Goal: Task Accomplishment & Management: Manage account settings

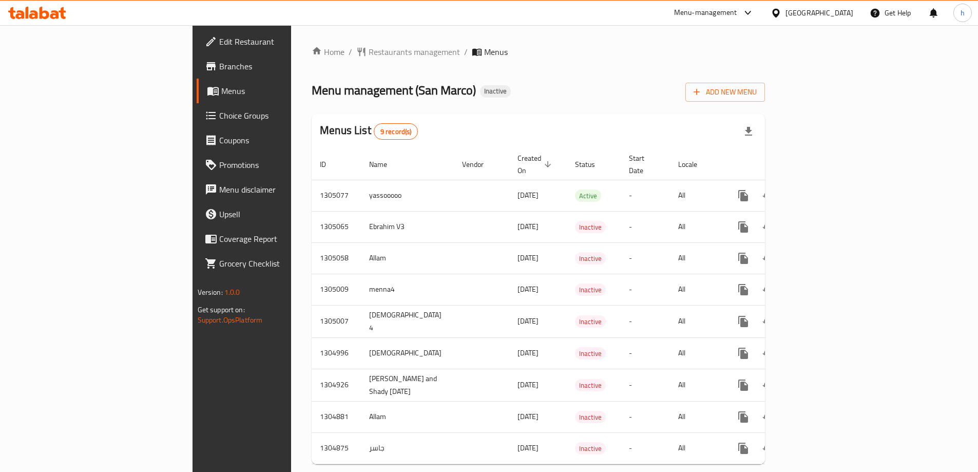
click at [219, 38] on span "Edit Restaurant" at bounding box center [283, 41] width 128 height 12
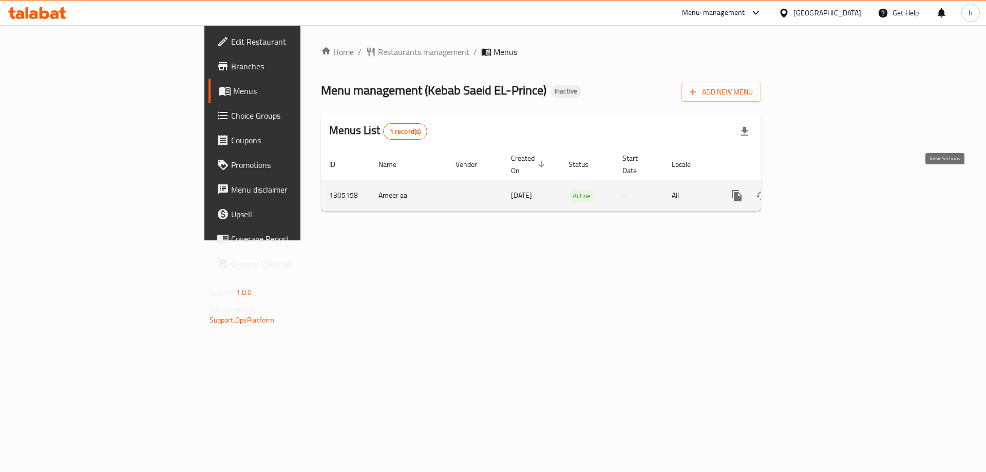
click at [817, 189] on icon "enhanced table" at bounding box center [810, 195] width 12 height 12
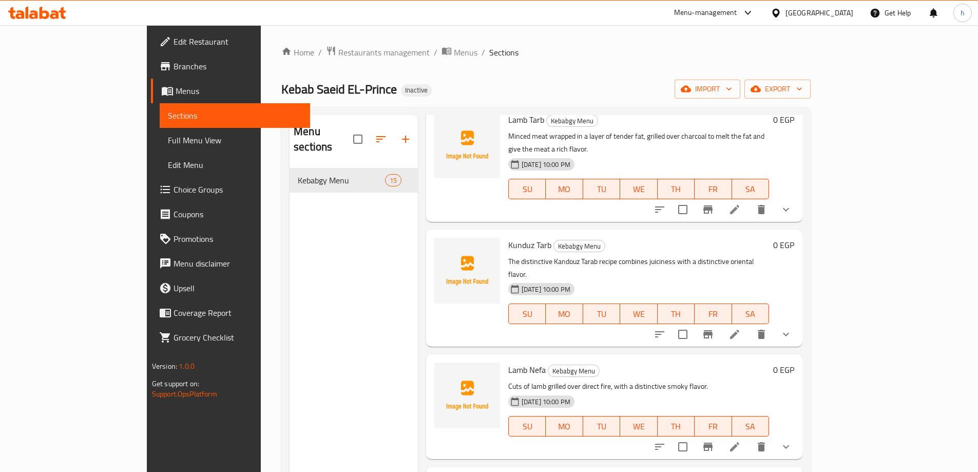
scroll to position [1236, 0]
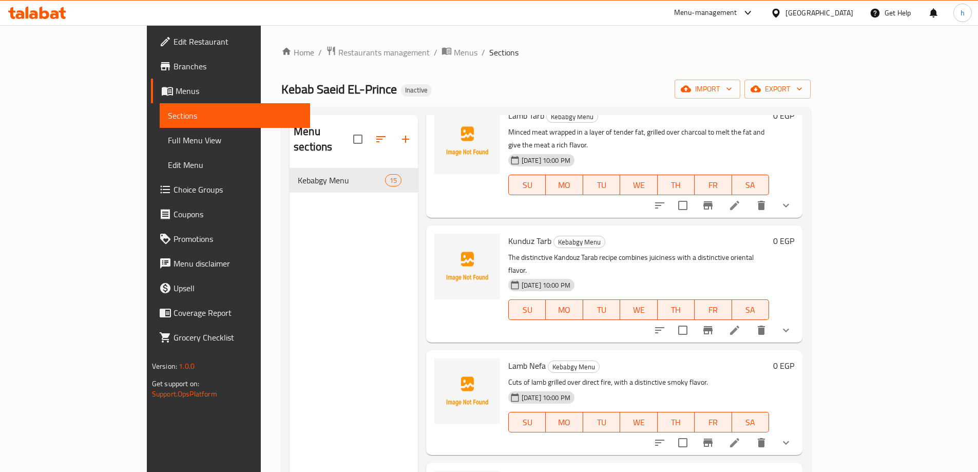
click at [173, 61] on span "Branches" at bounding box center [237, 66] width 128 height 12
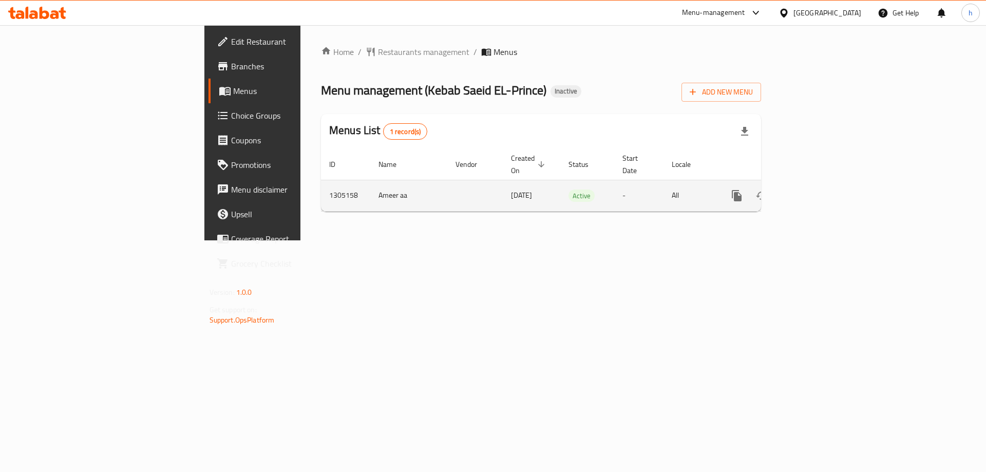
click at [815, 191] on icon "enhanced table" at bounding box center [810, 195] width 9 height 9
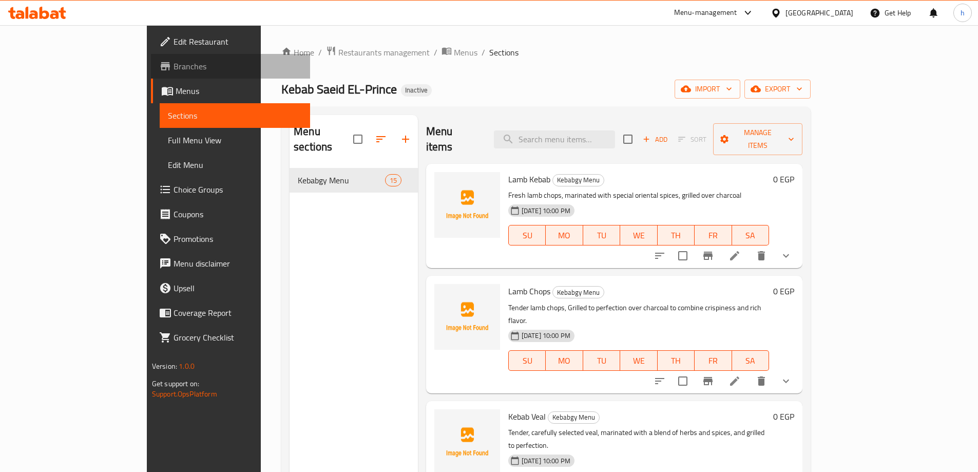
click at [173, 70] on span "Branches" at bounding box center [237, 66] width 128 height 12
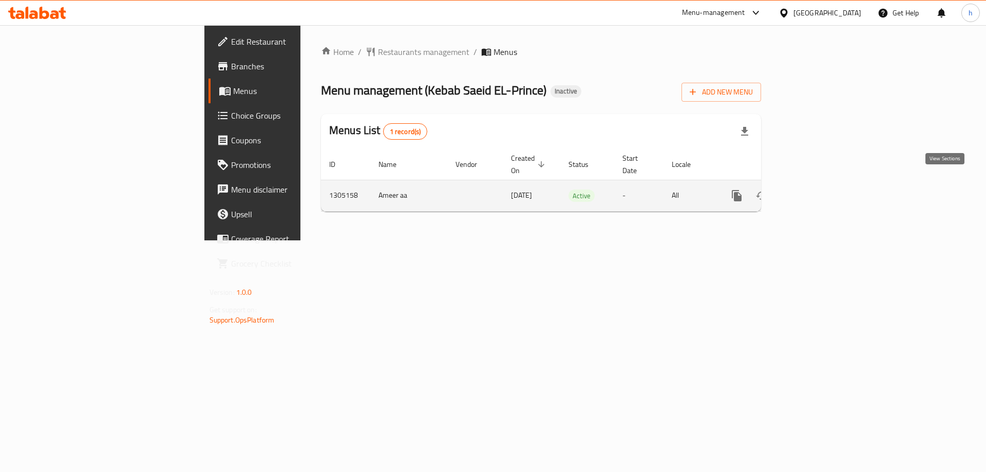
click at [817, 190] on icon "enhanced table" at bounding box center [810, 195] width 12 height 12
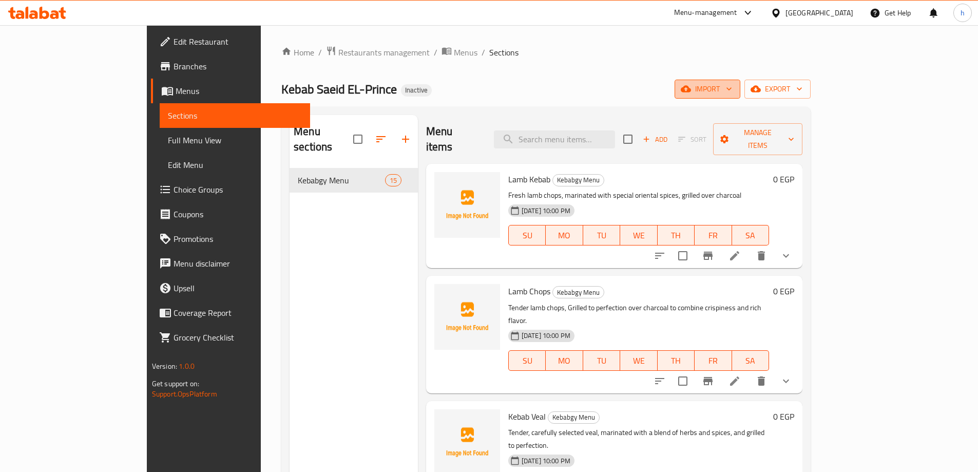
click at [734, 87] on icon "button" at bounding box center [729, 89] width 10 height 10
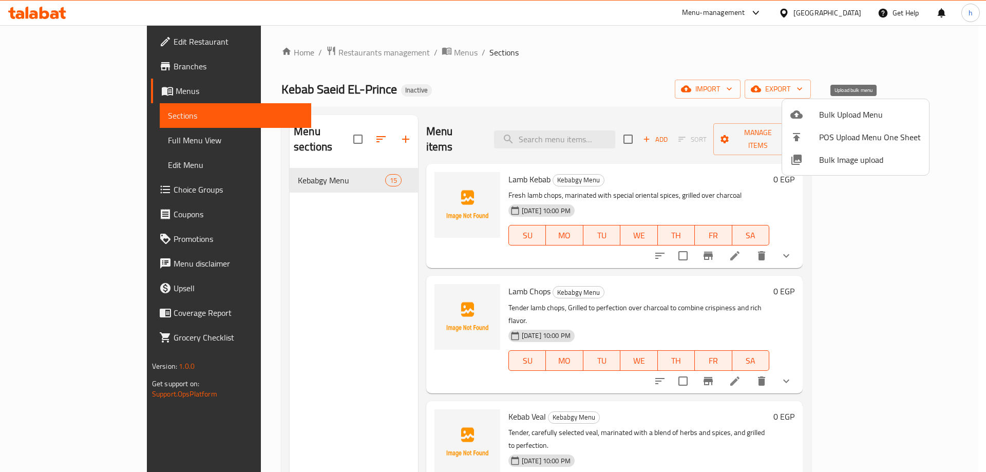
click at [891, 113] on span "Bulk Upload Menu" at bounding box center [870, 114] width 102 height 12
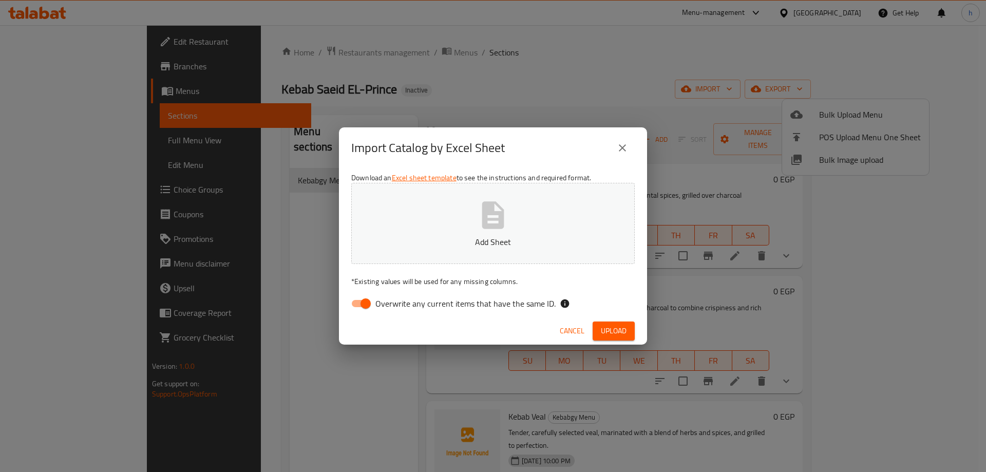
click at [361, 303] on input "Overwrite any current items that have the same ID." at bounding box center [365, 304] width 59 height 20
checkbox input "false"
click at [534, 250] on button "Add Sheet" at bounding box center [492, 223] width 283 height 81
click at [625, 151] on icon "close" at bounding box center [622, 147] width 7 height 7
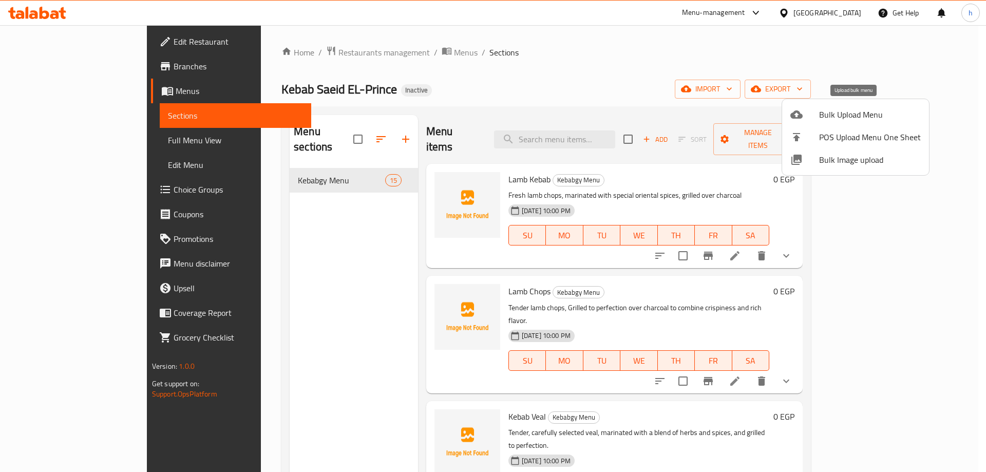
click at [827, 117] on span "Bulk Upload Menu" at bounding box center [870, 114] width 102 height 12
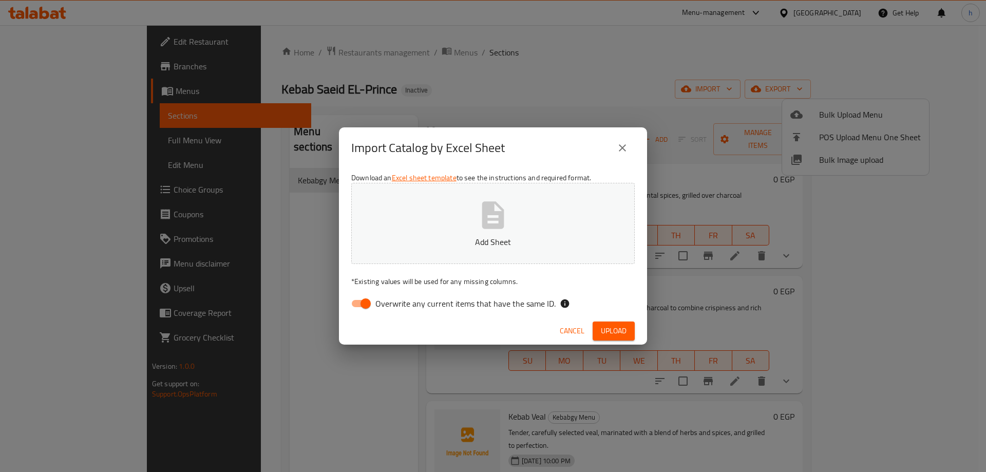
click at [365, 304] on input "Overwrite any current items that have the same ID." at bounding box center [365, 304] width 59 height 20
checkbox input "false"
click at [516, 237] on p "Add Sheet" at bounding box center [493, 242] width 252 height 12
click at [612, 329] on span "Upload" at bounding box center [614, 330] width 26 height 13
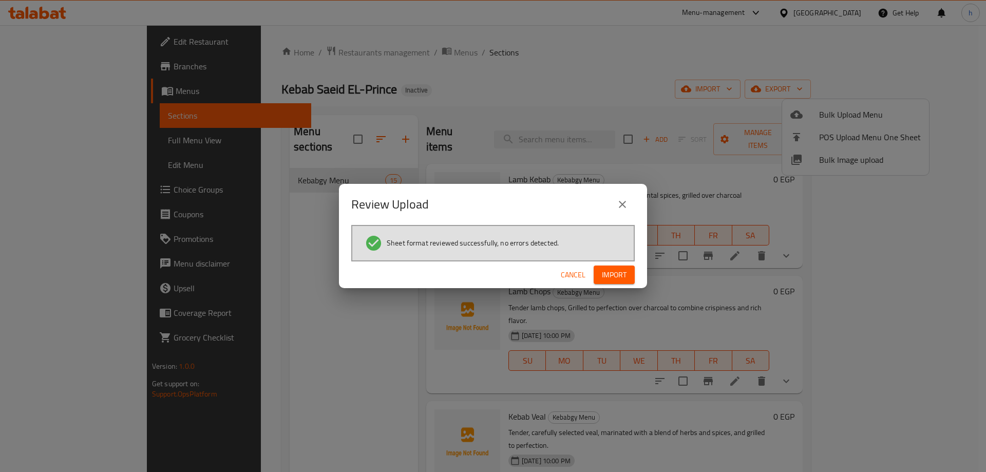
click at [628, 274] on button "Import" at bounding box center [613, 274] width 41 height 19
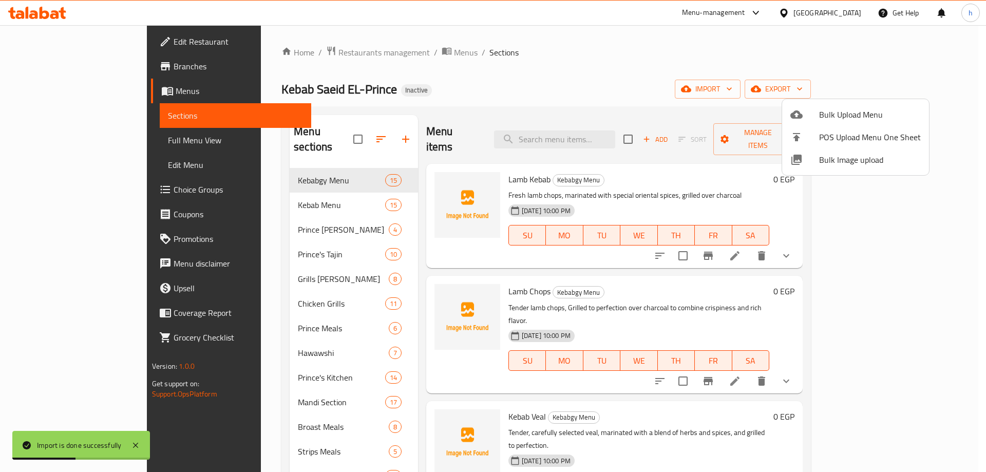
click at [295, 187] on div at bounding box center [493, 236] width 986 height 472
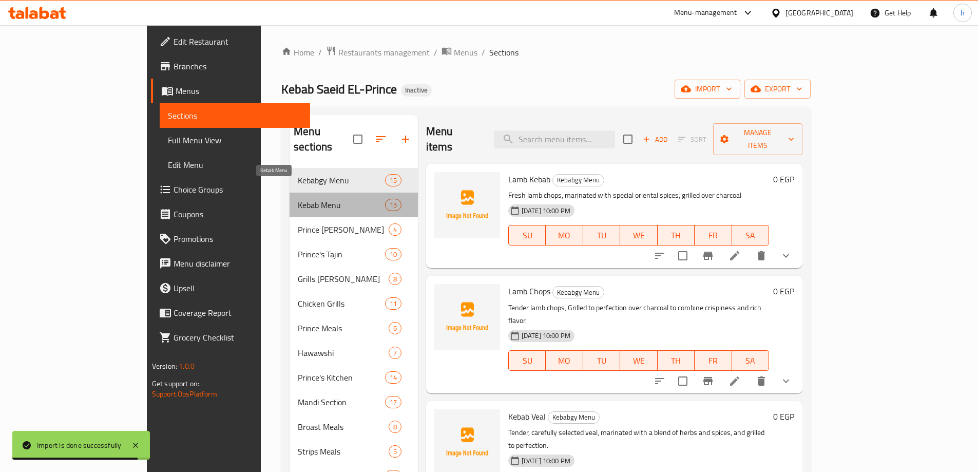
click at [313, 199] on span "Kebab Menu" at bounding box center [341, 205] width 87 height 12
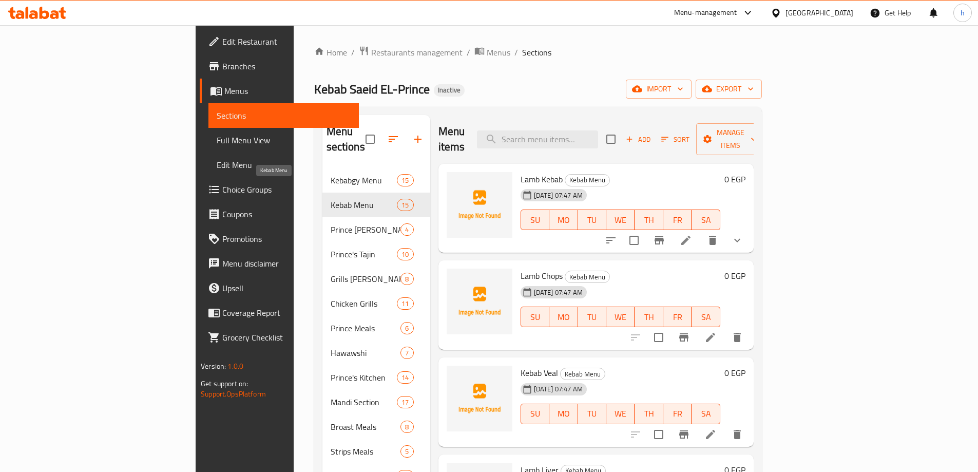
click at [331, 199] on span "Kebab Menu" at bounding box center [364, 205] width 67 height 12
click at [371, 192] on div "Kebab Menu 15" at bounding box center [376, 204] width 108 height 25
click at [397, 200] on span "15" at bounding box center [404, 205] width 15 height 10
drag, startPoint x: 349, startPoint y: 189, endPoint x: 325, endPoint y: 187, distance: 23.7
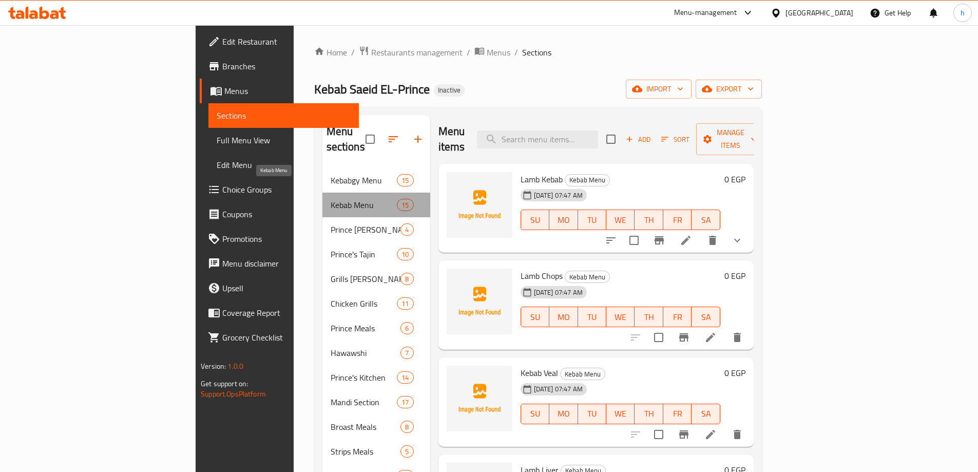
click at [331, 199] on span "Kebab Menu" at bounding box center [364, 205] width 67 height 12
click at [322, 194] on div "Kebab Menu 15" at bounding box center [376, 204] width 108 height 25
click at [331, 199] on span "Kebab Menu" at bounding box center [364, 205] width 67 height 12
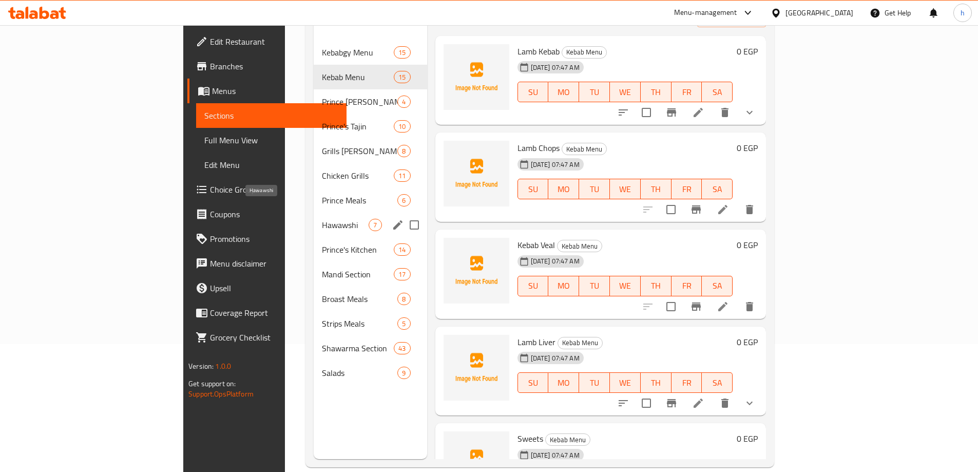
scroll to position [144, 0]
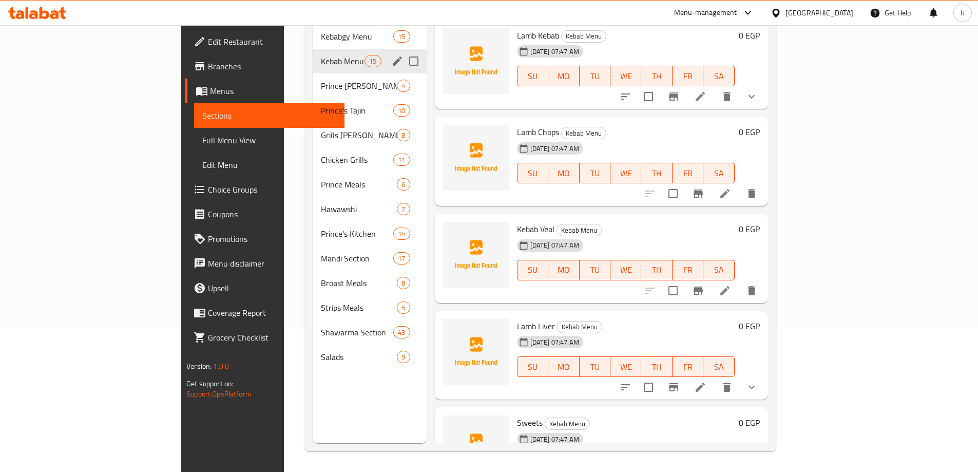
click at [403, 50] on input "Menu sections" at bounding box center [414, 61] width 22 height 22
checkbox input "true"
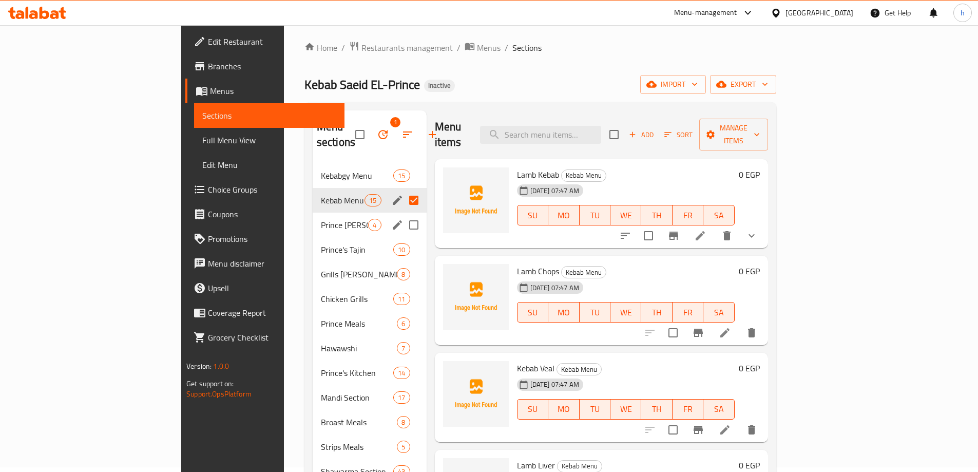
scroll to position [0, 0]
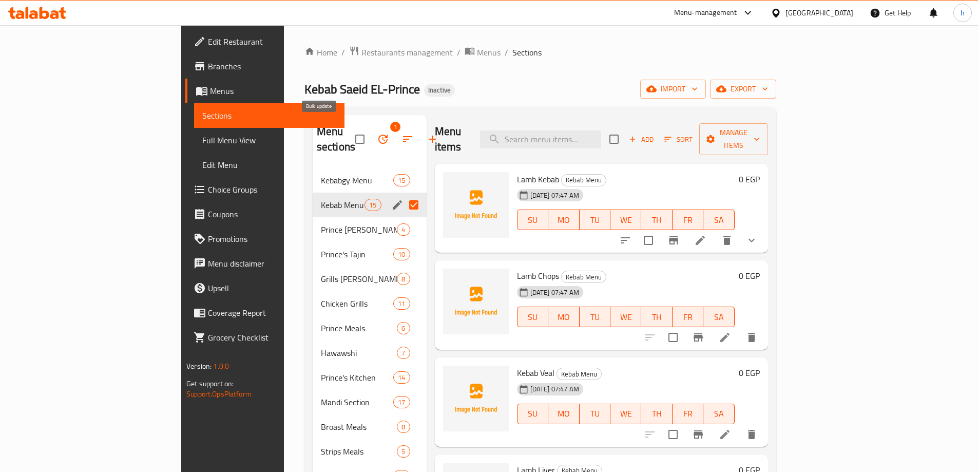
click at [378, 134] on icon "button" at bounding box center [382, 138] width 9 height 9
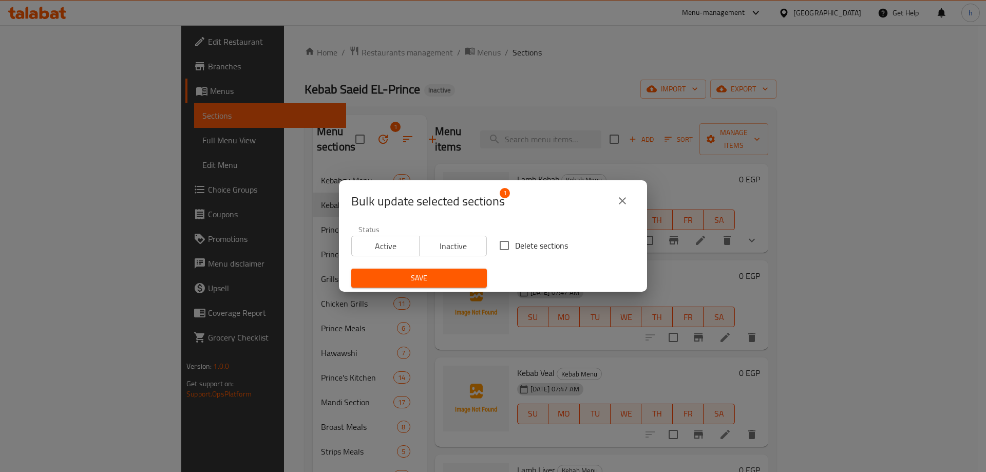
click at [502, 243] on input "Delete sections" at bounding box center [504, 246] width 22 height 22
checkbox input "true"
click at [434, 281] on span "Save" at bounding box center [418, 278] width 119 height 13
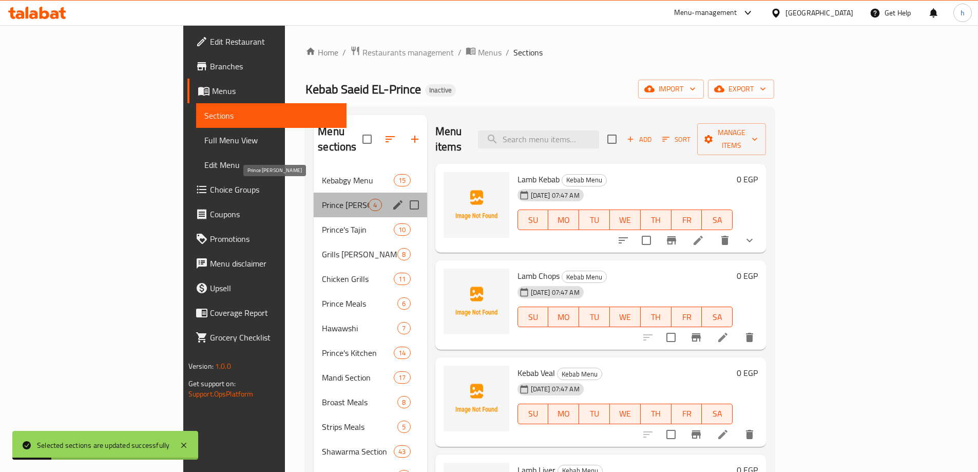
click at [322, 199] on span "Prince [PERSON_NAME]" at bounding box center [345, 205] width 47 height 12
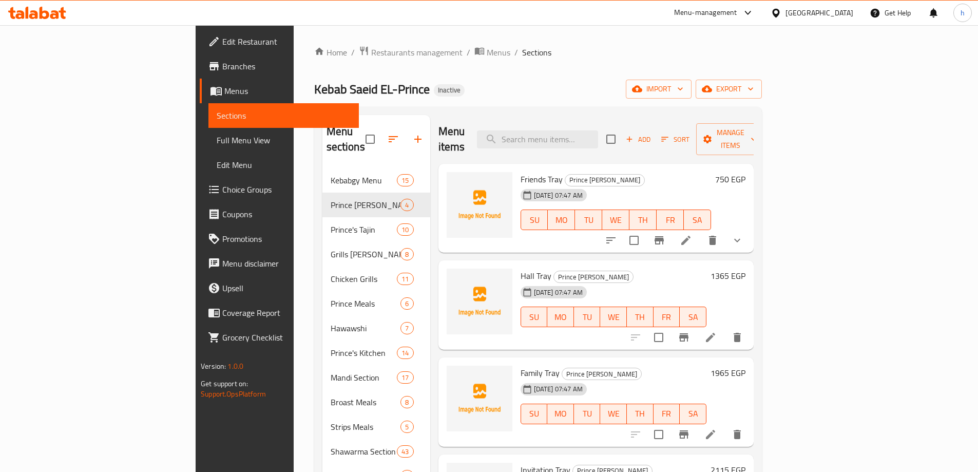
click at [692, 234] on icon at bounding box center [686, 240] width 12 height 12
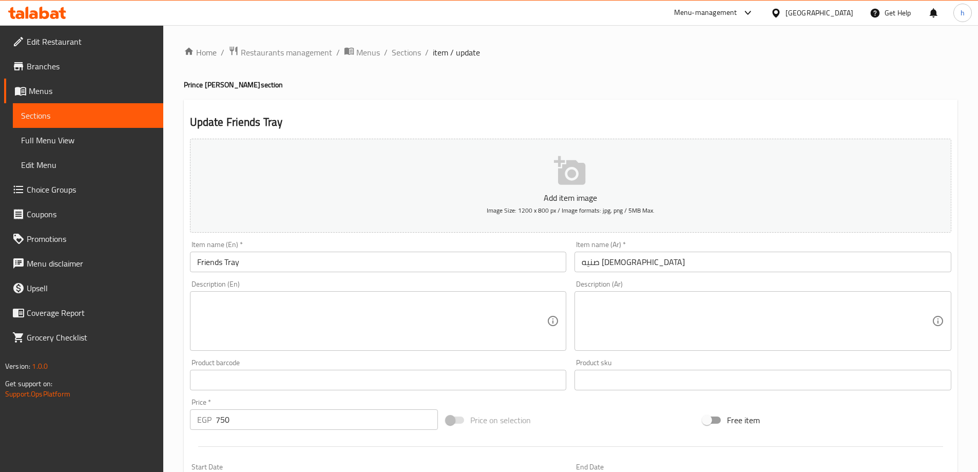
click at [453, 333] on textarea at bounding box center [372, 321] width 350 height 49
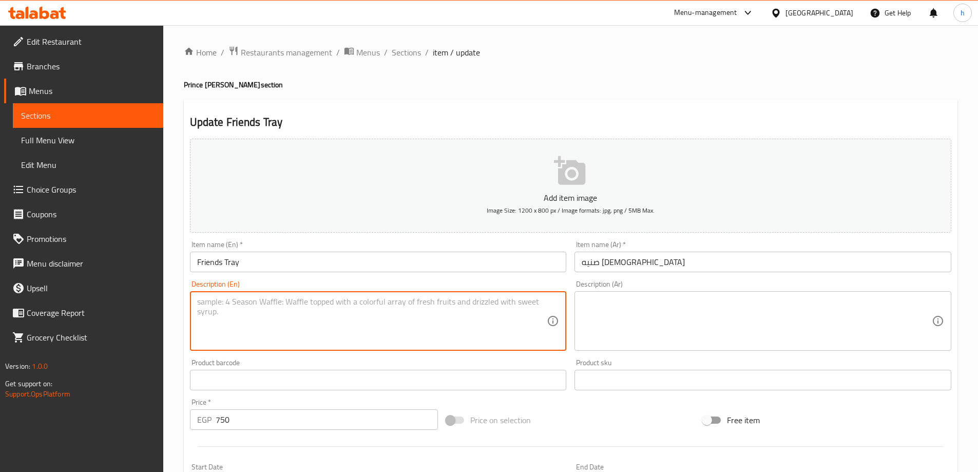
click at [605, 297] on textarea at bounding box center [757, 321] width 350 height 49
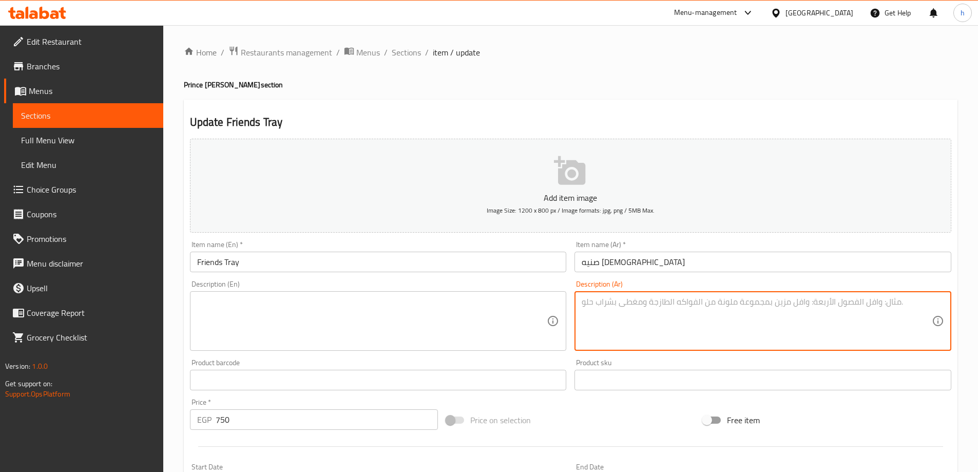
paste textarea "نص فرخه +نص كفتة +ربع ممبار+فرد حمام +1 محشي مشكل +سلطات 750"
click at [619, 316] on textarea "نص فرخه +نص كفتة +ربع ممبار+فرد حمام +1 محشي مشكل +سلطات 750" at bounding box center [757, 321] width 350 height 49
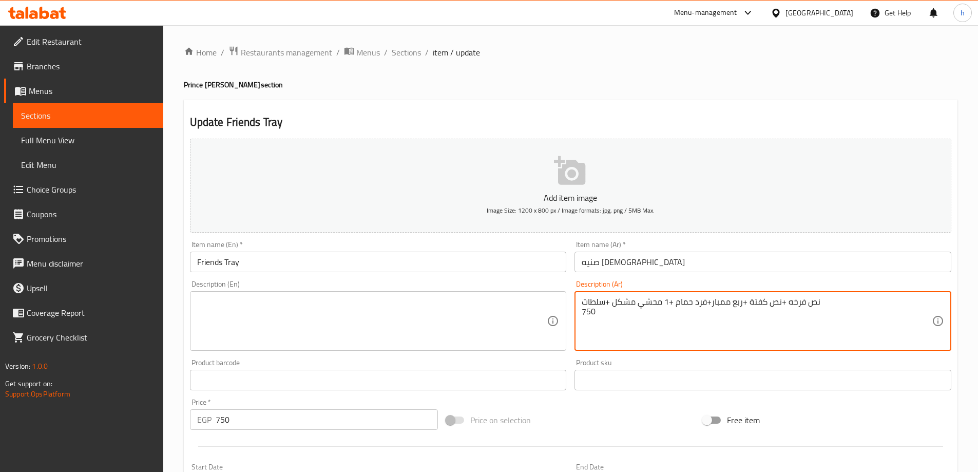
click at [619, 316] on textarea "نص فرخه +نص كفتة +ربع ممبار+فرد حمام +1 محشي مشكل +سلطات 750" at bounding box center [757, 321] width 350 height 49
click at [587, 310] on textarea "نص فرخه +نص كفتة +ربع ممبار+فرد حمام +1 محشي مشكل +سلطات 750" at bounding box center [757, 321] width 350 height 49
click at [640, 311] on textarea "نص فرخه +نص كفتة +ربع ممبار+فرد حمام +1 محشي مشكل +سلطات" at bounding box center [757, 321] width 350 height 49
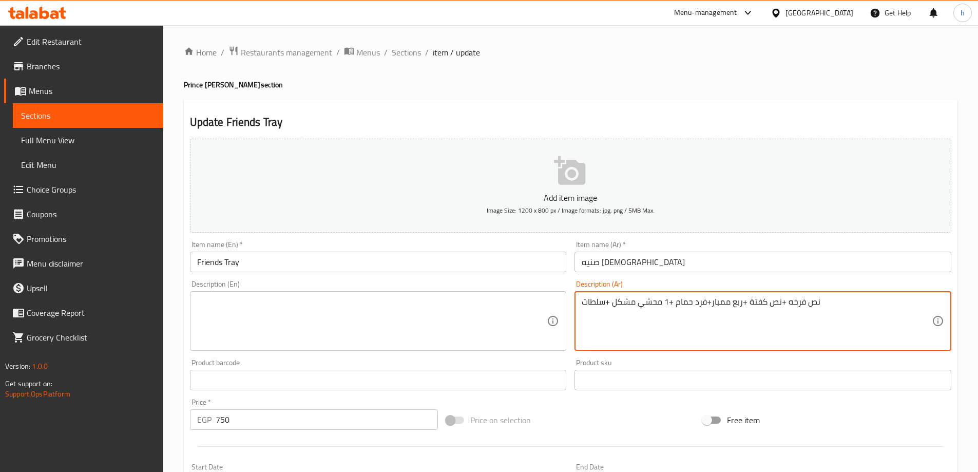
click at [640, 311] on textarea "نص فرخه +نص كفتة +ربع ممبار+فرد حمام +1 محشي مشكل +سلطات" at bounding box center [757, 321] width 350 height 49
type textarea "نص فرخه +نص كفتة +ربع ممبار+فرد حمام +1 محشي مشكل +سلطات"
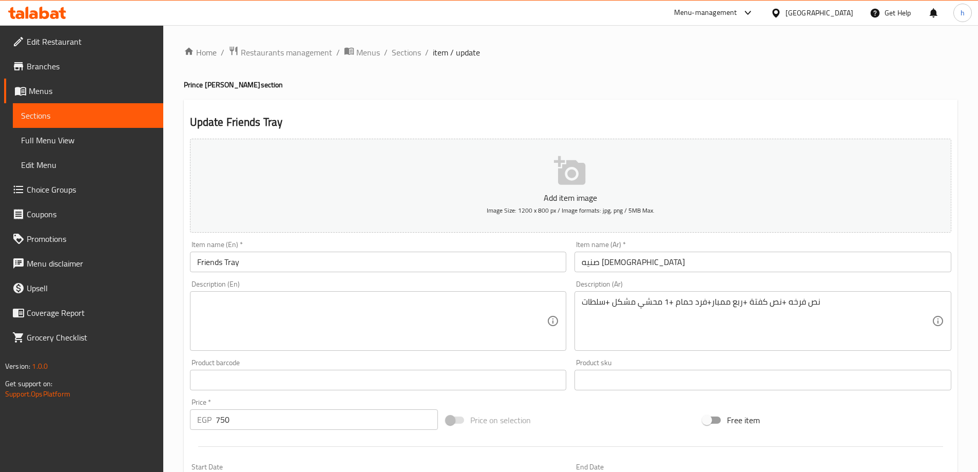
click at [336, 311] on textarea at bounding box center [372, 321] width 350 height 49
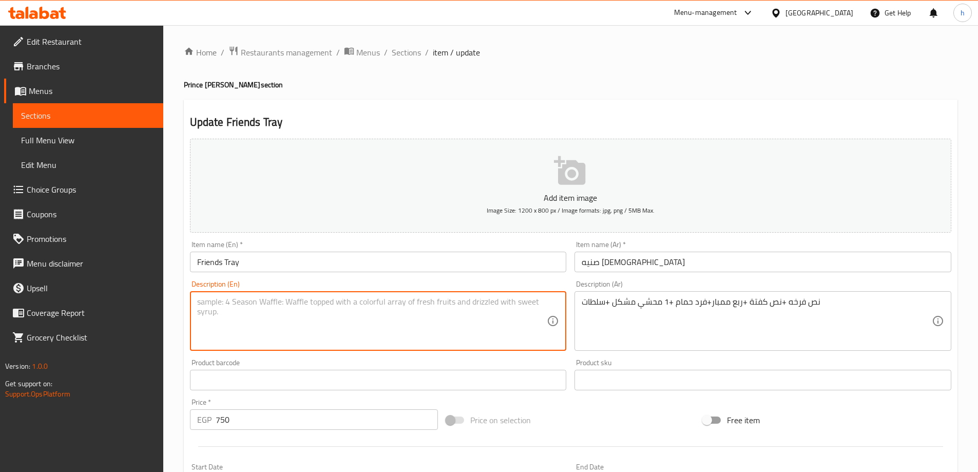
paste textarea "Half a chicken + half a kofta + a quarter of a mumbar + a single pigeon +1 mixe…"
click at [718, 300] on textarea "نص فرخه +نص كفتة +ربع ممبار+فرد حمام +1 محشي مشكل +سلطات" at bounding box center [757, 321] width 350 height 49
click at [366, 299] on textarea "Half a chicken + half a kofta + a quarter of a mumbar + a single pigeon +1 mixe…" at bounding box center [372, 321] width 350 height 49
paste textarea "Mombar"
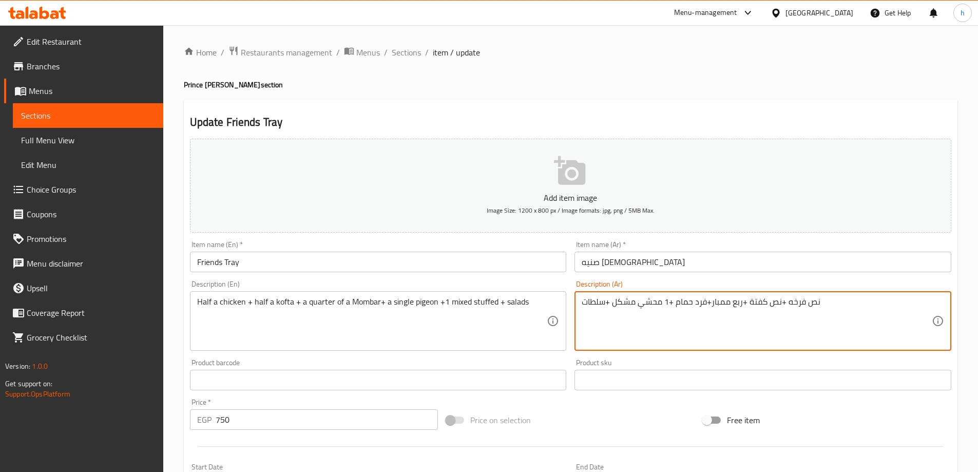
click at [680, 301] on textarea "نص فرخه +نص كفتة +ربع ممبار+فرد حمام +1 محشي مشكل +سلطات" at bounding box center [757, 321] width 350 height 49
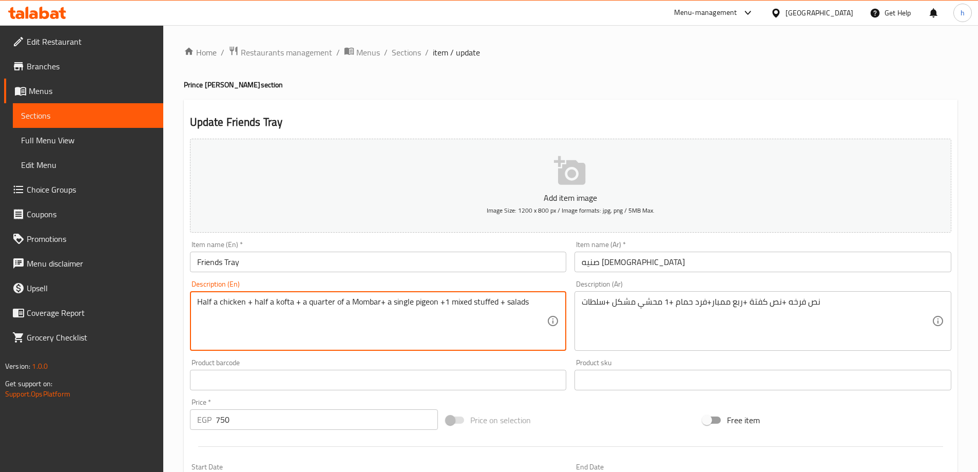
click at [427, 301] on textarea "Half a chicken + half a kofta + a quarter of a Mombar+ a single pigeon +1 mixed…" at bounding box center [372, 321] width 350 height 49
paste textarea "Hamam"
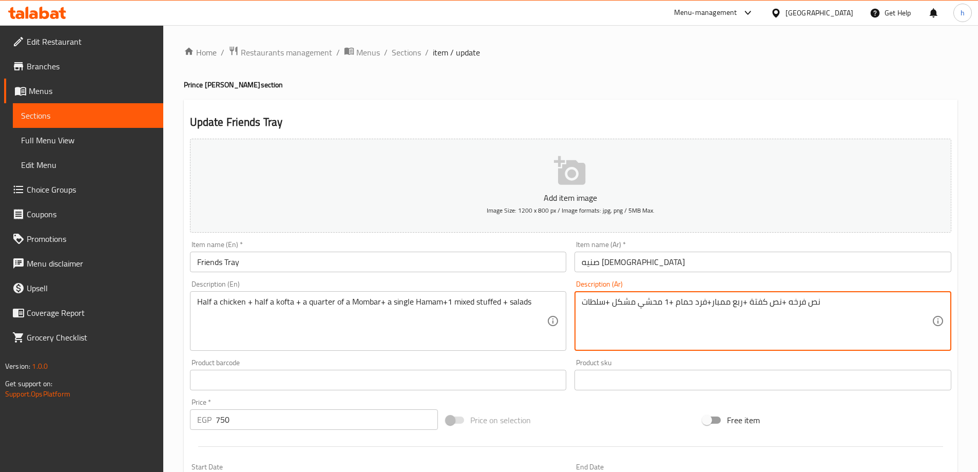
click at [651, 305] on textarea "نص فرخه +نص كفتة +ربع ممبار+فرد حمام +1 محشي مشكل +سلطات" at bounding box center [757, 321] width 350 height 49
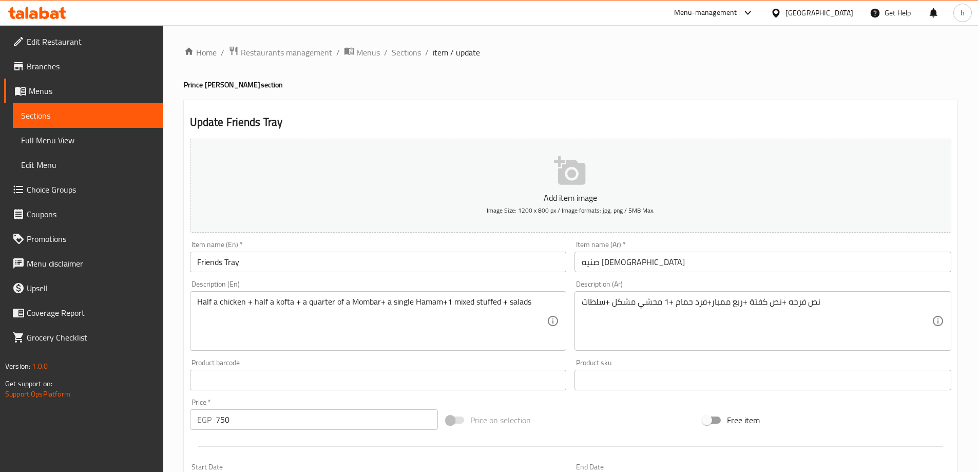
click at [488, 302] on textarea "Half a chicken + half a kofta + a quarter of a Mombar+ a single Hamam+1 mixed s…" at bounding box center [372, 321] width 350 height 49
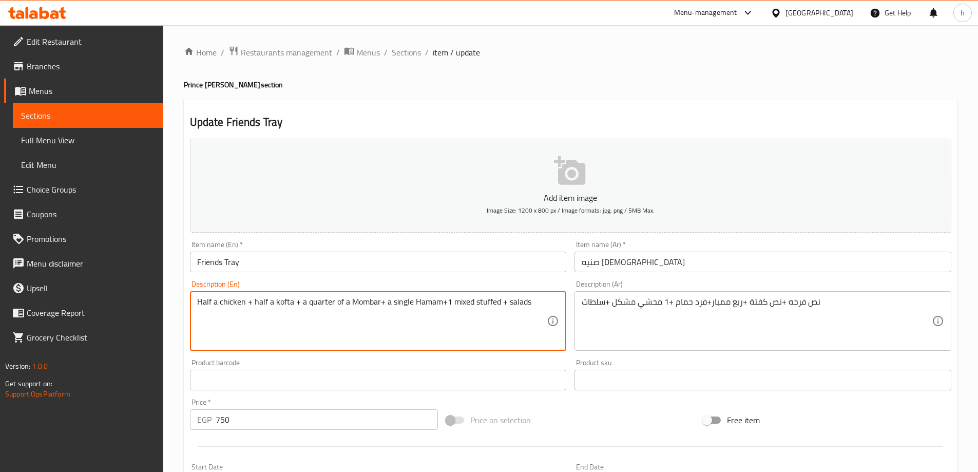
paste textarea "Mahshi"
type textarea "Half a chicken + half a kofta + a quarter of a Mombar+ a single Hamam+1 mixed M…"
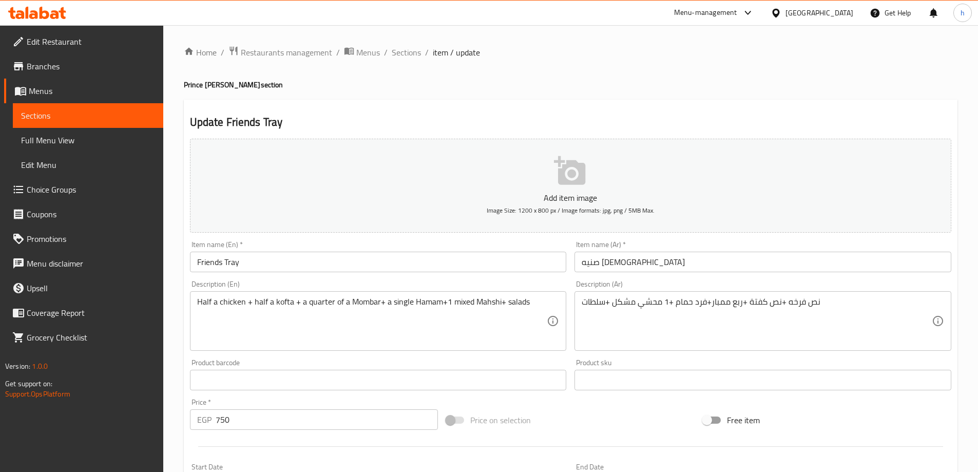
click at [544, 353] on div "Description (En) Half a chicken + half a kofta + a quarter of a Mombar+ a singl…" at bounding box center [378, 315] width 385 height 79
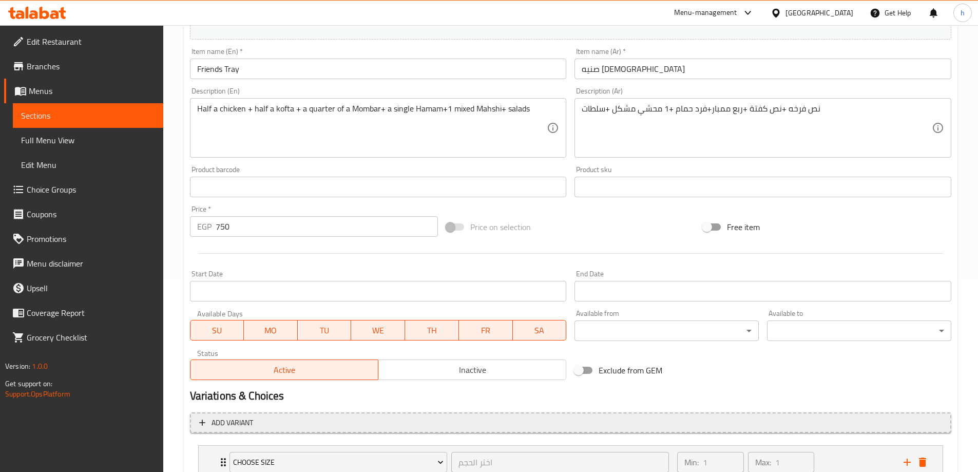
scroll to position [271, 0]
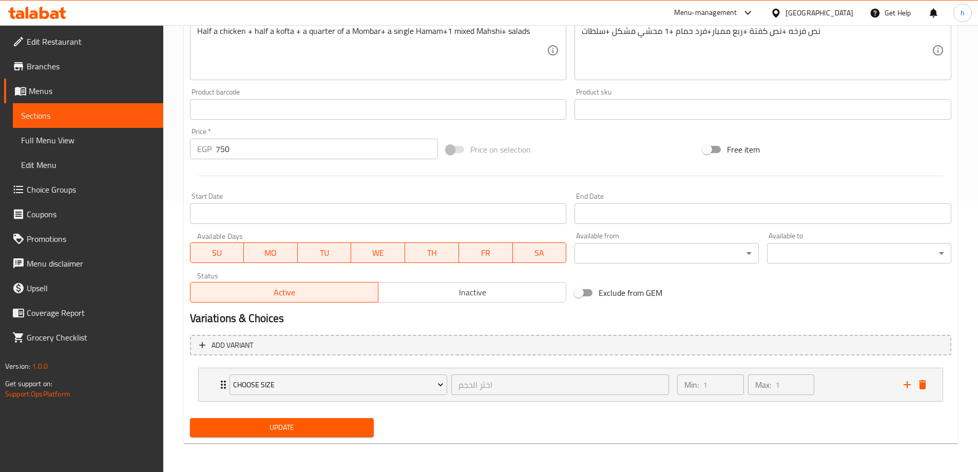
click at [362, 403] on li "Choose Size اختر الحجم ​ Min: 1 ​ Max: 1 ​ Quarter (ID: 2228767977) 120 EGP Nam…" at bounding box center [570, 384] width 761 height 42
click at [360, 417] on div "Update" at bounding box center [282, 427] width 192 height 27
click at [366, 431] on button "Update" at bounding box center [282, 427] width 184 height 19
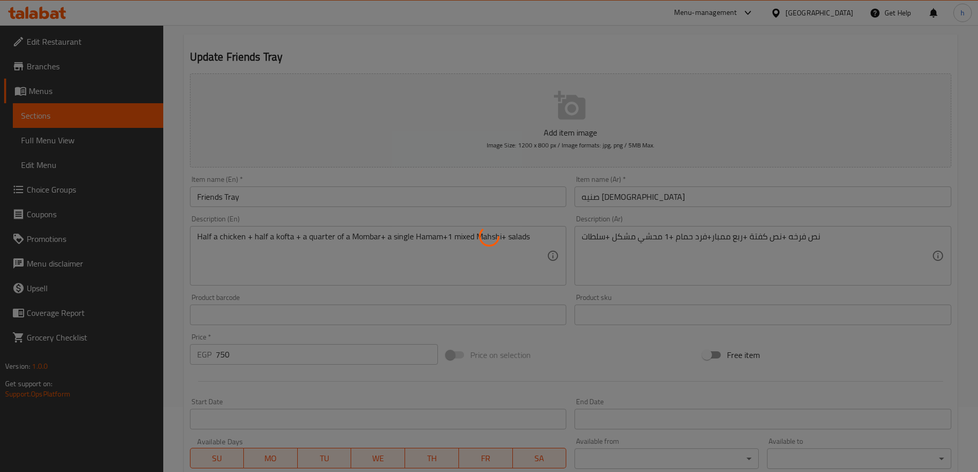
scroll to position [0, 0]
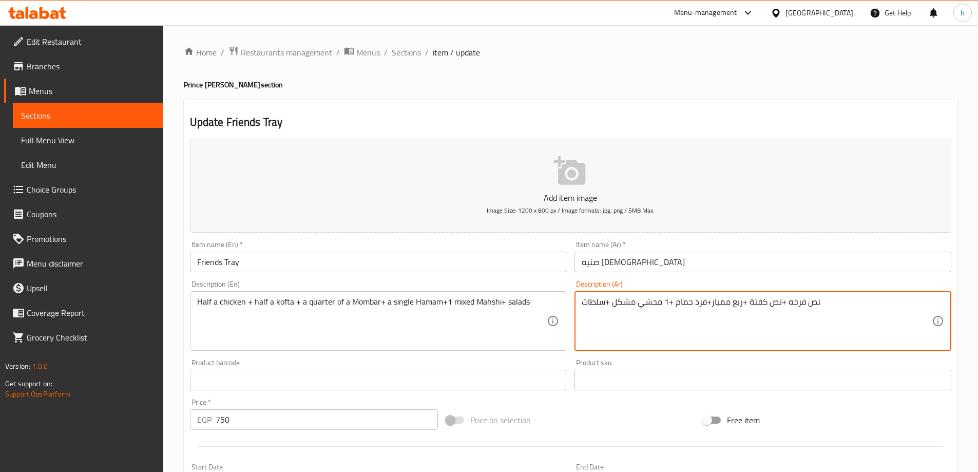
click at [703, 300] on textarea "نص فرخه +نص كفتة +ربع ممبار+فرد حمام +1 محشي مشكل +سلطات" at bounding box center [757, 321] width 350 height 49
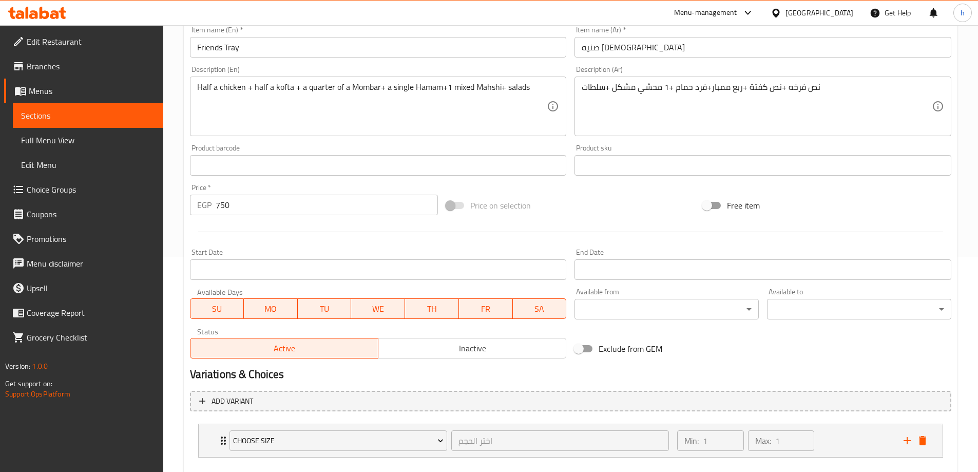
scroll to position [271, 0]
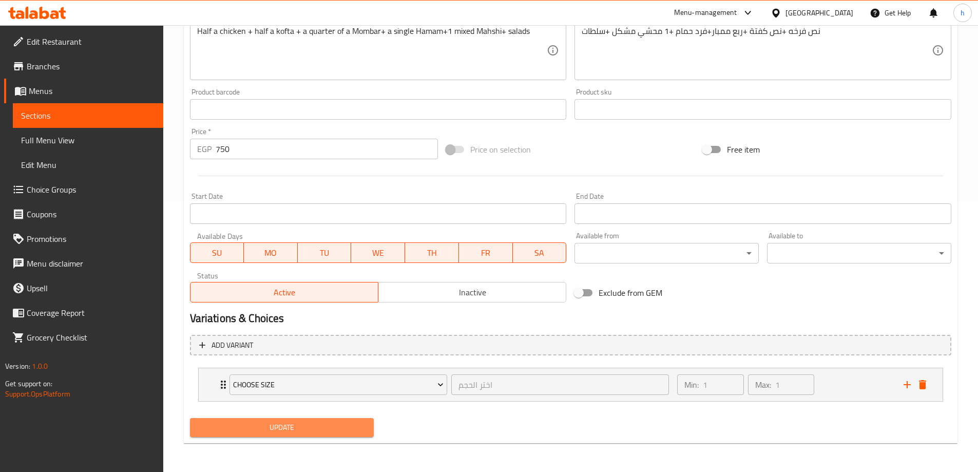
click at [362, 423] on span "Update" at bounding box center [282, 427] width 168 height 13
click at [214, 388] on div "Choose Size اختر الحجم ​ Min: 1 ​ Max: 1 ​" at bounding box center [571, 384] width 744 height 33
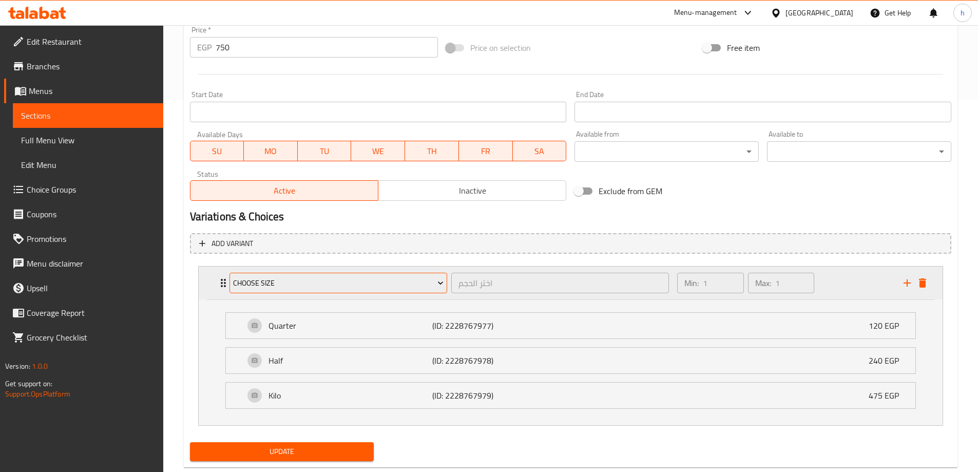
scroll to position [373, 0]
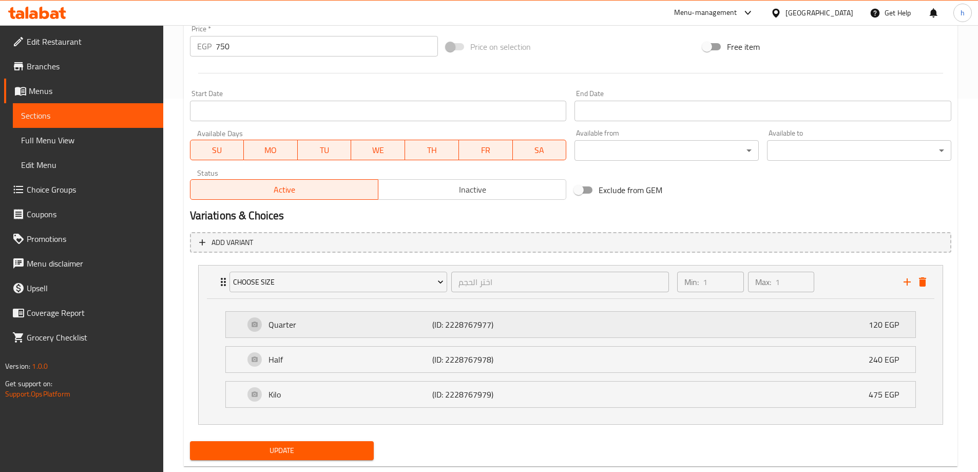
click at [365, 326] on p "Quarter" at bounding box center [350, 324] width 164 height 12
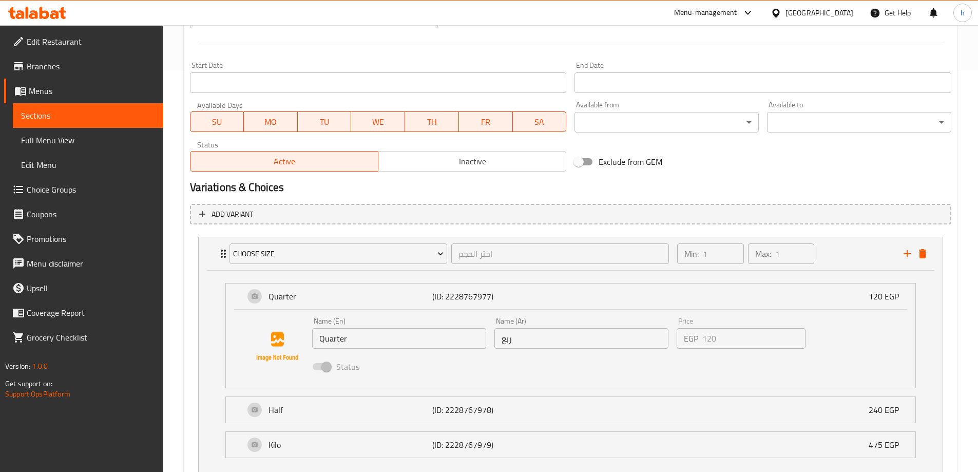
scroll to position [424, 0]
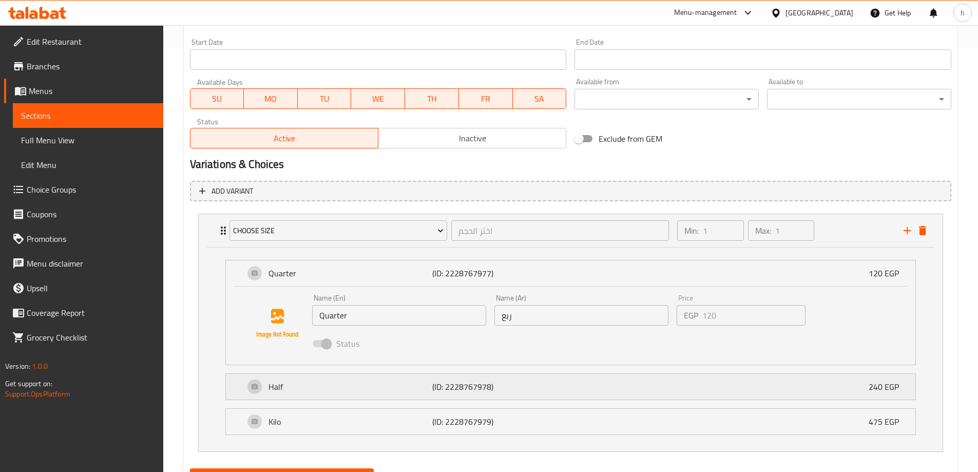
click at [365, 383] on p "Half" at bounding box center [350, 386] width 164 height 12
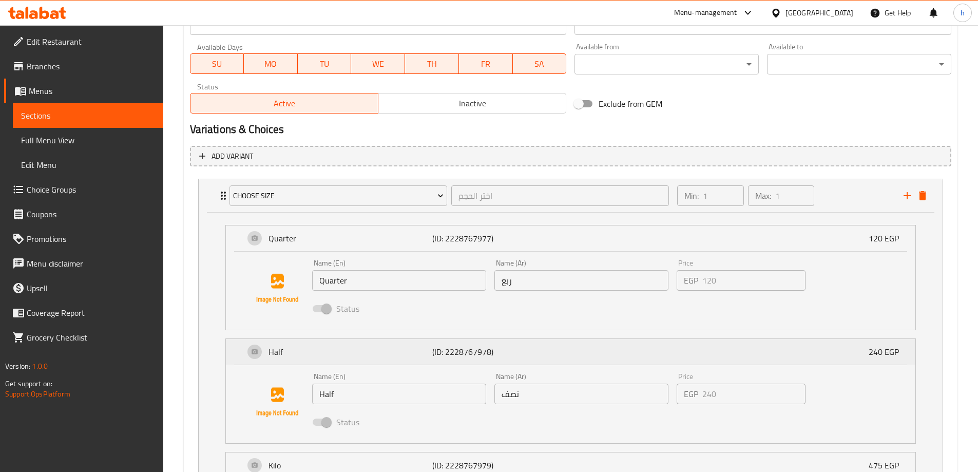
scroll to position [527, 0]
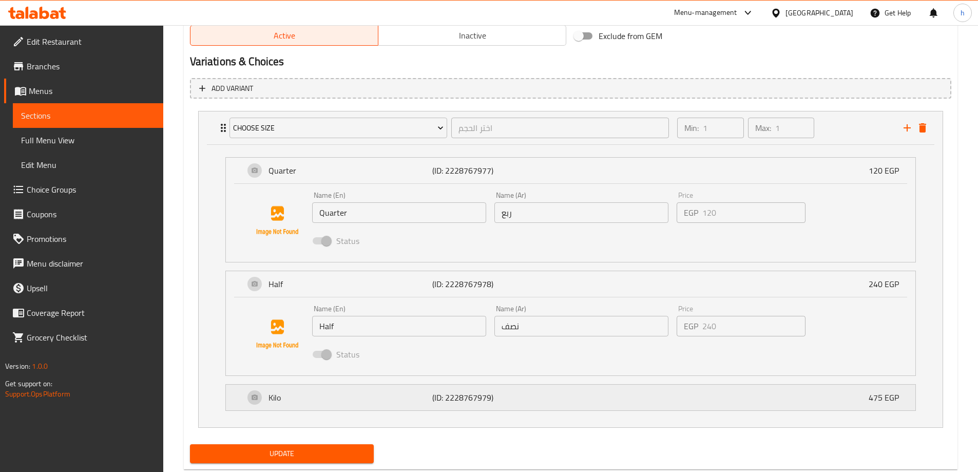
click at [373, 398] on p "Kilo" at bounding box center [350, 397] width 164 height 12
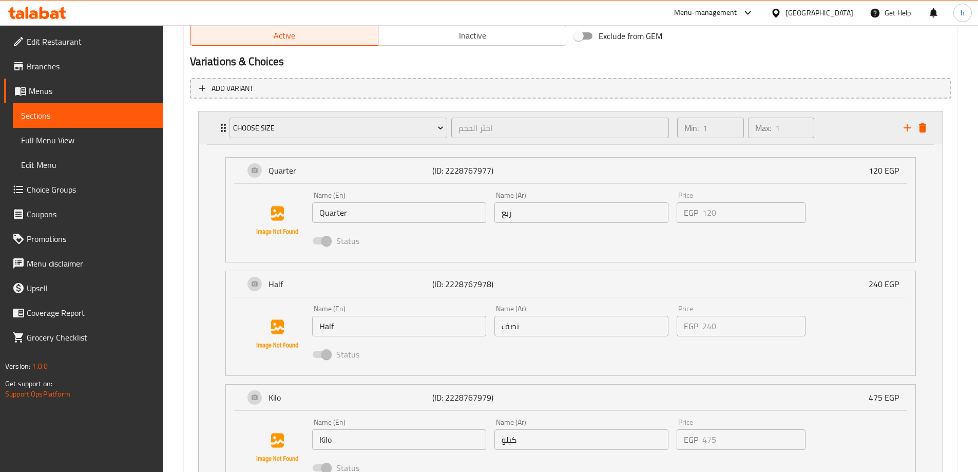
click at [921, 129] on icon "delete" at bounding box center [922, 127] width 7 height 9
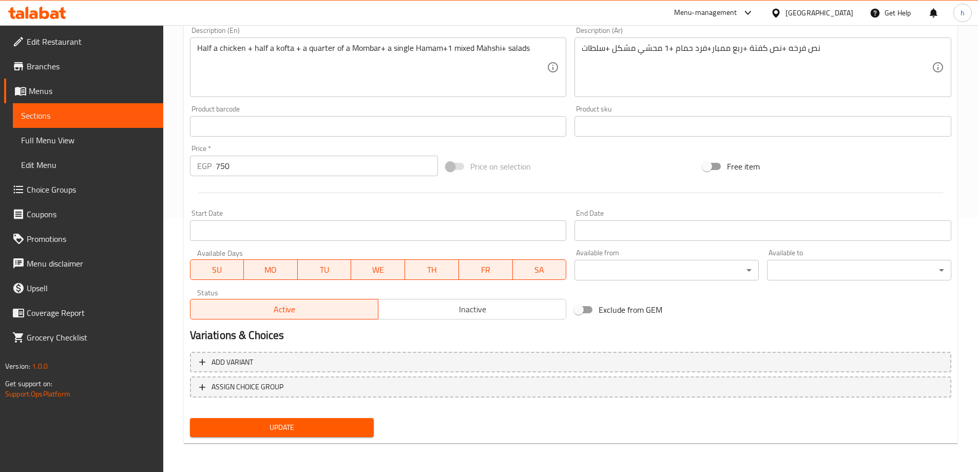
click at [316, 439] on div "Update" at bounding box center [282, 427] width 192 height 27
click at [322, 429] on span "Update" at bounding box center [282, 427] width 168 height 13
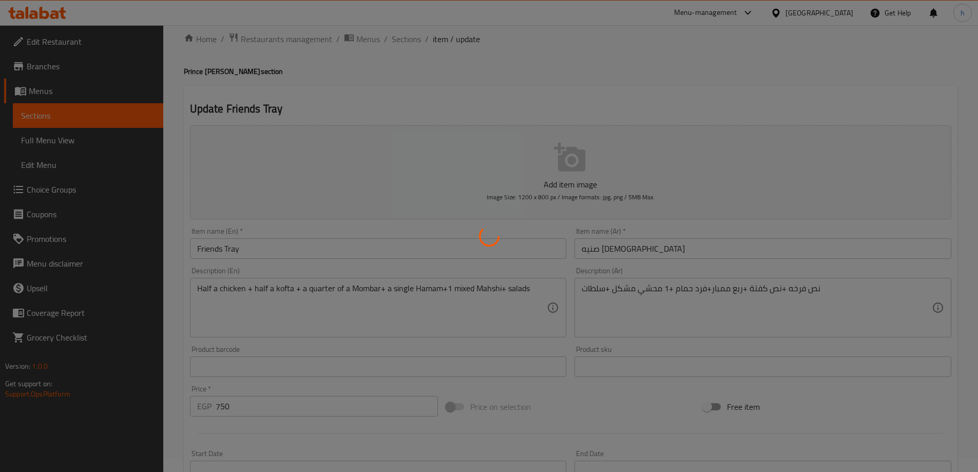
scroll to position [0, 0]
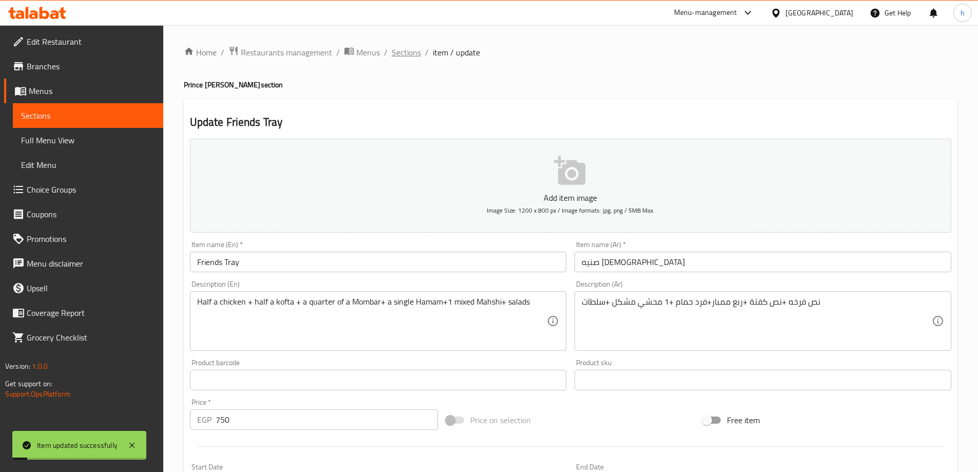
click at [401, 49] on span "Sections" at bounding box center [406, 52] width 29 height 12
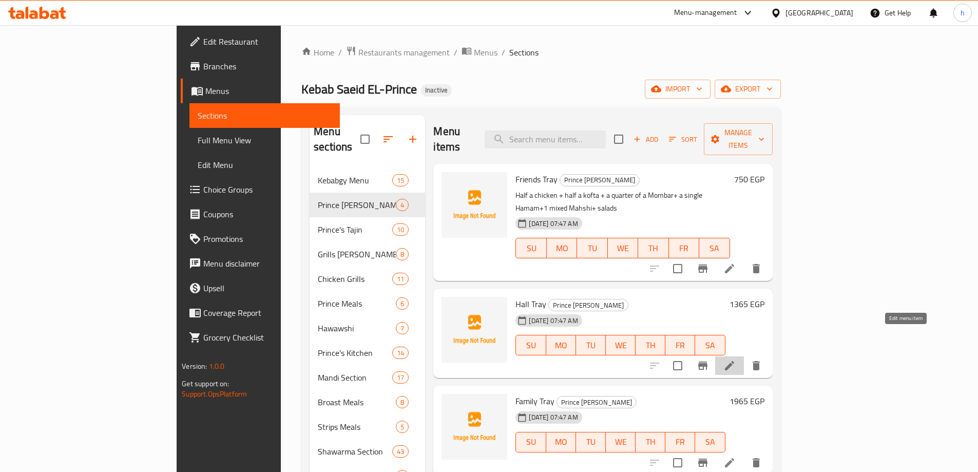
click at [736, 359] on icon at bounding box center [729, 365] width 12 height 12
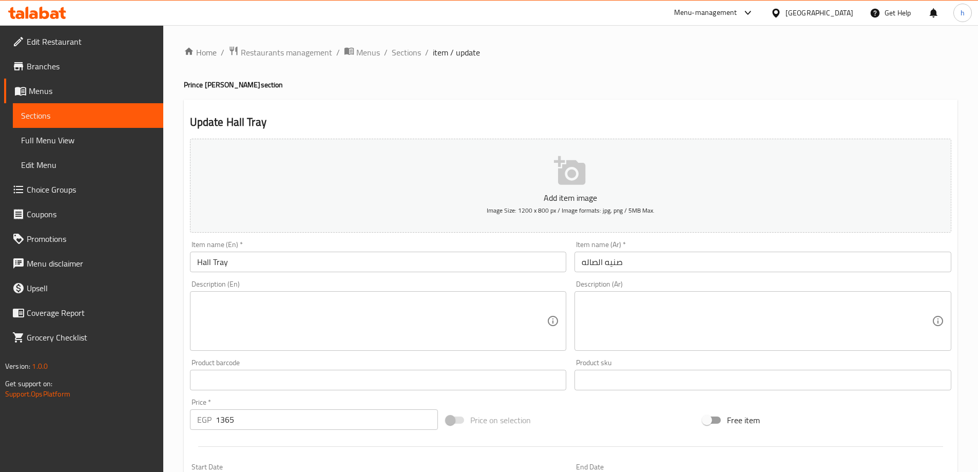
click at [205, 264] on input "Hall Tray" at bounding box center [378, 262] width 377 height 21
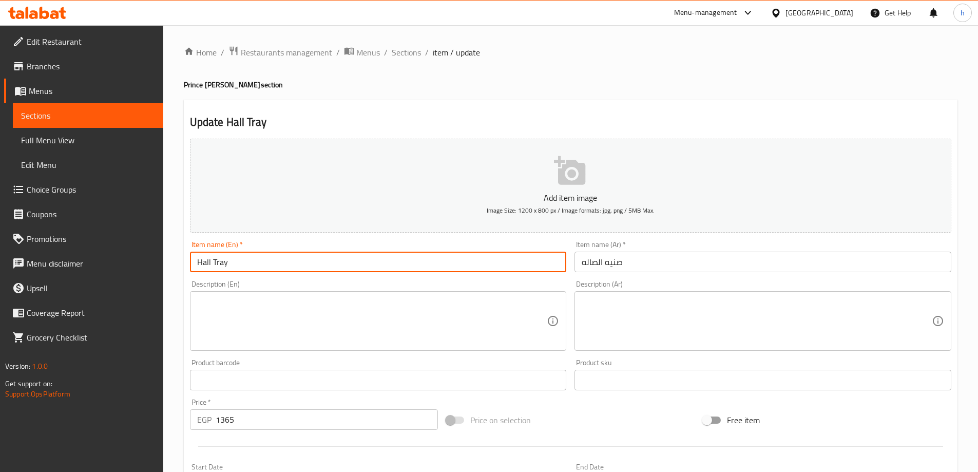
click at [205, 264] on input "Hall Tray" at bounding box center [378, 262] width 377 height 21
type input "el sala Tray"
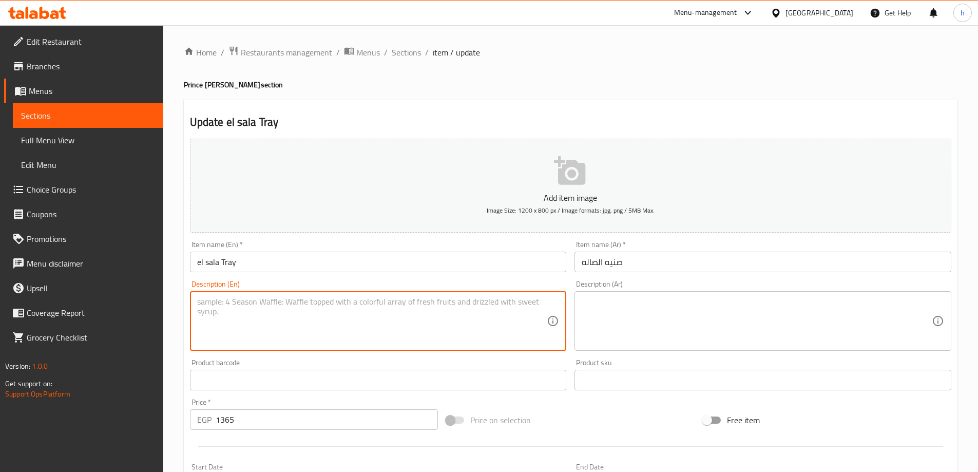
click at [324, 308] on textarea at bounding box center [372, 321] width 350 height 49
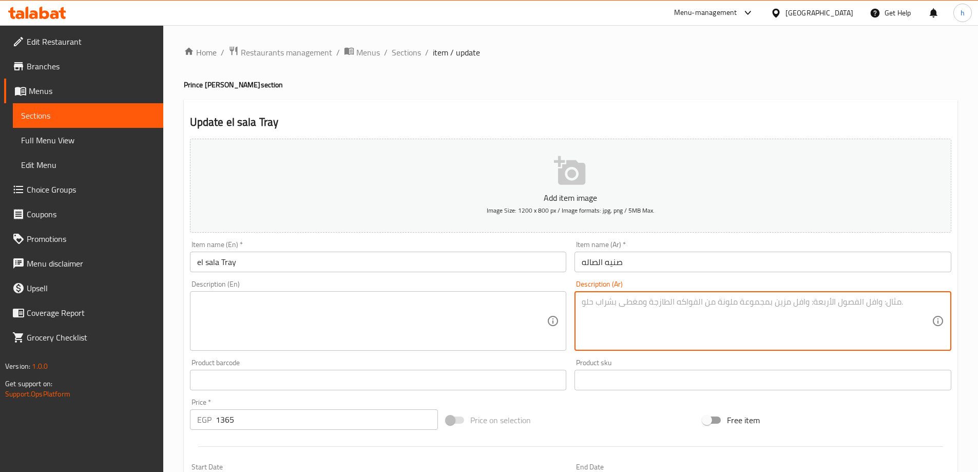
click at [673, 322] on textarea at bounding box center [757, 321] width 350 height 49
paste textarea "نص مشكل ضاني +2فرد حمام +فرخه +2 بشاميل +باكت بطاكس 1365"
click at [598, 301] on textarea "نص مشكل ضاني +2فرد حمام +فرخه +2 بشاميل +باكت بطاكس 1365" at bounding box center [757, 321] width 350 height 49
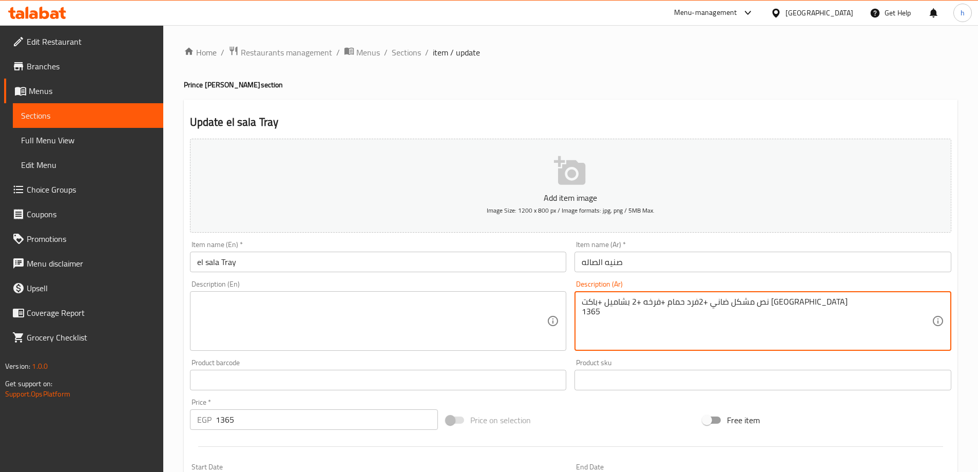
click at [583, 302] on textarea "نص مشكل ضاني +2فرد حمام +فرخه +2 بشاميل +باكت بطاكس 1365" at bounding box center [757, 321] width 350 height 49
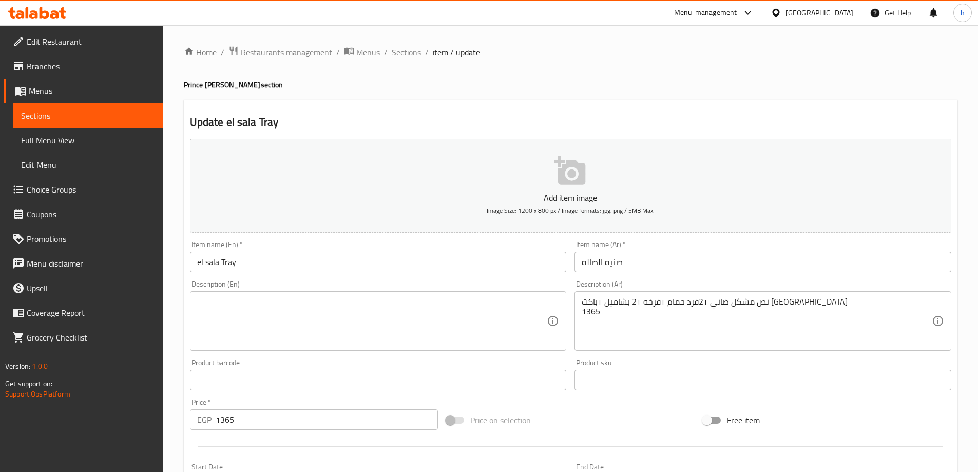
click at [580, 300] on div "نص مشكل ضاني +2فرد حمام +فرخه +2 بشاميل +باكت بطاكس 1365 Description (Ar)" at bounding box center [762, 321] width 377 height 60
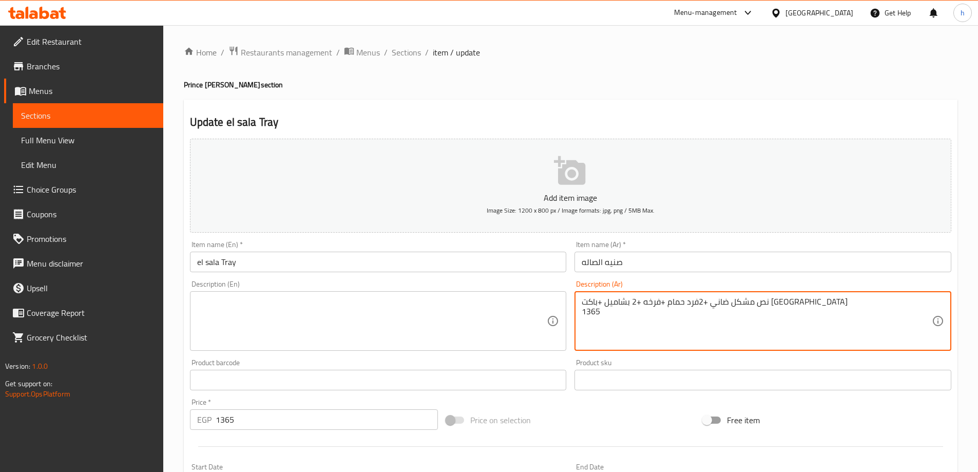
drag, startPoint x: 587, startPoint y: 301, endPoint x: 616, endPoint y: 302, distance: 28.7
click at [616, 302] on textarea "نص مشكل ضاني +2فرد حمام +فرخه +2 بشاميل +باكت بطاكس 1365" at bounding box center [757, 321] width 350 height 49
click at [604, 300] on textarea "نص مشكل ضاني +2فرد حمام +فرخه +2 بشاميل +باكت بطاكس 1365" at bounding box center [757, 321] width 350 height 49
drag, startPoint x: 600, startPoint y: 300, endPoint x: 586, endPoint y: 300, distance: 14.4
click at [586, 300] on textarea "نص مشكل ضاني +2فرد حمام +فرخه +2 بشاميل +باكت بطاكس 1365" at bounding box center [757, 321] width 350 height 49
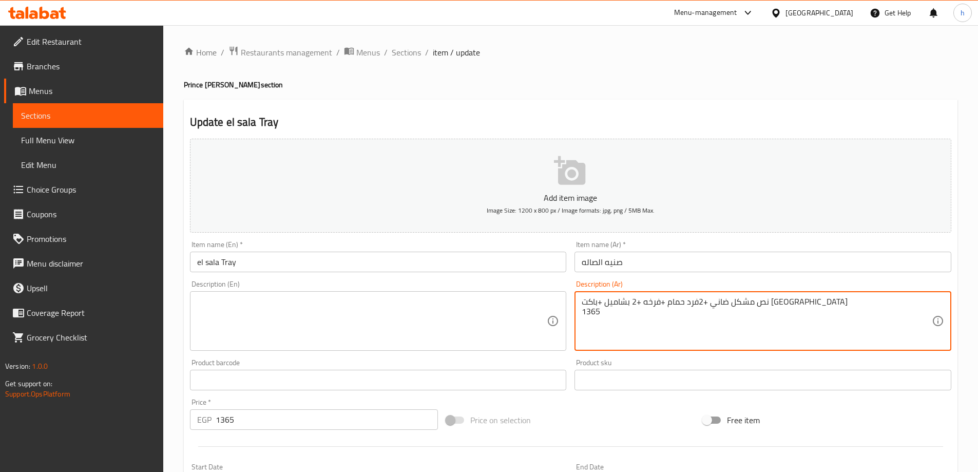
click at [601, 300] on textarea "نص مشكل ضاني +2فرد حمام +فرخه +2 بشاميل +باكت بطاكس 1365" at bounding box center [757, 321] width 350 height 49
click at [600, 300] on textarea "نص مشكل ضاني +2فرد حمام +فرخه +2 بشاميل +باكت بطاكس 1365" at bounding box center [757, 321] width 350 height 49
drag, startPoint x: 642, startPoint y: 304, endPoint x: 593, endPoint y: 306, distance: 49.3
click at [593, 306] on textarea "نص مشكل ضاني +2فرد حمام +فرخه +2 بشاميل +باكت بطاكس 1365" at bounding box center [757, 321] width 350 height 49
click at [595, 302] on textarea "نص مشكل ضاني +2فرد حمام +فرخه +2 بشاميل +باكت بطاكس 1365" at bounding box center [757, 321] width 350 height 49
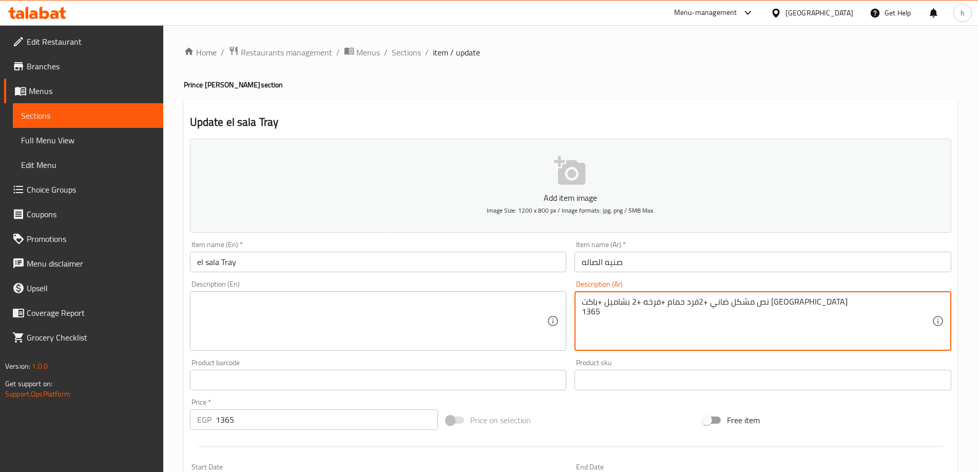
click at [595, 302] on textarea "نص مشكل ضاني +2فرد حمام +فرخه +2 بشاميل +باكت بطاكس 1365" at bounding box center [757, 321] width 350 height 49
click at [601, 301] on textarea "نص مشكل ضاني +2فرد حمام +فرخه +2 بشاميل +باكت بطاكس 1365" at bounding box center [757, 321] width 350 height 49
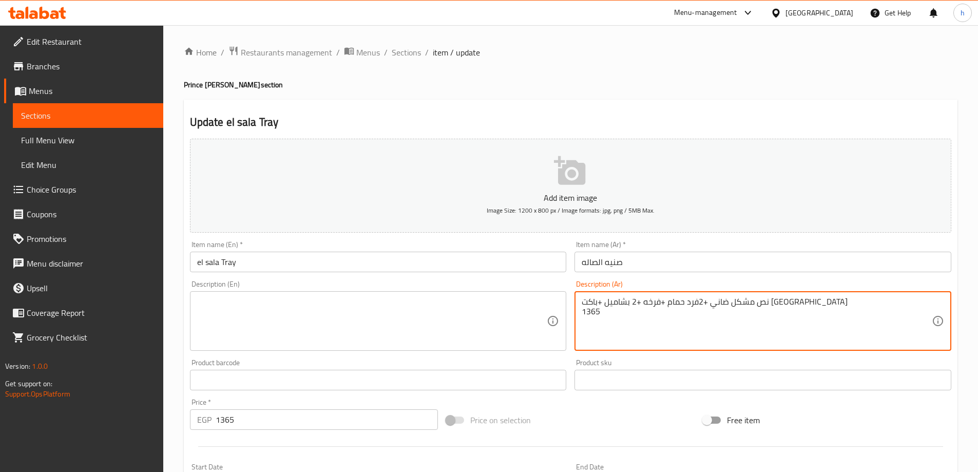
click at [601, 301] on textarea "نص مشكل ضاني +2فرد حمام +فرخه +2 بشاميل +باكت بطاكس 1365" at bounding box center [757, 321] width 350 height 49
click at [600, 301] on textarea "نص مشكل ضاني +2فرد حمام +فرخه +2 بشاميل +باكت بطاكس 1365" at bounding box center [757, 321] width 350 height 49
click at [591, 302] on textarea "نص مشكل ضاني +2فرد حمام +فرخه +2 بشاميل +باكت بطاكس 1365" at bounding box center [757, 321] width 350 height 49
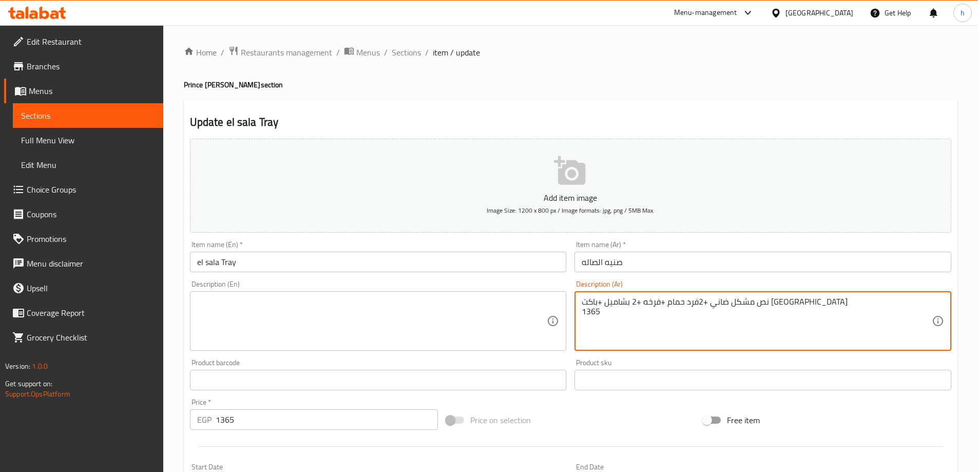
click at [591, 302] on textarea "نص مشكل ضاني +2فرد حمام +فرخه +2 بشاميل +باكت بطاكس 1365" at bounding box center [757, 321] width 350 height 49
click at [705, 327] on textarea "نص مشكل ضاني +2فرد حمام +فرخه +2 بشاميل +باكت بطاكس" at bounding box center [757, 321] width 350 height 49
click at [785, 303] on textarea "نص مشكل ضاني +2فرد حمام +فرخه +2 بشاميل +باكت بطاكس" at bounding box center [757, 321] width 350 height 49
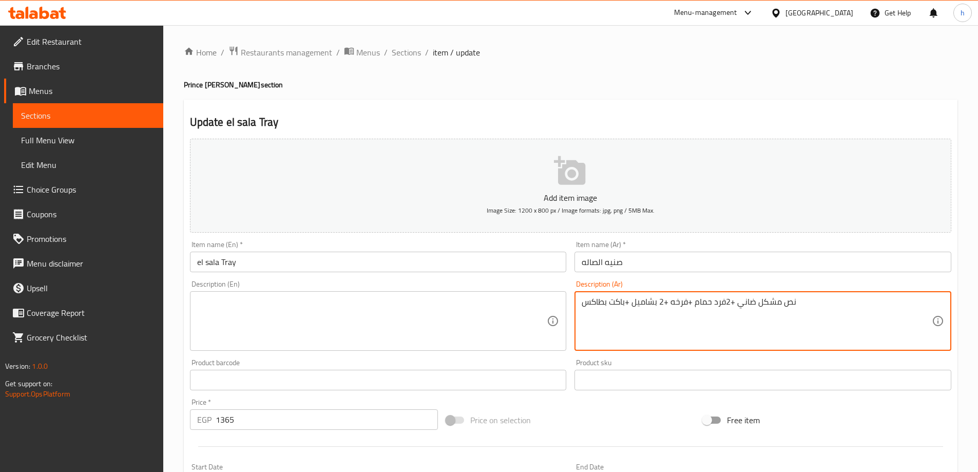
click at [593, 303] on textarea "نص مشكل ضاني +2فرد حمام +فرخه +2 بشاميل +باكت بطاكس" at bounding box center [757, 321] width 350 height 49
click at [594, 302] on textarea "نص مشكل ضاني +2فرد حمام +فرخه +2 بشاميل +باكت بطاكس" at bounding box center [757, 321] width 350 height 49
click at [629, 301] on textarea "نص مشكل ضاني +2فرد حمام +فرخه +2 بشاميل +باكت بطاطس" at bounding box center [757, 321] width 350 height 49
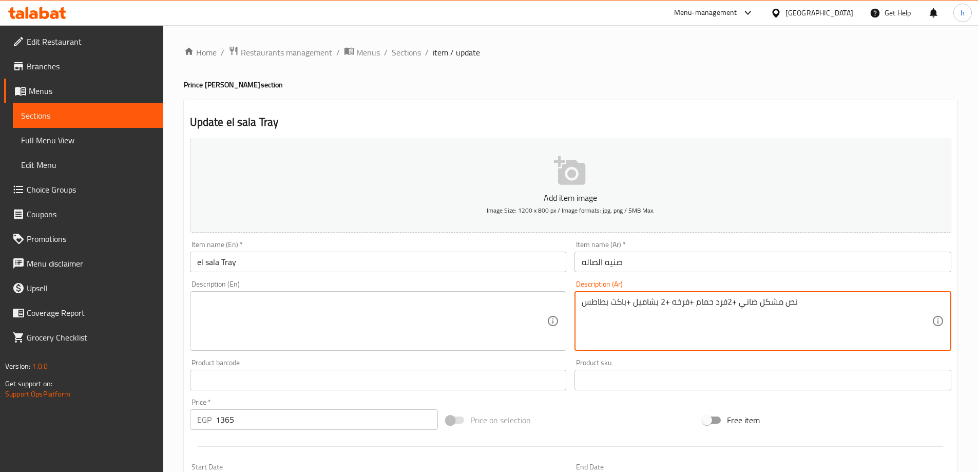
type textarea "نص مشكل ضاني +2فرد حمام +فرخه +2 بشاميل +باكت بطاطس"
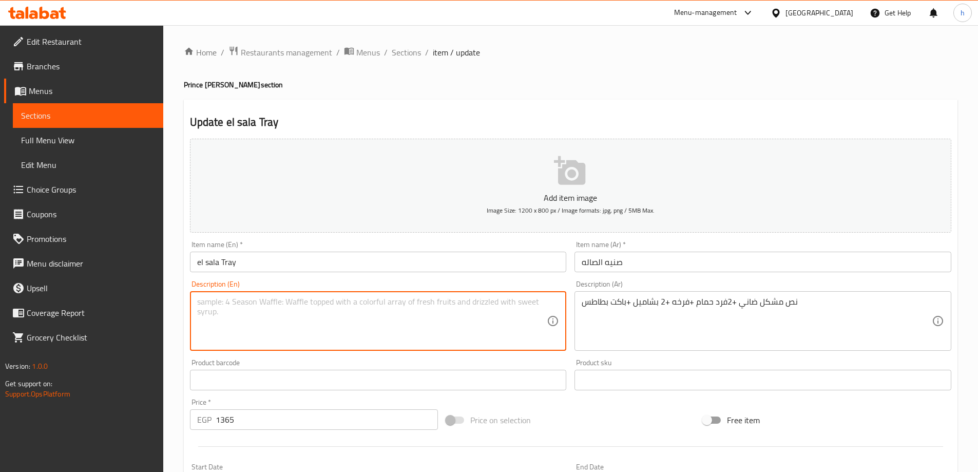
click at [431, 306] on textarea at bounding box center [372, 321] width 350 height 49
paste textarea "Mixed text: lamb + 2 pigeons + chicken + 2 bechamel + packet of potatoes"
click at [222, 303] on textarea "Mixed text: lamb + 2 pigeons + chicken + 2 bechamel + packet of potatoes" at bounding box center [372, 321] width 350 height 49
drag, startPoint x: 234, startPoint y: 301, endPoint x: 220, endPoint y: 299, distance: 14.5
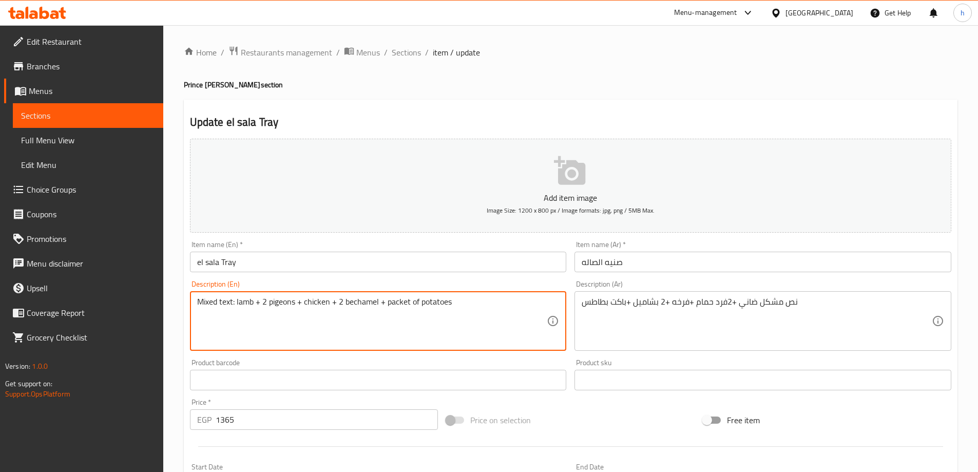
click at [220, 299] on textarea "Mixed text: lamb + 2 pigeons + chicken + 2 bechamel + packet of potatoes" at bounding box center [372, 321] width 350 height 49
click at [191, 301] on div "Mixed lamb + 2 pigeons + chicken + 2 bechamel + packet of potatoes Description …" at bounding box center [378, 321] width 377 height 60
click at [196, 302] on div "Mixed lamb + 2 pigeons + chicken + 2 bechamel + packet of potatoes Description …" at bounding box center [378, 321] width 377 height 60
click at [237, 301] on textarea "Mixed lamb + 2 pigeons + chicken + 2 bechamel + packet of potatoes" at bounding box center [372, 321] width 350 height 49
click at [197, 302] on textarea "Mixed lamb + 2 pigeons + chicken + 2 bechamel + packet of potatoes" at bounding box center [372, 321] width 350 height 49
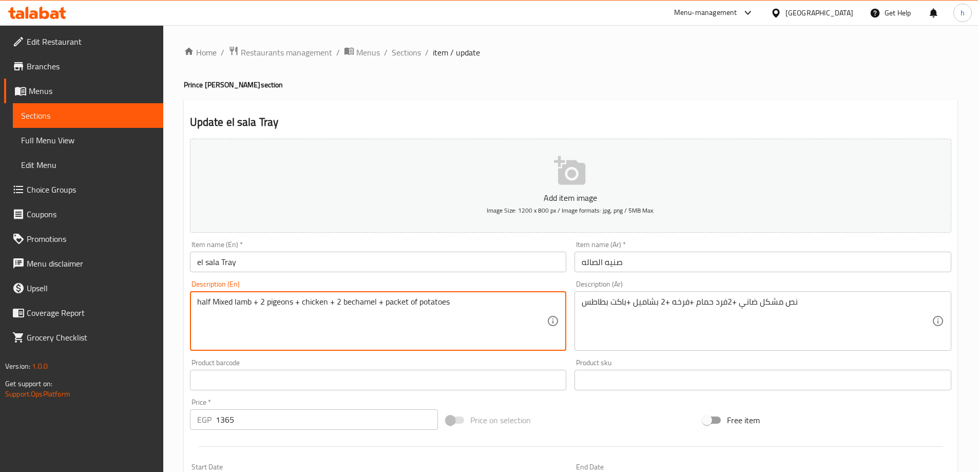
click at [197, 300] on textarea "half Mixed lamb + 2 pigeons + chicken + 2 bechamel + packet of potatoes" at bounding box center [372, 321] width 350 height 49
click at [259, 303] on textarea "Half Mixed lamb + 2 pigeons + chicken + 2 bechamel + packet of potatoes" at bounding box center [372, 321] width 350 height 49
click at [283, 300] on textarea "Half Mixed lamb + 2 pigeons + chicken + 2 bechamel + packet of potatoes" at bounding box center [372, 321] width 350 height 49
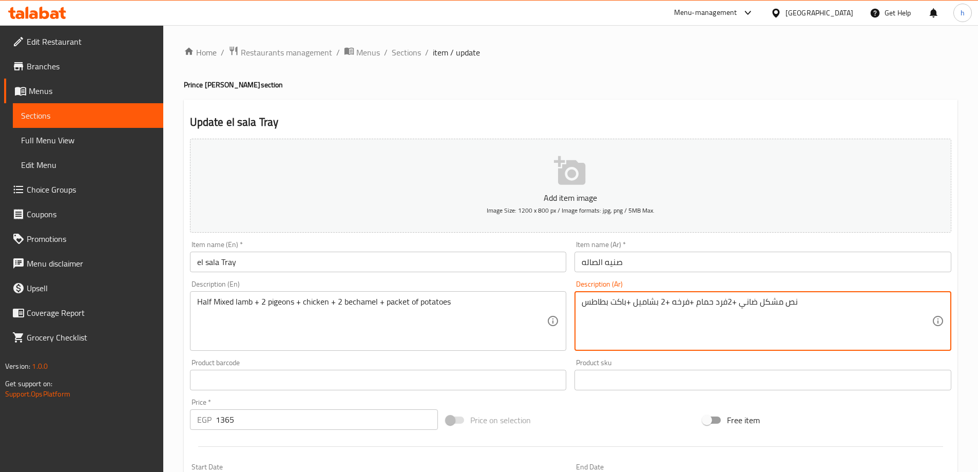
click at [722, 303] on textarea "نص مشكل ضاني +2فرد حمام +فرخه +2 بشاميل +باكت بطاطس" at bounding box center [757, 321] width 350 height 49
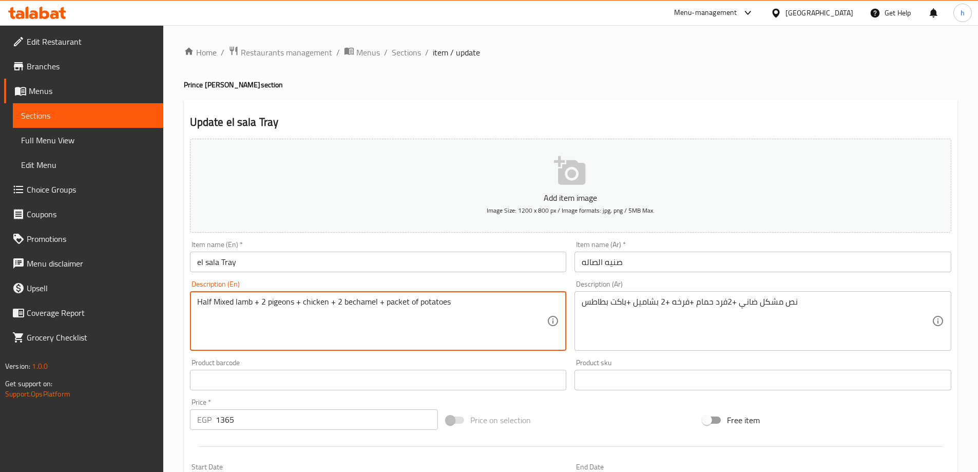
click at [271, 301] on textarea "Half Mixed lamb + 2 pigeons + chicken + 2 bechamel + packet of potatoes" at bounding box center [372, 321] width 350 height 49
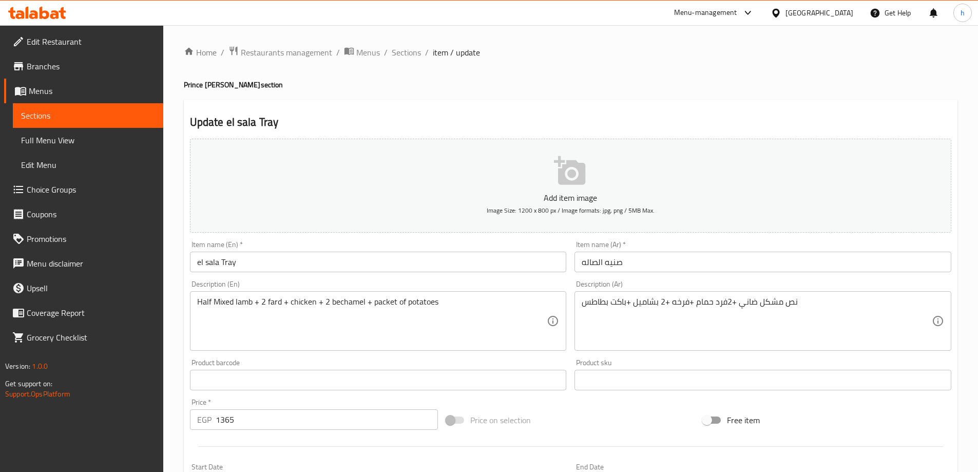
click at [281, 300] on textarea "Half Mixed lamb + 2 fard + chicken + 2 bechamel + packet of potatoes" at bounding box center [372, 321] width 350 height 49
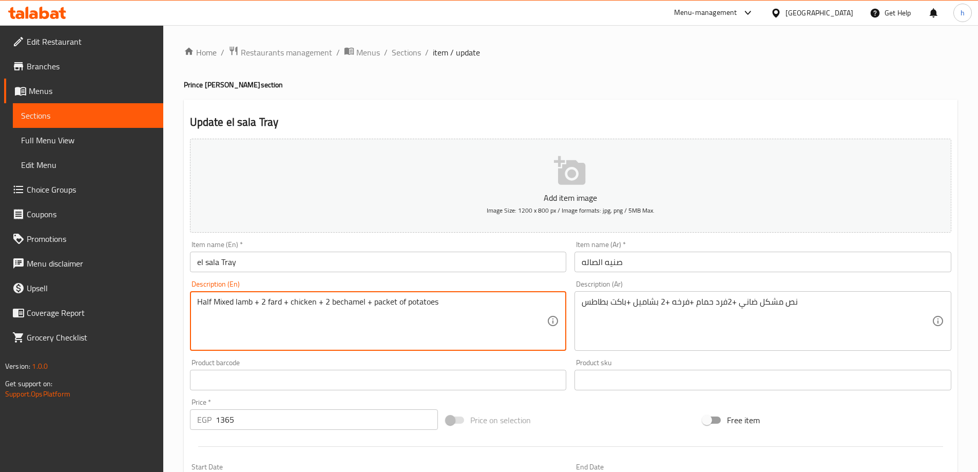
paste textarea "Hamam"
click at [281, 300] on textarea "Half Mixed lamb + 2 fardHamam + chicken + 2 bechamel + packet of potatoes" at bounding box center [372, 321] width 350 height 49
click at [337, 308] on textarea "Half Mixed lamb + 2 fard Hamam + chicken + 2 bechamel + packet of potatoes" at bounding box center [372, 321] width 350 height 49
click at [378, 303] on textarea "Half Mixed lamb + 2 fard Hamam + chicken + 2 bechamel + packet of potatoes" at bounding box center [372, 321] width 350 height 49
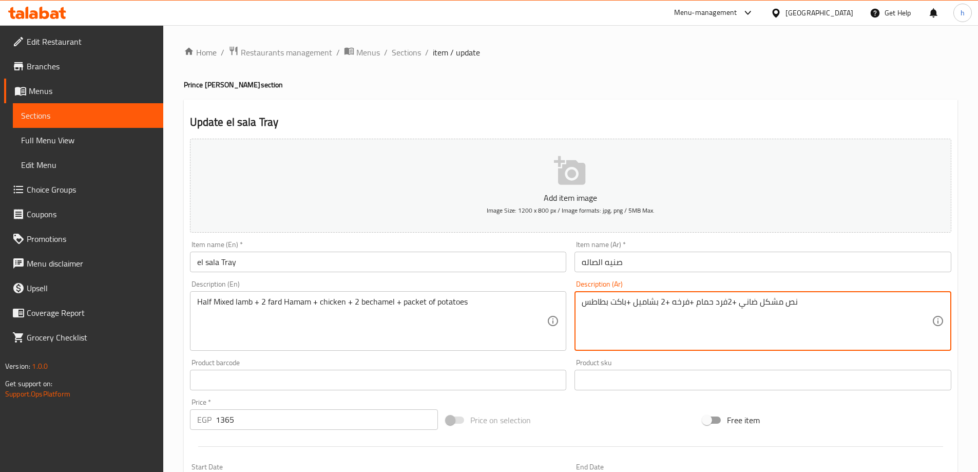
click at [649, 303] on textarea "نص مشكل ضاني +2فرد حمام +فرخه +2 بشاميل +باكت بطاطس" at bounding box center [757, 321] width 350 height 49
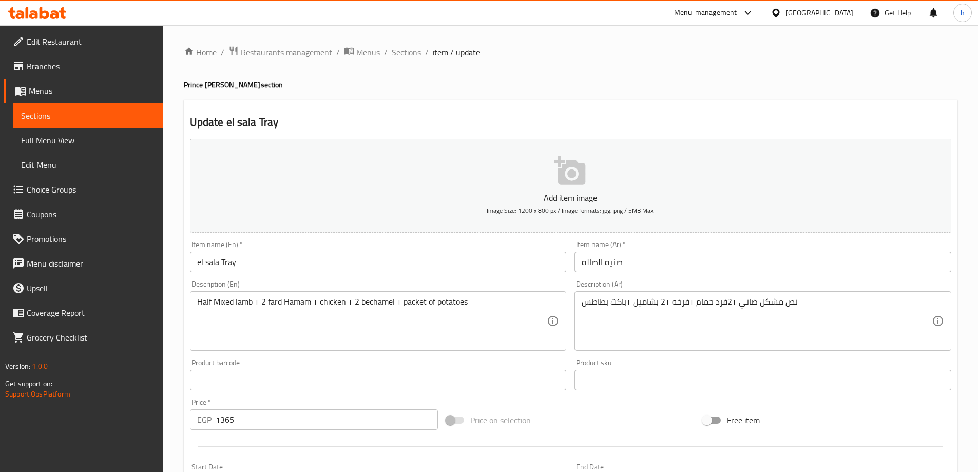
click at [375, 303] on textarea "Half Mixed lamb + 2 fard Hamam + chicken + 2 bechamel + packet of potatoes" at bounding box center [372, 321] width 350 height 49
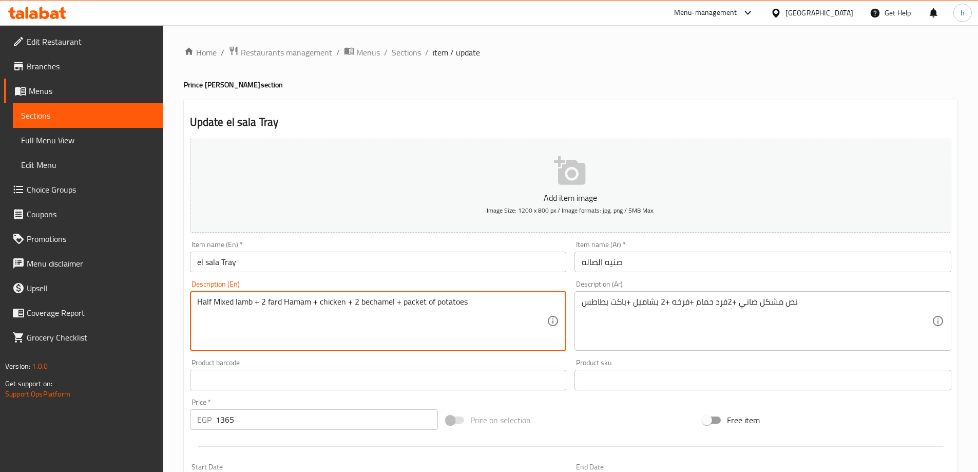
paste textarea "Bechamel"
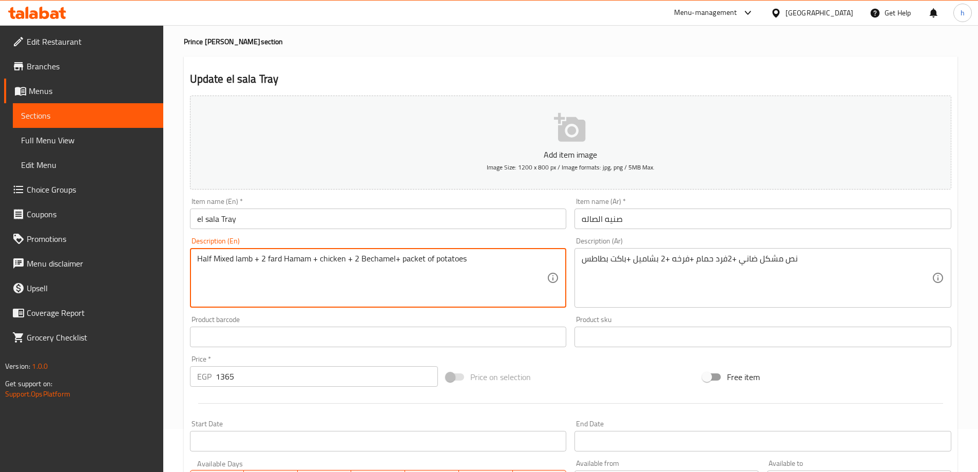
scroll to position [103, 0]
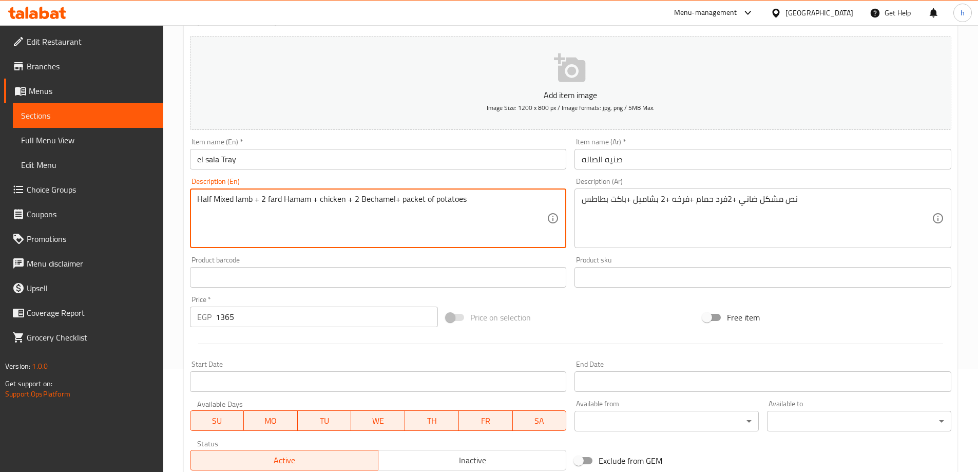
type textarea "Half Mixed lamb + 2 fard Hamam + chicken + 2 Bechamel+ packet of potatoes"
click at [572, 313] on div "Price on selection" at bounding box center [570, 317] width 257 height 28
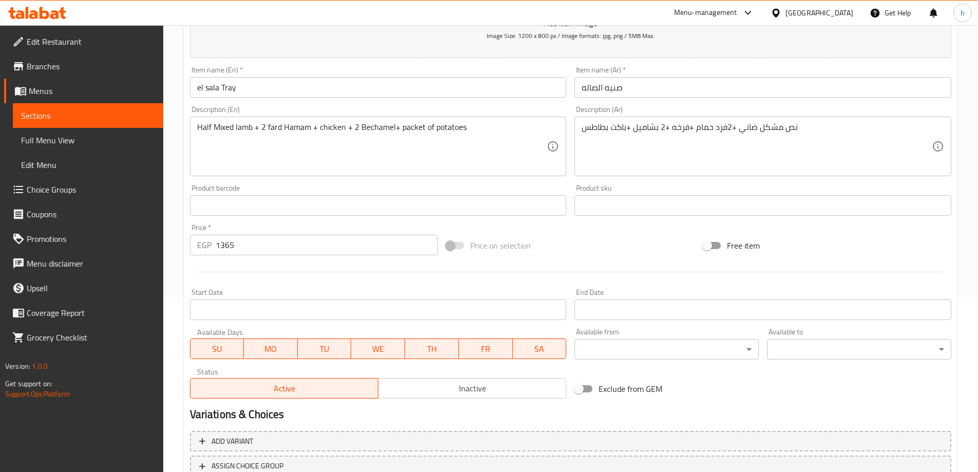
scroll to position [254, 0]
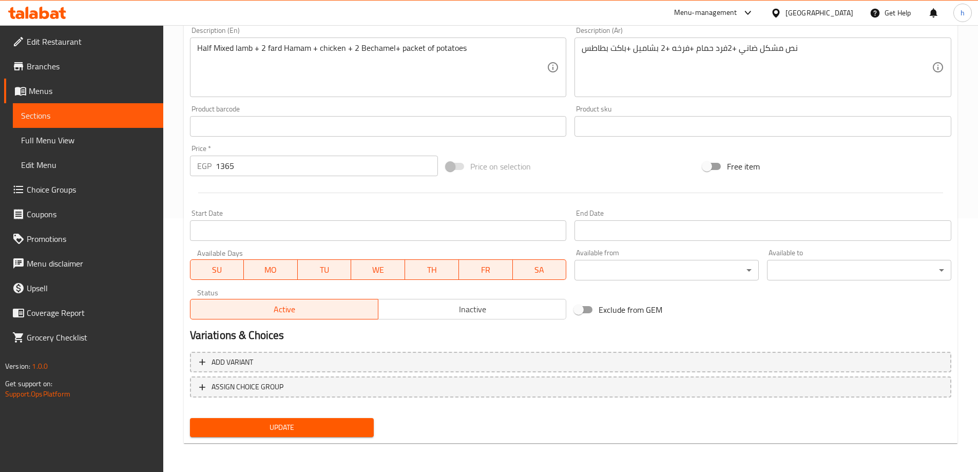
click at [325, 431] on span "Update" at bounding box center [282, 427] width 168 height 13
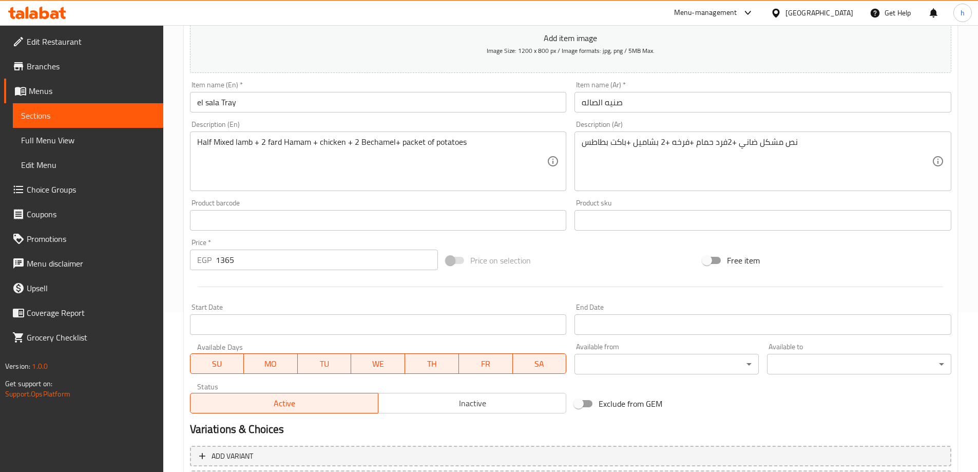
scroll to position [0, 0]
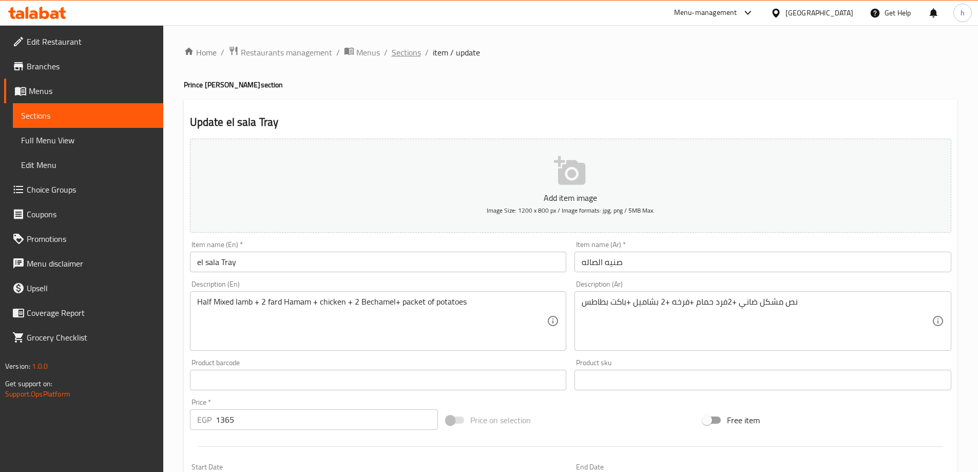
click at [411, 58] on span "Sections" at bounding box center [406, 52] width 29 height 12
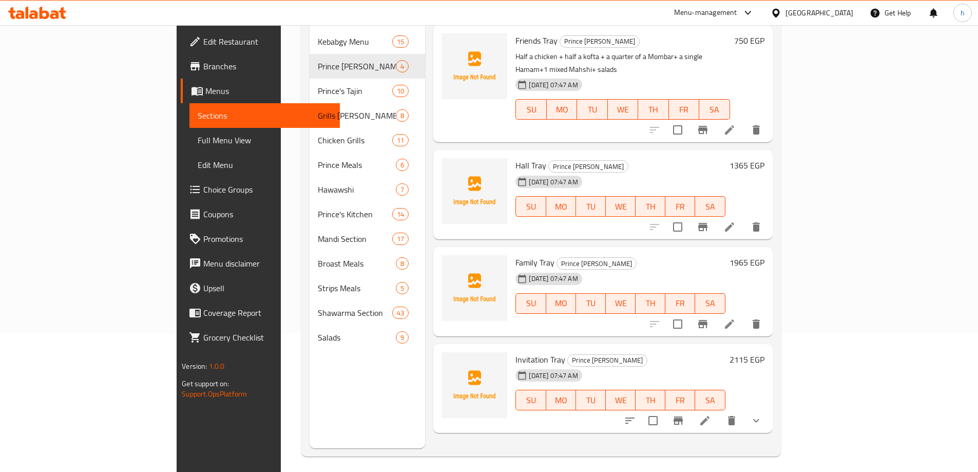
scroll to position [144, 0]
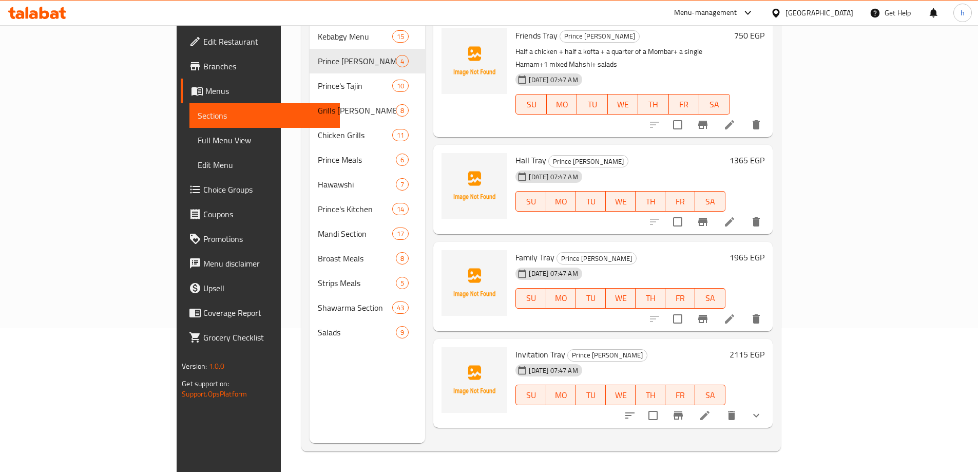
click at [736, 313] on icon at bounding box center [729, 319] width 12 height 12
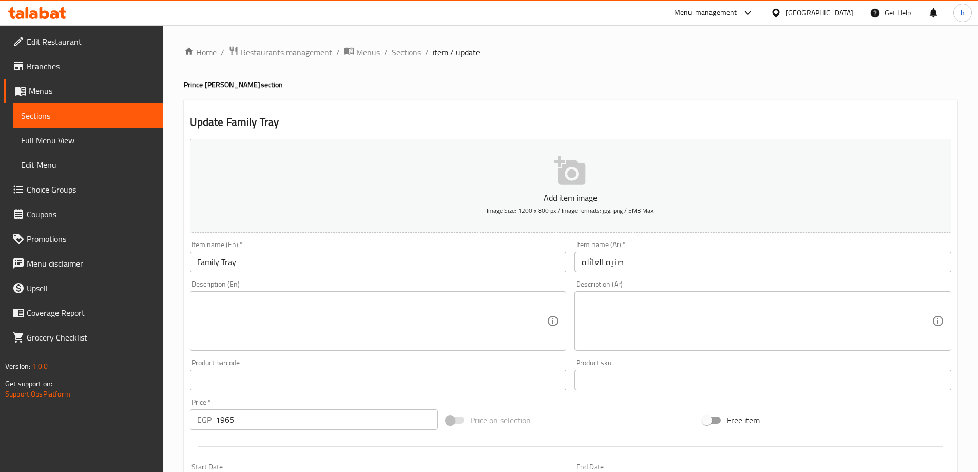
click at [637, 299] on textarea at bounding box center [757, 321] width 350 height 49
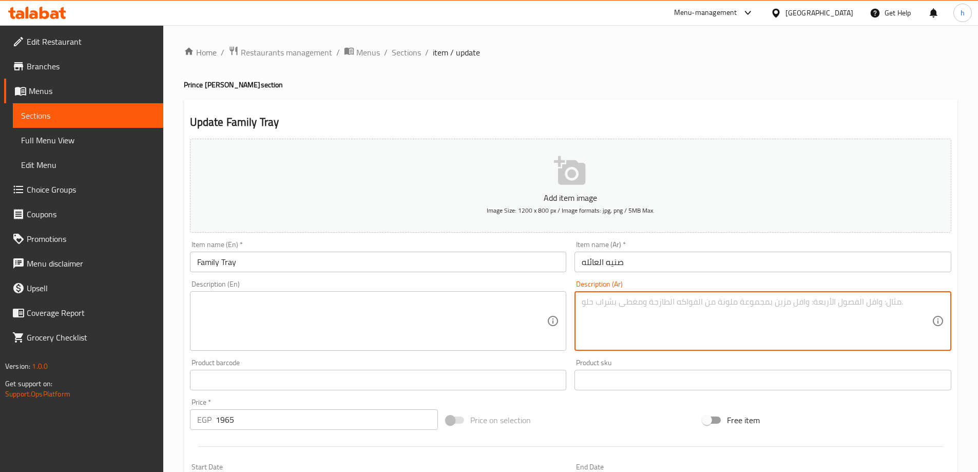
paste textarea "نص كفته + نص شيش +نص كباب +فرد حمام +2طاجن خضار باللحمه+ نص ممبار + سلطات 1965"
click at [594, 297] on textarea "نص كفته + نص شيش +نص كباب +فرد حمام +2طاجن خضار باللحمه+ نص ممبار + سلطات 1965" at bounding box center [757, 321] width 350 height 49
click at [665, 297] on textarea "نص كفته + نص شيش +نص كباب +فرد حمام +2طاجن خضار باللحمه+ نص ممبار + سلطات" at bounding box center [757, 321] width 350 height 49
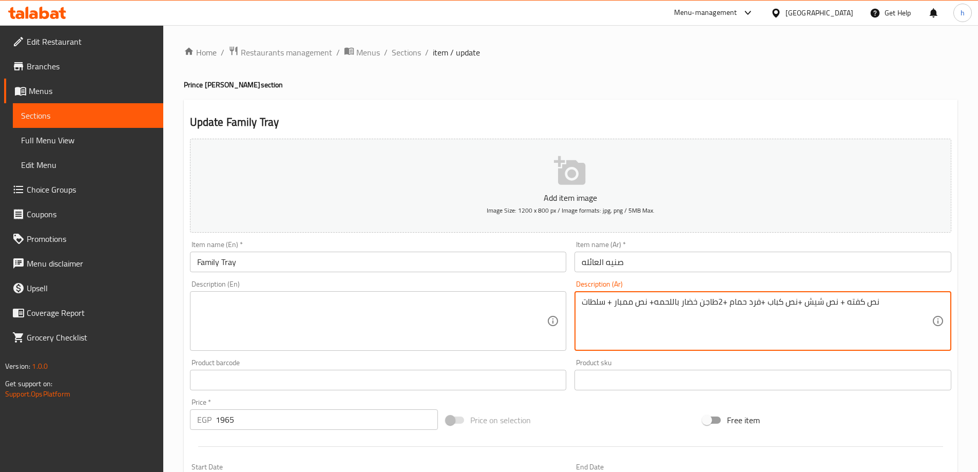
click at [665, 297] on textarea "نص كفته + نص شيش +نص كباب +فرد حمام +2طاجن خضار باللحمه+ نص ممبار + سلطات" at bounding box center [757, 321] width 350 height 49
type textarea "نص كفته + نص شيش +نص كباب +فرد حمام +2طاجن خضار باللحمه+ نص ممبار + سلطات"
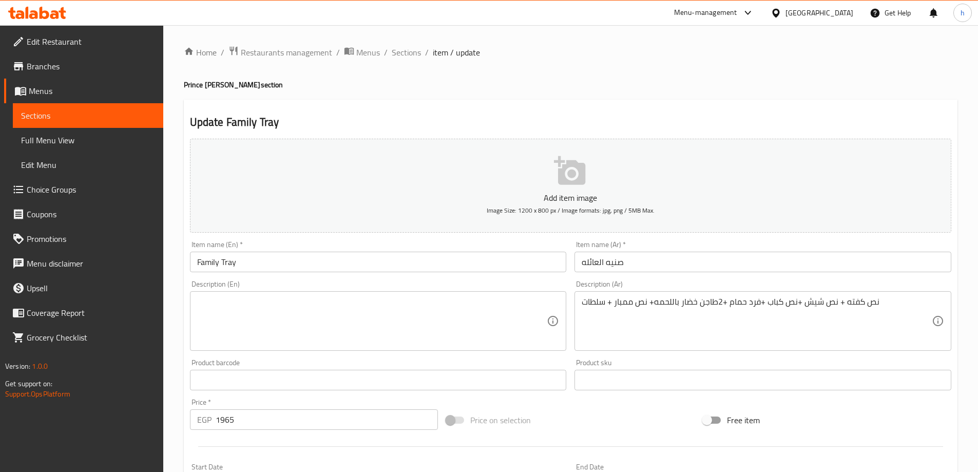
click at [452, 297] on textarea at bounding box center [372, 321] width 350 height 49
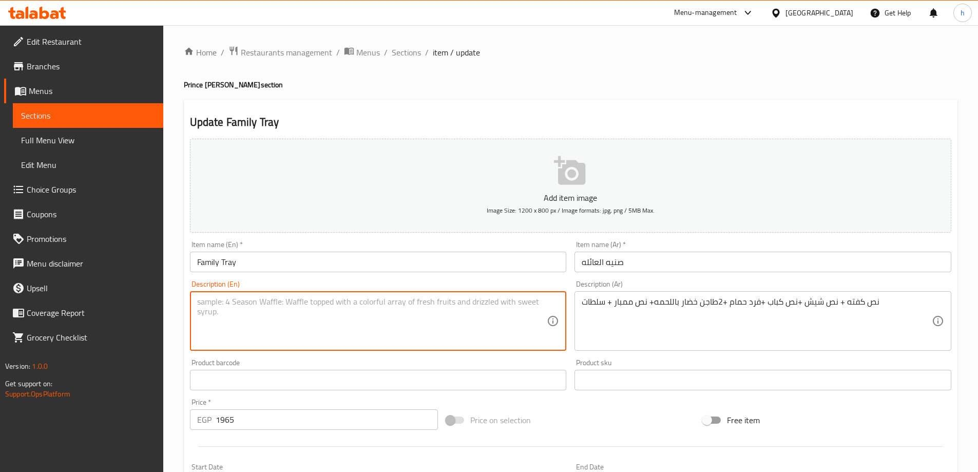
paste textarea "Half kofta + half shish + half kebab + individual bath + 2 vegetable casseroles…"
click at [257, 298] on textarea "Half kofta + half shish + half kebab + individual bath + 2 vegetable casseroles…" at bounding box center [372, 321] width 350 height 49
click at [287, 298] on textarea "Half kofta + half shish + half kebab + individual bath + 2 vegetable casseroles…" at bounding box center [372, 321] width 350 height 49
click at [305, 297] on textarea "Half kofta + half shish + half kebab + individual bath + 2 vegetable casseroles…" at bounding box center [372, 321] width 350 height 49
click at [324, 298] on textarea "Half kofta + half shish + half kebab + individual bath + 2 vegetable casseroles…" at bounding box center [372, 321] width 350 height 49
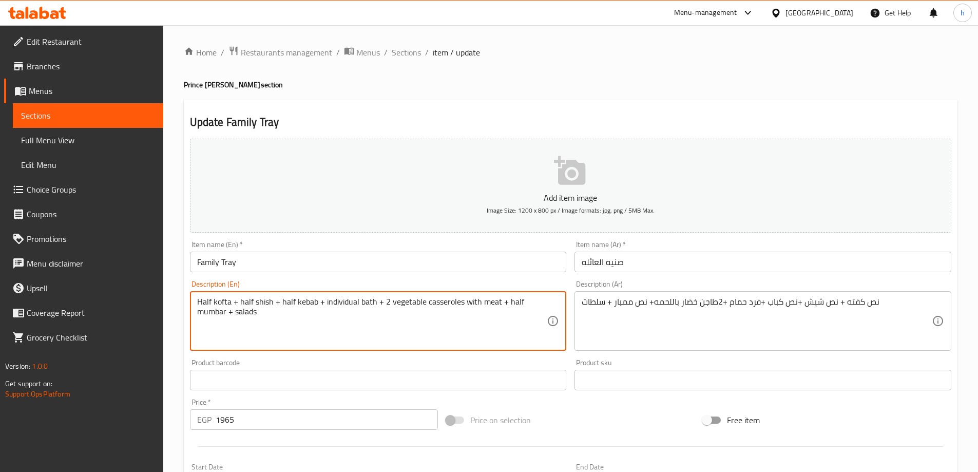
click at [344, 301] on textarea "Half kofta + half shish + half kebab + individual bath + 2 vegetable casseroles…" at bounding box center [372, 321] width 350 height 49
click at [338, 302] on textarea "Half kofta + half shish + half kebab + individual bath + 2 vegetable casseroles…" at bounding box center [372, 321] width 350 height 49
click at [350, 304] on textarea "Half kofta + half shish + half kebab + fard bath + 2 vegetable casseroles with …" at bounding box center [372, 321] width 350 height 49
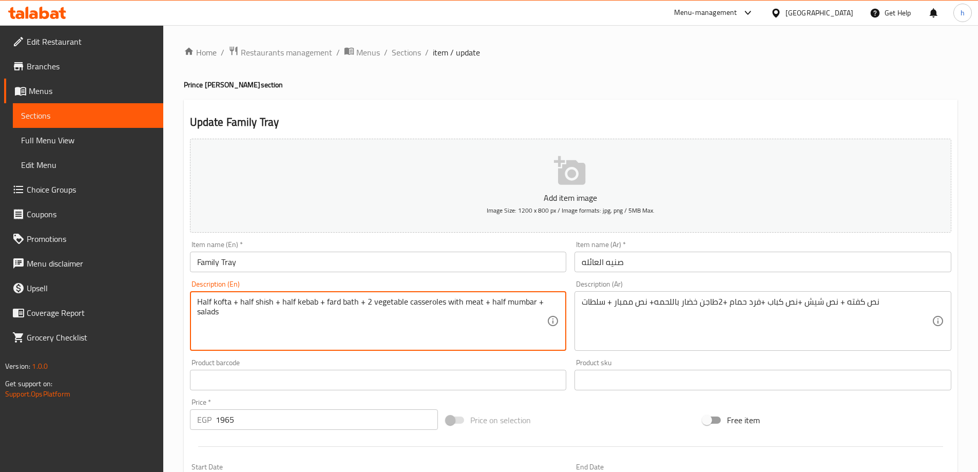
click at [350, 304] on textarea "Half kofta + half shish + half kebab + fard bath + 2 vegetable casseroles with …" at bounding box center [372, 321] width 350 height 49
click at [350, 303] on textarea "Half kofta + half shish + half kebab + fard bath + 2 vegetable casseroles with …" at bounding box center [372, 321] width 350 height 49
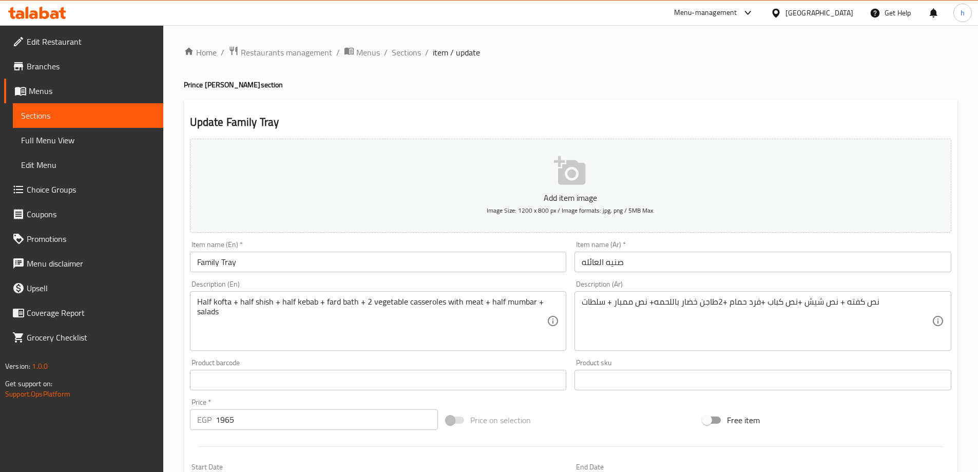
click at [338, 299] on textarea "Half kofta + half shish + half kebab + fard bath + 2 vegetable casseroles with …" at bounding box center [372, 321] width 350 height 49
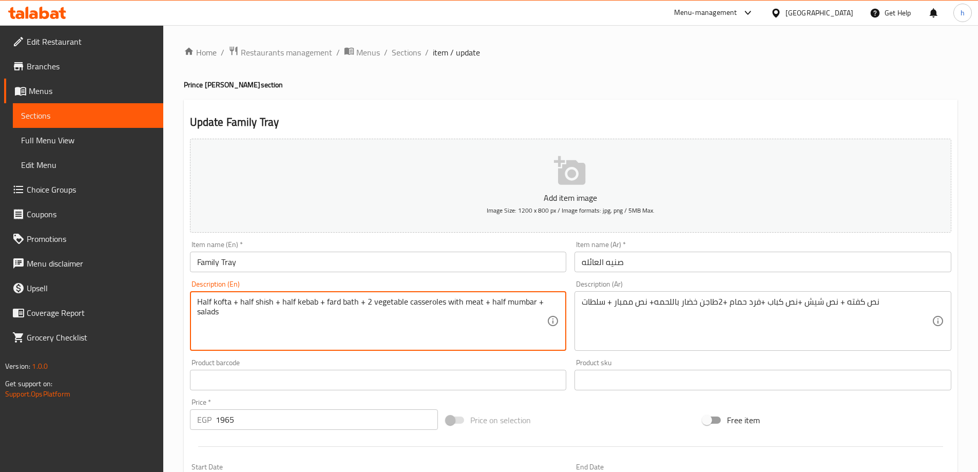
click at [352, 301] on textarea "Half kofta + half shish + half kebab + fard bath + 2 vegetable casseroles with …" at bounding box center [372, 321] width 350 height 49
paste textarea "Hamam"
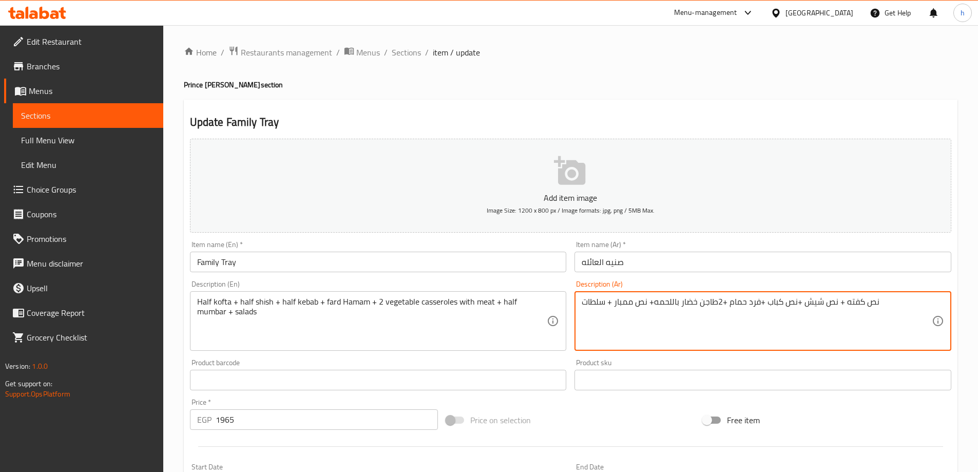
click at [711, 302] on textarea "نص كفته + نص شيش +نص كباب +فرد حمام +2طاجن خضار باللحمه+ نص ممبار + سلطات" at bounding box center [757, 321] width 350 height 49
click at [715, 300] on textarea "نص كفته + نص شيش +نص كباب +فرد حمام +2طاجن خضار باللحمه+ نص ممبار + سلطات" at bounding box center [757, 321] width 350 height 49
drag, startPoint x: 717, startPoint y: 301, endPoint x: 701, endPoint y: 302, distance: 16.4
click at [701, 302] on textarea "نص كفته + نص شيش +نص كباب +فرد حمام +2طاجن خضار باللحمه+ نص ممبار + سلطات" at bounding box center [757, 321] width 350 height 49
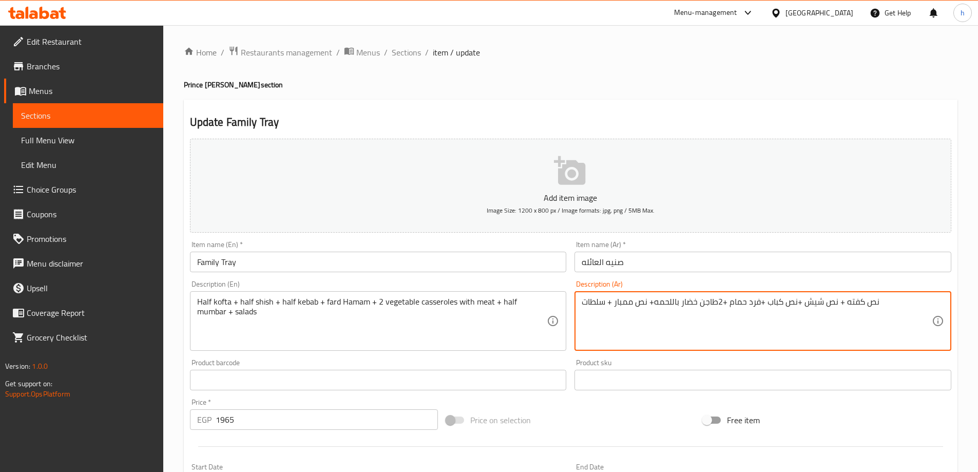
click at [705, 302] on textarea "نص كفته + نص شيش +نص كباب +فرد حمام +2طاجن خضار باللحمه+ نص ممبار + سلطات" at bounding box center [757, 321] width 350 height 49
drag, startPoint x: 718, startPoint y: 302, endPoint x: 703, endPoint y: 300, distance: 14.5
click at [703, 300] on textarea "نص كفته + نص شيش +نص كباب +فرد حمام +2طاجن خضار باللحمه+ نص ممبار + سلطات" at bounding box center [757, 321] width 350 height 49
click at [710, 300] on textarea "نص كفته + نص شيش +نص كباب +فرد حمام +2طاجن خضار باللحمه+ نص ممبار + سلطات" at bounding box center [757, 321] width 350 height 49
drag, startPoint x: 716, startPoint y: 302, endPoint x: 708, endPoint y: 302, distance: 7.7
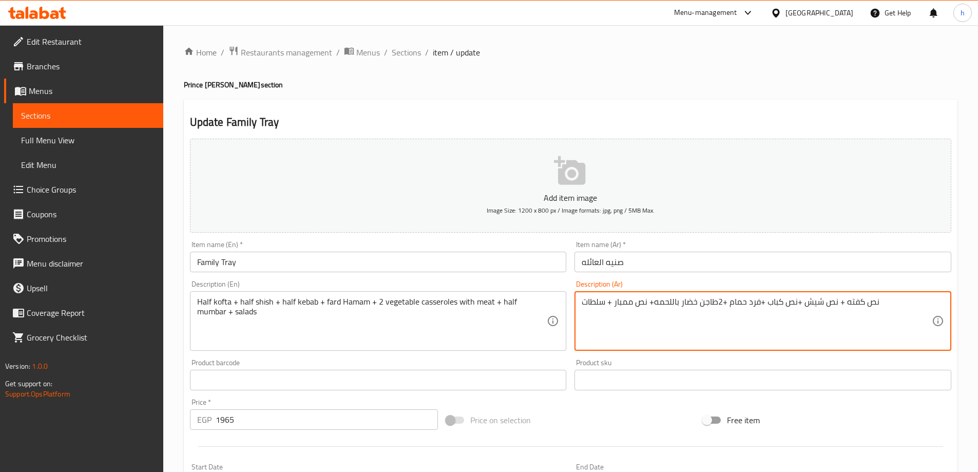
click at [708, 302] on textarea "نص كفته + نص شيش +نص كباب +فرد حمام +2طاجن خضار باللحمه+ نص ممبار + سلطات" at bounding box center [757, 321] width 350 height 49
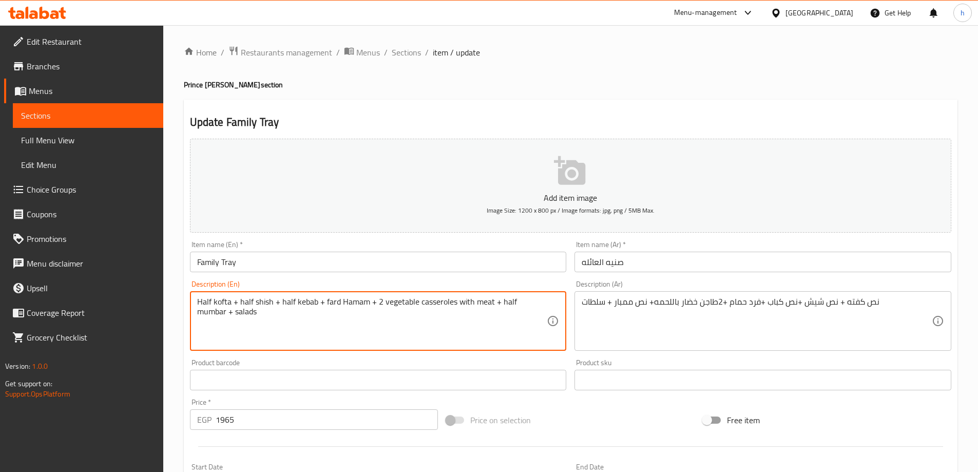
click at [510, 300] on textarea "Half kofta + half shish + half kebab + fard Hamam + 2 vegetable casseroles with…" at bounding box center [372, 321] width 350 height 49
click at [527, 302] on textarea "Half kofta + half shish + half kebab + fard Hamam + 2 vegetable casseroles with…" at bounding box center [372, 321] width 350 height 49
paste textarea "Mombar"
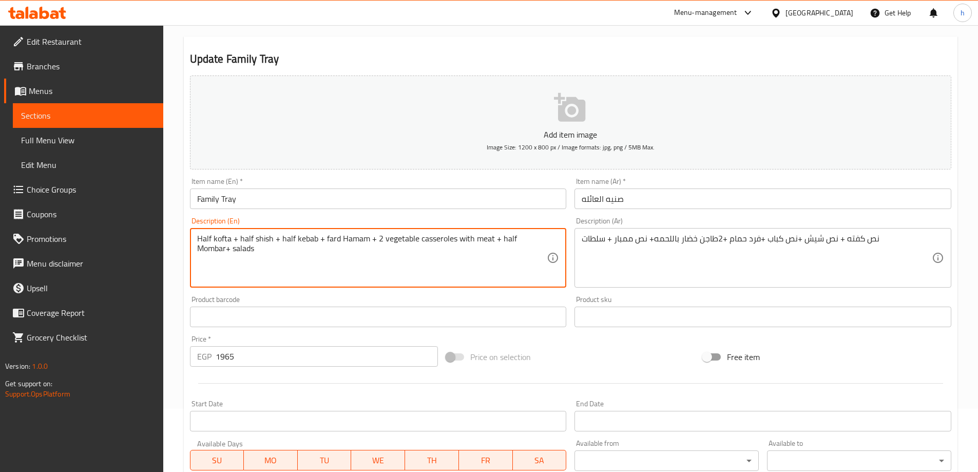
scroll to position [154, 0]
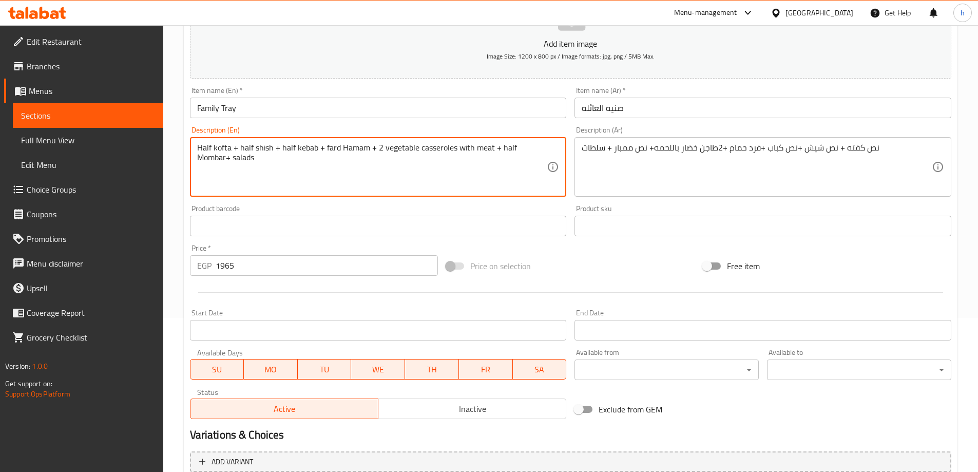
type textarea "Half kofta + half shish + half kebab + fard Hamam + 2 vegetable casseroles with…"
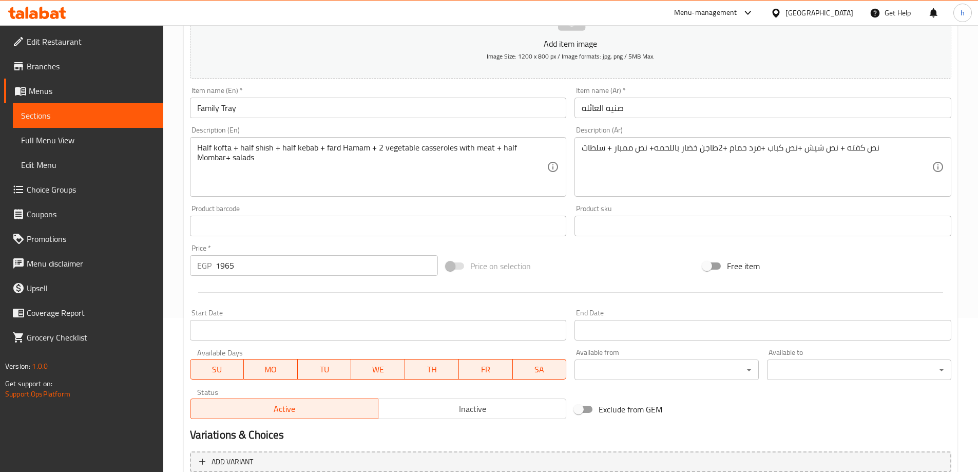
scroll to position [254, 0]
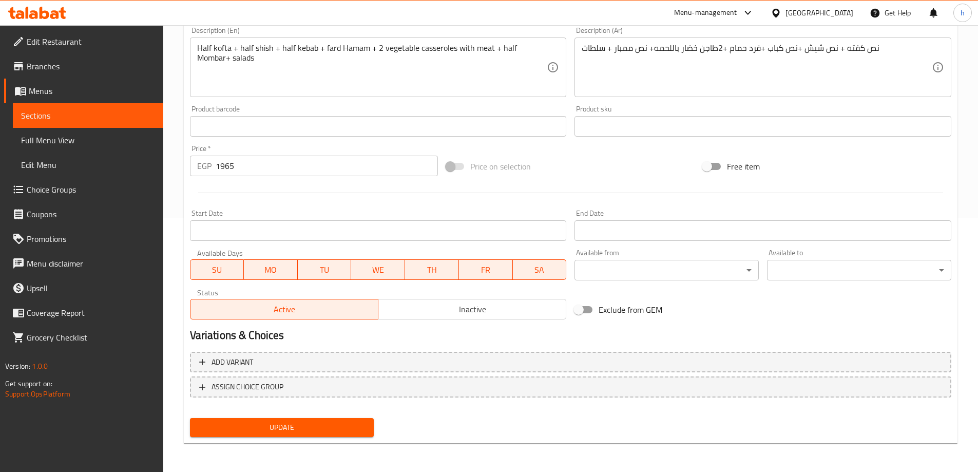
click at [342, 428] on span "Update" at bounding box center [282, 427] width 168 height 13
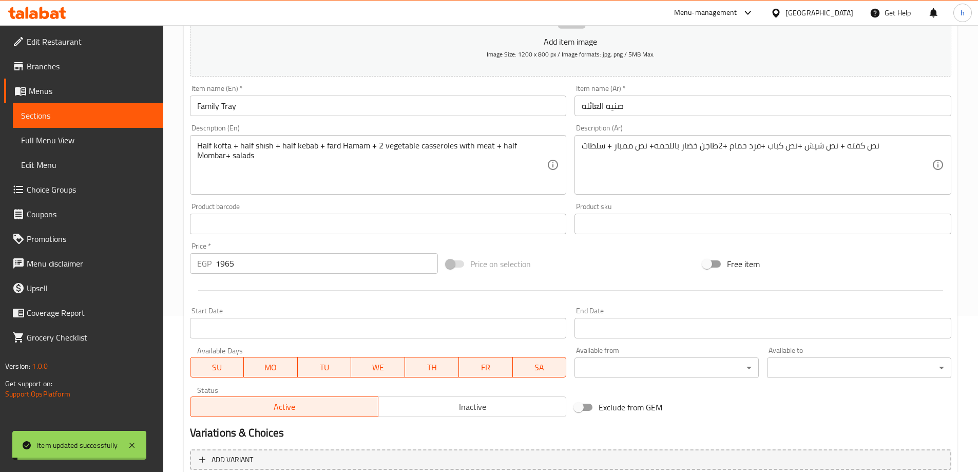
scroll to position [0, 0]
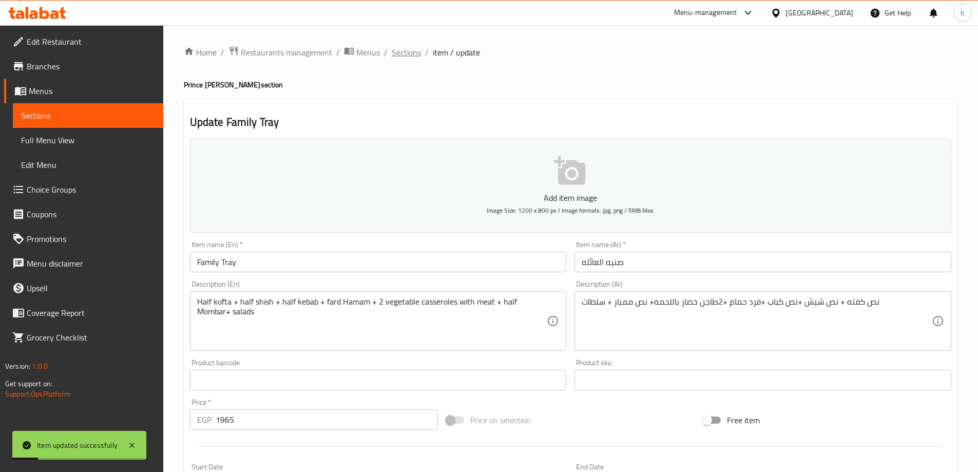
click at [402, 51] on span "Sections" at bounding box center [406, 52] width 29 height 12
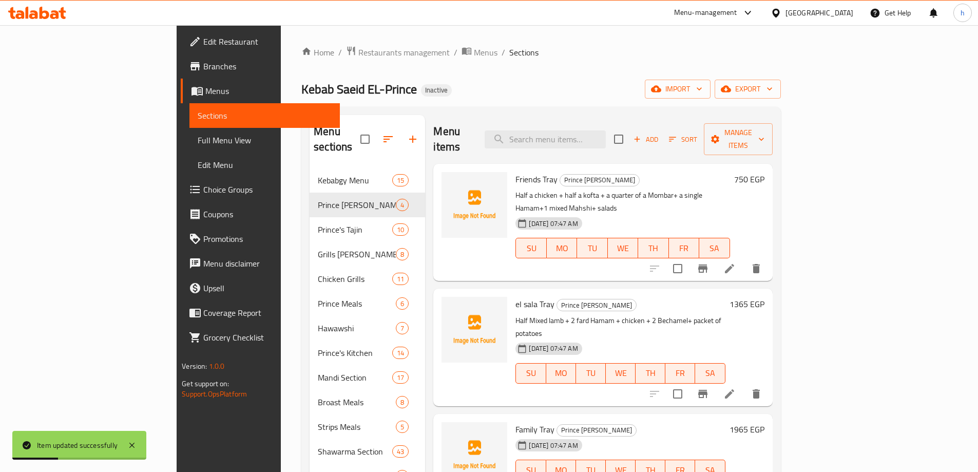
click at [744, 259] on li at bounding box center [729, 268] width 29 height 18
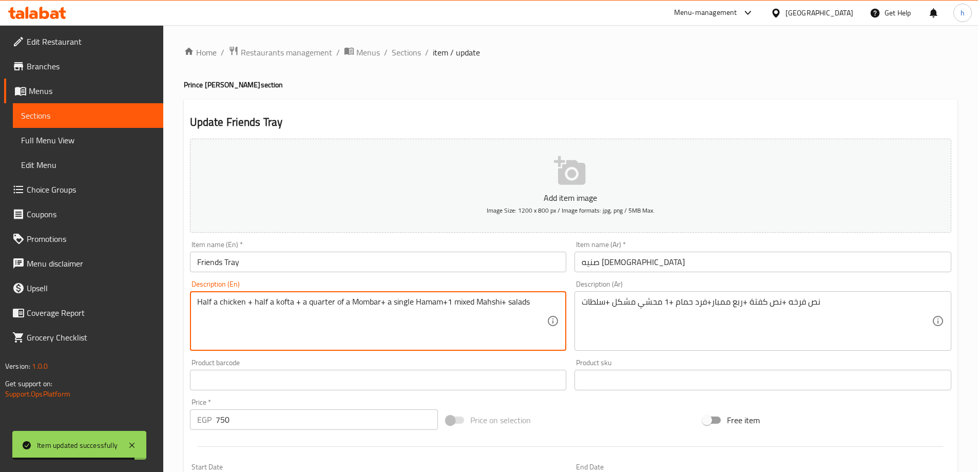
drag, startPoint x: 410, startPoint y: 301, endPoint x: 384, endPoint y: 299, distance: 25.8
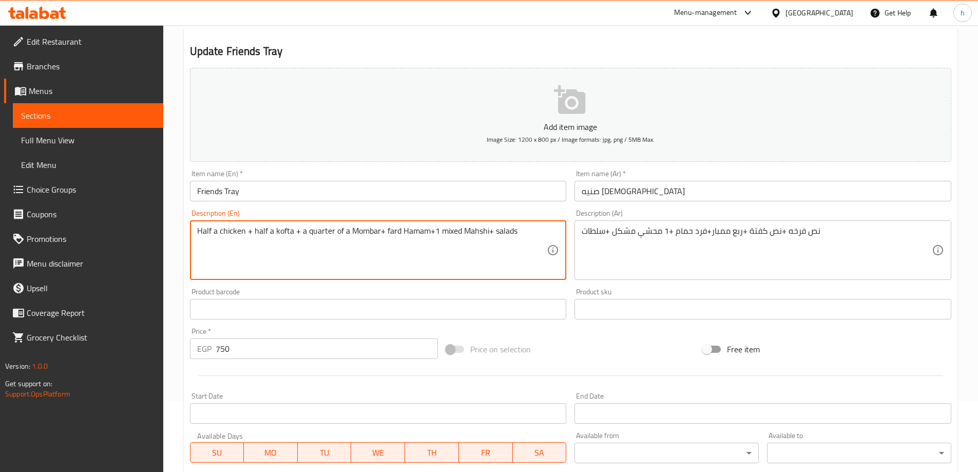
scroll to position [254, 0]
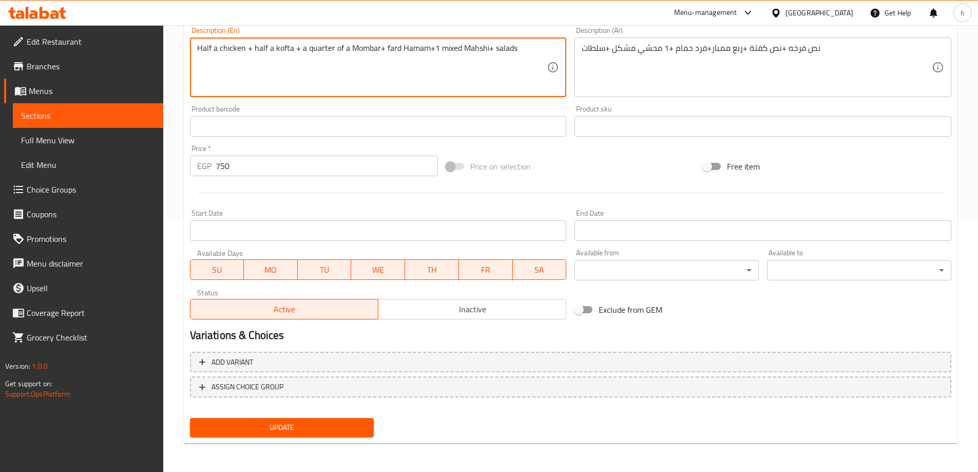
type textarea "Half a chicken + half a kofta + a quarter of a Mombar+ fard Hamam+1 mixed Mahsh…"
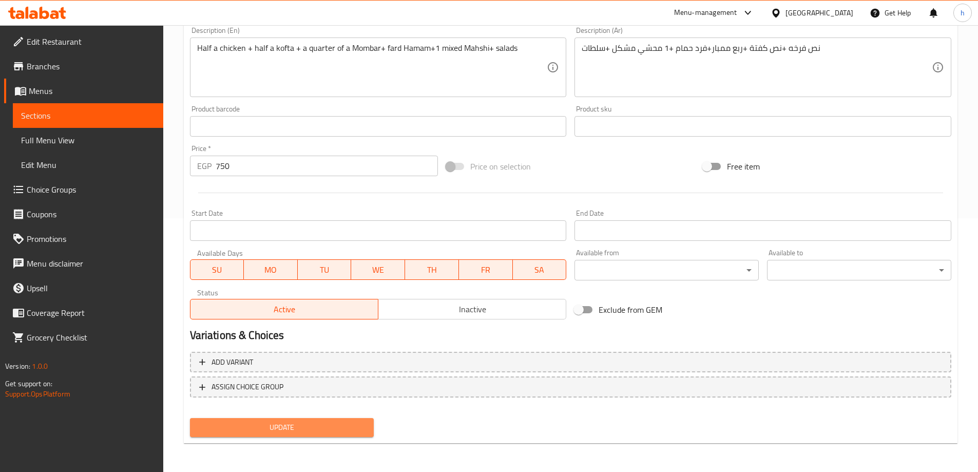
click at [361, 430] on span "Update" at bounding box center [282, 427] width 168 height 13
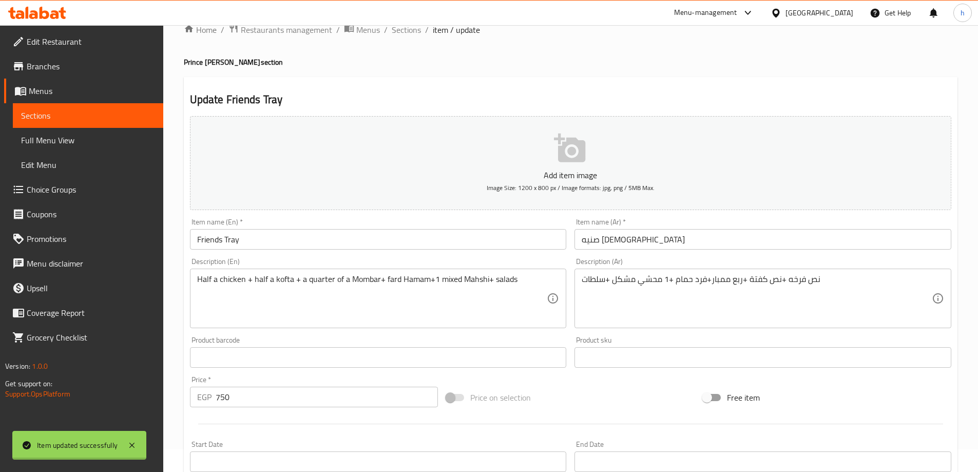
scroll to position [0, 0]
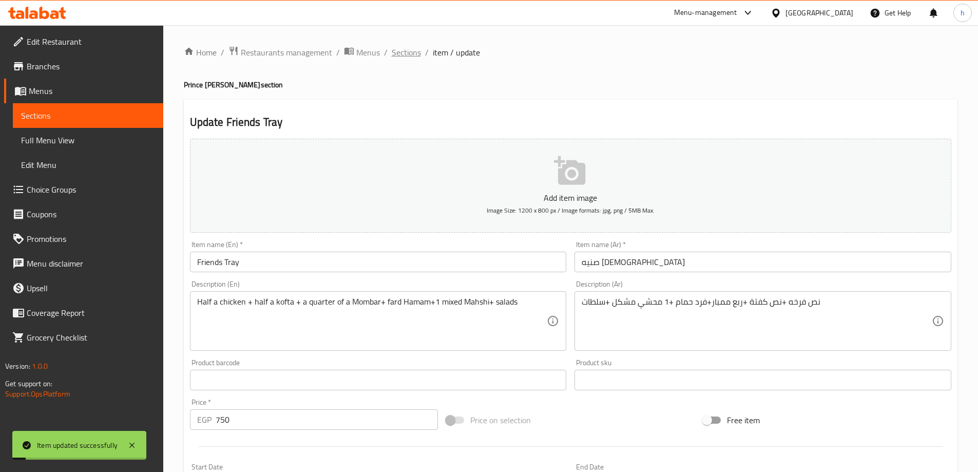
click at [415, 53] on span "Sections" at bounding box center [406, 52] width 29 height 12
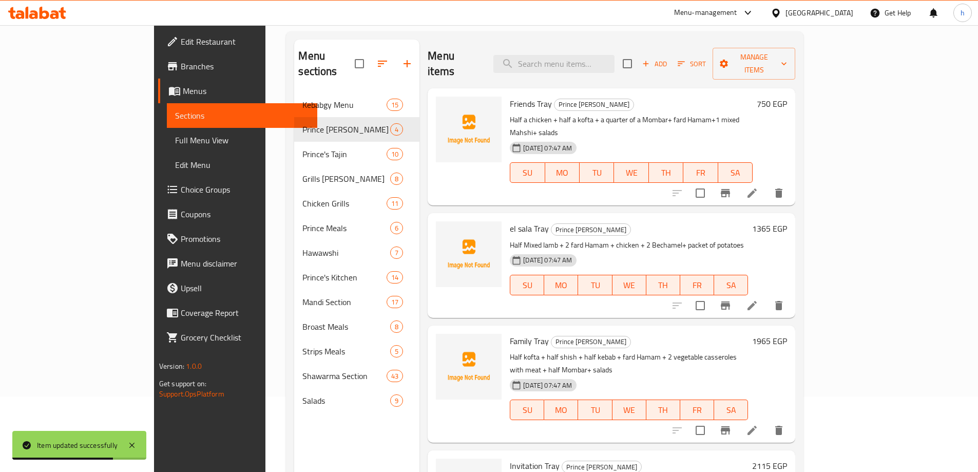
scroll to position [144, 0]
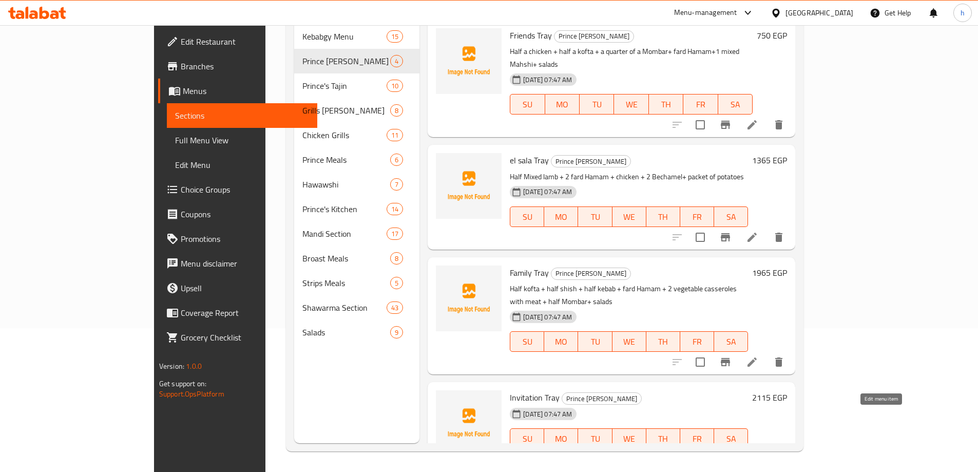
click at [733, 453] on icon at bounding box center [727, 459] width 12 height 12
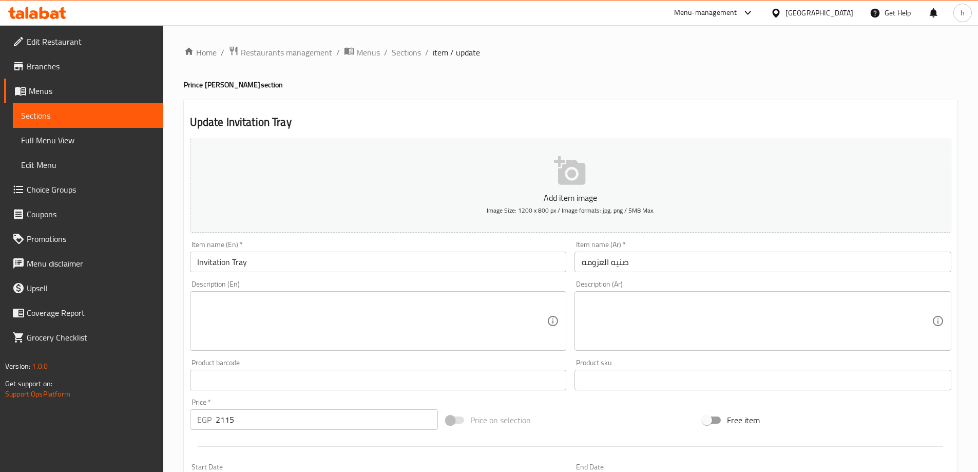
click at [576, 265] on input "صنيه العزومه" at bounding box center [762, 262] width 377 height 21
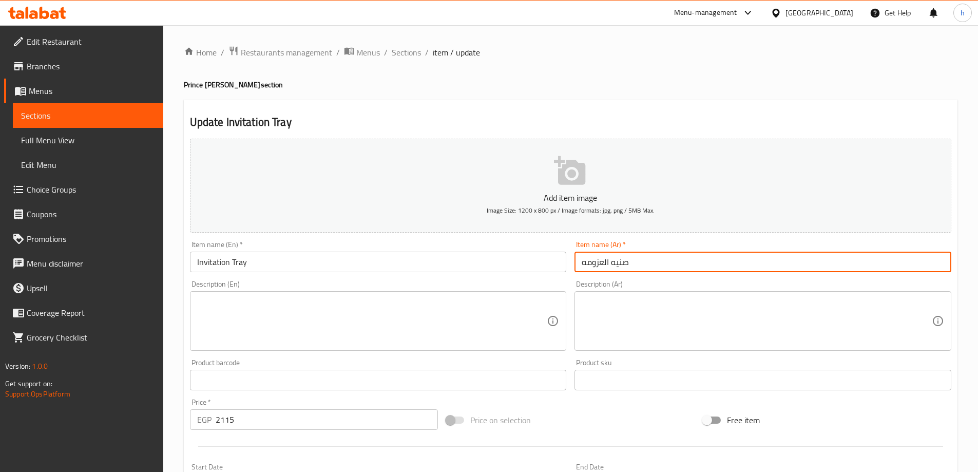
click at [589, 264] on input "صنيه العزومه" at bounding box center [762, 262] width 377 height 21
click at [219, 261] on input "Invitation Tray" at bounding box center [378, 262] width 377 height 21
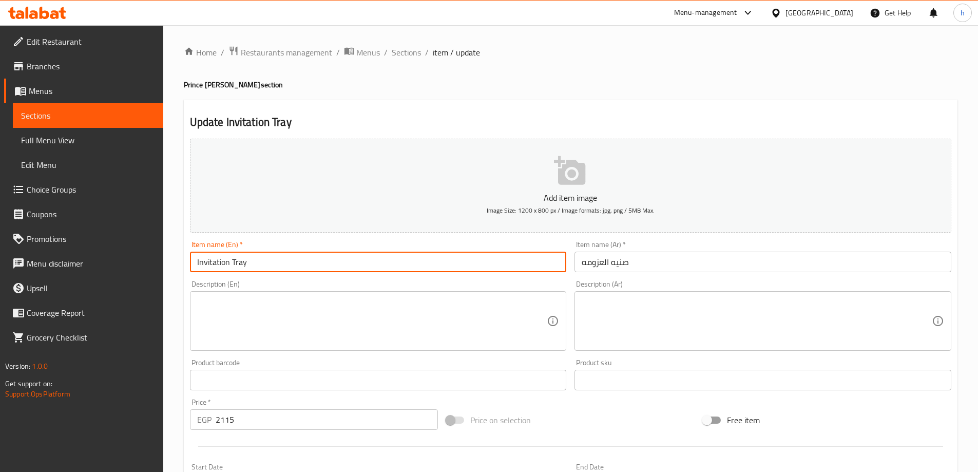
click at [219, 261] on input "Invitation Tray" at bounding box center [378, 262] width 377 height 21
paste input "el3zoma"
click at [204, 260] on input "el3zomaTray" at bounding box center [378, 262] width 377 height 21
click at [228, 260] on input "elazomaTray" at bounding box center [378, 262] width 377 height 21
click at [224, 259] on input "elazomaTray" at bounding box center [378, 262] width 377 height 21
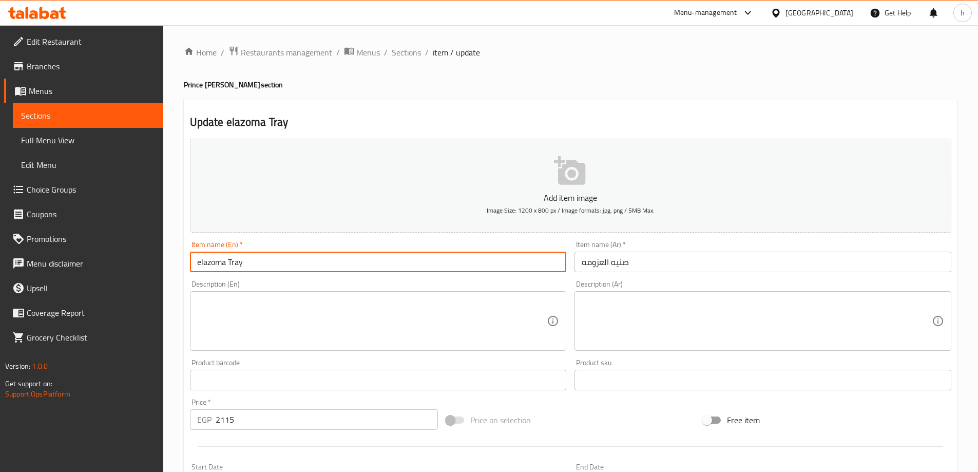
type input "elazoma Tray"
click at [334, 315] on textarea at bounding box center [372, 321] width 350 height 49
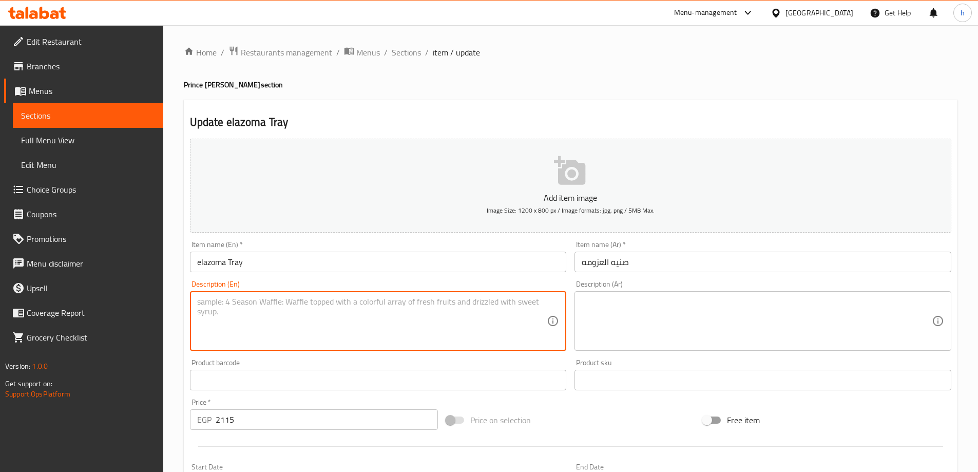
click at [664, 297] on textarea at bounding box center [757, 321] width 350 height 49
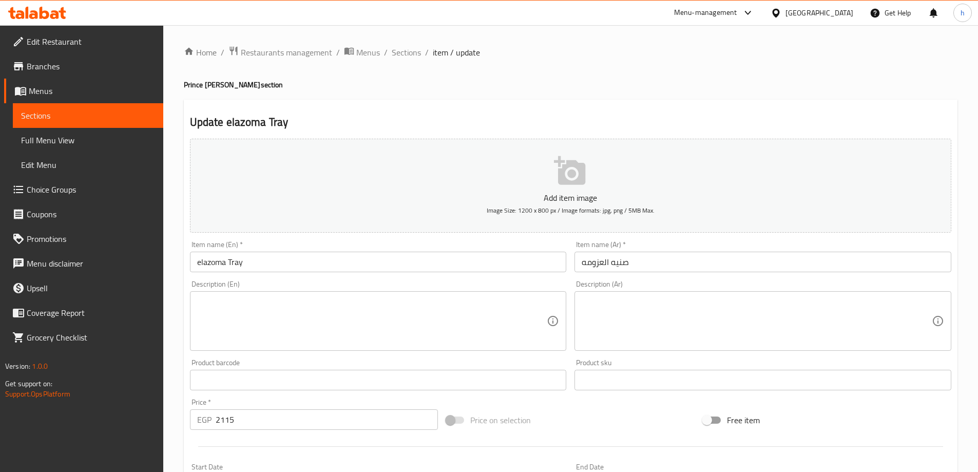
click at [697, 296] on div "Description (Ar)" at bounding box center [762, 321] width 377 height 60
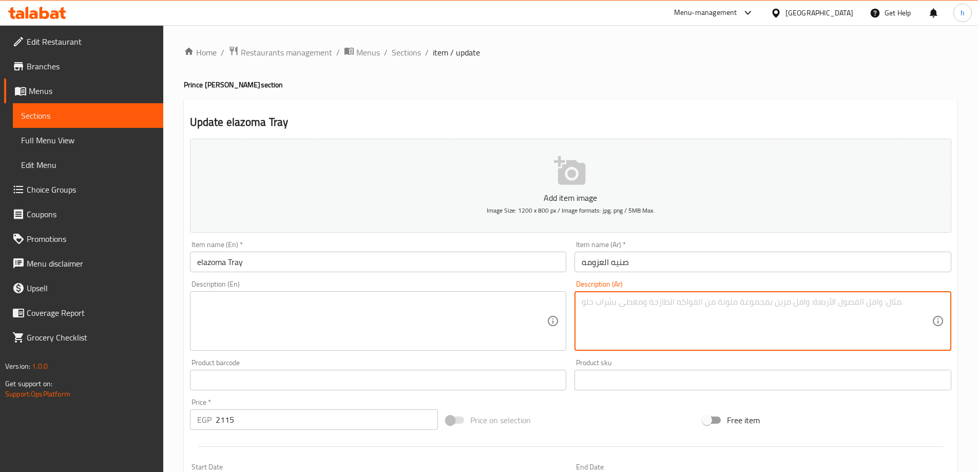
paste textarea "فرخه +2 فرد حمام +كيلو كفته + 2 طاجن +نص ممبار +4 محشي مشكل +2 ارز بسمتي 2115"
click at [590, 303] on textarea "فرخه +2 فرد حمام +كيلو كفته + 2 طاجن +نص ممبار +4 محشي مشكل +2 ارز بسمتي 2115" at bounding box center [757, 321] width 350 height 49
click at [590, 302] on textarea "فرخه +2 فرد حمام +كيلو كفته + 2 طاجن +نص ممبار +4 محشي مشكل +2 ارز بسمتي 2115" at bounding box center [757, 321] width 350 height 49
click at [728, 298] on textarea "فرخه +2 فرد حمام +كيلو كفته + 2 طاجن +نص ممبار +4 محشي مشكل +2 ارز بسمتي" at bounding box center [757, 321] width 350 height 49
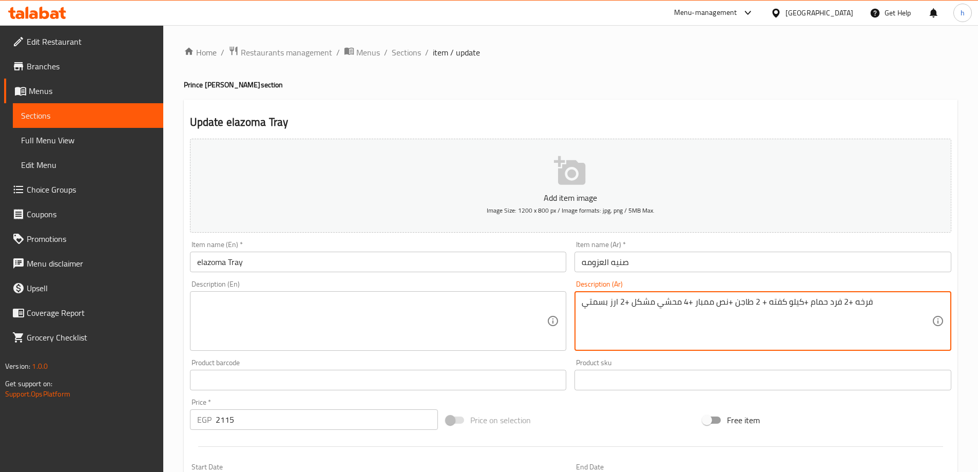
click at [728, 298] on textarea "فرخه +2 فرد حمام +كيلو كفته + 2 طاجن +نص ممبار +4 محشي مشكل +2 ارز بسمتي" at bounding box center [757, 321] width 350 height 49
type textarea "فرخه +2 فرد حمام +كيلو كفته + 2 طاجن +نص ممبار +4 محشي مشكل +2 ارز بسمتي"
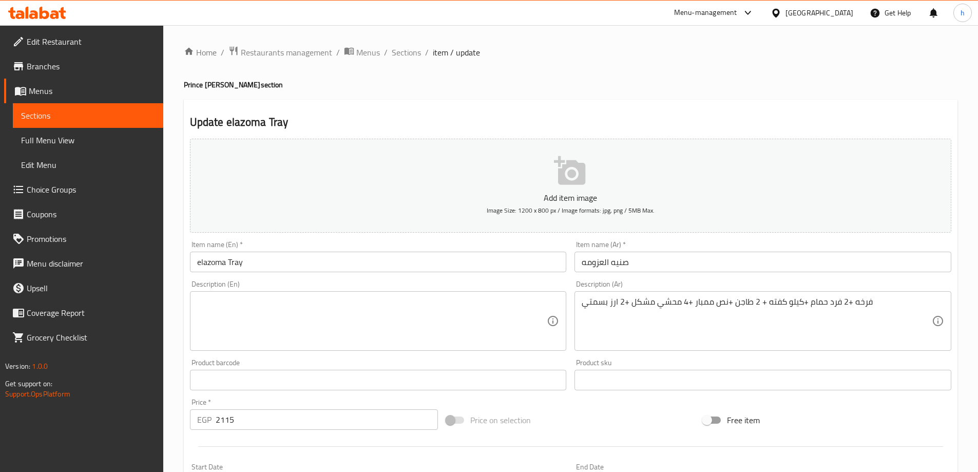
click at [397, 294] on div "Description (En)" at bounding box center [378, 321] width 377 height 60
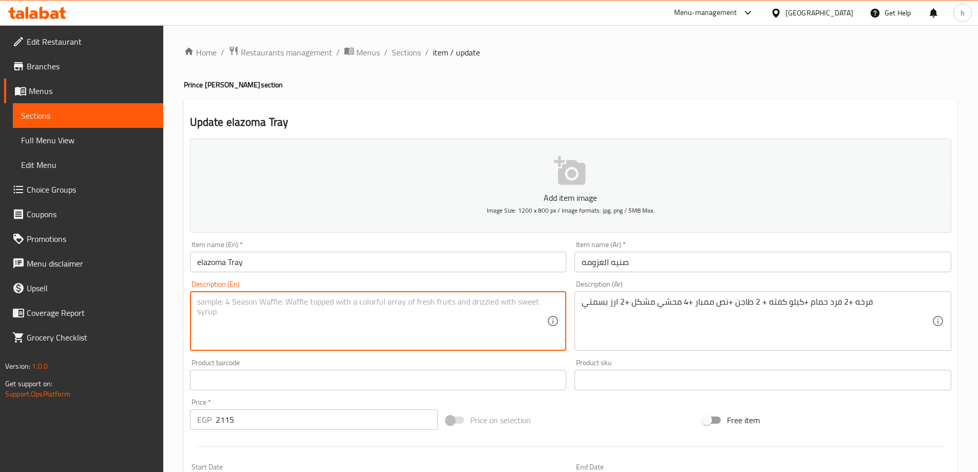
paste textarea "Chicken + 2 pigeons + 1 kilo of kofta + 2 casseroles + half a mumbar + 4 mixed …"
drag, startPoint x: 237, startPoint y: 300, endPoint x: 265, endPoint y: 301, distance: 28.8
click at [265, 301] on textarea "Chicken + 2 pigeons + 1 kilo of kofta + 2 casseroles + half a mumbar + 4 mixed …" at bounding box center [372, 321] width 350 height 49
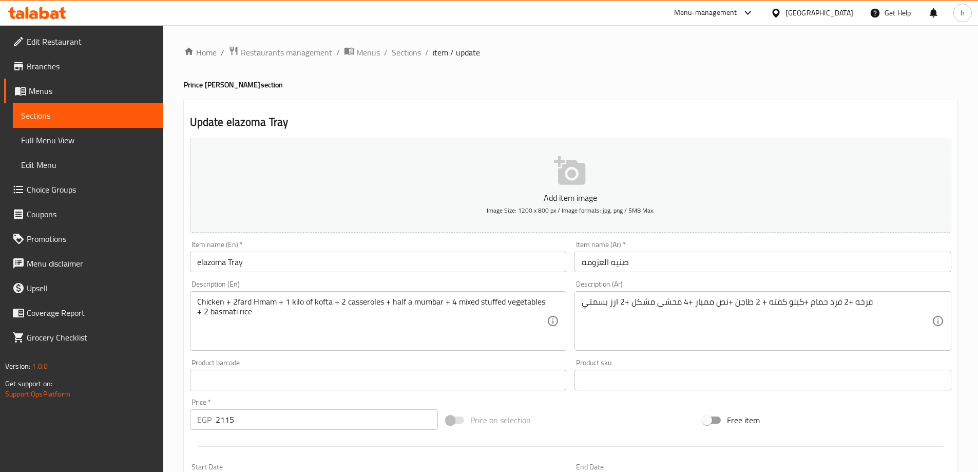
drag, startPoint x: 258, startPoint y: 303, endPoint x: 268, endPoint y: 313, distance: 14.5
click at [258, 303] on textarea "Chicken + 2fard Hmam + 1 kilo of kofta + 2 casseroles + half a mumbar + 4 mixed…" at bounding box center [372, 321] width 350 height 49
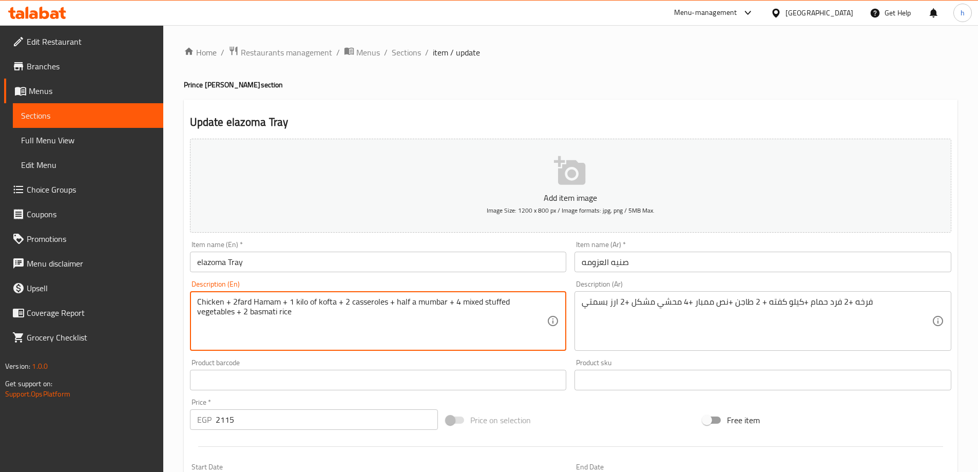
drag, startPoint x: 419, startPoint y: 300, endPoint x: 425, endPoint y: 299, distance: 5.7
click at [425, 299] on textarea "Chicken + 2fard Hamam + 1 kilo of kofta + 2 casseroles + half a mumbar + 4 mixe…" at bounding box center [372, 321] width 350 height 49
click at [495, 300] on textarea "Chicken + 2fard Hamam + 1 kilo of kofta + 2 casseroles + half a mombar + 4 mixe…" at bounding box center [372, 321] width 350 height 49
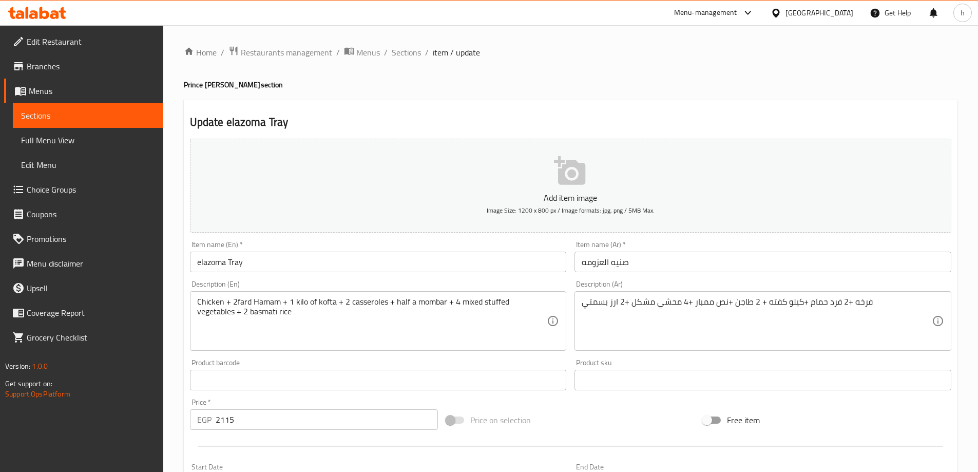
click at [492, 303] on textarea "Chicken + 2fard Hamam + 1 kilo of kofta + 2 casseroles + half a mombar + 4 mixe…" at bounding box center [372, 321] width 350 height 49
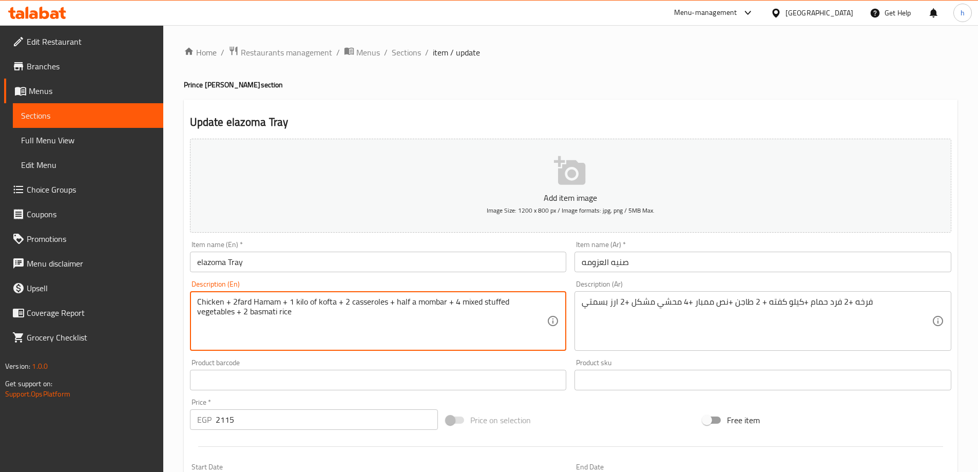
click at [492, 303] on textarea "Chicken + 2fard Hamam + 1 kilo of kofta + 2 casseroles + half a mombar + 4 mixe…" at bounding box center [372, 321] width 350 height 49
paste textarea "Mahshi"
drag, startPoint x: 508, startPoint y: 300, endPoint x: 561, endPoint y: 299, distance: 52.9
click at [561, 299] on div "Chicken + 2fard Hamam + 1 kilo of kofta + 2 casseroles + half a mombar + 4 mixe…" at bounding box center [378, 321] width 377 height 60
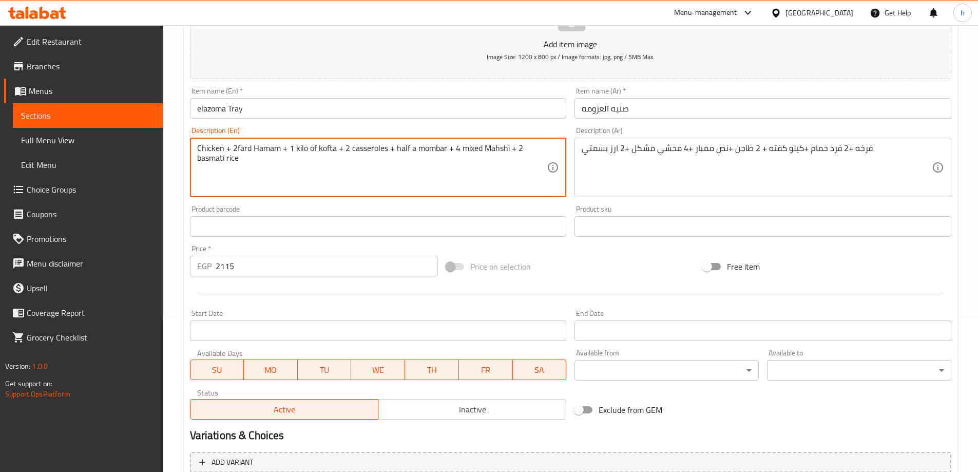
scroll to position [154, 0]
type textarea "Chicken + 2fard Hamam + 1 kilo of kofta + 2 casseroles + half a mombar + 4 mixe…"
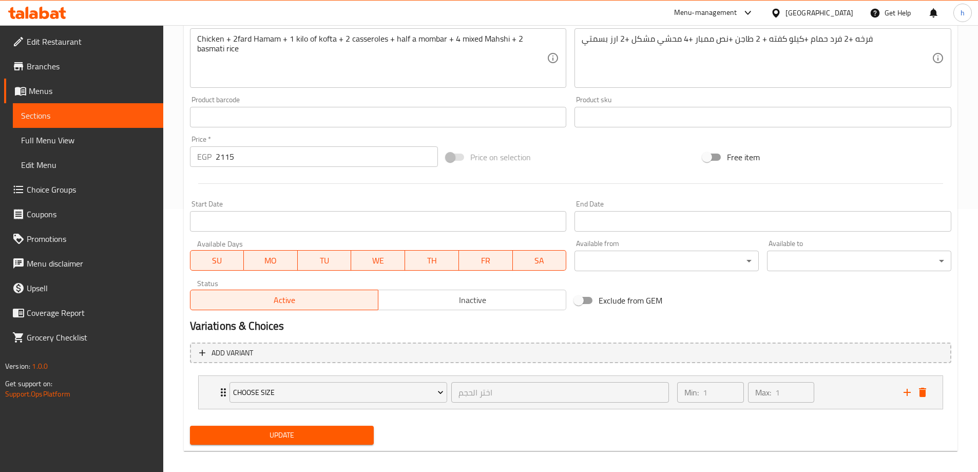
scroll to position [271, 0]
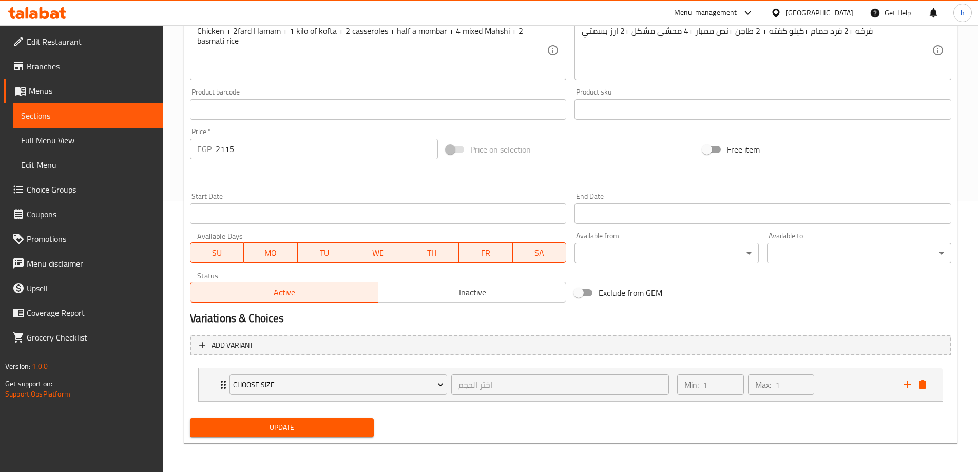
click at [353, 441] on div "Update" at bounding box center [282, 427] width 192 height 27
click at [355, 427] on span "Update" at bounding box center [282, 427] width 168 height 13
click at [921, 383] on icon "delete" at bounding box center [922, 384] width 7 height 9
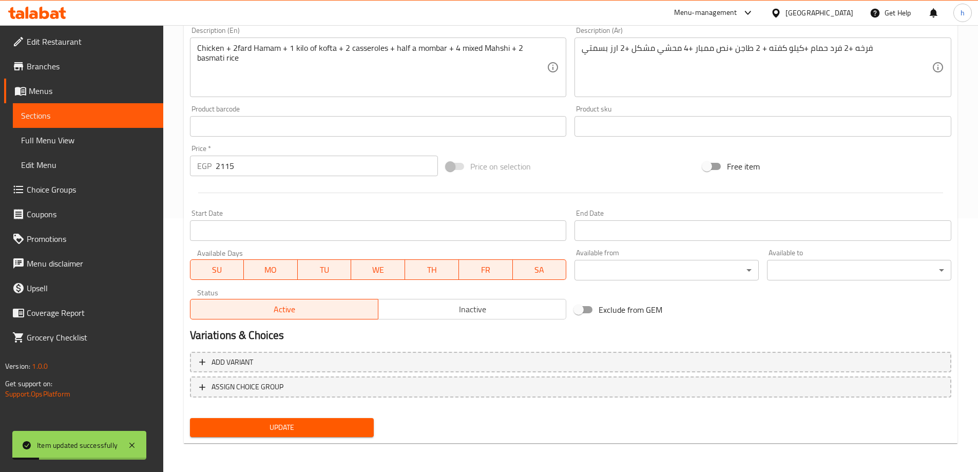
scroll to position [254, 0]
click at [288, 435] on button "Update" at bounding box center [282, 427] width 184 height 19
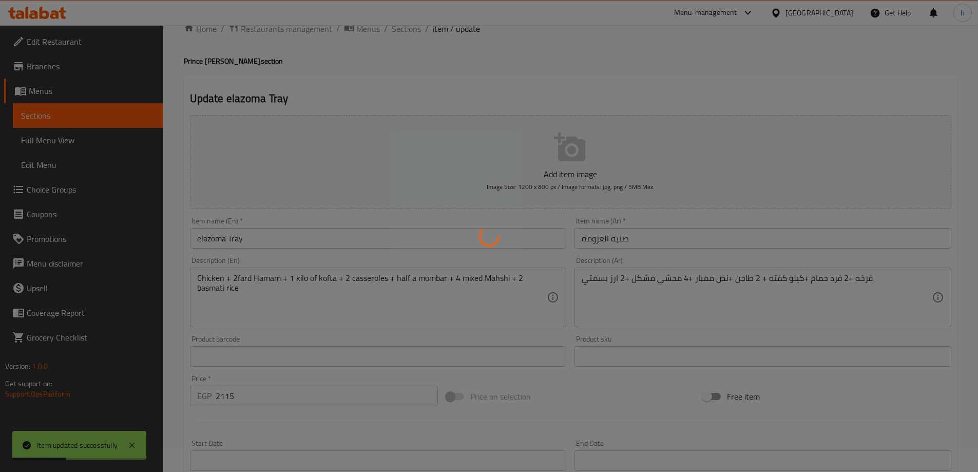
scroll to position [0, 0]
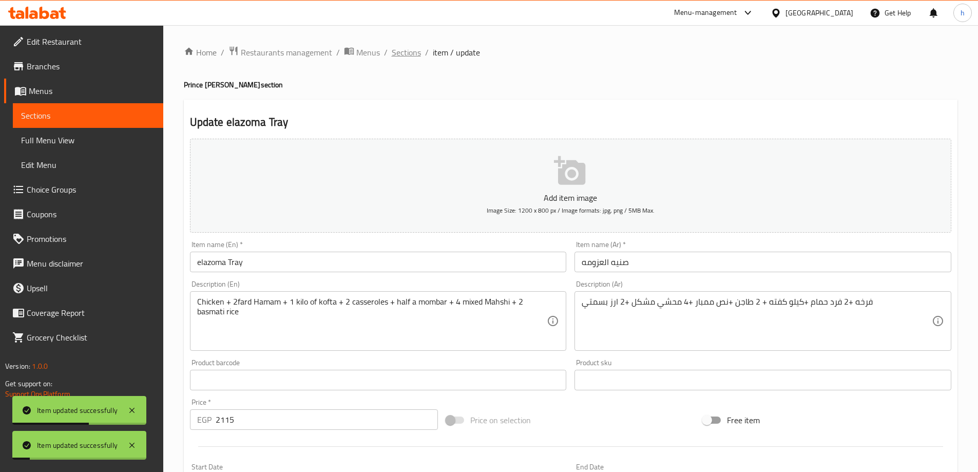
click at [404, 53] on span "Sections" at bounding box center [406, 52] width 29 height 12
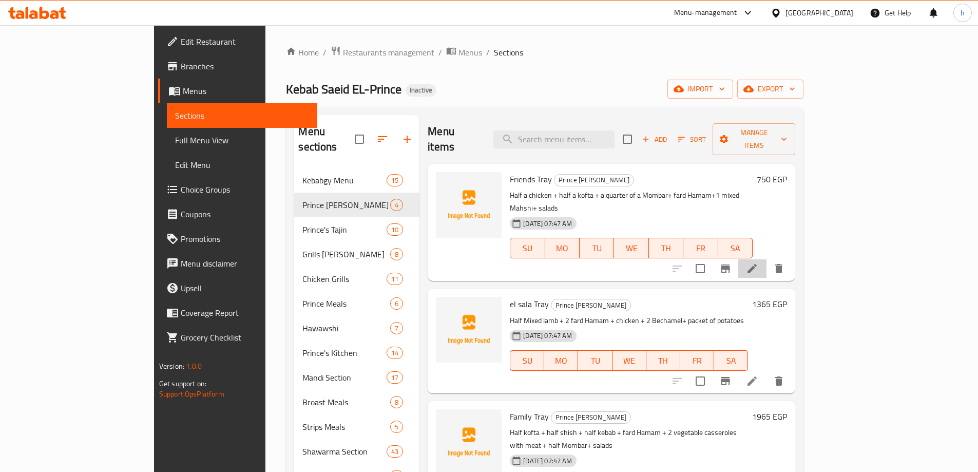
click at [766, 259] on li at bounding box center [752, 268] width 29 height 18
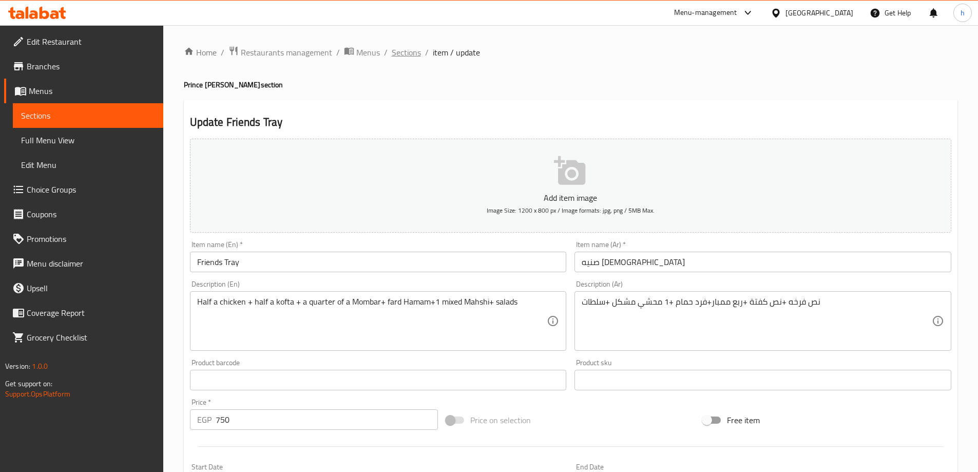
click at [410, 47] on span "Sections" at bounding box center [406, 52] width 29 height 12
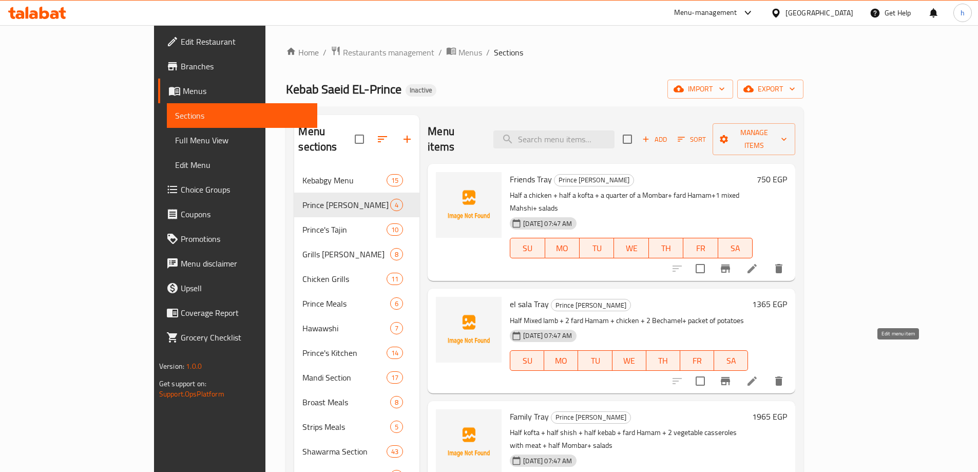
click at [757, 376] on icon at bounding box center [751, 380] width 9 height 9
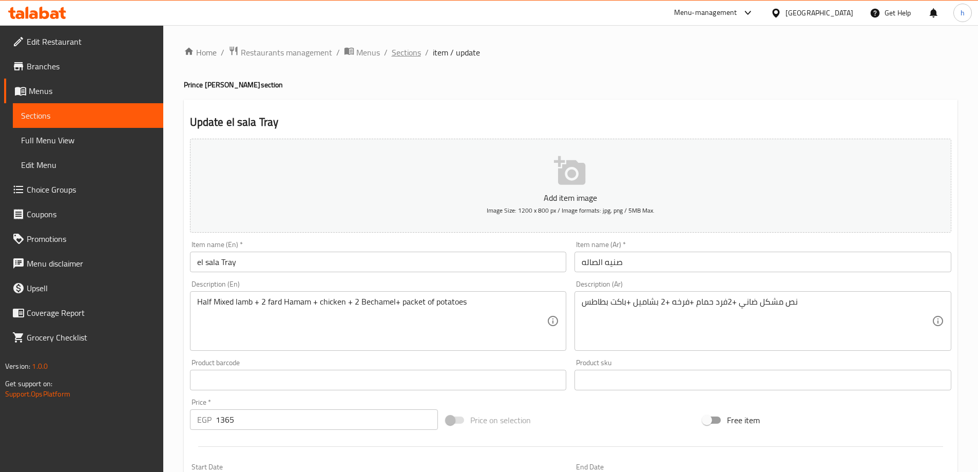
click at [412, 53] on span "Sections" at bounding box center [406, 52] width 29 height 12
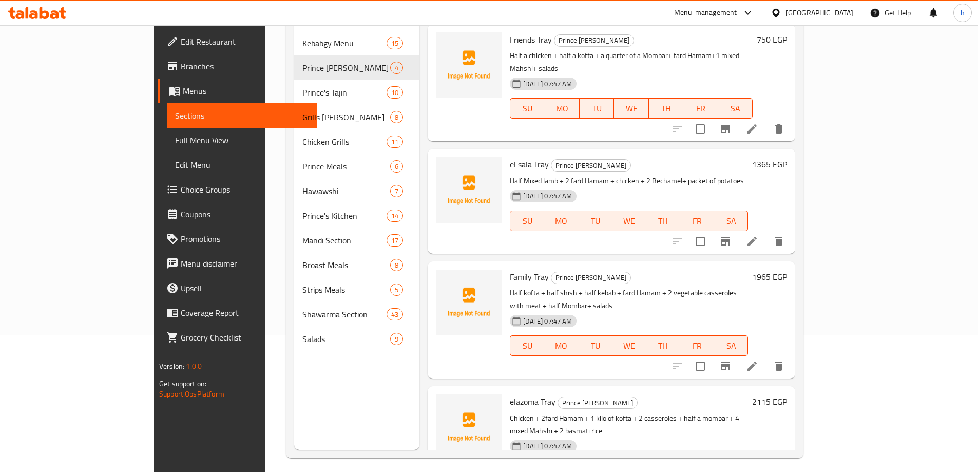
scroll to position [144, 0]
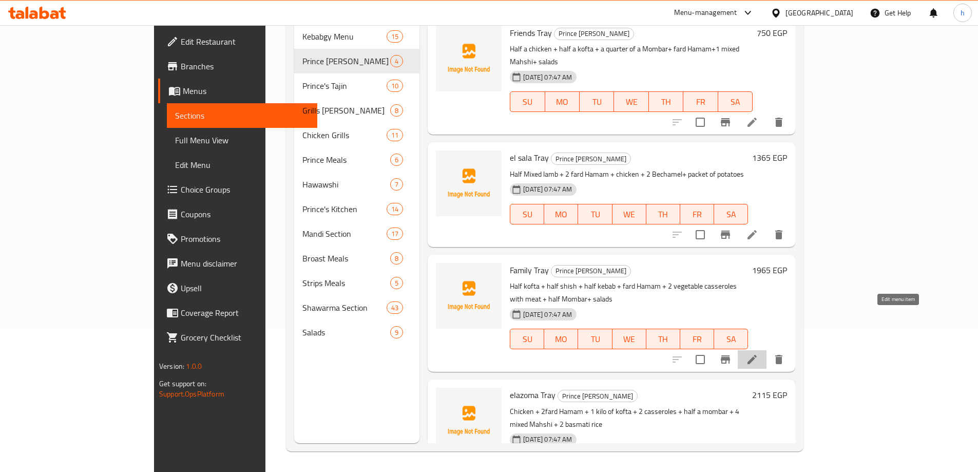
click at [758, 353] on icon at bounding box center [752, 359] width 12 height 12
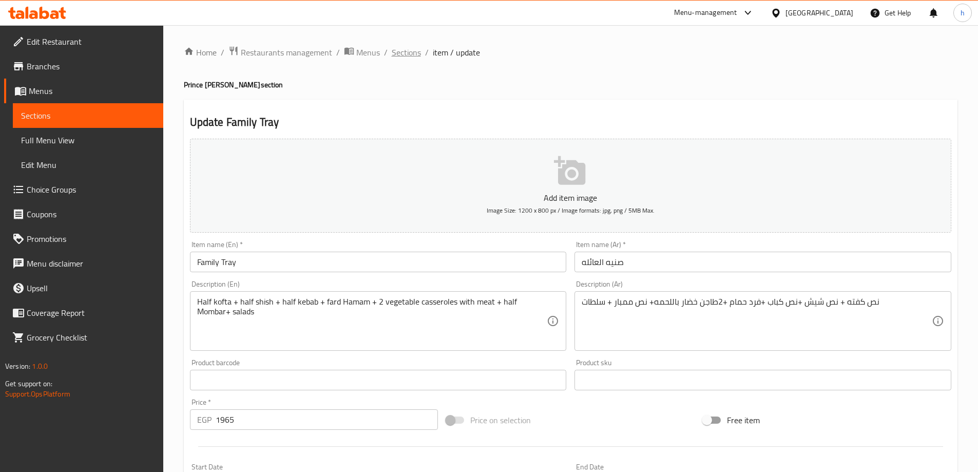
click at [411, 46] on span "Sections" at bounding box center [406, 52] width 29 height 12
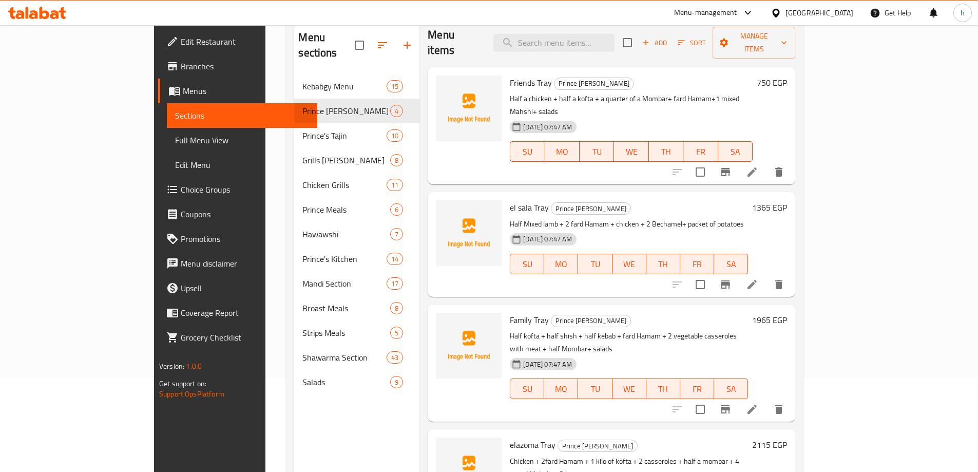
scroll to position [144, 0]
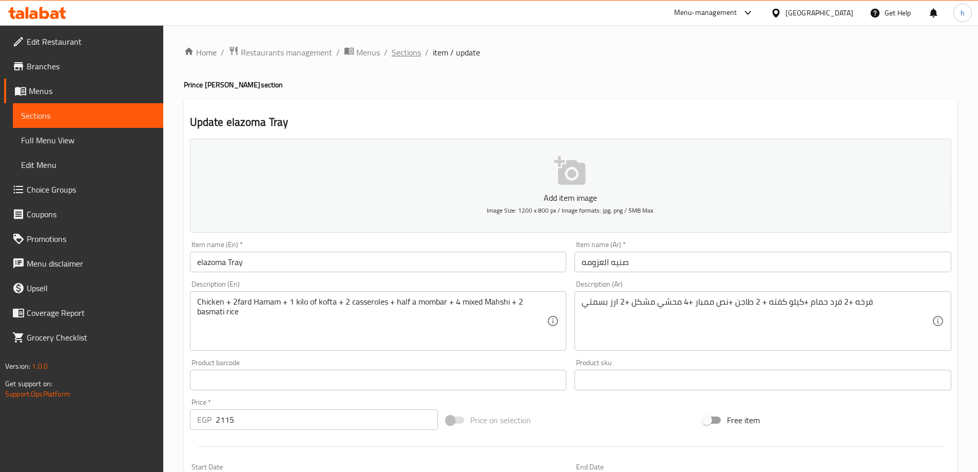
click at [413, 47] on span "Sections" at bounding box center [406, 52] width 29 height 12
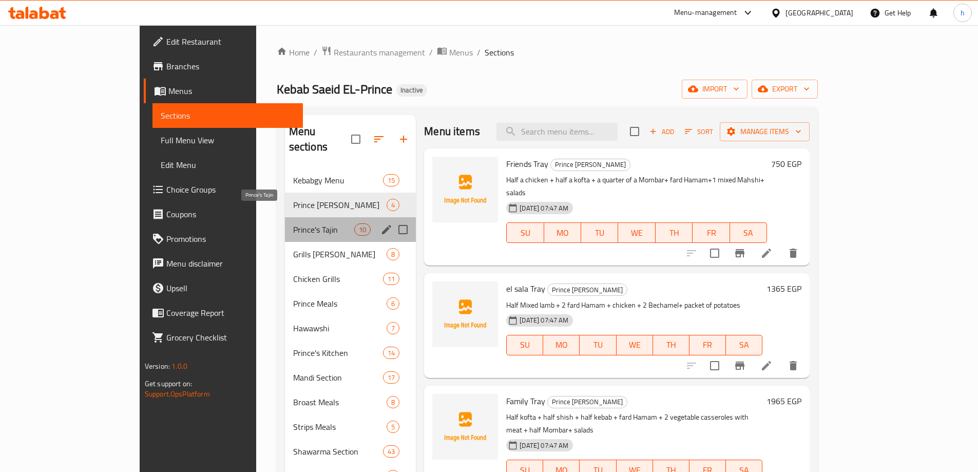
click at [295, 223] on span "Prince's Tajin" at bounding box center [323, 229] width 61 height 12
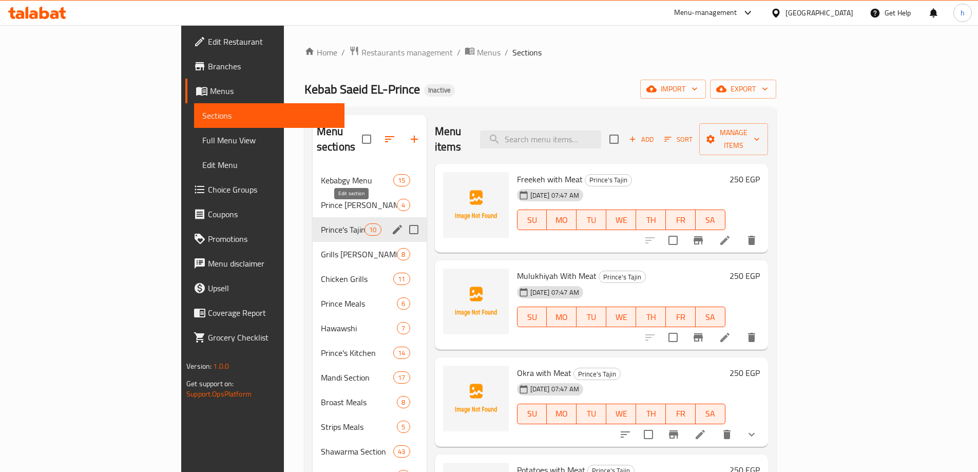
click at [393, 225] on icon "edit" at bounding box center [397, 229] width 9 height 9
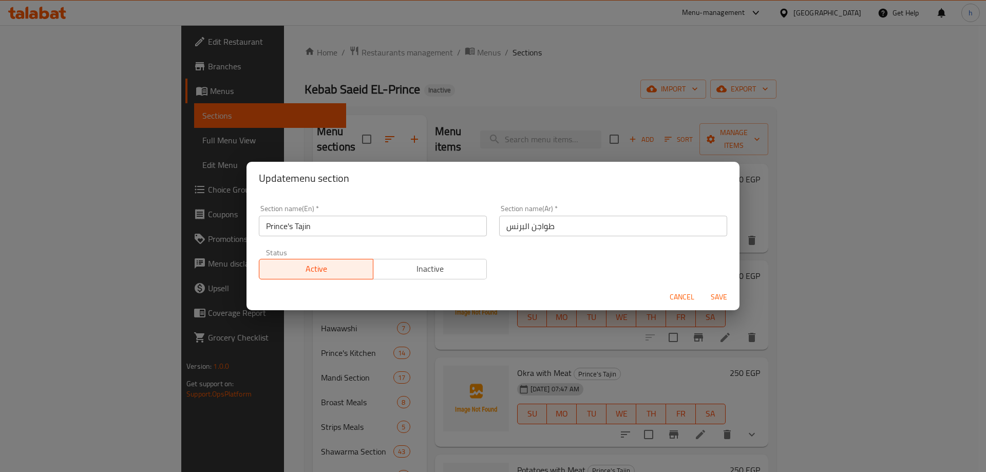
click at [461, 71] on div "Update menu section Section name(En)   * Prince's Tajin Section name(En) * Sect…" at bounding box center [493, 236] width 986 height 472
click at [686, 295] on span "Cancel" at bounding box center [681, 297] width 25 height 13
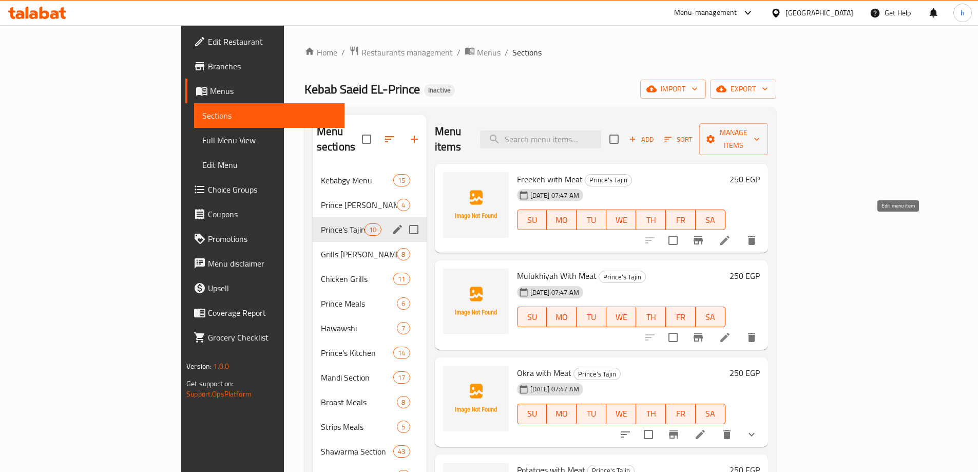
click at [729, 236] on icon at bounding box center [724, 240] width 9 height 9
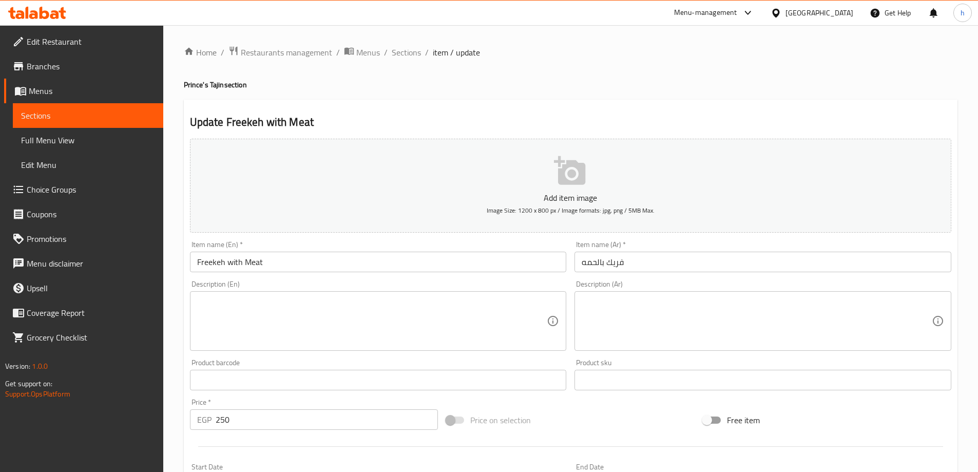
click at [617, 265] on input "فريك بالحمه" at bounding box center [762, 262] width 377 height 21
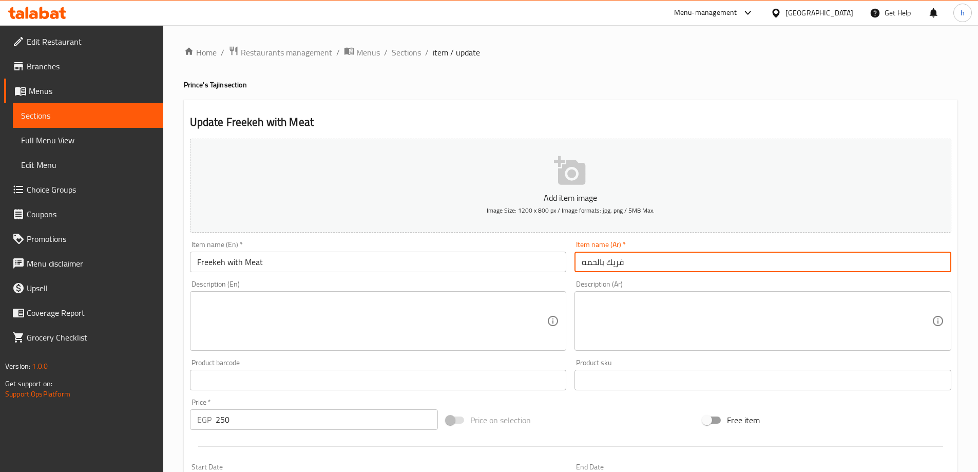
click at [617, 265] on input "فريك بالحمه" at bounding box center [762, 262] width 377 height 21
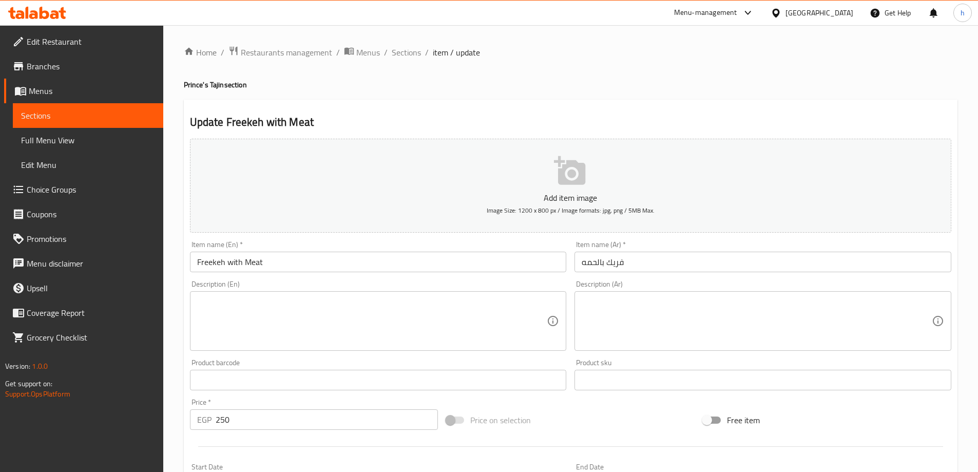
click at [742, 335] on textarea at bounding box center [757, 321] width 350 height 49
click at [670, 317] on textarea at bounding box center [757, 321] width 350 height 49
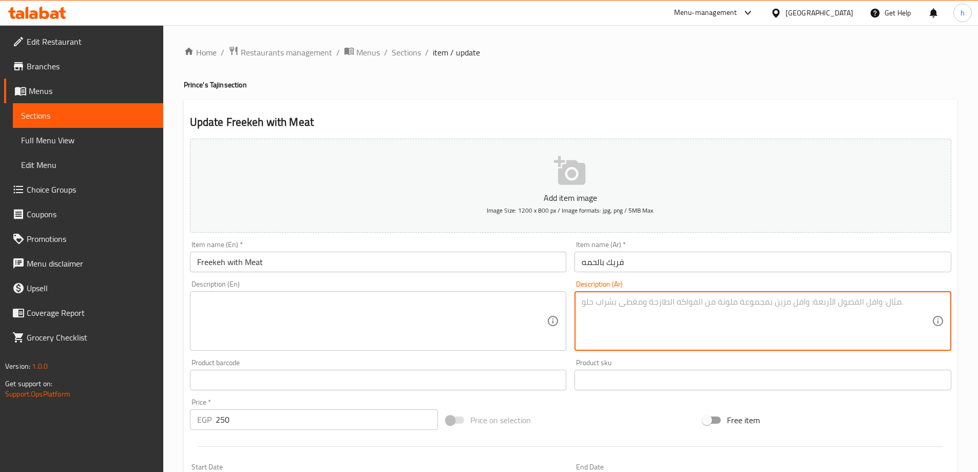
paste textarea "ﻓرﯾك ﻣطﮭو ﻣﻊ ﻗطﻊ ﻟﺣم طرﯾﺔ ﻓﻲ ﻣرﻗﺔ ﻏﻧﯾﺔ ﺑﺎﻟﺗواﺑل"
click at [692, 330] on textarea "ﻓرﯾك ﻣطﮭو ﻣﻊ ﻗطﻊ ﻟﺣم طرﯾﺔ ﻓﻲ ﻣرﻗﺔ ﻏﻧﯾﺔ ﺑﺎﻟﺗواﺑل" at bounding box center [757, 321] width 350 height 49
drag, startPoint x: 760, startPoint y: 301, endPoint x: 751, endPoint y: 300, distance: 8.9
click at [751, 300] on textarea "ﻓرﯾك ﻣطﮭو ﻣﻊ ﻗطﻊ ﻟﺣم طرﯾﺔ ﻓﻲ ﻣرﻗﺔ ﻏﻧﯾﺔ ﺑﺎﻟﺗواﺑل" at bounding box center [757, 321] width 350 height 49
click at [756, 319] on textarea "ﻓرﯾك ﻣطﮭو ﻣﻊ ﻗطﻊ ﻟﺣم طرﯾﺔ ﻓﻲ ﻣرﻗﺔ ﻏﻧﯾﺔ ﺑﺎﻟﺗواﺑل" at bounding box center [757, 321] width 350 height 49
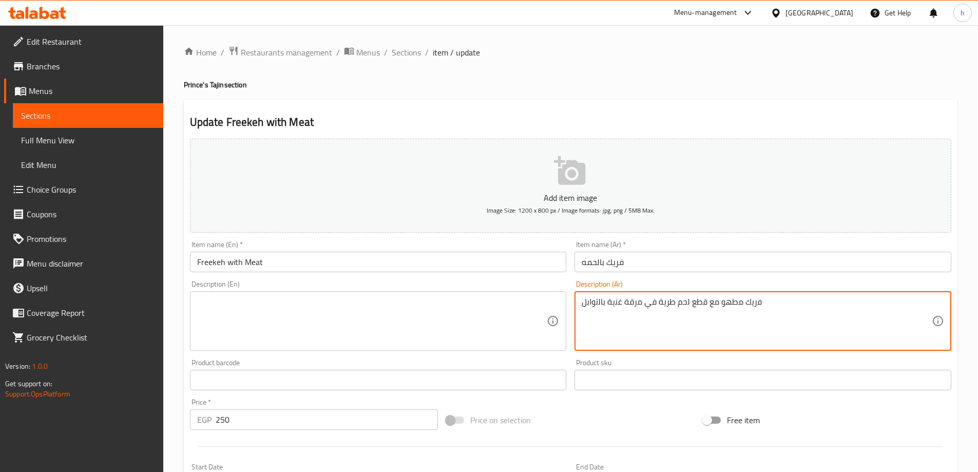
click at [677, 304] on textarea "ﻓرﯾك ﻣطﮭو ﻣﻊ ﻗطﻊ ﻟﺣم طرﯾﺔ ﻓﻲ ﻣرﻗﺔ ﻏﻧﯾﺔ ﺑﺎﻟﺗواﺑل" at bounding box center [757, 321] width 350 height 49
click at [775, 302] on textarea "ﻓرﯾك ﻣطﮭو ﻣﻊ ﻗطﻊ ﻟﺣم طرﯾﺔ ﻓﻲ ﻣرﻗﺔ ﻏﻧﯾﺔ ﺑﺎﻟﺗواﺑل" at bounding box center [757, 321] width 350 height 49
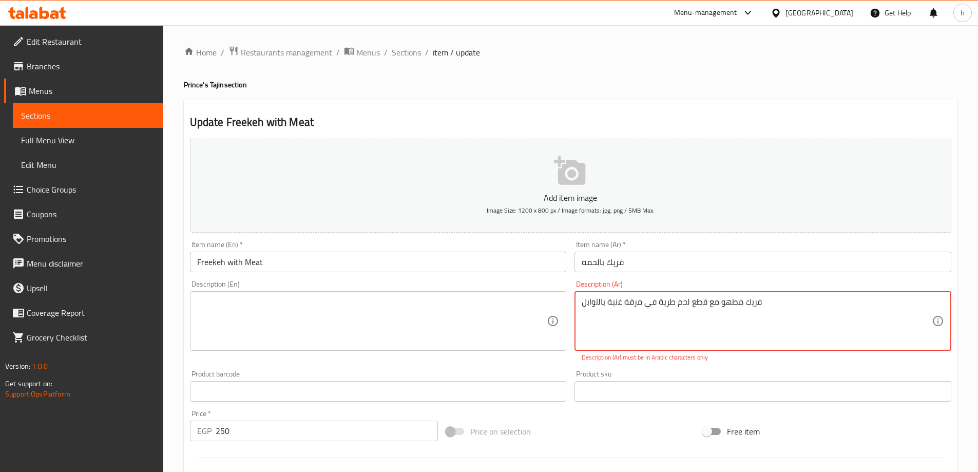
click at [775, 302] on textarea "ﻓرﯾك ﻣطﮭو ﻣﻊ ﻗطﻊ ﻟﺣم طرﯾﺔ ﻓﻲ ﻣرﻗﺔ ﻏﻧﯾﺔ ﺑﺎﻟﺗواﺑل" at bounding box center [757, 321] width 350 height 49
click at [794, 299] on textarea "ﻓرﯾك ﻣطﮭو ﻣﻊ ﻗطﻊ ﻟﺣم طرﯾﺔ ﻓﻲ ﻣرﻗﺔ ﻏﻧﯾﺔ ﺑﺎﻟﺗواﺑل" at bounding box center [757, 321] width 350 height 49
click at [763, 301] on textarea "ﻓرﯾك ﻣطﮭو ﻣﻊ ﻗطﻊ ﻟﺣم طرﯾﺔ ﻓﻲ ﻣرﻗﺔ ﻏﻧﯾﺔ ﺑﺎﻟﺗواﺑل" at bounding box center [757, 321] width 350 height 49
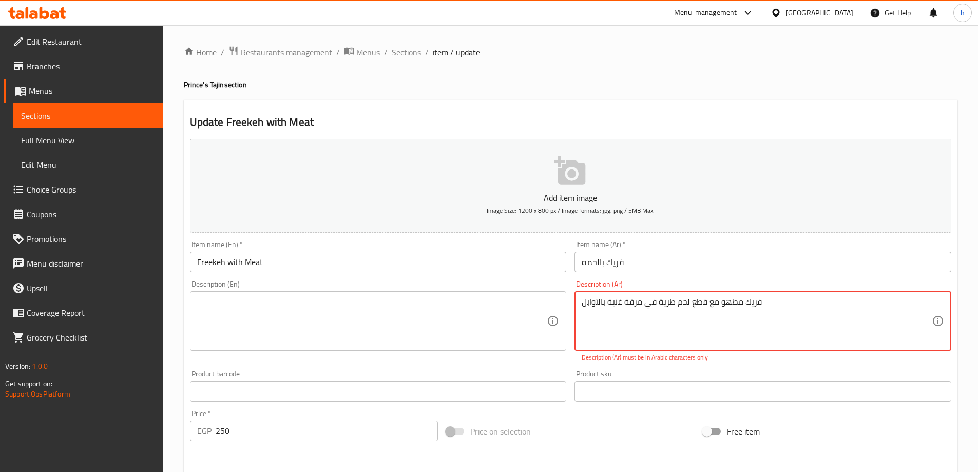
click at [763, 301] on textarea "ﻓرﯾك ﻣطﮭو ﻣﻊ ﻗطﻊ ﻟﺣم طرﯾﺔ ﻓﻲ ﻣرﻗﺔ ﻏﻧﯾﺔ ﺑﺎﻟﺗواﺑل" at bounding box center [757, 321] width 350 height 49
type textarea "t"
click at [754, 304] on textarea "[PERSON_NAME] مع قطع لحم طرية في مرقة غنية بالتوابل" at bounding box center [757, 321] width 350 height 49
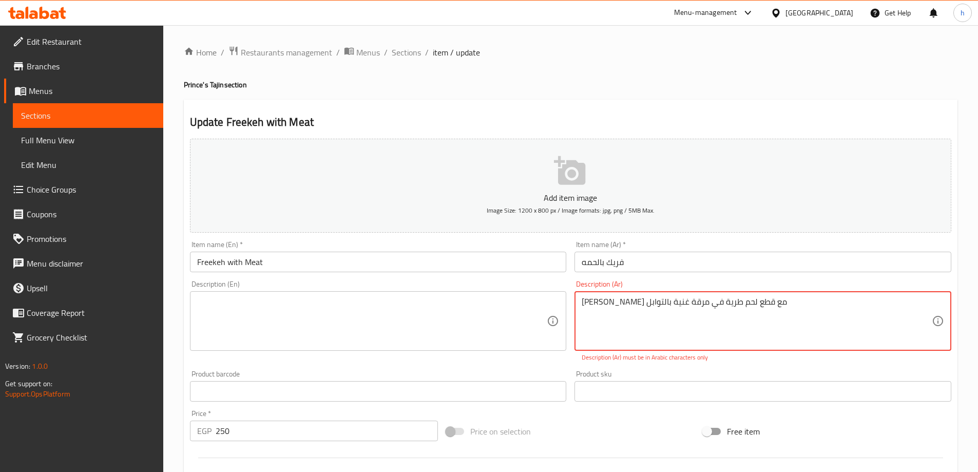
click at [754, 304] on textarea "[PERSON_NAME] مع قطع لحم طرية في مرقة غنية بالتوابل" at bounding box center [757, 321] width 350 height 49
type textarea "[PERSON_NAME] مع قطع لحم طرية في مرقة غنية بالتوابل"
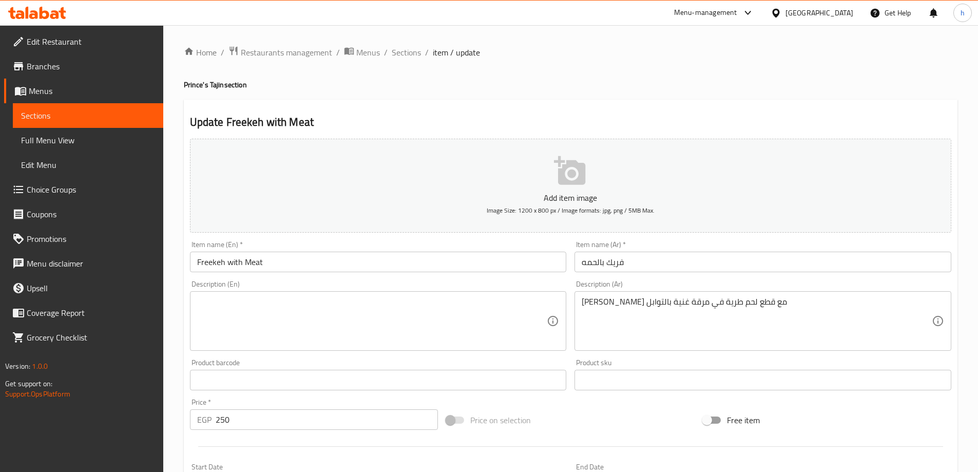
click at [424, 317] on textarea at bounding box center [372, 321] width 350 height 49
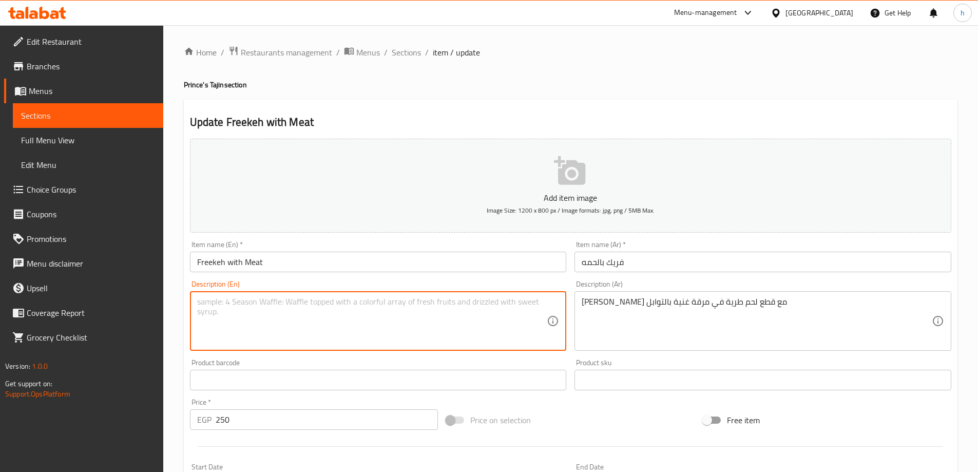
paste textarea "Cooked grits with tender pieces of meat in a spicy broth"
click at [219, 262] on input "Freekeh with Meat" at bounding box center [378, 262] width 377 height 21
click at [227, 299] on textarea "Cooked grits with tender pieces of meat in a spicy broth" at bounding box center [372, 321] width 350 height 49
paste textarea "Freekeh"
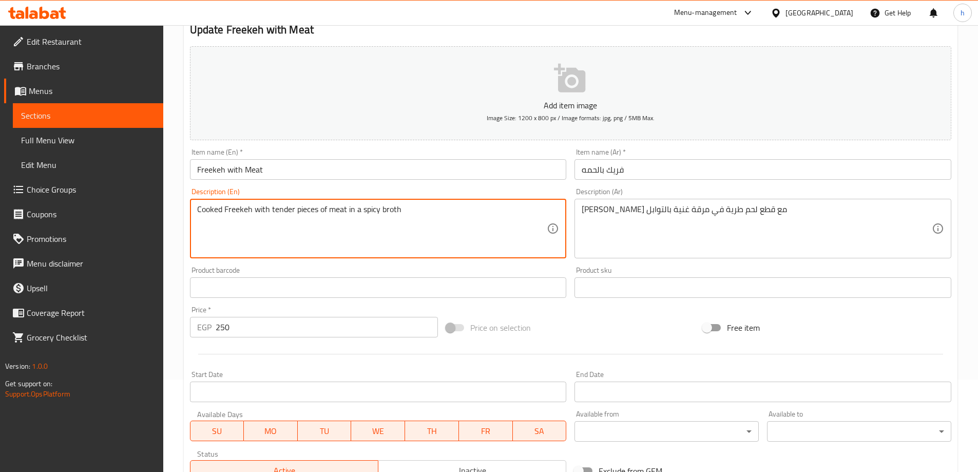
scroll to position [103, 0]
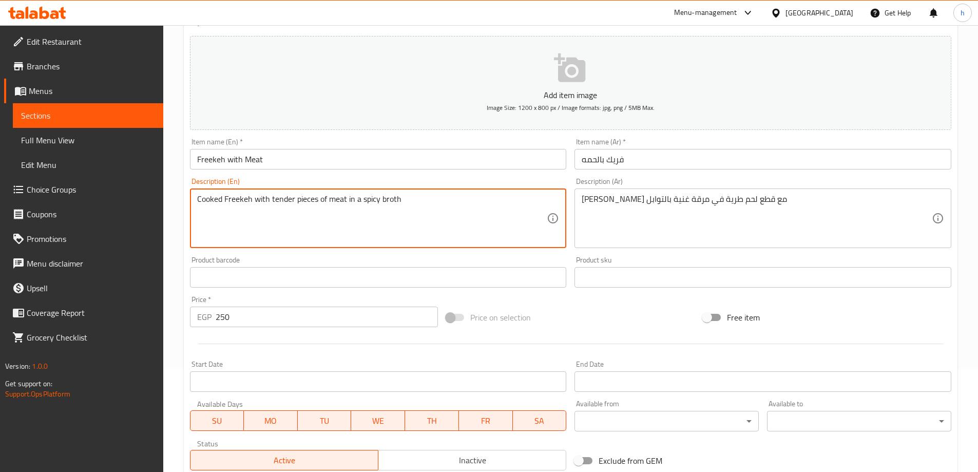
type textarea "Cooked Freekeh with tender pieces of meat in a spicy broth"
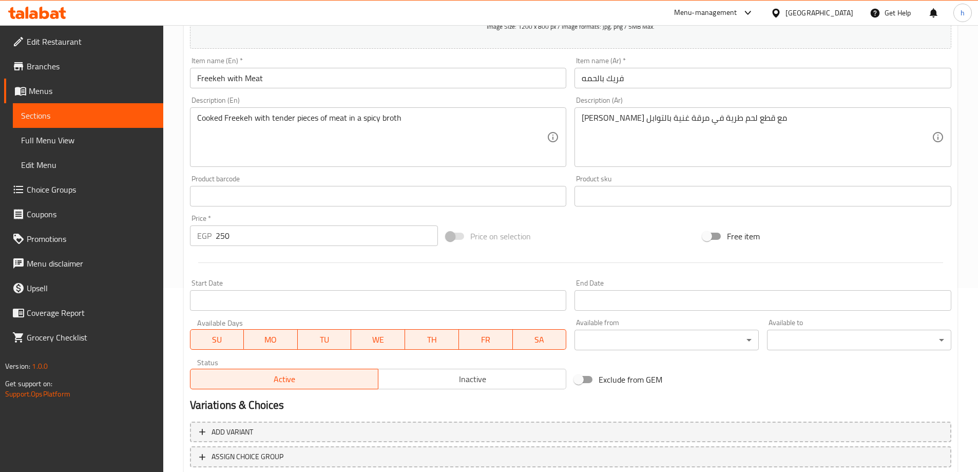
scroll to position [254, 0]
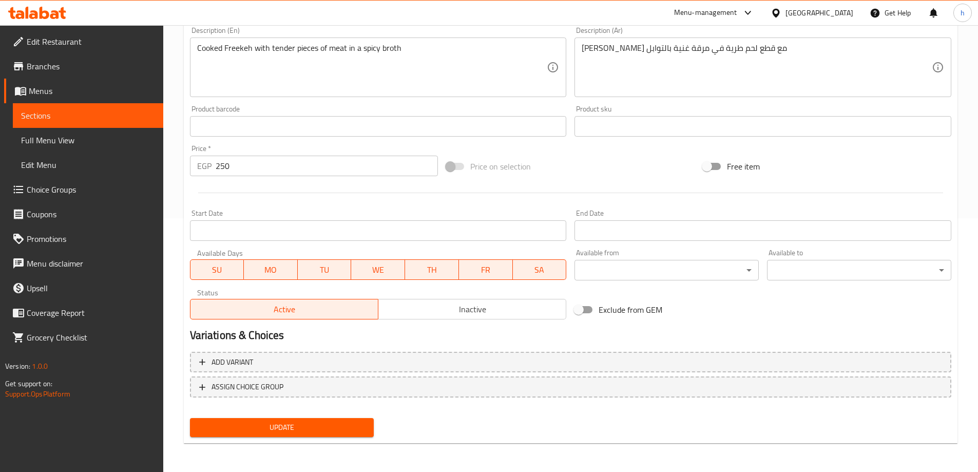
click at [355, 426] on span "Update" at bounding box center [282, 427] width 168 height 13
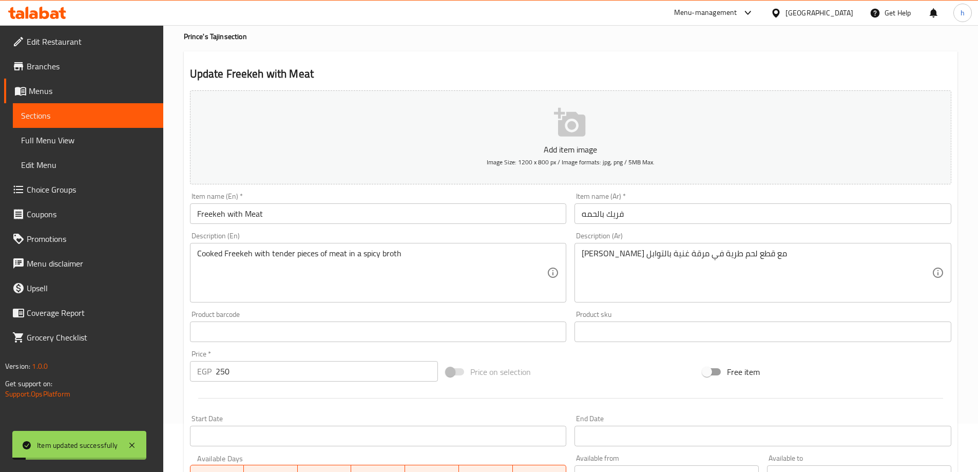
scroll to position [0, 0]
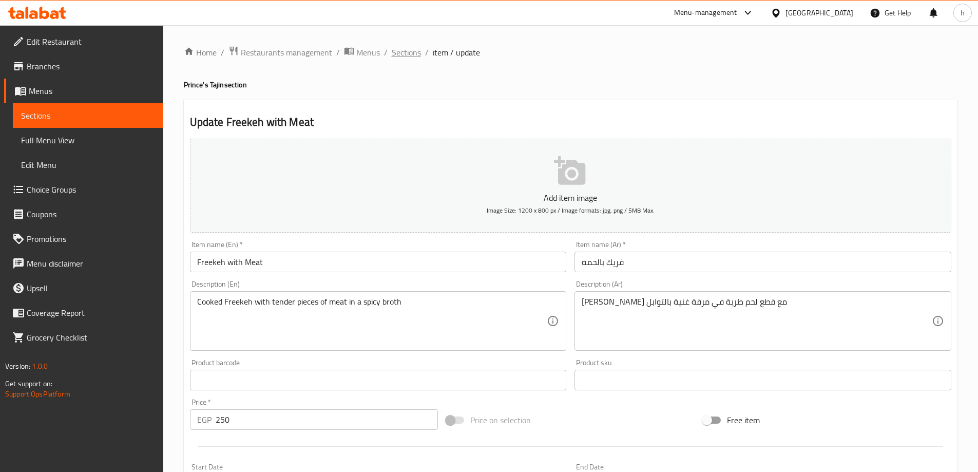
click at [419, 56] on span "Sections" at bounding box center [406, 52] width 29 height 12
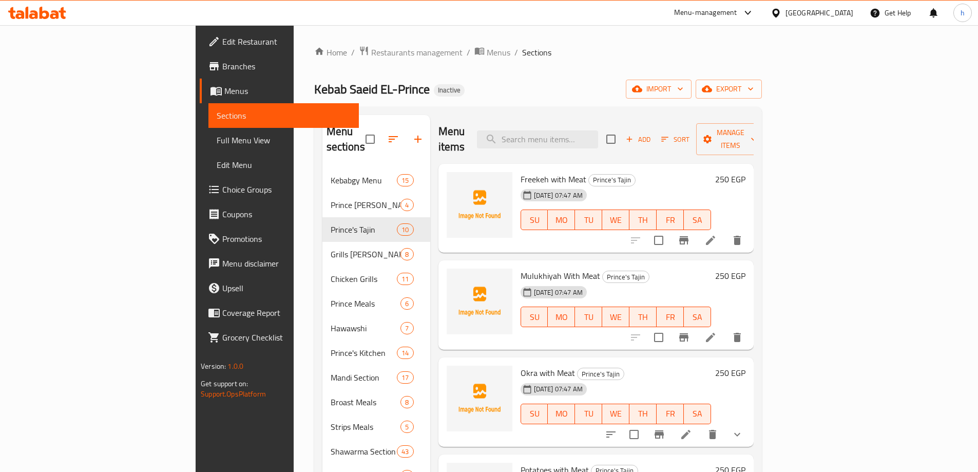
click at [715, 333] on icon at bounding box center [710, 337] width 9 height 9
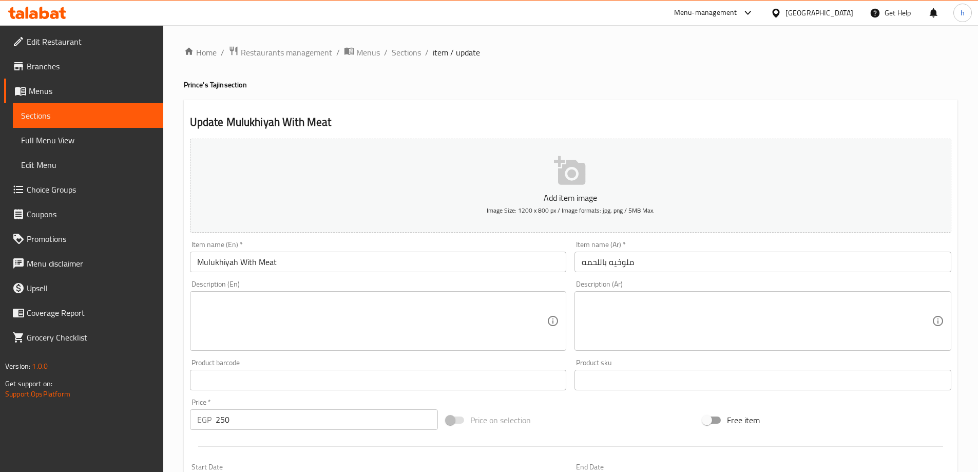
click at [625, 260] on input "ملوخيه باللحمه" at bounding box center [762, 262] width 377 height 21
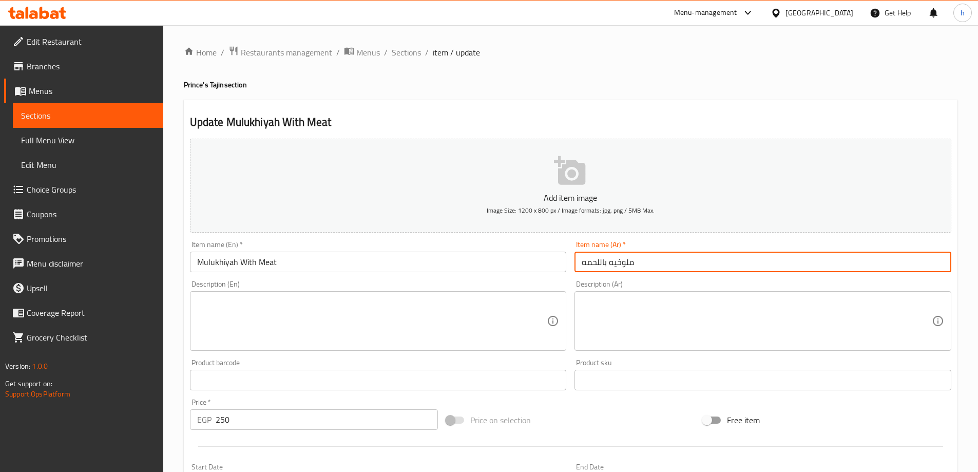
click at [625, 260] on input "ملوخيه باللحمه" at bounding box center [762, 262] width 377 height 21
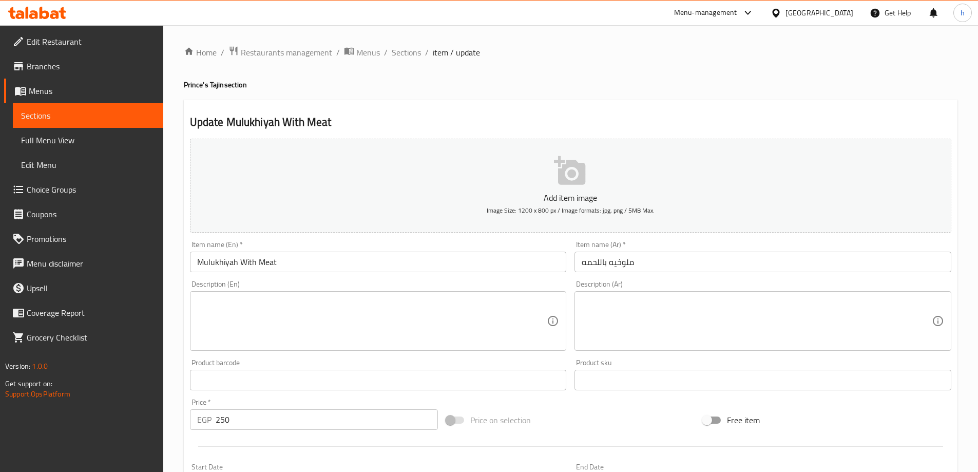
click at [215, 259] on input "Mulukhiyah With Meat" at bounding box center [378, 262] width 377 height 21
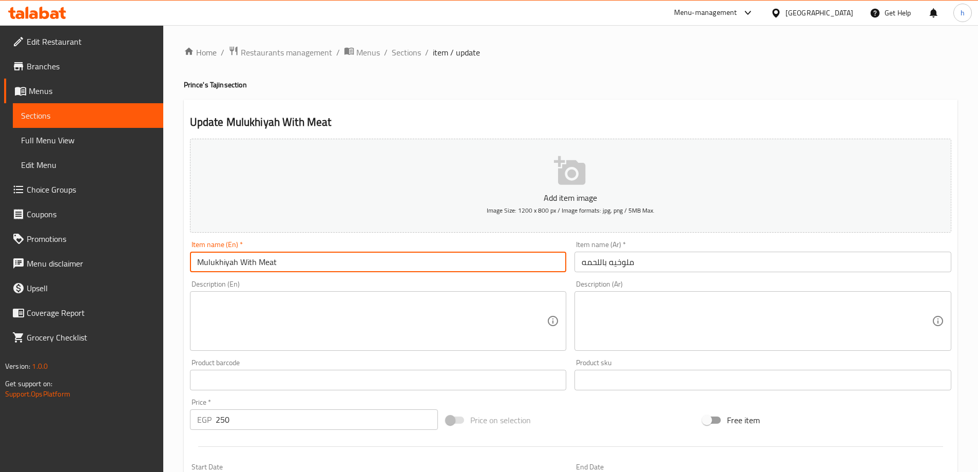
click at [215, 259] on input "Mulukhiyah With Meat" at bounding box center [378, 262] width 377 height 21
paste input "olokhia"
type input "Molokhia With Meat"
click at [291, 306] on textarea at bounding box center [372, 321] width 350 height 49
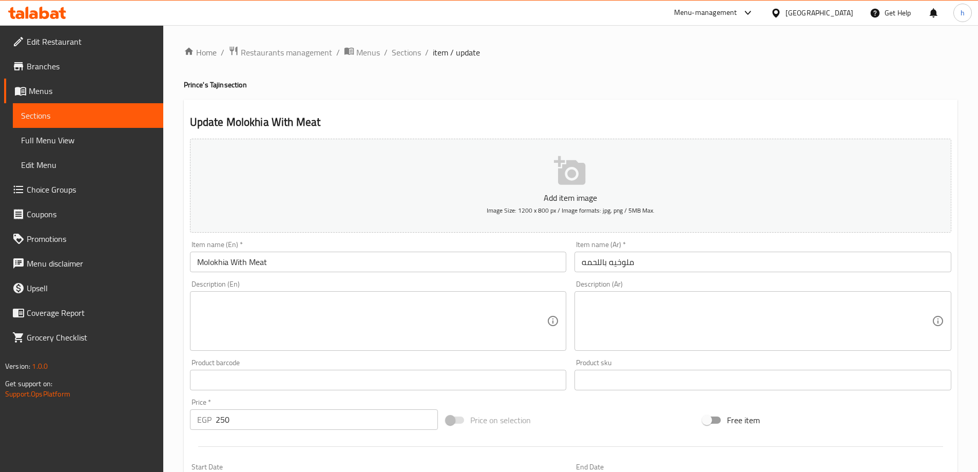
click at [768, 318] on textarea at bounding box center [757, 321] width 350 height 49
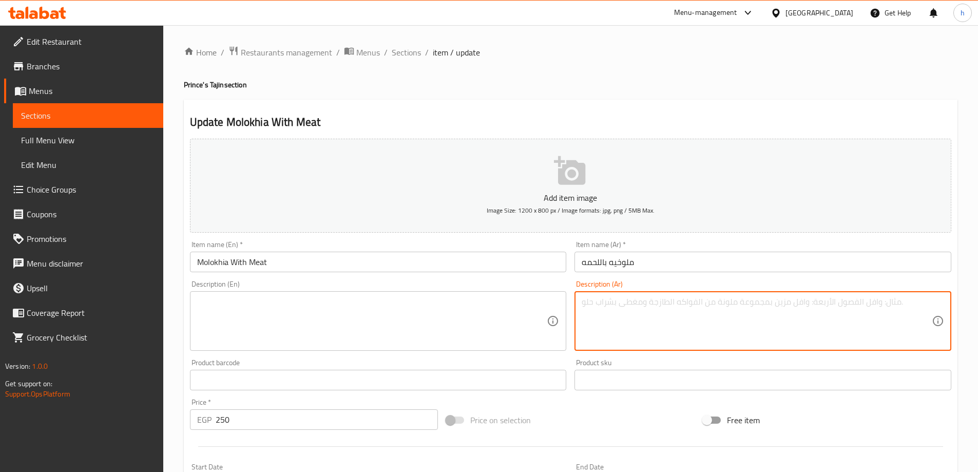
paste textarea "ﻣﻠوﺧﯾﺔ ﺧﺿراء طﺎزﺟﺔ ﻣﻊ ﻗطﻊ ﻟﺣم ﻣﺳﻠوﻗﺔ، ﺗﻘدم ﻣﻊ اﻷرز"
type textarea "ﻣ"
paste textarea "ﻣﻠوﺧﯾﺔ ﺧﺿراء طﺎزﺟﺔ ﻣﻊ ﻗطﻊ ﻟﺣم ﻣﺳﻠوﻗﺔ، ﺗﻘدم ﻣﻊ اﻷرز"
click at [751, 303] on textarea "ﻣﻠوﺧﯾﺔ ﺧﺿراء طﺎزﺟﺔ ﻣﻊ ﻗطﻊ ﻟﺣم ﻣﺳﻠوﻗﺔ، ﺗﻘدم ﻣﻊ اﻷرز" at bounding box center [757, 321] width 350 height 49
click at [745, 300] on textarea "ﻣﻠوﺧﺔ ﺧﺿراء طﺎزﺟﺔ ﻣﻊ ﻗطﻊ ﻟﺣم ﻣﺳﻠوﻗﺔ، ﺗﻘدم ﻣﻊ اﻷرز" at bounding box center [757, 321] width 350 height 49
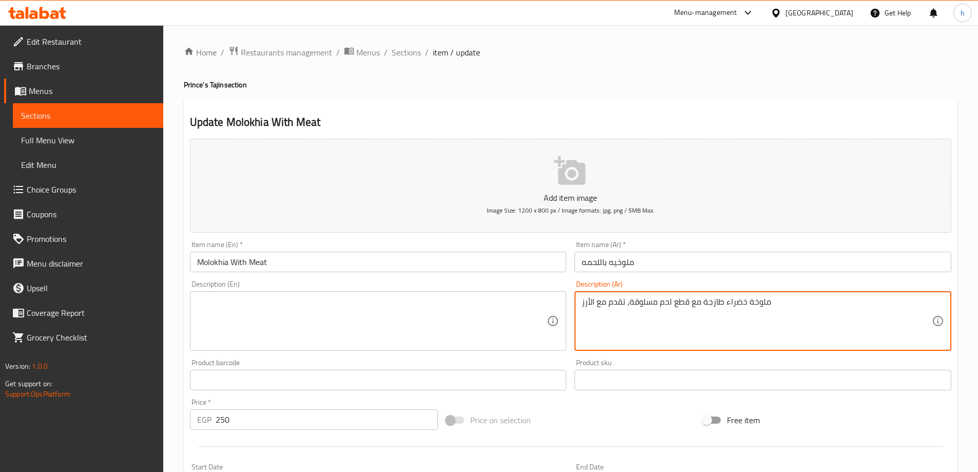
drag, startPoint x: 748, startPoint y: 301, endPoint x: 777, endPoint y: 300, distance: 28.8
click at [777, 300] on textarea "ﻣﻠوﺧﺔ ﺧﺿراء طﺎزﺟﺔ ﻣﻊ ﻗطﻊ ﻟﺣم ﻣﺳﻠوﻗﺔ، ﺗﻘدم ﻣﻊ اﻷرز" at bounding box center [757, 321] width 350 height 49
click at [731, 303] on textarea "ملوخية ﺧﺿراء طﺎزﺟﺔ ﻣﻊ ﻗطﻊ ﻟﺣم ﻣﺳﻠوﻗﺔ، ﺗﻘدم ﻣﻊ اﻷرز" at bounding box center [757, 321] width 350 height 49
drag, startPoint x: 688, startPoint y: 301, endPoint x: 673, endPoint y: 300, distance: 14.9
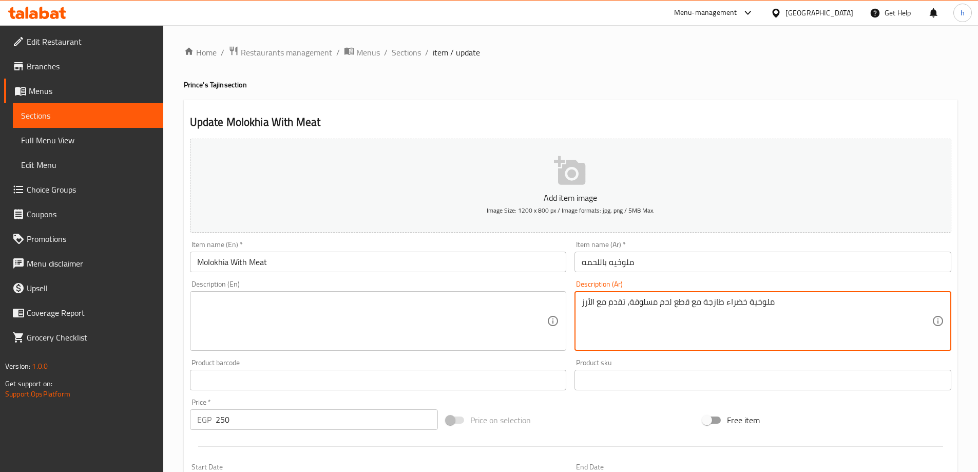
click at [673, 300] on textarea "ملوخية خضراء طﺎزﺟﺔ ﻣﻊ ﻗطﻊ ﻟﺣم ﻣﺳﻠوﻗﺔ، ﺗﻘدم ﻣﻊ اﻷرز" at bounding box center [757, 321] width 350 height 49
click at [659, 298] on textarea "ملوخية خضراء طﺎزﺟﺔ ﻣﻊ قطع ﻟﺣم ﻣﺳﻠوﻗﺔ، ﺗﻘدم ﻣﻊ اﻷرز" at bounding box center [757, 321] width 350 height 49
click at [660, 298] on textarea "ملوخية خضراء طﺎزﺟﺔ ﻣﻊ قطع ﻟﺣم ﻣﺳﻠوﻗﺔ، ﺗﻘدم ﻣﻊ اﻷرز" at bounding box center [757, 321] width 350 height 49
click at [664, 299] on textarea "ملوخية خضراء طﺎزﺟﺔ ﻣﻊ قطع ﻟﺣم ﻣﺳﻠوﻗﺔ، ﺗﻘدم ﻣﻊ اﻷرز" at bounding box center [757, 321] width 350 height 49
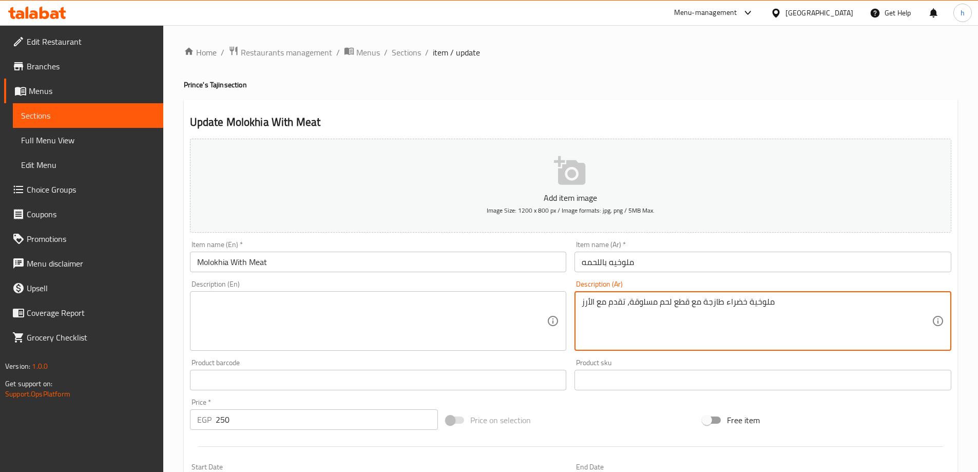
click at [642, 302] on textarea "ملوخية خضراء طﺎزﺟﺔ ﻣﻊ قطع لحم ﻣﺳﻠوﻗﺔ، ﺗﻘدم ﻣﻊ اﻷرز" at bounding box center [757, 321] width 350 height 49
click at [609, 302] on textarea "ملوخية خضراء طﺎزﺟﺔ ﻣﻊ قطع لحم مسلوقة، ﺗﻘدم ﻣﻊ اﻷرز" at bounding box center [757, 321] width 350 height 49
click at [619, 302] on textarea "ملوخية خضراء طﺎزﺟﺔ ﻣﻊ قطع لحم مسلوقة، ﺗﻘدم ﻣﻊ اﻷرز" at bounding box center [757, 321] width 350 height 49
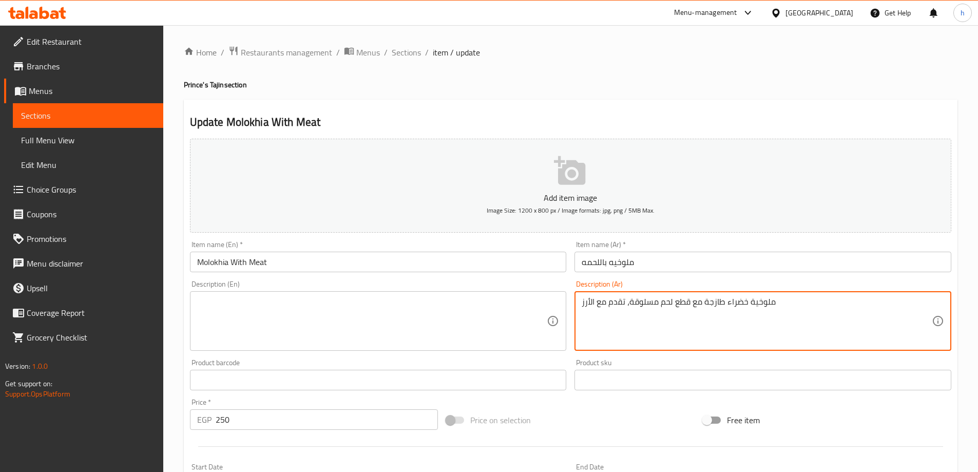
click at [619, 302] on textarea "ملوخية خضراء طﺎزﺟﺔ ﻣﻊ قطع لحم مسلوقة، ﺗﻘدم ﻣﻊ اﻷرز" at bounding box center [757, 321] width 350 height 49
click at [641, 306] on textarea "ملوخية خضراء طﺎزﺟﺔ ﻣﻊ قطع لحم مسلوقة، تقدم ﻣﻊ اﻷرز" at bounding box center [757, 321] width 350 height 49
click at [687, 303] on textarea "ملوخية خضراء طﺎزﺟﺔ ﻣﻊ قطع لحم مسلوقة، تقدم ﻣﻊ اﻷرز" at bounding box center [757, 321] width 350 height 49
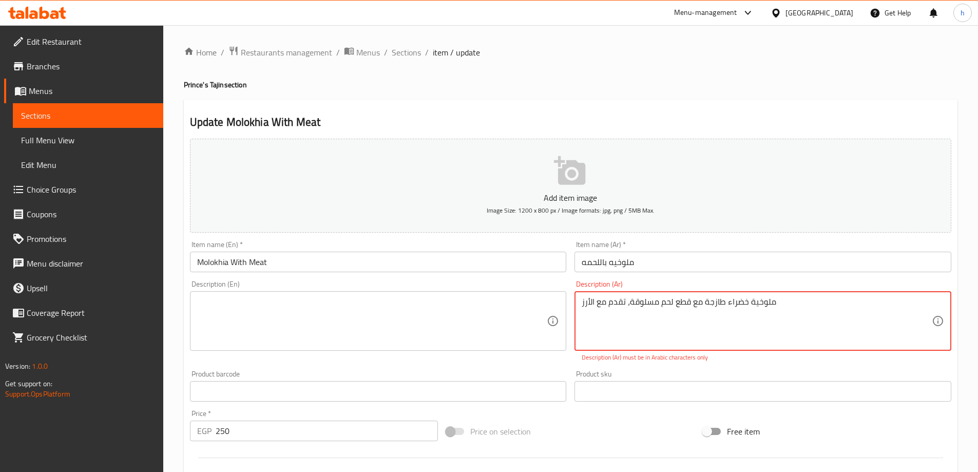
click at [687, 303] on textarea "ملوخية خضراء طﺎزﺟﺔ ﻣﻊ قطع لحم مسلوقة، تقدم ﻣﻊ اﻷرز" at bounding box center [757, 321] width 350 height 49
click at [718, 302] on textarea "ملوخية خضراء طﺎزﺟﺔ ﻣﻊ قطع لحم مسلوقة، تقدم ﻣﻊ اﻷرز" at bounding box center [757, 321] width 350 height 49
type textarea "ملوخية خضراء طازجة ﻣﻊ قطع لحم مسلوقة، تقدم ﻣﻊ اﻷرز"
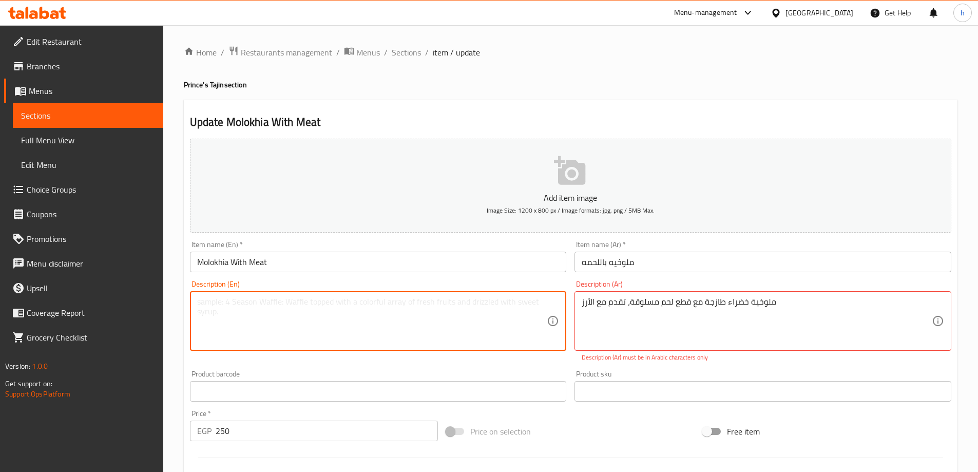
click at [351, 311] on textarea at bounding box center [372, 321] width 350 height 49
paste textarea "Fresh green molokhiya with boiled meat pieces, served with rice"
type textarea "Fresh green molokhiya with boiled meat pieces, served with rice"
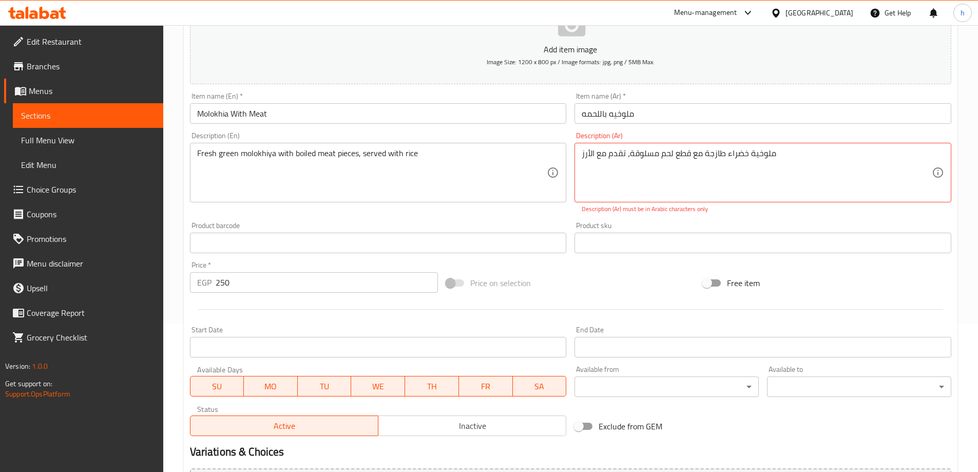
scroll to position [154, 0]
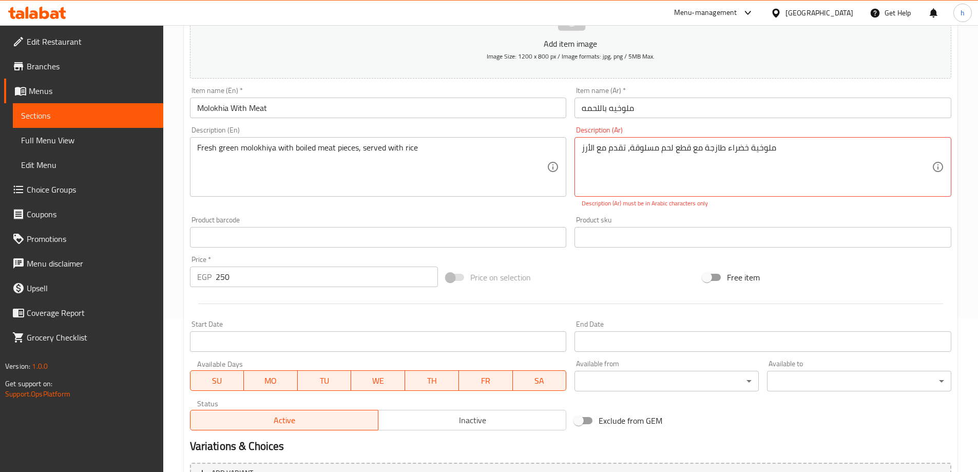
click at [665, 279] on div "Price on selection" at bounding box center [570, 277] width 257 height 28
click at [769, 153] on textarea "ملوخية خضراء طازجة ﻣﻊ قطع لحم مسلوقة، تقدم ﻣﻊ اﻷرز" at bounding box center [757, 167] width 350 height 49
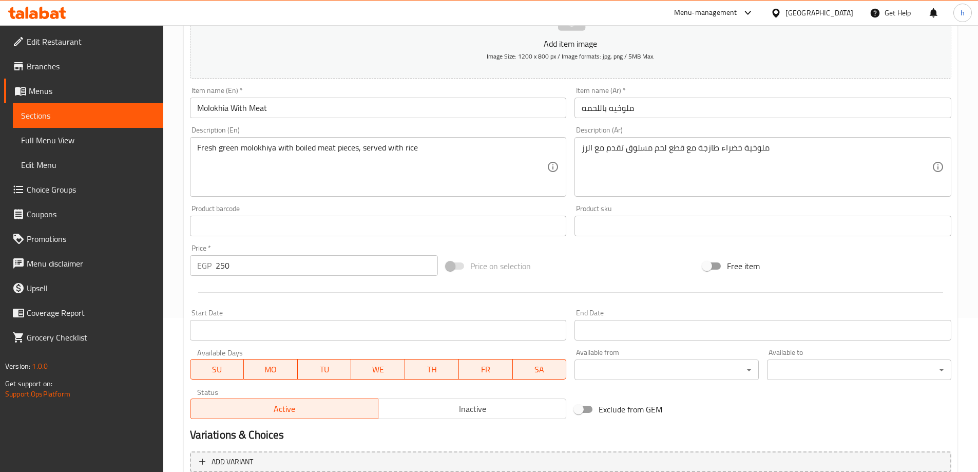
click at [589, 147] on textarea "ملوخية خضراء طازجة مع قطع لحم مسلوق تقدم مع الرز" at bounding box center [757, 167] width 350 height 49
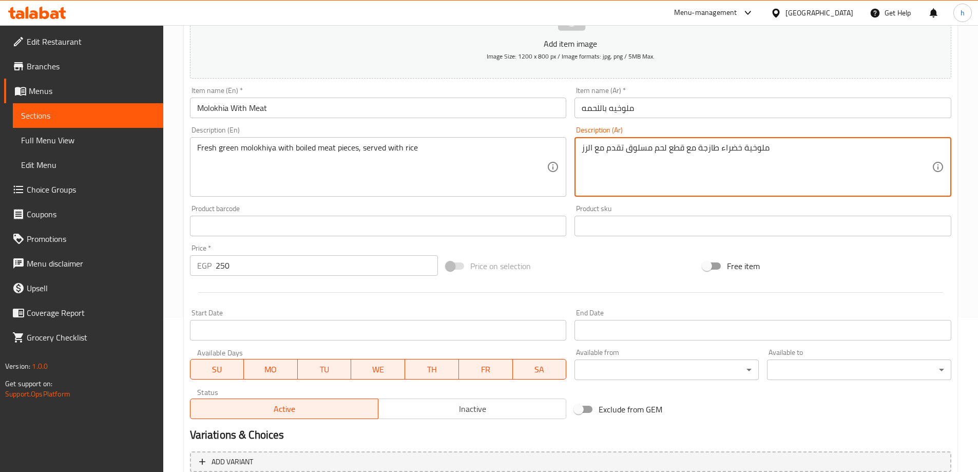
click at [589, 147] on textarea "ملوخية خضراء طازجة مع قطع لحم مسلوق تقدم مع الرز" at bounding box center [757, 167] width 350 height 49
type textarea "ملوخية خضراء طازجة مع قطع لحم مسلوق تقدم مع الارز"
click at [215, 109] on input "Molokhia With Meat" at bounding box center [378, 108] width 377 height 21
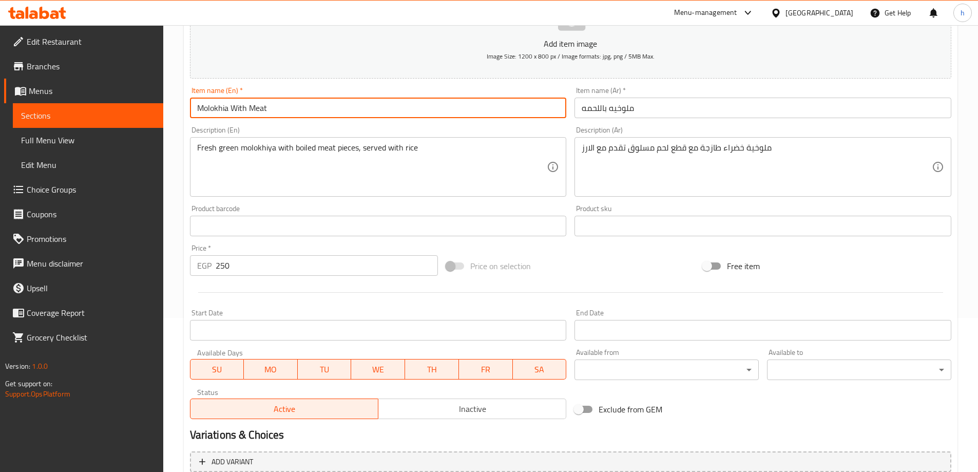
click at [215, 109] on input "Molokhia With Meat" at bounding box center [378, 108] width 377 height 21
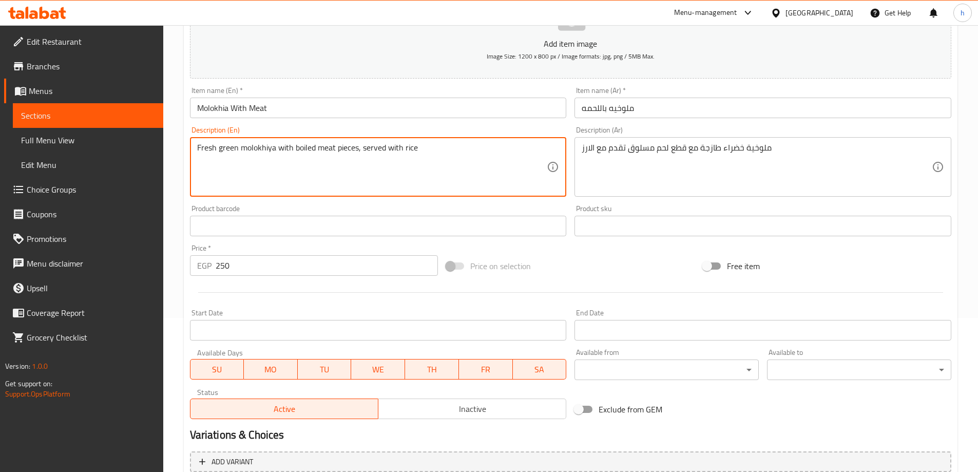
click at [261, 150] on textarea "Fresh green molokhiya with boiled meat pieces, served with rice" at bounding box center [372, 167] width 350 height 49
paste textarea "Molokhi"
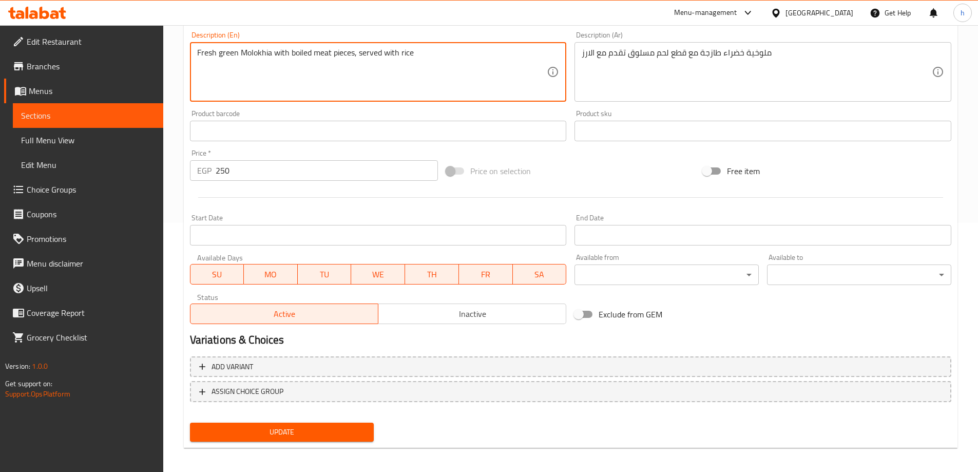
scroll to position [254, 0]
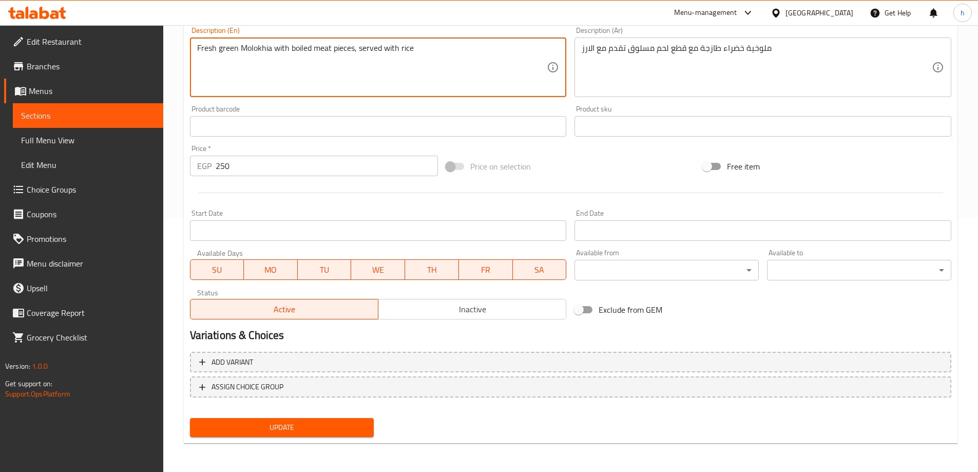
type textarea "Fresh green Molokhia with boiled meat pieces, served with rice"
click at [334, 420] on button "Update" at bounding box center [282, 427] width 184 height 19
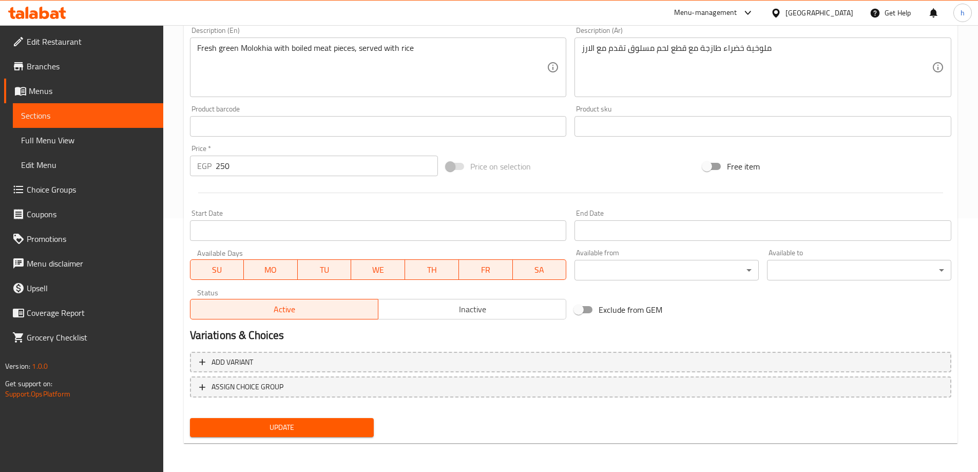
click at [362, 423] on span "Update" at bounding box center [282, 427] width 168 height 13
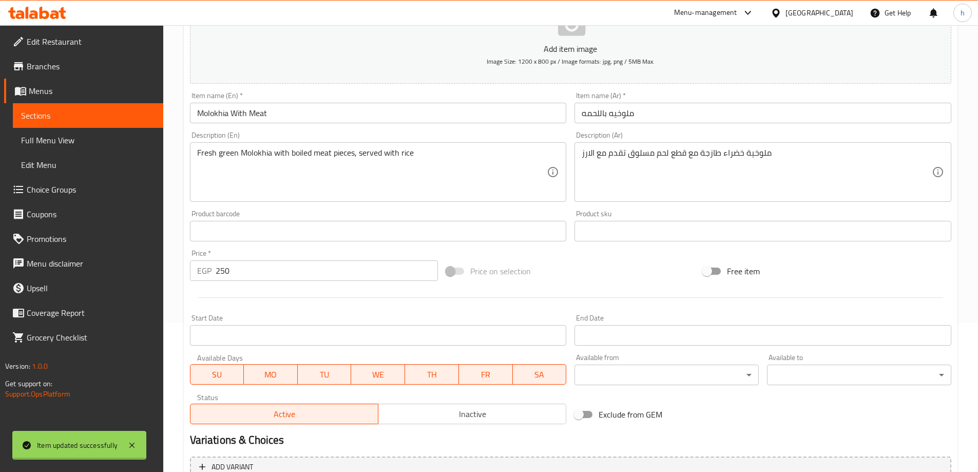
scroll to position [0, 0]
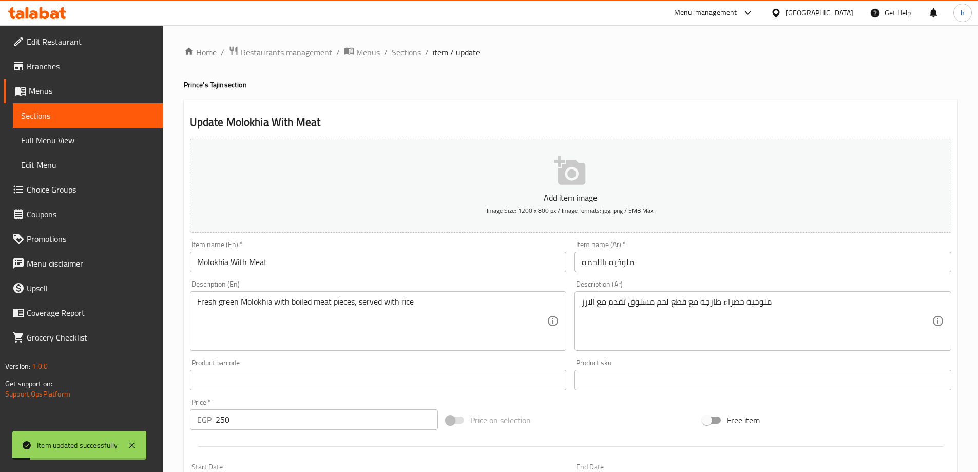
click at [411, 54] on span "Sections" at bounding box center [406, 52] width 29 height 12
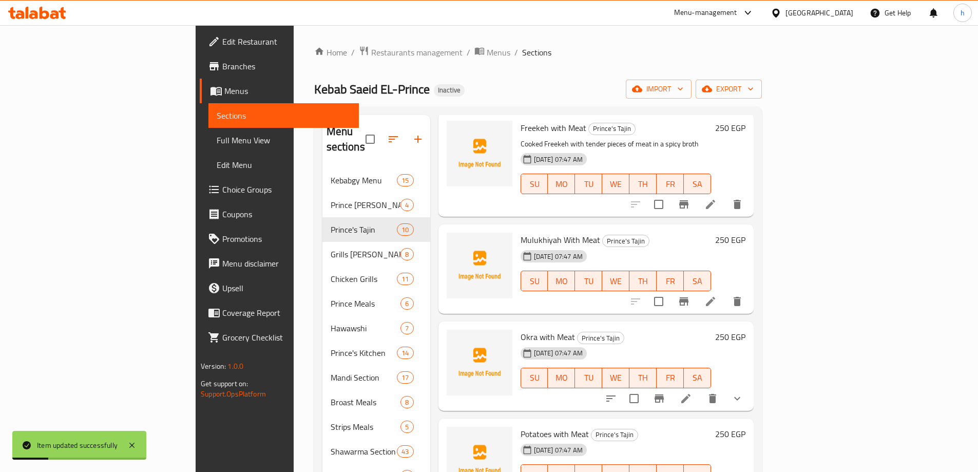
scroll to position [103, 0]
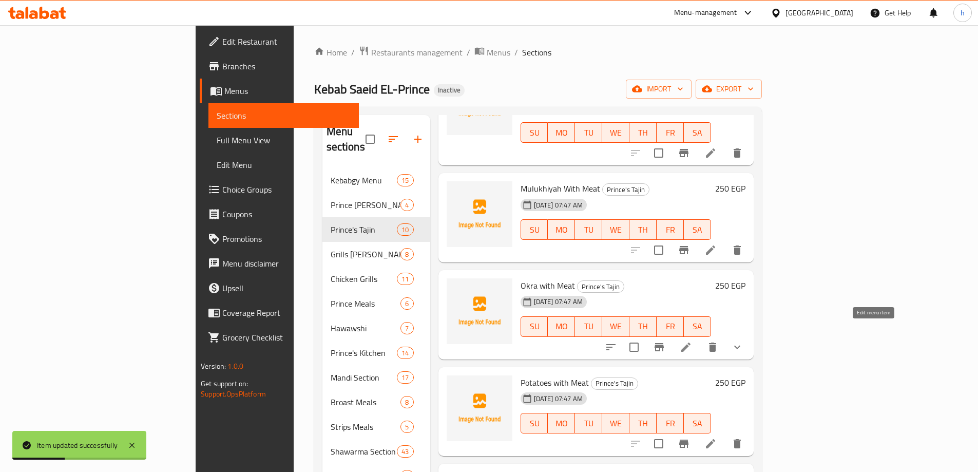
click at [707, 332] on span "SA" at bounding box center [697, 326] width 19 height 15
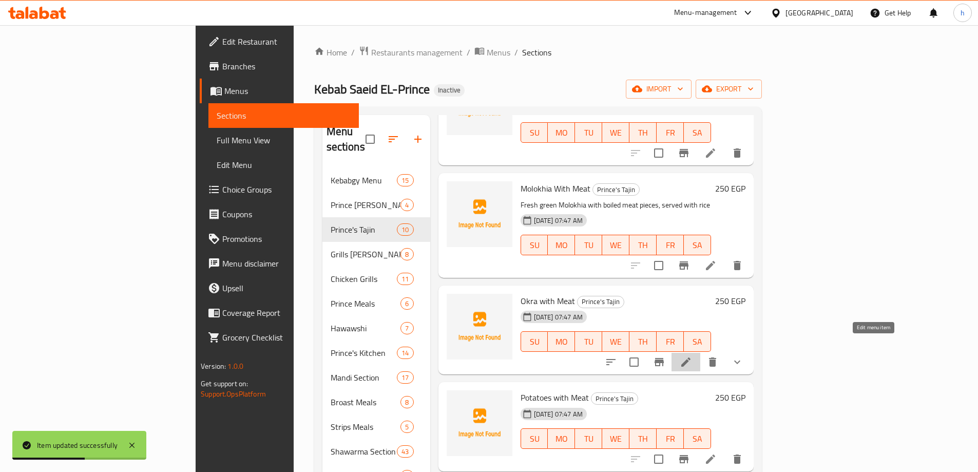
click at [692, 356] on icon at bounding box center [686, 362] width 12 height 12
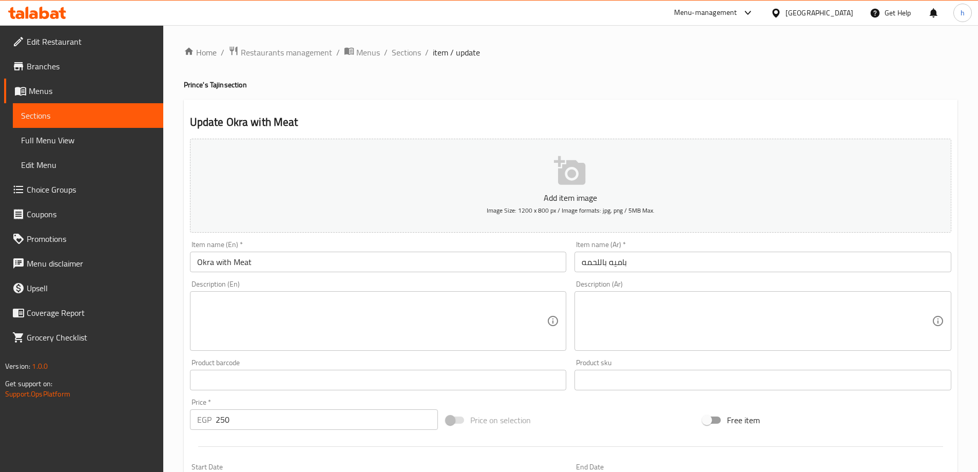
click at [701, 335] on textarea at bounding box center [757, 321] width 350 height 49
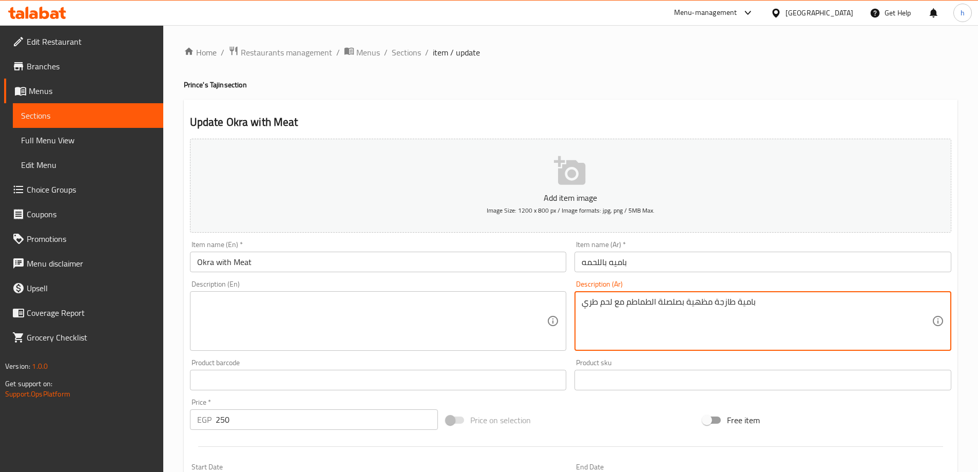
click at [695, 300] on textarea "بامية طازجة مظهية بصلصلة الطماطم مع لحم طري" at bounding box center [757, 321] width 350 height 49
click at [705, 301] on textarea "بامية طازجة مظهية بصلصلة الطماطم مع لحم طري" at bounding box center [757, 321] width 350 height 49
click at [702, 300] on textarea "بامية طازجة مظهية بصلصلة الطماطم مع لحم طري" at bounding box center [757, 321] width 350 height 49
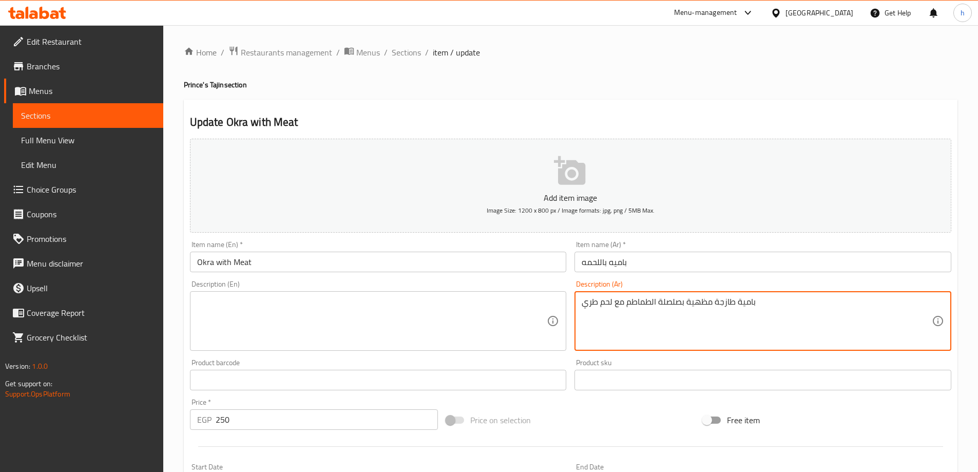
click at [704, 300] on textarea "بامية طازجة مظهية بصلصلة الطماطم مع لحم طري" at bounding box center [757, 321] width 350 height 49
click at [704, 301] on textarea "بامية طازجة مظهية بصلصلة الطماطم مع لحم طري" at bounding box center [757, 321] width 350 height 49
click at [707, 303] on textarea "بامية طازجة مظهية بصلصلة الطماطم مع لحم طري" at bounding box center [757, 321] width 350 height 49
click at [704, 302] on textarea "بامية طازجة مظهية بصلصلة الطماطم مع لحم طري" at bounding box center [757, 321] width 350 height 49
click at [704, 301] on textarea "بامية طازجة مظهية بصلصلة الطماطم مع لحم طري" at bounding box center [757, 321] width 350 height 49
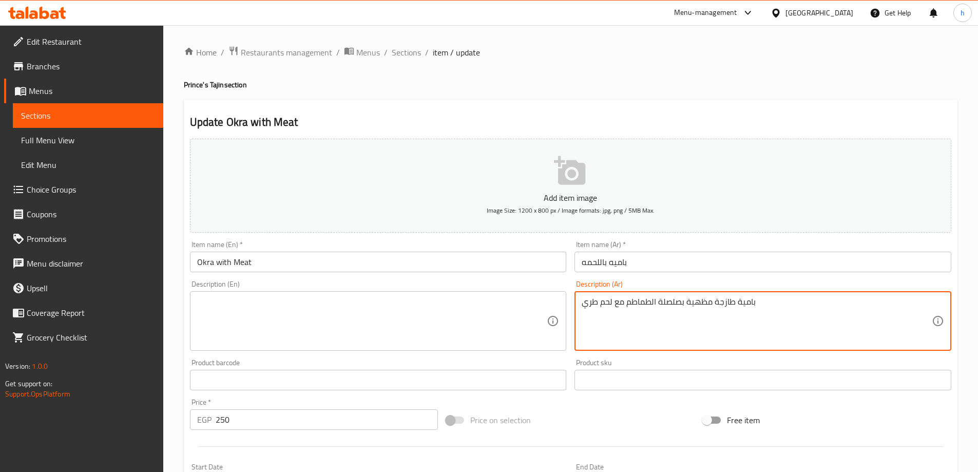
click at [707, 301] on textarea "بامية طازجة مظهية بصلصلة الطماطم مع لحم طري" at bounding box center [757, 321] width 350 height 49
click at [749, 302] on textarea "بامية طازجة مطهية بصلصلة الطماطم مع لحم طري" at bounding box center [757, 321] width 350 height 49
type textarea "بامية طازجة مطهية بصلصلة الطماطم مع لحم طري"
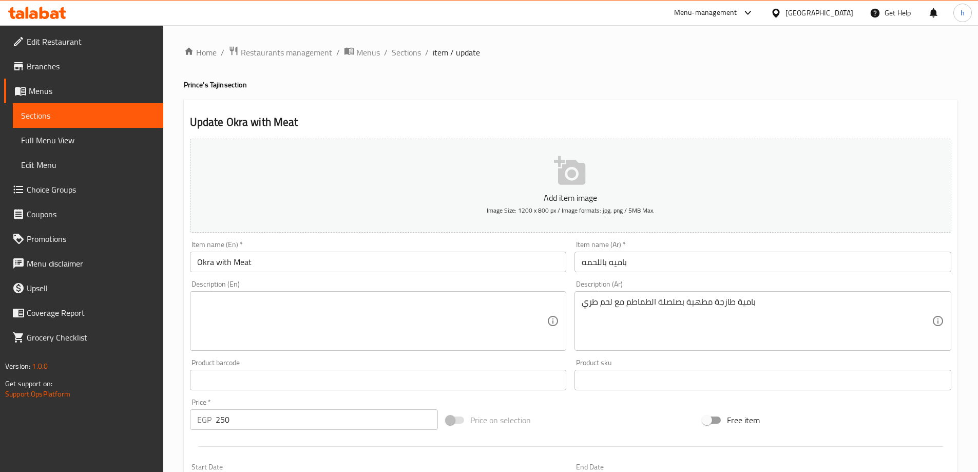
click at [373, 322] on textarea at bounding box center [372, 321] width 350 height 49
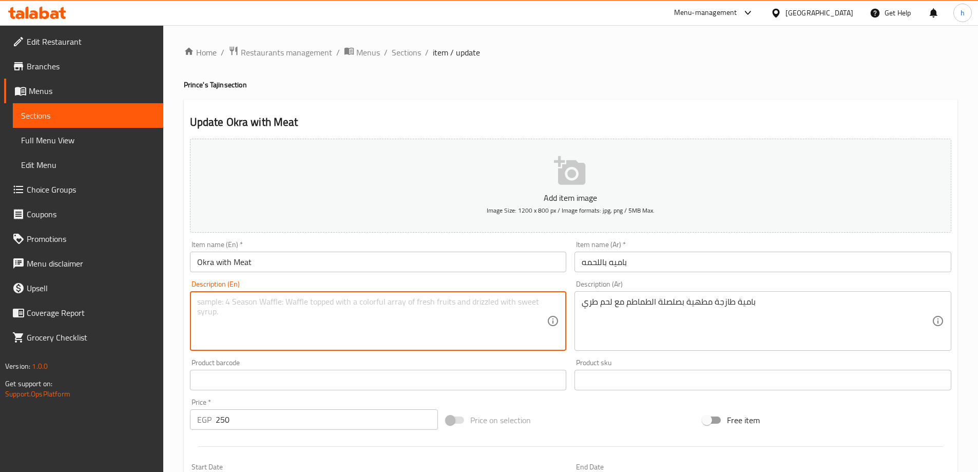
paste textarea "Fresh okra cooked with tomato sauce and tender meat"
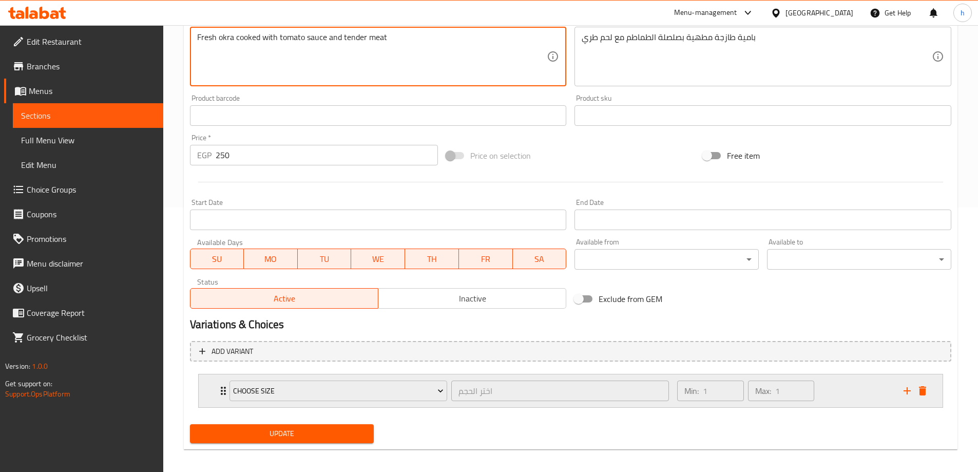
scroll to position [271, 0]
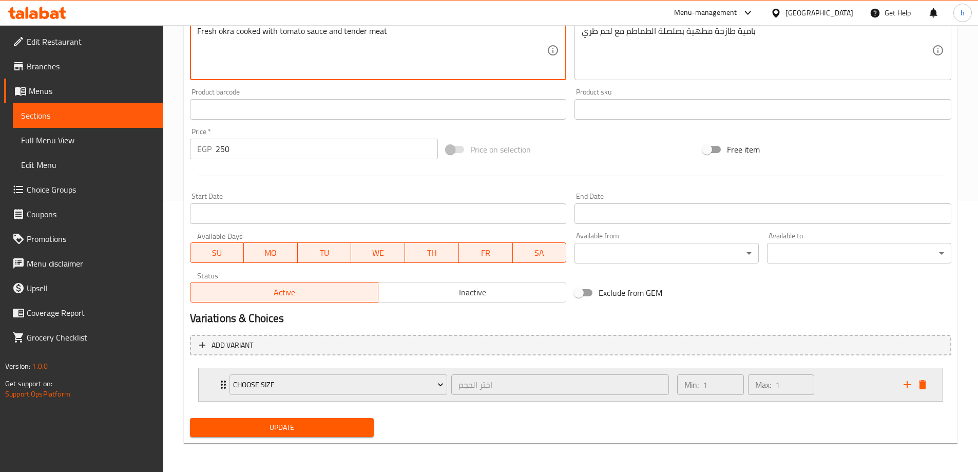
click at [922, 385] on icon "delete" at bounding box center [922, 384] width 7 height 9
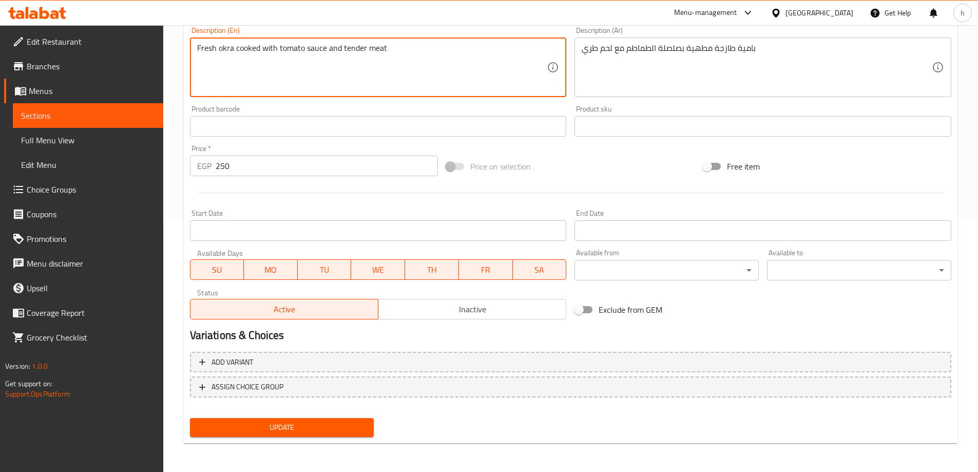
scroll to position [254, 0]
type textarea "Fresh okra cooked with tomato sauce and tender meat"
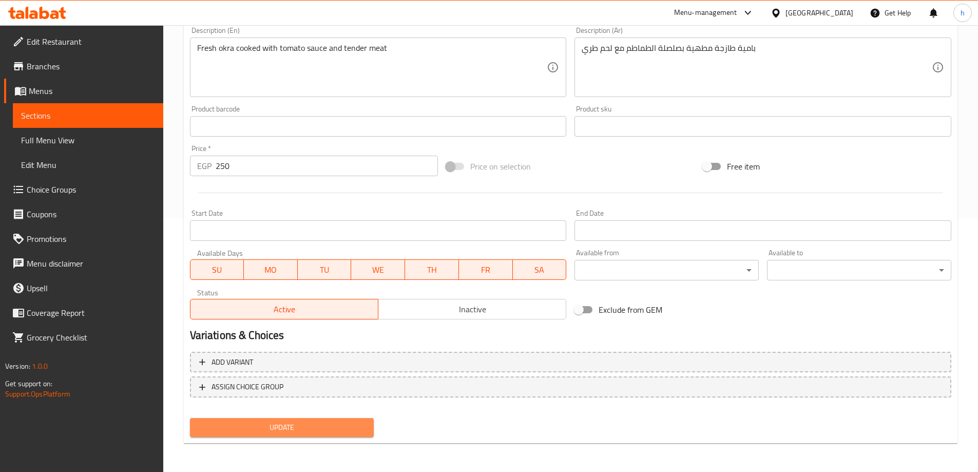
click at [328, 430] on span "Update" at bounding box center [282, 427] width 168 height 13
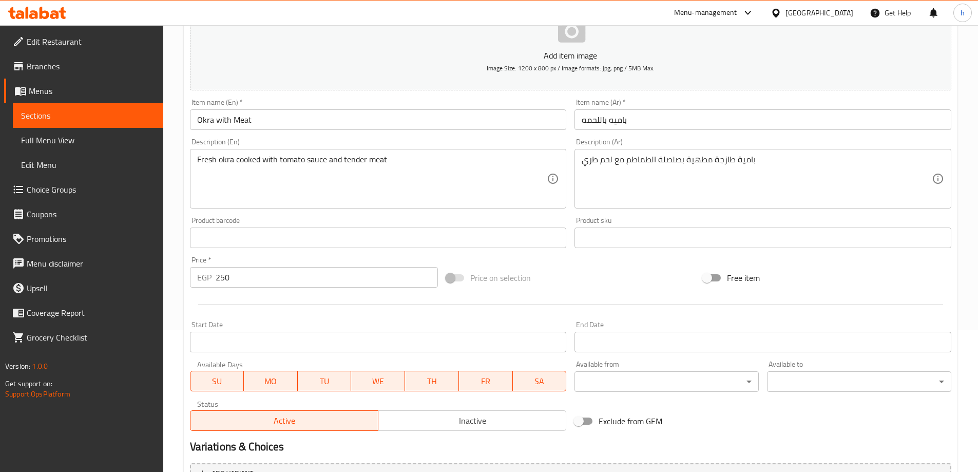
scroll to position [0, 0]
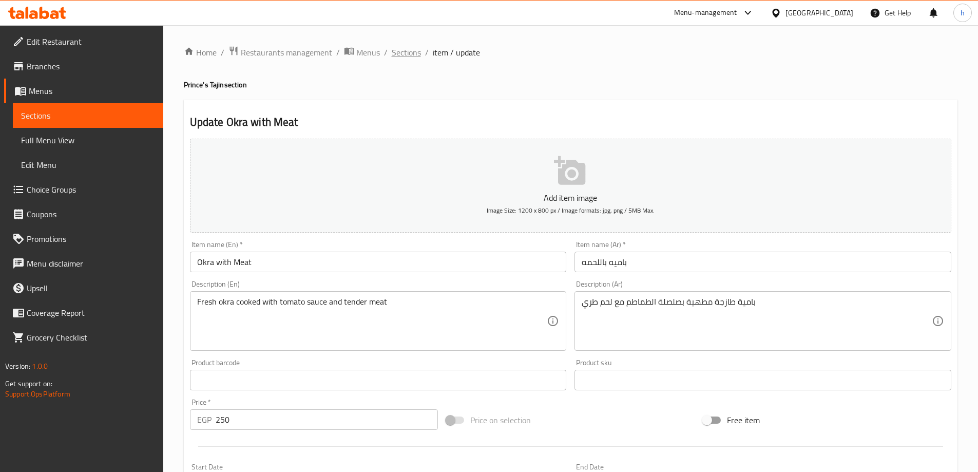
click at [418, 56] on span "Sections" at bounding box center [406, 52] width 29 height 12
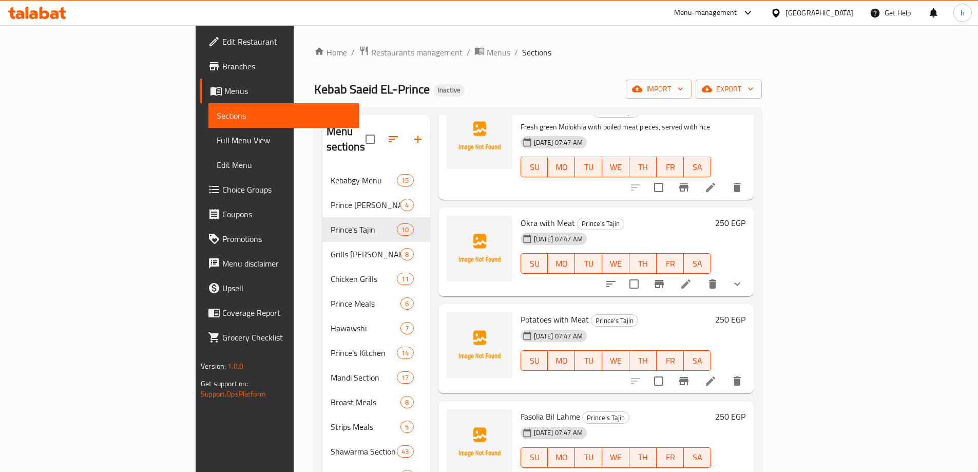
scroll to position [205, 0]
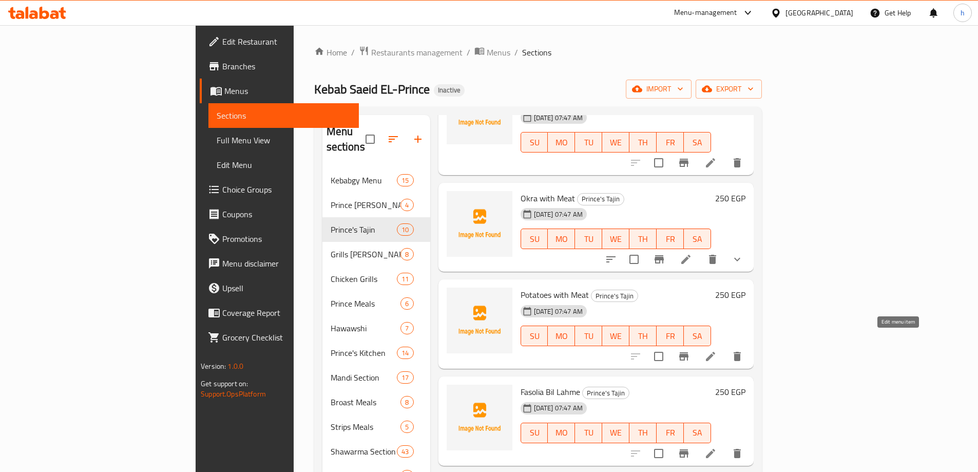
click at [717, 350] on icon at bounding box center [710, 356] width 12 height 12
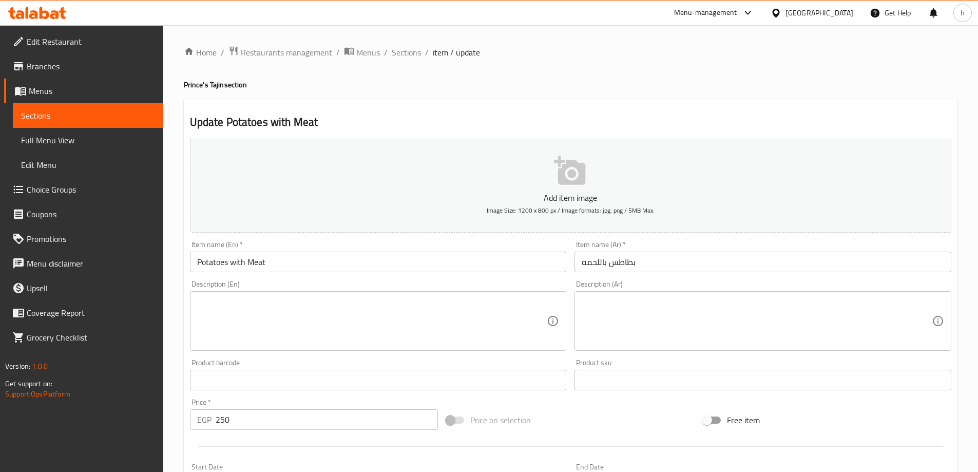
click at [796, 323] on textarea at bounding box center [757, 321] width 350 height 49
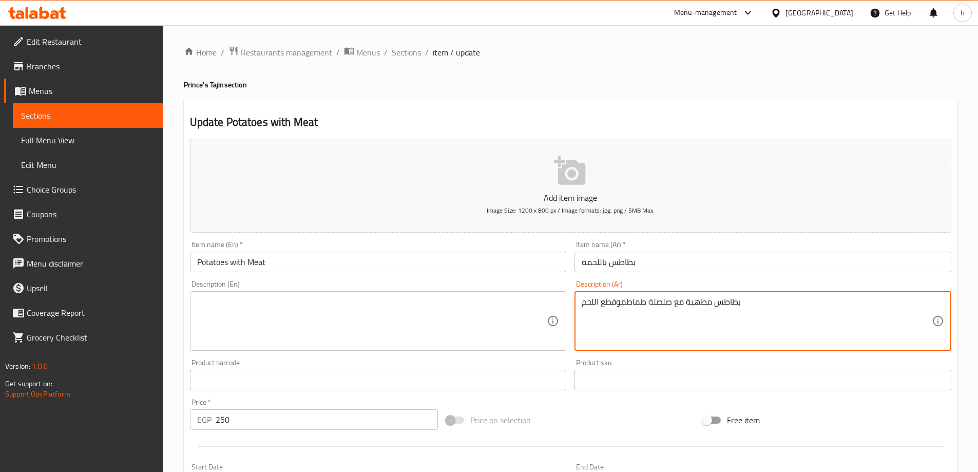
click at [728, 305] on textarea "بطاطس مطهية مع صلصلة طماطموقطع اللحم" at bounding box center [757, 321] width 350 height 49
click at [794, 310] on textarea "بطاطس مطهية مع صلصلة طماطموقطع اللحم" at bounding box center [757, 321] width 350 height 49
click at [620, 300] on textarea "بطاطس مطهية مع صلصلة طماطموقطع اللحم" at bounding box center [757, 321] width 350 height 49
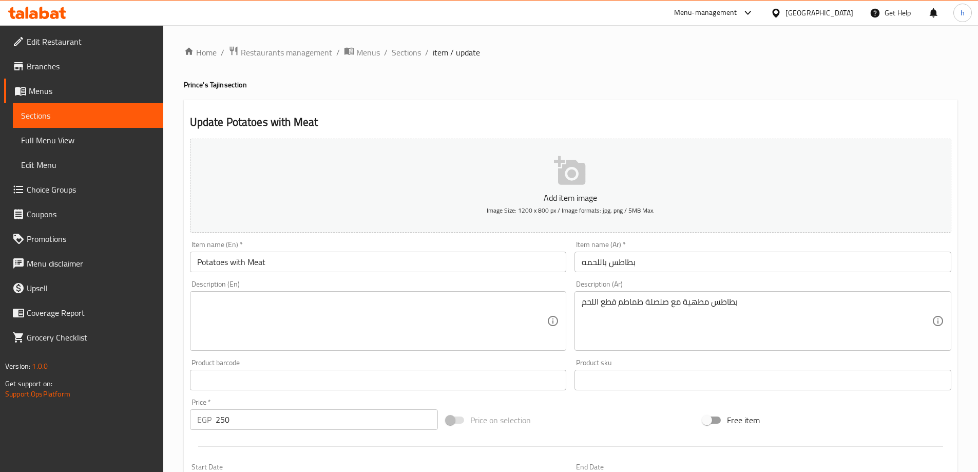
click at [618, 301] on textarea "بطاطس مطهية مع صلصلة طماطم قطع اللحم" at bounding box center [757, 321] width 350 height 49
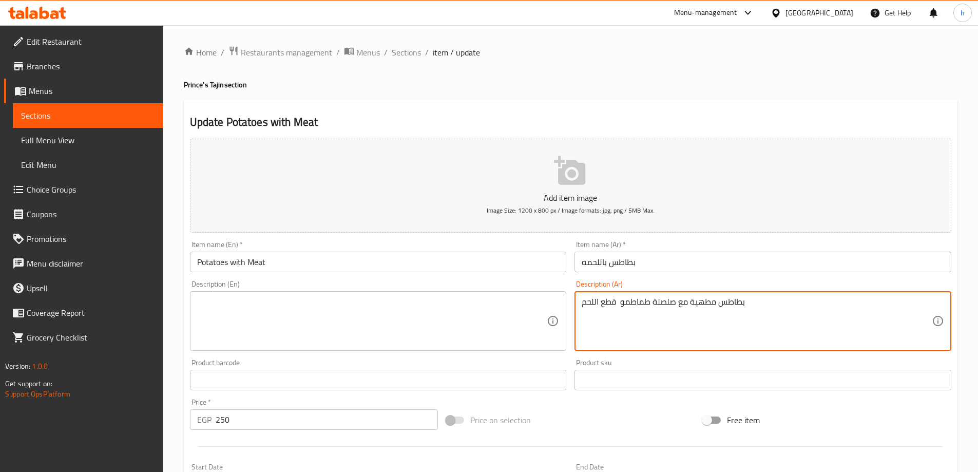
click at [626, 303] on textarea "بطاطس مطهية مع صلصلة طماطمو قطع اللحم" at bounding box center [757, 321] width 350 height 49
click at [618, 301] on textarea "بطاطس مطهية مع صلصلة طماطم و قطع اللحم" at bounding box center [757, 321] width 350 height 49
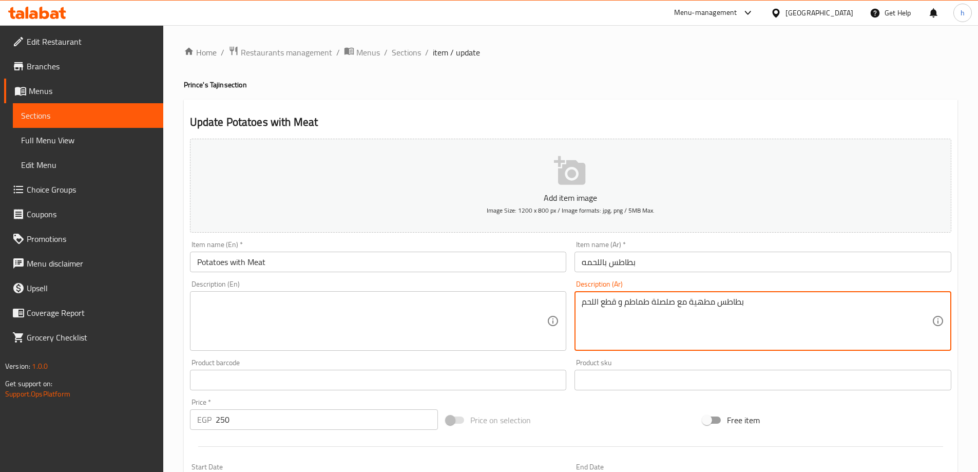
type textarea "بطاطس مطهية مع صلصلة طماطم و قطع اللحم"
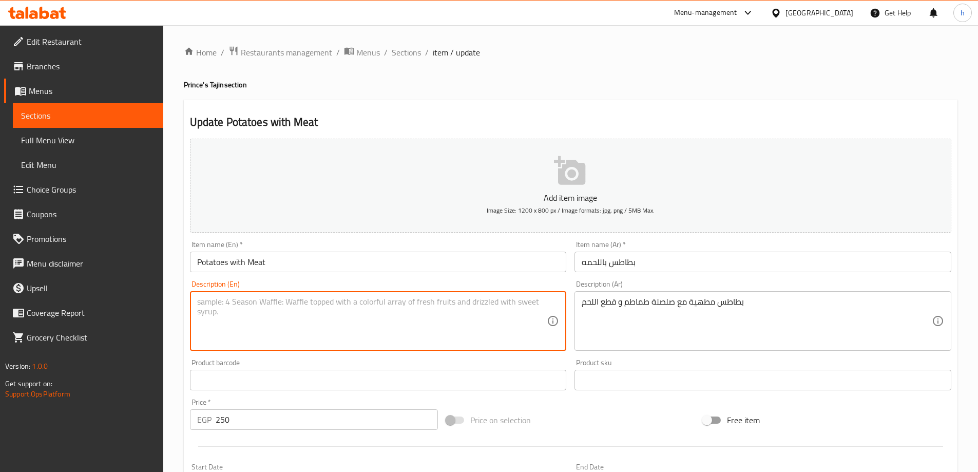
click at [440, 310] on textarea at bounding box center [372, 321] width 350 height 49
paste textarea "Cooked potatoes with tomato sauce and meat pieces"
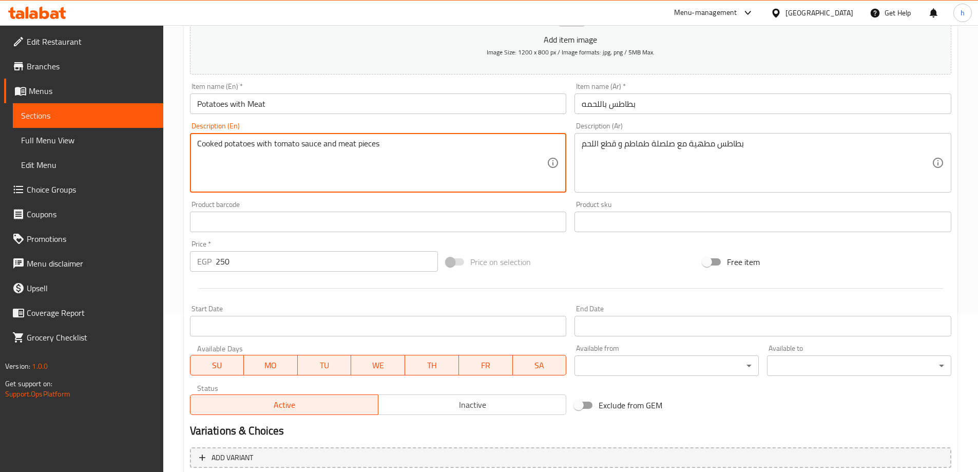
scroll to position [254, 0]
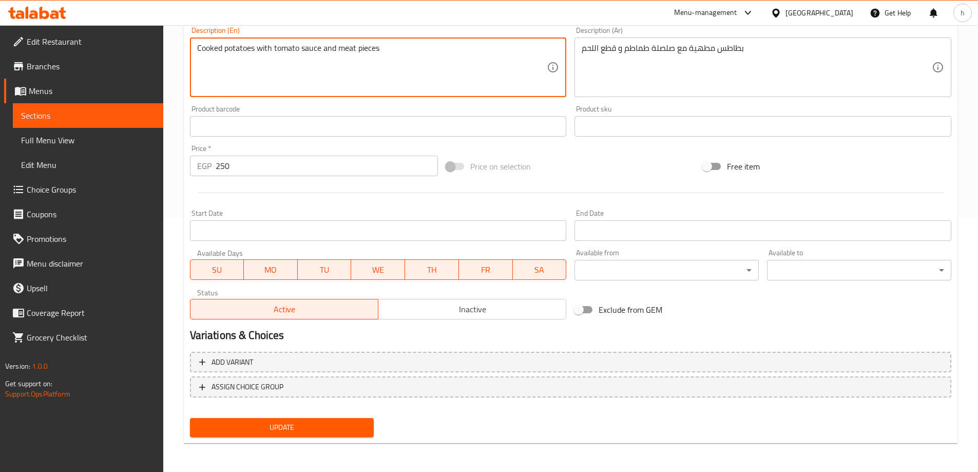
type textarea "Cooked potatoes with tomato sauce and meat pieces"
click at [358, 431] on span "Update" at bounding box center [282, 427] width 168 height 13
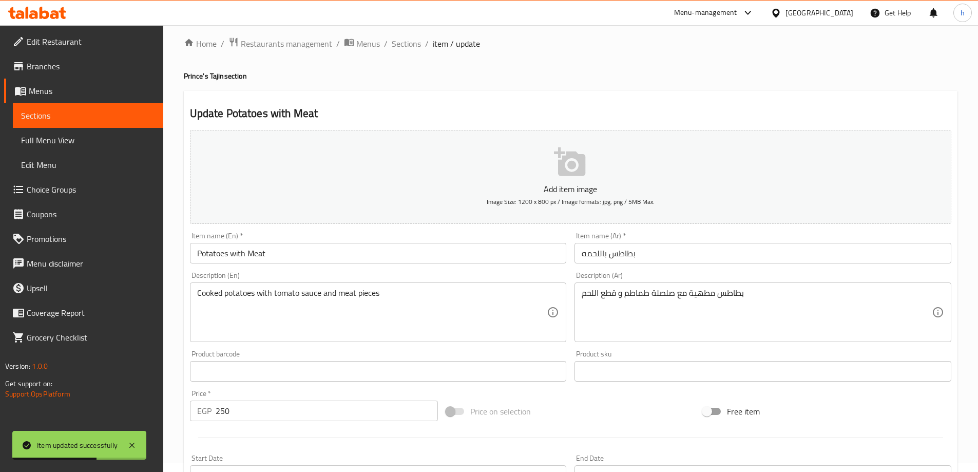
scroll to position [0, 0]
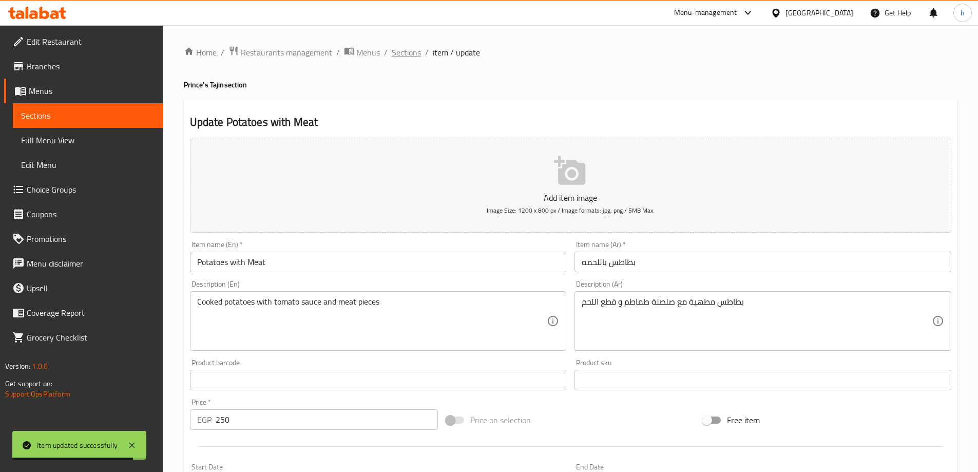
click at [407, 54] on span "Sections" at bounding box center [406, 52] width 29 height 12
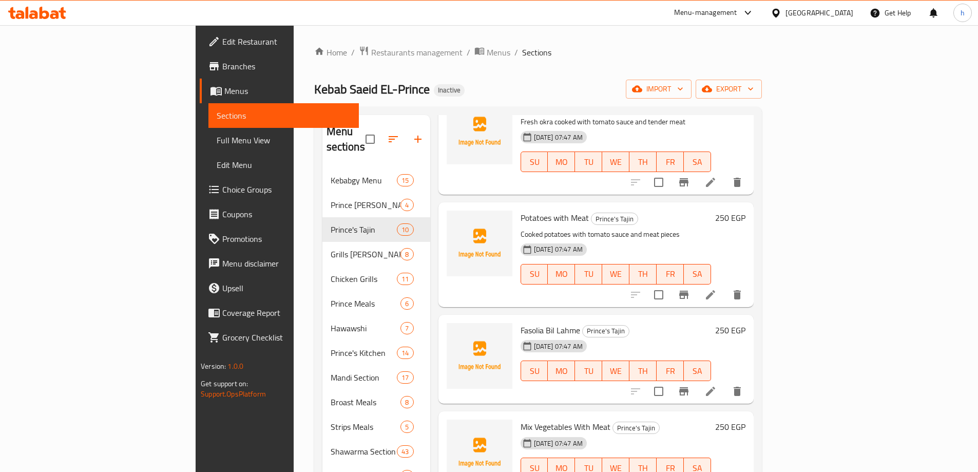
scroll to position [308, 0]
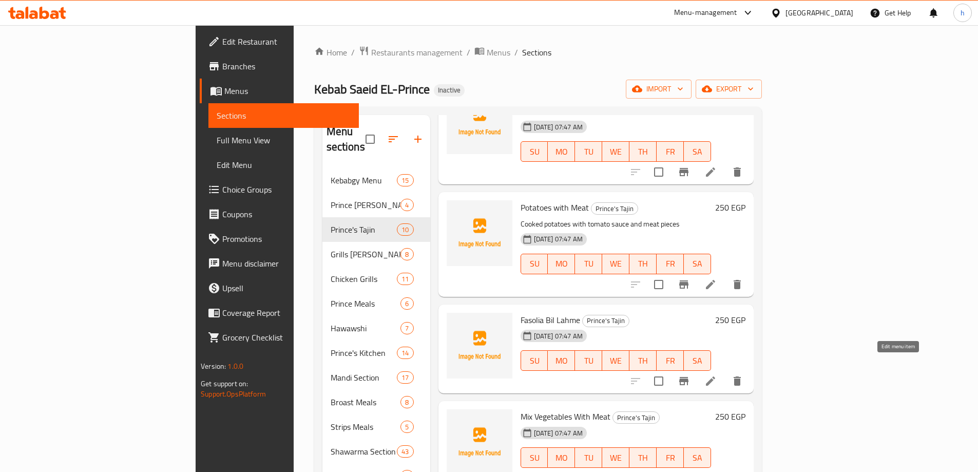
click at [717, 375] on icon at bounding box center [710, 381] width 12 height 12
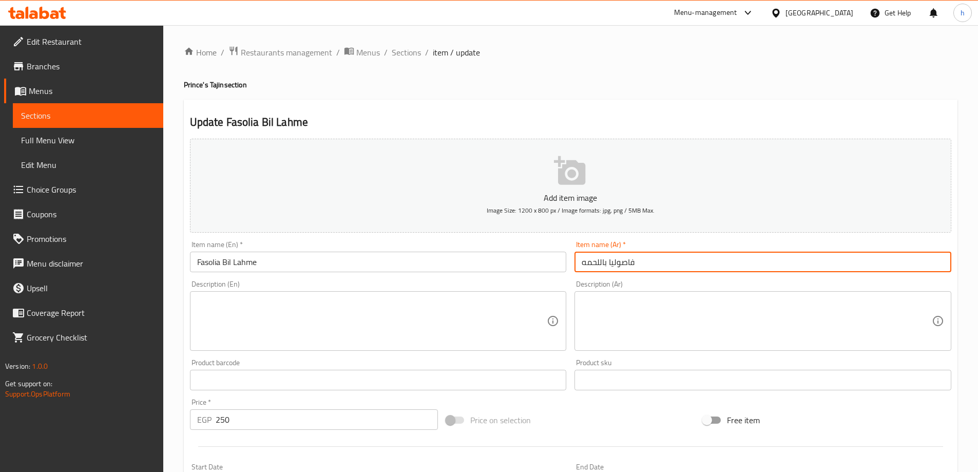
click at [630, 260] on input "فاصوليا باللحمه" at bounding box center [762, 262] width 377 height 21
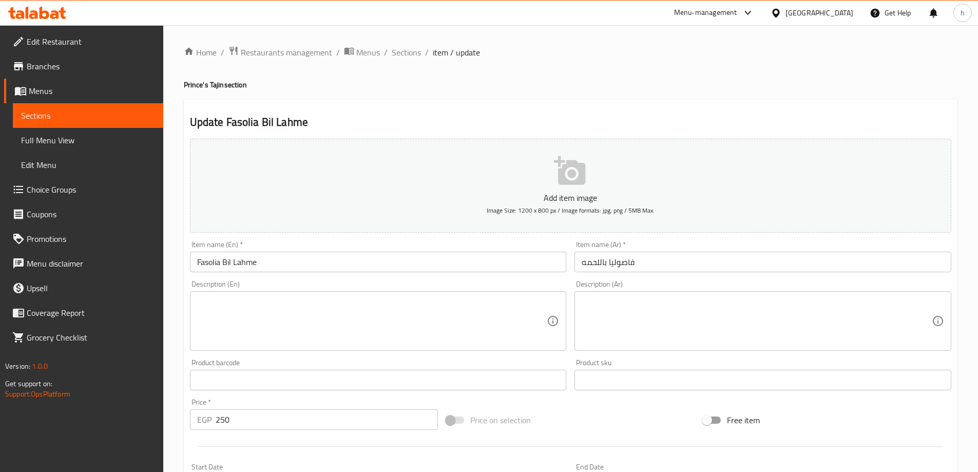
click at [219, 269] on input "Fasolia Bil Lahme" at bounding box center [378, 262] width 377 height 21
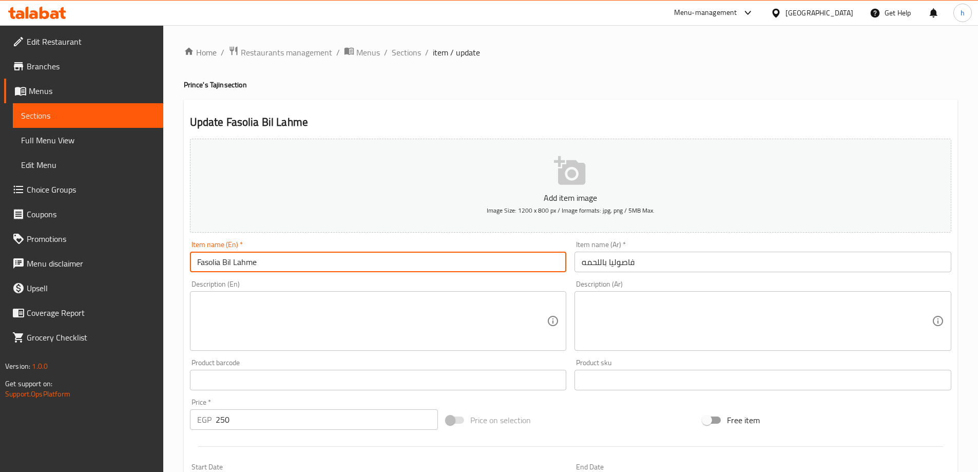
click at [219, 269] on input "Fasolia Bil Lahme" at bounding box center [378, 262] width 377 height 21
paste input "Beans"
click at [243, 260] on input "Beans With meat" at bounding box center [378, 262] width 377 height 21
type input "Beans With Meat"
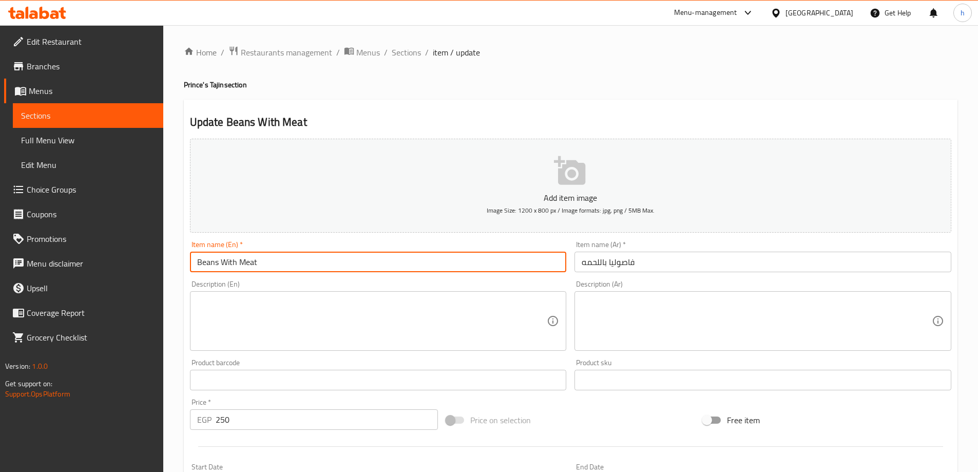
click at [294, 305] on textarea at bounding box center [372, 321] width 350 height 49
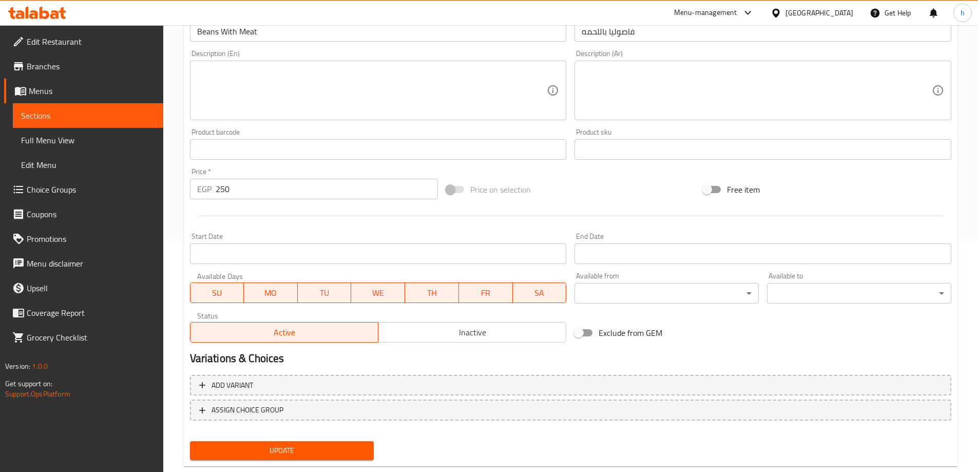
scroll to position [254, 0]
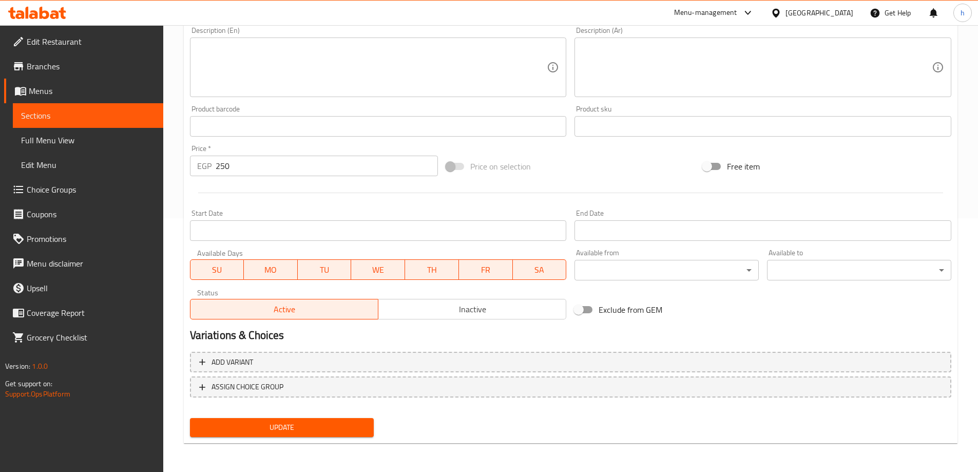
click at [355, 427] on span "Update" at bounding box center [282, 427] width 168 height 13
click at [339, 432] on span "Update" at bounding box center [282, 427] width 168 height 13
click at [352, 434] on button "Update" at bounding box center [282, 427] width 184 height 19
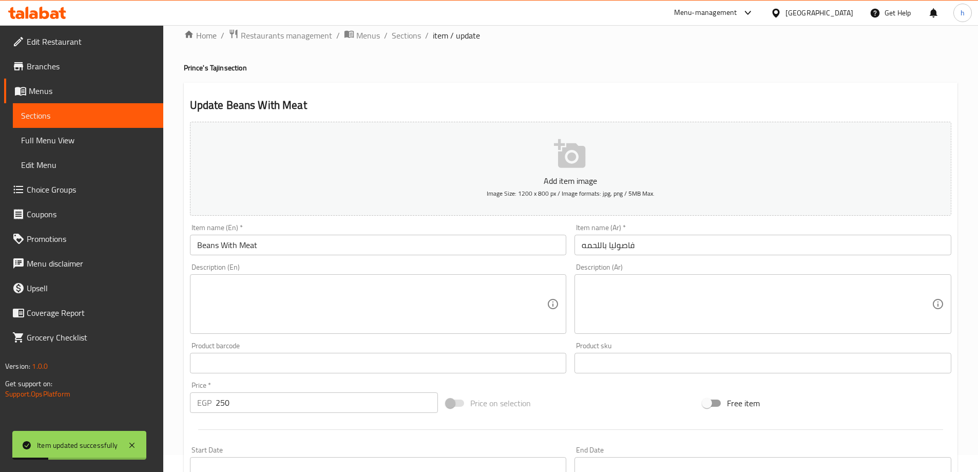
scroll to position [0, 0]
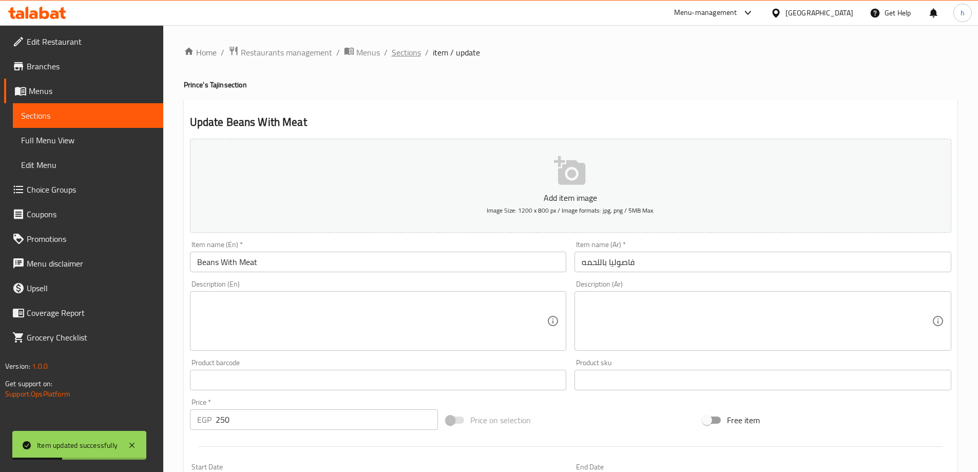
click at [410, 56] on span "Sections" at bounding box center [406, 52] width 29 height 12
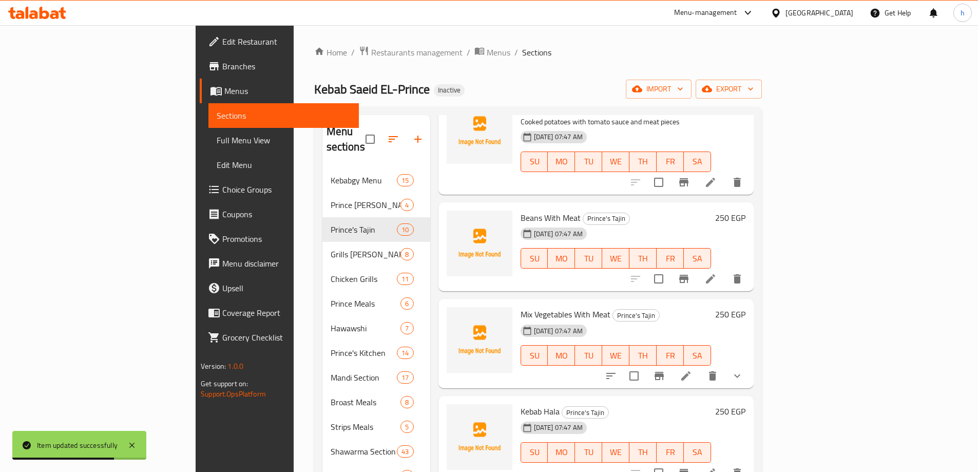
scroll to position [411, 0]
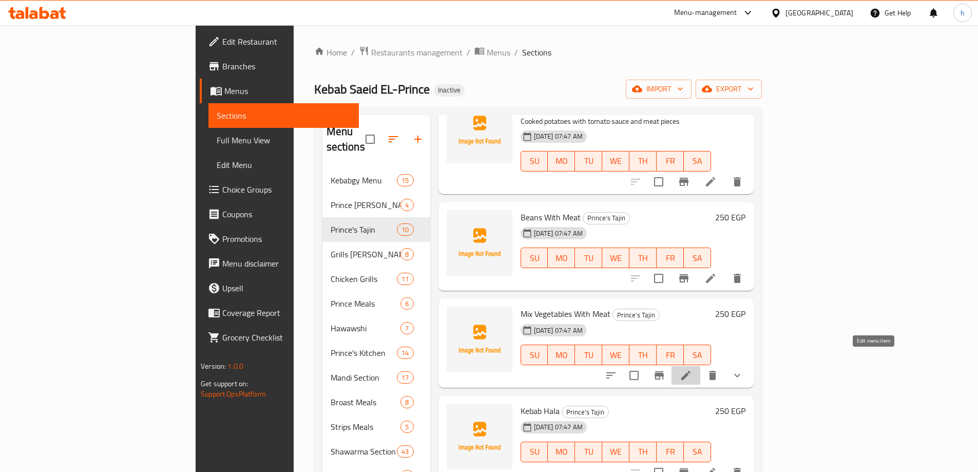
click at [692, 369] on icon at bounding box center [686, 375] width 12 height 12
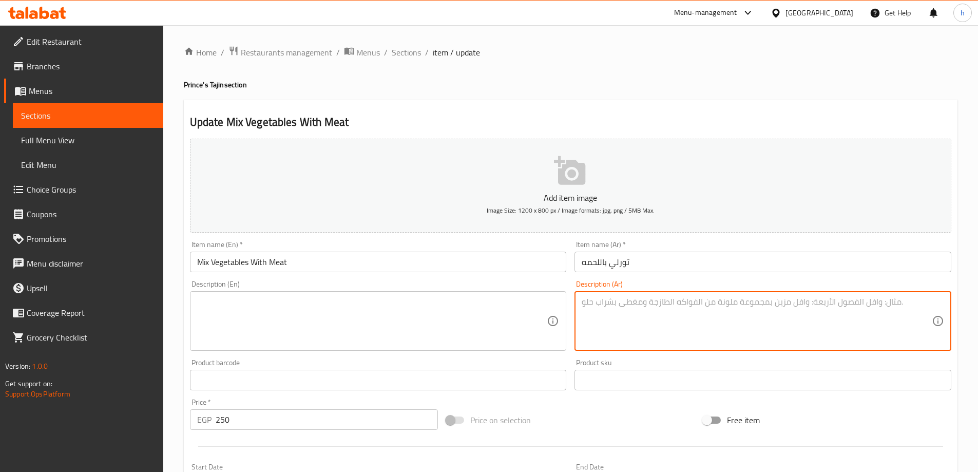
click at [832, 336] on textarea at bounding box center [757, 321] width 350 height 49
type textarea "o"
click at [638, 305] on textarea "خضار مشكل مطهو بصلصة الطماطم مع لحم" at bounding box center [757, 321] width 350 height 49
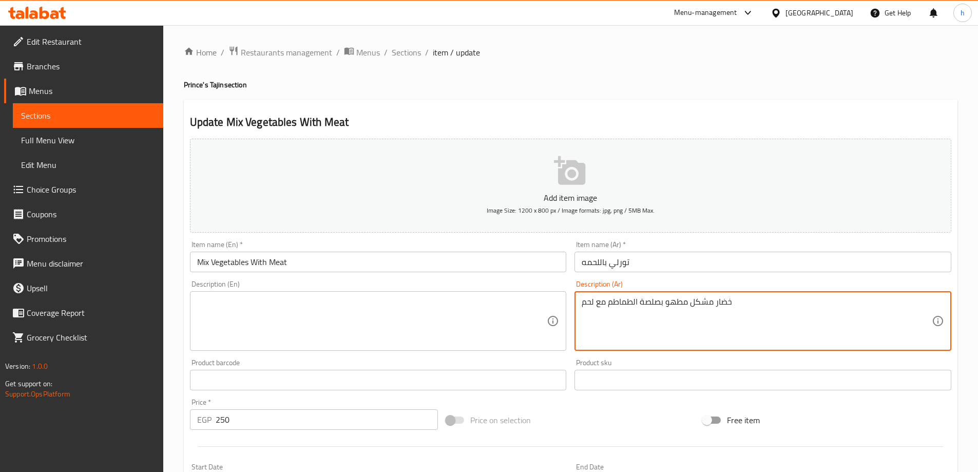
type textarea "خضار مشكل مطهو بصلصة الطماطم مع لحم"
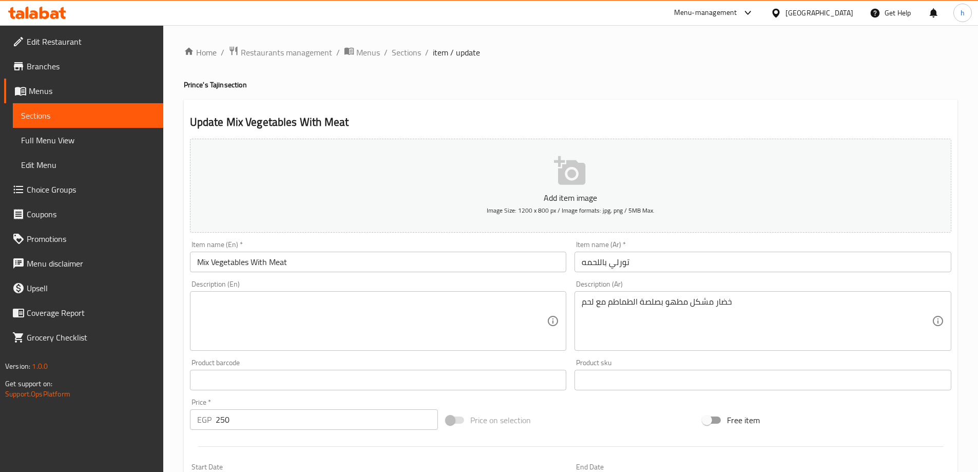
click at [457, 316] on textarea at bounding box center [372, 321] width 350 height 49
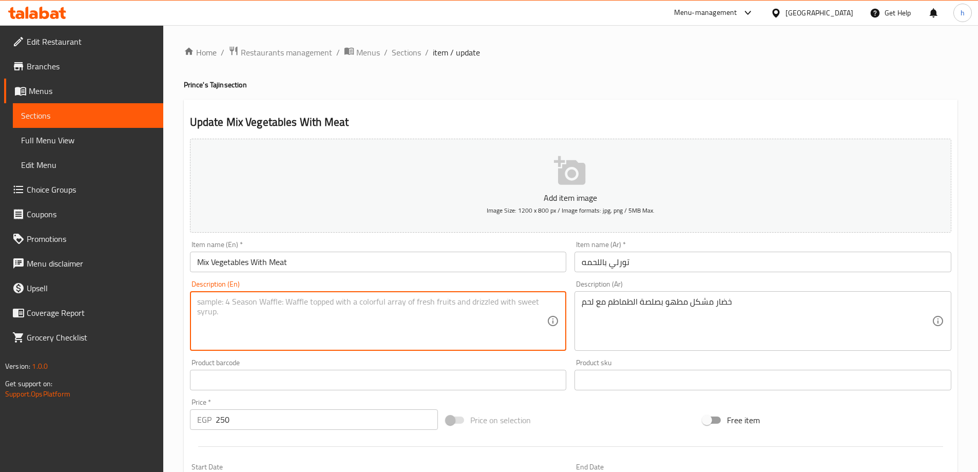
paste textarea "Mixed vegetables cooked in tomato sauce with meat"
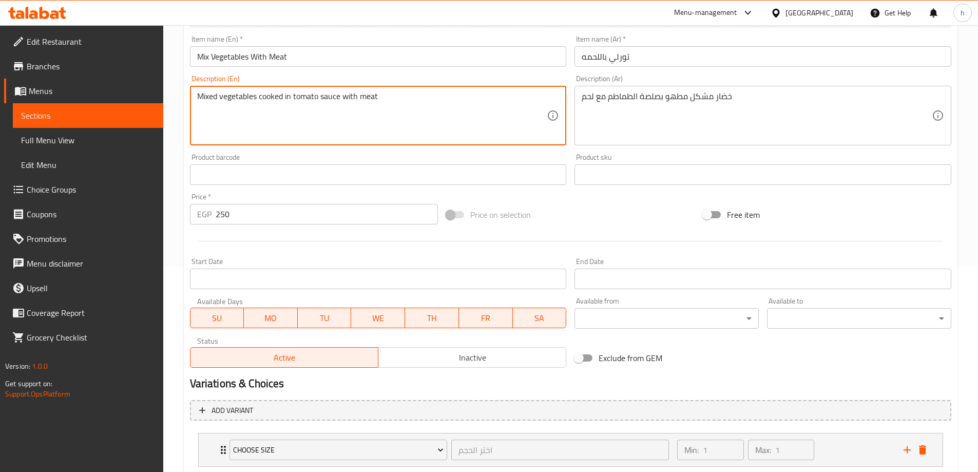
scroll to position [271, 0]
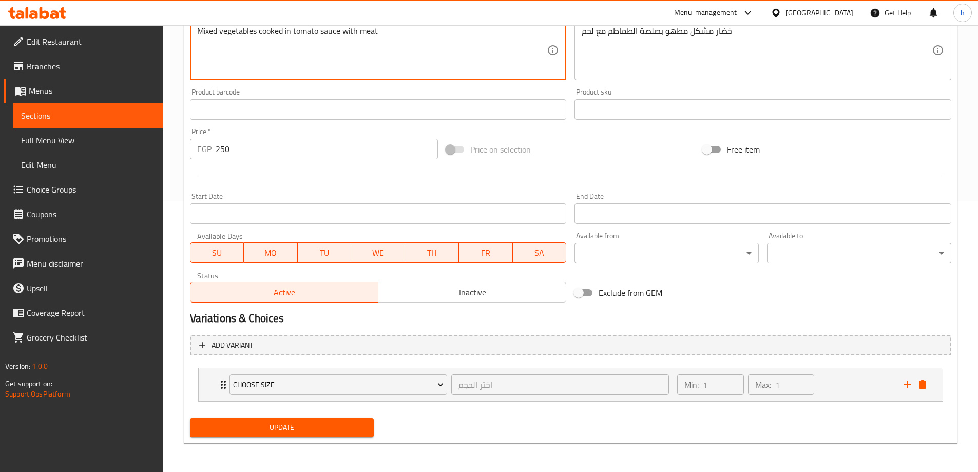
type textarea "Mixed vegetables cooked in tomato sauce with meat"
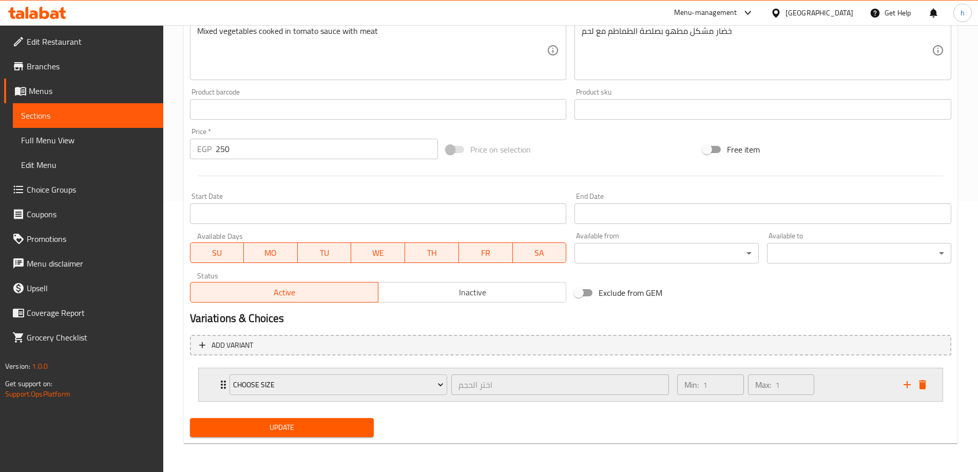
click at [929, 387] on button "delete" at bounding box center [922, 384] width 15 height 15
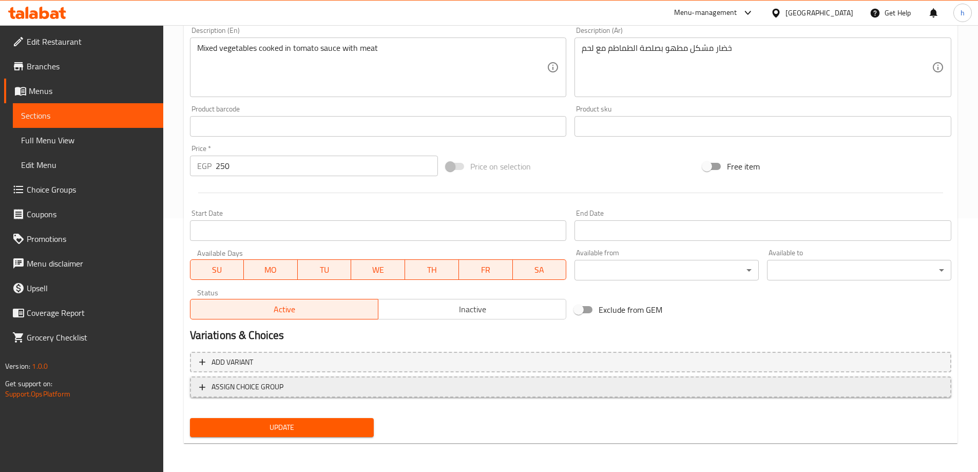
scroll to position [254, 0]
click at [278, 423] on span "Update" at bounding box center [282, 427] width 168 height 13
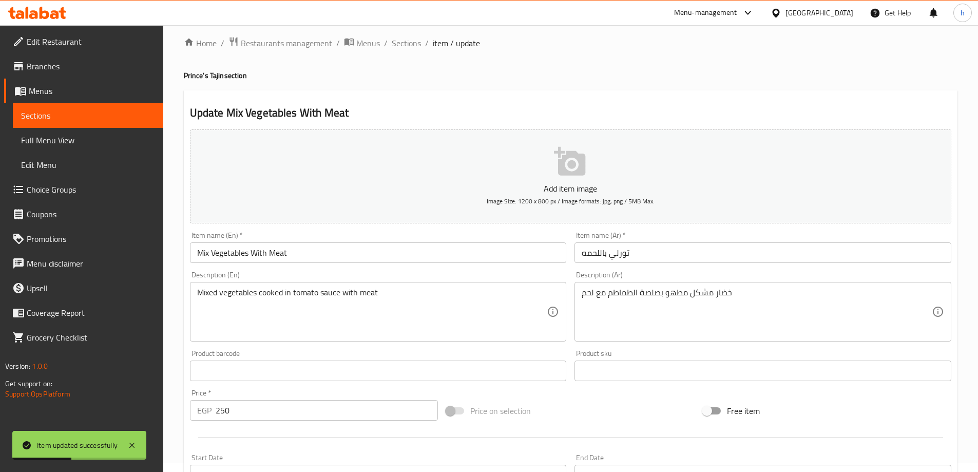
scroll to position [0, 0]
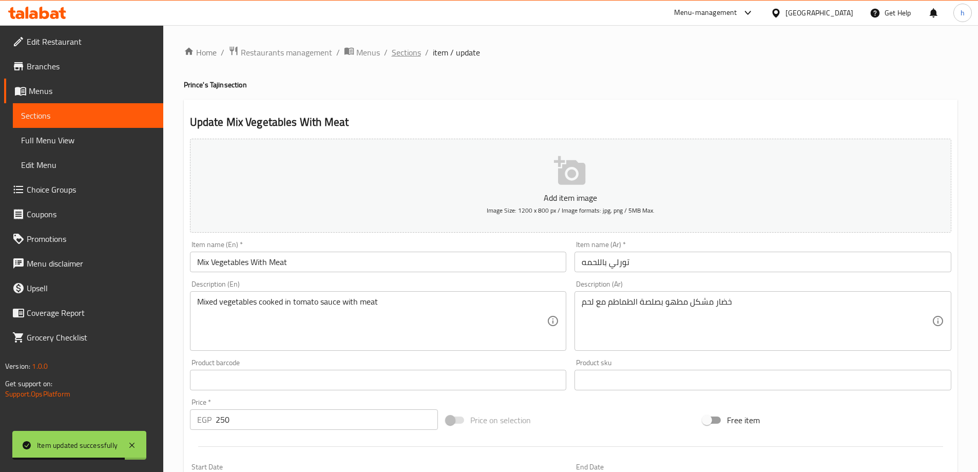
click at [405, 48] on span "Sections" at bounding box center [406, 52] width 29 height 12
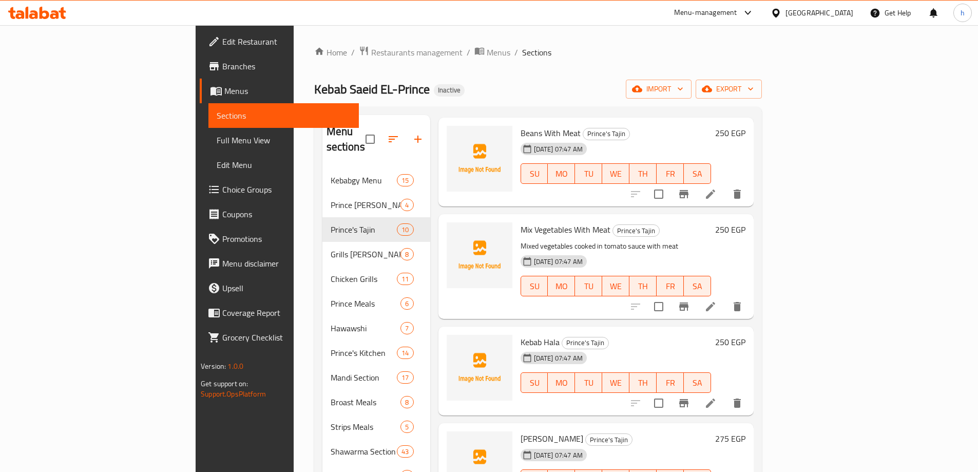
scroll to position [513, 0]
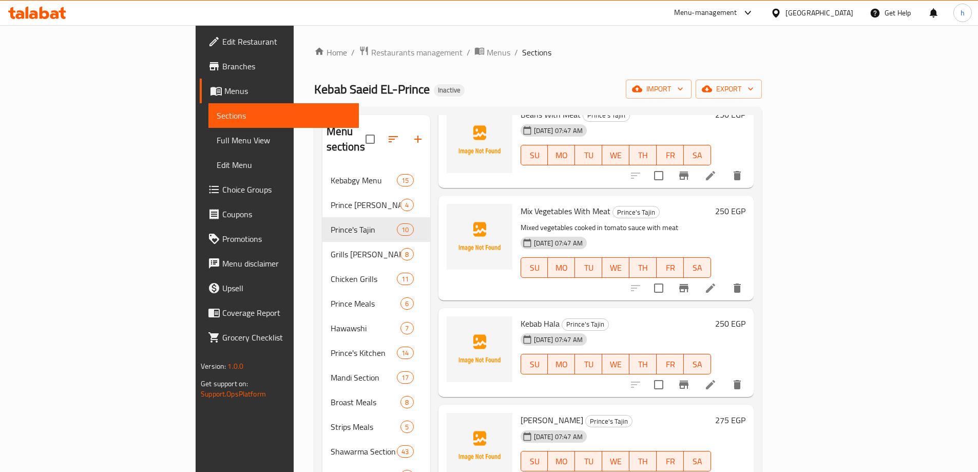
click at [717, 378] on icon at bounding box center [710, 384] width 12 height 12
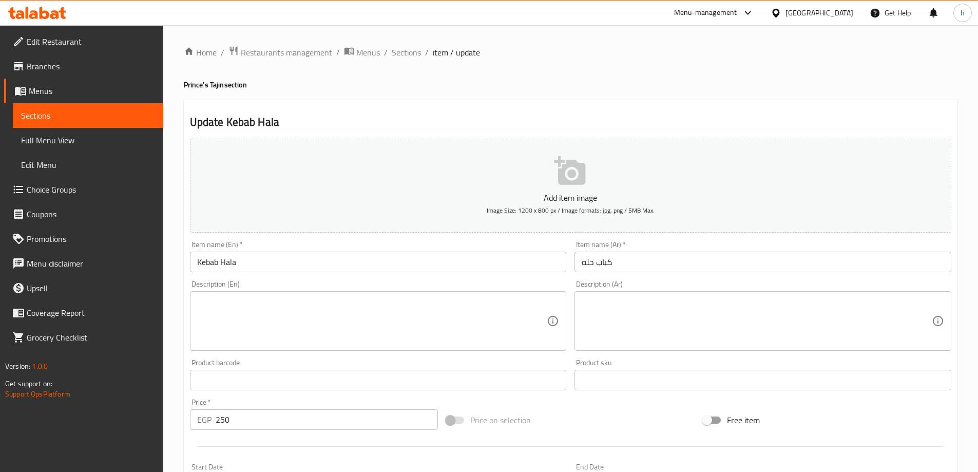
click at [625, 329] on textarea at bounding box center [757, 321] width 350 height 49
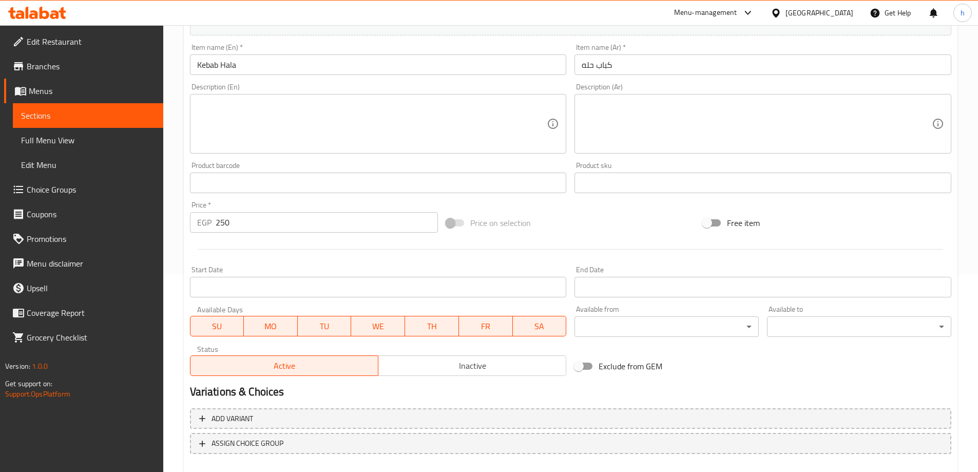
scroll to position [100, 0]
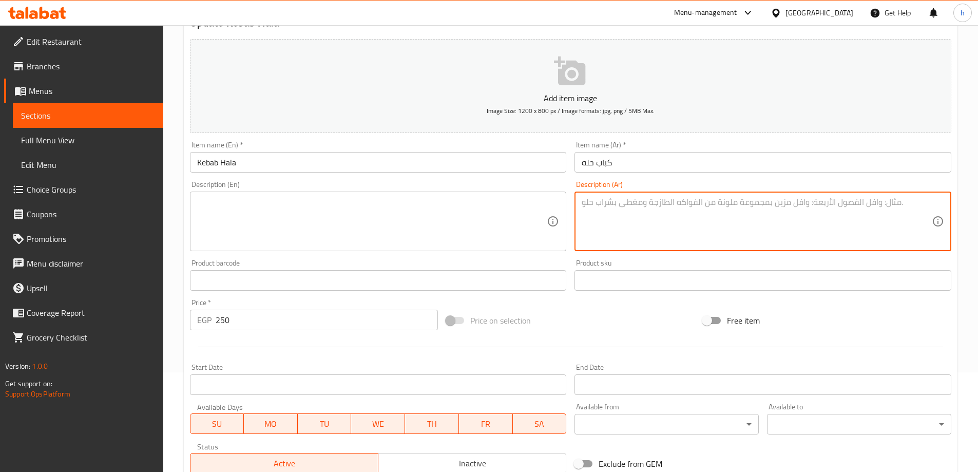
click at [850, 213] on textarea at bounding box center [757, 221] width 350 height 49
paste textarea "ﻣﻛﻌﺑﺎت ﻟﺣم ﻣطﮭﯾﺔ ﺑﺎﻟﺑﺻل واﻟﺗواﺑل .طﺎﺟن ﻋﻛﺎوي – ﻋﻛﺎوي ﻣطﮭوة ﺑﺑطء ﻓﻲ طﺎﺟن ﻓﺧﺎري ﺑ…"
type textarea "ﻣﻛﻌﺑﺎت ﻟﺣم ﻣطﮭﯾﺔ ﺑﺎﻟﺑﺻل واﻟﺗواﺑل .طﺎﺟن ﻋﻛﺎوي – ﻋﻛﺎوي ﻣطﮭوة ﺑﺑطء ﻓﻲ طﺎﺟن ﻓﺧﺎري ﺑ…"
click at [879, 202] on textarea "ﻣﻛﻌﺑﺎت ﻟﺣم ﻣطﮭﯾﺔ ﺑﺎﻟﺑﺻل واﻟﺗواﺑل .طﺎﺟن ﻋﻛﺎوي – ﻋﻛﺎوي ﻣطﮭوة ﺑﺑطء ﻓﻲ طﺎﺟن ﻓﺧﺎري ﺑ…" at bounding box center [757, 221] width 350 height 49
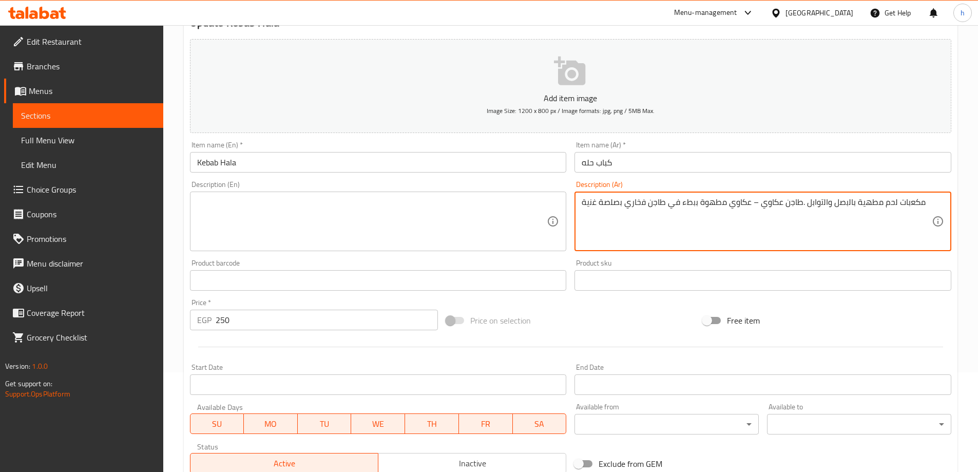
click at [879, 202] on textarea "ﻣﻛﻌﺑﺎت ﻟﺣم ﻣطﮭﯾﺔ ﺑﺎﻟﺑﺻل واﻟﺗواﺑل .طﺎﺟن ﻋﻛﺎوي – ﻋﻛﺎوي ﻣطﮭوة ﺑﺑطء ﻓﻲ طﺎﺟن ﻓﺧﺎري ﺑ…" at bounding box center [757, 221] width 350 height 49
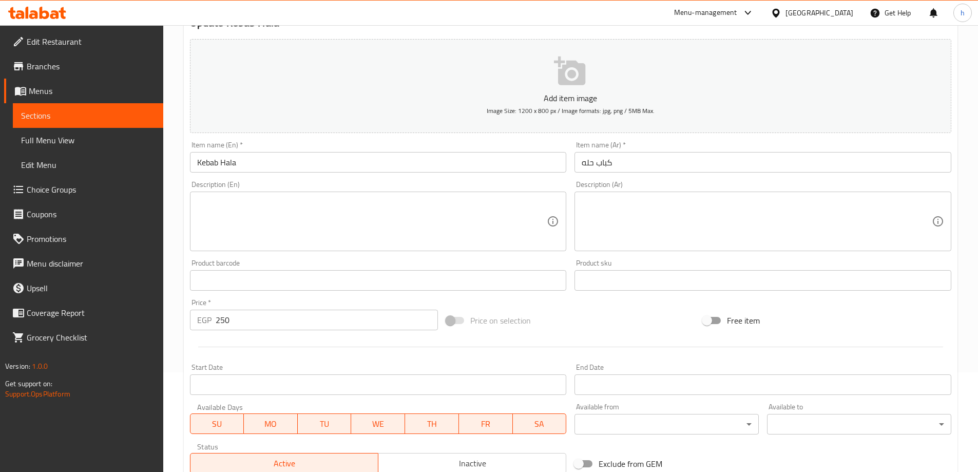
click at [635, 205] on textarea at bounding box center [757, 221] width 350 height 49
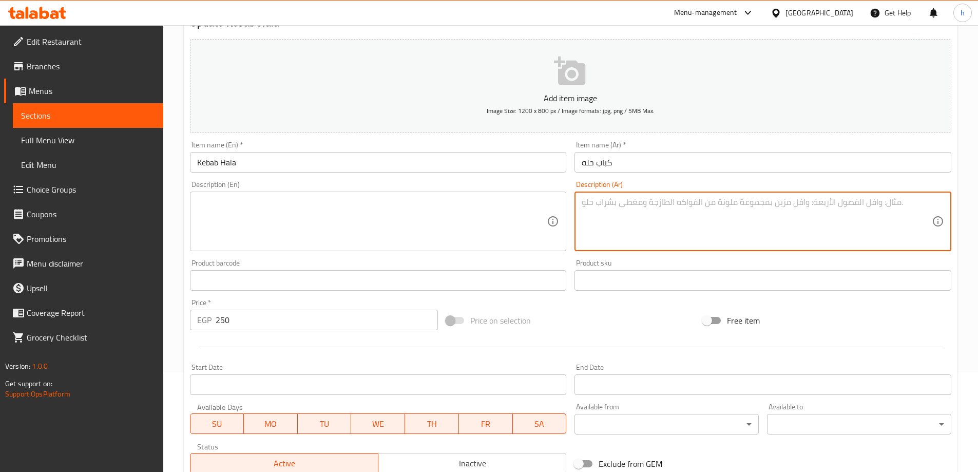
paste textarea "ﻣﻛﻌﺑﺎت ﻟﺣم ﻣطﮭﯾﺔ ﺑﺎﻟﺑﺻل واﻟﺗواﺑل .طﺎﺟن ﻋﻛﺎوي – ﻋﻛﺎوي ﻣطﮭوة ﺑﺑطء ﻓﻲ طﺎﺟن ﻓﺧﺎري ﺑ…"
type textarea "ﻣﻛﻌﺑﺎت ﻟﺣم ﻣطﮭﯾﺔ ﺑﺎﻟﺑﺻل واﻟﺗواﺑل .طﺎﺟن ﻋﻛﺎوي – ﻋﻛﺎوي ﻣطﮭوة ﺑﺑطء ﻓﻲ طﺎﺟن ﻓﺧﺎري ﺑ…"
click at [679, 207] on textarea "ﻣﻛﻌﺑﺎت ﻟﺣم ﻣطﮭﯾﺔ ﺑﺎﻟﺑﺻل واﻟﺗواﺑل .طﺎﺟن ﻋﻛﺎوي – ﻋﻛﺎوي ﻣطﮭوة ﺑﺑطء ﻓﻲ طﺎﺟن ﻓﺧﺎري ﺑ…" at bounding box center [757, 221] width 350 height 49
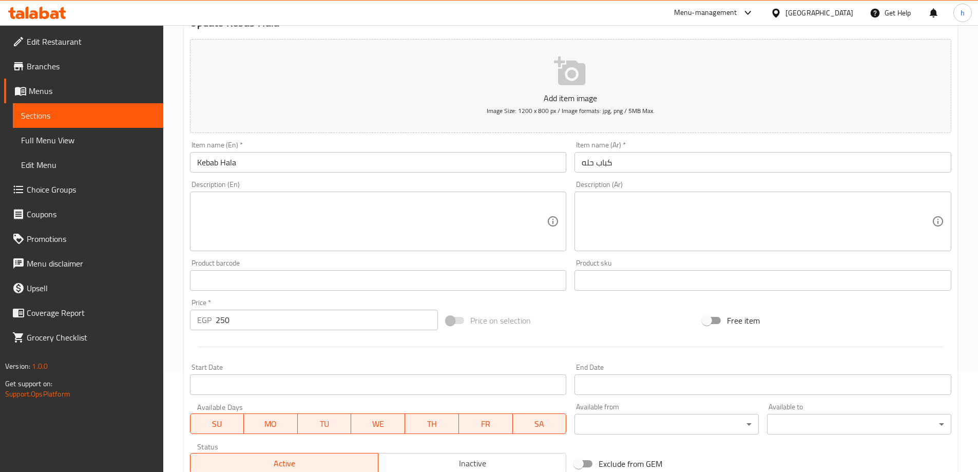
click at [612, 218] on textarea at bounding box center [757, 221] width 350 height 49
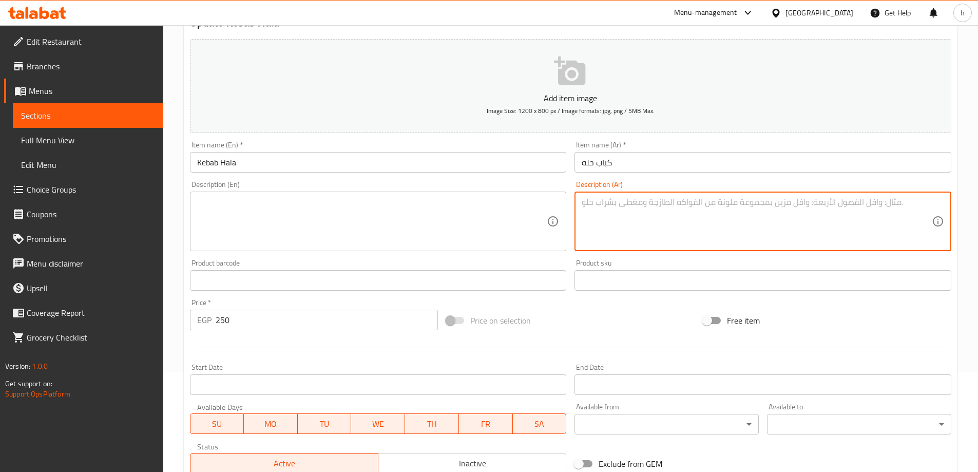
paste textarea "ﻣﻛﻌﺑﺎت ﻟﺣم ﻣطﮭﯾﺔ ﺑﺎﻟﺑﺻل واﻟﺗواﺑل .طﺎﺟن ﻋﻛﺎوي – ﻋﻛﺎوي ﻣطﮭوة ﺑﺑطء ﻓﻲ طﺎﺟن ﻓﺧﺎري ﺑ…"
click at [767, 205] on textarea "ﻣﻛﻌﺑﺎت ﻟﺣم ﻣطﮭﯾﺔ ﺑﺎﻟﺑﺻل واﻟﺗواﺑل .طﺎﺟن ﻋﻛﺎوي – ﻋﻛﺎوي ﻣطﮭوة ﺑﺑطء ﻓﻲ طﺎﺟن ﻓﺧﺎري ﺑ…" at bounding box center [757, 221] width 350 height 49
type textarea "ﻣﻛﻌﺑﺎت ﻟﺣم ﻣطﮭﯾﺔ ﺑﺎﻟﺑﺻل واﻟﺗواﺑل .طﺎﺟن ﻋﻛﺎوي – ﻋﻛﺎوي ﻣطﮭوة ﺑﺑطء ﻓﻲ طﺎﺟن ﻓﺧﺎري ﺑ…"
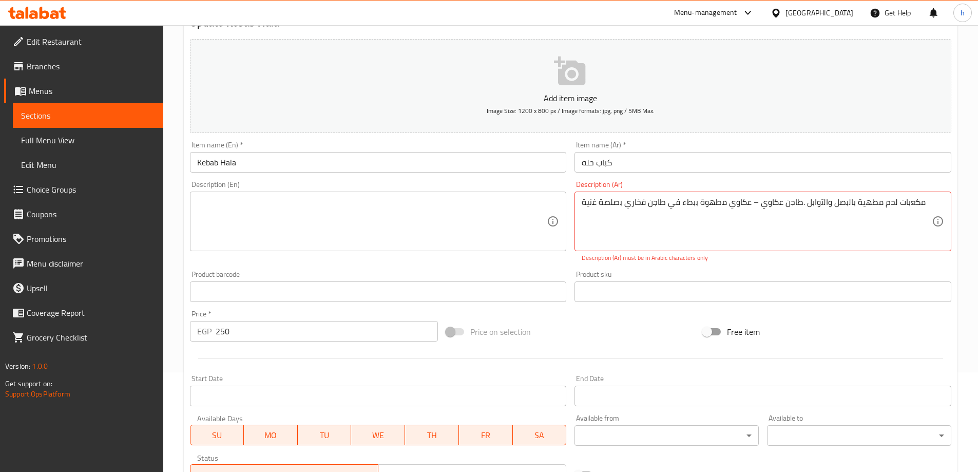
click at [460, 226] on textarea at bounding box center [372, 221] width 350 height 49
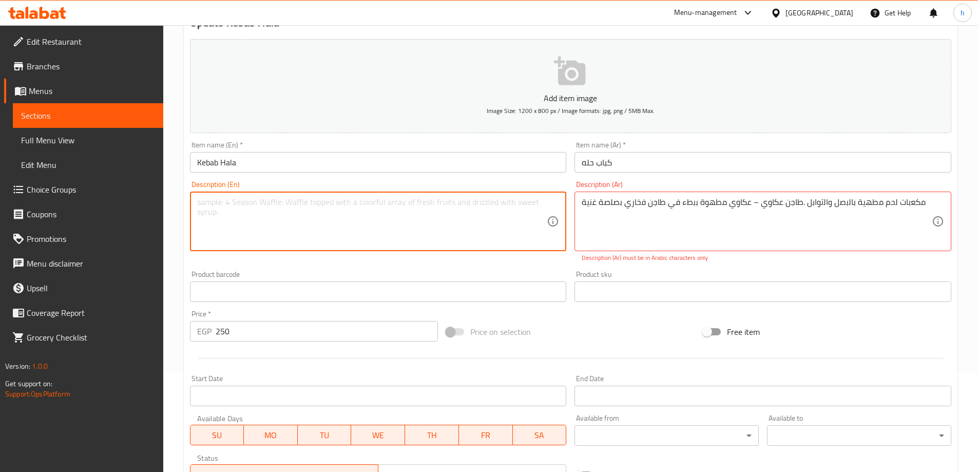
paste textarea "Cooked meat cubes with onions and spices.Akkawi casserole – Akkawi cooked slowl…"
click at [461, 231] on textarea "Cooked meat cubes with onions and spices.Akkawi casserole – Akkawi cooked slowl…" at bounding box center [372, 221] width 350 height 49
type textarea "Cooked meat cubes with onions and spices.Akkawi casserole – Akkawi cooked slowl…"
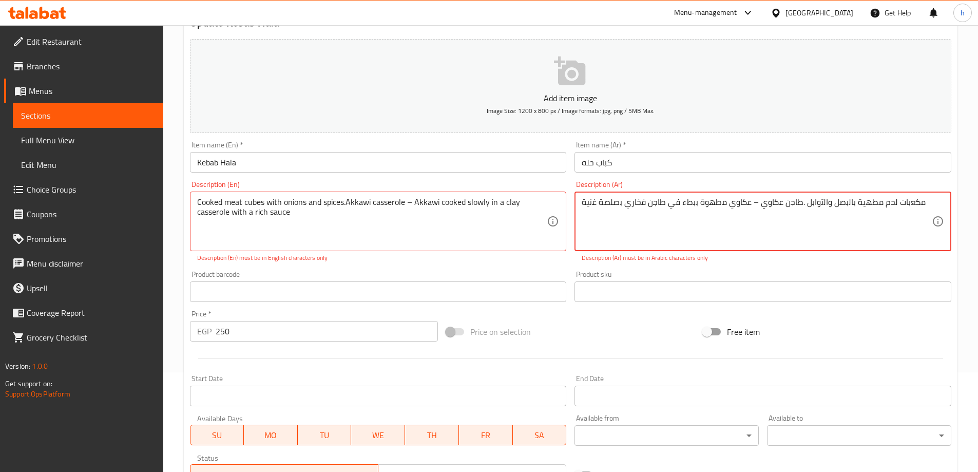
click at [824, 205] on textarea "ﻣﻛﻌﺑﺎت ﻟﺣم ﻣطﮭﯾﺔ ﺑﺎﻟﺑﺻل واﻟﺗواﺑل .طﺎﺟن ﻋﻛﺎوي – ﻋﻛﺎوي ﻣطﮭوة ﺑﺑطء ﻓﻲ طﺎﺟن ﻓﺧﺎري ﺑ…" at bounding box center [757, 221] width 350 height 49
paste textarea "مكعبات لحم مطبوخة مع البصل والتوابل. طاجن عكاوي – عكاوي مطبوخ ببطء في طاجن طيني…"
click at [880, 201] on textarea "مكعبات لحم مطبوخة مع البصل والتوابل. طاجن عكاوي – عكاوي مطبوخ ببطء في طاجن طيني…" at bounding box center [757, 221] width 350 height 49
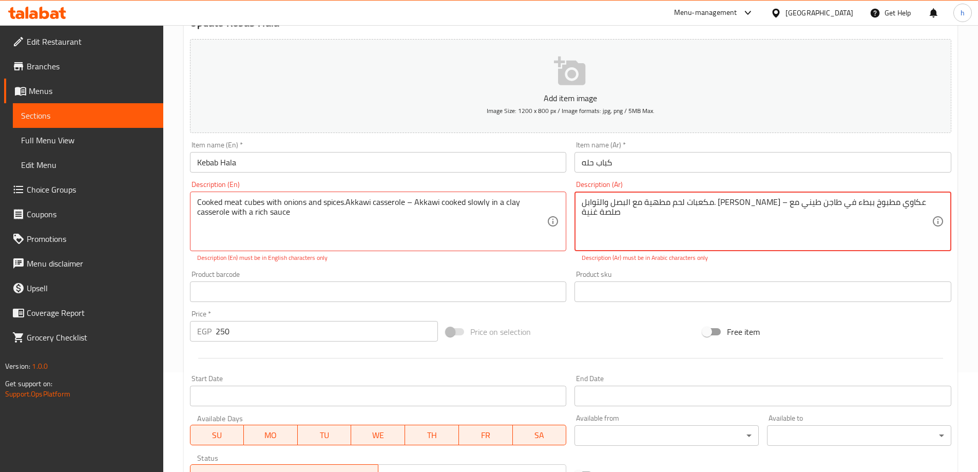
click at [699, 202] on textarea "مكعبات لحم مطهية مع البصل والتوابل. طاجن عكاوي – عكاوي مطبوخ ببطء في طاجن طيني …" at bounding box center [757, 221] width 350 height 49
click at [635, 199] on textarea "مكعبات لحم مطهية مع البصل والتوابل. طاجن عكاوي – عكاوي مطهية ببطء في طاجن طيني …" at bounding box center [757, 221] width 350 height 49
click at [833, 201] on textarea "مكعبات لحم مطهية مع البصل والتوابل. طاجن عكاوي – عكاوي مطهية ببطء في طاجن فخاري…" at bounding box center [757, 221] width 350 height 49
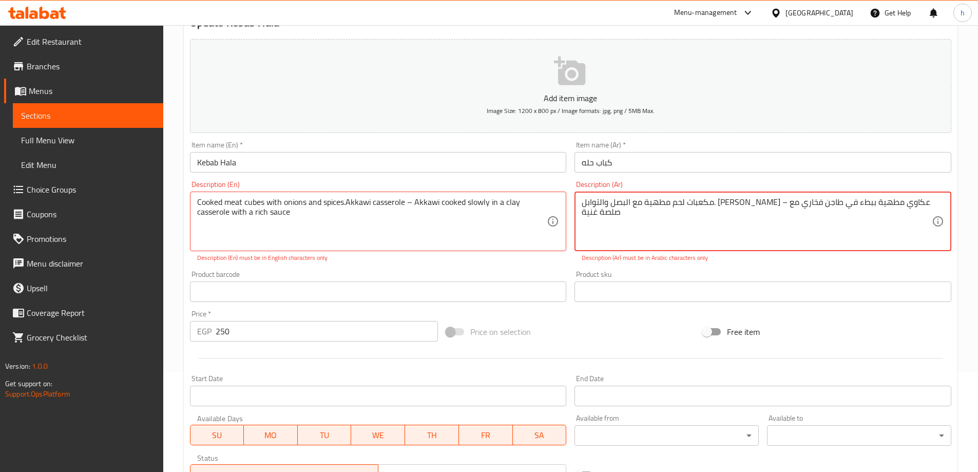
click at [833, 201] on textarea "مكعبات لحم مطهية مع البصل والتوابل. طاجن عكاوي – عكاوي مطهية ببطء في طاجن فخاري…" at bounding box center [757, 221] width 350 height 49
type textarea "مكعبات لحم مطهية بالبصل والتوابل. طاجن عكاوي – عكاوي مطهية ببطء في طاجن فخاري م…"
click at [764, 200] on textarea "مكعبات لحم مطهية بالبصل والتوابل. طاجن عكاوي – عكاوي مطهية ببطء في طاجن فخاري م…" at bounding box center [757, 221] width 350 height 49
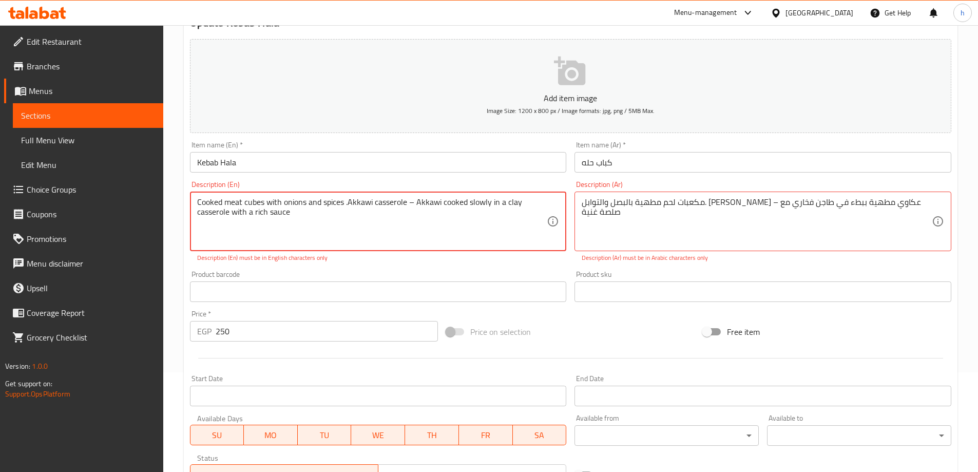
click at [369, 205] on textarea "Cooked meat cubes with onions and spices .Akkawi casserole – Akkawi cooked slow…" at bounding box center [372, 221] width 350 height 49
paste textarea "Oxtail"
click at [430, 202] on textarea "Cooked meat cubes with onions and spices .Oxtail casserole – Akkawi cooked slow…" at bounding box center [372, 221] width 350 height 49
paste textarea "Oxtail"
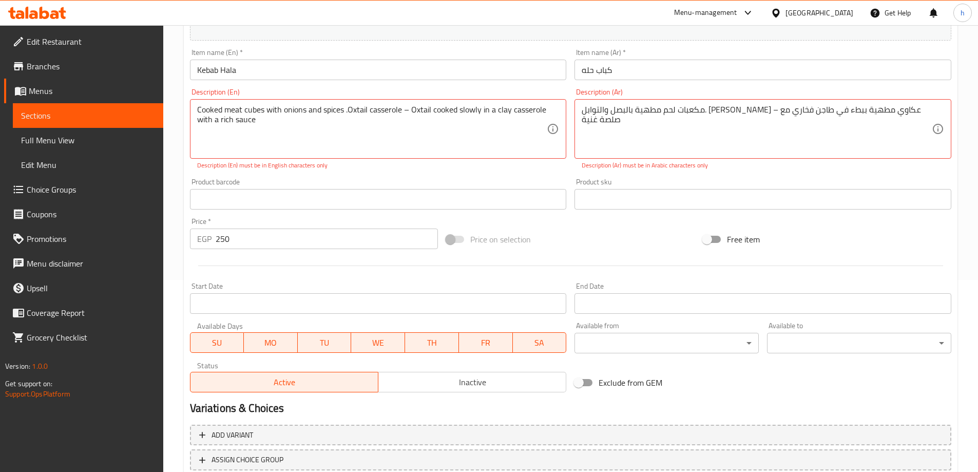
scroll to position [265, 0]
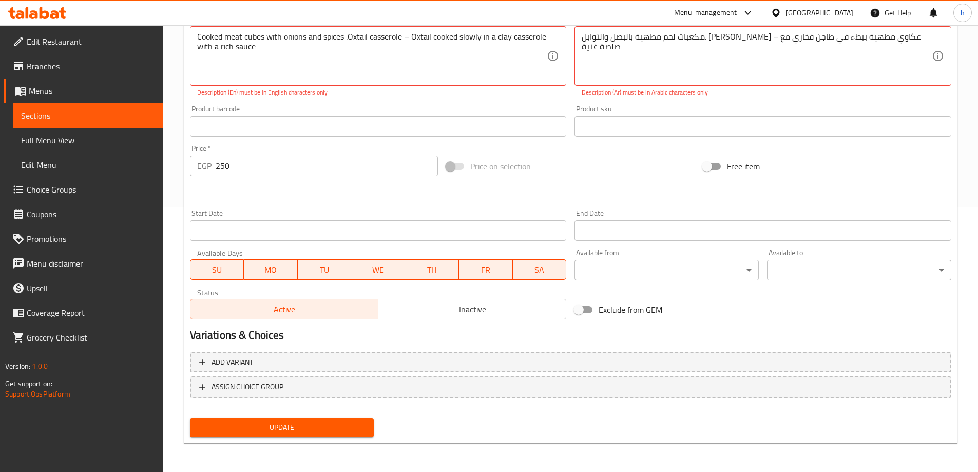
click at [344, 417] on div "Update" at bounding box center [282, 427] width 192 height 27
click at [343, 429] on span "Update" at bounding box center [282, 427] width 168 height 13
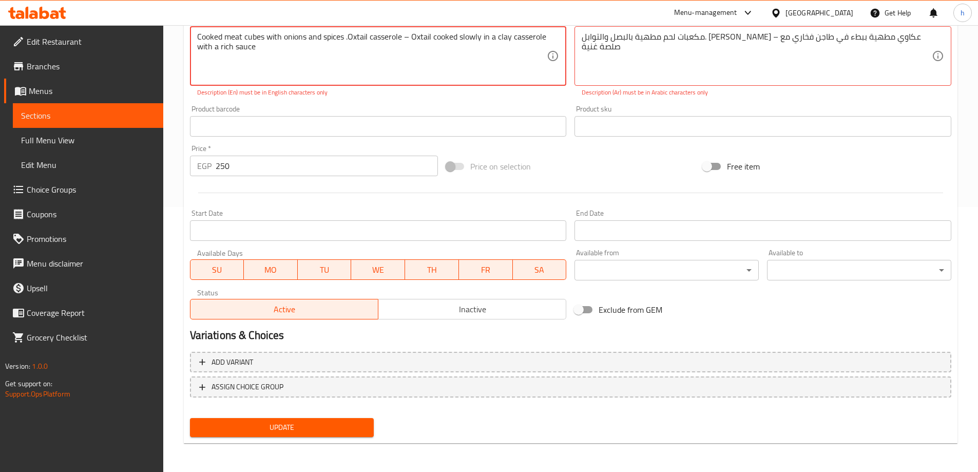
click at [410, 38] on textarea "Cooked meat cubes with onions and spices .Oxtail casserole – Oxtail cooked slow…" at bounding box center [372, 56] width 350 height 49
click at [406, 35] on textarea "Cooked meat cubes with onions and spices .Oxtail casserole – Oxtail cooked slow…" at bounding box center [372, 56] width 350 height 49
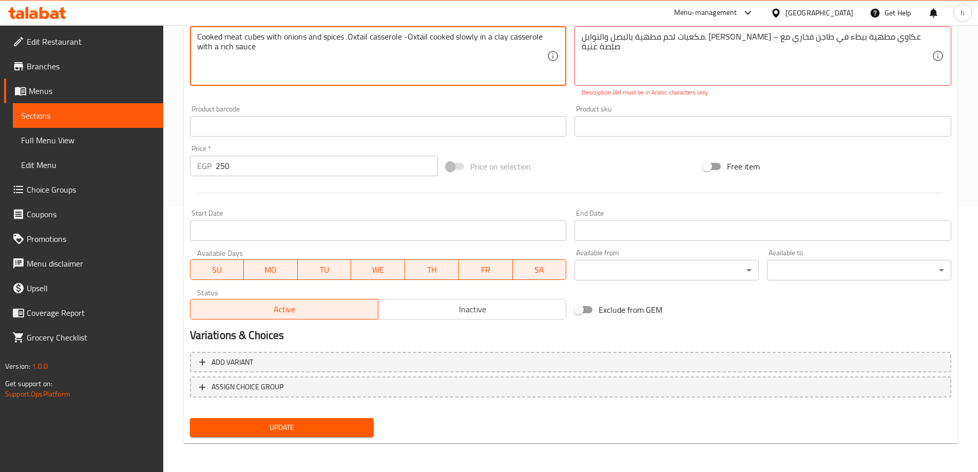
type textarea "Cooked meat cubes with onions and spices .Oxtail casserole -Oxtail cooked slowl…"
click at [351, 430] on span "Update" at bounding box center [282, 427] width 168 height 13
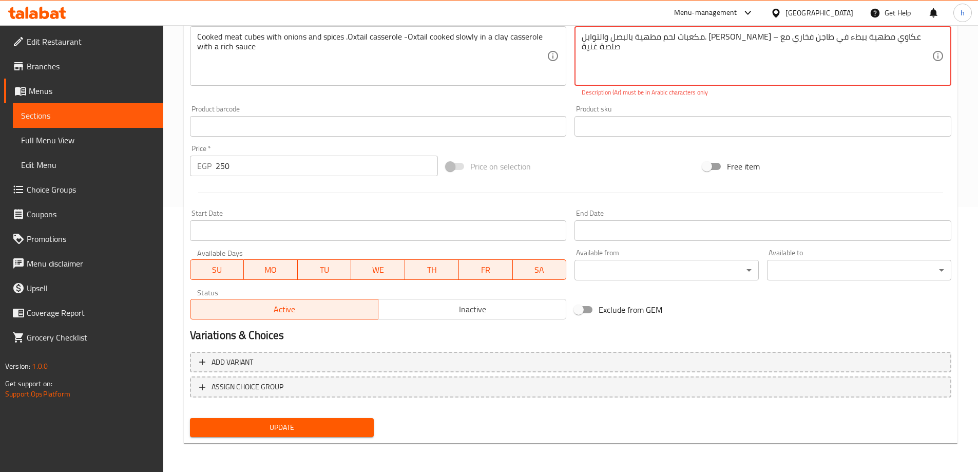
scroll to position [214, 0]
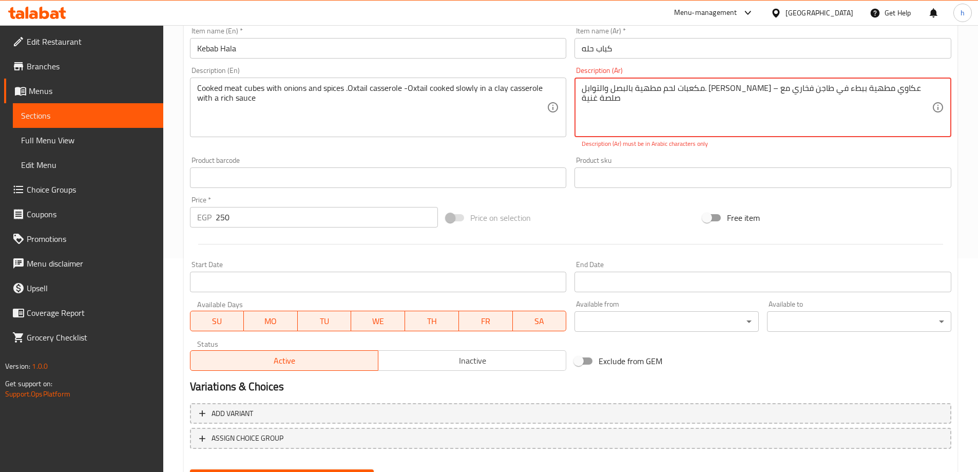
click at [745, 153] on div "Product sku Product sku" at bounding box center [762, 172] width 385 height 40
click at [750, 86] on textarea "مكعبات لحم مطهية بالبصل والتوابل. طاجن عكاوي – عكاوي مطهية ببطء في طاجن فخاري م…" at bounding box center [757, 107] width 350 height 49
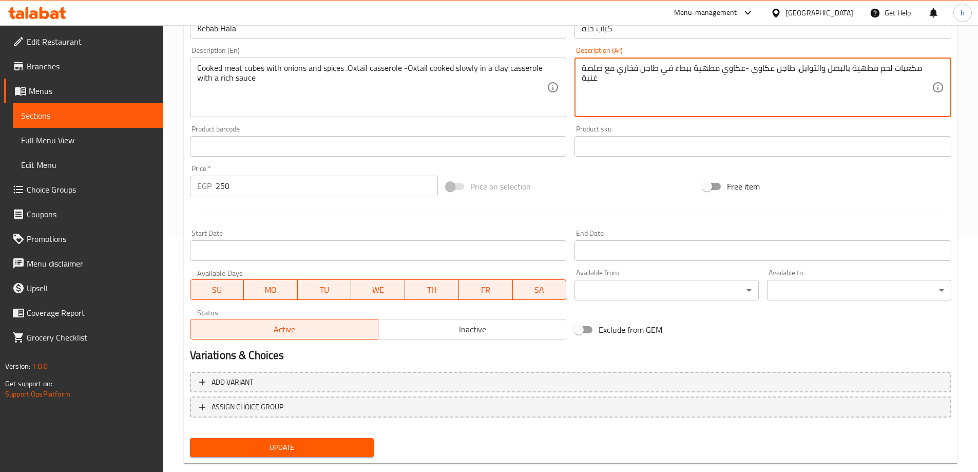
scroll to position [254, 0]
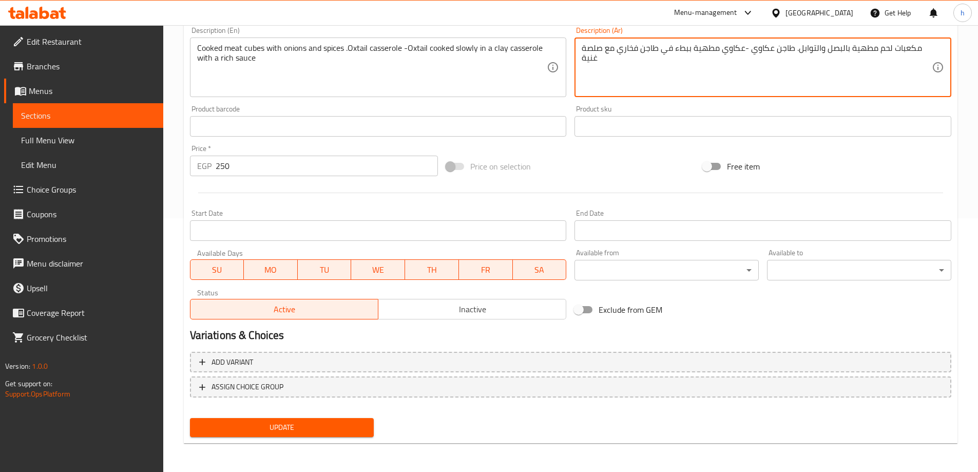
type textarea "مكعبات لحم مطهية بالبصل والتوابل. طاجن عكاوي -عكاوي مطهية ببطء في طاجن فخاري مع…"
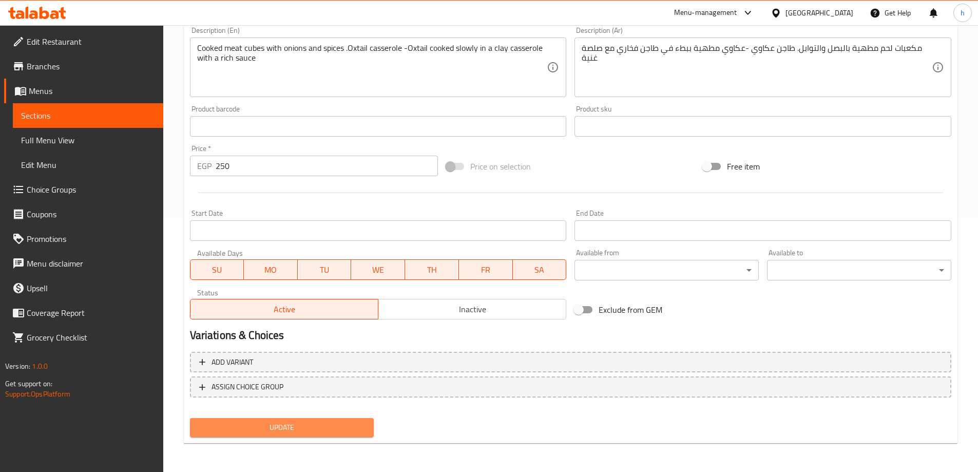
click at [348, 436] on button "Update" at bounding box center [282, 427] width 184 height 19
click at [351, 428] on span "Update" at bounding box center [282, 427] width 168 height 13
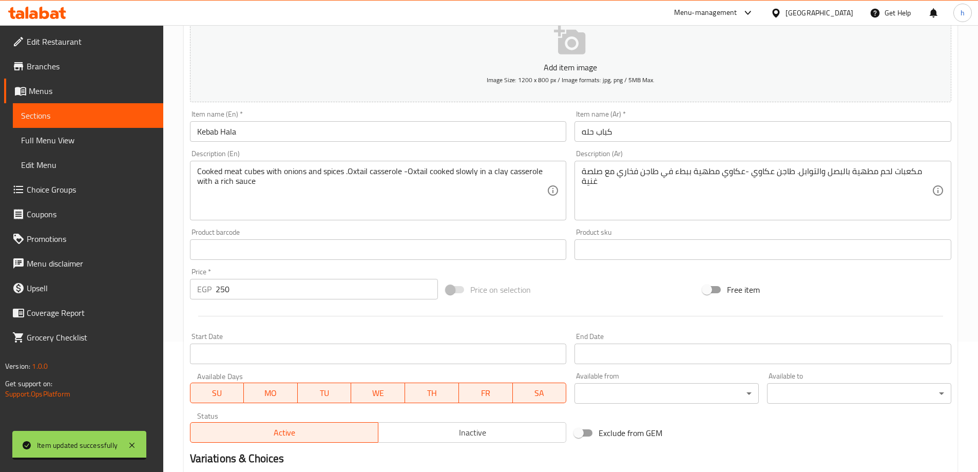
scroll to position [0, 0]
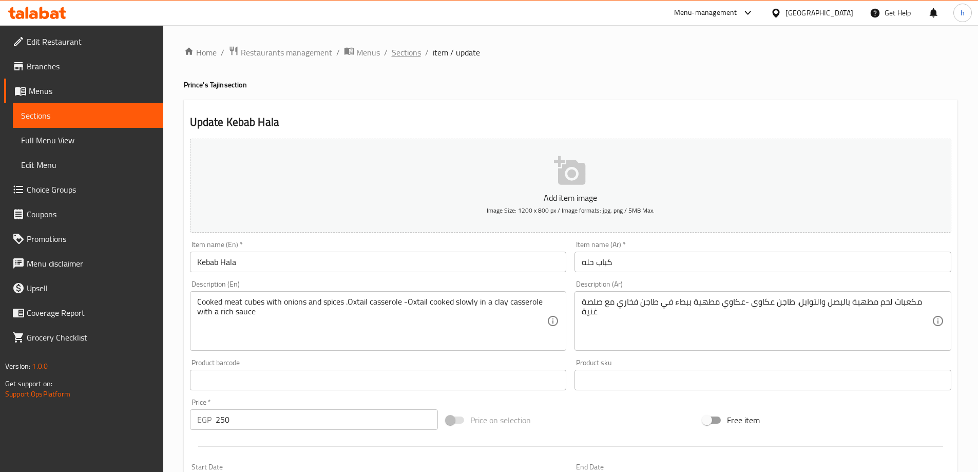
click at [416, 46] on span "Sections" at bounding box center [406, 52] width 29 height 12
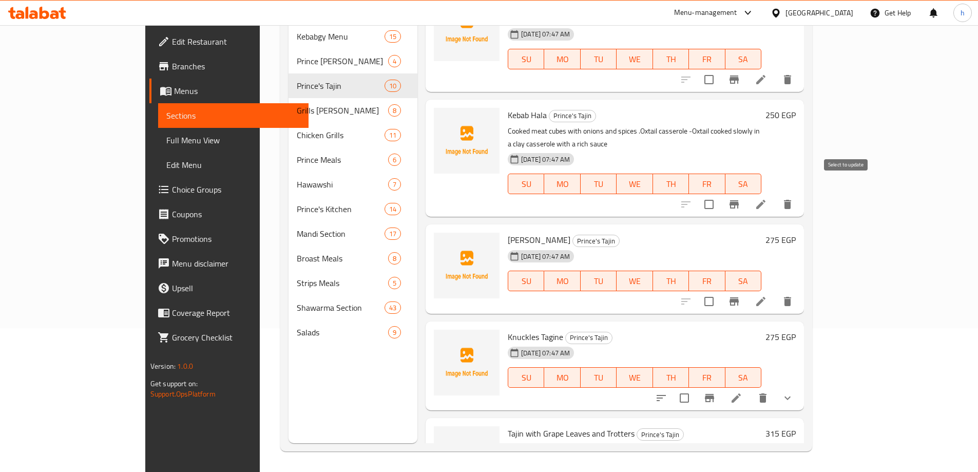
scroll to position [614, 0]
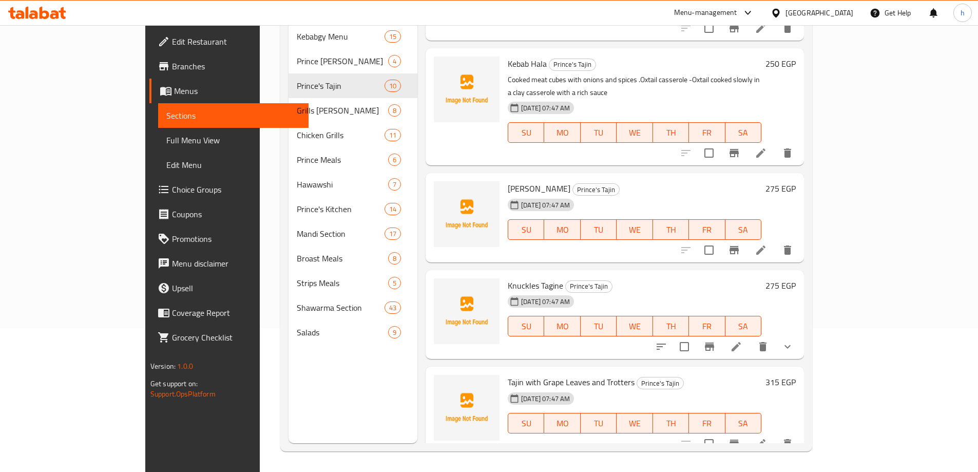
click at [767, 244] on icon at bounding box center [761, 250] width 12 height 12
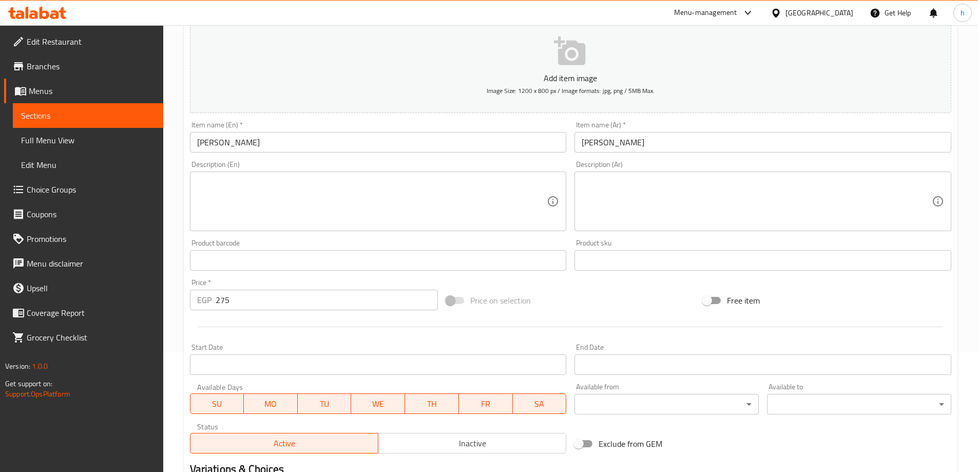
scroll to position [103, 0]
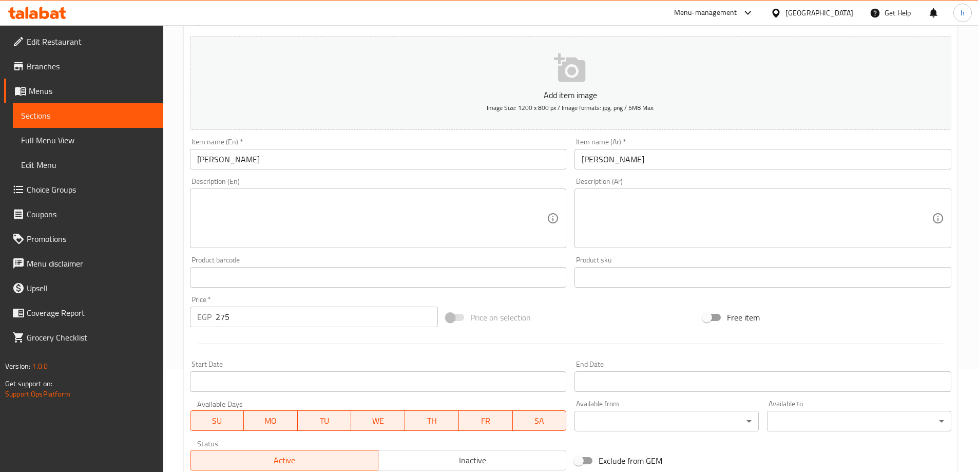
click at [211, 159] on input "Akkawi Casserole" at bounding box center [378, 159] width 377 height 21
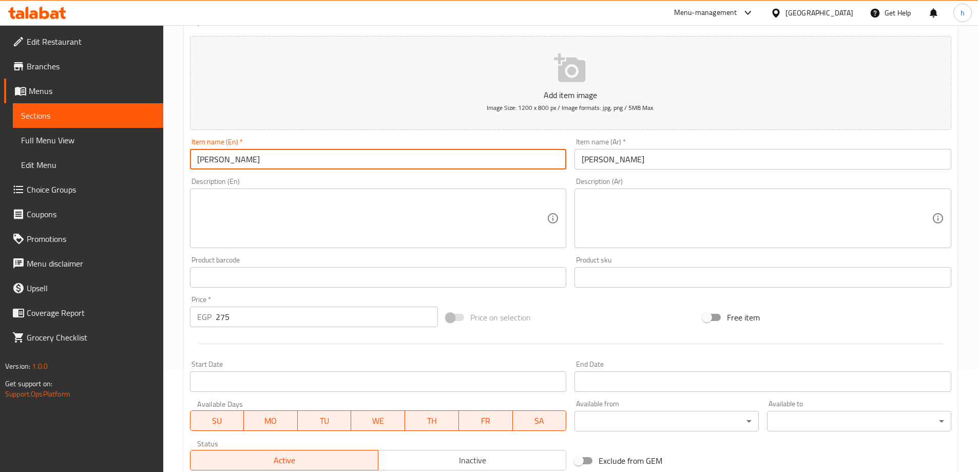
click at [211, 159] on input "Akkawi Casserole" at bounding box center [378, 159] width 377 height 21
paste input "Oxtail"
type input "Oxtail Casserole"
click at [367, 210] on textarea at bounding box center [372, 218] width 350 height 49
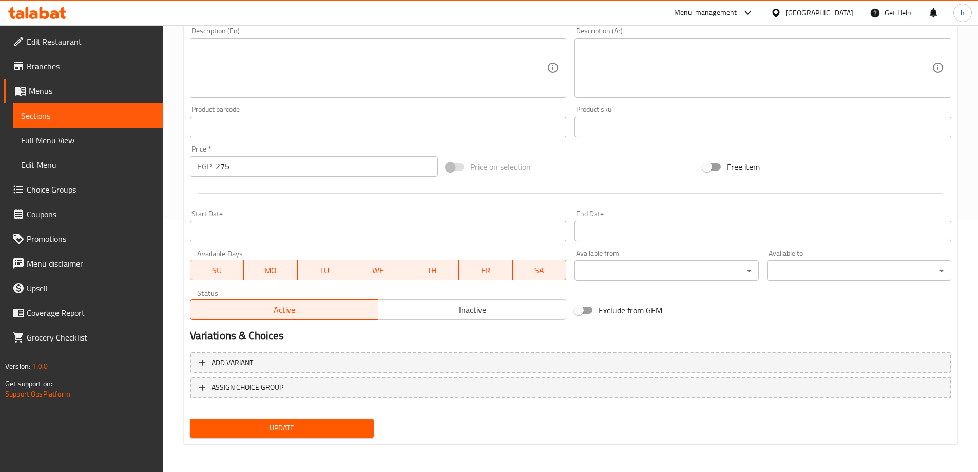
scroll to position [254, 0]
drag, startPoint x: 346, startPoint y: 419, endPoint x: 365, endPoint y: 420, distance: 19.0
click at [346, 419] on button "Update" at bounding box center [282, 427] width 184 height 19
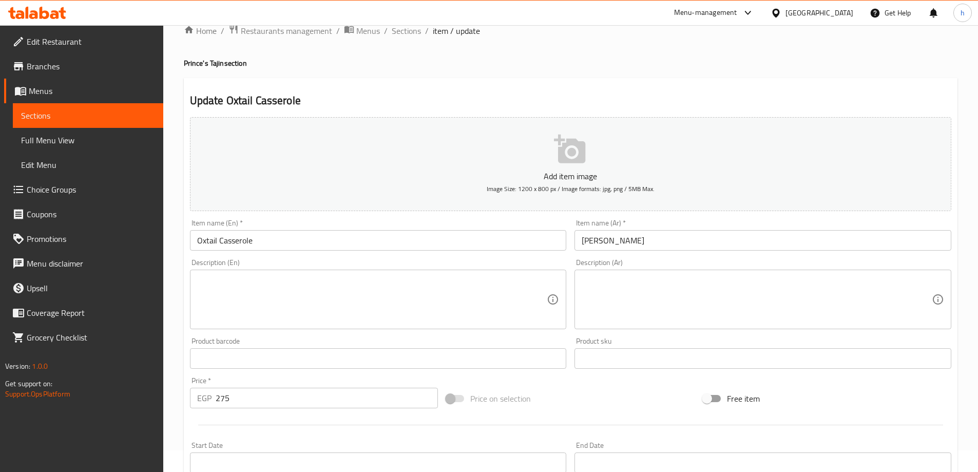
scroll to position [0, 0]
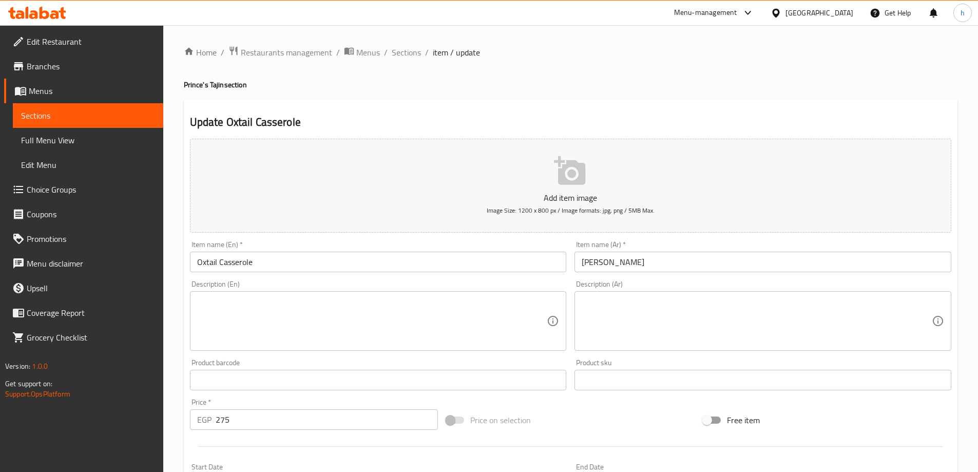
drag, startPoint x: 404, startPoint y: 52, endPoint x: 391, endPoint y: 44, distance: 15.4
click at [404, 52] on span "Sections" at bounding box center [406, 52] width 29 height 12
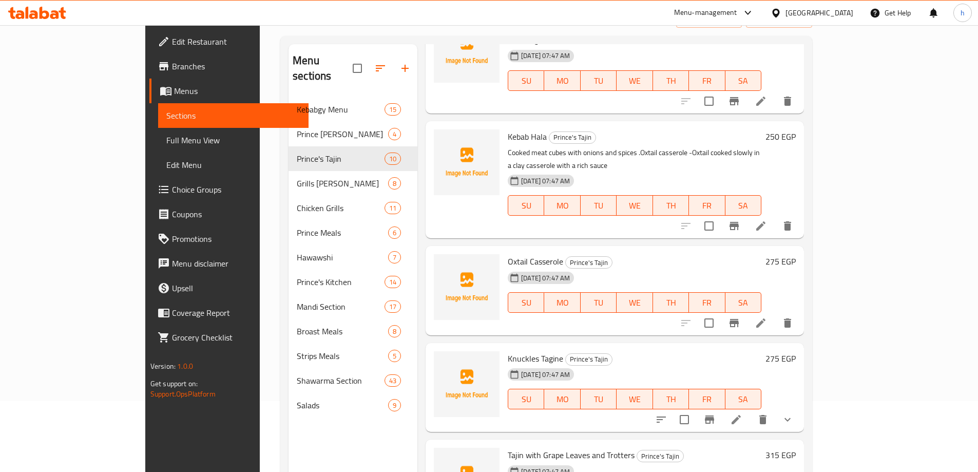
scroll to position [144, 0]
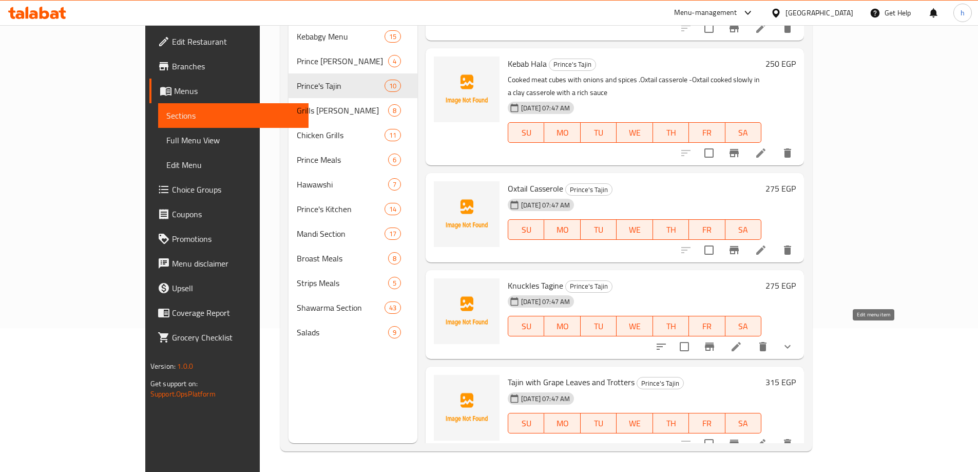
click at [742, 340] on icon at bounding box center [736, 346] width 12 height 12
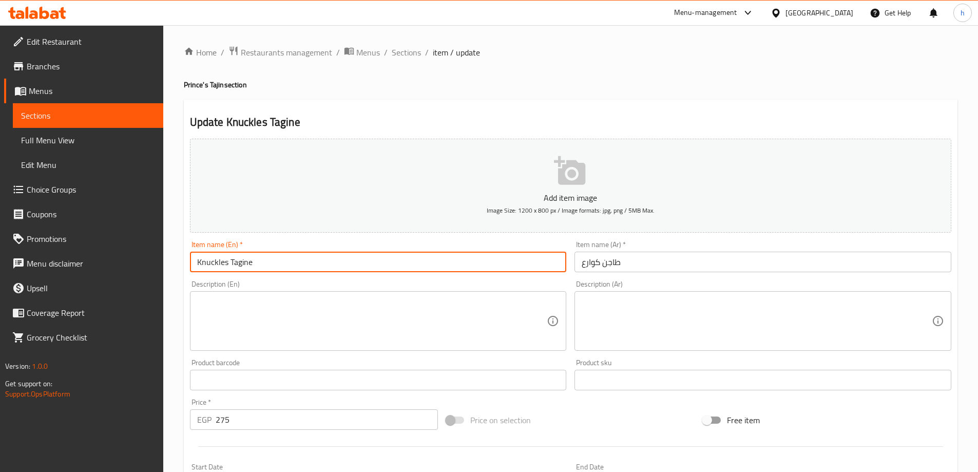
click at [242, 258] on input "Knuckles Tagine" at bounding box center [378, 262] width 377 height 21
paste input "Casserole"
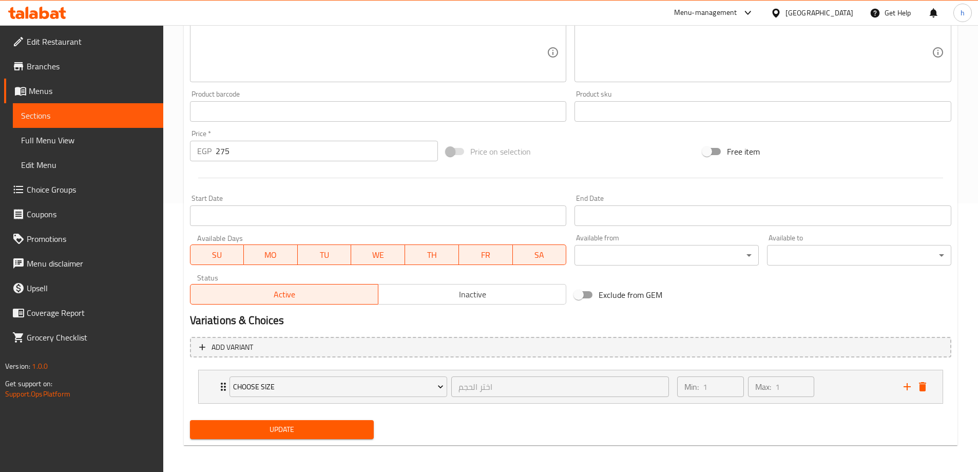
scroll to position [271, 0]
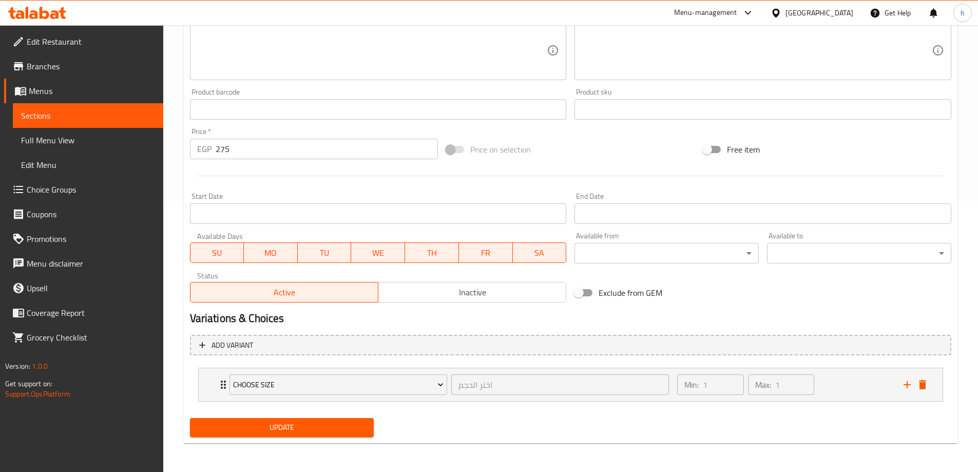
type input "Knuckles Casserole"
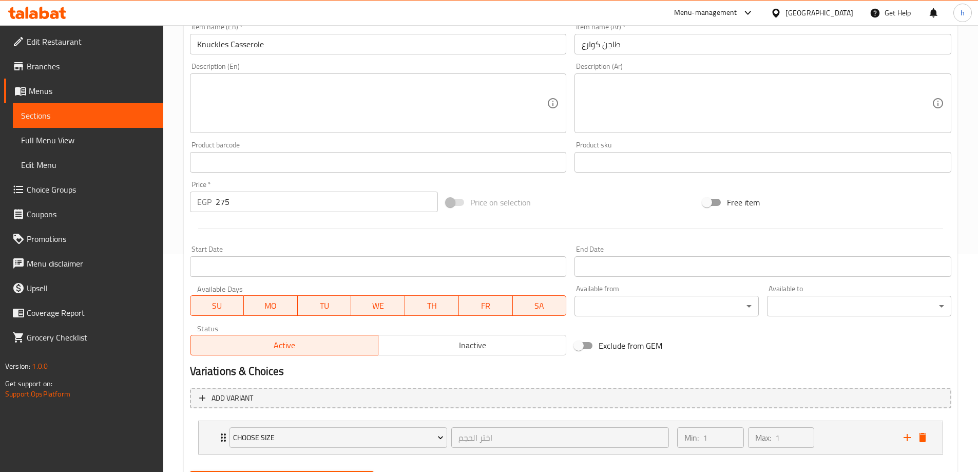
scroll to position [168, 0]
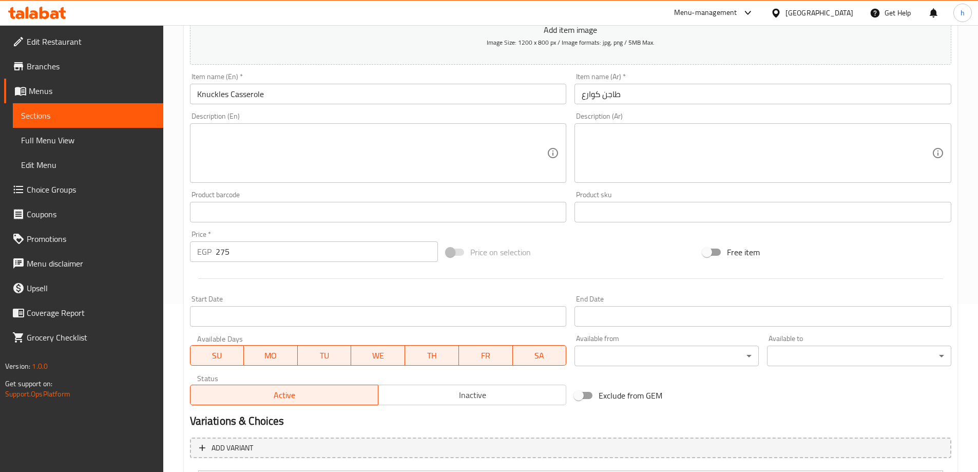
click at [807, 142] on textarea at bounding box center [757, 153] width 350 height 49
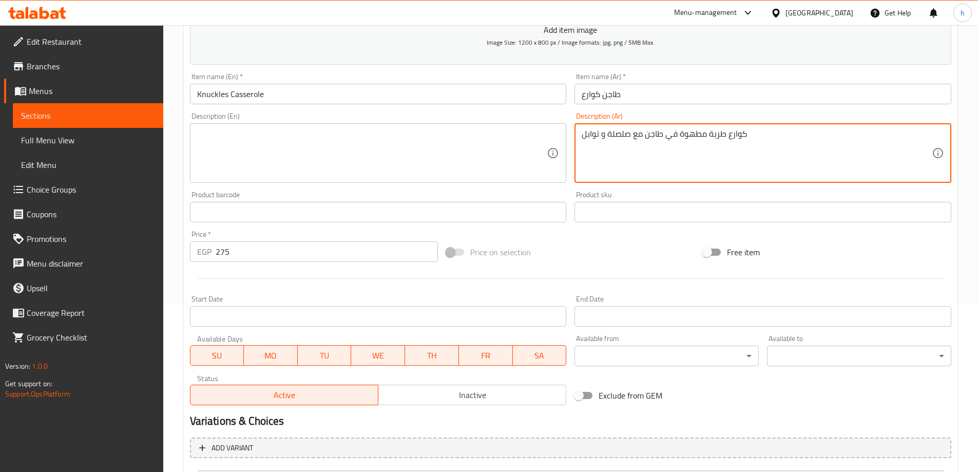
click at [697, 136] on textarea "كوارع طرية مطهوة في طاجن مع صلصلة و توابل" at bounding box center [757, 153] width 350 height 49
type textarea "كوارع طرية مطهوة في طاجن مع صلصلة و توابل"
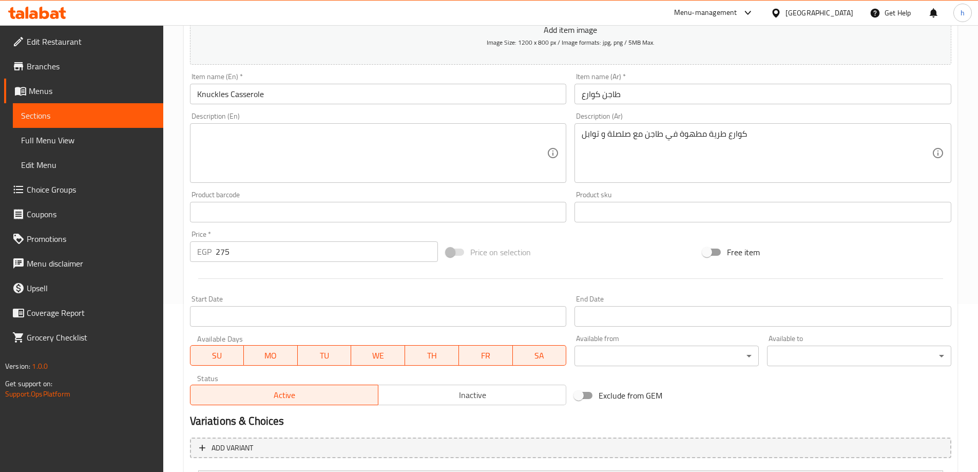
click at [433, 133] on textarea at bounding box center [372, 153] width 350 height 49
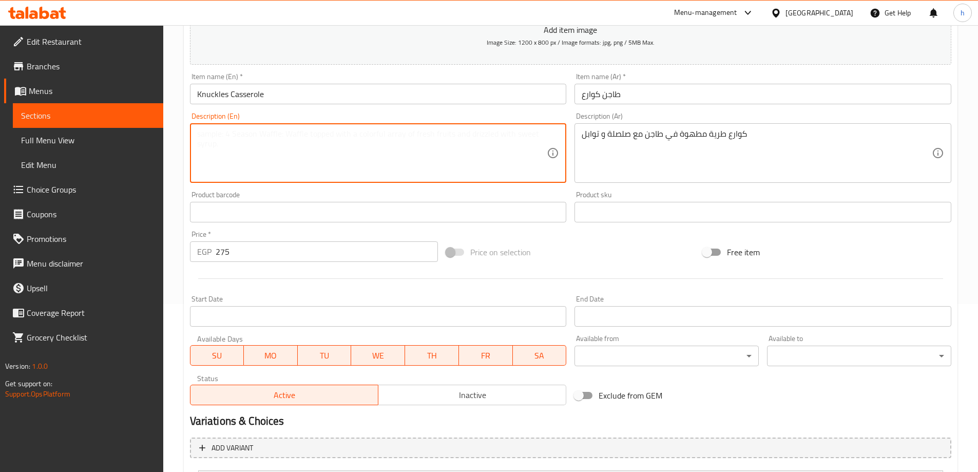
paste textarea "Soft trotters cooked in a casserole with sauce and spices"
click at [209, 101] on input "Knuckles Casserole" at bounding box center [378, 94] width 377 height 21
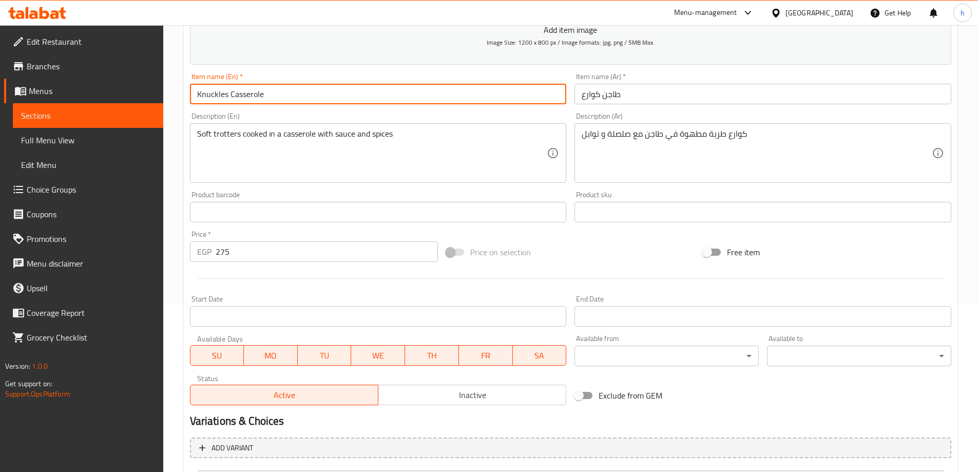
click at [209, 101] on input "Knuckles Casserole" at bounding box center [378, 94] width 377 height 21
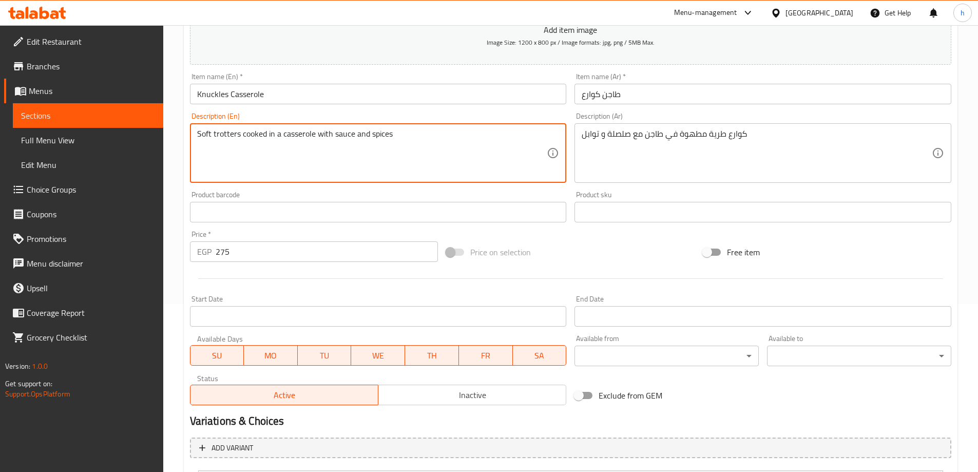
click at [224, 132] on textarea "Soft trotters cooked in a casserole with sauce and spices" at bounding box center [372, 153] width 350 height 49
paste textarea "Knuckle"
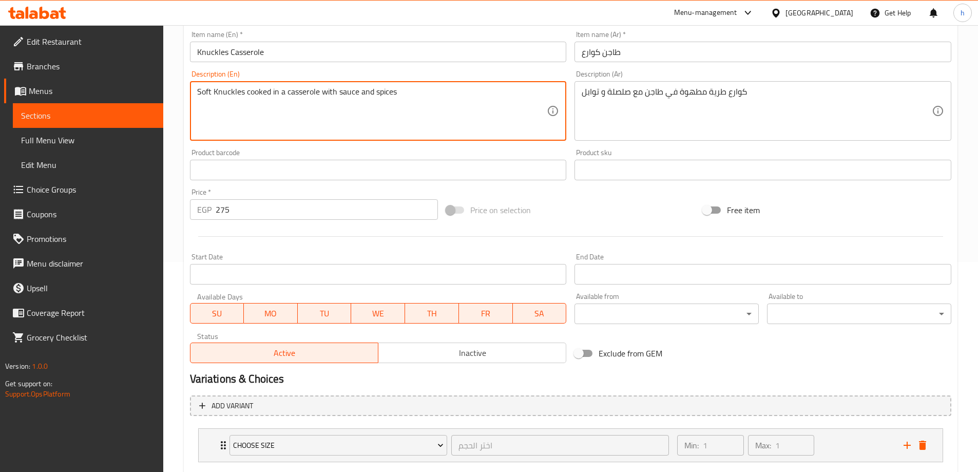
scroll to position [271, 0]
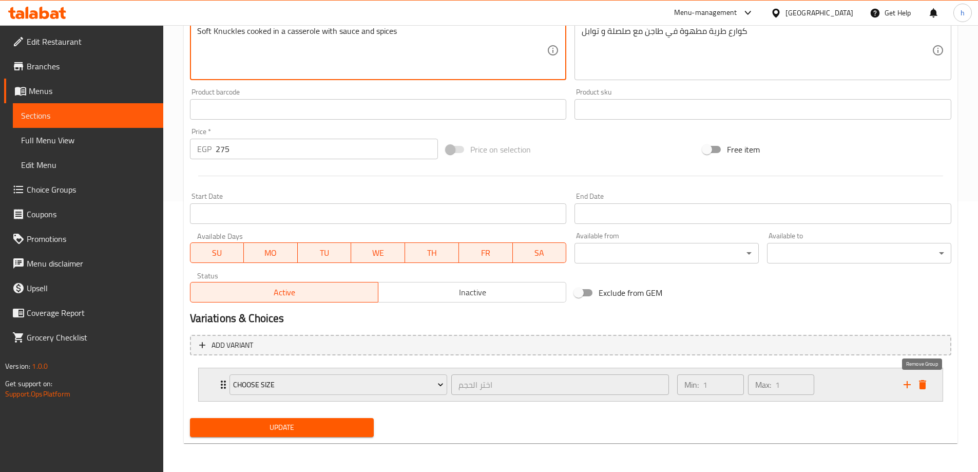
click at [924, 381] on icon "delete" at bounding box center [922, 384] width 7 height 9
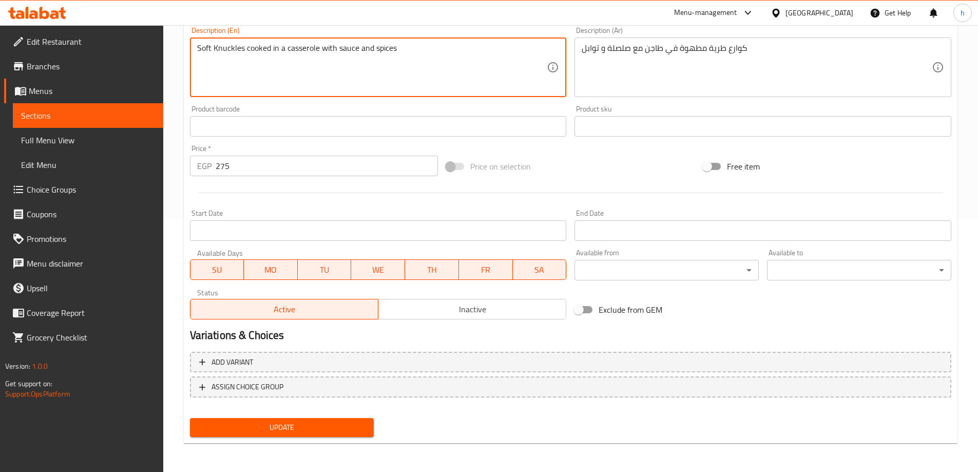
scroll to position [254, 0]
type textarea "Soft Knuckles cooked in a casserole with sauce and spices"
click at [302, 428] on span "Update" at bounding box center [282, 427] width 168 height 13
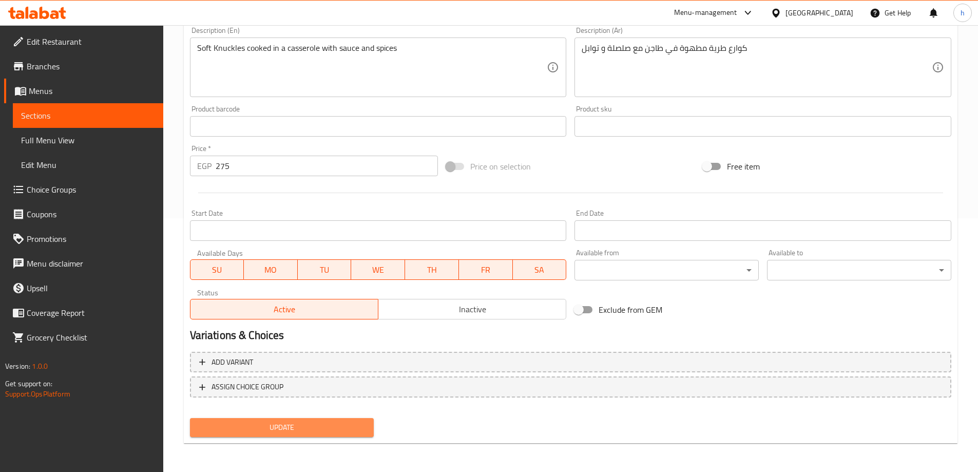
click at [356, 424] on span "Update" at bounding box center [282, 427] width 168 height 13
click at [346, 421] on span "Update" at bounding box center [282, 427] width 168 height 13
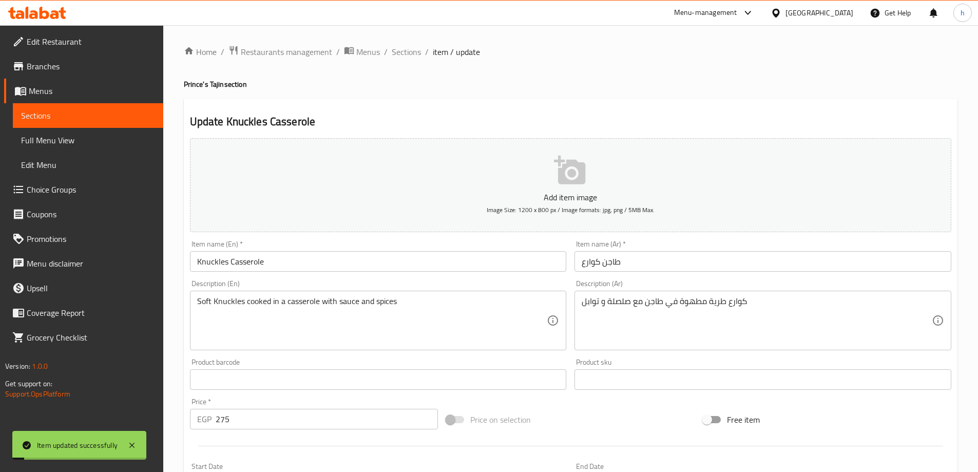
scroll to position [0, 0]
click at [415, 53] on span "Sections" at bounding box center [406, 52] width 29 height 12
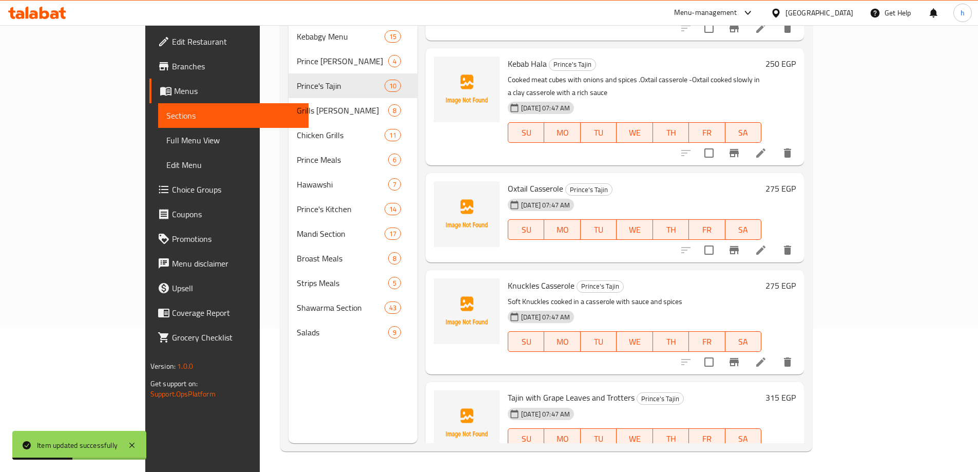
scroll to position [629, 0]
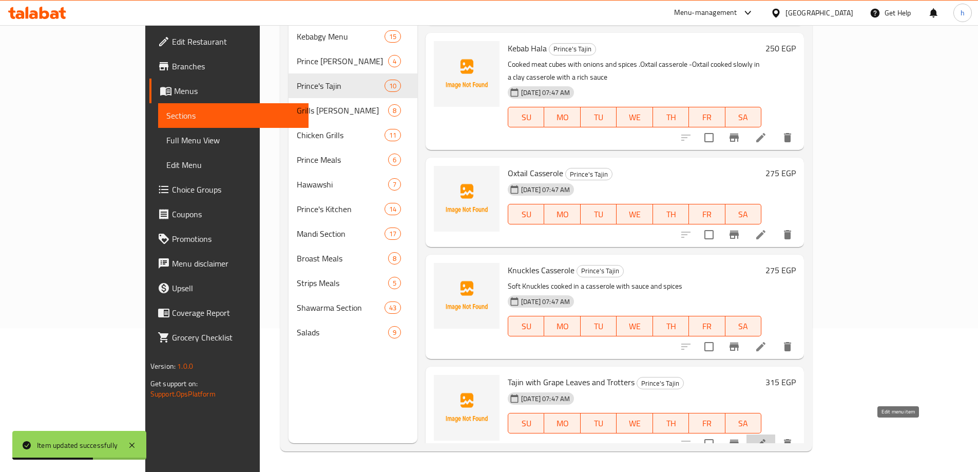
click at [767, 437] on icon at bounding box center [761, 443] width 12 height 12
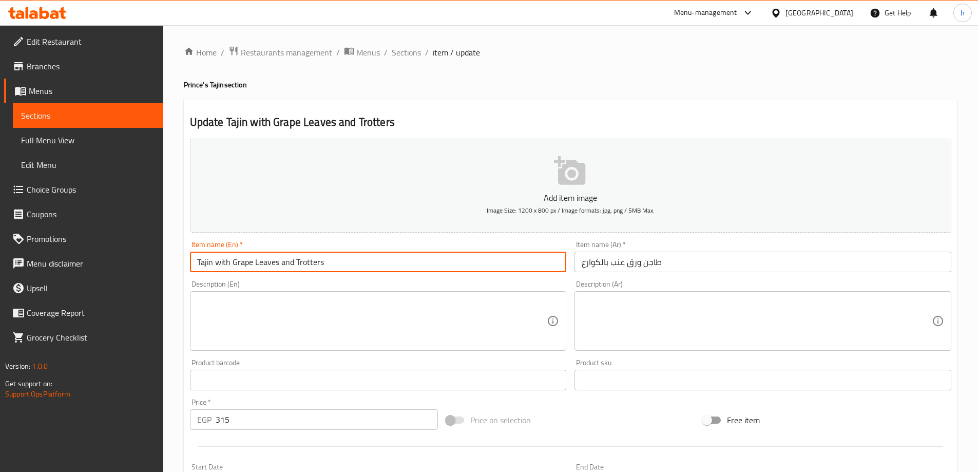
click at [457, 267] on input "Tajin with Grape Leaves and Trotters" at bounding box center [378, 262] width 377 height 21
click at [206, 259] on input "Tajin with Grape Leaves and Trotters" at bounding box center [378, 262] width 377 height 21
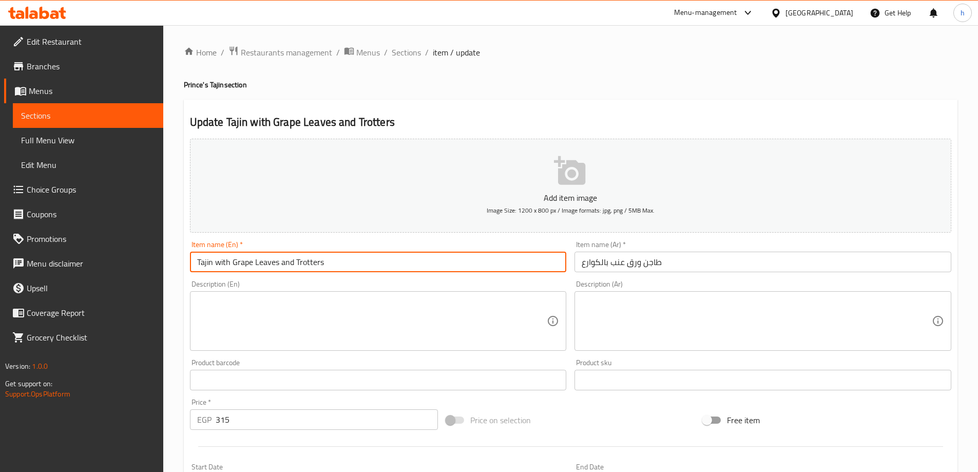
paste input "Knuckles"
click at [256, 259] on input "Knuckles with Grape Leaves and Trotters" at bounding box center [378, 262] width 377 height 21
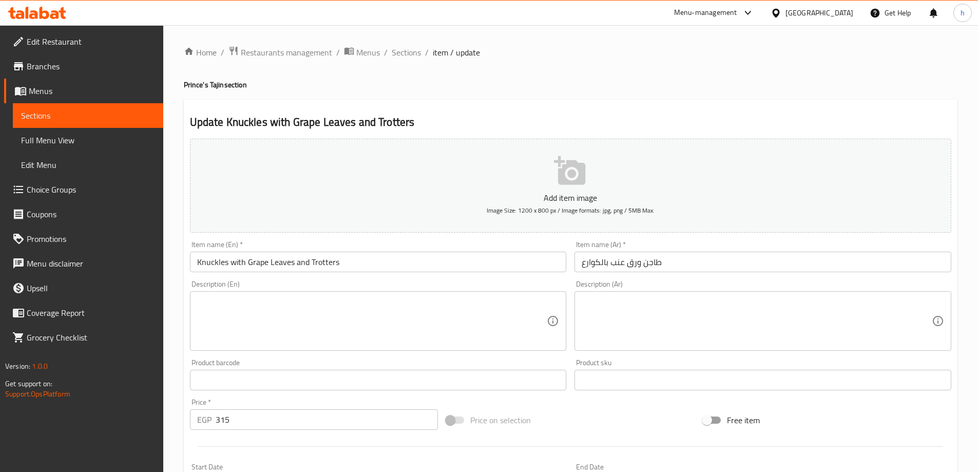
drag, startPoint x: 277, startPoint y: 264, endPoint x: 262, endPoint y: 265, distance: 15.4
click at [277, 264] on input "Knuckles with Grape Leaves and Trotters" at bounding box center [378, 262] width 377 height 21
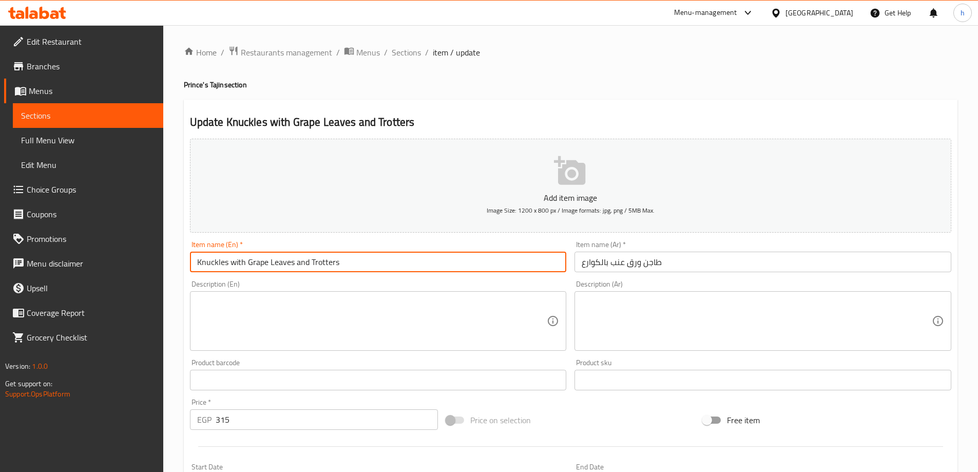
drag, startPoint x: 247, startPoint y: 263, endPoint x: 292, endPoint y: 263, distance: 45.2
click at [292, 263] on input "Knuckles with Grape Leaves and Trotters" at bounding box center [378, 262] width 377 height 21
paste input "Vin"
click at [323, 264] on input "Knuckles with Vine Leaves and Trotters" at bounding box center [378, 262] width 377 height 21
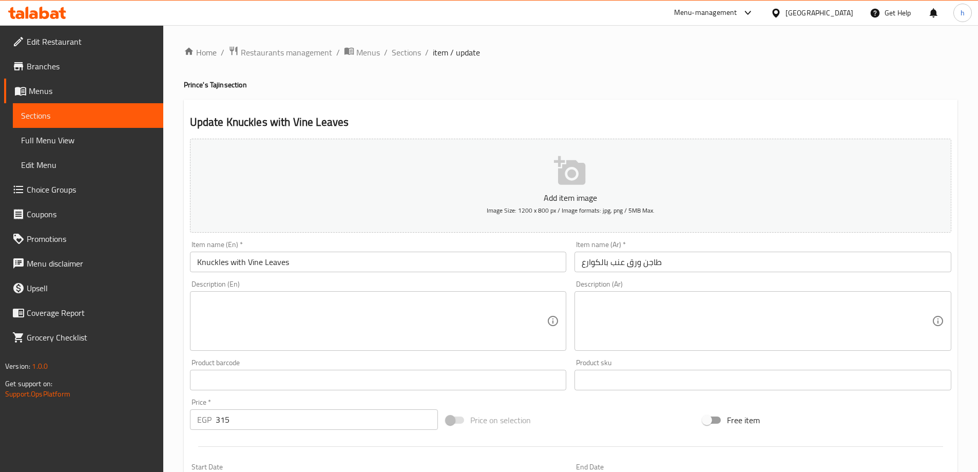
click at [391, 269] on input "Knuckles with Vine Leaves" at bounding box center [378, 262] width 377 height 21
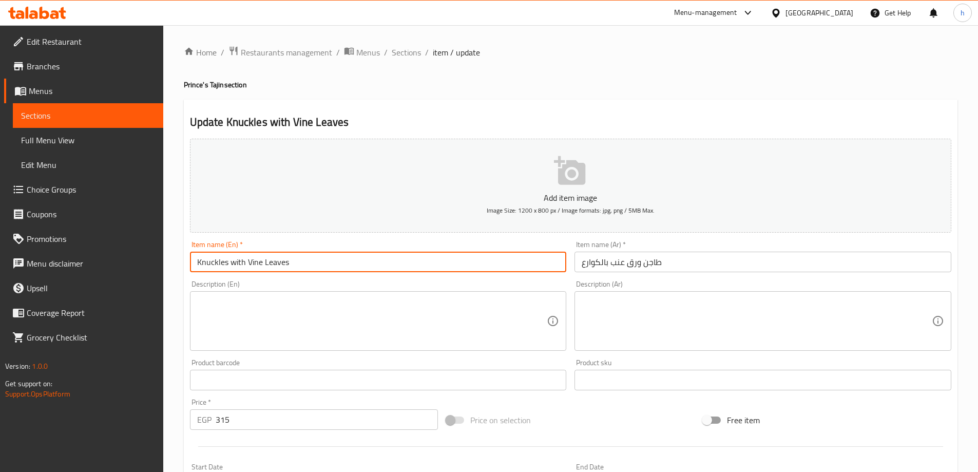
click at [426, 265] on input "Knuckles with Vine Leaves" at bounding box center [378, 262] width 377 height 21
paste input "Casserole"
type input "Knuckles with Vine Leaves Casserole"
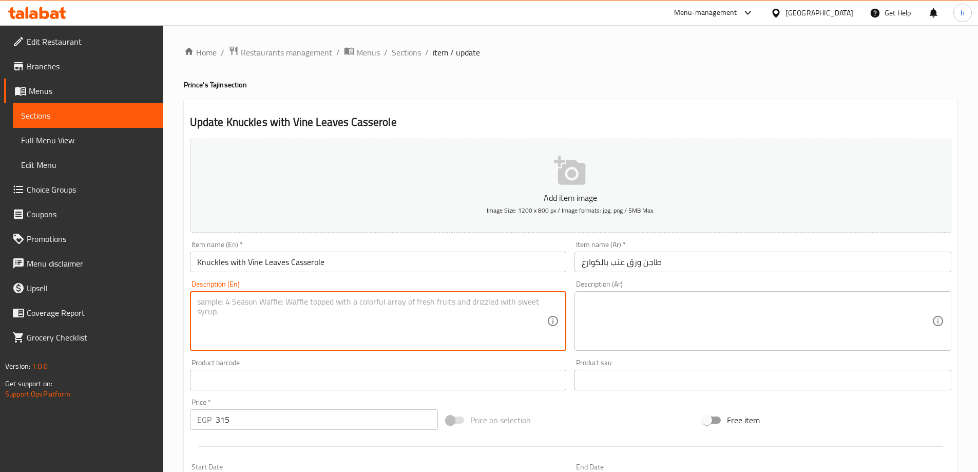
click at [426, 311] on textarea at bounding box center [372, 321] width 350 height 49
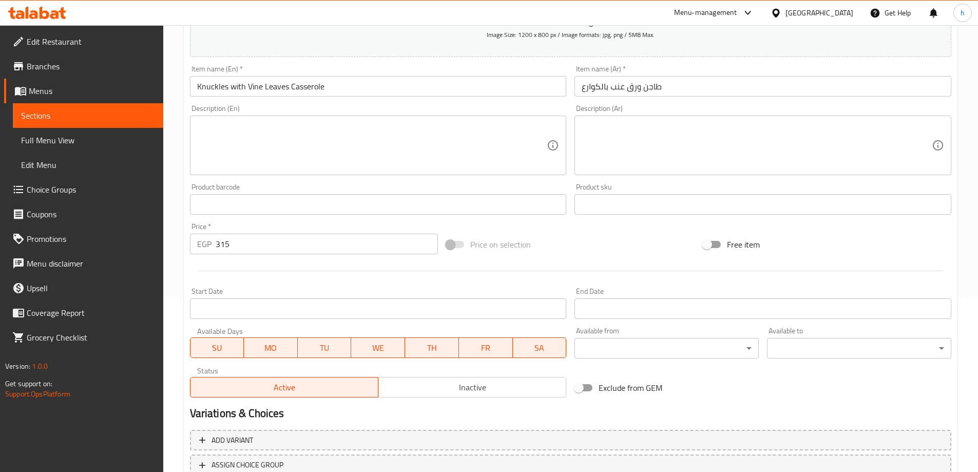
scroll to position [100, 0]
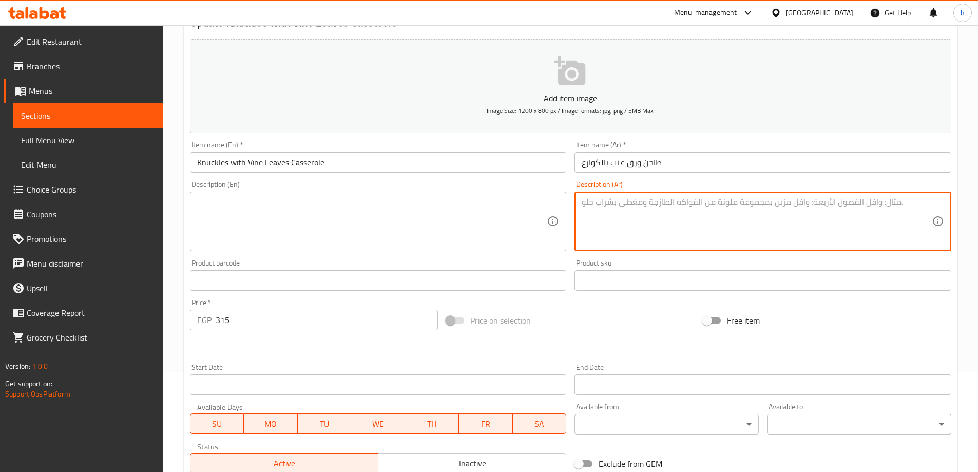
click at [842, 219] on textarea at bounding box center [757, 221] width 350 height 49
click at [718, 209] on textarea "ورق عنب محشي بالارز و الكوارع في [GEOGRAPHIC_DATA]" at bounding box center [757, 221] width 350 height 49
type textarea "ورق عنب محشي بالارز و الكوارع في [GEOGRAPHIC_DATA]"
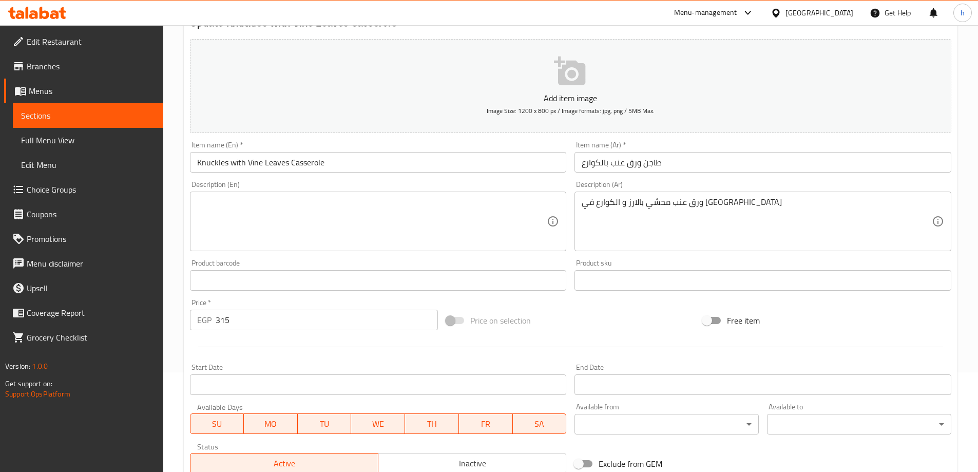
click at [288, 207] on textarea at bounding box center [372, 221] width 350 height 49
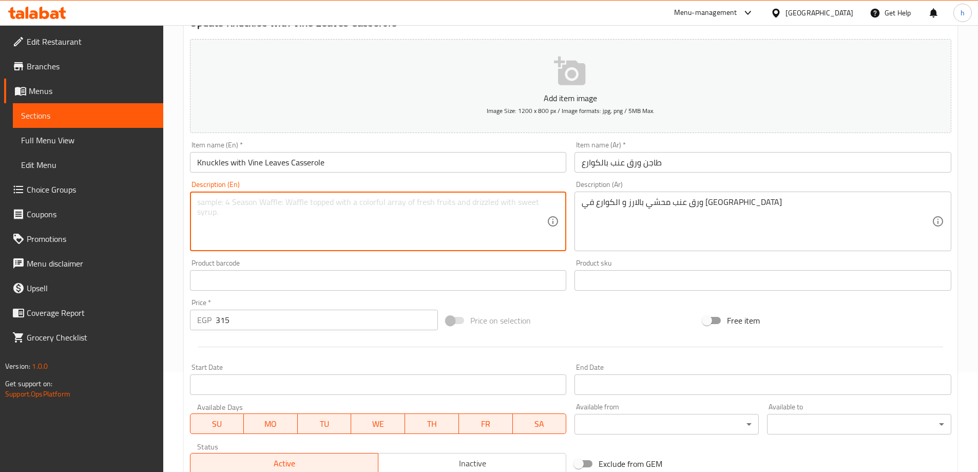
paste textarea "Grape leaves stuffed with rice and trotters in a casserole"
click at [258, 162] on input "Knuckles with Vine Leaves Casserole" at bounding box center [378, 162] width 377 height 21
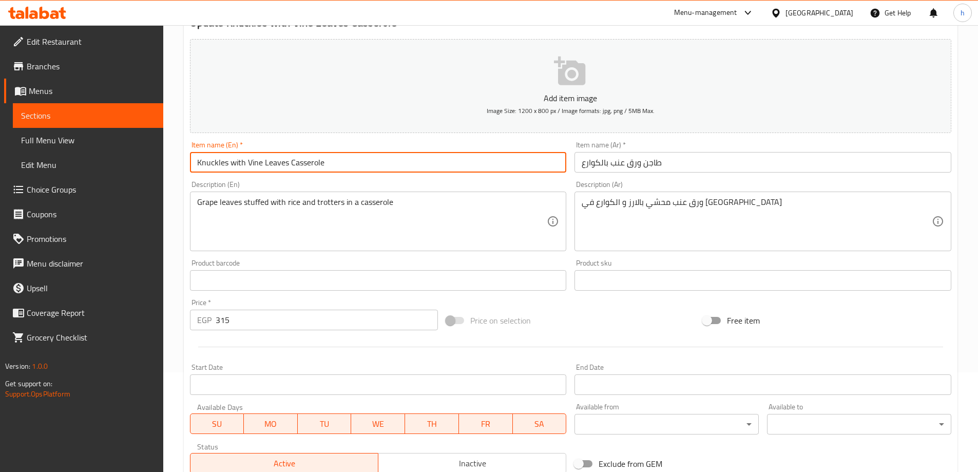
click at [258, 162] on input "Knuckles with Vine Leaves Casserole" at bounding box center [378, 162] width 377 height 21
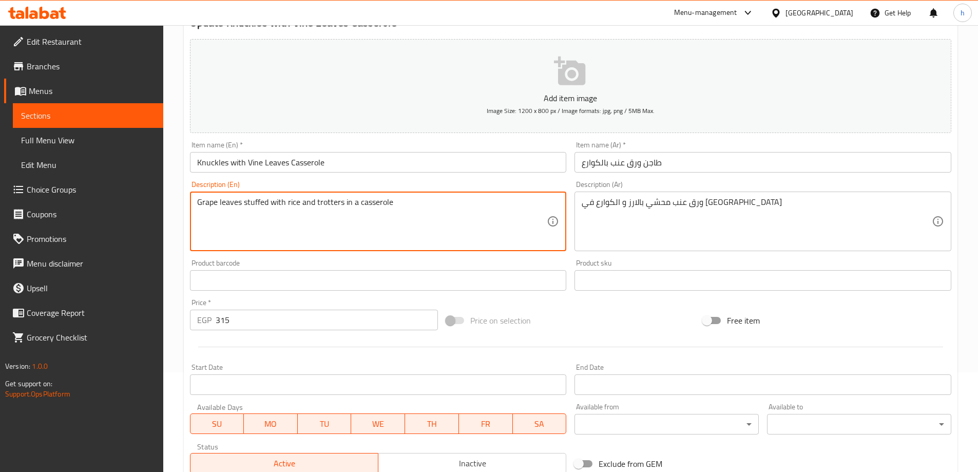
click at [210, 199] on textarea "Grape leaves stuffed with rice and trotters in a casserole" at bounding box center [372, 221] width 350 height 49
paste textarea "Vin"
click at [214, 157] on input "Knuckles with Vine Leaves Casserole" at bounding box center [378, 162] width 377 height 21
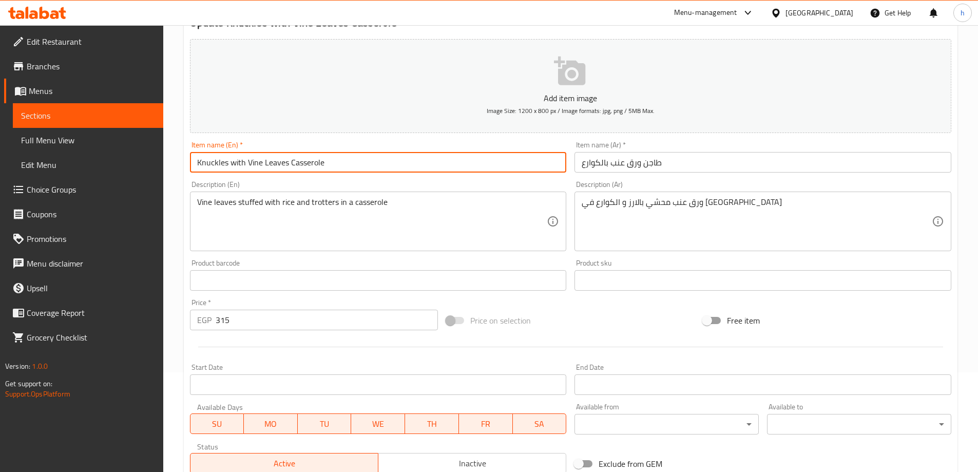
click at [214, 157] on input "Knuckles with Vine Leaves Casserole" at bounding box center [378, 162] width 377 height 21
click at [327, 206] on textarea "Vine leaves stuffed with rice and trotters in a casserole" at bounding box center [372, 221] width 350 height 49
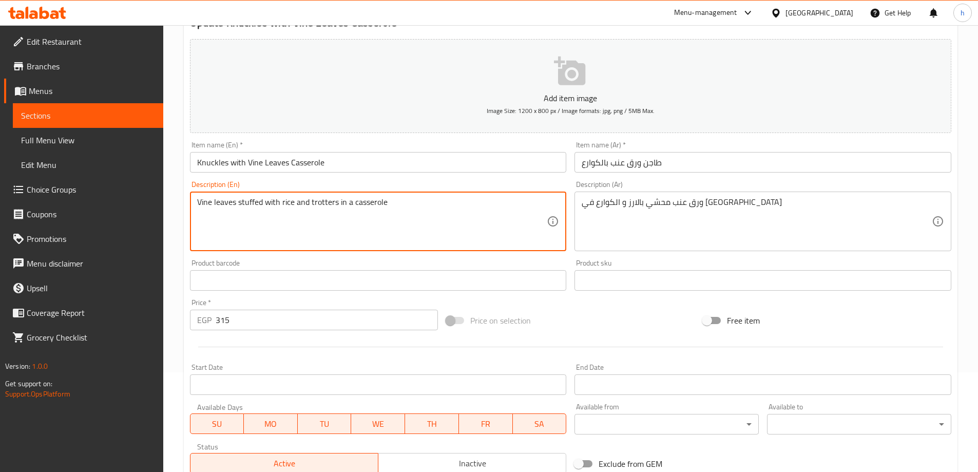
paste textarea "Knuckle"
click at [370, 211] on textarea "Vine leaves stuffed with rice and Knuckles in a casserole" at bounding box center [372, 221] width 350 height 49
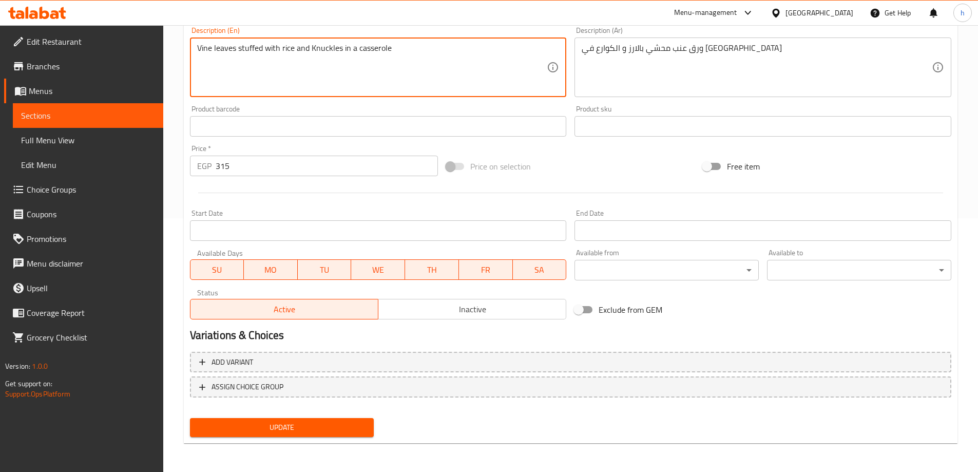
type textarea "Vine leaves stuffed with rice and Knuckles in a casserole"
click at [335, 425] on span "Update" at bounding box center [282, 427] width 168 height 13
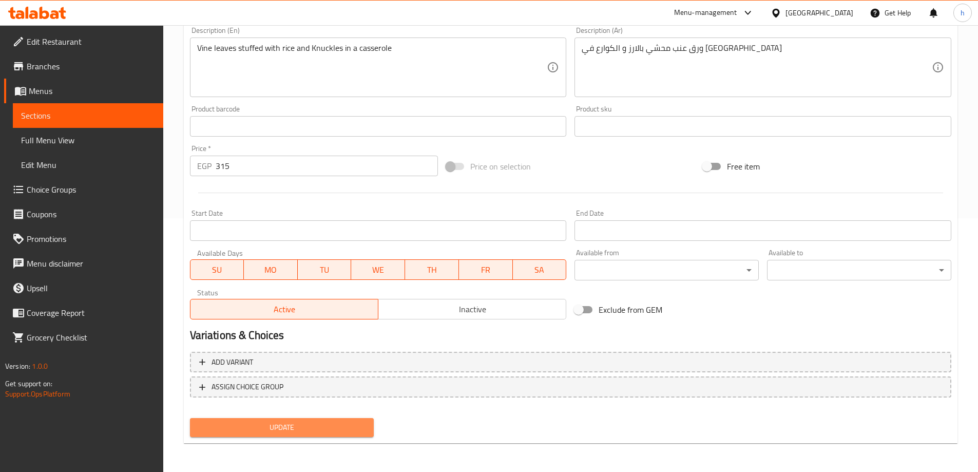
click at [350, 429] on span "Update" at bounding box center [282, 427] width 168 height 13
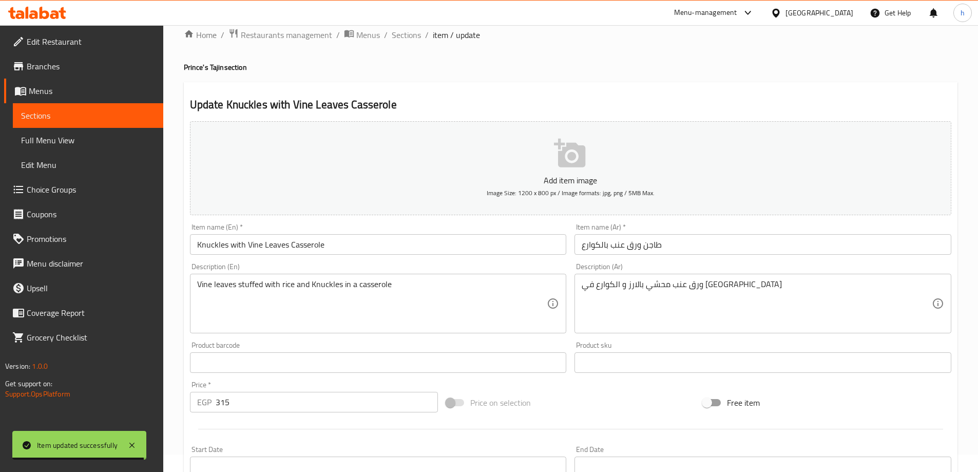
scroll to position [0, 0]
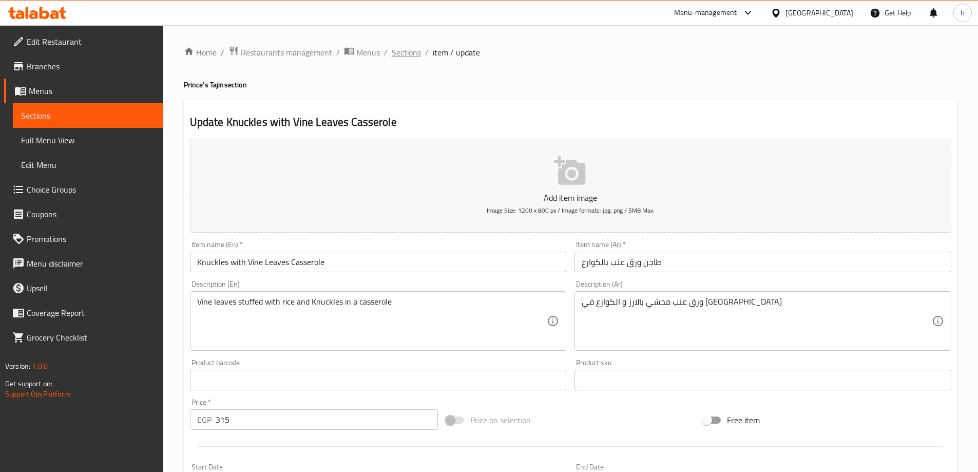
click at [397, 47] on span "Sections" at bounding box center [406, 52] width 29 height 12
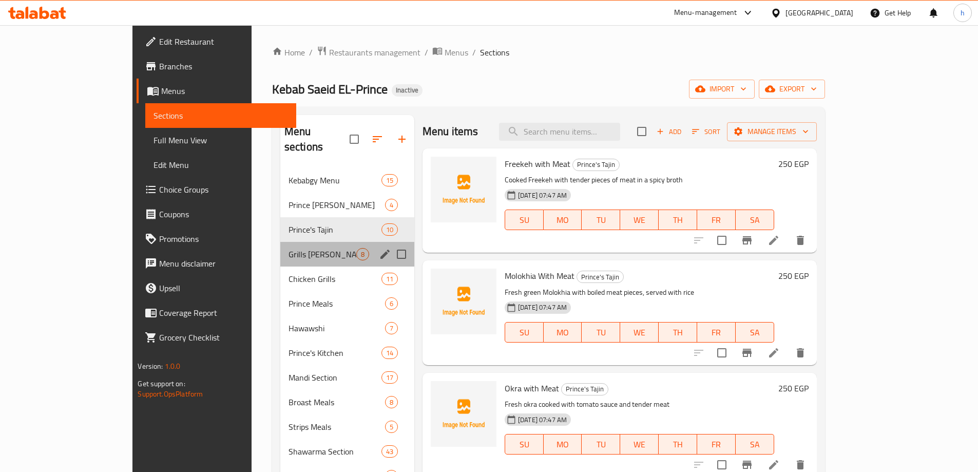
click at [299, 242] on div "Grills Ali Al-Greel 8" at bounding box center [347, 254] width 134 height 25
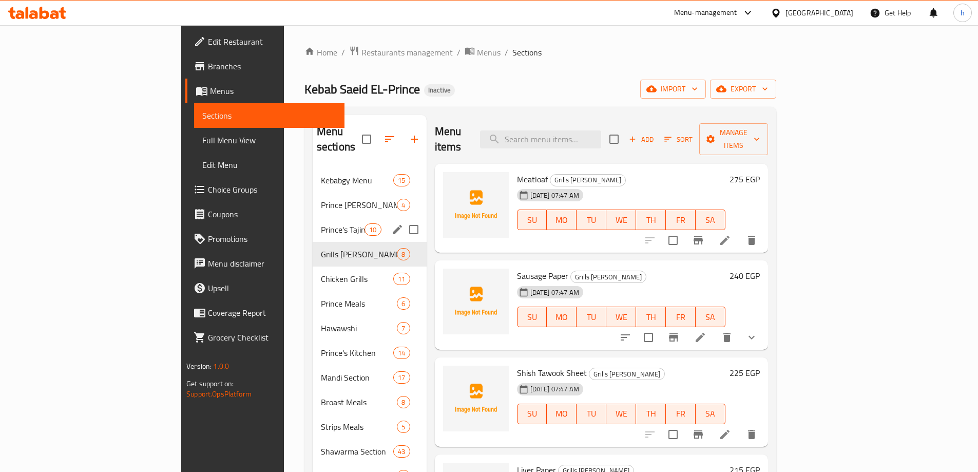
click at [321, 223] on span "Prince's Tajin" at bounding box center [343, 229] width 44 height 12
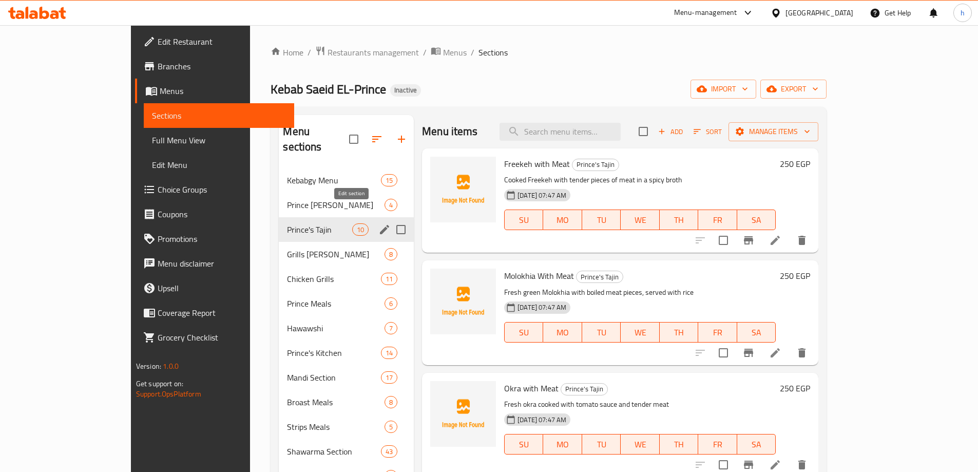
click at [380, 225] on icon "edit" at bounding box center [384, 229] width 9 height 9
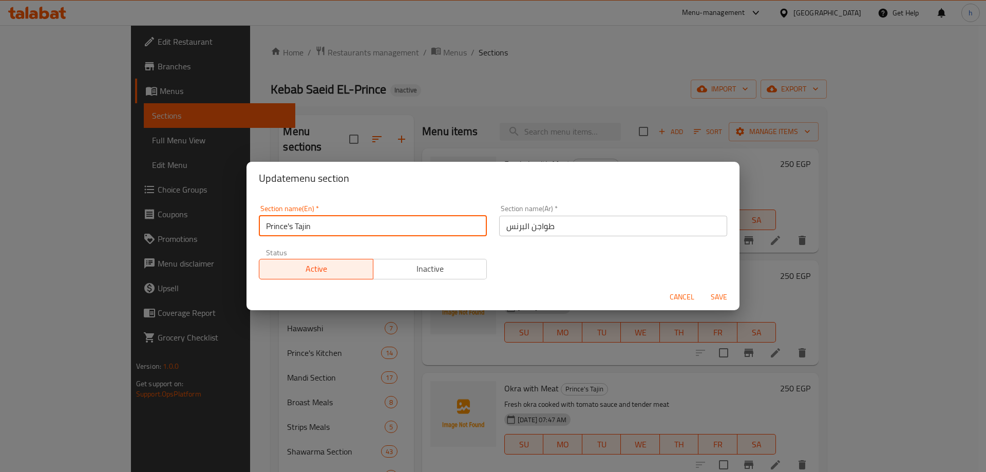
click at [304, 226] on input "Prince's Tajin" at bounding box center [373, 226] width 228 height 21
click at [303, 228] on input "Prince's Tajin" at bounding box center [373, 226] width 228 height 21
click at [307, 222] on input "Prince's Tajin" at bounding box center [373, 226] width 228 height 21
paste input "Knuckles"
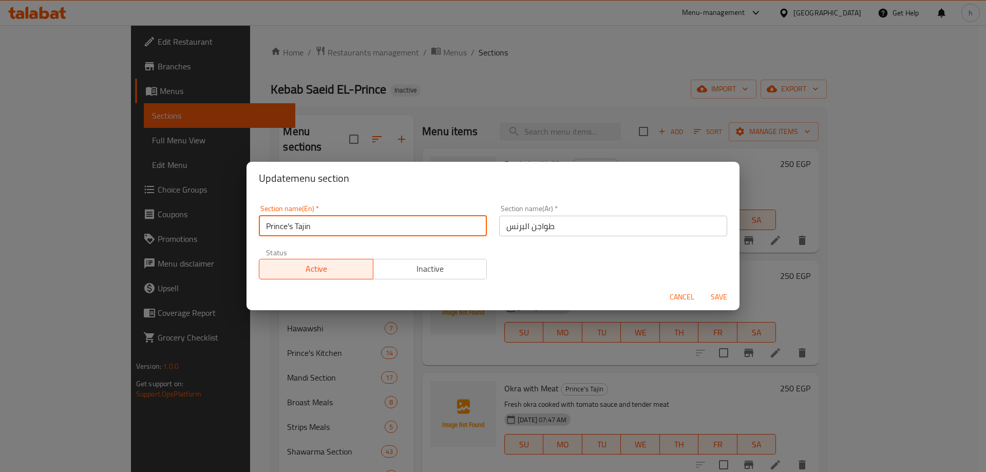
type input "Prince's Knuckles"
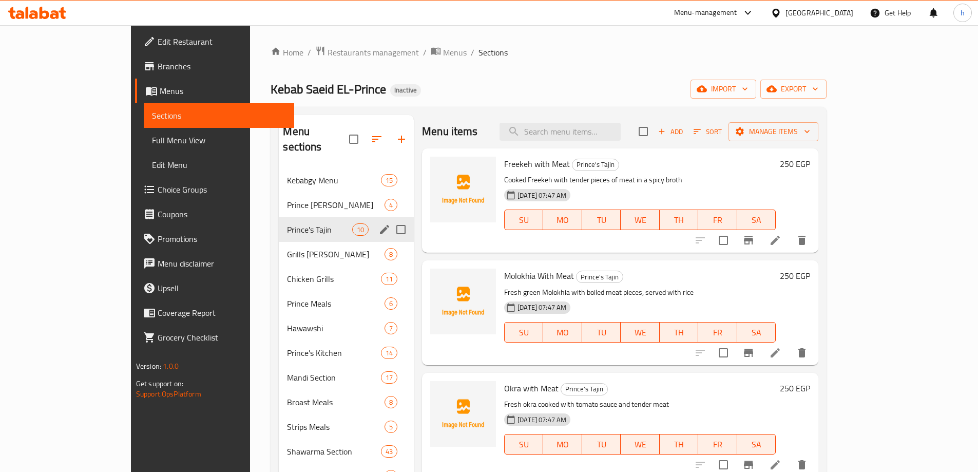
click at [312, 220] on div "Prince's Tajin 10" at bounding box center [346, 229] width 135 height 25
click at [378, 223] on icon "edit" at bounding box center [384, 229] width 12 height 12
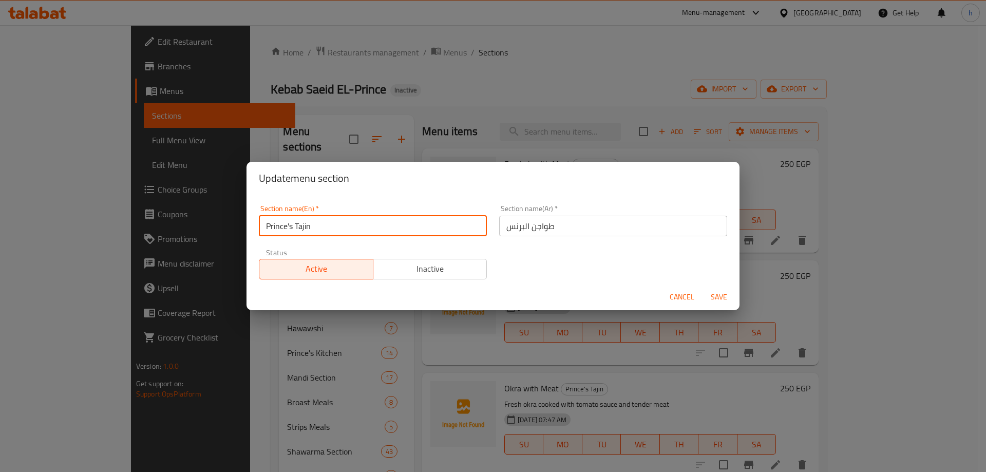
click at [307, 227] on input "Prince's Tajin" at bounding box center [373, 226] width 228 height 21
paste input "Casserole"
type input "Prince's Casseroles"
click at [724, 300] on span "Save" at bounding box center [718, 297] width 25 height 13
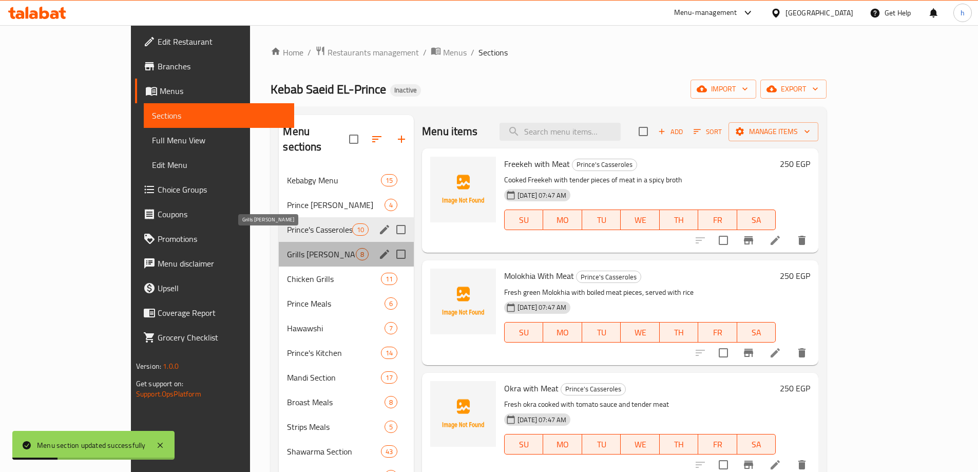
click at [298, 248] on span "Grills Ali Al-Greel" at bounding box center [321, 254] width 69 height 12
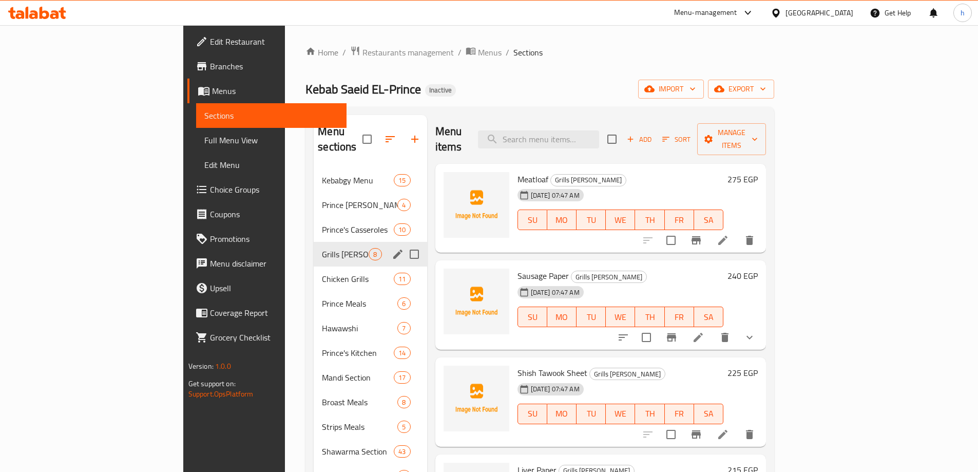
click at [393, 249] on icon "edit" at bounding box center [397, 253] width 9 height 9
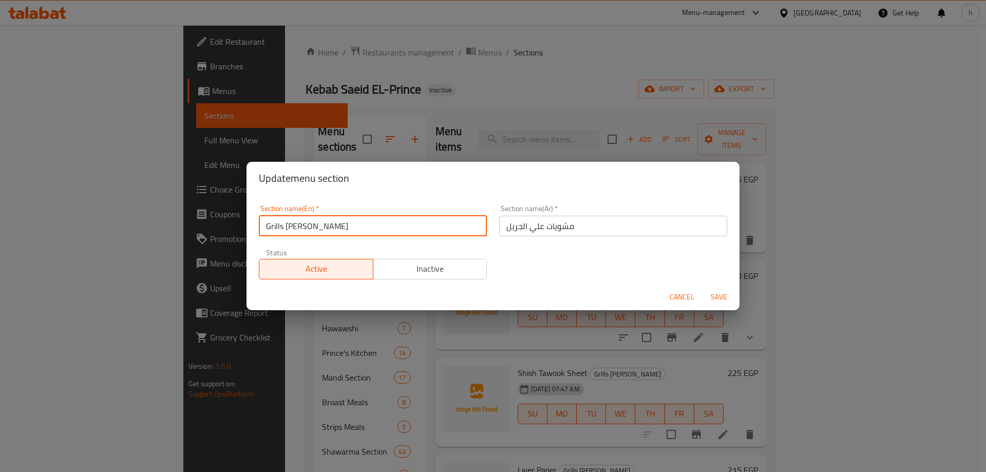
drag, startPoint x: 288, startPoint y: 223, endPoint x: 305, endPoint y: 223, distance: 17.5
click at [305, 223] on input "Grills Ali Al-Greel" at bounding box center [373, 226] width 228 height 21
type input "Grills on Greel"
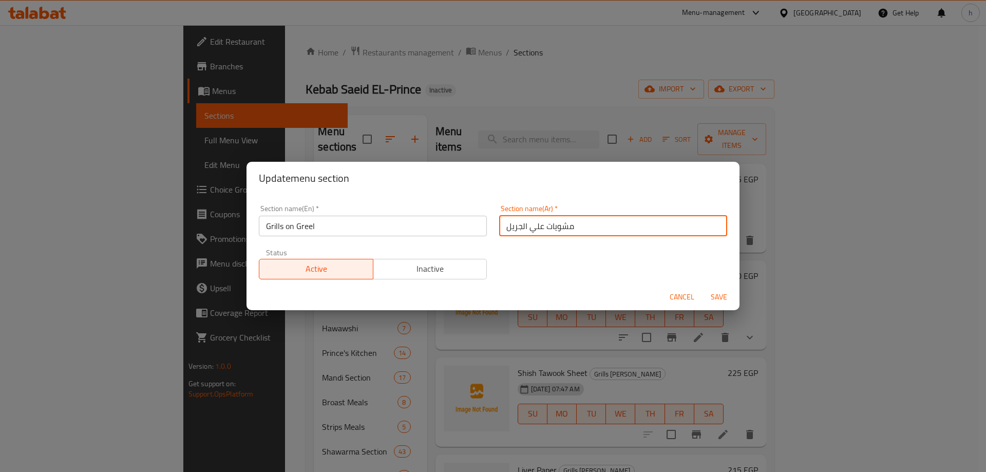
drag, startPoint x: 519, startPoint y: 227, endPoint x: 502, endPoint y: 225, distance: 17.0
click at [502, 225] on input "مشويات علي الجريل" at bounding box center [613, 226] width 228 height 21
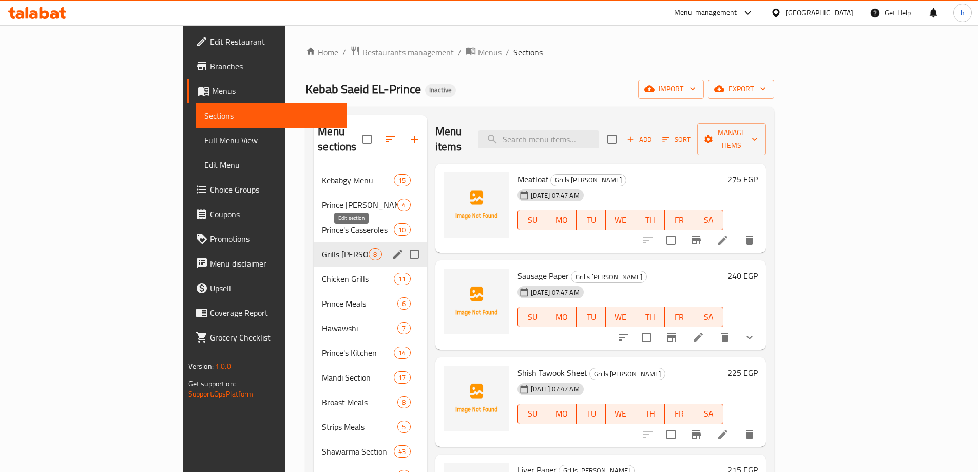
click at [392, 248] on icon "edit" at bounding box center [398, 254] width 12 height 12
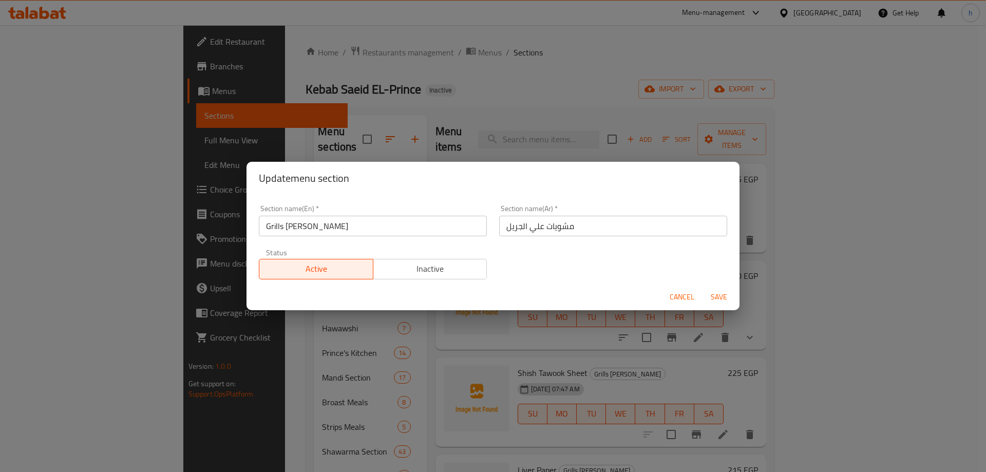
drag, startPoint x: 287, startPoint y: 225, endPoint x: 307, endPoint y: 225, distance: 20.0
click at [300, 225] on input "Grills Ali Al-Greel" at bounding box center [373, 226] width 228 height 21
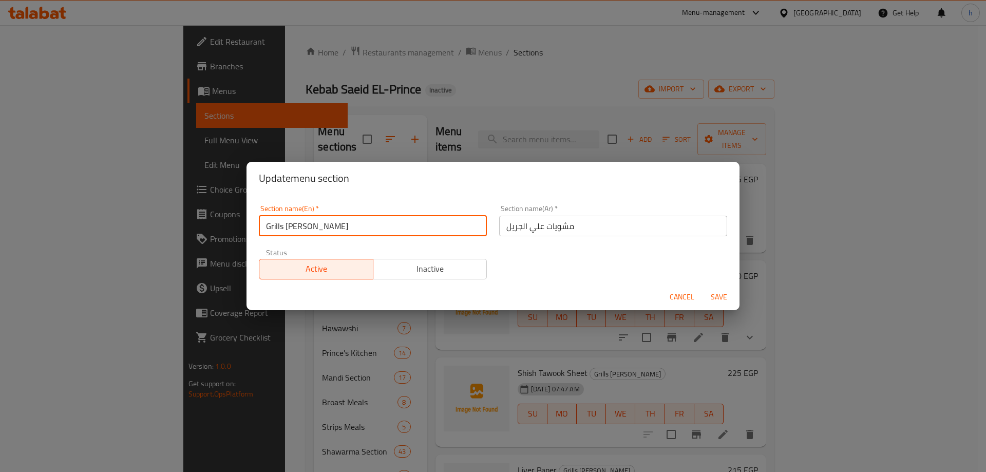
click at [294, 223] on input "Grills Ali Al-Greel" at bounding box center [373, 226] width 228 height 21
drag, startPoint x: 286, startPoint y: 224, endPoint x: 305, endPoint y: 226, distance: 18.5
click at [305, 226] on input "Grills Ali Al-Greel" at bounding box center [373, 226] width 228 height 21
type input "Grills on Greel"
click at [724, 299] on span "Save" at bounding box center [718, 297] width 25 height 13
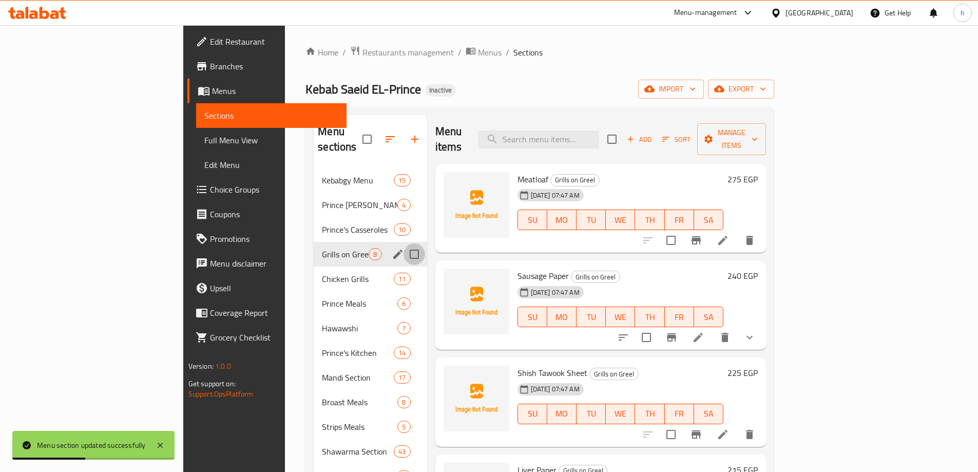
click at [403, 243] on input "Menu sections" at bounding box center [414, 254] width 22 height 22
checkbox input "false"
click at [392, 248] on icon "edit" at bounding box center [398, 254] width 12 height 12
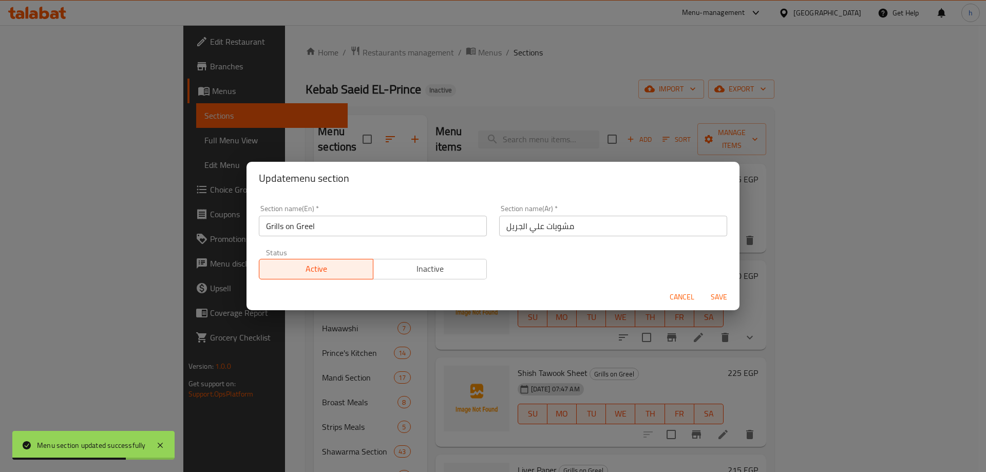
click at [322, 222] on input "Grills on Greel" at bounding box center [373, 226] width 228 height 21
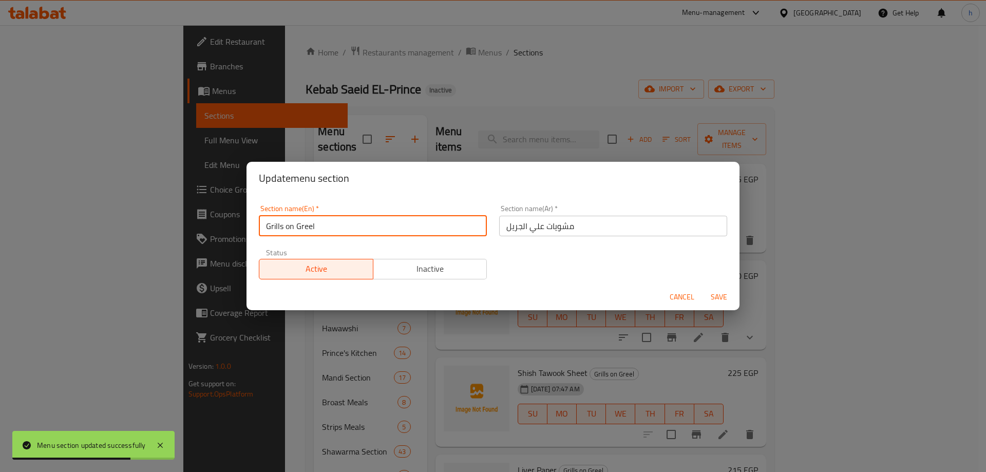
click at [322, 222] on input "Grills on Greel" at bounding box center [373, 226] width 228 height 21
click at [530, 229] on input "مشويات علي الجريل" at bounding box center [613, 226] width 228 height 21
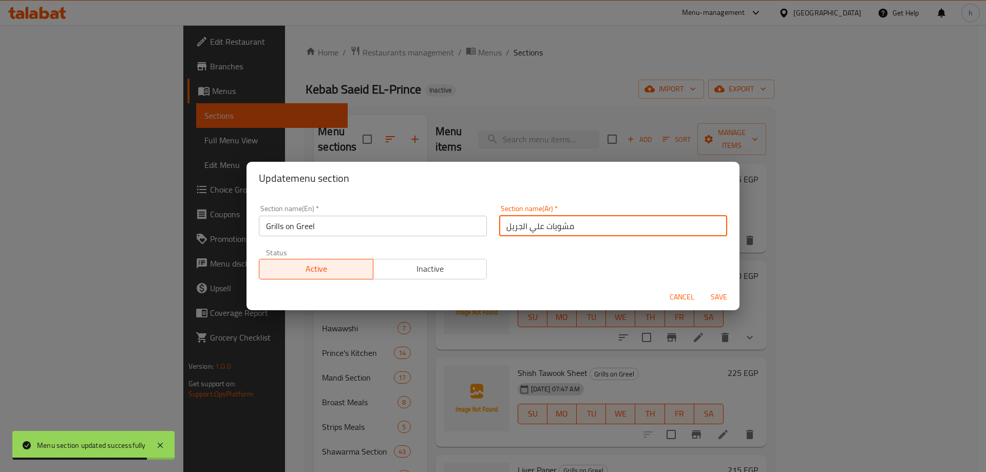
click at [530, 229] on input "مشويات علي الجريل" at bounding box center [613, 226] width 228 height 21
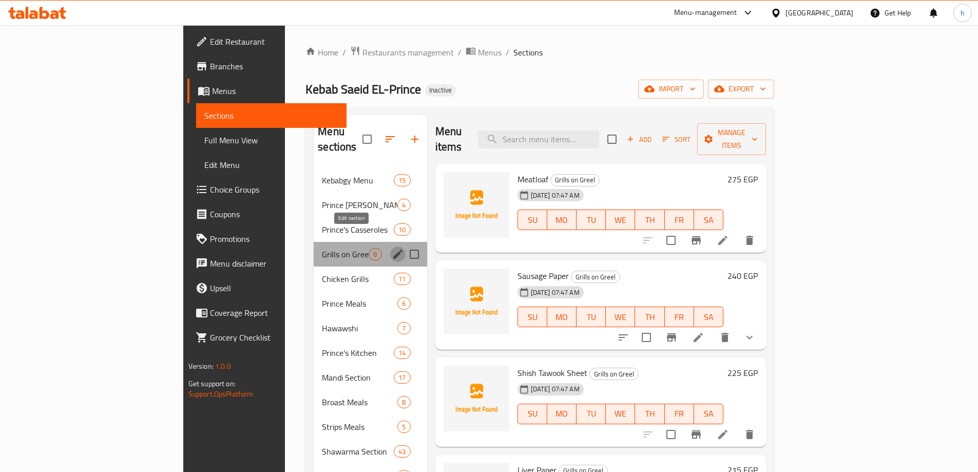
click at [393, 249] on icon "edit" at bounding box center [397, 253] width 9 height 9
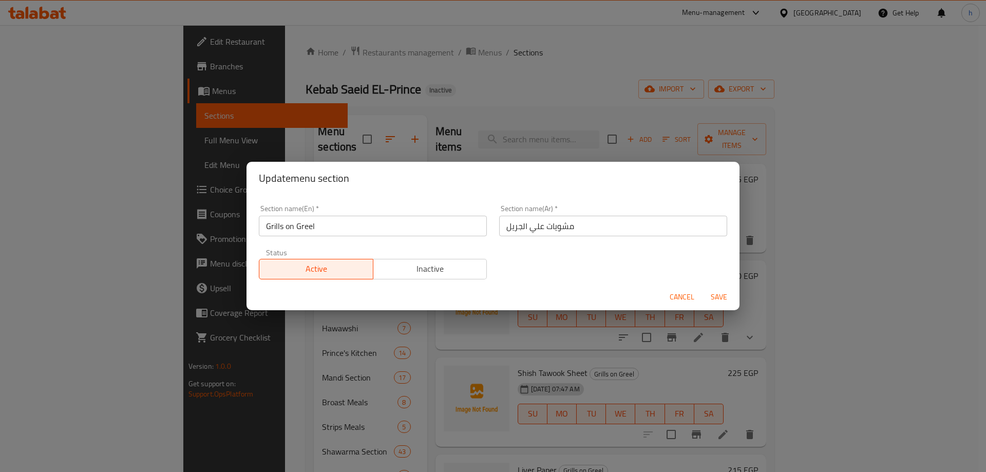
click at [369, 242] on div "Status Active Inactive" at bounding box center [373, 263] width 240 height 43
click at [377, 230] on input "Grills on Greel" at bounding box center [373, 226] width 228 height 21
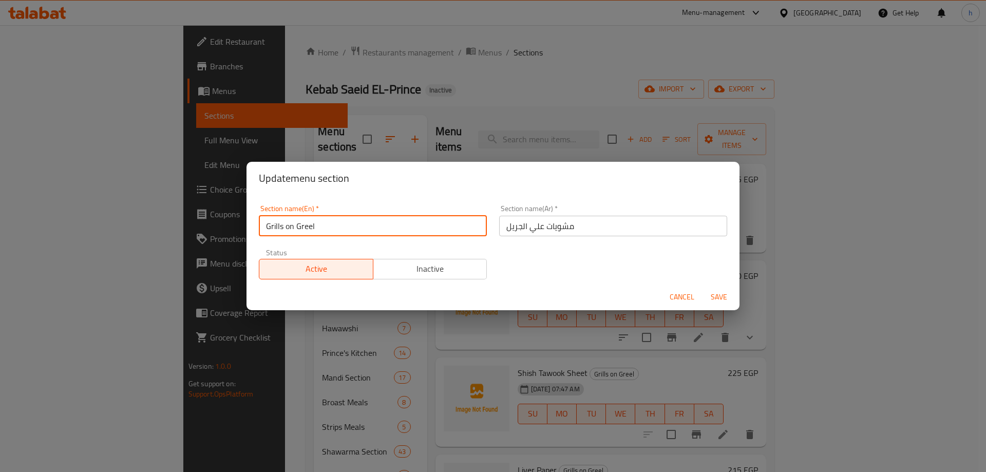
click at [377, 230] on input "Grills on Greel" at bounding box center [373, 226] width 228 height 21
paste input "the gril"
type input "Grills on the grill"
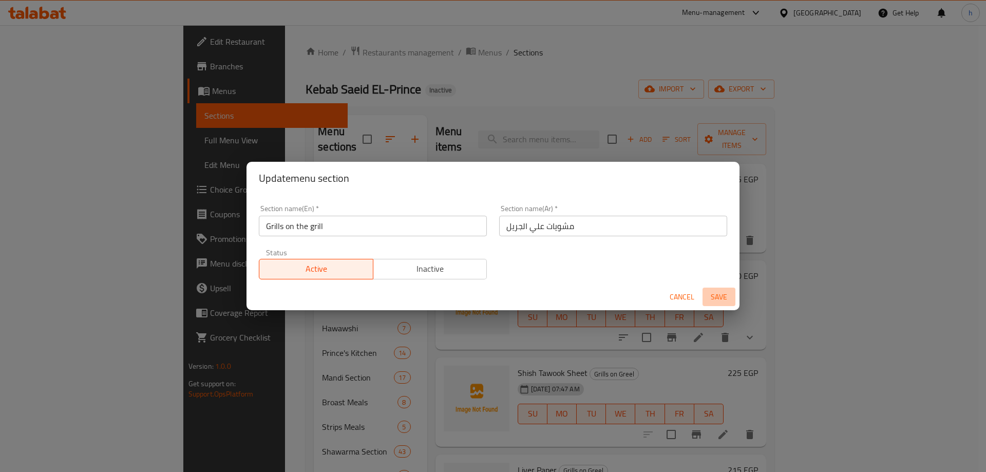
click at [715, 300] on span "Save" at bounding box center [718, 297] width 25 height 13
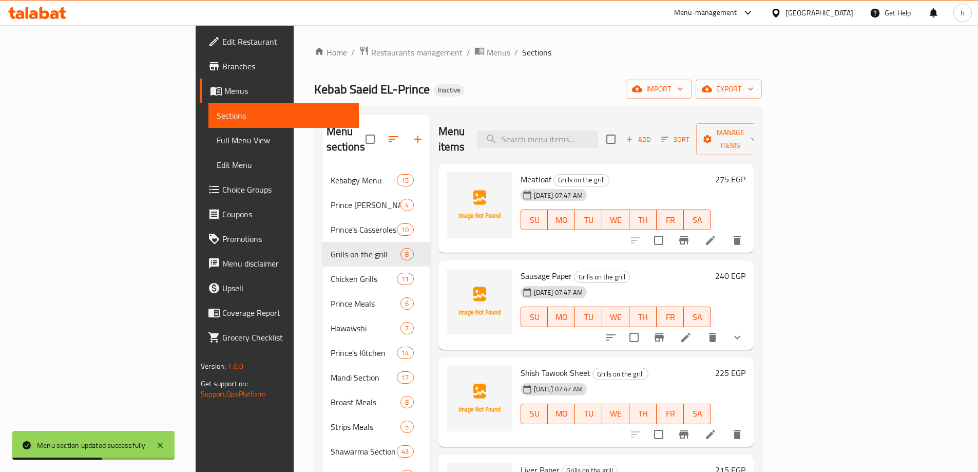
click at [717, 234] on icon at bounding box center [710, 240] width 12 height 12
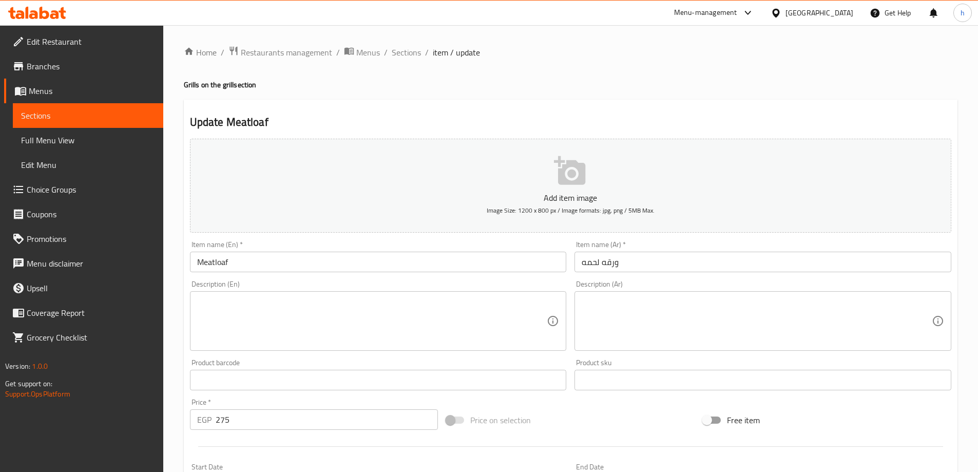
click at [792, 325] on textarea at bounding box center [757, 321] width 350 height 49
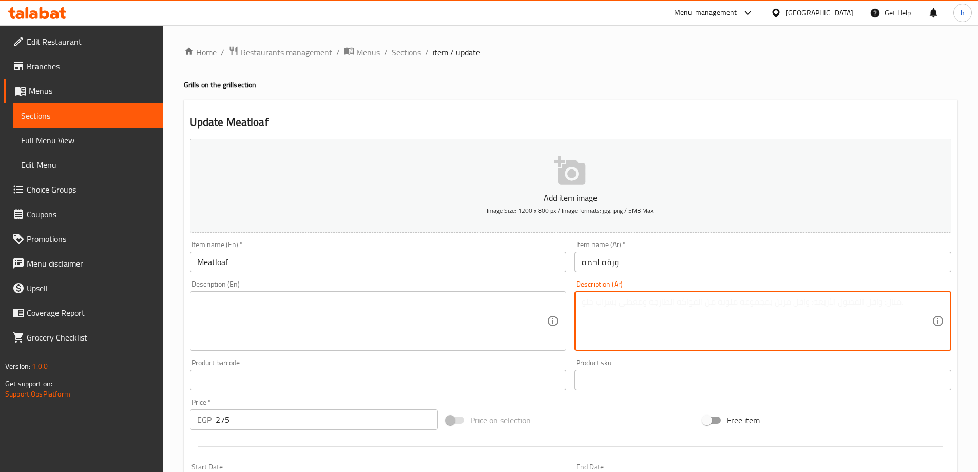
type textarea "g"
drag, startPoint x: 590, startPoint y: 303, endPoint x: 579, endPoint y: 304, distance: 10.8
click at [588, 304] on textarea "لحم وخضار متبل ومطهو" at bounding box center [757, 321] width 350 height 49
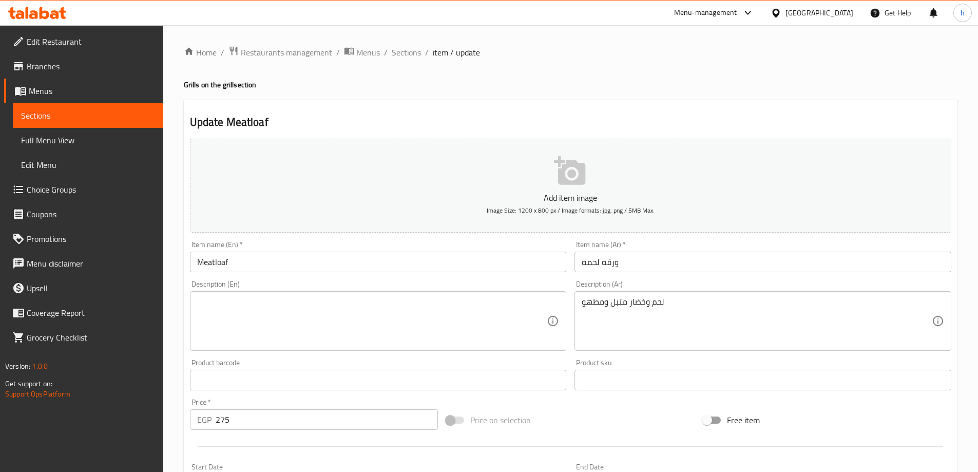
click at [573, 303] on div "Description (Ar) لحم وخضار متبل ومطهو Description (Ar)" at bounding box center [762, 315] width 385 height 79
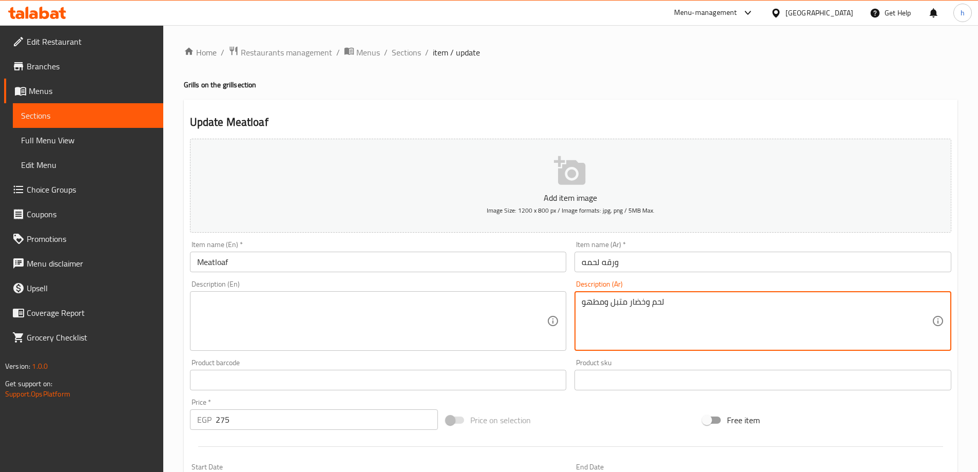
click at [735, 307] on textarea "لحم وخضار متبل ومطهو" at bounding box center [757, 321] width 350 height 49
type textarea "لحم وخضار متبل ومطهو في ورق فويل"
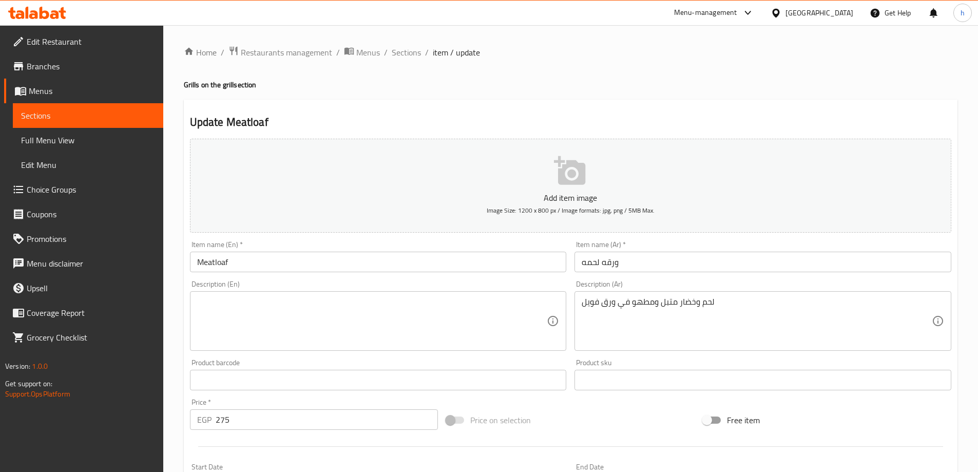
click at [674, 299] on textarea "لحم وخضار متبل ومطهو في ورق فويل" at bounding box center [757, 321] width 350 height 49
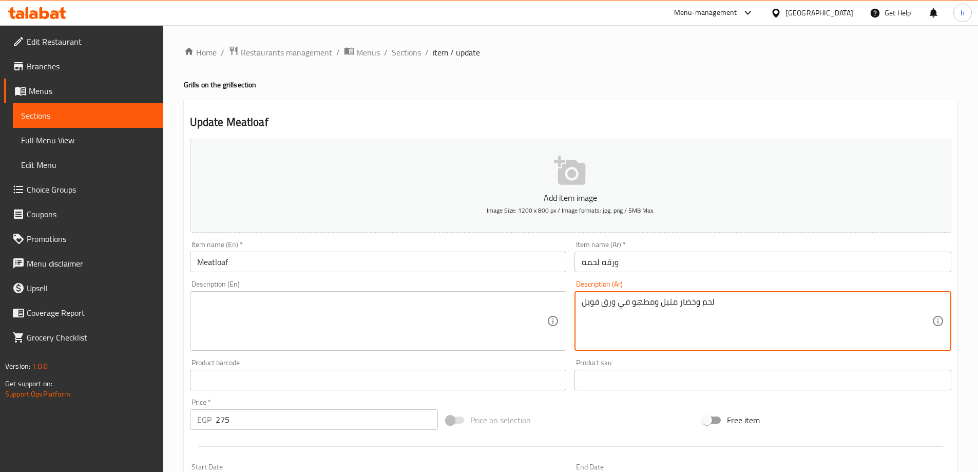
click at [674, 299] on textarea "لحم وخضار متبل ومطهو في ورق فويل" at bounding box center [757, 321] width 350 height 49
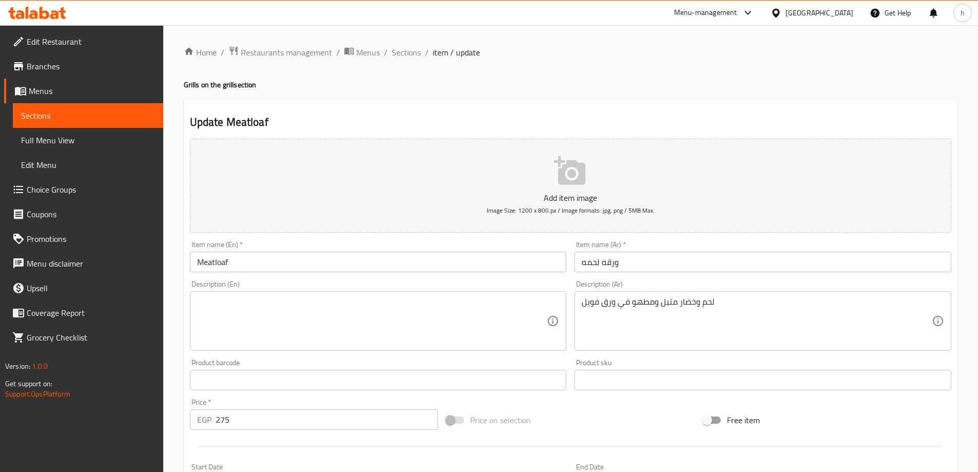
click at [766, 307] on textarea "لحم وخضار متبل ومطهو في ورق فويل" at bounding box center [757, 321] width 350 height 49
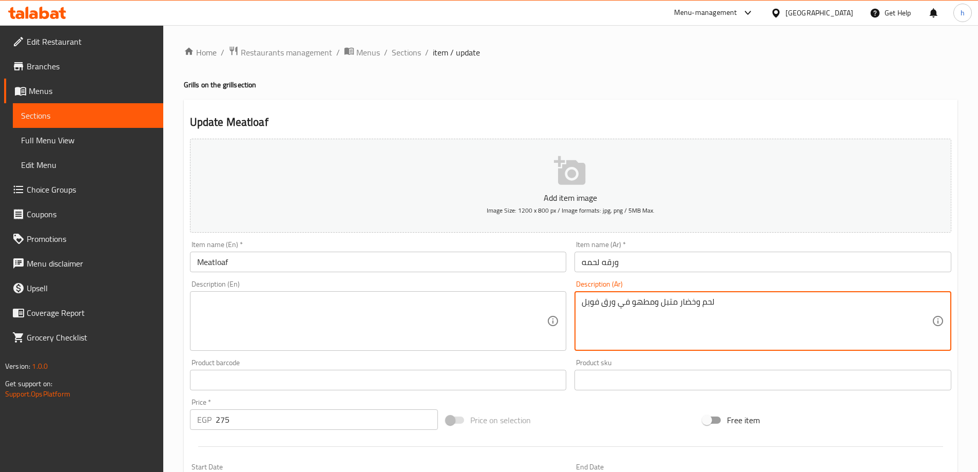
click at [766, 307] on textarea "لحم وخضار متبل ومطهو في ورق فويل" at bounding box center [757, 321] width 350 height 49
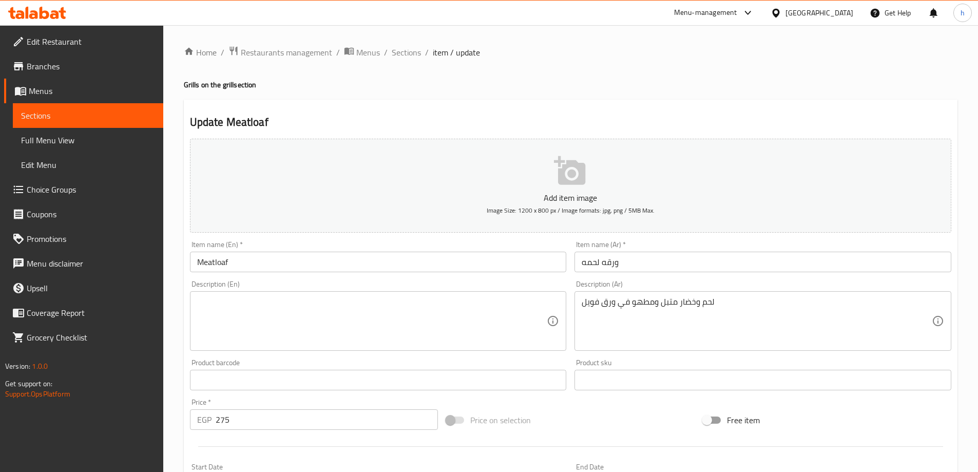
click at [532, 301] on textarea at bounding box center [372, 321] width 350 height 49
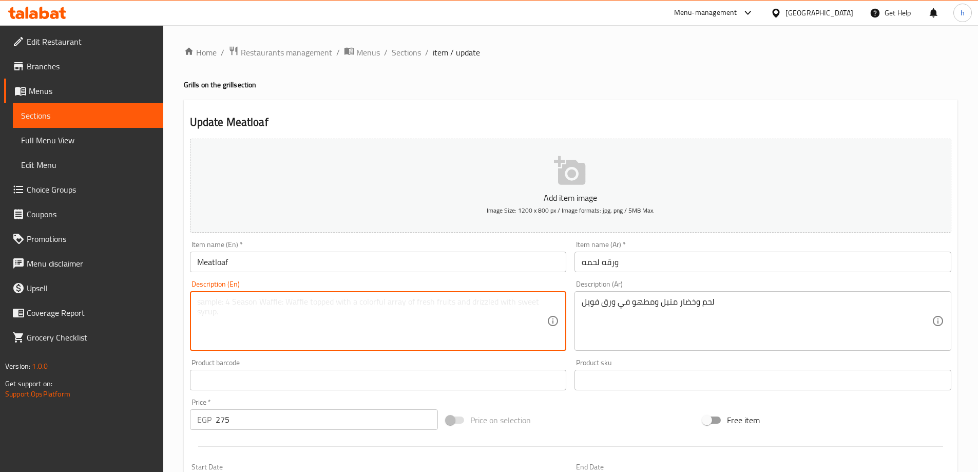
paste textarea "Marinated meat and vegetables cooked in foil"
type textarea "Marinated meat and vegetables cooked in foil"
click at [349, 302] on textarea "Marinated meat and vegetables cooked in foil" at bounding box center [372, 321] width 350 height 49
click at [411, 310] on textarea "Marinated meat and vegetables cooked in foil" at bounding box center [372, 321] width 350 height 49
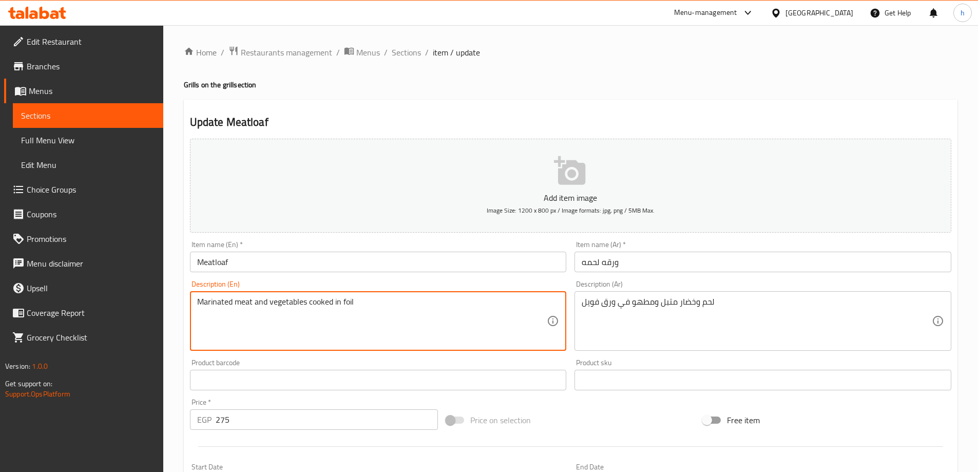
click at [411, 310] on textarea "Marinated meat and vegetables cooked in foil" at bounding box center [372, 321] width 350 height 49
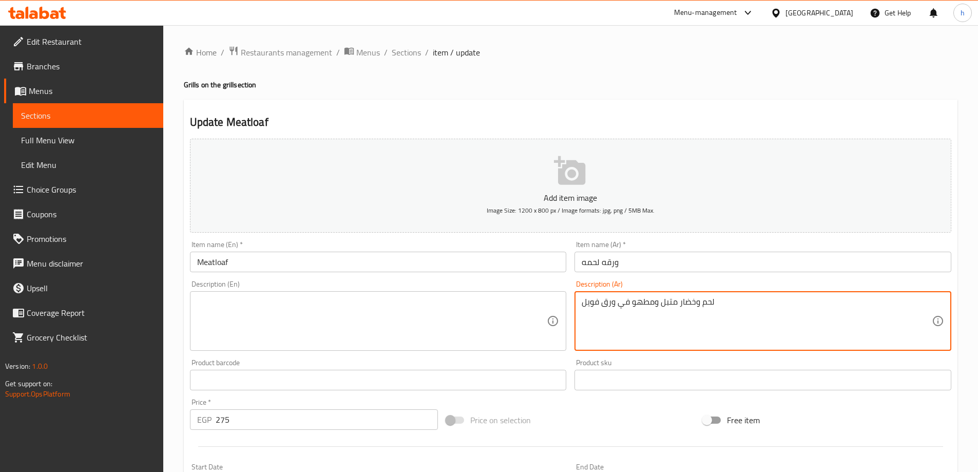
click at [685, 309] on textarea "لحم وخضار متبل ومطهو في ورق فويل" at bounding box center [757, 321] width 350 height 49
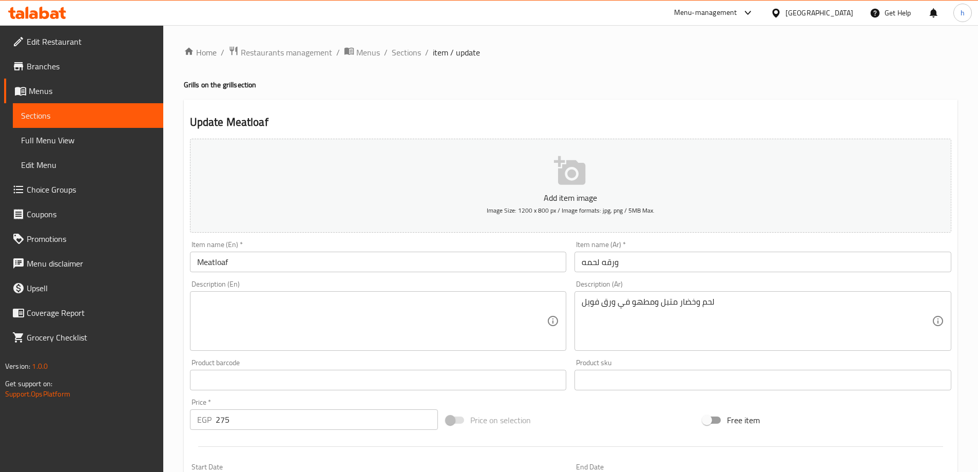
click at [492, 301] on textarea at bounding box center [372, 321] width 350 height 49
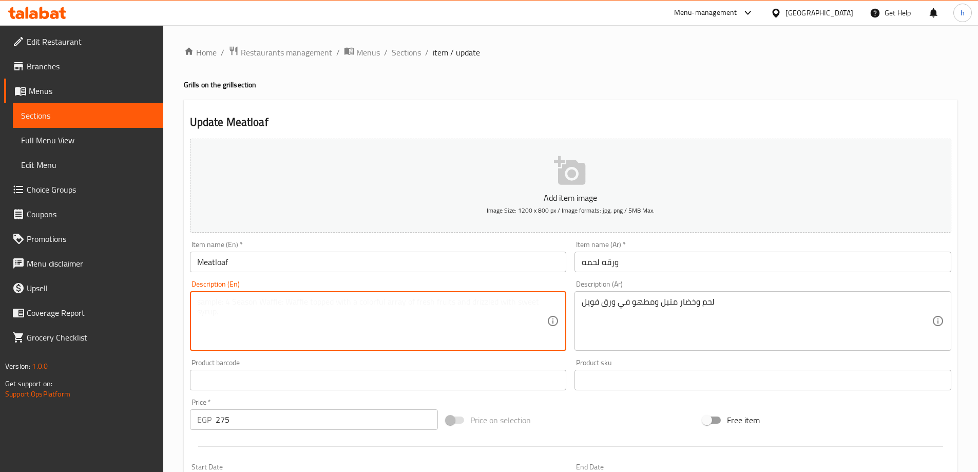
paste textarea "Marinated meat and vegetables cooked in foil"
type textarea "Marinated meat and vegetables cooked in foil"
click at [615, 258] on input "ورقه لحمه" at bounding box center [762, 262] width 377 height 21
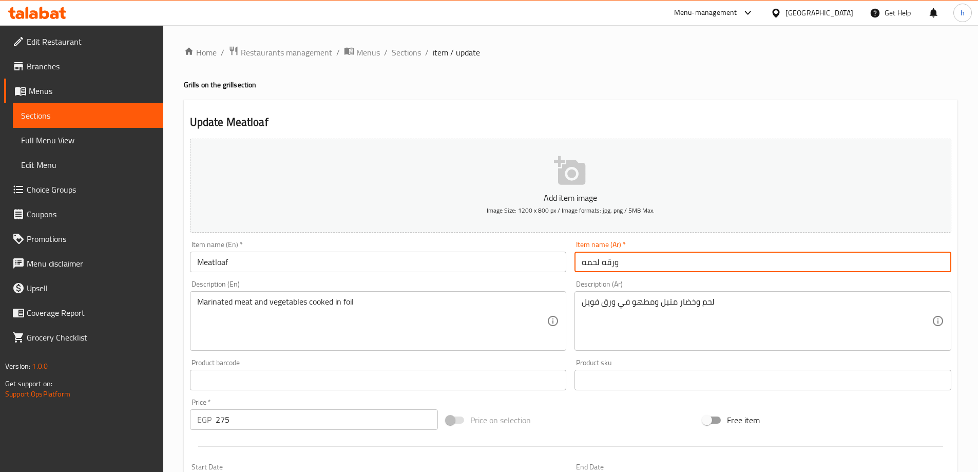
click at [615, 258] on input "ورقه لحمه" at bounding box center [762, 262] width 377 height 21
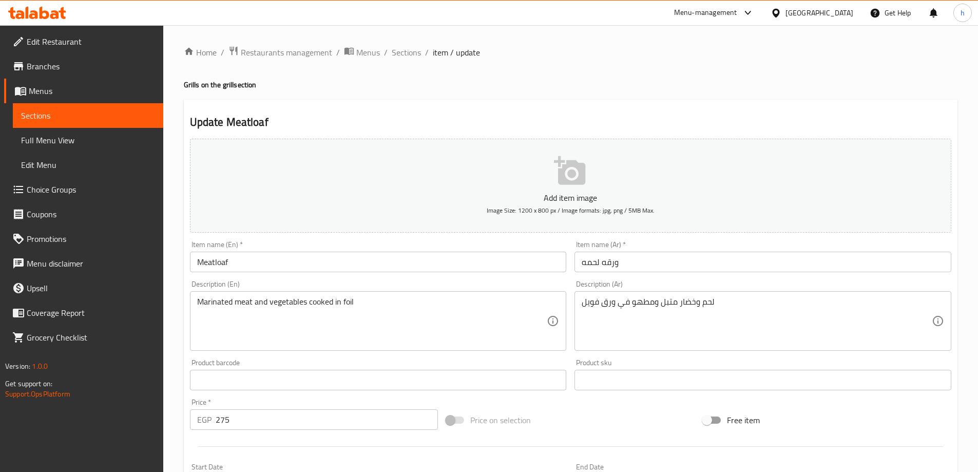
click at [336, 258] on input "Meatloaf" at bounding box center [378, 262] width 377 height 21
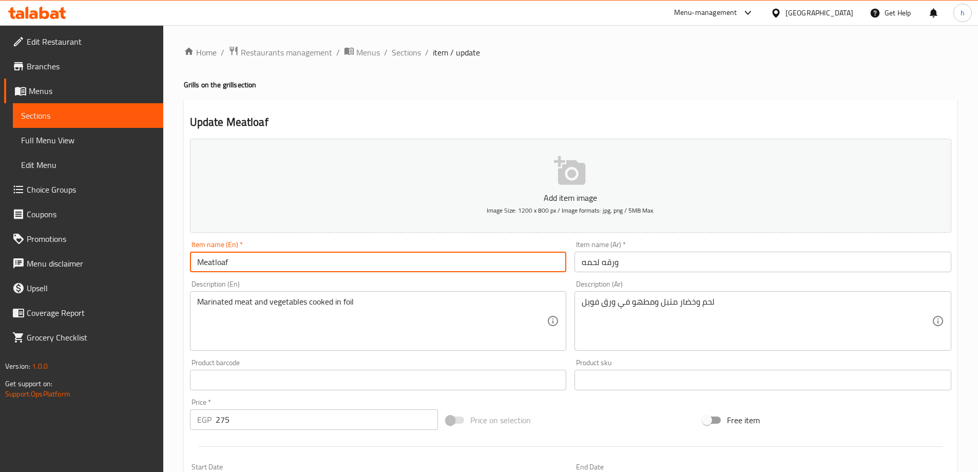
click at [336, 258] on input "Meatloaf" at bounding box center [378, 262] width 377 height 21
paste input "War2et Lahm"
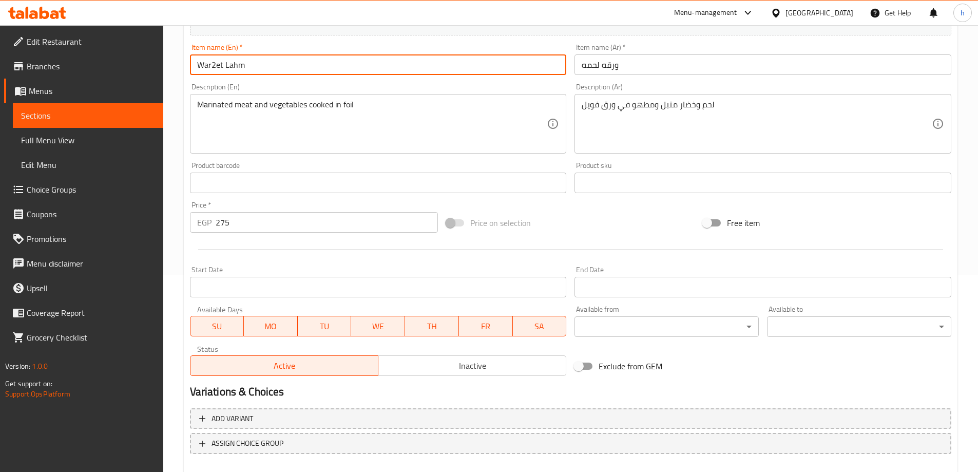
scroll to position [254, 0]
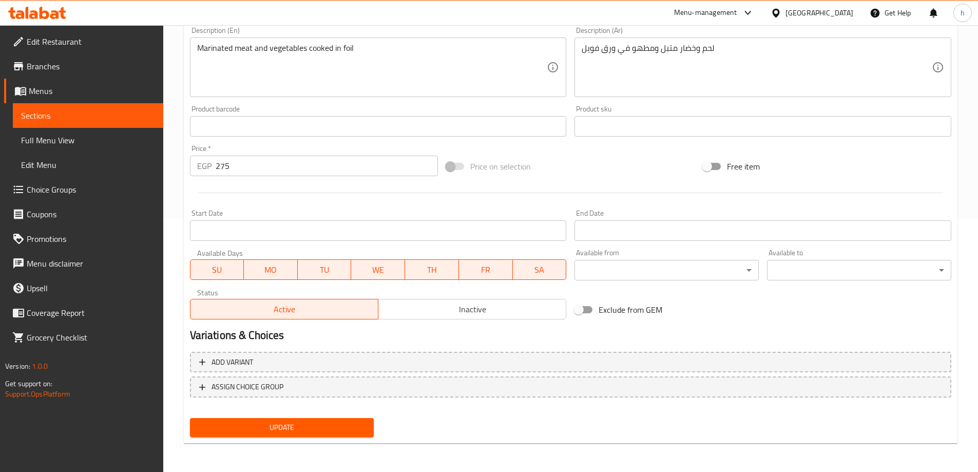
type input "War2et Lahm"
click at [343, 419] on button "Update" at bounding box center [282, 427] width 184 height 19
click at [323, 426] on span "Update" at bounding box center [282, 427] width 168 height 13
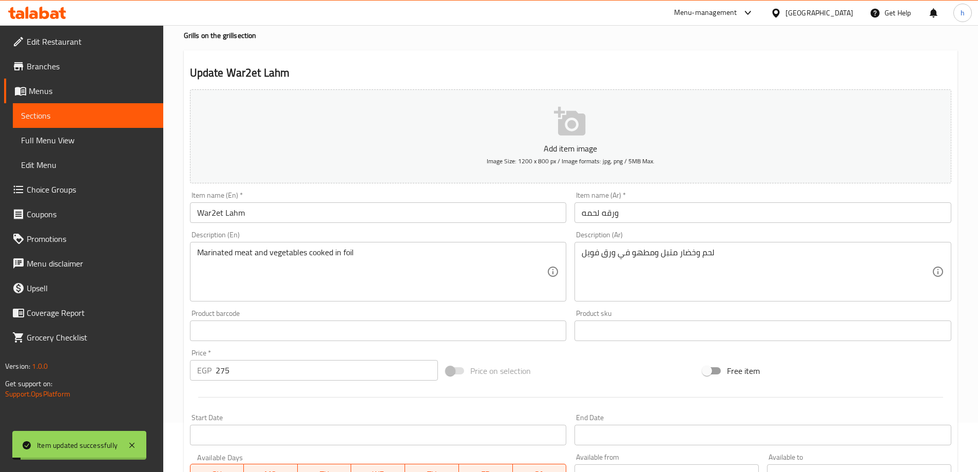
scroll to position [0, 0]
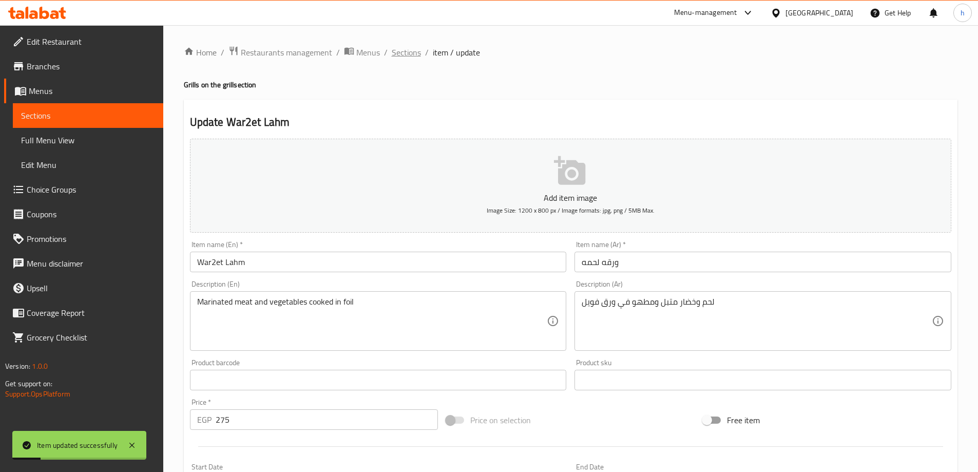
click at [413, 53] on span "Sections" at bounding box center [406, 52] width 29 height 12
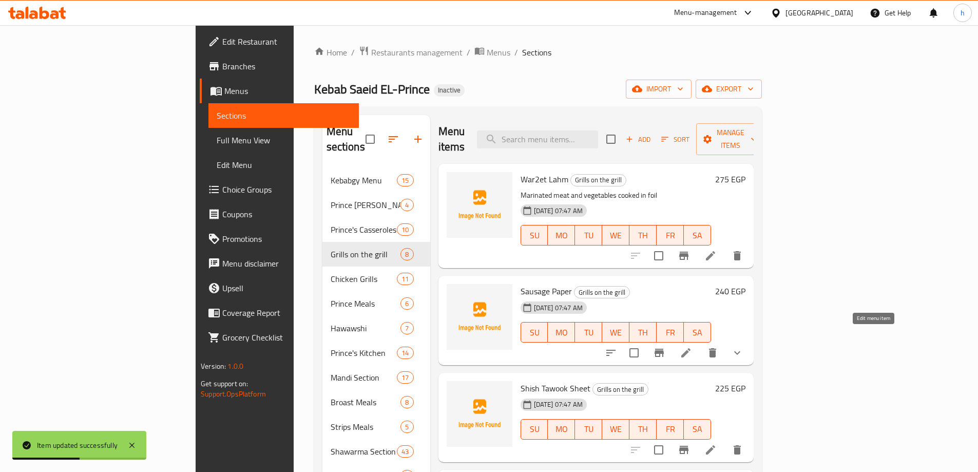
click at [690, 348] on icon at bounding box center [685, 352] width 9 height 9
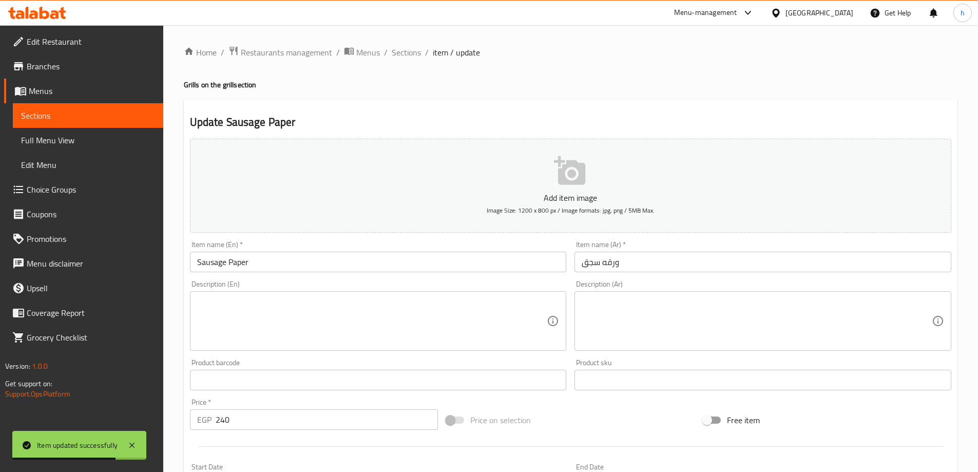
click at [489, 265] on input "Sausage Paper" at bounding box center [378, 262] width 377 height 21
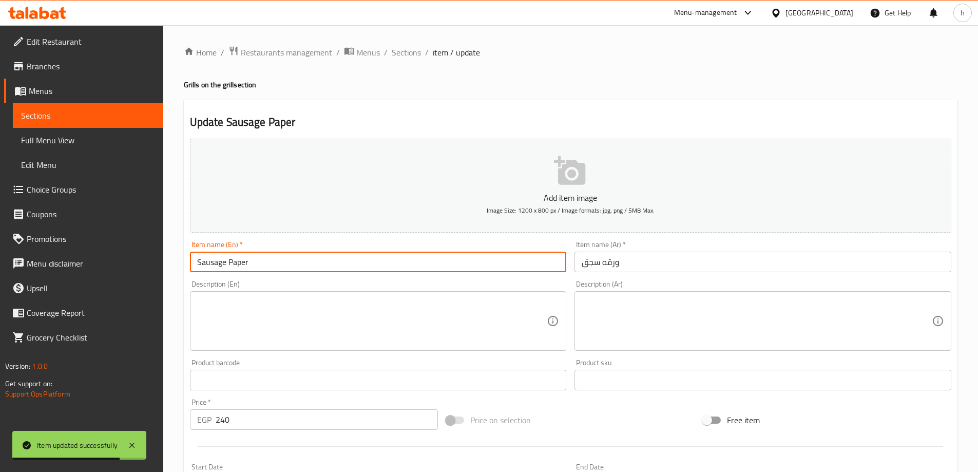
click at [489, 265] on input "Sausage Paper" at bounding box center [378, 262] width 377 height 21
click at [468, 267] on input "Sausage Paper" at bounding box center [378, 262] width 377 height 21
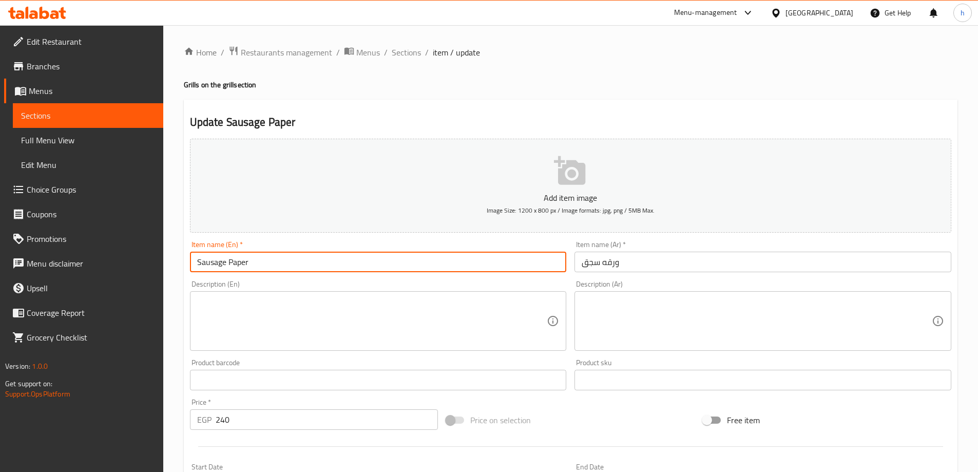
drag, startPoint x: 226, startPoint y: 254, endPoint x: 276, endPoint y: 255, distance: 49.8
click at [276, 255] on input "Sausage Paper" at bounding box center [378, 262] width 377 height 21
paste input "War2et Lahm"
drag, startPoint x: 254, startPoint y: 261, endPoint x: 318, endPoint y: 257, distance: 63.8
click at [318, 257] on input "SausageWar2et Lahm" at bounding box center [378, 262] width 377 height 21
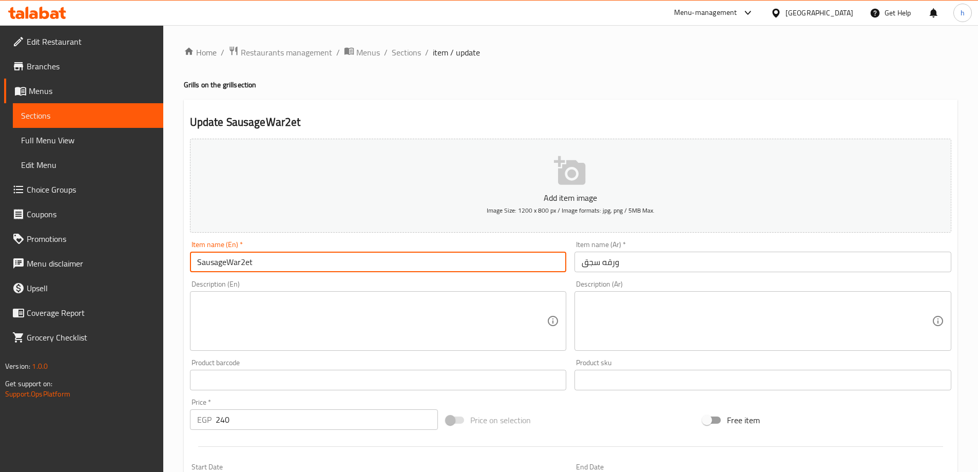
click at [241, 265] on input "SausageWar2et" at bounding box center [378, 262] width 377 height 21
click at [245, 258] on input "SausageWar2et" at bounding box center [378, 262] width 377 height 21
drag, startPoint x: 227, startPoint y: 260, endPoint x: 289, endPoint y: 259, distance: 61.6
click at [284, 259] on input "SausageWar2et" at bounding box center [378, 262] width 377 height 21
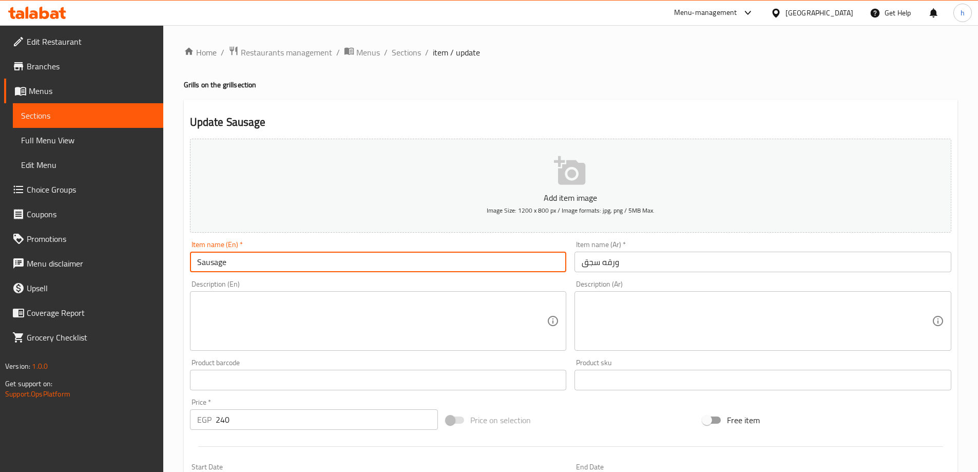
click at [195, 260] on input "Sausage" at bounding box center [378, 262] width 377 height 21
paste input "War2et"
type input "War2et Sausage"
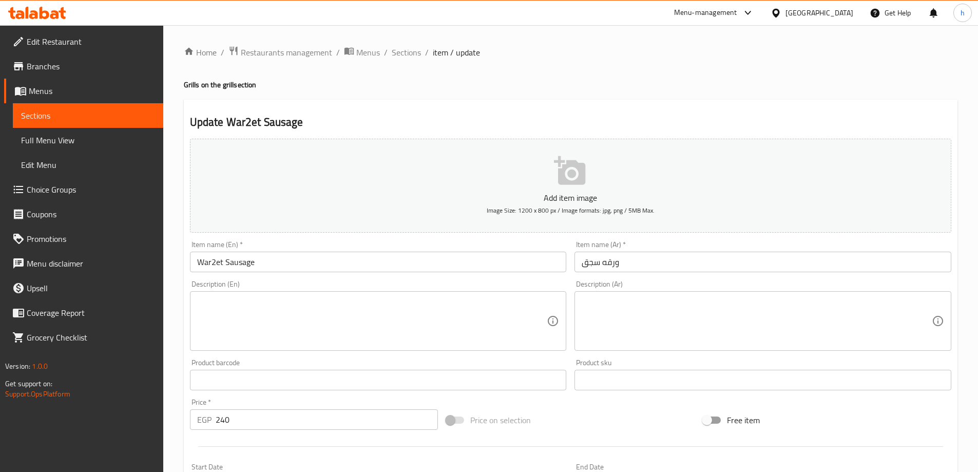
click at [660, 311] on textarea at bounding box center [757, 321] width 350 height 49
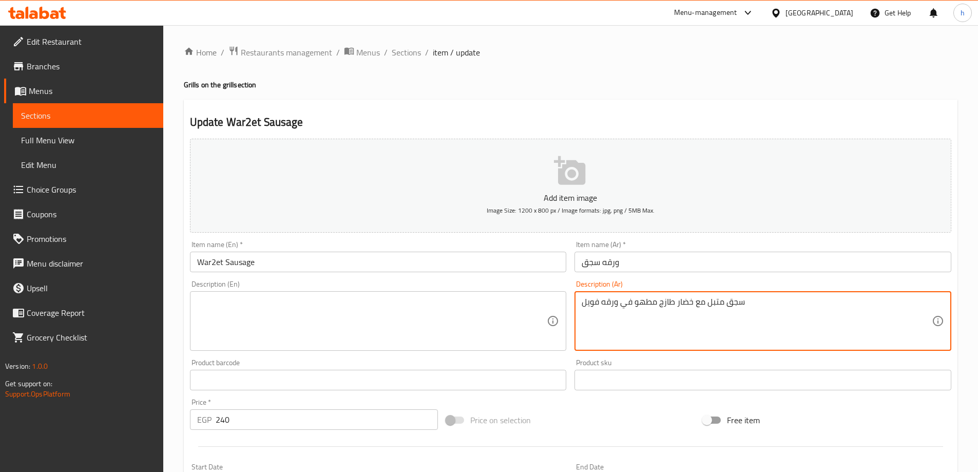
click at [660, 311] on textarea "سجق متبل مع خضار طازج مطهو في ورقه فويل" at bounding box center [757, 321] width 350 height 49
type textarea "سجق متبل مع خضار طازج مطهو في ورقه فويل"
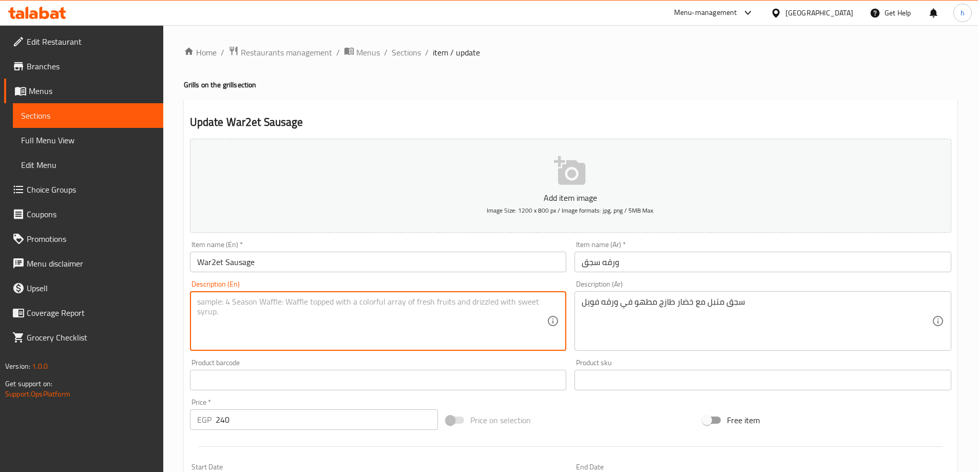
click at [417, 313] on textarea at bounding box center [372, 321] width 350 height 49
paste textarea "Spiced sausage with fresh vegetables cooked in foil"
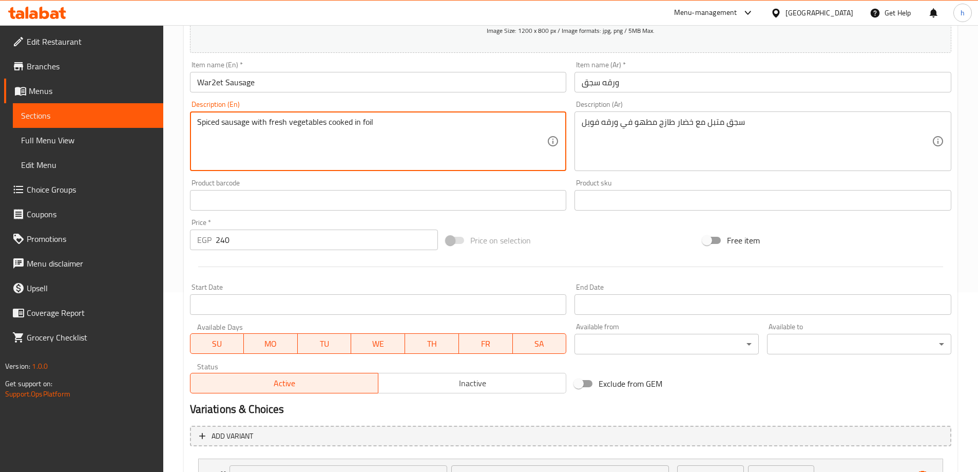
scroll to position [271, 0]
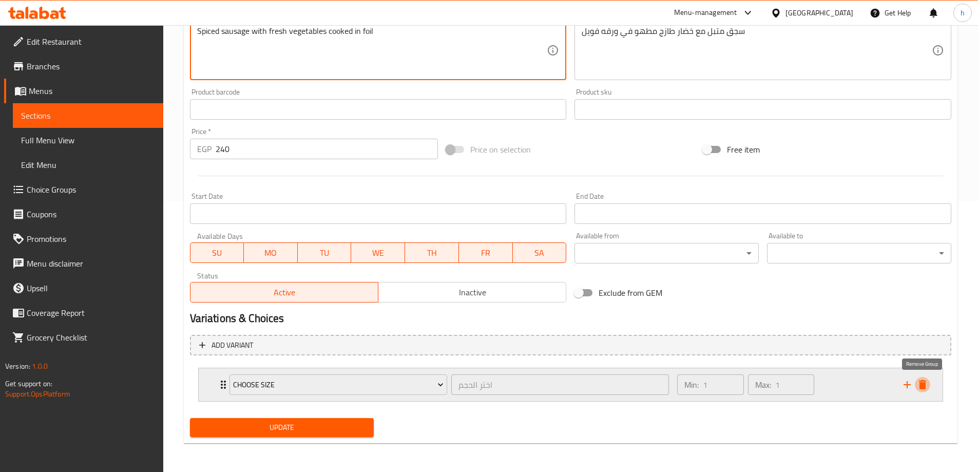
click at [928, 384] on icon "delete" at bounding box center [922, 384] width 12 height 12
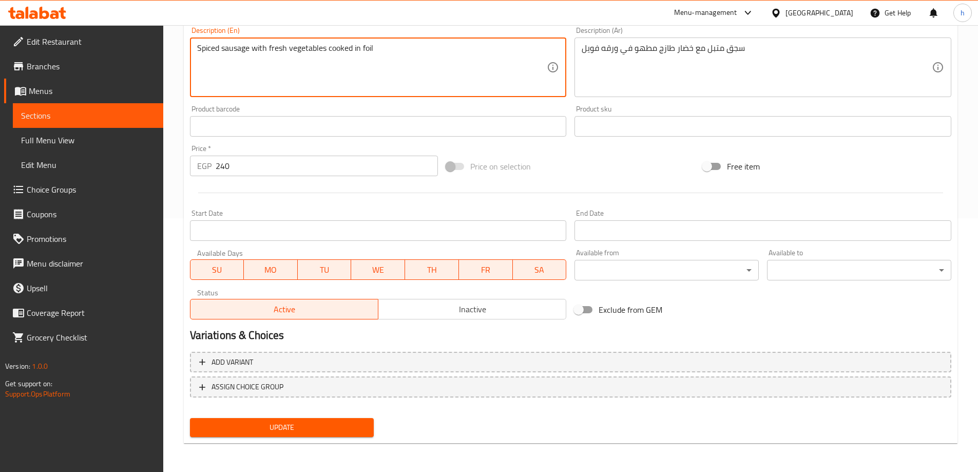
type textarea "Spiced sausage with fresh vegetables cooked in foil"
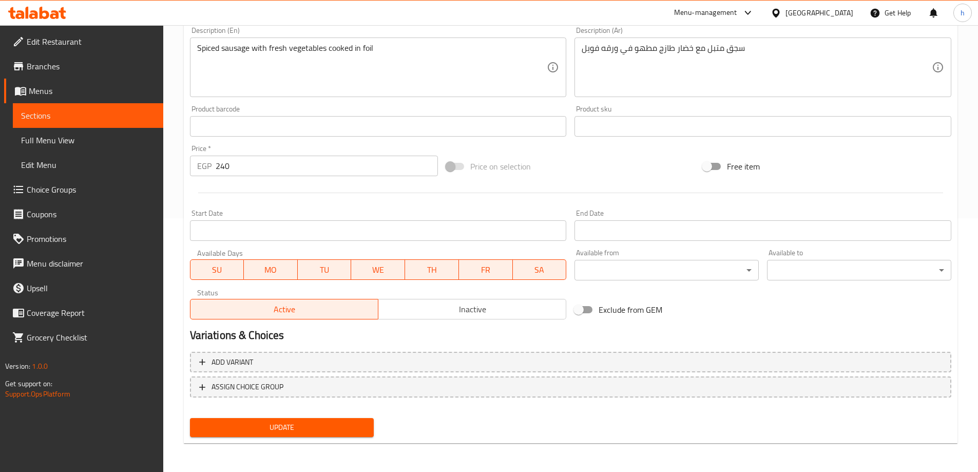
click at [357, 424] on span "Update" at bounding box center [282, 427] width 168 height 13
click at [363, 431] on span "Update" at bounding box center [282, 427] width 168 height 13
click at [322, 428] on span "Update" at bounding box center [282, 427] width 168 height 13
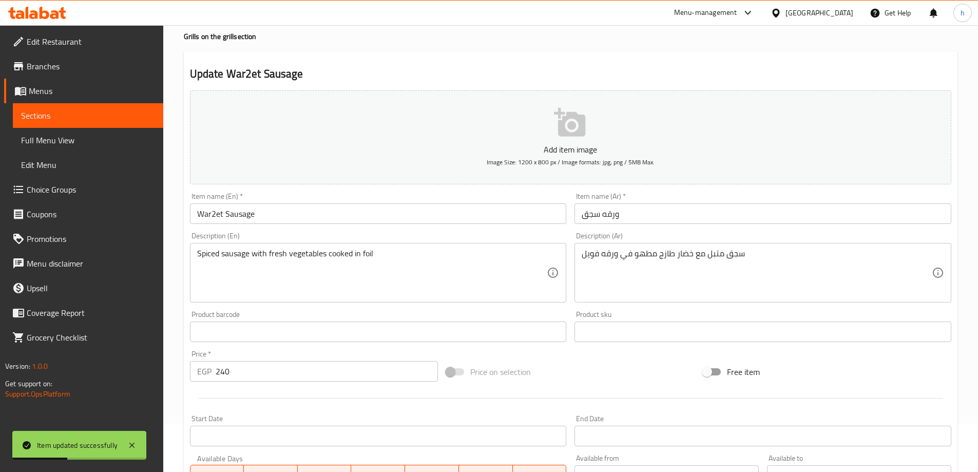
scroll to position [0, 0]
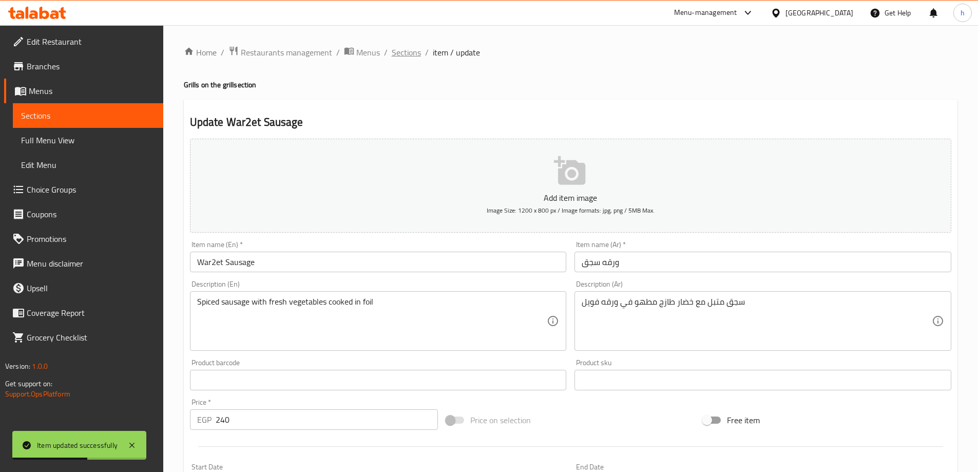
click at [400, 49] on span "Sections" at bounding box center [406, 52] width 29 height 12
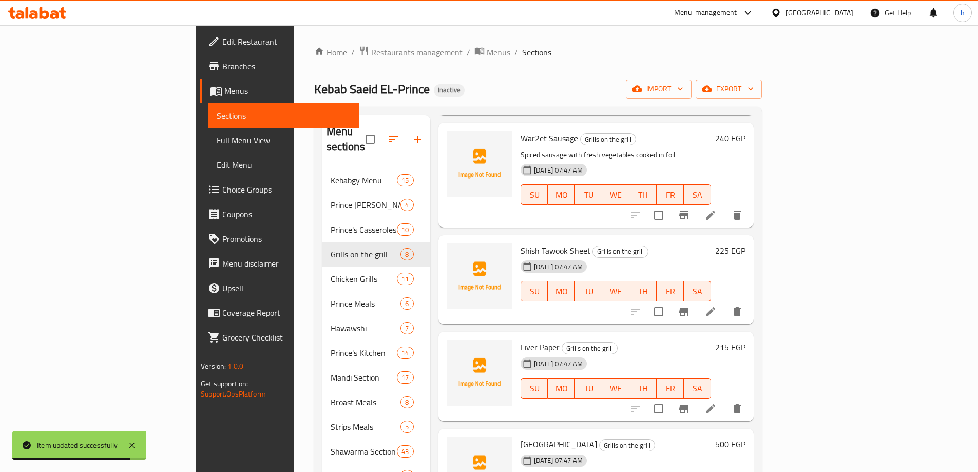
scroll to position [154, 0]
click at [717, 304] on icon at bounding box center [710, 310] width 12 height 12
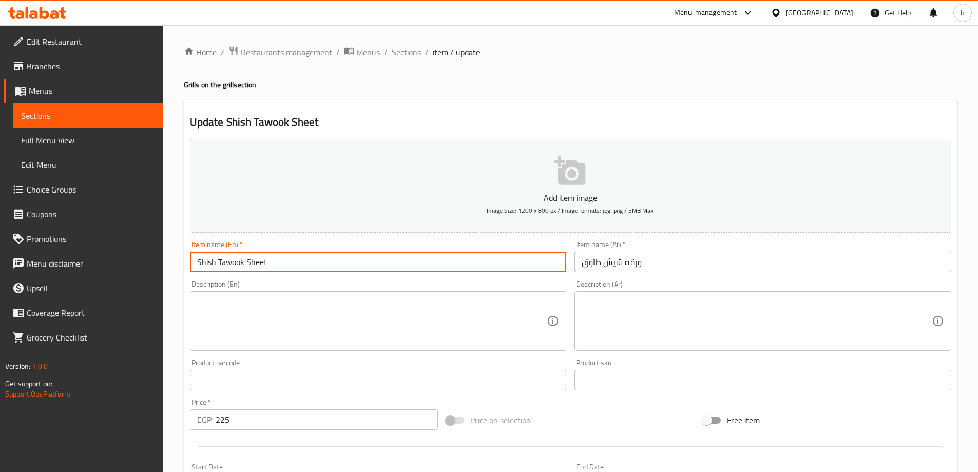
click at [247, 264] on input "Shish Tawook Sheet" at bounding box center [378, 262] width 377 height 21
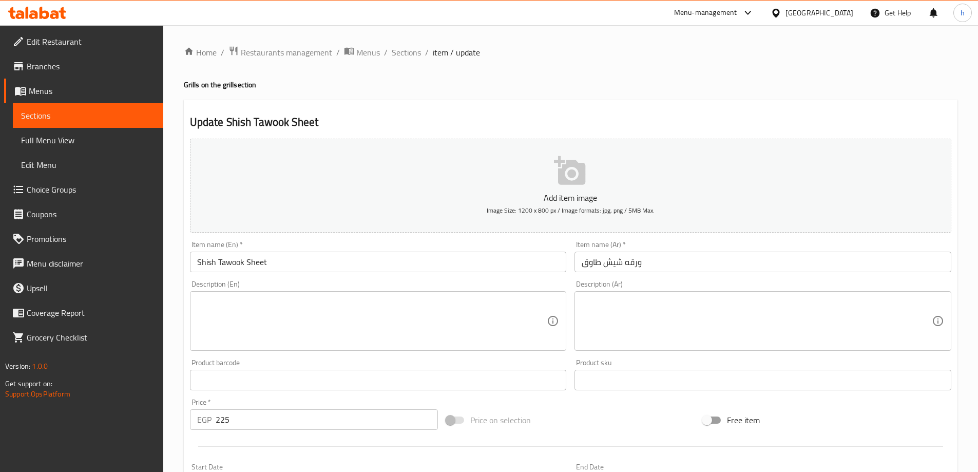
click at [462, 279] on div "Description (En) Description (En)" at bounding box center [378, 315] width 385 height 79
click at [456, 263] on input "Shish Tawook Sheet" at bounding box center [378, 262] width 377 height 21
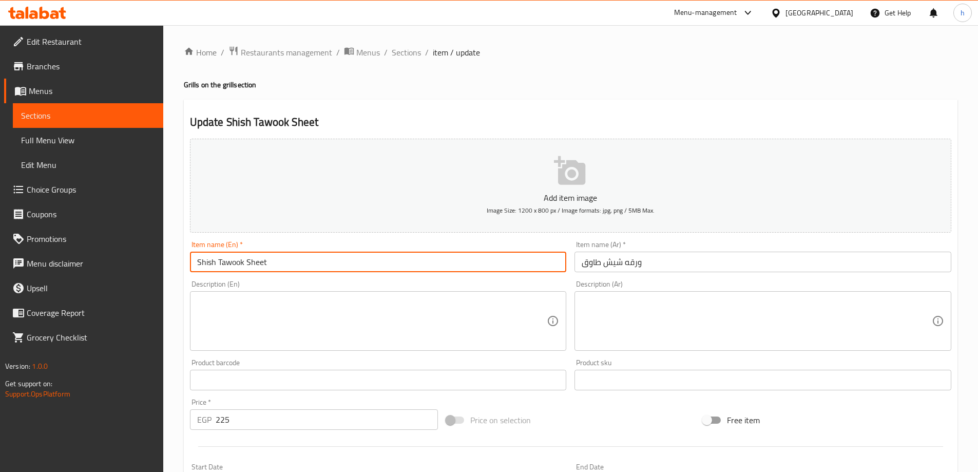
click at [456, 263] on input "Shish Tawook Sheet" at bounding box center [378, 262] width 377 height 21
paste input "War2et"
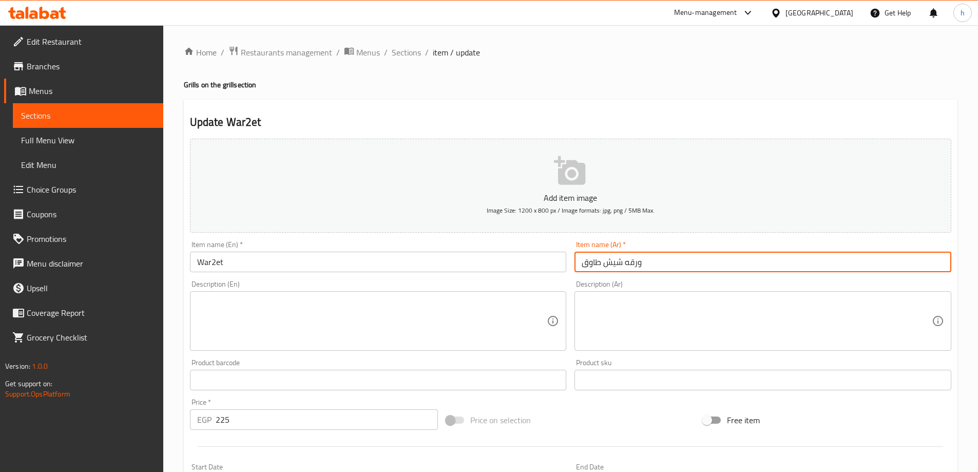
drag, startPoint x: 622, startPoint y: 261, endPoint x: 559, endPoint y: 259, distance: 62.2
click at [559, 259] on div "Add item image Image Size: 1200 x 800 px / Image formats: jpg, png / 5MB Max. I…" at bounding box center [570, 355] width 769 height 442
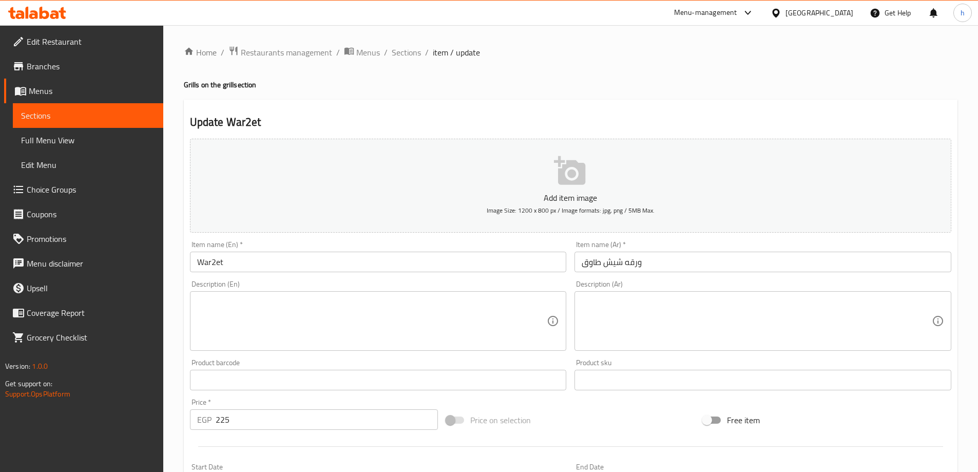
click at [362, 260] on input "War2et" at bounding box center [378, 262] width 377 height 21
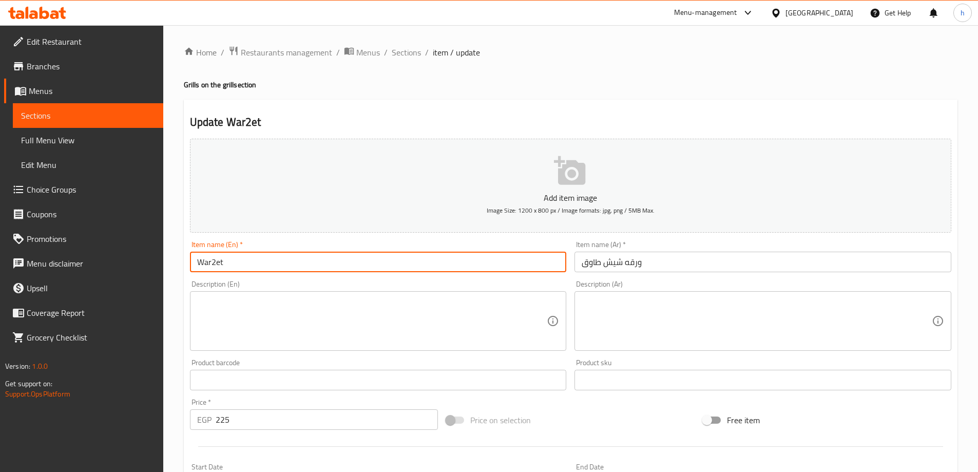
paste input "[PERSON_NAME]"
click at [224, 258] on input "War2et Shish Tawook" at bounding box center [378, 262] width 377 height 21
type input "War2et [PERSON_NAME]"
click at [656, 311] on textarea at bounding box center [757, 321] width 350 height 49
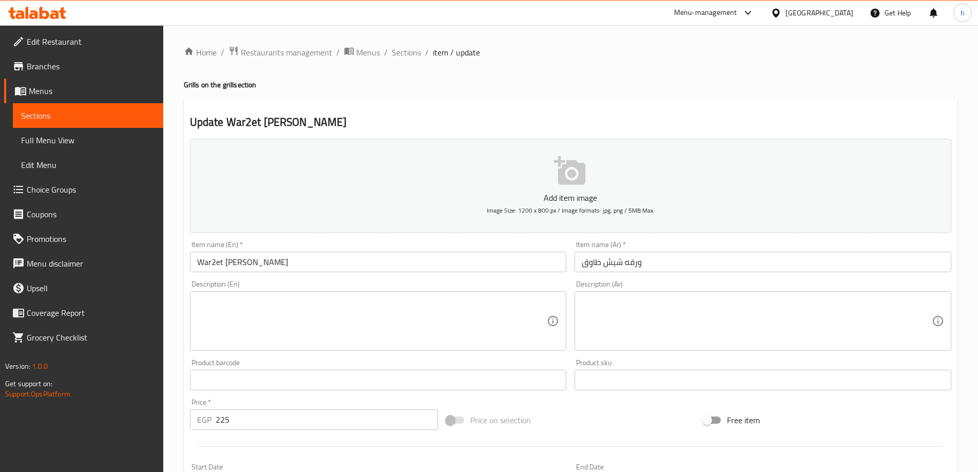
click at [606, 306] on textarea at bounding box center [757, 321] width 350 height 49
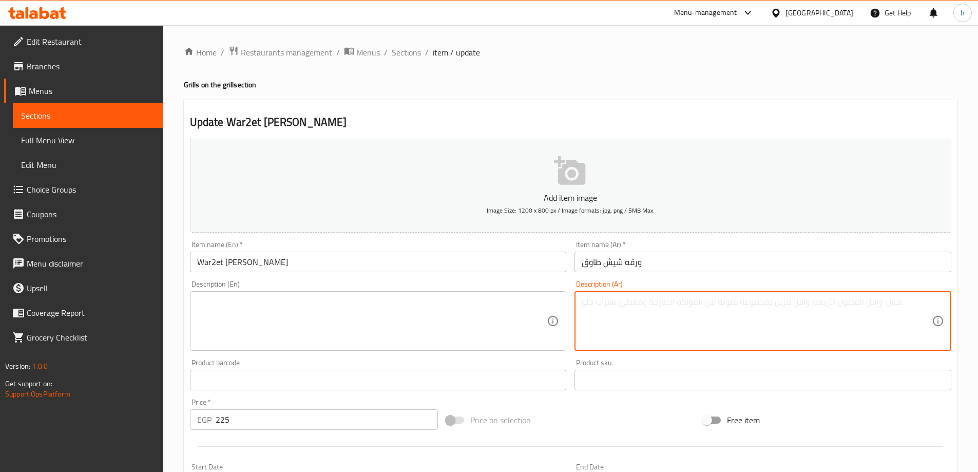
paste textarea "ﻣﻛﻌﺑﺎت دﺟﺎج ﻣﺗﺑﻠﺔ ﻣﻊ ﺧﺿﺎر ﻣطﮭﯾﺔ ﻓﻲ ورﻗﺔ ﻓوﯾل. ورﻗﺔ ﻛﺑدة – ﻛﺑدة ﻣﻊ ﺑﺻل وﻓﻠﻔل ﻣطﮭ…"
type textarea "ﻣﻛﻌﺑﺎت دﺟﺎج ﻣﺗﺑﻠﺔ ﻣﻊ ﺧﺿﺎر ﻣطﮭﯾﺔ ﻓﻲ ورﻗﺔ ﻓوﯾل. ورﻗﺔ ﻛﺑدة – ﻛﺑدة ﻣﻊ ﺑﺻل وﻓﻠﻔل ﻣطﮭ…"
click at [855, 306] on textarea "ﻣﻛﻌﺑﺎت دﺟﺎج ﻣﺗﺑﻠﺔ ﻣﻊ ﺧﺿﺎر ﻣطﮭﯾﺔ ﻓﻲ ورﻗﺔ ﻓوﯾل. ورﻗﺔ ﻛﺑدة – ﻛﺑدة ﻣﻊ ﺑﺻل وﻓﻠﻔل ﻣطﮭ…" at bounding box center [757, 321] width 350 height 49
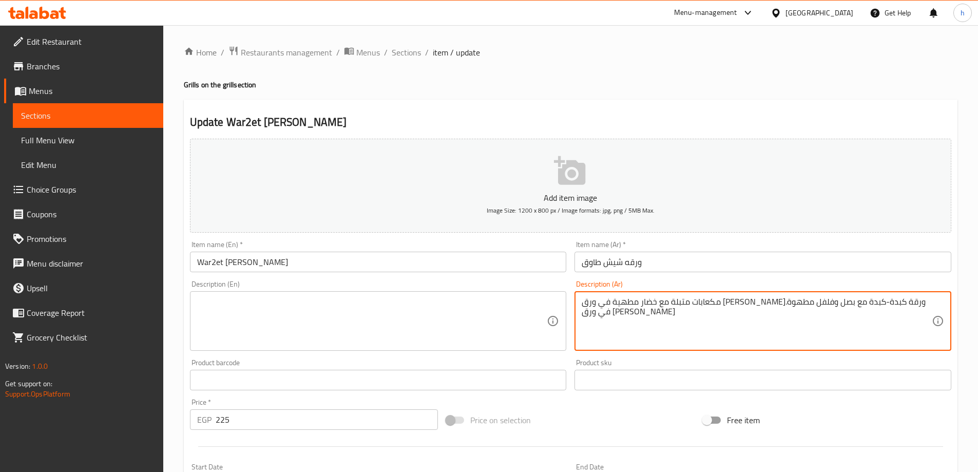
click at [848, 307] on textarea "مكعابات متبلة مع خضار مطهية في ورق فويل.ورقة كبدة-كبدة مع بصل وفلفل مطهوة في ور…" at bounding box center [757, 321] width 350 height 49
click at [907, 303] on textarea "مكعابات متبلة مع خضار مطهية في ورق فويل.ورقة كبدة-كبدة مع بصل وفلفل مطهوة في ور…" at bounding box center [757, 321] width 350 height 49
click at [910, 298] on textarea "مكعابات متبلة مع خضار مطهية في ورق فويل.ورقة كبدة-كبدة مع بصل وفلفل مطهوة في ور…" at bounding box center [757, 321] width 350 height 49
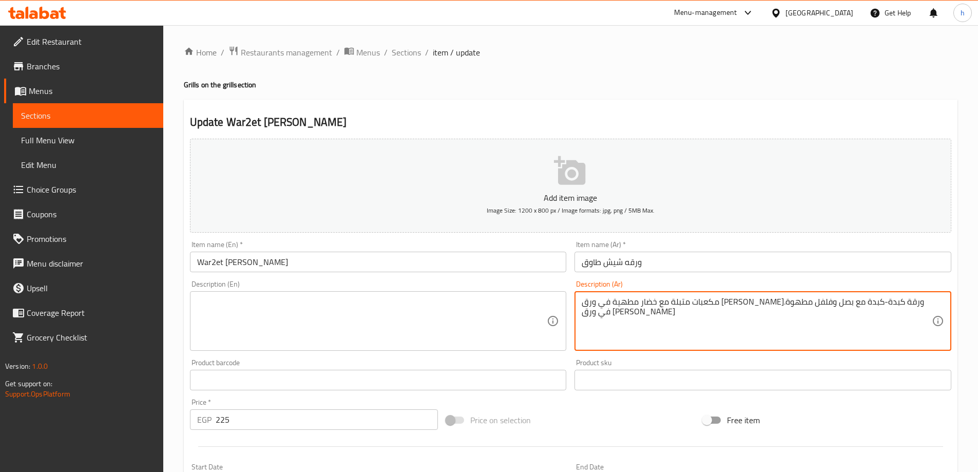
type textarea "مكعبات متبلة مع خضار مطهية في ورق فويل.ورقة كبدة-كبدة مع بصل وفلفل مطهوة في ورق…"
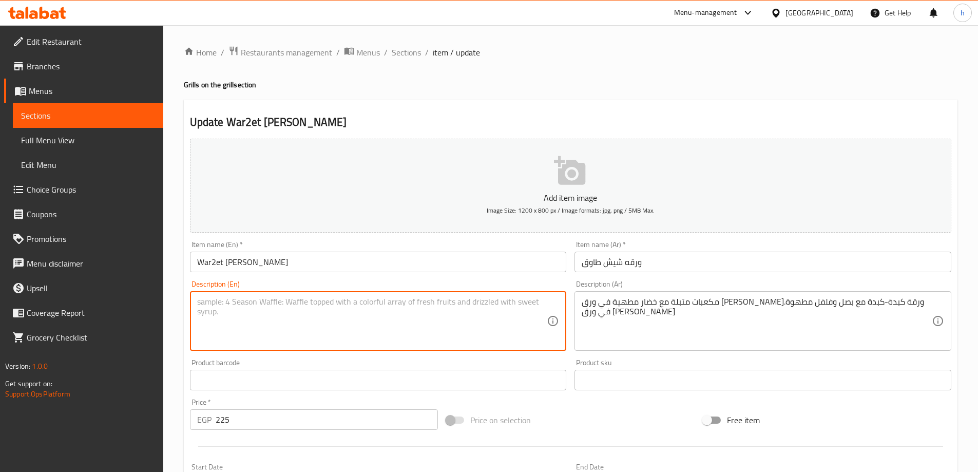
click at [396, 319] on textarea at bounding box center [372, 321] width 350 height 49
paste textarea "Seasoned cubes with vegetables cooked in foil.Liver-liver leaf with onions and …"
type textarea "Seasoned cubes with vegetables cooked in foil.Liver-liver leaf with onions and …"
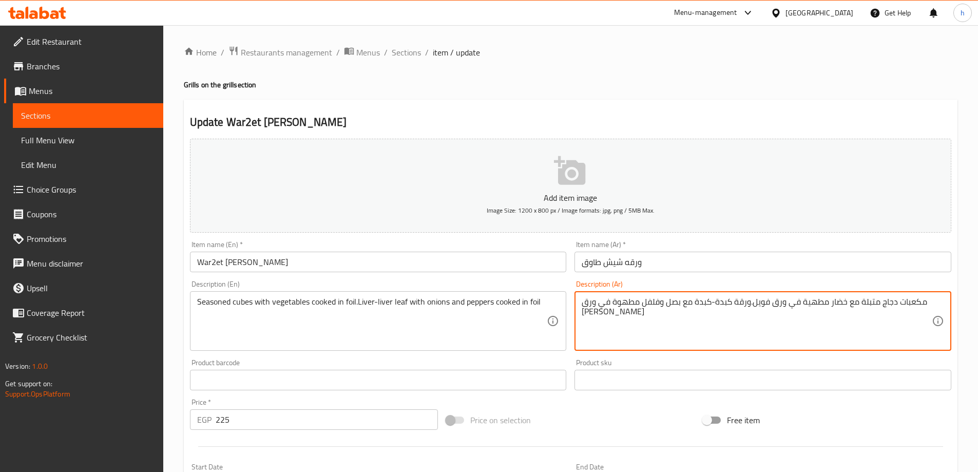
type textarea "مكعبات دجاج متبلة مع خضار مطهية في ورق فويل.ورقة كبدة-كبدة مع بصل وفلفل مطهوة ف…"
click at [829, 296] on div "مكعبات دجاج متبلة مع خضار مطهية في ورق فويل.ورقة كبدة-كبدة مع بصل وفلفل مطهوة ف…" at bounding box center [762, 321] width 377 height 60
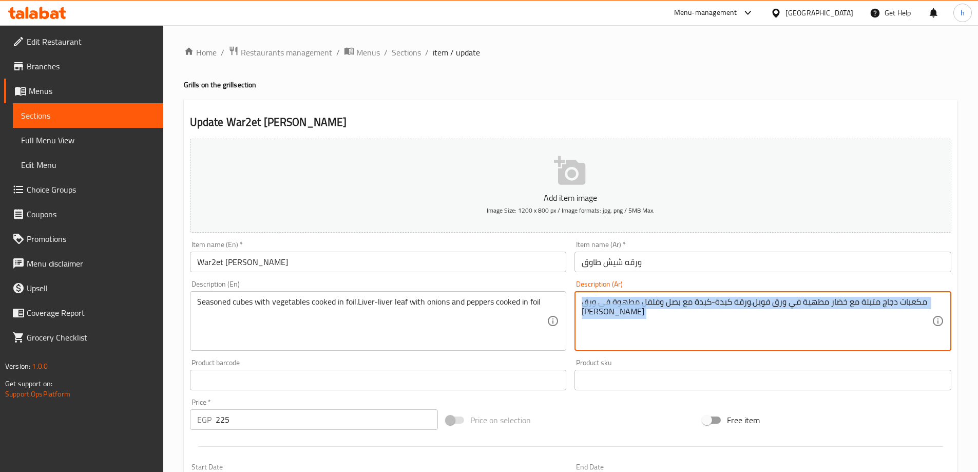
click at [829, 296] on div "مكعبات دجاج متبلة مع خضار مطهية في ورق فويل.ورقة كبدة-كبدة مع بصل وفلفل مطهوة ف…" at bounding box center [762, 321] width 377 height 60
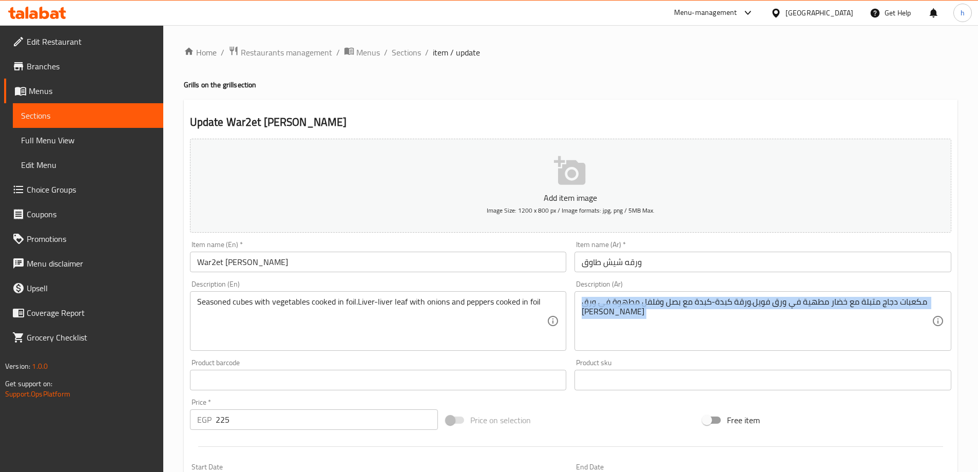
click at [829, 296] on div "مكعبات دجاج متبلة مع خضار مطهية في ورق فويل.ورقة كبدة-كبدة مع بصل وفلفل مطهوة ف…" at bounding box center [762, 321] width 377 height 60
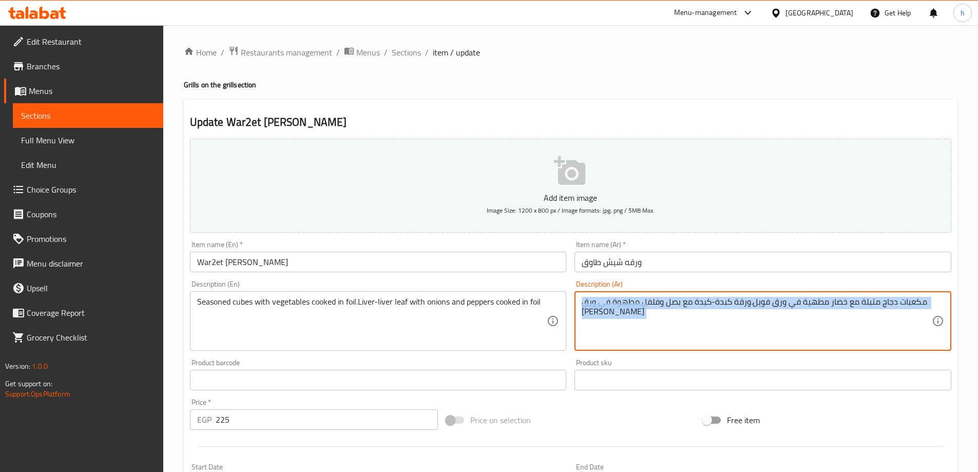
click at [829, 296] on div "مكعبات دجاج متبلة مع خضار مطهية في ورق فويل.ورقة كبدة-كبدة مع بصل وفلفل مطهوة ف…" at bounding box center [762, 321] width 377 height 60
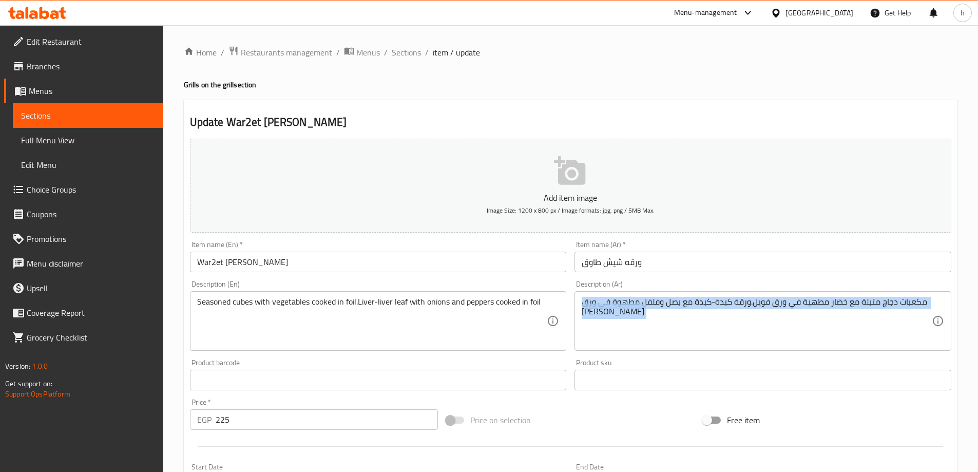
click at [829, 296] on div "مكعبات دجاج متبلة مع خضار مطهية في ورق فويل.ورقة كبدة-كبدة مع بصل وفلفل مطهوة ف…" at bounding box center [762, 321] width 377 height 60
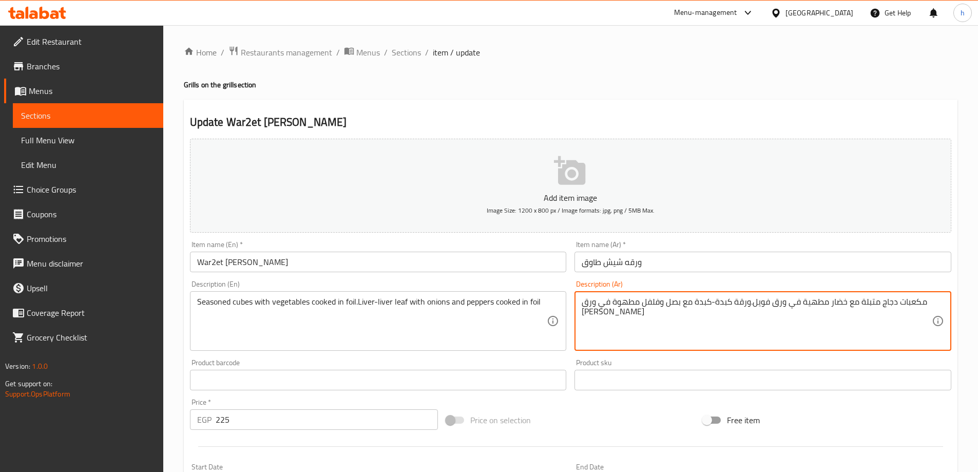
click at [831, 305] on textarea "مكعبات دجاج متبلة مع خضار مطهية في ورق فويل.ورقة كبدة-كبدة مع بصل وفلفل مطهوة ف…" at bounding box center [757, 321] width 350 height 49
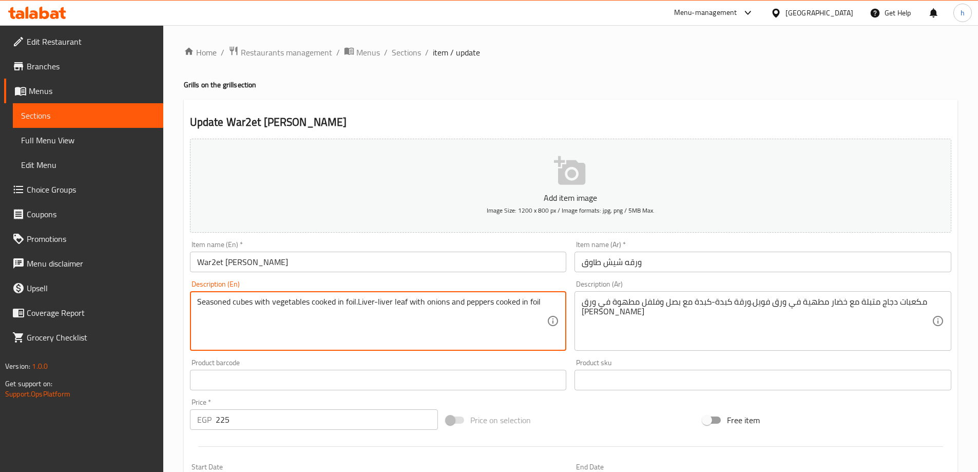
click at [535, 300] on textarea "Seasoned cubes with vegetables cooked in foil.Liver-liver leaf with onions and …" at bounding box center [372, 321] width 350 height 49
paste textarea "Marinated chicken"
click at [282, 301] on textarea "Marinated chicken cubes with vegetables cooked in foil.Liver-liver leaf with on…" at bounding box center [372, 321] width 350 height 49
click at [304, 301] on textarea "Marinated chicken cubes with vegetables cooked in foil.Liver-liver leaf with on…" at bounding box center [372, 321] width 350 height 49
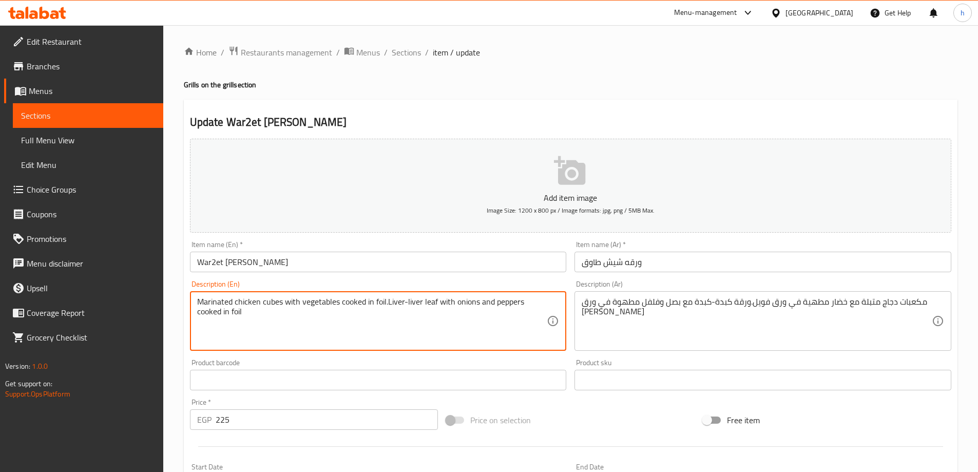
click at [349, 301] on textarea "Marinated chicken cubes with vegetables cooked in foil.Liver-liver leaf with on…" at bounding box center [372, 321] width 350 height 49
click at [400, 301] on textarea "Marinated chicken cubes with vegetables cooked in foil.Liver-liver leaf with on…" at bounding box center [372, 321] width 350 height 49
click at [389, 301] on textarea "Marinated chicken cubes with vegetables cooked in foil.Liver-liver leaf with on…" at bounding box center [372, 321] width 350 height 49
click at [423, 298] on textarea "Marinated chicken cubes with vegetables cooked in foil.-liver leaf with onions …" at bounding box center [372, 321] width 350 height 49
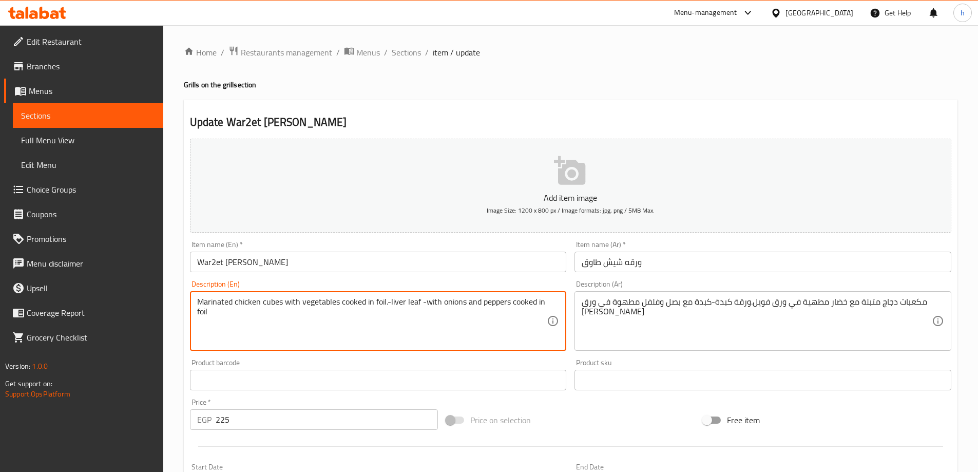
click at [400, 300] on textarea "Marinated chicken cubes with vegetables cooked in foil.-liver leaf -with onions…" at bounding box center [372, 321] width 350 height 49
click at [425, 300] on textarea "Marinated chicken cubes with vegetables cooked in foil.-liver leaf -with onions…" at bounding box center [372, 321] width 350 height 49
paste textarea "liver"
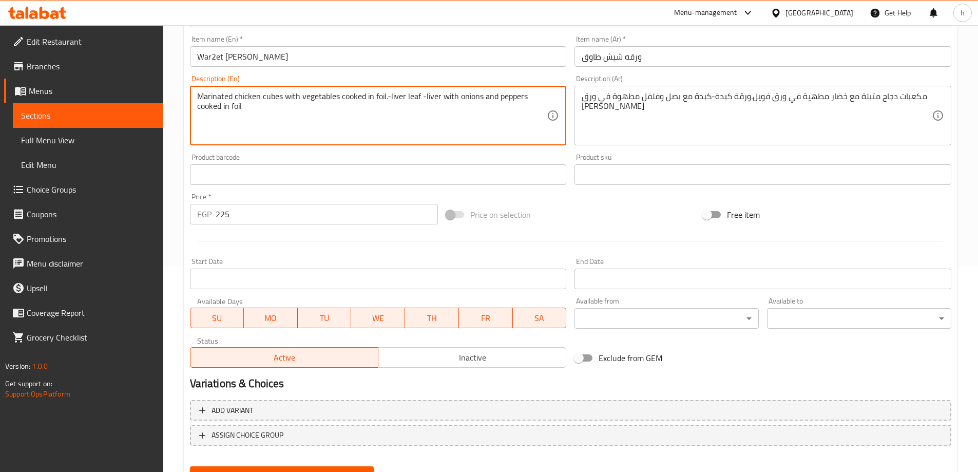
scroll to position [254, 0]
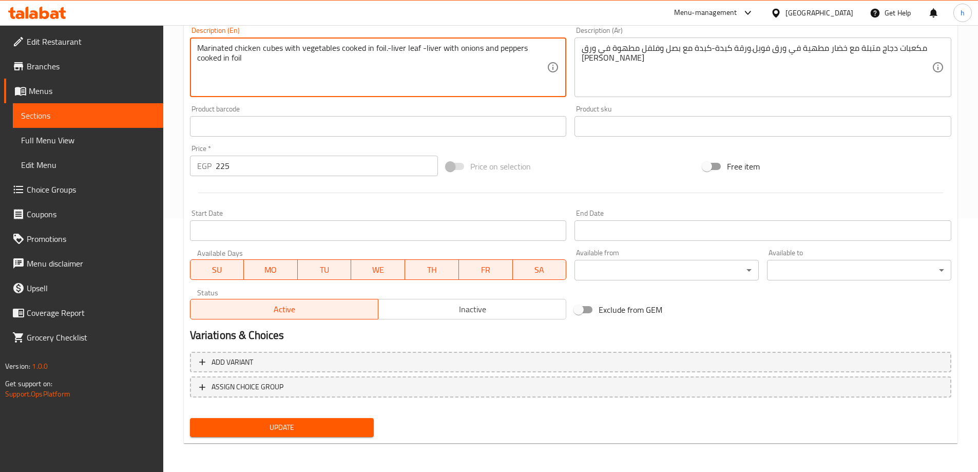
type textarea "Marinated chicken cubes with vegetables cooked in foil.-liver leaf -liver with …"
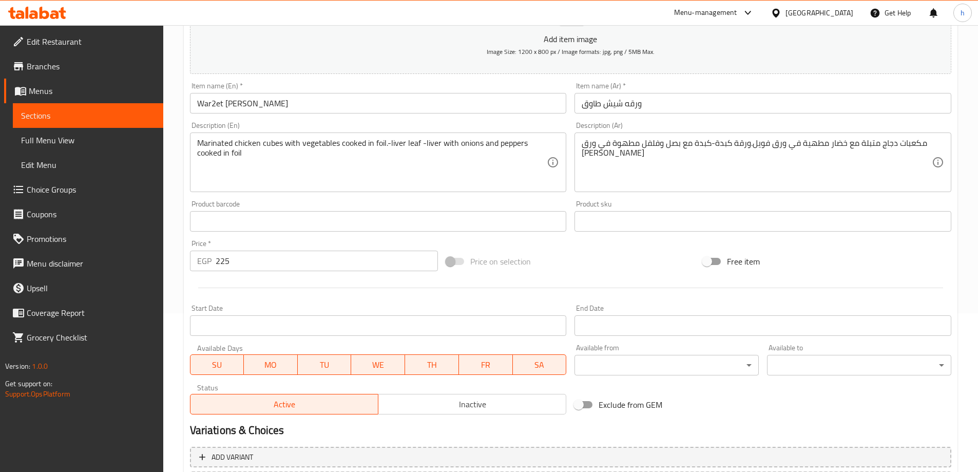
scroll to position [151, 0]
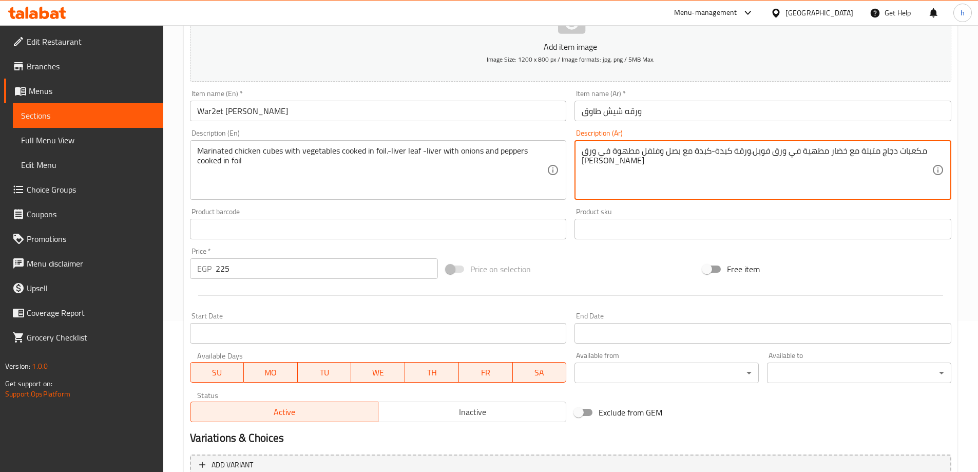
drag, startPoint x: 750, startPoint y: 150, endPoint x: 600, endPoint y: 168, distance: 152.0
type textarea "مكعبات دجاج متبلة مع خضار مطهية في ورق فويل"
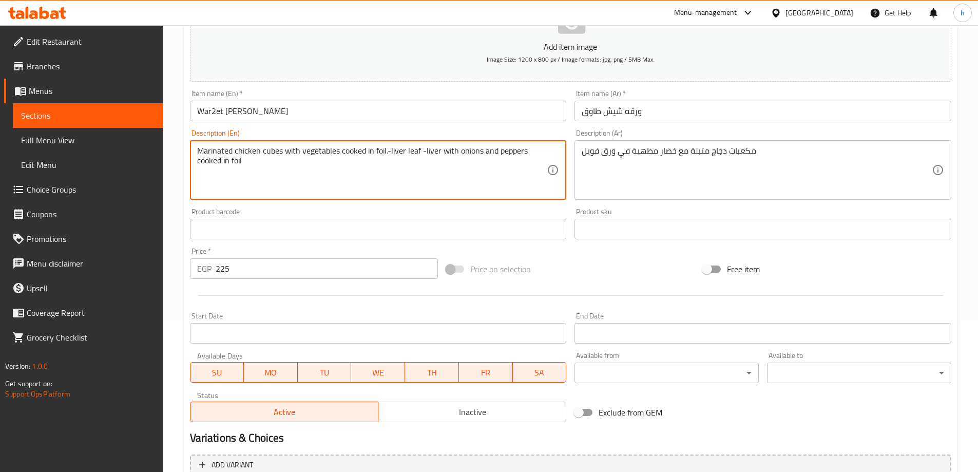
drag, startPoint x: 385, startPoint y: 151, endPoint x: 527, endPoint y: 183, distance: 145.2
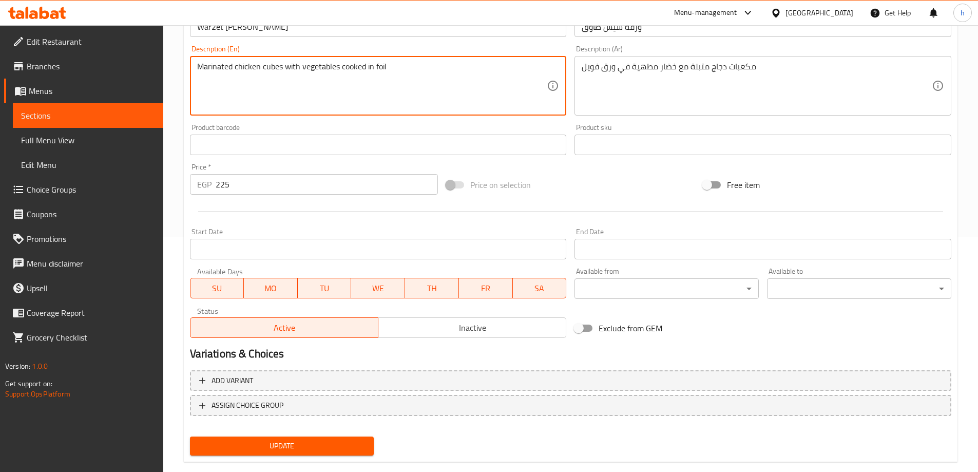
scroll to position [254, 0]
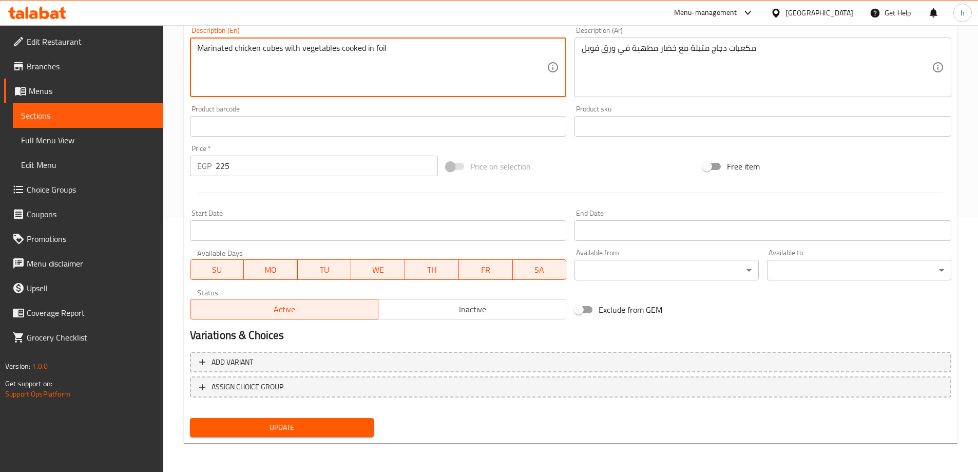
type textarea "Marinated chicken cubes with vegetables cooked in foil"
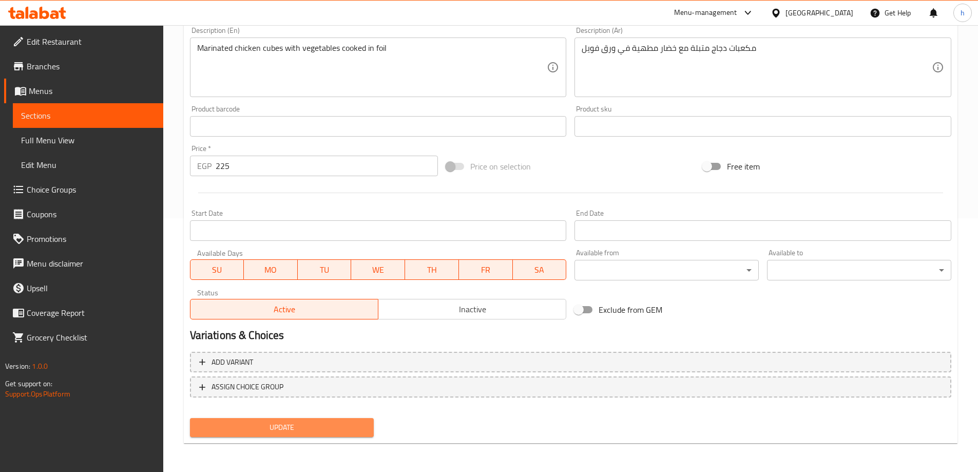
click at [297, 433] on span "Update" at bounding box center [282, 427] width 168 height 13
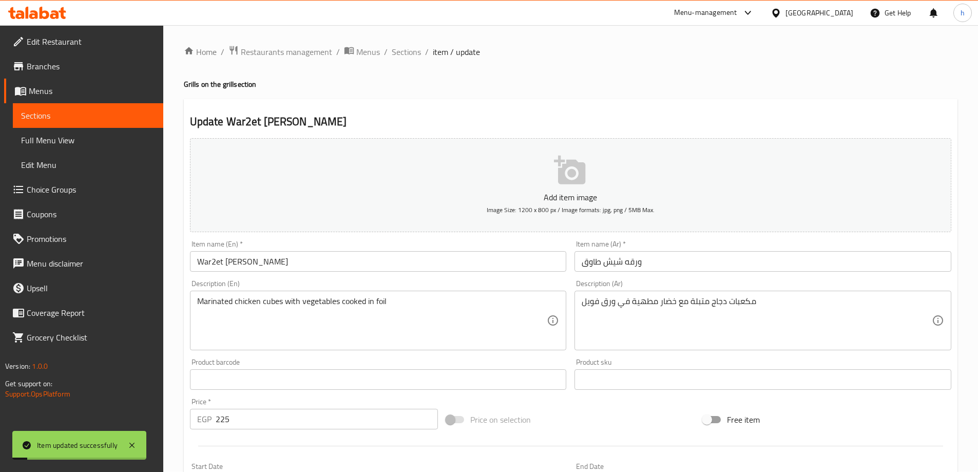
scroll to position [0, 0]
click at [413, 51] on span "Sections" at bounding box center [406, 52] width 29 height 12
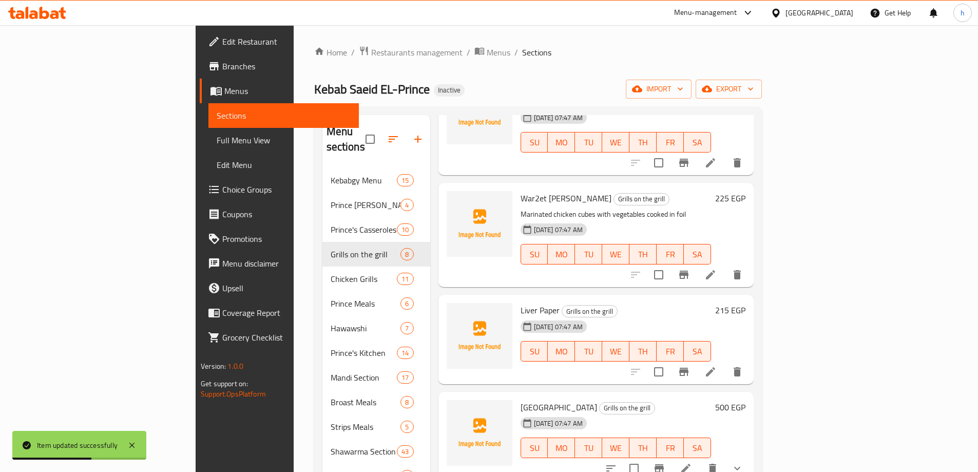
scroll to position [257, 0]
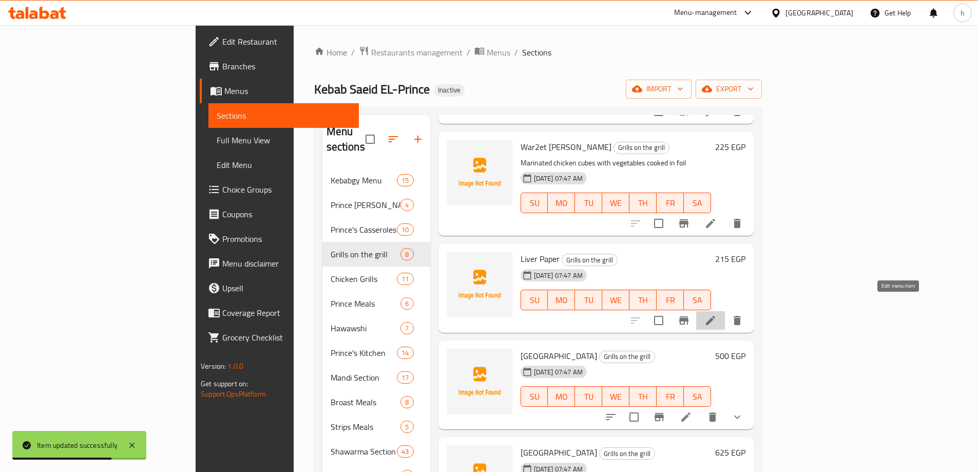
click at [717, 314] on icon at bounding box center [710, 320] width 12 height 12
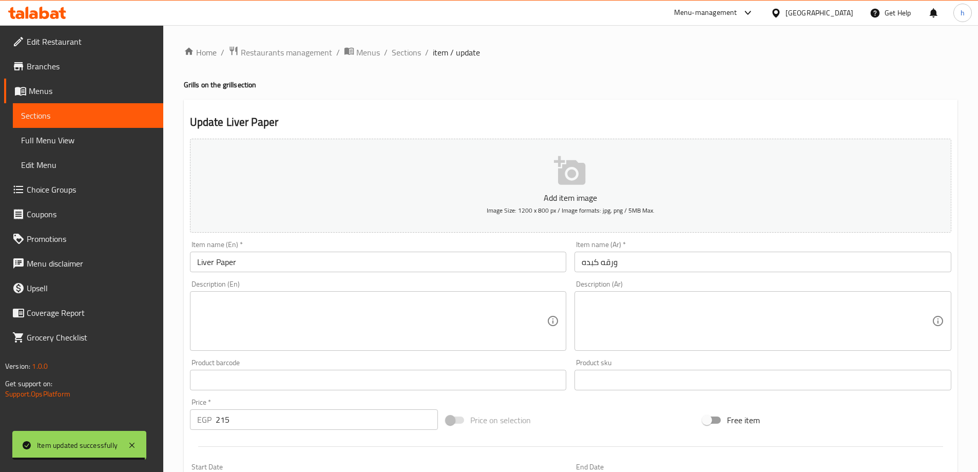
click at [236, 264] on input "Liver Paper" at bounding box center [378, 262] width 377 height 21
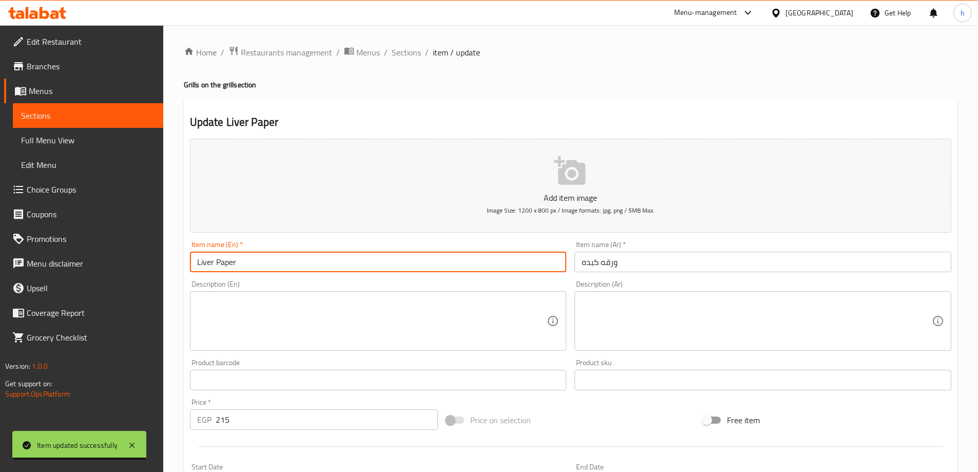
click at [236, 264] on input "Liver Paper" at bounding box center [378, 262] width 377 height 21
drag, startPoint x: 195, startPoint y: 260, endPoint x: 217, endPoint y: 259, distance: 21.6
click at [195, 260] on input "Liver" at bounding box center [378, 262] width 377 height 21
paste input "War2et"
type input "War2et Liver"
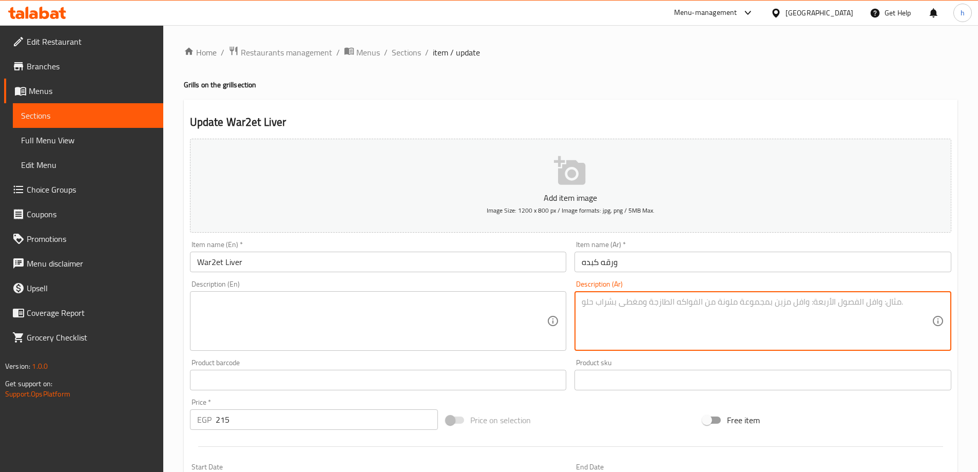
click at [696, 307] on textarea at bounding box center [757, 321] width 350 height 49
click at [756, 320] on textarea at bounding box center [757, 321] width 350 height 49
paste textarea "War2et"
type textarea "W"
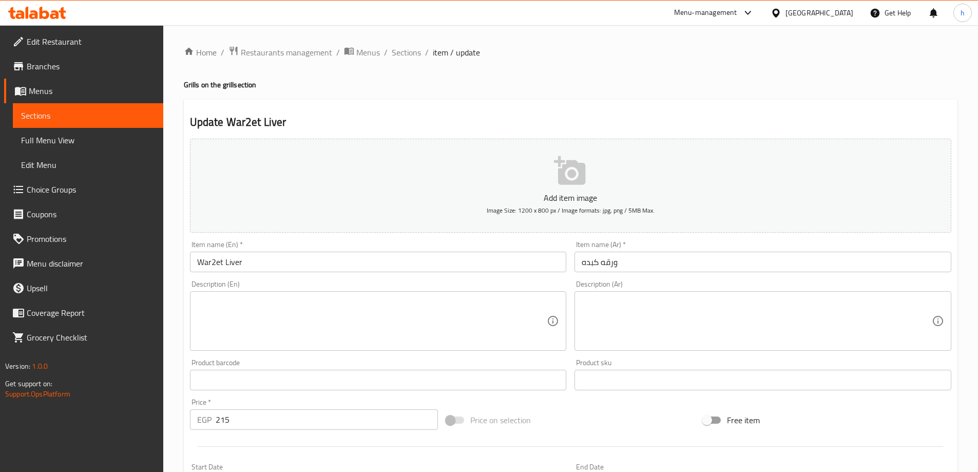
click at [805, 302] on textarea at bounding box center [757, 321] width 350 height 49
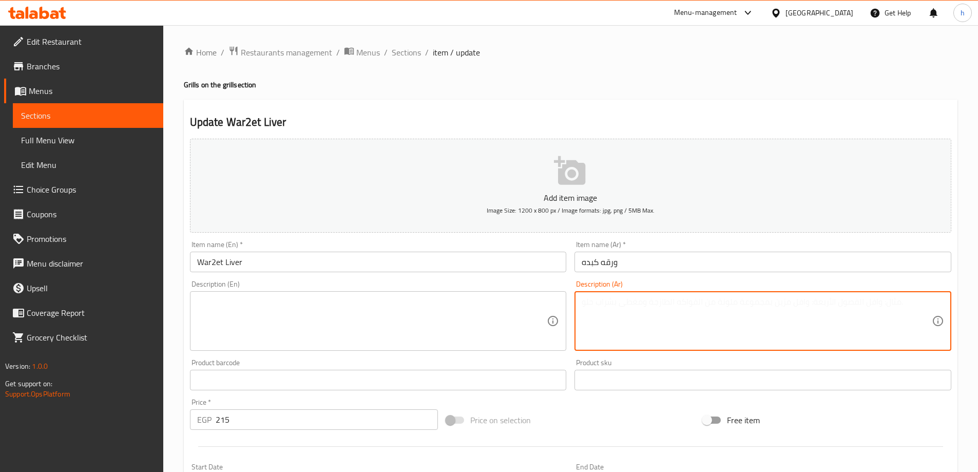
paste textarea "ﻛﺑدة ﻣﻊ ﺑﺻل وﻓﻠﻔل ﻣطﮭوة ﻓﻲ ورﻗﺔ ﻓوﯾل."
click at [725, 297] on textarea "ﻛﺑدة ﻣﻊ ﺑﺻل وﻓﻠﻔل ﻣطﮭوة ﻓﻲ ورﻗﺔ ﻓوﯾل. كبده مع بصل وفلفل مطهوة في فويل" at bounding box center [757, 321] width 350 height 49
click at [723, 297] on textarea "ﻛﺑدة ﻣﻊ ﺑﺻل وﻓﻠﻔل ﻣطﮭوة ﻓﻲ ورﻗﺔ ﻓوﯾل. كبده مع بصل وفلفل مطهوة في فويل" at bounding box center [757, 321] width 350 height 49
click at [728, 299] on textarea "ﻛﺑدة ﻣﻊ ﺑﺻل وﻓﻠﻔل ﻣطﮭوة ﻓﻲ ورﻗﺔ ﻓوﯾل. كبده مع بصل وفلفل مطهوة في فويل" at bounding box center [757, 321] width 350 height 49
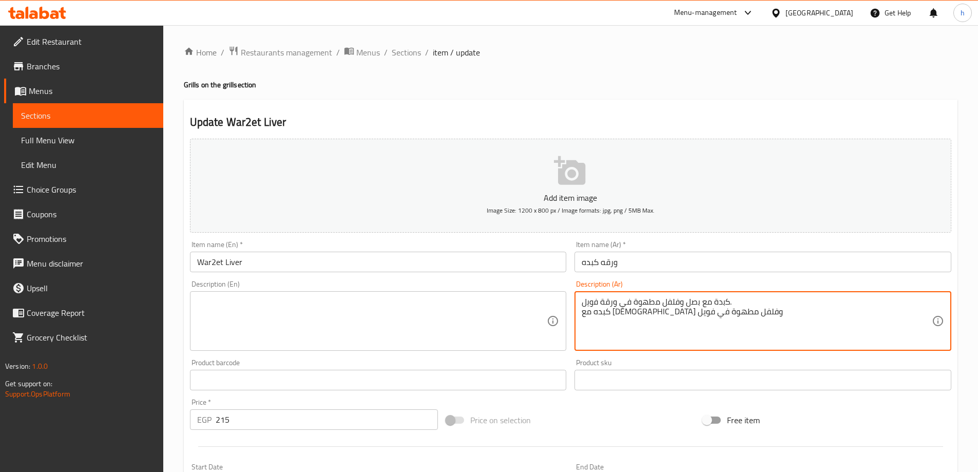
click at [728, 299] on textarea "ﻛﺑدة ﻣﻊ ﺑﺻل وﻓﻠﻔل ﻣطﮭوة ﻓﻲ ورﻗﺔ ﻓوﯾل. كبده مع بصل وفلفل مطهوة في فويل" at bounding box center [757, 321] width 350 height 49
click at [728, 299] on textarea "كبده مع بصل وفلفل مطهوة في فويل" at bounding box center [757, 321] width 350 height 49
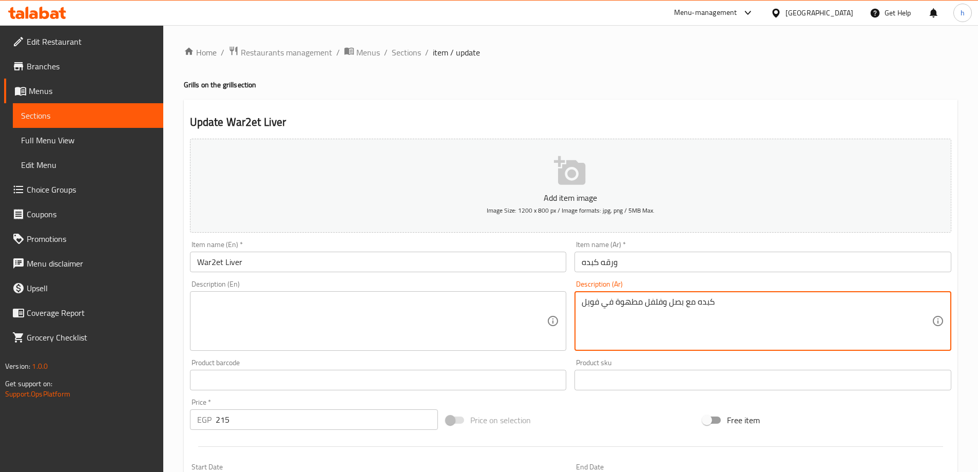
click at [599, 300] on textarea "كبده مع بصل وفلفل مطهوة في فويل" at bounding box center [757, 321] width 350 height 49
click at [602, 304] on textarea "كبده مع بصل وفلفل مطهوة في فويل" at bounding box center [757, 321] width 350 height 49
click at [647, 306] on textarea "كبده مع بصل وفلفل مطهوة في ورقة فويل" at bounding box center [757, 321] width 350 height 49
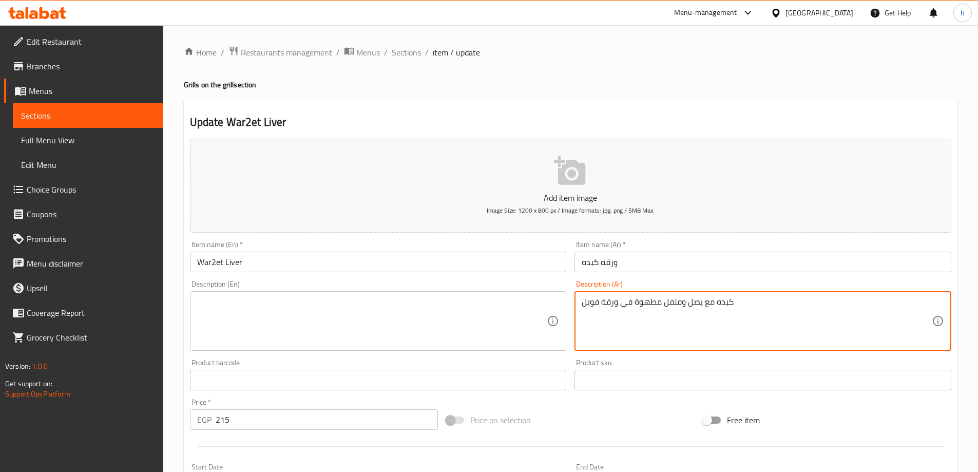
type textarea "كبده مع بصل وفلفل مطهوة في ورقة فويل"
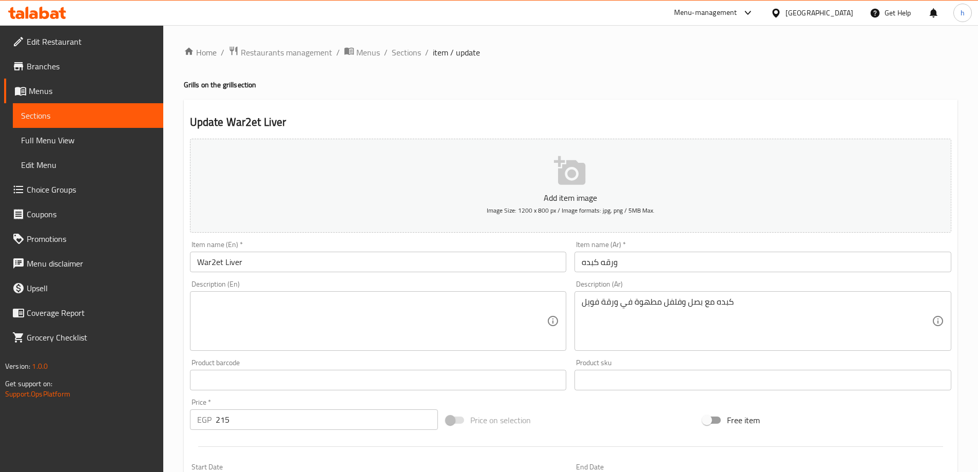
click at [379, 301] on textarea at bounding box center [372, 321] width 350 height 49
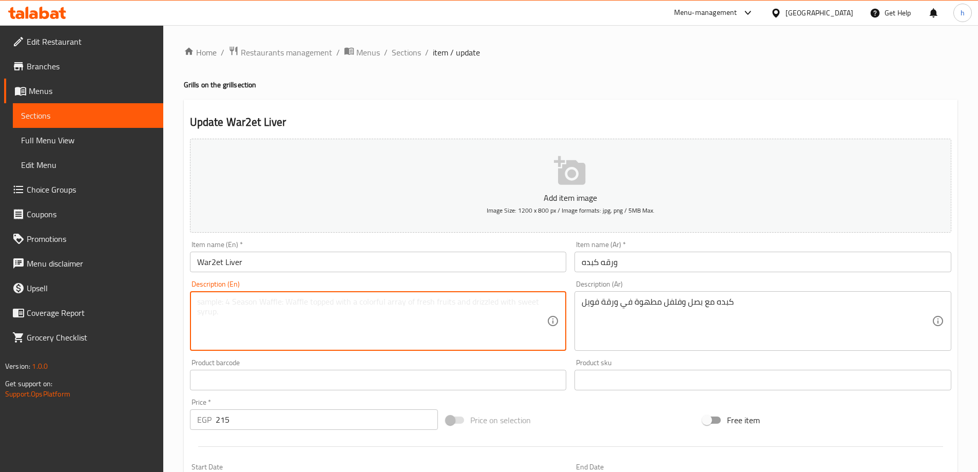
paste textarea "Liver with onions and pepper cooked in a foil"
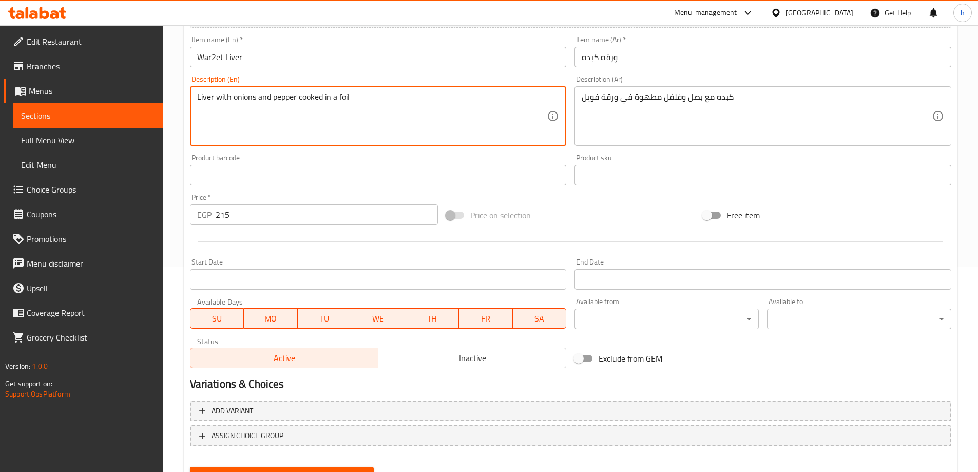
scroll to position [254, 0]
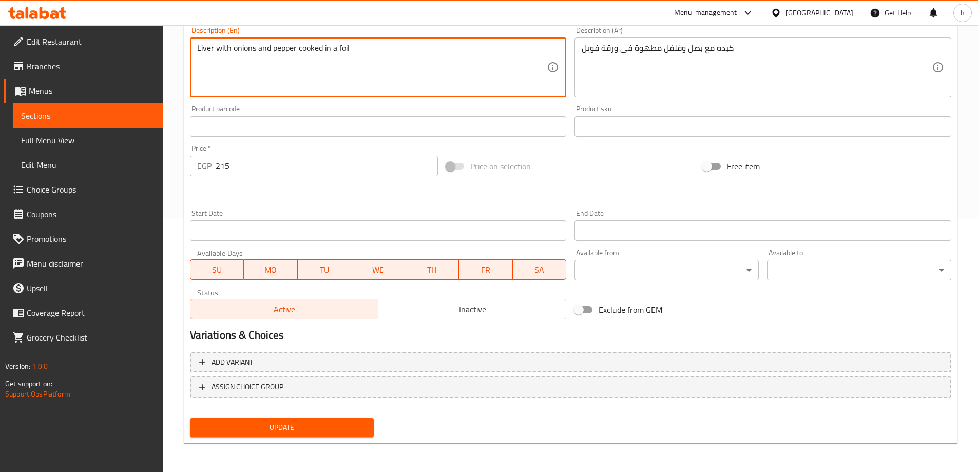
type textarea "Liver with onions and pepper cooked in a foil"
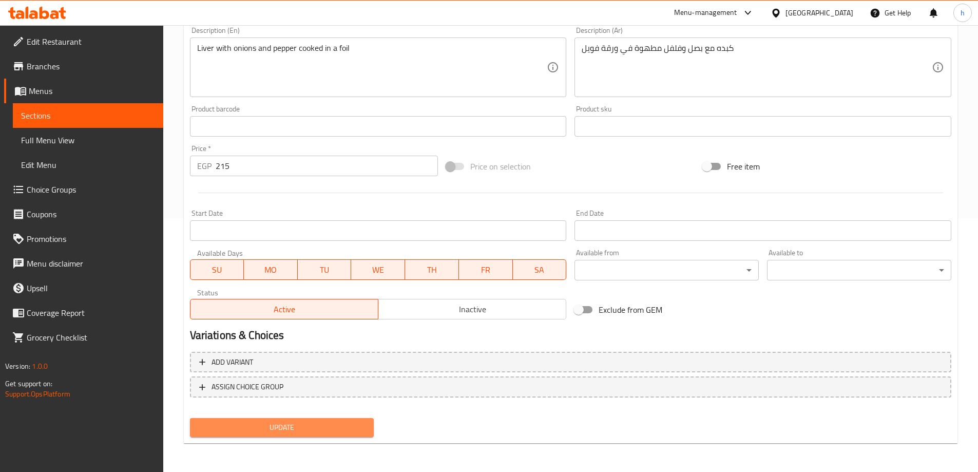
click at [330, 423] on span "Update" at bounding box center [282, 427] width 168 height 13
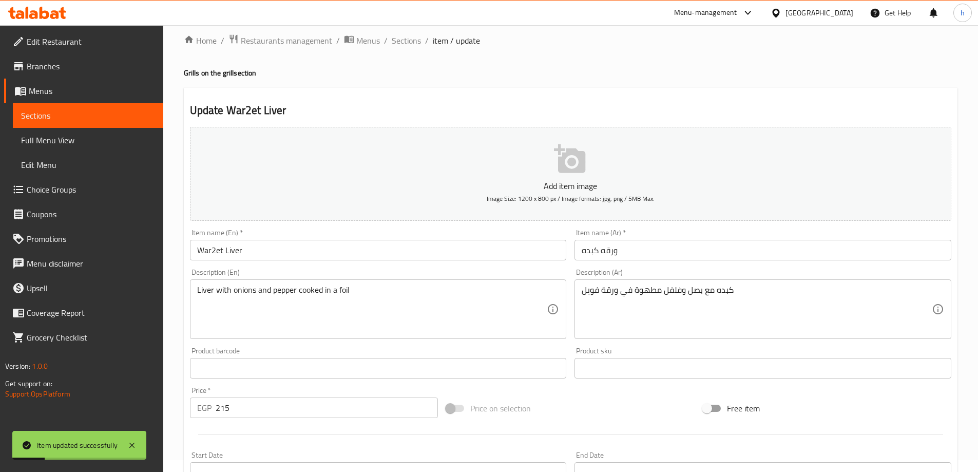
scroll to position [0, 0]
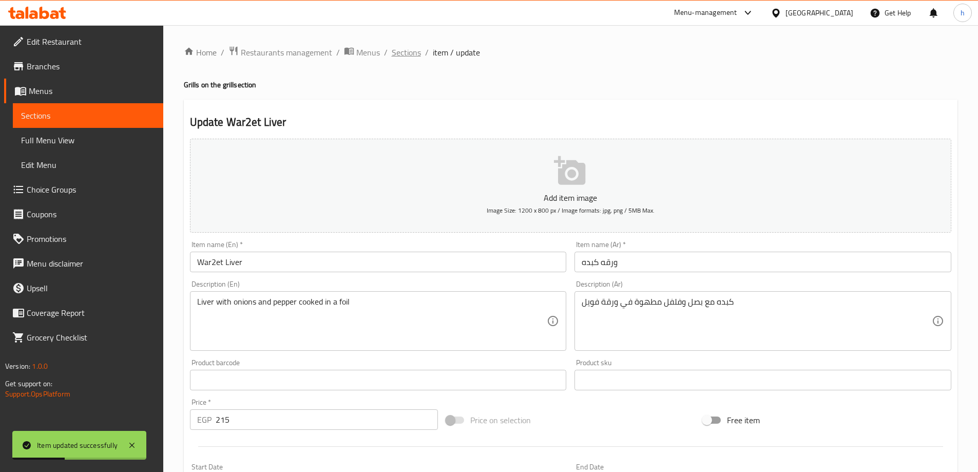
click at [410, 56] on span "Sections" at bounding box center [406, 52] width 29 height 12
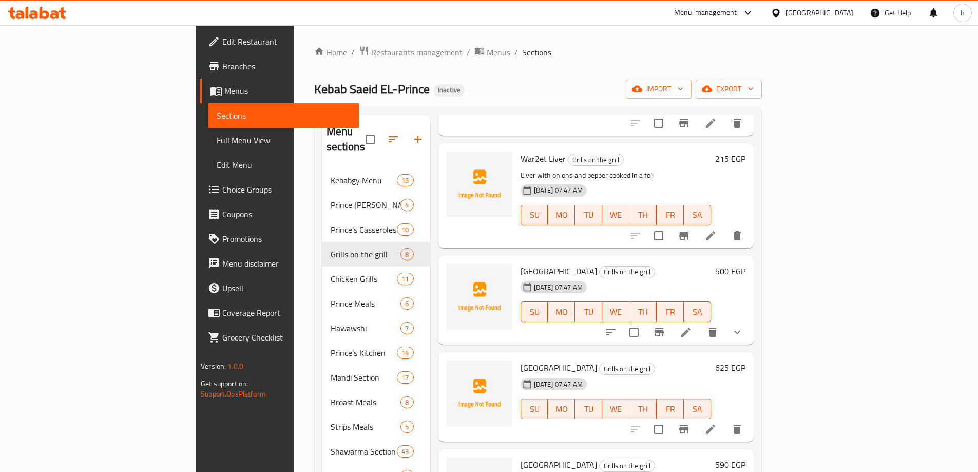
scroll to position [359, 0]
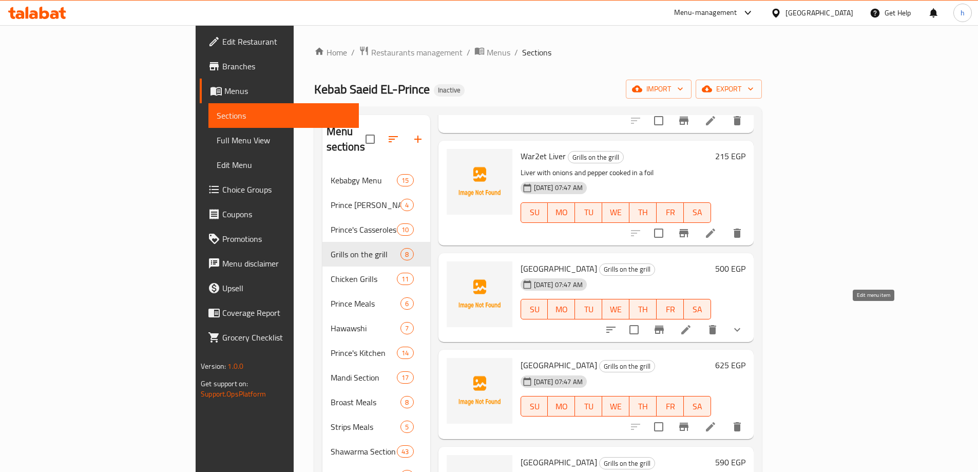
click at [690, 325] on icon at bounding box center [685, 329] width 9 height 9
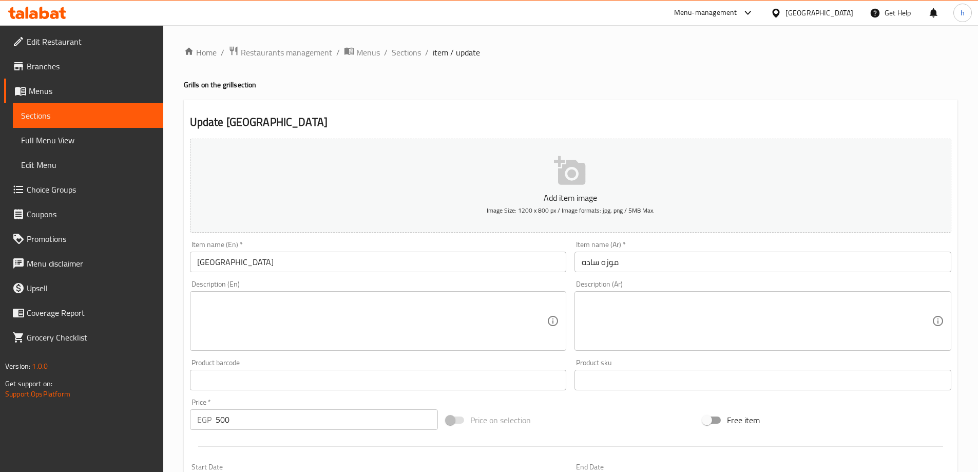
click at [617, 262] on input "موزه ساده" at bounding box center [762, 262] width 377 height 21
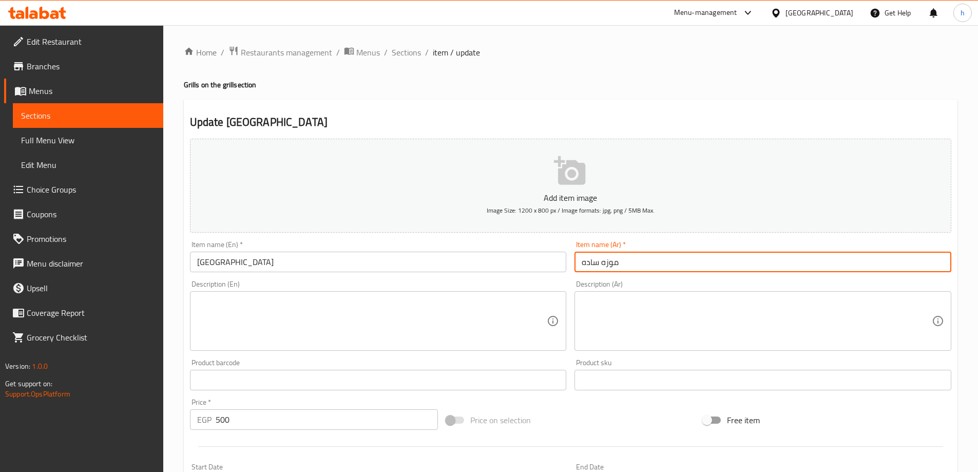
click at [611, 261] on input "موزه ساده" at bounding box center [762, 262] width 377 height 21
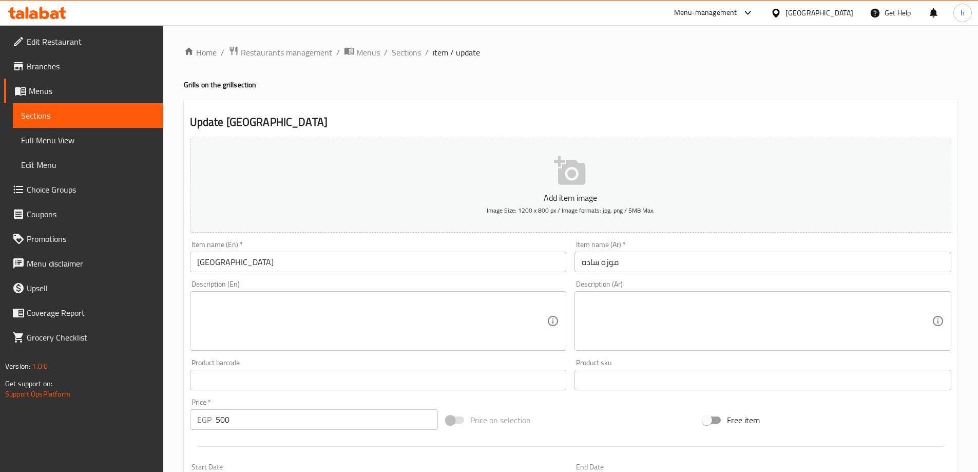
click at [237, 261] on input "Plain Museum" at bounding box center [378, 262] width 377 height 21
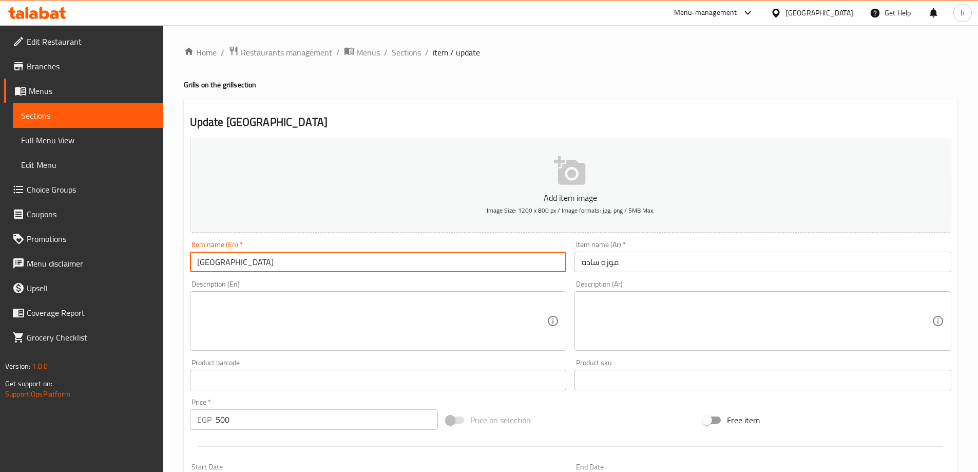
click at [237, 261] on input "Plain Museum" at bounding box center [378, 262] width 377 height 21
paste input "Shank"
type input "Plain Shank"
click at [636, 321] on textarea at bounding box center [757, 321] width 350 height 49
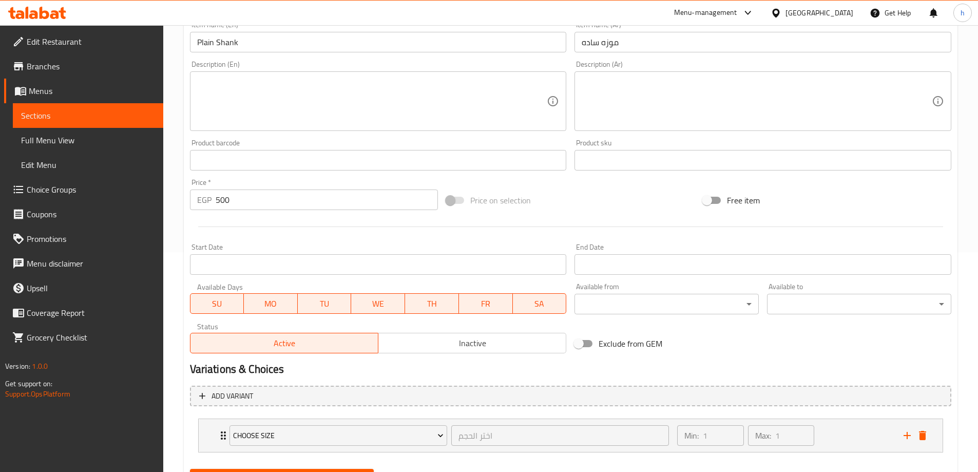
scroll to position [271, 0]
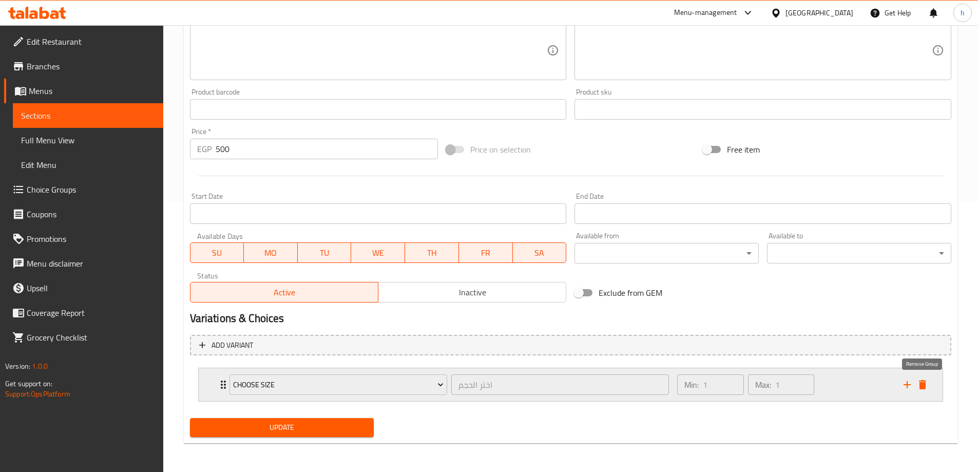
click at [917, 384] on icon "delete" at bounding box center [922, 384] width 12 height 12
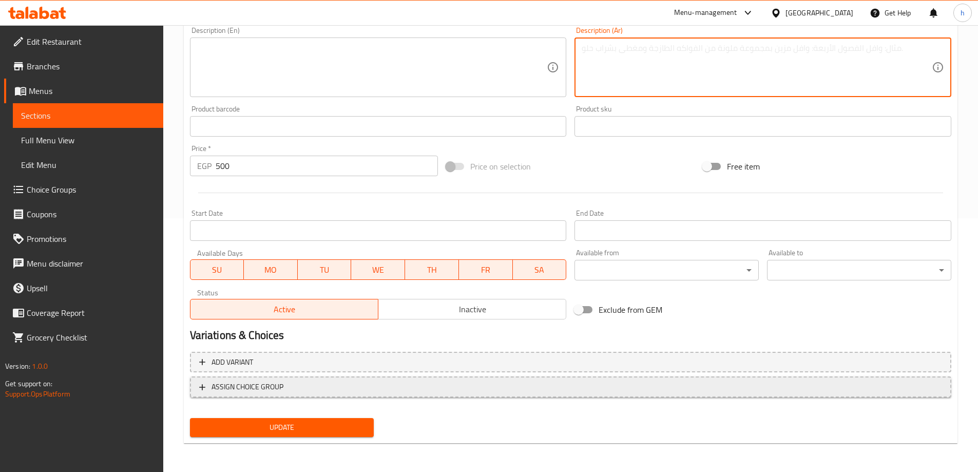
scroll to position [254, 0]
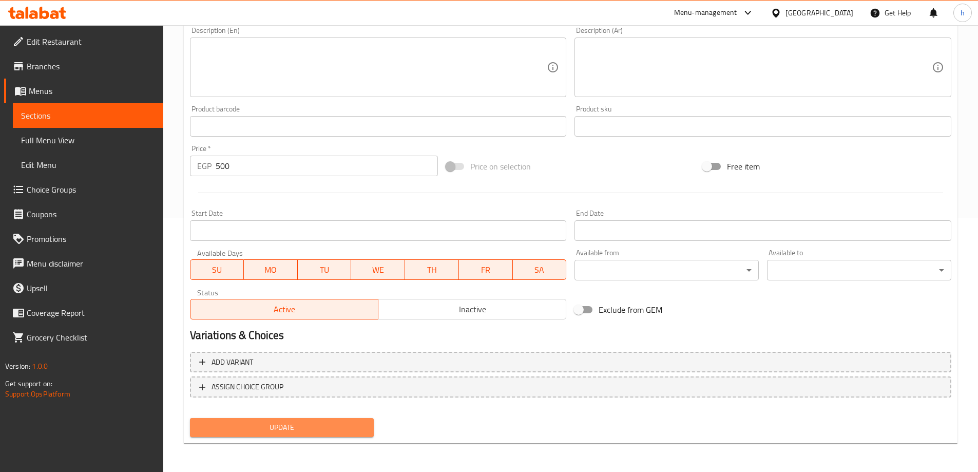
click at [351, 428] on span "Update" at bounding box center [282, 427] width 168 height 13
click at [333, 438] on div "Update" at bounding box center [282, 427] width 192 height 27
click at [342, 431] on span "Update" at bounding box center [282, 427] width 168 height 13
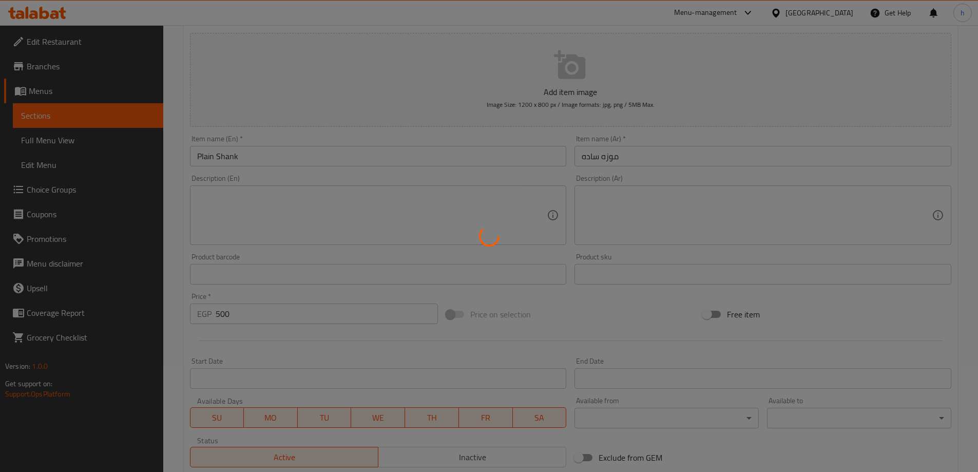
scroll to position [0, 0]
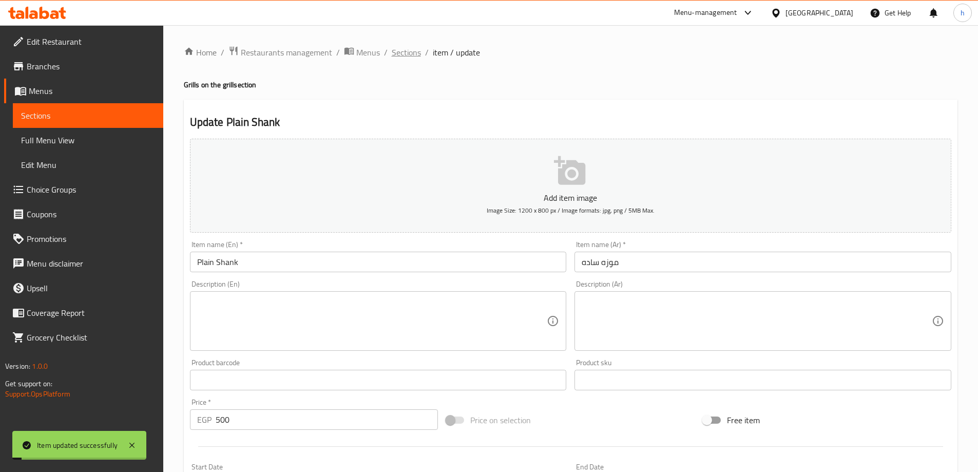
click at [415, 46] on span "Sections" at bounding box center [406, 52] width 29 height 12
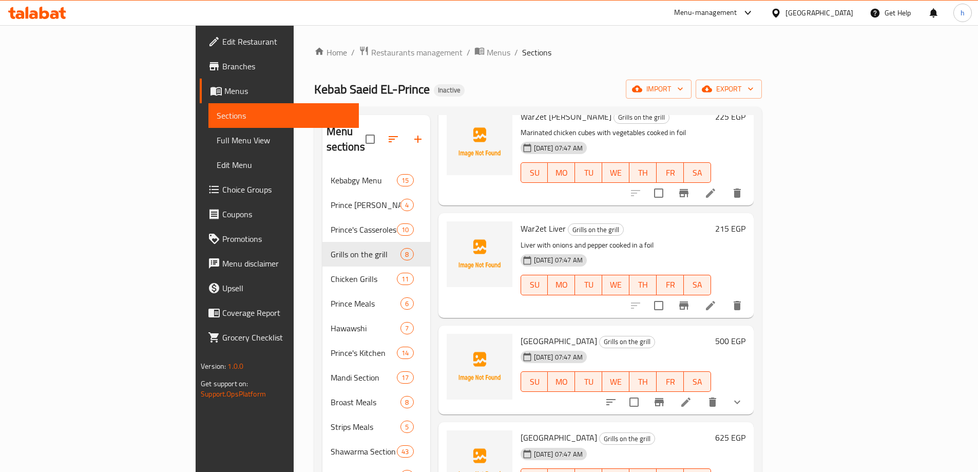
scroll to position [390, 0]
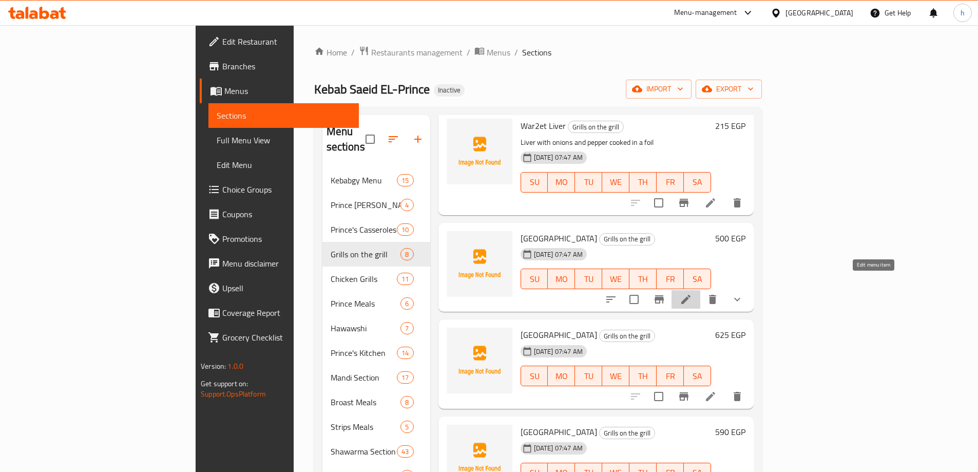
click at [692, 293] on icon at bounding box center [686, 299] width 12 height 12
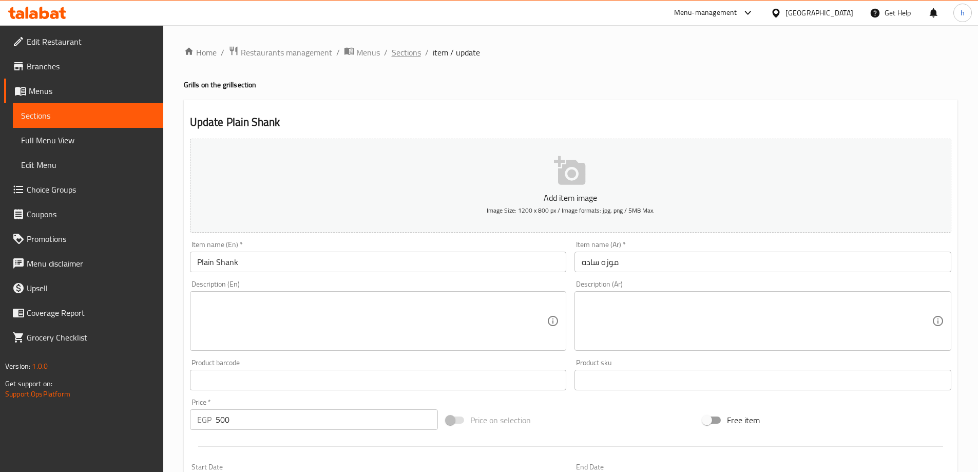
click at [400, 53] on span "Sections" at bounding box center [406, 52] width 29 height 12
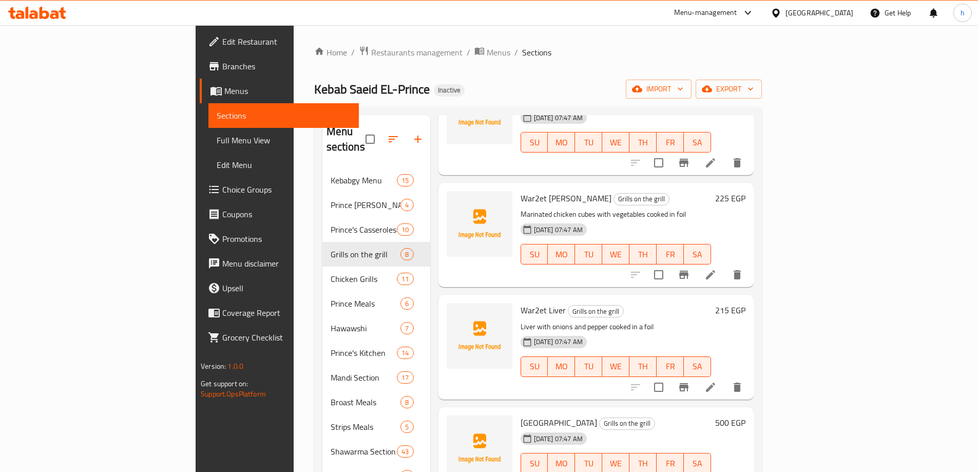
scroll to position [359, 0]
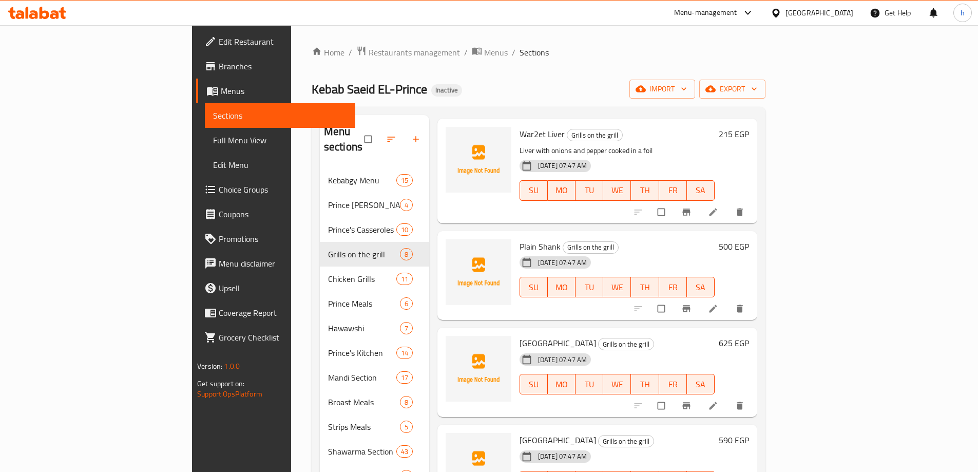
scroll to position [390, 0]
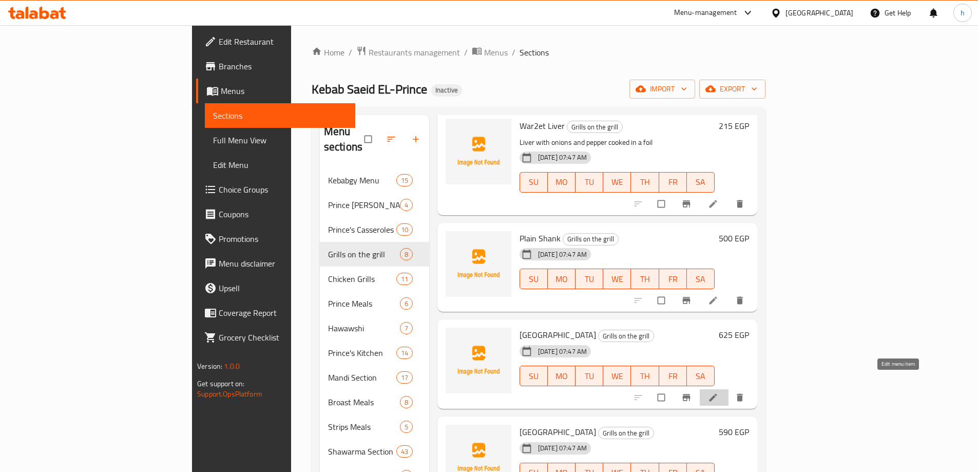
click at [718, 392] on icon at bounding box center [713, 397] width 10 height 10
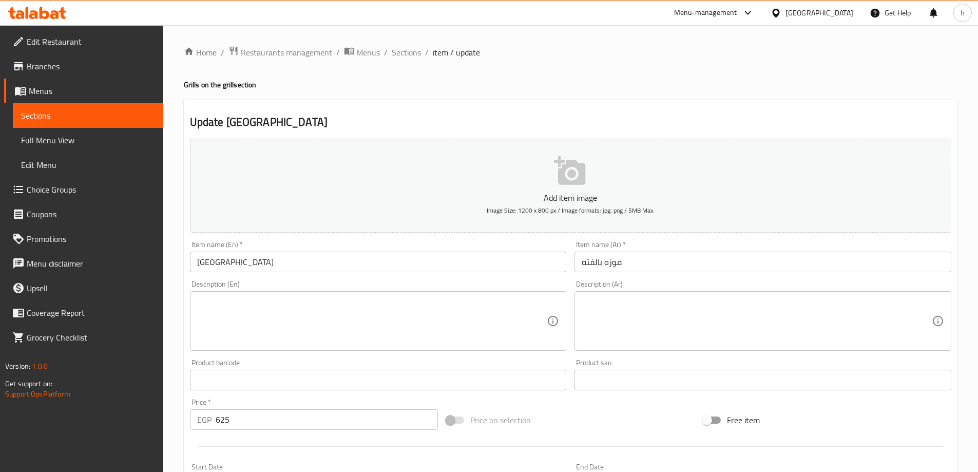
click at [219, 257] on input "Balfateh Museum" at bounding box center [378, 262] width 377 height 21
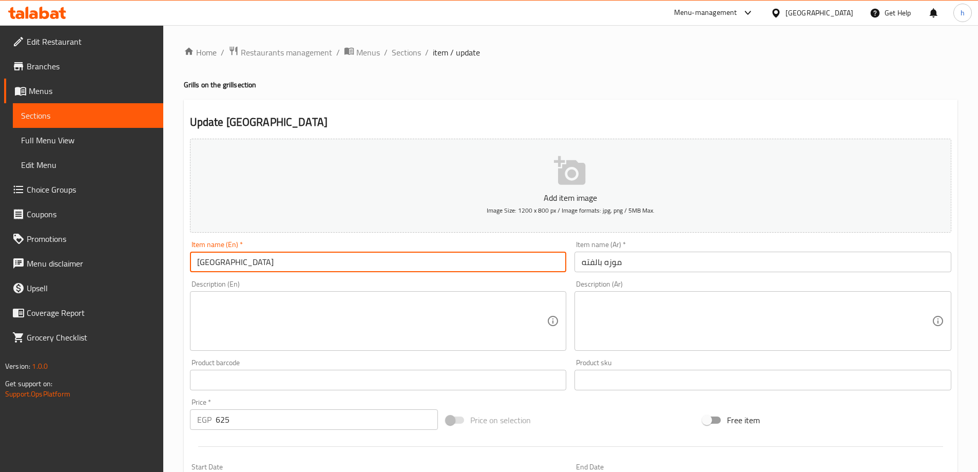
click at [218, 257] on input "Balfateh Museum" at bounding box center [378, 262] width 377 height 21
paste input "Fatteh"
click at [264, 263] on input "Fatteh with Museum" at bounding box center [378, 262] width 377 height 21
click at [239, 261] on input "Fatteh with shank" at bounding box center [378, 262] width 377 height 21
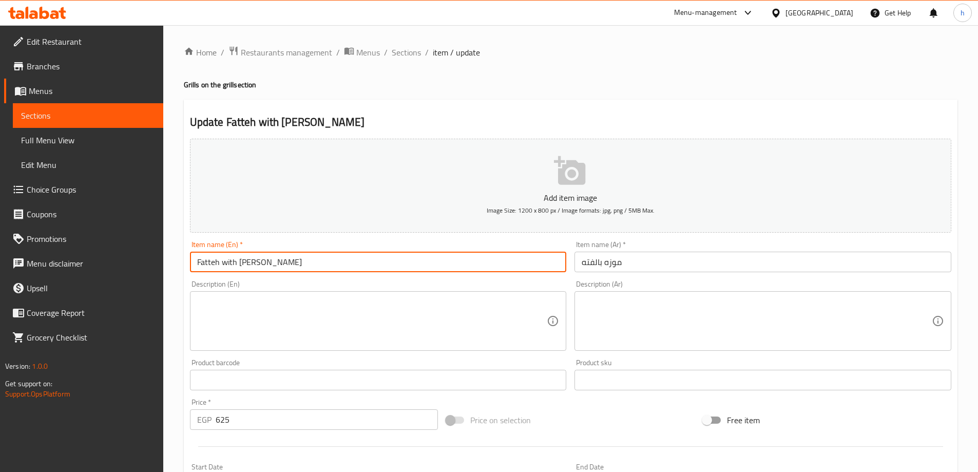
click at [222, 262] on input "Fatteh with Shank" at bounding box center [378, 262] width 377 height 21
click at [274, 303] on textarea at bounding box center [372, 321] width 350 height 49
click at [216, 259] on input "Fatteh With Shank" at bounding box center [378, 262] width 377 height 21
click at [229, 261] on input "Fatteh With Shank" at bounding box center [378, 262] width 377 height 21
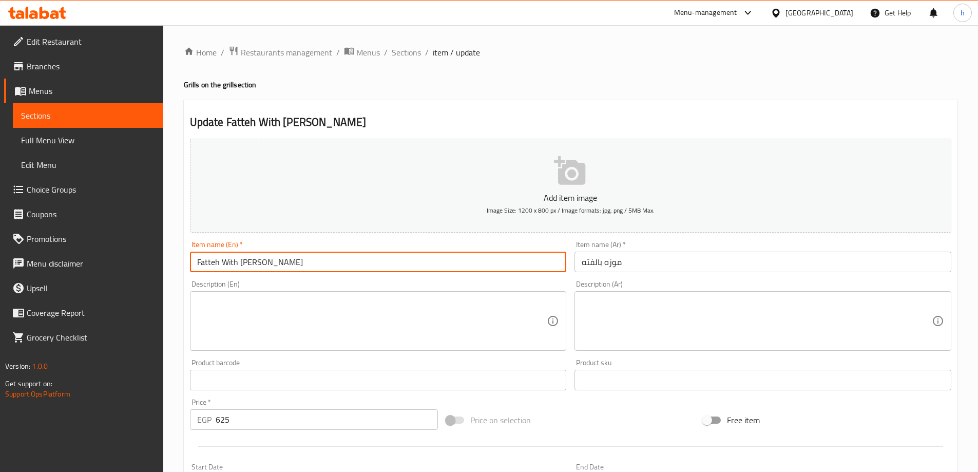
click at [229, 261] on input "Fatteh With Shank" at bounding box center [378, 262] width 377 height 21
click at [256, 259] on input "Fatteh Shank" at bounding box center [378, 262] width 377 height 21
paste input "With"
click at [243, 261] on input "Fatteh ShankWith" at bounding box center [378, 262] width 377 height 21
click at [211, 259] on input "Fatteh Shank With" at bounding box center [378, 262] width 377 height 21
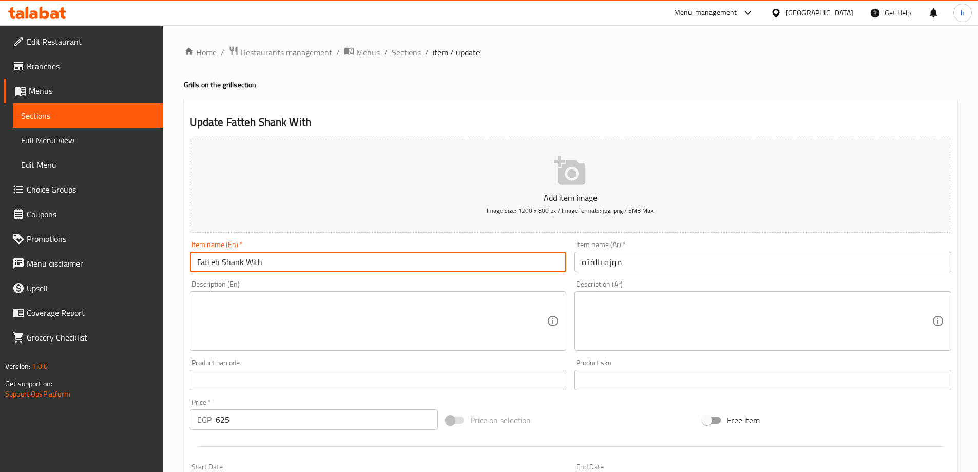
click at [211, 259] on input "Fatteh Shank With" at bounding box center [378, 262] width 377 height 21
click at [260, 260] on input "Shank With" at bounding box center [378, 262] width 377 height 21
paste input "Fatteh"
type input "Shank With Fatteh"
click at [327, 319] on textarea at bounding box center [372, 321] width 350 height 49
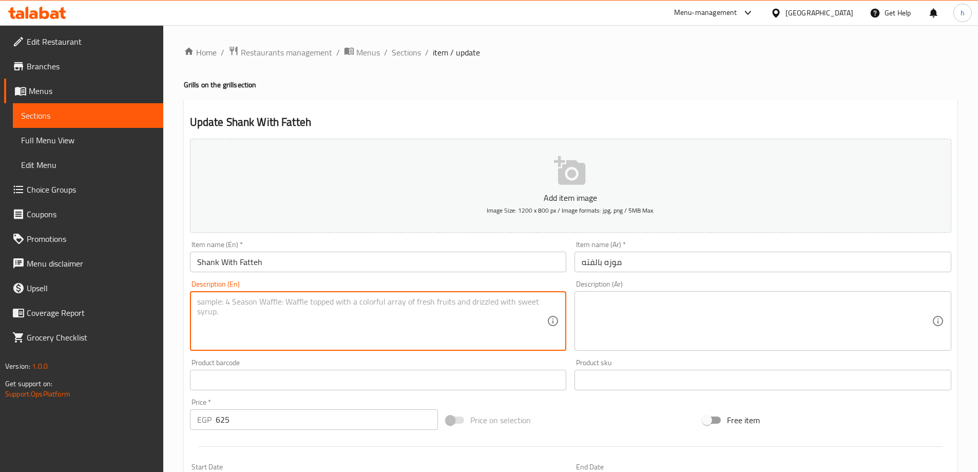
click at [292, 297] on textarea at bounding box center [372, 321] width 350 height 49
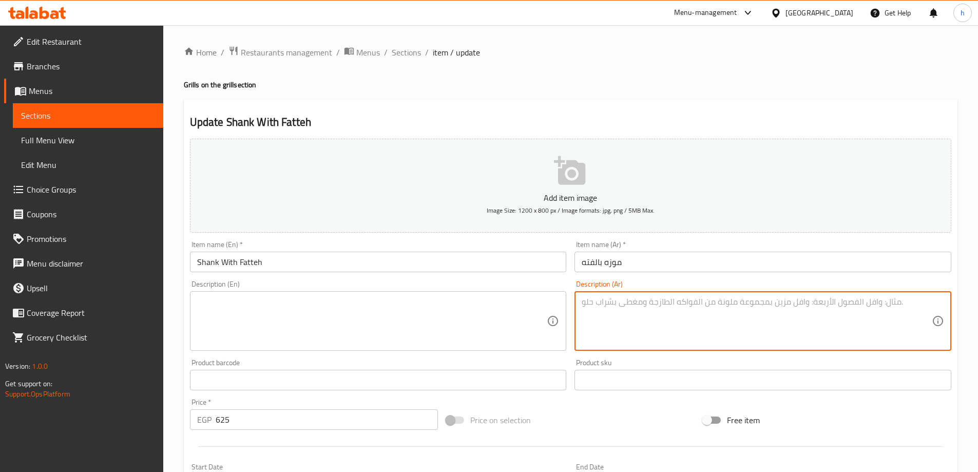
paste textarea "ﻣوزة ﻟﺣم ﺗﻘدم ﻓوق ﻓﺗﺔ أرز وﻋﯾش ﺑﺎﻟﺻﻠﺻﺔ اﻟﺣﻣراء"
click at [776, 299] on textarea "ﻣوزة ﻟﺣم ﺗﻘدم ﻓوق ﻓﺗﺔ أرز وﻋﯾش ﺑﺎﻟﺻﻠﺻﺔ اﻟﺣﻣراء موزه لحم تقدم فوق فتة ارز و عيش …" at bounding box center [757, 321] width 350 height 49
drag, startPoint x: 776, startPoint y: 299, endPoint x: 770, endPoint y: 304, distance: 7.3
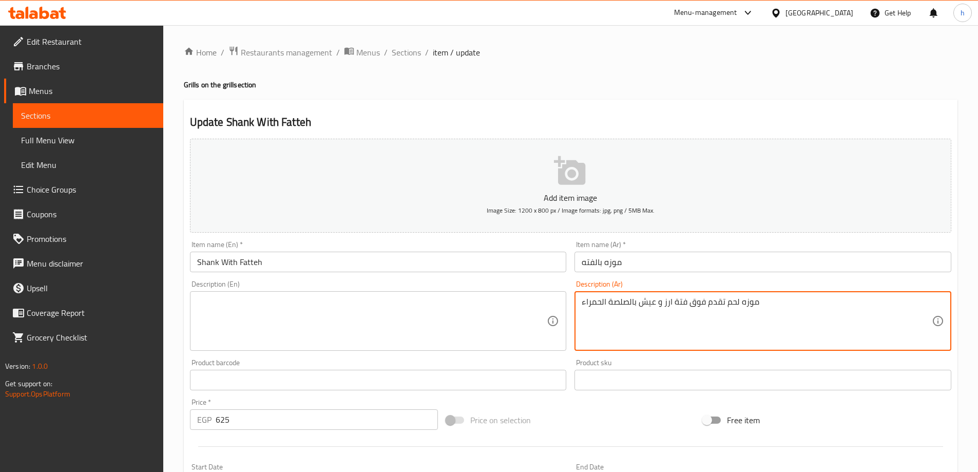
click at [770, 304] on textarea "موزه لحم تقدم فوق فتة ارز و عيش بالصلصة الحمراء" at bounding box center [757, 321] width 350 height 49
type textarea "موزه لحم تقدم فوق فتة ارز و عيش بالصلصة الحمراء"
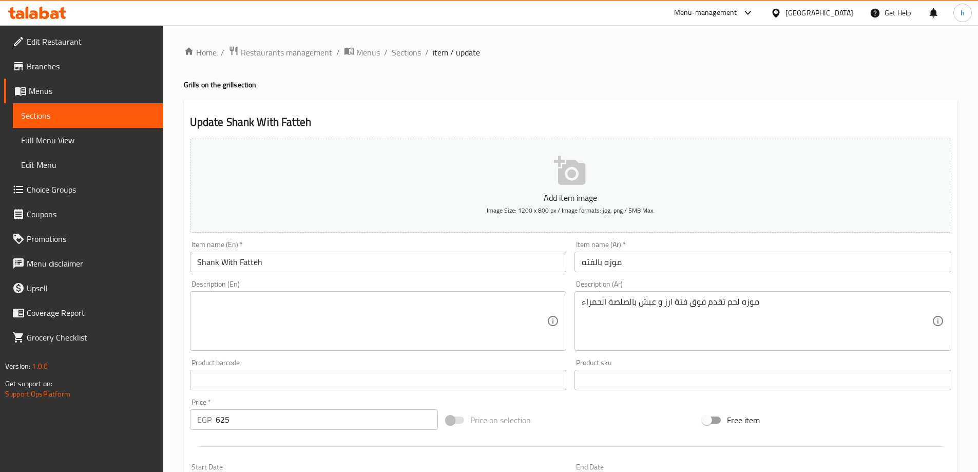
click at [524, 323] on textarea at bounding box center [372, 321] width 350 height 49
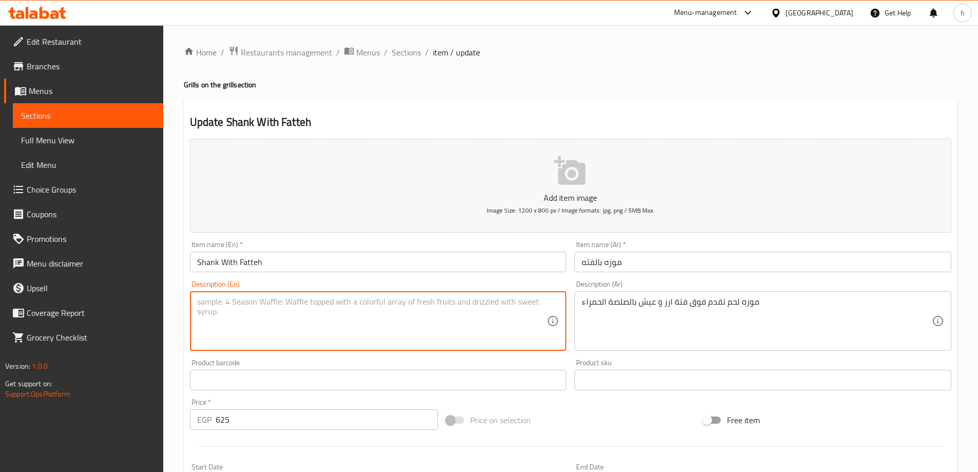
paste textarea "Meat banana served over rice fattah and bread with red sauce"
click at [197, 262] on input "Shank With Fatteh" at bounding box center [378, 262] width 377 height 21
click at [236, 300] on textarea "Meat banana served over rice fattah and bread with red sauce" at bounding box center [372, 321] width 350 height 49
paste textarea "Shank"
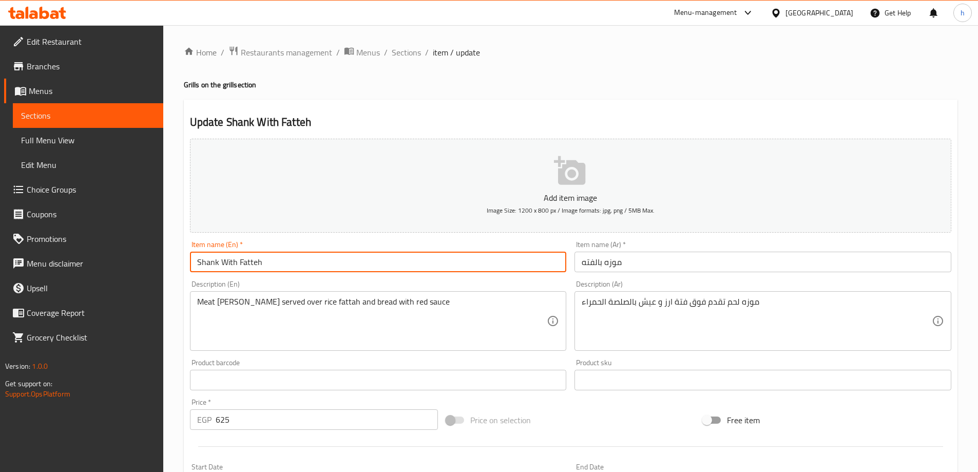
click at [257, 260] on input "Shank With Fatteh" at bounding box center [378, 262] width 377 height 21
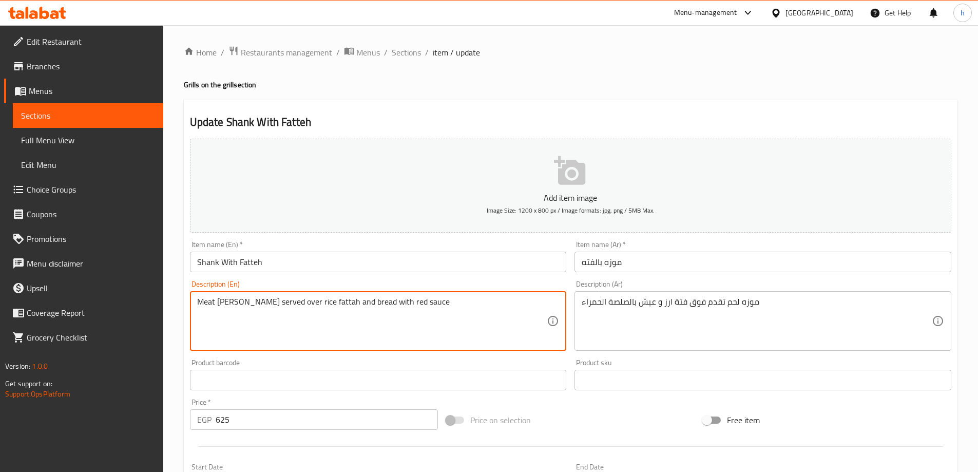
click at [306, 300] on textarea "Meat Shank served over rice fattah and bread with red sauce" at bounding box center [372, 321] width 350 height 49
paste textarea "Fatte"
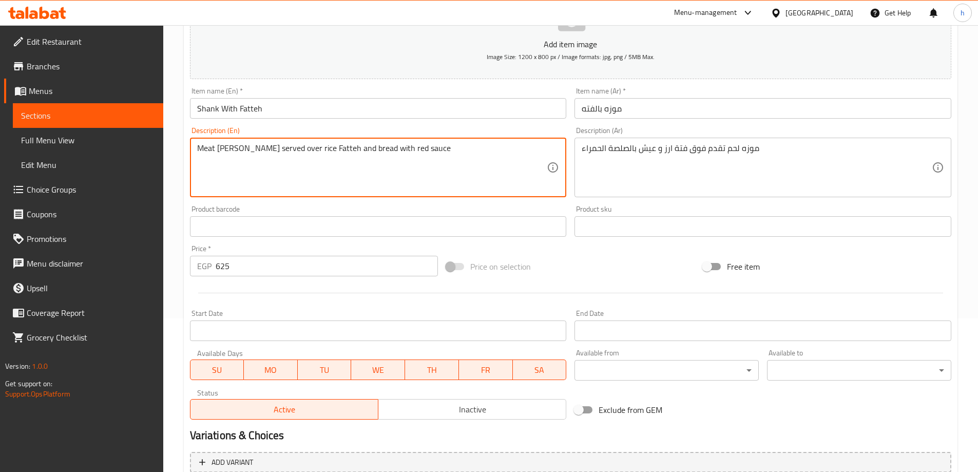
scroll to position [154, 0]
type textarea "Meat Shank served over rice Fatteh and bread with red sauce"
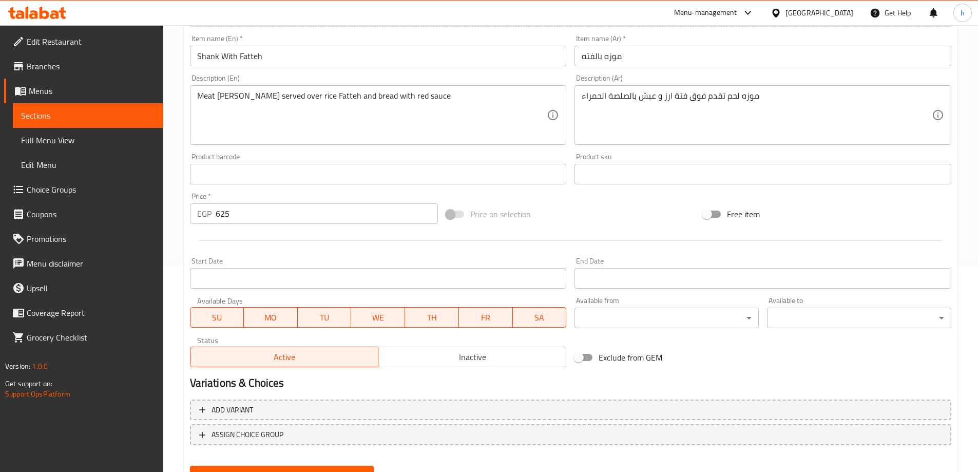
scroll to position [254, 0]
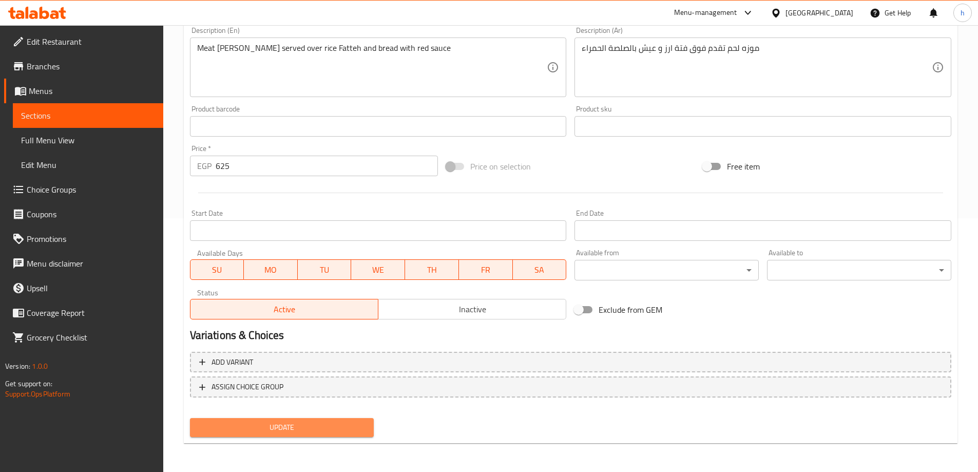
click at [299, 428] on span "Update" at bounding box center [282, 427] width 168 height 13
click at [356, 428] on span "Update" at bounding box center [282, 427] width 168 height 13
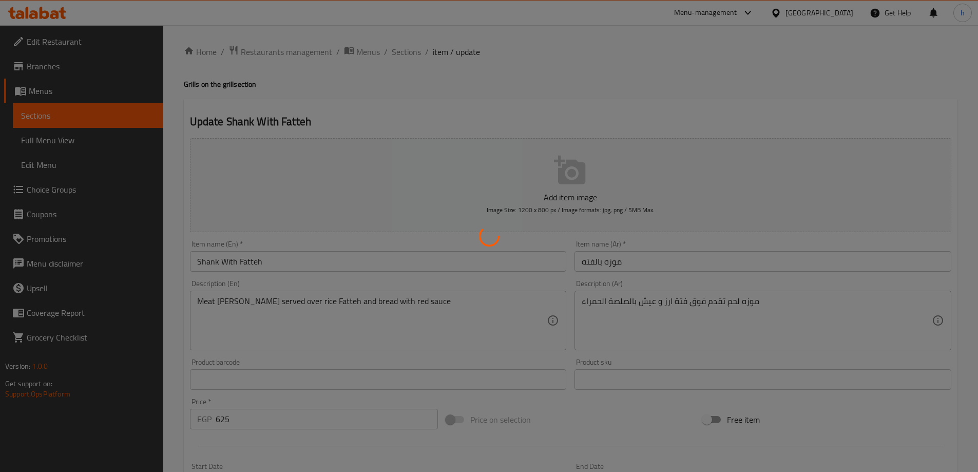
scroll to position [0, 0]
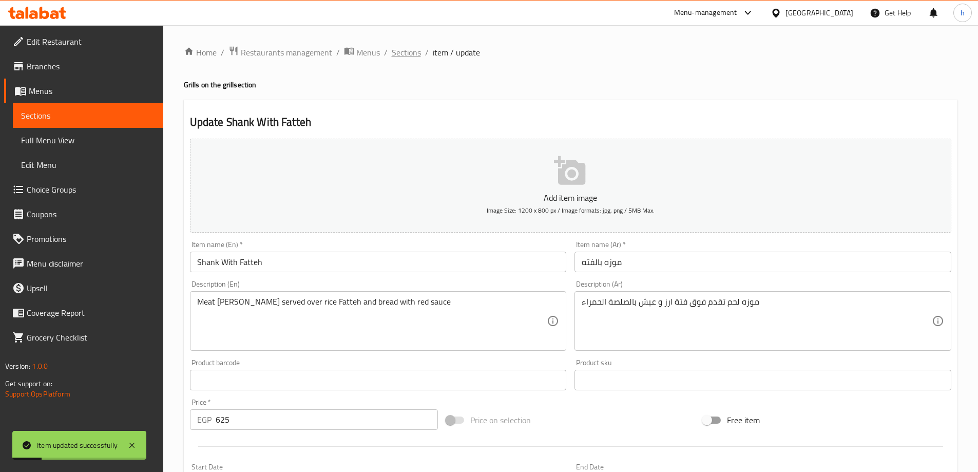
click at [415, 49] on span "Sections" at bounding box center [406, 52] width 29 height 12
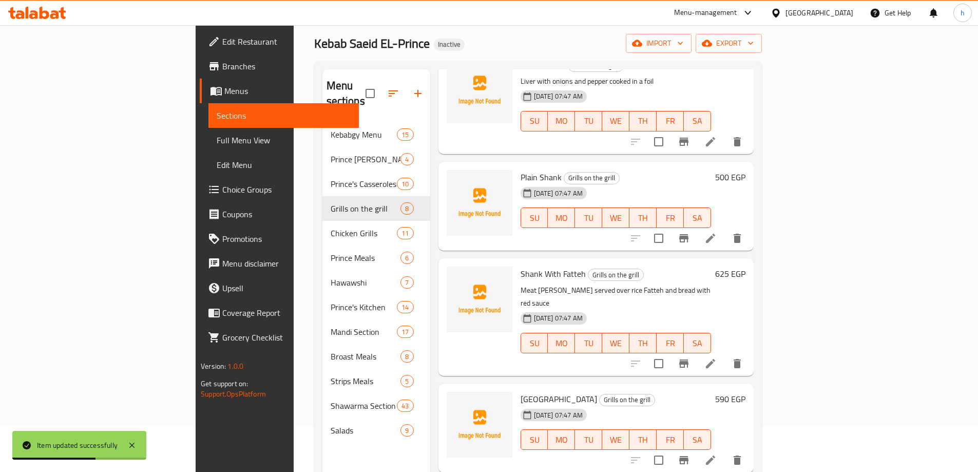
scroll to position [144, 0]
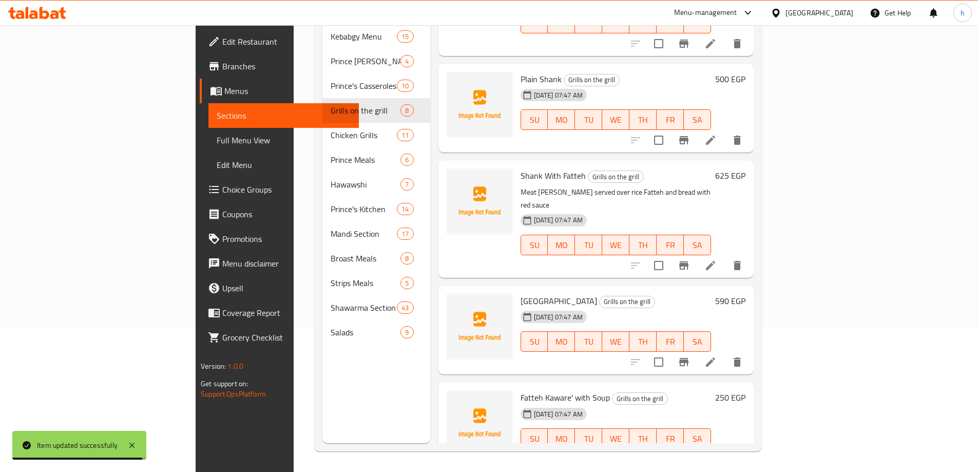
click at [725, 353] on li at bounding box center [710, 362] width 29 height 18
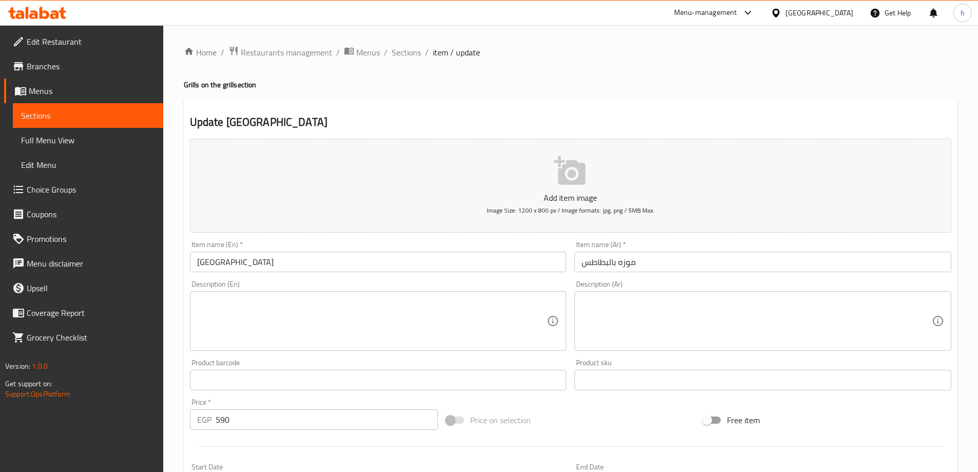
click at [244, 262] on input "Potato Museum" at bounding box center [378, 262] width 377 height 21
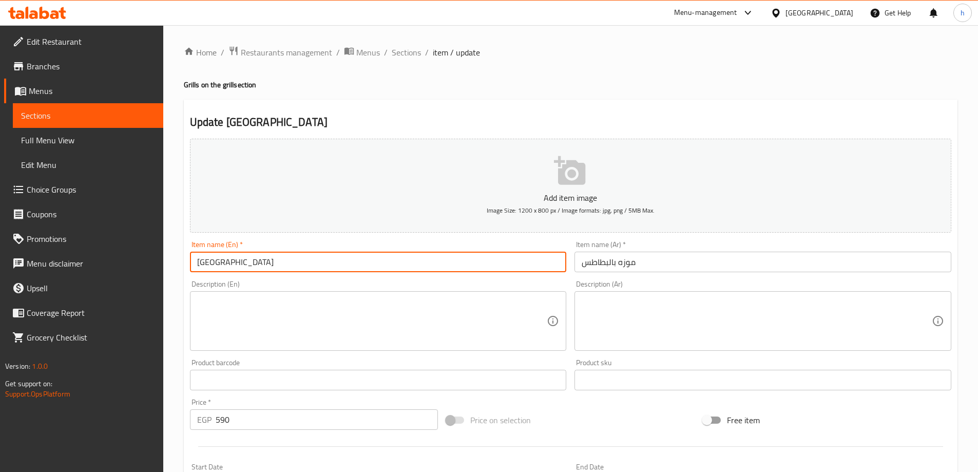
click at [244, 262] on input "Potato Museum" at bounding box center [378, 262] width 377 height 21
type input "ٍ"
click at [241, 260] on input "Shank With Fatteh" at bounding box center [378, 262] width 377 height 21
click at [241, 261] on input "Shank With Fatteh" at bounding box center [378, 262] width 377 height 21
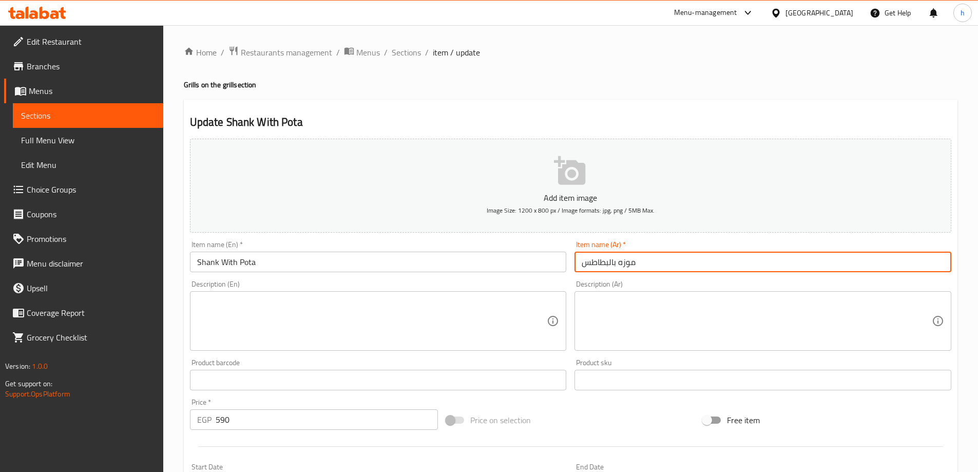
drag, startPoint x: 608, startPoint y: 262, endPoint x: 567, endPoint y: 258, distance: 40.8
click at [567, 258] on div "Add item image Image Size: 1200 x 800 px / Image formats: jpg, png / 5MB Max. I…" at bounding box center [570, 355] width 769 height 442
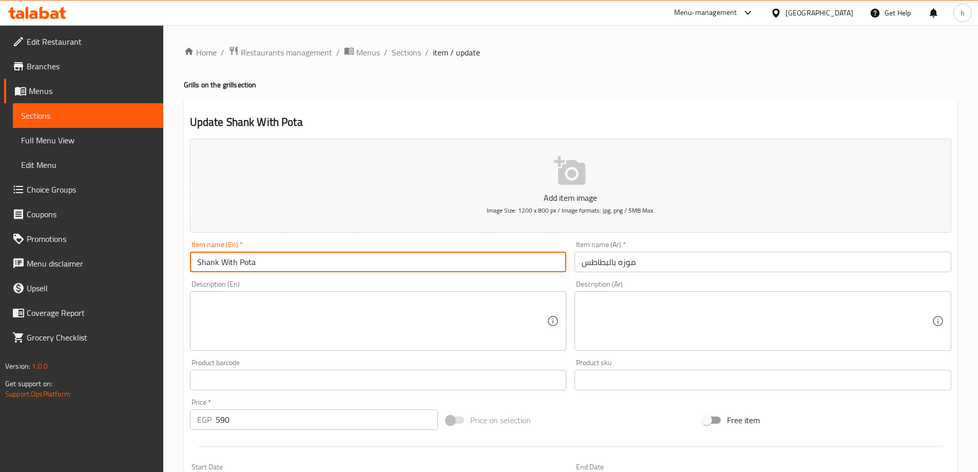
drag, startPoint x: 237, startPoint y: 261, endPoint x: 280, endPoint y: 262, distance: 42.6
click at [279, 262] on input "Shank With Pota" at bounding box center [378, 262] width 377 height 21
paste input "toes"
type input "Shank With Potatoes"
click at [671, 317] on textarea at bounding box center [757, 321] width 350 height 49
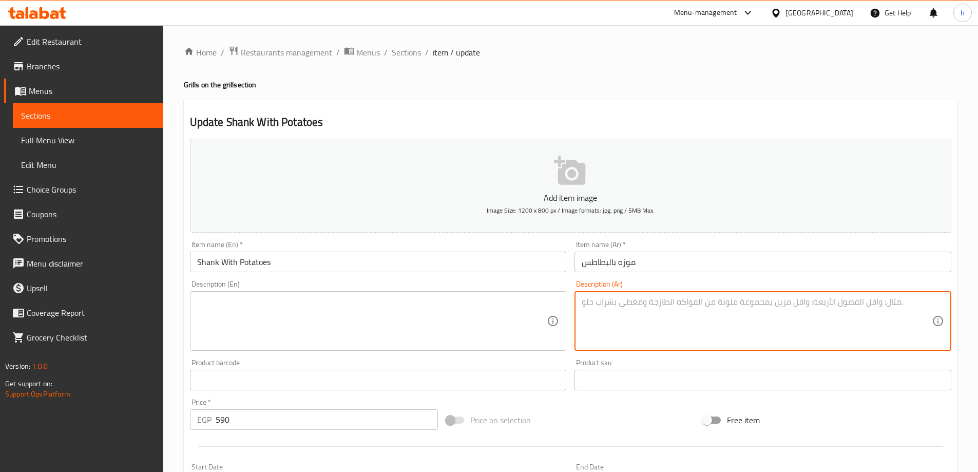
click at [804, 321] on textarea at bounding box center [757, 321] width 350 height 49
paste textarea "ﻣوزة ﻣطﮭوة ﻣﻊ اﻟﺑطﺎطس ﻓﻲ ﺻﻠﺻﺔ ﻏﻧﯾﺔ."
click at [707, 300] on textarea "ﻣوزة ﻣطﮭوة ﻣﻊ اﻟﺑطﺎطس ﻓﻲ ﺻﻠﺻﺔ ﻏﻧﯾﺔ. موزة مطهوة مع البطاطس في صلصة غنية" at bounding box center [757, 321] width 350 height 49
click at [706, 301] on textarea "ﻣوزة ﻣطﮭوة ﻣﻊ اﻟﺑطﺎطس ﻓﻲ ﺻﻠﺻﺔ ﻏﻧﯾﺔ. موزة مطهوة مع البطاطس في صلصة غنية" at bounding box center [757, 321] width 350 height 49
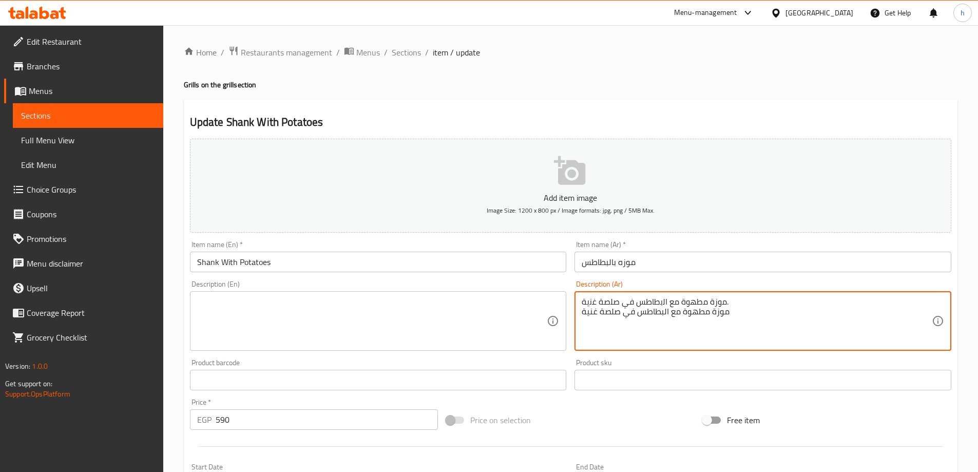
click at [706, 301] on textarea "ﻣوزة ﻣطﮭوة ﻣﻊ اﻟﺑطﺎطس ﻓﻲ ﺻﻠﺻﺔ ﻏﻧﯾﺔ. موزة مطهوة مع البطاطس في صلصة غنية" at bounding box center [757, 321] width 350 height 49
click at [706, 301] on textarea "موزة مطهوة مع البطاطس في صلصة غنية" at bounding box center [757, 321] width 350 height 49
type textarea "موزة مطهوة مع البطاطس في صلصة غنية"
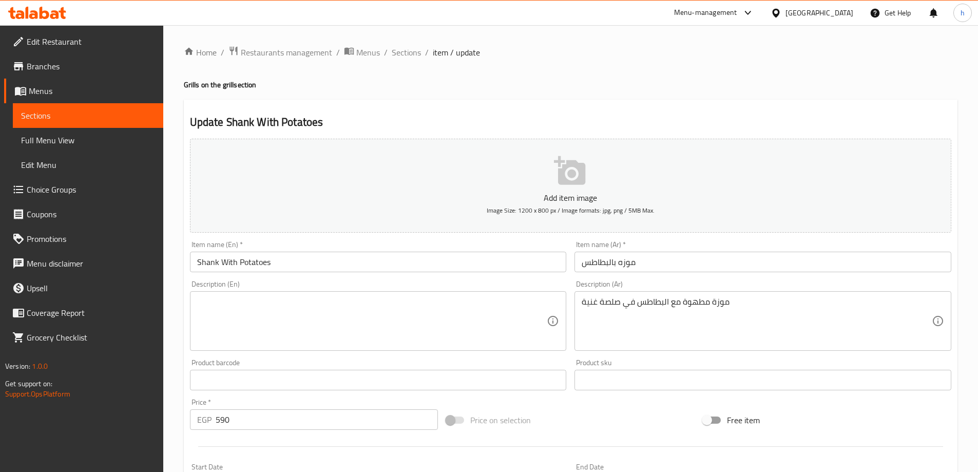
click at [384, 305] on textarea at bounding box center [372, 321] width 350 height 49
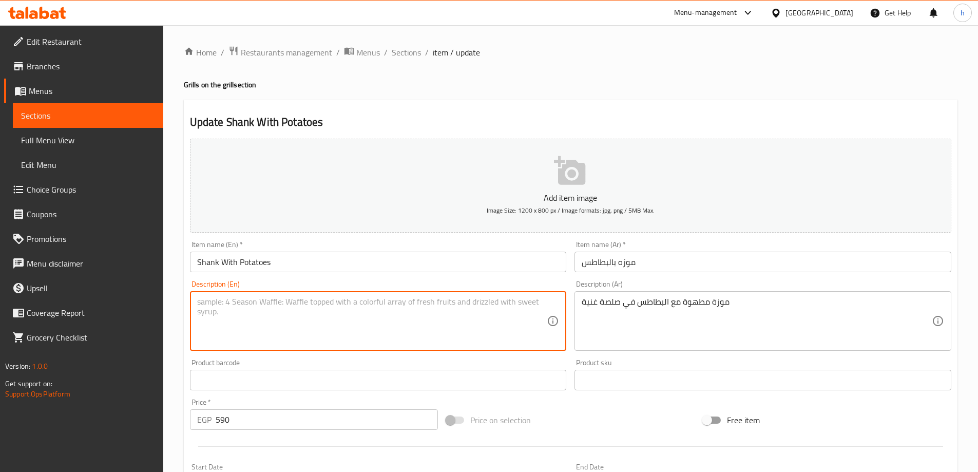
paste textarea "Banana cooked with potatoes in a rich sauce"
click at [212, 260] on input "Shank With Potatoes" at bounding box center [378, 262] width 377 height 21
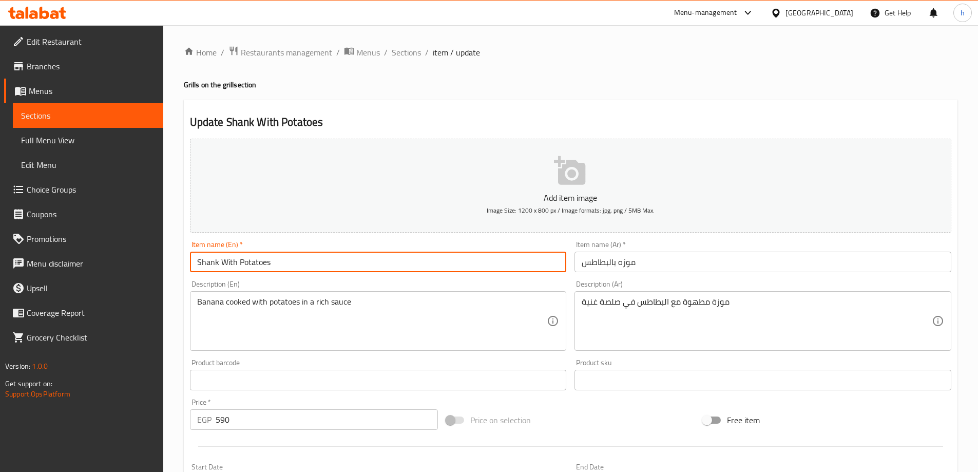
click at [210, 300] on textarea "Banana cooked with potatoes in a rich sauce" at bounding box center [372, 321] width 350 height 49
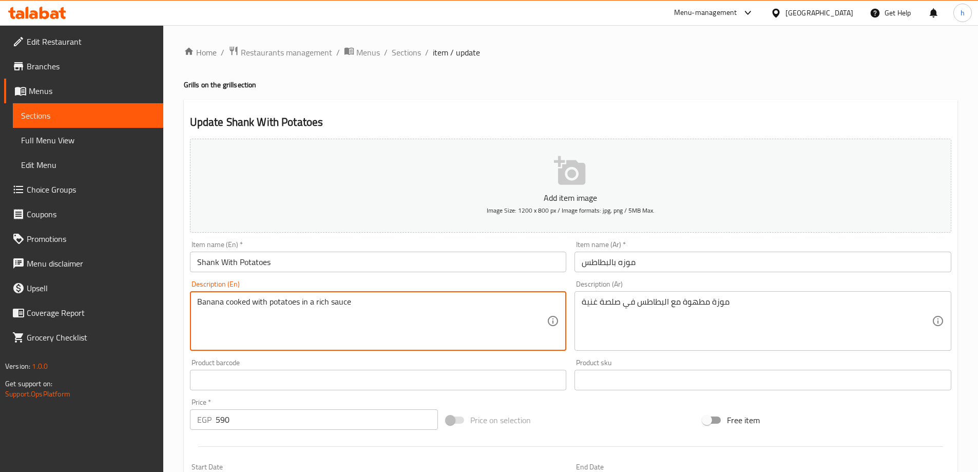
paste textarea "Shank"
type textarea "Shank cooked with potatoes in a rich sauce"
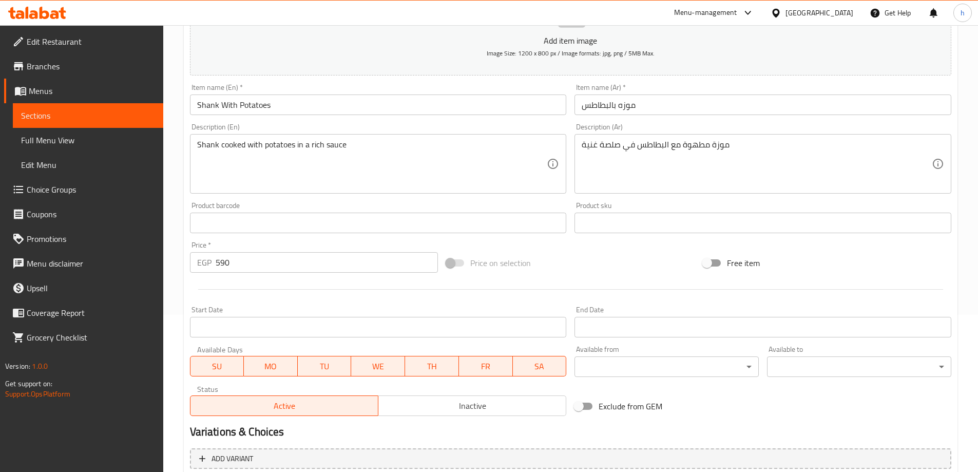
scroll to position [254, 0]
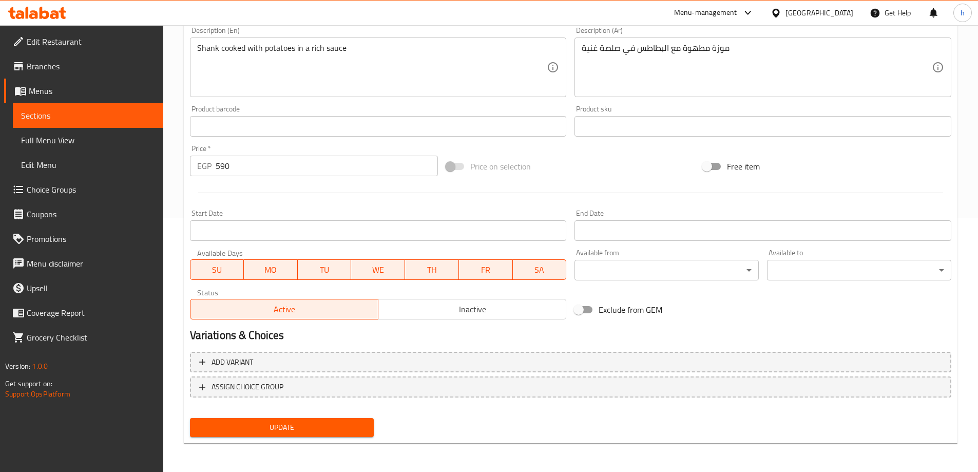
drag, startPoint x: 284, startPoint y: 430, endPoint x: 291, endPoint y: 432, distance: 6.3
click at [284, 430] on span "Update" at bounding box center [282, 427] width 168 height 13
click at [304, 430] on span "Update" at bounding box center [282, 427] width 168 height 13
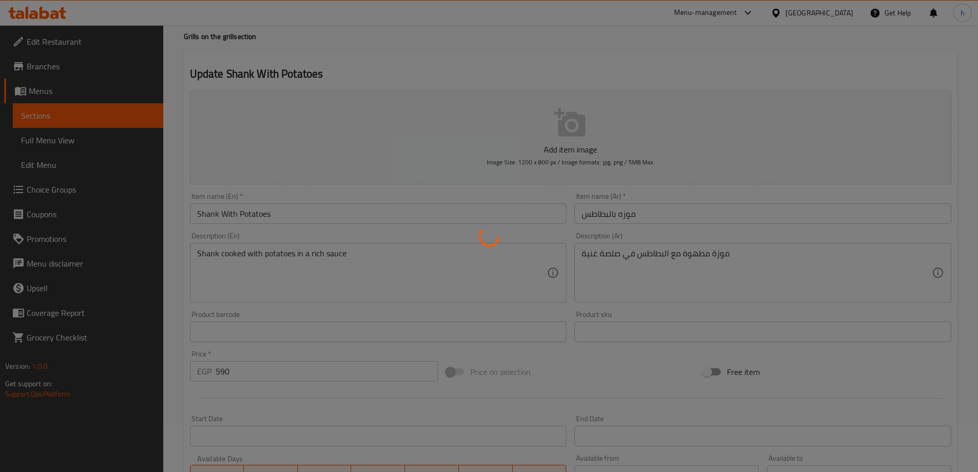
scroll to position [0, 0]
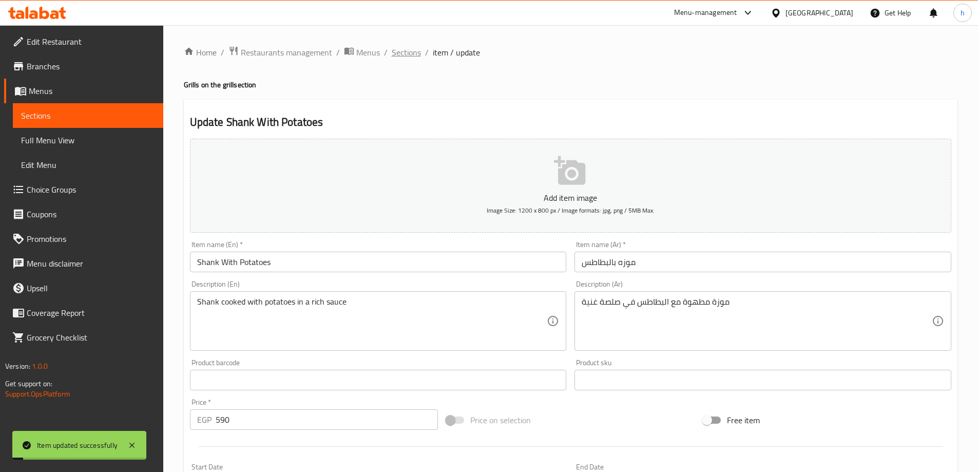
click at [409, 54] on span "Sections" at bounding box center [406, 52] width 29 height 12
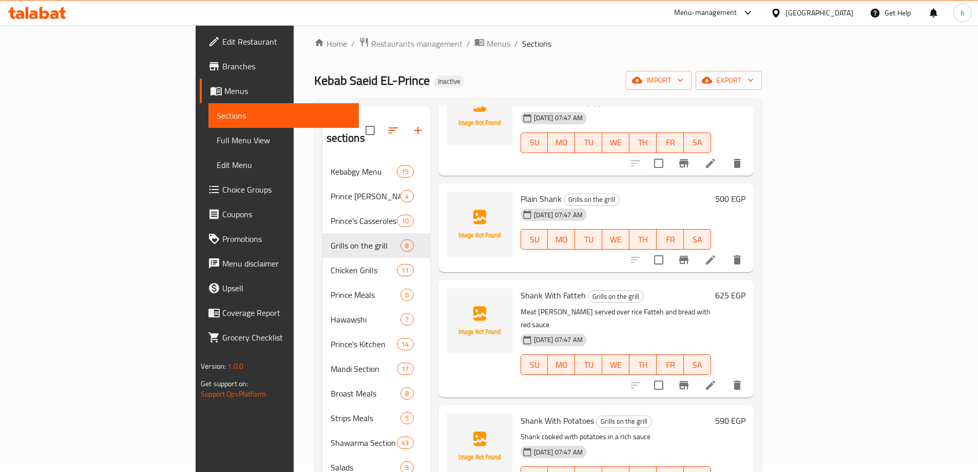
scroll to position [144, 0]
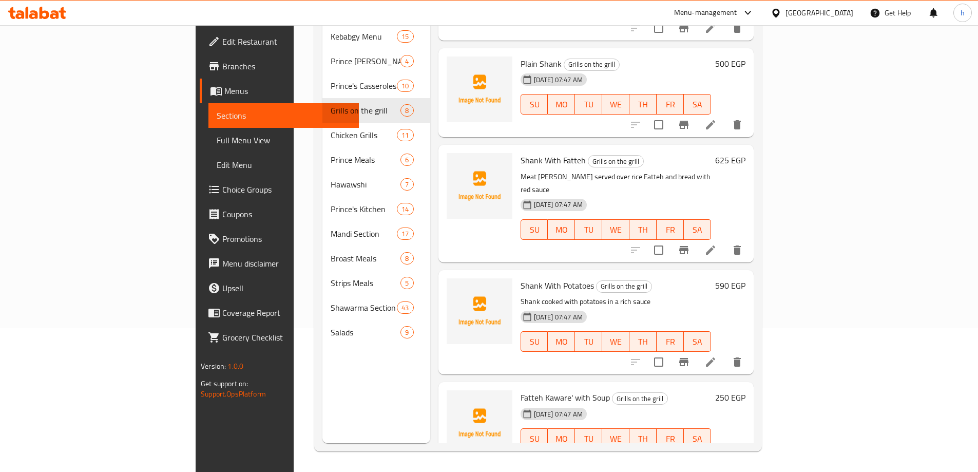
click at [700, 450] on li at bounding box center [685, 459] width 29 height 18
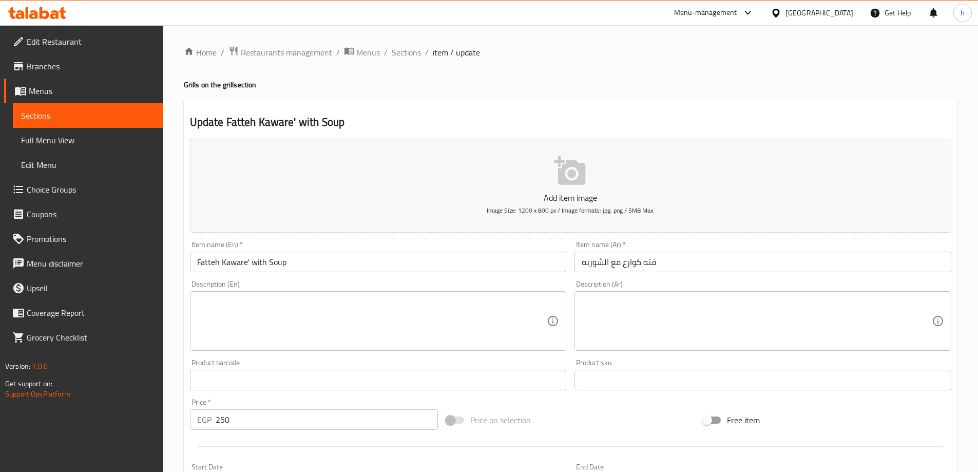
click at [243, 265] on input "Fatteh Kaware' with Soup" at bounding box center [378, 262] width 377 height 21
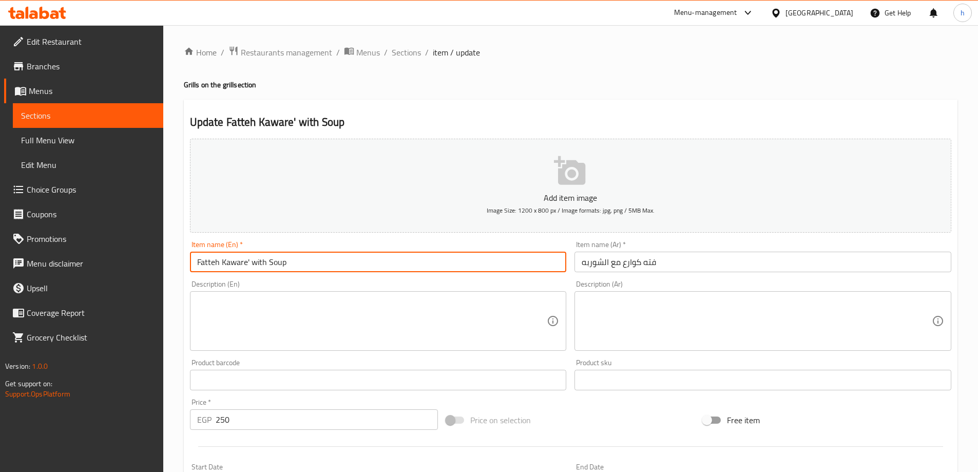
click at [243, 265] on input "Fatteh Kaware' with Soup" at bounding box center [378, 262] width 377 height 21
drag, startPoint x: 249, startPoint y: 259, endPoint x: 221, endPoint y: 259, distance: 28.2
click at [221, 259] on input "Fatteh Kaware' with Soup" at bounding box center [378, 262] width 377 height 21
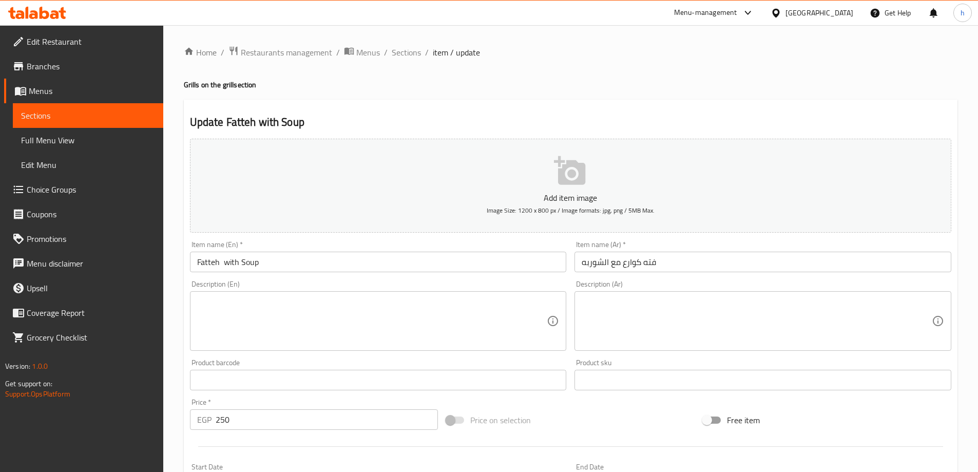
click at [222, 261] on input "Fatteh with Soup" at bounding box center [378, 262] width 377 height 21
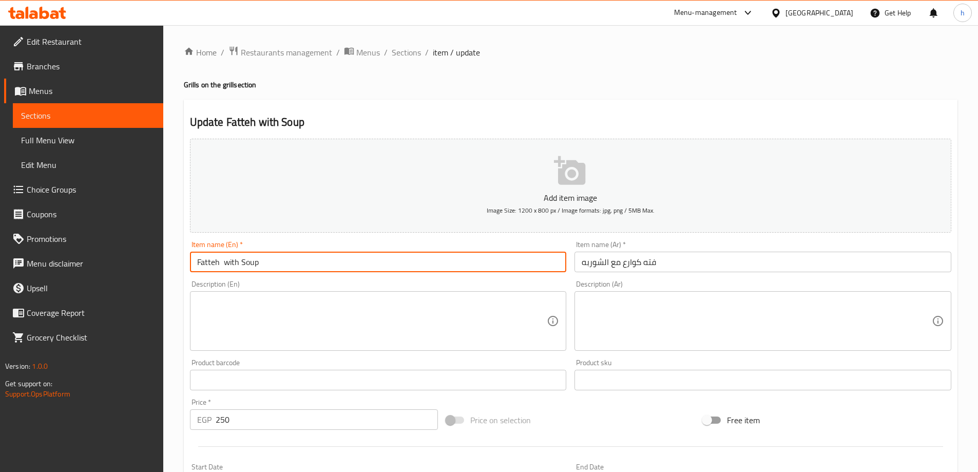
paste input "Knuckles"
type input "[PERSON_NAME] with Soup"
click at [297, 314] on textarea at bounding box center [372, 321] width 350 height 49
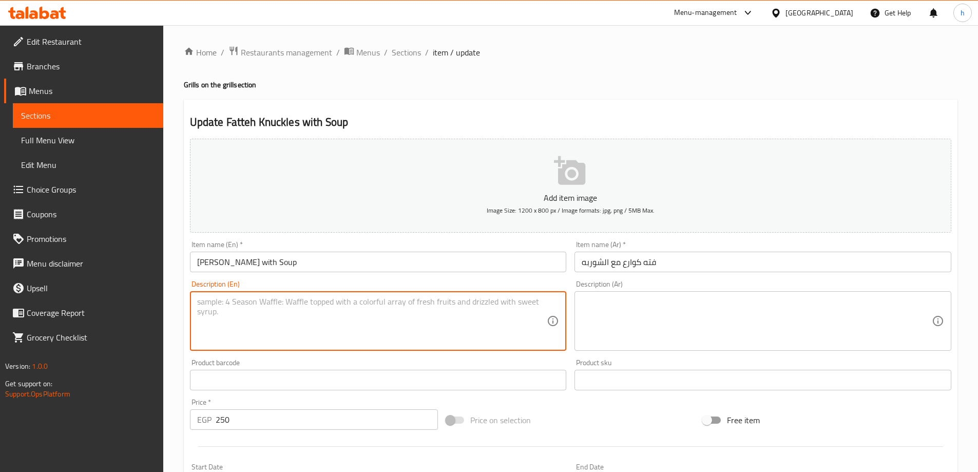
click at [660, 314] on textarea at bounding box center [757, 321] width 350 height 49
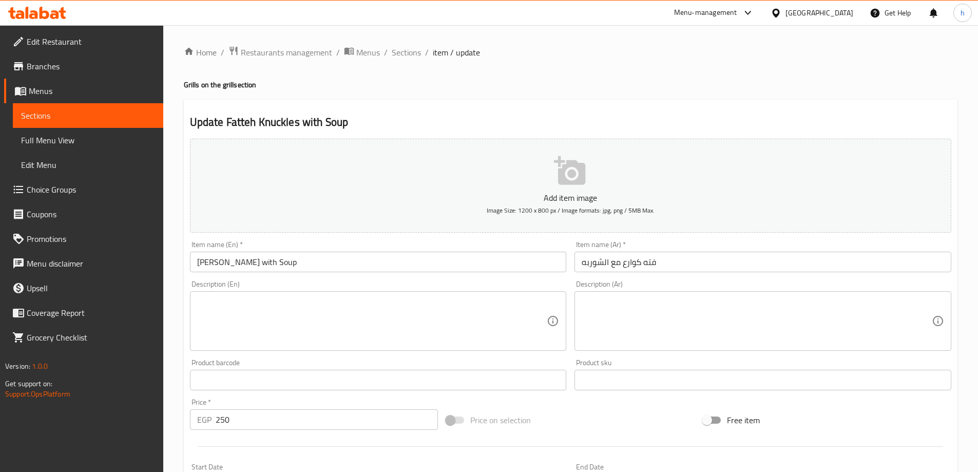
click at [750, 321] on textarea at bounding box center [757, 321] width 350 height 49
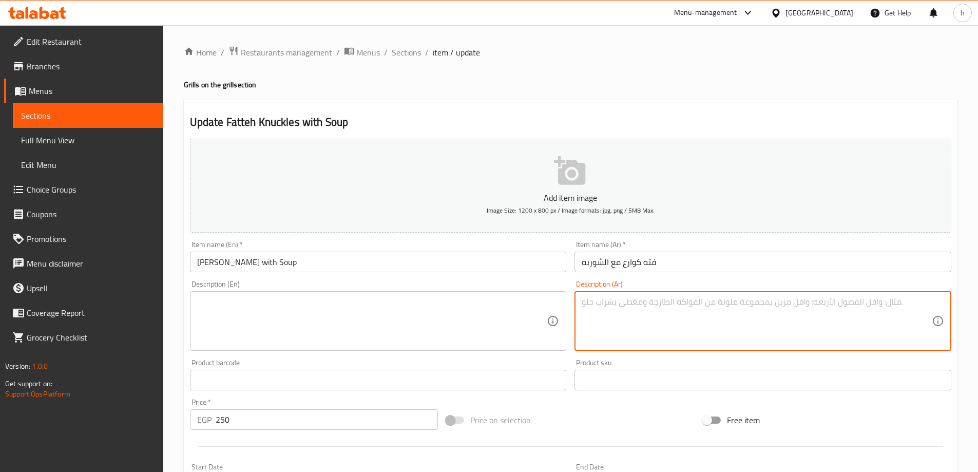
paste textarea "فتة أرز وعيش مع صلصة وكوارع، تقدم مع شوربة ساخنة"
type textarea "فتة أرز وعيش مع صلصة وكوارع، تقدم مع شوربة ساخنة"
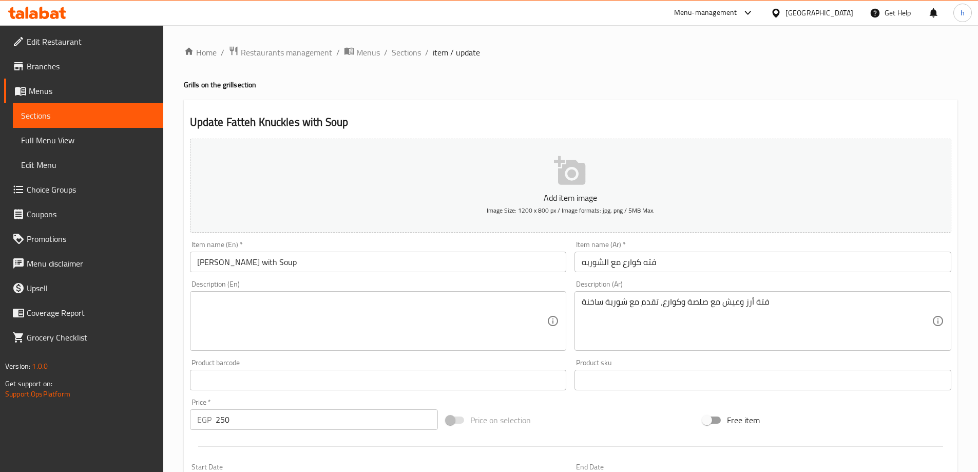
click at [767, 306] on textarea "فتة أرز وعيش مع صلصة وكوارع، تقدم مع شوربة ساخنة" at bounding box center [757, 321] width 350 height 49
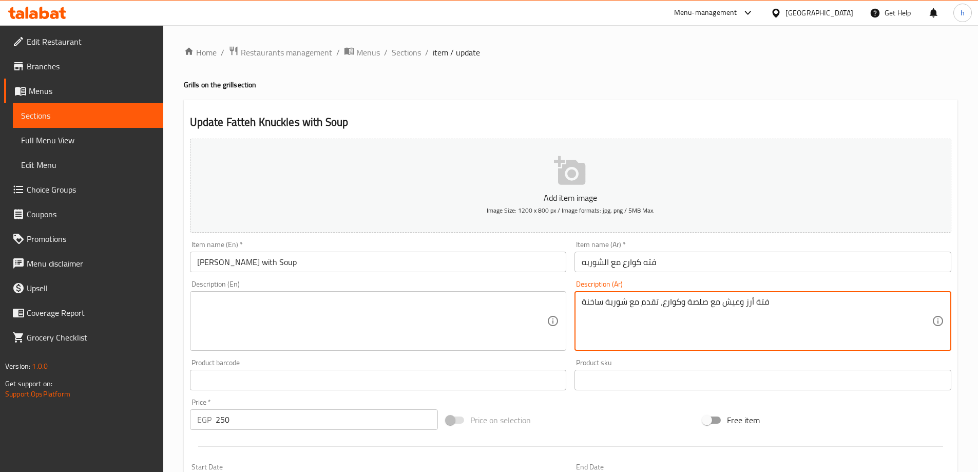
click at [767, 306] on textarea "فتة أرز وعيش مع صلصة وكوارع، تقدم مع شوربة ساخنة" at bounding box center [757, 321] width 350 height 49
click at [738, 304] on textarea "فتة أرز وعيش مع صلصة وكوارع، تقدم مع شوربة ساخنة" at bounding box center [757, 321] width 350 height 49
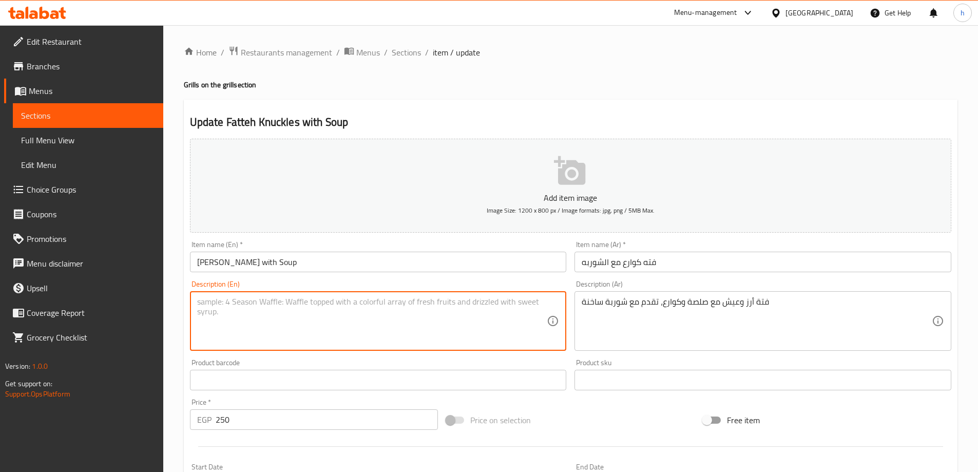
click at [439, 302] on textarea at bounding box center [372, 321] width 350 height 49
paste textarea "Rice fattah and bread with sauce and trotters, served with hot soup"
click at [210, 258] on input "[PERSON_NAME] with Soup" at bounding box center [378, 262] width 377 height 21
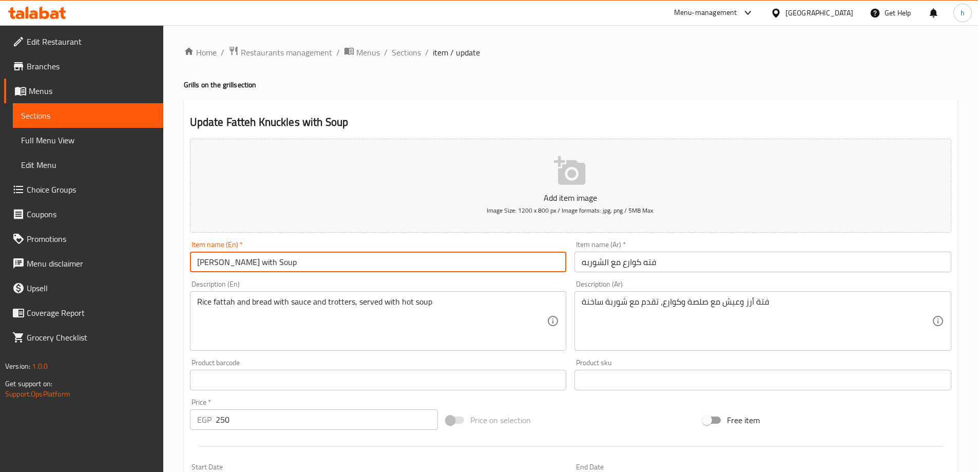
click at [210, 258] on input "[PERSON_NAME] with Soup" at bounding box center [378, 262] width 377 height 21
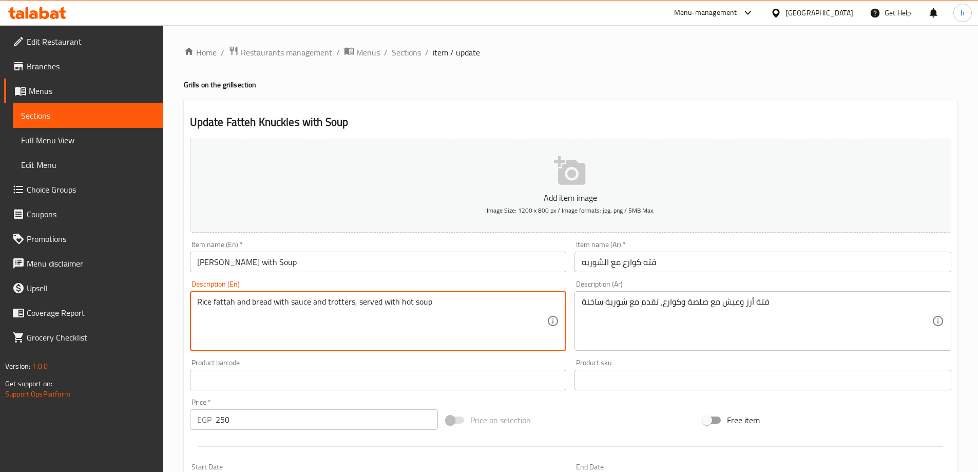
click at [230, 300] on textarea "Rice fattah and bread with sauce and trotters, served with hot soup" at bounding box center [372, 321] width 350 height 49
paste textarea "Fatteh"
click at [276, 299] on textarea "Rice Fatteh and bread with sauce and trotters, served with hot soup" at bounding box center [372, 321] width 350 height 49
click at [240, 261] on input "[PERSON_NAME] with Soup" at bounding box center [378, 262] width 377 height 21
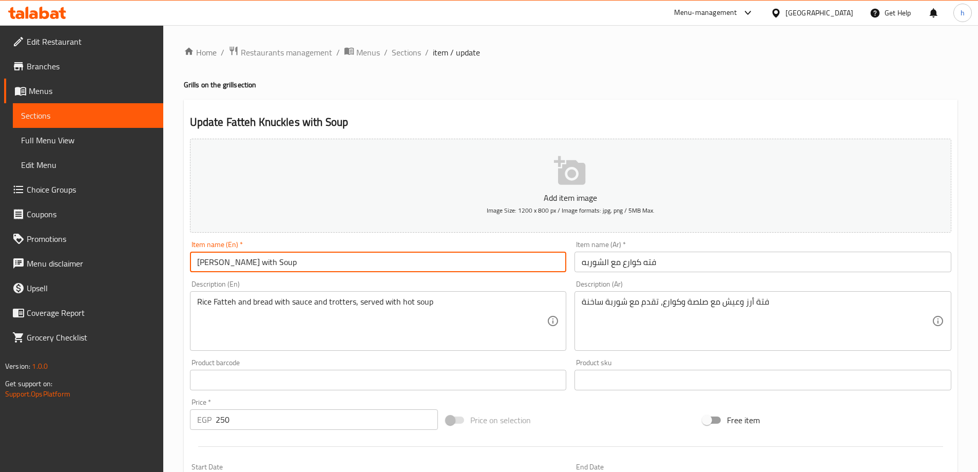
click at [240, 261] on input "[PERSON_NAME] with Soup" at bounding box center [378, 262] width 377 height 21
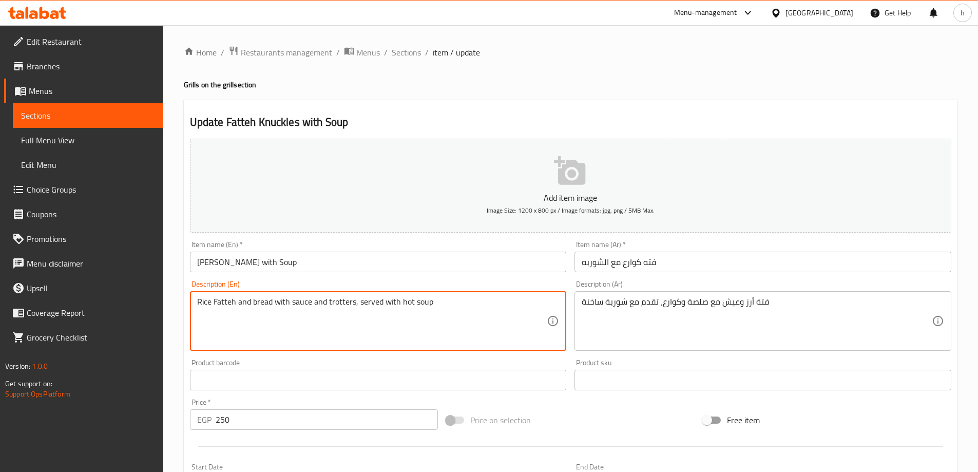
click at [349, 301] on textarea "Rice Fatteh and bread with sauce and trotters, served with hot soup" at bounding box center [372, 321] width 350 height 49
paste textarea "Knuckles"
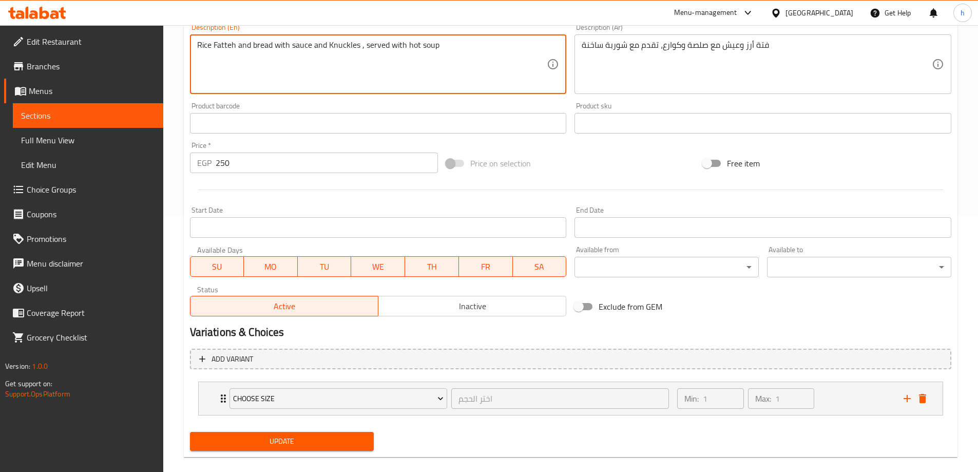
scroll to position [271, 0]
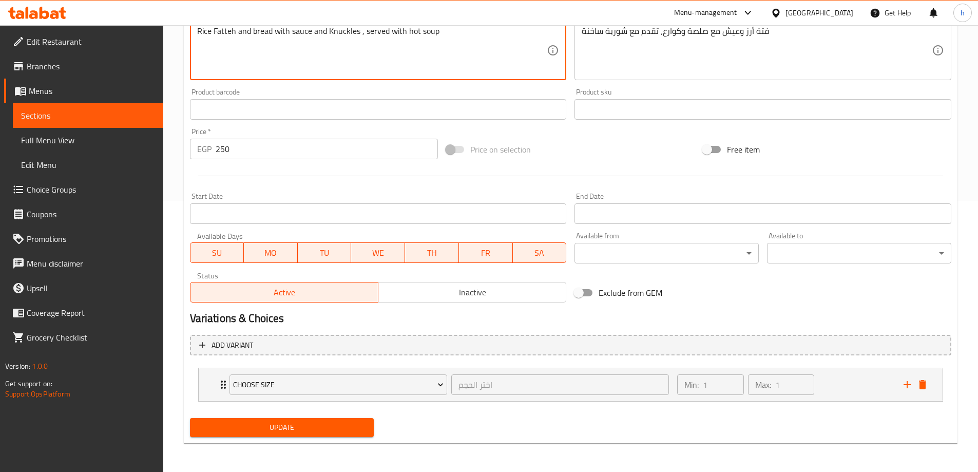
type textarea "Rice Fatteh and bread with sauce and Knuckles , served with hot soup"
click at [927, 387] on icon "delete" at bounding box center [922, 384] width 12 height 12
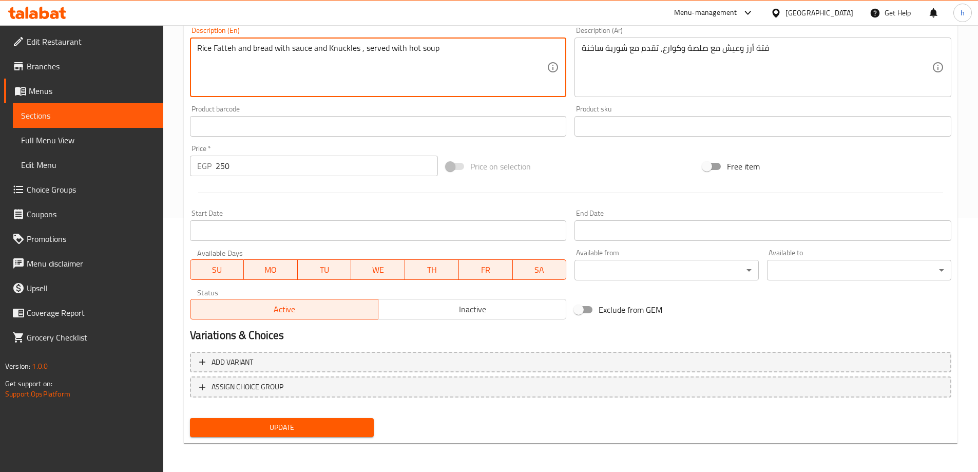
click at [308, 423] on span "Update" at bounding box center [282, 427] width 168 height 13
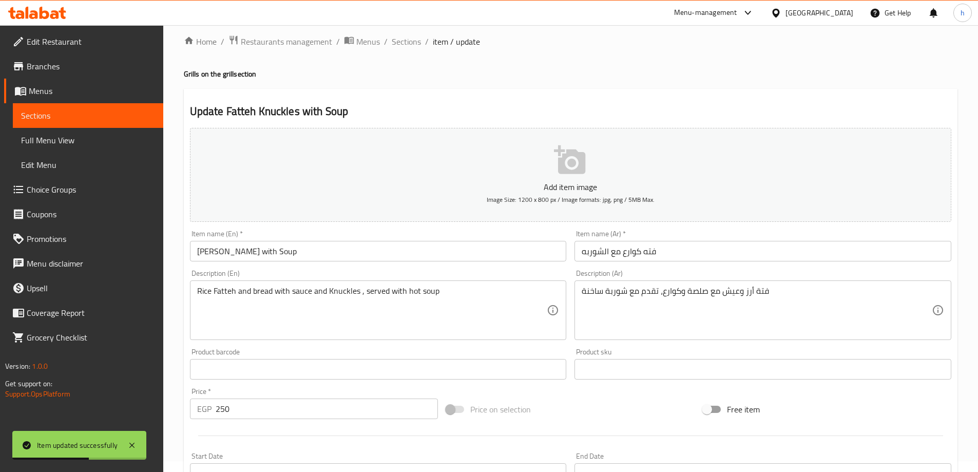
scroll to position [0, 0]
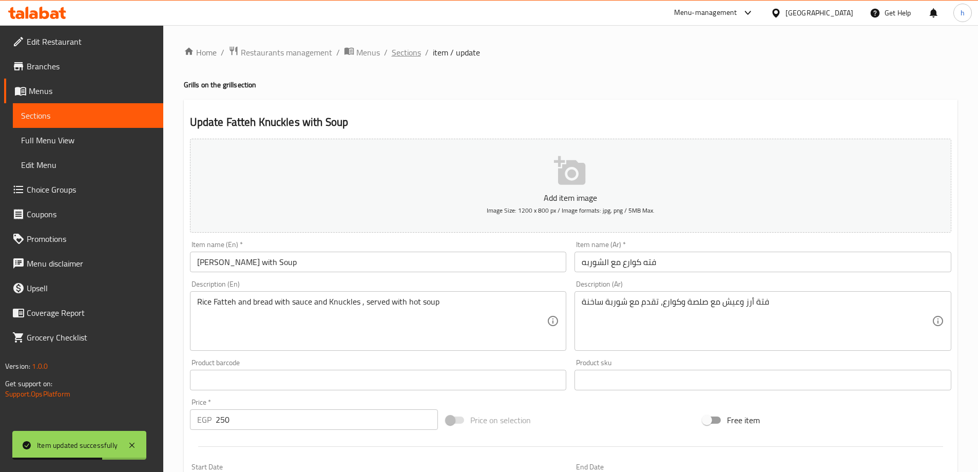
click at [403, 51] on span "Sections" at bounding box center [406, 52] width 29 height 12
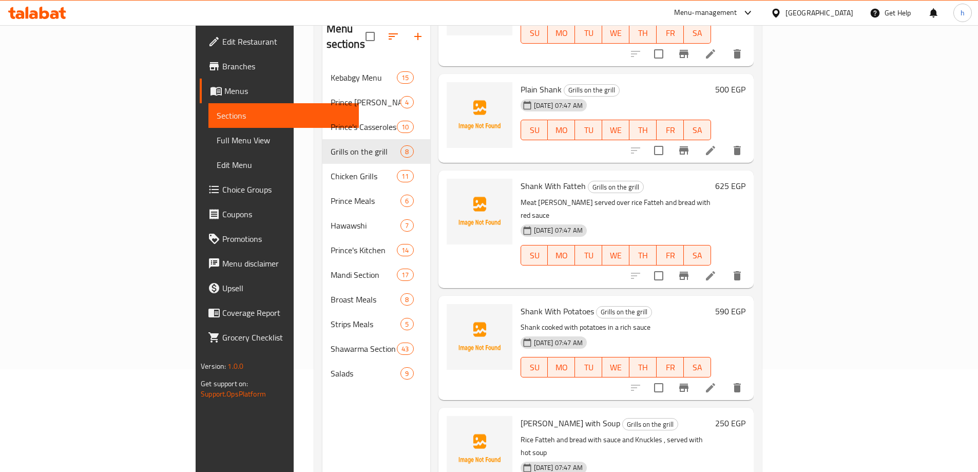
scroll to position [144, 0]
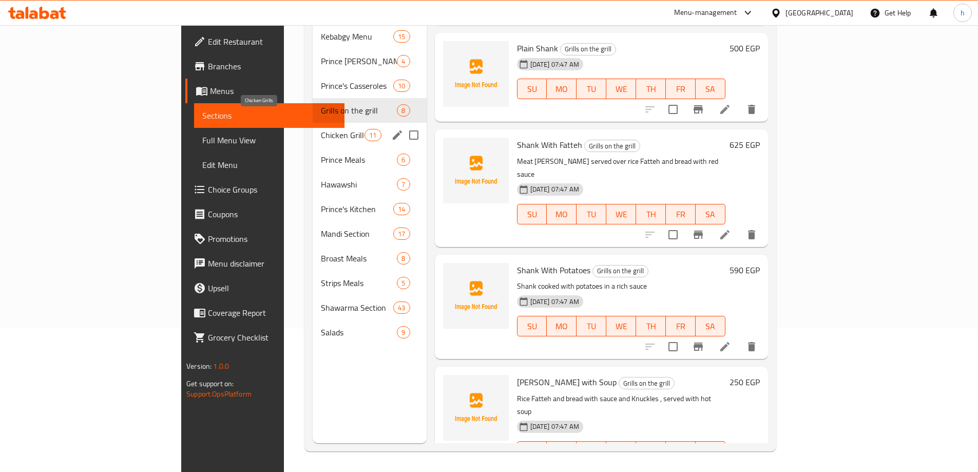
click at [321, 129] on span "Chicken Grills" at bounding box center [343, 135] width 44 height 12
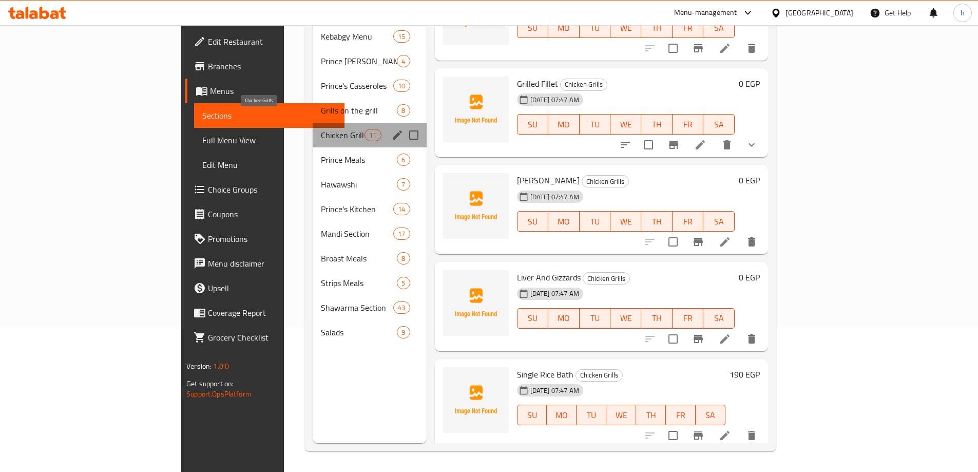
drag, startPoint x: 260, startPoint y: 121, endPoint x: 245, endPoint y: 120, distance: 14.9
click at [321, 129] on span "Chicken Grills" at bounding box center [343, 135] width 44 height 12
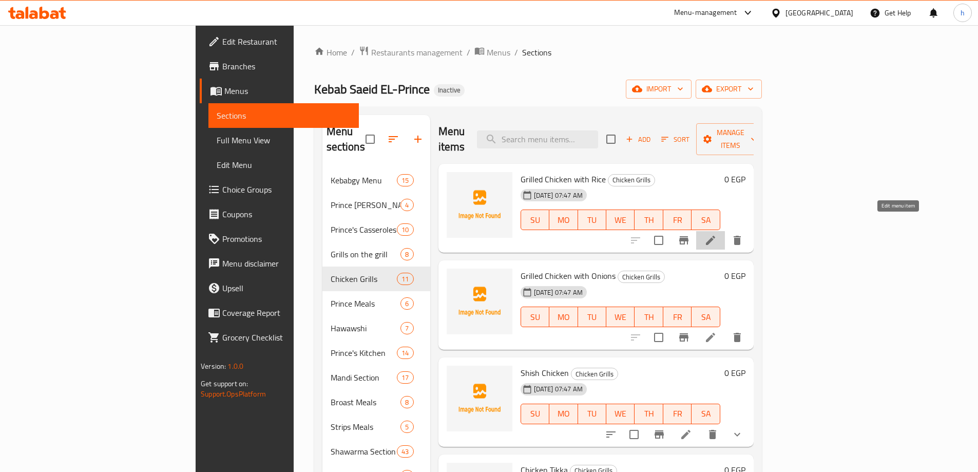
click at [717, 234] on icon at bounding box center [710, 240] width 12 height 12
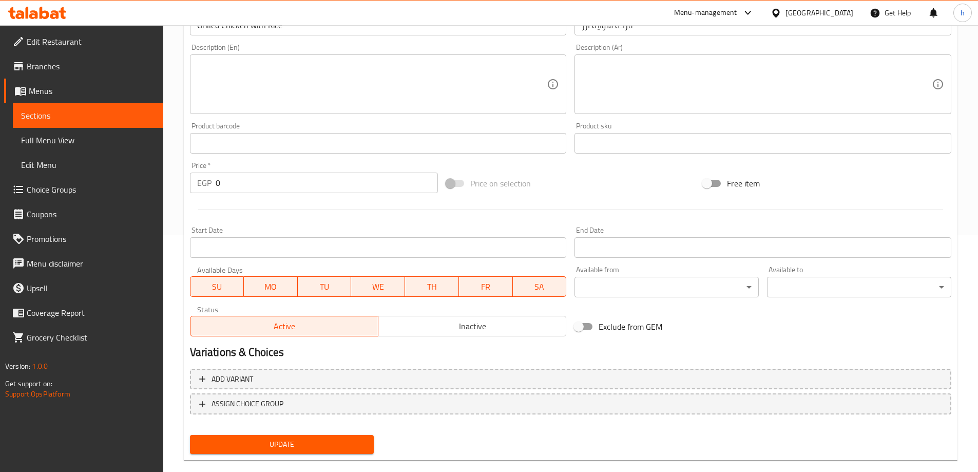
scroll to position [254, 0]
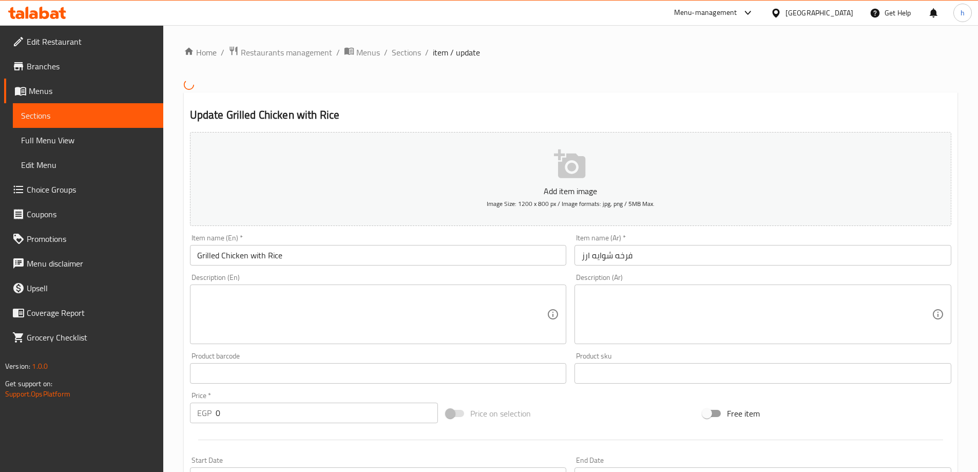
click at [116, 185] on span "Choice Groups" at bounding box center [91, 189] width 128 height 12
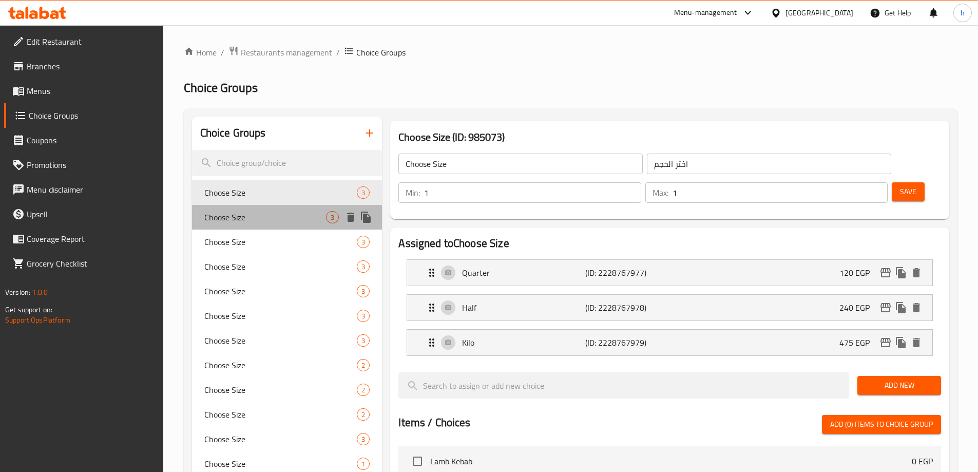
click at [282, 217] on span "Choose Size" at bounding box center [265, 217] width 122 height 12
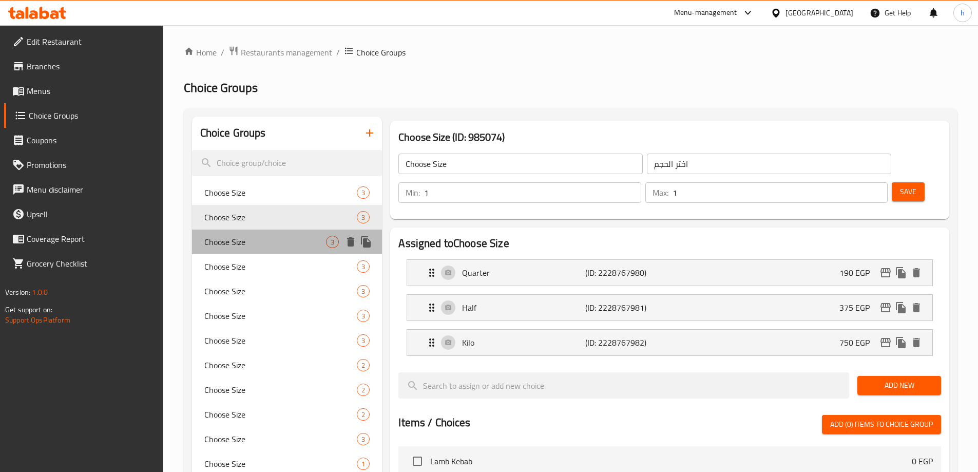
click at [275, 236] on span "Choose Size" at bounding box center [265, 242] width 122 height 12
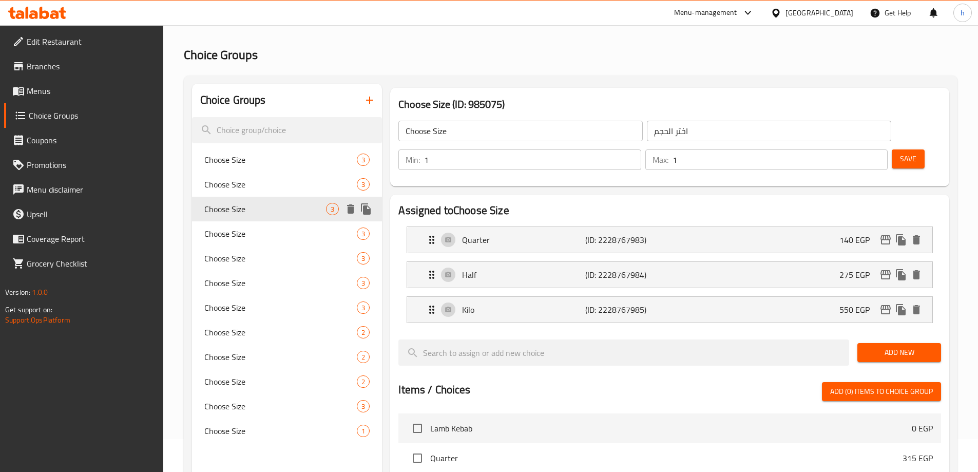
scroll to position [51, 0]
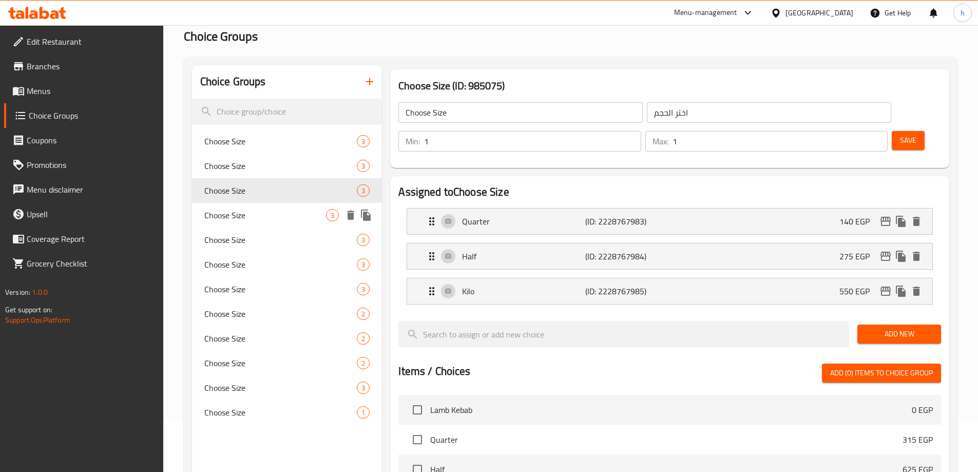
click at [280, 214] on span "Choose Size" at bounding box center [265, 215] width 122 height 12
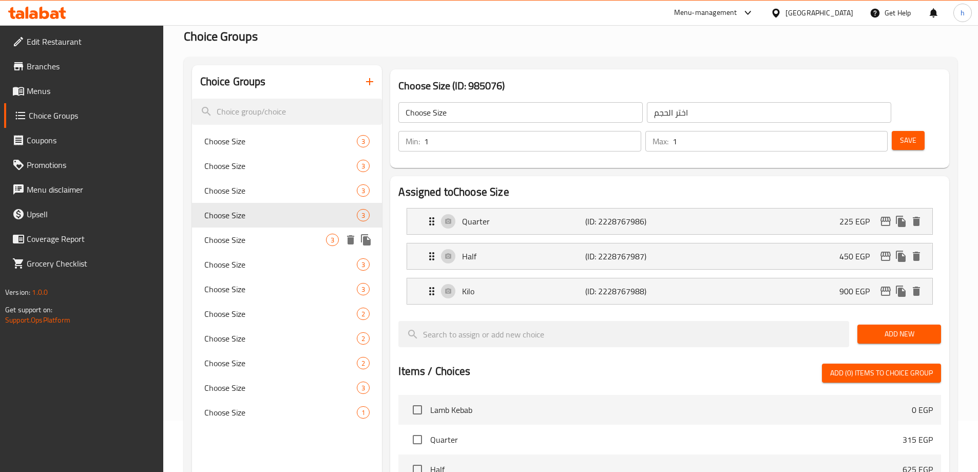
click at [279, 234] on span "Choose Size" at bounding box center [265, 240] width 122 height 12
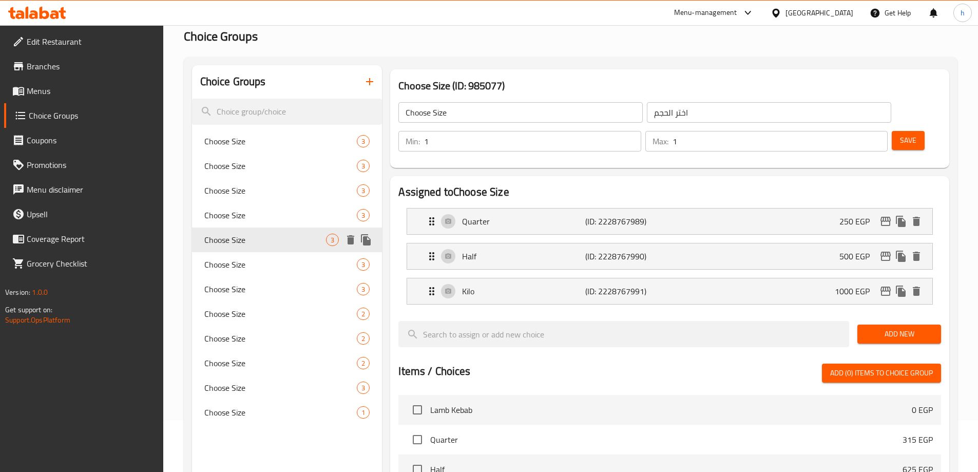
click at [278, 244] on span "Choose Size" at bounding box center [265, 240] width 122 height 12
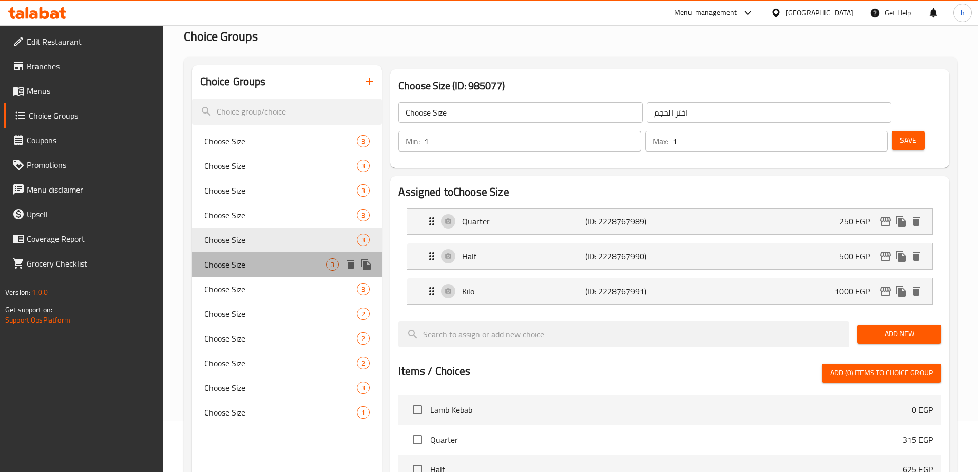
click at [245, 255] on div "Choose Size 3" at bounding box center [287, 264] width 190 height 25
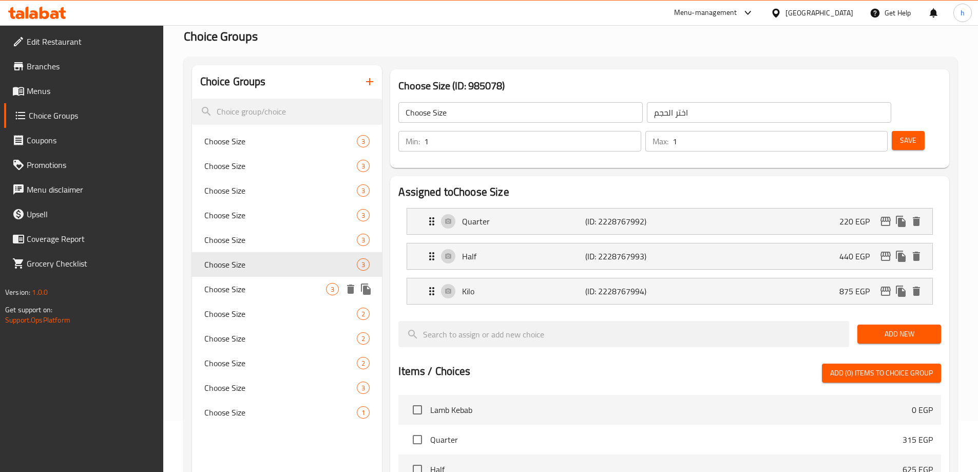
click at [242, 297] on div "Choose Size 3" at bounding box center [287, 289] width 190 height 25
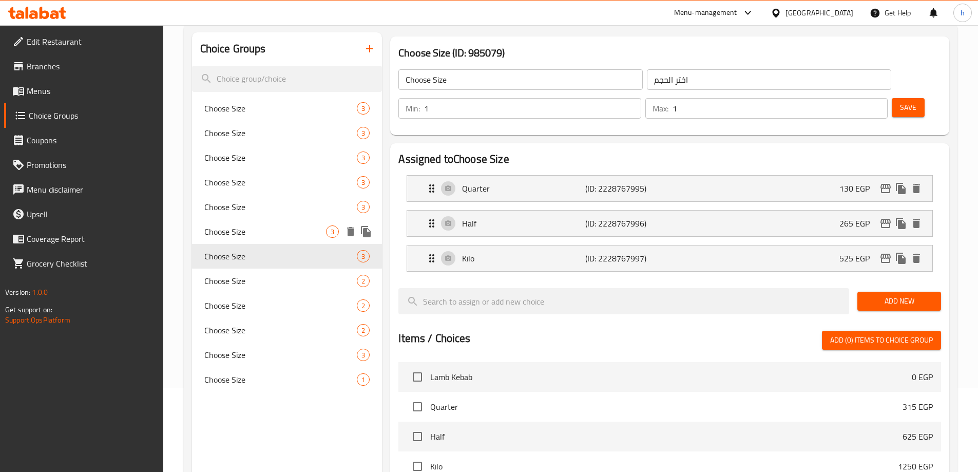
scroll to position [103, 0]
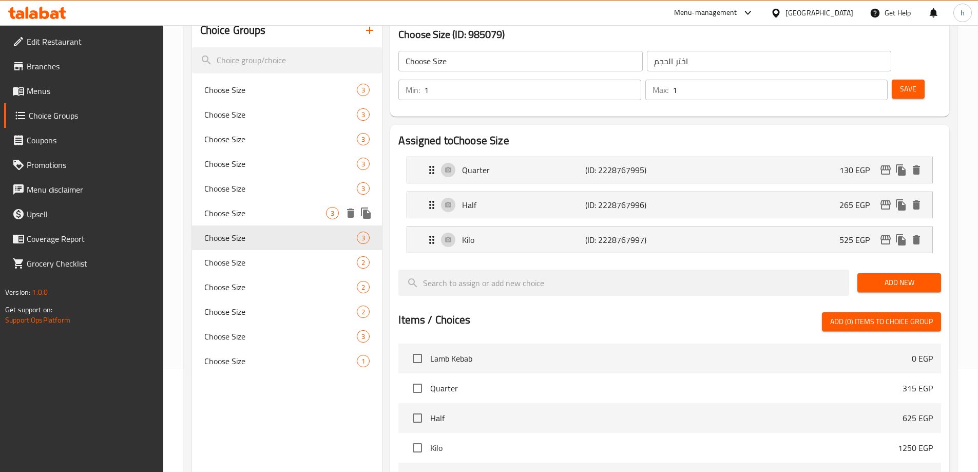
click at [272, 261] on span "Choose Size" at bounding box center [280, 262] width 153 height 12
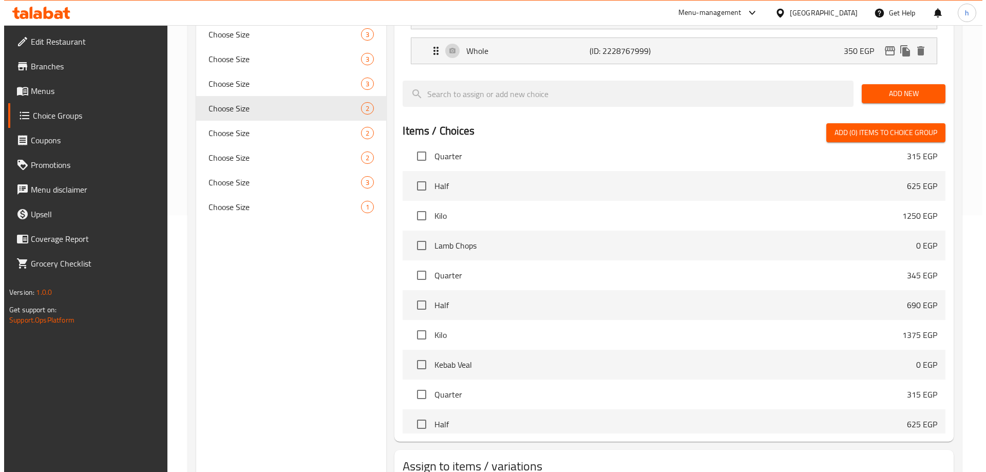
scroll to position [0, 0]
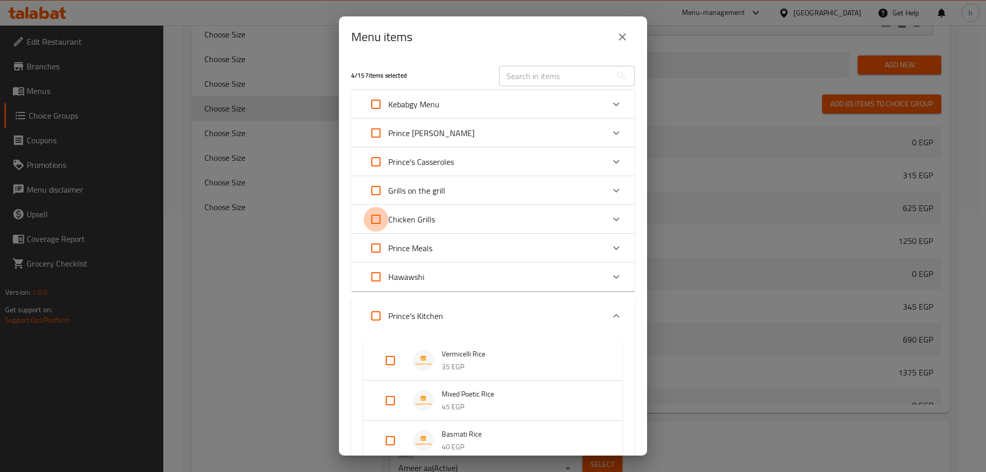
click at [381, 218] on input "Expand" at bounding box center [375, 219] width 25 height 25
checkbox input "true"
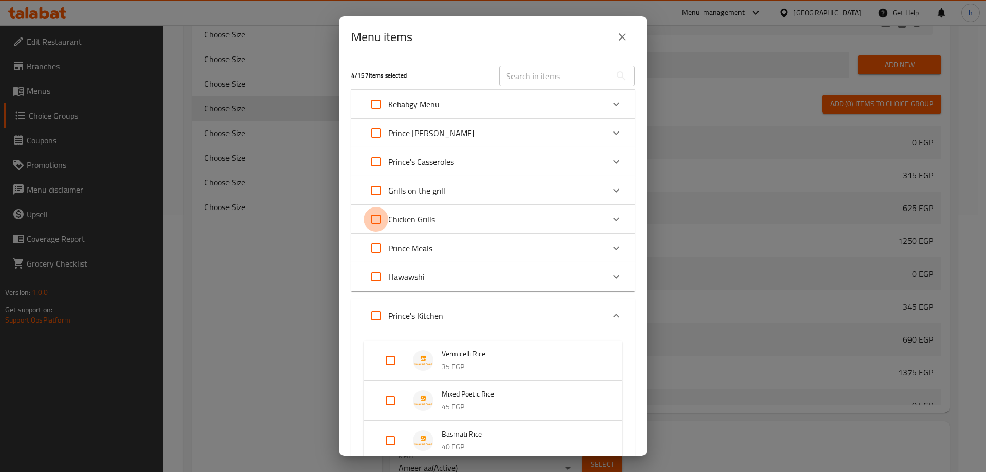
checkbox input "true"
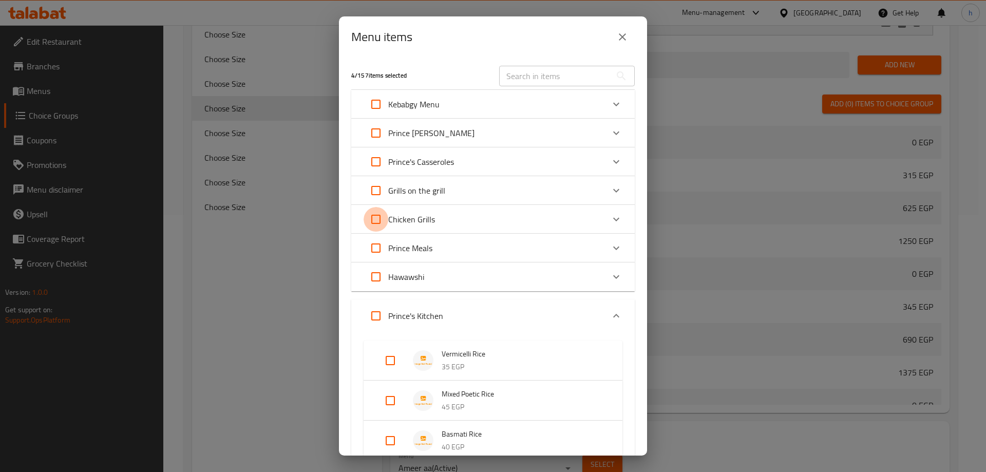
checkbox input "true"
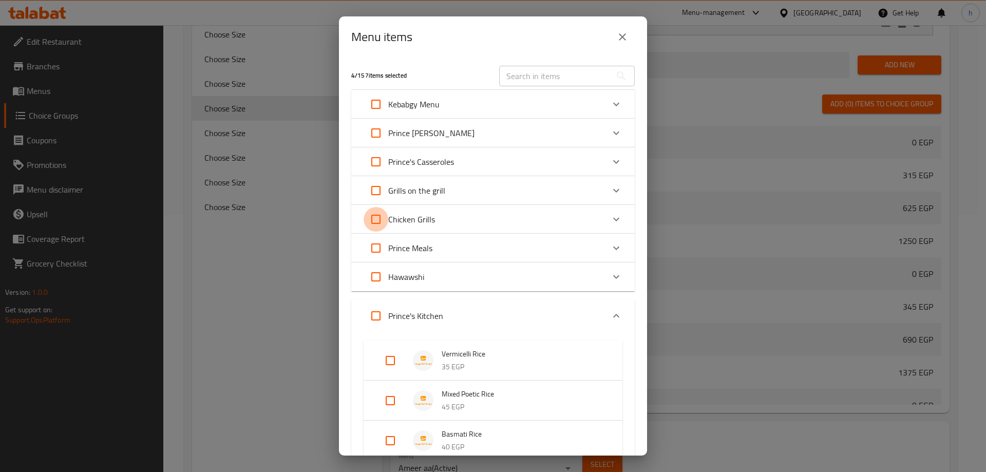
checkbox input "true"
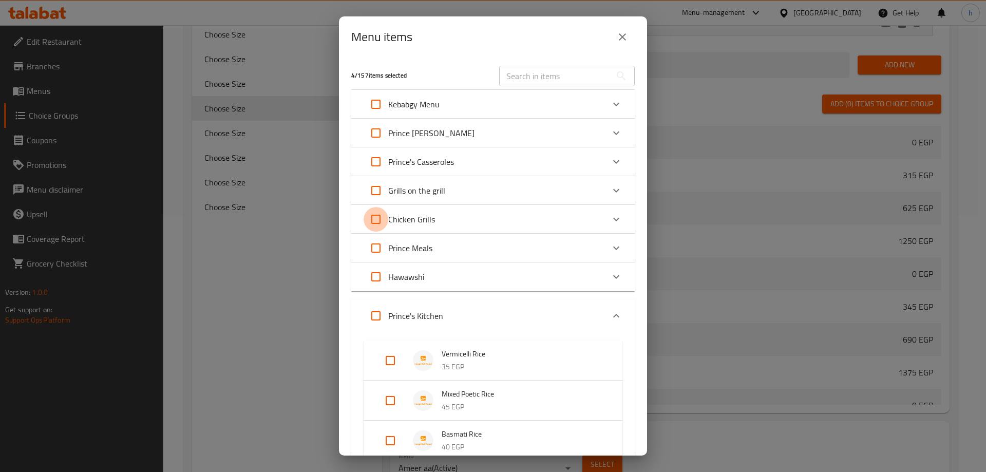
checkbox input "true"
click at [610, 311] on icon "Expand" at bounding box center [616, 316] width 12 height 12
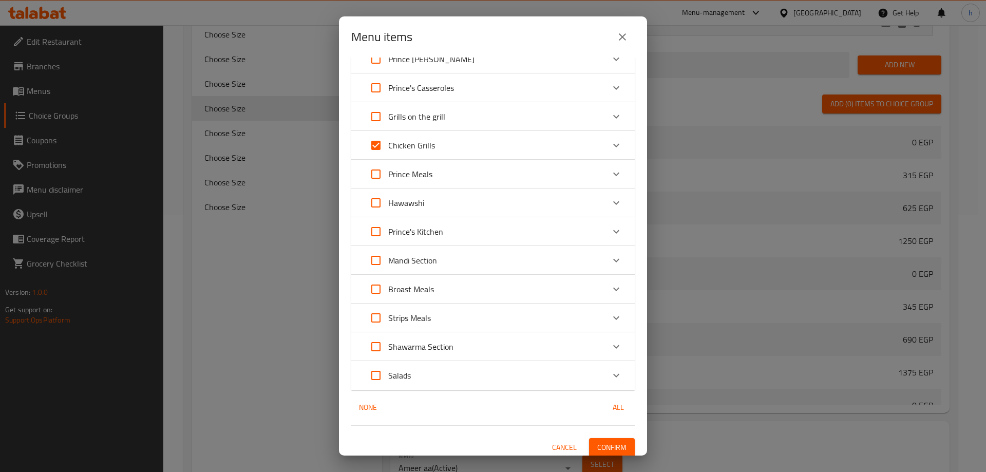
scroll to position [80, 0]
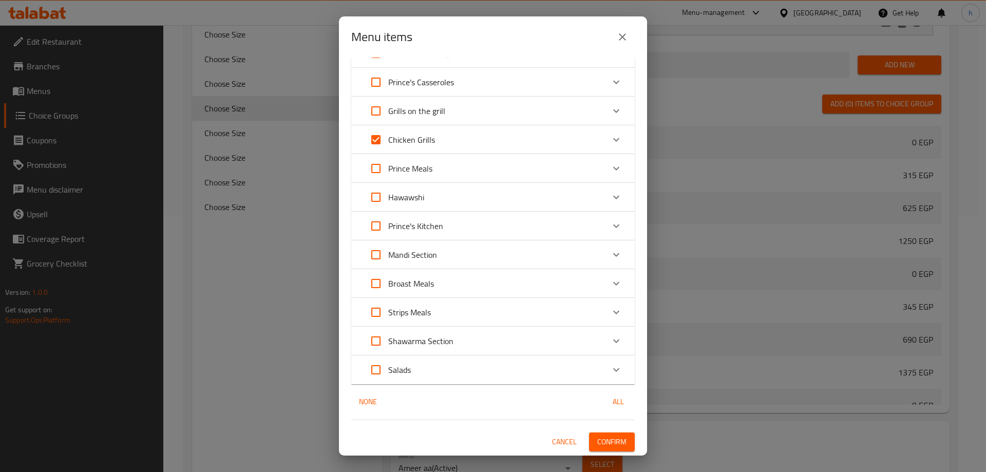
click at [613, 440] on span "Confirm" at bounding box center [611, 441] width 29 height 13
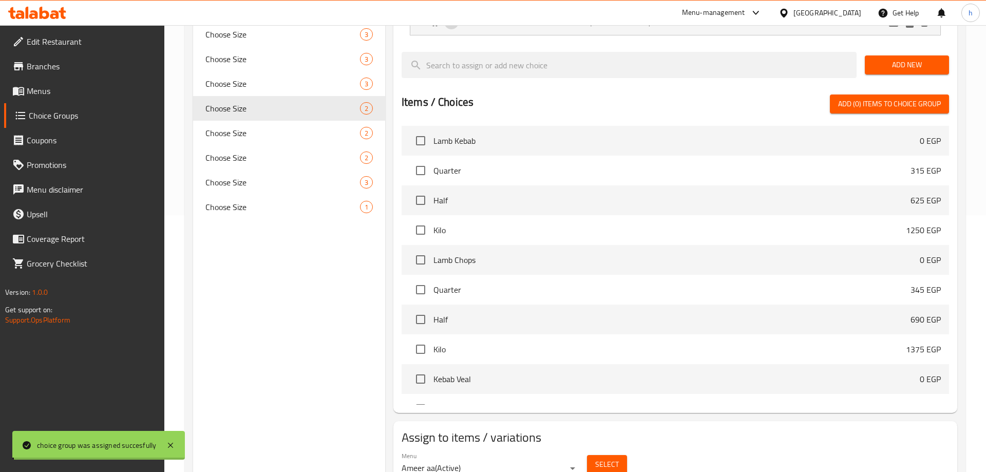
scroll to position [259, 0]
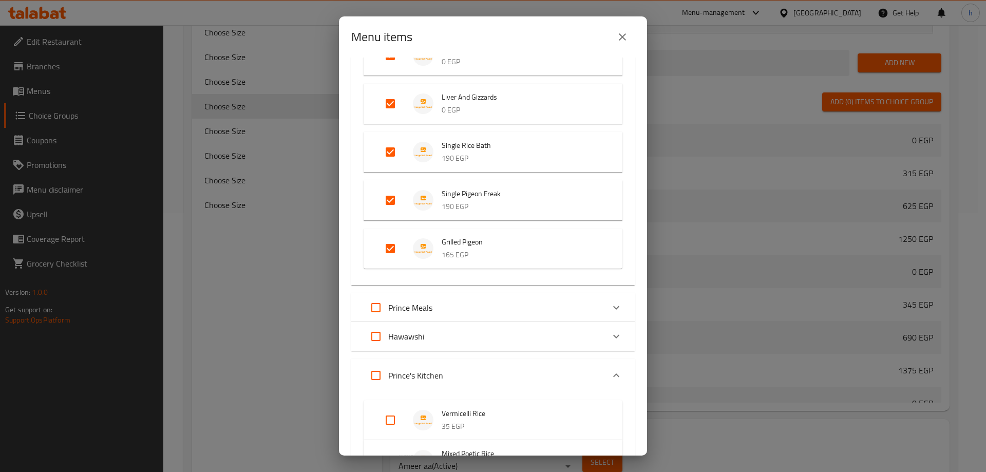
scroll to position [873, 0]
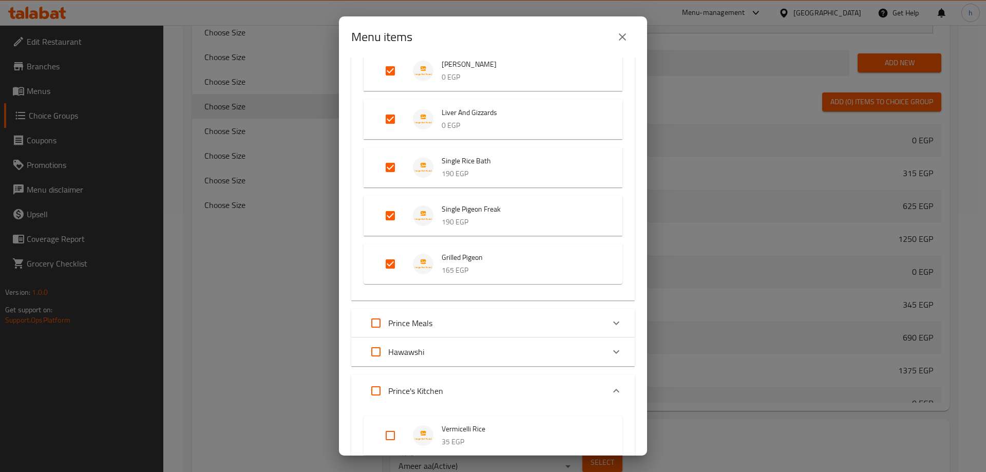
click at [393, 163] on input "Expand" at bounding box center [390, 167] width 25 height 25
checkbox input "false"
click at [385, 214] on input "Expand" at bounding box center [390, 215] width 25 height 25
checkbox input "false"
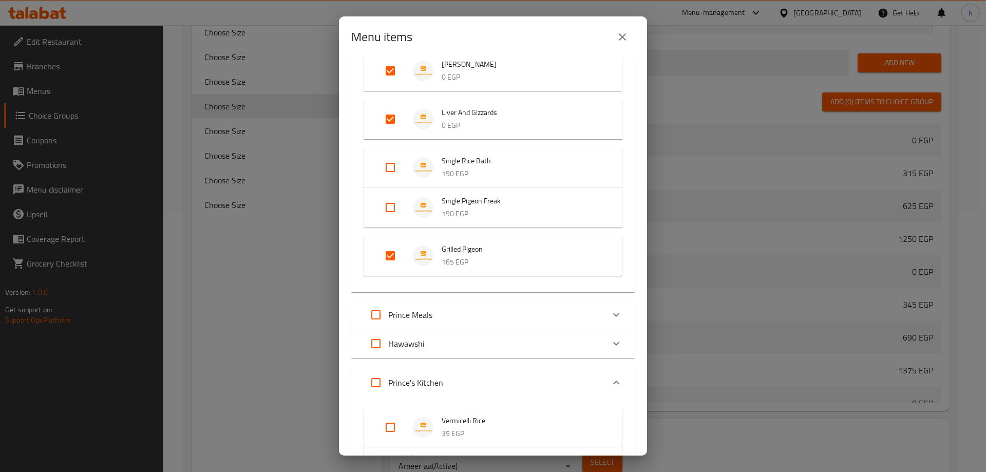
click at [388, 263] on input "Expand" at bounding box center [390, 255] width 25 height 25
checkbox input "false"
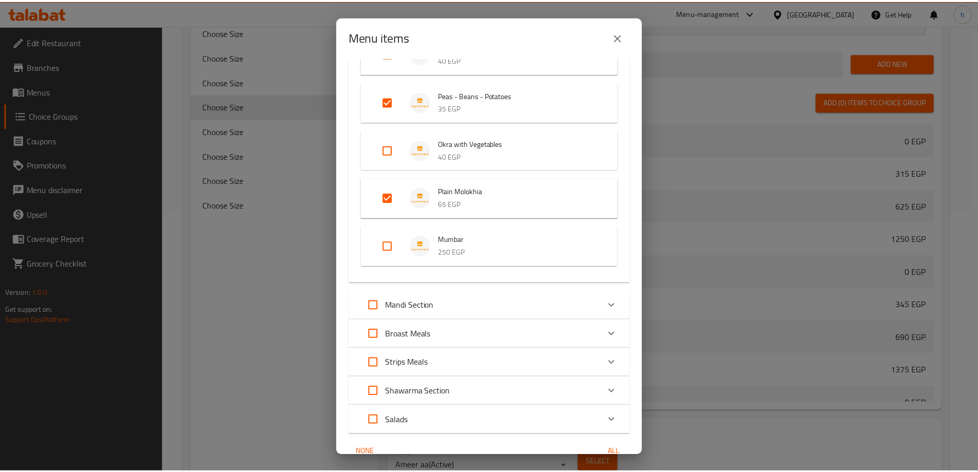
scroll to position [1682, 0]
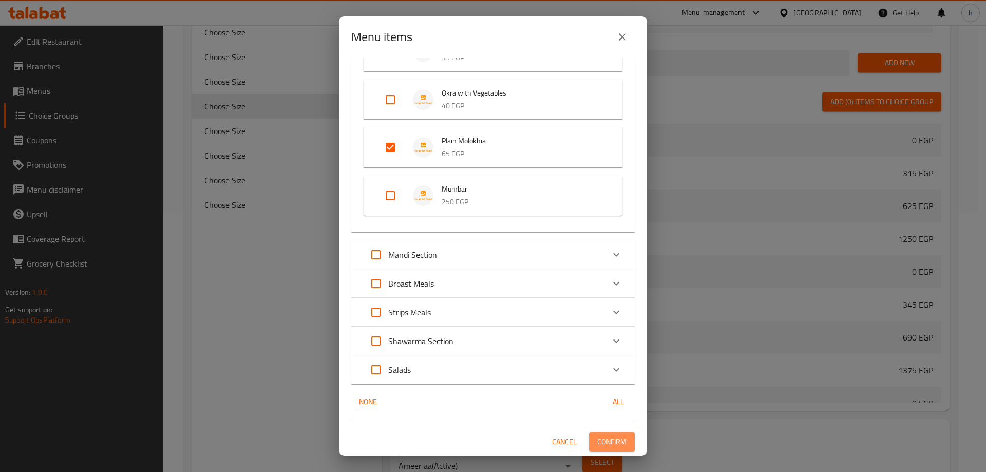
click at [605, 440] on span "Confirm" at bounding box center [611, 441] width 29 height 13
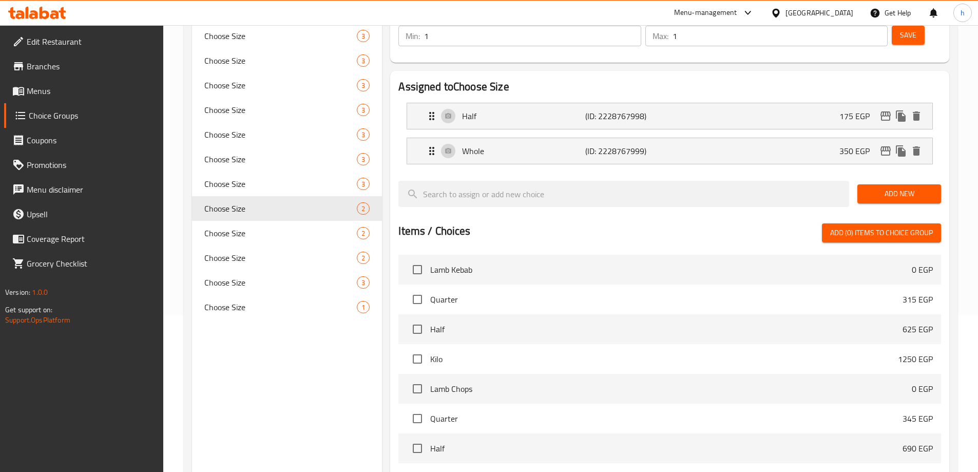
scroll to position [156, 0]
click at [667, 145] on p "(ID: 2228767999)" at bounding box center [626, 151] width 82 height 12
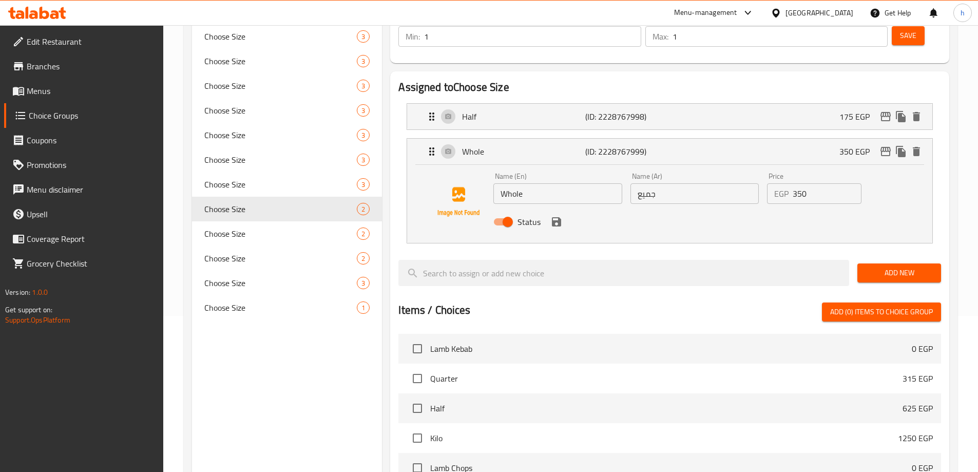
click at [654, 183] on input "جميع" at bounding box center [694, 193] width 128 height 21
click at [629, 208] on div "Status" at bounding box center [694, 222] width 410 height 28
click at [791, 212] on div "Name (En) Whole Name (En) Name (Ar) كامله Name (Ar) Price EGP 350 Price Status" at bounding box center [669, 204] width 525 height 78
click at [558, 216] on icon "save" at bounding box center [556, 222] width 12 height 12
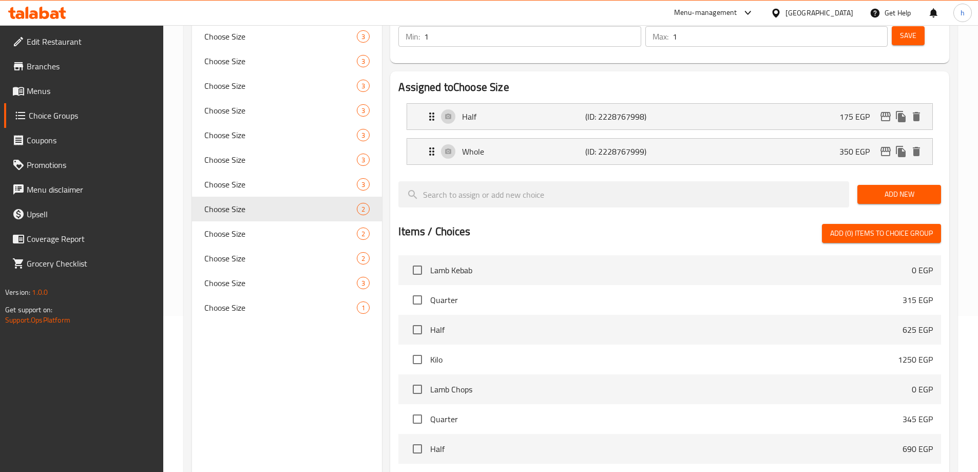
type input "كامله"
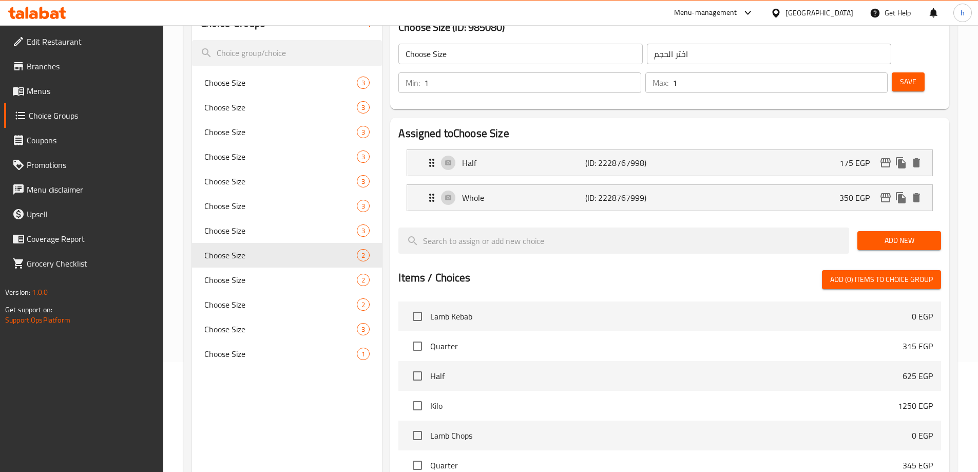
scroll to position [53, 0]
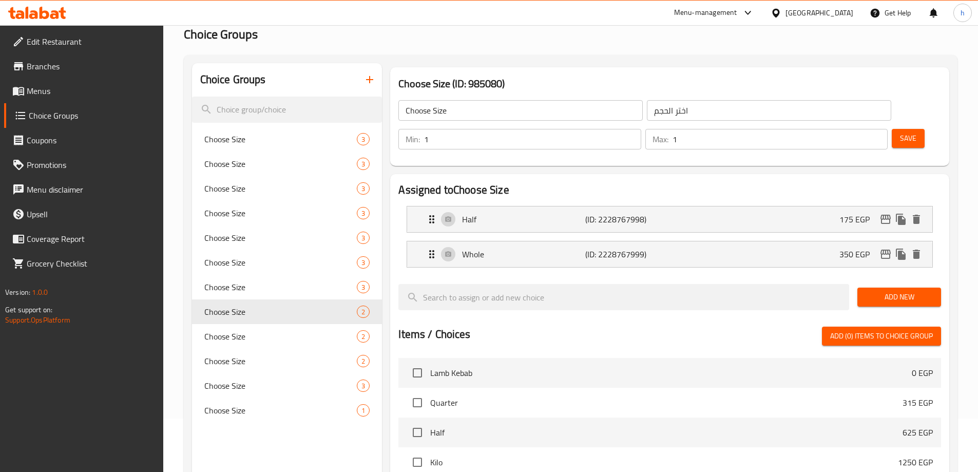
click at [900, 132] on span "Save" at bounding box center [908, 138] width 16 height 13
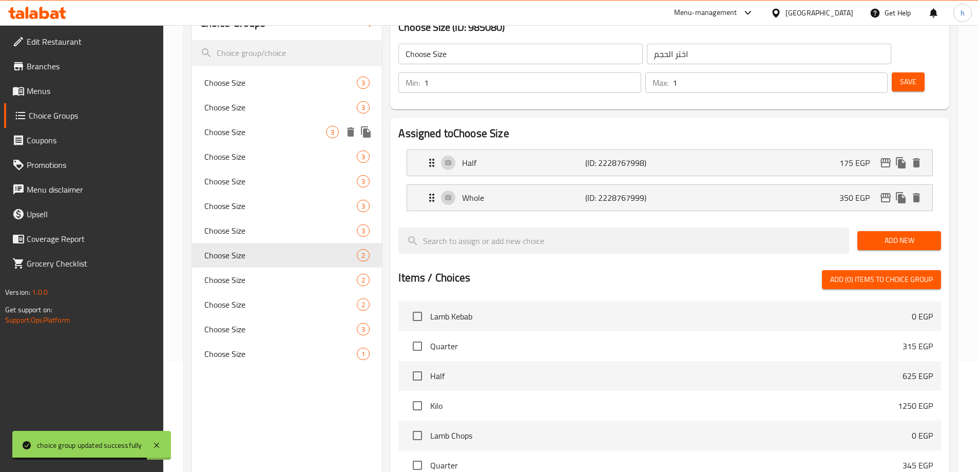
scroll to position [156, 0]
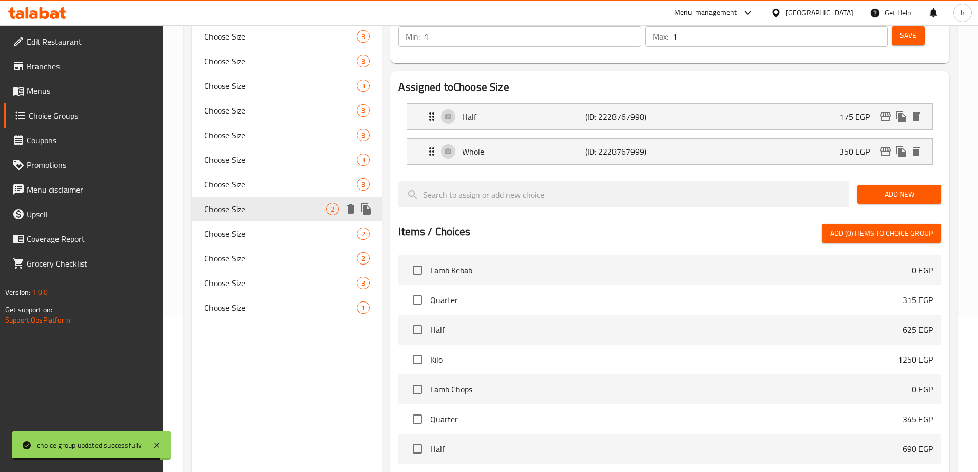
click at [284, 223] on div "Choose Size 2" at bounding box center [287, 233] width 190 height 25
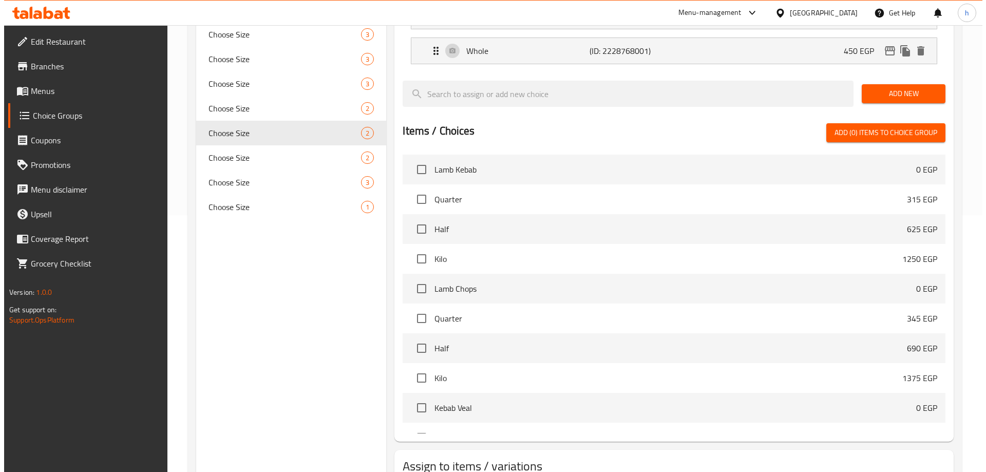
scroll to position [257, 0]
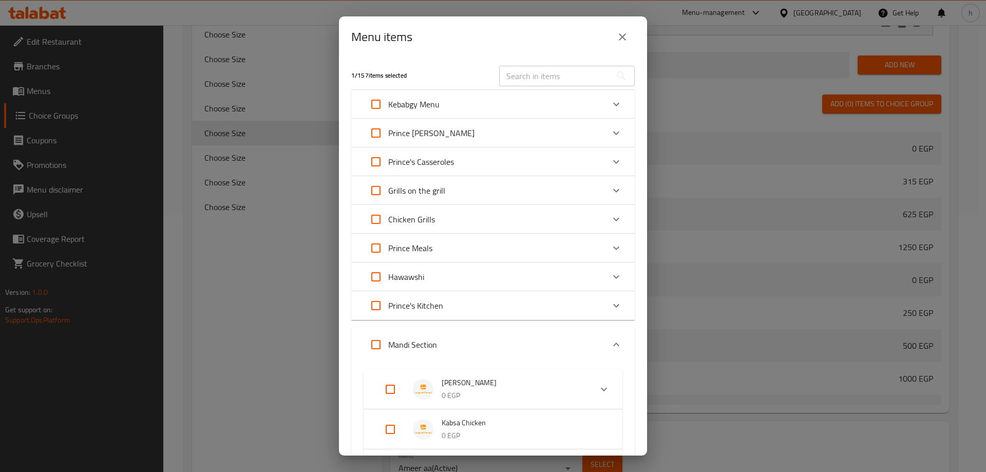
click at [625, 42] on icon "close" at bounding box center [622, 37] width 12 height 12
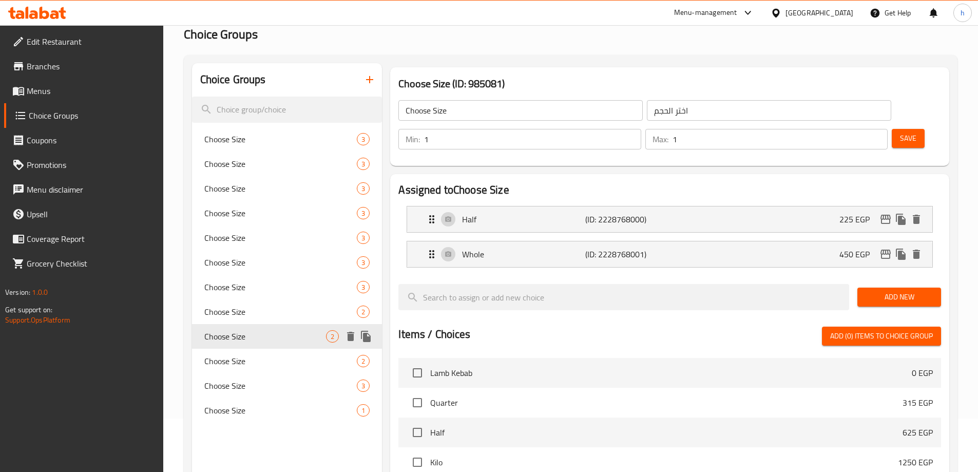
scroll to position [105, 0]
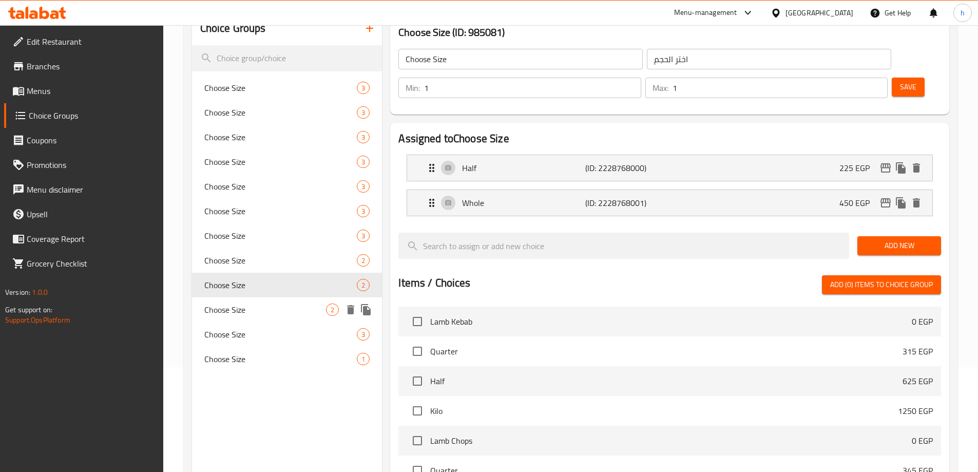
click at [289, 311] on span "Choose Size" at bounding box center [265, 309] width 122 height 12
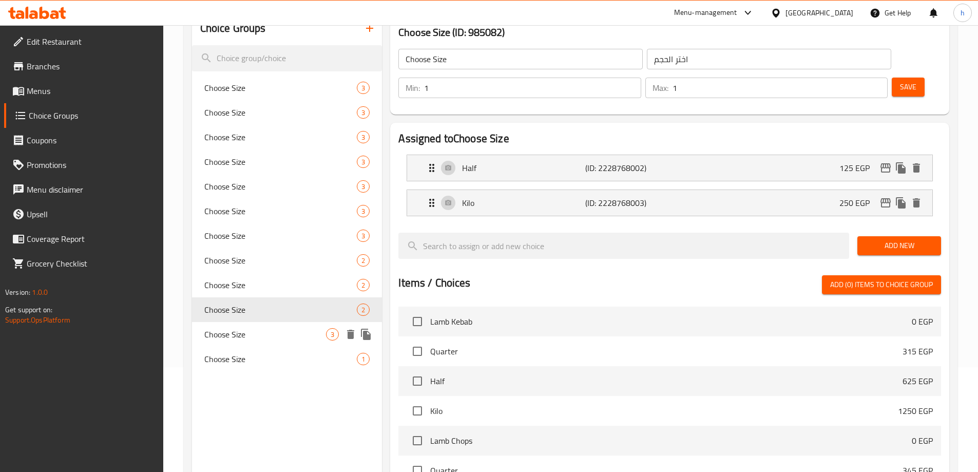
click at [281, 333] on span "Choose Size" at bounding box center [265, 334] width 122 height 12
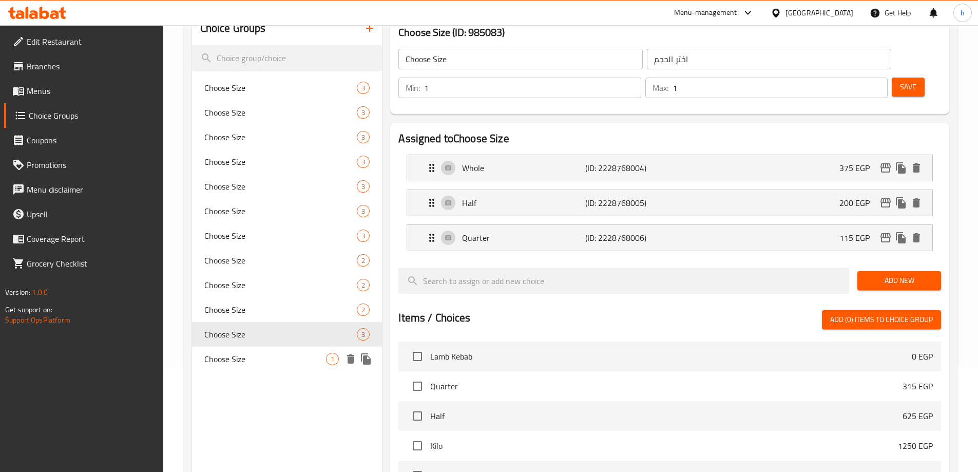
click at [280, 363] on span "Choose Size" at bounding box center [265, 359] width 122 height 12
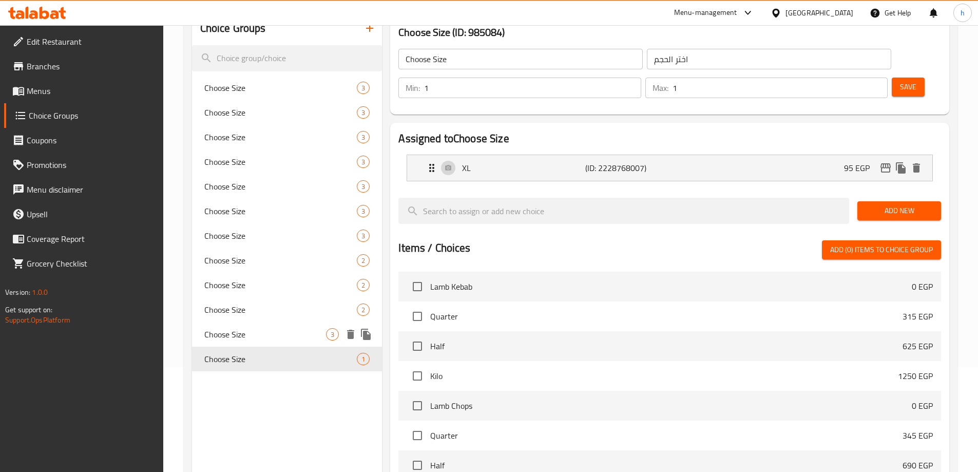
click at [278, 331] on span "Choose Size" at bounding box center [265, 334] width 122 height 12
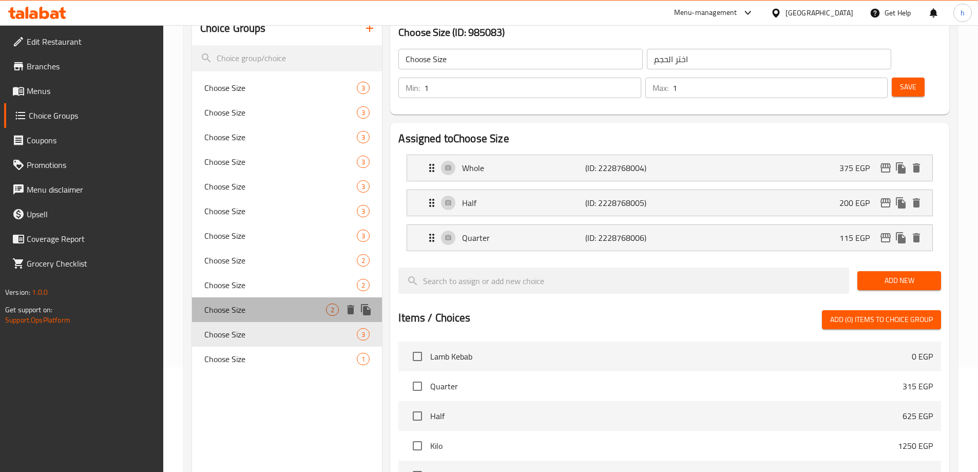
click at [279, 310] on span "Choose Size" at bounding box center [265, 309] width 122 height 12
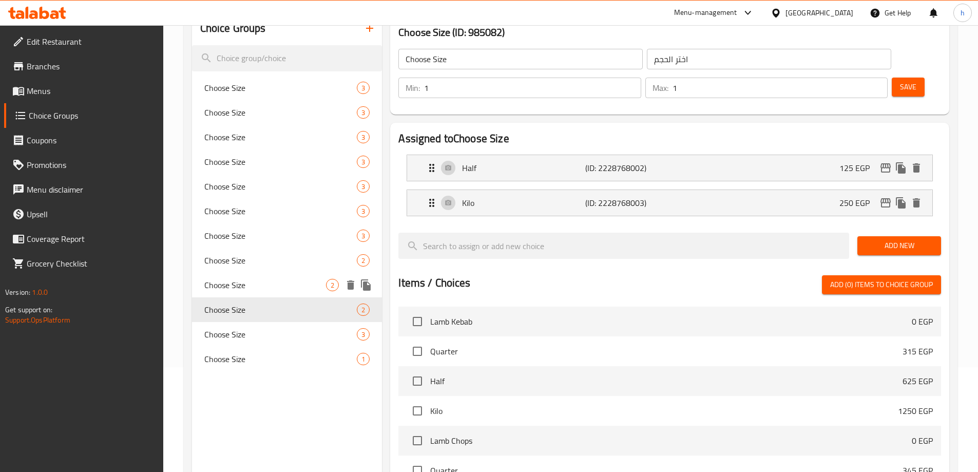
click at [289, 285] on span "Choose Size" at bounding box center [265, 285] width 122 height 12
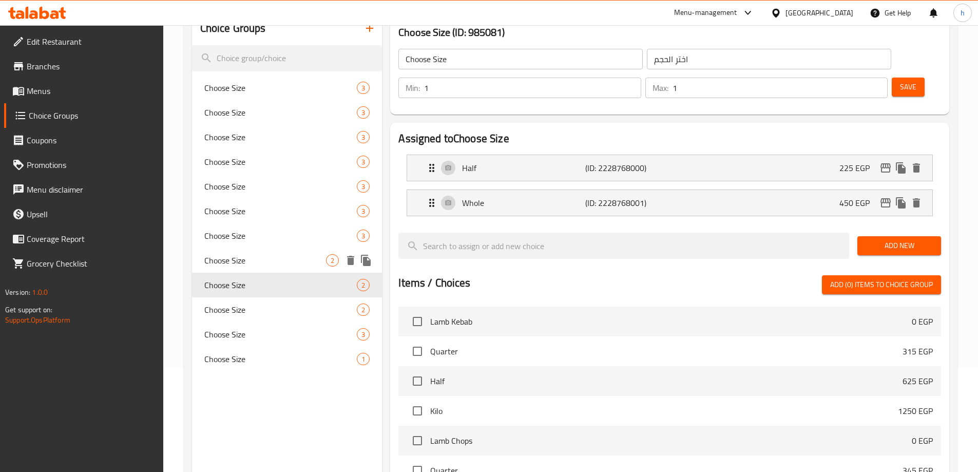
click at [295, 263] on span "Choose Size" at bounding box center [265, 260] width 122 height 12
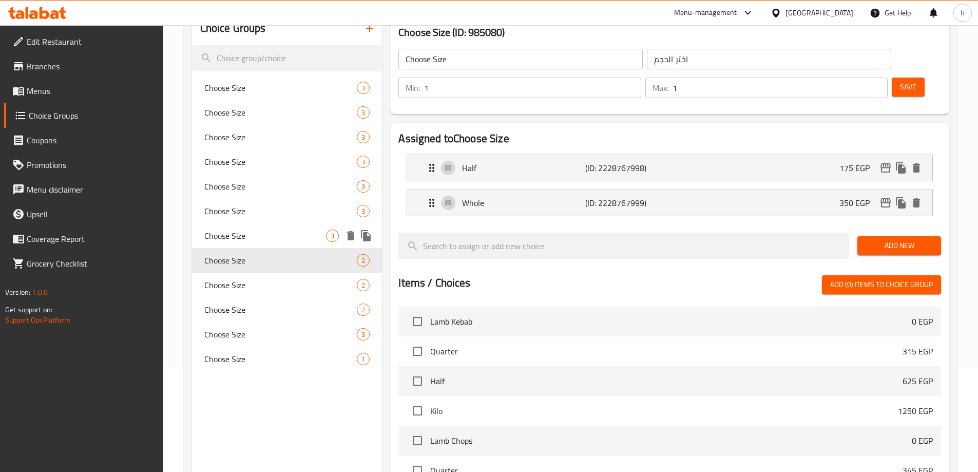
click at [301, 236] on span "Choose Size" at bounding box center [265, 235] width 122 height 12
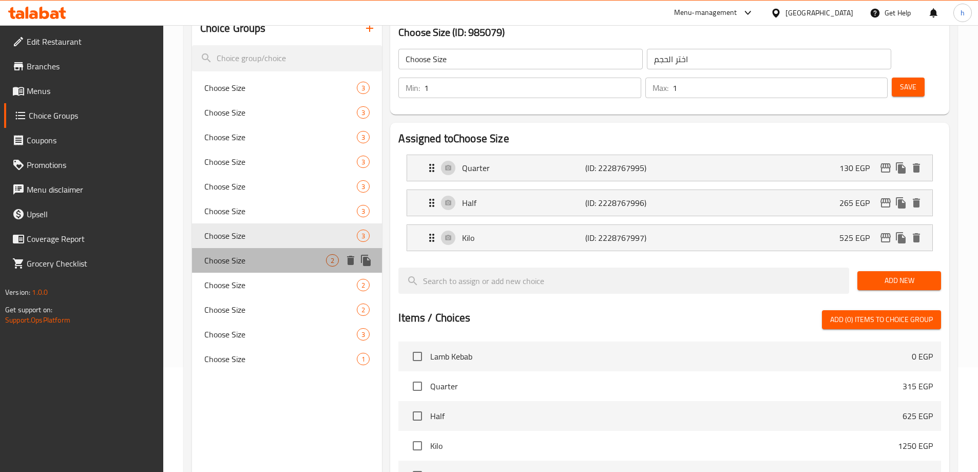
click at [297, 255] on span "Choose Size" at bounding box center [265, 260] width 122 height 12
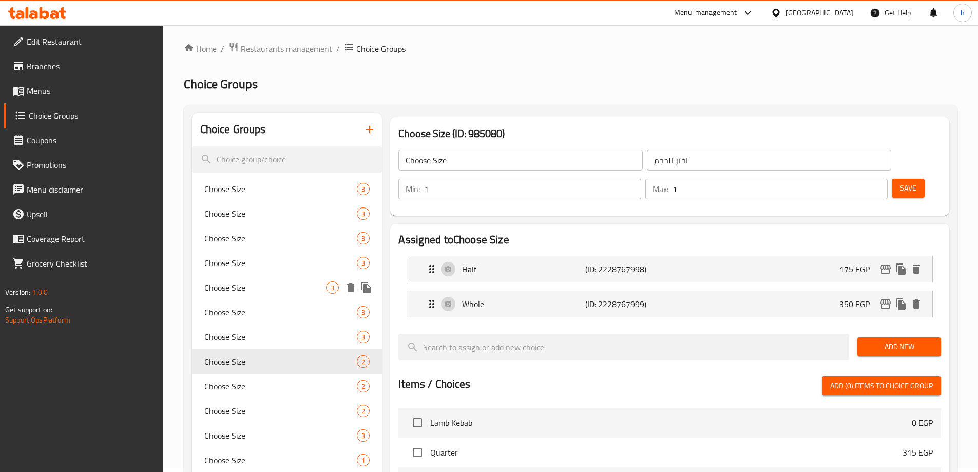
scroll to position [0, 0]
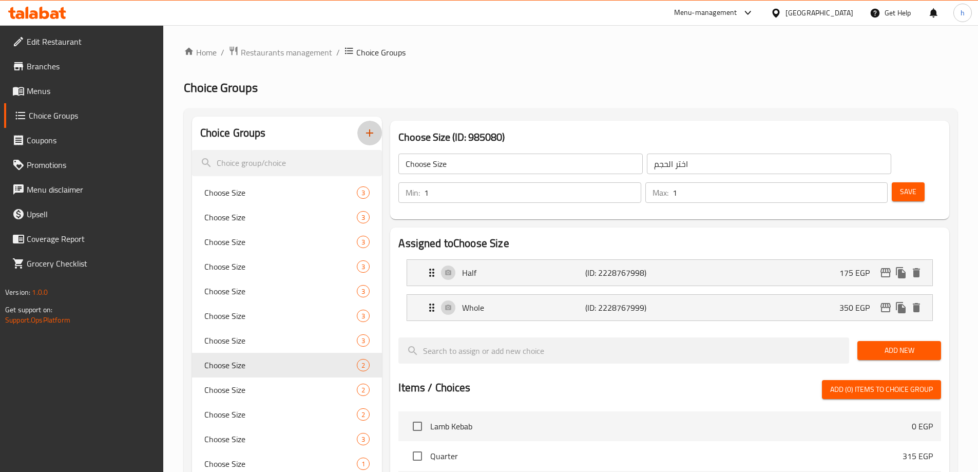
click at [370, 138] on icon "button" at bounding box center [369, 133] width 12 height 12
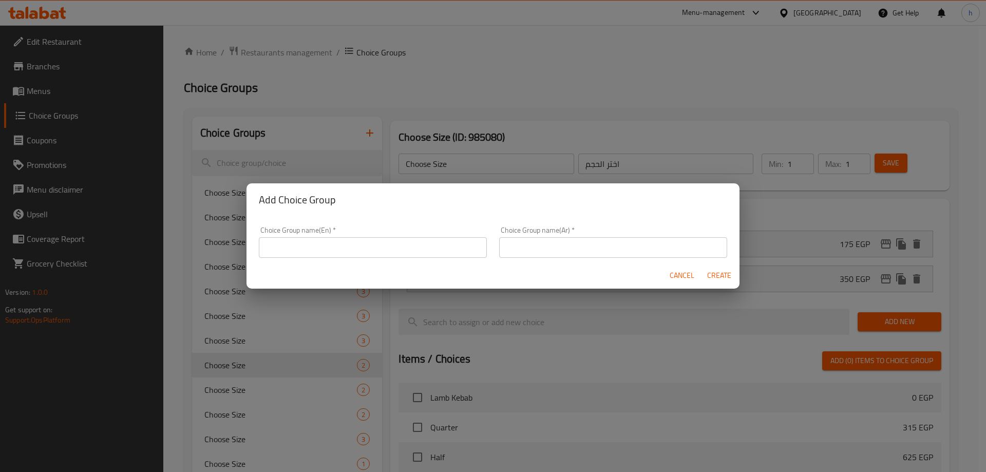
click at [368, 246] on input "text" at bounding box center [373, 247] width 228 height 21
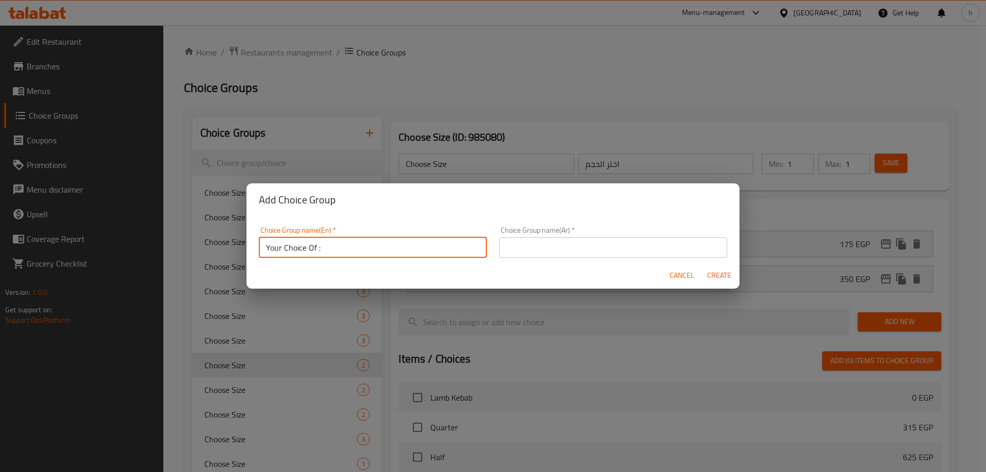
click at [313, 247] on input "Your Choice Of :" at bounding box center [373, 247] width 228 height 21
click at [316, 247] on input "Your Choice Of :" at bounding box center [373, 247] width 228 height 21
type input "Your Choice Of Size :"
click at [628, 248] on input "text" at bounding box center [613, 247] width 228 height 21
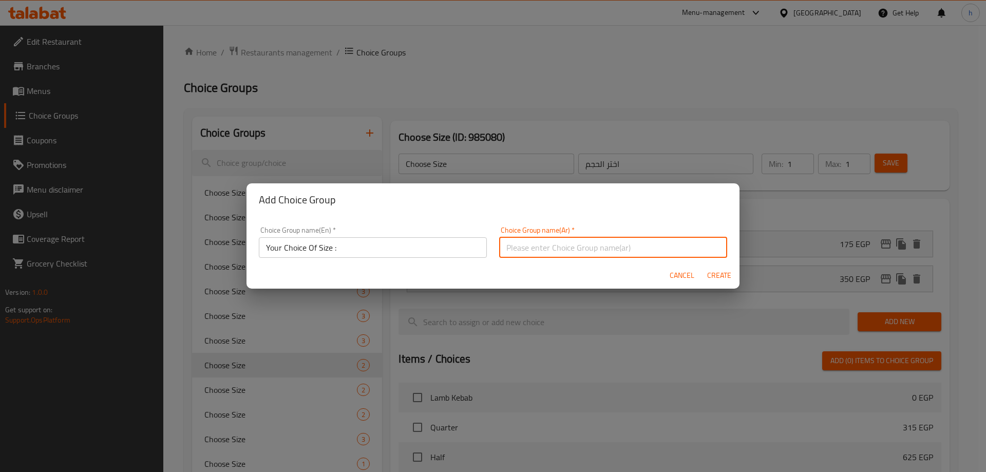
type input "h"
type input "اختيارك من الحجم:"
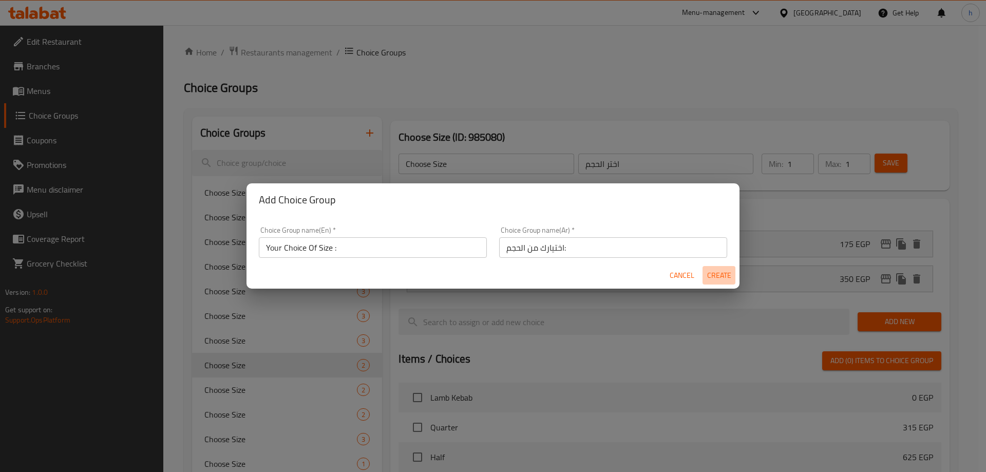
click at [709, 277] on span "Create" at bounding box center [718, 275] width 25 height 13
type input "Your Choice Of Size :"
type input "اختيارك من الحجم:"
type input "0"
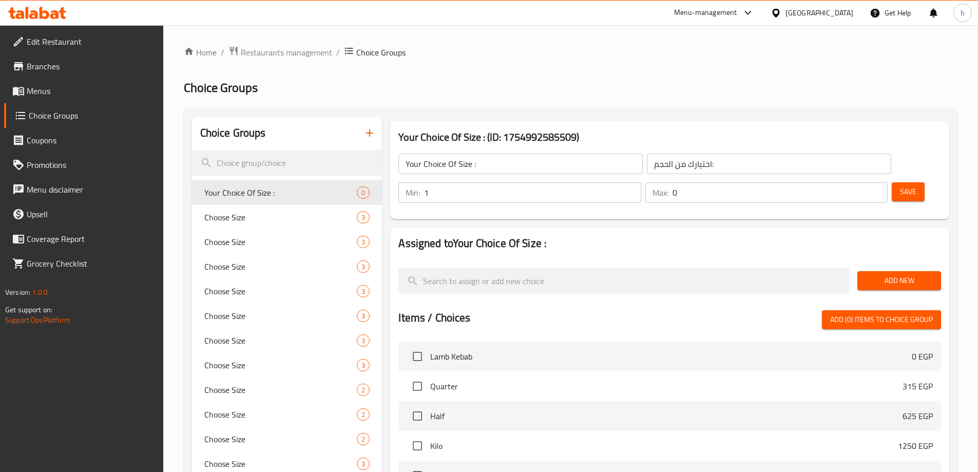
type input "1"
click at [641, 182] on input "1" at bounding box center [532, 192] width 217 height 21
type input "1"
click at [861, 182] on input "1" at bounding box center [779, 192] width 215 height 21
click at [886, 274] on span "Add New" at bounding box center [898, 280] width 67 height 13
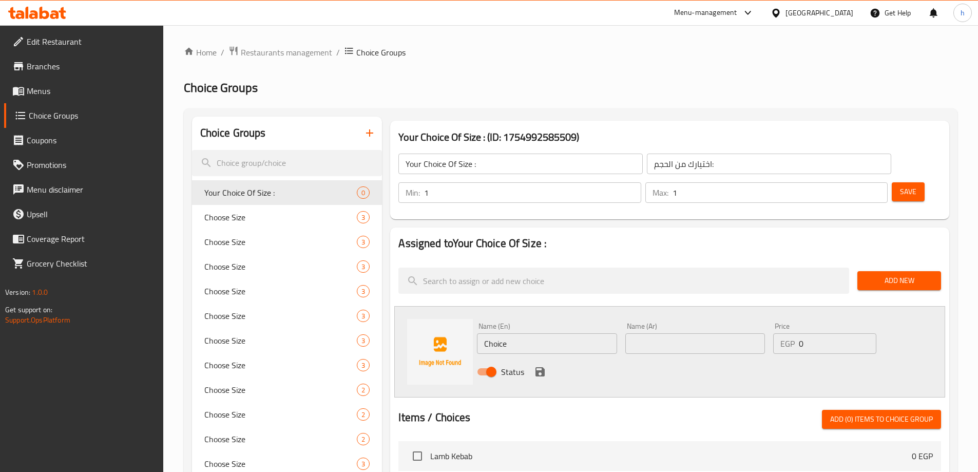
click at [565, 333] on input "Choice" at bounding box center [547, 343] width 140 height 21
type input "أ"
type input "h"
type input "Half"
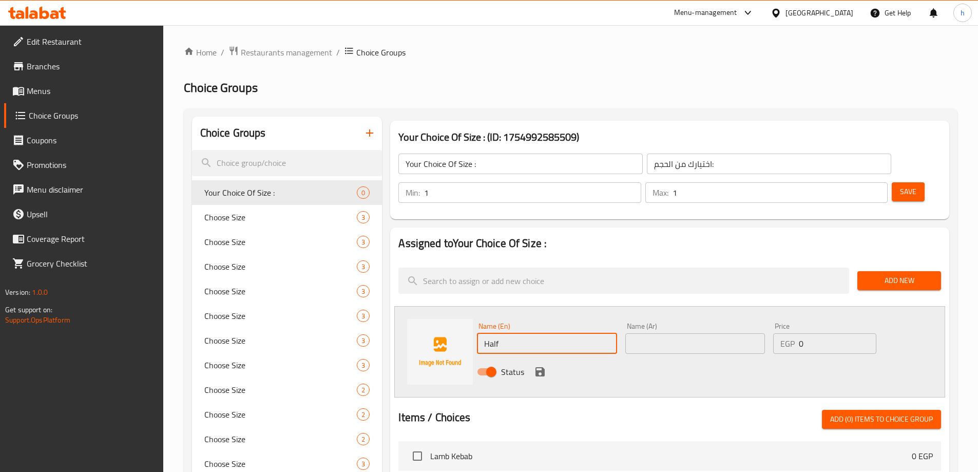
click at [645, 333] on input "text" at bounding box center [695, 343] width 140 height 21
click at [541, 367] on icon "save" at bounding box center [539, 371] width 9 height 9
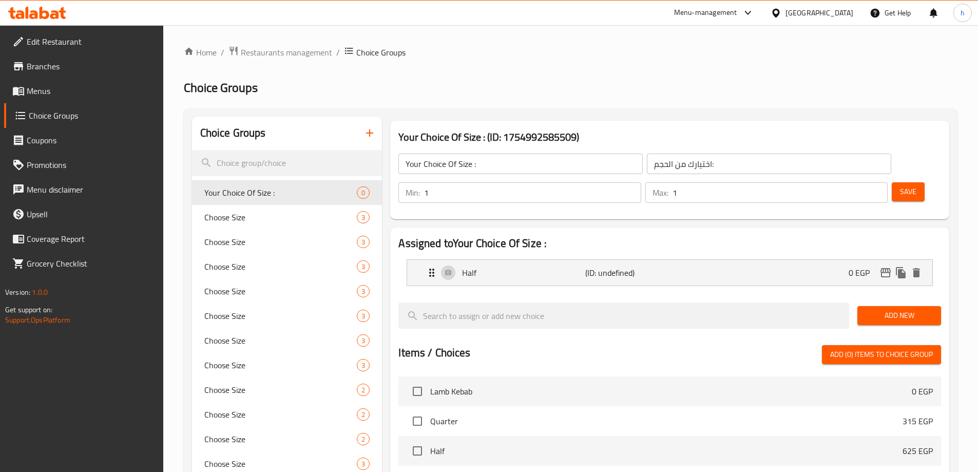
click at [918, 306] on button "Add New" at bounding box center [899, 315] width 84 height 19
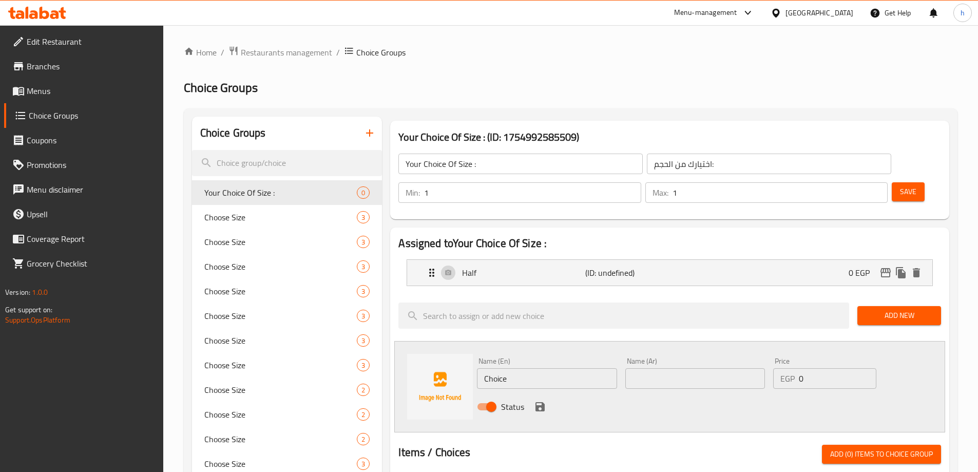
click at [537, 368] on input "Choice" at bounding box center [547, 378] width 140 height 21
type input "whole"
click at [724, 393] on div "Status" at bounding box center [695, 407] width 445 height 28
click at [540, 402] on icon "save" at bounding box center [539, 406] width 9 height 9
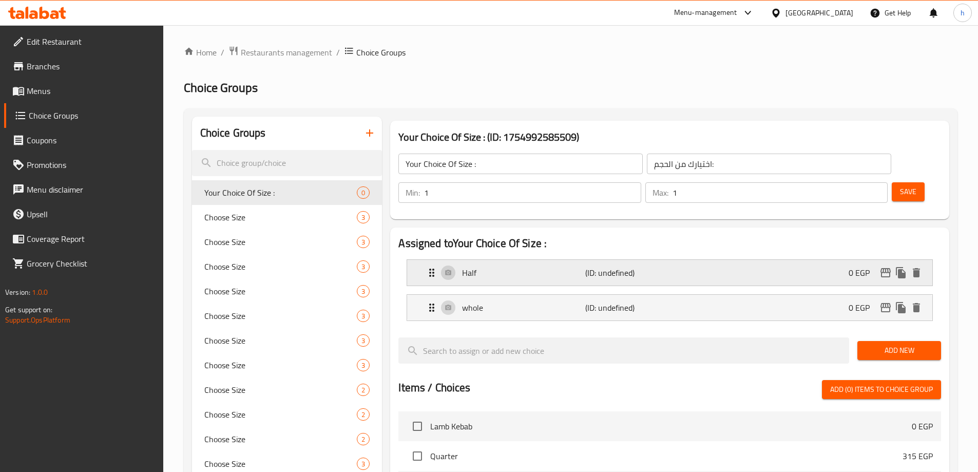
click at [626, 266] on p "(ID: undefined)" at bounding box center [626, 272] width 82 height 12
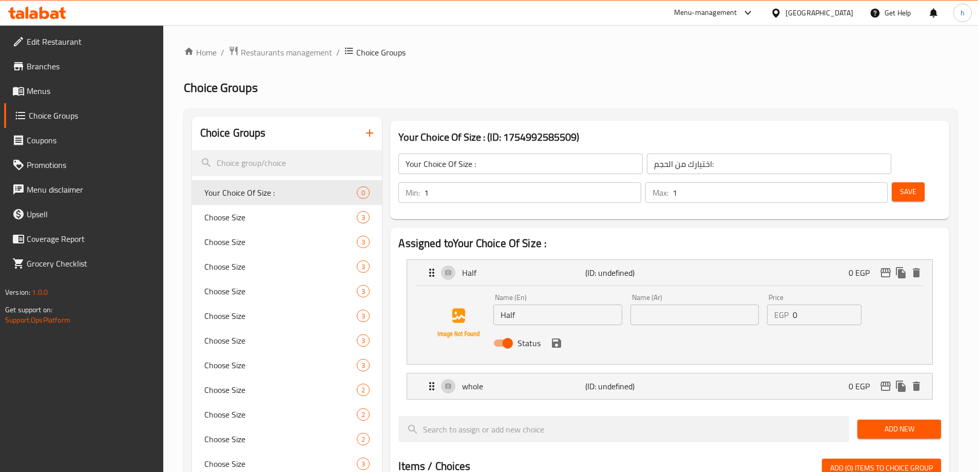
click at [654, 304] on input "text" at bounding box center [694, 314] width 128 height 21
type input "k"
click at [612, 333] on div "Name (En) Half Name (En) Name (Ar) نصف Name (Ar) Price EGP 0 Price Status" at bounding box center [669, 325] width 525 height 78
click at [554, 338] on icon "save" at bounding box center [556, 342] width 9 height 9
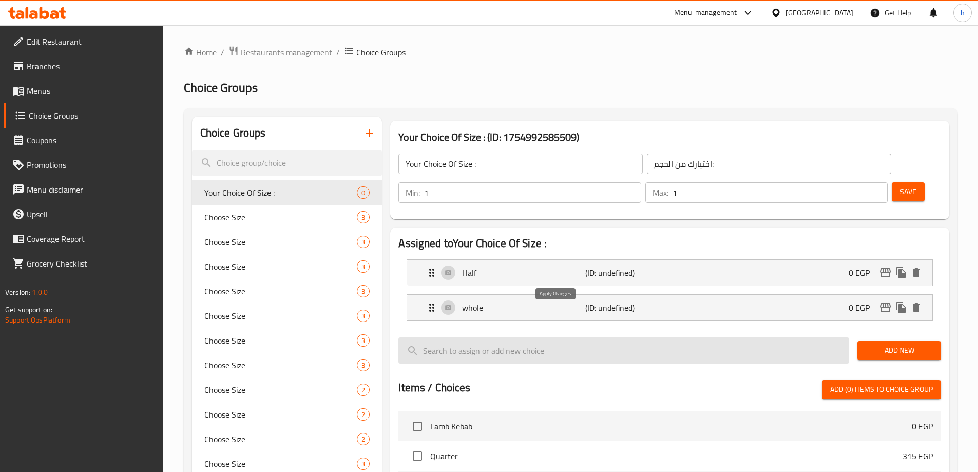
type input "نصف"
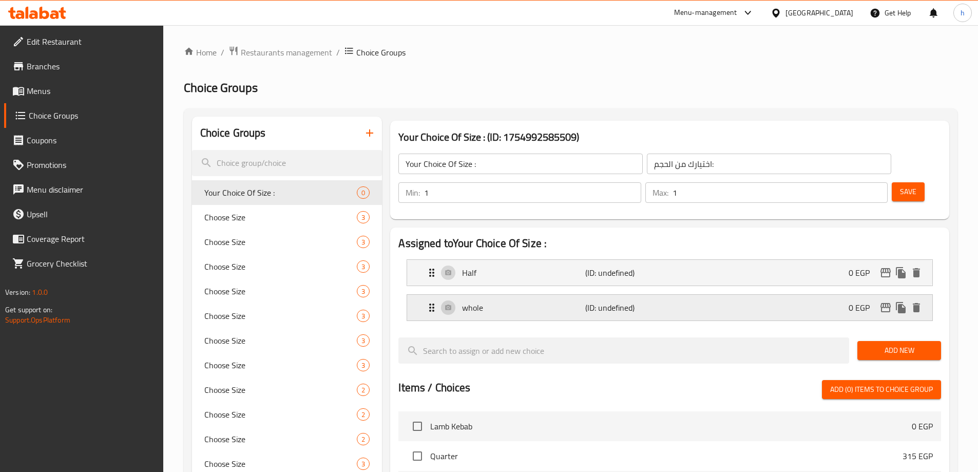
click at [644, 301] on p "(ID: undefined)" at bounding box center [626, 307] width 82 height 12
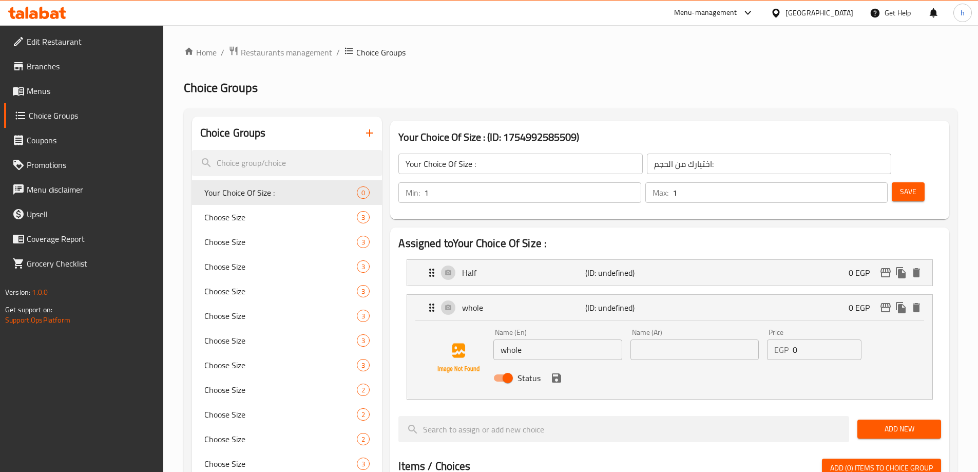
click at [657, 339] on input "text" at bounding box center [694, 349] width 128 height 21
click at [561, 364] on div "Status" at bounding box center [694, 378] width 410 height 28
click at [560, 373] on icon "save" at bounding box center [556, 377] width 9 height 9
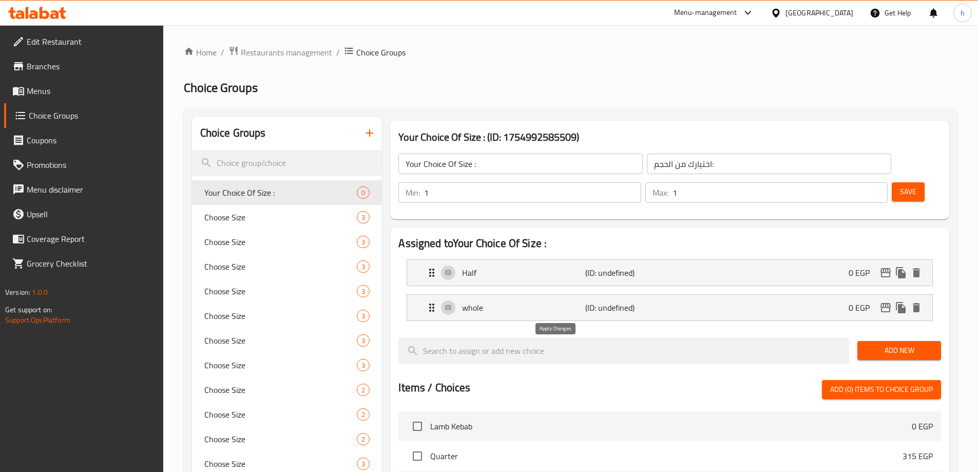
type input "كامله"
click at [900, 185] on span "Save" at bounding box center [908, 191] width 16 height 13
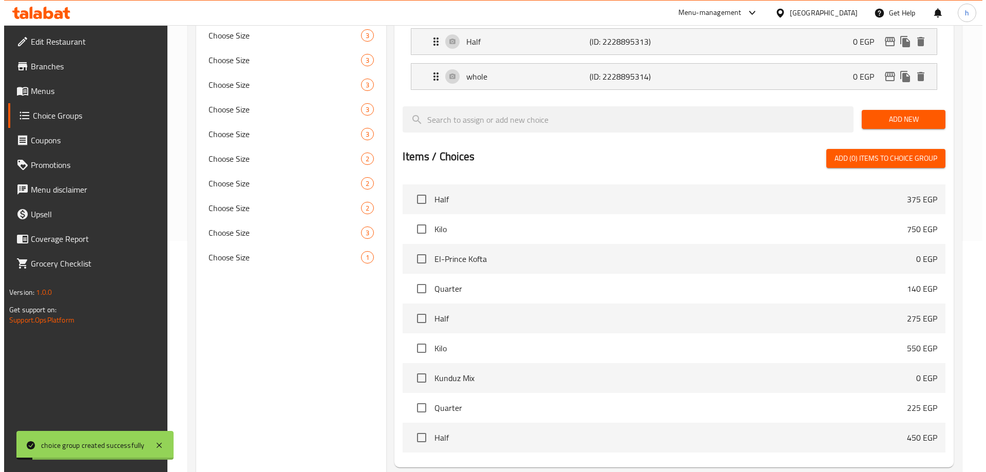
scroll to position [302, 0]
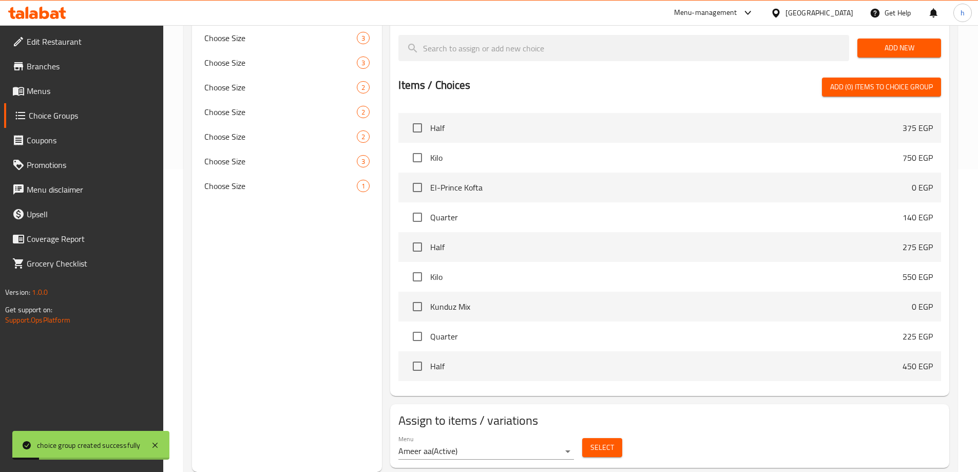
click at [594, 441] on span "Select" at bounding box center [602, 447] width 24 height 13
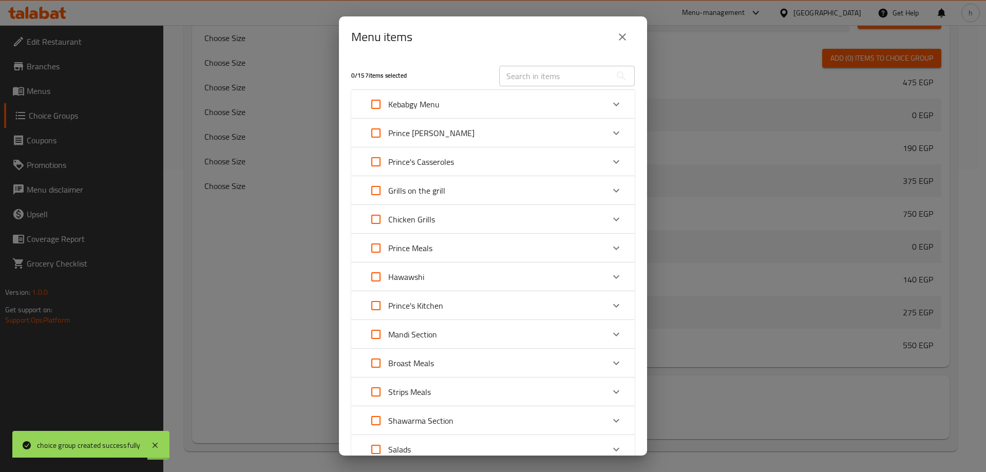
click at [518, 216] on div "Chicken Grills" at bounding box center [483, 219] width 240 height 25
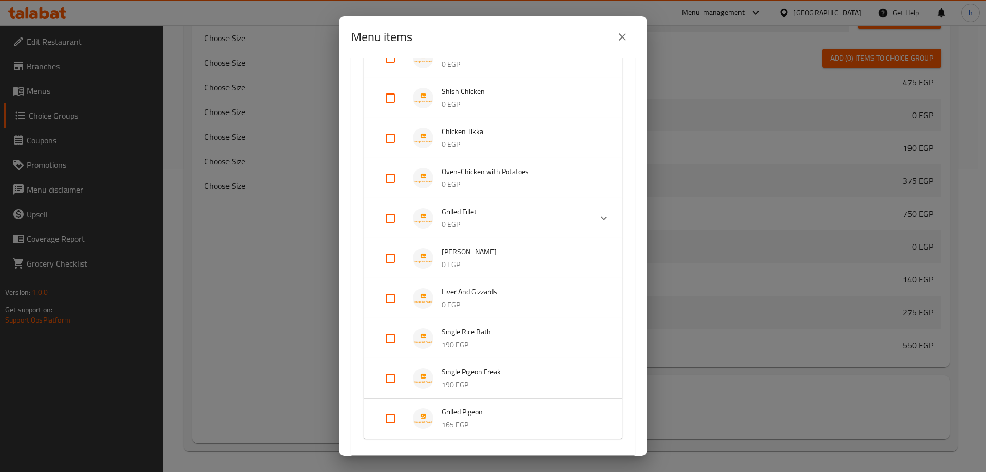
scroll to position [257, 0]
click at [390, 172] on input "Expand" at bounding box center [390, 177] width 25 height 25
checkbox input "true"
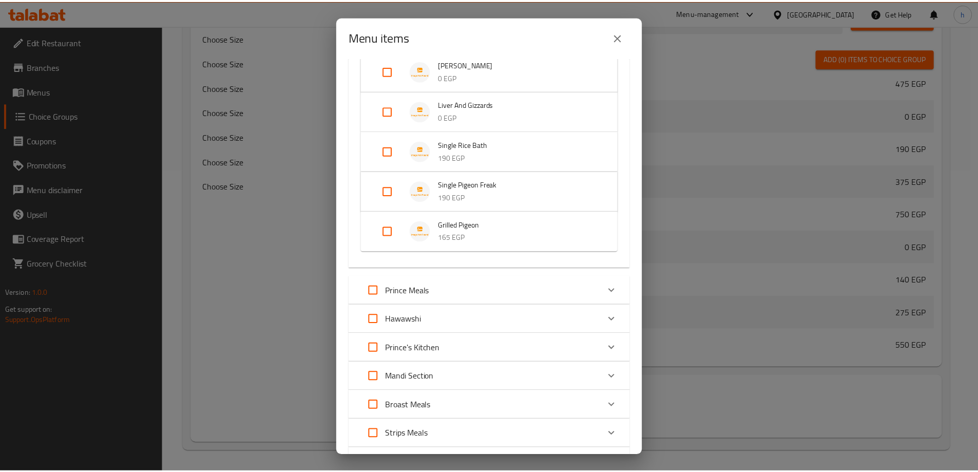
scroll to position [582, 0]
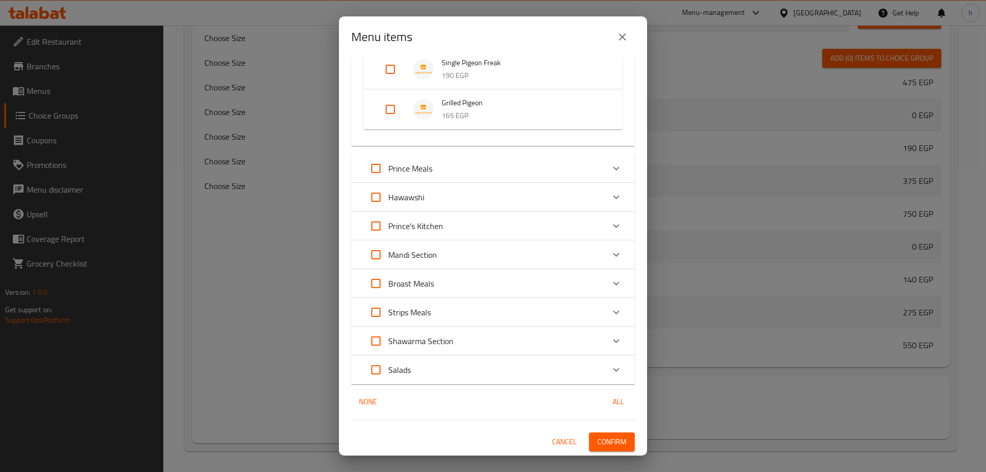
click at [615, 433] on button "Confirm" at bounding box center [612, 441] width 46 height 19
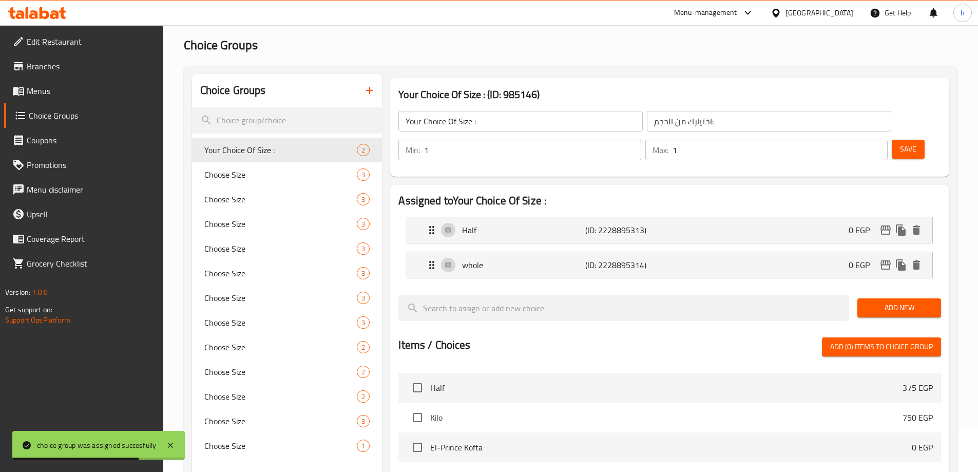
scroll to position [0, 0]
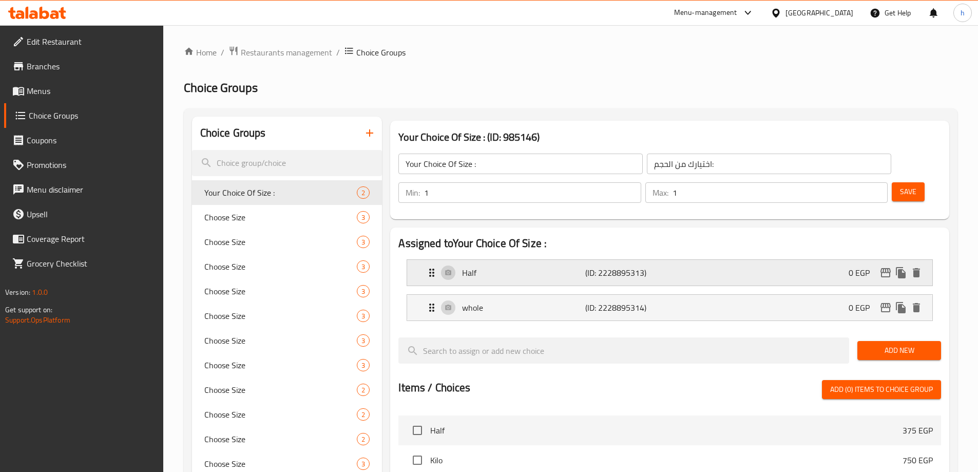
click at [830, 260] on div "Half (ID: 2228895313) 0 EGP" at bounding box center [673, 273] width 494 height 26
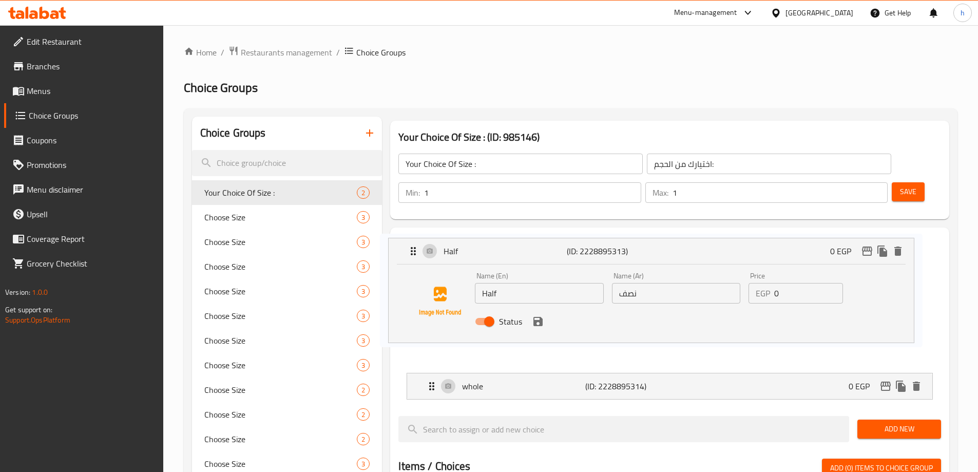
drag, startPoint x: 798, startPoint y: 283, endPoint x: 789, endPoint y: 285, distance: 8.4
click at [789, 285] on nav "Half (ID: 2228895313) 0 EGP Name (En) Half Name (En) Name (Ar) نصف Name (Ar) Pr…" at bounding box center [669, 329] width 543 height 157
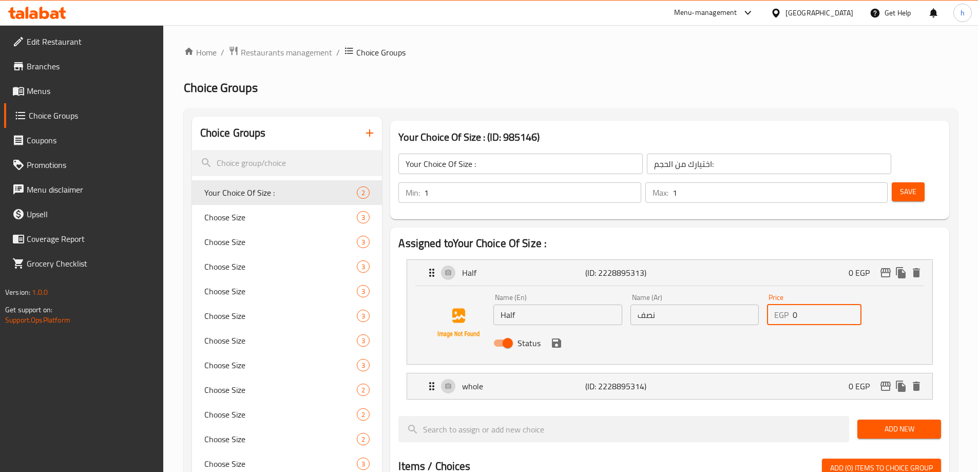
click at [793, 304] on input "0" at bounding box center [827, 314] width 69 height 21
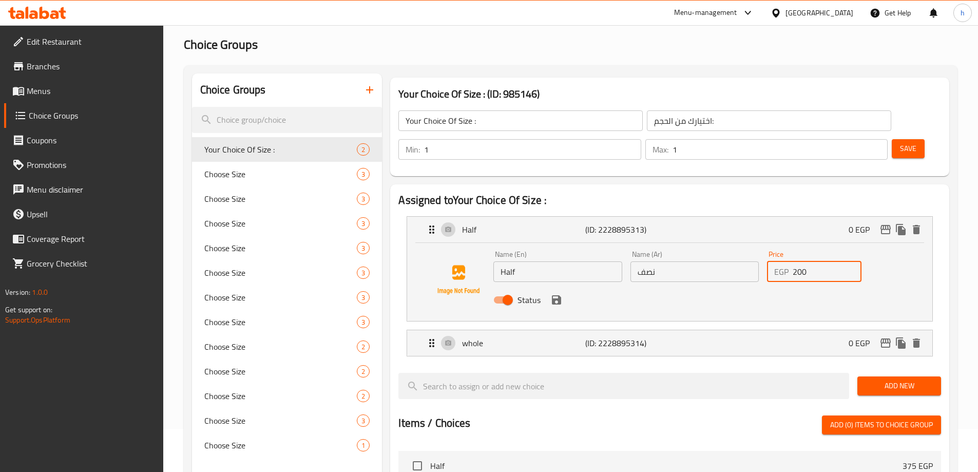
scroll to position [103, 0]
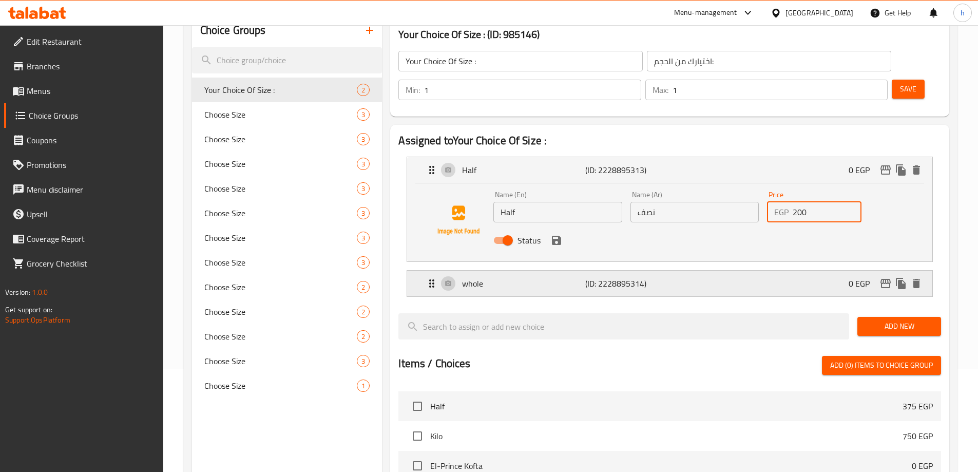
click at [812, 271] on div "whole (ID: 2228895314) 0 EGP" at bounding box center [673, 284] width 494 height 26
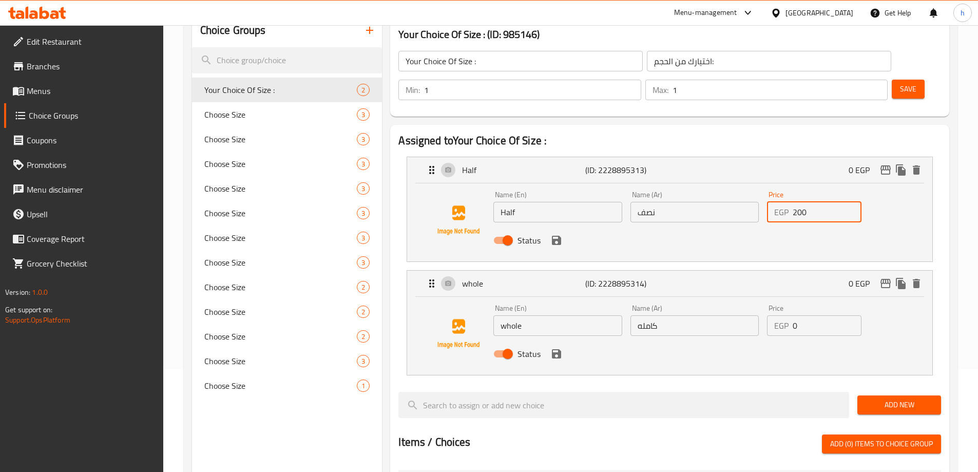
type input "200"
drag, startPoint x: 800, startPoint y: 295, endPoint x: 778, endPoint y: 298, distance: 21.9
click at [778, 315] on div "EGP 0 Price" at bounding box center [814, 325] width 94 height 21
click at [557, 340] on div "Status" at bounding box center [694, 354] width 410 height 28
click at [558, 349] on icon "save" at bounding box center [556, 353] width 9 height 9
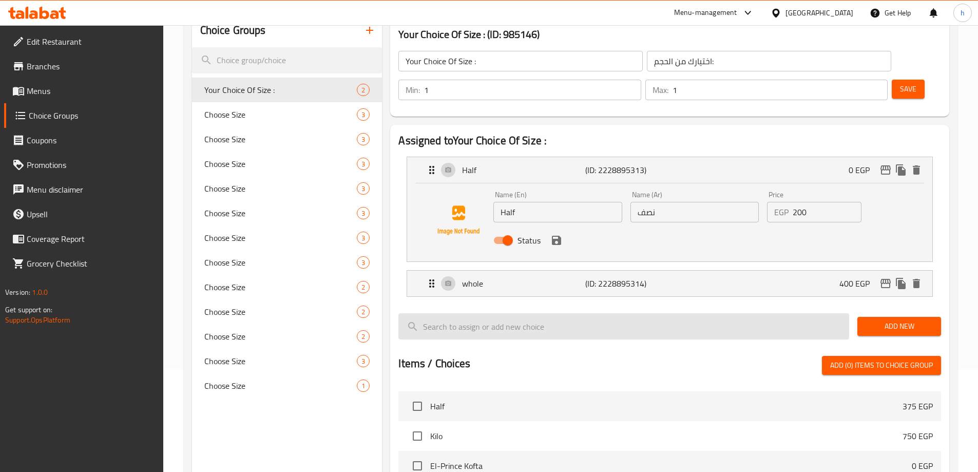
type input "400"
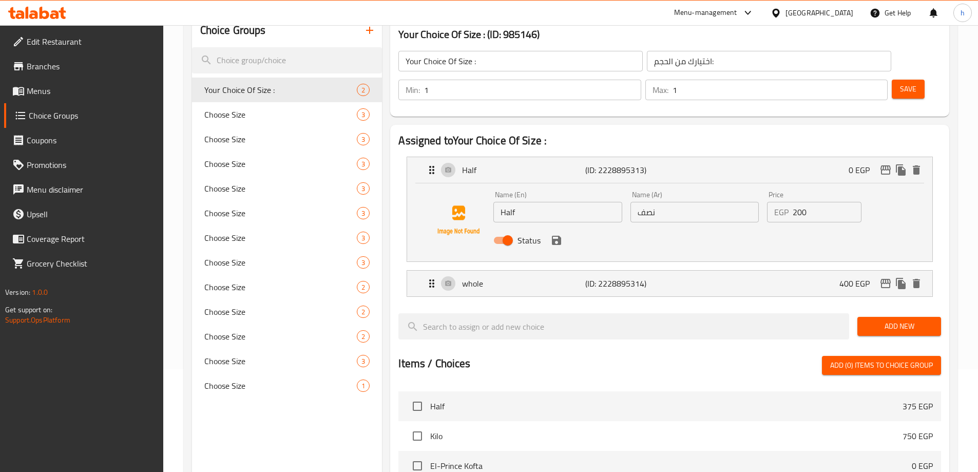
click at [554, 236] on icon "save" at bounding box center [556, 240] width 9 height 9
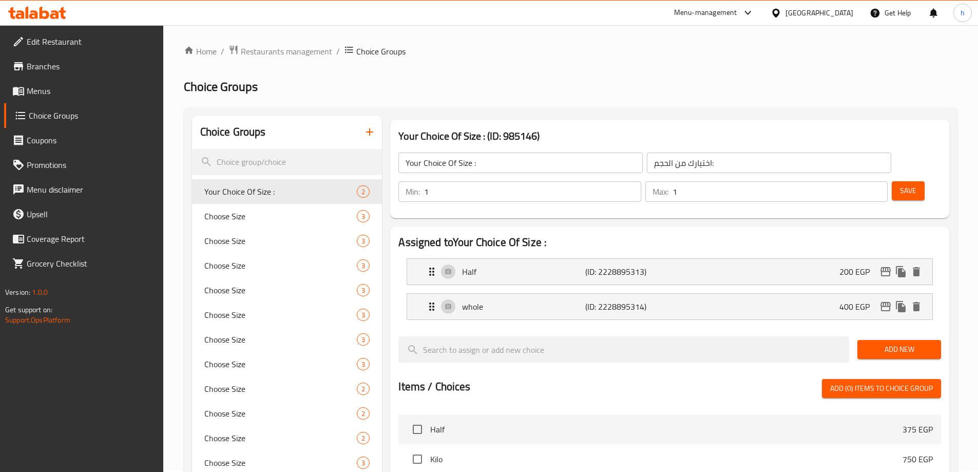
scroll to position [0, 0]
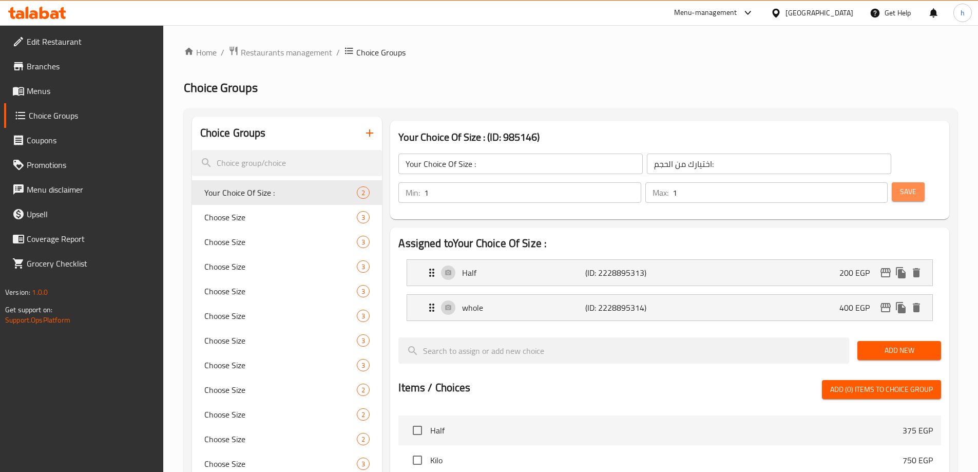
click at [892, 182] on button "Save" at bounding box center [908, 191] width 33 height 19
click at [103, 90] on span "Menus" at bounding box center [91, 91] width 128 height 12
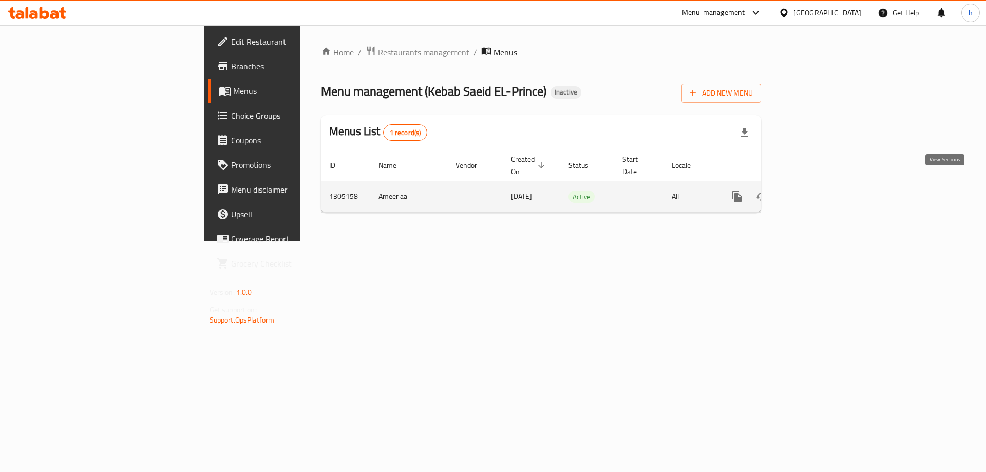
click at [817, 190] on icon "enhanced table" at bounding box center [810, 196] width 12 height 12
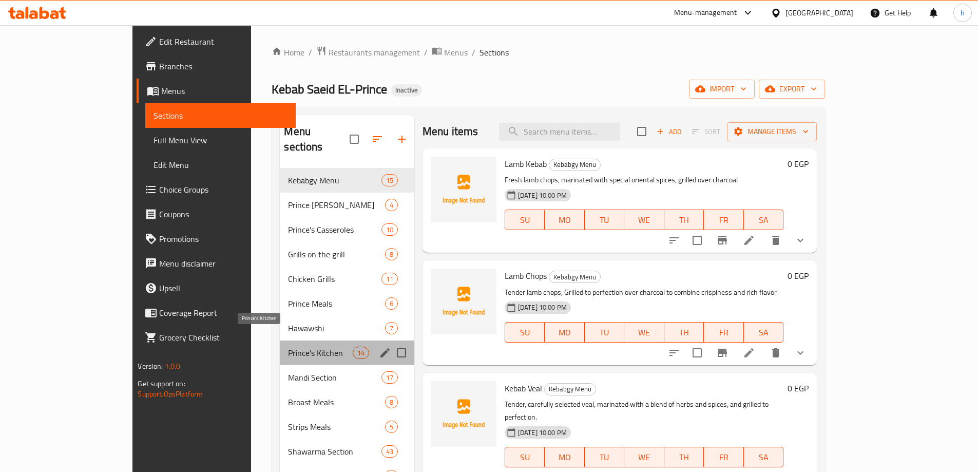
click at [288, 346] on span "Prince's Kitchen" at bounding box center [320, 352] width 64 height 12
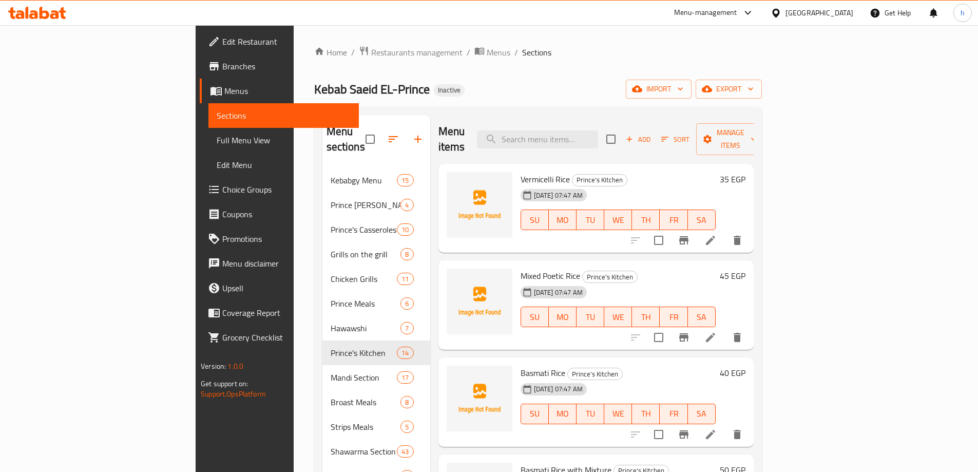
click at [200, 72] on link "Branches" at bounding box center [279, 66] width 159 height 25
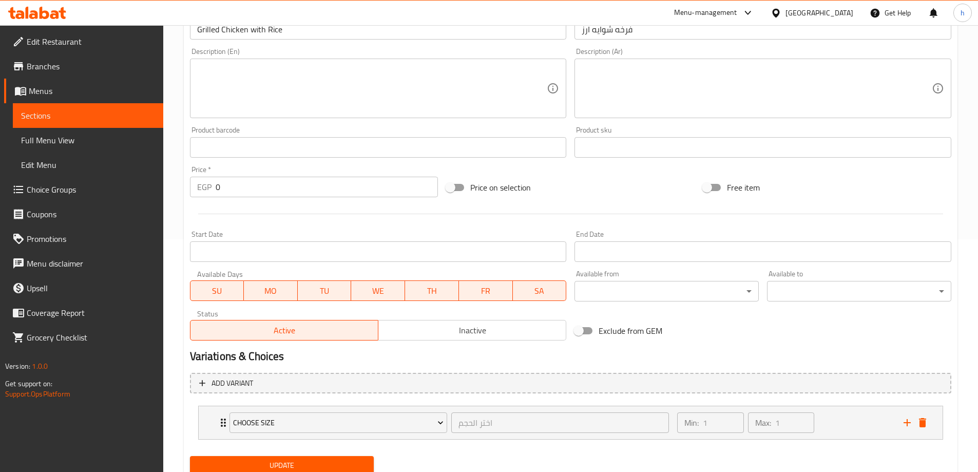
scroll to position [271, 0]
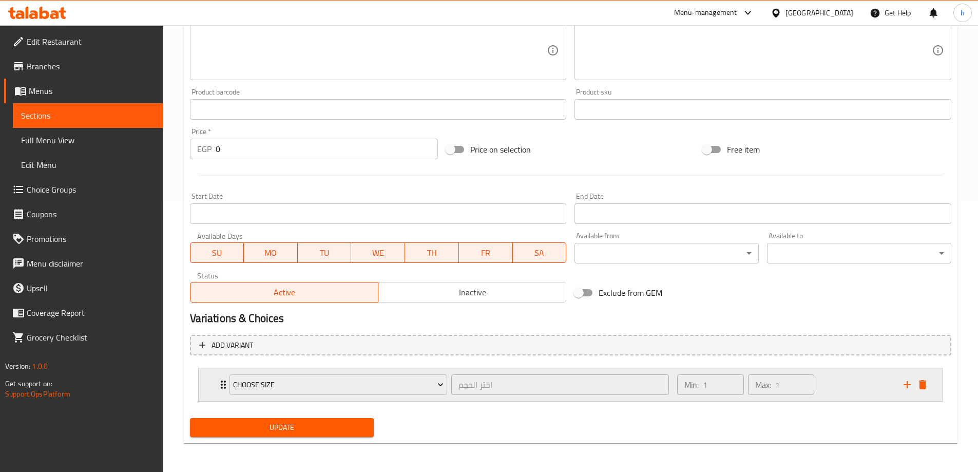
click at [220, 382] on icon "Expand" at bounding box center [223, 384] width 12 height 12
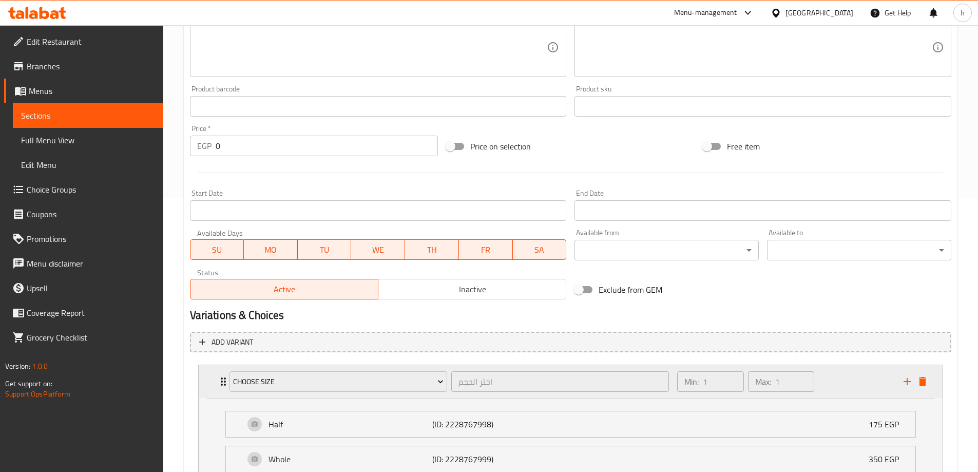
scroll to position [361, 0]
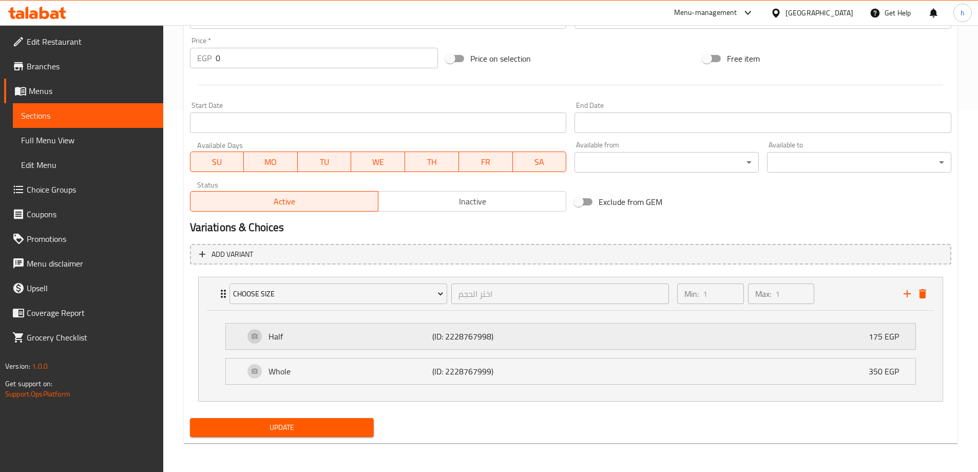
click at [350, 345] on div "Half (ID: 2228767998) 175 EGP" at bounding box center [573, 336] width 659 height 26
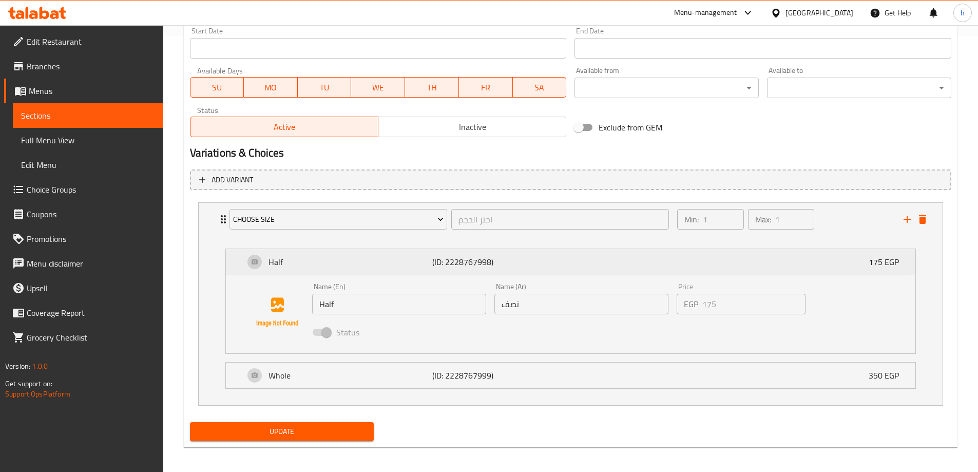
scroll to position [440, 0]
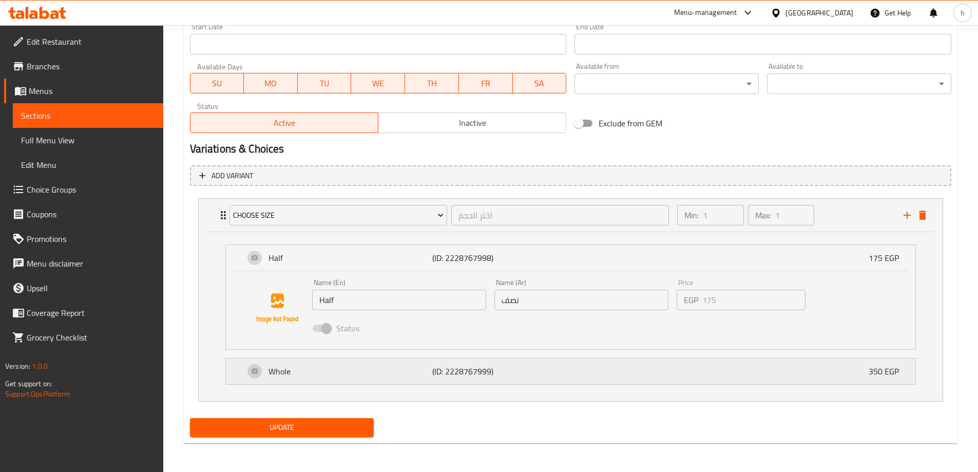
click at [398, 378] on div "Whole (ID: 2228767999) 350 EGP" at bounding box center [573, 371] width 659 height 26
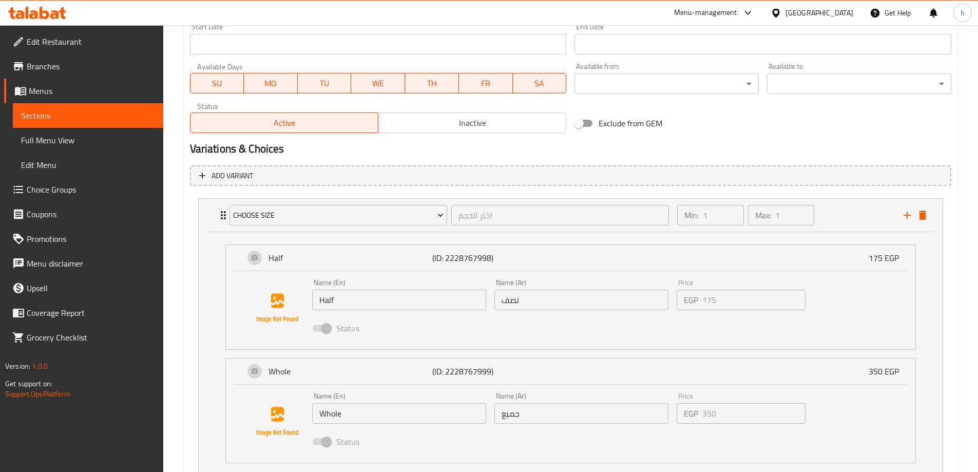
click at [513, 415] on input "جميع" at bounding box center [581, 413] width 174 height 21
click at [516, 418] on input "جميع" at bounding box center [581, 413] width 174 height 21
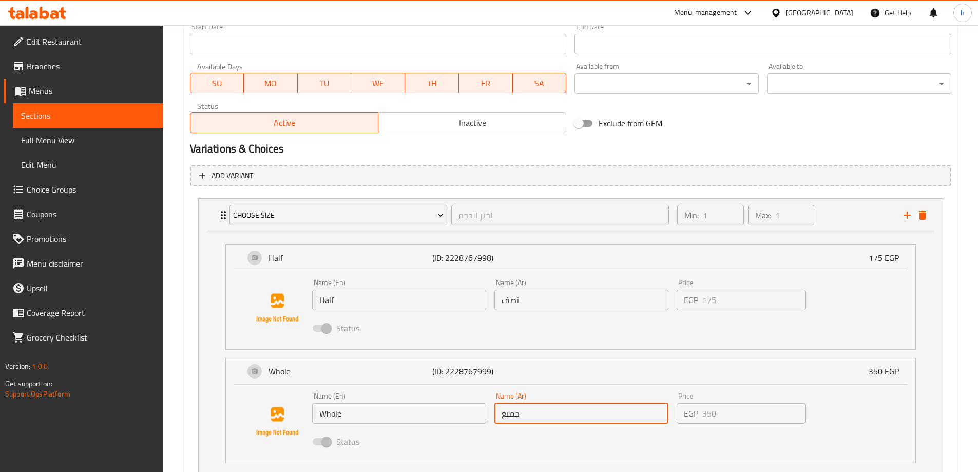
click at [516, 418] on input "جميع" at bounding box center [581, 413] width 174 height 21
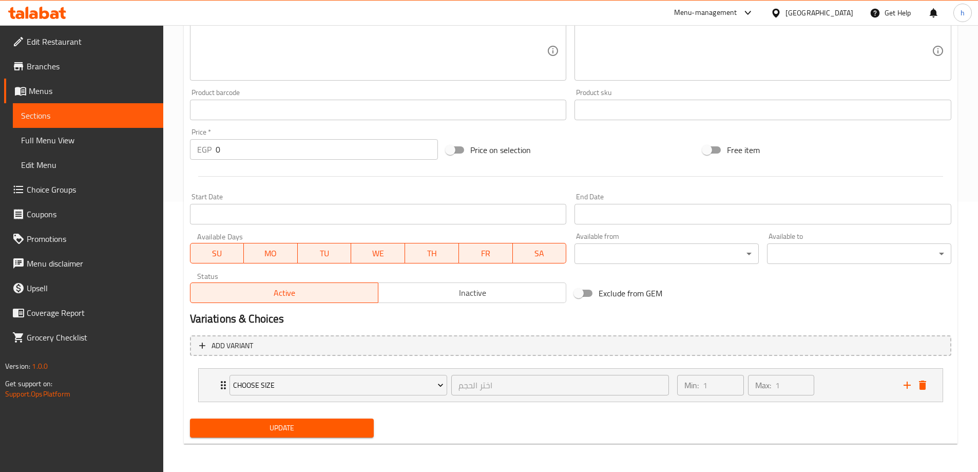
scroll to position [271, 0]
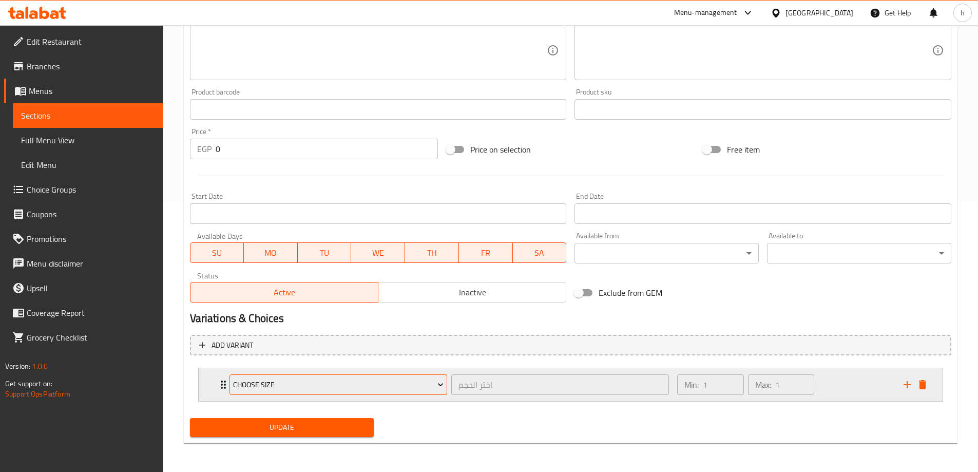
click at [355, 384] on span "Choose Size" at bounding box center [338, 384] width 210 height 13
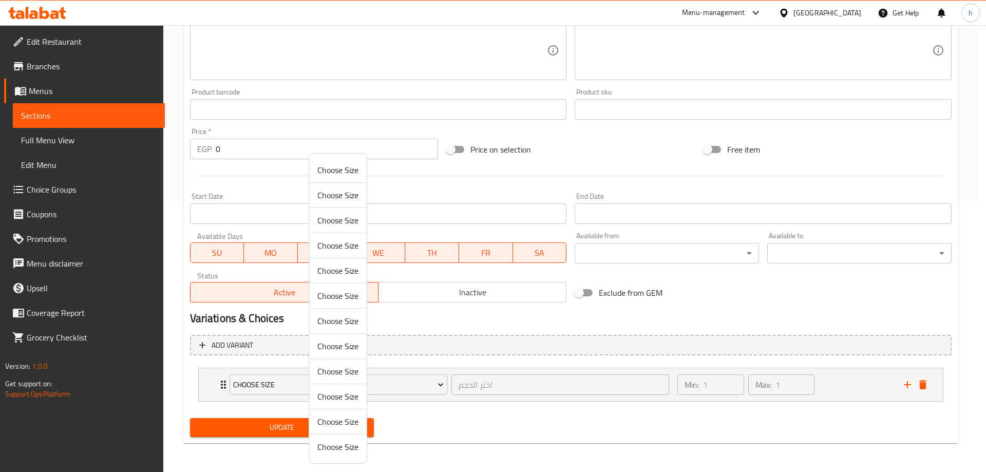
click at [433, 355] on div at bounding box center [493, 236] width 986 height 472
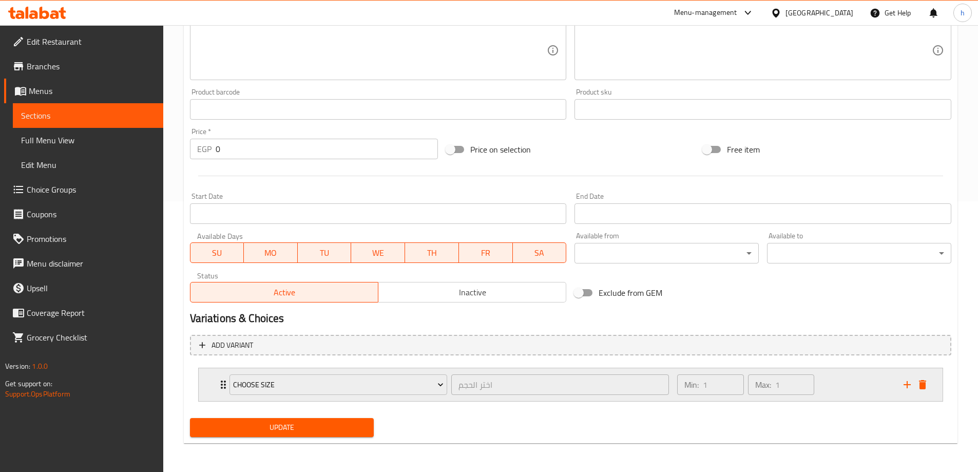
click at [207, 384] on div "Choose Size اختر الحجم ​ Min: 1 ​ Max: 1 ​" at bounding box center [571, 384] width 744 height 33
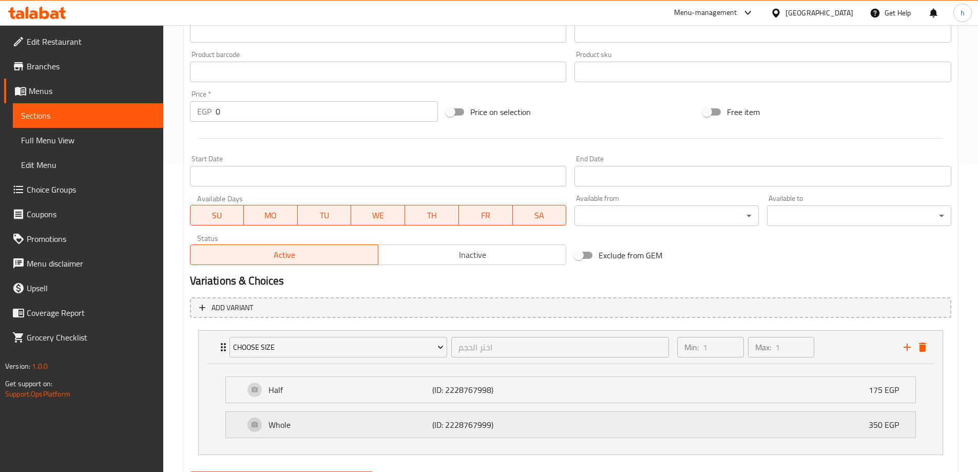
scroll to position [361, 0]
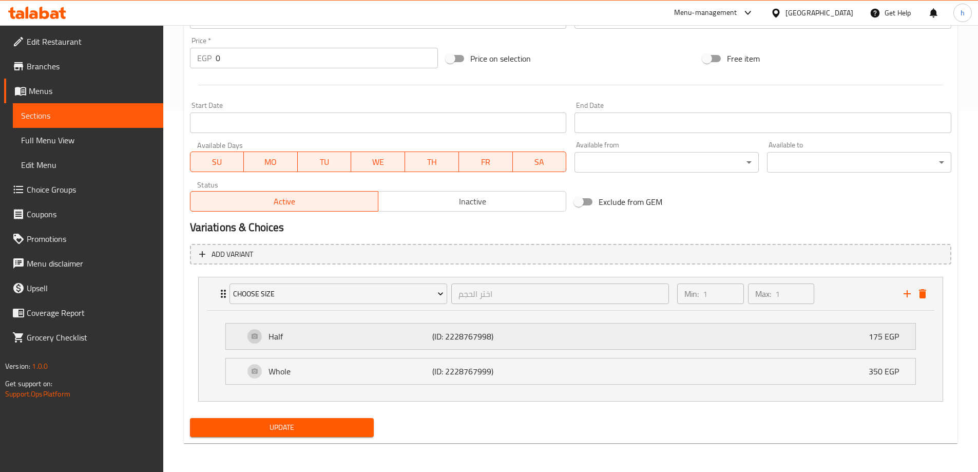
click at [237, 339] on div "Half (ID: 2228767998) 175 EGP" at bounding box center [570, 336] width 689 height 26
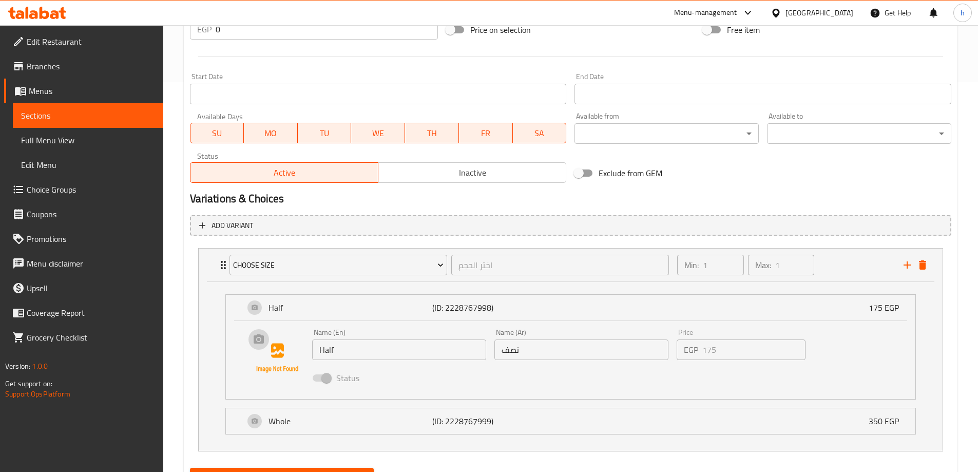
scroll to position [440, 0]
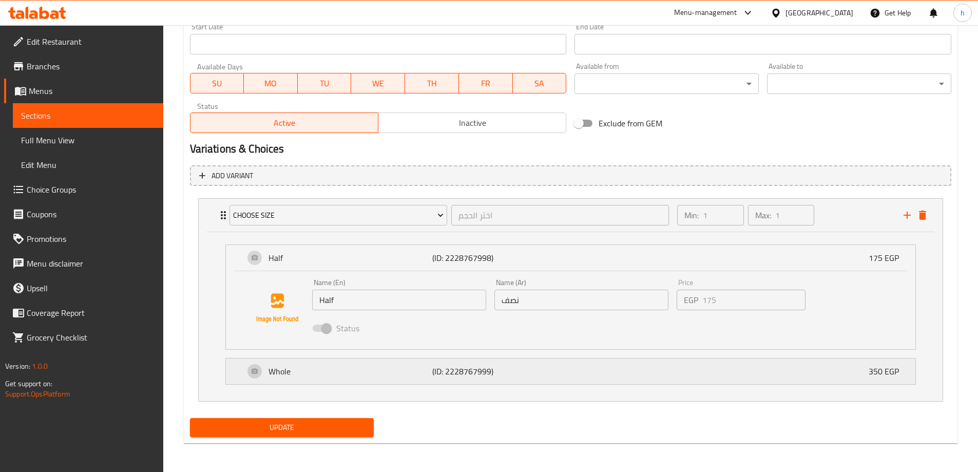
click at [245, 369] on div "Whole (ID: 2228767999) 350 EGP" at bounding box center [573, 371] width 659 height 26
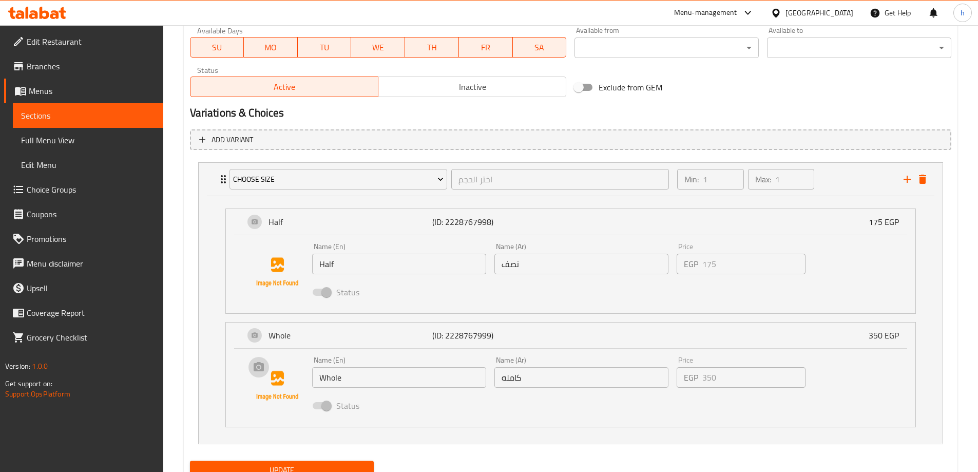
scroll to position [518, 0]
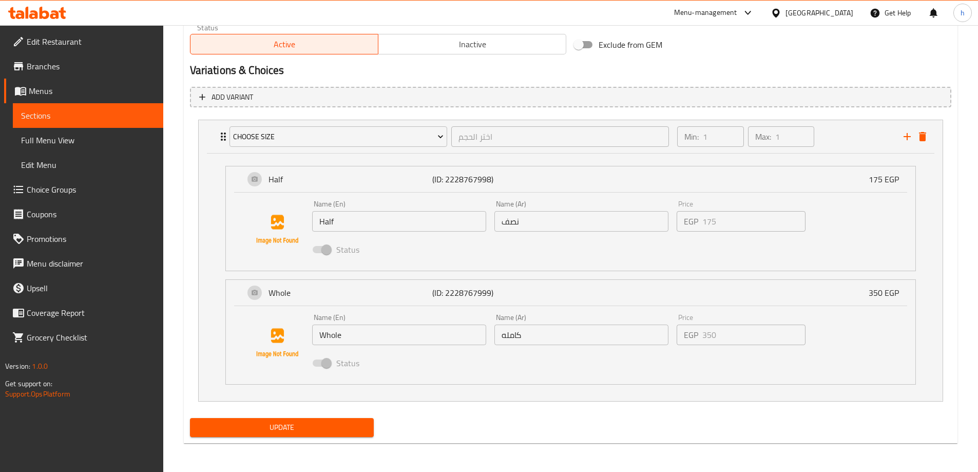
click at [696, 339] on p "EGP" at bounding box center [691, 335] width 14 height 12
click at [667, 367] on div "Status" at bounding box center [581, 363] width 547 height 28
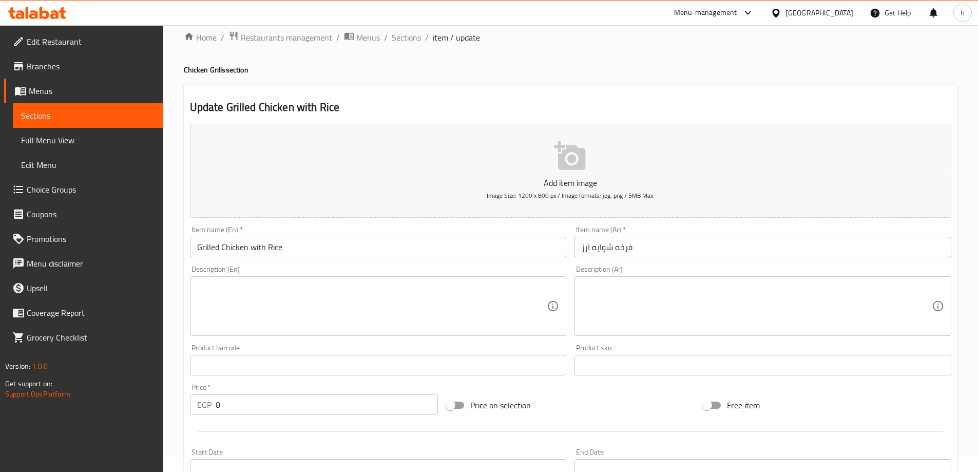
scroll to position [5, 0]
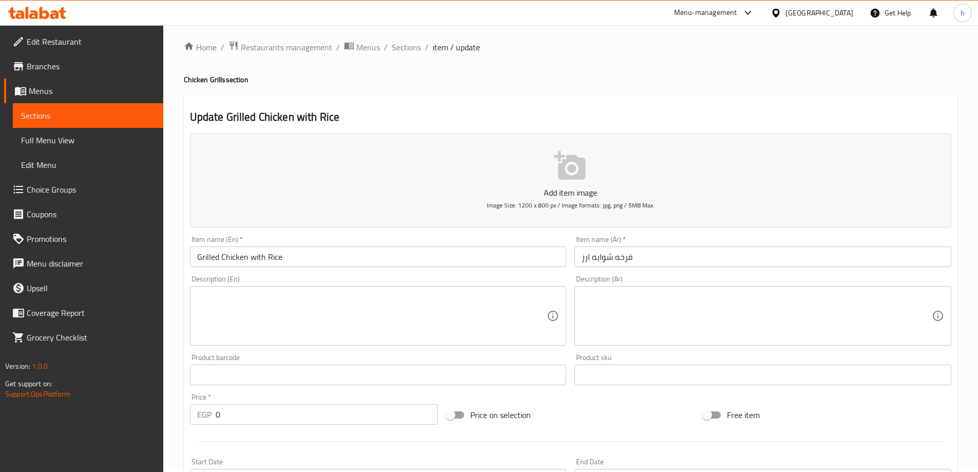
click at [319, 304] on textarea at bounding box center [372, 316] width 350 height 49
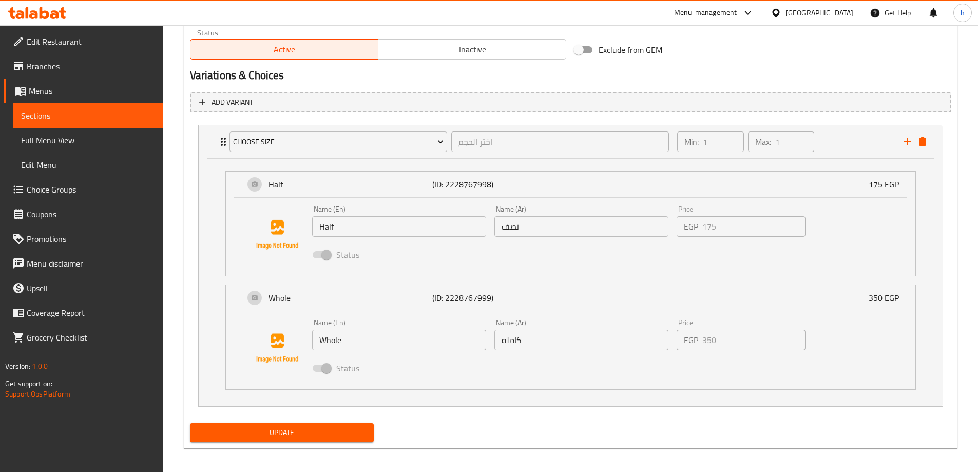
scroll to position [518, 0]
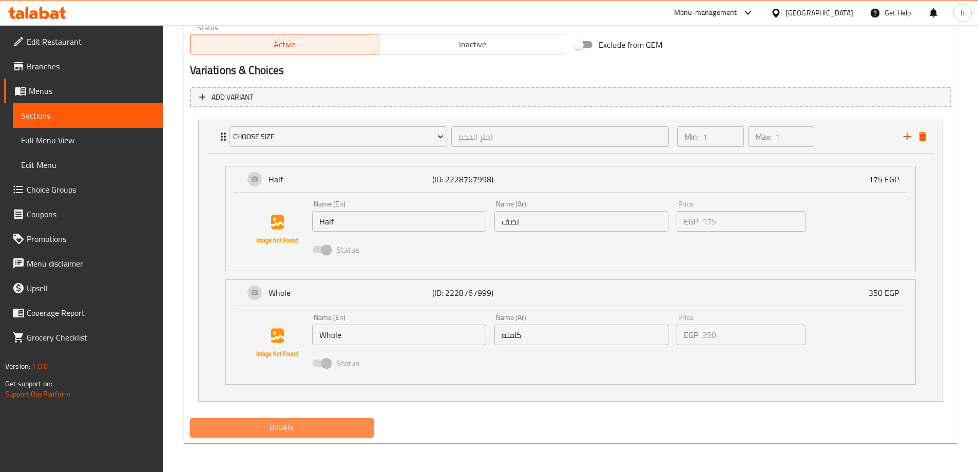
click at [312, 428] on span "Update" at bounding box center [282, 427] width 168 height 13
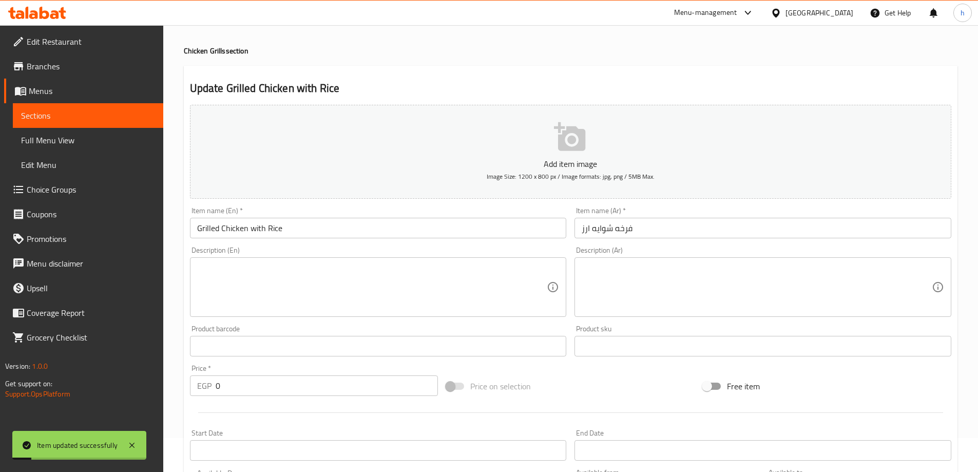
scroll to position [0, 0]
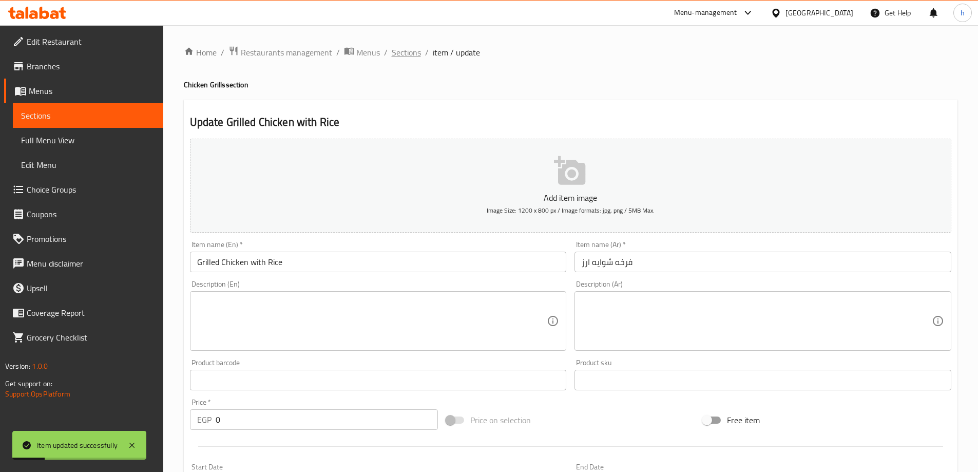
click at [417, 53] on span "Sections" at bounding box center [406, 52] width 29 height 12
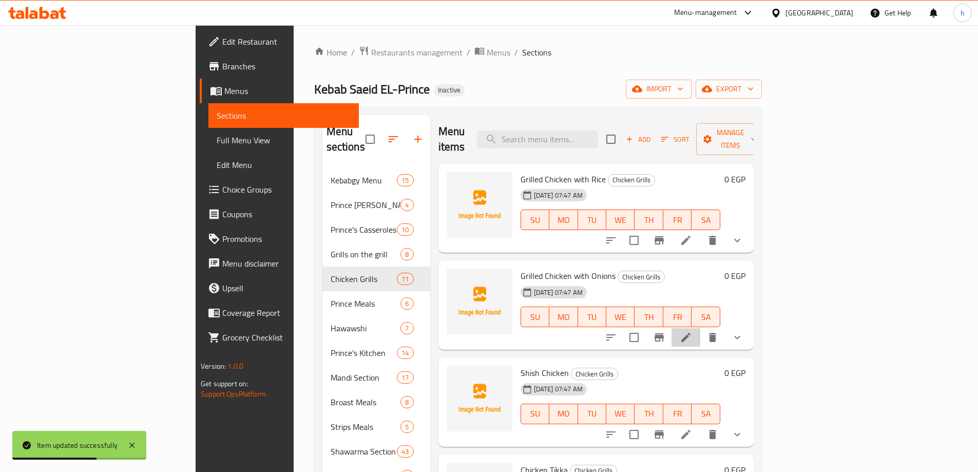
click at [700, 328] on li at bounding box center [685, 337] width 29 height 18
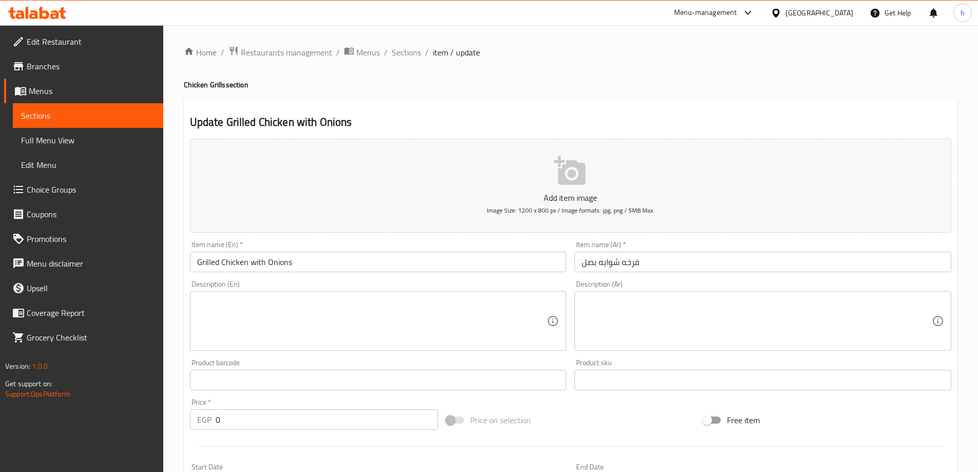
click at [381, 308] on textarea at bounding box center [372, 321] width 350 height 49
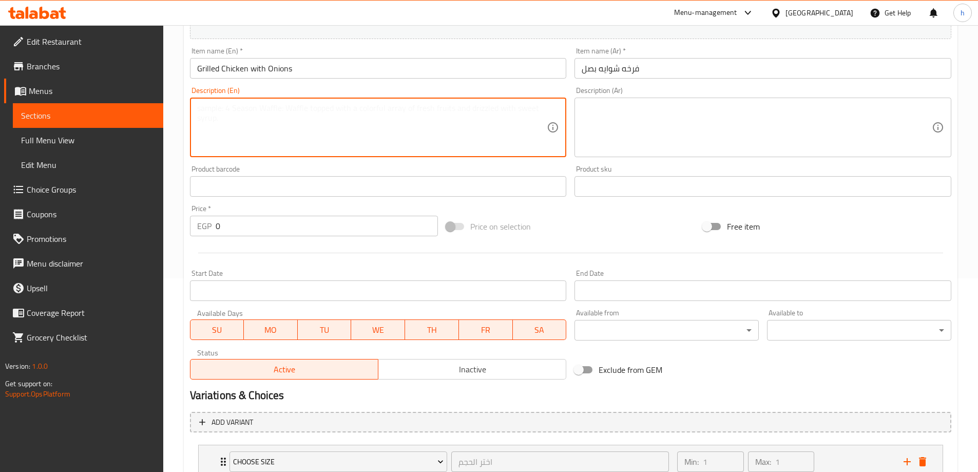
scroll to position [271, 0]
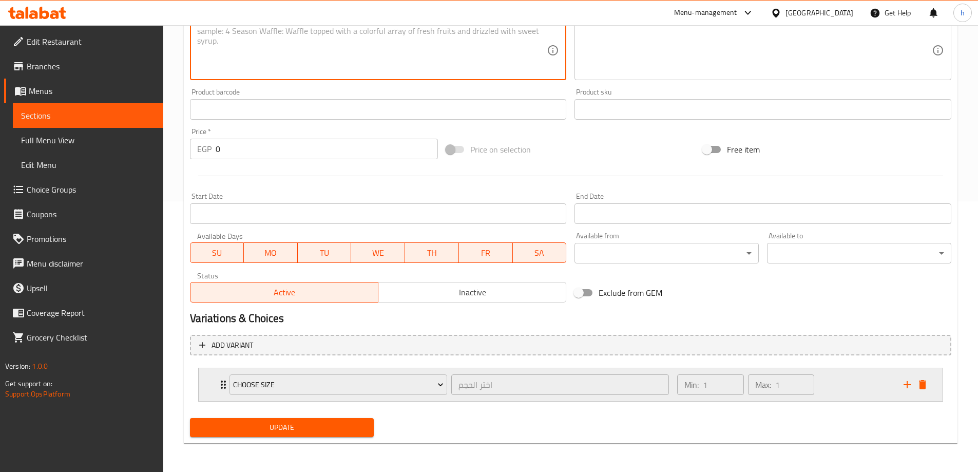
click at [225, 381] on div "Choose Size اختر الحجم ​" at bounding box center [449, 384] width 452 height 33
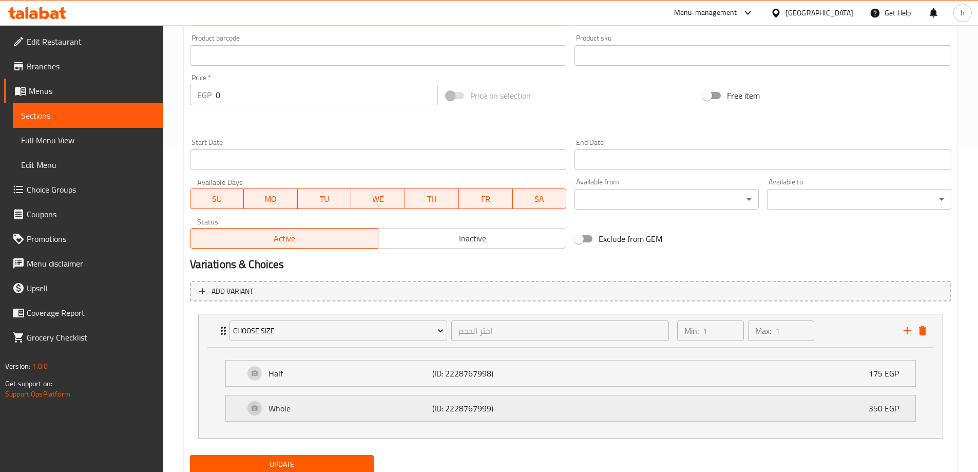
scroll to position [361, 0]
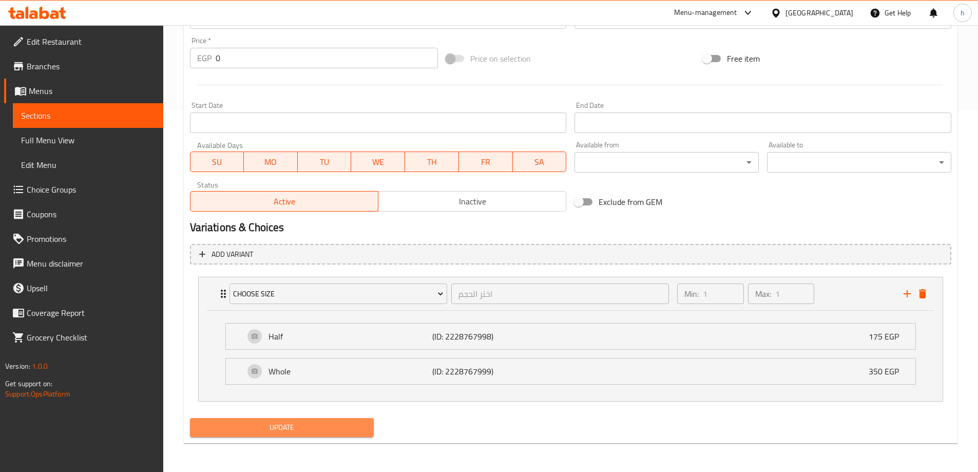
click at [342, 432] on span "Update" at bounding box center [282, 427] width 168 height 13
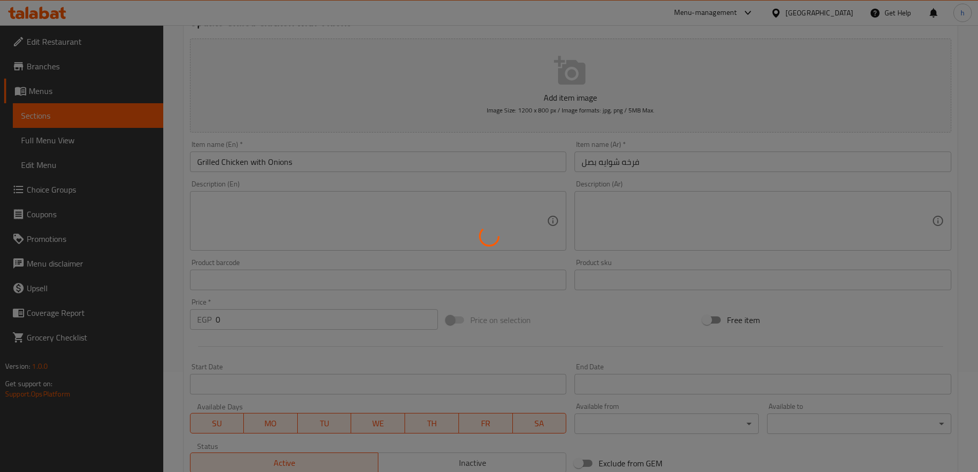
scroll to position [2, 0]
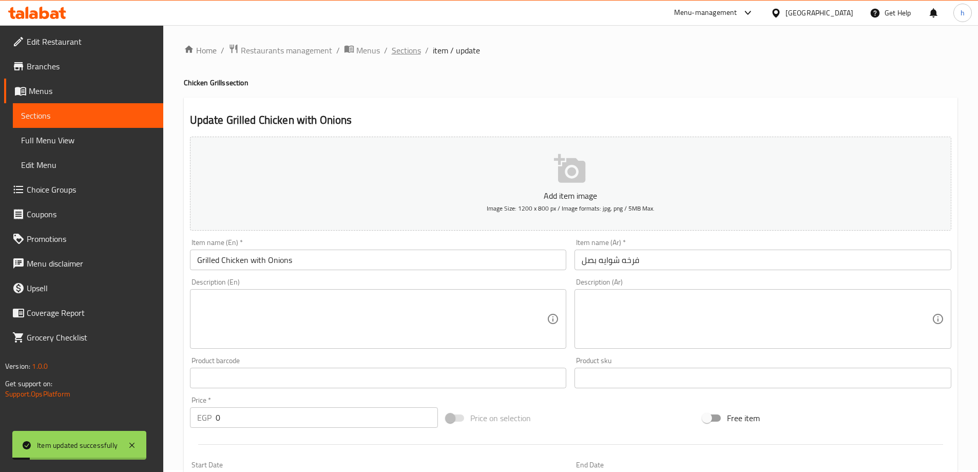
click at [406, 49] on span "Sections" at bounding box center [406, 50] width 29 height 12
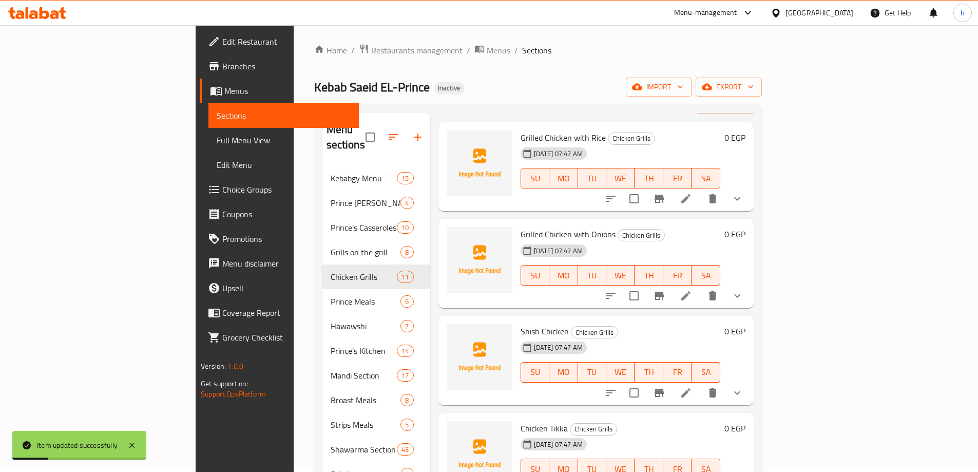
scroll to position [51, 0]
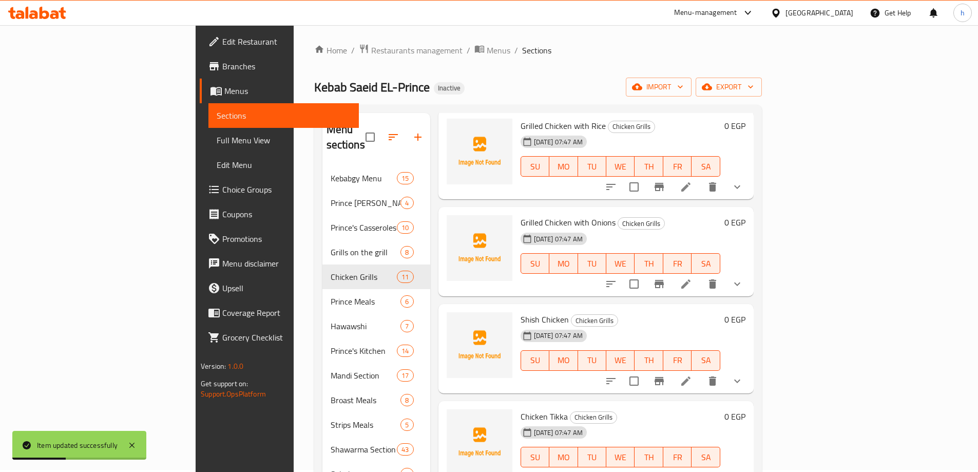
click at [700, 372] on li at bounding box center [685, 381] width 29 height 18
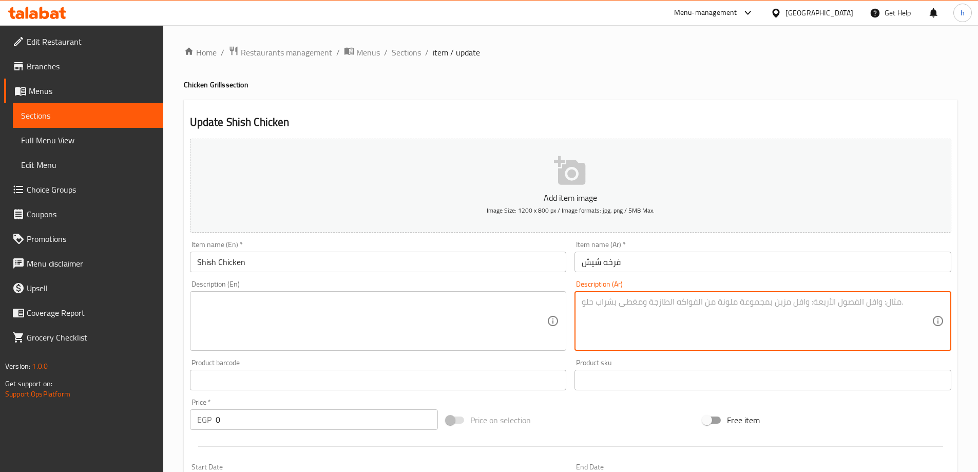
click at [761, 329] on textarea at bounding box center [757, 321] width 350 height 49
paste textarea "مكعبات دجاج متبلة ومشوية على أسياخ."
click at [694, 298] on textarea "مكعبات دجاج متبلة ومشوية على أسياخ." at bounding box center [757, 321] width 350 height 49
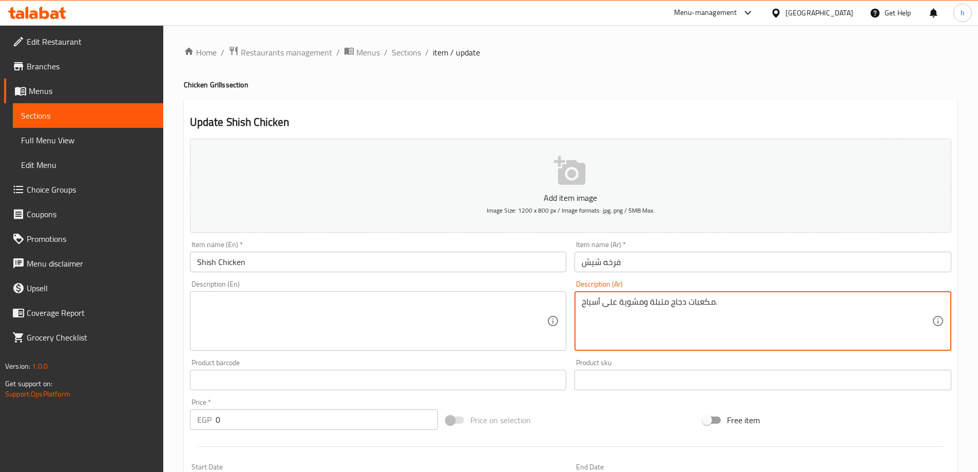
type textarea "مكعبات دجاج متبلة ومشوية على أسياخ."
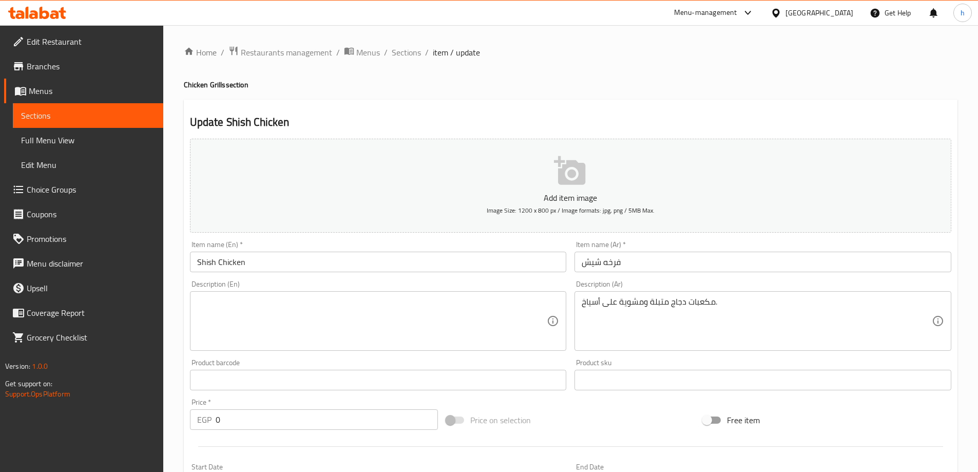
click at [458, 306] on textarea at bounding box center [372, 321] width 350 height 49
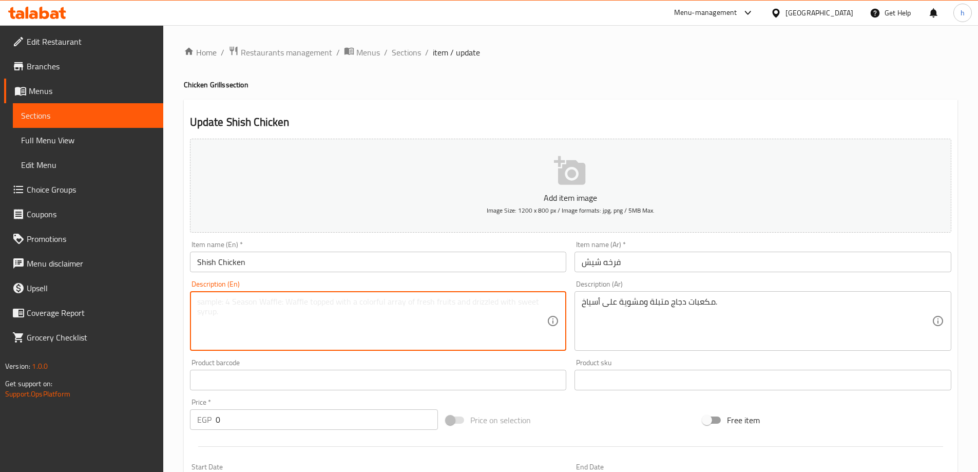
paste textarea "Marinated chicken cubes grilled on skewers."
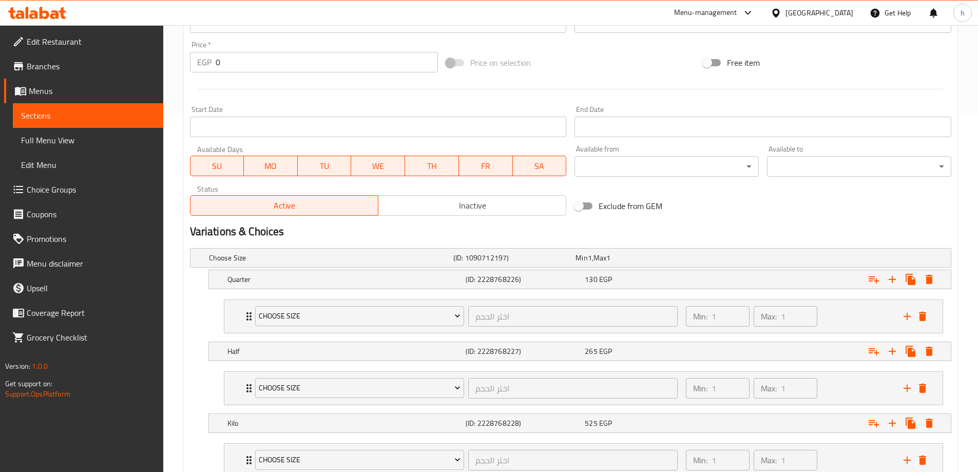
scroll to position [359, 0]
type textarea "Marinated chicken cubes grilled on skewers."
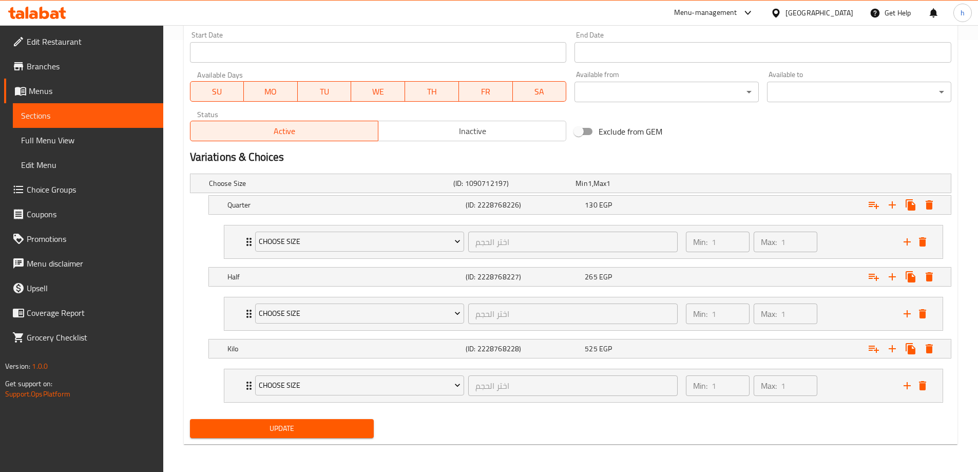
scroll to position [433, 0]
click at [372, 181] on h5 "Choose Size" at bounding box center [329, 182] width 240 height 10
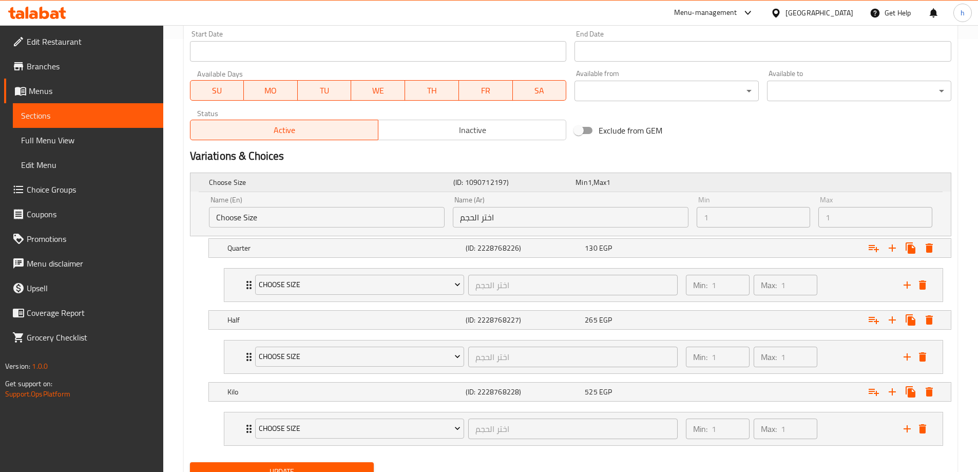
click at [372, 181] on h5 "Choose Size" at bounding box center [329, 182] width 240 height 10
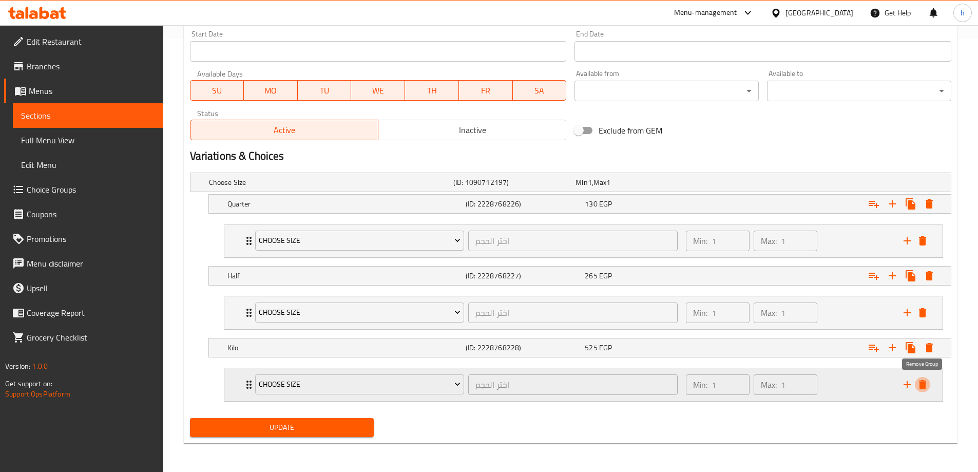
click at [925, 384] on icon "delete" at bounding box center [922, 384] width 7 height 9
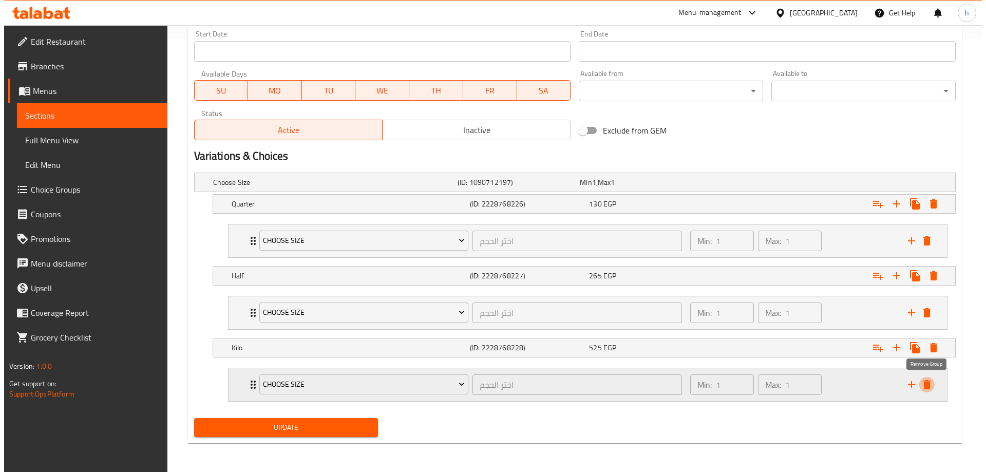
scroll to position [391, 0]
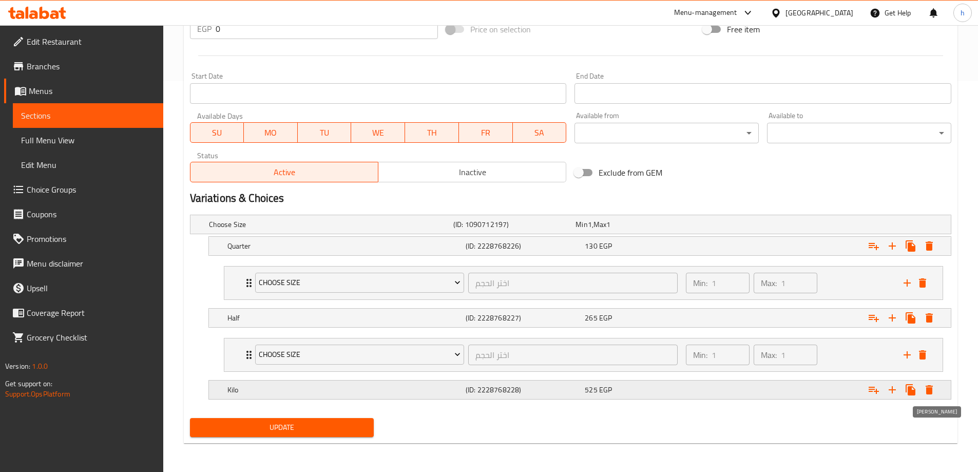
click at [931, 389] on icon "Expand" at bounding box center [928, 389] width 7 height 9
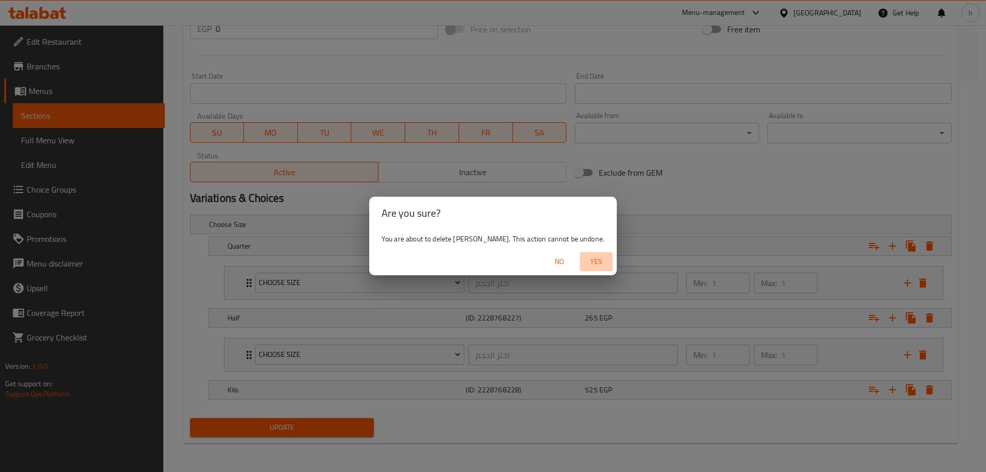
click at [584, 261] on span "Yes" at bounding box center [596, 261] width 25 height 13
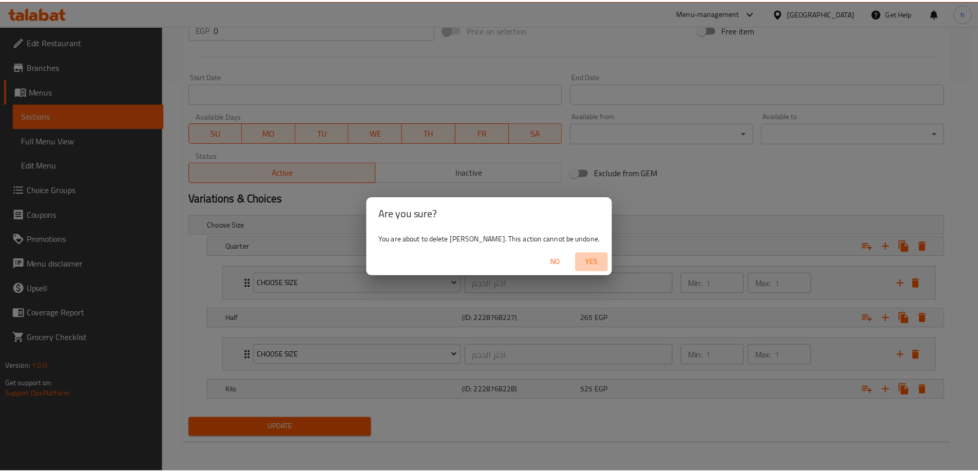
scroll to position [361, 0]
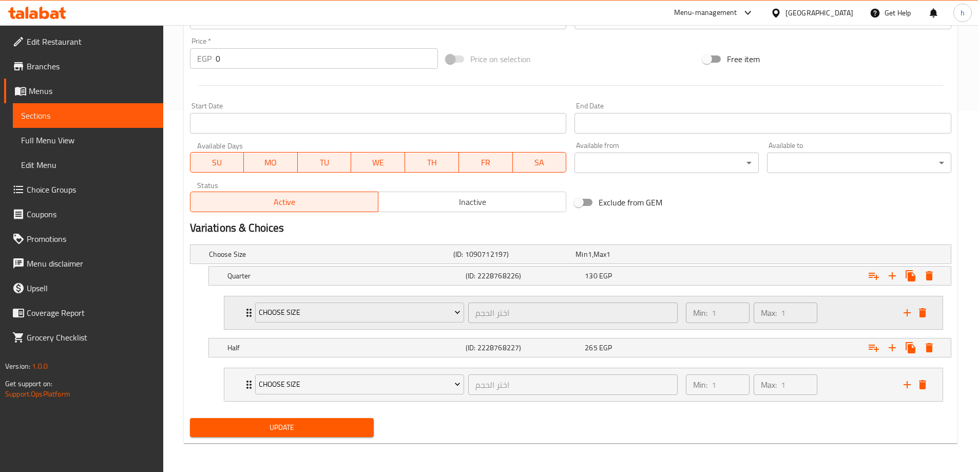
click at [241, 313] on div "Choose Size اختر الحجم ​ Min: 1 ​ Max: 1 ​" at bounding box center [583, 312] width 718 height 33
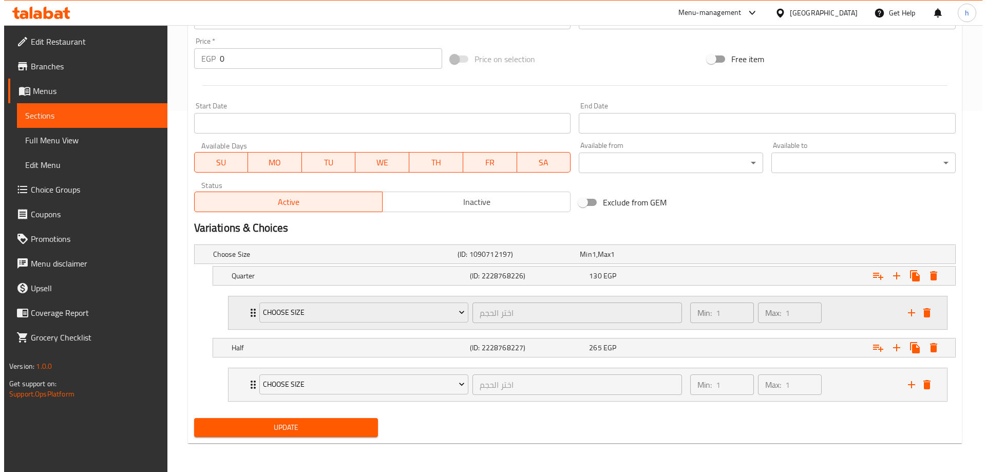
scroll to position [391, 0]
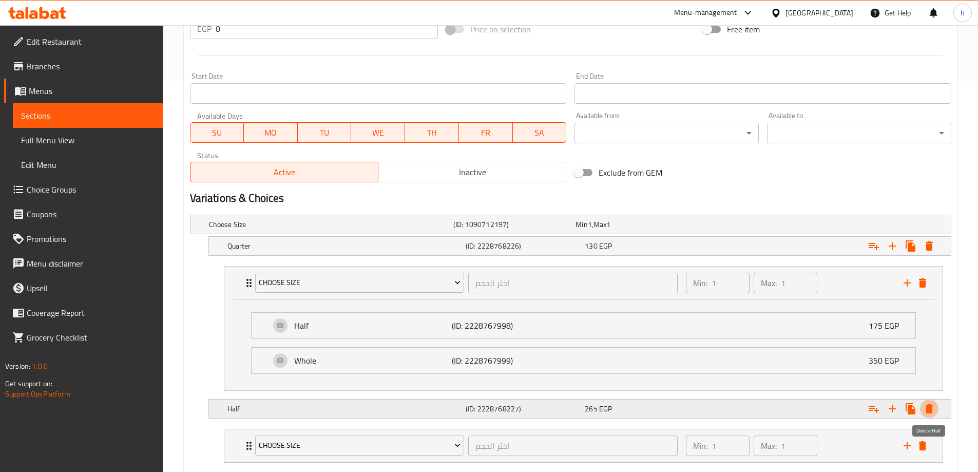
click at [931, 407] on icon "Expand" at bounding box center [928, 408] width 7 height 9
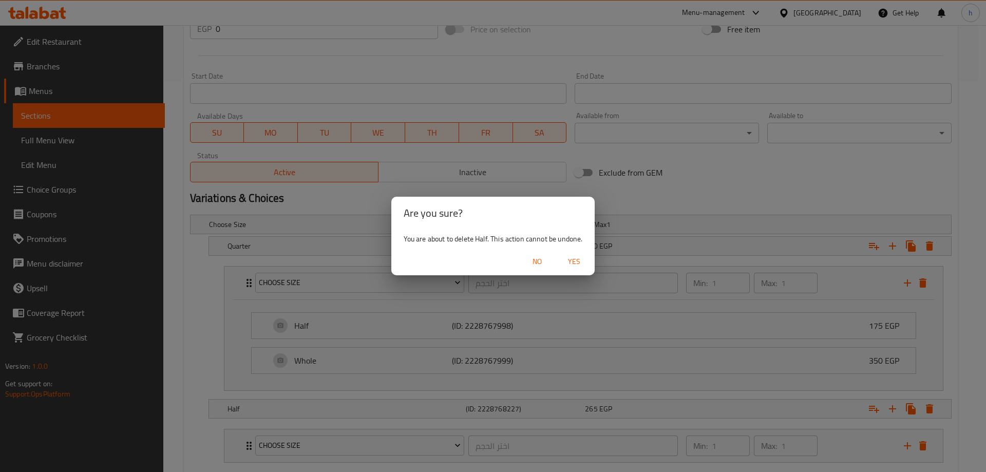
click at [574, 264] on span "Yes" at bounding box center [574, 261] width 25 height 13
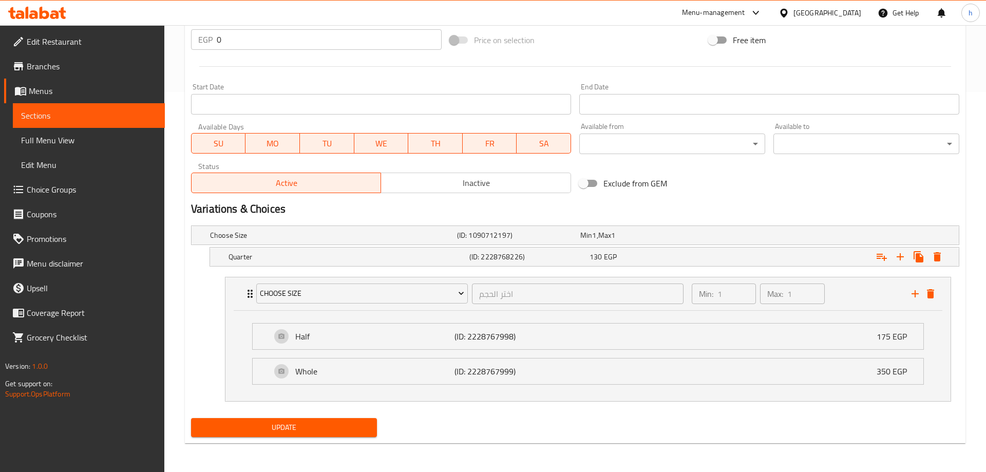
scroll to position [380, 0]
click at [925, 256] on icon "Expand" at bounding box center [929, 256] width 12 height 12
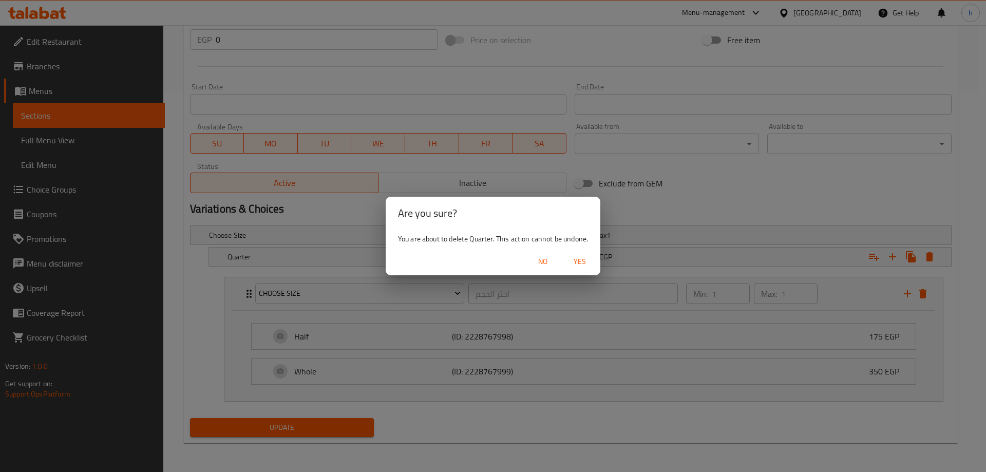
click at [577, 258] on span "Yes" at bounding box center [579, 261] width 25 height 13
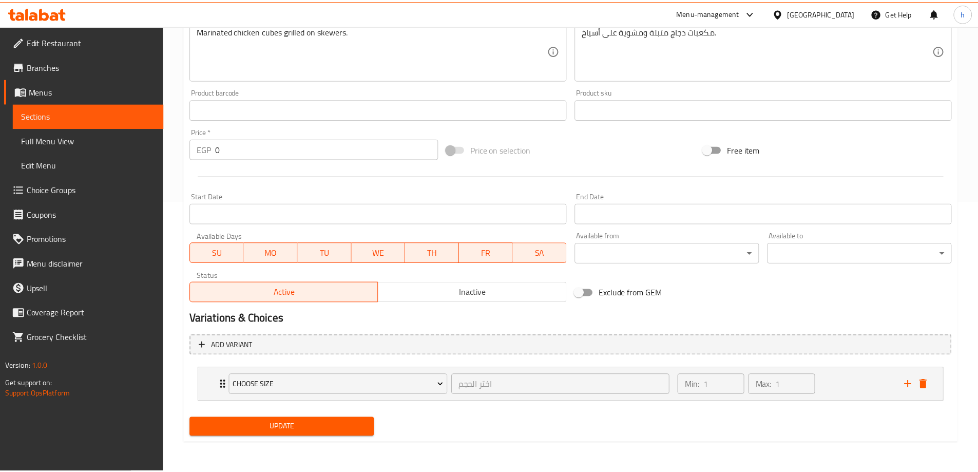
scroll to position [271, 0]
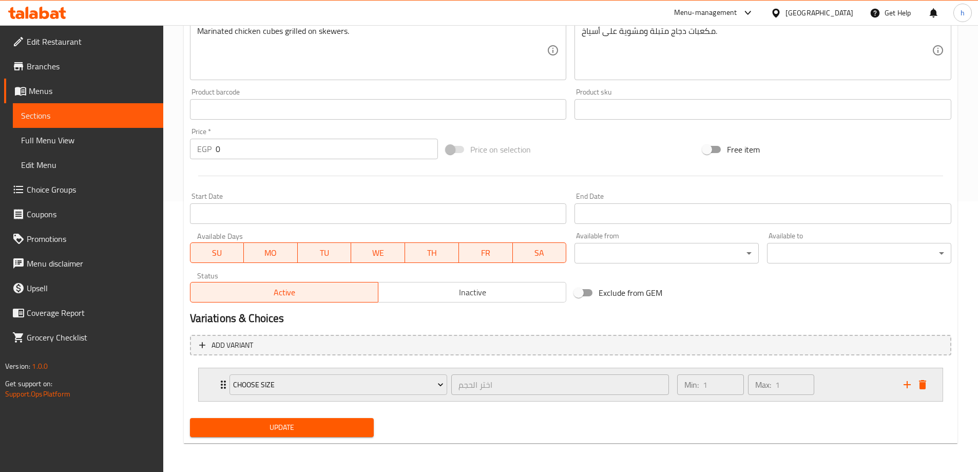
click at [217, 379] on icon "Expand" at bounding box center [223, 384] width 12 height 12
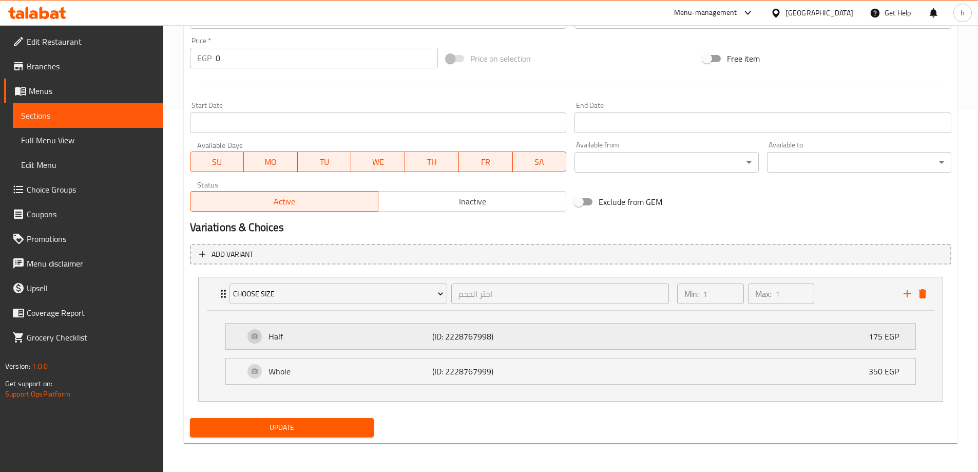
click at [347, 341] on p "Half" at bounding box center [350, 336] width 164 height 12
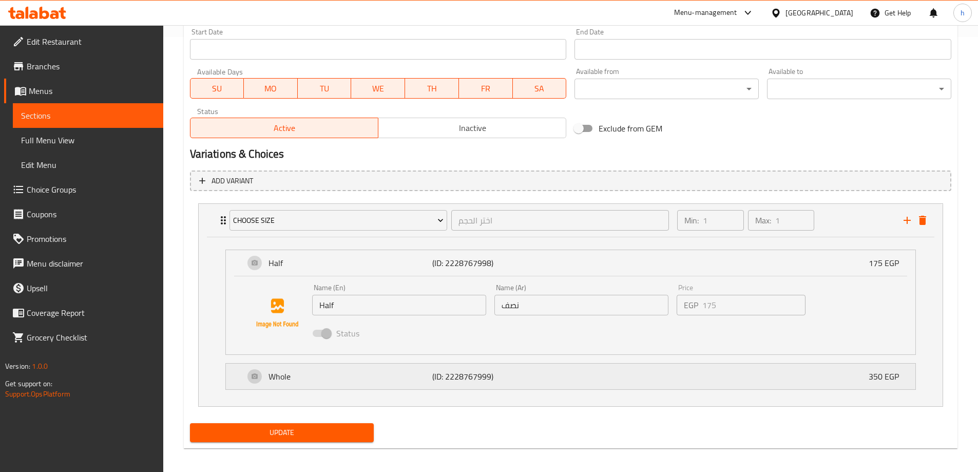
scroll to position [440, 0]
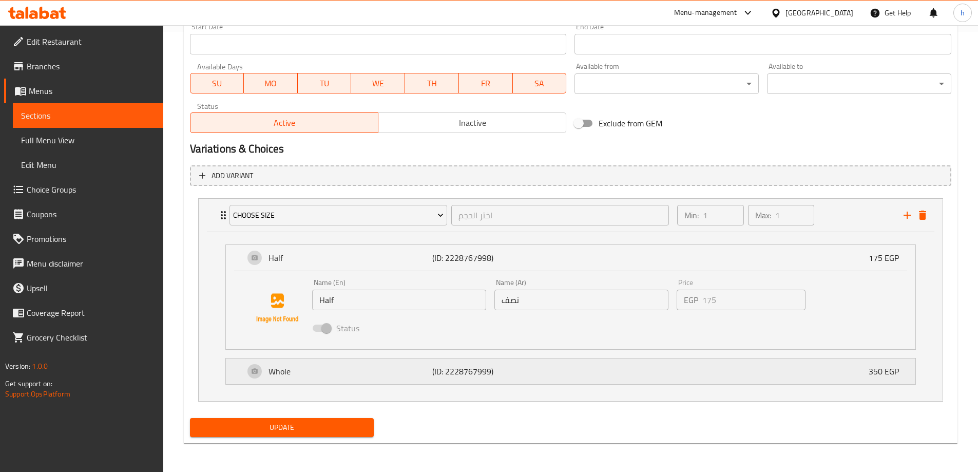
click at [402, 364] on div "Whole (ID: 2228767999) 350 EGP" at bounding box center [573, 371] width 659 height 26
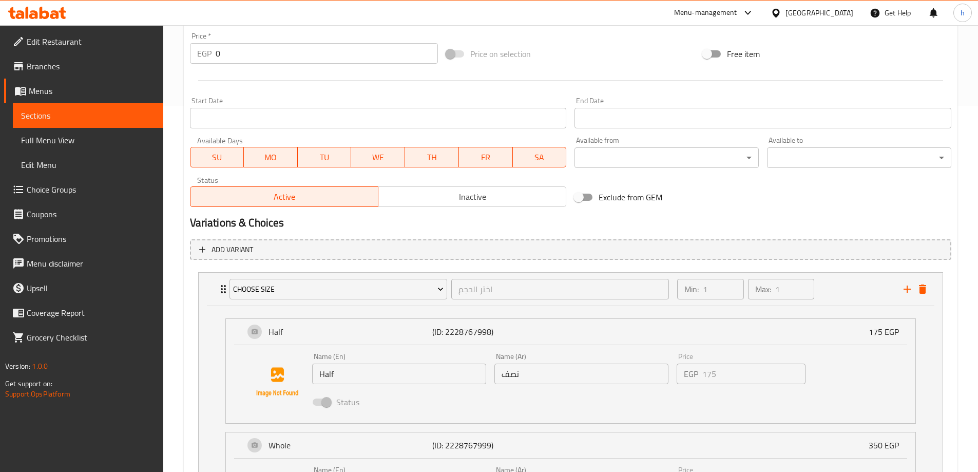
scroll to position [518, 0]
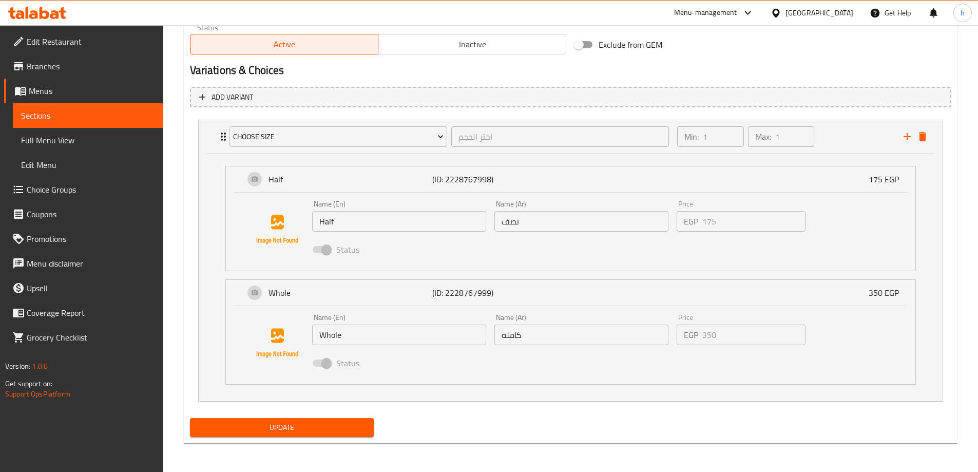
click at [357, 428] on span "Update" at bounding box center [282, 427] width 168 height 13
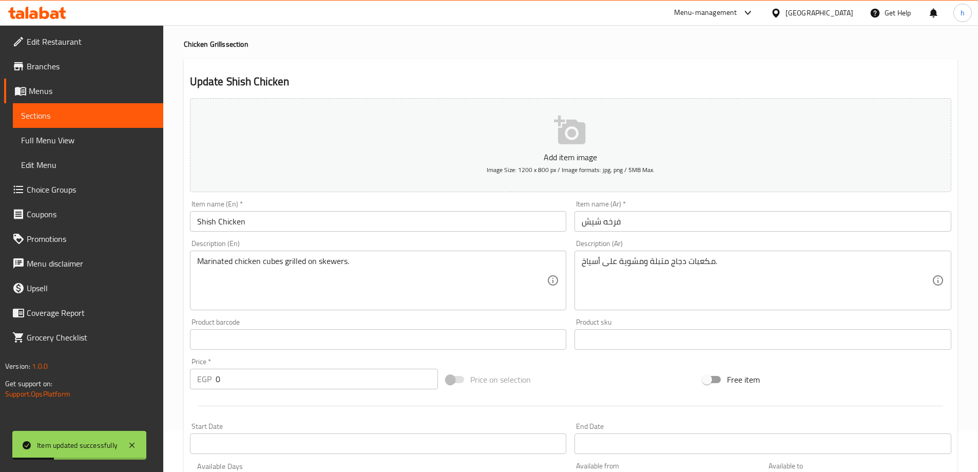
scroll to position [0, 0]
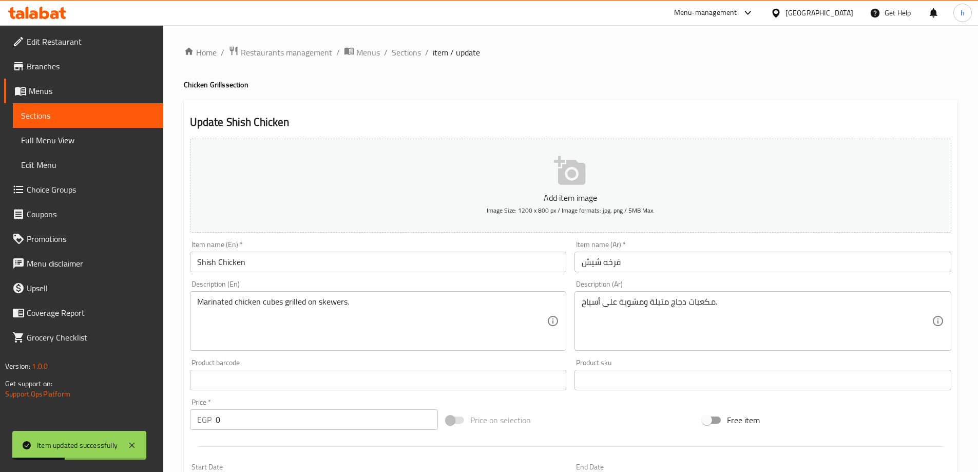
drag, startPoint x: 411, startPoint y: 50, endPoint x: 449, endPoint y: 62, distance: 39.6
click at [411, 50] on span "Sections" at bounding box center [406, 52] width 29 height 12
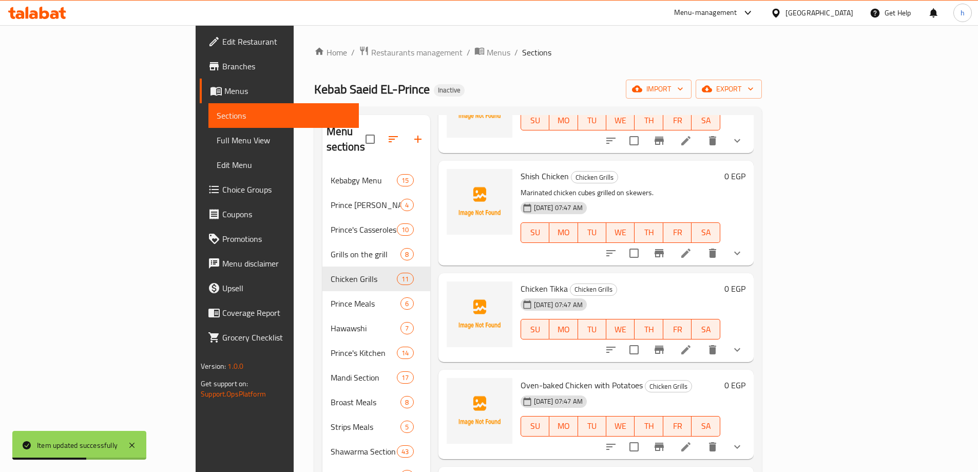
scroll to position [205, 0]
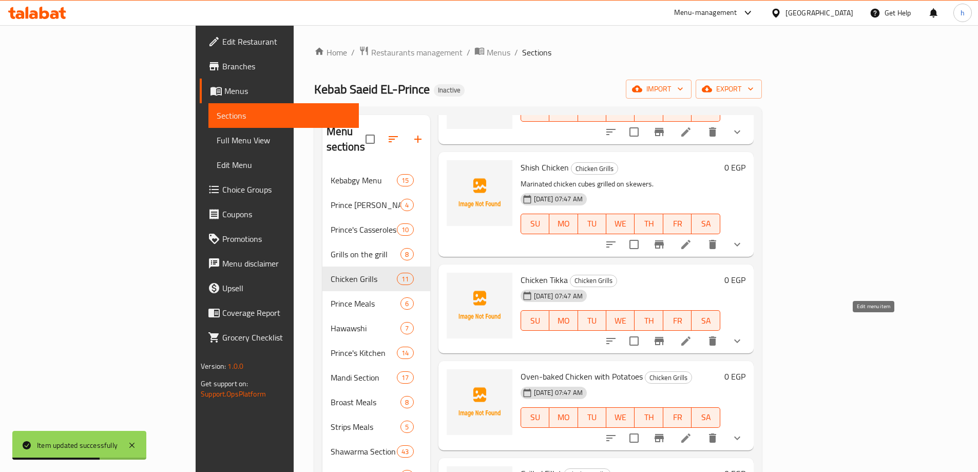
click at [692, 335] on icon at bounding box center [686, 341] width 12 height 12
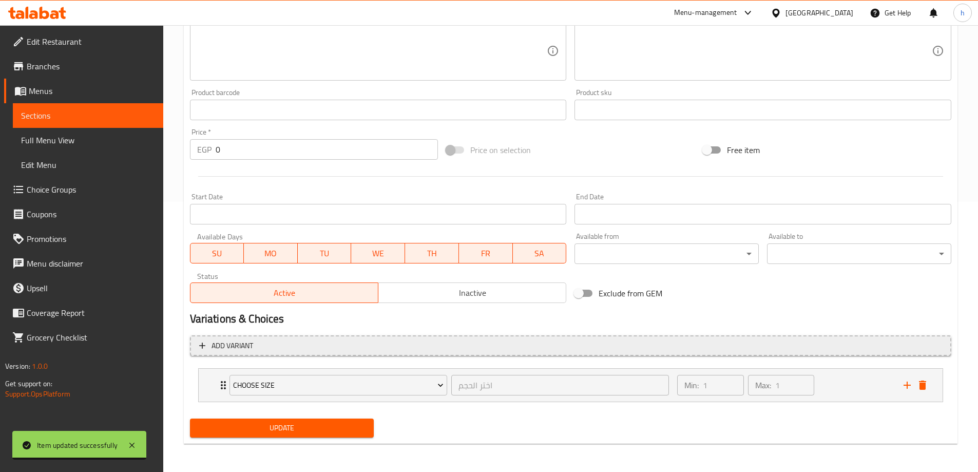
scroll to position [271, 0]
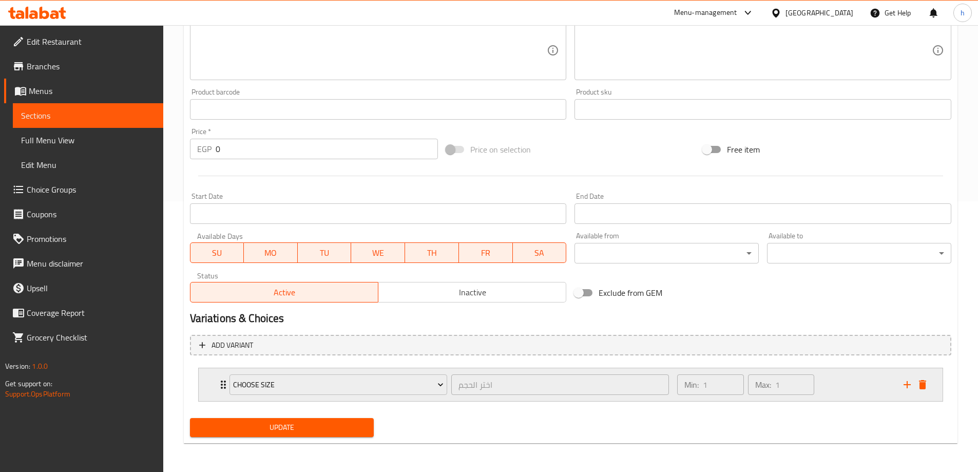
click at [214, 378] on div "Choose Size اختر الحجم ​ Min: 1 ​ Max: 1 ​" at bounding box center [571, 384] width 744 height 33
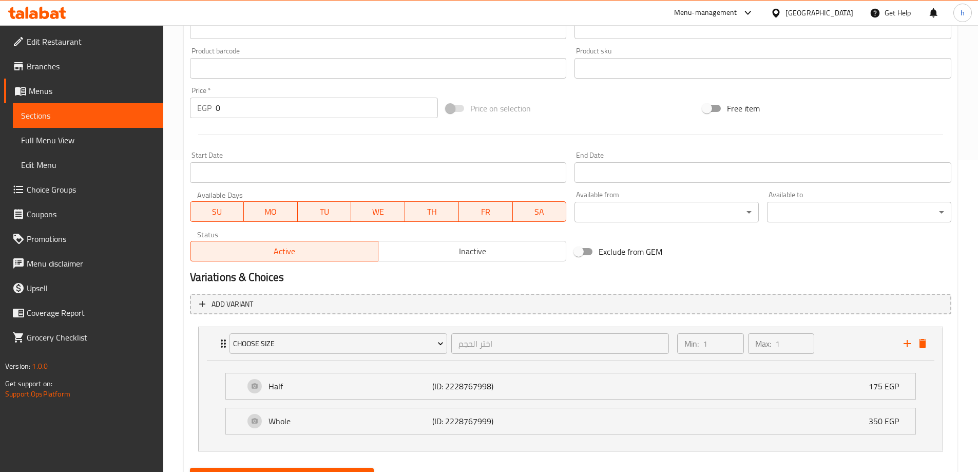
scroll to position [361, 0]
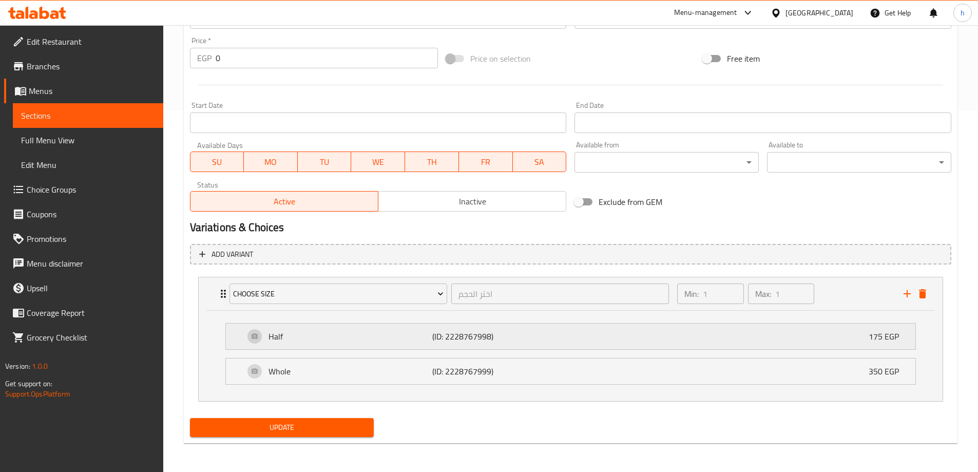
click at [253, 345] on div "Half (ID: 2228767998) 175 EGP" at bounding box center [573, 336] width 659 height 26
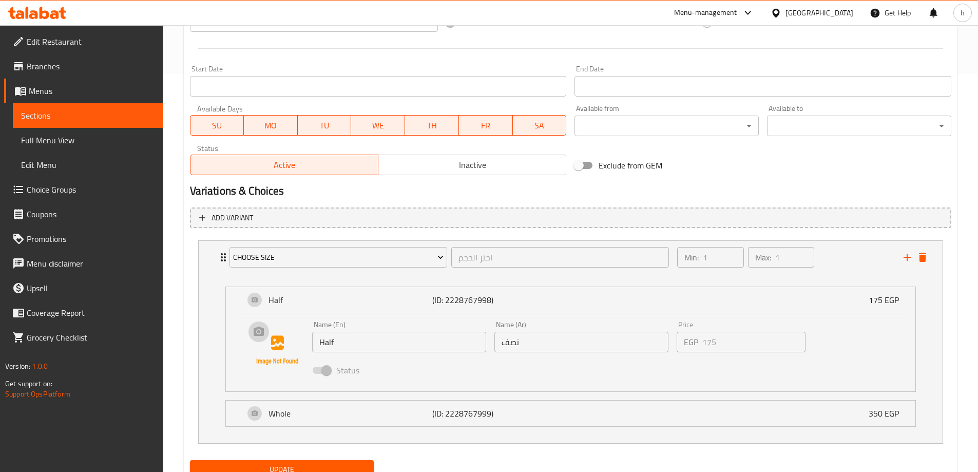
scroll to position [440, 0]
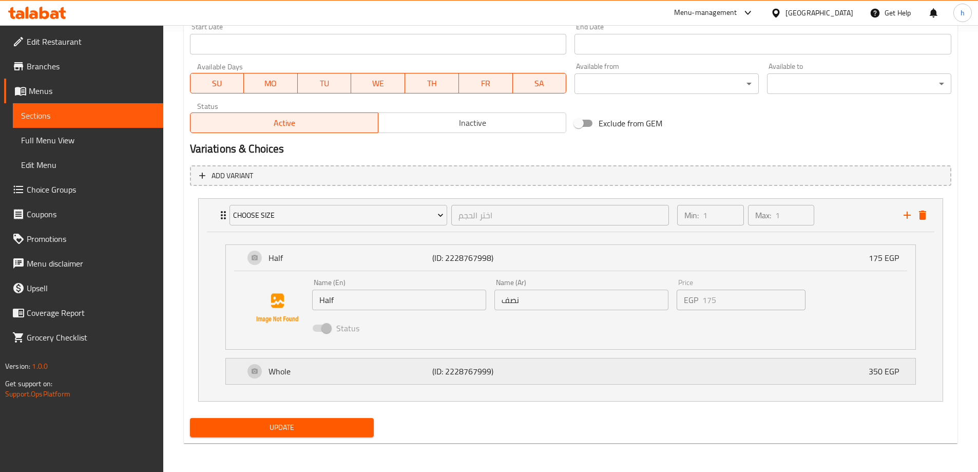
click at [251, 376] on div "Whole (ID: 2228767999) 350 EGP" at bounding box center [573, 371] width 659 height 26
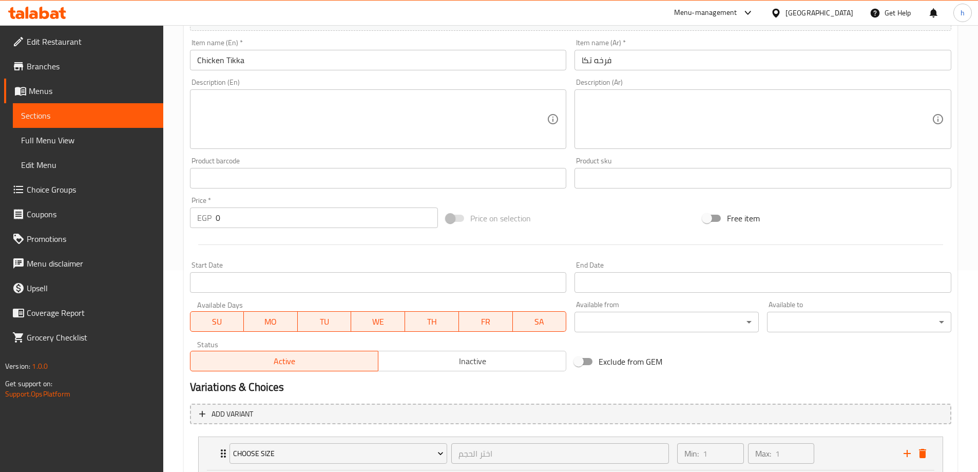
scroll to position [183, 0]
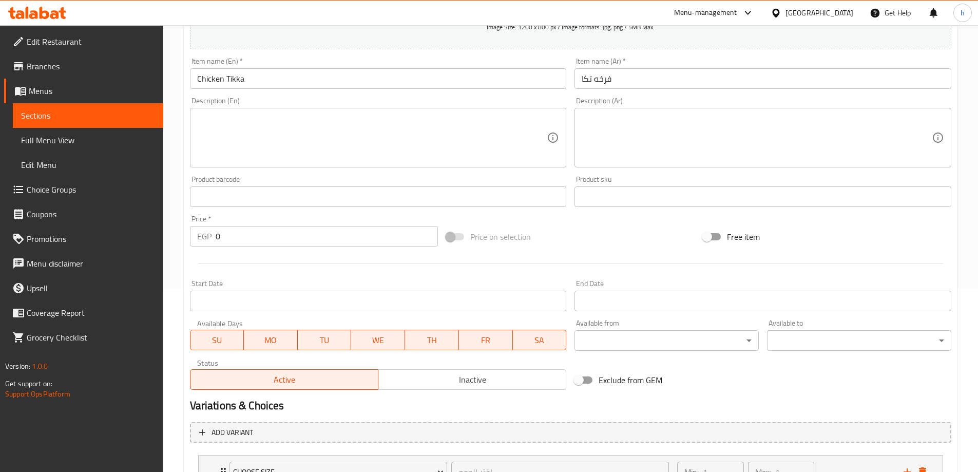
click at [624, 132] on textarea at bounding box center [757, 137] width 350 height 49
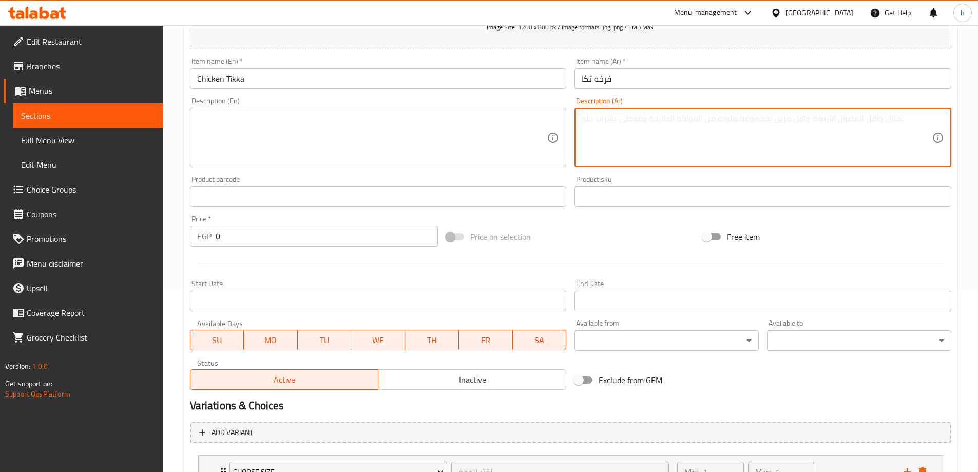
paste textarea "دجاجة كاملة أو قطع متبلة بتوابل التكا الحارة ومشوية."
type textarea "دجاجة كاملة أو قطع متبلة بتوابل التكا الحارة ومشوية."
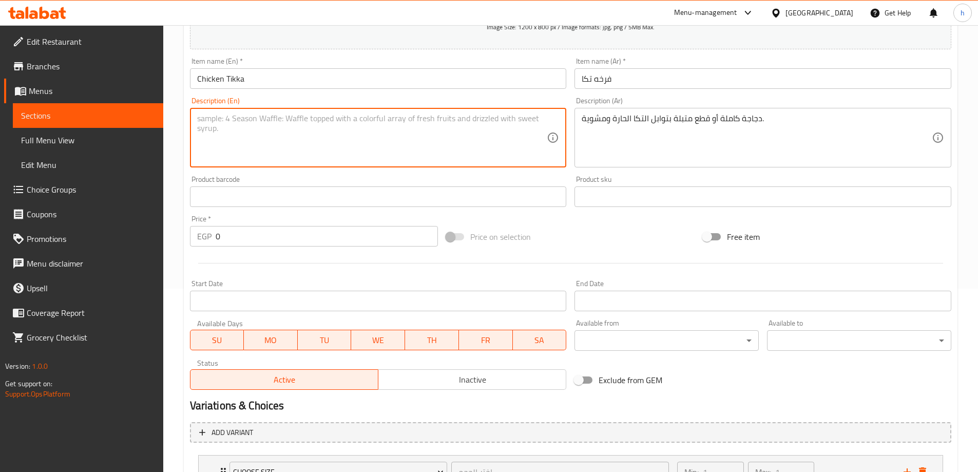
click at [494, 132] on textarea at bounding box center [372, 137] width 350 height 49
paste textarea "Whole chicken or pieces marinated in spicy tikka seasoning and grilled."
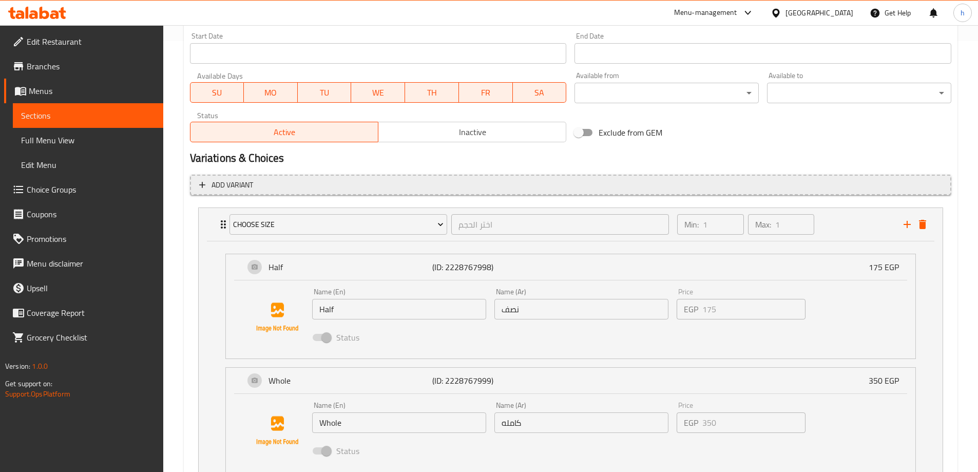
scroll to position [513, 0]
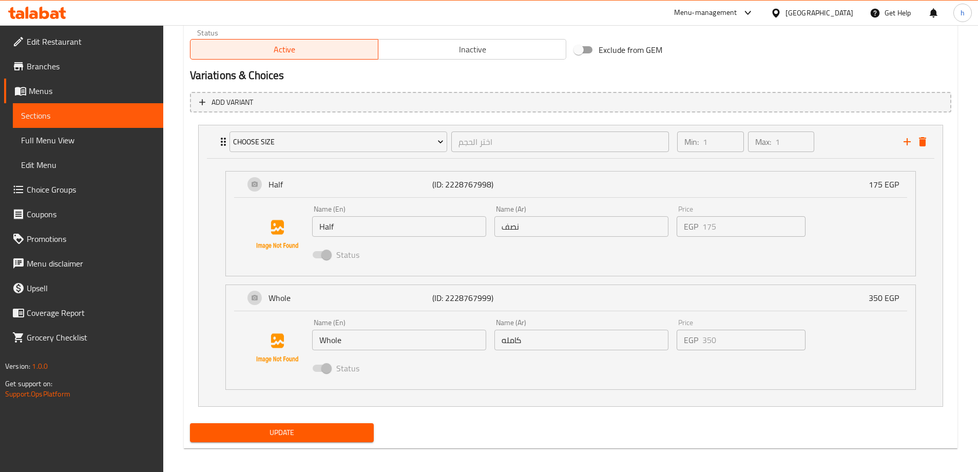
type textarea "Whole chicken or pieces marinated in spicy tikka seasoning and grilled."
click at [345, 432] on span "Update" at bounding box center [282, 432] width 168 height 13
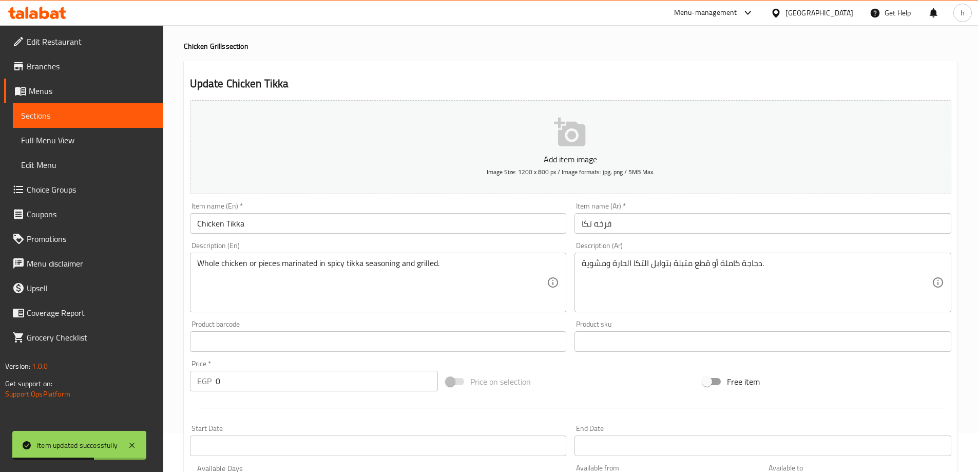
scroll to position [0, 0]
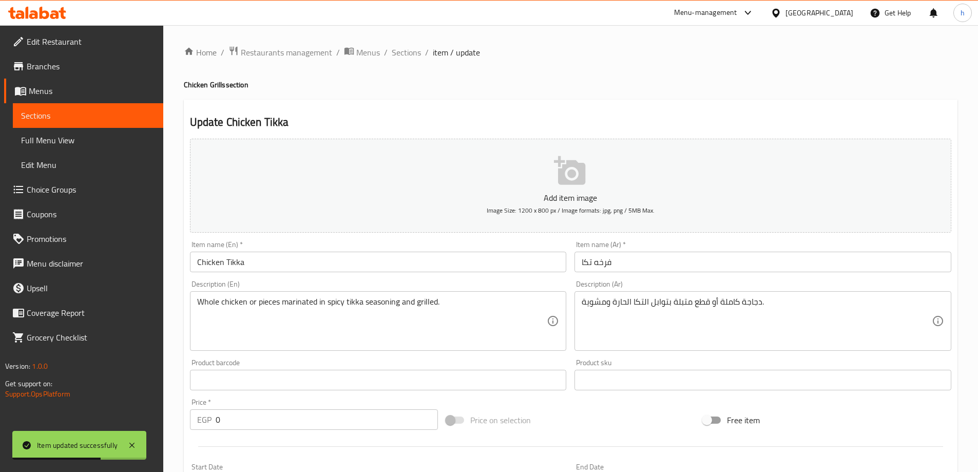
click at [742, 294] on div "دجاجة كاملة أو قطع متبلة بتوابل التكا الحارة ومشوية. Description (Ar)" at bounding box center [762, 321] width 377 height 60
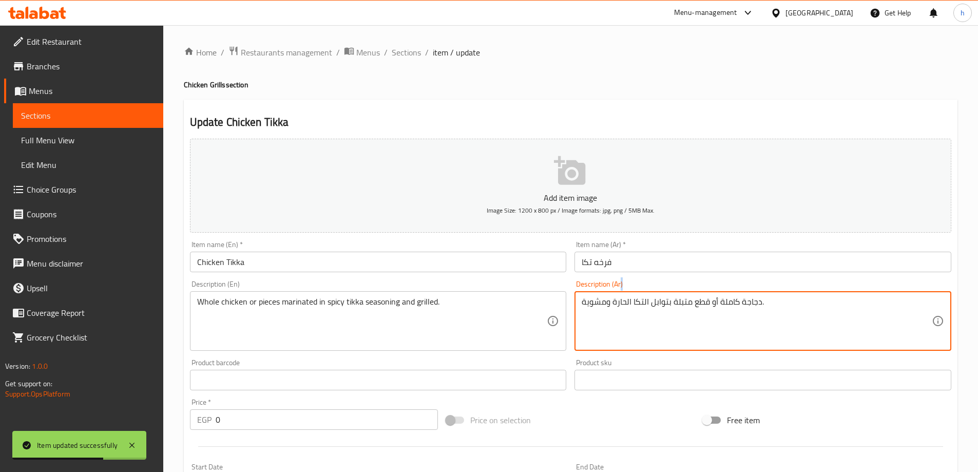
click at [742, 294] on div "دجاجة كاملة أو قطع متبلة بتوابل التكا الحارة ومشوية. Description (Ar)" at bounding box center [762, 321] width 377 height 60
click at [742, 303] on textarea "دجاجة كاملة أو قطع متبلة بتوابل التكا الحارة ومشوية." at bounding box center [757, 321] width 350 height 49
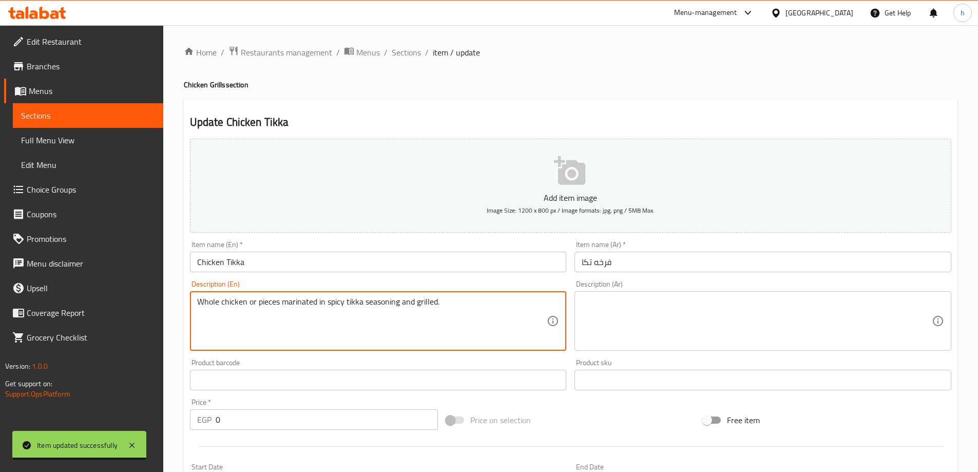
click at [508, 319] on textarea "Whole chicken or pieces marinated in spicy tikka seasoning and grilled." at bounding box center [372, 321] width 350 height 49
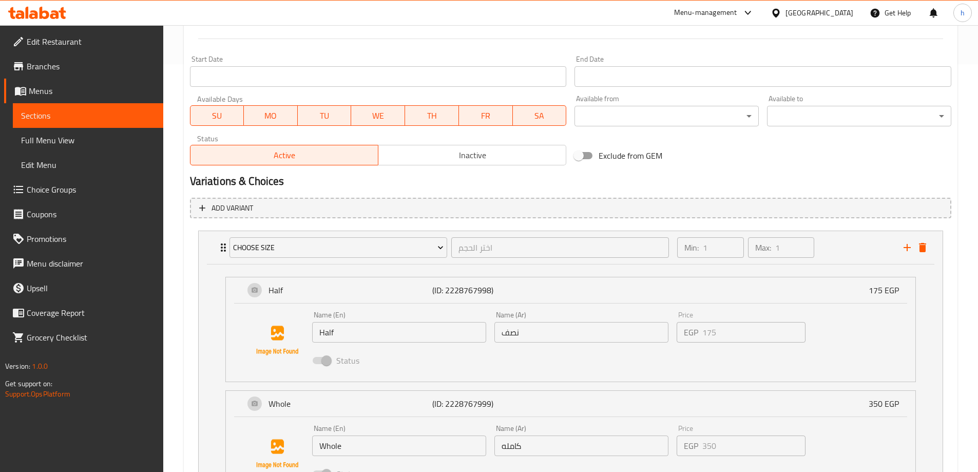
scroll to position [513, 0]
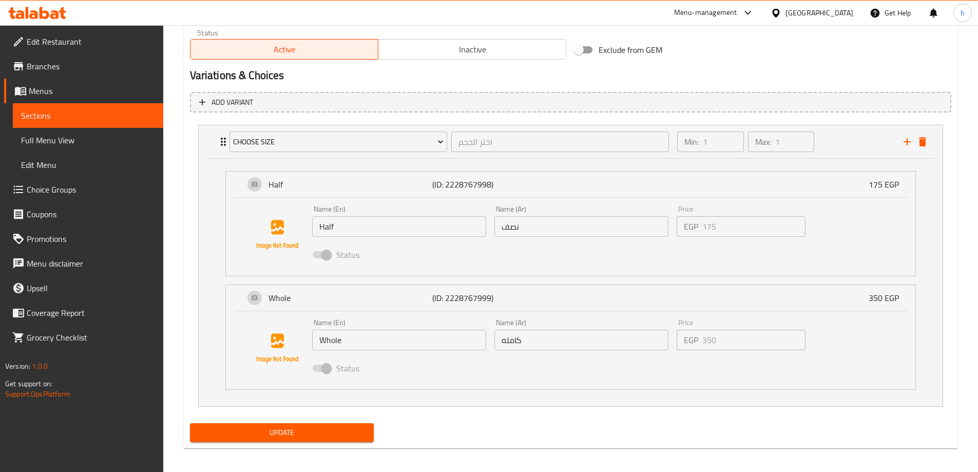
click at [362, 430] on span "Update" at bounding box center [282, 432] width 168 height 13
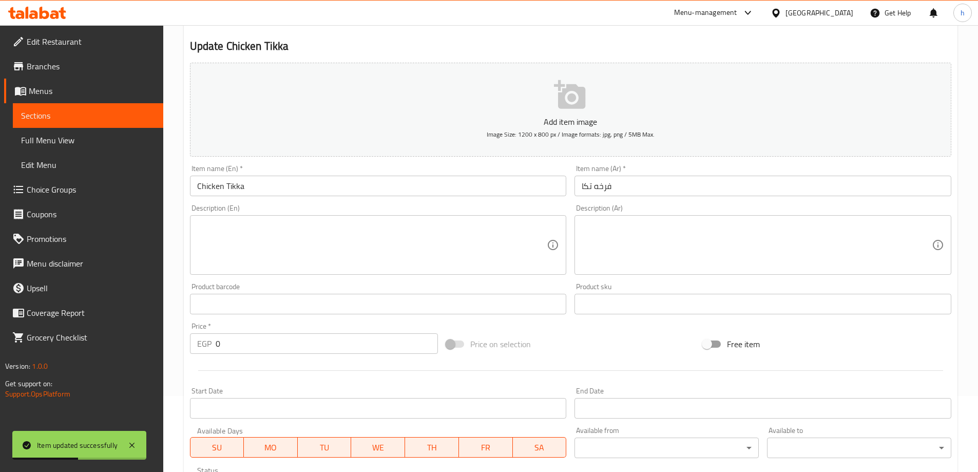
scroll to position [0, 0]
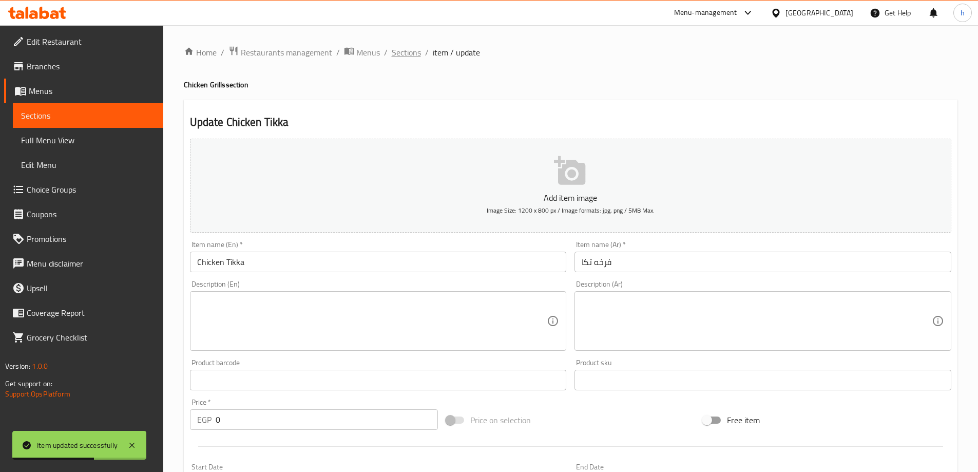
click at [414, 53] on span "Sections" at bounding box center [406, 52] width 29 height 12
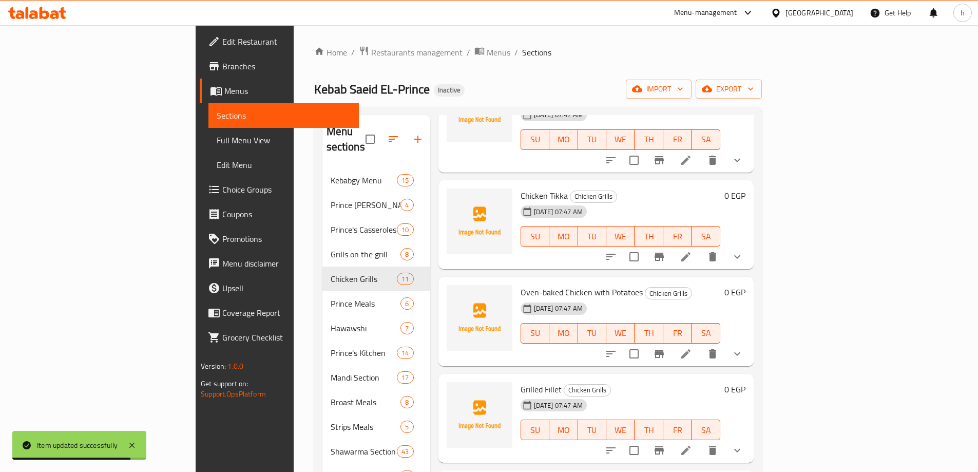
scroll to position [308, 0]
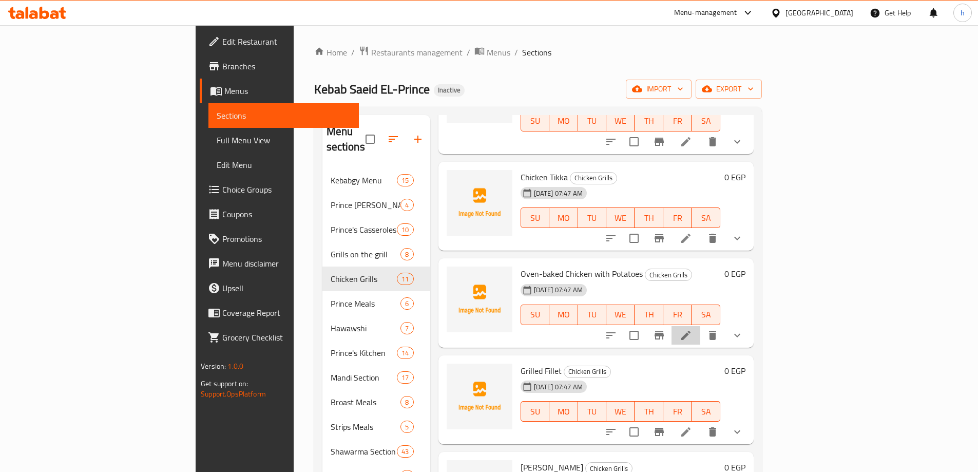
click at [700, 326] on li at bounding box center [685, 335] width 29 height 18
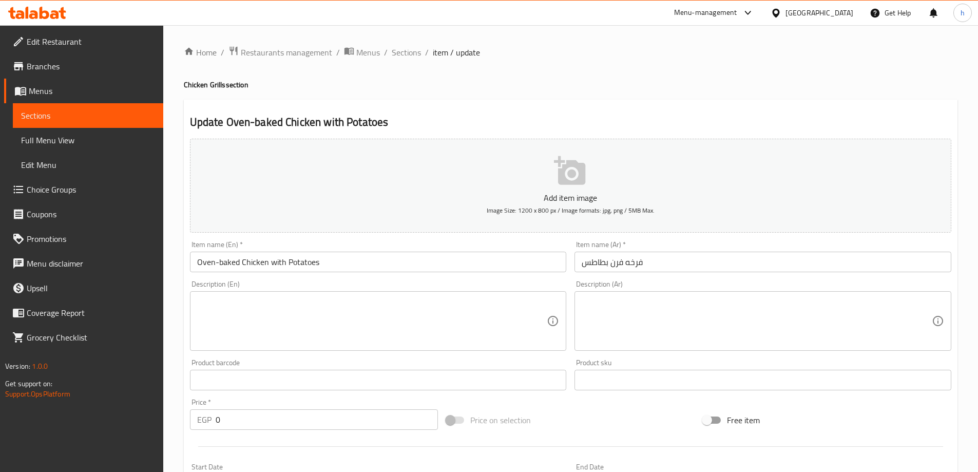
click at [238, 261] on input "Oven-baked Chicken with Potatoes" at bounding box center [378, 262] width 377 height 21
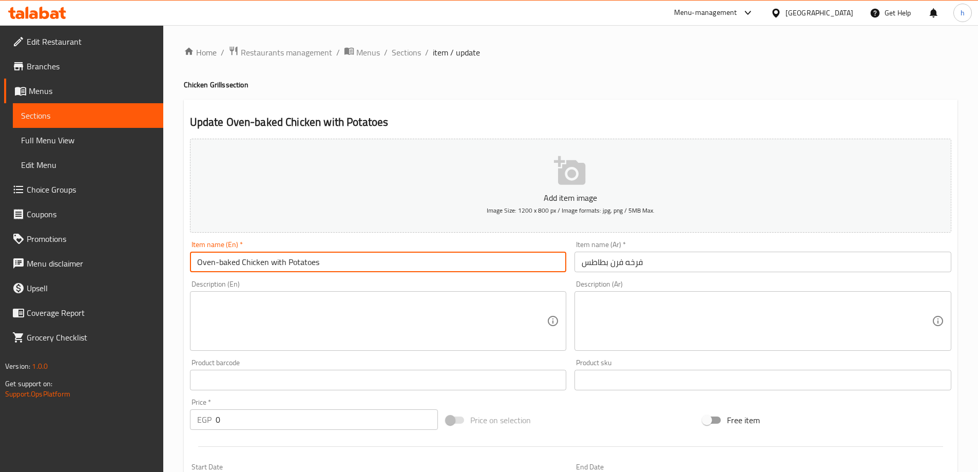
click at [238, 261] on input "Oven-baked Chicken with Potatoes" at bounding box center [378, 262] width 377 height 21
click at [229, 261] on input "Oven-baked Chicken with Potatoes" at bounding box center [378, 262] width 377 height 21
click at [322, 268] on input "Oven-Chicken with Potatoes" at bounding box center [378, 262] width 377 height 21
type input "Oven-Chicken with Potatoes"
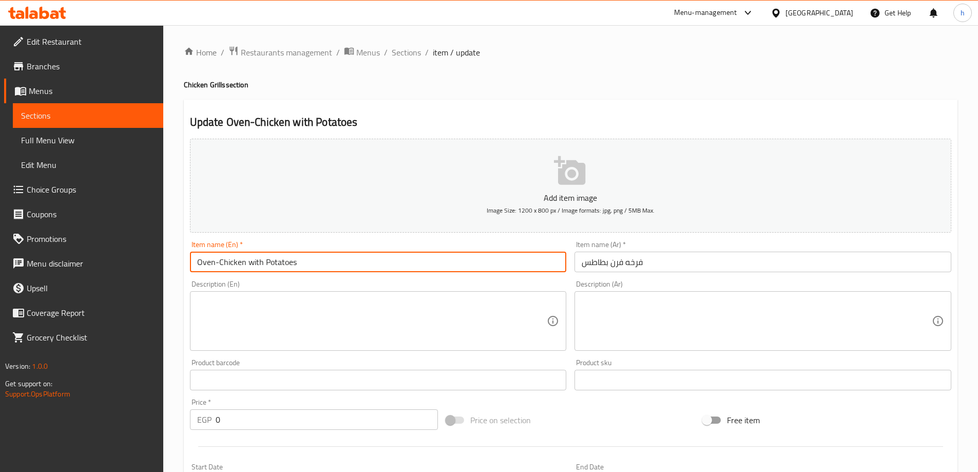
click at [305, 300] on div "Description (En) Description (En)" at bounding box center [378, 315] width 377 height 70
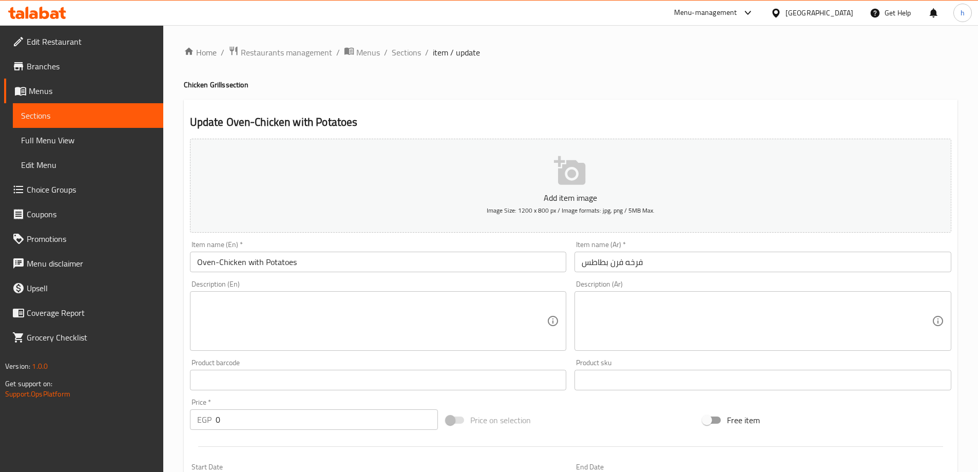
click at [310, 313] on textarea at bounding box center [372, 321] width 350 height 49
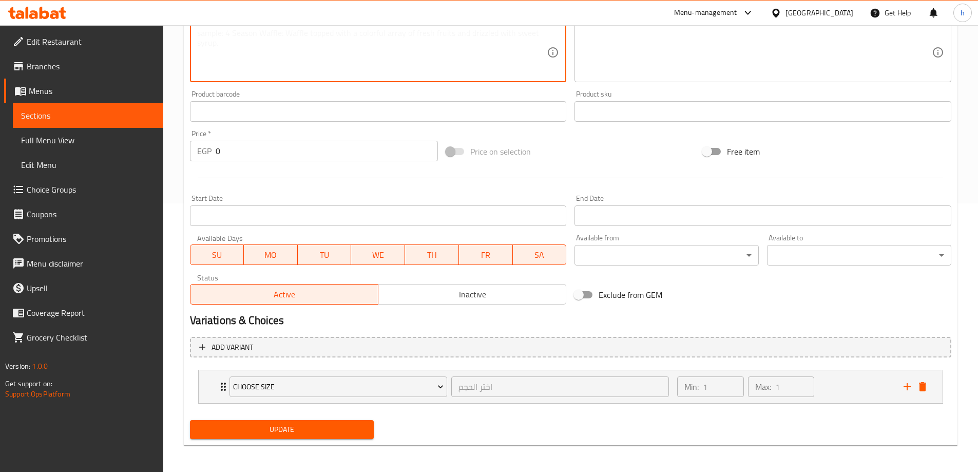
scroll to position [271, 0]
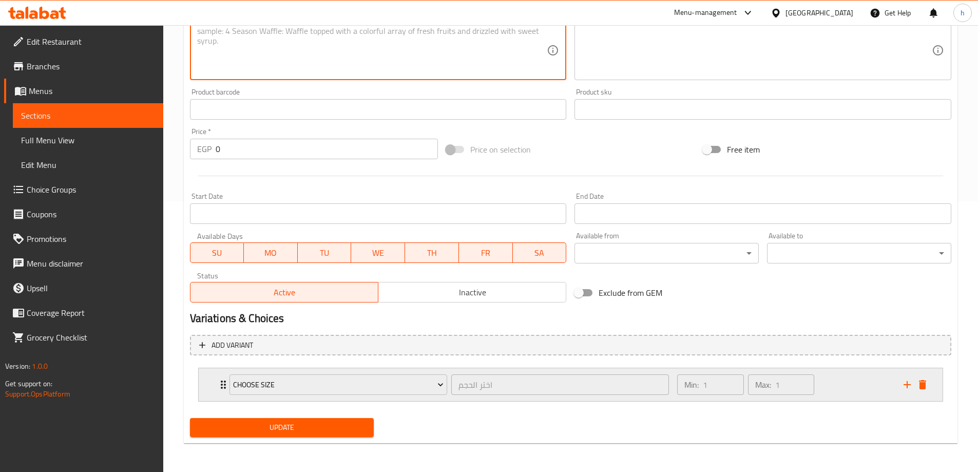
click at [222, 383] on icon "Expand" at bounding box center [223, 384] width 12 height 12
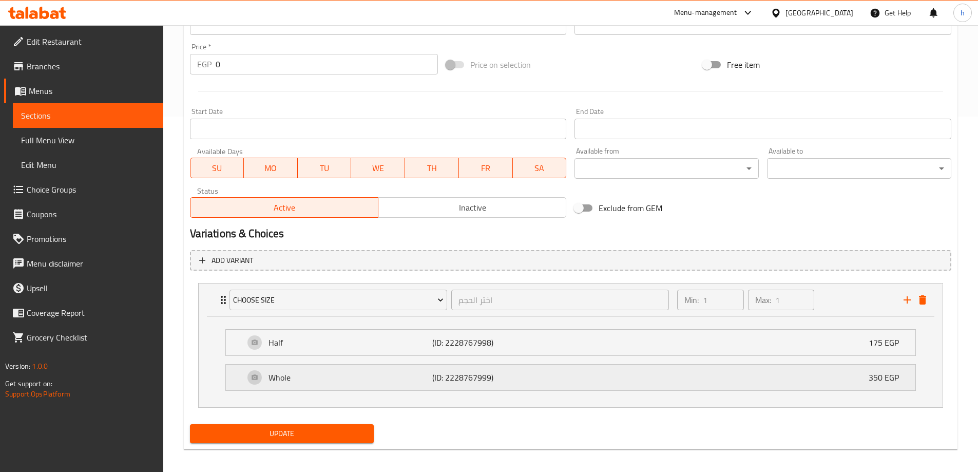
scroll to position [361, 0]
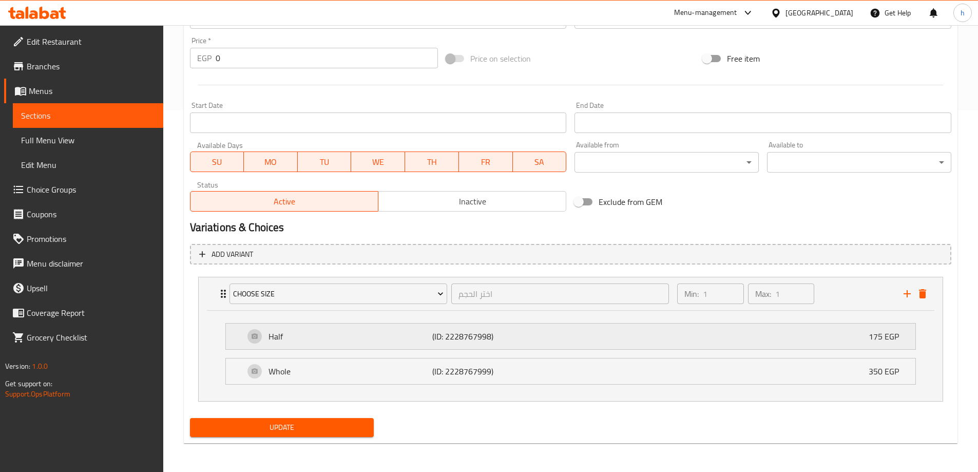
click at [341, 339] on p "Half" at bounding box center [350, 336] width 164 height 12
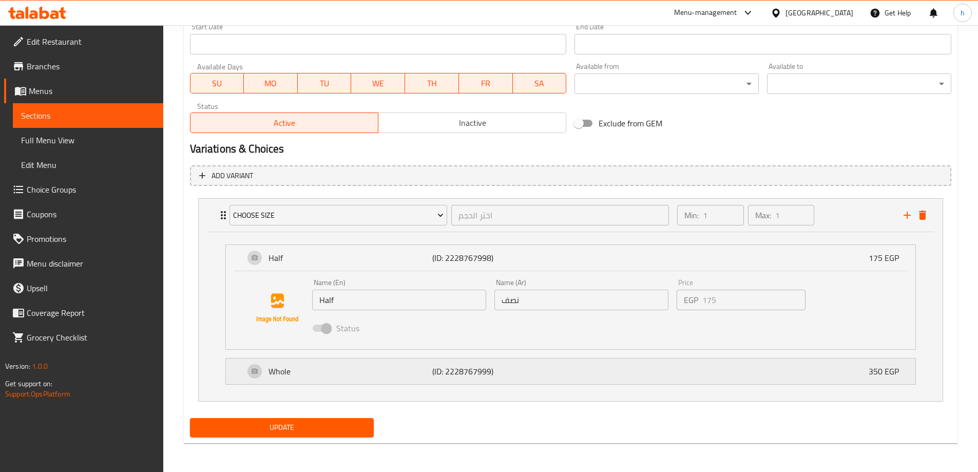
click at [341, 377] on p "Whole" at bounding box center [350, 371] width 164 height 12
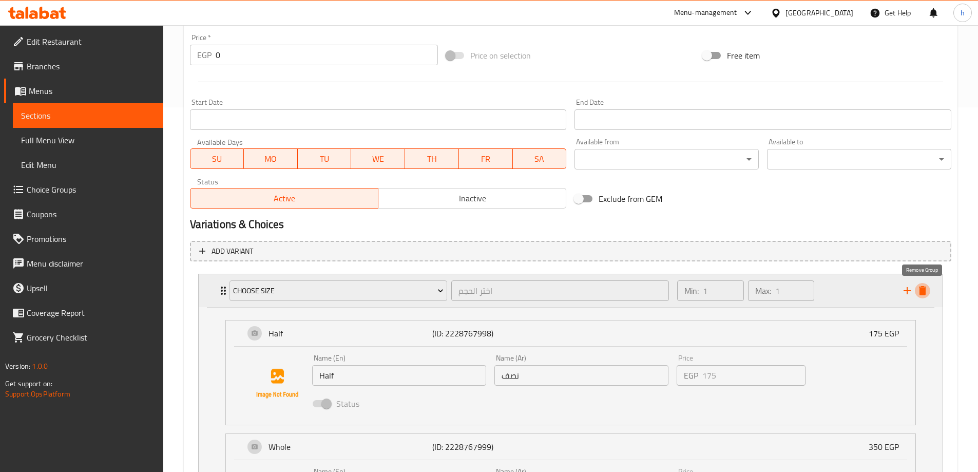
click at [925, 288] on icon "delete" at bounding box center [922, 290] width 7 height 9
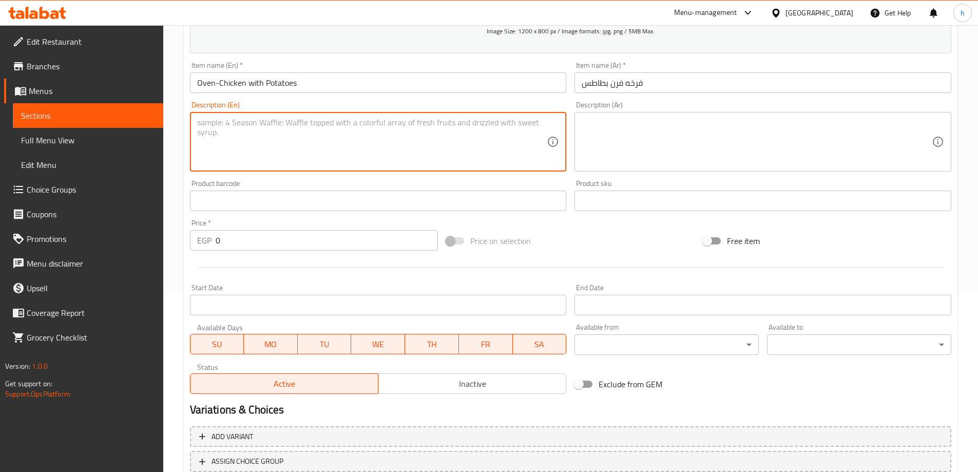
scroll to position [100, 0]
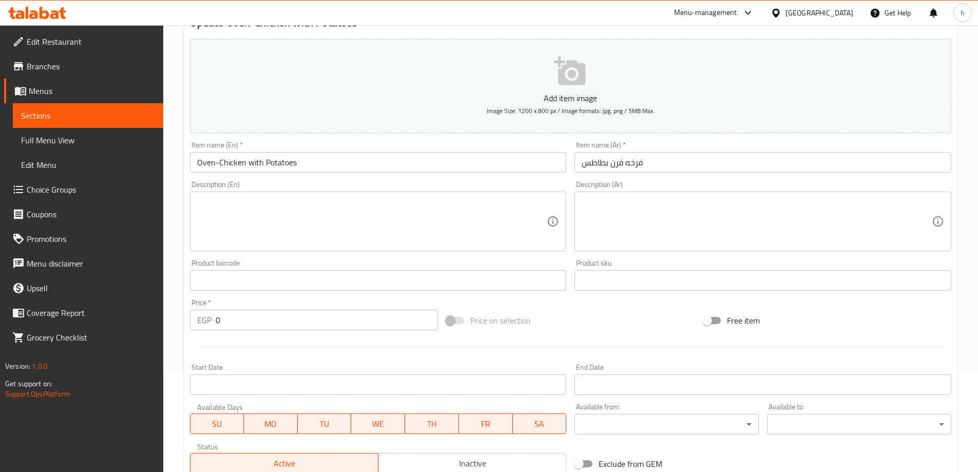
click at [770, 243] on textarea at bounding box center [757, 221] width 350 height 49
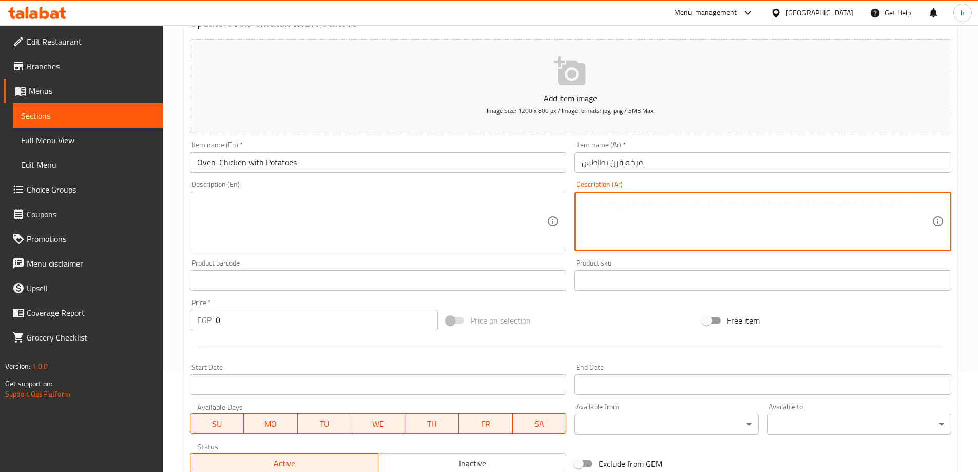
paste textarea "دجاجة مشوية بالفرن مع البطاطس وصلصة الطماطم"
type textarea "دجاجة مشوية بالفرن مع البطاطس وصلصة الطماطم"
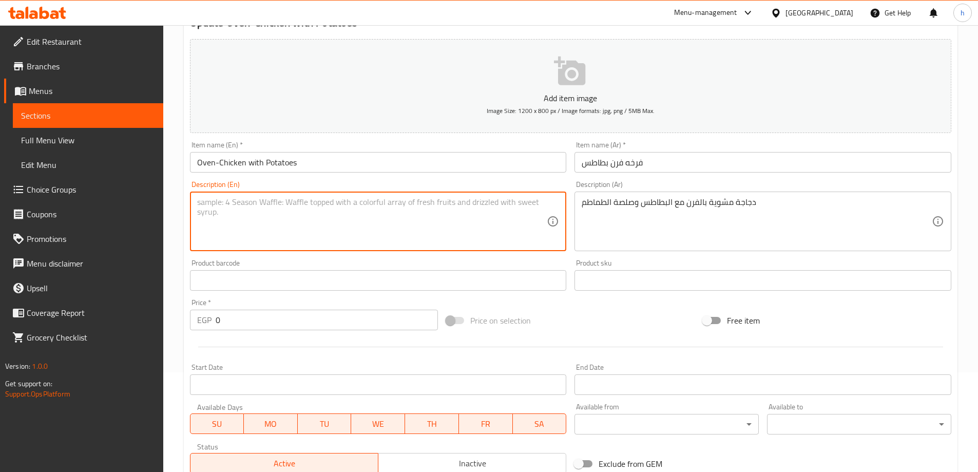
click at [387, 210] on textarea at bounding box center [372, 221] width 350 height 49
paste textarea "Oven-roasted chicken with potatoes and tomato sauce"
click at [237, 200] on textarea "Oven-roasted chicken with potatoes and tomato sauce" at bounding box center [372, 221] width 350 height 49
click at [719, 204] on textarea "دجاجة مشوية بالفرن مع البطاطس وصلصة الطماطم" at bounding box center [757, 221] width 350 height 49
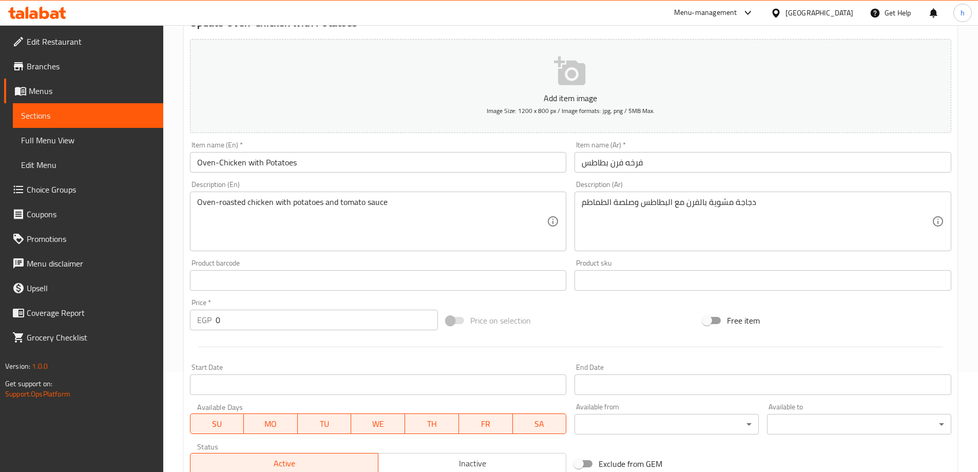
click at [234, 200] on textarea "Oven-roasted chicken with potatoes and tomato sauce" at bounding box center [372, 221] width 350 height 49
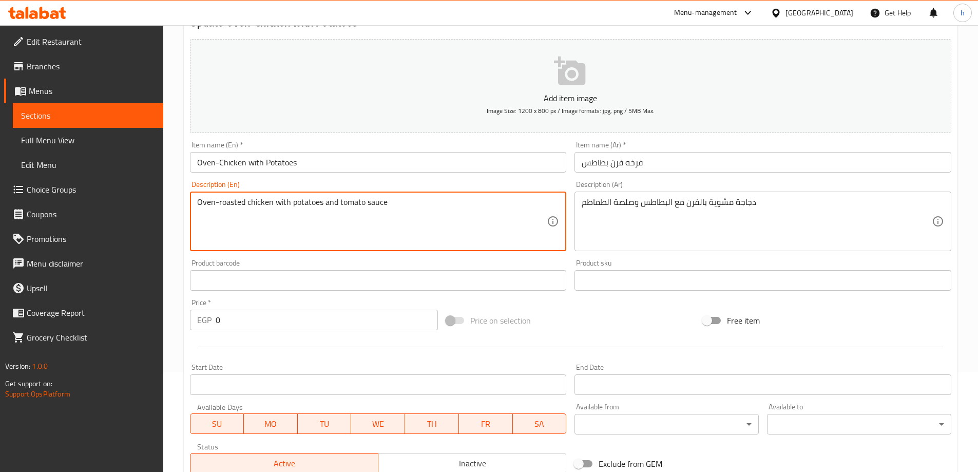
paste textarea "grill"
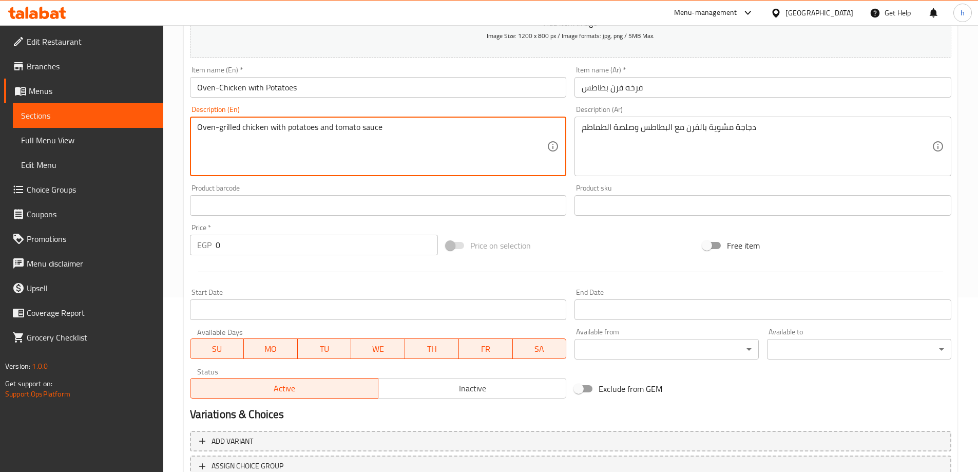
scroll to position [254, 0]
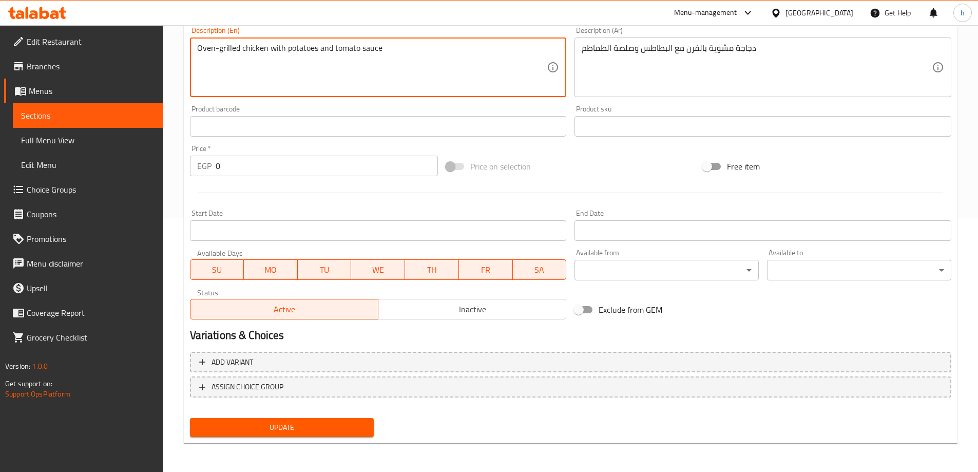
type textarea "Oven-grilled chicken with potatoes and tomato sauce"
click at [358, 433] on span "Update" at bounding box center [282, 427] width 168 height 13
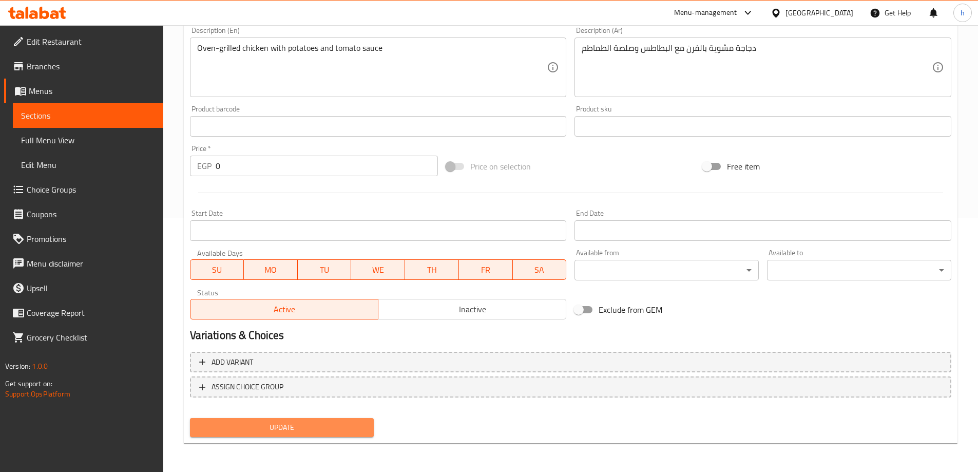
click at [351, 423] on span "Update" at bounding box center [282, 427] width 168 height 13
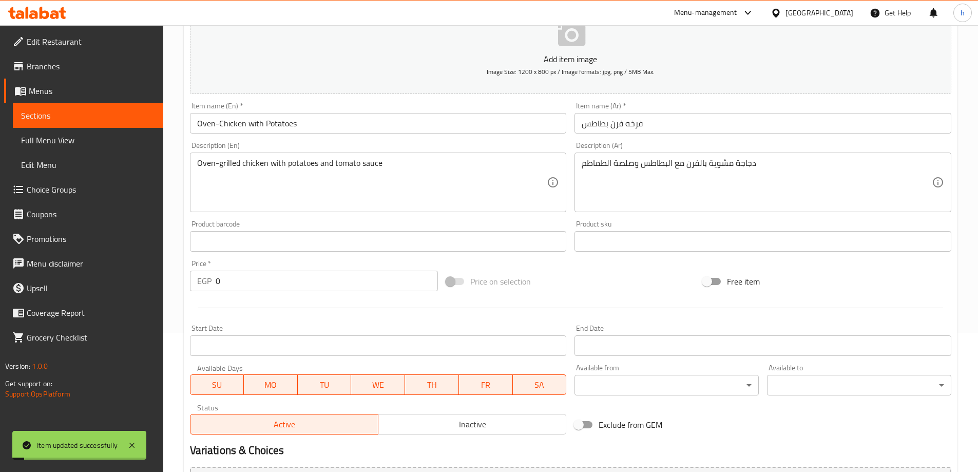
scroll to position [48, 0]
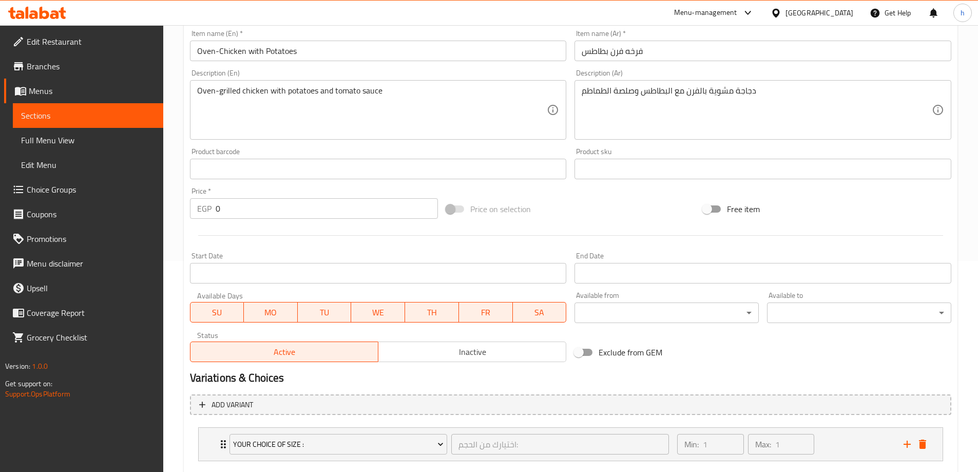
scroll to position [271, 0]
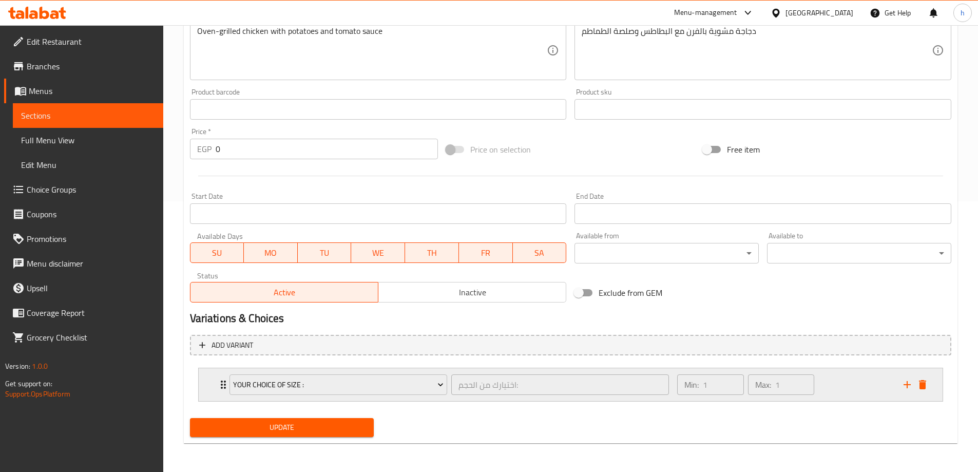
click at [206, 390] on div "Your Choice Of Size : اختيارك من الحجم: ​ Min: 1 ​ Max: 1 ​" at bounding box center [571, 384] width 744 height 33
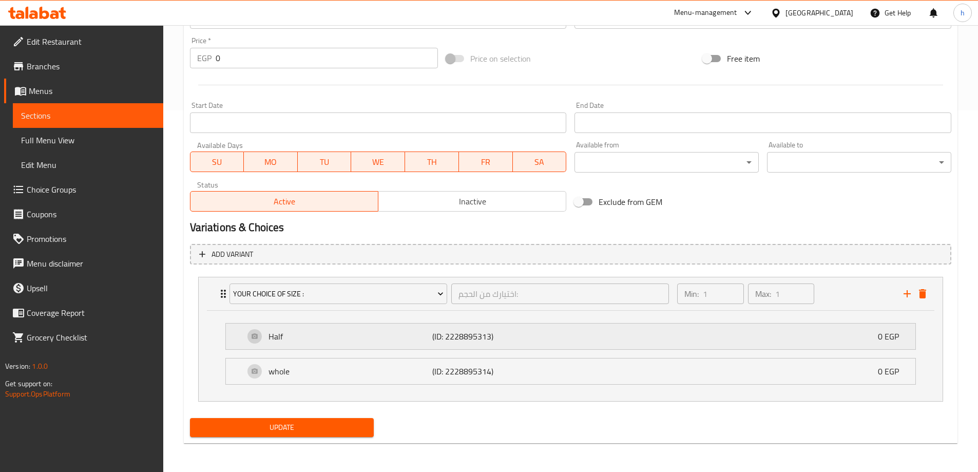
click at [247, 340] on div "Half (ID: 2228895313) 0 EGP" at bounding box center [573, 336] width 659 height 26
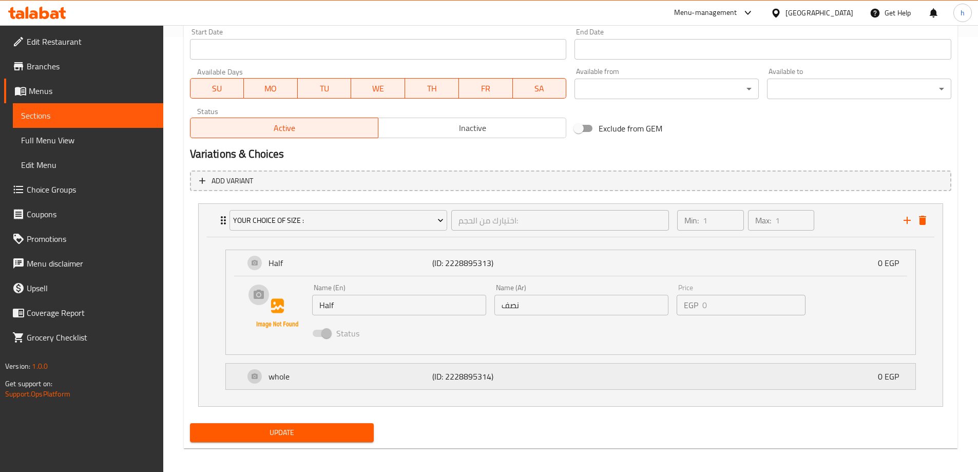
scroll to position [440, 0]
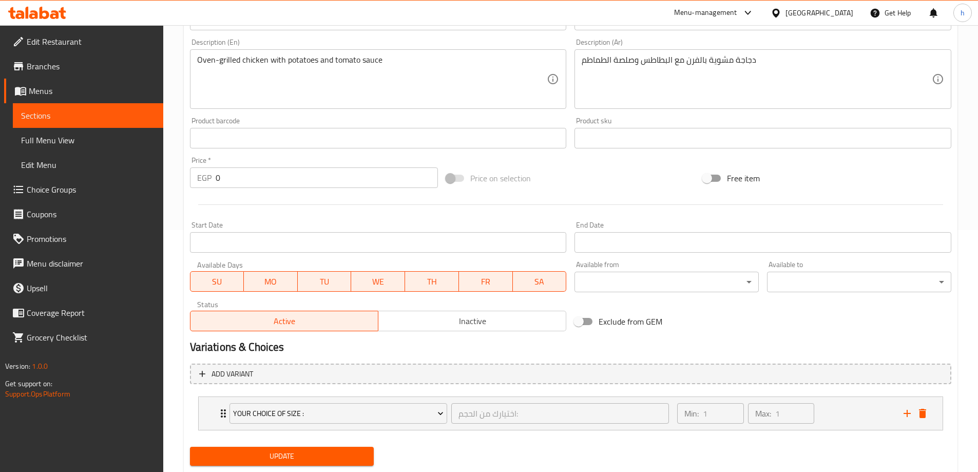
scroll to position [271, 0]
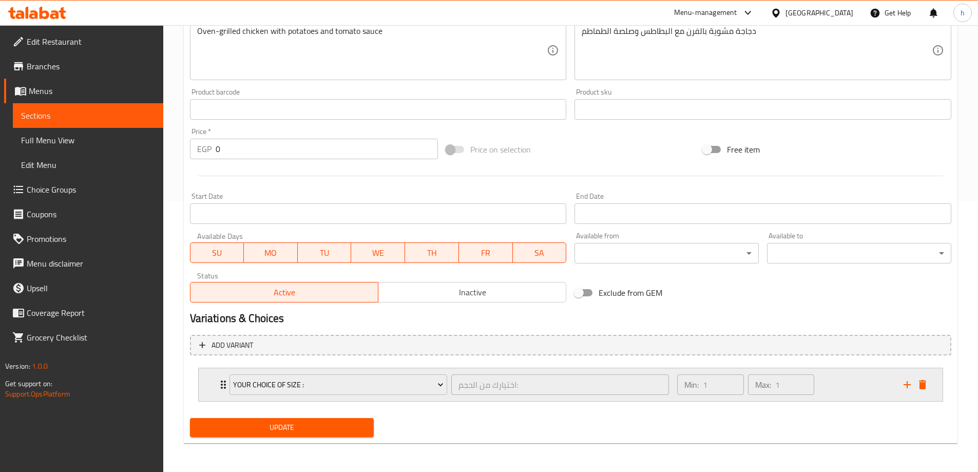
click at [216, 385] on div "Your Choice Of Size : اختيارك من الحجم: ​ Min: 1 ​ Max: 1 ​" at bounding box center [571, 384] width 744 height 33
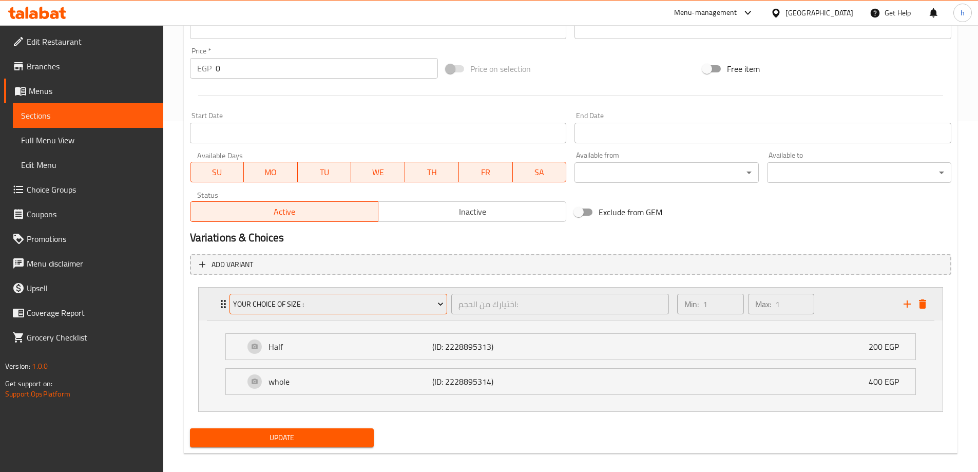
scroll to position [361, 0]
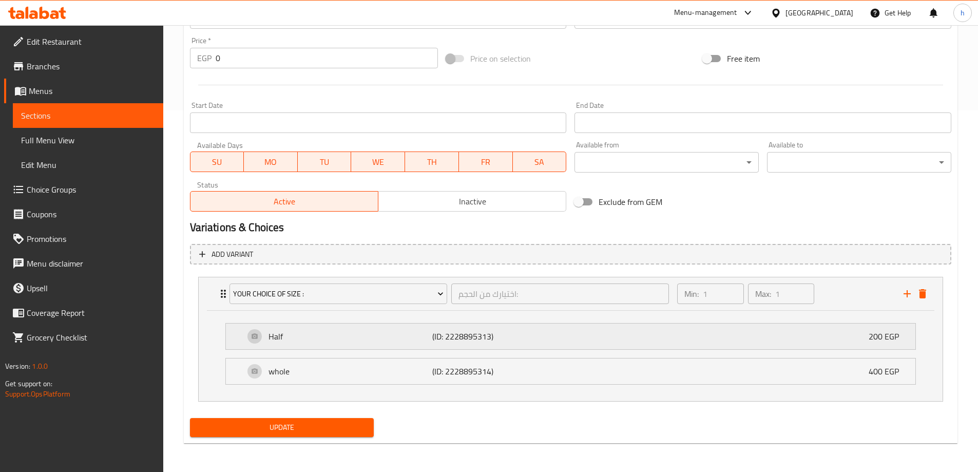
click at [287, 340] on p "Half" at bounding box center [350, 336] width 164 height 12
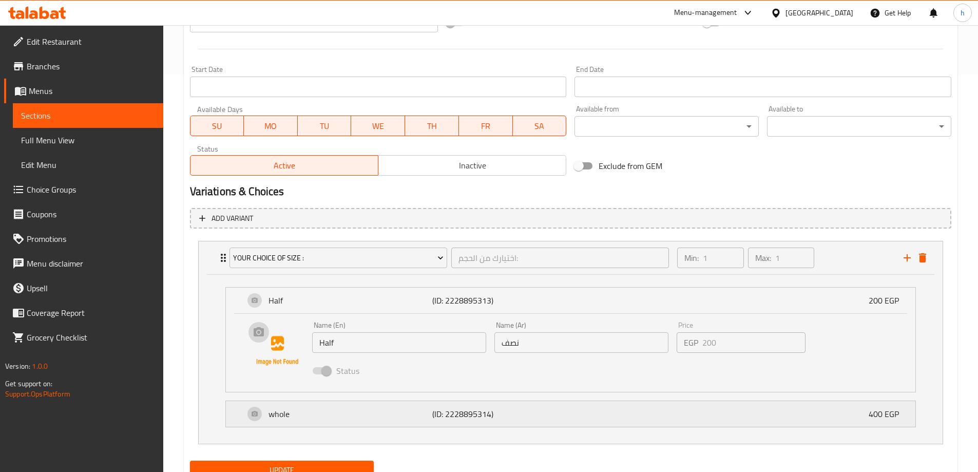
scroll to position [440, 0]
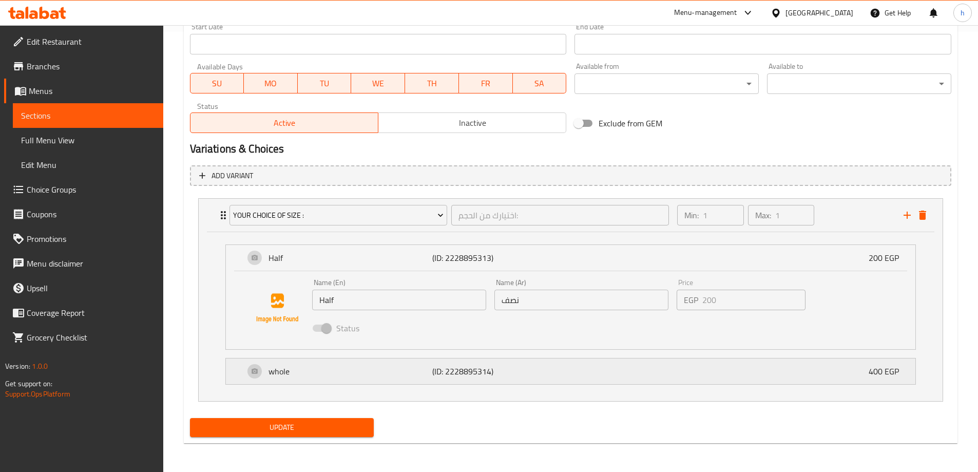
click at [234, 271] on div "whole (ID: 2228895314) 400 EGP" at bounding box center [570, 258] width 689 height 26
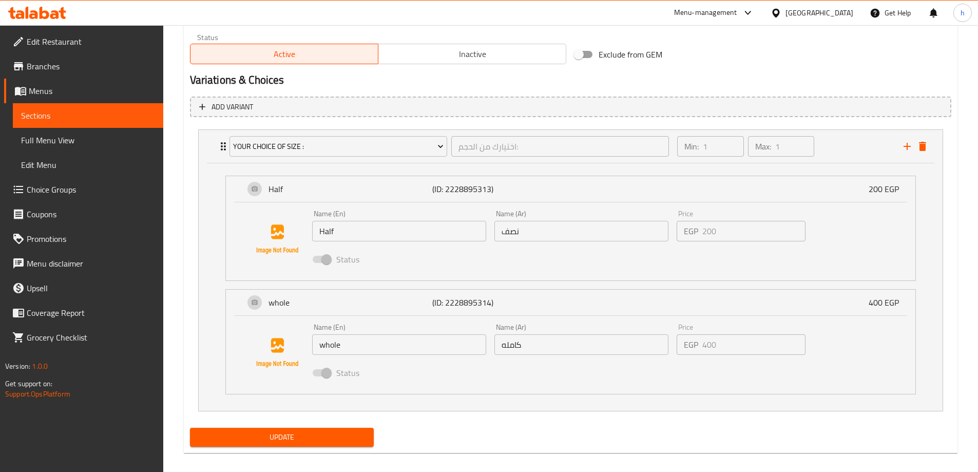
scroll to position [518, 0]
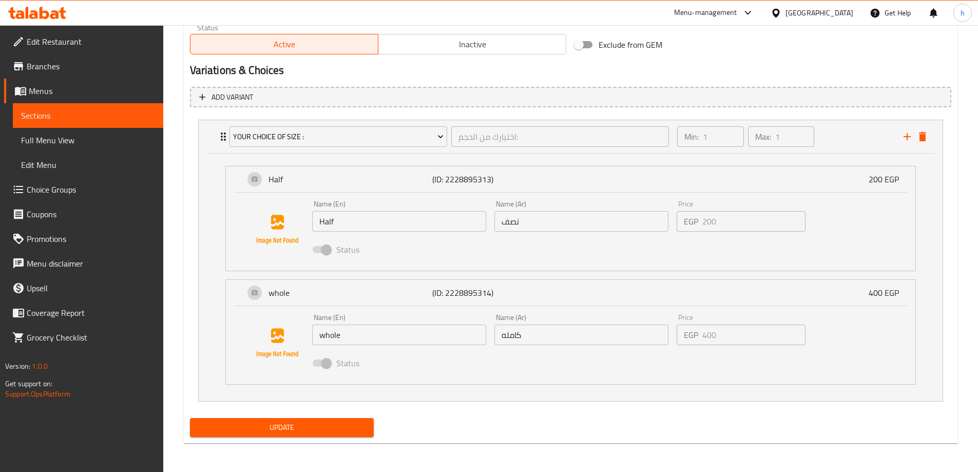
click at [351, 433] on span "Update" at bounding box center [282, 427] width 168 height 13
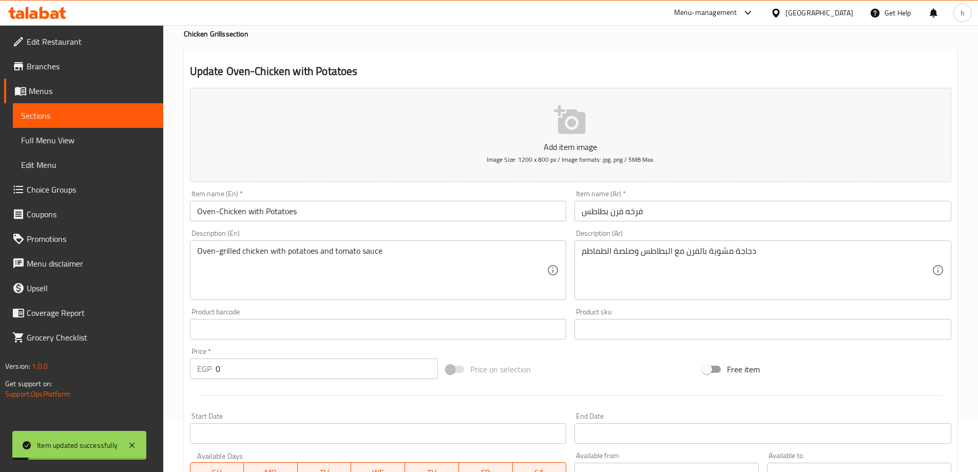
scroll to position [0, 0]
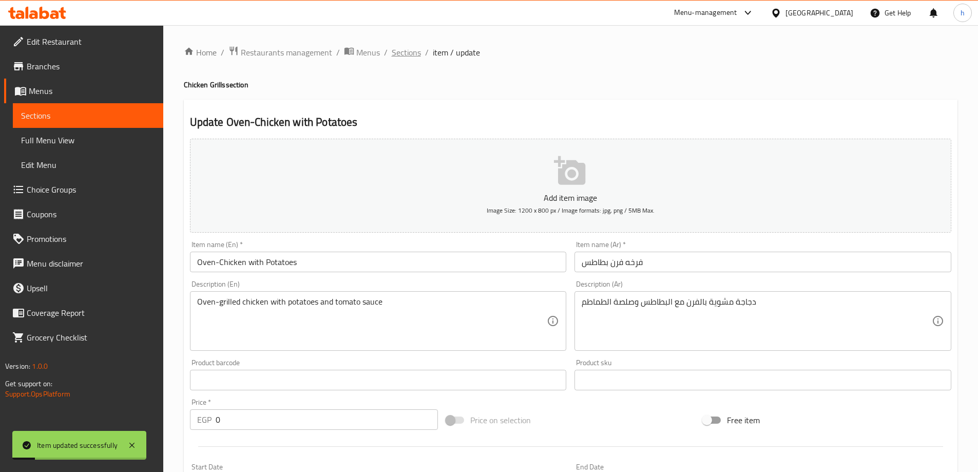
click at [410, 54] on span "Sections" at bounding box center [406, 52] width 29 height 12
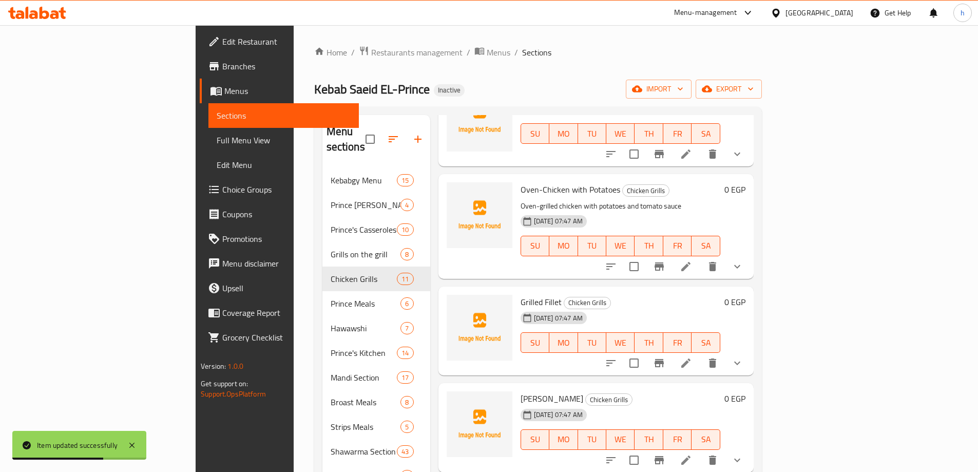
scroll to position [411, 0]
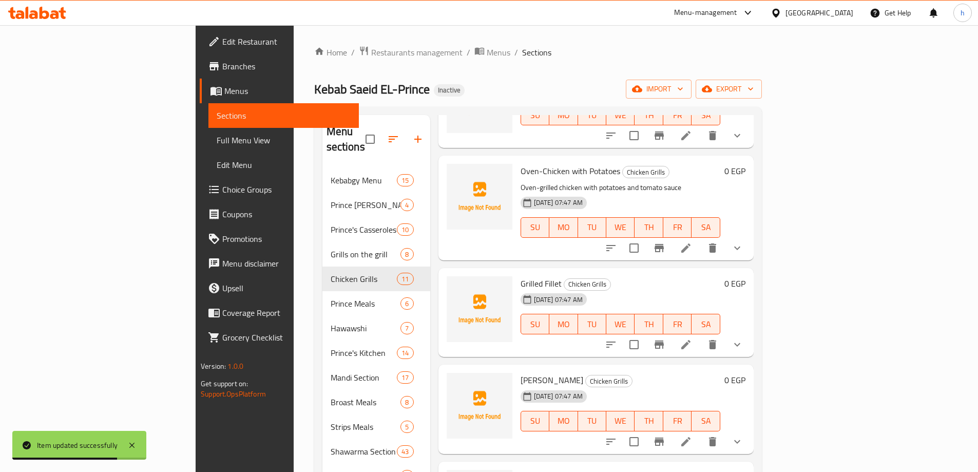
click at [700, 335] on li at bounding box center [685, 344] width 29 height 18
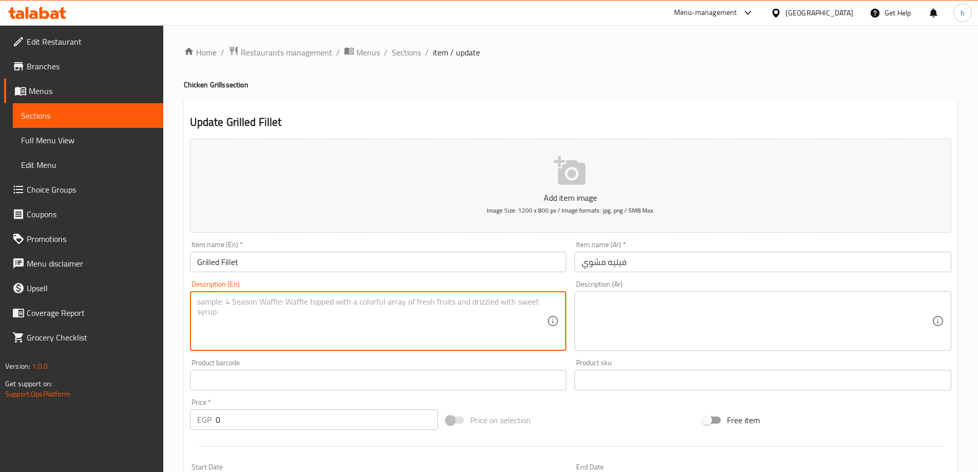
click at [361, 316] on textarea at bounding box center [372, 321] width 350 height 49
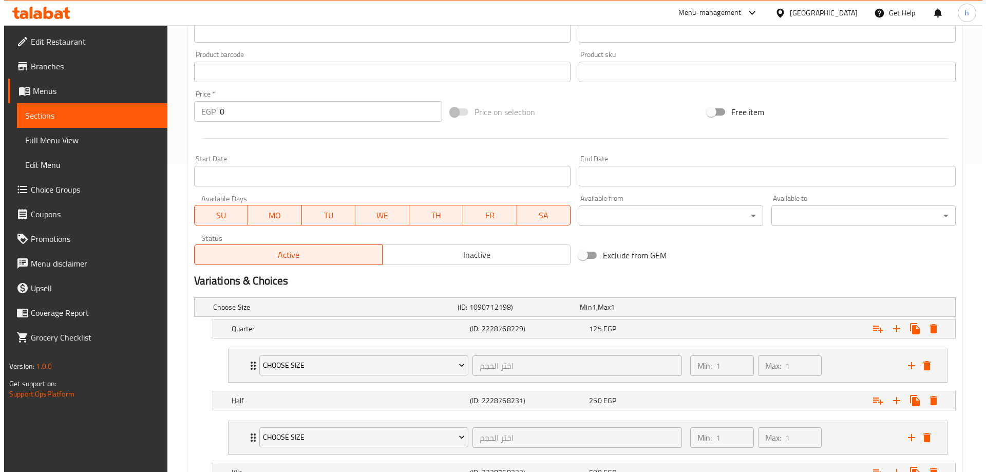
scroll to position [433, 0]
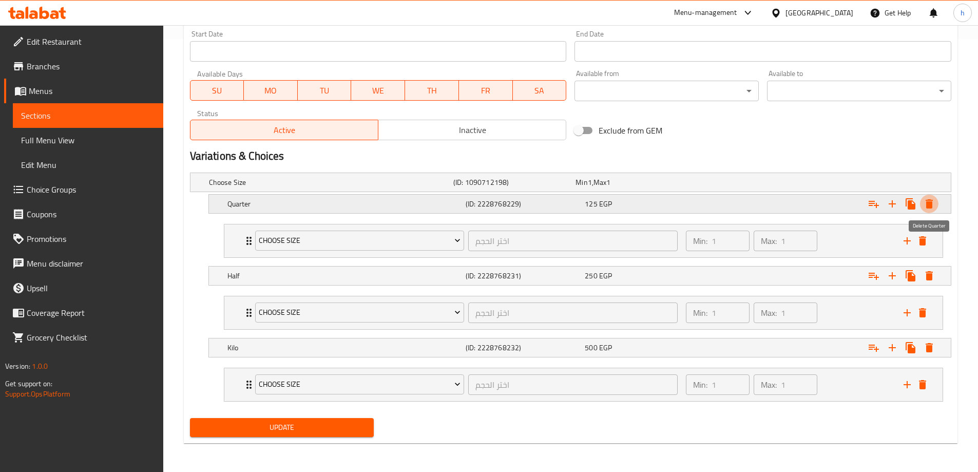
click at [929, 202] on icon "Expand" at bounding box center [928, 203] width 7 height 9
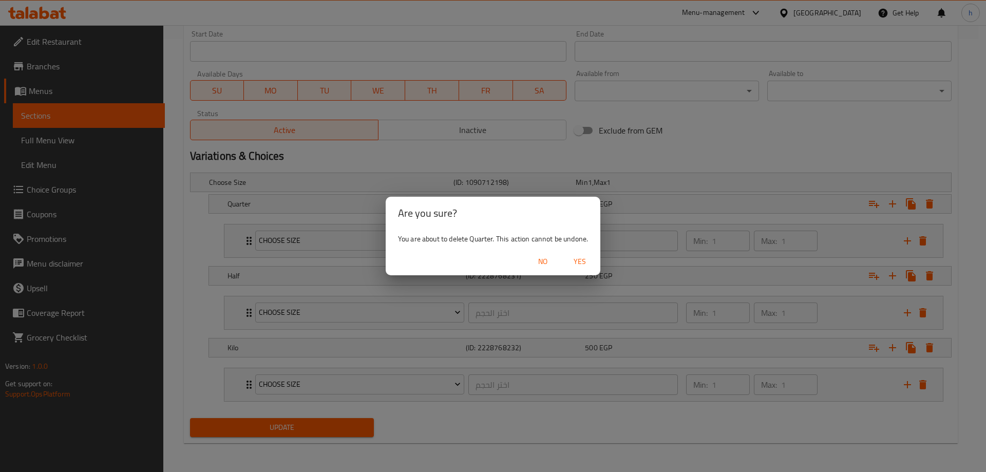
click at [577, 260] on span "Yes" at bounding box center [579, 261] width 25 height 13
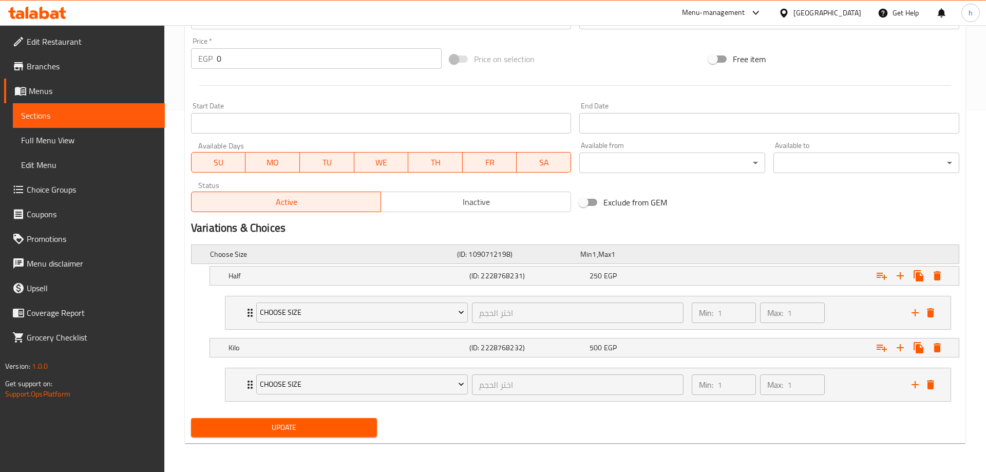
scroll to position [361, 0]
click at [936, 275] on button "Expand" at bounding box center [929, 275] width 18 height 18
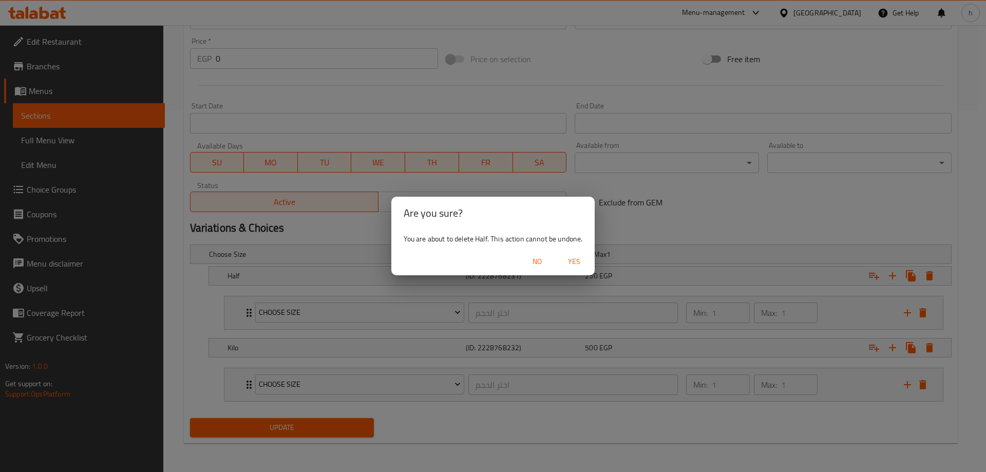
click at [567, 253] on button "Yes" at bounding box center [573, 261] width 33 height 19
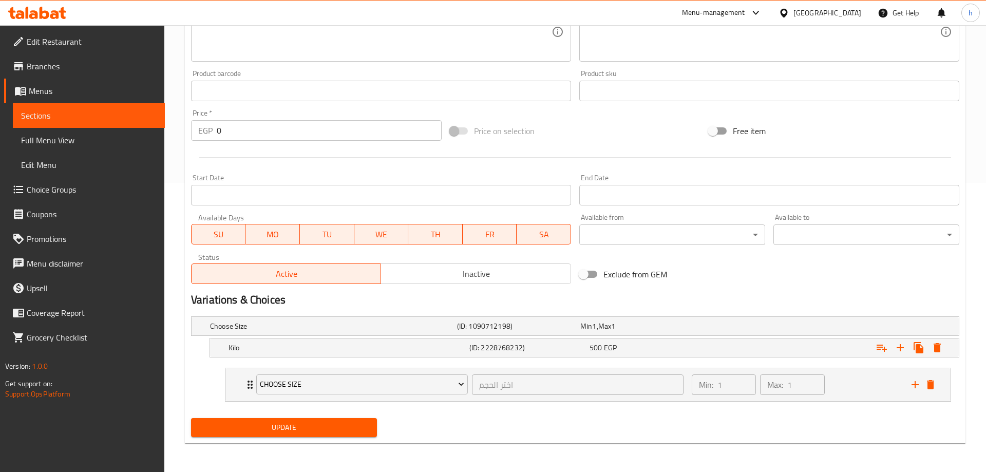
scroll to position [289, 0]
click at [928, 347] on icon "Expand" at bounding box center [928, 347] width 7 height 9
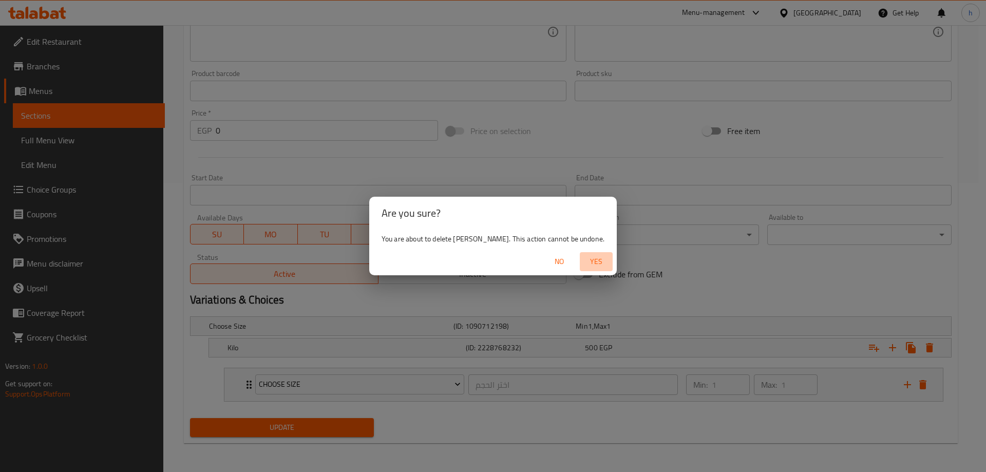
click at [584, 259] on span "Yes" at bounding box center [596, 261] width 25 height 13
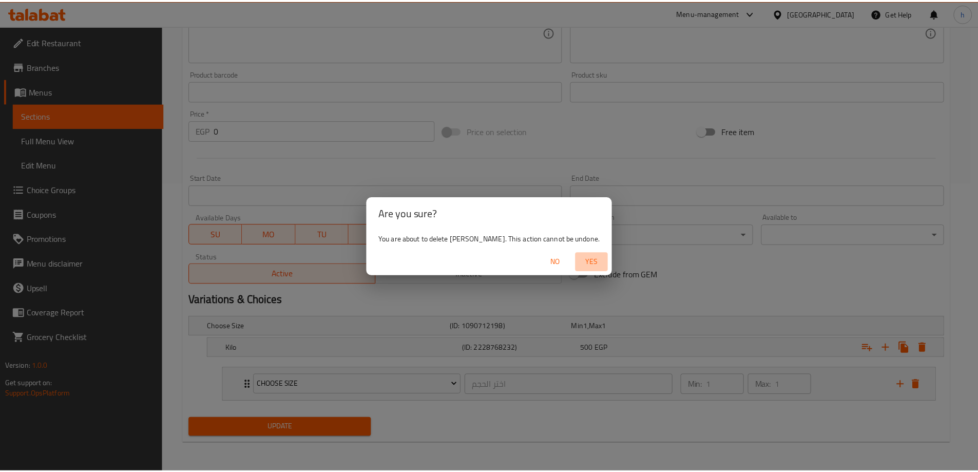
scroll to position [267, 0]
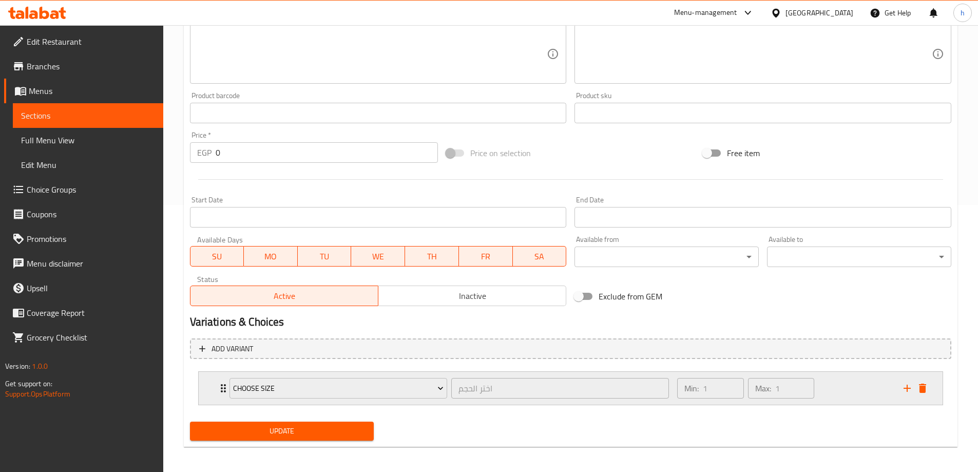
click at [219, 382] on icon "Expand" at bounding box center [223, 388] width 12 height 12
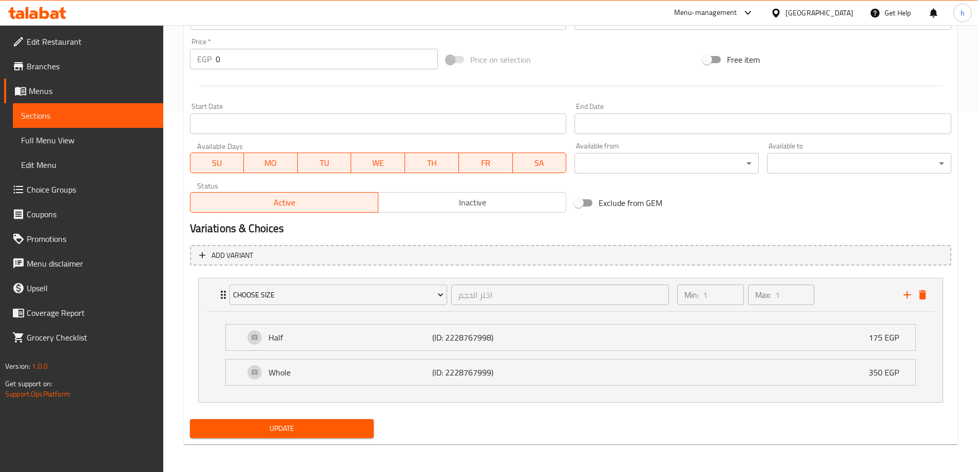
scroll to position [361, 0]
click at [481, 337] on p "(ID: 2228767998)" at bounding box center [486, 336] width 109 height 12
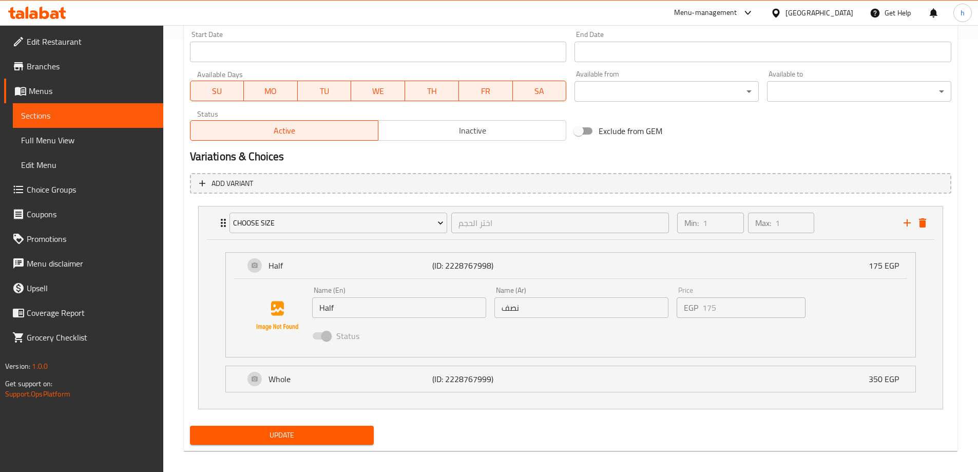
scroll to position [440, 0]
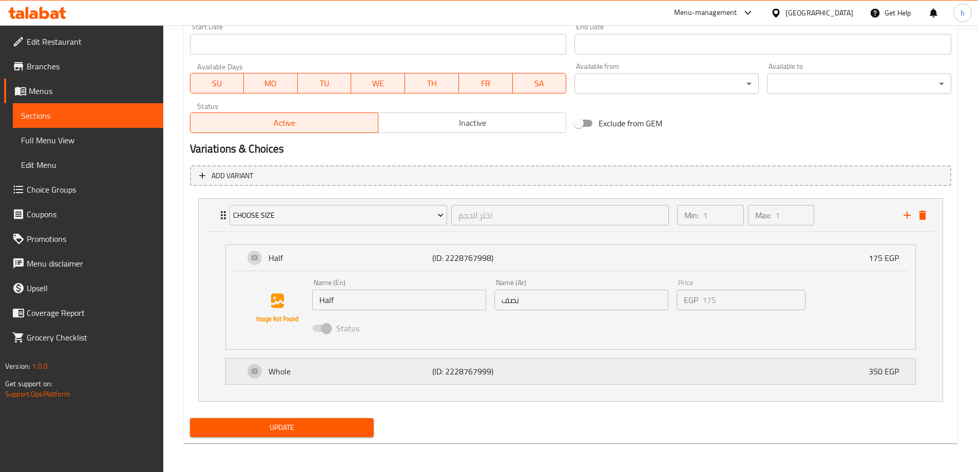
click at [515, 369] on p "(ID: 2228767999)" at bounding box center [486, 371] width 109 height 12
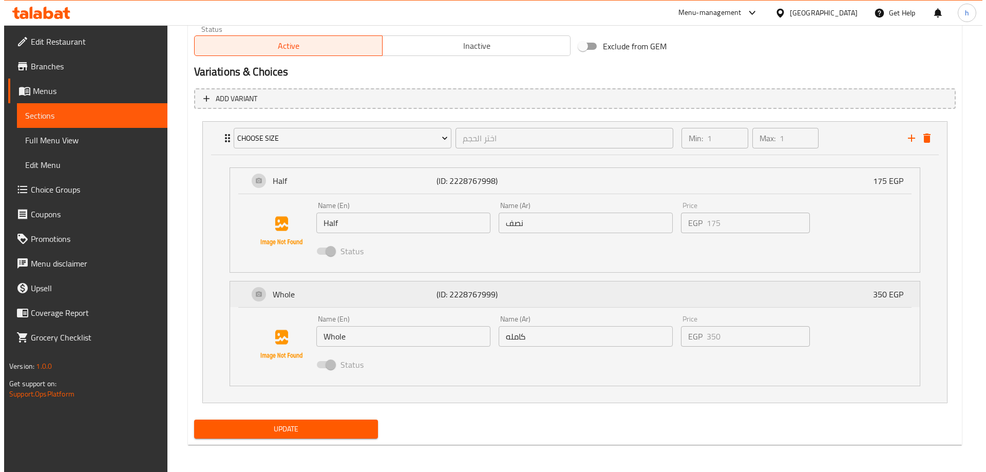
scroll to position [518, 0]
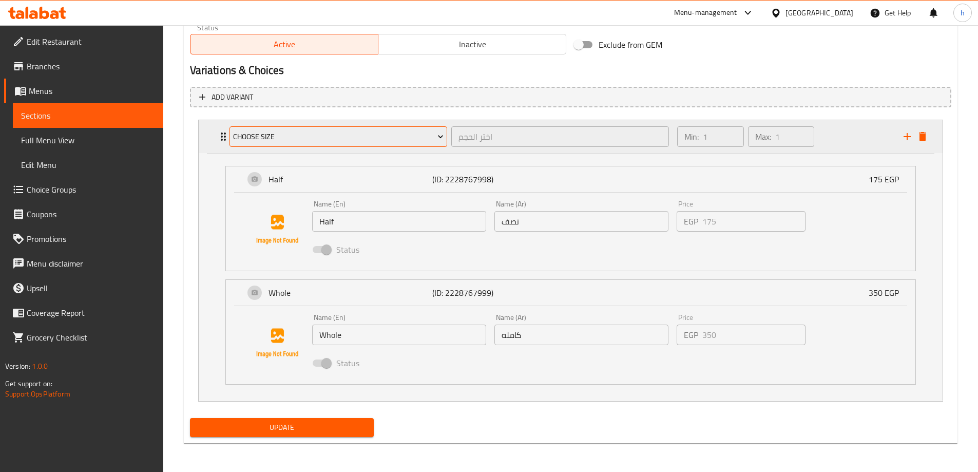
click at [230, 132] on button "Choose Size" at bounding box center [338, 136] width 218 height 21
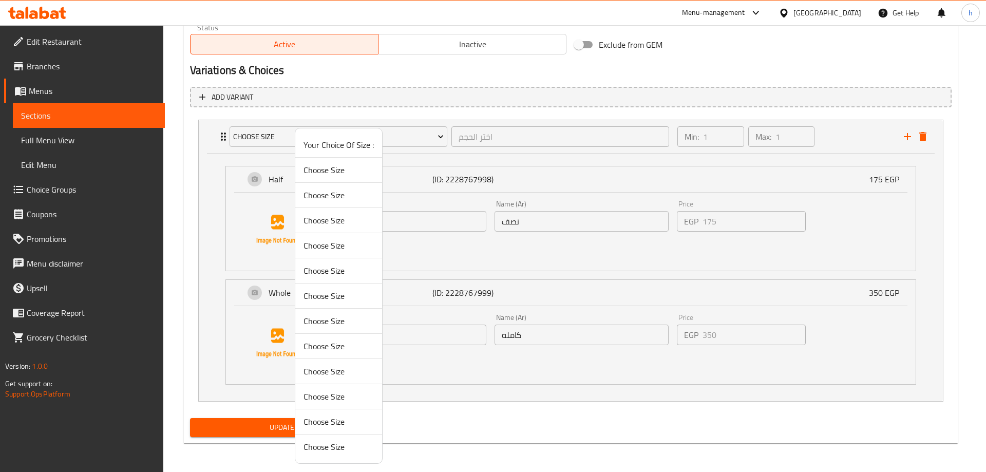
click at [326, 172] on span "Choose Size" at bounding box center [338, 170] width 70 height 12
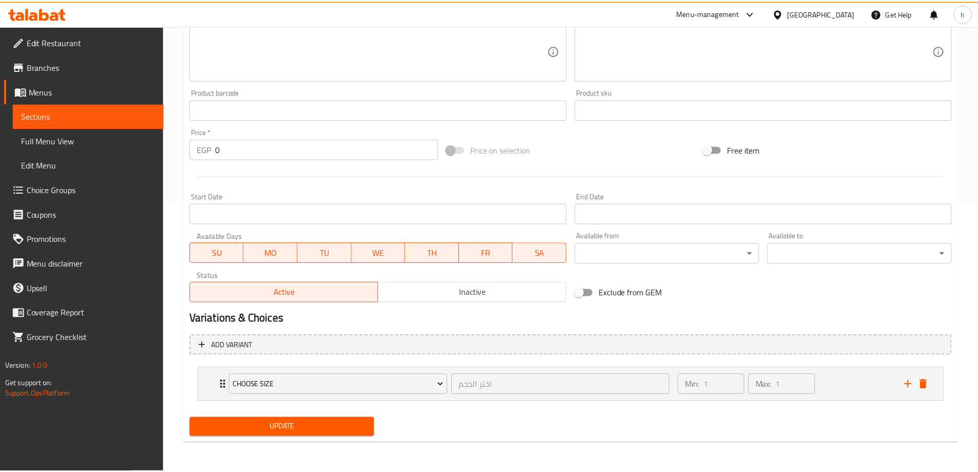
scroll to position [271, 0]
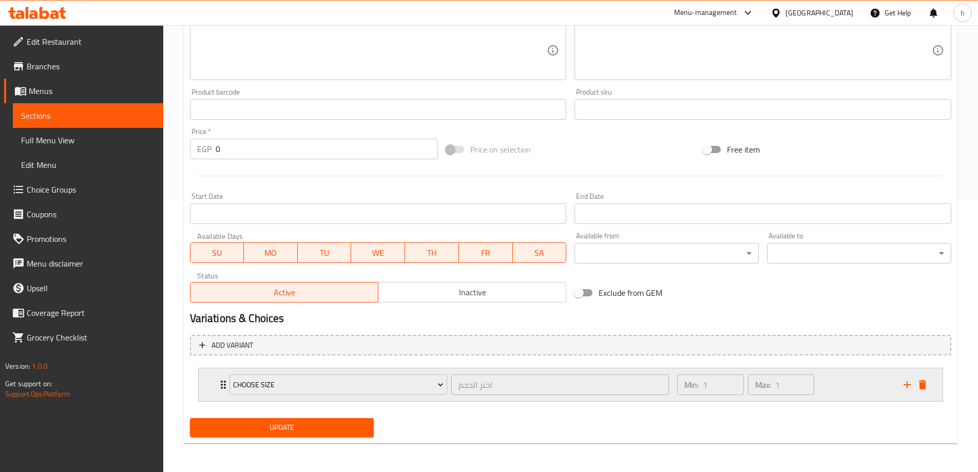
click at [220, 382] on icon "Expand" at bounding box center [223, 384] width 12 height 12
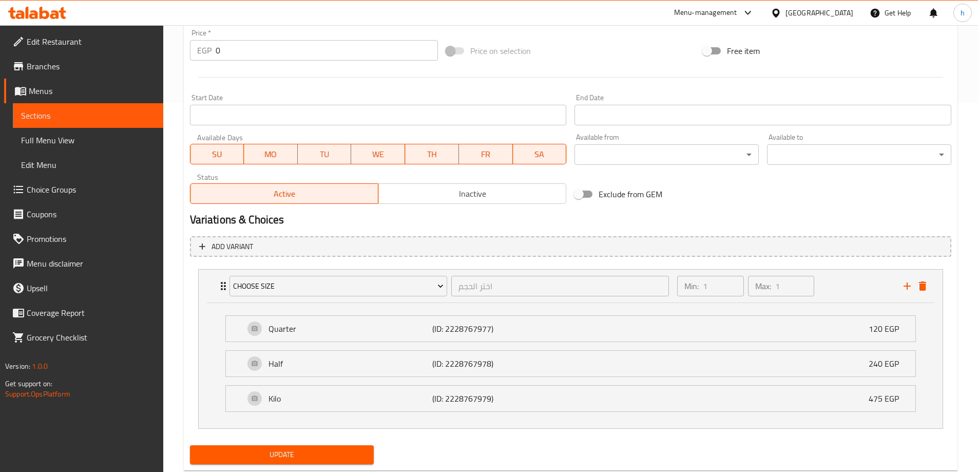
scroll to position [396, 0]
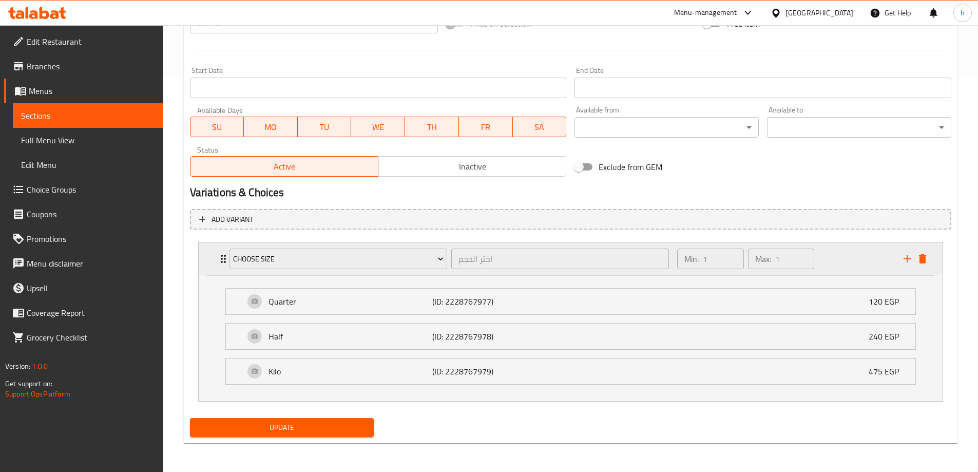
click at [228, 260] on div "Choose Size" at bounding box center [338, 258] width 222 height 25
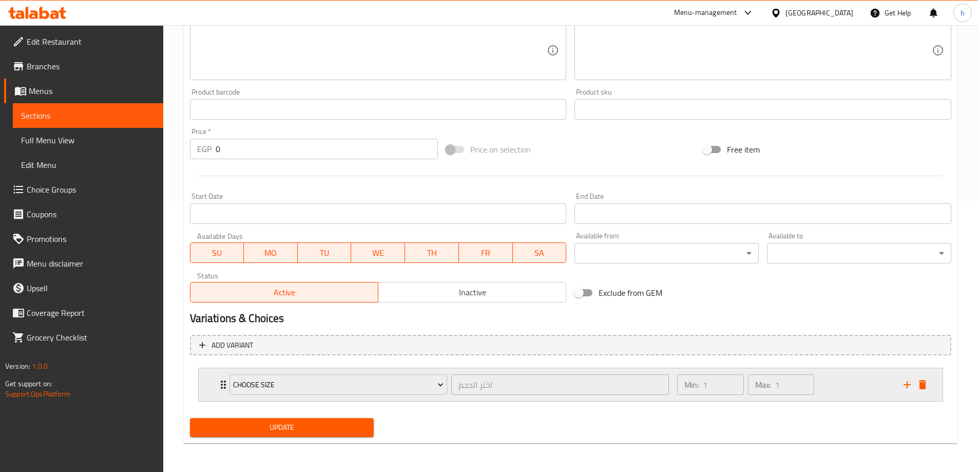
click at [221, 388] on icon "Expand" at bounding box center [223, 384] width 5 height 8
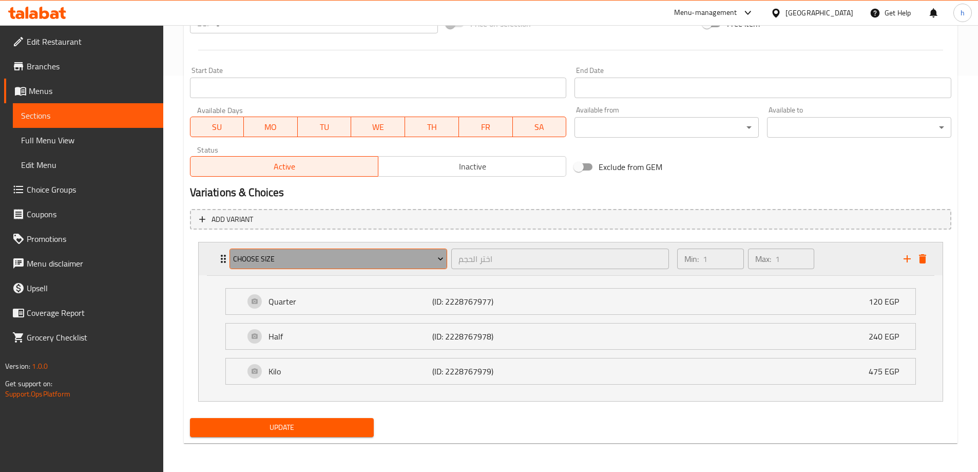
click at [255, 255] on span "Choose Size" at bounding box center [338, 259] width 210 height 13
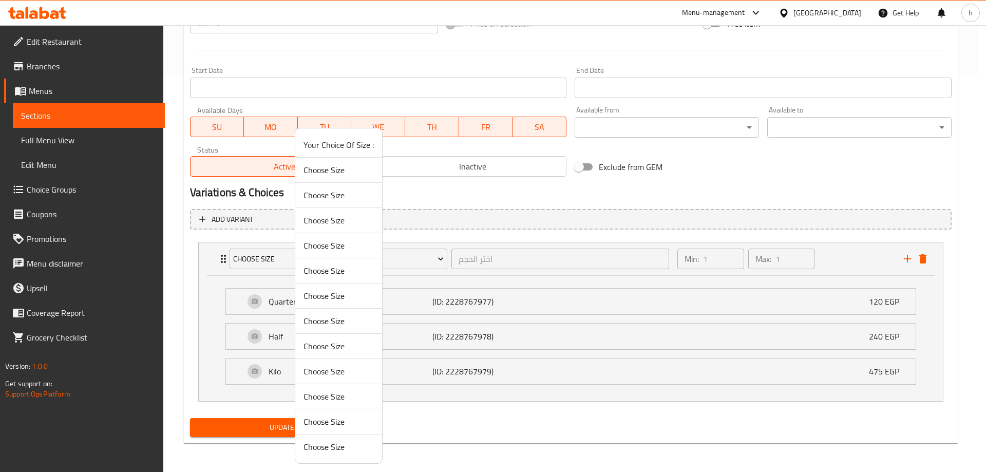
click at [342, 370] on span "Choose Size" at bounding box center [338, 371] width 70 height 12
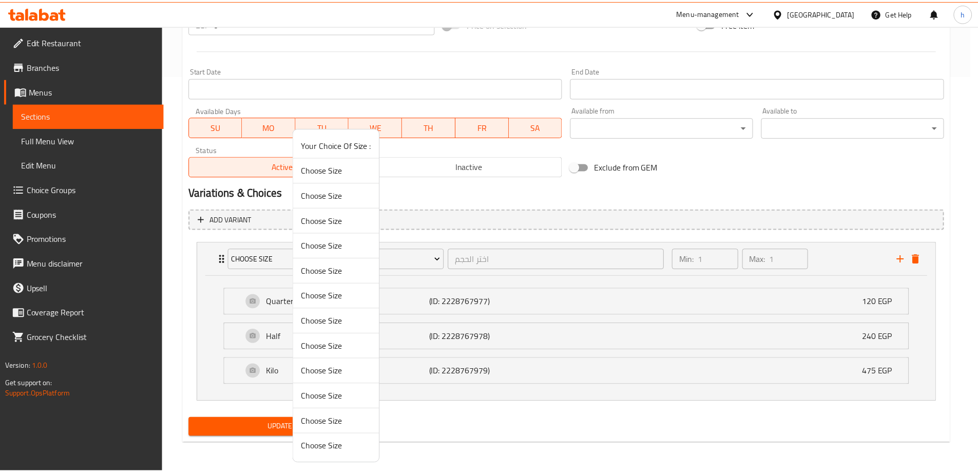
scroll to position [271, 0]
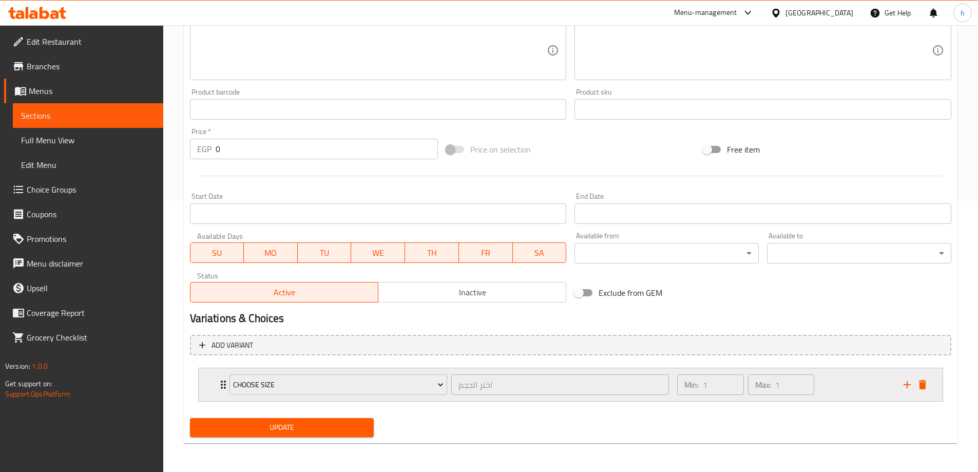
click at [226, 384] on div "Choose Size اختر الحجم ​" at bounding box center [449, 384] width 452 height 33
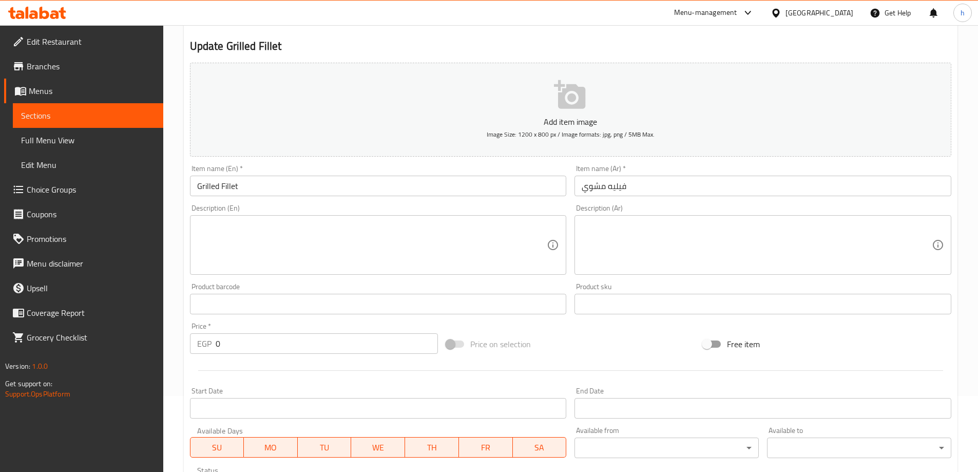
scroll to position [2, 0]
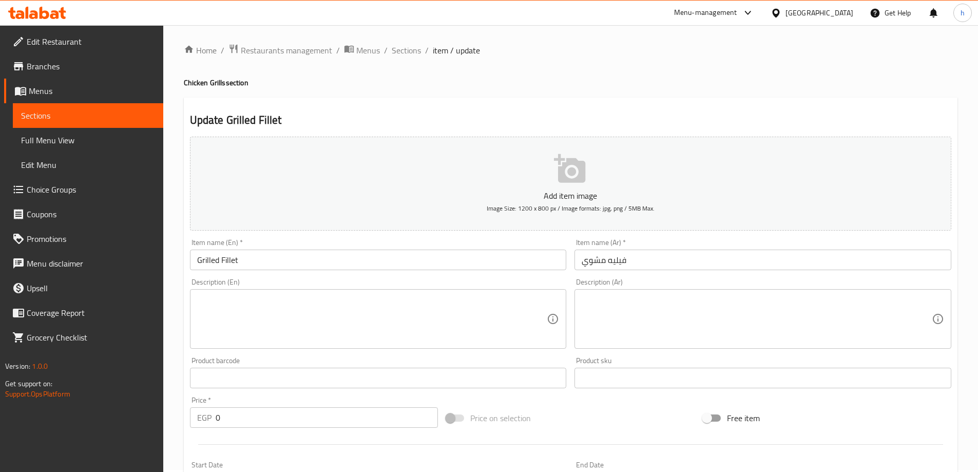
click at [780, 290] on div "Description (Ar)" at bounding box center [762, 319] width 377 height 60
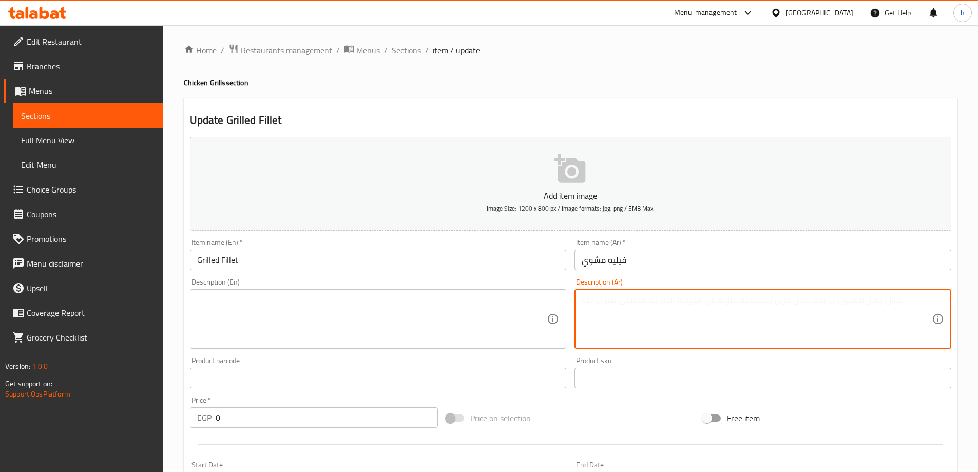
paste textarea "شرائح فيليه مشوية على الفحم أو الجريل."
type textarea "شرائح فيليه مشوية على الفحم أو الجريل."
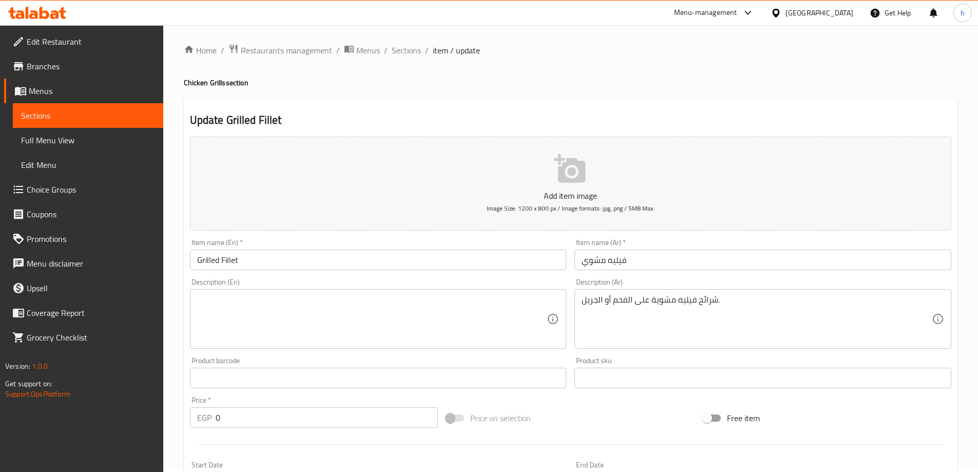
click at [508, 305] on textarea at bounding box center [372, 319] width 350 height 49
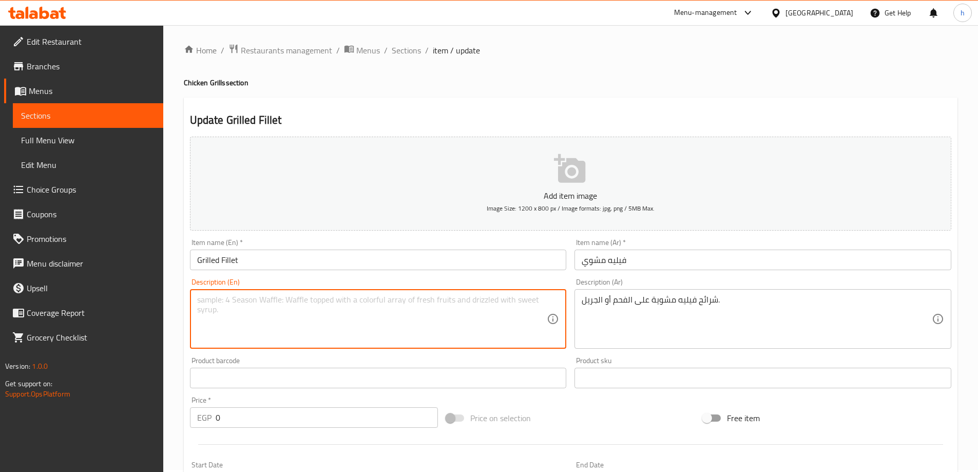
paste textarea "Fillet slices grilled over charcoal or grill."
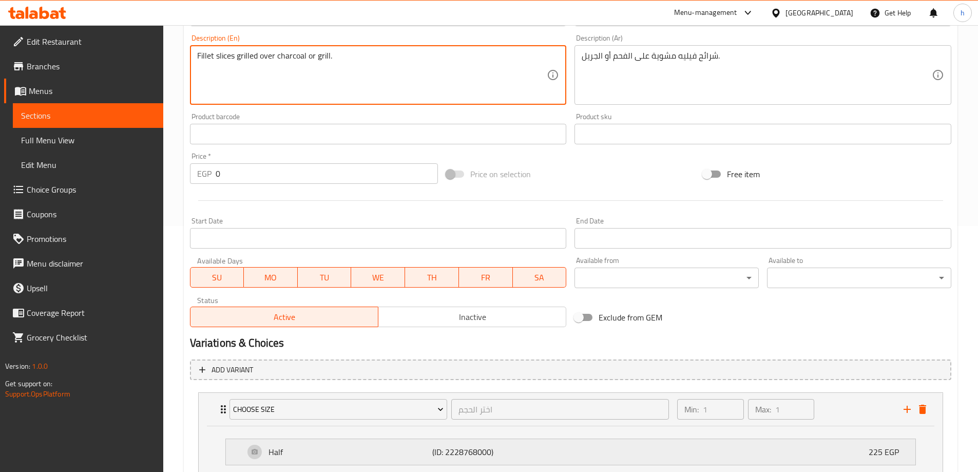
scroll to position [361, 0]
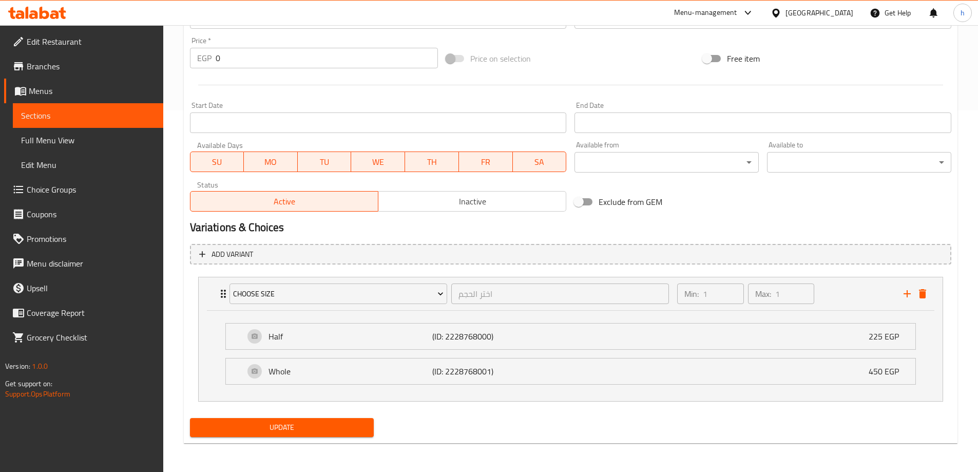
type textarea "Fillet slices grilled over charcoal or grill."
click at [354, 428] on span "Update" at bounding box center [282, 427] width 168 height 13
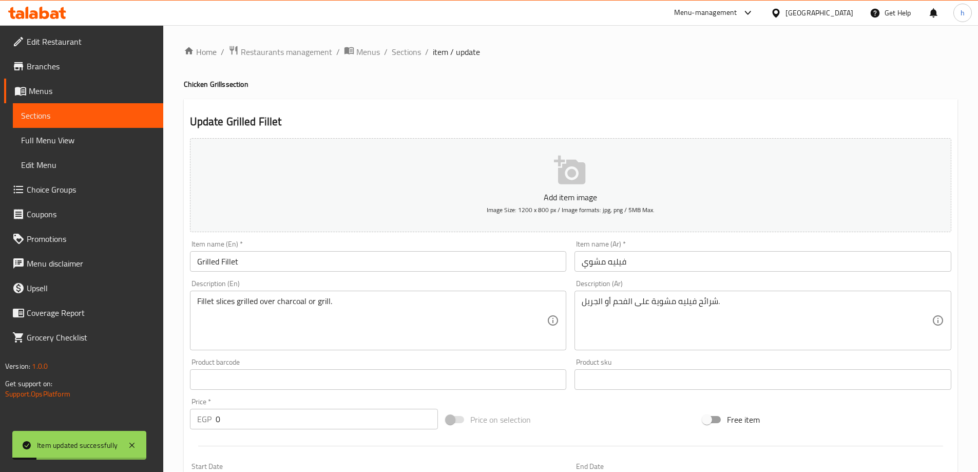
scroll to position [0, 0]
click at [407, 54] on span "Sections" at bounding box center [406, 52] width 29 height 12
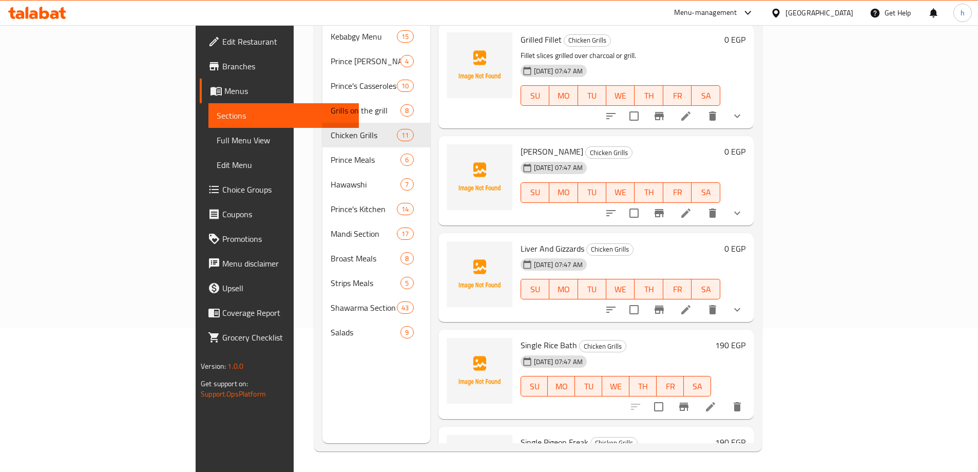
scroll to position [459, 0]
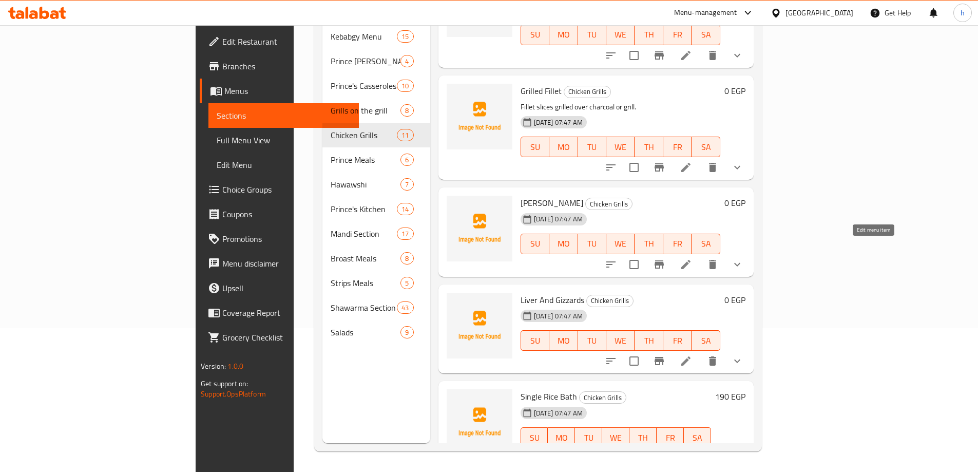
click at [690, 260] on icon at bounding box center [685, 264] width 9 height 9
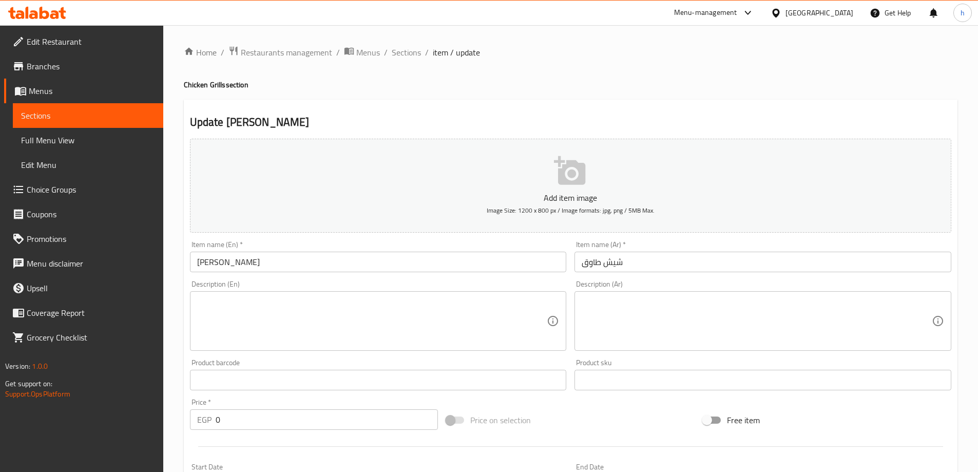
click at [667, 258] on input "شيش طاوق" at bounding box center [762, 262] width 377 height 21
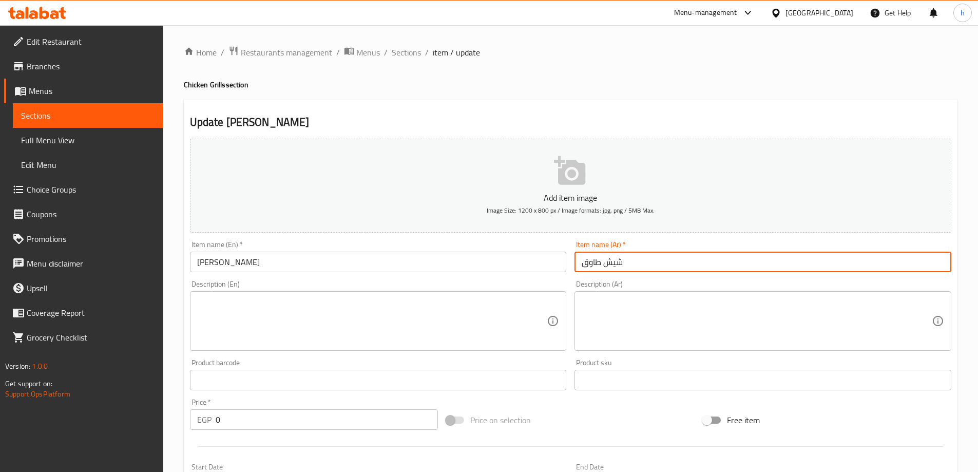
click at [667, 258] on input "شيش طاوق" at bounding box center [762, 262] width 377 height 21
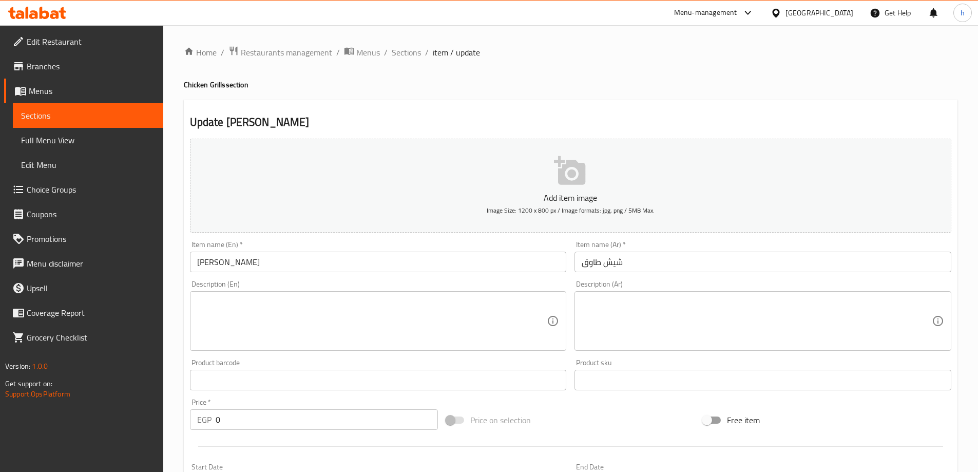
click at [832, 345] on textarea at bounding box center [757, 321] width 350 height 49
click at [767, 322] on textarea at bounding box center [757, 321] width 350 height 49
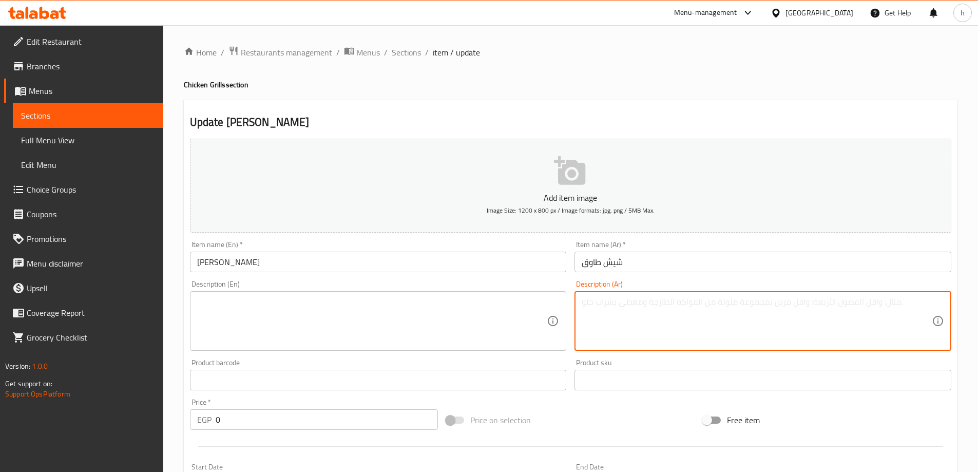
paste textarea "سياخ دجاج متبلة ومشوية"
type textarea "سياخ دجاج متبلة ومشوية"
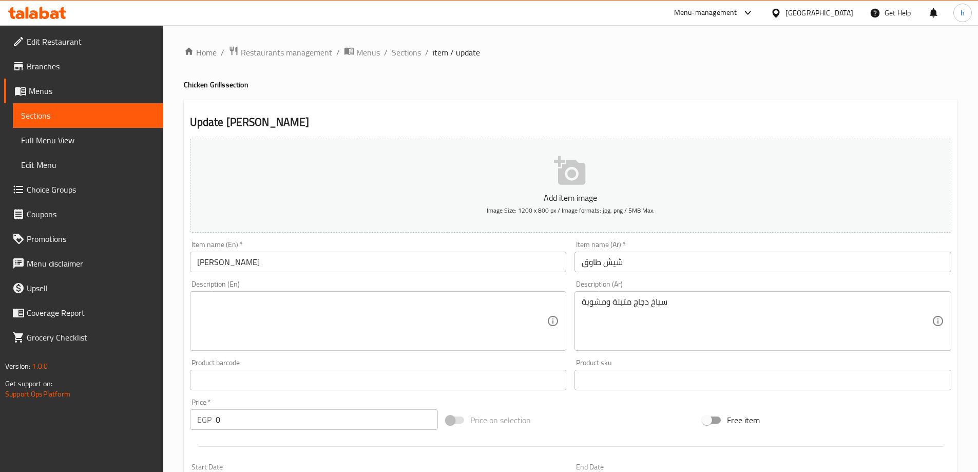
click at [428, 283] on div "Description (En) Description (En)" at bounding box center [378, 315] width 377 height 70
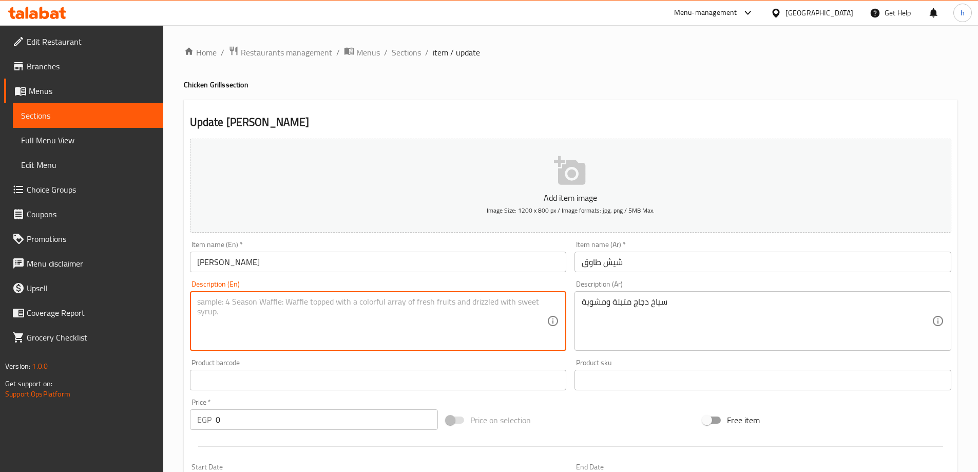
click at [430, 304] on textarea at bounding box center [372, 321] width 350 height 49
paste textarea "Marinated and grilled chicken skewers"
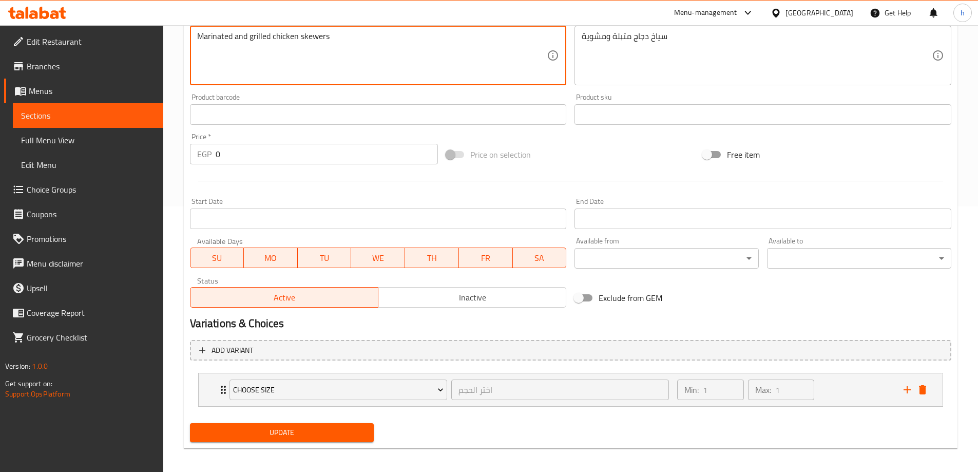
scroll to position [271, 0]
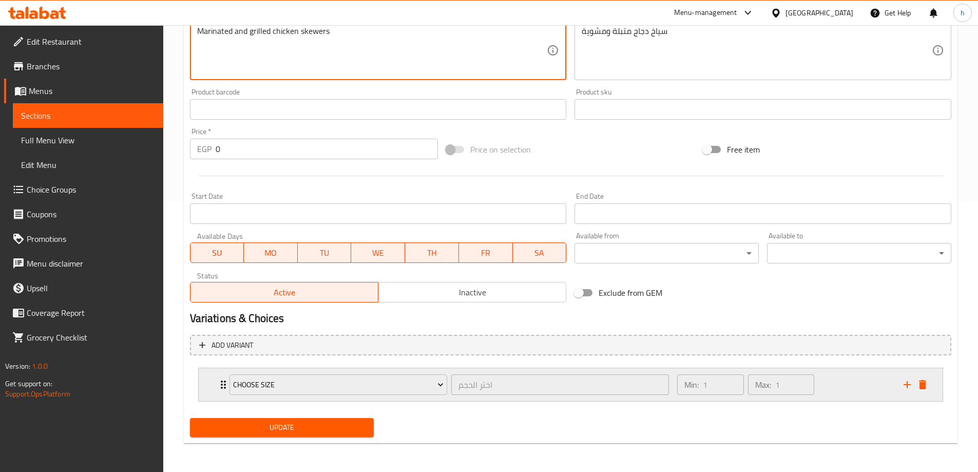
click at [222, 384] on icon "Expand" at bounding box center [223, 384] width 12 height 12
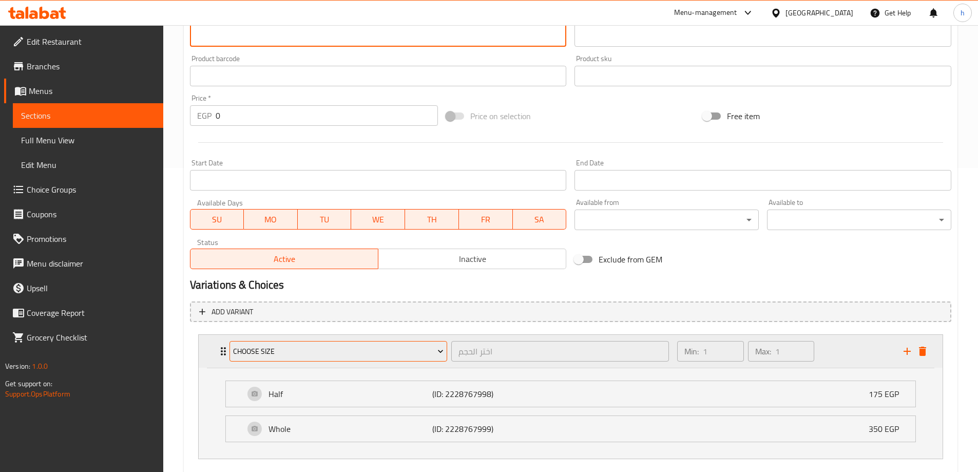
scroll to position [322, 0]
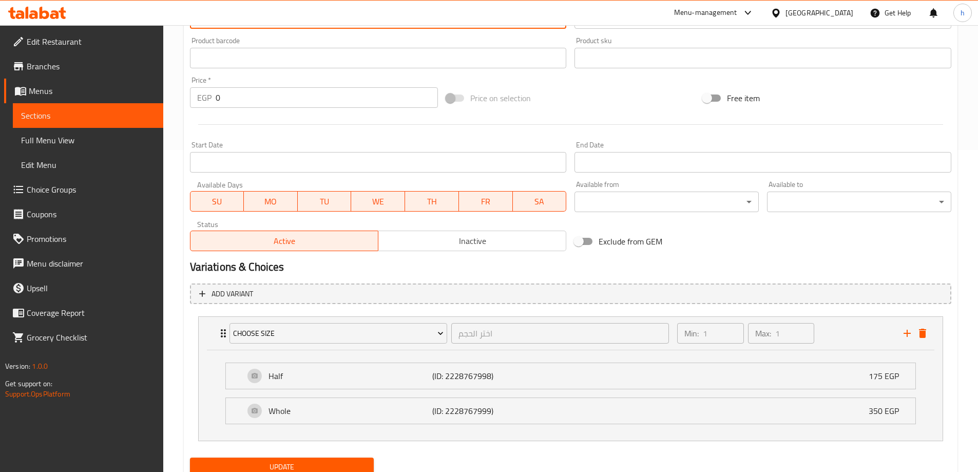
type textarea "Marinated and grilled chicken skewers"
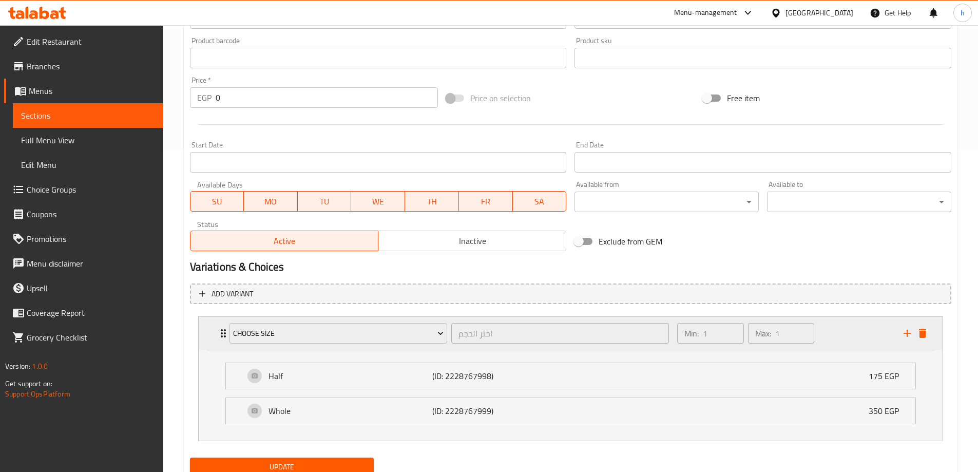
drag, startPoint x: 221, startPoint y: 335, endPoint x: 226, endPoint y: 333, distance: 5.4
click at [221, 335] on icon "Expand" at bounding box center [223, 333] width 12 height 12
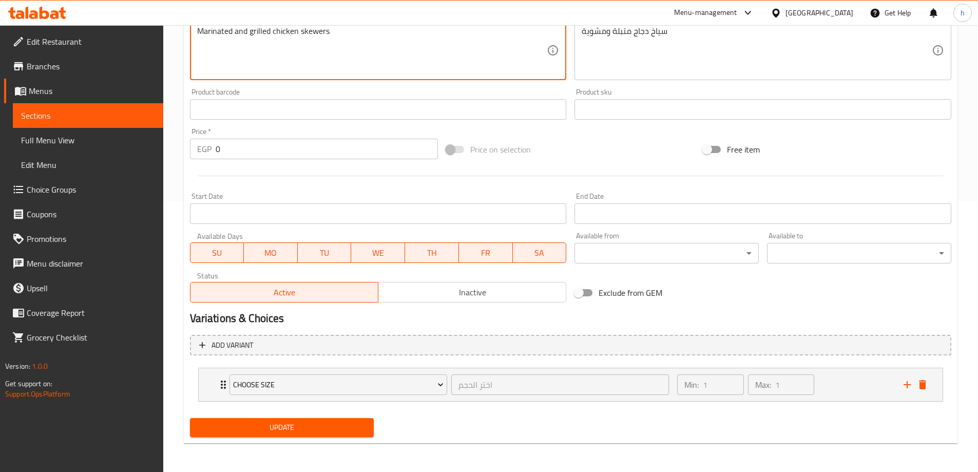
scroll to position [271, 0]
click at [226, 381] on div "Choose Size اختر الحجم ​" at bounding box center [449, 384] width 452 height 33
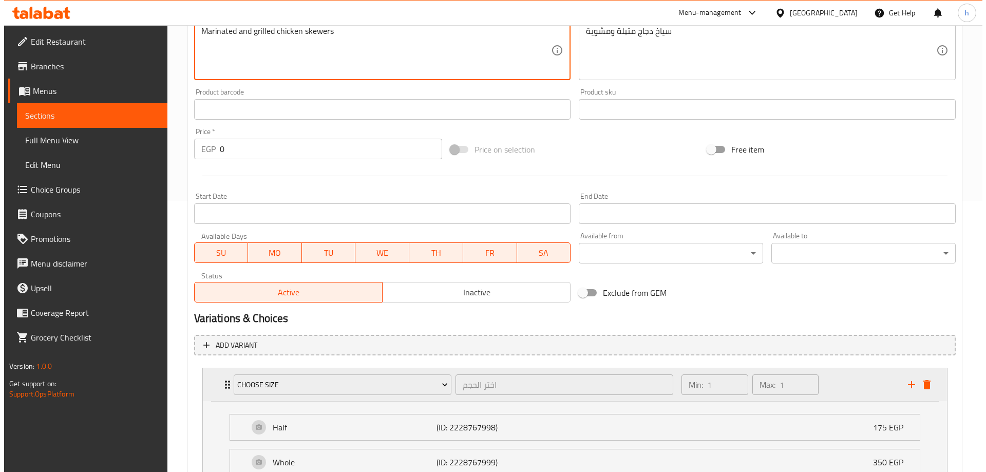
scroll to position [322, 0]
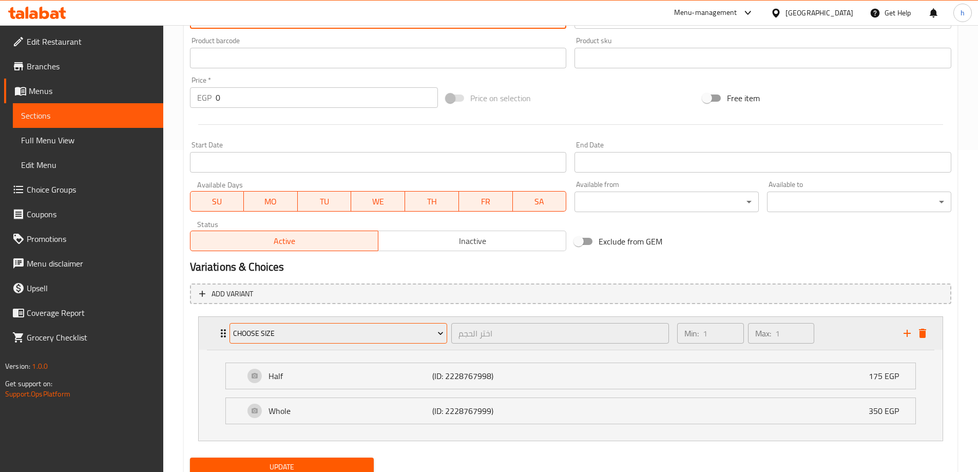
click at [266, 331] on span "Choose Size" at bounding box center [338, 333] width 210 height 13
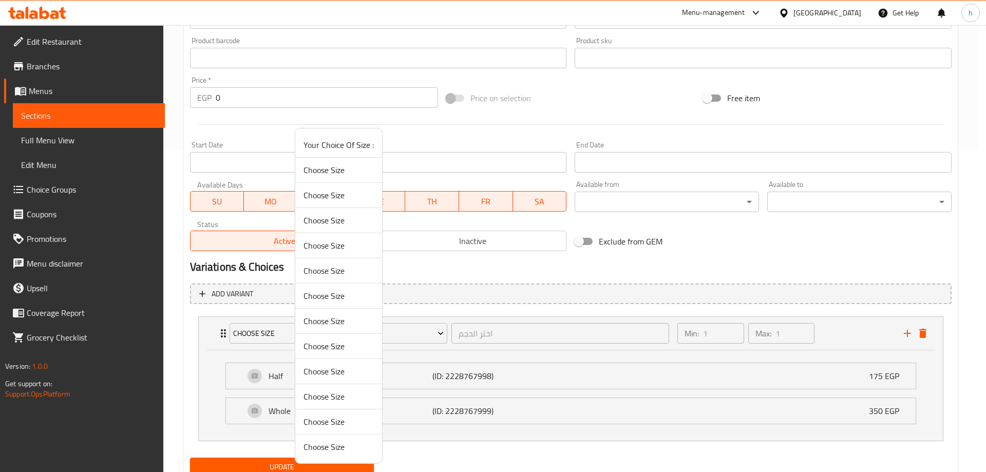
click at [334, 373] on span "Choose Size" at bounding box center [338, 371] width 70 height 12
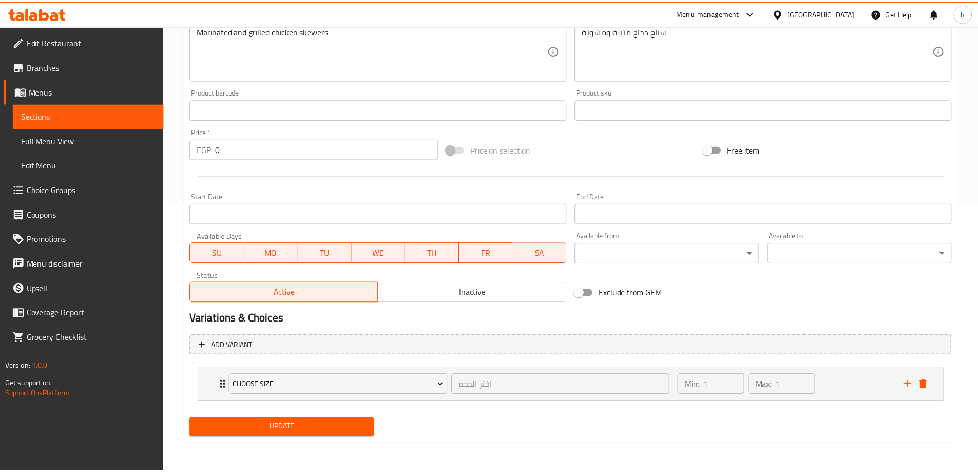
scroll to position [271, 0]
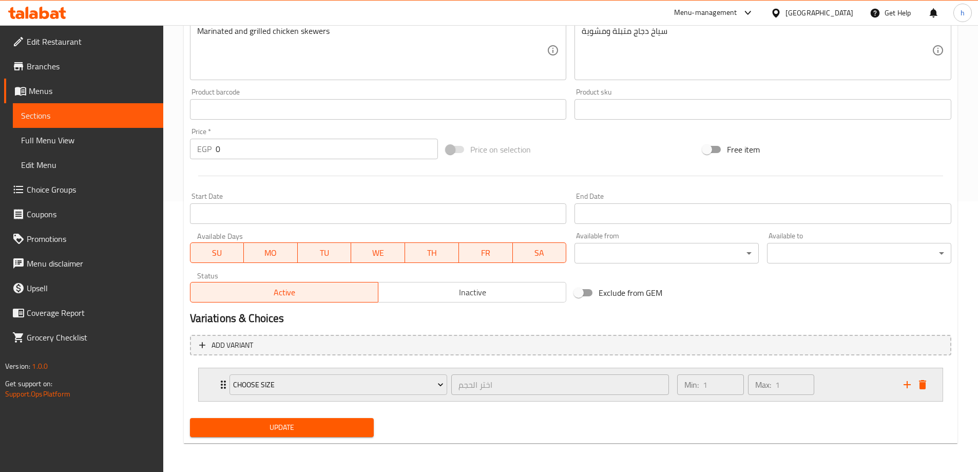
click at [226, 377] on div "Choose Size اختر الحجم ​" at bounding box center [449, 384] width 452 height 33
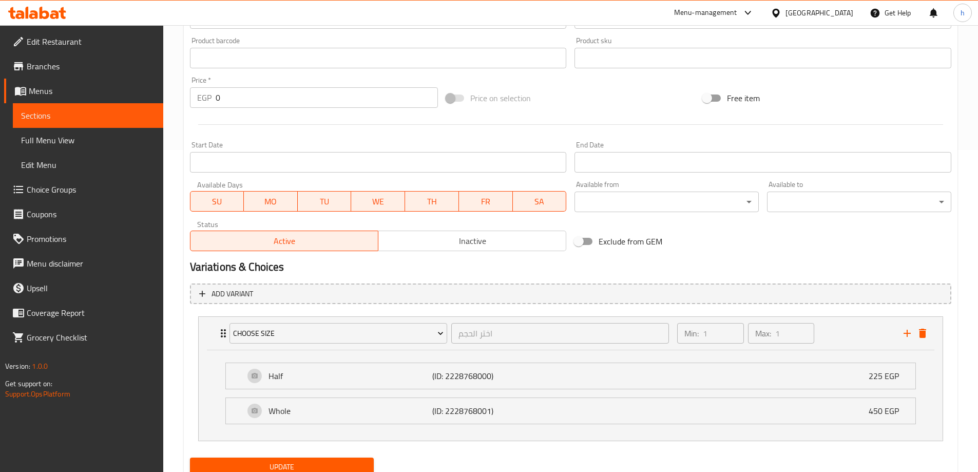
scroll to position [361, 0]
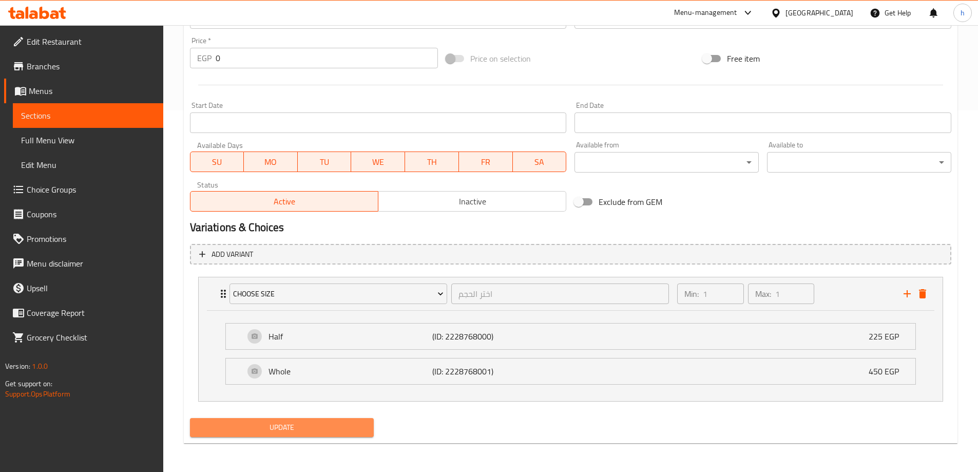
click at [365, 431] on span "Update" at bounding box center [282, 427] width 168 height 13
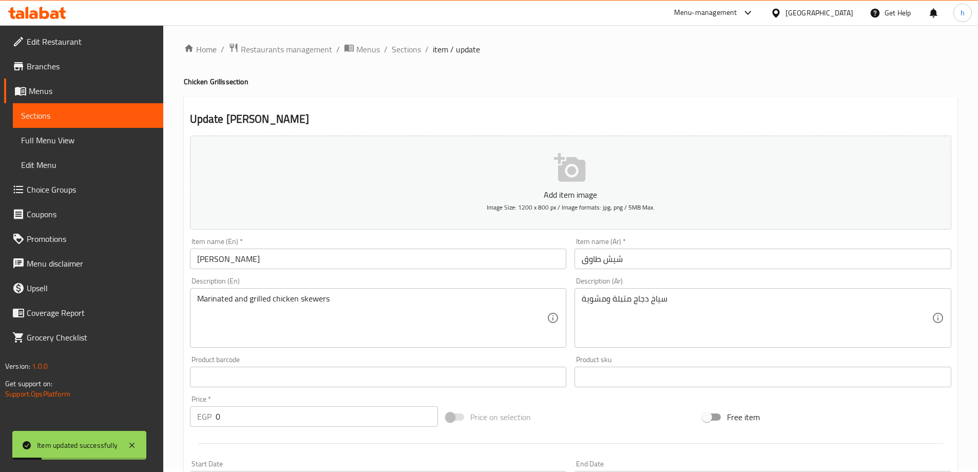
scroll to position [0, 0]
click at [410, 54] on span "Sections" at bounding box center [406, 52] width 29 height 12
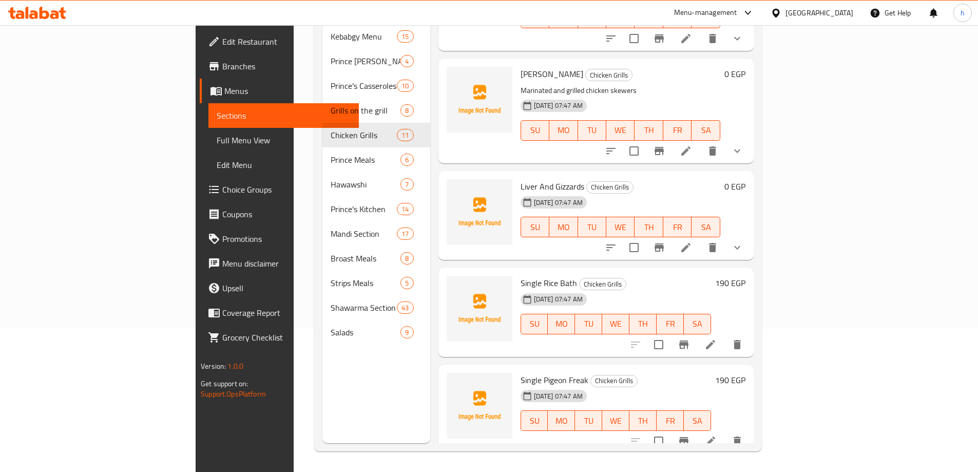
scroll to position [577, 0]
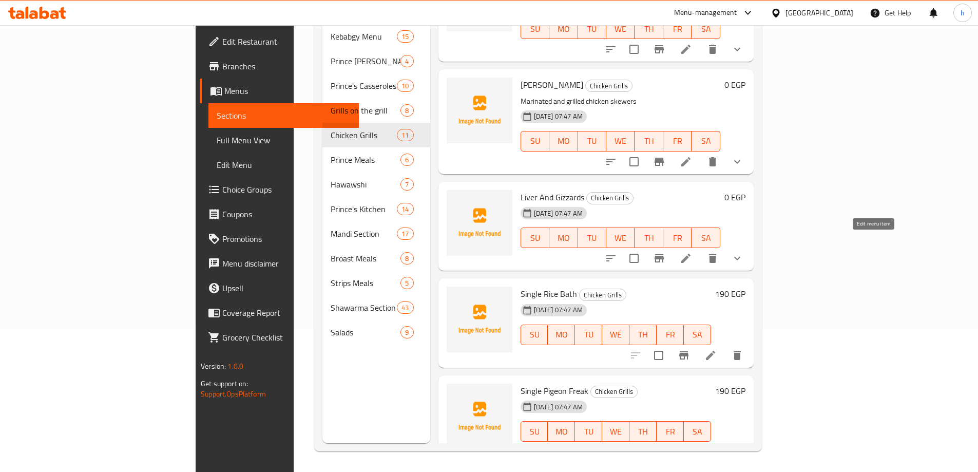
click at [692, 252] on icon at bounding box center [686, 258] width 12 height 12
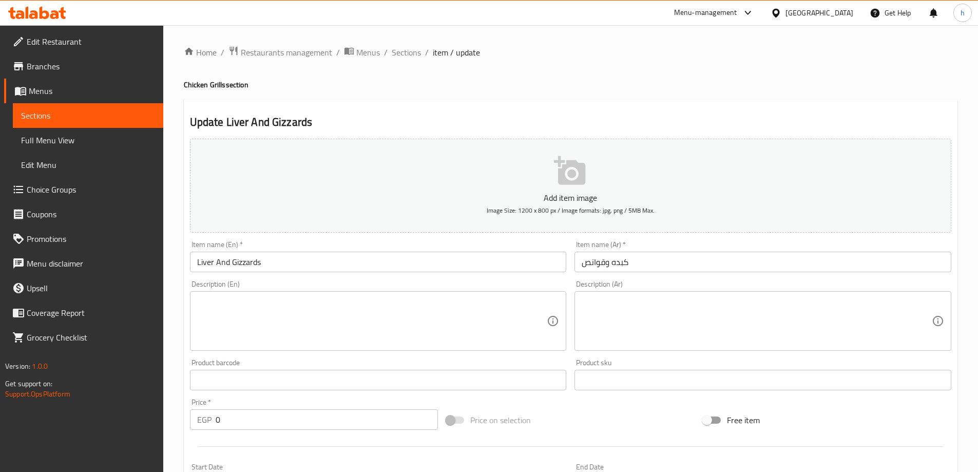
click at [253, 259] on input "Liver And Gizzards" at bounding box center [378, 262] width 377 height 21
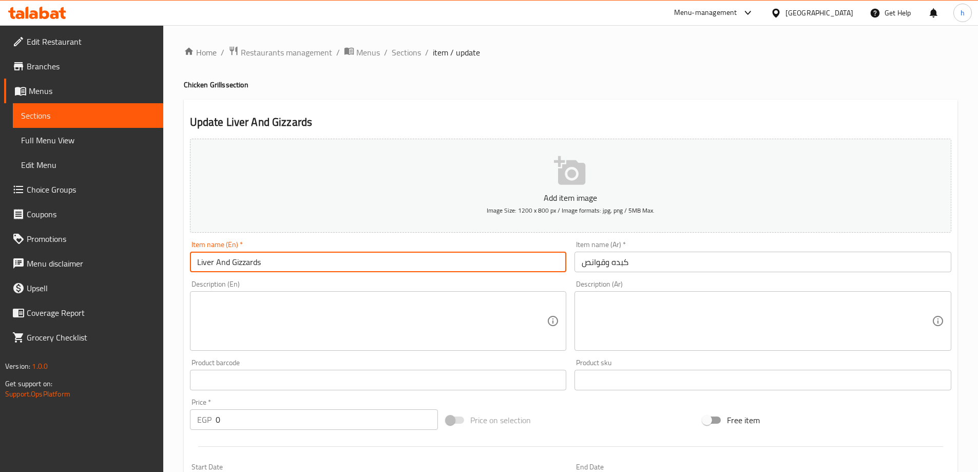
click at [253, 260] on input "Liver And Gizzards" at bounding box center [378, 262] width 377 height 21
paste input "blet"
type input "Liver And Giblets"
click at [357, 306] on textarea at bounding box center [372, 321] width 350 height 49
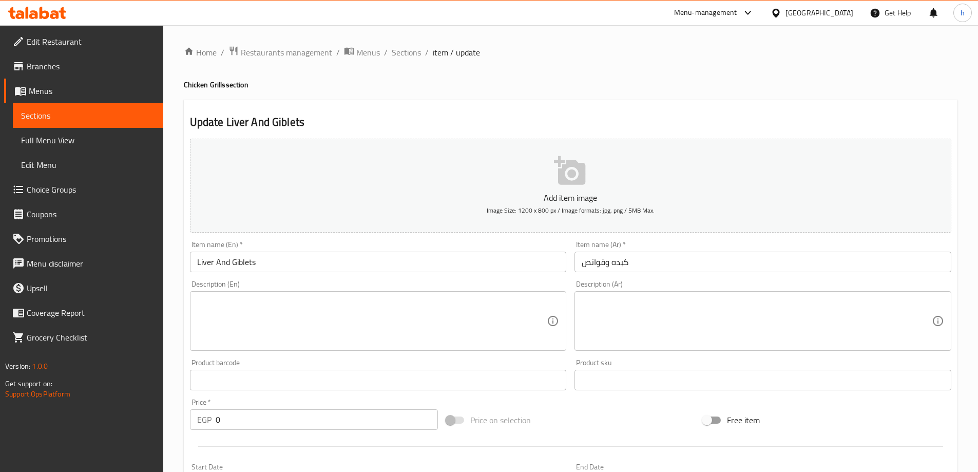
click at [798, 307] on textarea at bounding box center [757, 321] width 350 height 49
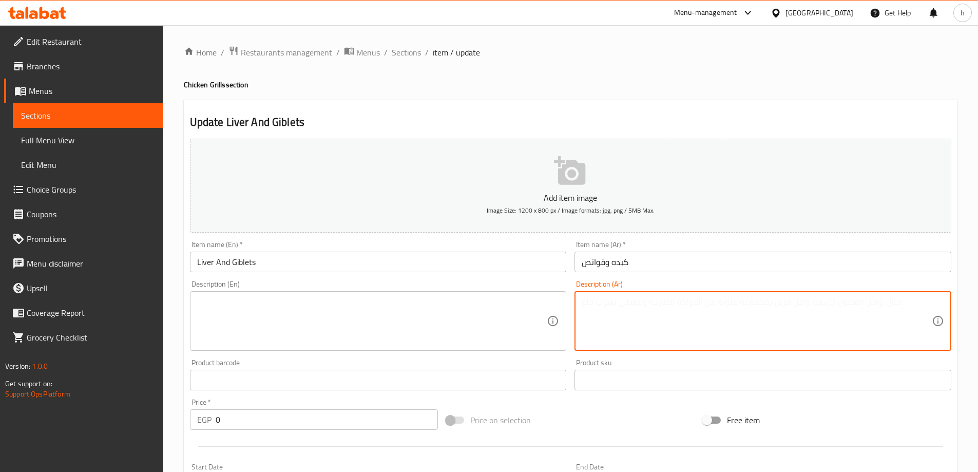
paste textarea "كبدة وقوانص دجاج متبلة ومطهوة مع البصل والفلفل."
type textarea "كبدة وقوانص دجاج متبلة ومطهوة مع البصل والفلفل."
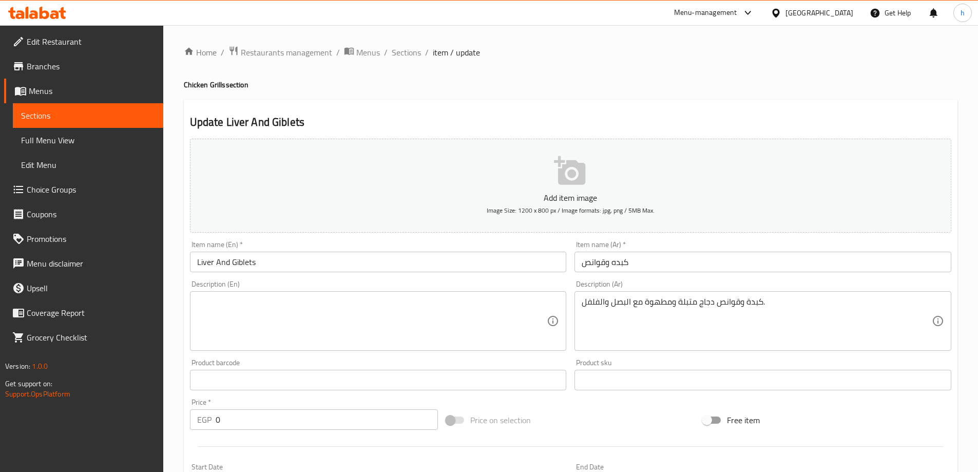
click at [398, 305] on textarea at bounding box center [372, 321] width 350 height 49
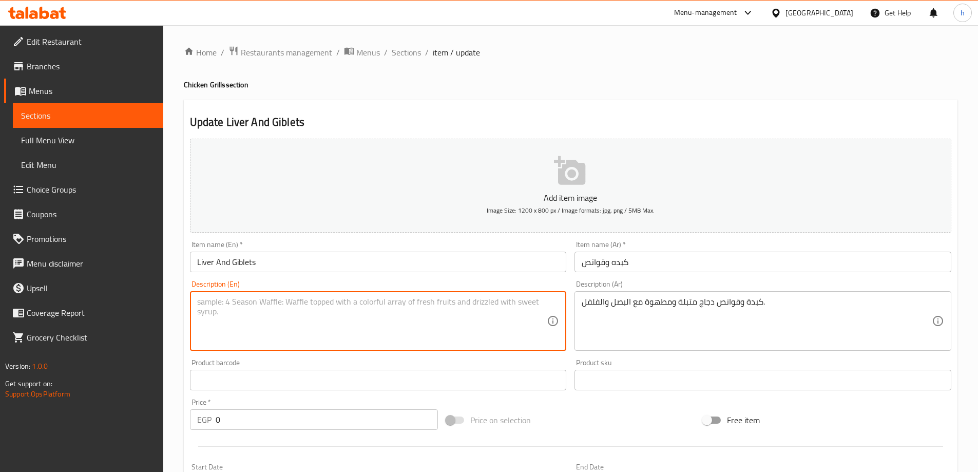
paste textarea "Seasoned chicken liver and gizzards cooked with onions and peppers."
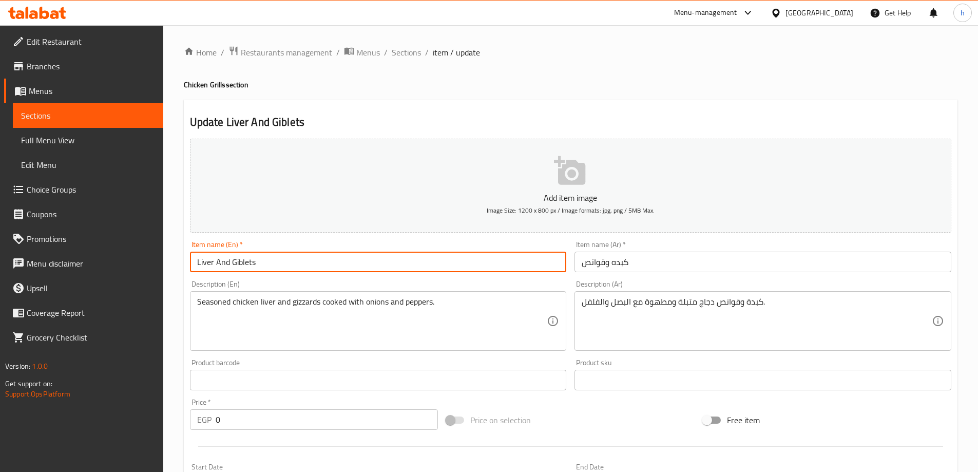
click at [248, 260] on input "Liver And Giblets" at bounding box center [378, 262] width 377 height 21
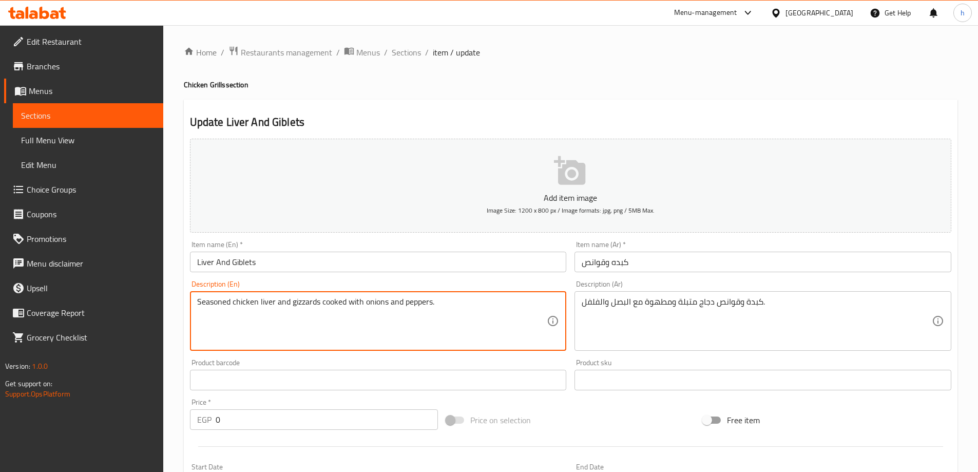
click at [311, 303] on textarea "Seasoned chicken liver and gizzards cooked with onions and peppers." at bounding box center [372, 321] width 350 height 49
paste textarea "Giblets"
click at [438, 318] on textarea "Seasoned chicken liver and Giblets cooked with onions and peppers." at bounding box center [372, 321] width 350 height 49
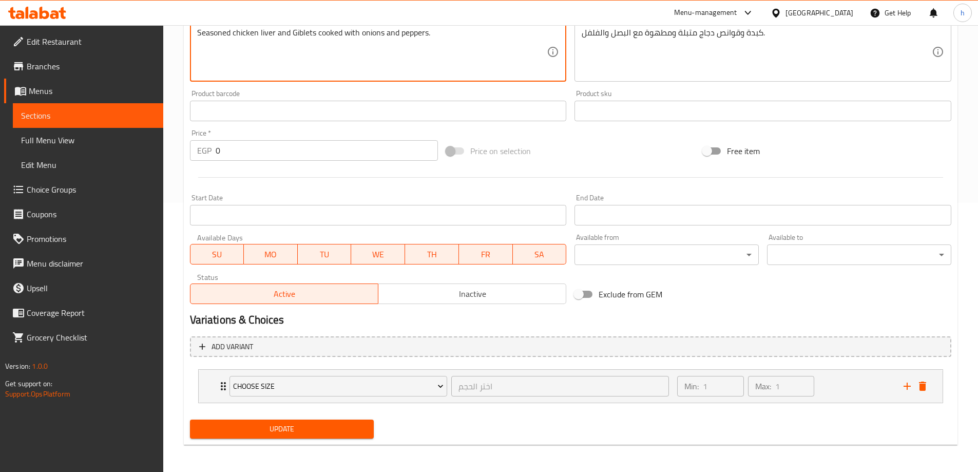
scroll to position [271, 0]
click at [209, 383] on div "Choose Size اختر الحجم ​ Min: 1 ​ Max: 1 ​" at bounding box center [571, 384] width 744 height 33
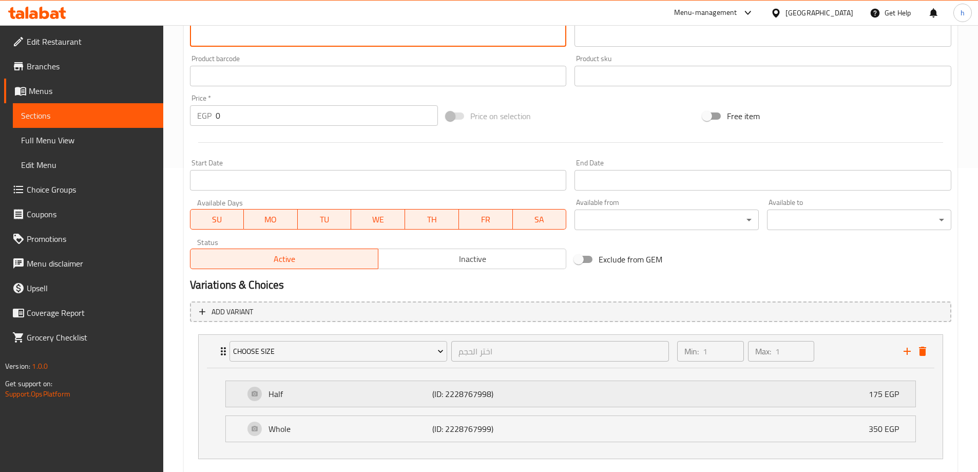
scroll to position [322, 0]
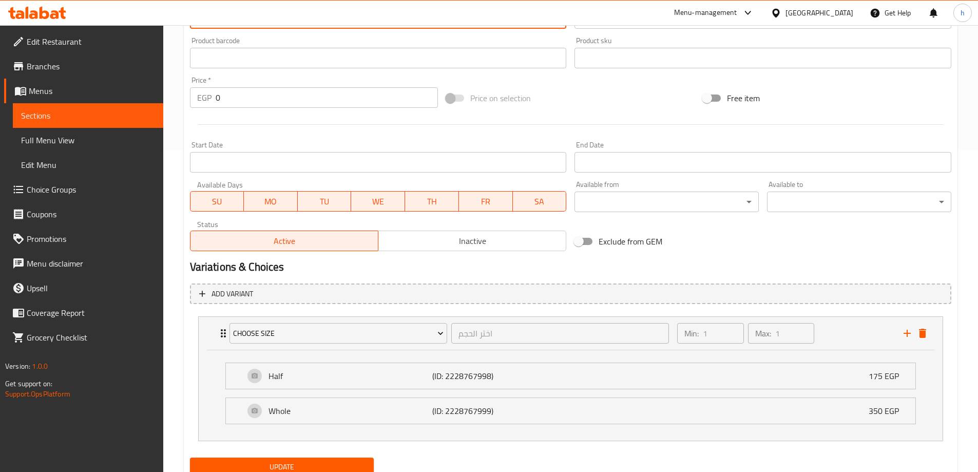
type textarea "Seasoned chicken liver and Giblets cooked with onions and peppers."
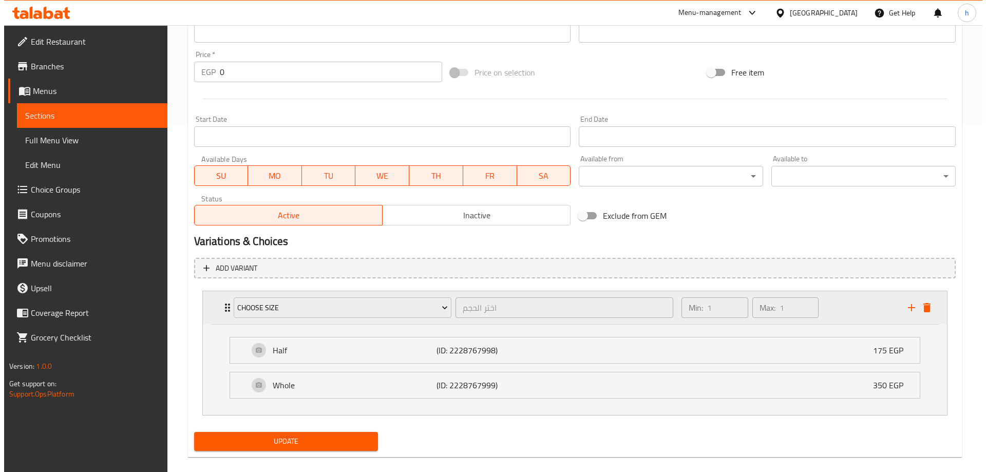
scroll to position [361, 0]
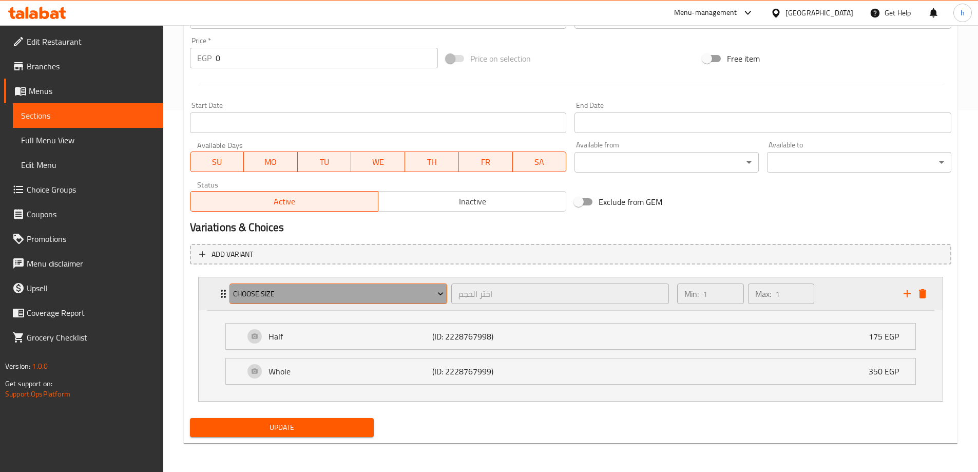
click at [365, 299] on span "Choose Size" at bounding box center [338, 293] width 210 height 13
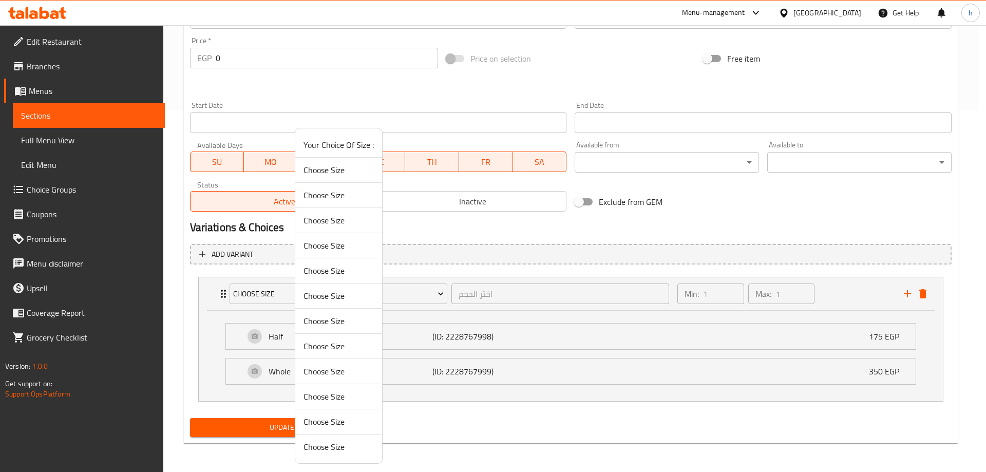
click at [345, 398] on span "Choose Size" at bounding box center [338, 396] width 70 height 12
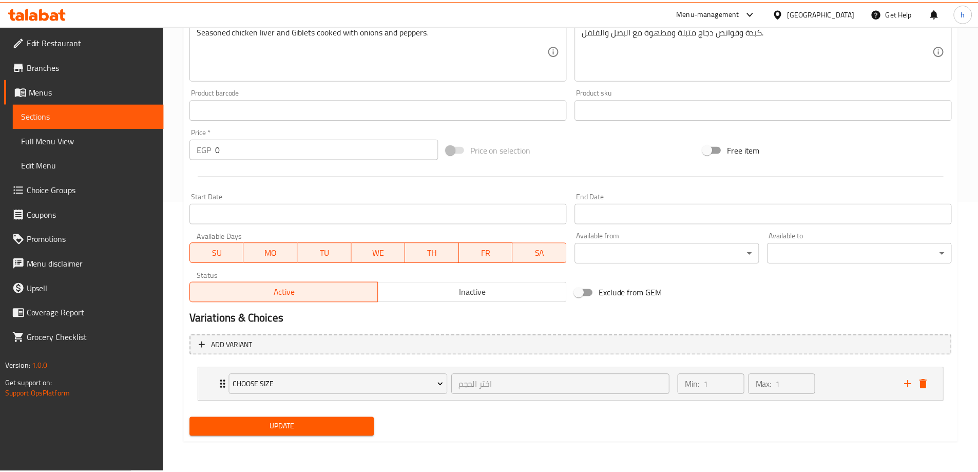
scroll to position [271, 0]
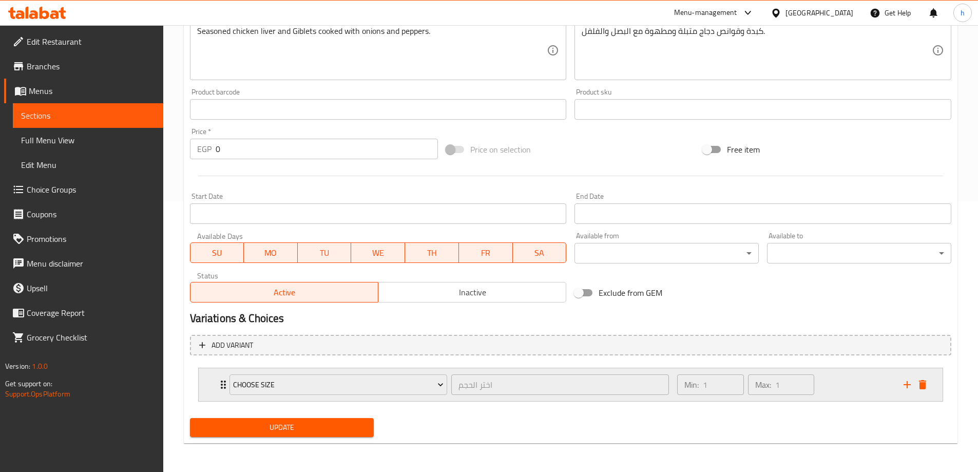
click at [221, 383] on icon "Expand" at bounding box center [223, 384] width 12 height 12
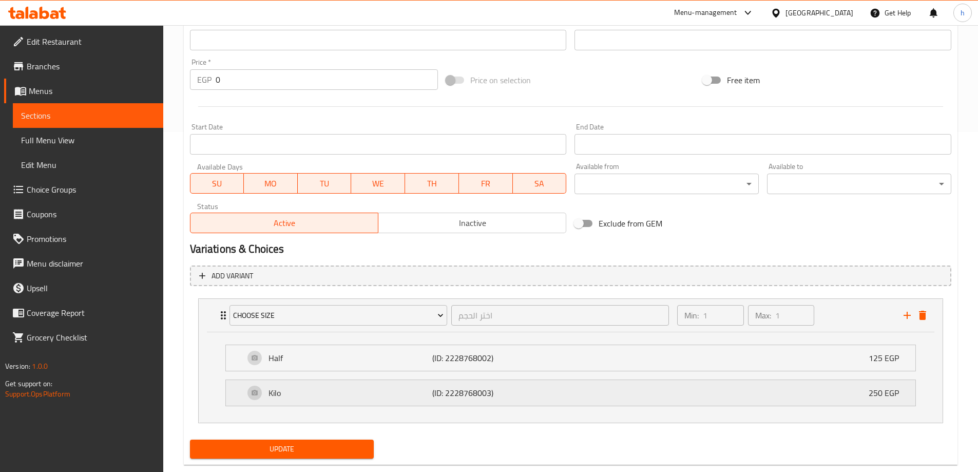
scroll to position [361, 0]
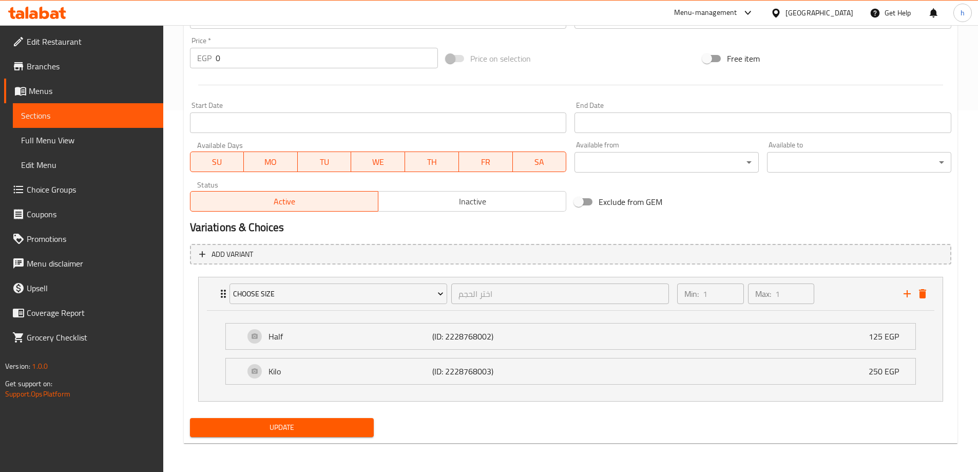
click at [320, 431] on span "Update" at bounding box center [282, 427] width 168 height 13
click at [361, 430] on span "Update" at bounding box center [282, 427] width 168 height 13
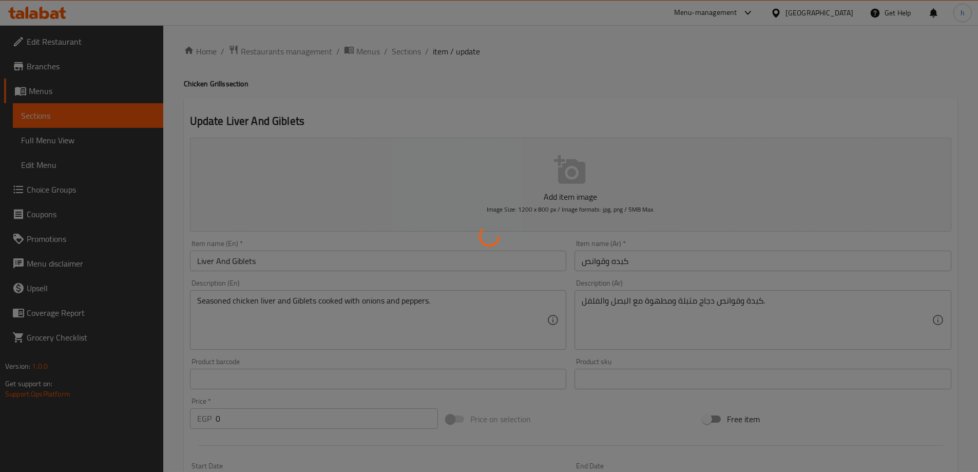
scroll to position [0, 0]
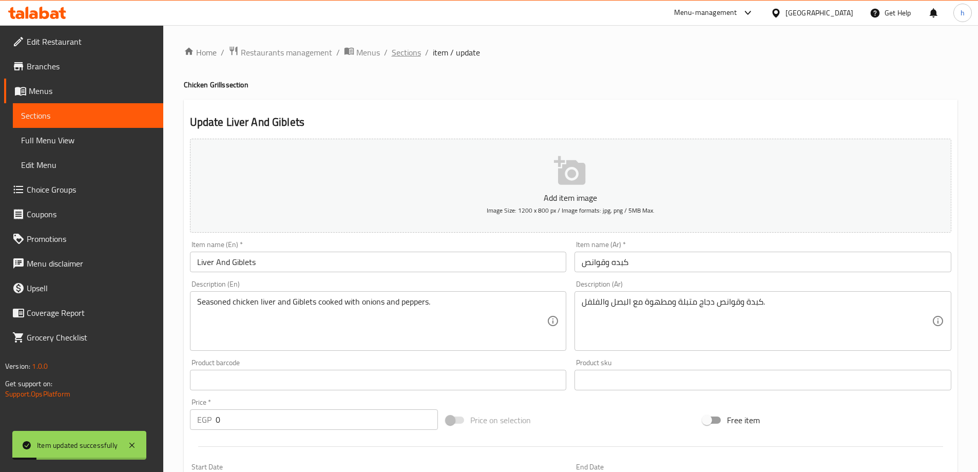
click at [417, 54] on span "Sections" at bounding box center [406, 52] width 29 height 12
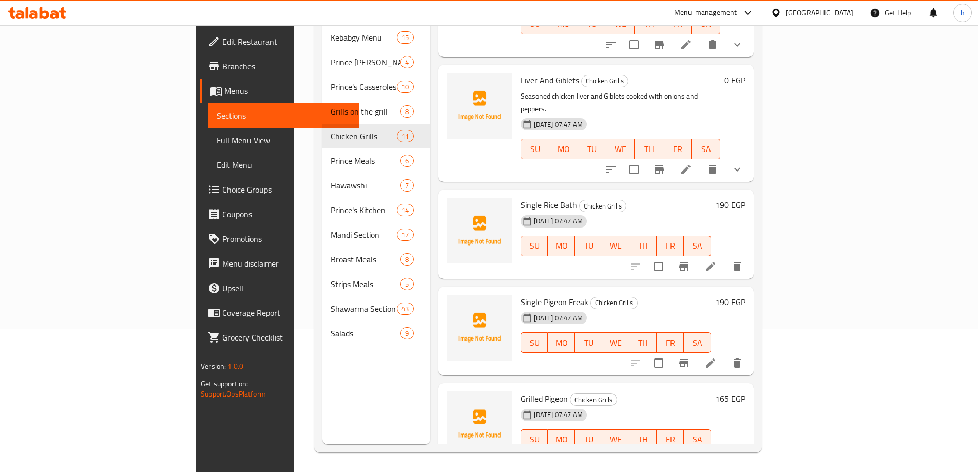
scroll to position [144, 0]
click at [715, 261] on icon at bounding box center [710, 265] width 9 height 9
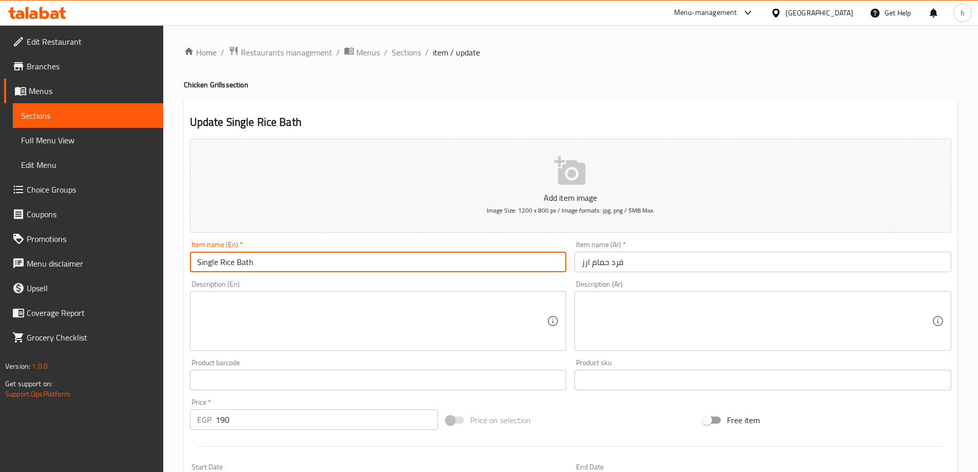
drag, startPoint x: 239, startPoint y: 260, endPoint x: 304, endPoint y: 259, distance: 65.2
click at [304, 259] on input "Single Rice Bath" at bounding box center [378, 262] width 377 height 21
click at [269, 259] on input "Single Rice Bath" at bounding box center [378, 262] width 377 height 21
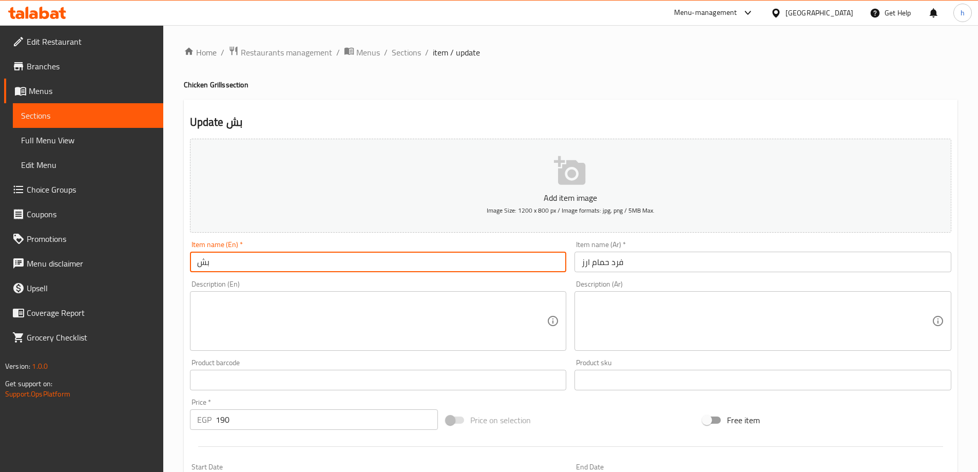
type input "ب"
click at [258, 261] on input "fard hamam with rice" at bounding box center [378, 262] width 377 height 21
click at [244, 260] on input "fard hamam with Rice" at bounding box center [378, 262] width 377 height 21
click at [196, 261] on input "fard hamam With [PERSON_NAME]" at bounding box center [378, 262] width 377 height 21
click at [217, 261] on input "Fard hamam With Rice" at bounding box center [378, 262] width 377 height 21
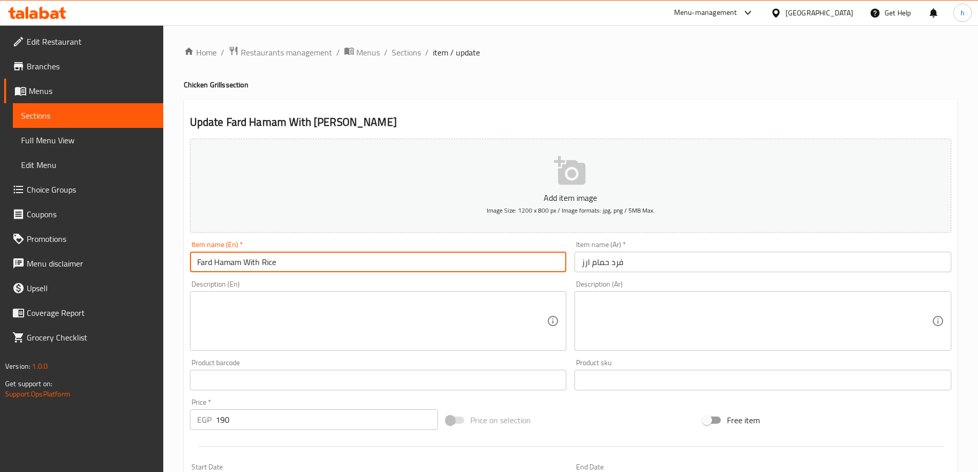
type input "Fard Hamam With Rice"
click at [287, 300] on textarea at bounding box center [372, 321] width 350 height 49
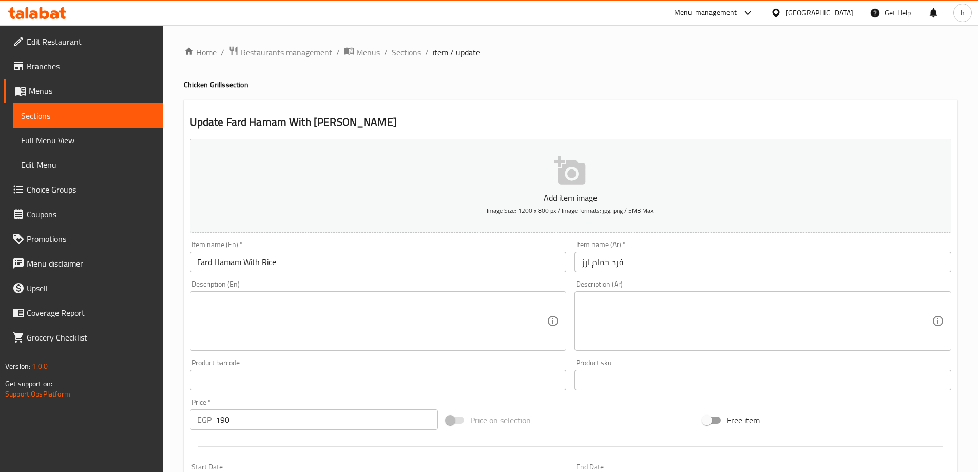
click at [541, 300] on textarea at bounding box center [372, 321] width 350 height 49
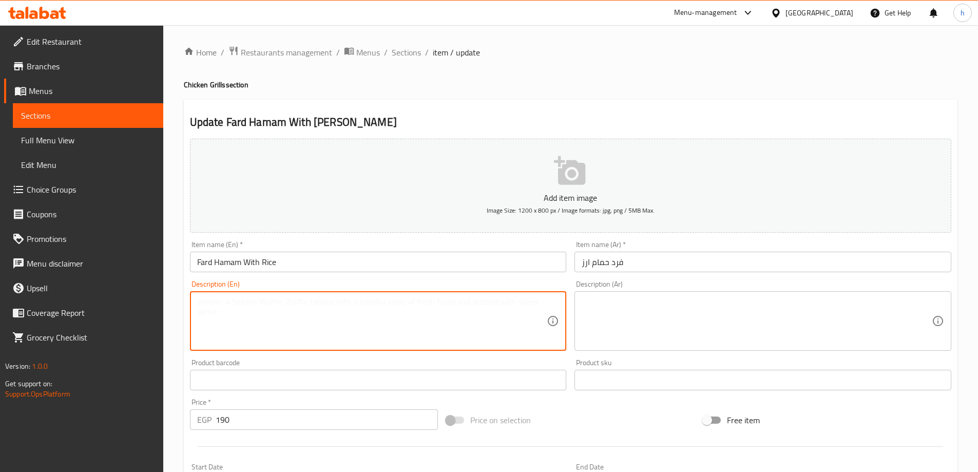
paste textarea "Pigeon stuffed with spiced rice and cooked to maturity."
type textarea "Pigeon stuffed with spiced rice and cooked to maturity."
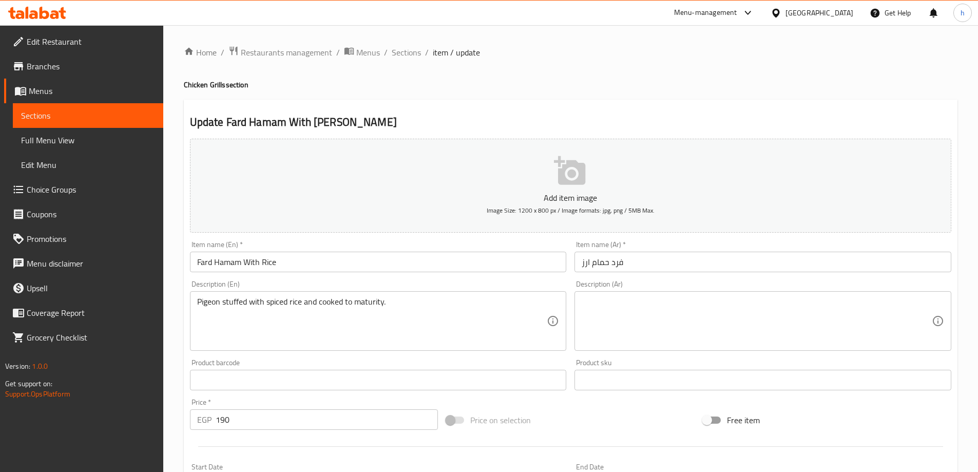
click at [678, 307] on textarea at bounding box center [757, 321] width 350 height 49
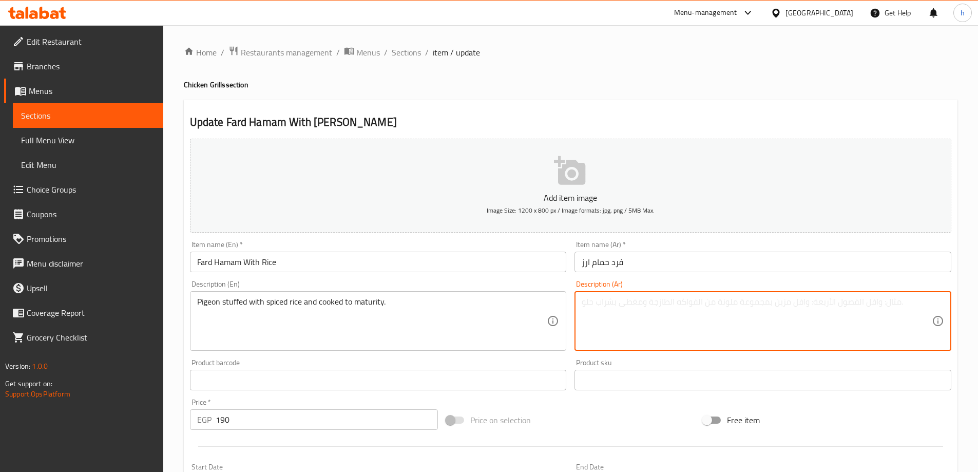
paste textarea "حمامة محشية باألرز المتبل ومطهية حتى النضج."
type textarea "حمامة محشية باألرز المتبل ومطهية حتى النضج."
click at [220, 260] on input "Fard Hamam With Rice" at bounding box center [378, 262] width 377 height 21
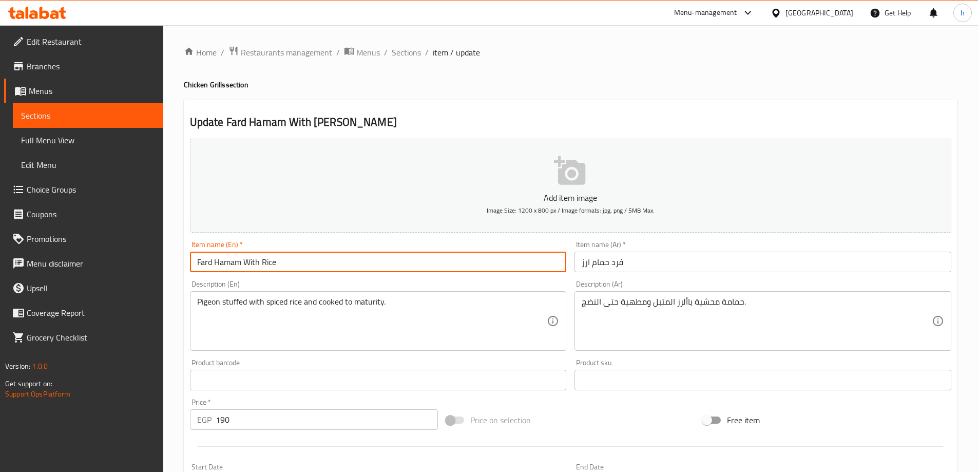
click at [220, 260] on input "Fard Hamam With Rice" at bounding box center [378, 262] width 377 height 21
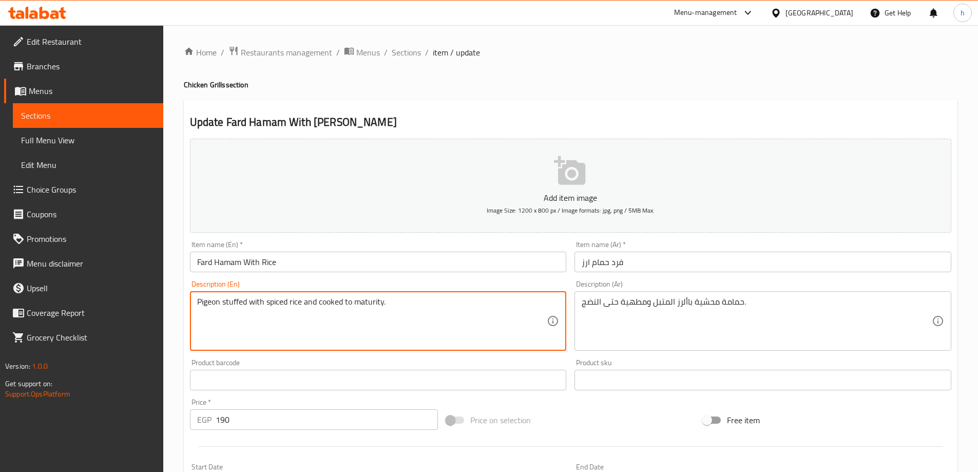
click at [201, 307] on textarea "Pigeon stuffed with spiced rice and cooked to maturity." at bounding box center [372, 321] width 350 height 49
paste textarea "Hamam"
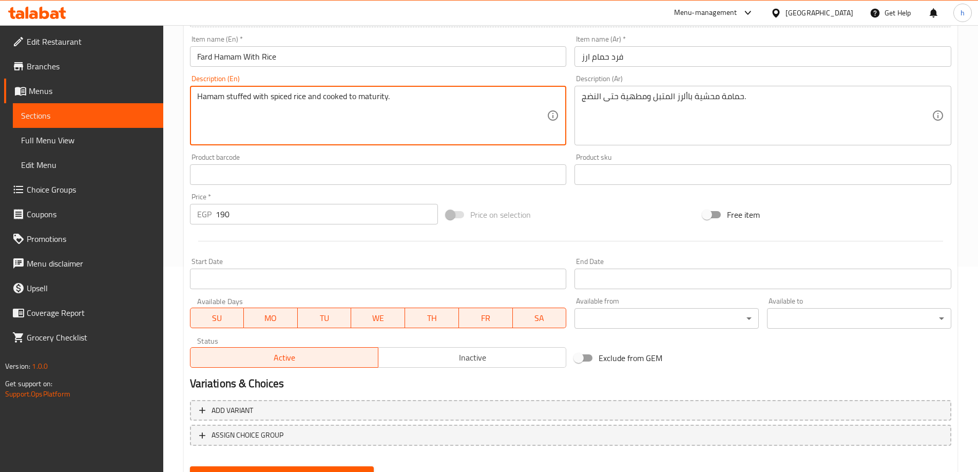
scroll to position [254, 0]
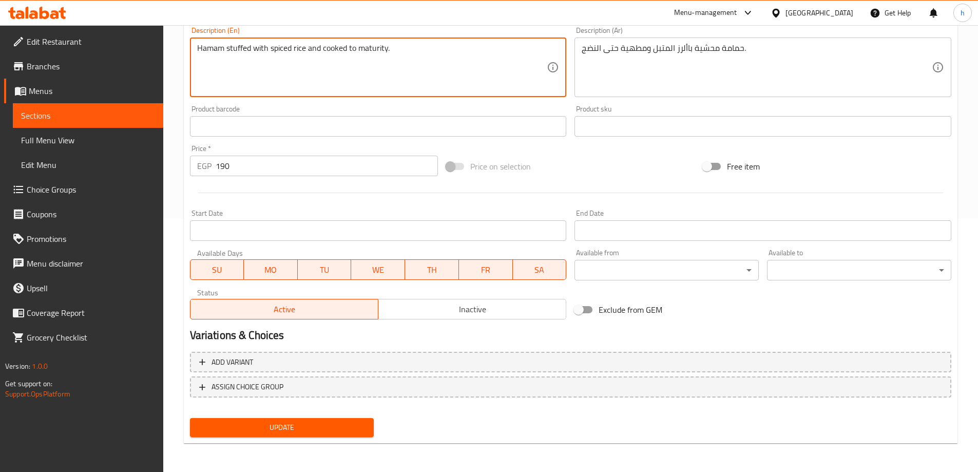
type textarea "Hamam stuffed with spiced rice and cooked to maturity."
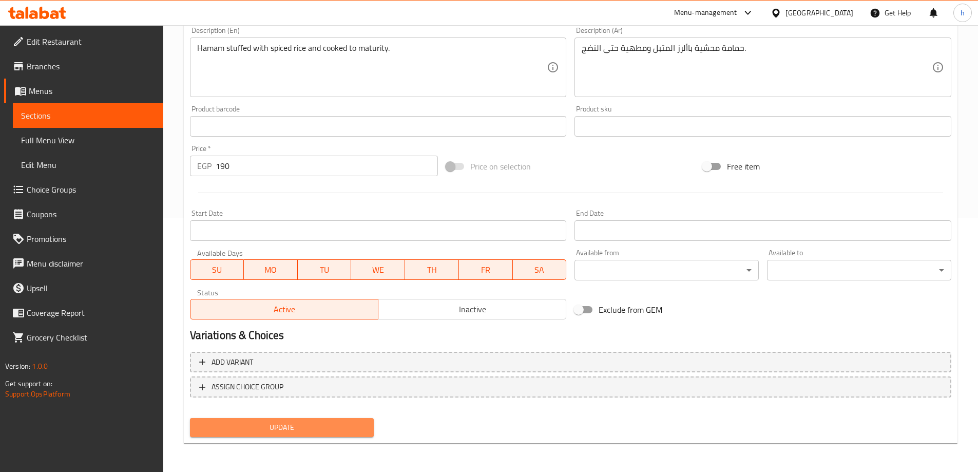
click at [333, 421] on span "Update" at bounding box center [282, 427] width 168 height 13
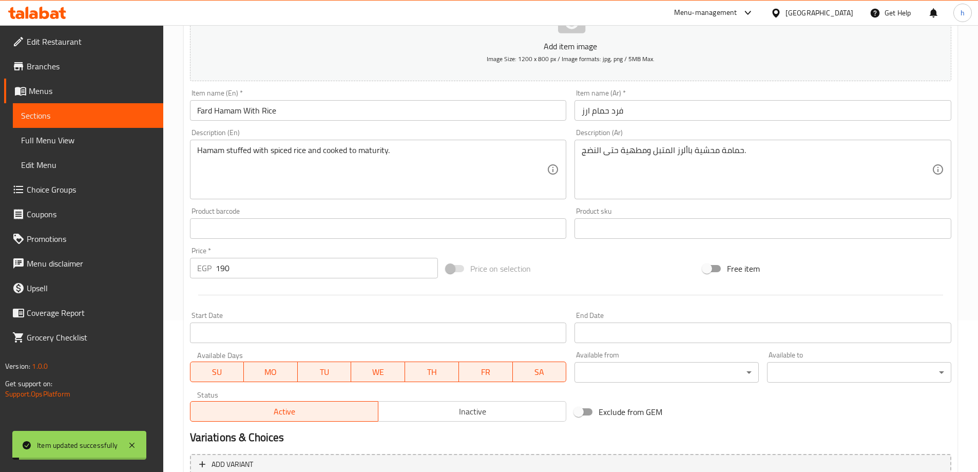
scroll to position [0, 0]
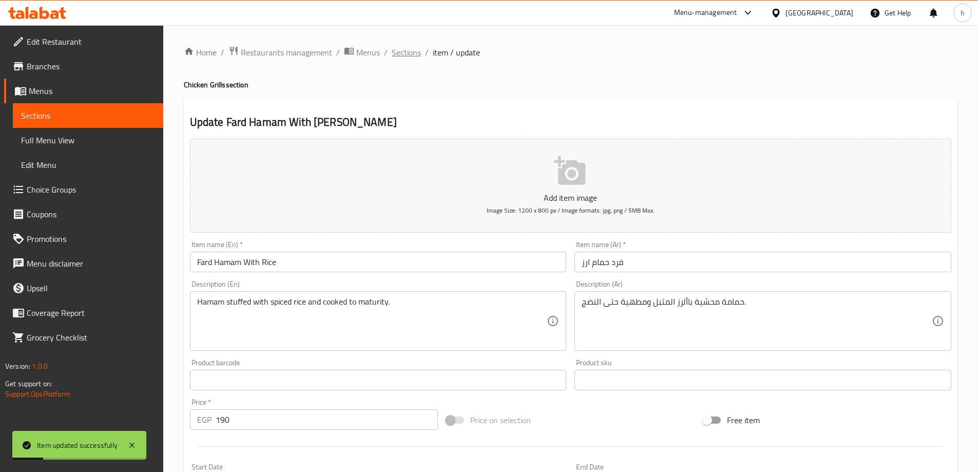
click at [417, 47] on span "Sections" at bounding box center [406, 52] width 29 height 12
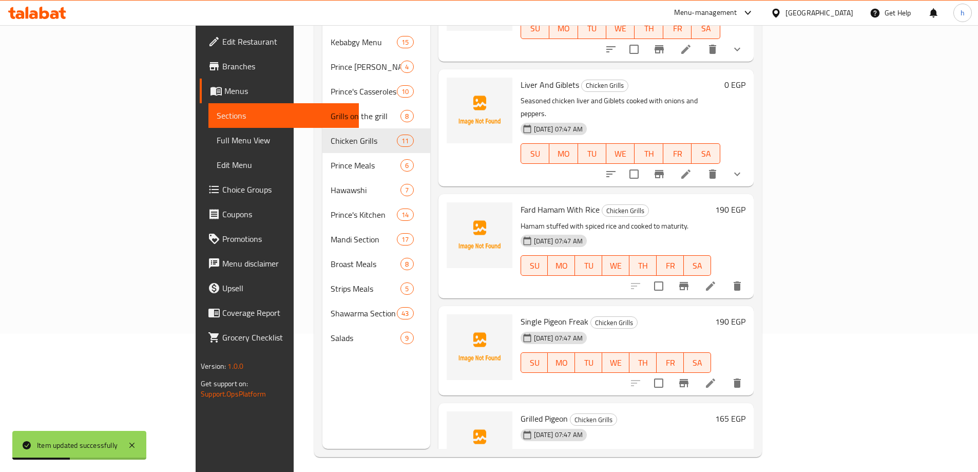
scroll to position [144, 0]
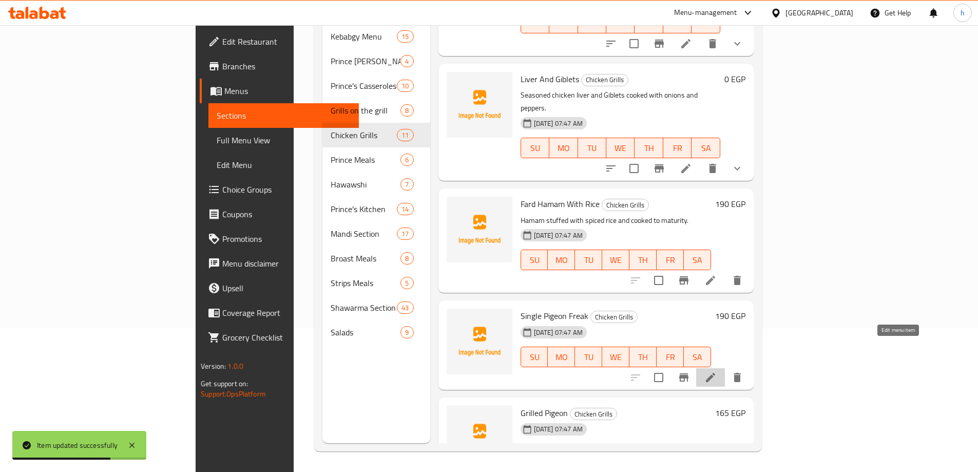
click at [717, 371] on icon at bounding box center [710, 377] width 12 height 12
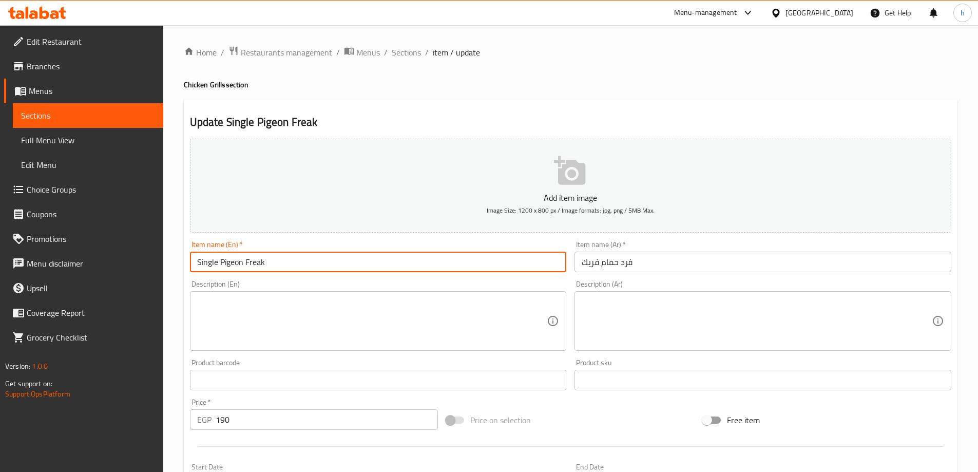
drag, startPoint x: 247, startPoint y: 263, endPoint x: 183, endPoint y: 263, distance: 64.2
click at [184, 263] on div "Update Single Pigeon Freak Add item image Image Size: 1200 x 800 px / Image for…" at bounding box center [571, 398] width 774 height 597
click at [252, 264] on input "Single Pigeon Freak" at bounding box center [378, 262] width 377 height 21
drag, startPoint x: 244, startPoint y: 262, endPoint x: 180, endPoint y: 259, distance: 64.3
click at [180, 259] on div "Home / Restaurants management / Menus / Sections / item / update Chicken Grills…" at bounding box center [570, 375] width 815 height 700
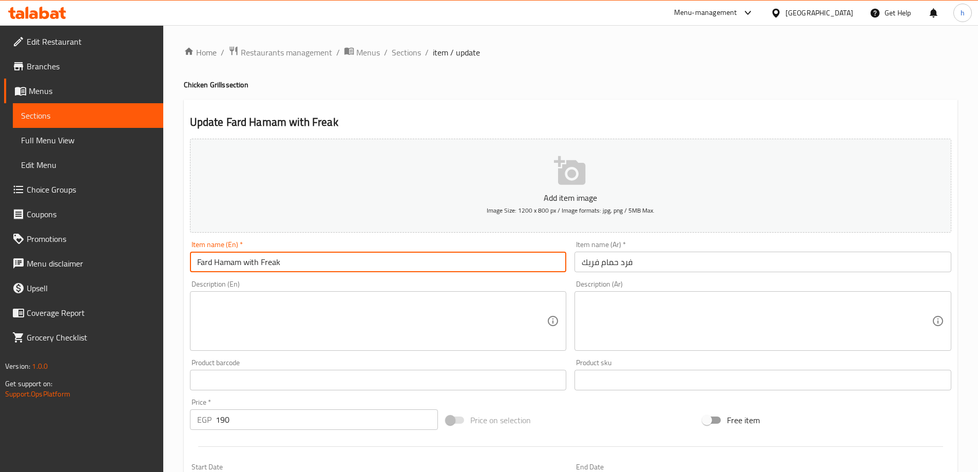
drag, startPoint x: 248, startPoint y: 263, endPoint x: 243, endPoint y: 262, distance: 5.2
click at [243, 262] on input "Fard Hamam with Freak" at bounding box center [378, 262] width 377 height 21
type input "Fard Hamam With Freak"
click at [295, 303] on textarea at bounding box center [372, 321] width 350 height 49
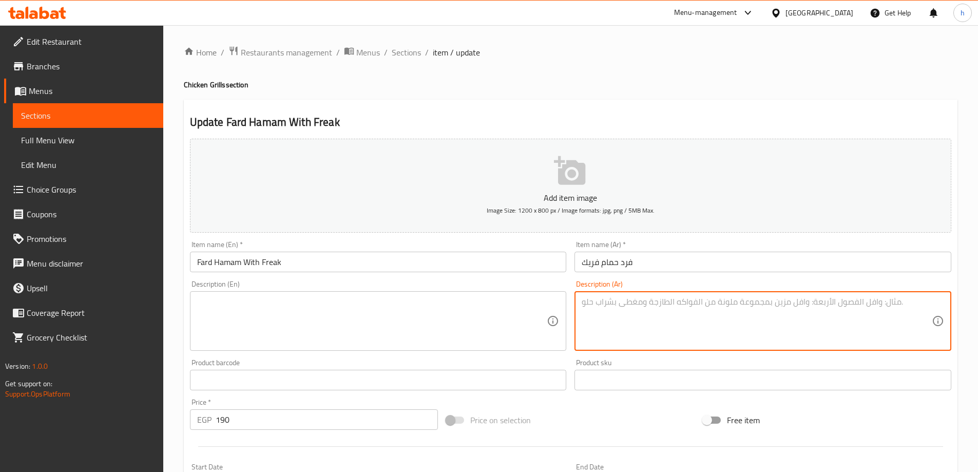
click at [846, 315] on textarea at bounding box center [757, 321] width 350 height 49
paste textarea "حمامة محشية بالفريك المتبل ومطهية ببطء"
type textarea "حمامة محشية بالفريك المتبل ومطهية ببطء"
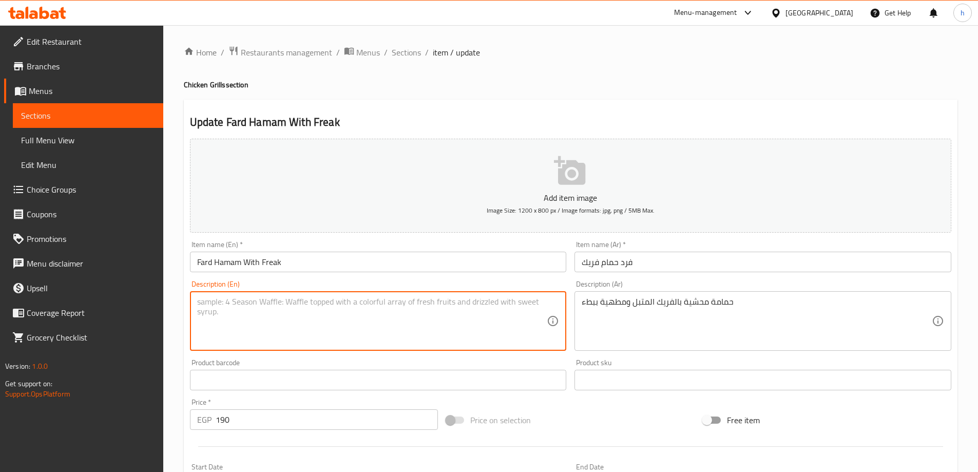
paste textarea "Pigeon stuffed with spiced grits and slow cooked"
click at [233, 263] on input "Fard Hamam With Freak" at bounding box center [378, 262] width 377 height 21
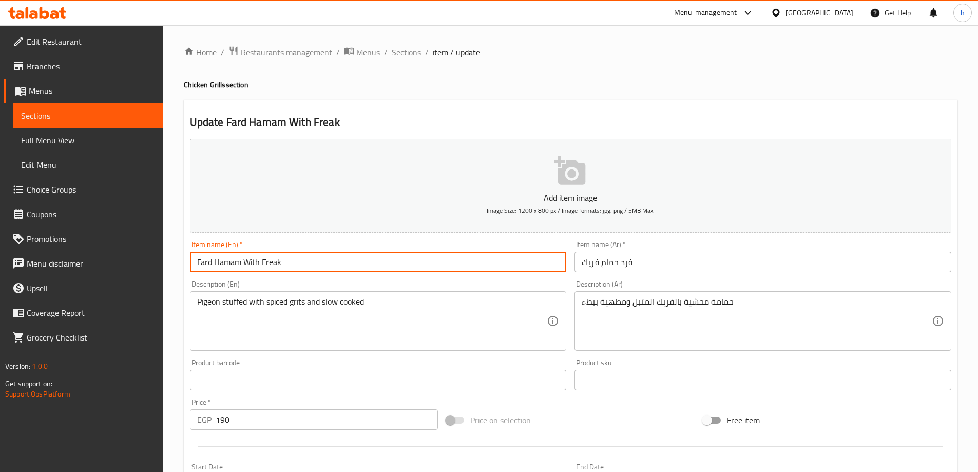
click at [233, 263] on input "Fard Hamam With Freak" at bounding box center [378, 262] width 377 height 21
click at [205, 301] on textarea "Pigeon stuffed with spiced grits and slow cooked" at bounding box center [372, 321] width 350 height 49
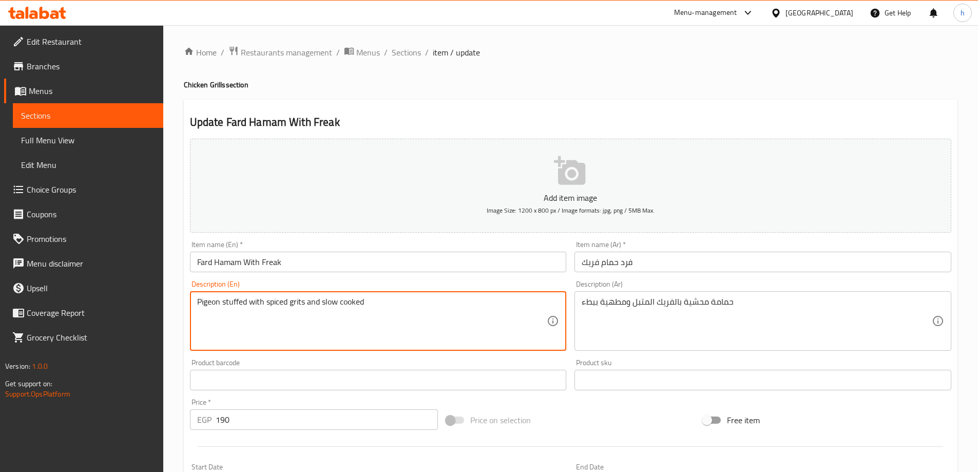
paste textarea "Hamam"
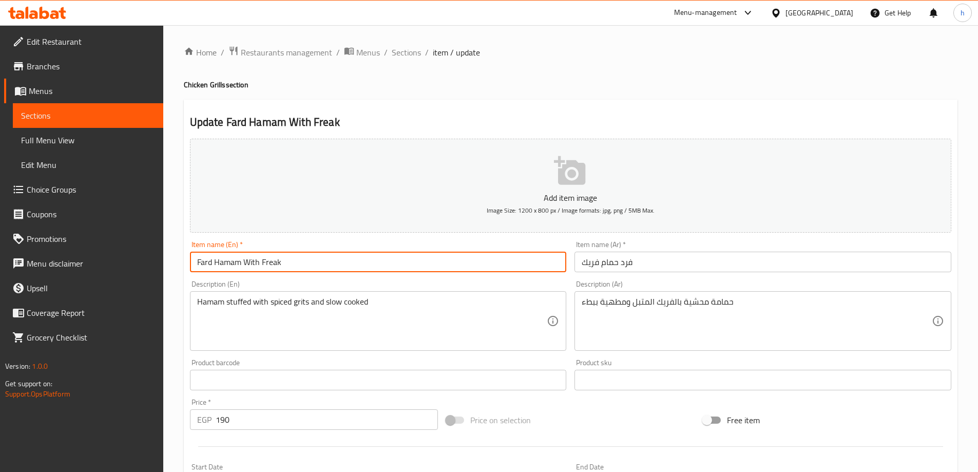
click at [278, 260] on input "Fard Hamam With Freak" at bounding box center [378, 262] width 377 height 21
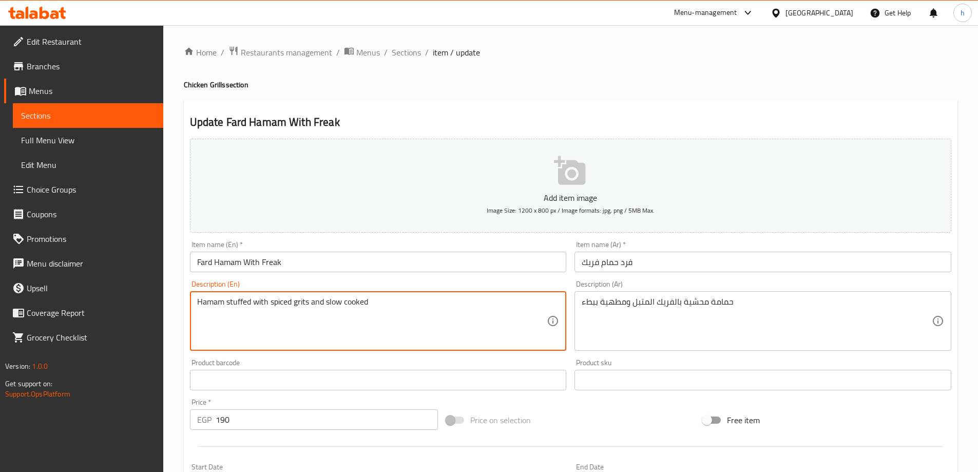
click at [299, 301] on textarea "Hamam stuffed with spiced grits and slow cooked" at bounding box center [372, 321] width 350 height 49
paste textarea "Freak"
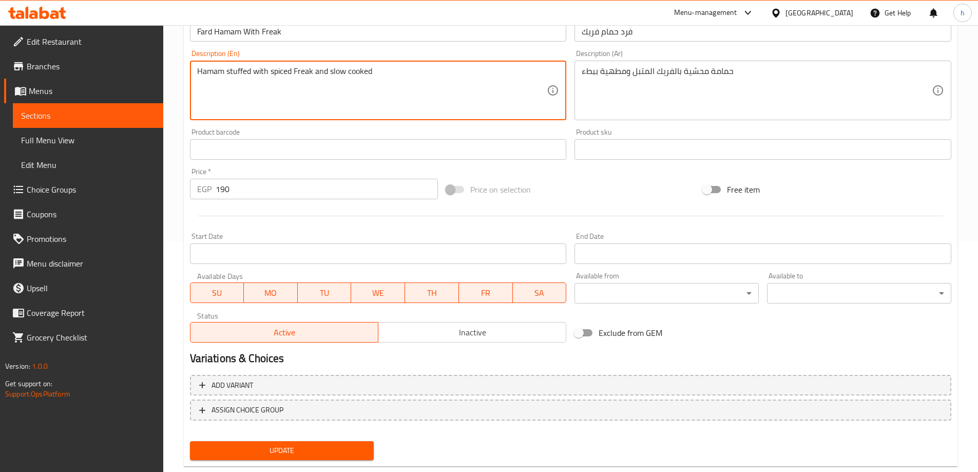
scroll to position [254, 0]
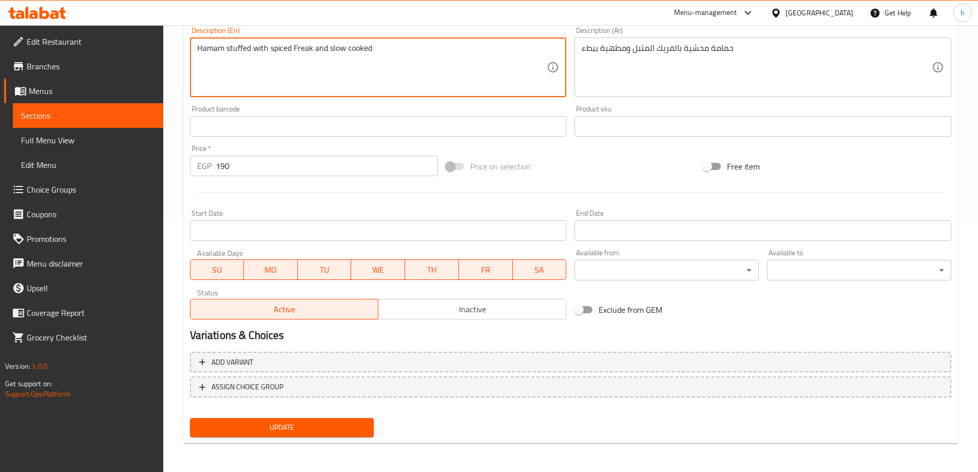
type textarea "Hamam stuffed with spiced Freak and slow cooked"
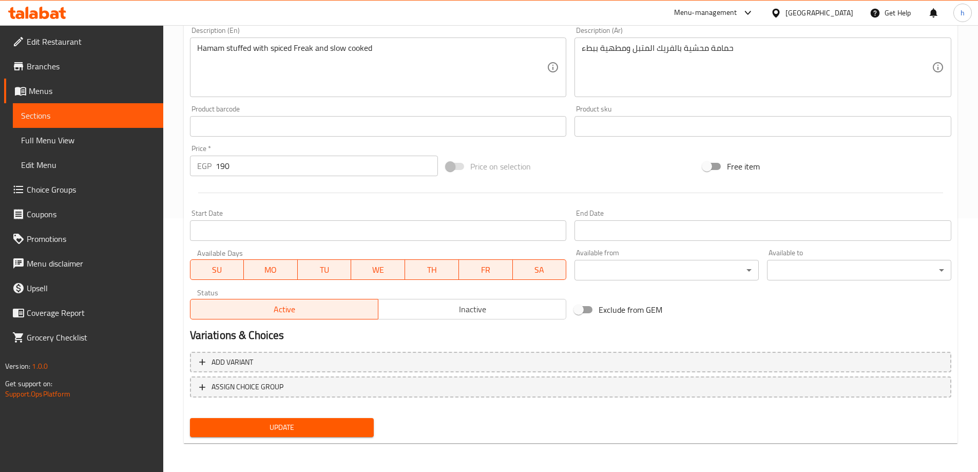
click at [349, 442] on div "Update Fard Hamam With Freak Add item image Image Size: 1200 x 800 px / Image f…" at bounding box center [571, 144] width 774 height 597
click at [352, 435] on button "Update" at bounding box center [282, 427] width 184 height 19
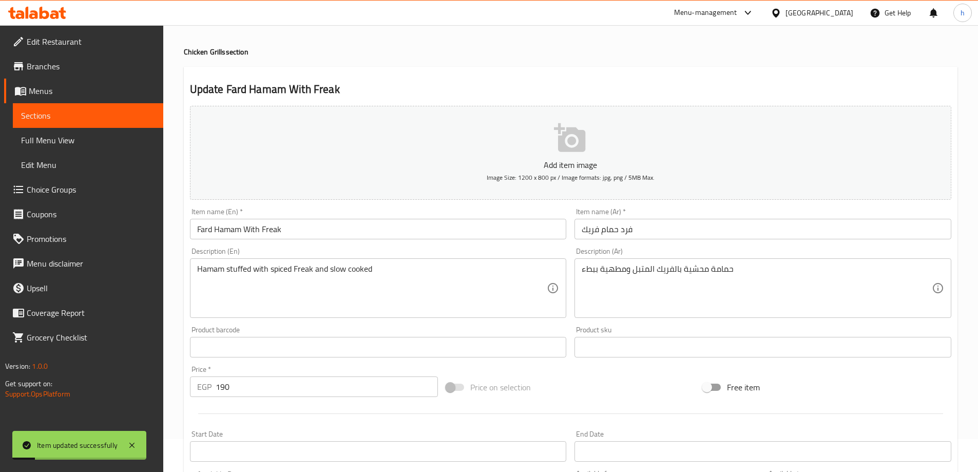
scroll to position [0, 0]
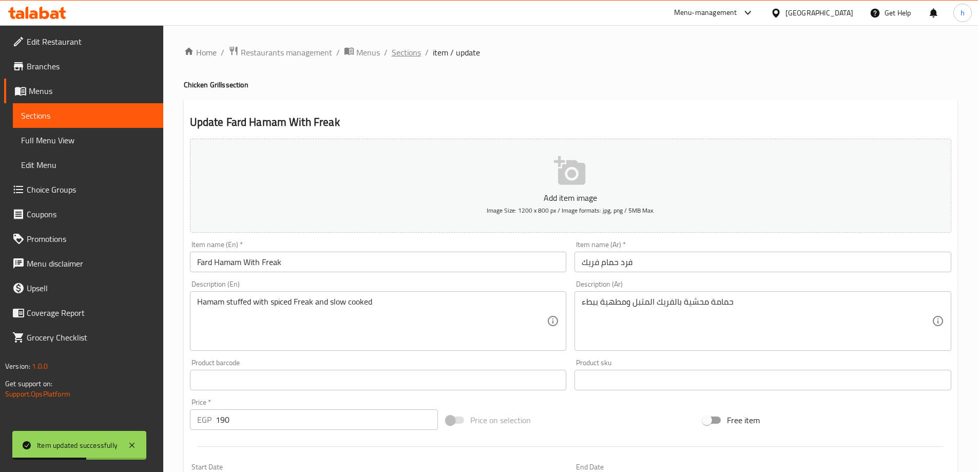
click at [415, 54] on span "Sections" at bounding box center [406, 52] width 29 height 12
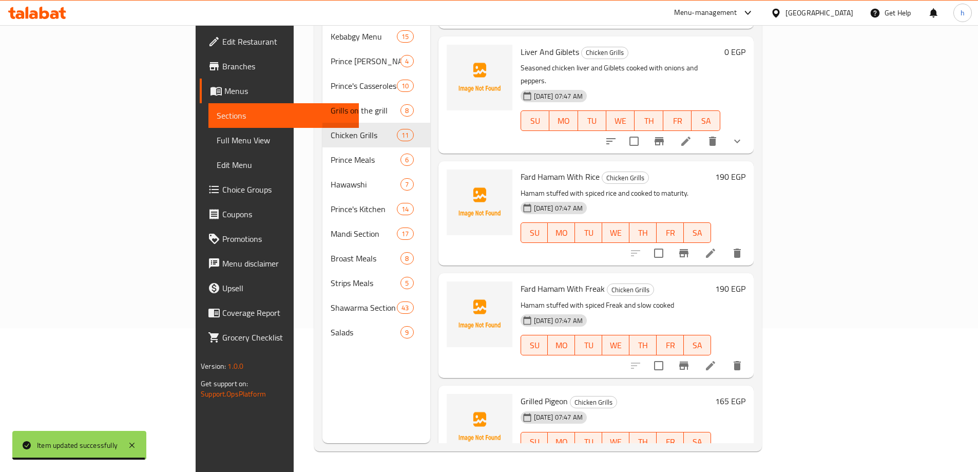
scroll to position [726, 0]
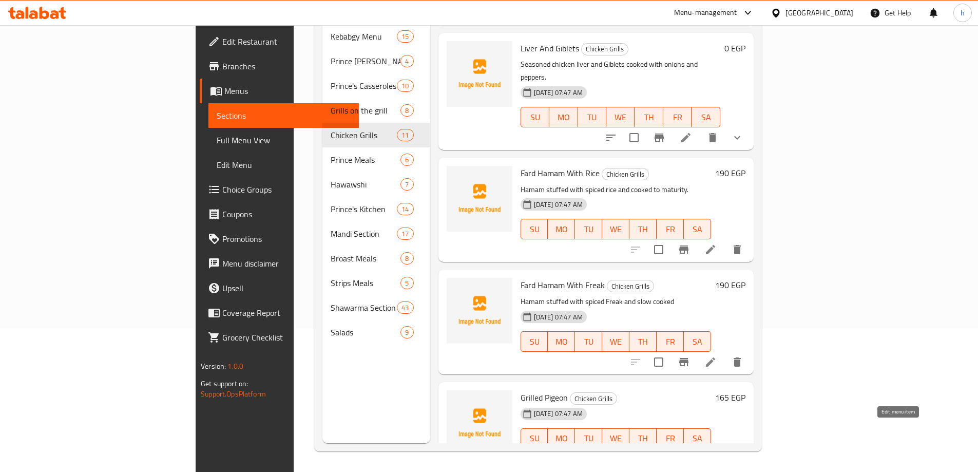
click at [717, 453] on icon at bounding box center [710, 459] width 12 height 12
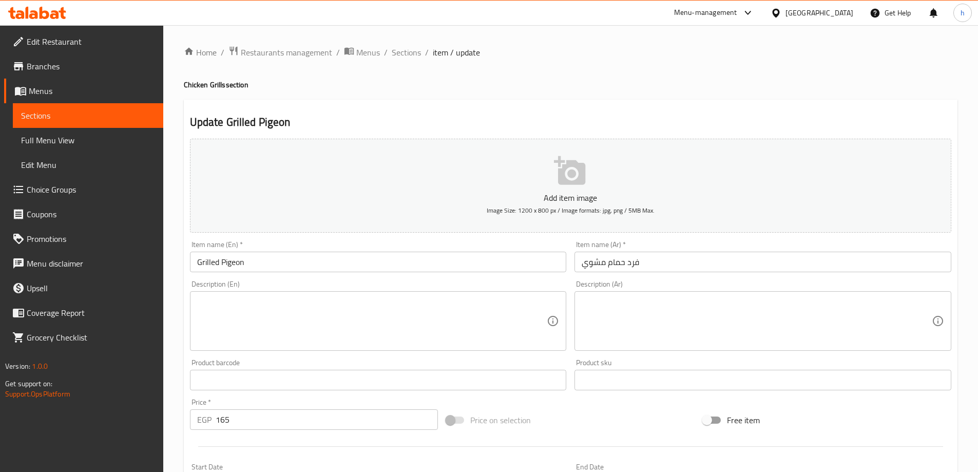
click at [229, 262] on input "Grilled Pigeon" at bounding box center [378, 262] width 377 height 21
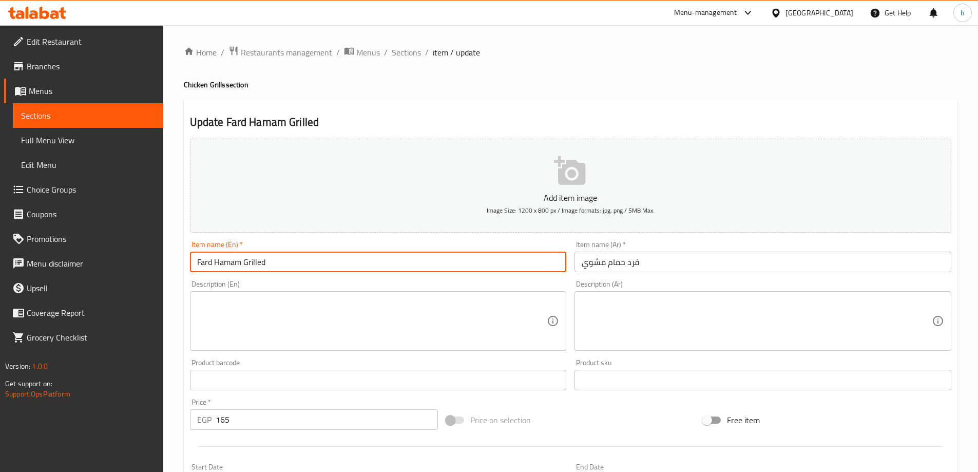
type input "Fard Hamam Grilled"
click at [394, 319] on textarea at bounding box center [372, 321] width 350 height 49
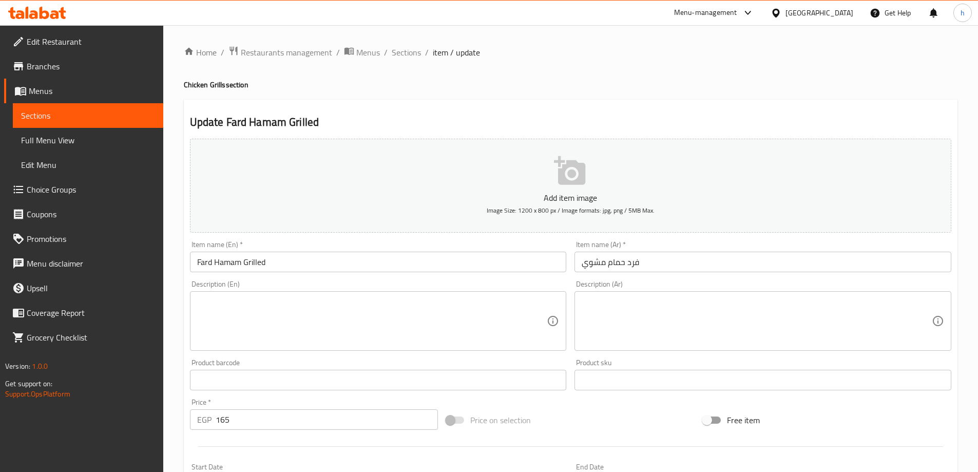
click at [821, 314] on textarea at bounding box center [757, 321] width 350 height 49
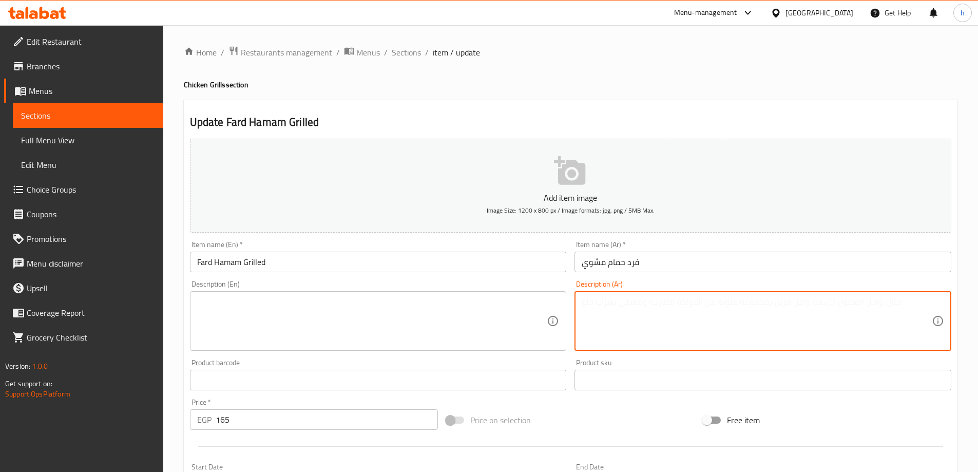
paste textarea "حمامة مشوية على الفحم"
type textarea "حمامة مشوية على الفحم"
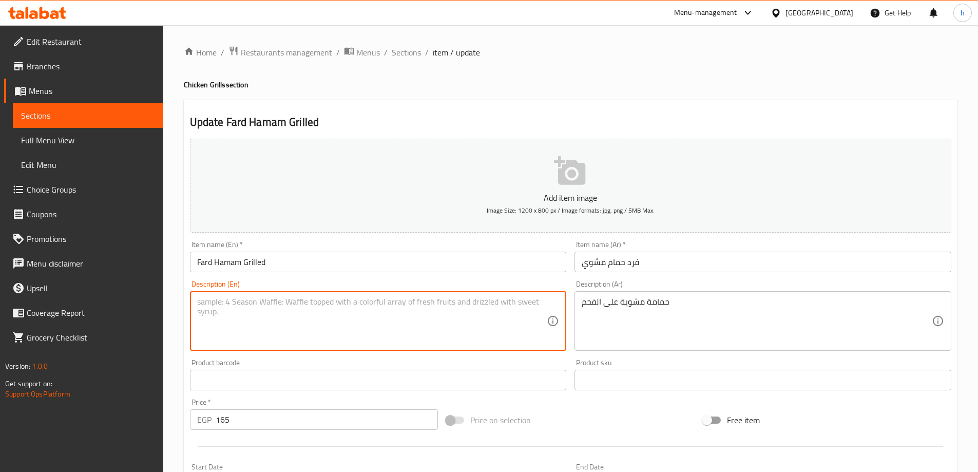
click at [440, 304] on textarea at bounding box center [372, 321] width 350 height 49
paste textarea "Charcoal grilled pigeon"
click at [227, 260] on input "Fard Hamam Grilled" at bounding box center [378, 262] width 377 height 21
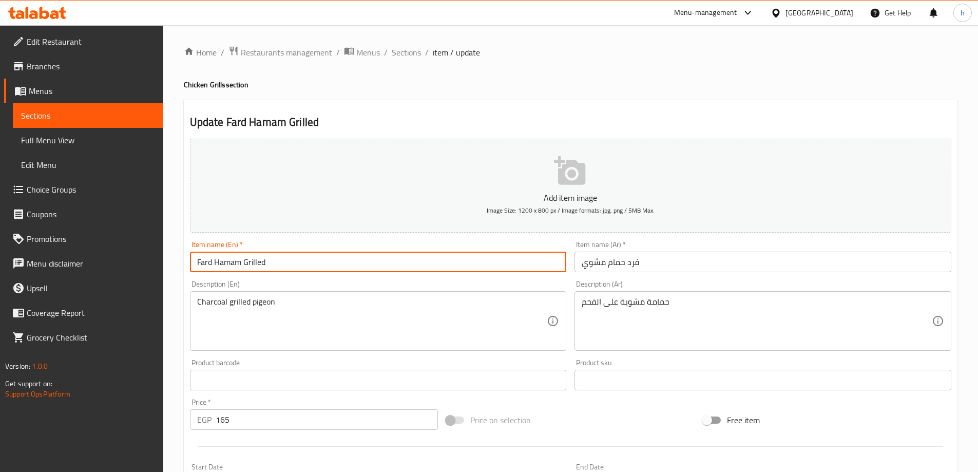
click at [227, 260] on input "Fard Hamam Grilled" at bounding box center [378, 262] width 377 height 21
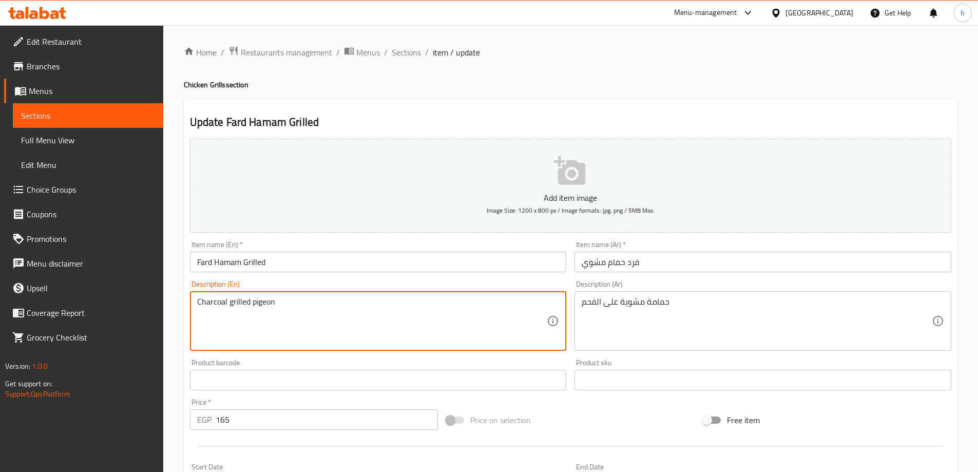
click at [265, 303] on textarea "Charcoal grilled pigeon" at bounding box center [372, 321] width 350 height 49
paste textarea "Hamam"
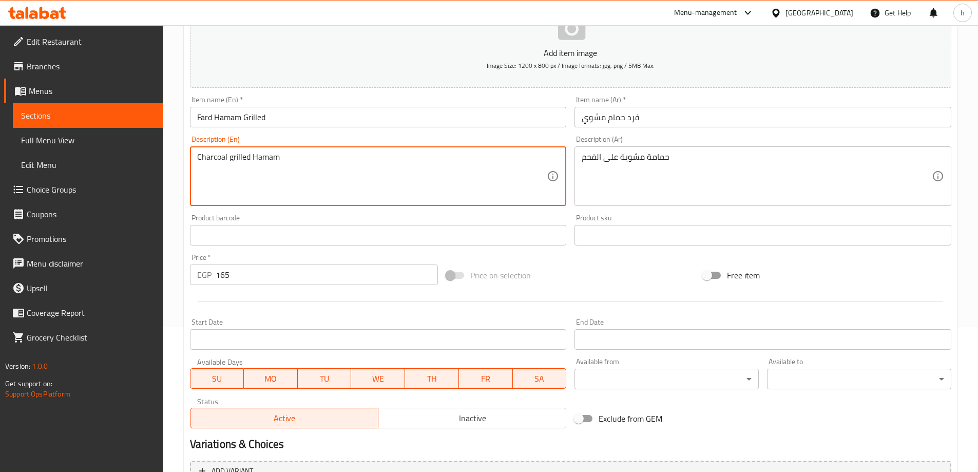
scroll to position [154, 0]
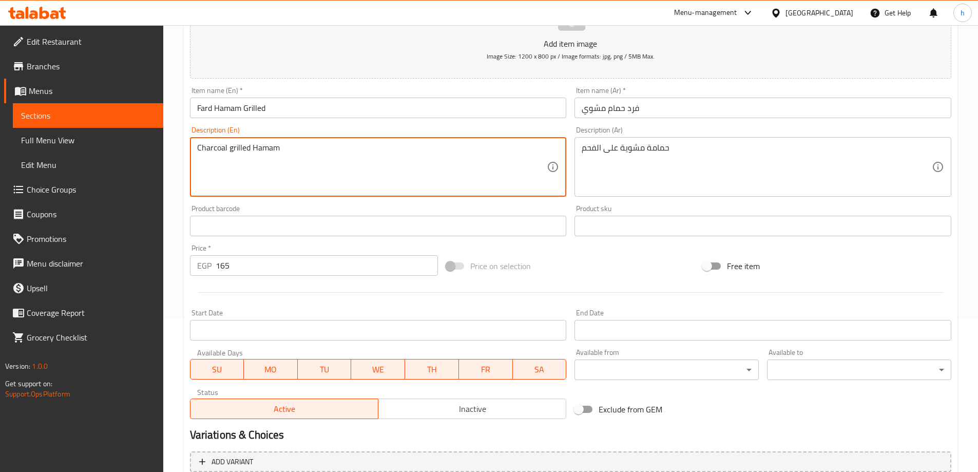
type textarea "Charcoal grilled Hamam"
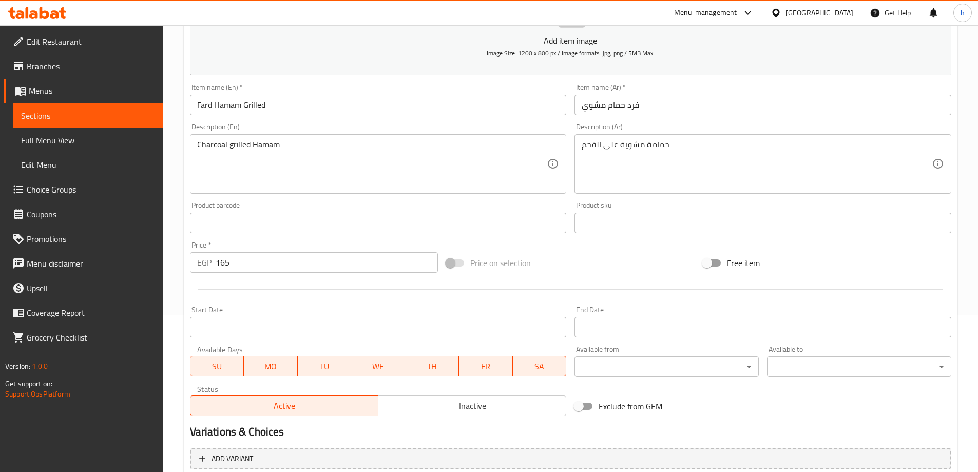
scroll to position [254, 0]
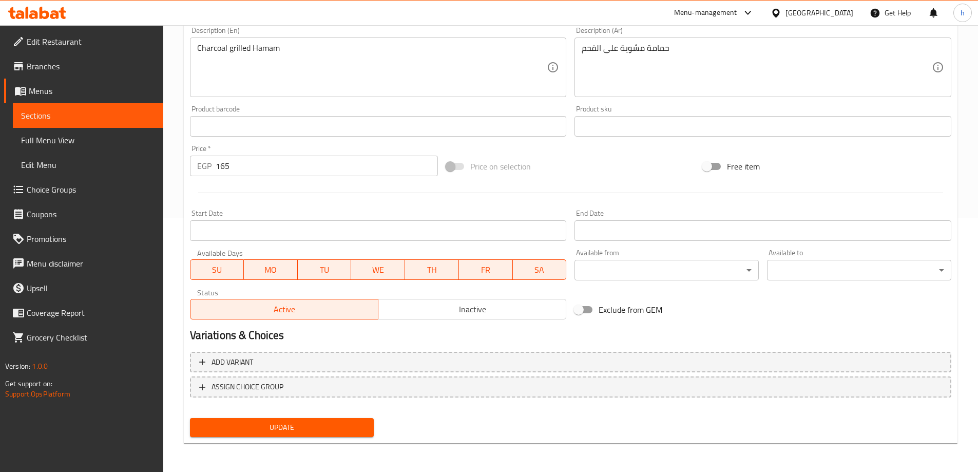
click at [297, 448] on div "Home / Restaurants management / Menus / Sections / item / update Chicken Grills…" at bounding box center [571, 121] width 774 height 659
click at [310, 435] on button "Update" at bounding box center [282, 427] width 184 height 19
click at [314, 414] on div "Update" at bounding box center [282, 427] width 192 height 27
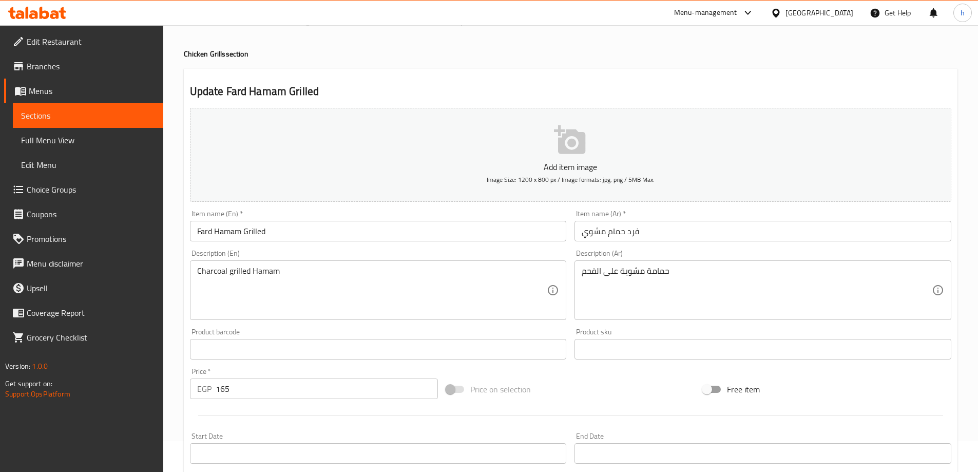
scroll to position [0, 0]
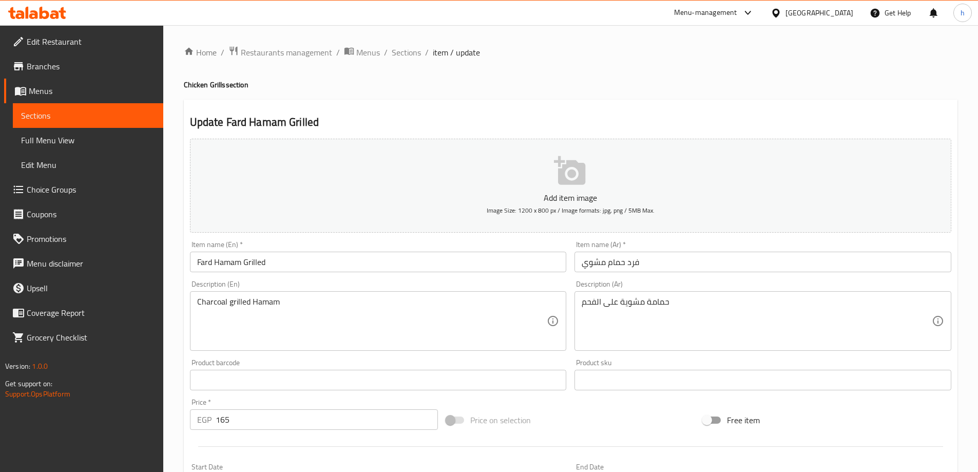
click at [420, 57] on ol "Home / Restaurants management / Menus / Sections / item / update" at bounding box center [571, 52] width 774 height 13
click at [420, 51] on ol "Home / Restaurants management / Menus / Sections / item / update" at bounding box center [571, 52] width 774 height 13
click at [417, 55] on span "Sections" at bounding box center [406, 52] width 29 height 12
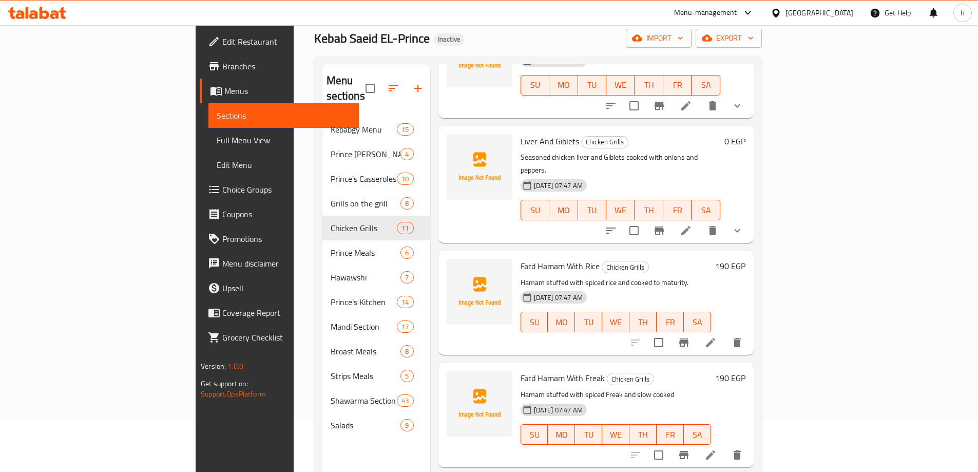
scroll to position [144, 0]
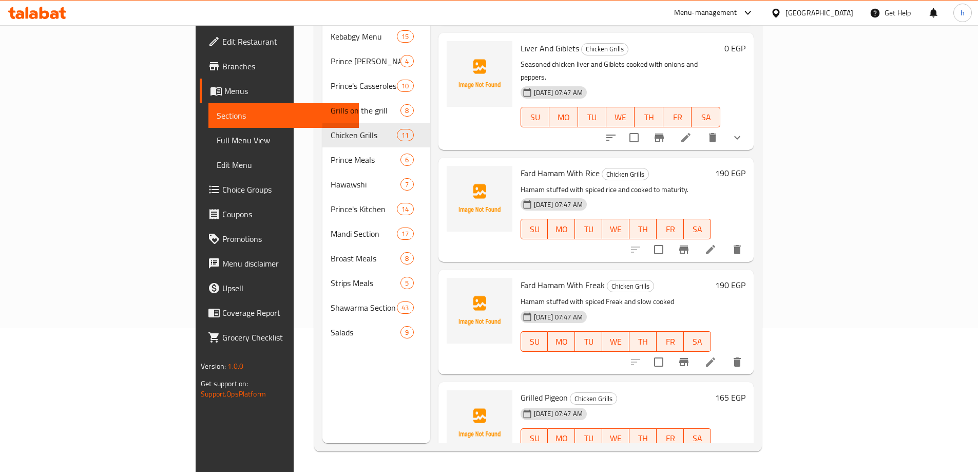
click at [717, 453] on icon at bounding box center [710, 459] width 12 height 12
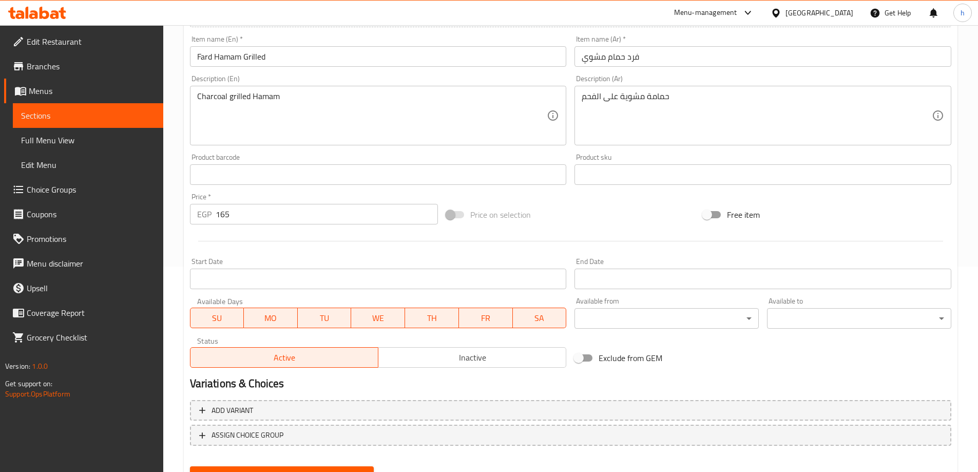
scroll to position [254, 0]
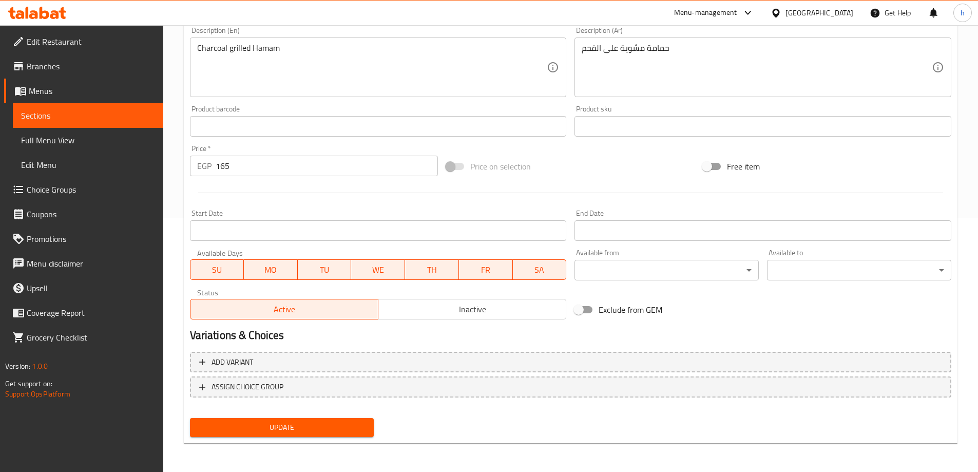
click at [285, 426] on span "Update" at bounding box center [282, 427] width 168 height 13
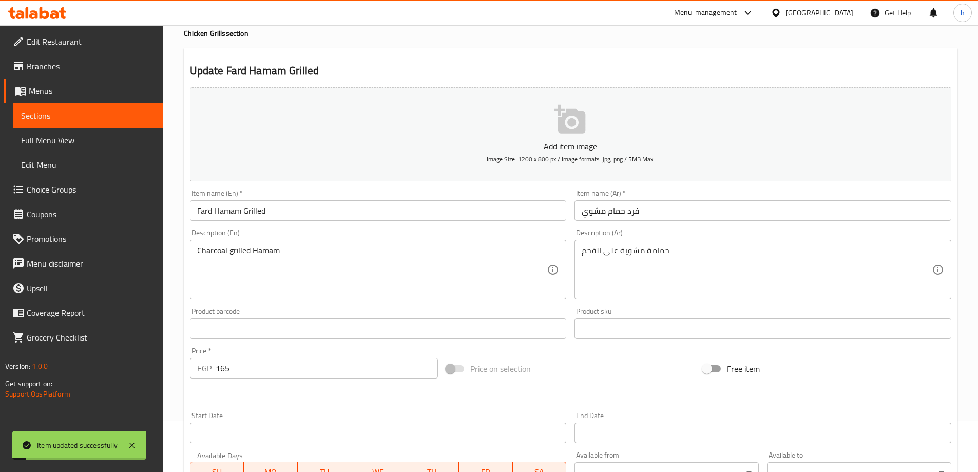
scroll to position [0, 0]
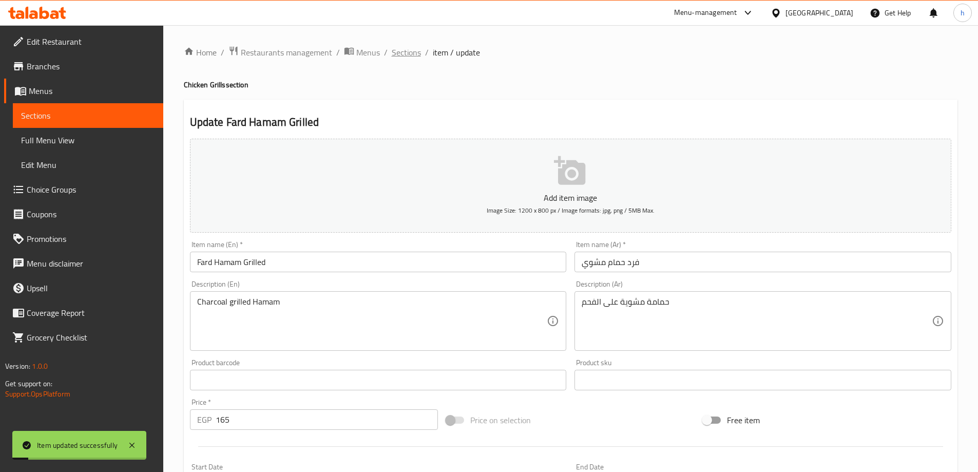
click at [410, 53] on span "Sections" at bounding box center [406, 52] width 29 height 12
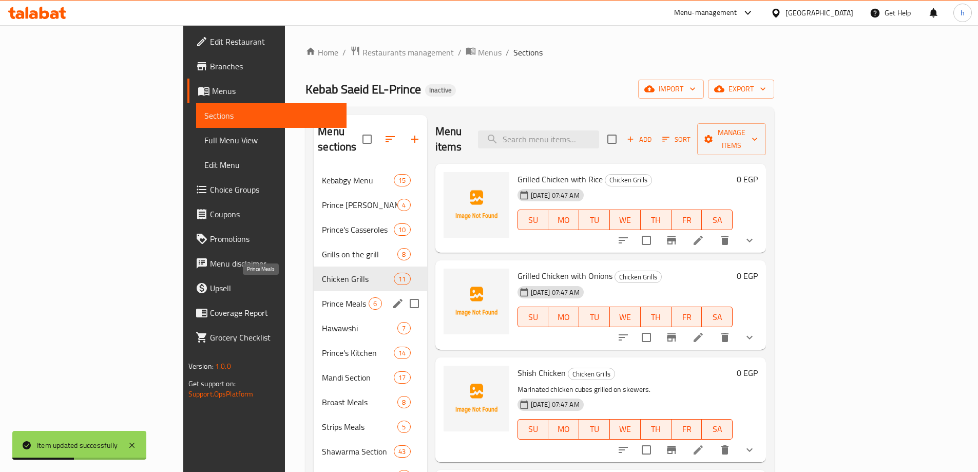
click at [322, 297] on span "Prince Meals" at bounding box center [345, 303] width 47 height 12
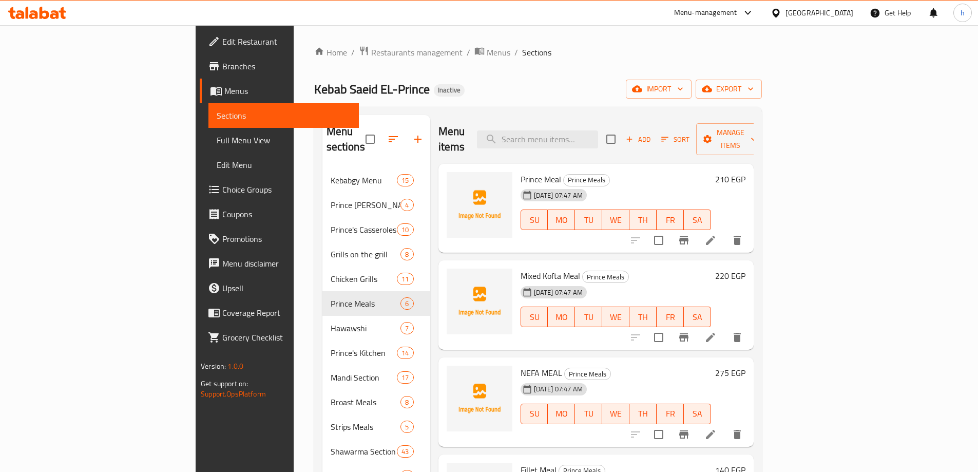
click at [717, 234] on icon at bounding box center [710, 240] width 12 height 12
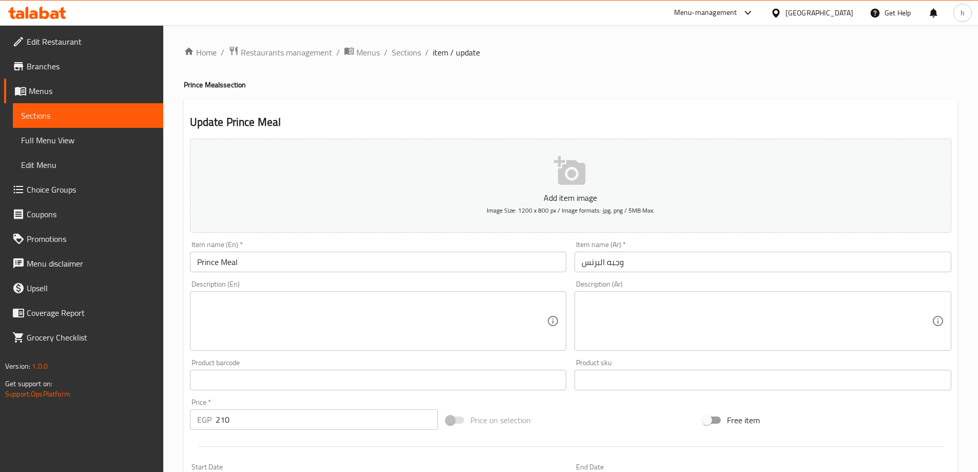
click at [620, 319] on textarea at bounding box center [757, 321] width 350 height 49
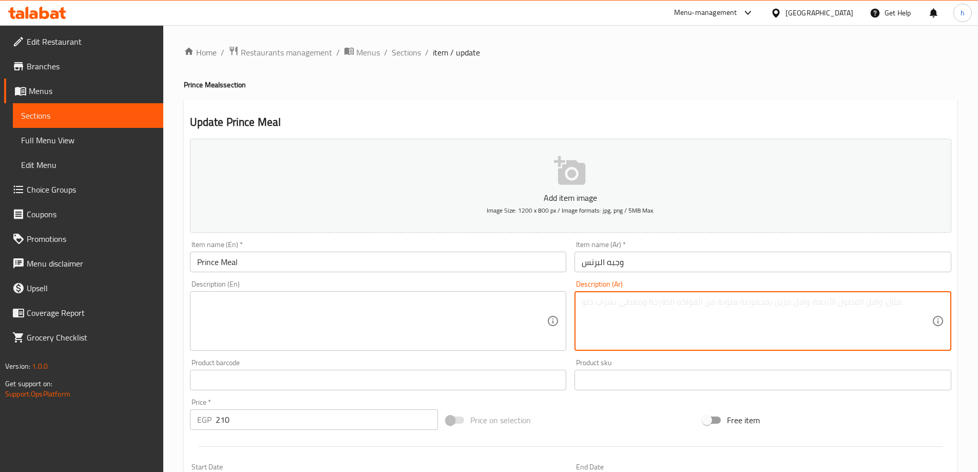
paste textarea "ربع فرخه +تمن كفته +ارز + خضار"
type textarea "ربع فرخه +تمن كفته +ارز + خضار"
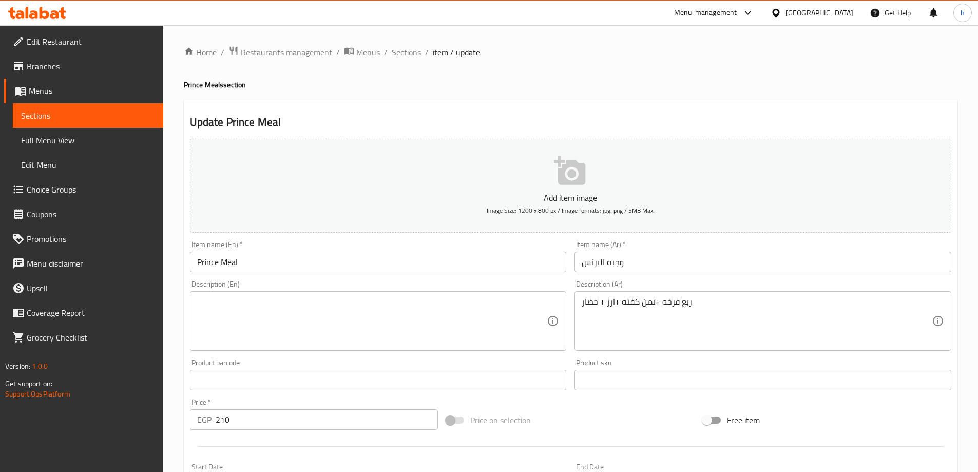
click at [478, 305] on textarea at bounding box center [372, 321] width 350 height 49
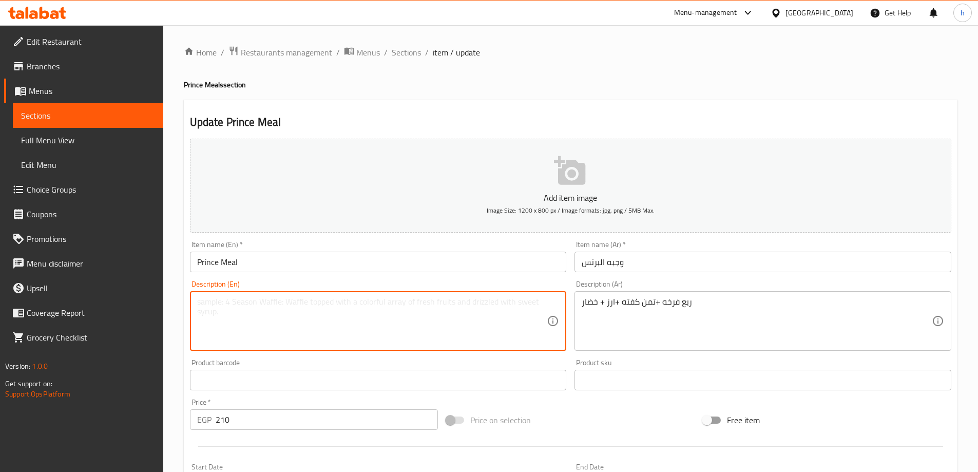
paste textarea "A quarter chicken + kofta + rice + vegetables"
click at [261, 302] on textarea "A quarter chicken + kofta + rice + vegetables" at bounding box center [372, 321] width 350 height 49
click at [265, 299] on textarea "A quarter chicken + kofta + rice + vegetables" at bounding box center [372, 321] width 350 height 49
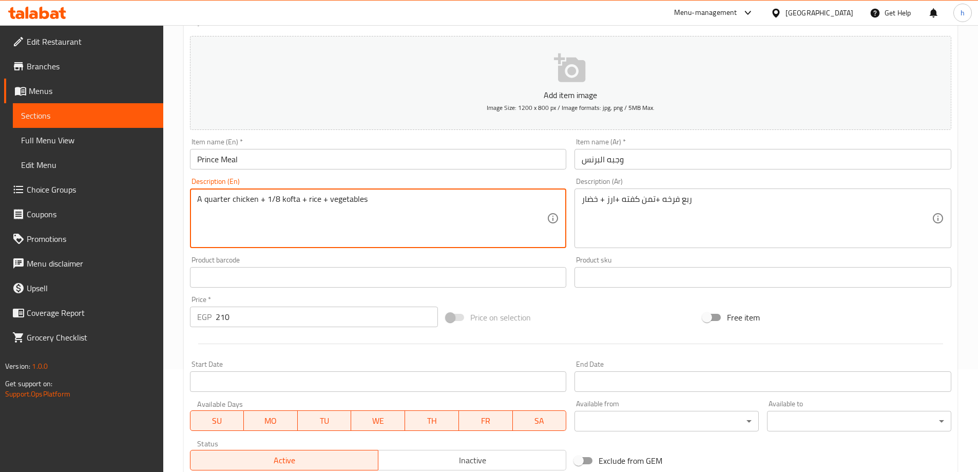
scroll to position [254, 0]
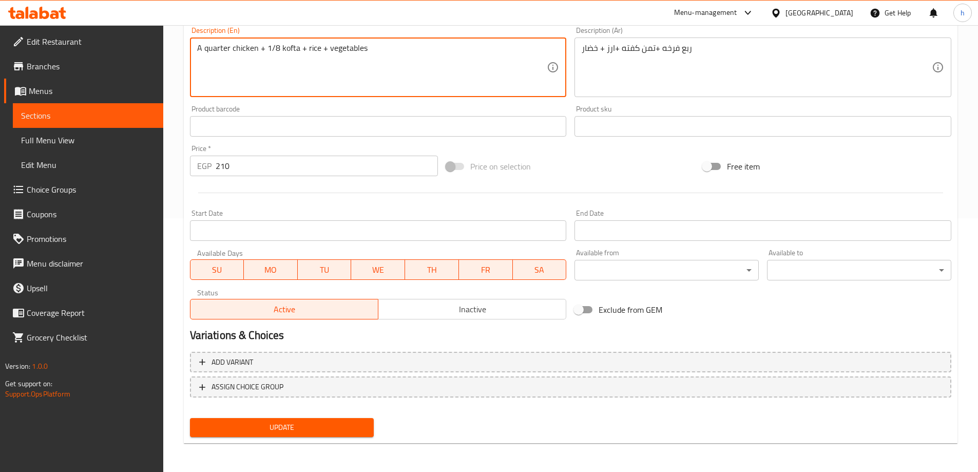
type textarea "A quarter chicken + 1/8 kofta + rice + vegetables"
drag, startPoint x: 354, startPoint y: 423, endPoint x: 357, endPoint y: 417, distance: 6.9
click at [354, 422] on span "Update" at bounding box center [282, 427] width 168 height 13
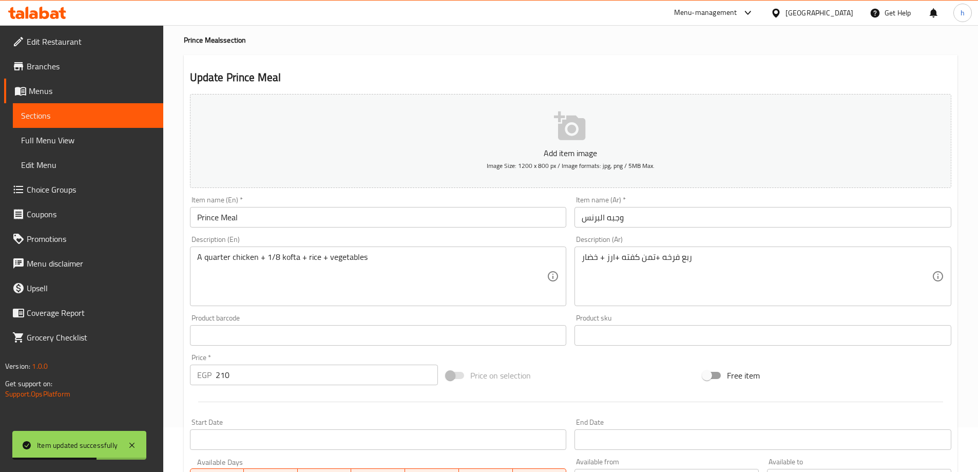
scroll to position [0, 0]
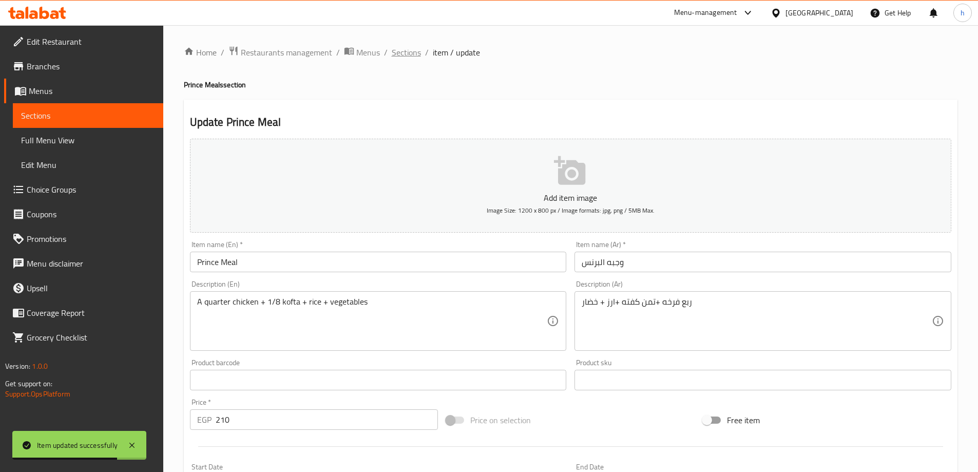
click at [407, 49] on span "Sections" at bounding box center [406, 52] width 29 height 12
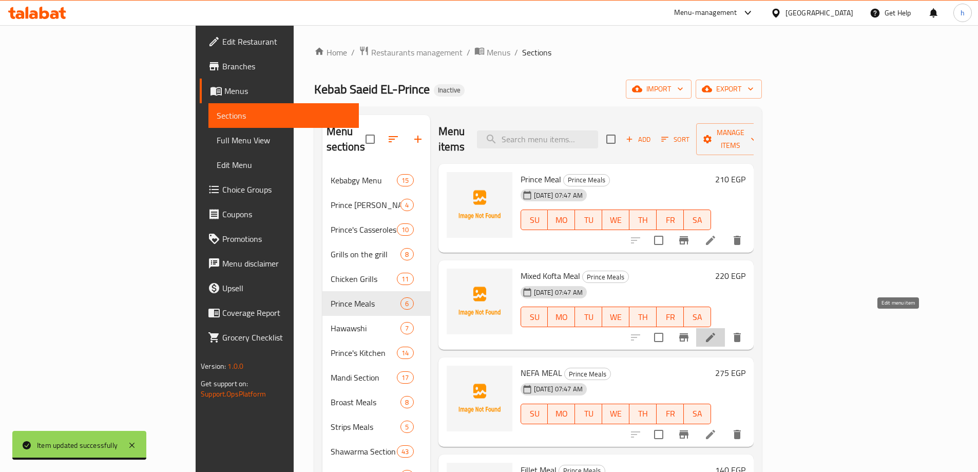
click at [717, 331] on icon at bounding box center [710, 337] width 12 height 12
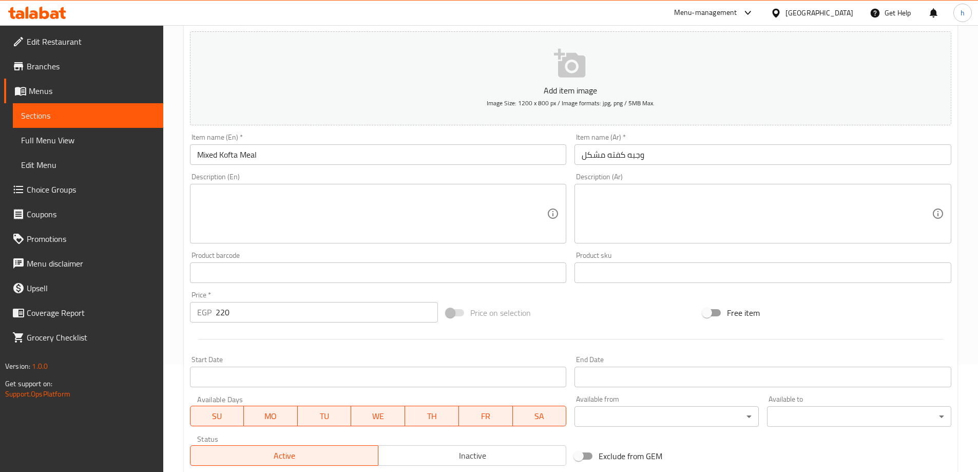
scroll to position [100, 0]
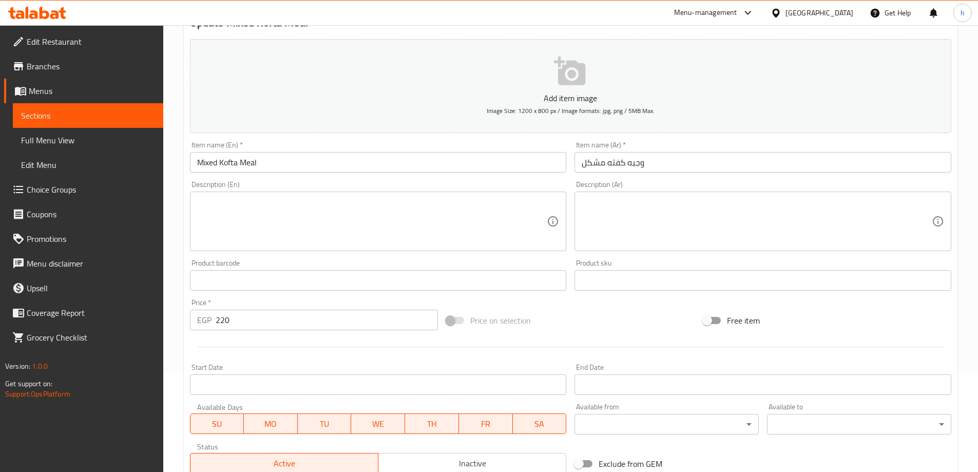
click at [787, 189] on div "Description (Ar) Description (Ar)" at bounding box center [762, 216] width 377 height 70
click at [787, 207] on textarea at bounding box center [757, 221] width 350 height 49
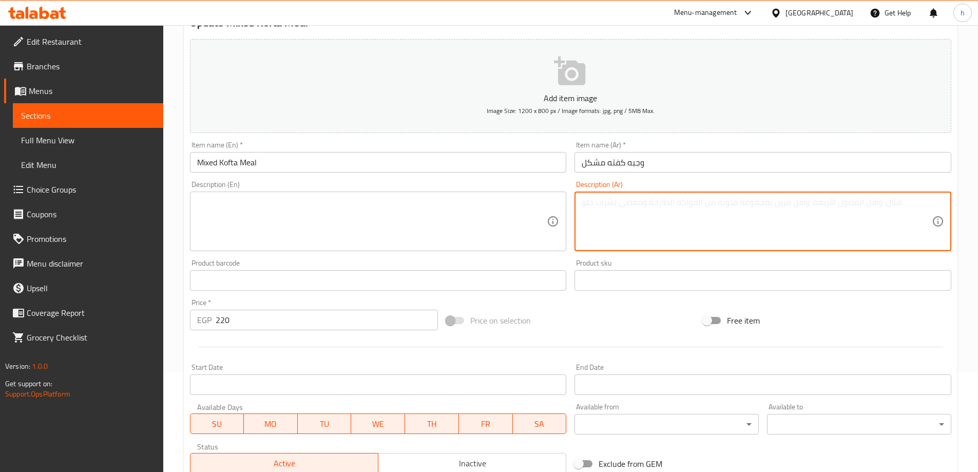
paste textarea "تمن كندوز+ تمن كفته ضاني +تمن كفته البرنس"
type textarea "تمن كندوز+ تمن كفته ضاني +تمن كفته البرنس"
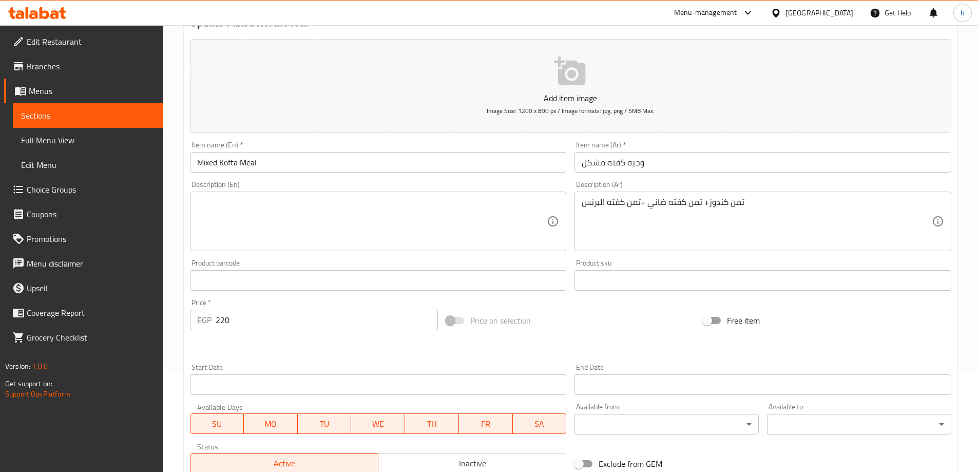
click at [490, 224] on textarea at bounding box center [372, 221] width 350 height 49
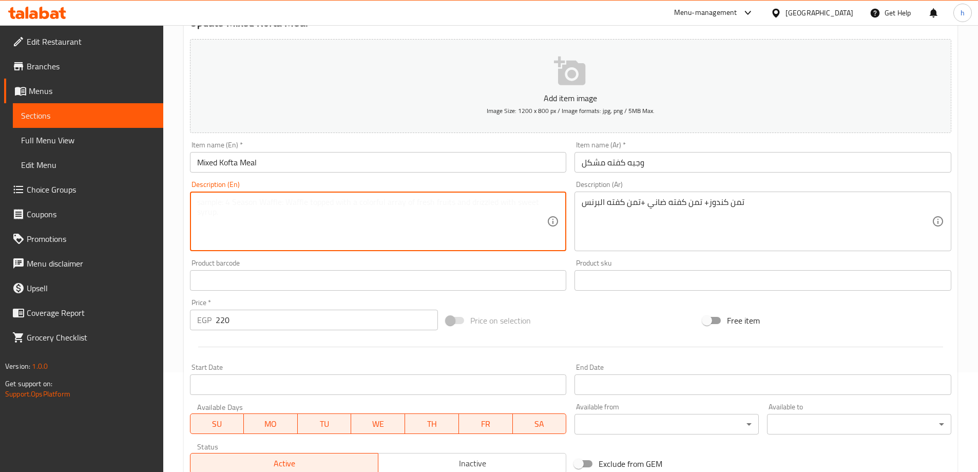
paste textarea "Taman Kunduz + Taman Kofta Dani + Taman Kofta Prince"
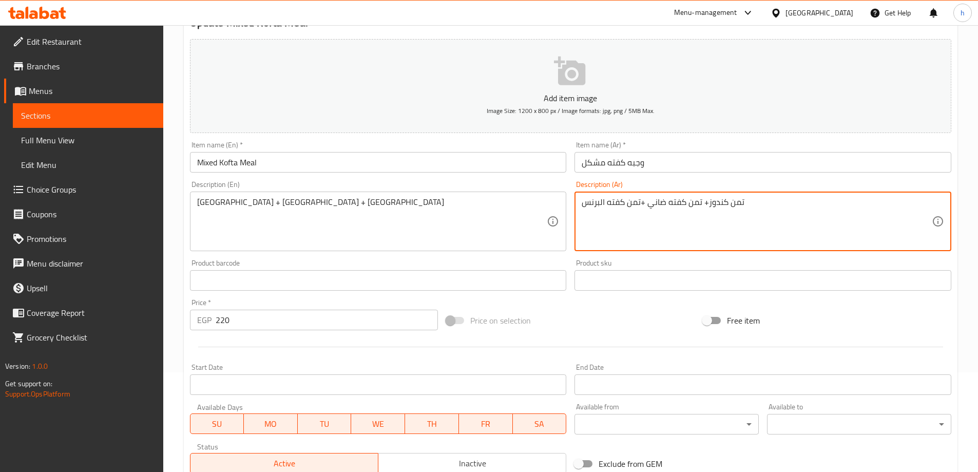
click at [719, 205] on textarea "تمن كندوز+ تمن كفته ضاني +تمن كفته البرنس" at bounding box center [757, 221] width 350 height 49
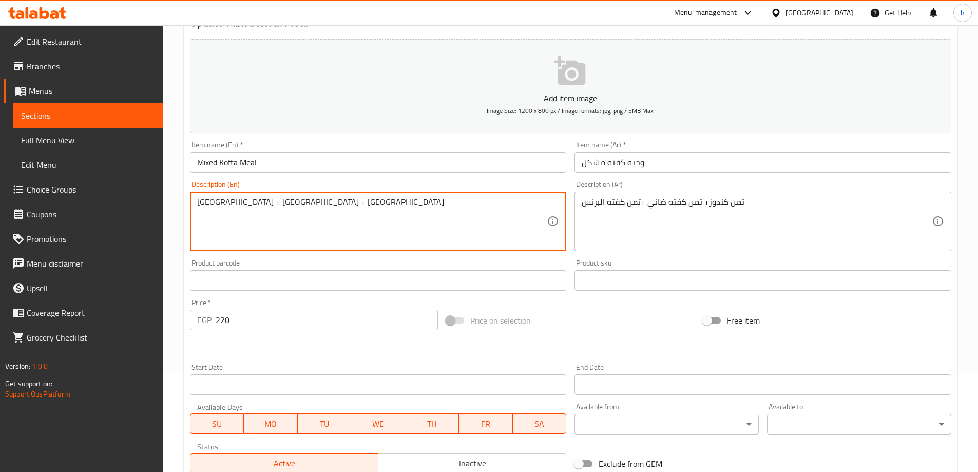
click at [242, 204] on textarea "Taman Kunduz + Taman Kofta Dani + Taman Kofta Prince" at bounding box center [372, 221] width 350 height 49
paste textarea "andouz"
click at [203, 206] on textarea "Taman Kandouz + Taman Kofta Dani + Taman Kofta Prince" at bounding box center [372, 221] width 350 height 49
click at [261, 201] on textarea "1/8Kandouz + Taman Kofta Dani + Taman Kofta Prince" at bounding box center [372, 221] width 350 height 49
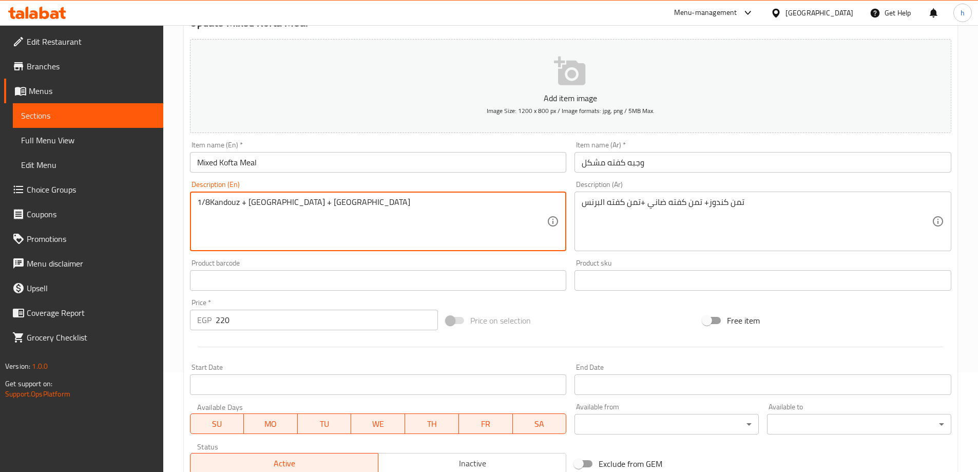
click at [261, 201] on textarea "1/8Kandouz + Taman Kofta Dani + Taman Kofta Prince" at bounding box center [372, 221] width 350 height 49
click at [320, 202] on textarea "1/8Kandouz + 1/8Kofta Dani + Taman Kofta Prince" at bounding box center [372, 221] width 350 height 49
click at [259, 199] on textarea "1/8Kandouz + 1/8Kofta Dani + 1/8Kofta Prince" at bounding box center [372, 221] width 350 height 49
click at [208, 201] on textarea "1/8Kandouz + 1/8 Kofta Dani + 1/8Kofta Prince" at bounding box center [372, 221] width 350 height 49
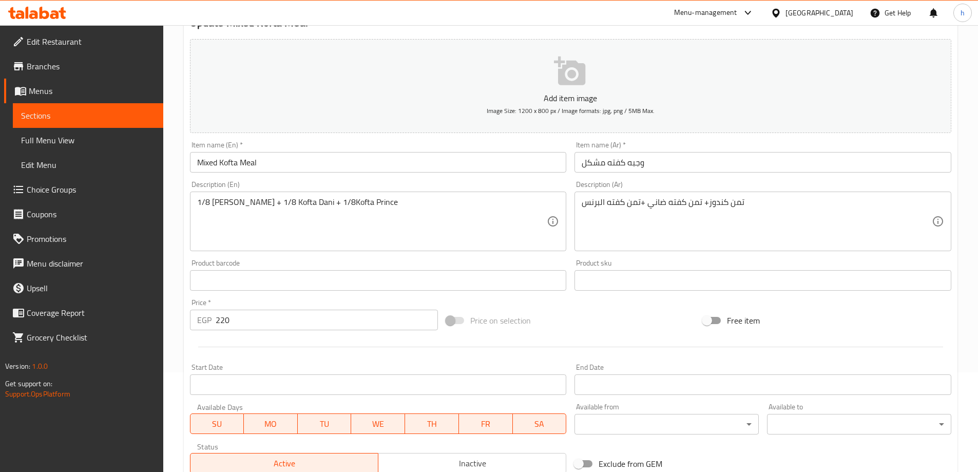
click at [286, 202] on textarea "1/8 Kandouz + 1/8 Kofta Dani + 1/8Kofta Prince" at bounding box center [372, 221] width 350 height 49
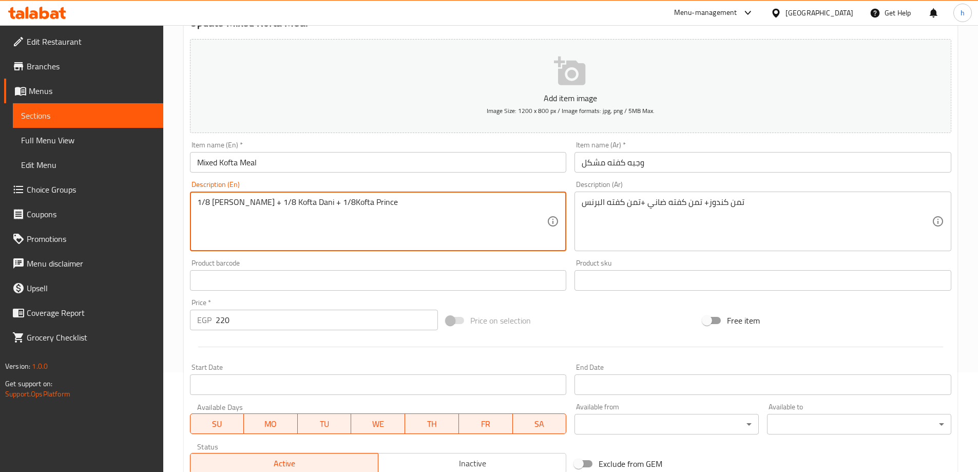
click at [286, 202] on textarea "1/8 Kandouz + 1/8 Kofta Dani + 1/8Kofta Prince" at bounding box center [372, 221] width 350 height 49
click at [262, 202] on textarea "1/8 Kandouz + 1/8 Kofta + 1/8Kofta Prince" at bounding box center [372, 221] width 350 height 49
paste textarea "Mutton"
click at [263, 201] on textarea "1/8 Kandouz + 1/8Mutton Kofta + 1/8Kofta Prince" at bounding box center [372, 221] width 350 height 49
click at [289, 201] on textarea "1/8 Kandouz + 1/8 Mutton Kofta + 1/8Kofta Prince" at bounding box center [372, 221] width 350 height 49
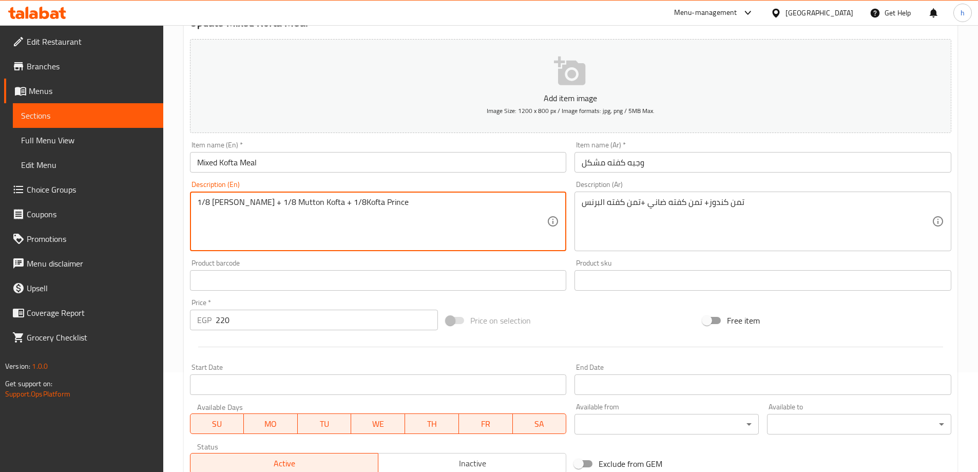
click at [370, 201] on textarea "1/8 Kandouz + 1/8 Mutton Kofta + 1/8Kofta Prince" at bounding box center [372, 221] width 350 height 49
click at [331, 200] on textarea "1/8 Kandouz + 1/8 Mutton Kofta + 1/8Kofta Prince" at bounding box center [372, 221] width 350 height 49
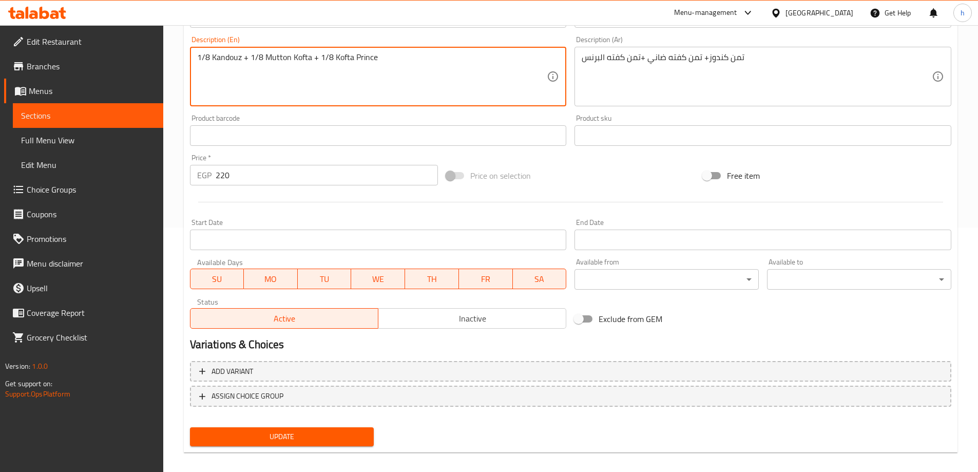
scroll to position [254, 0]
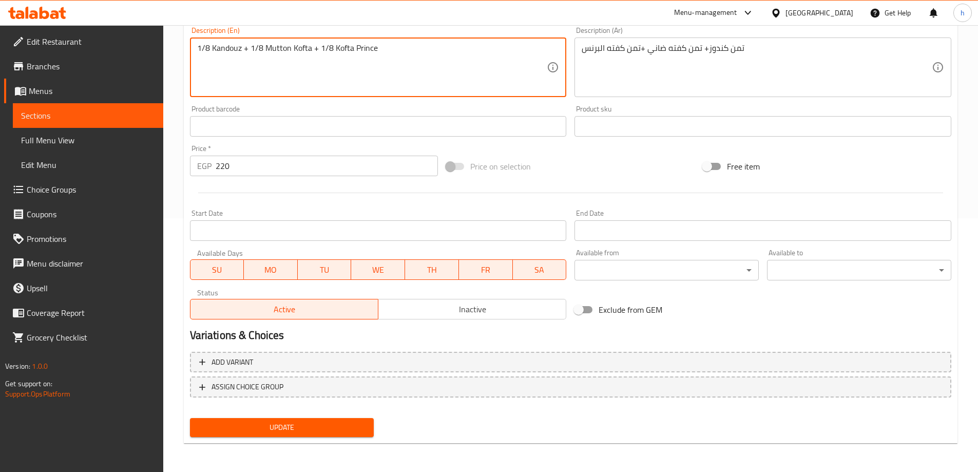
type textarea "1/8 Kandouz + 1/8 Mutton Kofta + 1/8 Kofta Prince"
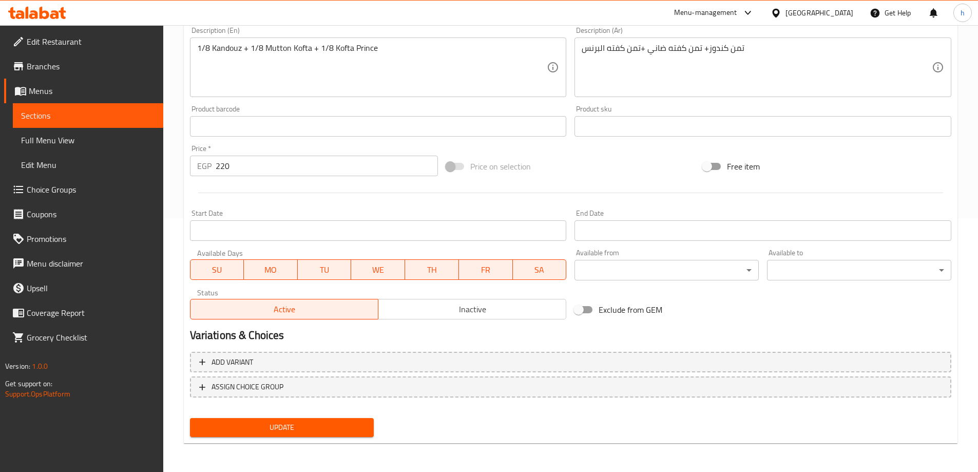
click at [350, 423] on span "Update" at bounding box center [282, 427] width 168 height 13
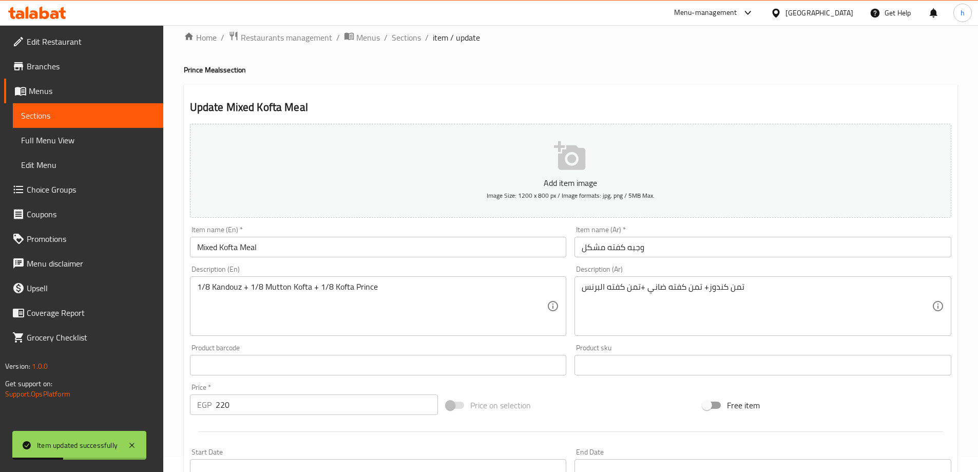
scroll to position [0, 0]
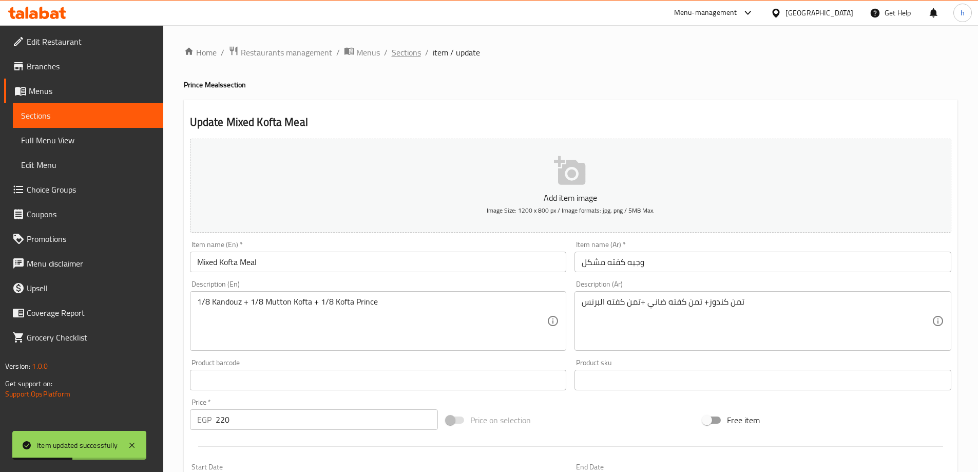
click at [406, 54] on span "Sections" at bounding box center [406, 52] width 29 height 12
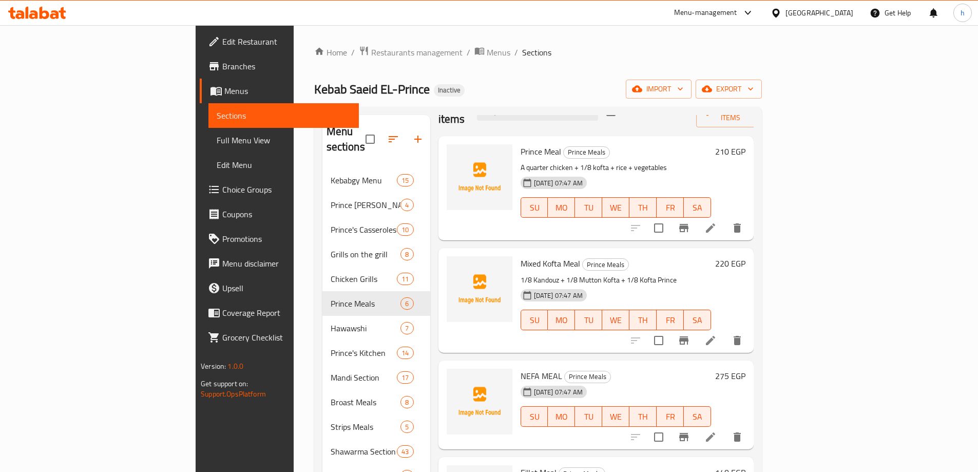
scroll to position [51, 0]
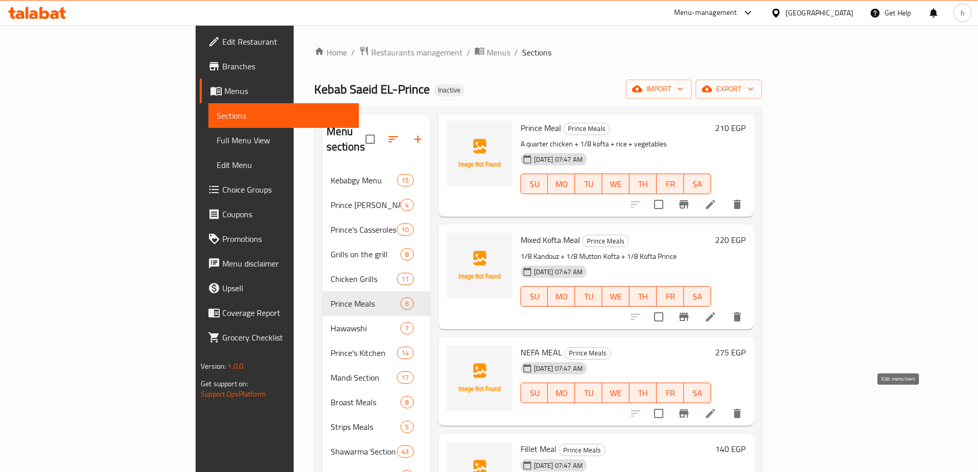
click at [717, 407] on icon at bounding box center [710, 413] width 12 height 12
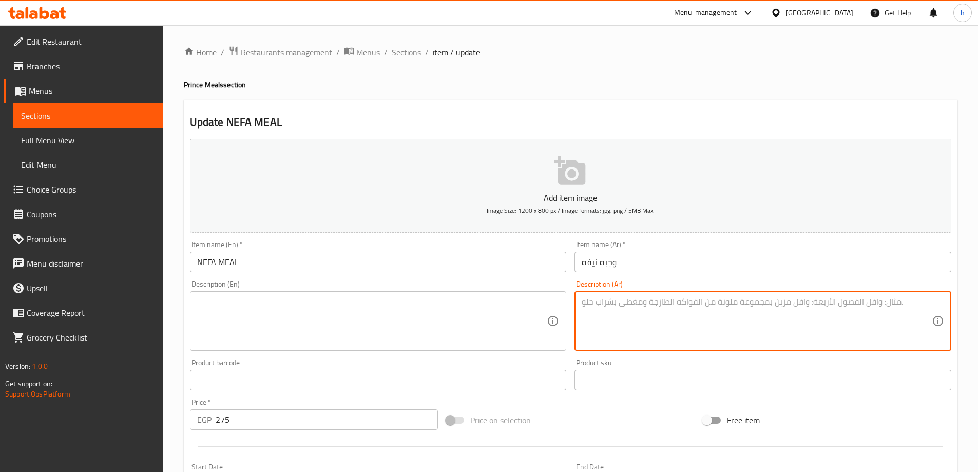
click at [679, 323] on textarea at bounding box center [757, 321] width 350 height 49
paste textarea "ربع نيفه + ارز ساده"
type textarea "ربع نيفه + ارز ساده"
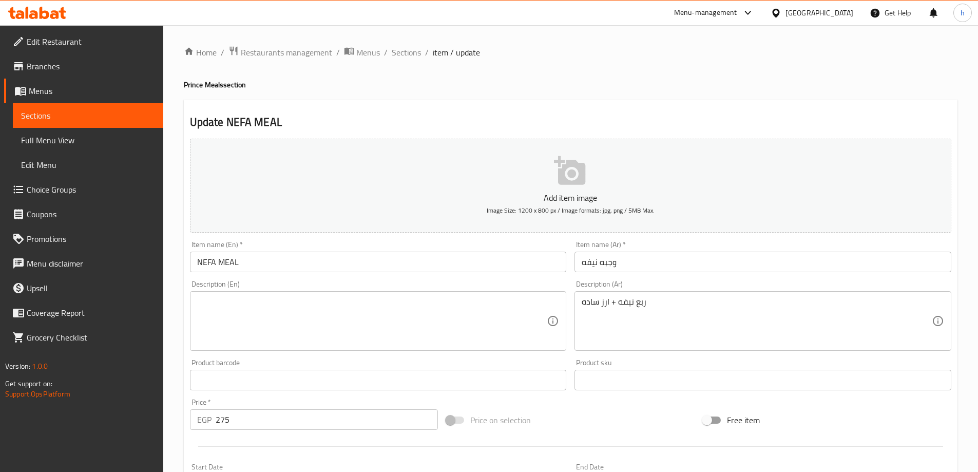
click at [308, 321] on textarea at bounding box center [372, 321] width 350 height 49
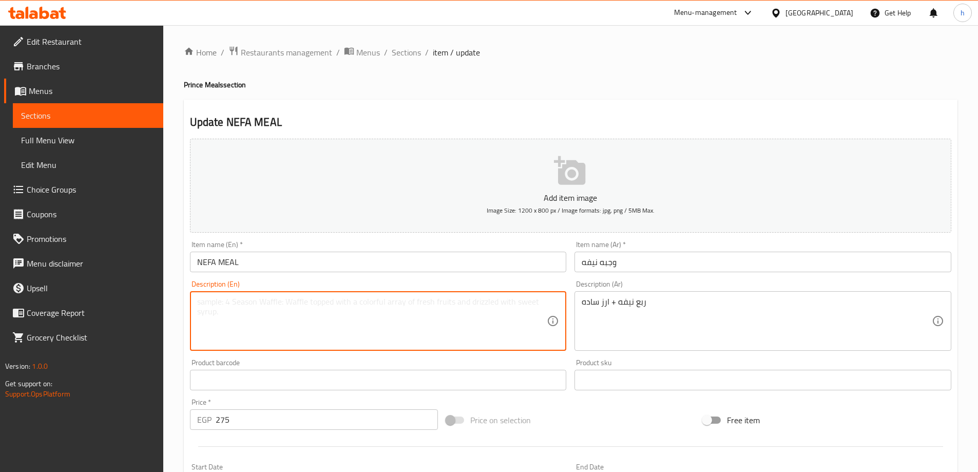
paste textarea "A quarter of a nose + plain rice"
click at [256, 304] on textarea "A quarter of a nose + plain rice" at bounding box center [372, 321] width 350 height 49
click at [209, 264] on input "NEFA MEAL" at bounding box center [378, 262] width 377 height 21
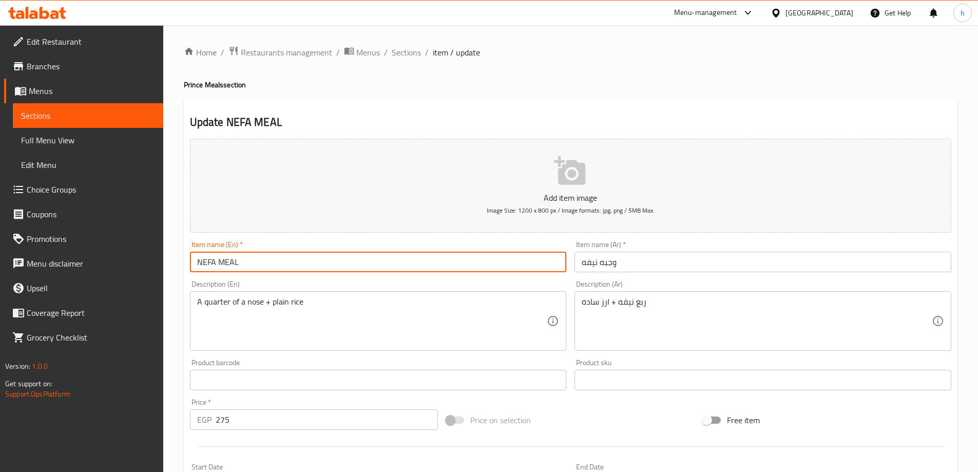
click at [209, 264] on input "NEFA MEAL" at bounding box center [378, 262] width 377 height 21
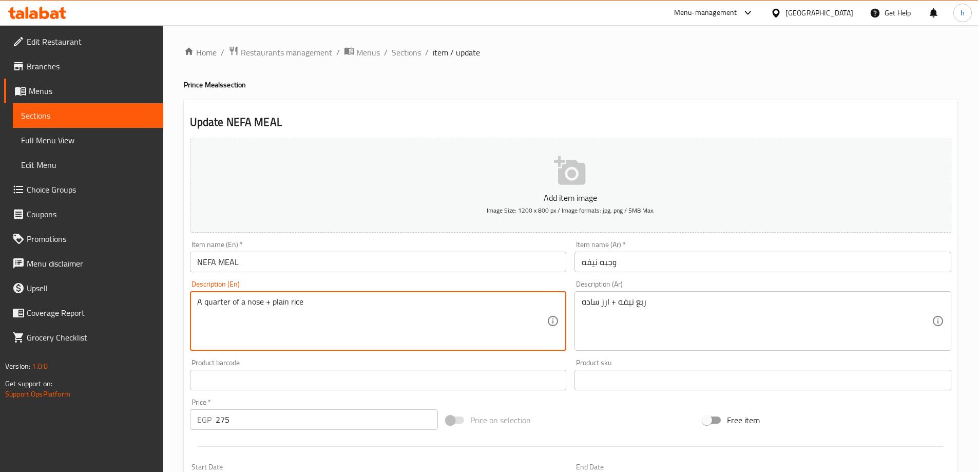
drag, startPoint x: 245, startPoint y: 302, endPoint x: 262, endPoint y: 302, distance: 16.9
paste textarea "NEFA"
click at [256, 298] on textarea "A quarter of a NEFA + plain rice" at bounding box center [372, 321] width 350 height 49
click at [350, 329] on textarea "A quarter of a nefa + plain rice" at bounding box center [372, 321] width 350 height 49
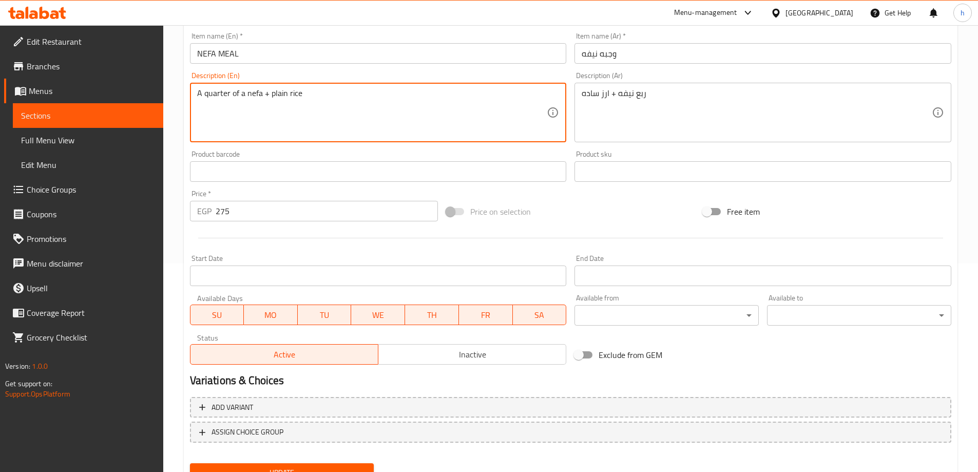
scroll to position [254, 0]
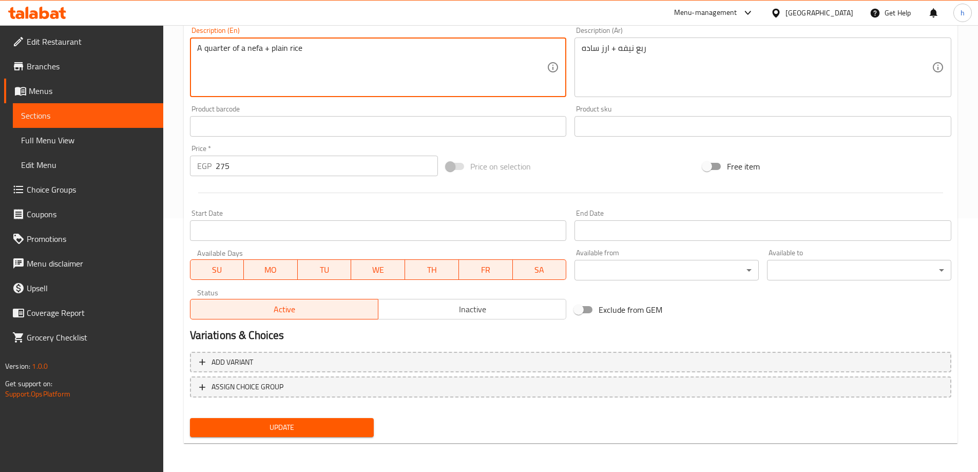
type textarea "A quarter of a nefa + plain rice"
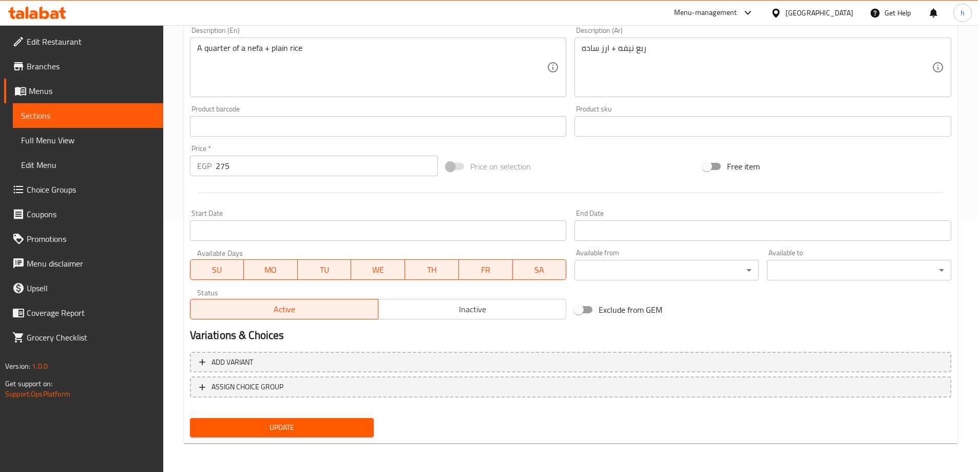
click at [332, 421] on span "Update" at bounding box center [282, 427] width 168 height 13
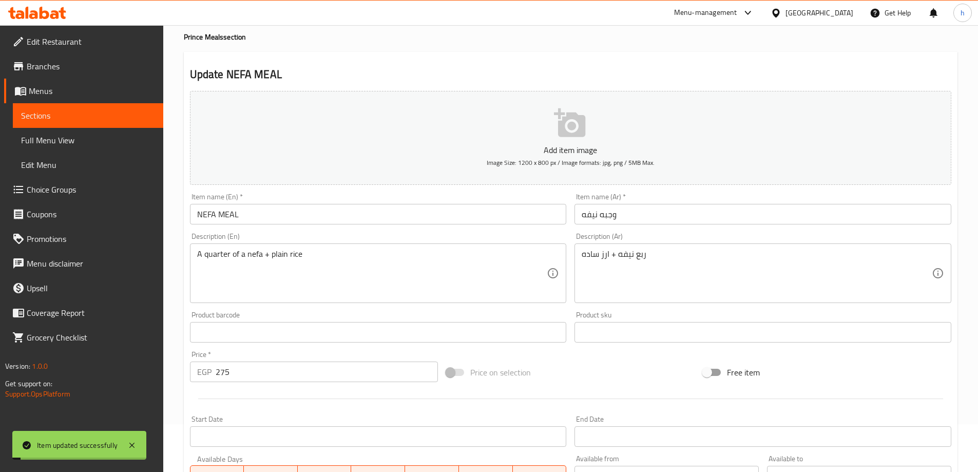
scroll to position [0, 0]
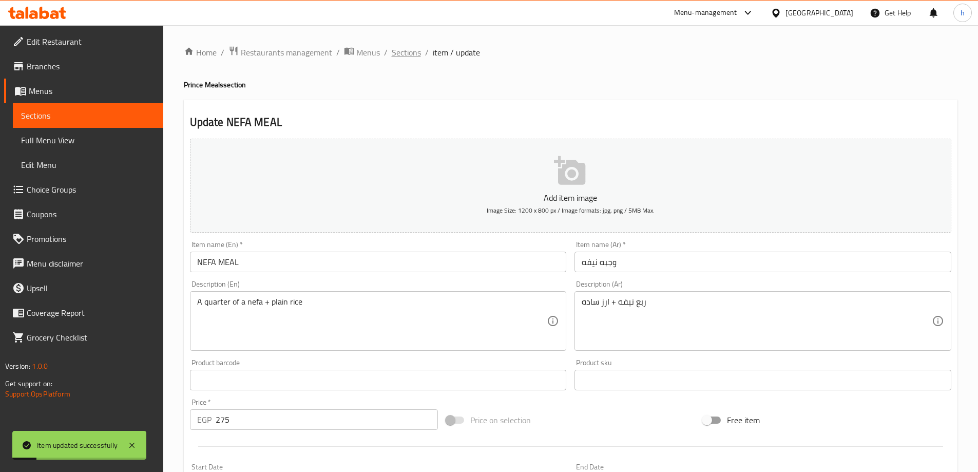
click at [413, 50] on span "Sections" at bounding box center [406, 52] width 29 height 12
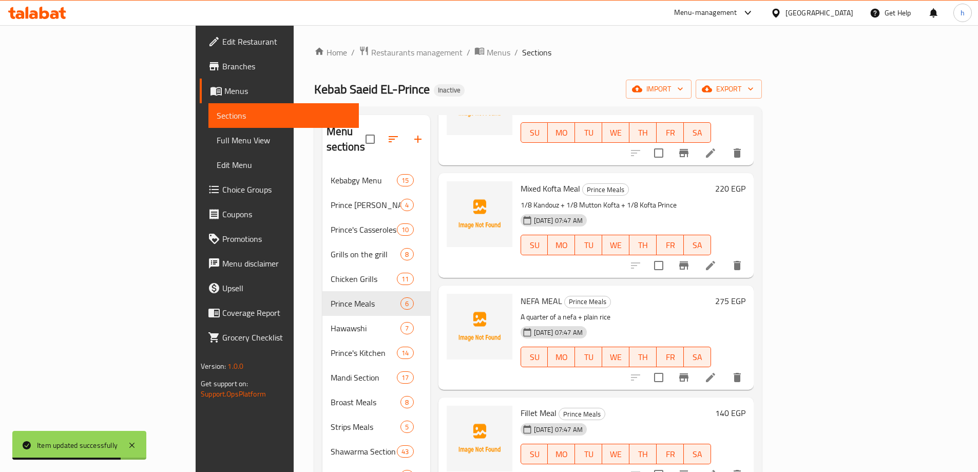
scroll to position [181, 0]
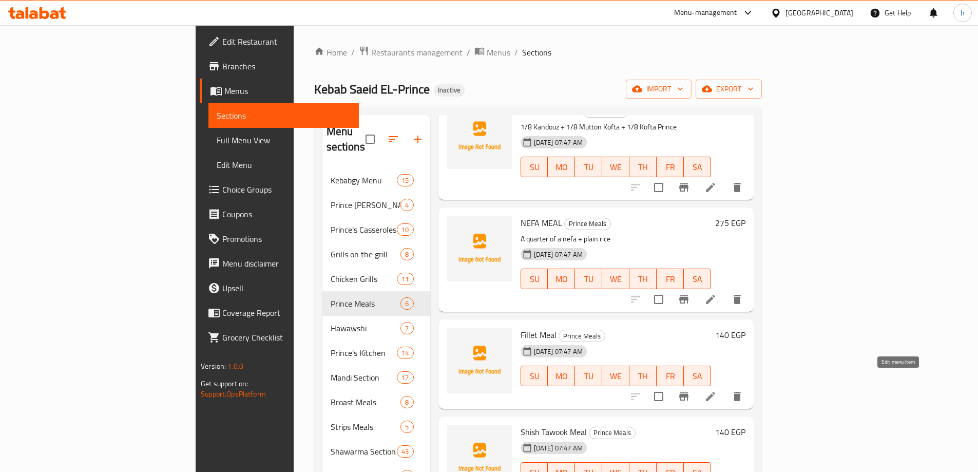
click at [715, 392] on icon at bounding box center [710, 396] width 9 height 9
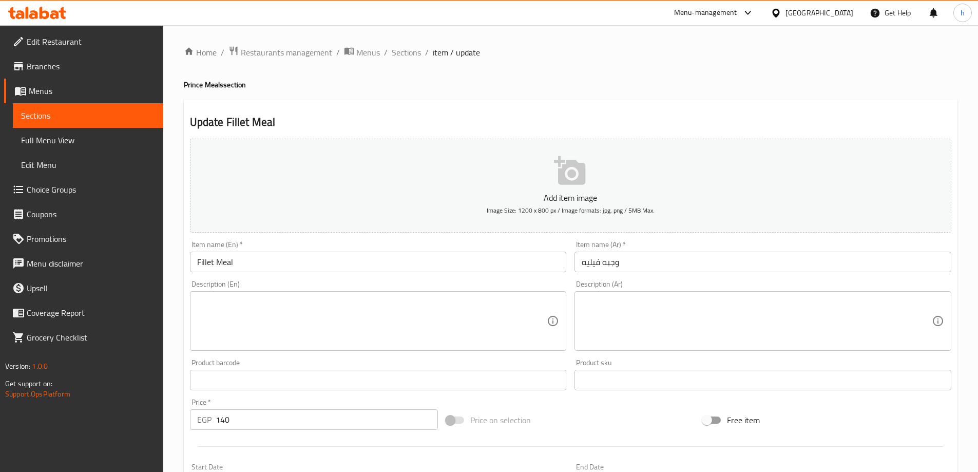
click at [619, 330] on textarea at bounding box center [757, 321] width 350 height 49
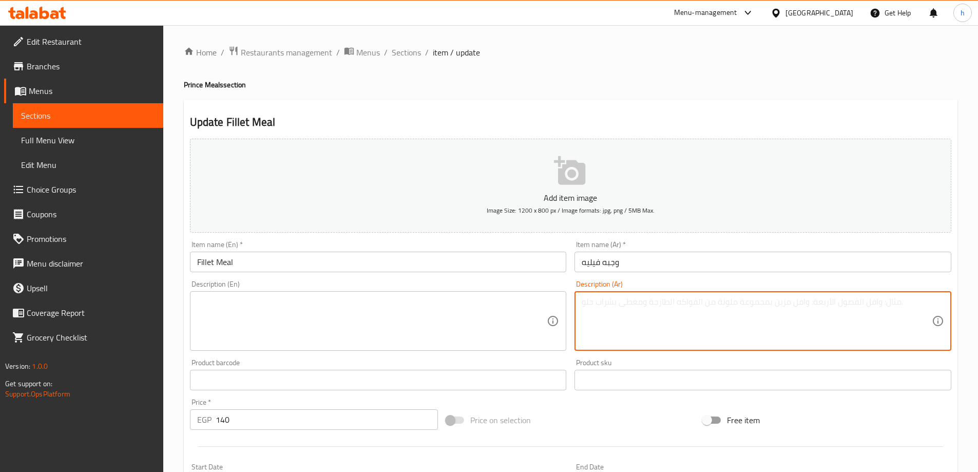
paste textarea "ربع فيليه +ارز ساده +السلطات"
type textarea "ربع فيليه +ارز ساده +السلطات"
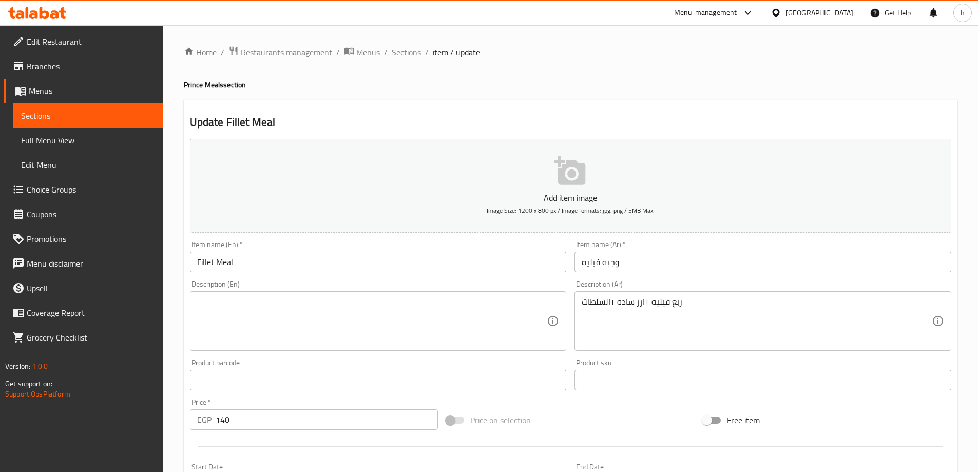
drag, startPoint x: 429, startPoint y: 318, endPoint x: 435, endPoint y: 317, distance: 5.9
click at [429, 318] on textarea at bounding box center [372, 321] width 350 height 49
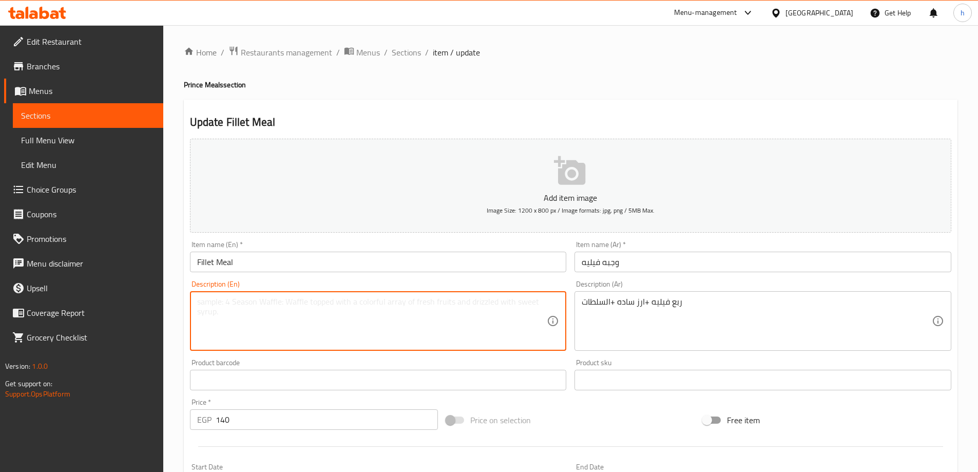
paste textarea "Quarter fillet + plain rice + salads"
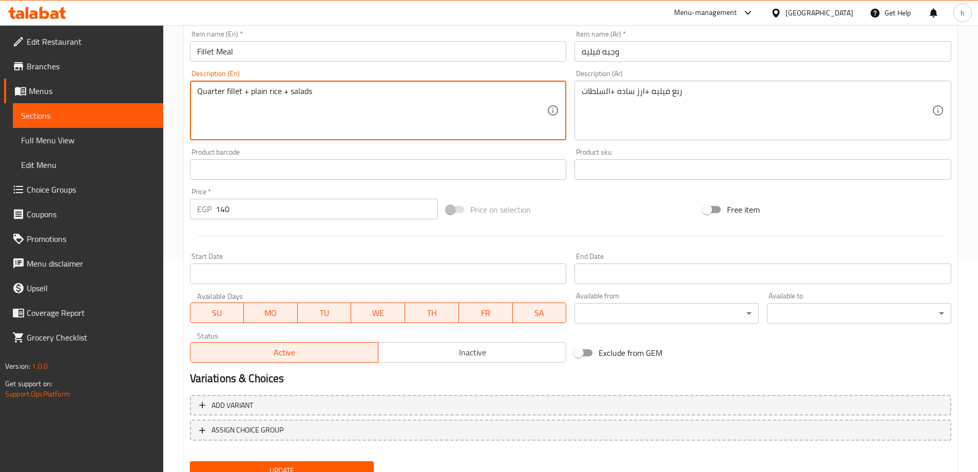
scroll to position [254, 0]
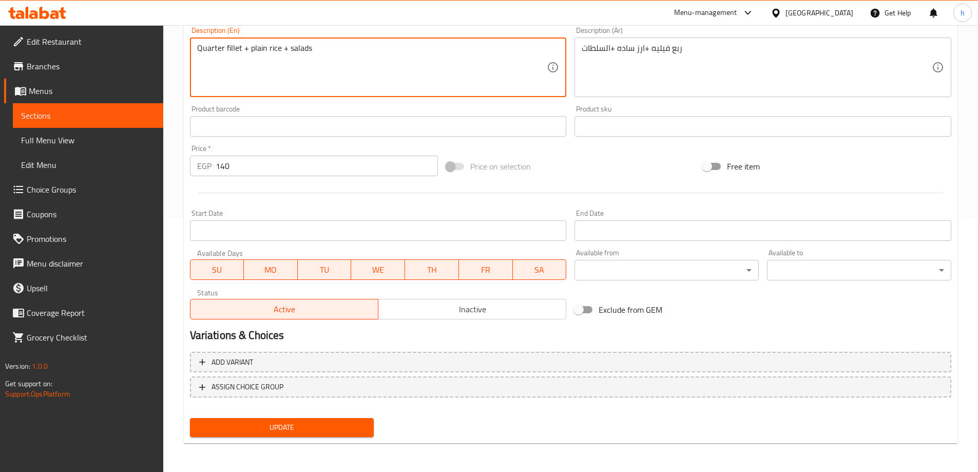
type textarea "Quarter fillet + plain rice + salads"
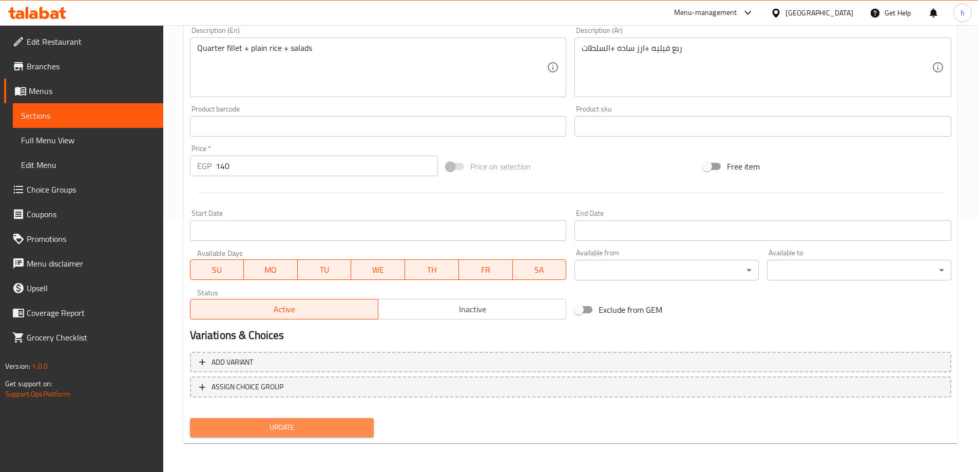
click at [338, 431] on span "Update" at bounding box center [282, 427] width 168 height 13
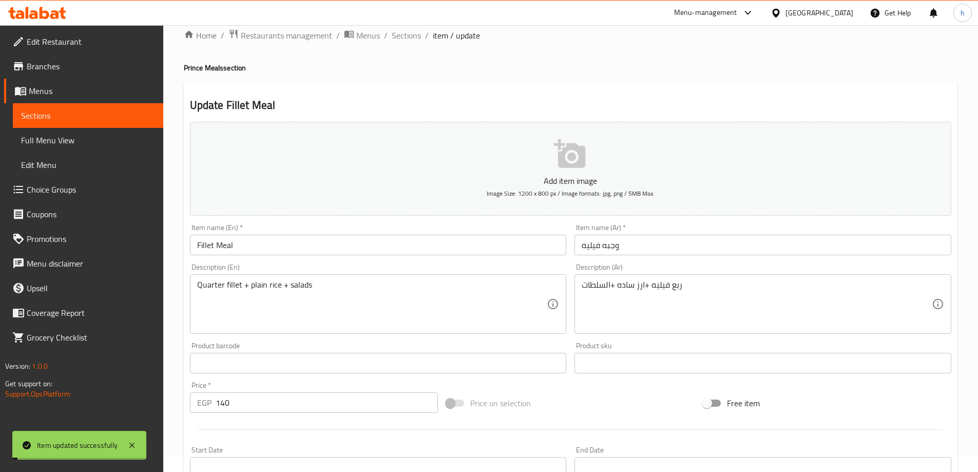
scroll to position [0, 0]
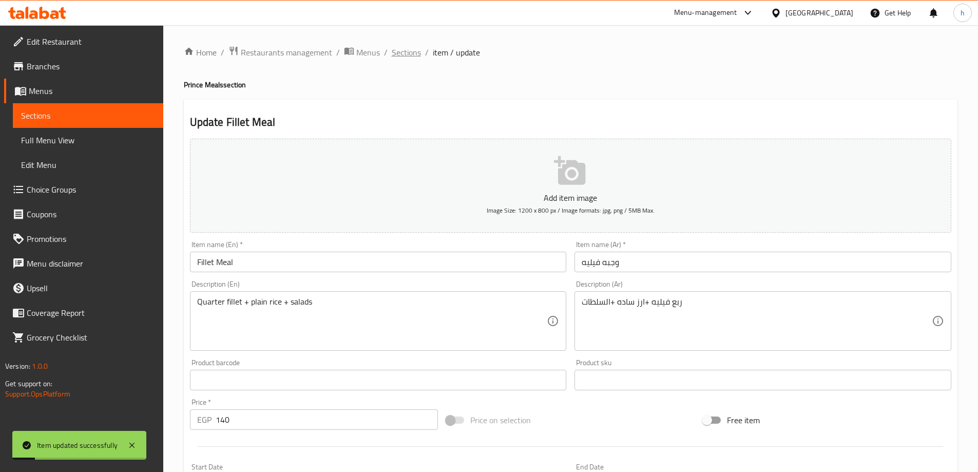
click at [412, 53] on span "Sections" at bounding box center [406, 52] width 29 height 12
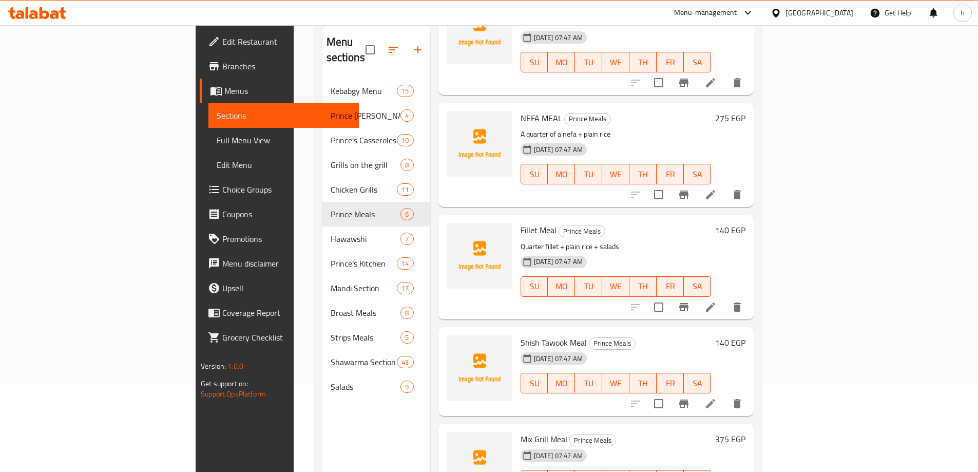
scroll to position [144, 0]
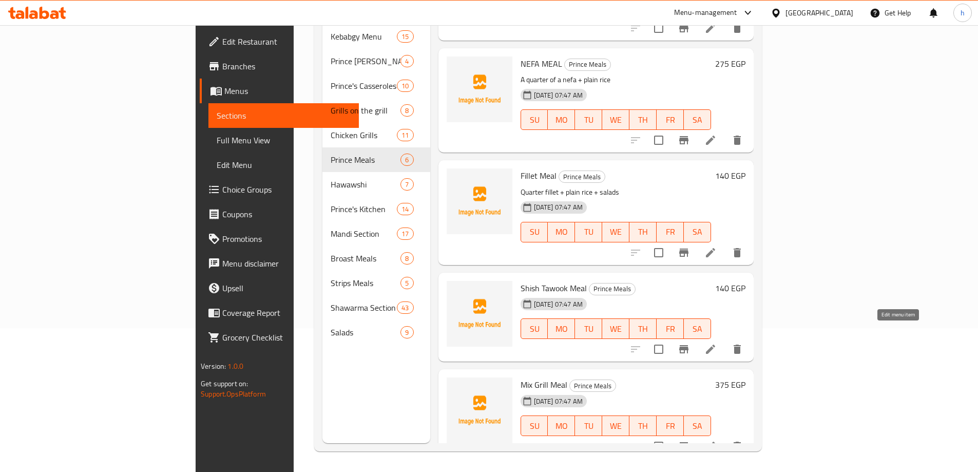
click at [715, 344] on icon at bounding box center [710, 348] width 9 height 9
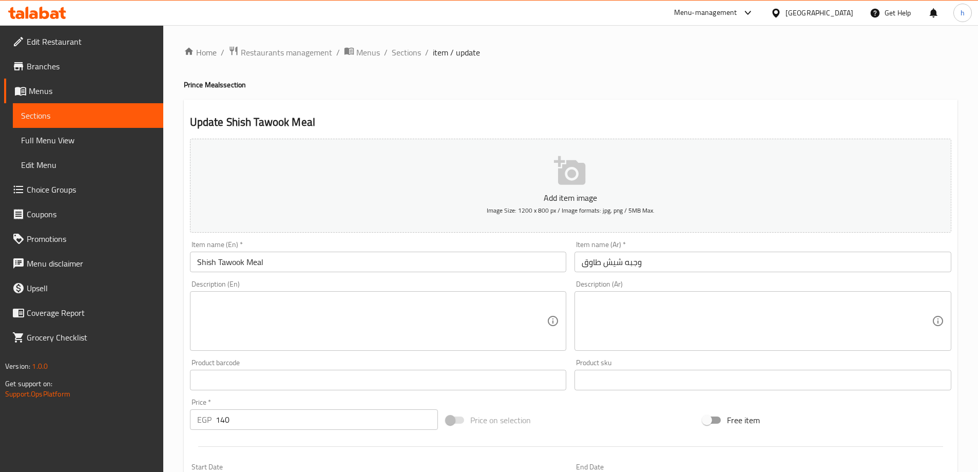
click at [657, 303] on textarea at bounding box center [757, 321] width 350 height 49
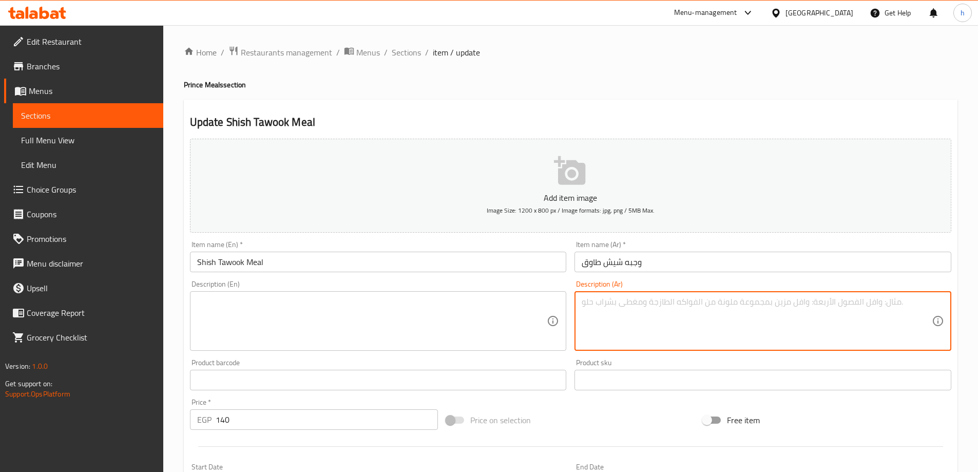
paste textarea "ربع شيش طاووق +ارز ساده + السلطات"
type textarea "ربع شيش طاووق +ارز ساده + السلطات"
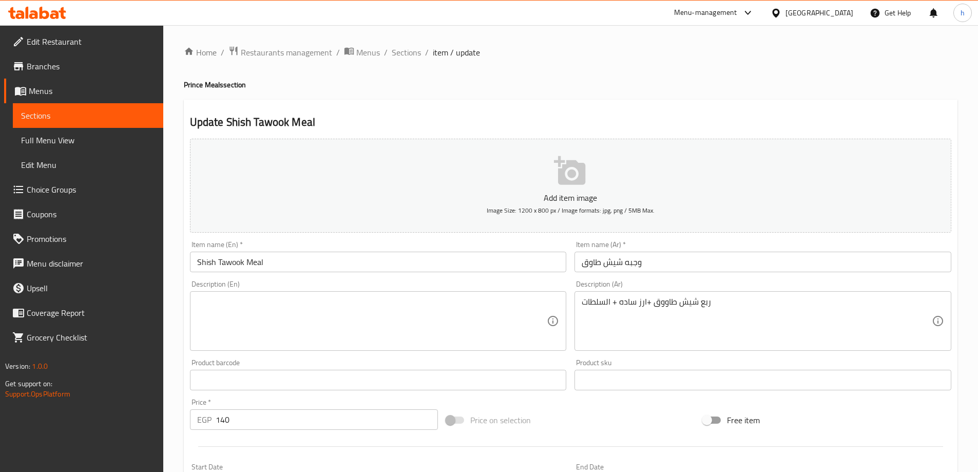
click at [458, 301] on textarea at bounding box center [372, 321] width 350 height 49
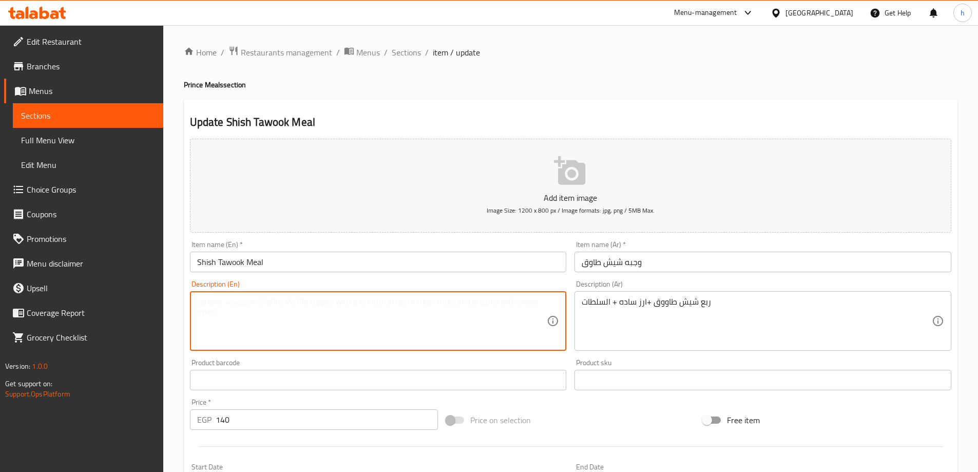
paste textarea "A quarter of shish tawook + plain rice + salads"
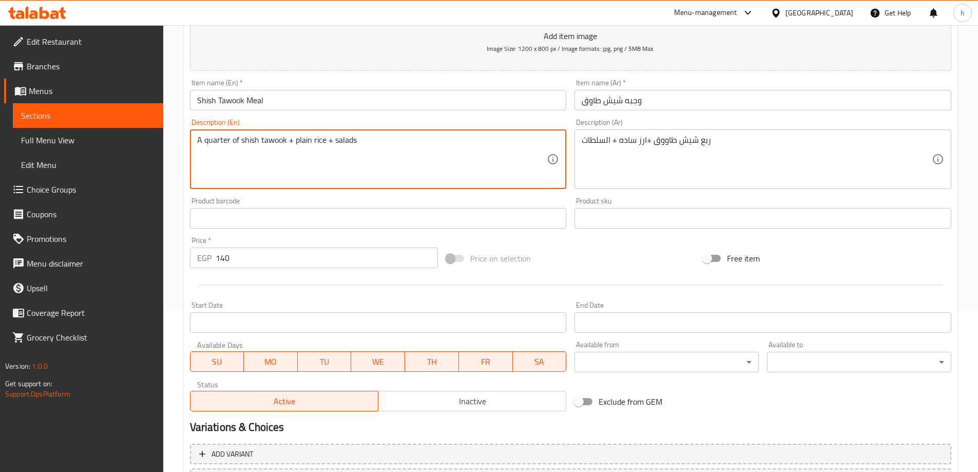
scroll to position [254, 0]
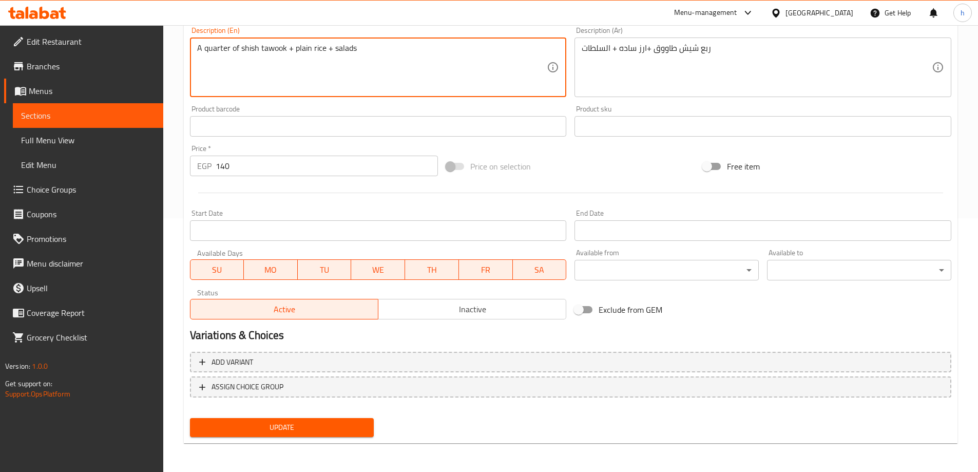
type textarea "A quarter of shish tawook + plain rice + salads"
click at [298, 419] on button "Update" at bounding box center [282, 427] width 184 height 19
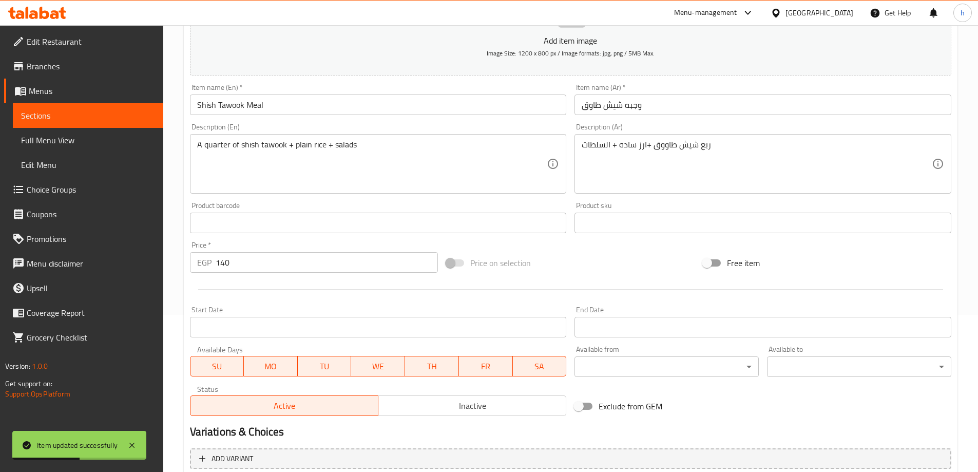
scroll to position [0, 0]
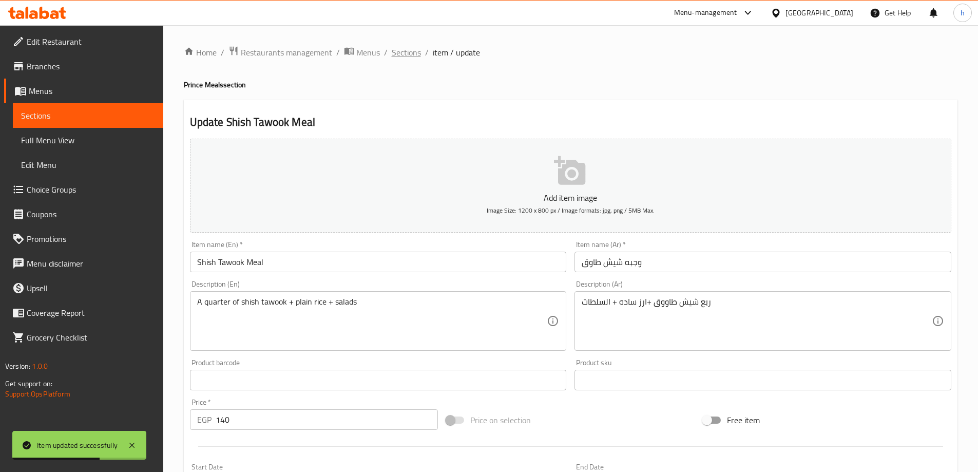
drag, startPoint x: 415, startPoint y: 51, endPoint x: 462, endPoint y: 76, distance: 54.2
click at [415, 51] on span "Sections" at bounding box center [406, 52] width 29 height 12
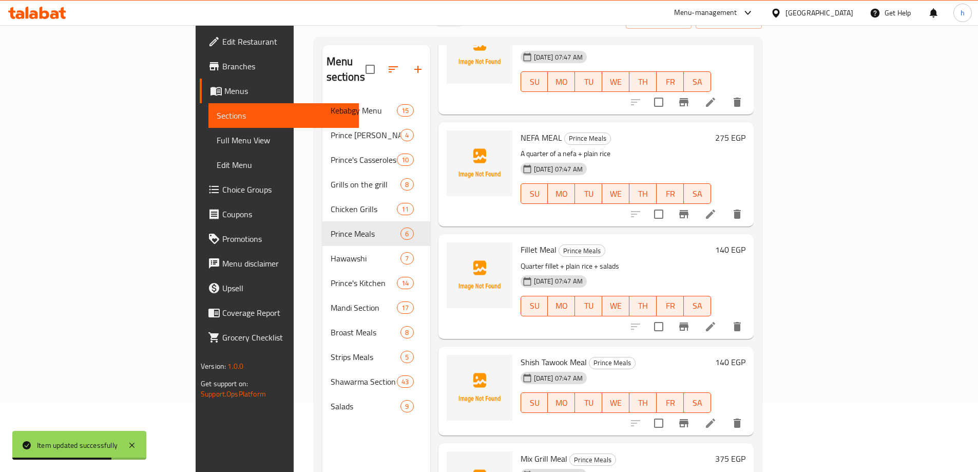
scroll to position [144, 0]
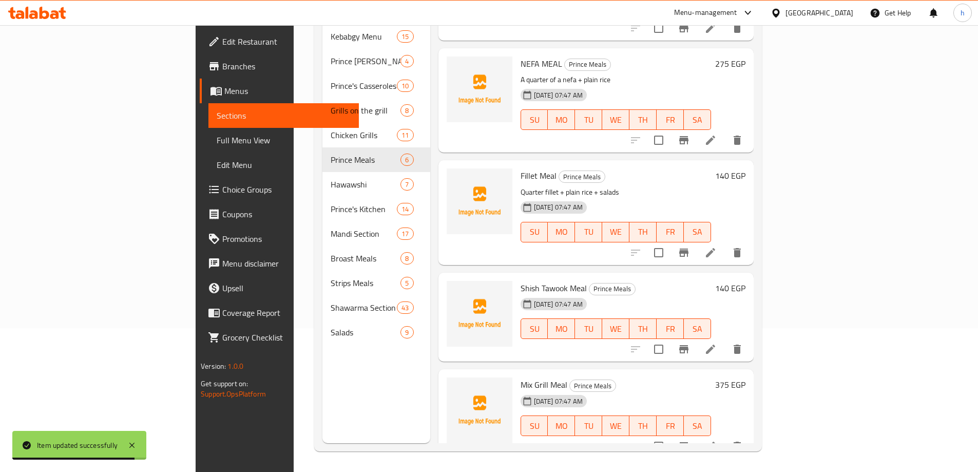
click at [725, 437] on li at bounding box center [710, 446] width 29 height 18
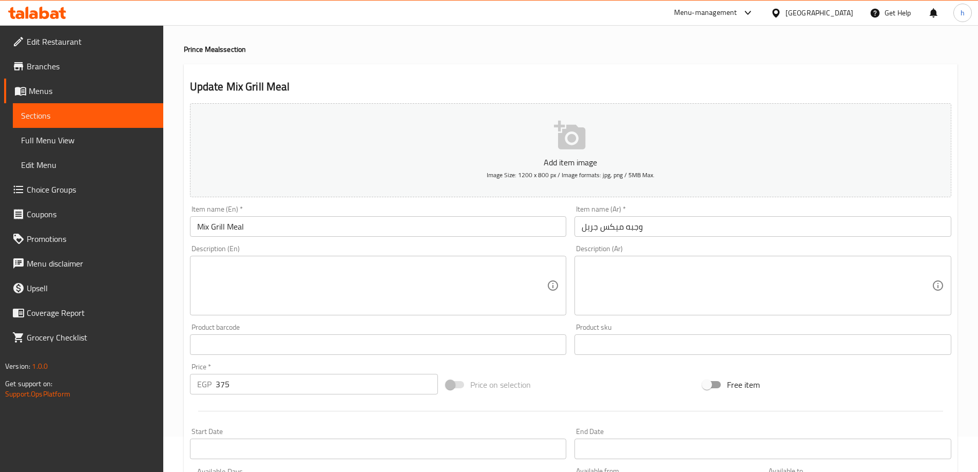
scroll to position [51, 0]
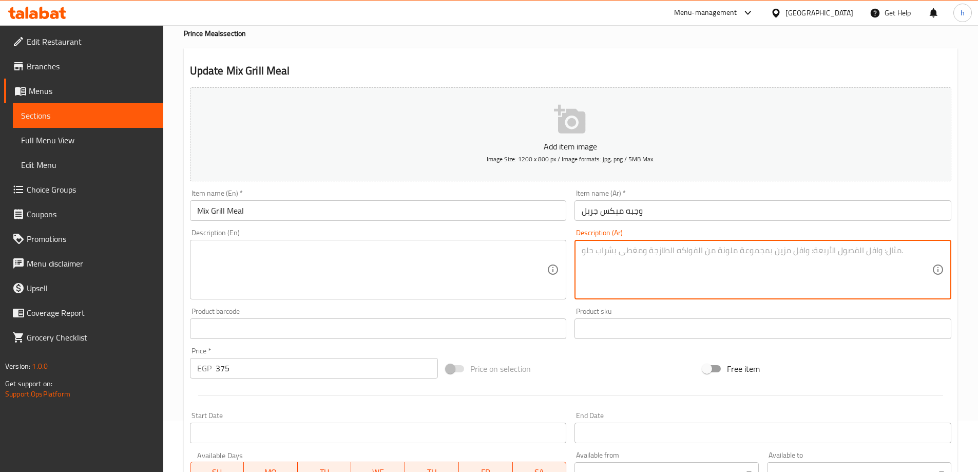
click at [601, 278] on textarea at bounding box center [757, 269] width 350 height 49
paste textarea "تمن كباب +تمن طرب + تمن كفته +تمن شيش +ارز"
type textarea "تمن كباب +تمن طرب + تمن كفته +تمن شيش +ارز"
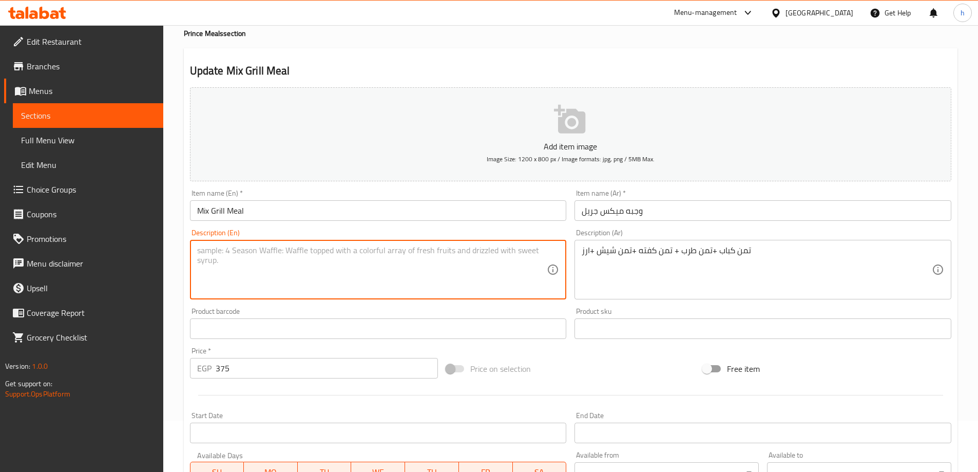
click at [442, 261] on textarea at bounding box center [372, 269] width 350 height 49
paste textarea "Kebab wish + Tarab wish + Kofta wish + Shish wish + Rice"
click at [227, 256] on textarea "Kebab wish + Tarab wish + Kofta wish + Shish wish + Rice" at bounding box center [372, 269] width 350 height 49
click at [197, 248] on textarea "Kebab + Tarab wish + Kofta wish + Shish wish + Rice" at bounding box center [372, 269] width 350 height 49
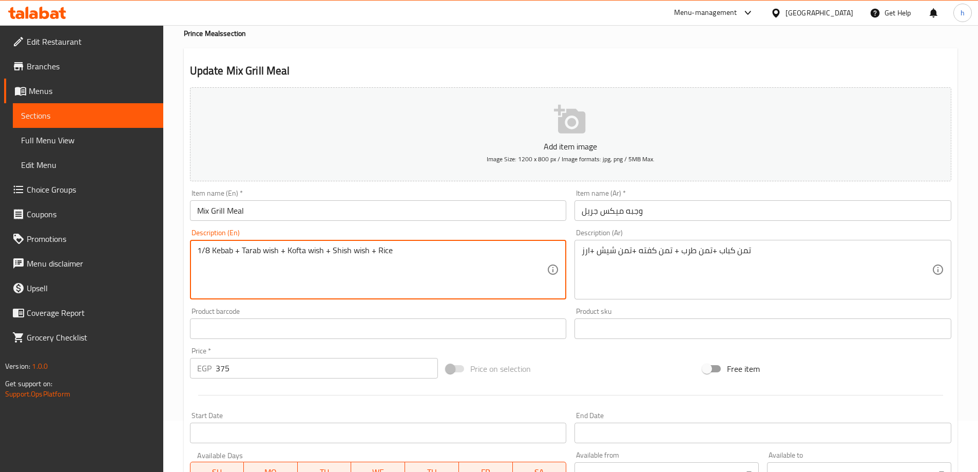
click at [268, 250] on textarea "1/8 Kebab + Tarab wish + Kofta wish + Shish wish + Rice" at bounding box center [372, 269] width 350 height 49
click at [268, 249] on textarea "1/8 Kebab + Tarab wish + Kofta wish + Shish wish + Rice" at bounding box center [372, 269] width 350 height 49
click at [240, 246] on textarea "1/8 Kebab + Tarab + Kofta wish + Shish wish + Rice" at bounding box center [372, 269] width 350 height 49
click at [254, 246] on textarea "1/8 Kebab + 1/8Tarab + Kofta wish + Shish wish + Rice" at bounding box center [372, 269] width 350 height 49
click at [308, 248] on textarea "1/8 Kebab + 1/8 Tarab + Kofta wish + Shish wish + Rice" at bounding box center [372, 269] width 350 height 49
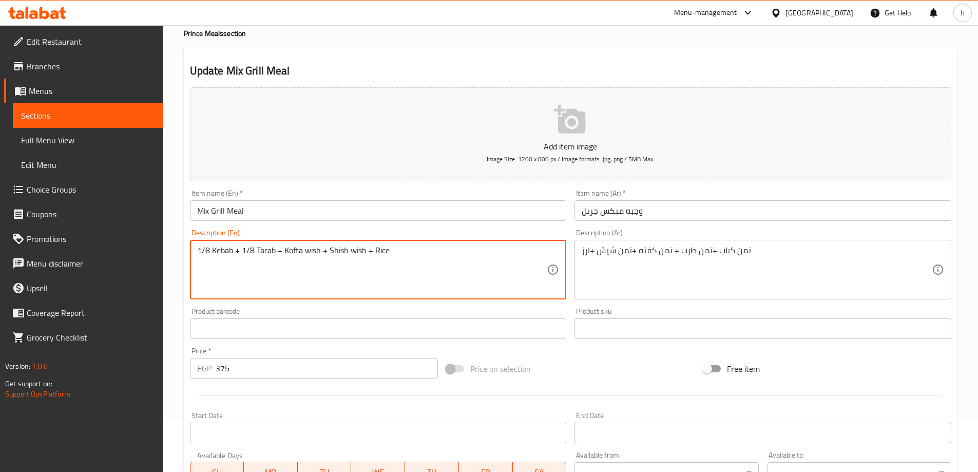
click at [308, 248] on textarea "1/8 Kebab + 1/8 Tarab + Kofta wish + Shish wish + Rice" at bounding box center [372, 269] width 350 height 49
click at [351, 248] on textarea "1/8 Kebab + 1/8 Tarab +1/8 Kofta + Shish wish + Rice" at bounding box center [372, 269] width 350 height 49
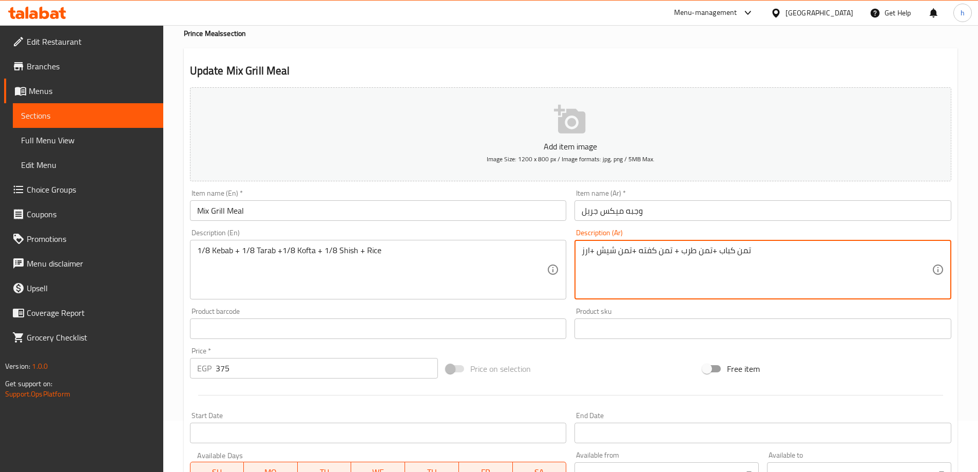
click at [685, 253] on textarea "تمن كباب +تمن طرب + تمن كفته +تمن شيش +ارز" at bounding box center [757, 269] width 350 height 49
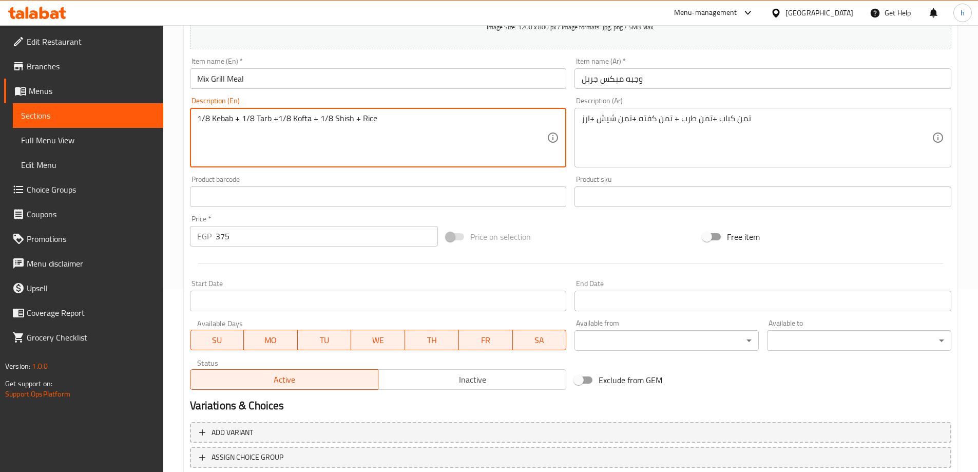
scroll to position [205, 0]
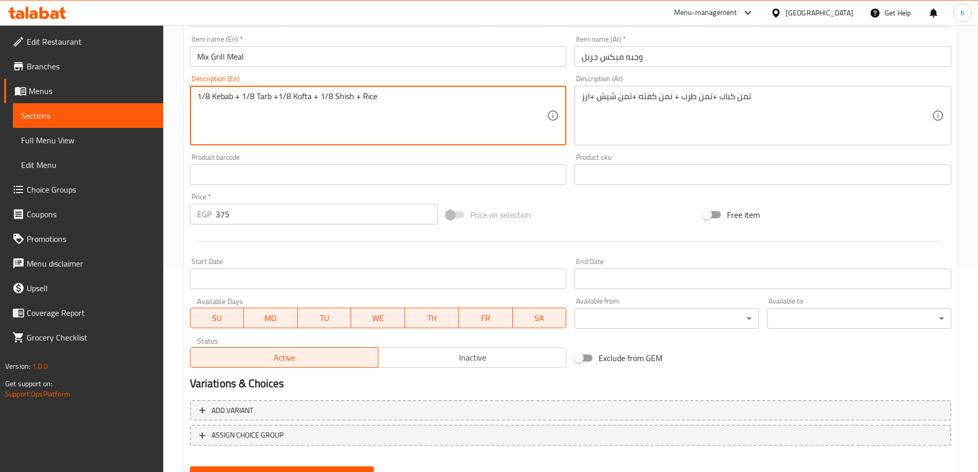
type textarea "1/8 Kebab + 1/8 Tarb +1/8 Kofta + 1/8 Shish + Rice"
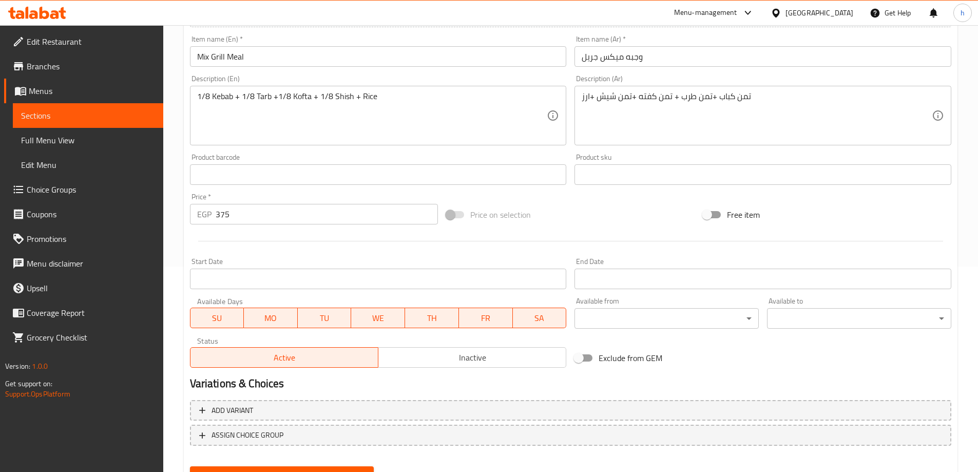
scroll to position [254, 0]
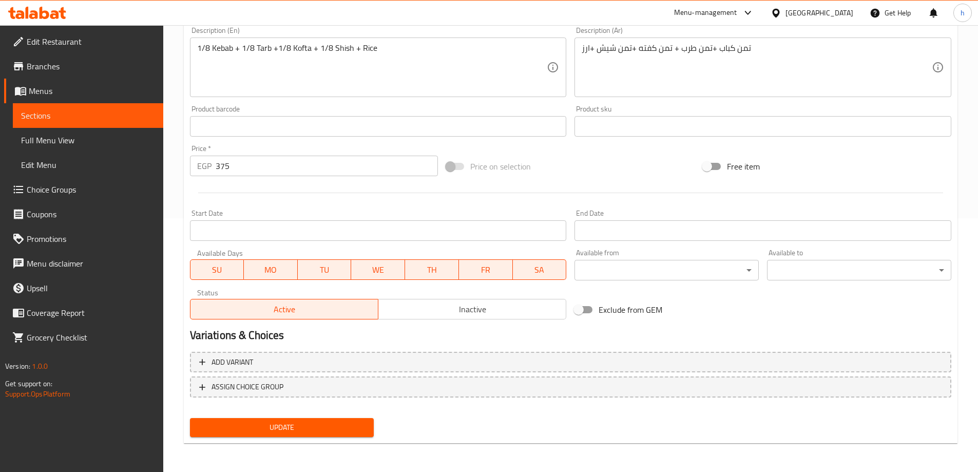
click at [349, 437] on div "Update" at bounding box center [282, 427] width 192 height 27
click at [358, 431] on span "Update" at bounding box center [282, 427] width 168 height 13
click at [329, 423] on span "Update" at bounding box center [282, 427] width 168 height 13
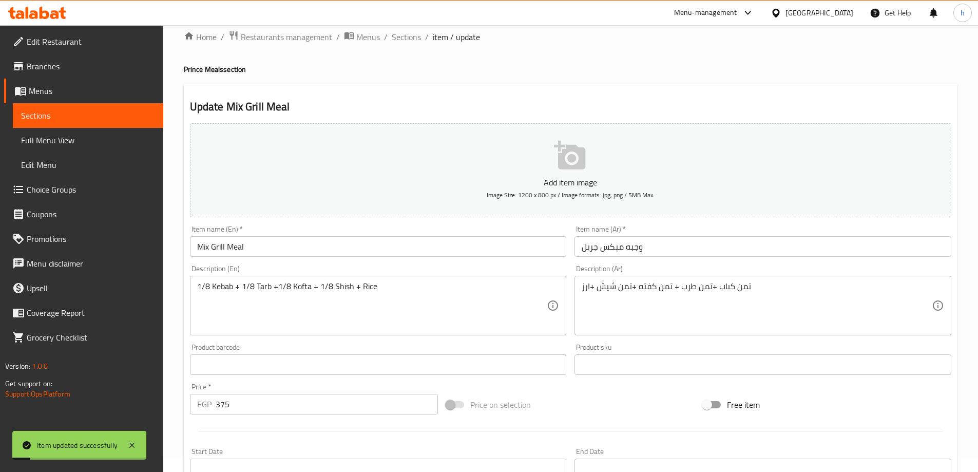
scroll to position [0, 0]
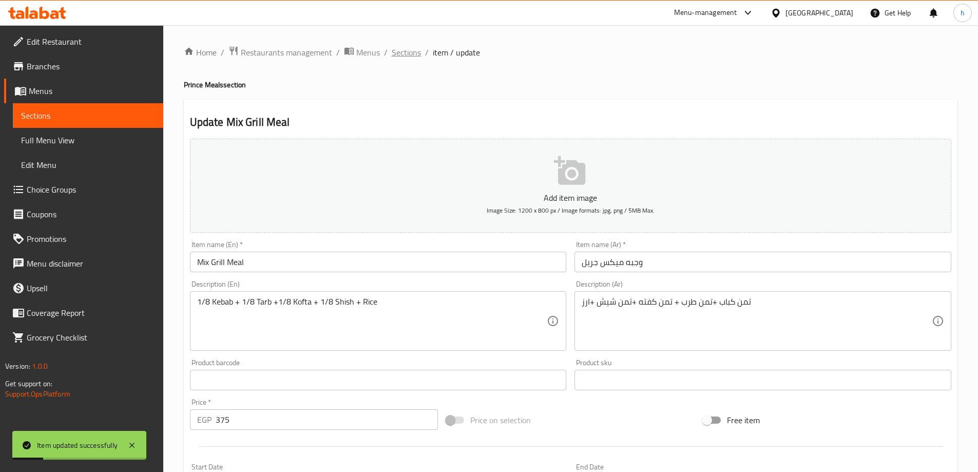
click at [408, 54] on span "Sections" at bounding box center [406, 52] width 29 height 12
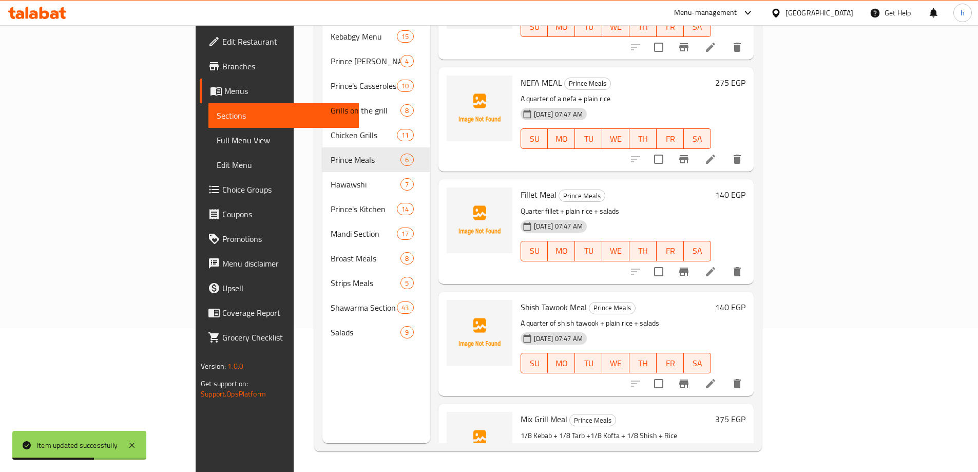
scroll to position [124, 0]
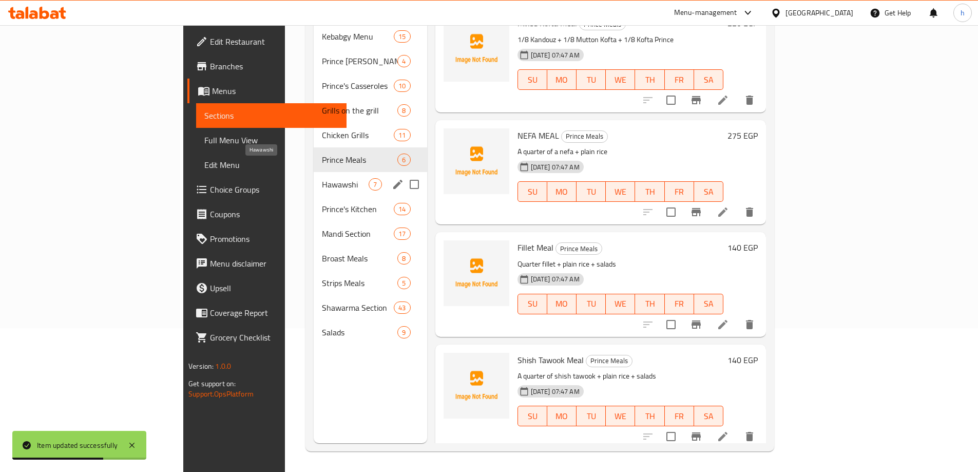
click at [322, 178] on span "Hawawshi" at bounding box center [345, 184] width 47 height 12
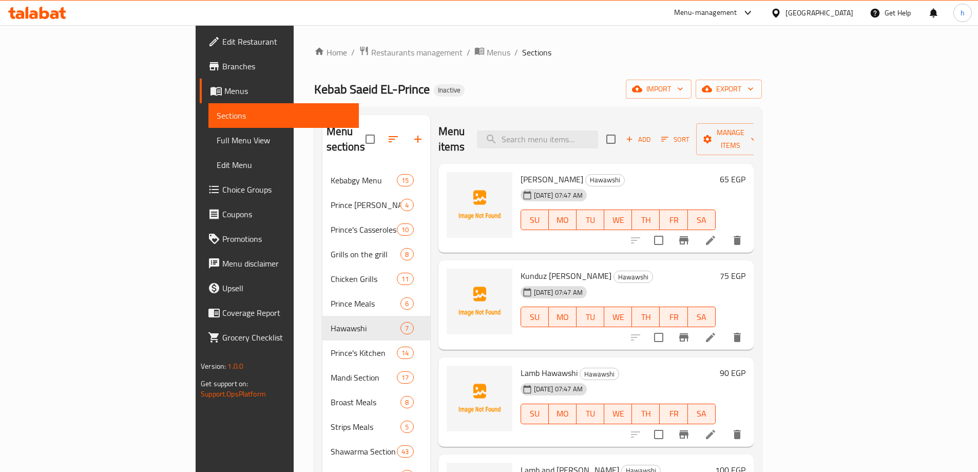
click at [715, 236] on icon at bounding box center [710, 240] width 9 height 9
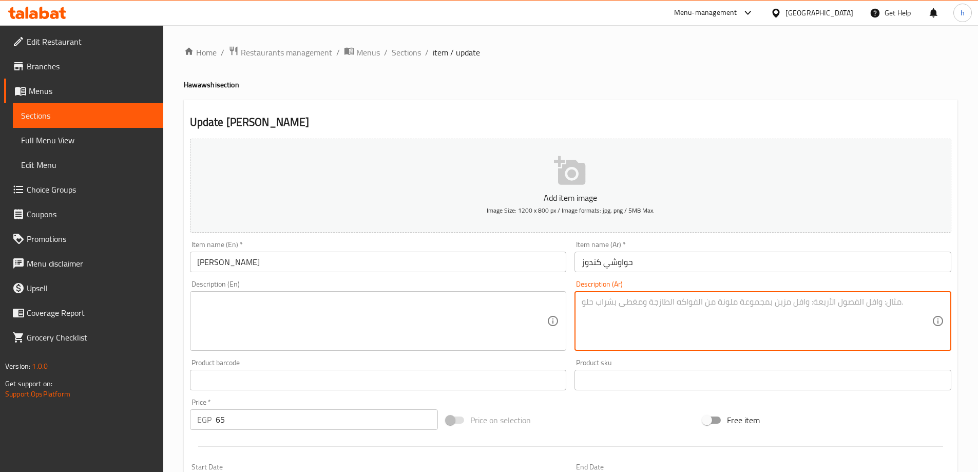
click at [700, 329] on textarea at bounding box center [757, 321] width 350 height 49
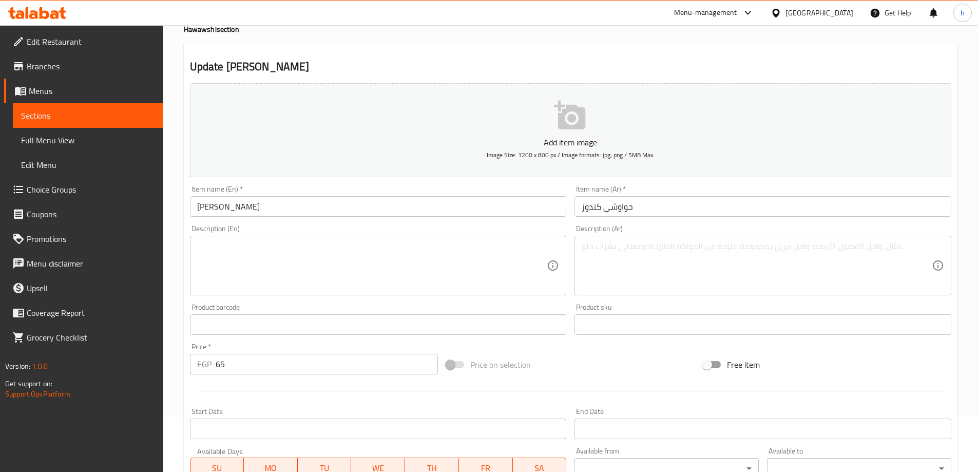
scroll to position [103, 0]
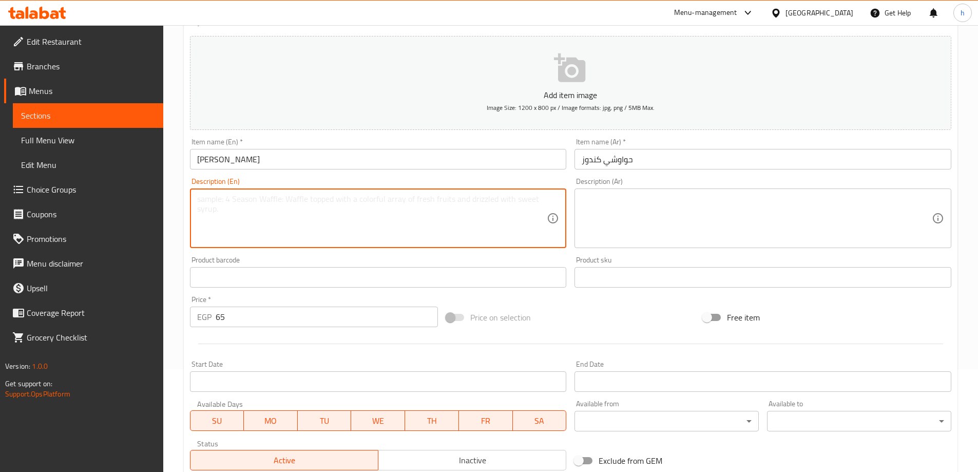
paste textarea "Bread stuffed with spiced and grilled Kunduz meat on charcoal"
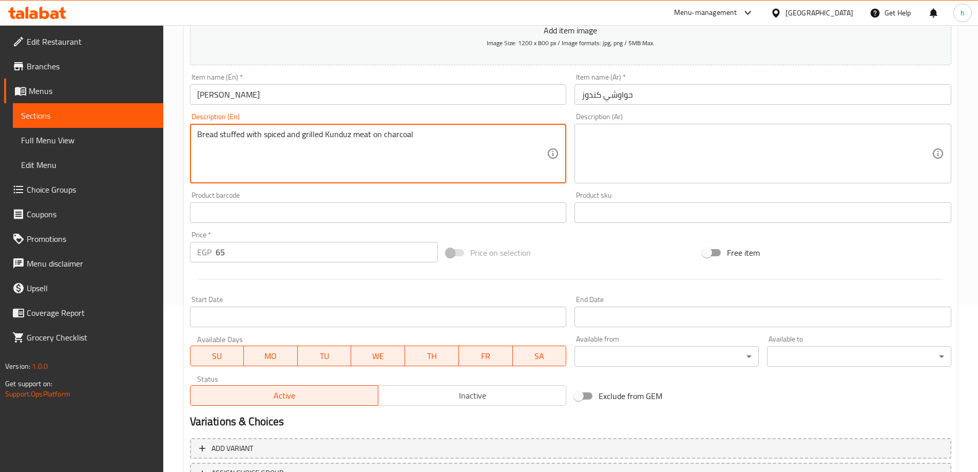
scroll to position [254, 0]
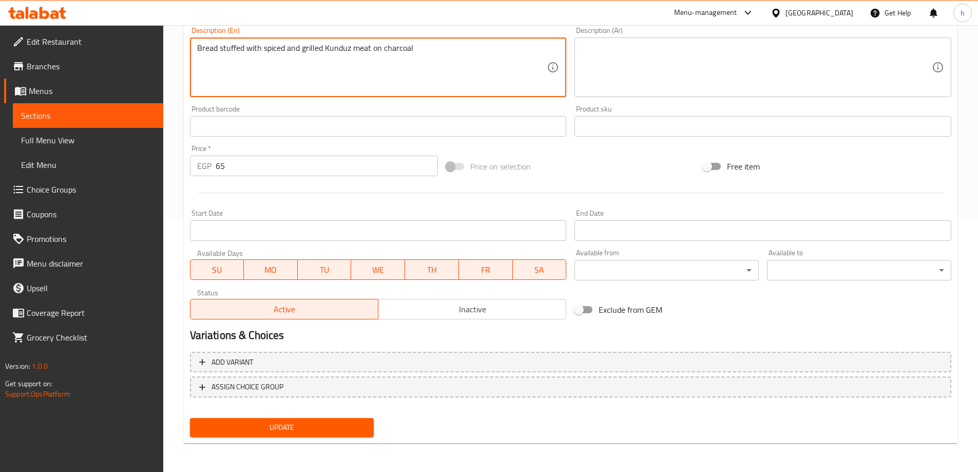
type textarea "Bread stuffed with spiced and grilled Kunduz meat on charcoal"
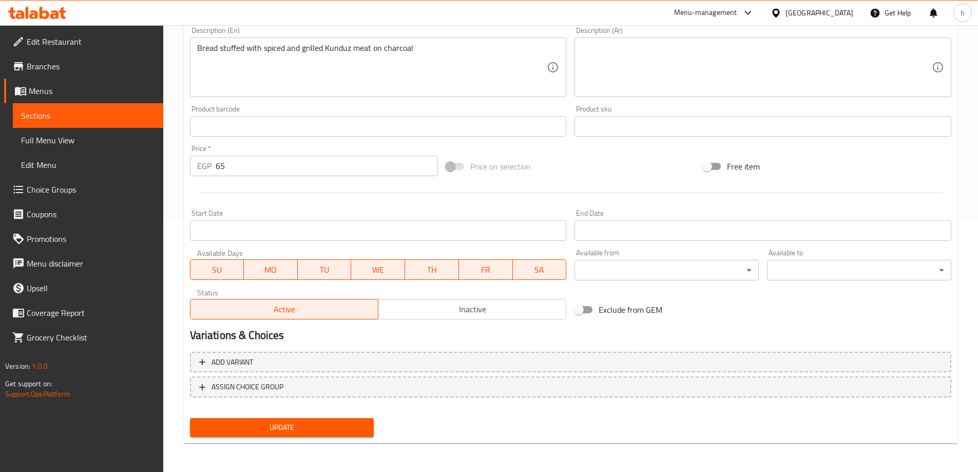
click at [349, 417] on div "Update" at bounding box center [282, 427] width 192 height 27
click at [347, 421] on span "Update" at bounding box center [282, 427] width 168 height 13
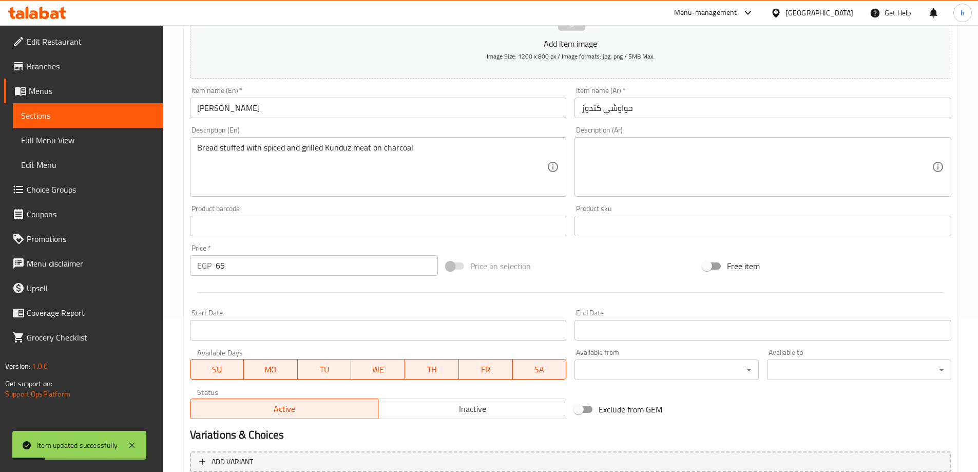
scroll to position [151, 0]
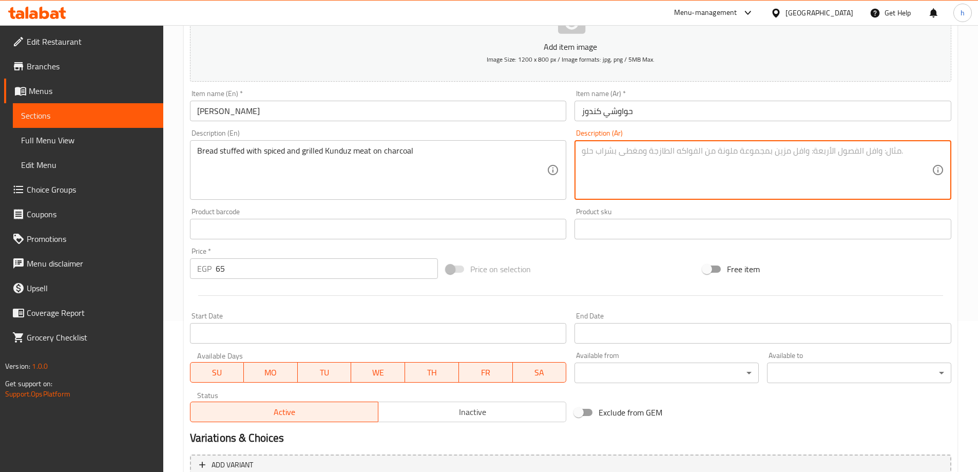
paste textarea "خبز محشي بلحم كندوز متبل ومشوي على الفحم"
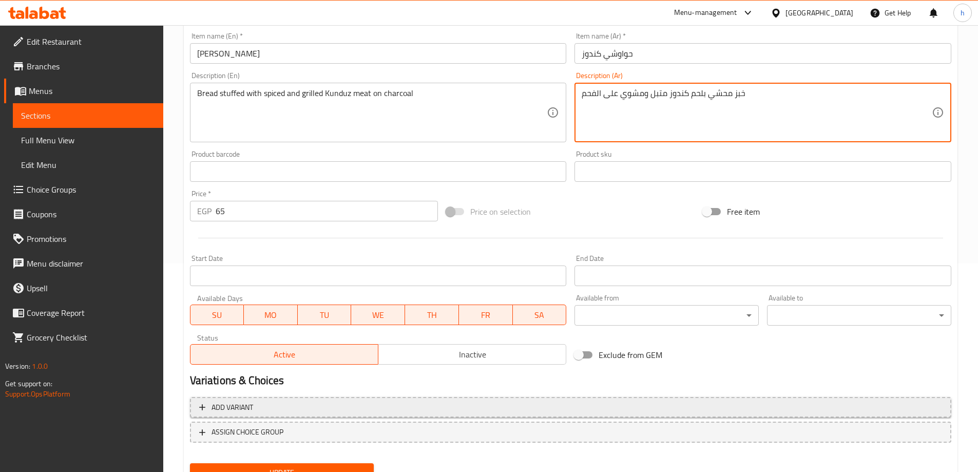
scroll to position [254, 0]
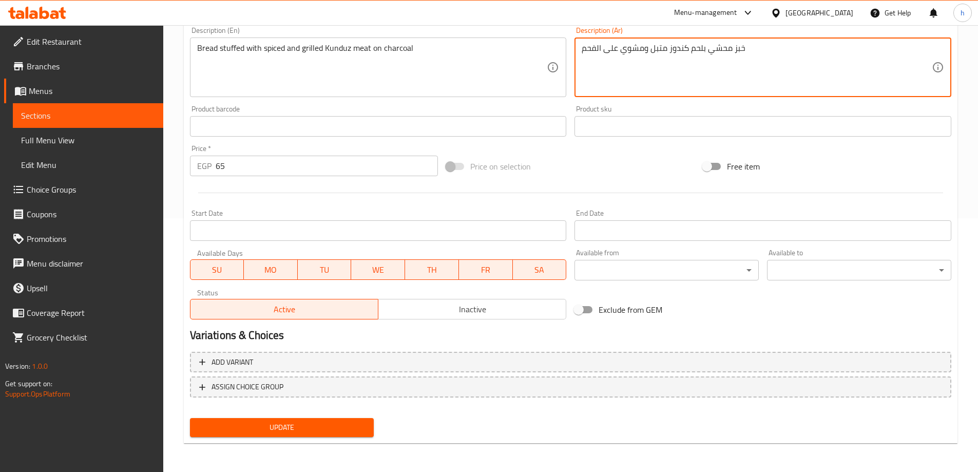
type textarea "خبز محشي بلحم كندوز متبل ومشوي على الفحم"
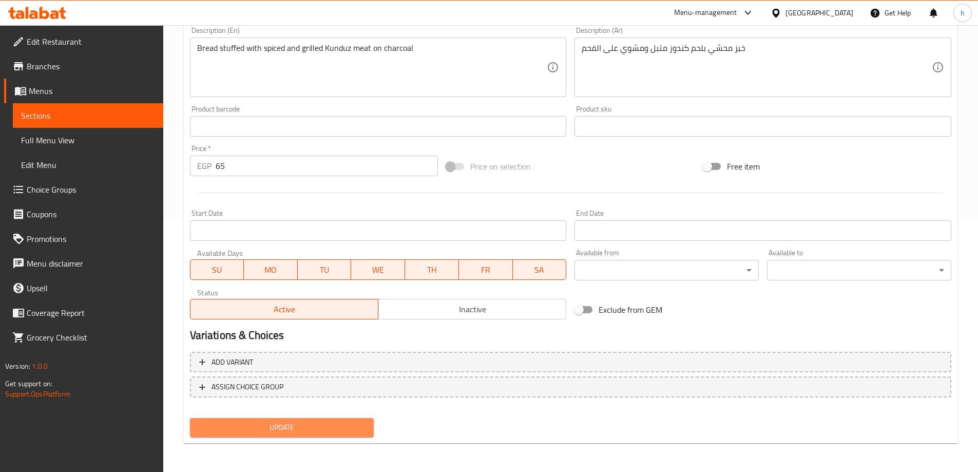
click at [342, 431] on span "Update" at bounding box center [282, 427] width 168 height 13
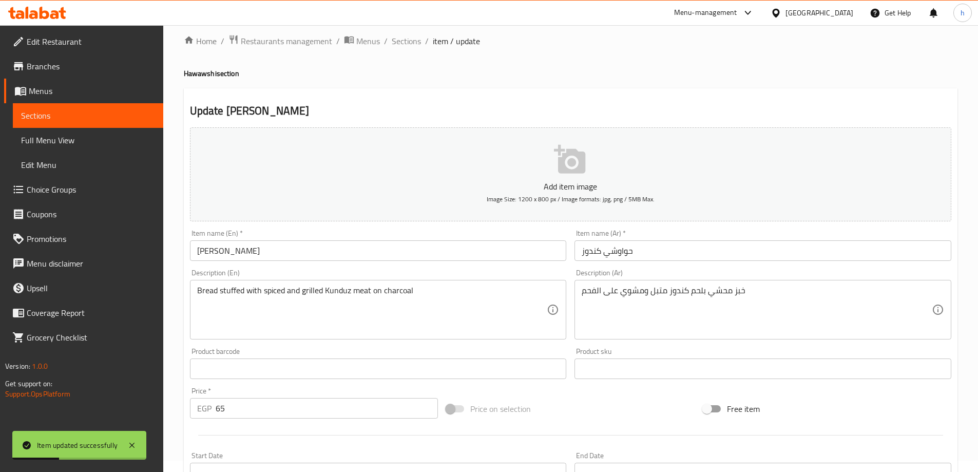
scroll to position [0, 0]
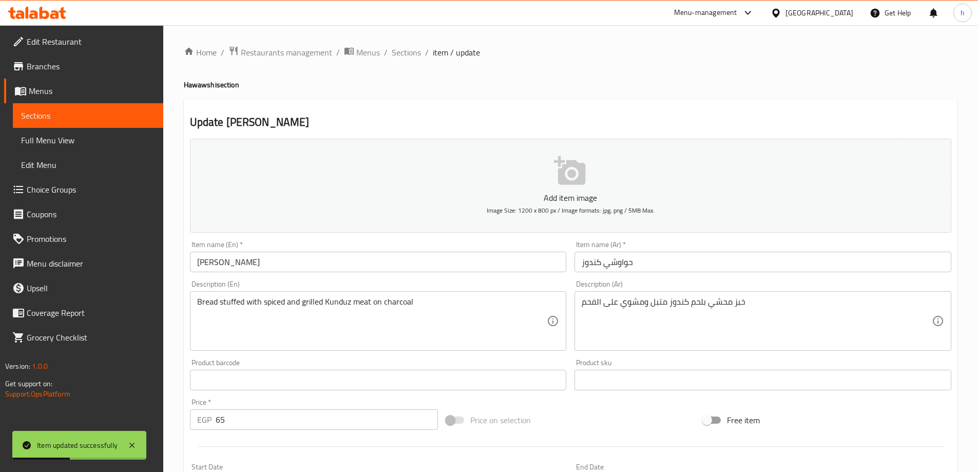
click at [400, 43] on div "Home / Restaurants management / Menus / Sections / item / update Hawawshi secti…" at bounding box center [570, 375] width 815 height 700
click at [400, 57] on span "Sections" at bounding box center [406, 52] width 29 height 12
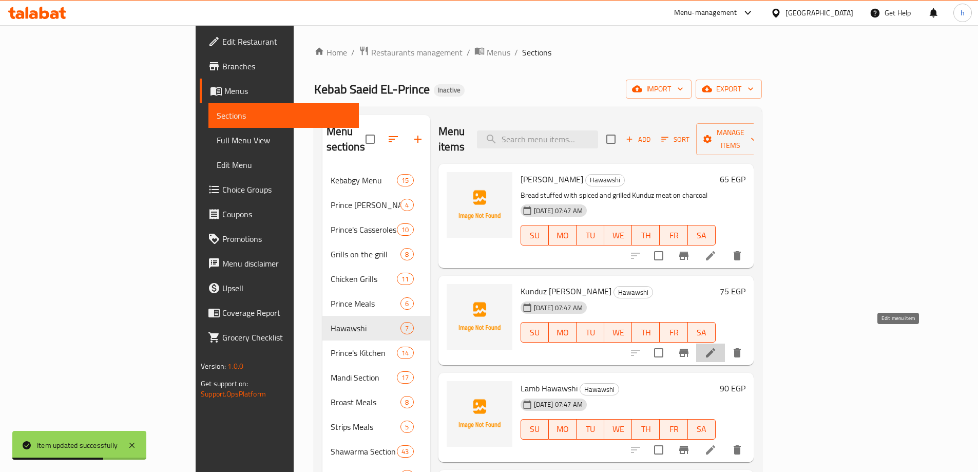
click at [717, 346] on icon at bounding box center [710, 352] width 12 height 12
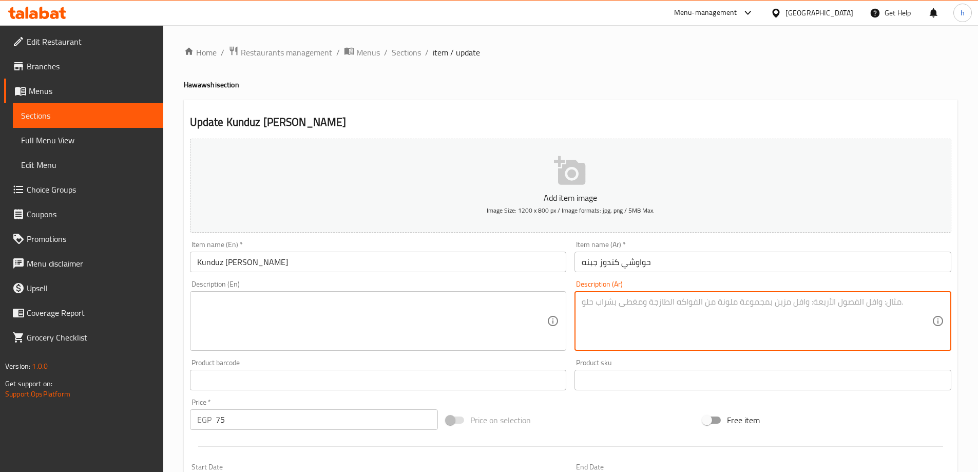
paste textarea "– لحم كندوز متبل مع طبقة جبنة ذائبة داخل الخبز المشوي"
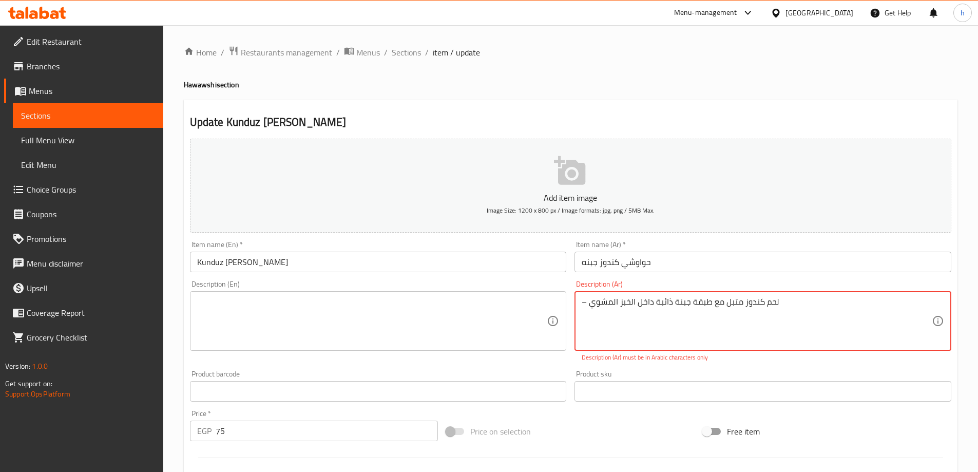
click at [585, 305] on textarea "– لحم كندوز متبل مع طبقة جبنة ذائبة داخل الخبز المشوي" at bounding box center [757, 321] width 350 height 49
type textarea "لحم كندوز متبل مع طبقة جبنة ذائبة داخل الخبز المشوي"
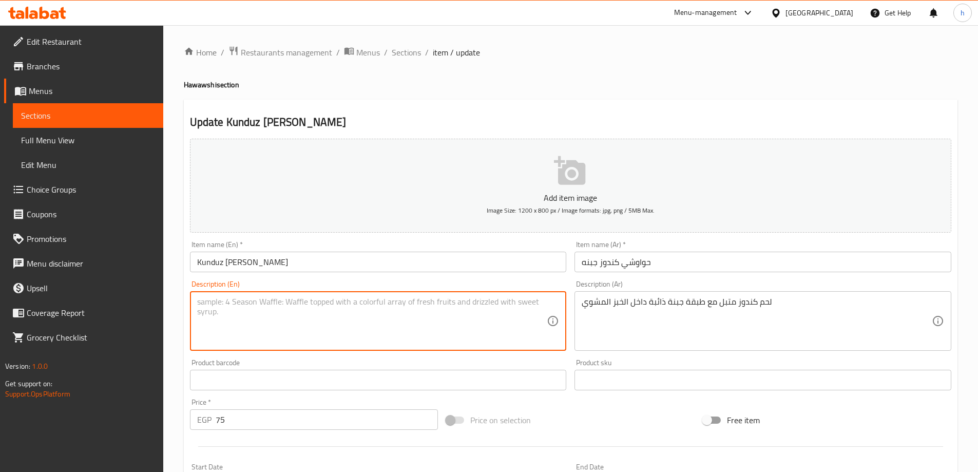
click at [477, 312] on textarea at bounding box center [372, 321] width 350 height 49
paste textarea "Spiced Kunduz meat with a layer of melted cheese inside the grilled bread"
type textarea "Spiced Kunduz meat with a layer of melted cheese inside the grilled bread"
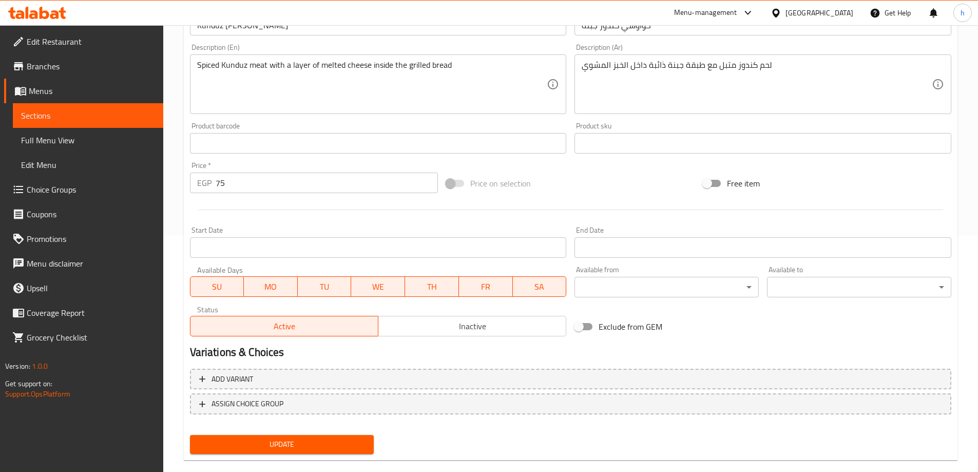
scroll to position [254, 0]
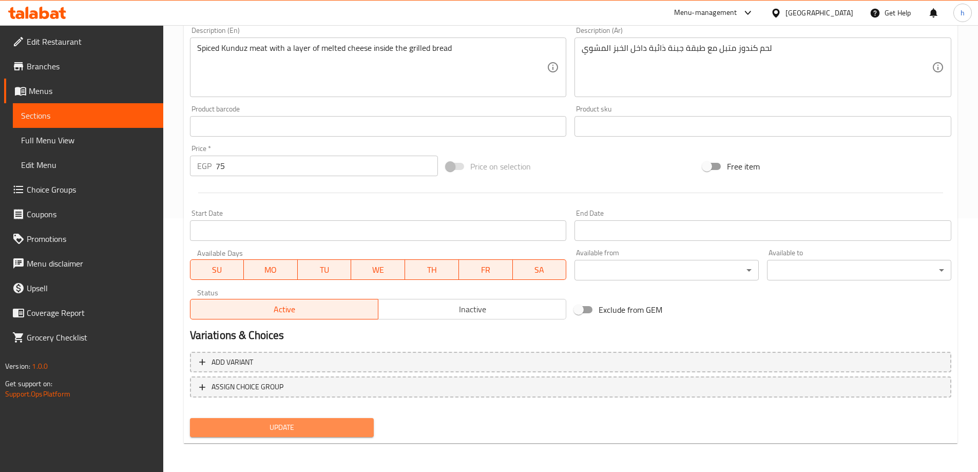
click at [305, 419] on button "Update" at bounding box center [282, 427] width 184 height 19
click at [321, 433] on span "Update" at bounding box center [282, 427] width 168 height 13
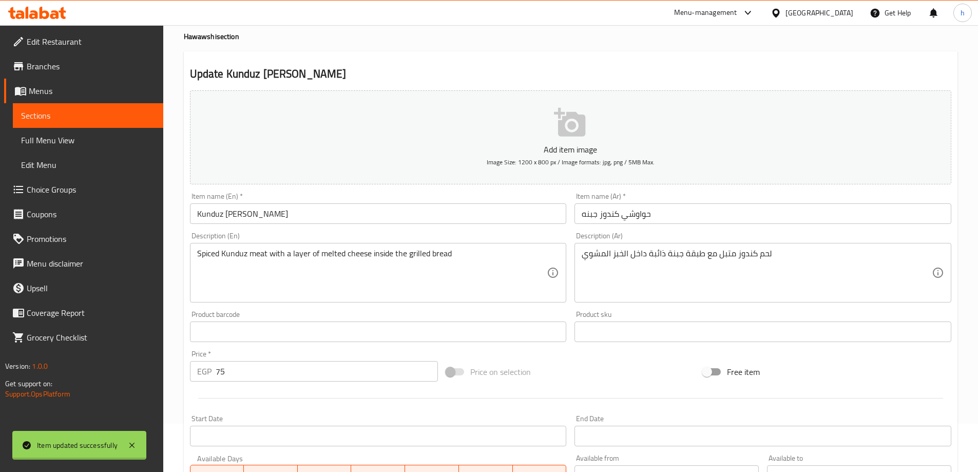
scroll to position [0, 0]
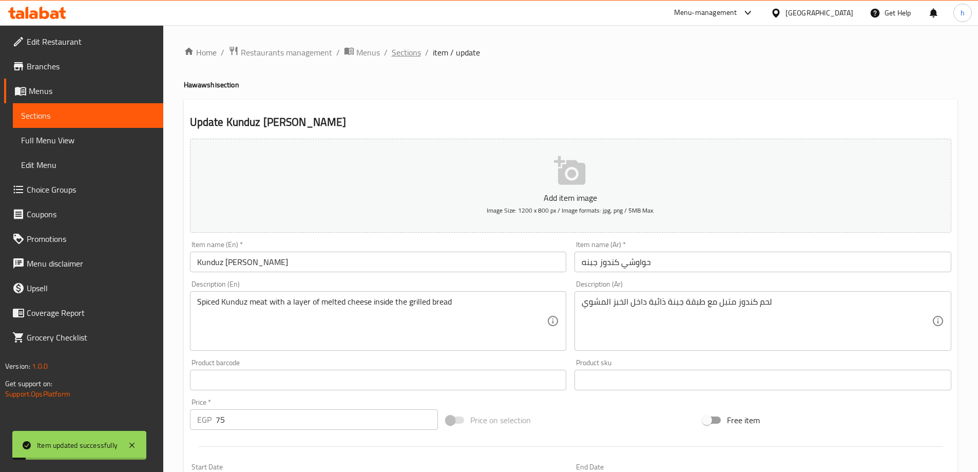
click at [416, 57] on span "Sections" at bounding box center [406, 52] width 29 height 12
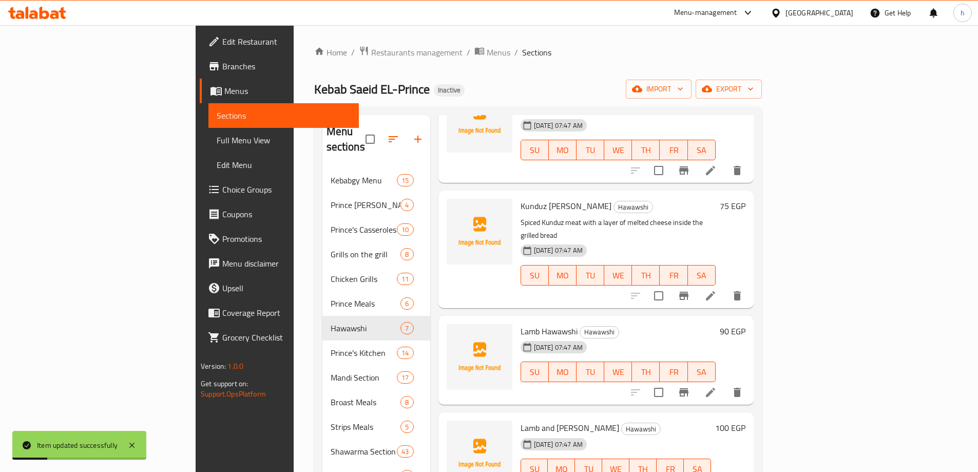
scroll to position [103, 0]
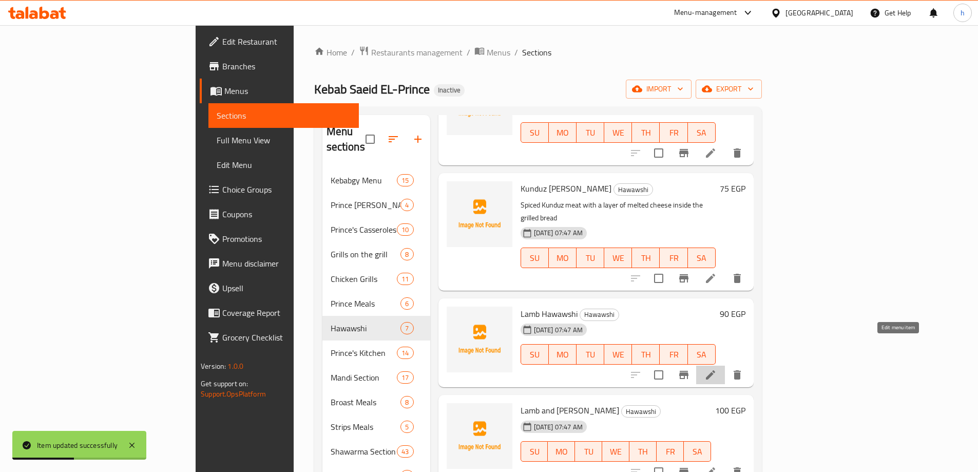
click at [717, 369] on icon at bounding box center [710, 375] width 12 height 12
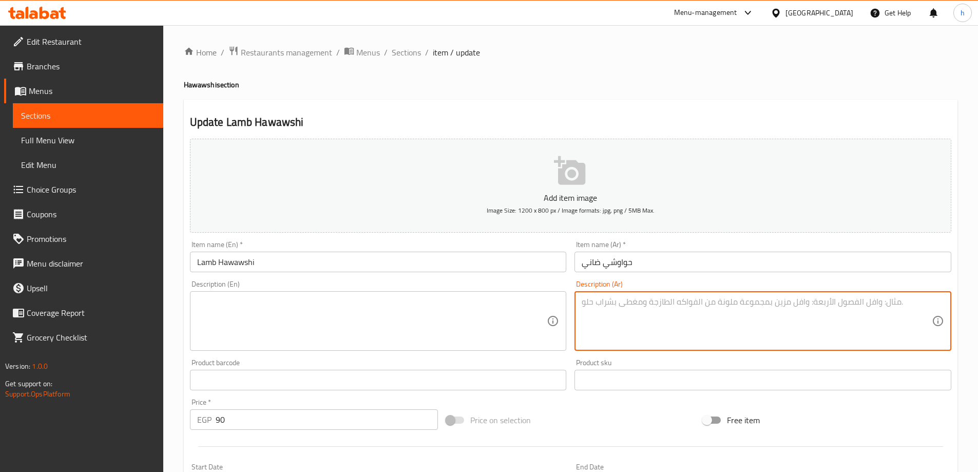
paste textarea "حواوشي بلحم ضاني طازج متبل باألعشاب والبهارات"
type textarea "حواوشي بلحم ضاني طازج متبل باألعشاب والبهارات"
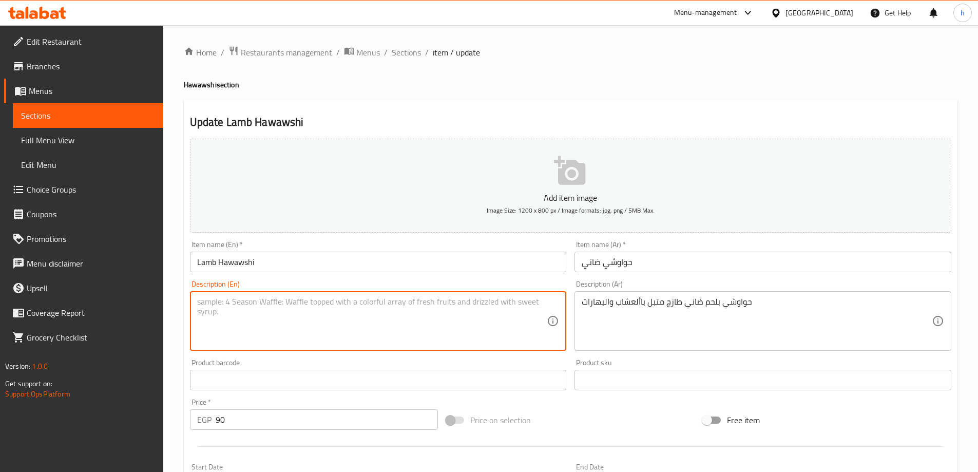
paste textarea "Hawawshi with fresh lamb marinated in herbs and spices"
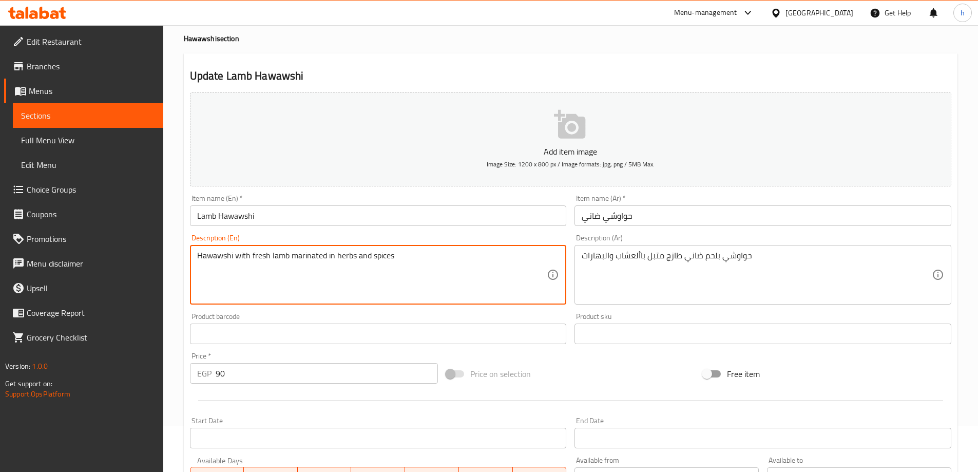
scroll to position [51, 0]
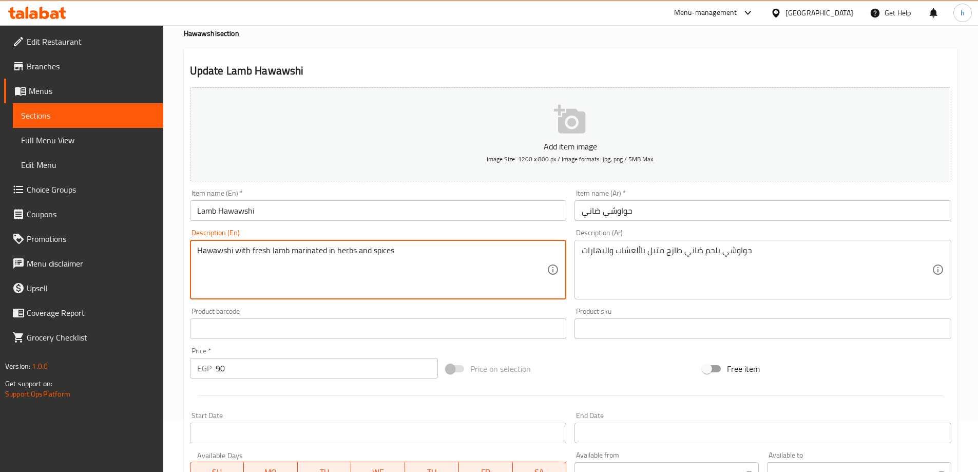
type textarea "Hawawshi with fresh lamb marinated in herbs and spices"
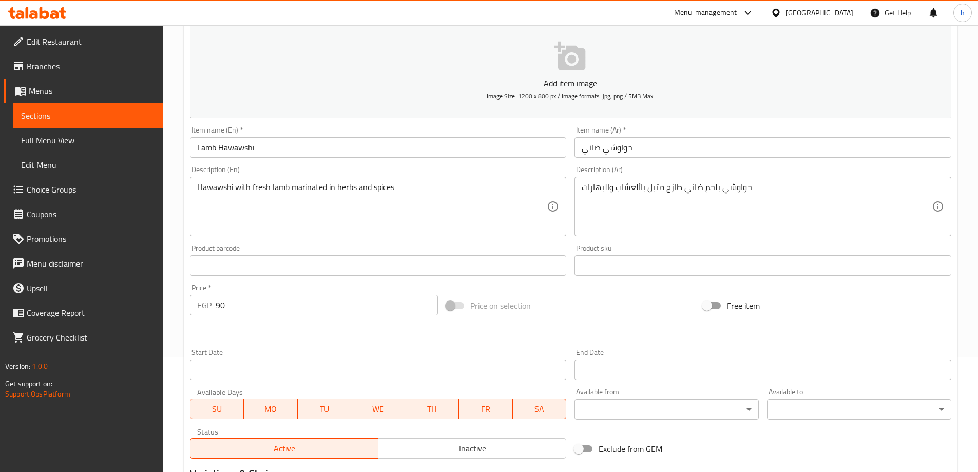
scroll to position [254, 0]
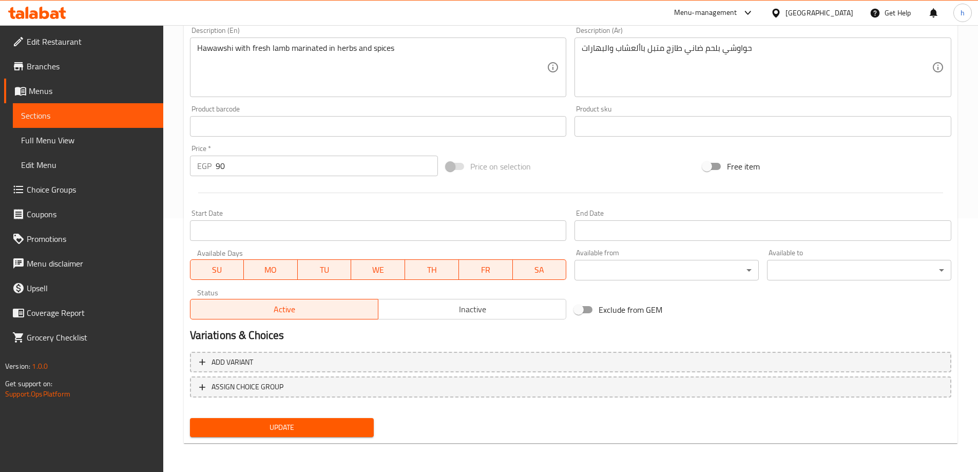
click at [311, 426] on span "Update" at bounding box center [282, 427] width 168 height 13
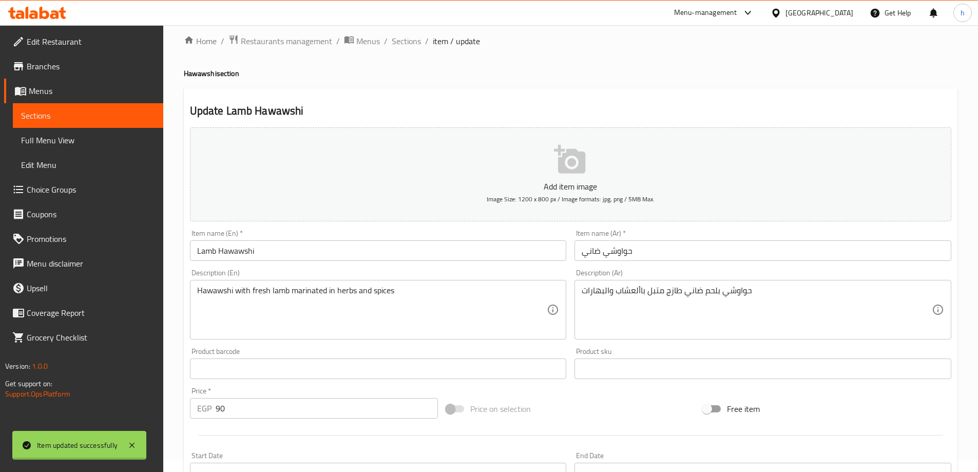
scroll to position [0, 0]
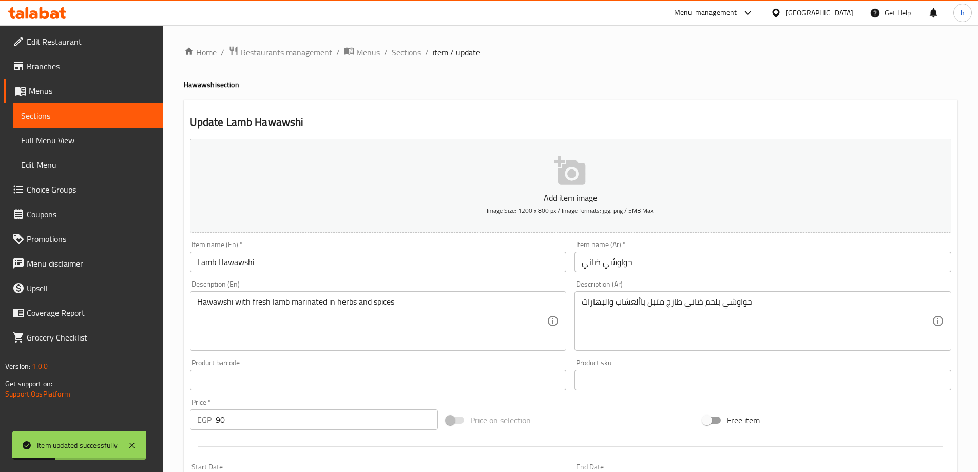
click at [409, 55] on span "Sections" at bounding box center [406, 52] width 29 height 12
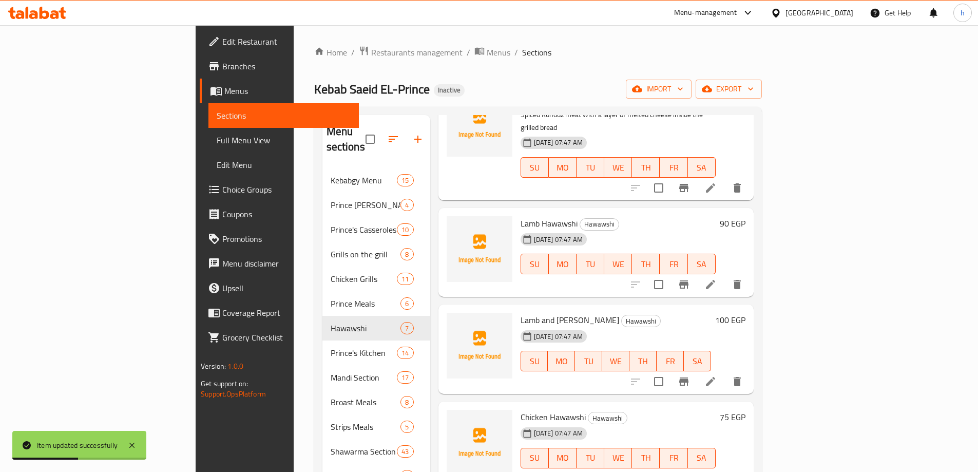
scroll to position [205, 0]
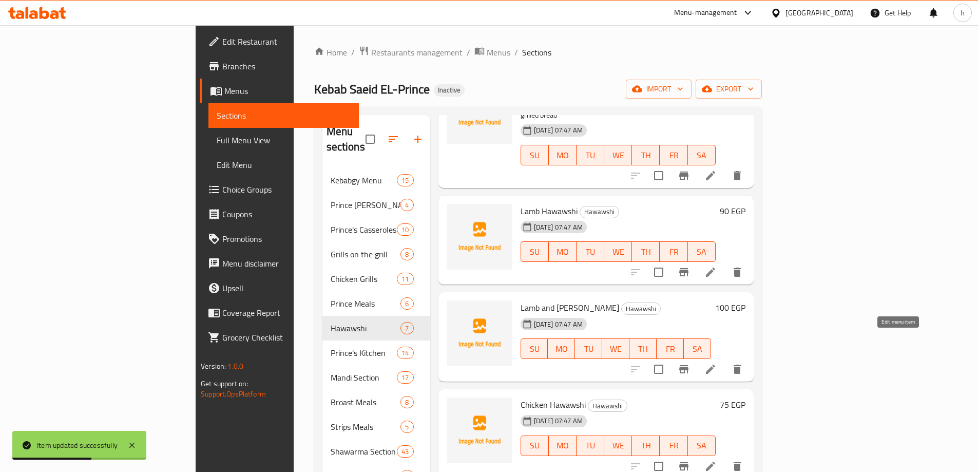
click at [717, 363] on icon at bounding box center [710, 369] width 12 height 12
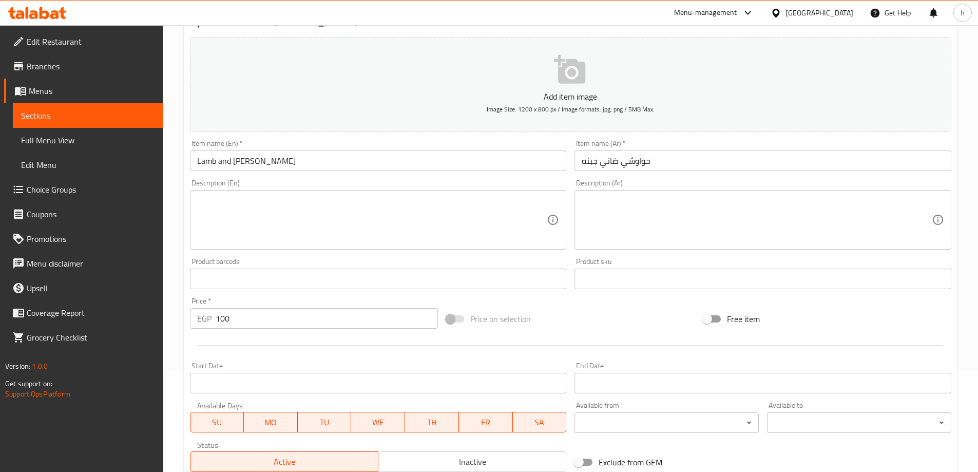
scroll to position [51, 0]
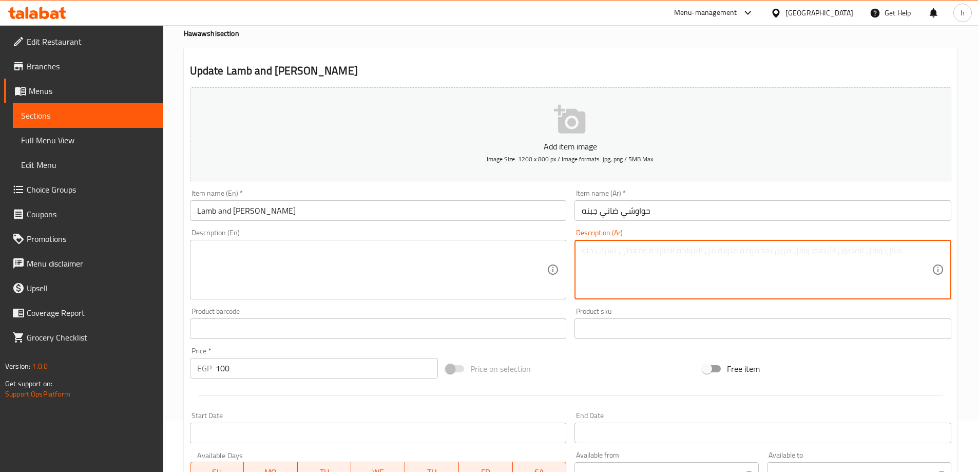
paste textarea "– لحم ضاني متبل مع جبنة ذائبة"
drag, startPoint x: 589, startPoint y: 250, endPoint x: 572, endPoint y: 250, distance: 16.9
click at [572, 250] on div "Description (Ar) – لحم ضاني متبل مع جبنة ذائبة Description (Ar)" at bounding box center [762, 264] width 385 height 79
type textarea "لحم ضاني متبل مع جبنة ذائبة"
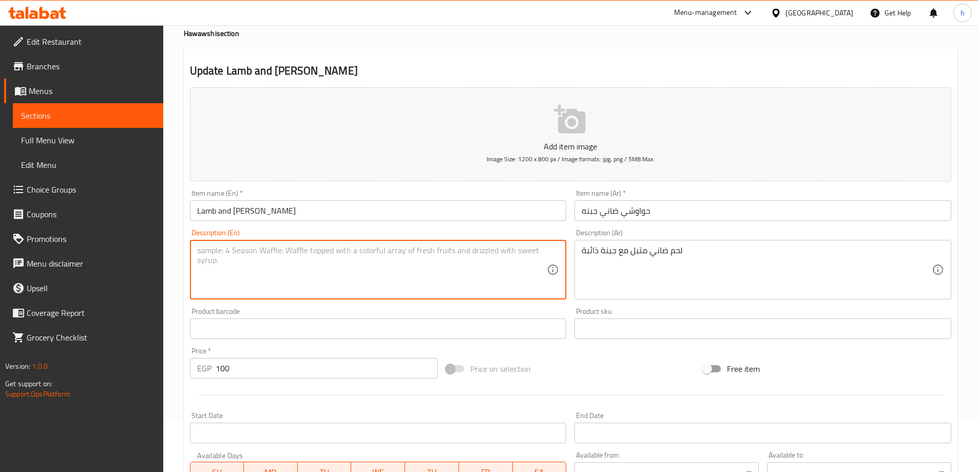
paste textarea "Marinated lamb with melted cheese"
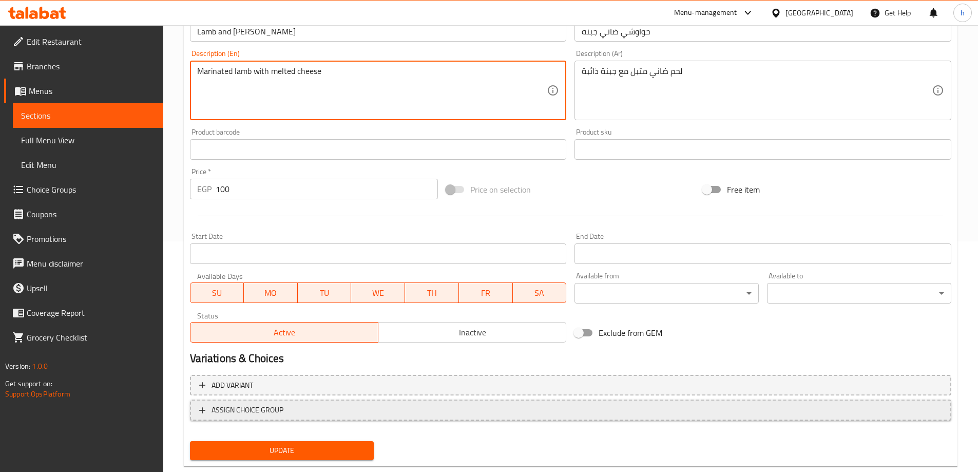
scroll to position [254, 0]
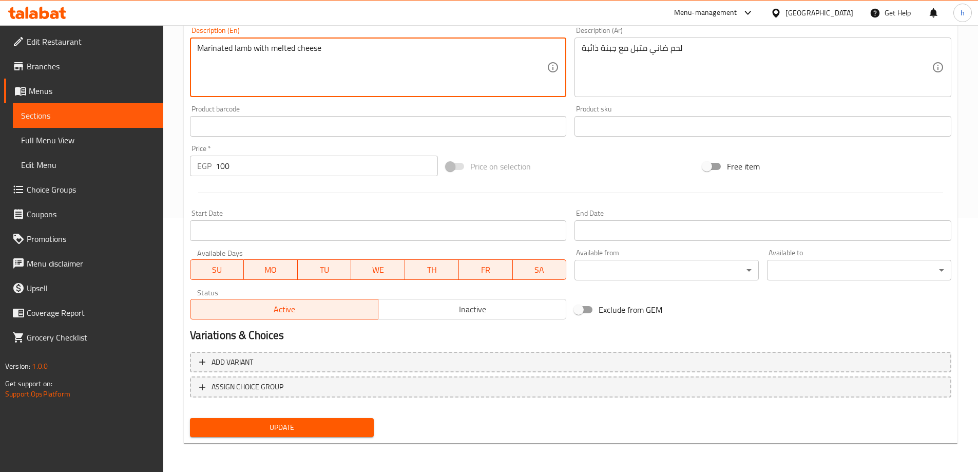
type textarea "Marinated lamb with melted cheese"
click at [340, 436] on button "Update" at bounding box center [282, 427] width 184 height 19
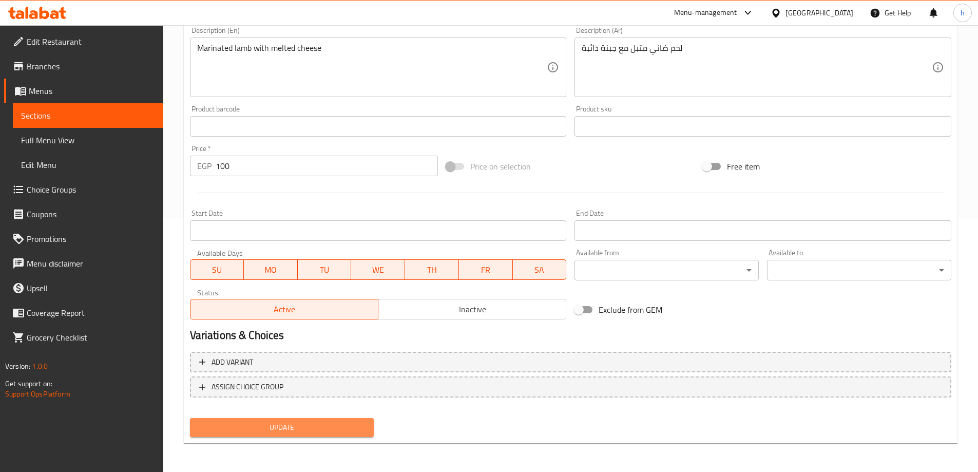
click at [313, 424] on span "Update" at bounding box center [282, 427] width 168 height 13
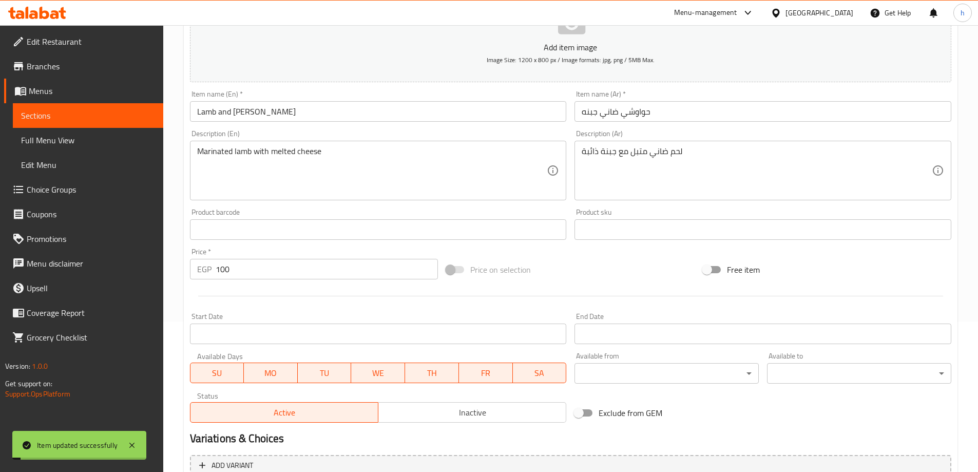
scroll to position [0, 0]
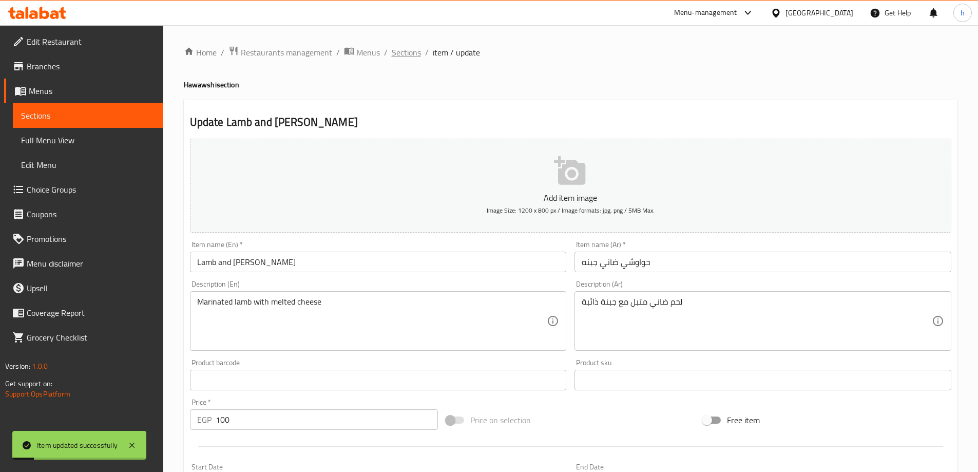
click at [416, 53] on span "Sections" at bounding box center [406, 52] width 29 height 12
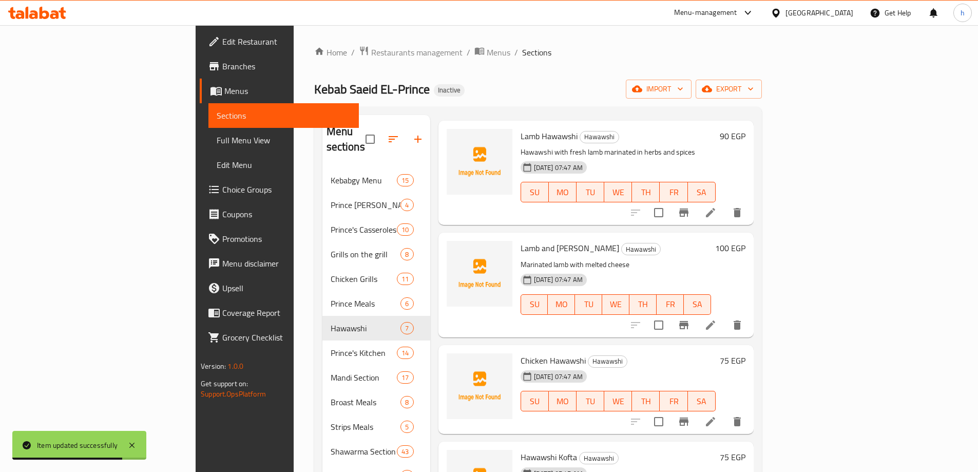
scroll to position [293, 0]
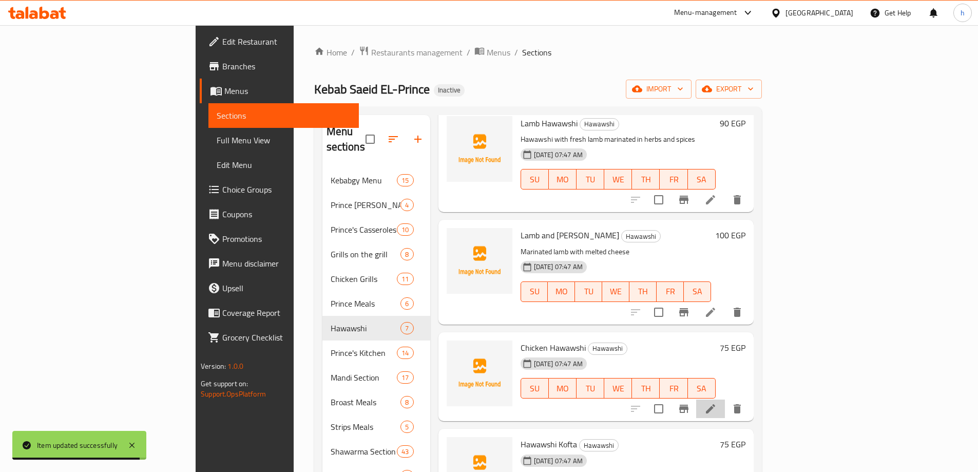
click at [725, 399] on li at bounding box center [710, 408] width 29 height 18
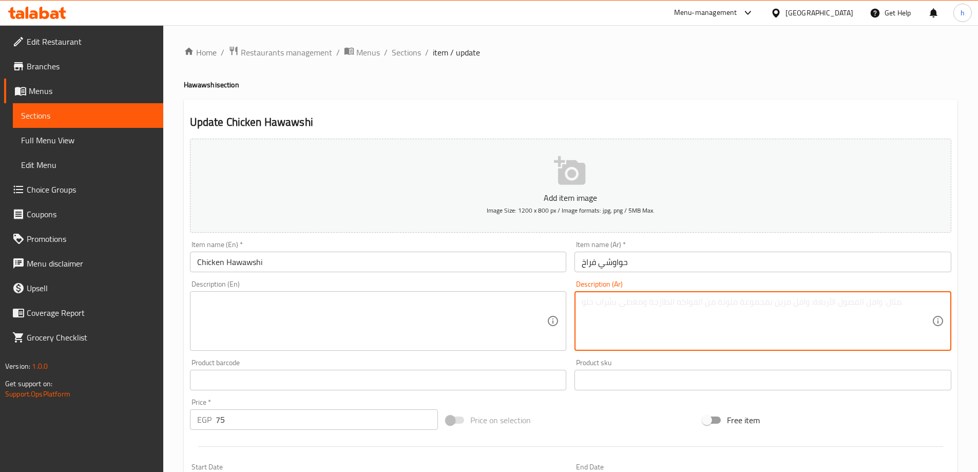
paste textarea "حواوشي بحشوة دجاج متبل باألعشاب والبهارات"
type textarea "حواوشي بحشوة دجاج متبل باألعشاب والبهارات"
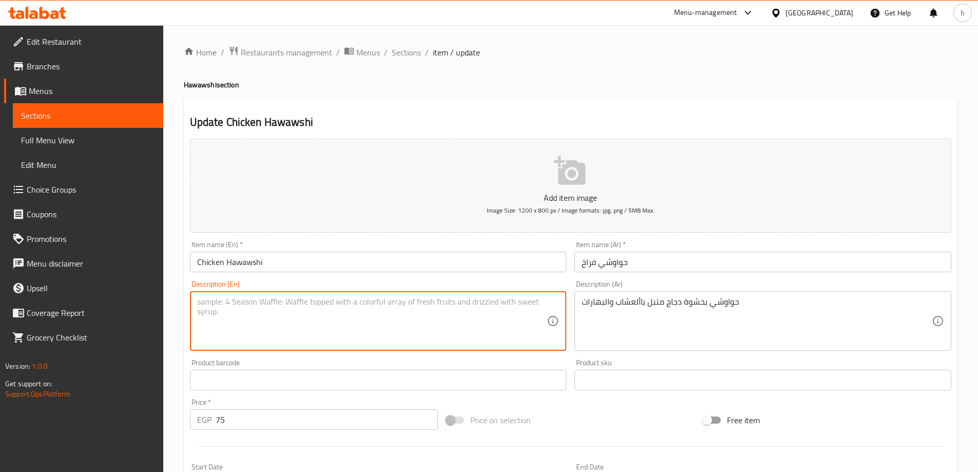
click at [452, 304] on textarea at bounding box center [372, 321] width 350 height 49
paste textarea "Hawawshi with chicken filling seasoned with herbs and spices"
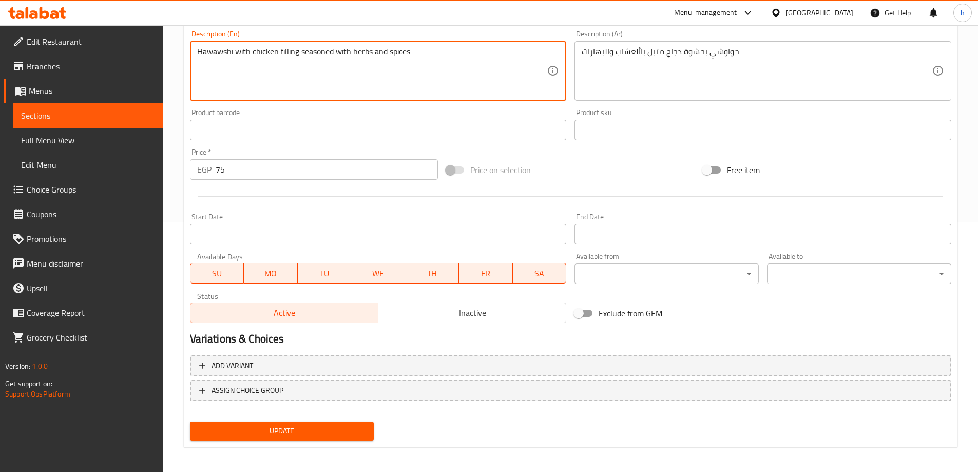
scroll to position [254, 0]
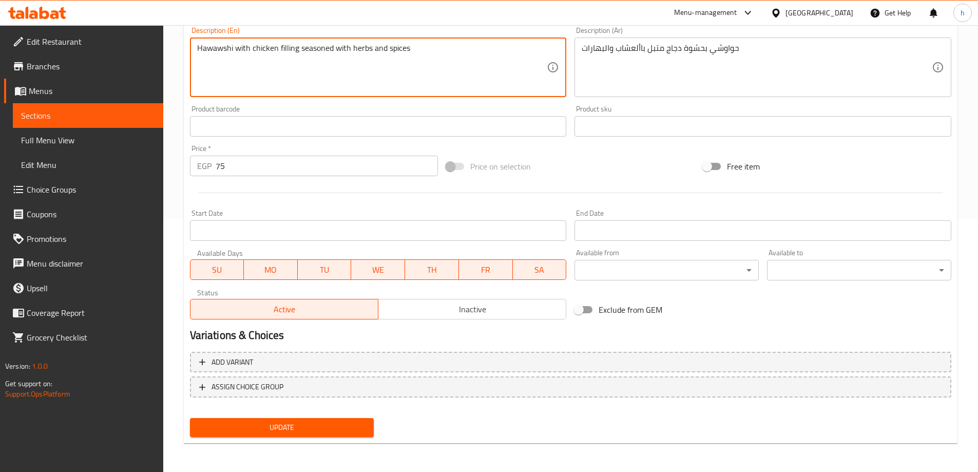
type textarea "Hawawshi with chicken filling seasoned with herbs and spices"
click at [335, 423] on span "Update" at bounding box center [282, 427] width 168 height 13
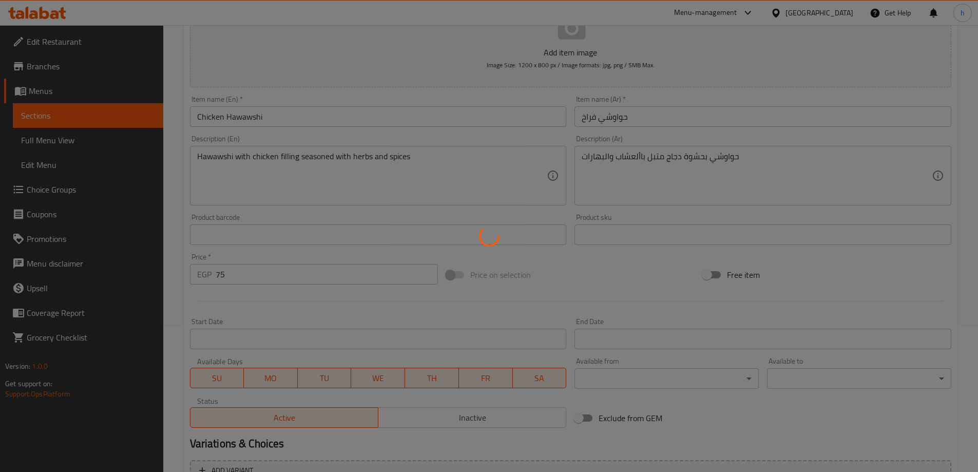
scroll to position [0, 0]
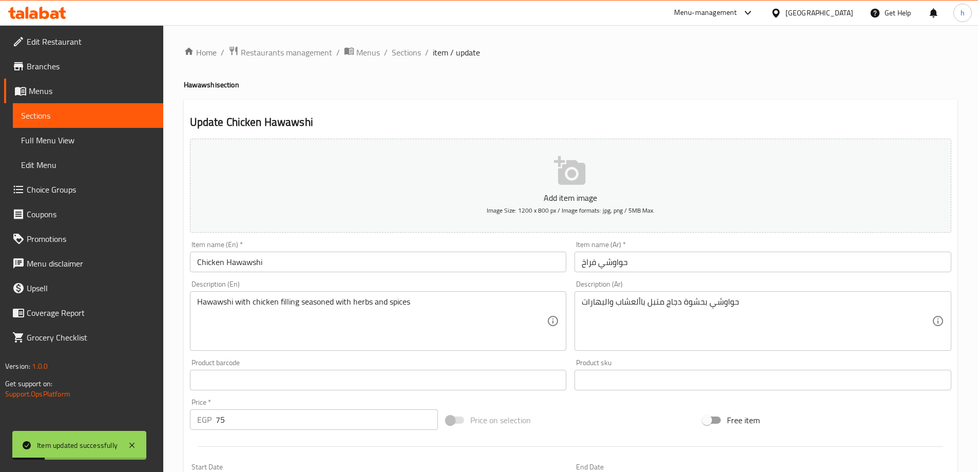
click at [414, 57] on span "Sections" at bounding box center [406, 52] width 29 height 12
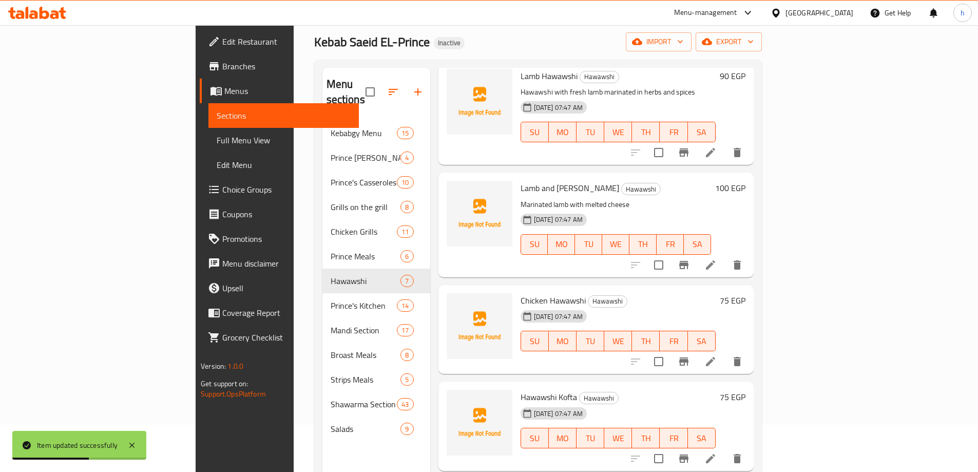
scroll to position [103, 0]
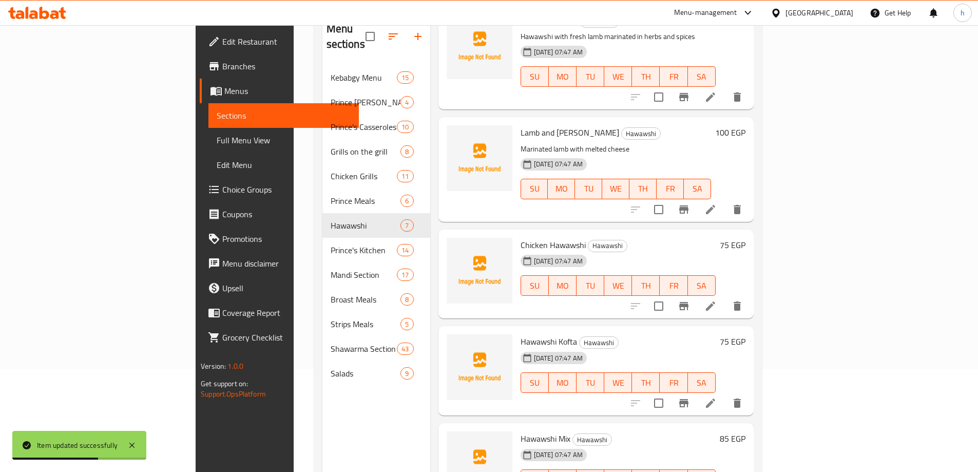
click at [720, 373] on div "Hawawshi Kofta Hawawshi 12-08-2025 07:47 AM SU MO TU WE TH FR SA" at bounding box center [617, 370] width 203 height 81
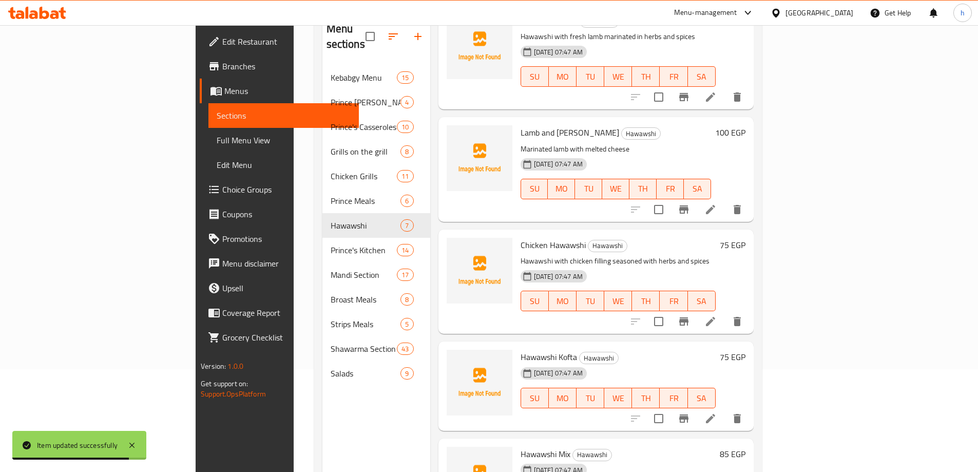
click at [725, 409] on li at bounding box center [710, 418] width 29 height 18
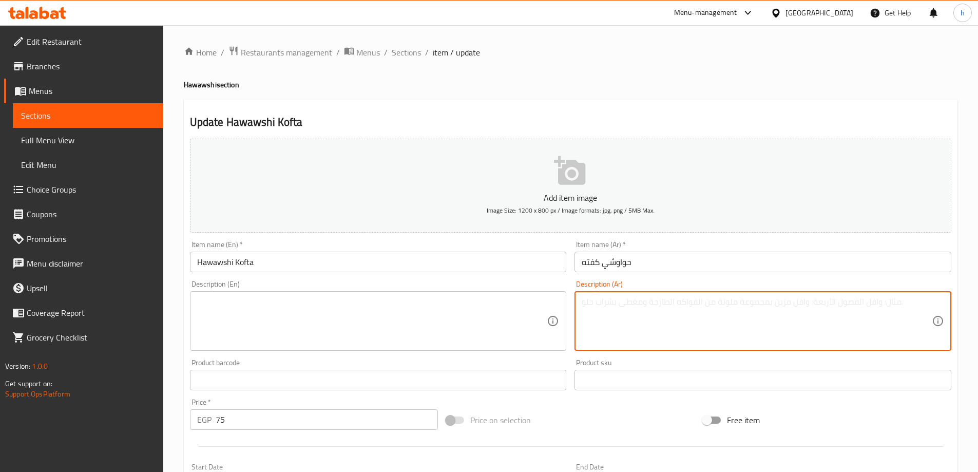
paste textarea "خبز محشي بكفتة مشوية متبلة بنكهات شرقية"
type textarea "خبز محشي بكفتة مشوية متبلة بنكهات شرقية"
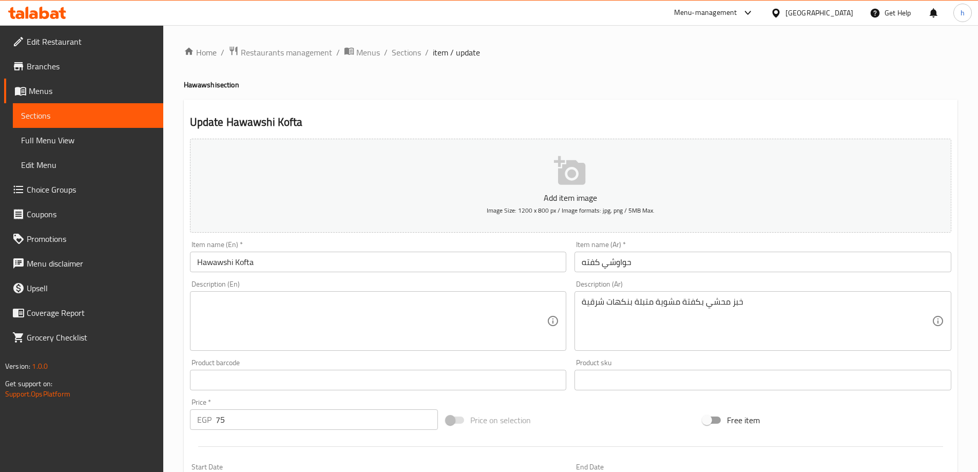
click at [288, 298] on textarea at bounding box center [372, 321] width 350 height 49
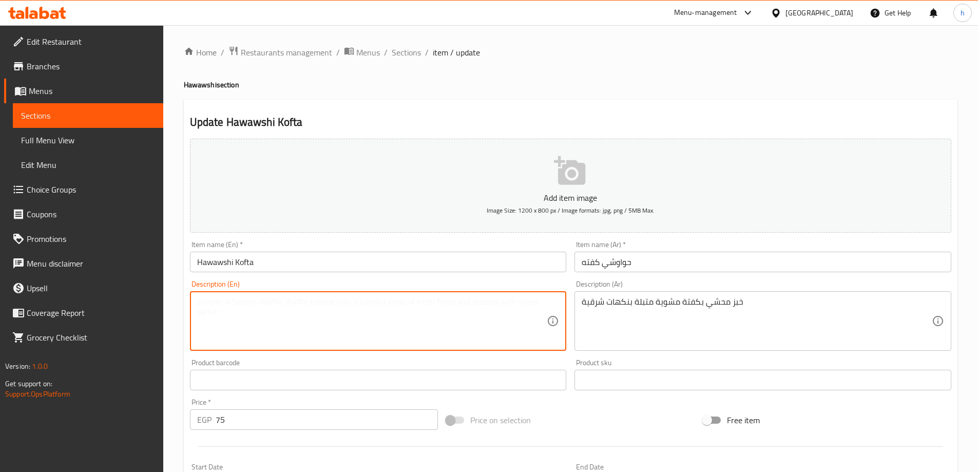
paste textarea "Grilled kofta stuffed bread seasoned with oriental flavors"
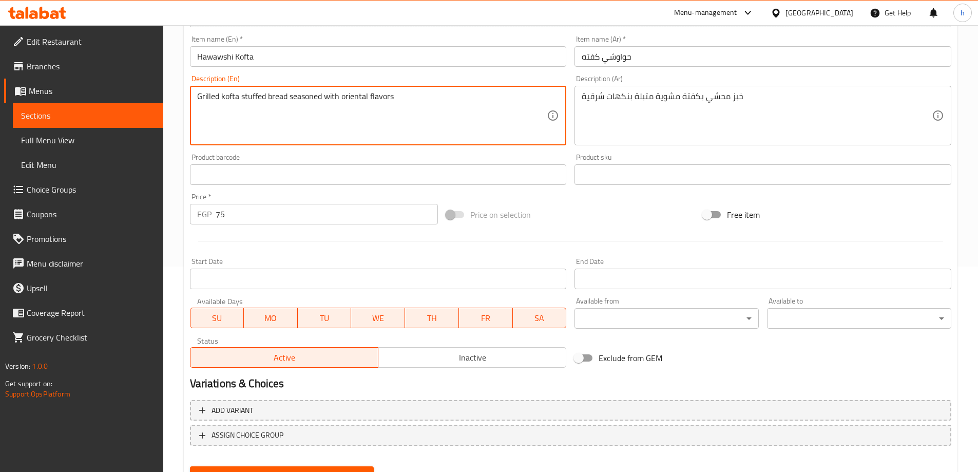
scroll to position [254, 0]
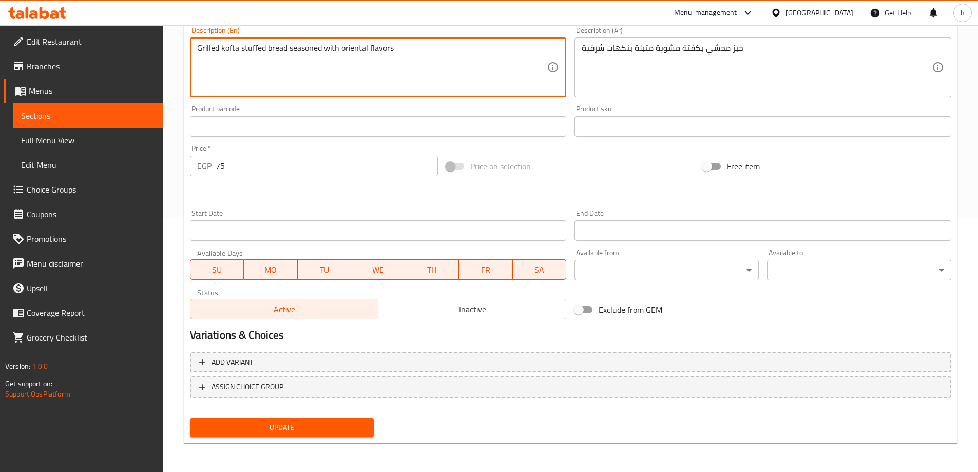
type textarea "Grilled kofta stuffed bread seasoned with oriental flavors"
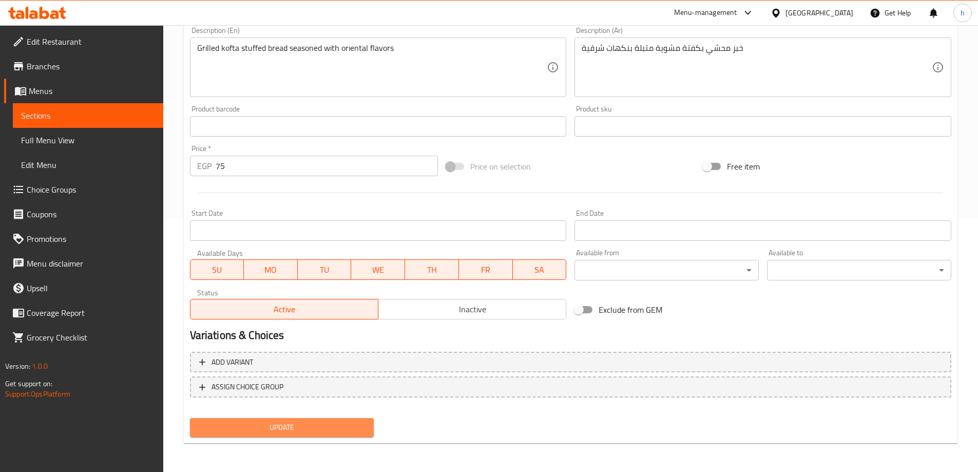
click at [351, 432] on span "Update" at bounding box center [282, 427] width 168 height 13
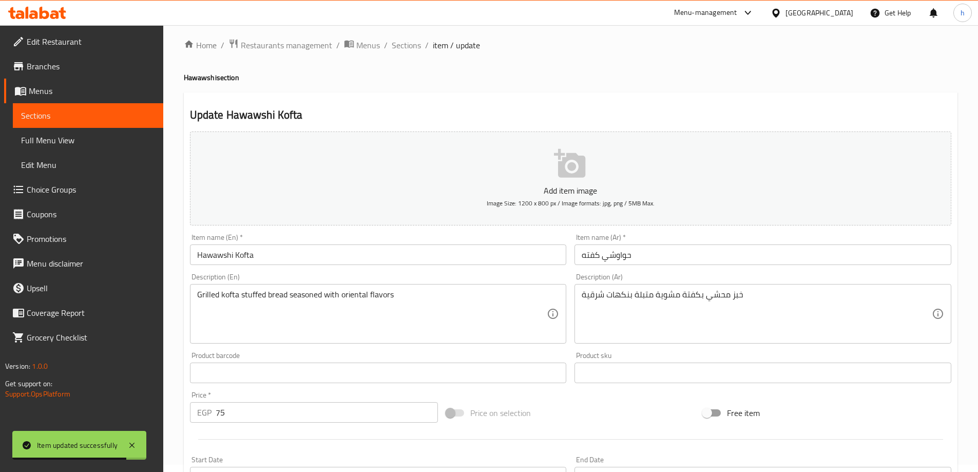
scroll to position [0, 0]
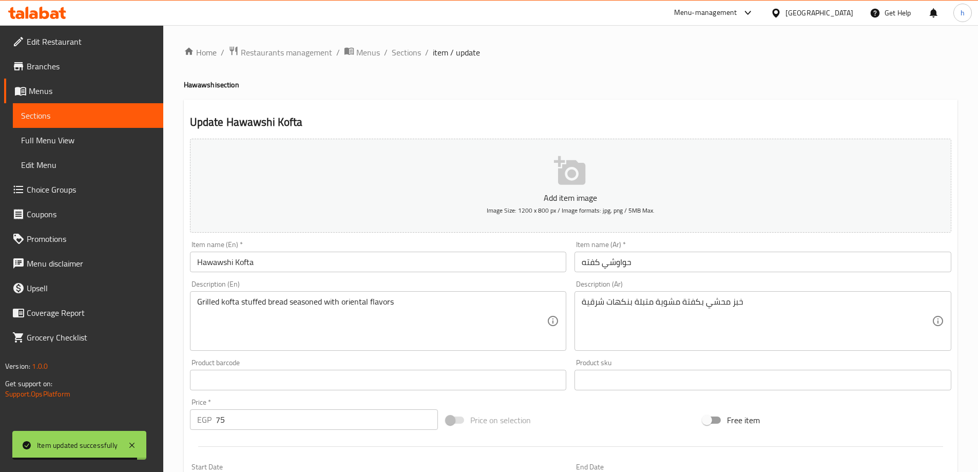
click at [426, 56] on li "/" at bounding box center [427, 52] width 4 height 12
click at [409, 54] on span "Sections" at bounding box center [406, 52] width 29 height 12
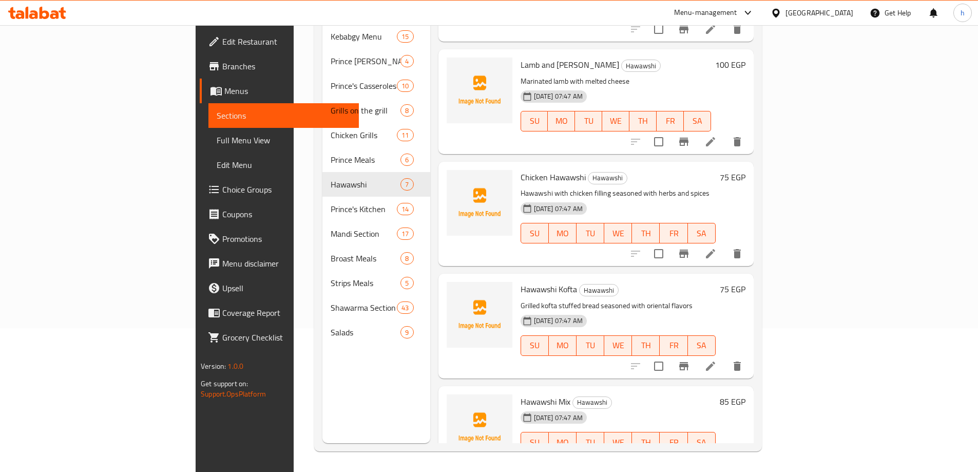
scroll to position [323, 0]
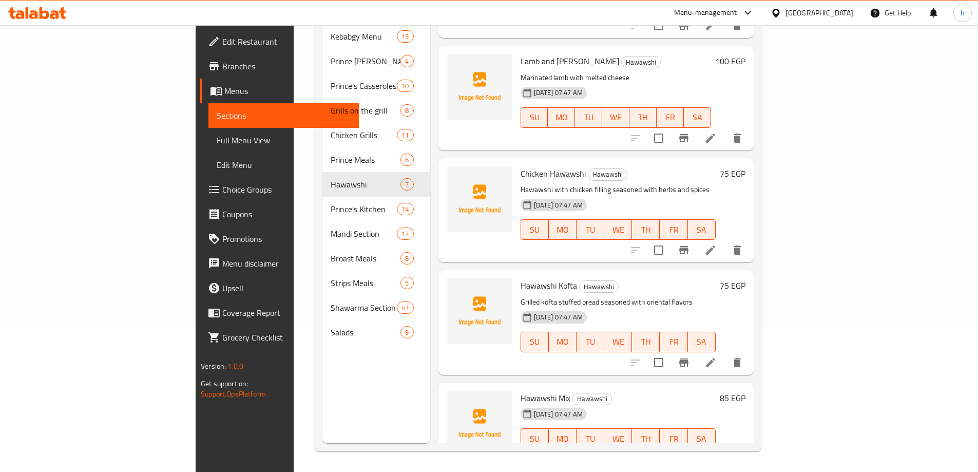
click at [715, 454] on icon at bounding box center [710, 458] width 9 height 9
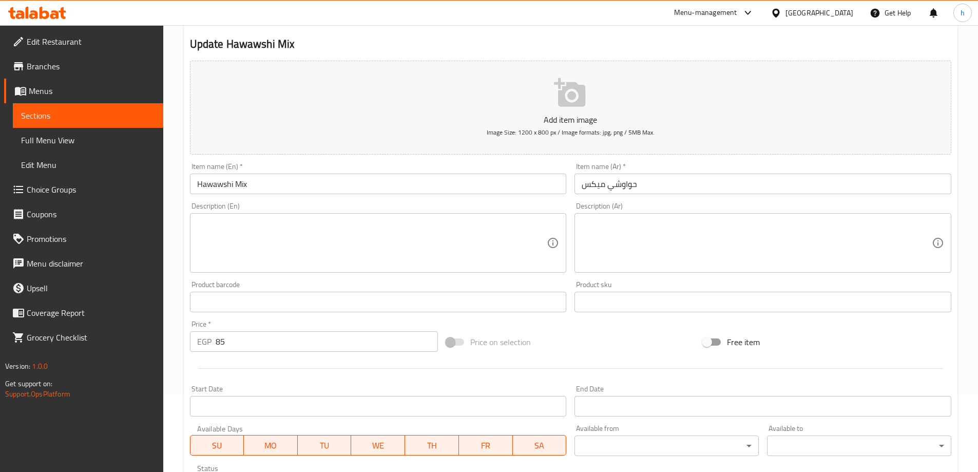
scroll to position [254, 0]
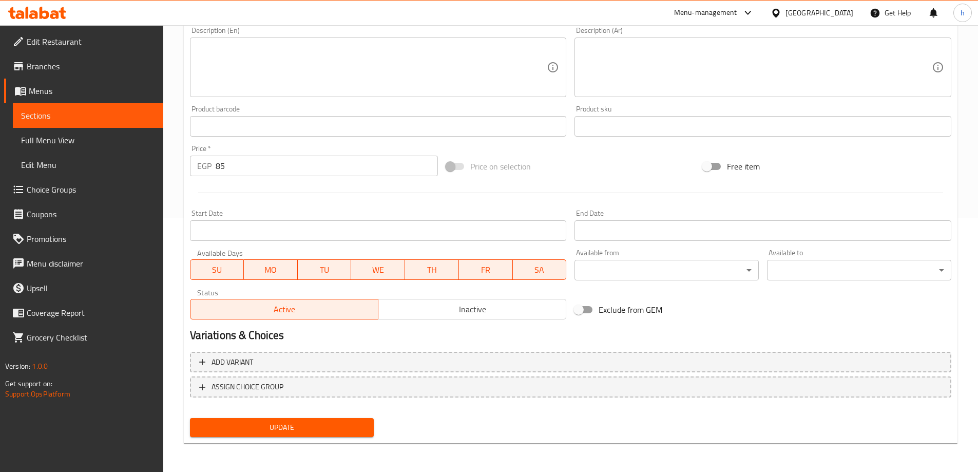
drag, startPoint x: 324, startPoint y: 422, endPoint x: 338, endPoint y: 421, distance: 13.4
click at [324, 422] on span "Update" at bounding box center [282, 427] width 168 height 13
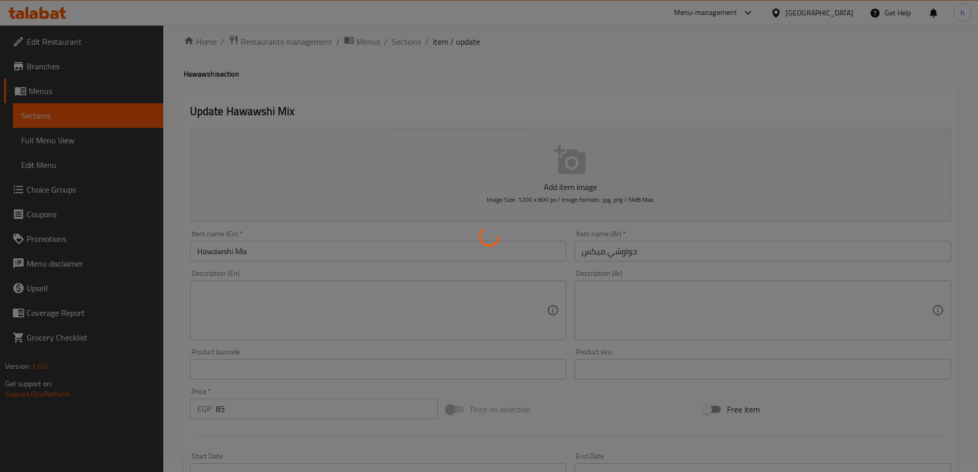
scroll to position [0, 0]
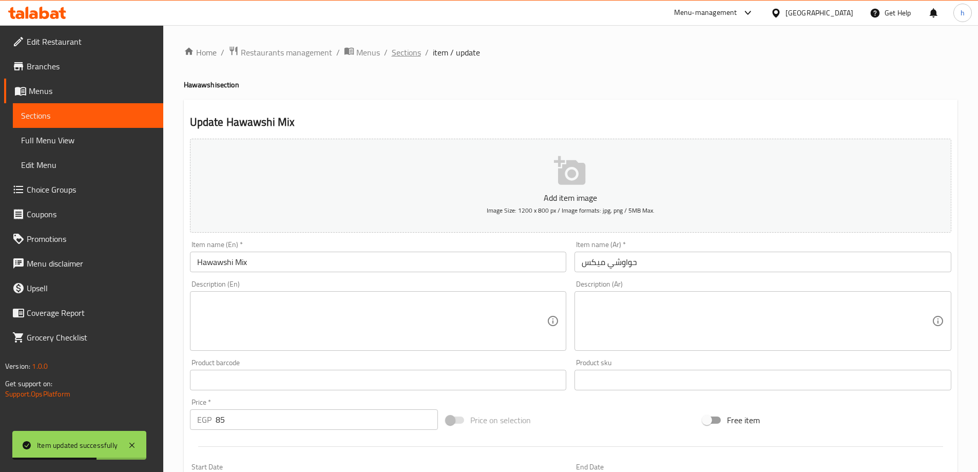
click at [412, 52] on span "Sections" at bounding box center [406, 52] width 29 height 12
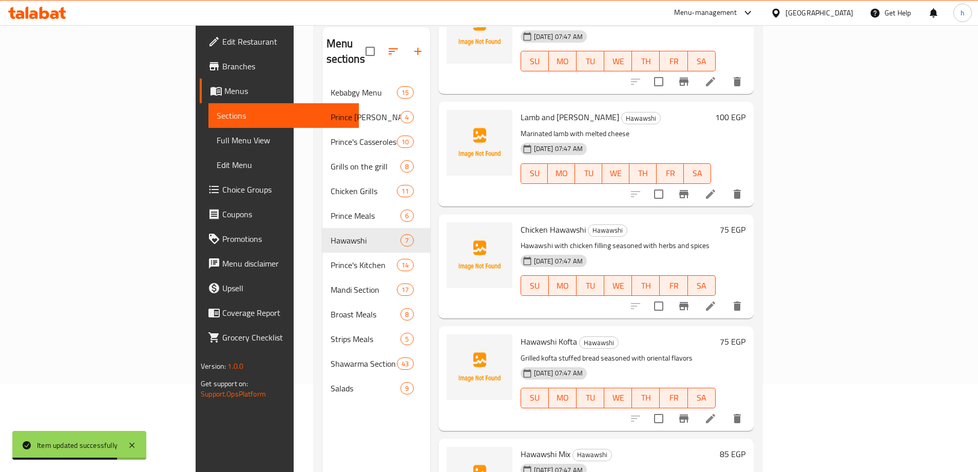
scroll to position [144, 0]
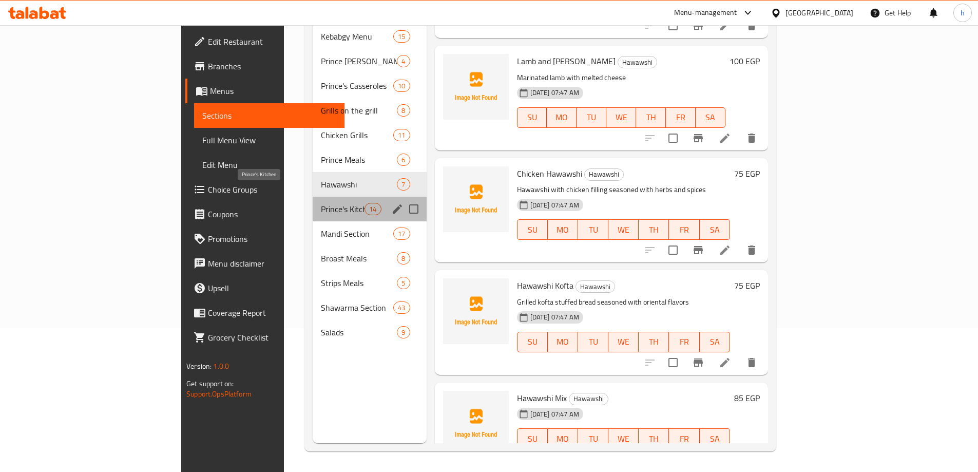
click at [321, 203] on span "Prince's Kitchen" at bounding box center [343, 209] width 44 height 12
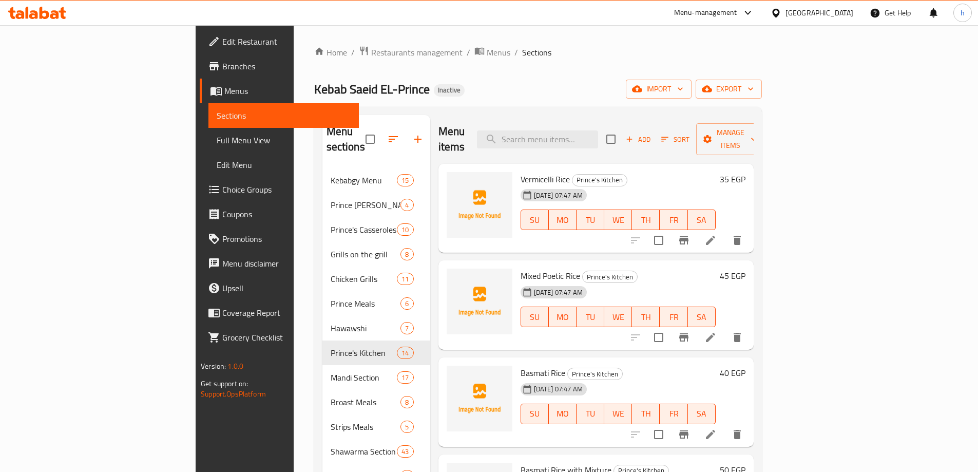
click at [717, 234] on icon at bounding box center [710, 240] width 12 height 12
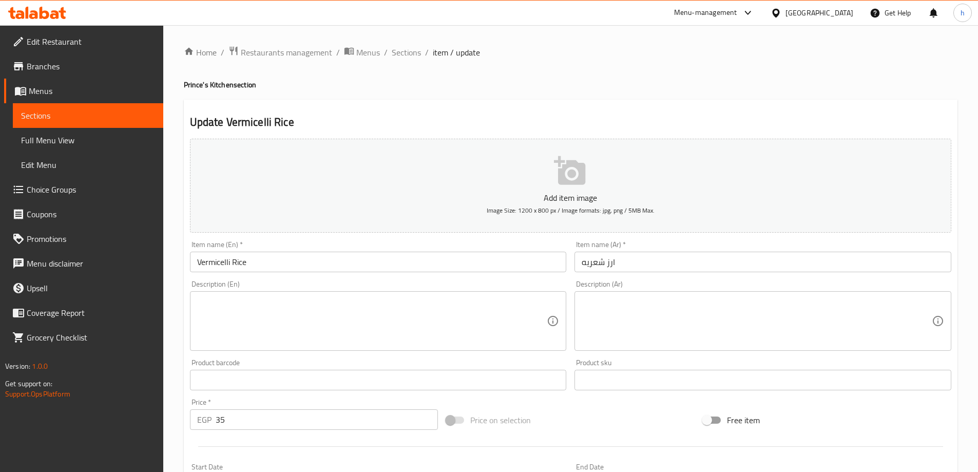
click at [609, 263] on input "ارز شعريه" at bounding box center [762, 262] width 377 height 21
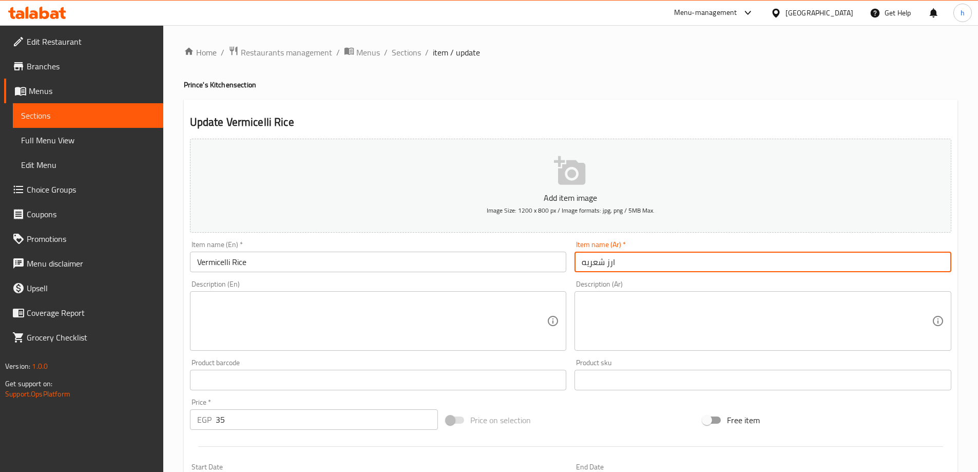
click at [609, 263] on input "ارز شعريه" at bounding box center [762, 262] width 377 height 21
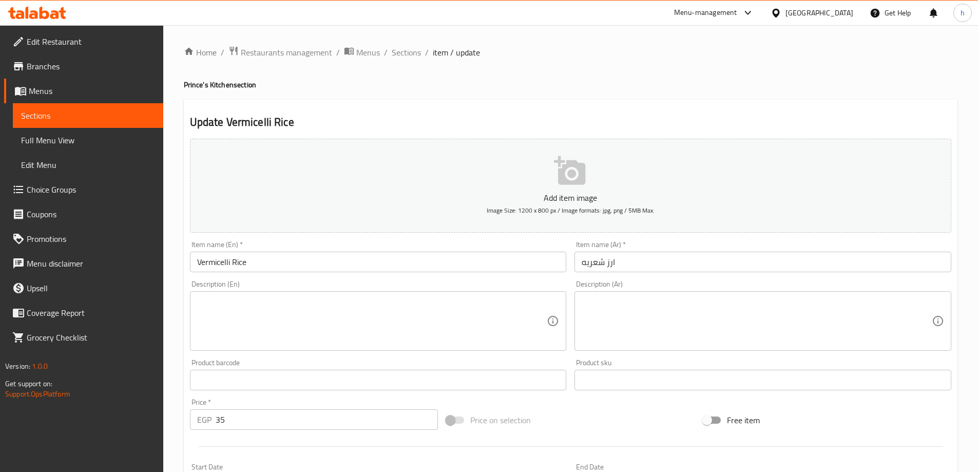
click at [704, 345] on textarea at bounding box center [757, 321] width 350 height 49
click at [591, 293] on div "Description (Ar)" at bounding box center [762, 321] width 377 height 60
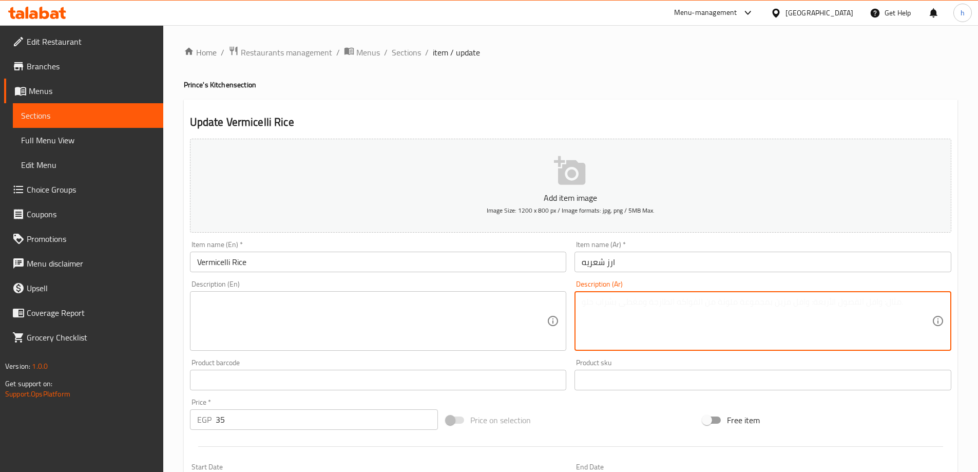
paste textarea "White rice cooked with roasted noodles"
type textarea "White rice cooked with roasted noodles"
click at [652, 312] on textarea "White rice cooked with roasted noodles" at bounding box center [757, 321] width 350 height 49
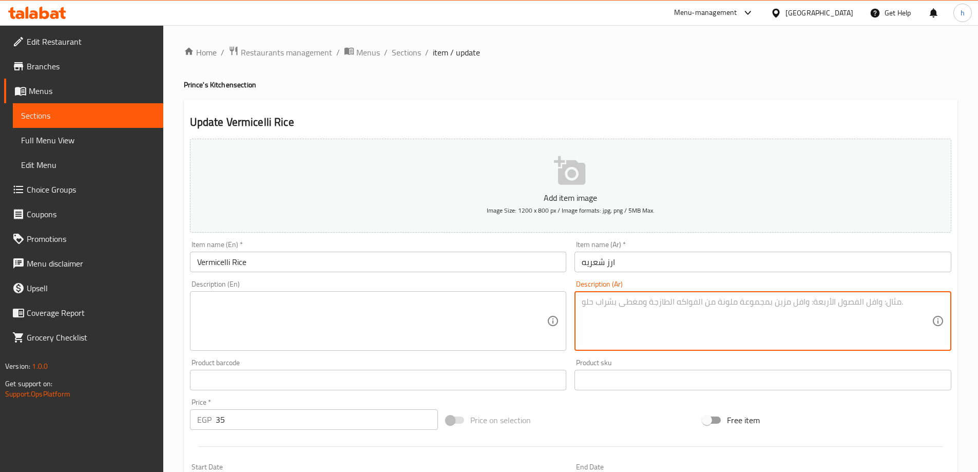
click at [466, 310] on textarea at bounding box center [372, 321] width 350 height 49
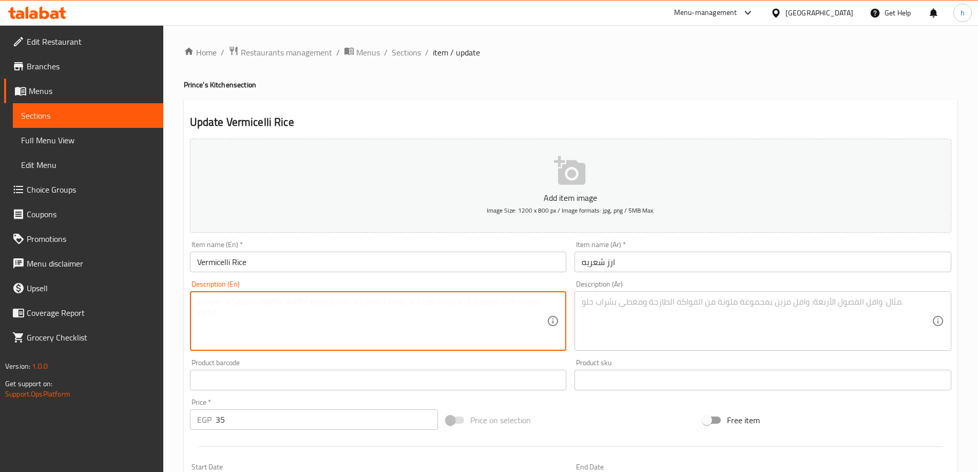
paste textarea "White rice cooked with roasted noodles"
type textarea "White rice cooked with roasted noodles"
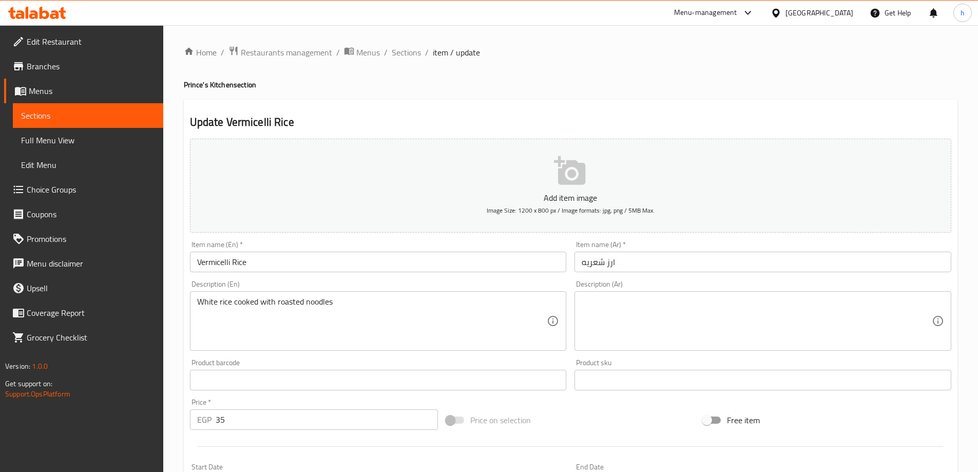
click at [722, 323] on textarea at bounding box center [757, 321] width 350 height 49
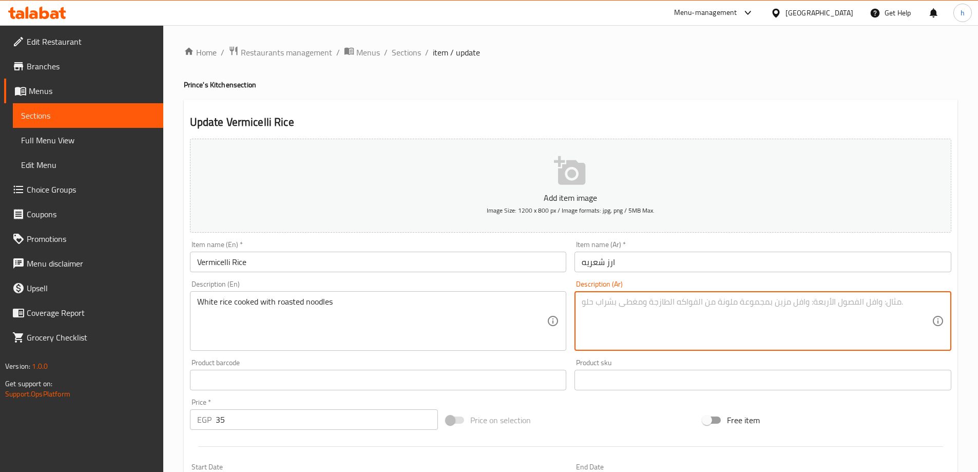
paste textarea "أرز أبيض مطهو بالشعيرية المحمصة"
type textarea "أرز أبيض مطهو بالشعيرية المحمصة"
click at [320, 301] on textarea "White rice cooked with roasted noodles" at bounding box center [372, 321] width 350 height 49
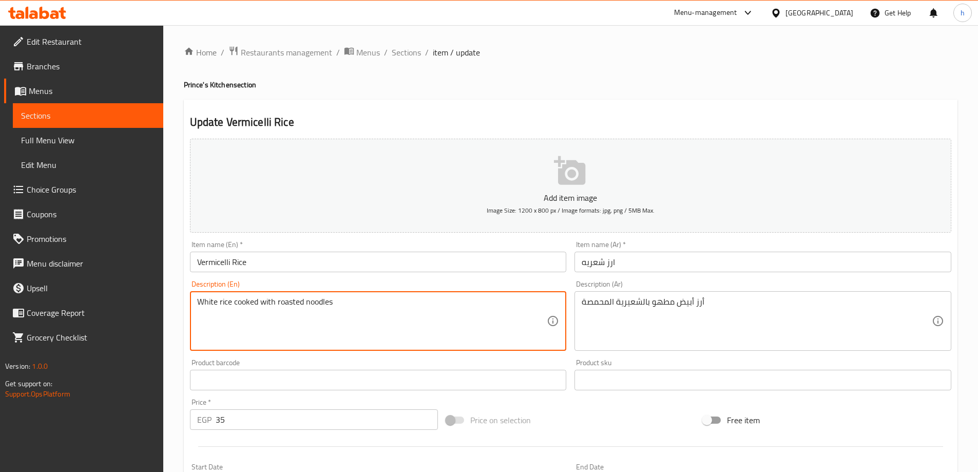
click at [215, 263] on input "Vermicelli Rice" at bounding box center [378, 262] width 377 height 21
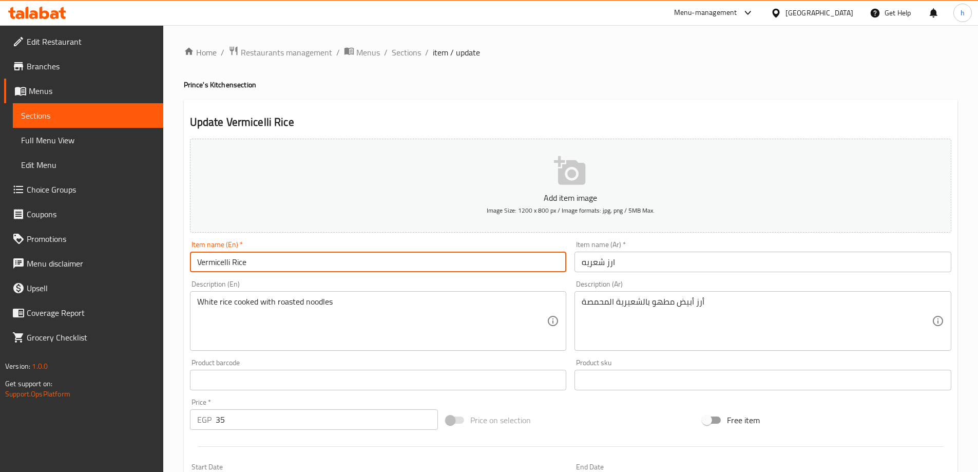
click at [215, 263] on input "Vermicelli Rice" at bounding box center [378, 262] width 377 height 21
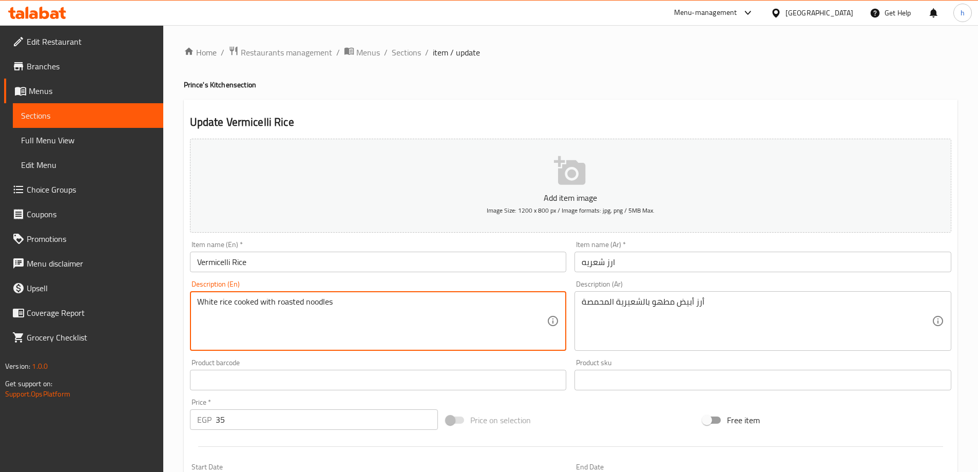
click at [327, 307] on textarea "White rice cooked with roasted noodles" at bounding box center [372, 321] width 350 height 49
paste textarea "Vermicelli"
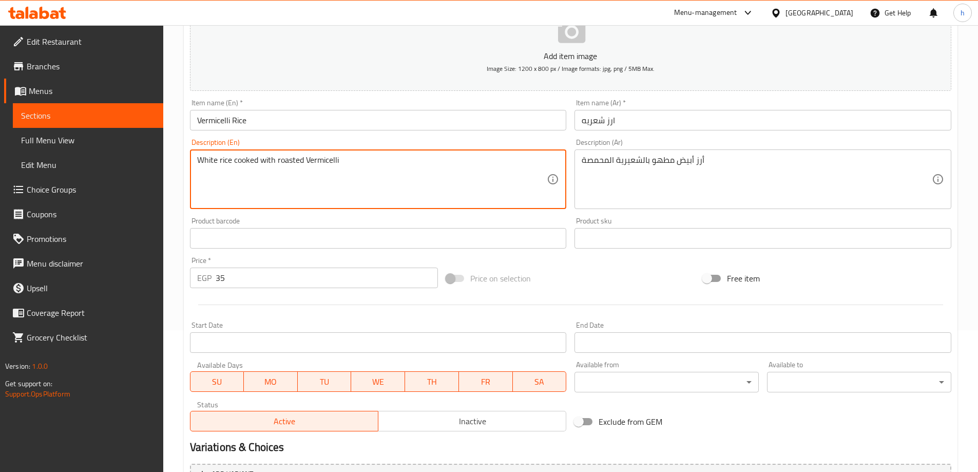
scroll to position [154, 0]
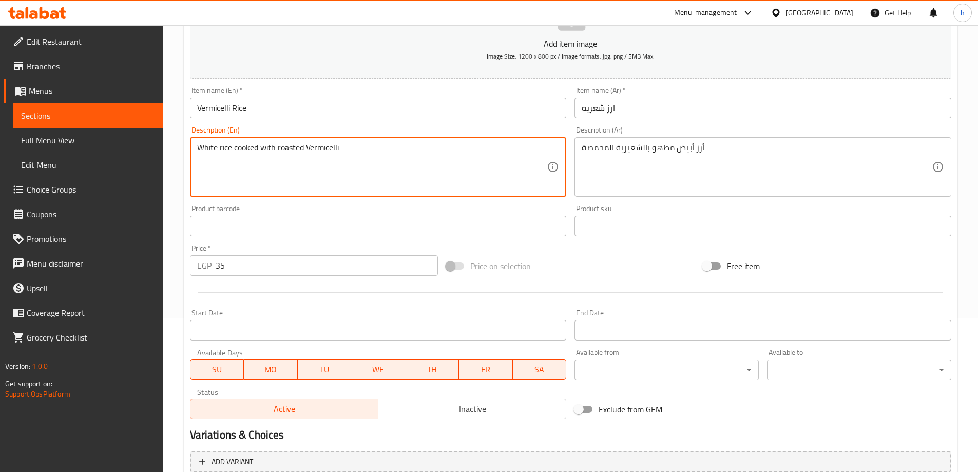
type textarea "White rice cooked with roasted Vermicelli"
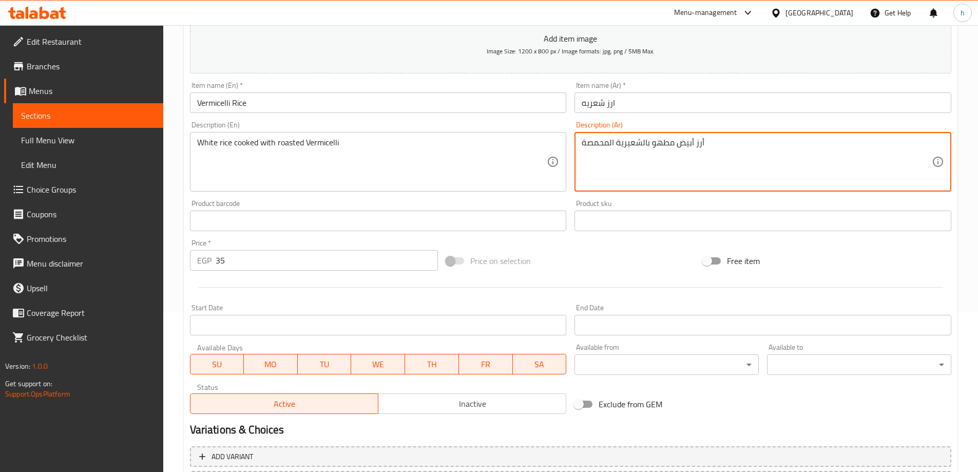
scroll to position [254, 0]
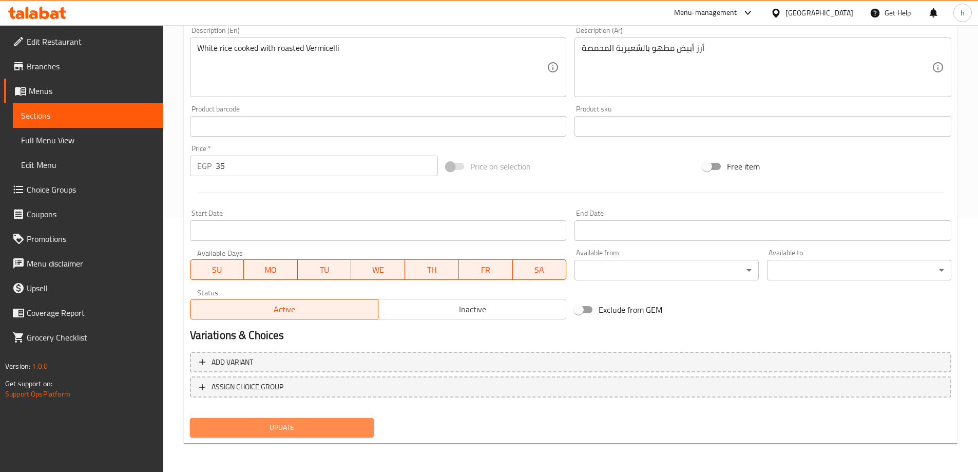
click at [311, 429] on span "Update" at bounding box center [282, 427] width 168 height 13
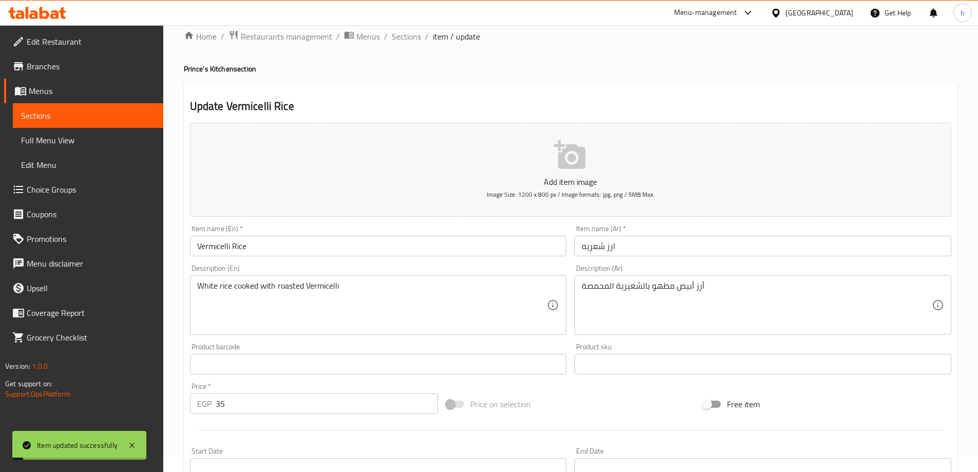
scroll to position [0, 0]
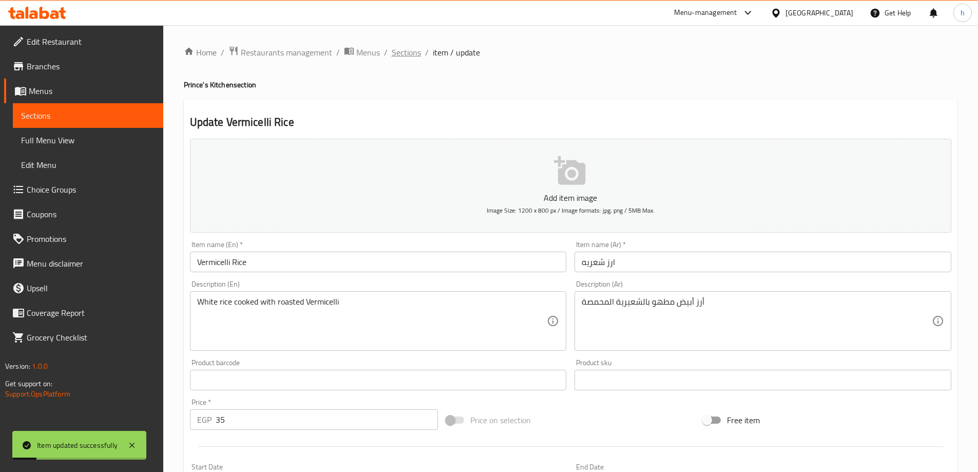
click at [408, 58] on span "Sections" at bounding box center [406, 52] width 29 height 12
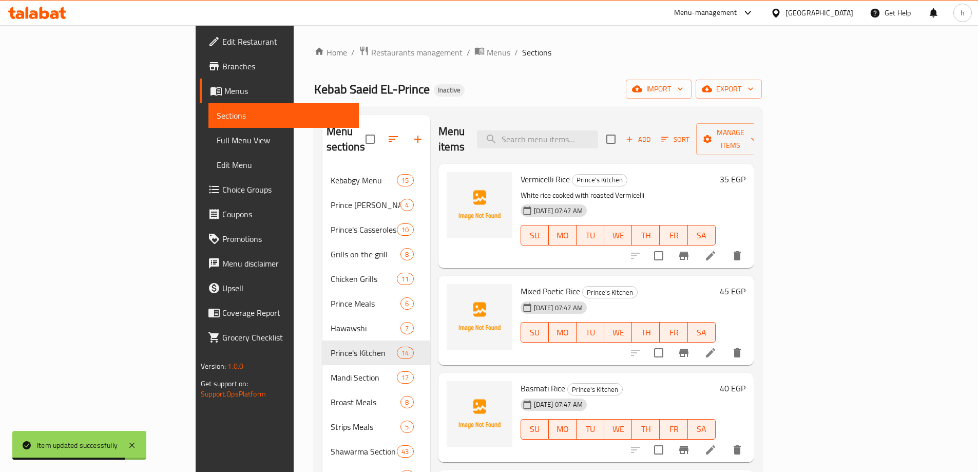
click at [520, 171] on span "Vermicelli Rice" at bounding box center [544, 178] width 49 height 15
copy span "Vermicelli"
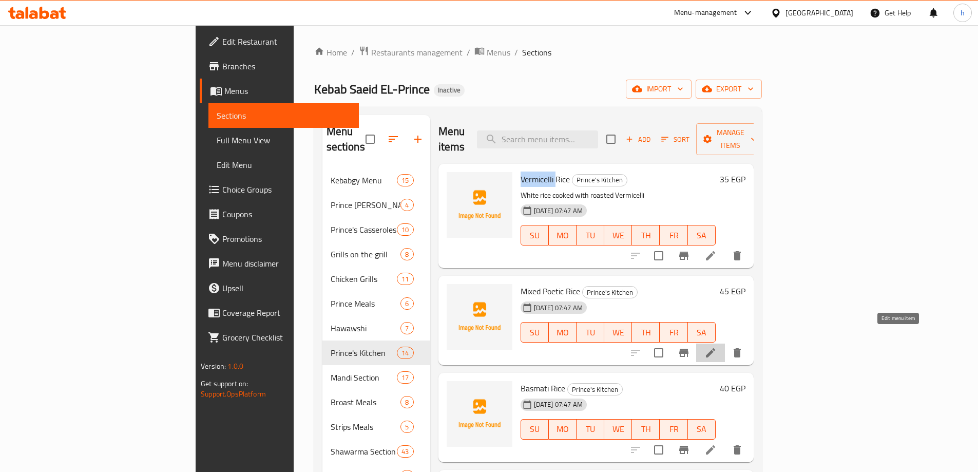
click at [717, 346] on icon at bounding box center [710, 352] width 12 height 12
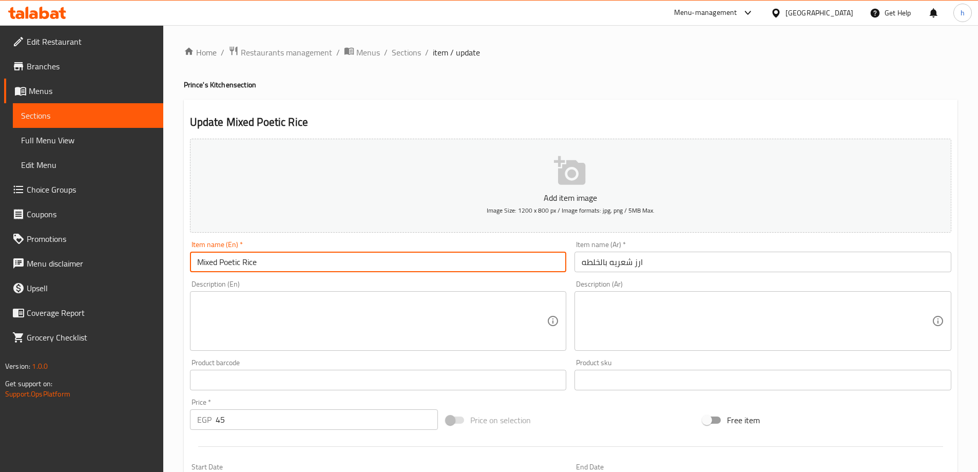
click at [231, 258] on input "Mixed Poetic Rice" at bounding box center [378, 262] width 377 height 21
paste input "Vermicelli"
type input "Mixed Vermicelli Rice"
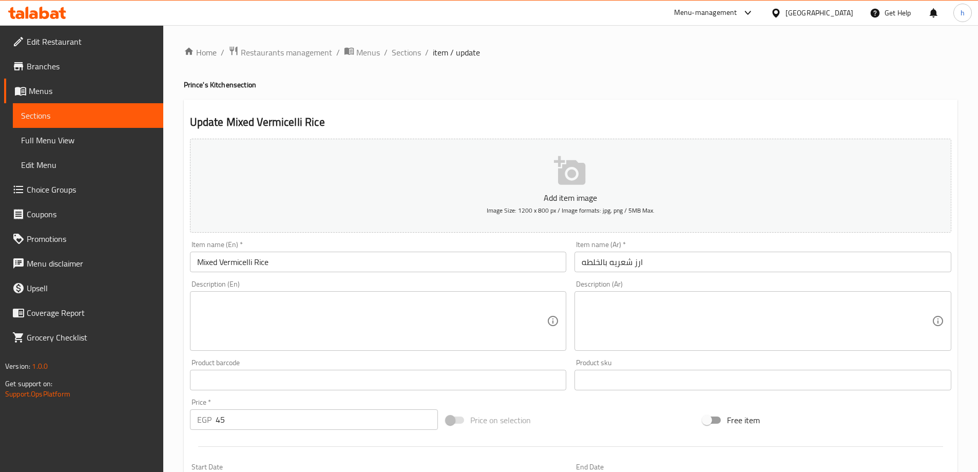
drag, startPoint x: 839, startPoint y: 393, endPoint x: 848, endPoint y: 390, distance: 9.1
click at [839, 393] on div "Product sku Product sku" at bounding box center [762, 375] width 385 height 40
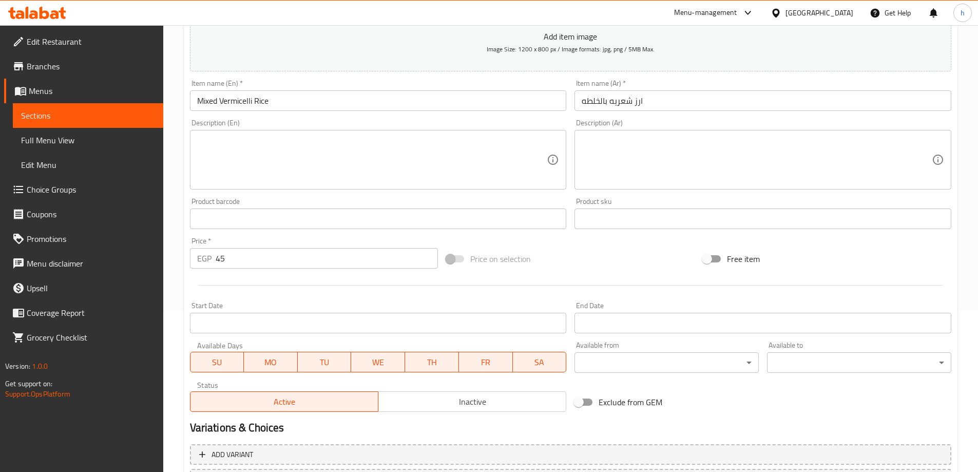
scroll to position [48, 0]
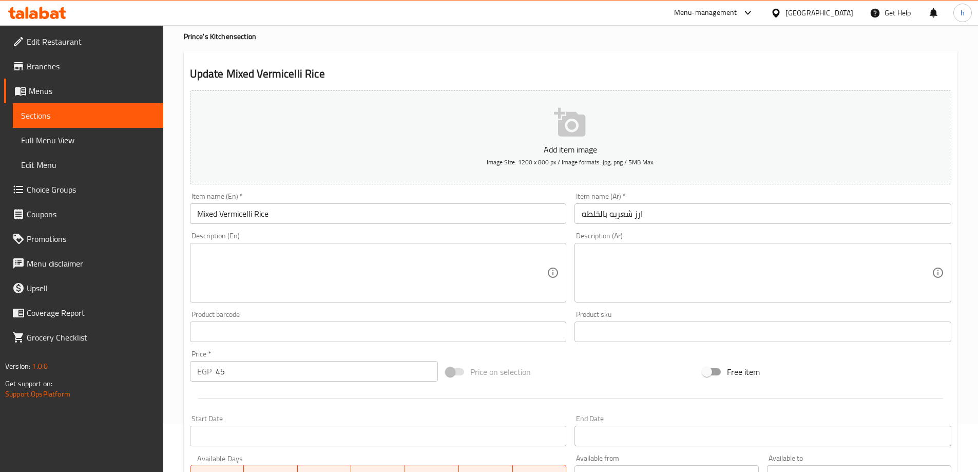
click at [634, 263] on textarea at bounding box center [757, 272] width 350 height 49
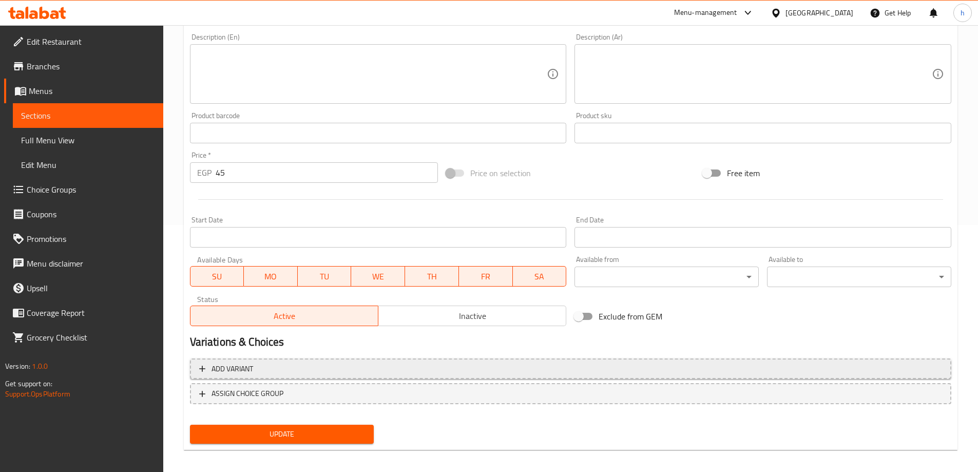
scroll to position [254, 0]
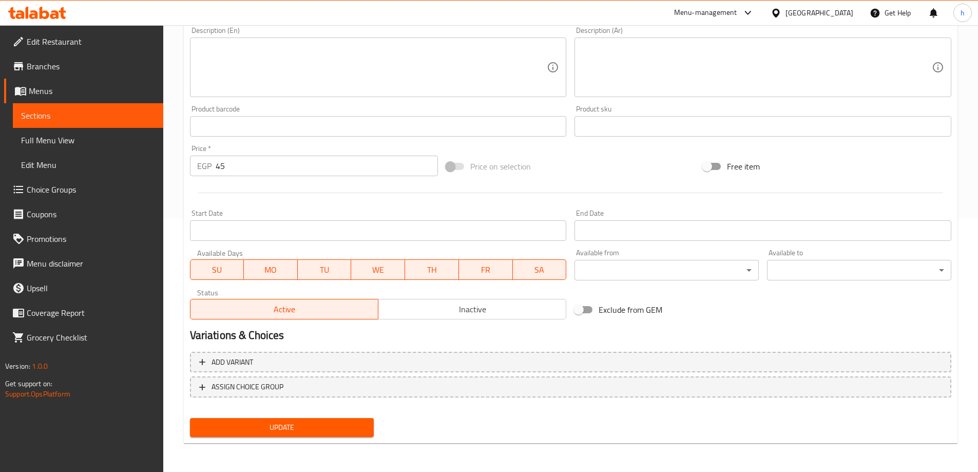
click at [349, 433] on span "Update" at bounding box center [282, 427] width 168 height 13
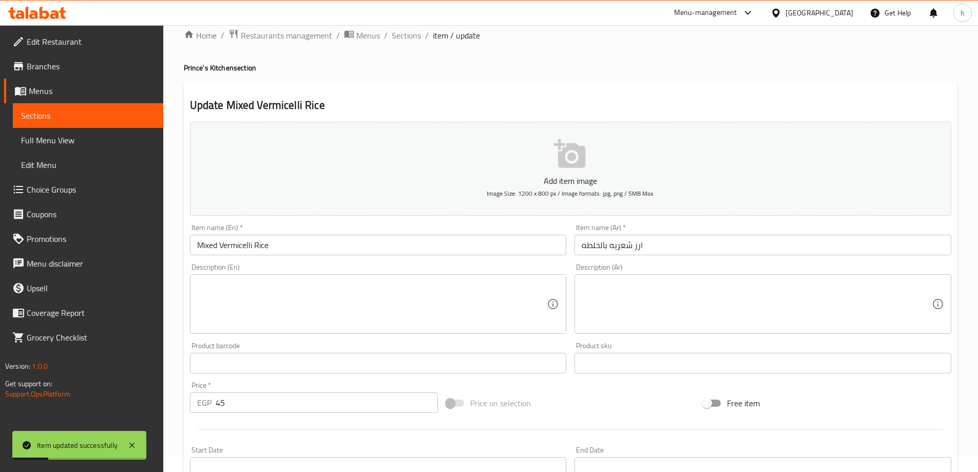
scroll to position [0, 0]
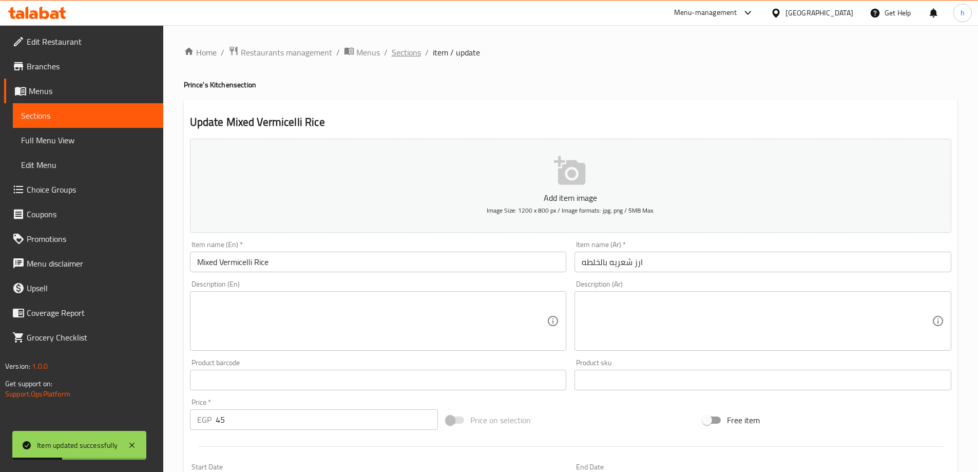
click at [416, 50] on span "Sections" at bounding box center [406, 52] width 29 height 12
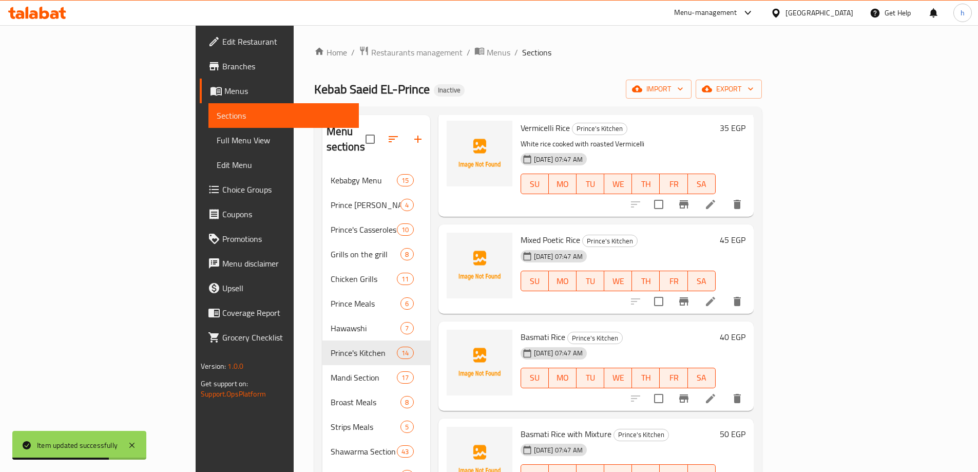
scroll to position [103, 0]
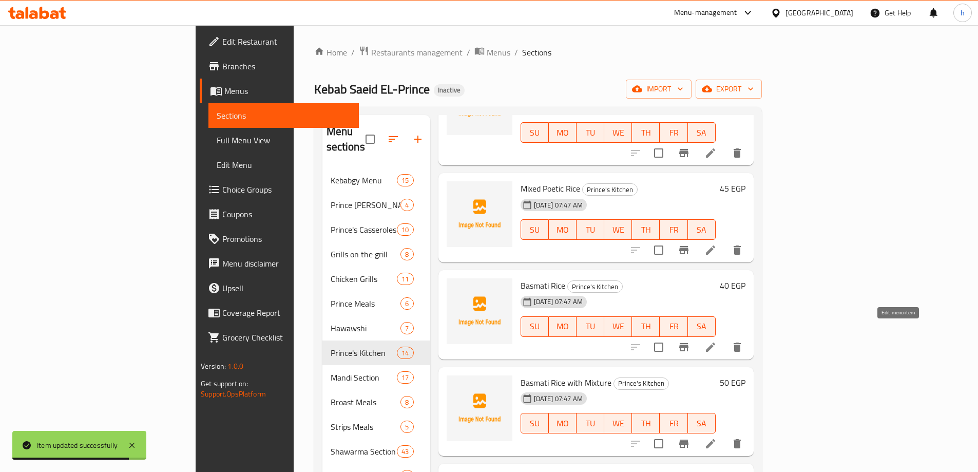
click at [717, 341] on icon at bounding box center [710, 347] width 12 height 12
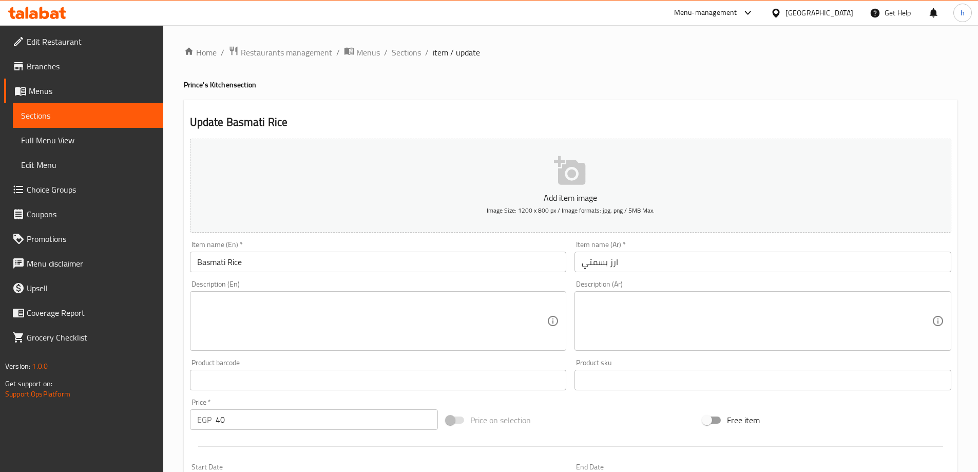
click at [422, 319] on textarea at bounding box center [372, 321] width 350 height 49
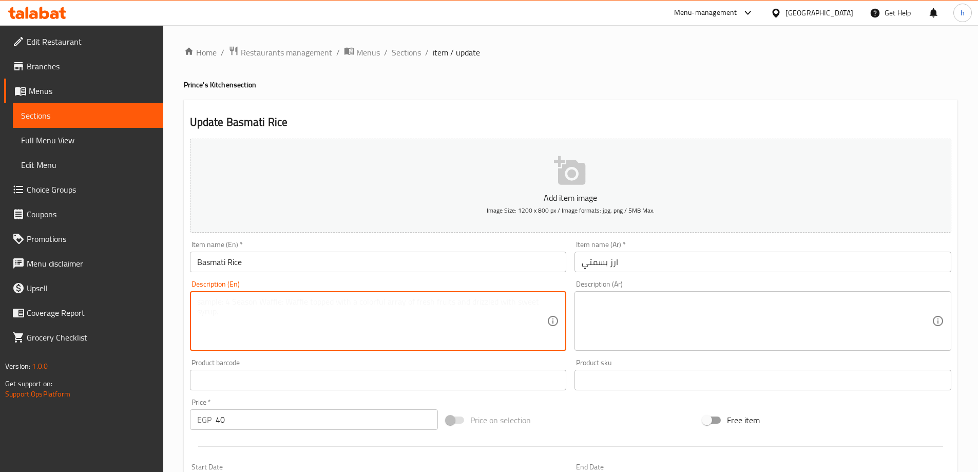
paste textarea "أرز بسمتي طويل الحبة مطهو على البخار"
type textarea "أرز بسمتي طويل الحبة مطهو على البخار"
click at [444, 326] on textarea "أرز بسمتي طويل الحبة مطهو على البخار" at bounding box center [372, 321] width 350 height 49
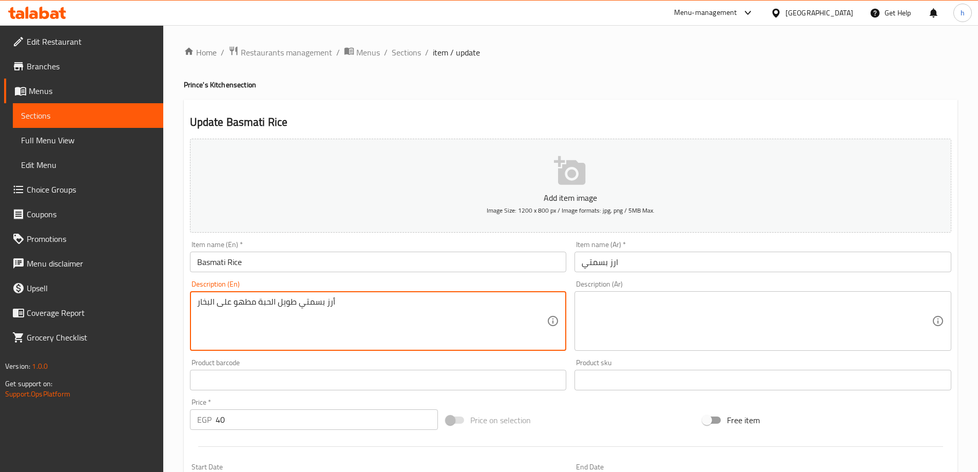
click at [444, 326] on textarea "أرز بسمتي طويل الحبة مطهو على البخار" at bounding box center [372, 321] width 350 height 49
click at [654, 314] on textarea at bounding box center [757, 321] width 350 height 49
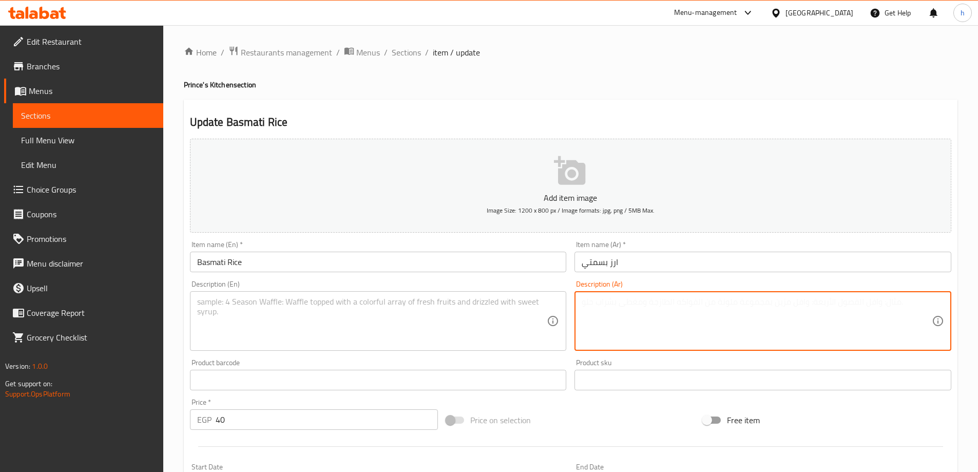
paste textarea "أرز بسمتي طويل الحبة مطهو على البخار"
type textarea "أرز بسمتي طويل الحبة مطهو على البخار"
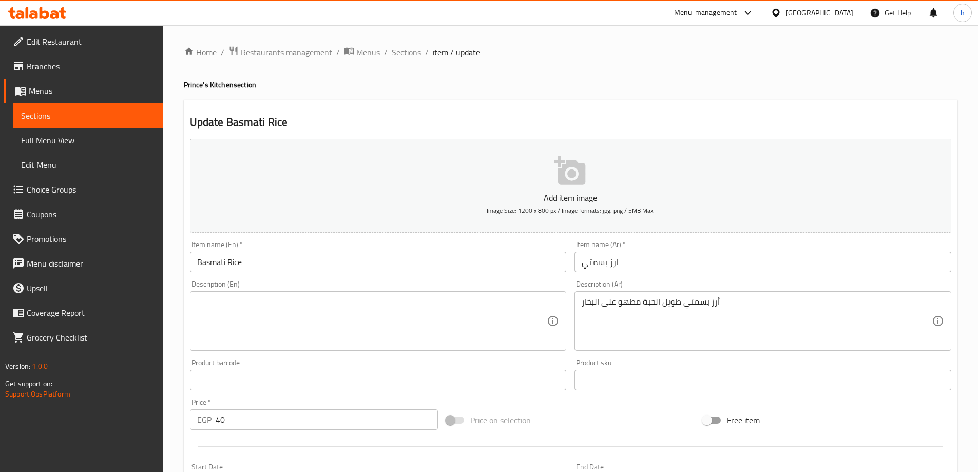
click at [493, 319] on textarea at bounding box center [372, 321] width 350 height 49
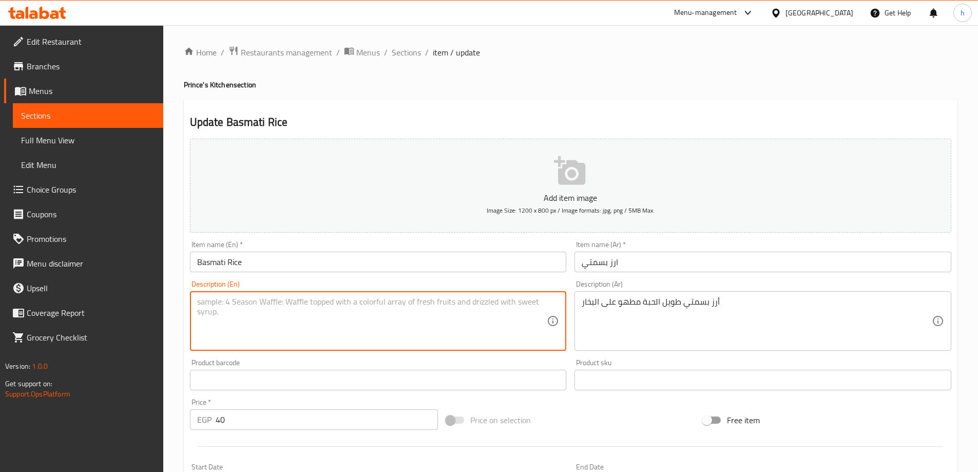
paste textarea "Steamed long grain basmati rice"
type textarea "Steamed long grain basmati rice"
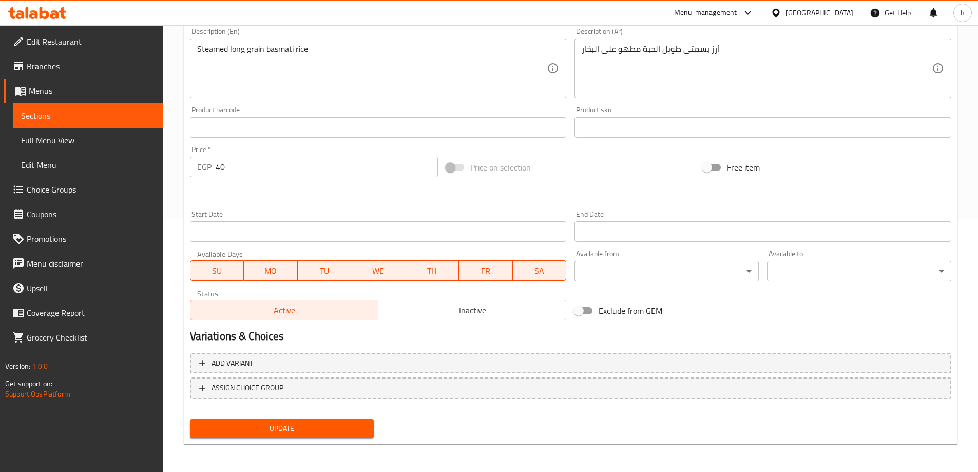
scroll to position [254, 0]
click at [279, 431] on span "Update" at bounding box center [282, 427] width 168 height 13
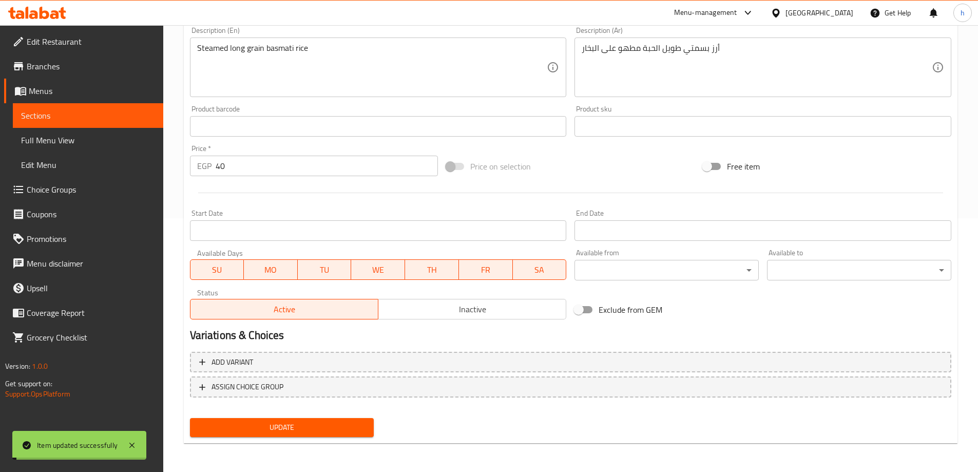
scroll to position [0, 0]
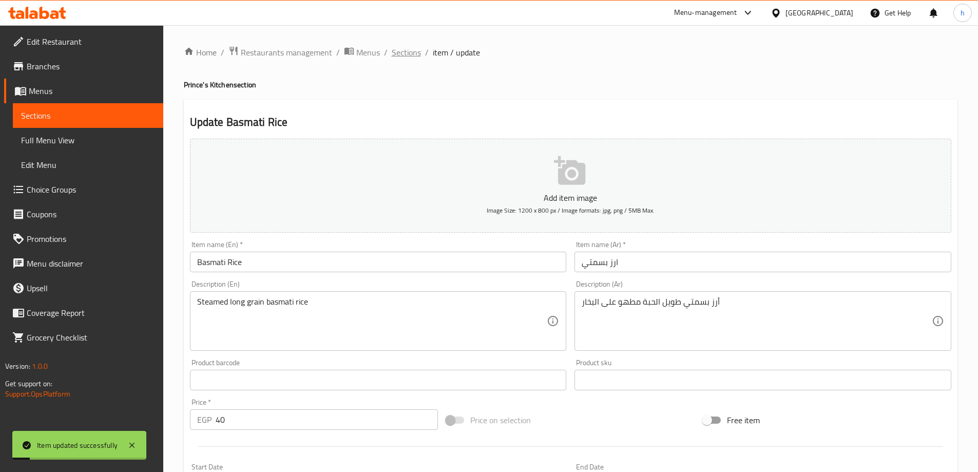
click at [417, 55] on span "Sections" at bounding box center [406, 52] width 29 height 12
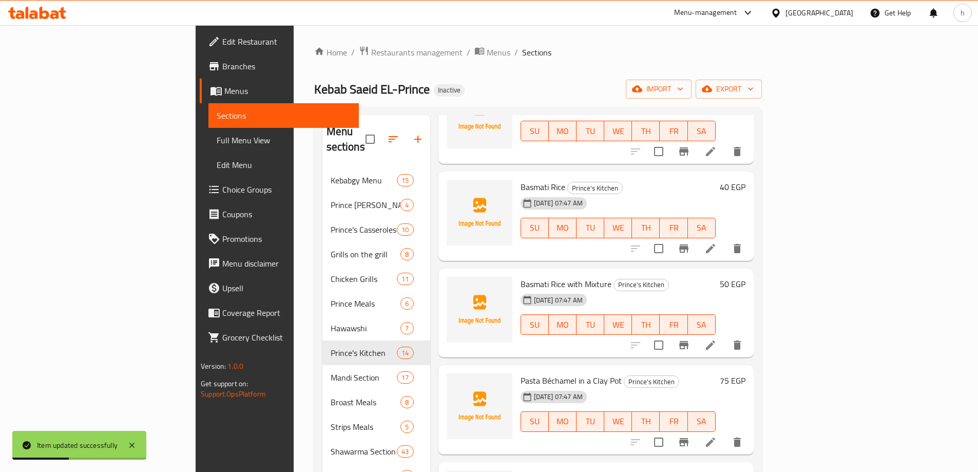
scroll to position [205, 0]
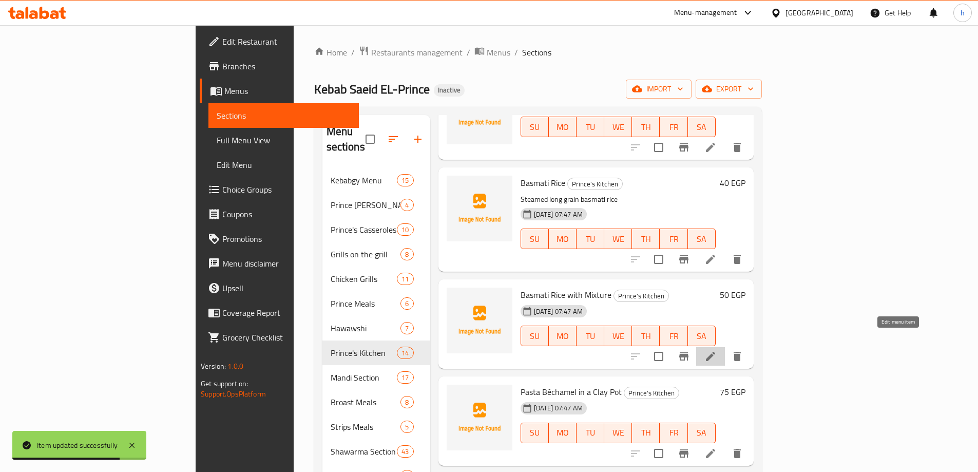
click at [717, 350] on icon at bounding box center [710, 356] width 12 height 12
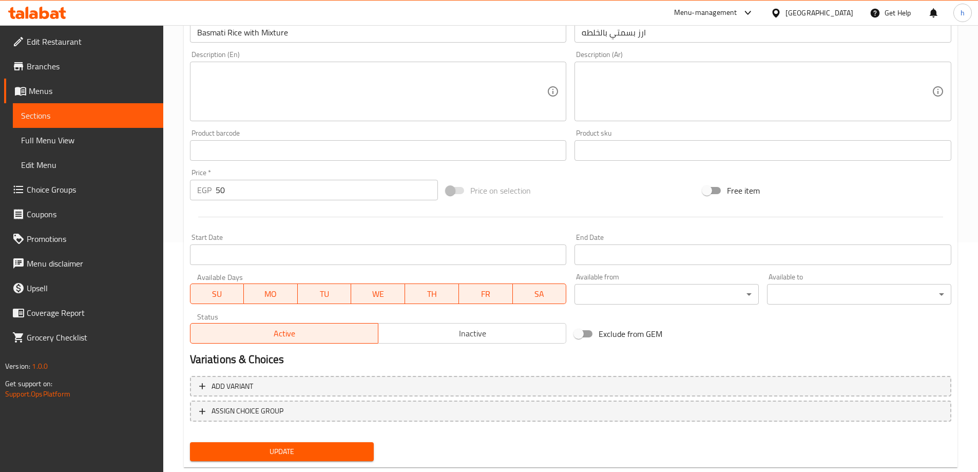
scroll to position [254, 0]
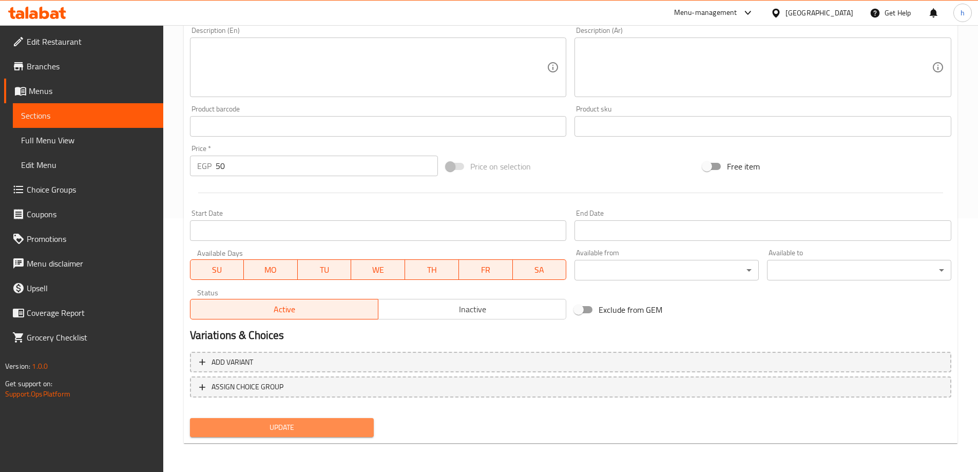
drag, startPoint x: 345, startPoint y: 425, endPoint x: 432, endPoint y: 416, distance: 87.2
click at [345, 424] on span "Update" at bounding box center [282, 427] width 168 height 13
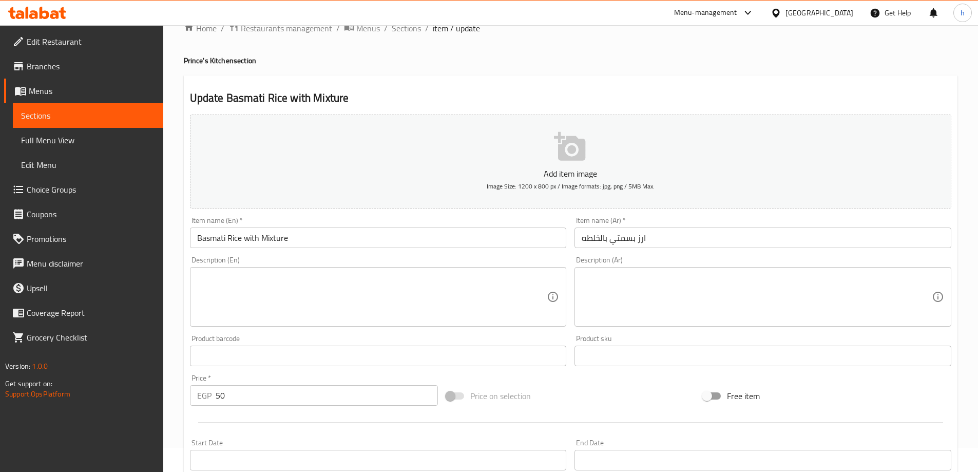
scroll to position [0, 0]
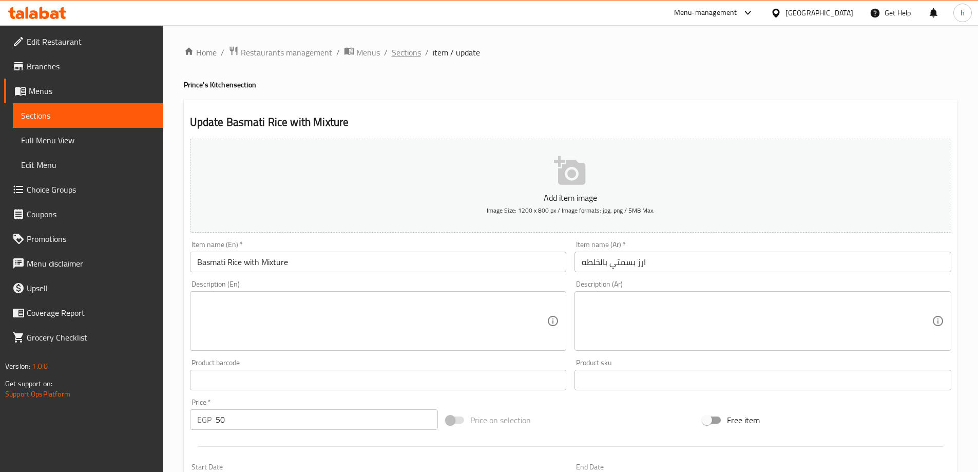
click at [405, 57] on span "Sections" at bounding box center [406, 52] width 29 height 12
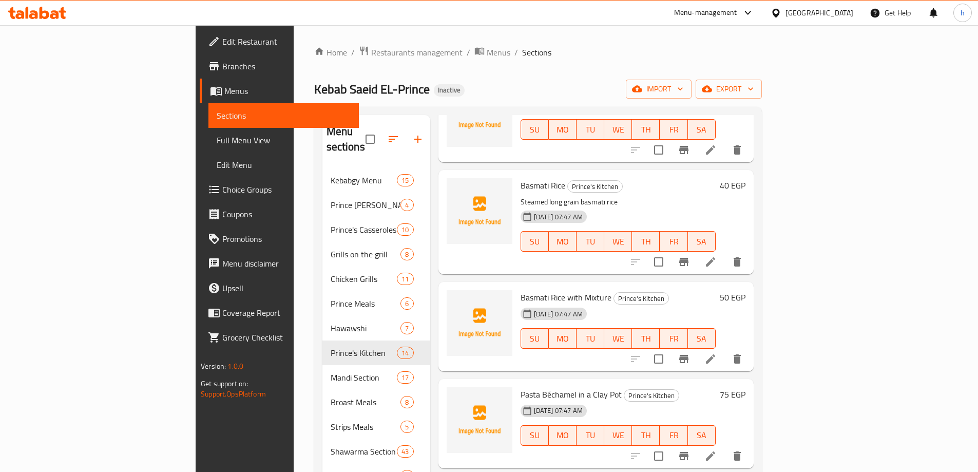
scroll to position [205, 0]
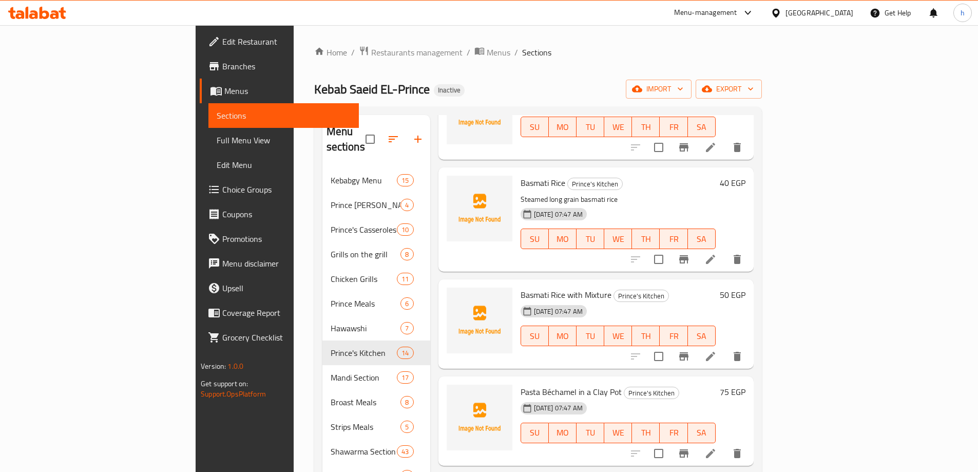
click at [725, 444] on li at bounding box center [710, 453] width 29 height 18
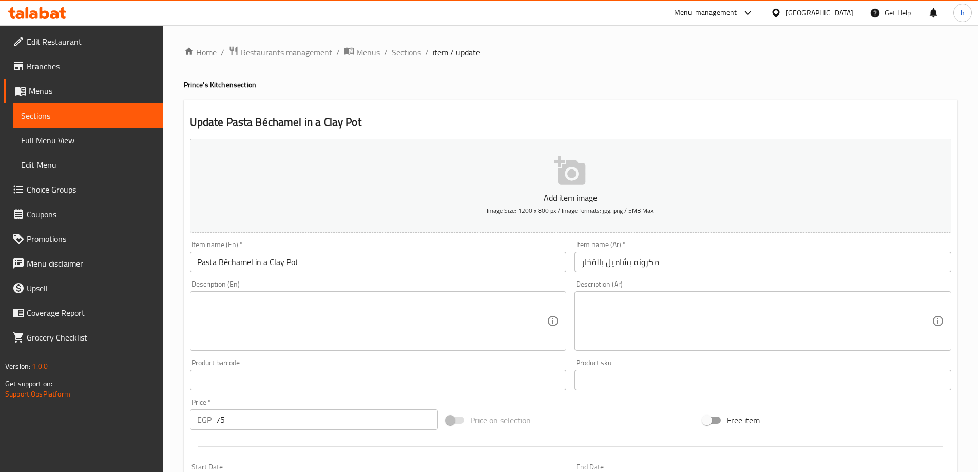
click at [243, 260] on input "Pasta Béchamel in a Clay Pot" at bounding box center [378, 262] width 377 height 21
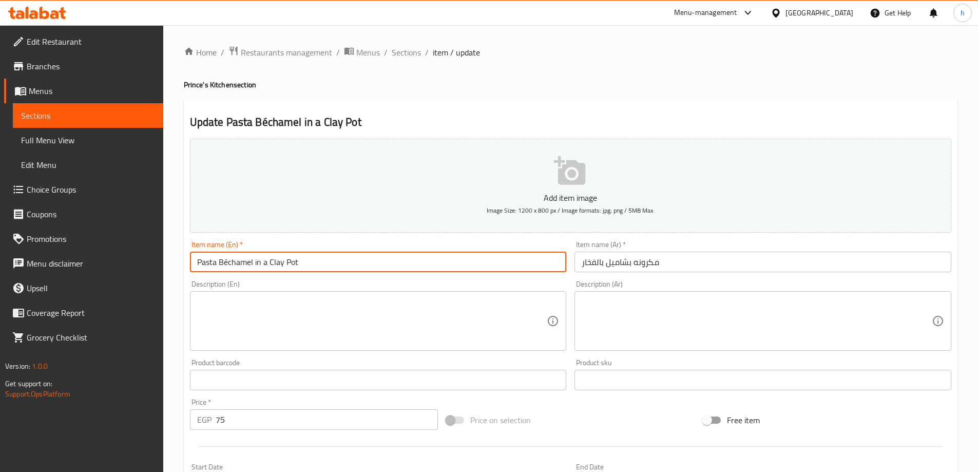
click at [243, 260] on input "Pasta Béchamel in a Clay Pot" at bounding box center [378, 262] width 377 height 21
paste input "echamel"
type input "Pasta Bechamel in a Clay Pot"
click at [698, 313] on textarea at bounding box center [757, 321] width 350 height 49
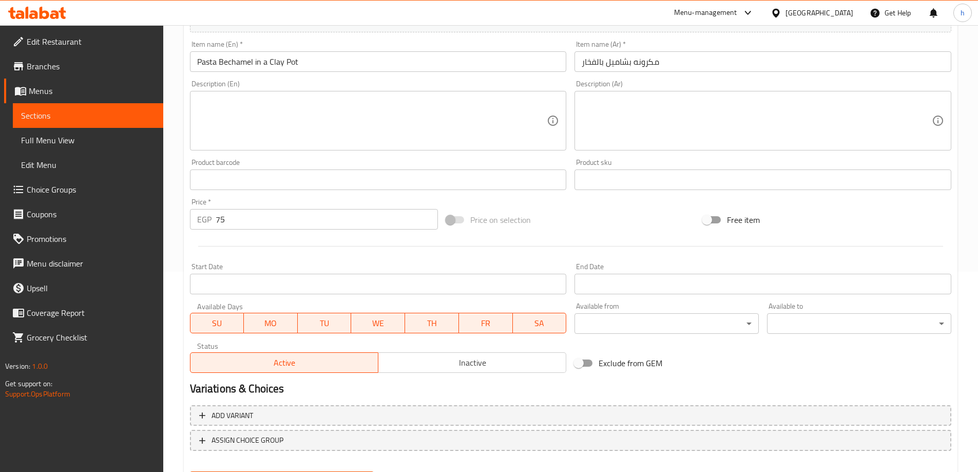
scroll to position [151, 0]
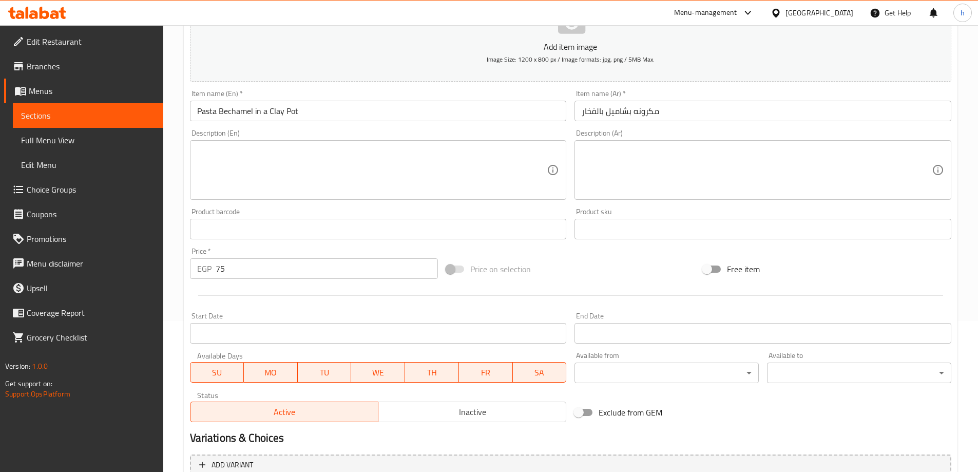
click at [732, 187] on textarea at bounding box center [757, 170] width 350 height 49
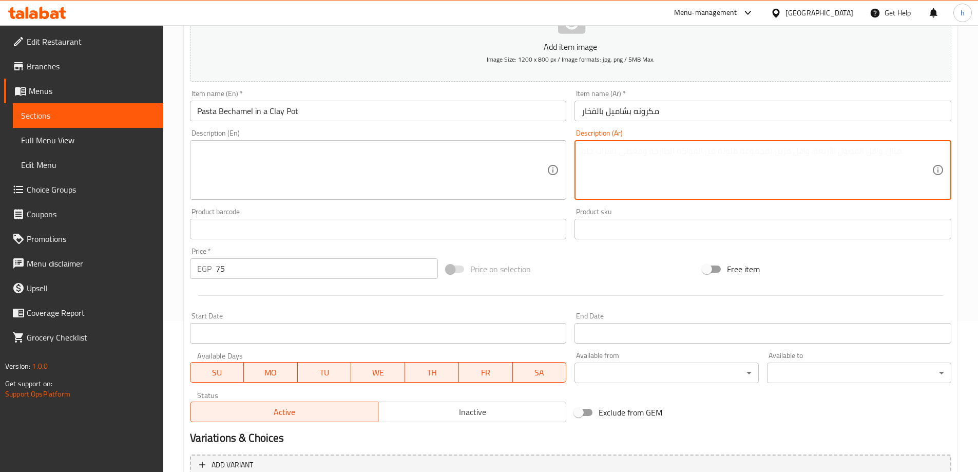
paste textarea "مكرونة بالبشاميل واللحم المفروم مطهوة بالفخار"
type textarea "مكرونة بالبشاميل واللحم المفروم مطهوة بالفخار"
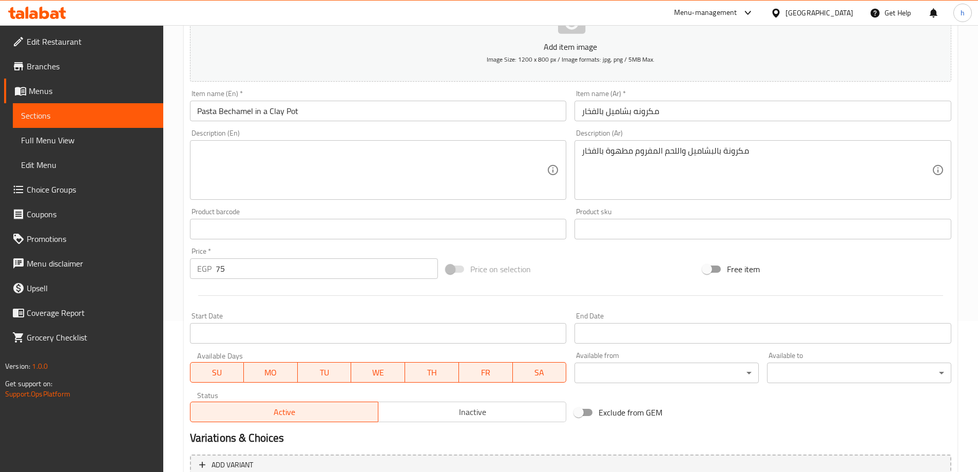
click at [288, 165] on textarea at bounding box center [372, 170] width 350 height 49
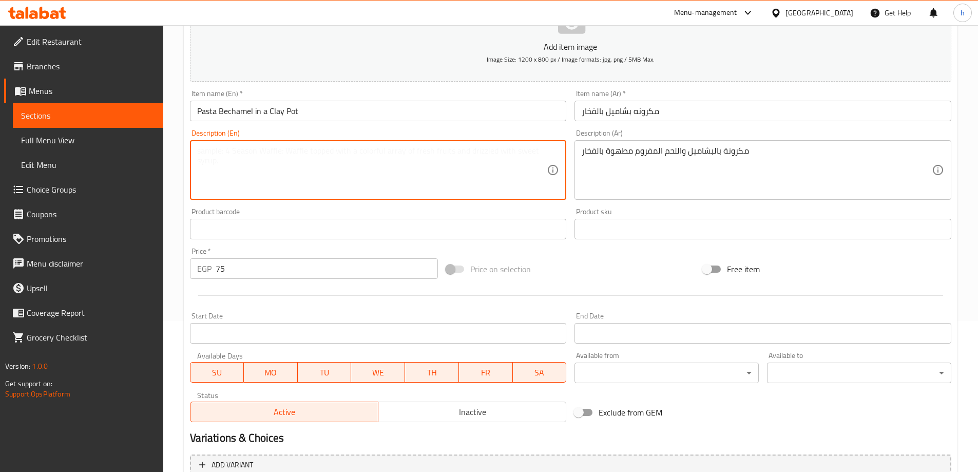
paste textarea "Pasta with bechamel and minced meat cooked with pottery"
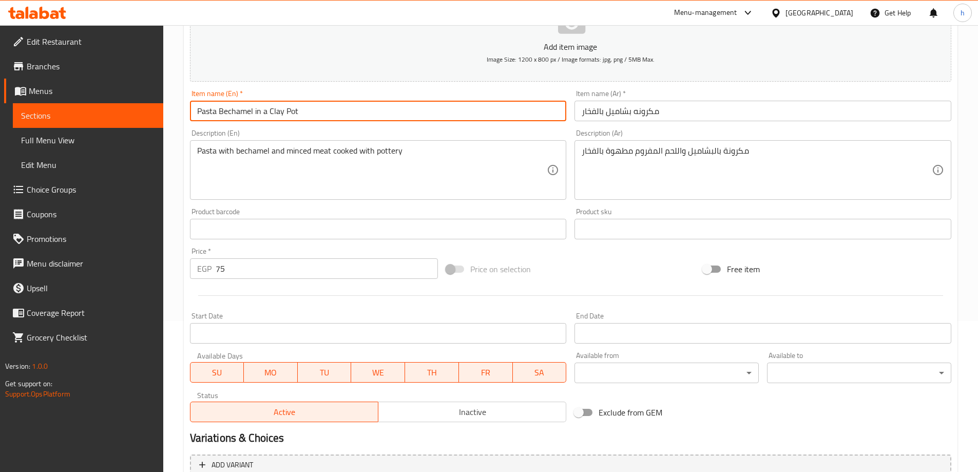
drag, startPoint x: 268, startPoint y: 111, endPoint x: 307, endPoint y: 113, distance: 39.6
click at [307, 113] on input "Pasta Bechamel in a Clay Pot" at bounding box center [378, 111] width 377 height 21
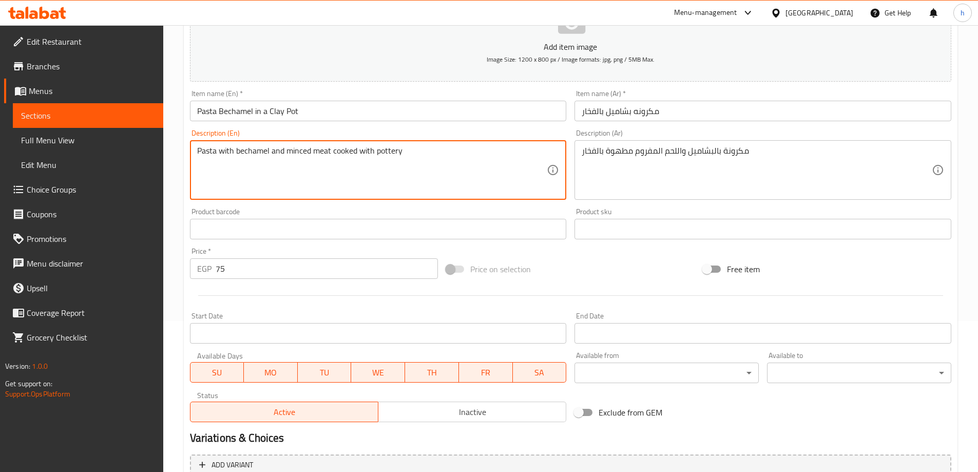
drag, startPoint x: 376, startPoint y: 150, endPoint x: 401, endPoint y: 149, distance: 25.2
click at [401, 149] on textarea "Pasta with bechamel and minced meat cooked with pottery" at bounding box center [372, 170] width 350 height 49
drag, startPoint x: 354, startPoint y: 153, endPoint x: 368, endPoint y: 152, distance: 13.9
click at [368, 152] on textarea "Pasta with bechamel and minced meat cooked with pottery" at bounding box center [372, 170] width 350 height 49
click at [357, 149] on textarea "Pasta with bechamel and minced meat cooked with pottery" at bounding box center [372, 170] width 350 height 49
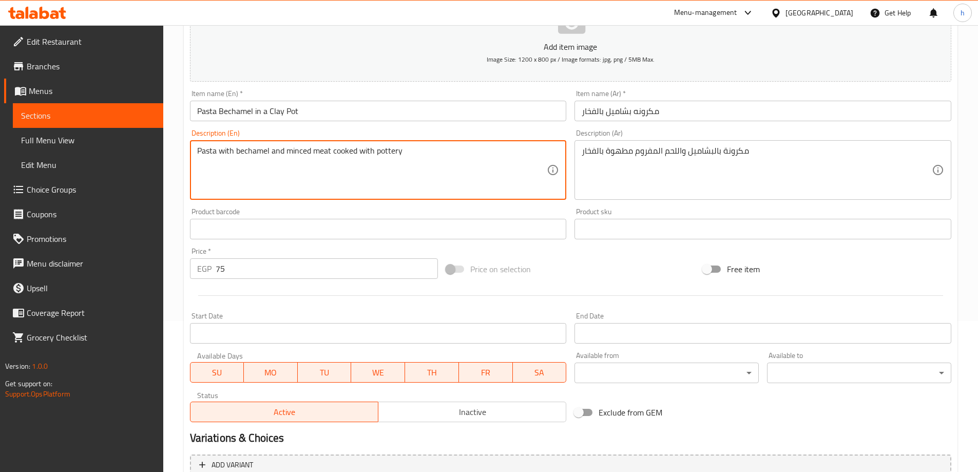
drag, startPoint x: 357, startPoint y: 149, endPoint x: 422, endPoint y: 151, distance: 64.7
click at [422, 151] on textarea "Pasta with bechamel and minced meat cooked with pottery" at bounding box center [372, 170] width 350 height 49
paste textarea "Clay Pot"
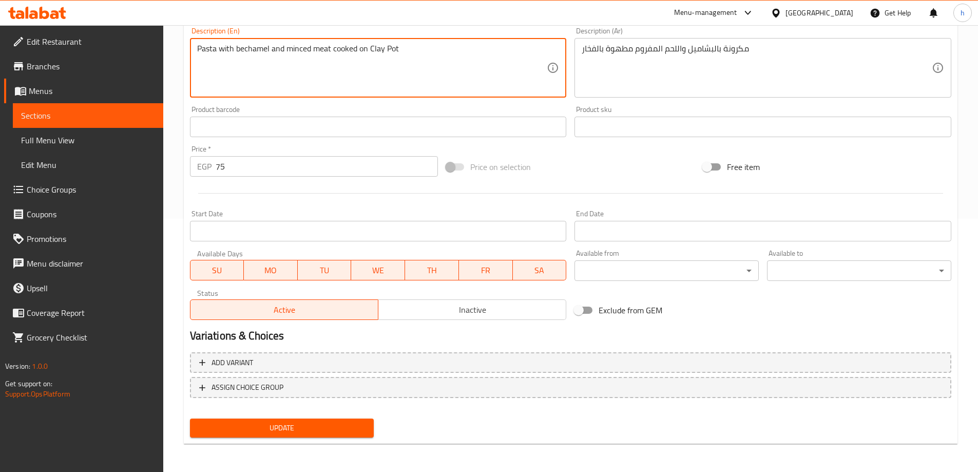
scroll to position [254, 0]
type textarea "Pasta with bechamel and minced meat cooked on Clay Pot"
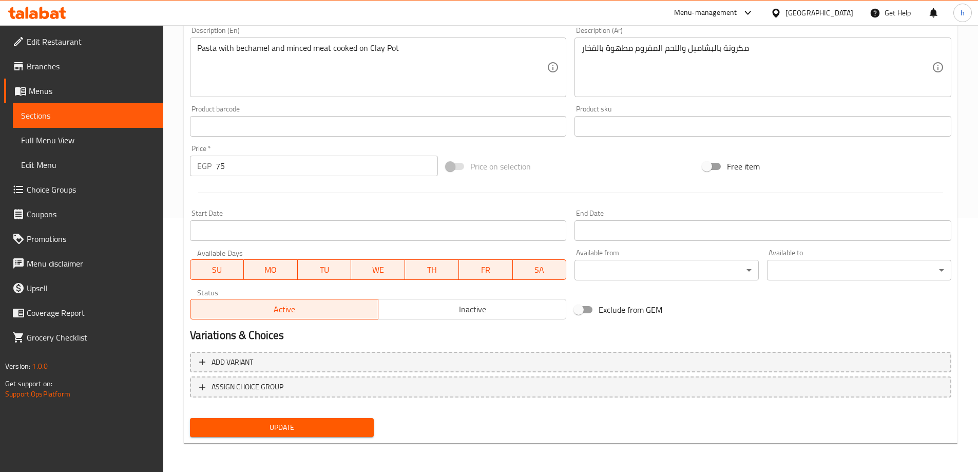
click at [342, 437] on button "Update" at bounding box center [282, 427] width 184 height 19
click at [343, 420] on button "Update" at bounding box center [282, 427] width 184 height 19
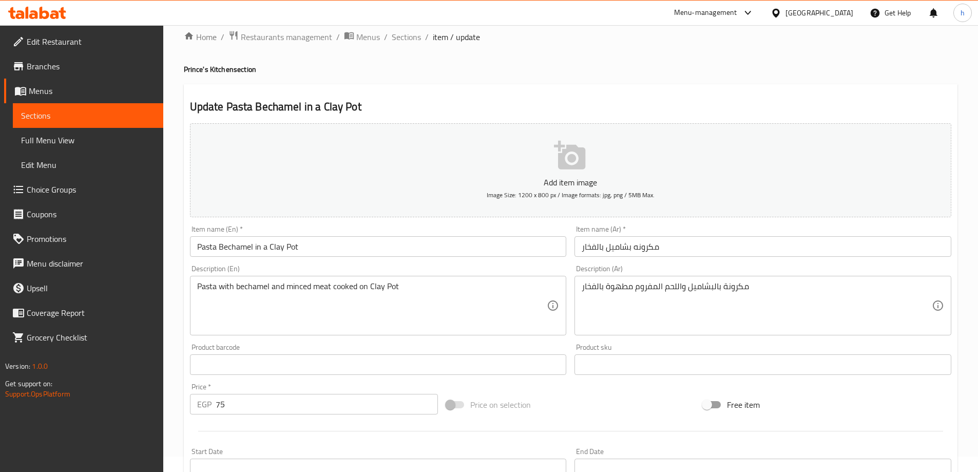
scroll to position [0, 0]
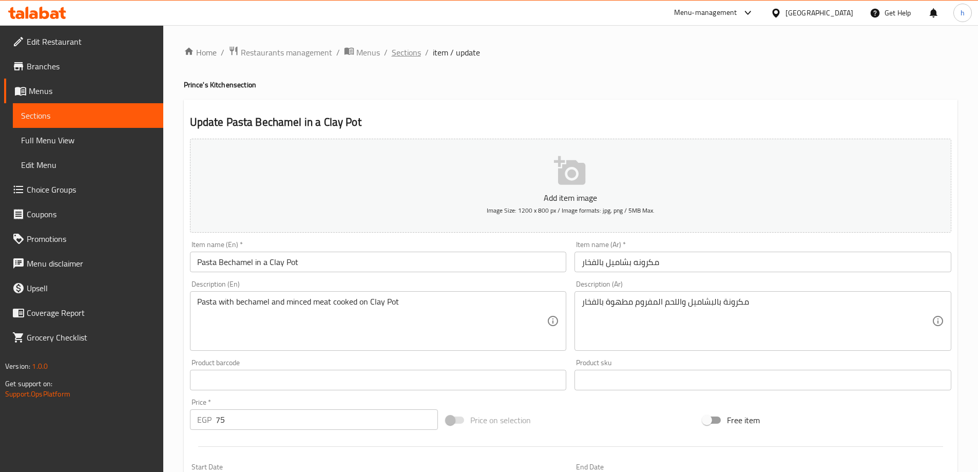
click at [417, 49] on span "Sections" at bounding box center [406, 52] width 29 height 12
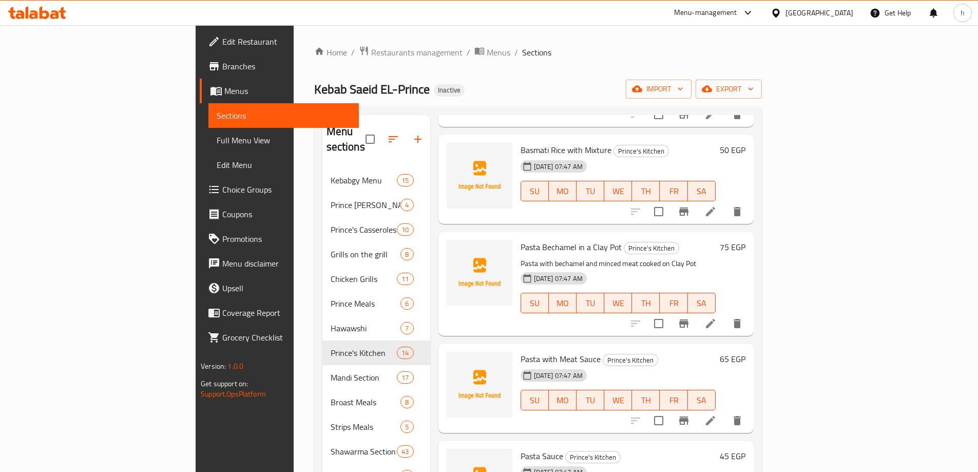
scroll to position [359, 0]
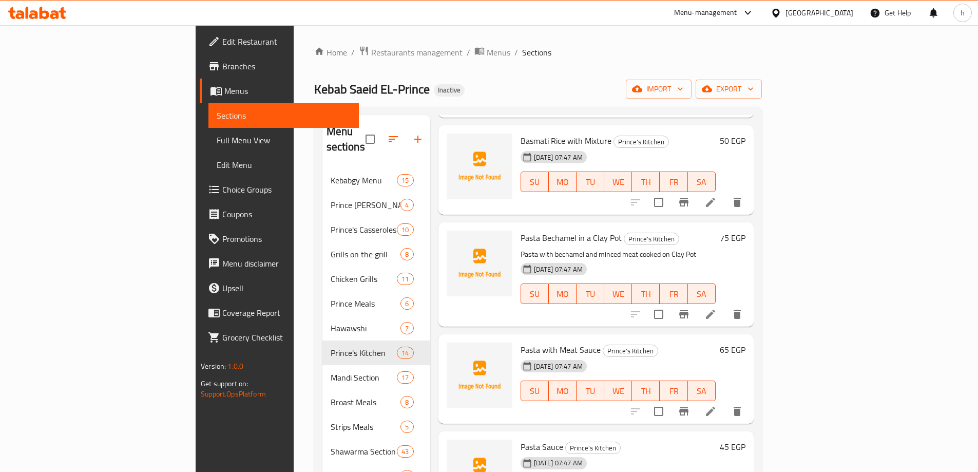
click at [725, 404] on li at bounding box center [710, 411] width 29 height 18
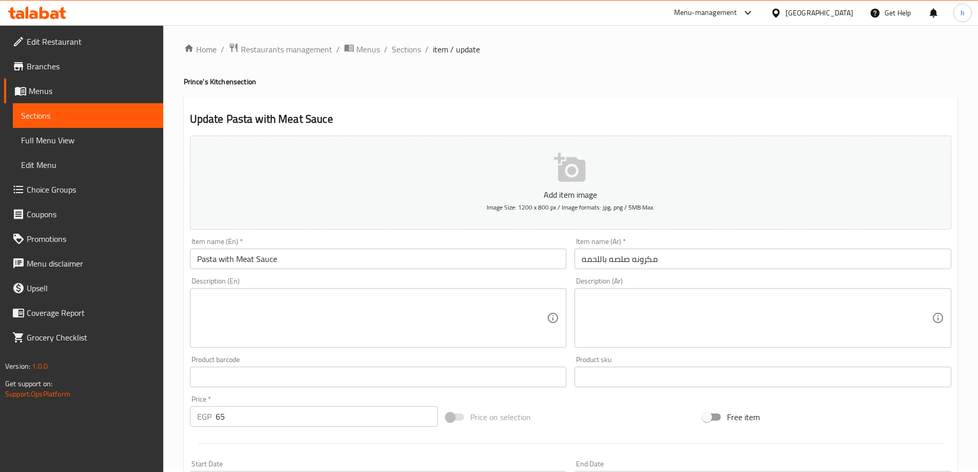
scroll to position [154, 0]
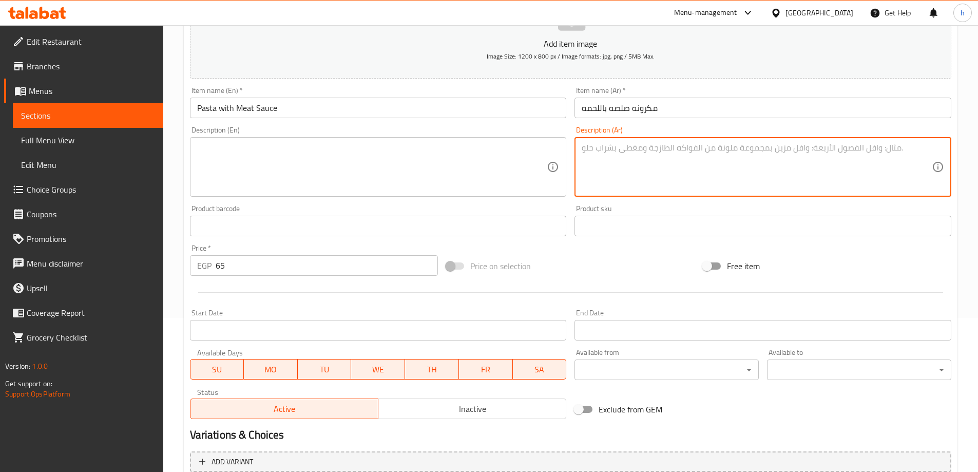
click at [671, 160] on textarea at bounding box center [757, 167] width 350 height 49
paste textarea "مكرونة بالصلصة الحمراء مع اللحم المفروم"
type textarea "مكرونة بالصلصة الحمراء مع اللحم المفروم"
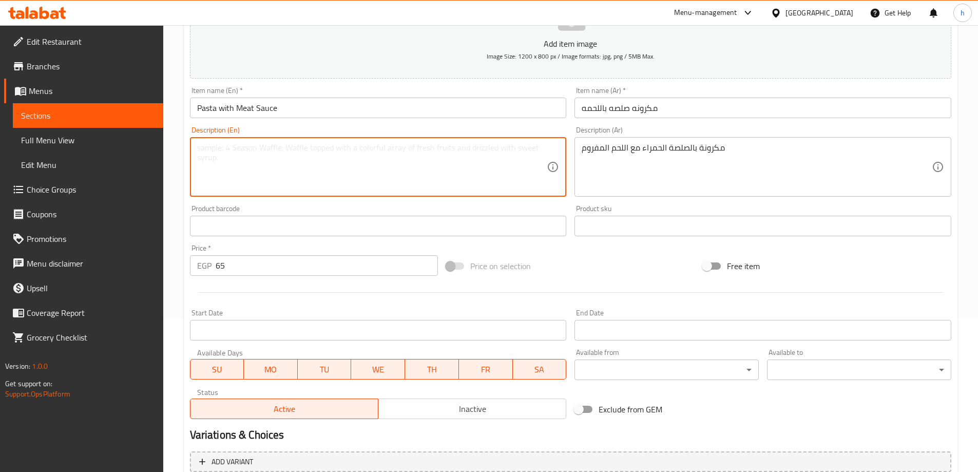
paste textarea "Pasta with red sauce and minced meat"
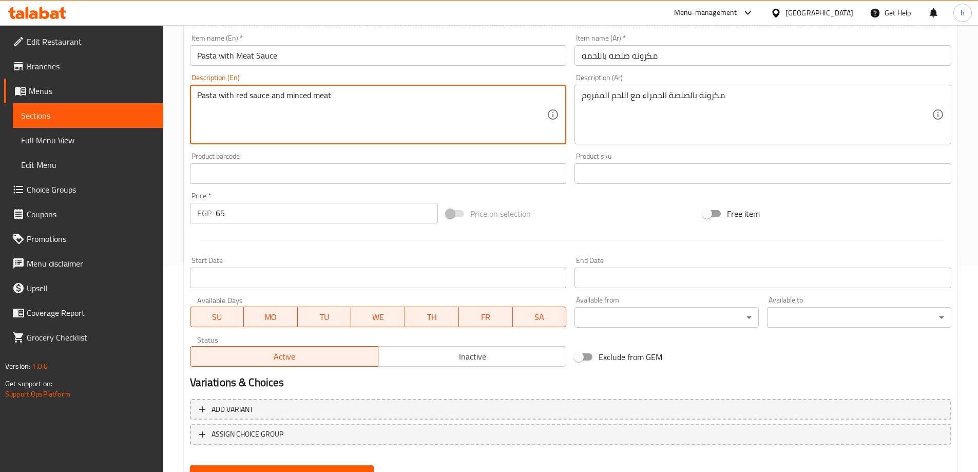
scroll to position [254, 0]
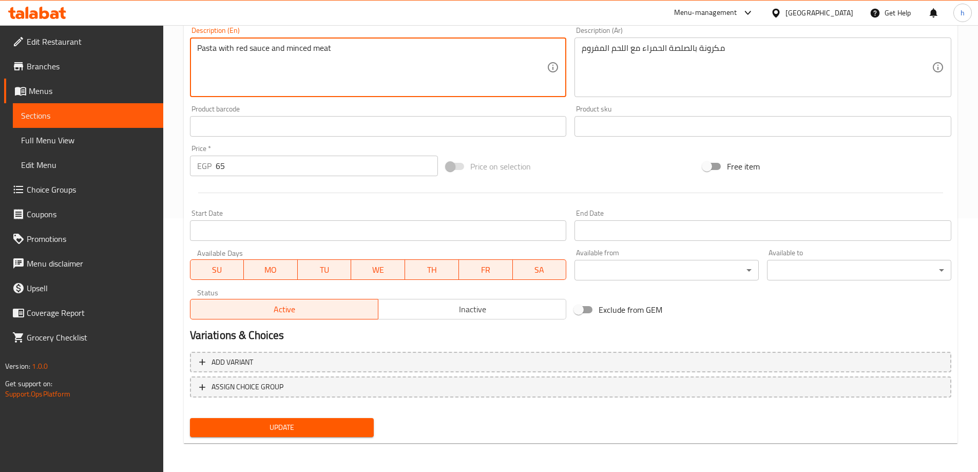
type textarea "Pasta with red sauce and minced meat"
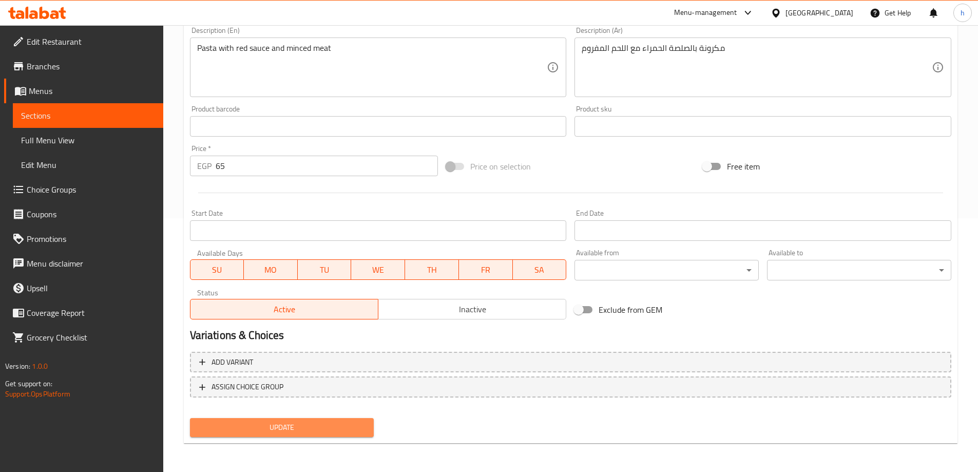
click at [314, 426] on span "Update" at bounding box center [282, 427] width 168 height 13
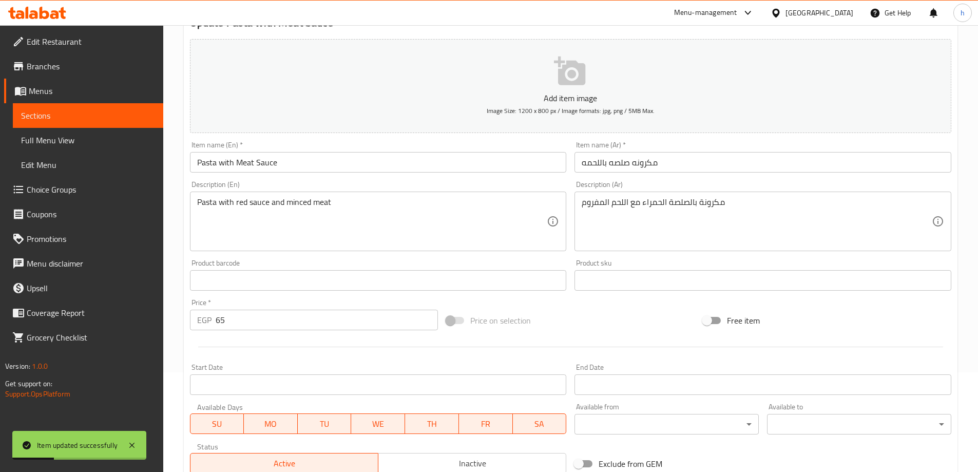
scroll to position [0, 0]
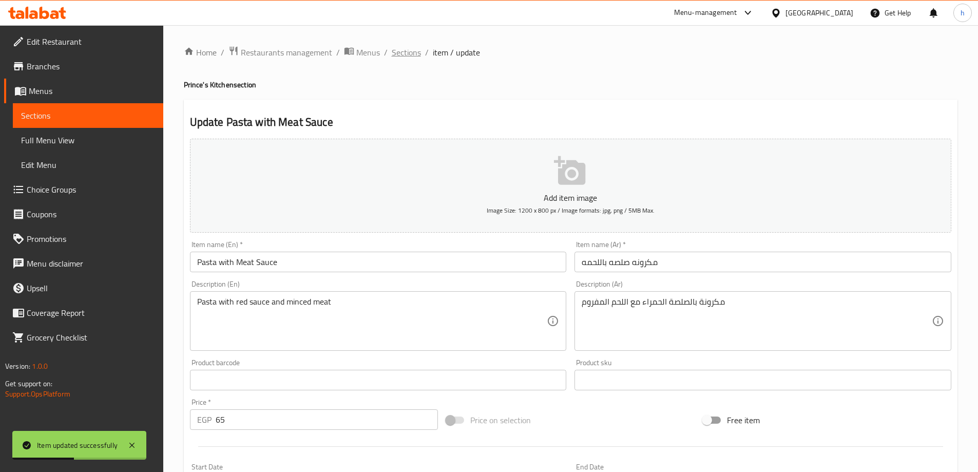
click at [407, 53] on span "Sections" at bounding box center [406, 52] width 29 height 12
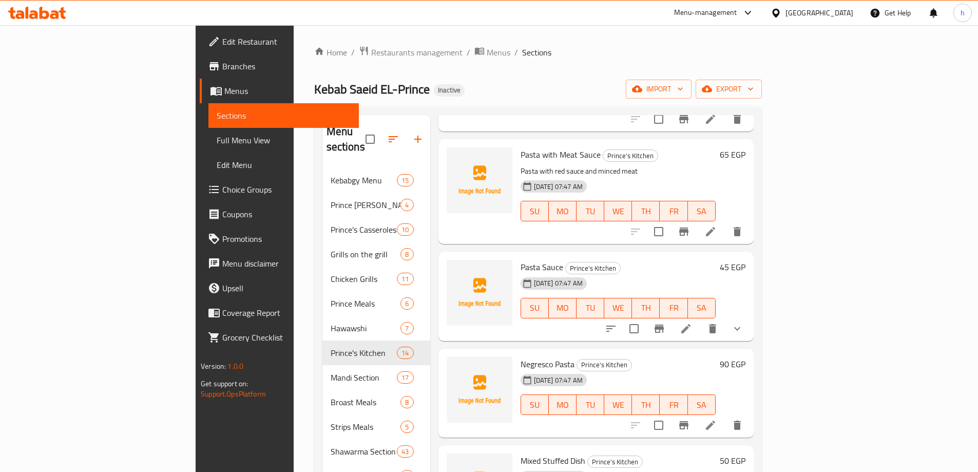
scroll to position [565, 0]
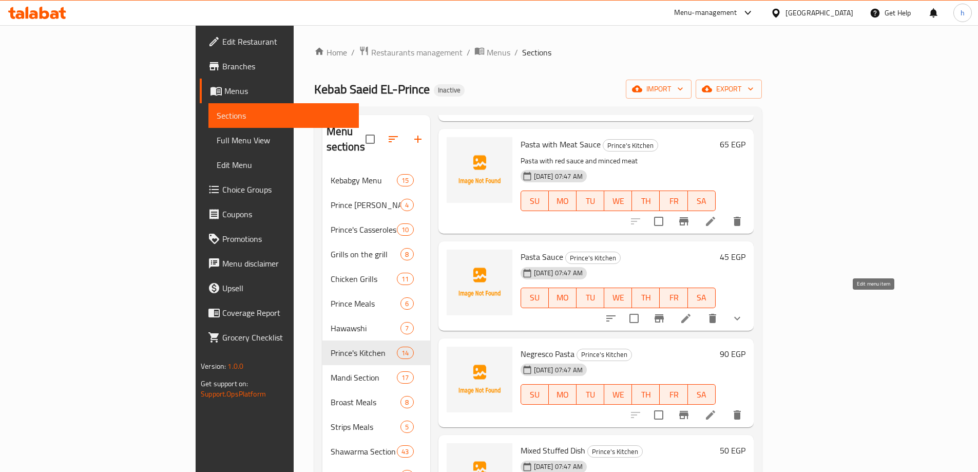
click at [690, 314] on icon at bounding box center [685, 318] width 9 height 9
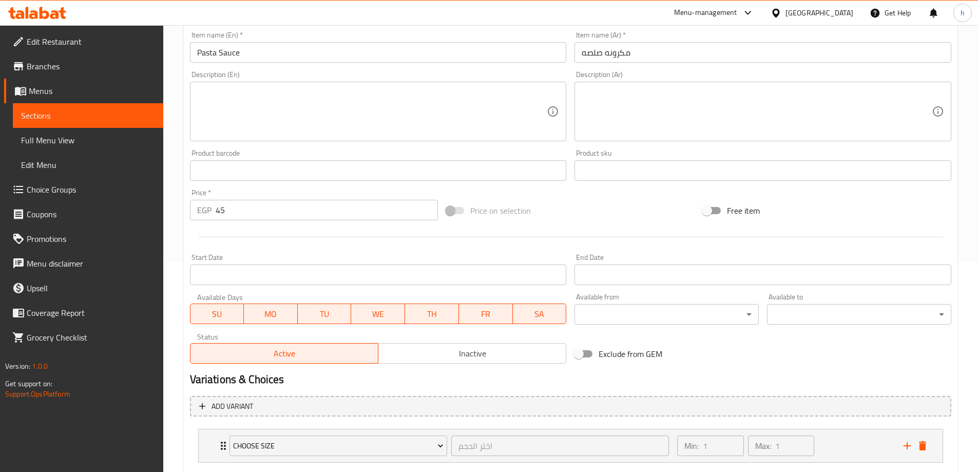
scroll to position [271, 0]
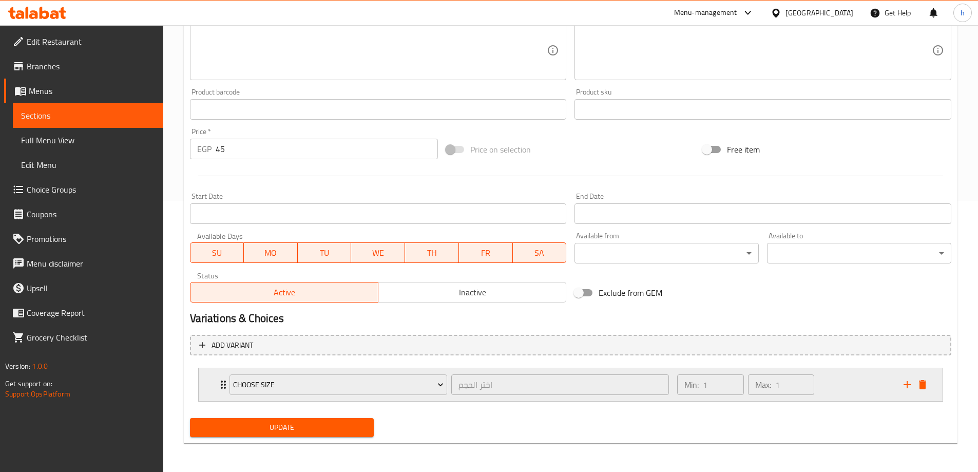
click at [924, 383] on icon "delete" at bounding box center [922, 384] width 7 height 9
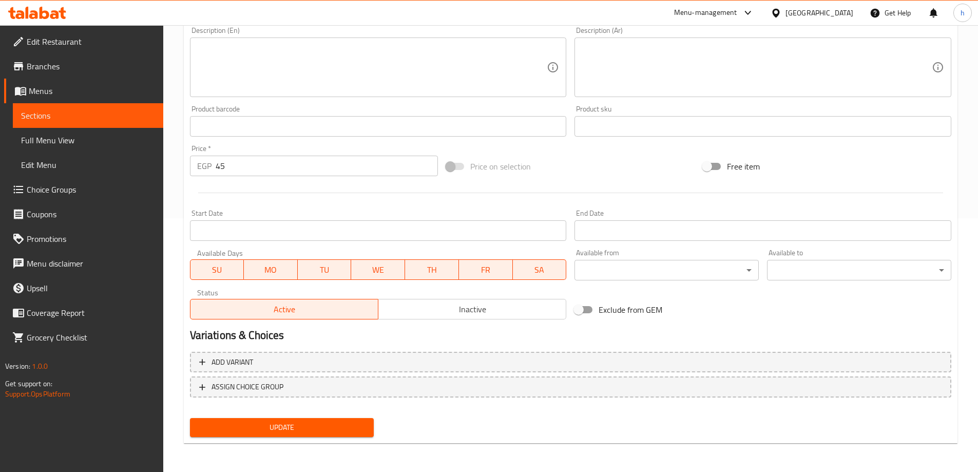
scroll to position [254, 0]
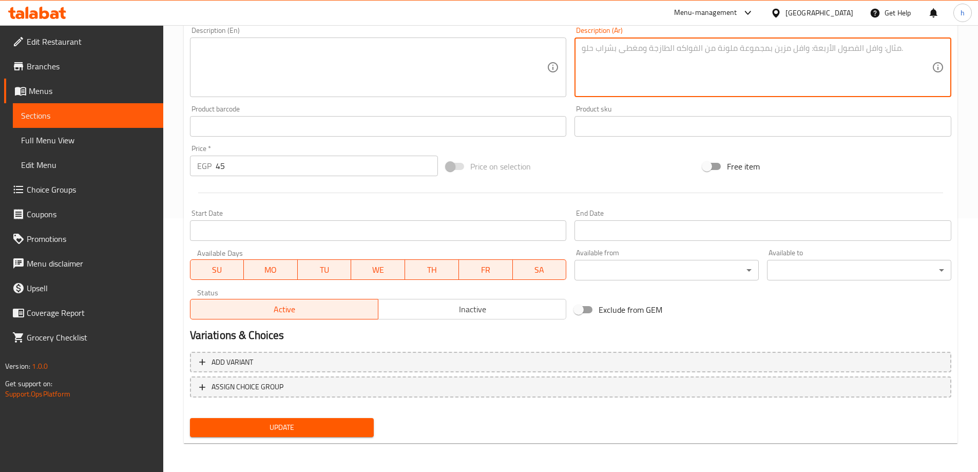
paste textarea "مكرونة بالصلصة الحمراء الطازجة."
type textarea "مكرونة بالصلصة الحمراء الطازجة."
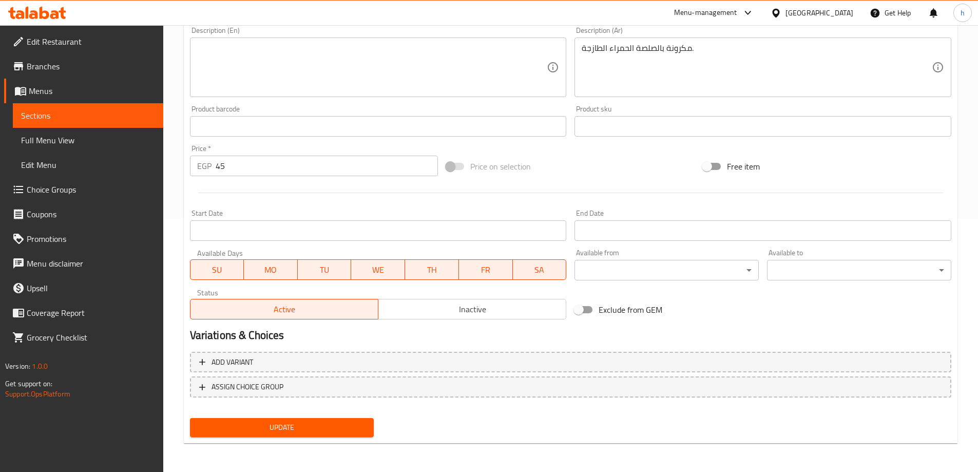
scroll to position [202, 0]
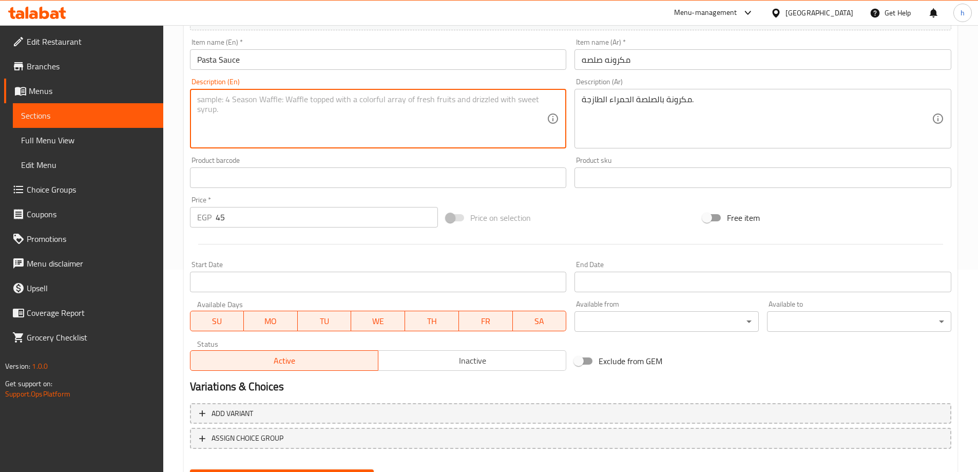
paste textarea "Pasta with fresh red sauce."
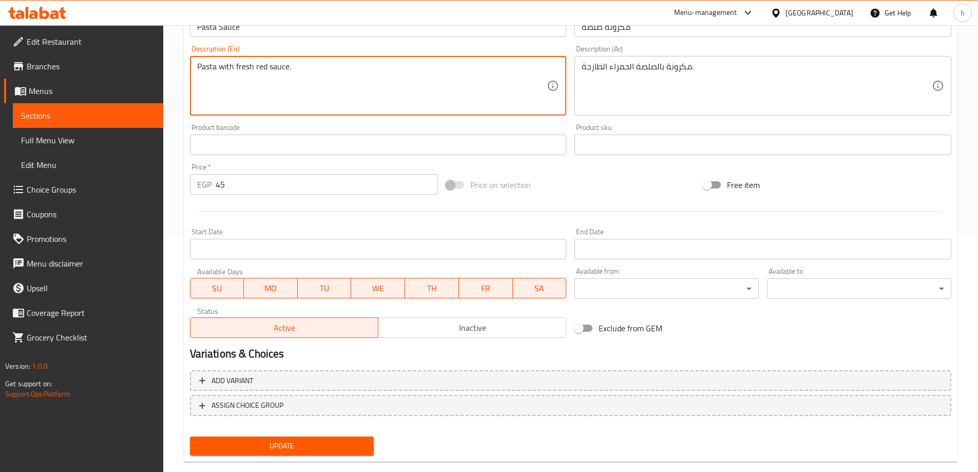
scroll to position [254, 0]
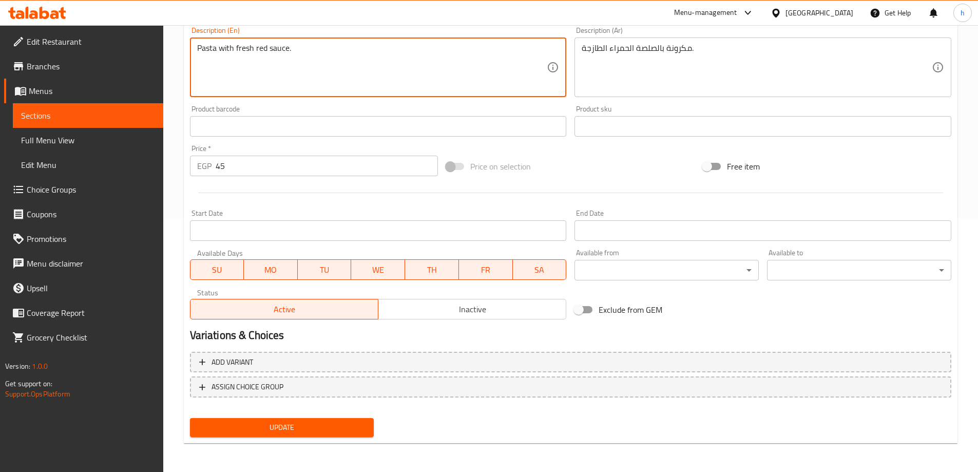
type textarea "Pasta with fresh red sauce."
click at [279, 420] on button "Update" at bounding box center [282, 427] width 184 height 19
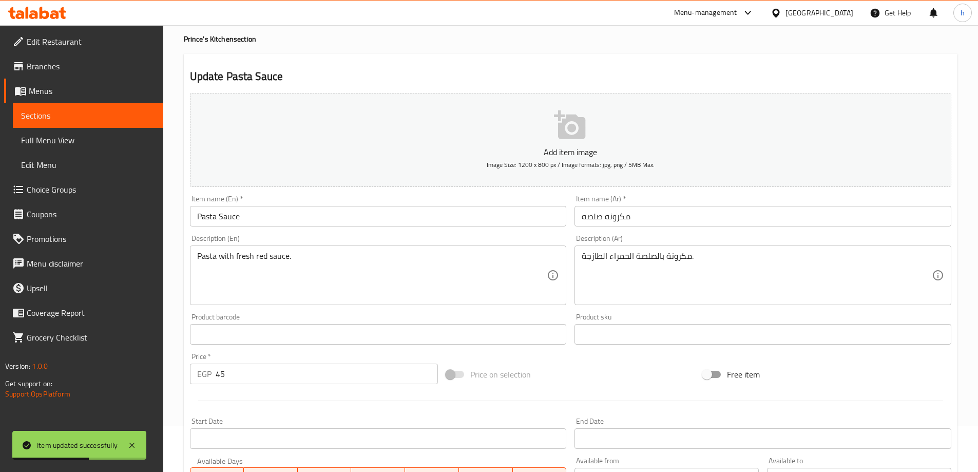
scroll to position [0, 0]
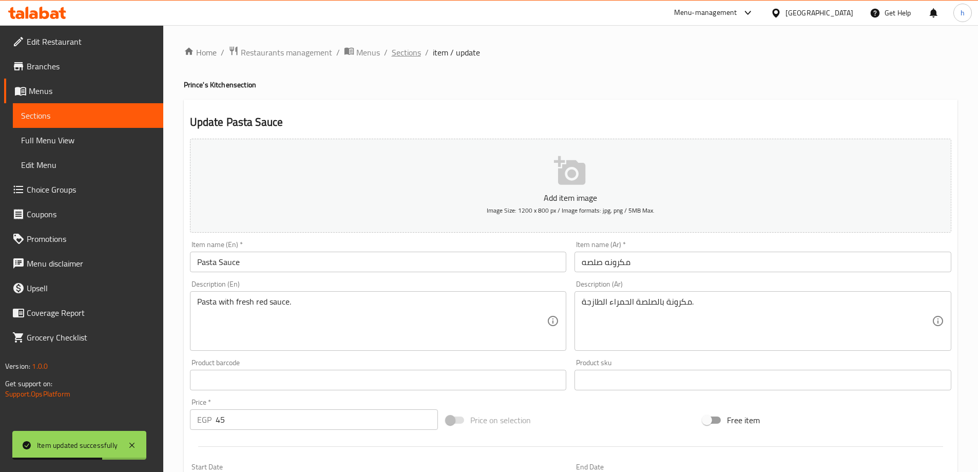
click at [408, 52] on span "Sections" at bounding box center [406, 52] width 29 height 12
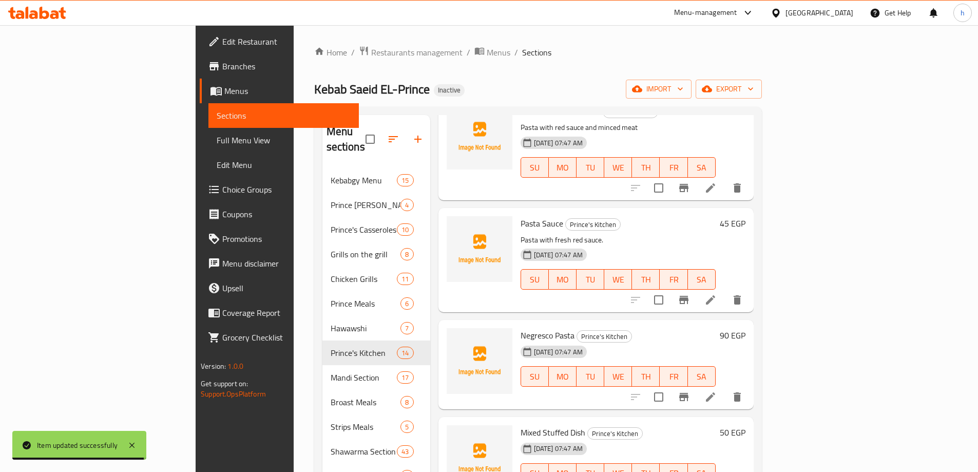
scroll to position [616, 0]
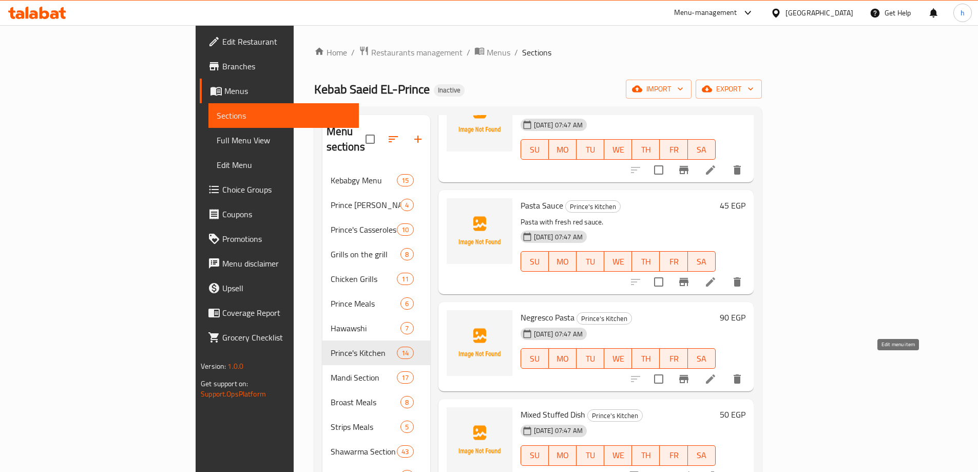
click at [717, 373] on icon at bounding box center [710, 379] width 12 height 12
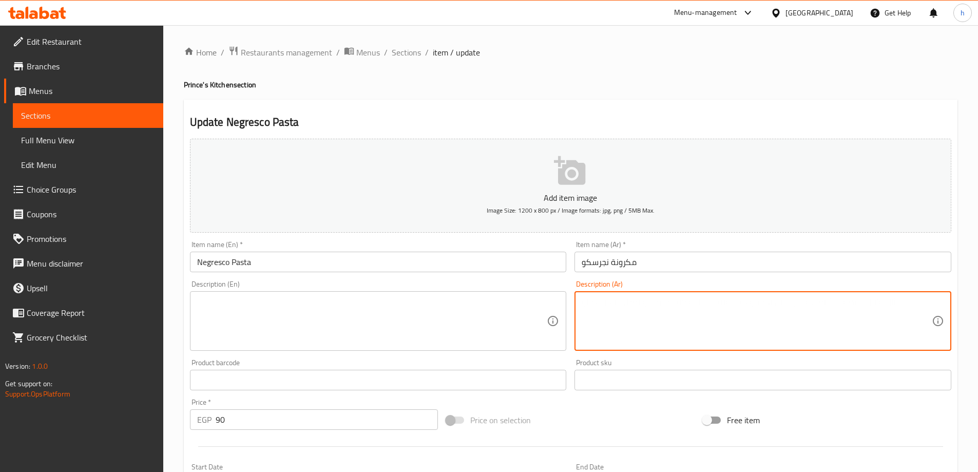
paste textarea "مكرونة بالدجاج وصوص الكريمة وجبنة مشوية."
type textarea "مكرونة بالدجاج وصوص الكريمة وجبنة مشوية."
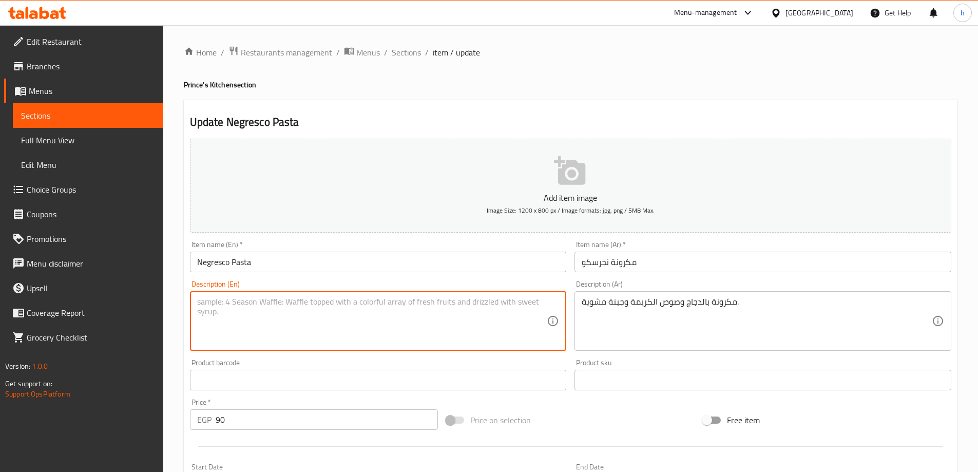
click at [374, 318] on textarea at bounding box center [372, 321] width 350 height 49
paste textarea "Pasta with chicken, cream sauce and grilled cheese."
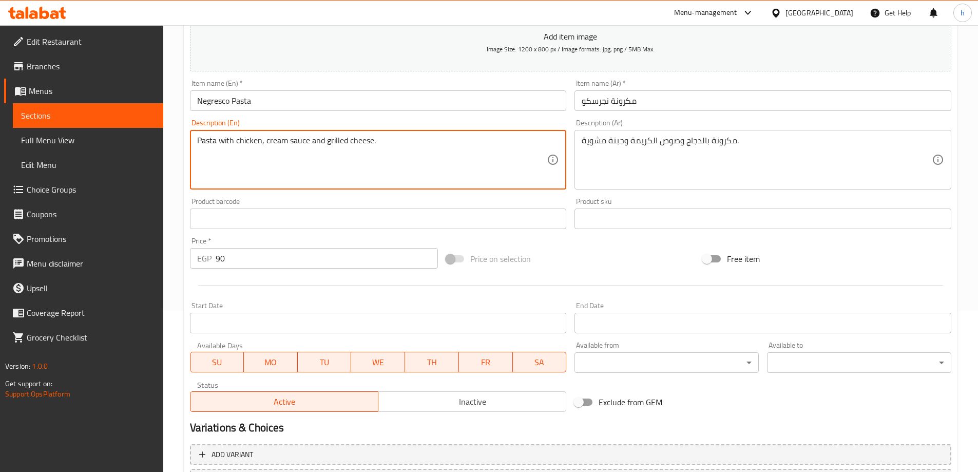
scroll to position [254, 0]
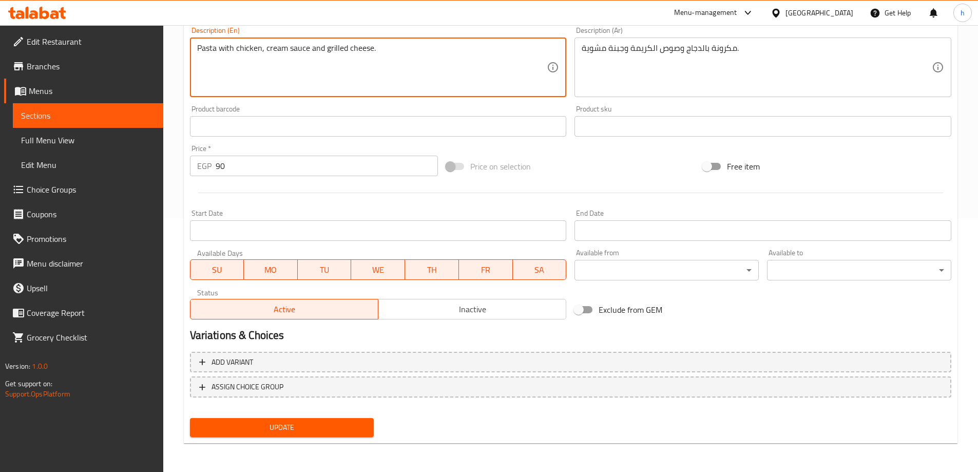
type textarea "Pasta with chicken, cream sauce and grilled cheese."
click at [340, 421] on span "Update" at bounding box center [282, 427] width 168 height 13
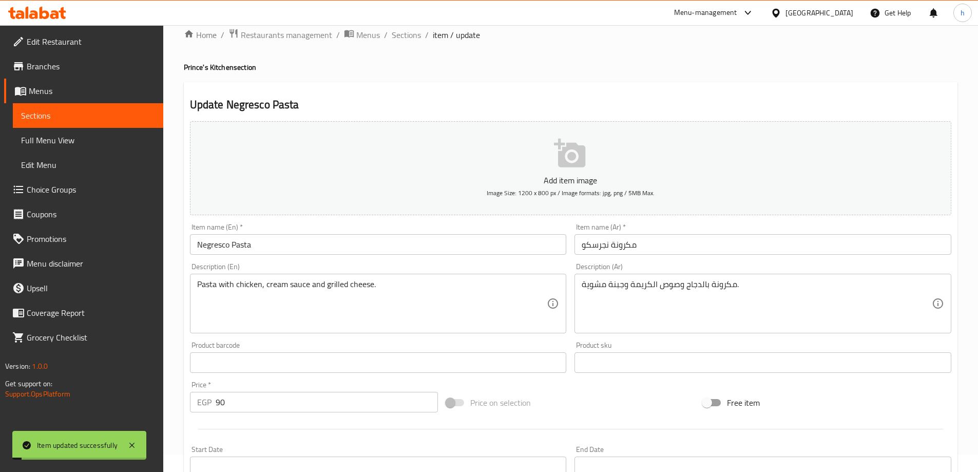
scroll to position [0, 0]
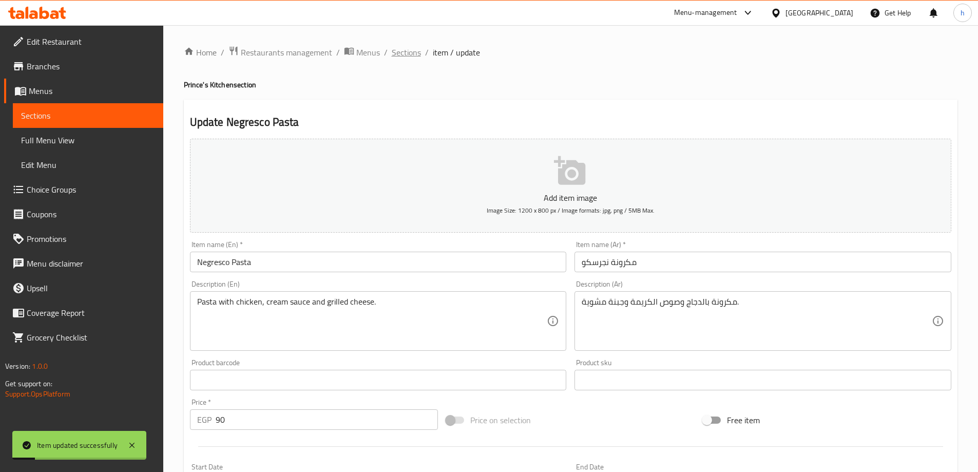
click at [408, 54] on span "Sections" at bounding box center [406, 52] width 29 height 12
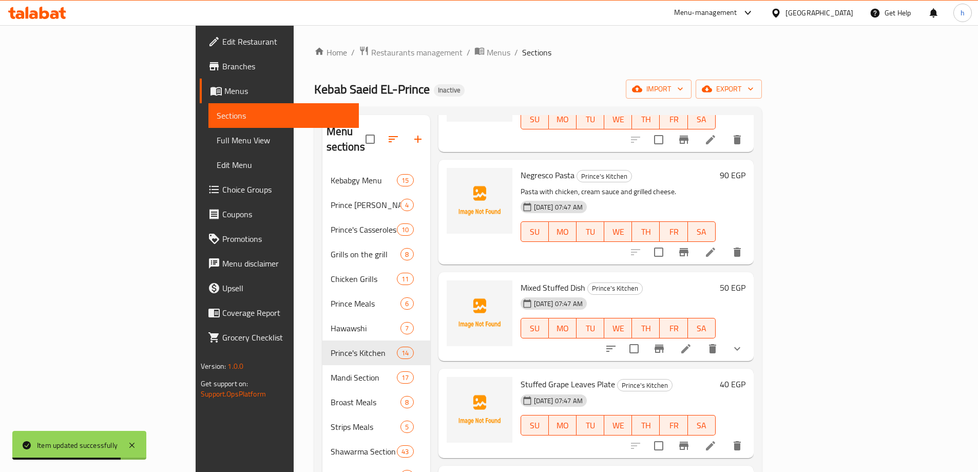
scroll to position [770, 0]
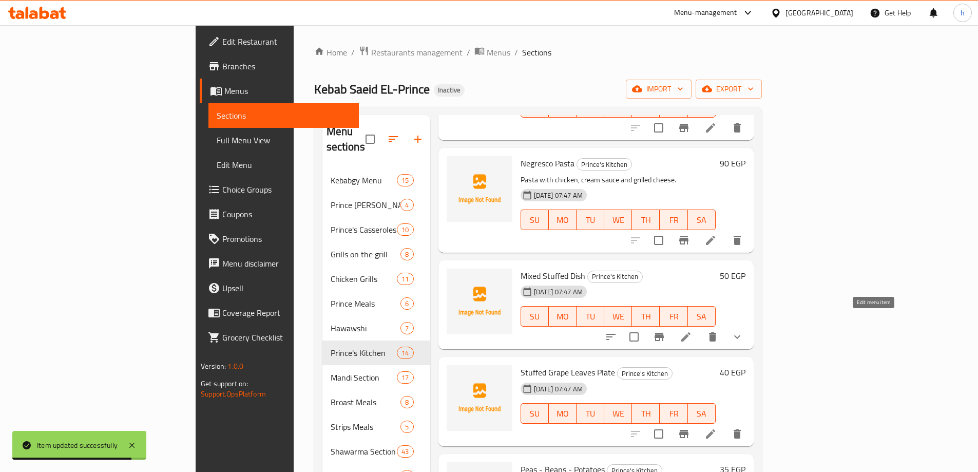
click at [690, 332] on icon at bounding box center [685, 336] width 9 height 9
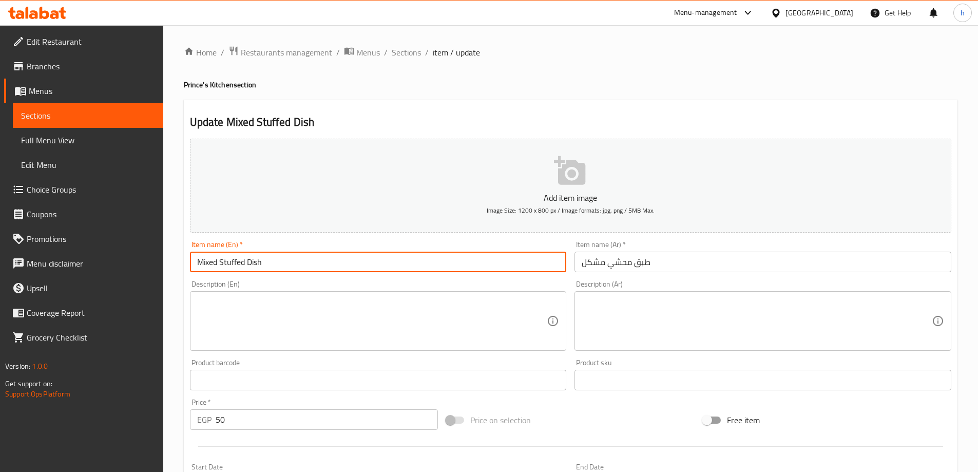
click at [242, 262] on input "Mixed Stuffed Dish" at bounding box center [378, 262] width 377 height 21
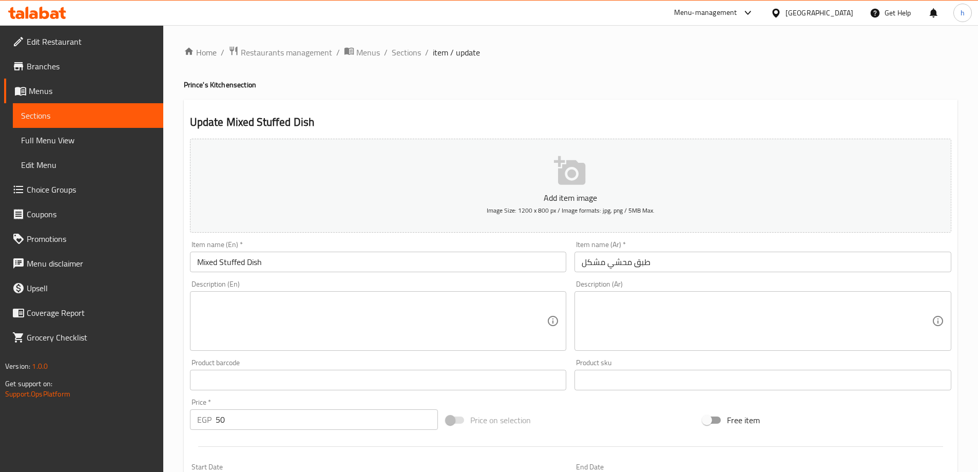
click at [236, 262] on input "Mixed Stuffed Dish" at bounding box center [378, 262] width 377 height 21
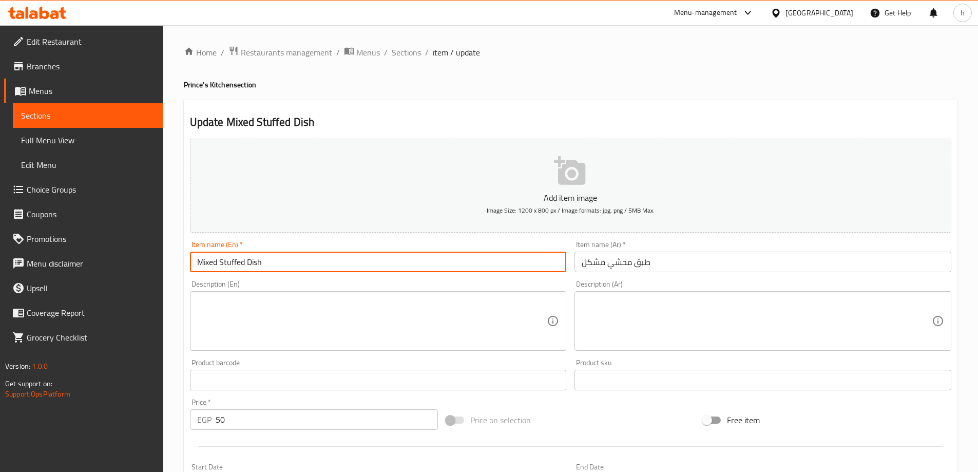
click at [236, 262] on input "Mixed Stuffed Dish" at bounding box center [378, 262] width 377 height 21
paste input "Mahshi"
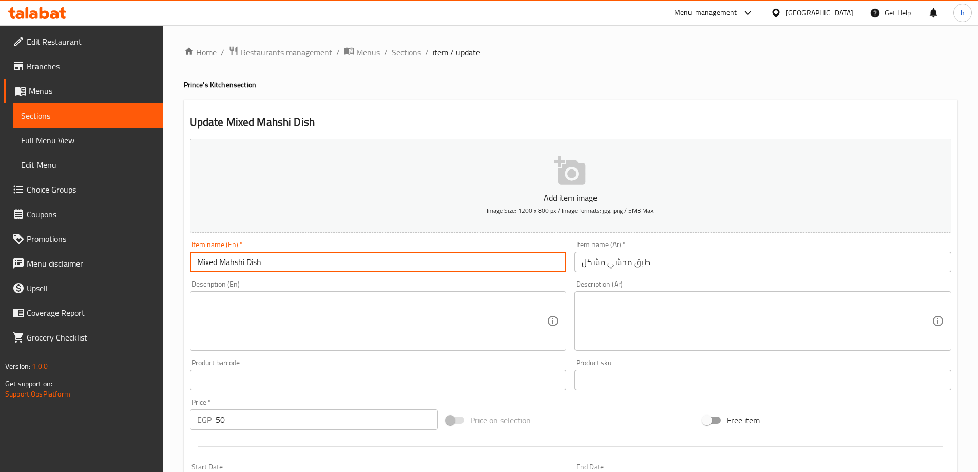
type input "Mixed Mahshi Dish"
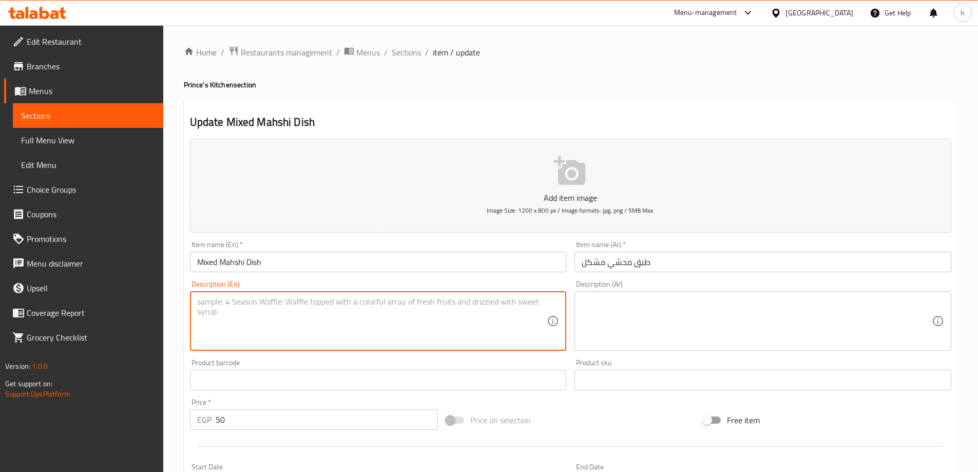
click at [267, 300] on textarea at bounding box center [372, 321] width 350 height 49
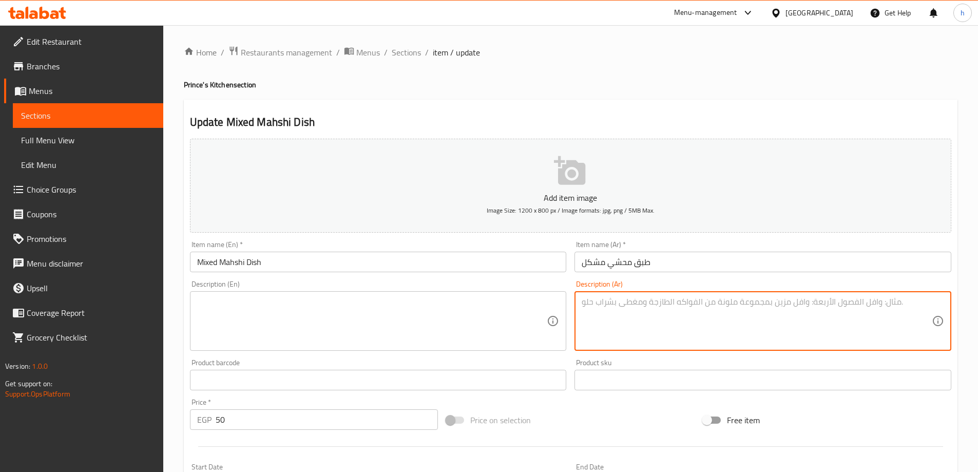
paste textarea "تشكيلة من المحاشي الشرقية المتنوعة"
type textarea "تشكيلة من المحاشي الشرقية المتنوعة"
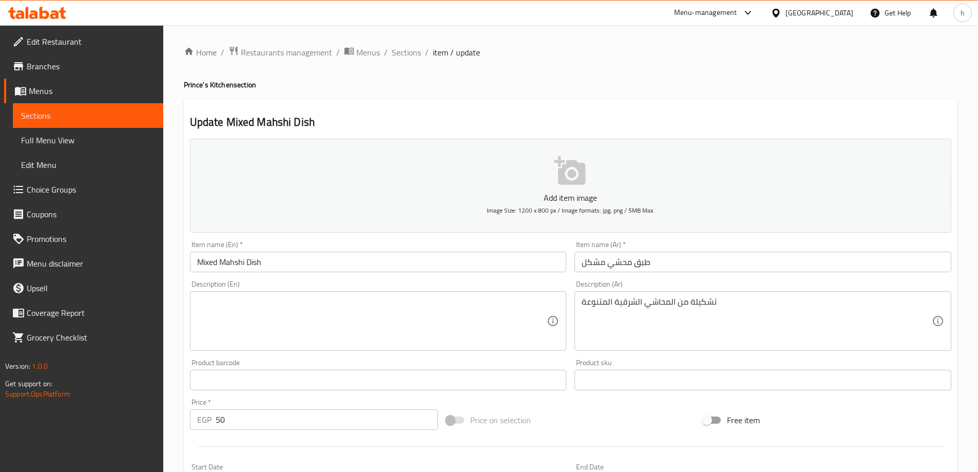
drag, startPoint x: 422, startPoint y: 296, endPoint x: 426, endPoint y: 293, distance: 5.5
click at [422, 297] on textarea at bounding box center [372, 321] width 350 height 49
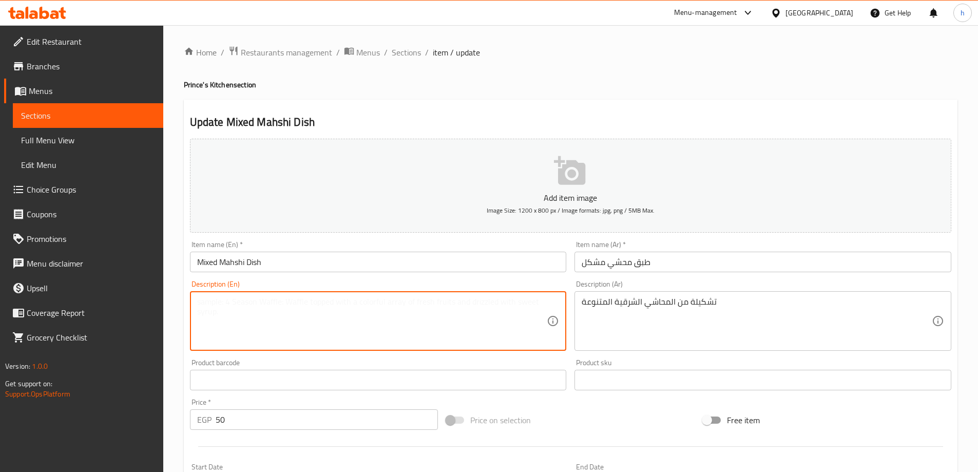
drag, startPoint x: 426, startPoint y: 293, endPoint x: 351, endPoint y: 310, distance: 77.4
click at [351, 310] on textarea at bounding box center [372, 321] width 350 height 49
paste textarea "A variety of oriental stuffed vegetables"
click at [235, 264] on input "Mixed Mahshi Dish" at bounding box center [378, 262] width 377 height 21
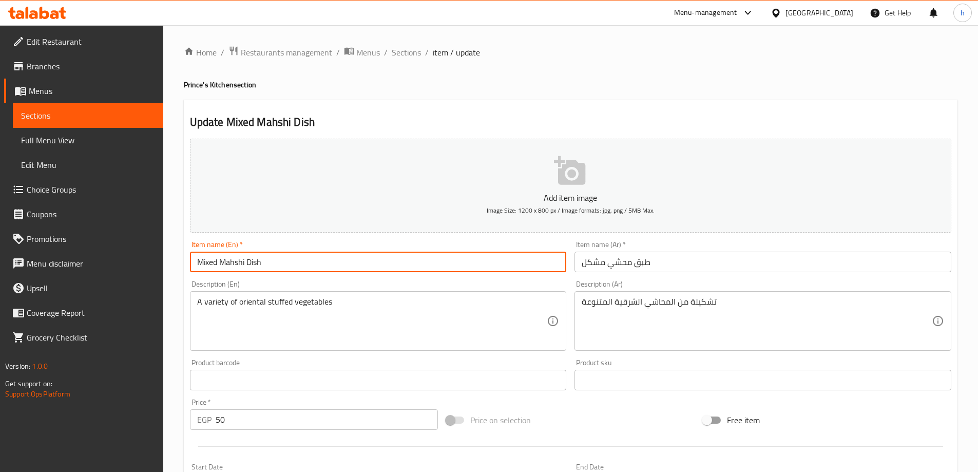
click at [235, 264] on input "Mixed Mahshi Dish" at bounding box center [378, 262] width 377 height 21
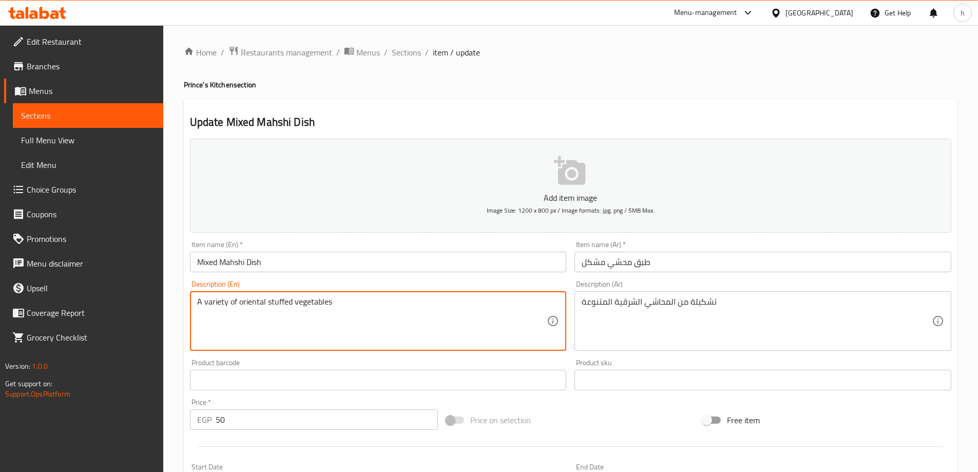
click at [288, 300] on textarea "A variety of oriental stuffed vegetables" at bounding box center [372, 321] width 350 height 49
paste textarea "Mahshi"
click at [313, 305] on textarea "A variety of oriental Mahshi vegetables" at bounding box center [372, 321] width 350 height 49
paste textarea "diverse"
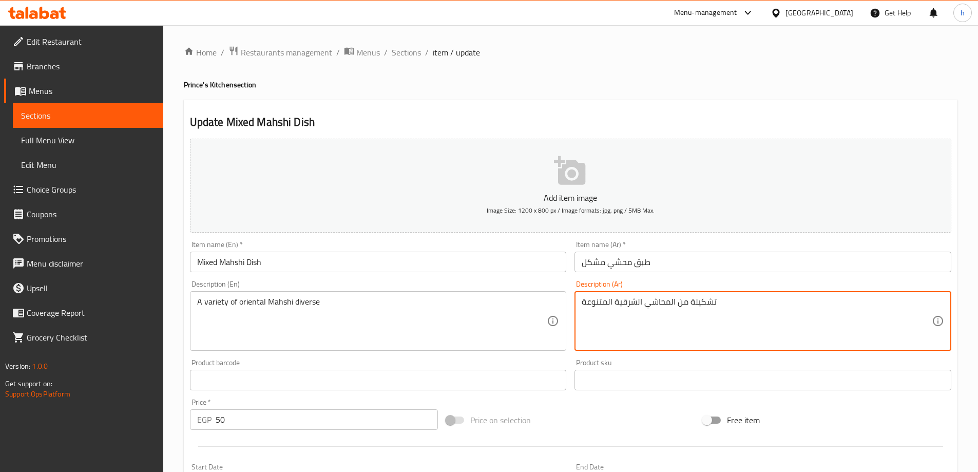
click at [630, 301] on textarea "تشكيلة من المحاشي الشرقية المتنوعة" at bounding box center [757, 321] width 350 height 49
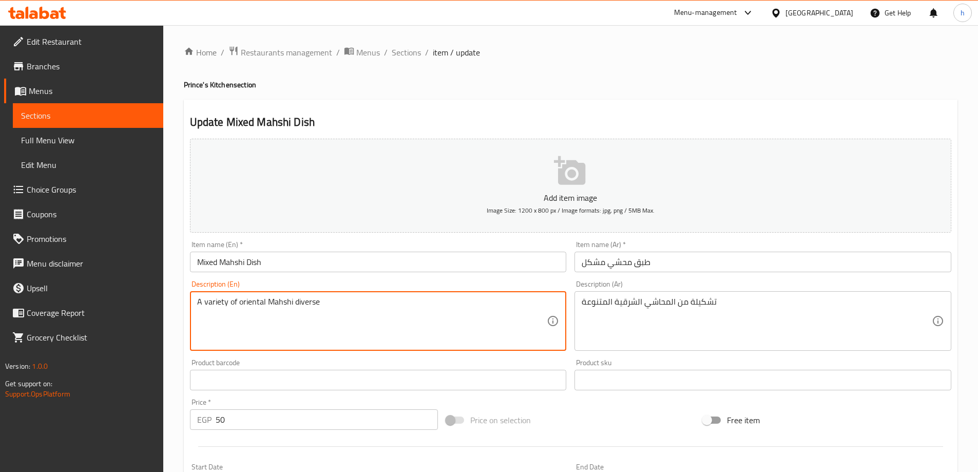
click at [255, 299] on textarea "A variety of oriental Mahshi diverse" at bounding box center [372, 321] width 350 height 49
paste textarea "eastern"
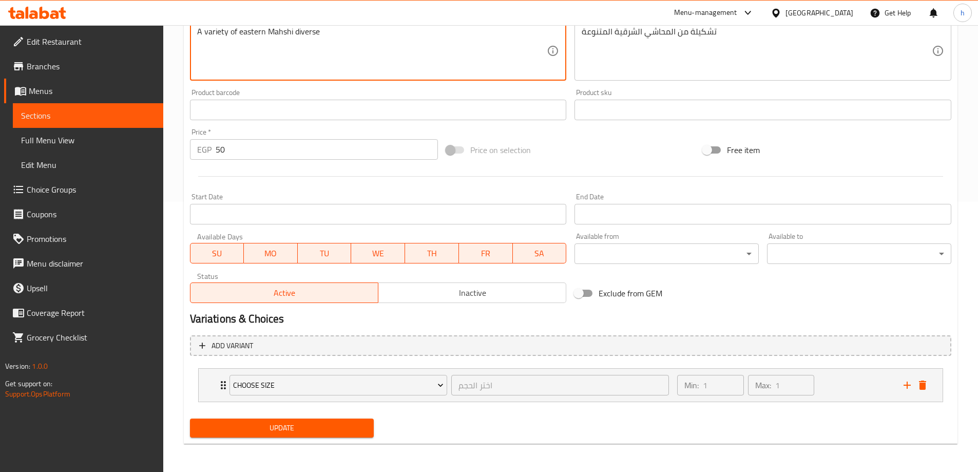
scroll to position [271, 0]
type textarea "A variety of eastern Mahshi diverse"
click at [339, 433] on span "Update" at bounding box center [282, 427] width 168 height 13
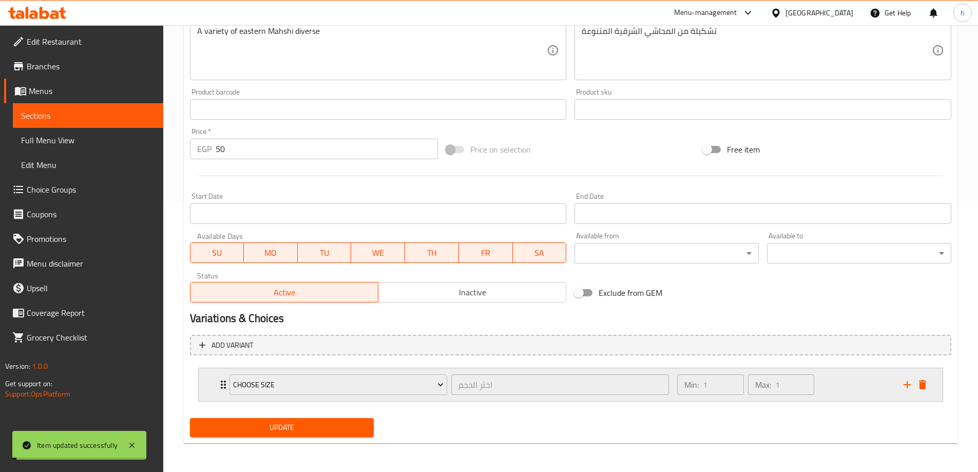
click at [923, 392] on div "Expand" at bounding box center [914, 384] width 31 height 15
click at [928, 384] on icon "delete" at bounding box center [922, 384] width 12 height 12
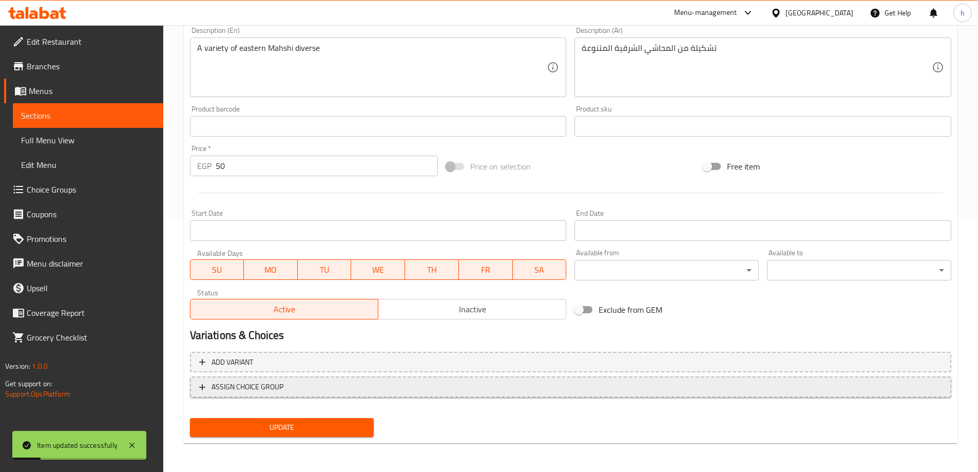
scroll to position [254, 0]
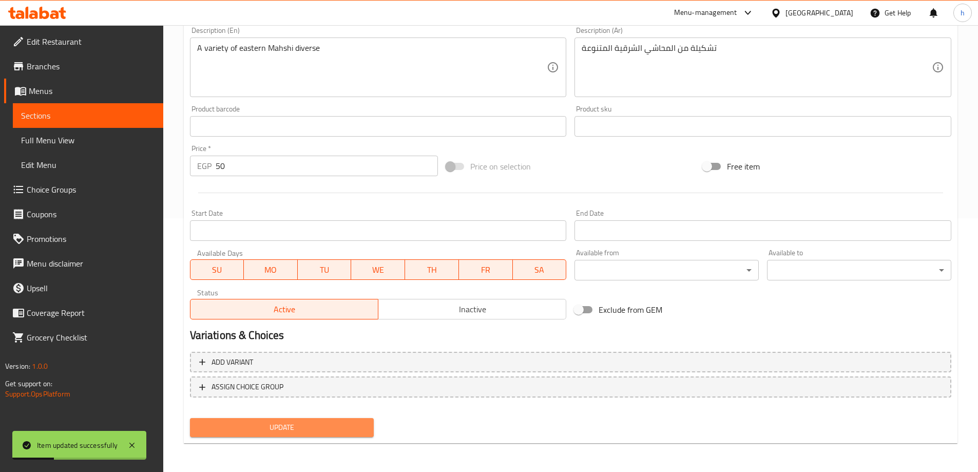
click at [248, 428] on span "Update" at bounding box center [282, 427] width 168 height 13
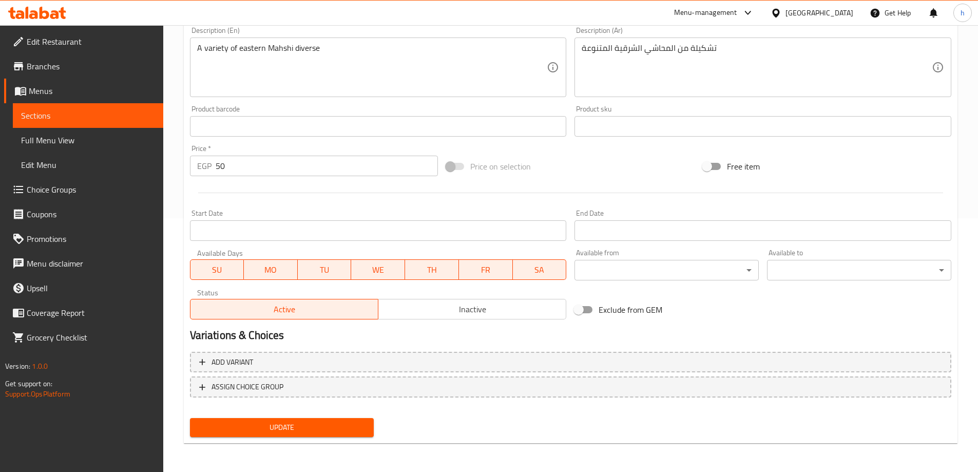
click at [343, 426] on span "Update" at bounding box center [282, 427] width 168 height 13
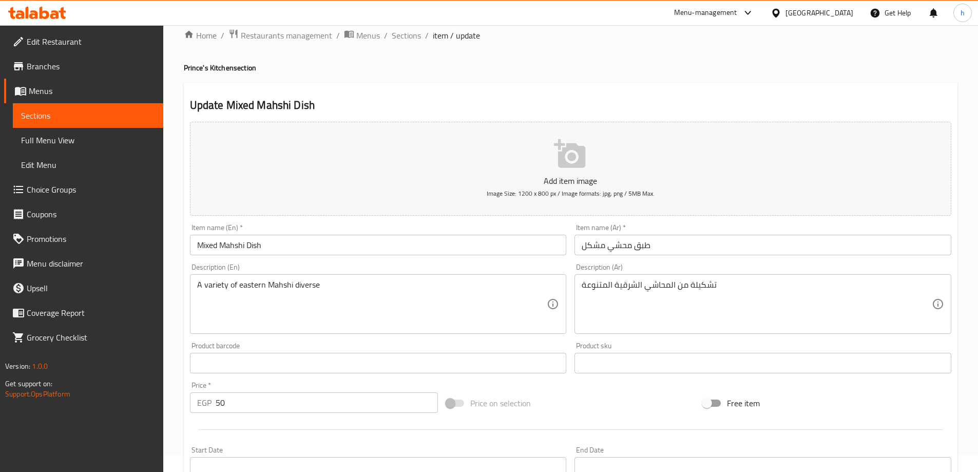
scroll to position [0, 0]
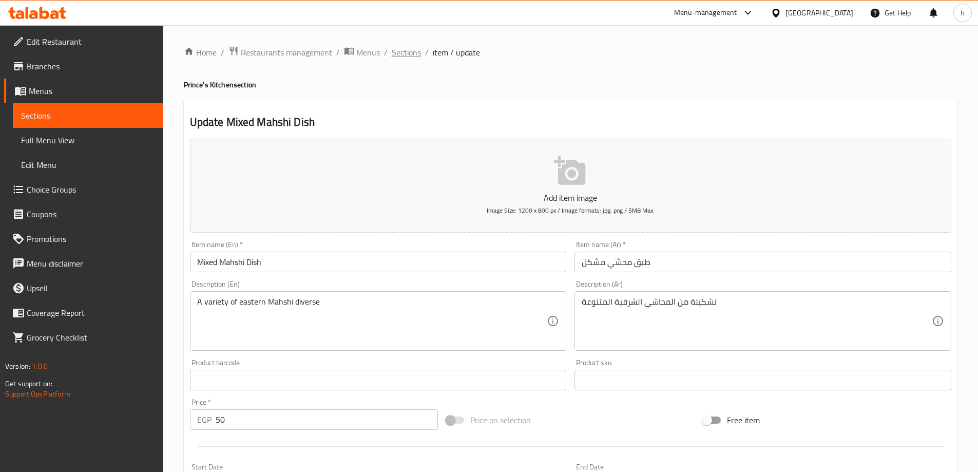
click at [418, 54] on span "Sections" at bounding box center [406, 52] width 29 height 12
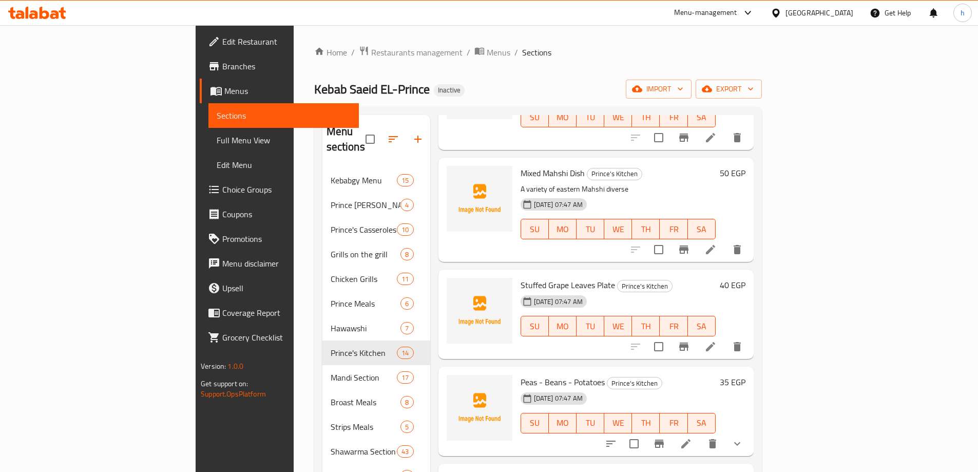
scroll to position [924, 0]
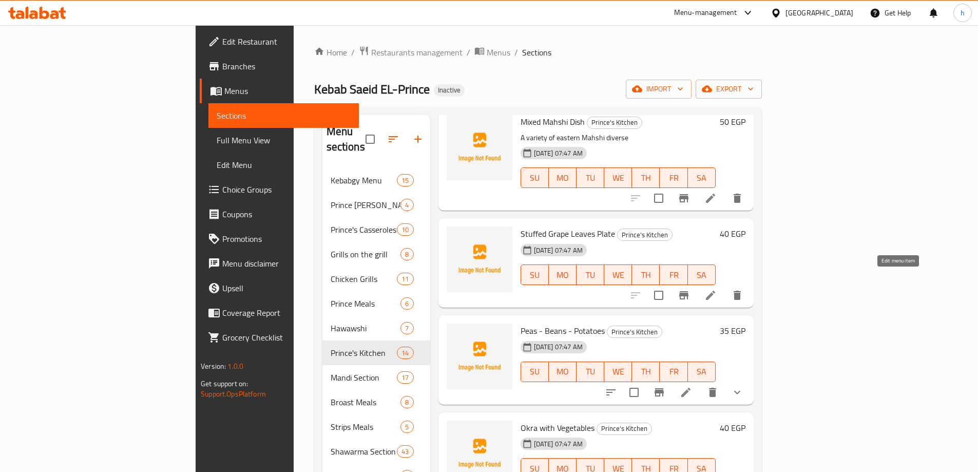
click at [717, 289] on icon at bounding box center [710, 295] width 12 height 12
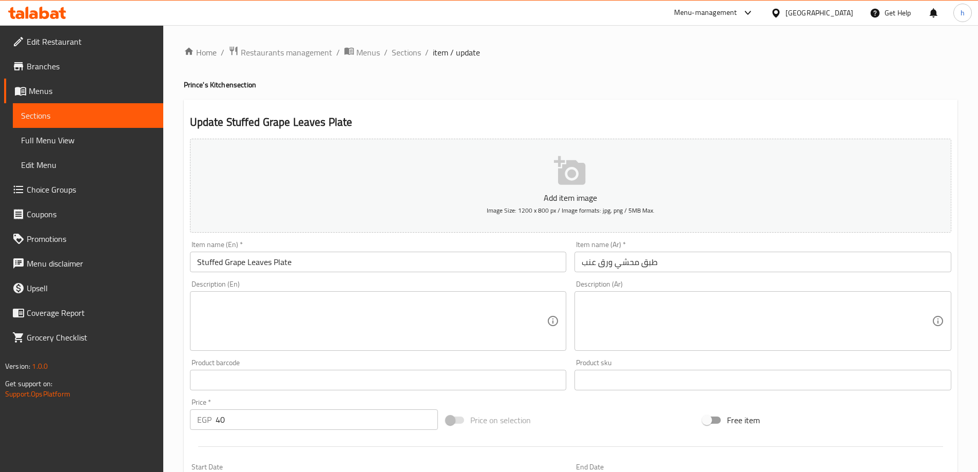
click at [204, 263] on input "Stuffed Grape Leaves Plate" at bounding box center [378, 262] width 377 height 21
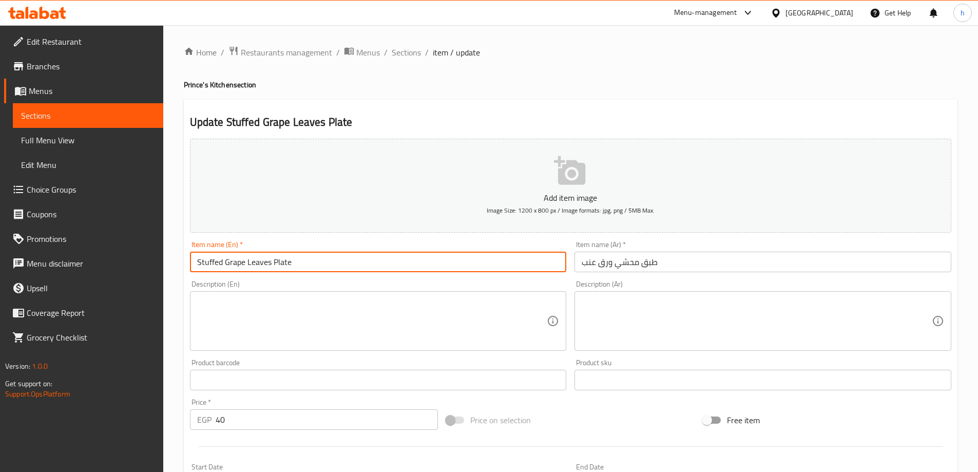
click at [204, 263] on input "Stuffed Grape Leaves Plate" at bounding box center [378, 262] width 377 height 21
paste input "eastern"
type input "Grape Leaves Plate"
click at [620, 116] on h2 "Update Grape Leaves Plate" at bounding box center [570, 121] width 761 height 15
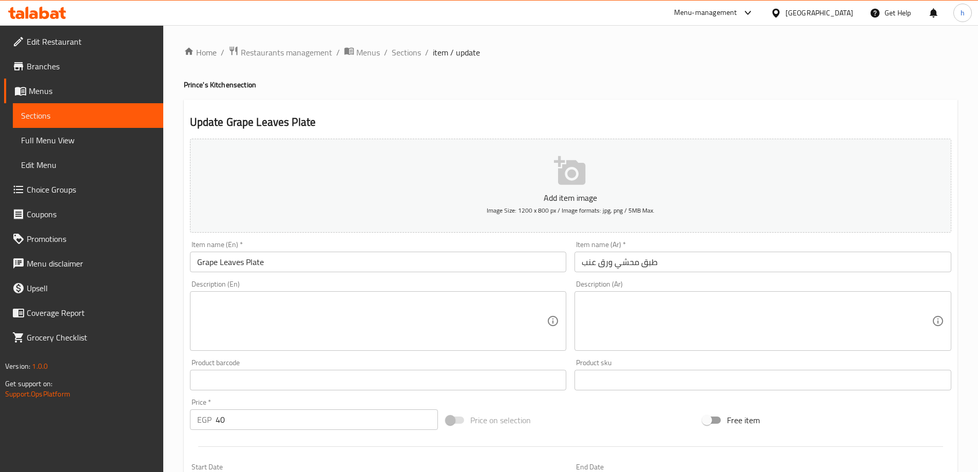
click at [422, 54] on ol "Home / Restaurants management / Menus / Sections / item / update" at bounding box center [571, 52] width 774 height 13
click at [415, 53] on span "Sections" at bounding box center [406, 52] width 29 height 12
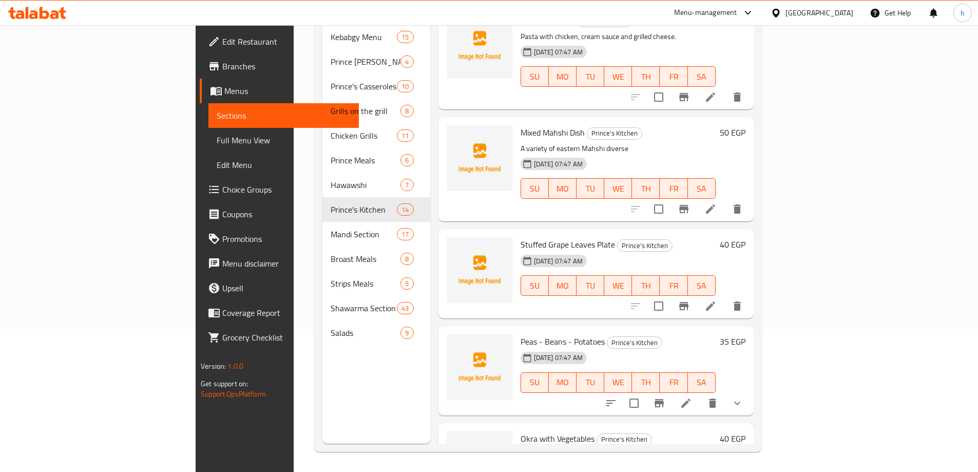
scroll to position [144, 0]
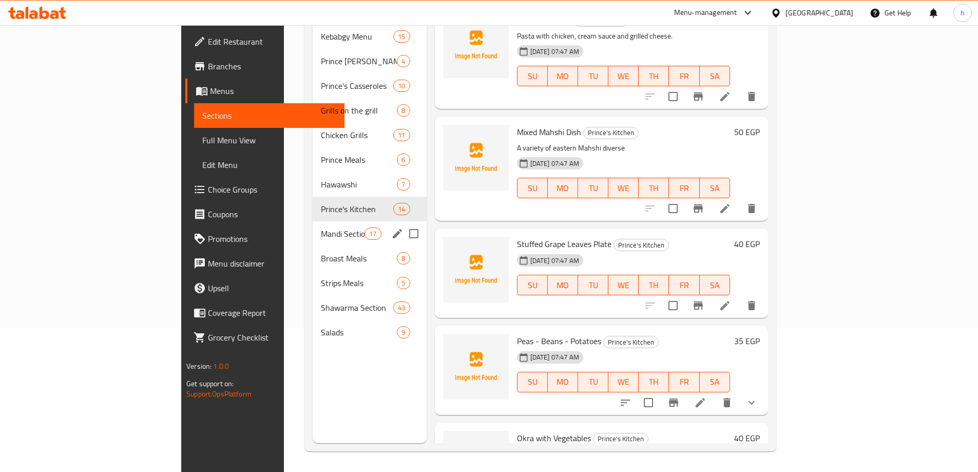
click at [403, 223] on input "Menu sections" at bounding box center [414, 234] width 22 height 22
checkbox input "true"
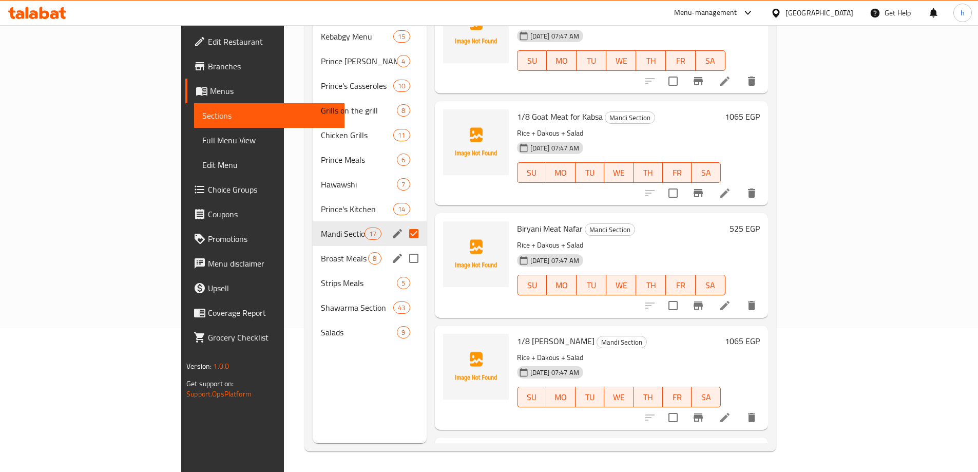
click at [403, 247] on input "Menu sections" at bounding box center [414, 258] width 22 height 22
checkbox input "true"
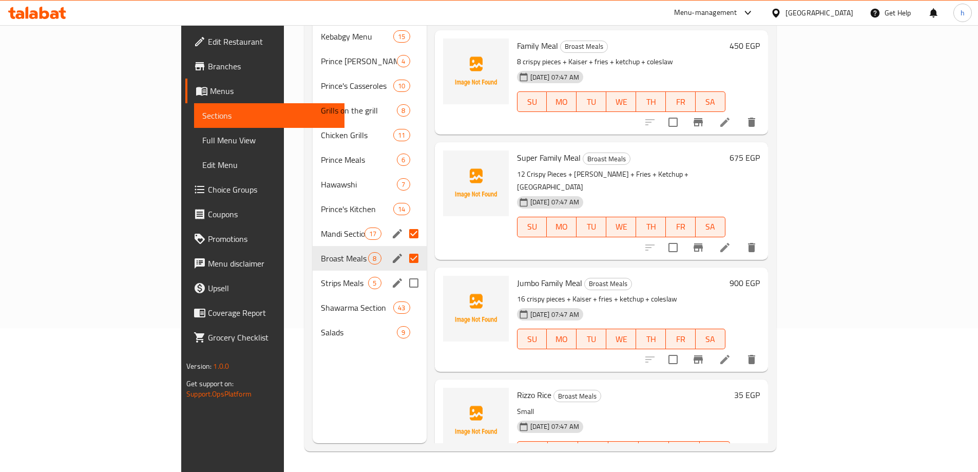
click at [403, 272] on input "Menu sections" at bounding box center [414, 283] width 22 height 22
checkbox input "true"
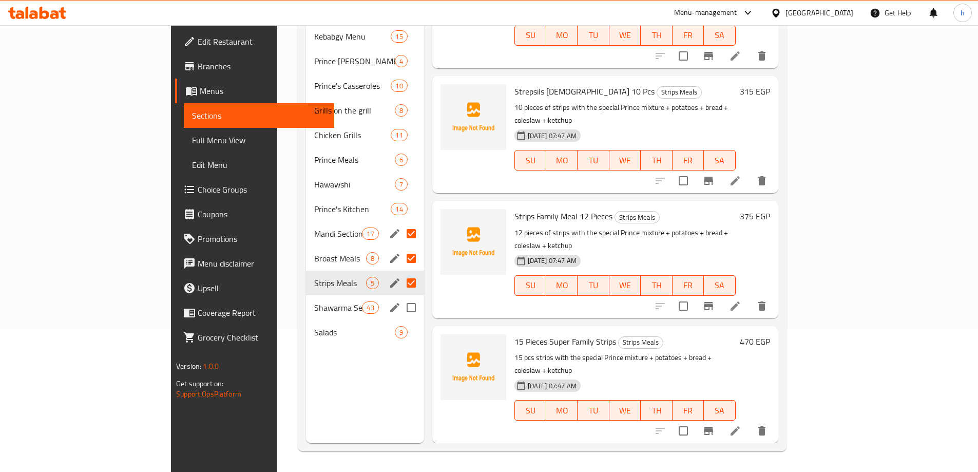
scroll to position [114, 0]
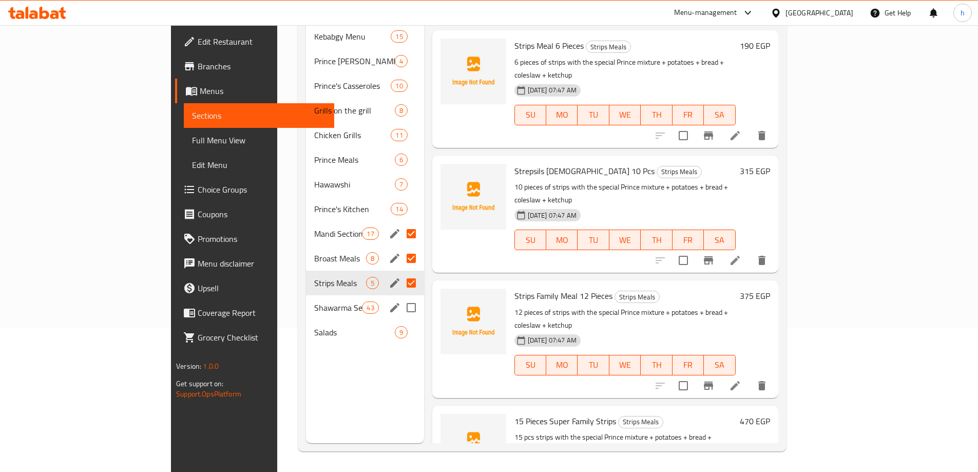
click at [400, 297] on input "Menu sections" at bounding box center [411, 308] width 22 height 22
checkbox input "true"
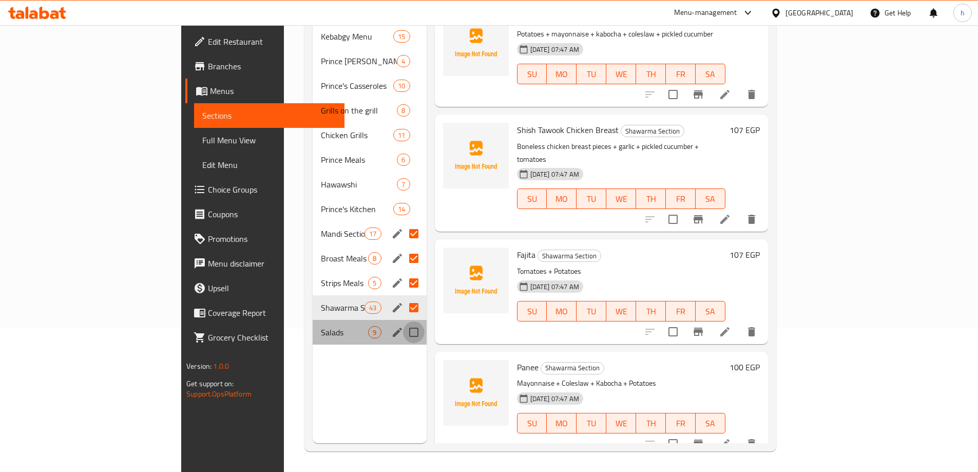
click at [403, 321] on input "Menu sections" at bounding box center [414, 332] width 22 height 22
checkbox input "true"
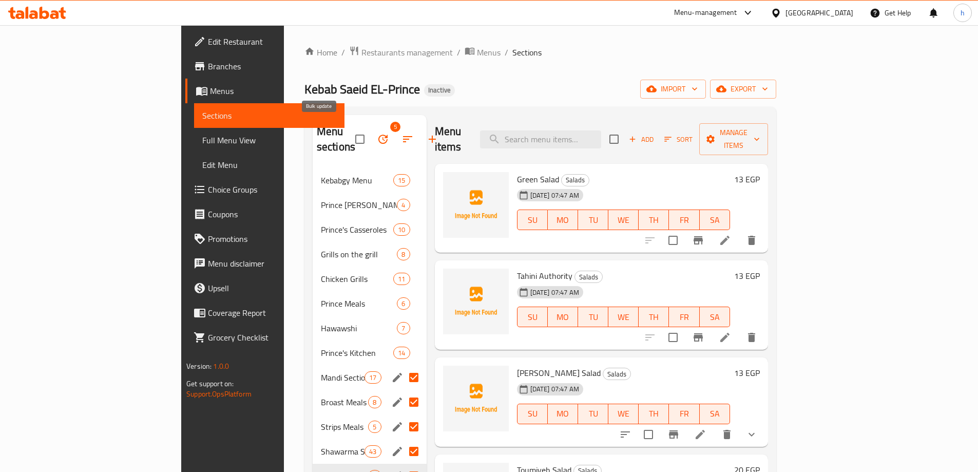
click at [378, 134] on icon "button" at bounding box center [382, 138] width 9 height 9
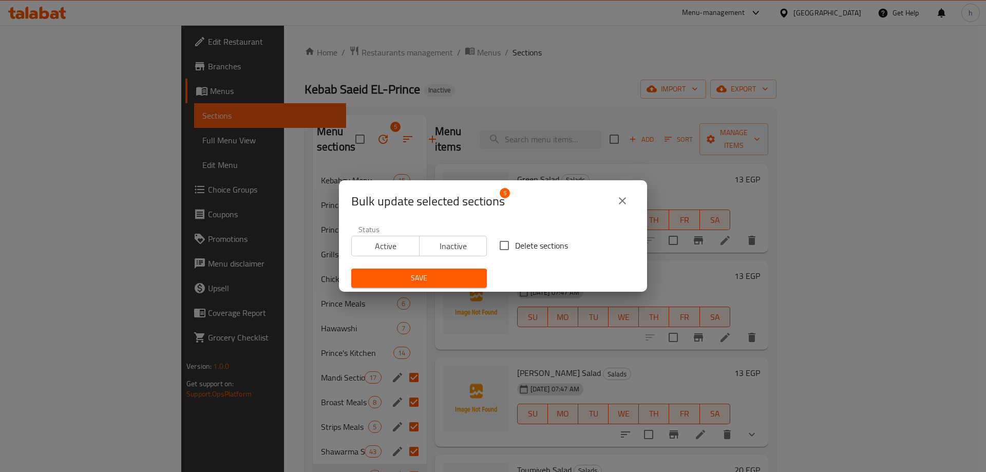
click at [526, 247] on span "Delete sections" at bounding box center [541, 245] width 53 height 12
click at [515, 247] on input "Delete sections" at bounding box center [504, 246] width 22 height 22
checkbox input "true"
click at [627, 201] on icon "close" at bounding box center [622, 201] width 12 height 12
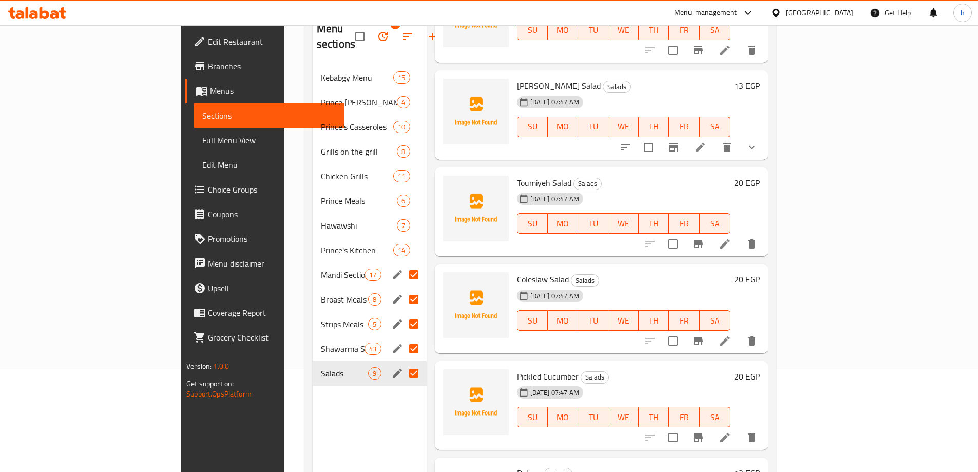
scroll to position [257, 0]
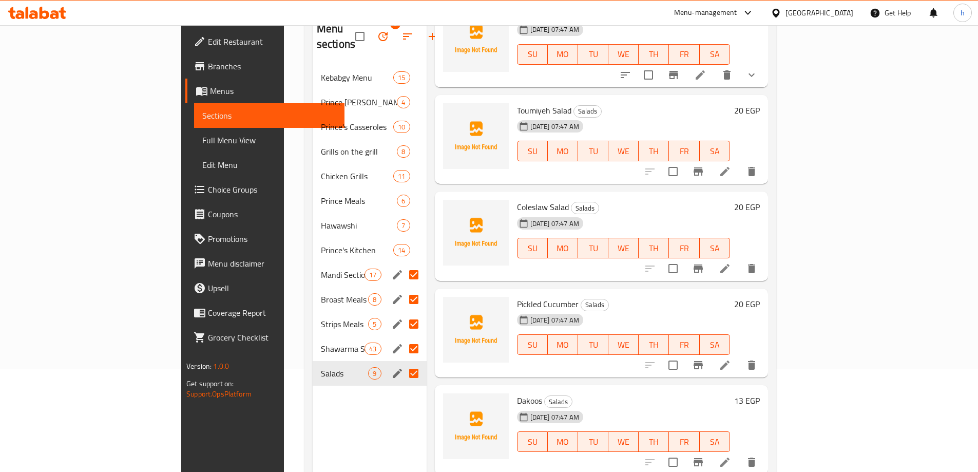
click at [403, 264] on input "Menu sections" at bounding box center [414, 275] width 22 height 22
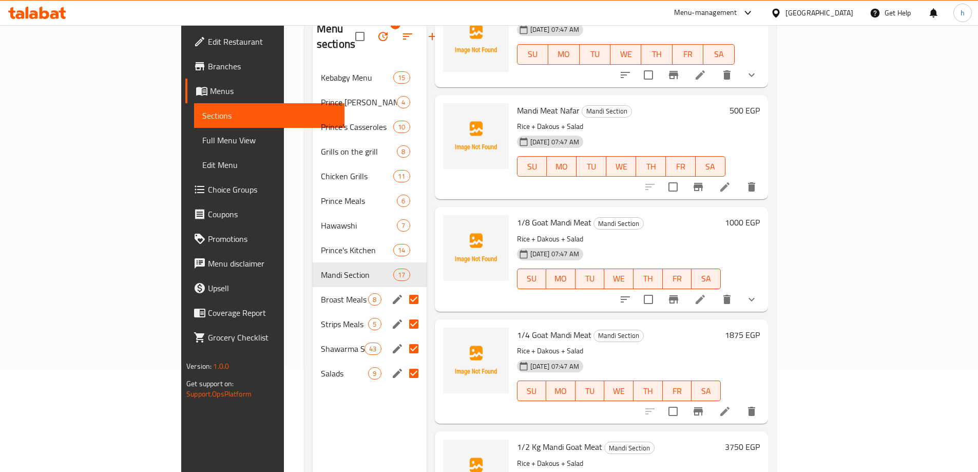
click at [403, 288] on input "Menu sections" at bounding box center [414, 299] width 22 height 22
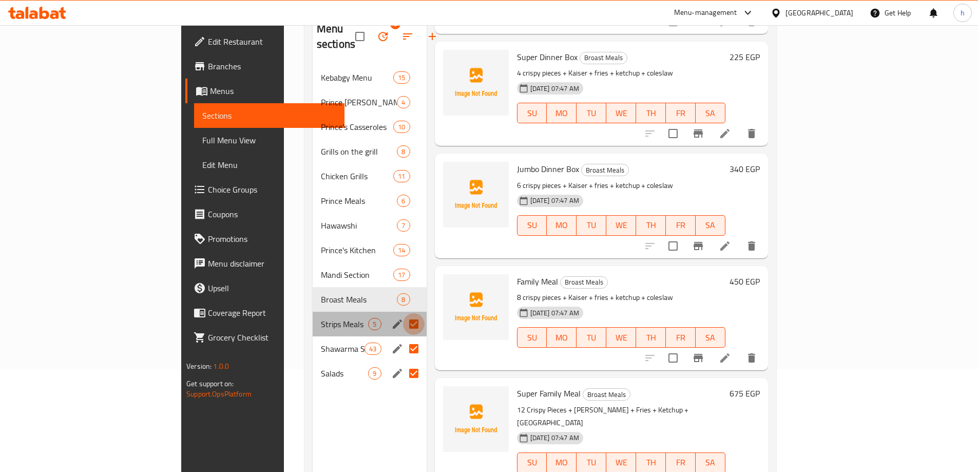
click at [403, 313] on input "Menu sections" at bounding box center [414, 324] width 22 height 22
checkbox input "false"
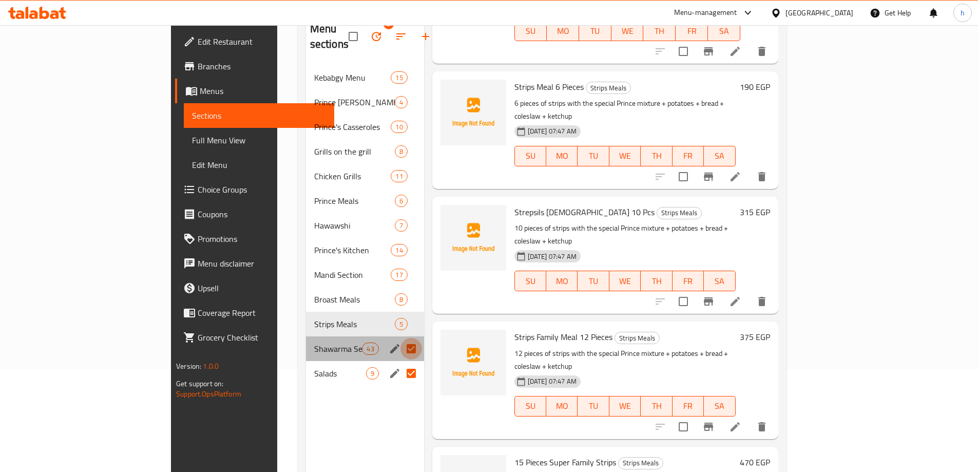
click at [400, 338] on input "Menu sections" at bounding box center [411, 349] width 22 height 22
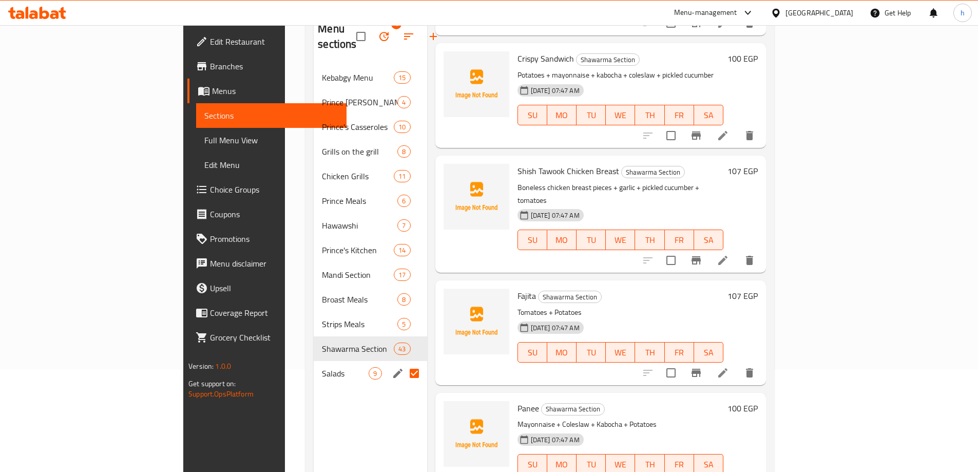
click at [403, 362] on input "Menu sections" at bounding box center [414, 373] width 22 height 22
checkbox input "false"
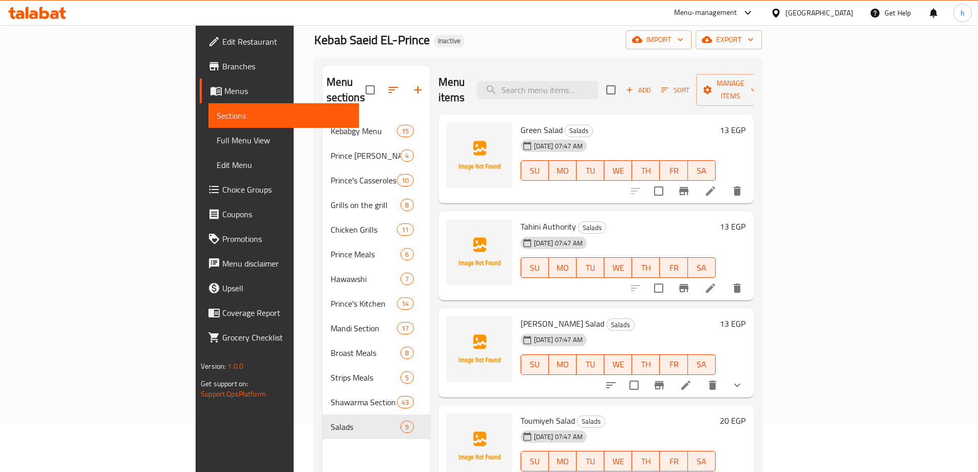
scroll to position [41, 0]
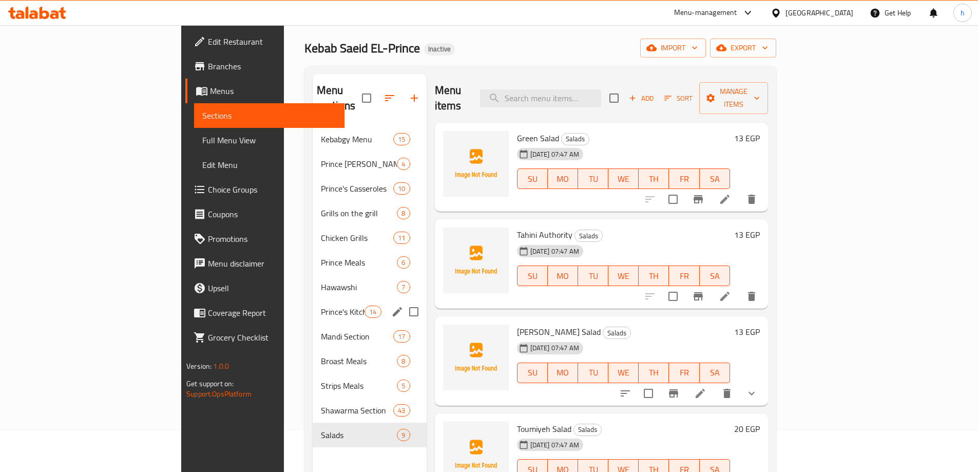
click at [313, 299] on div "Prince's Kitchen 14" at bounding box center [370, 311] width 114 height 25
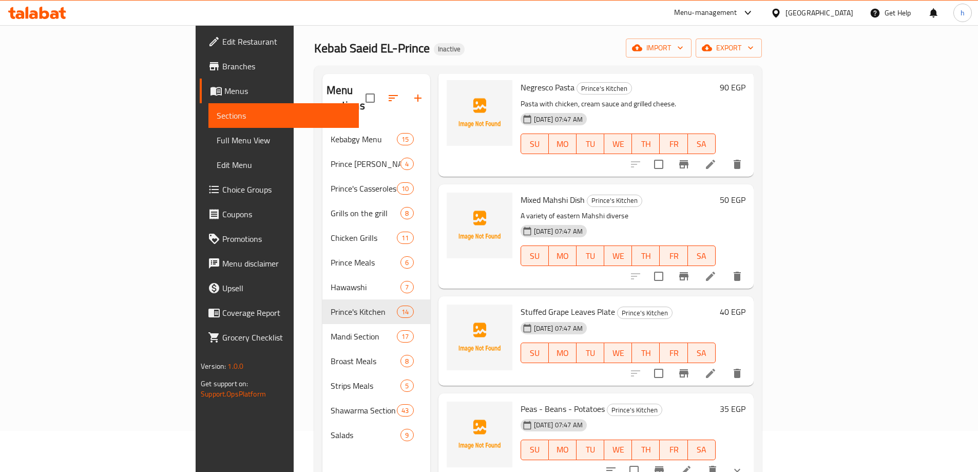
scroll to position [821, 0]
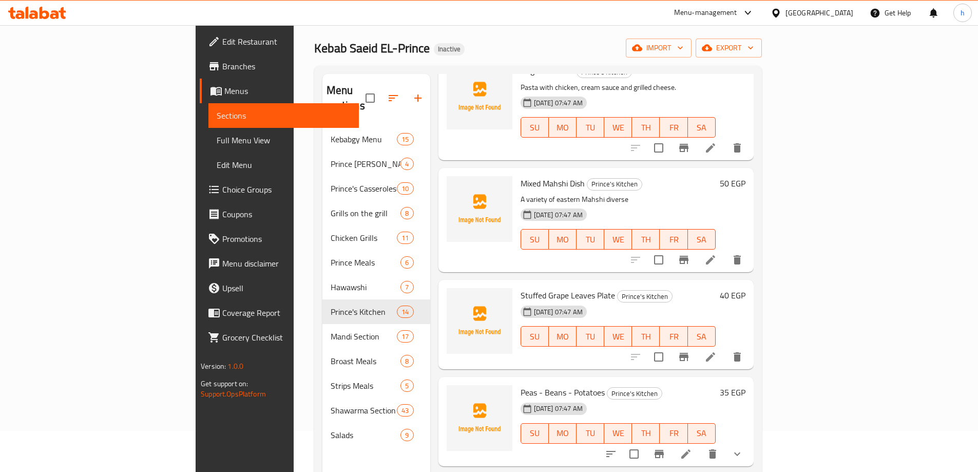
click at [717, 351] on icon at bounding box center [710, 357] width 12 height 12
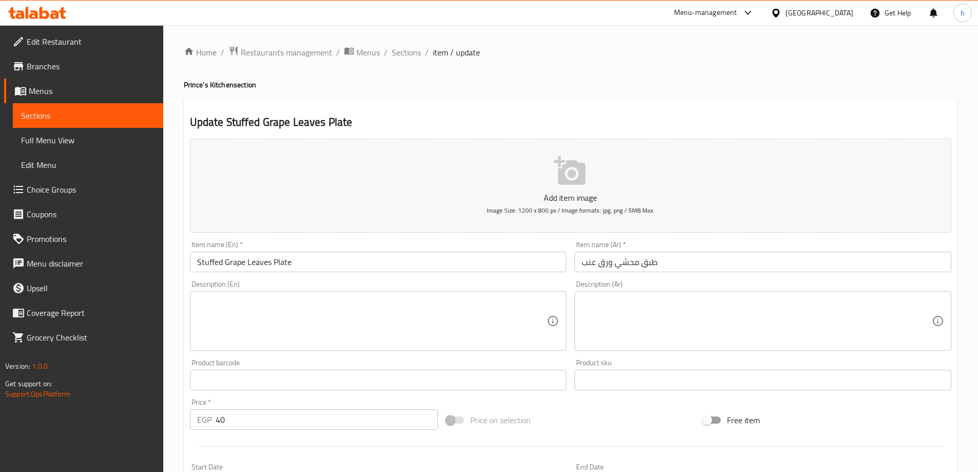
click at [203, 261] on input "Stuffed Grape Leaves Plate" at bounding box center [378, 262] width 377 height 21
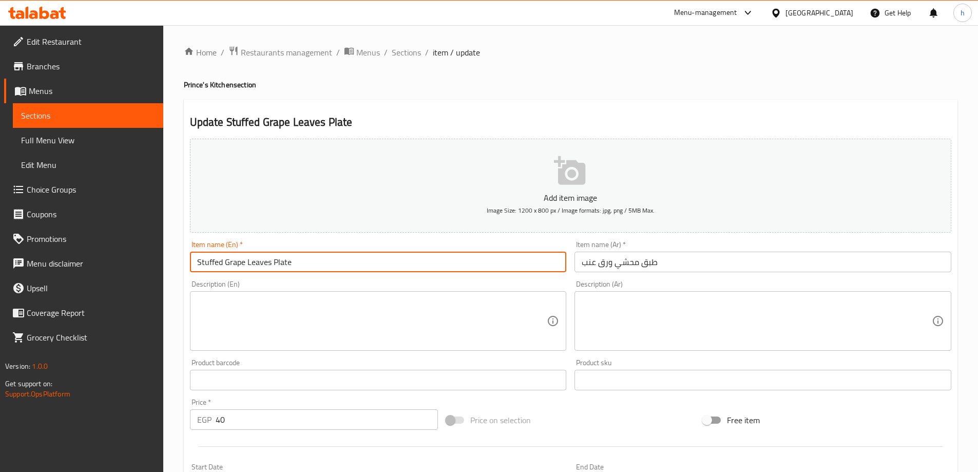
click at [203, 261] on input "Stuffed Grape Leaves Plate" at bounding box center [378, 262] width 377 height 21
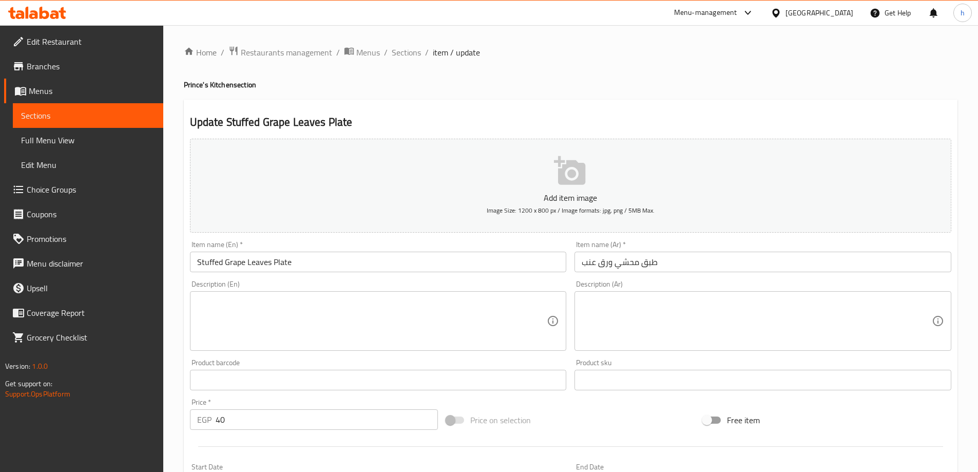
click at [210, 260] on input "Stuffed Grape Leaves Plate" at bounding box center [378, 262] width 377 height 21
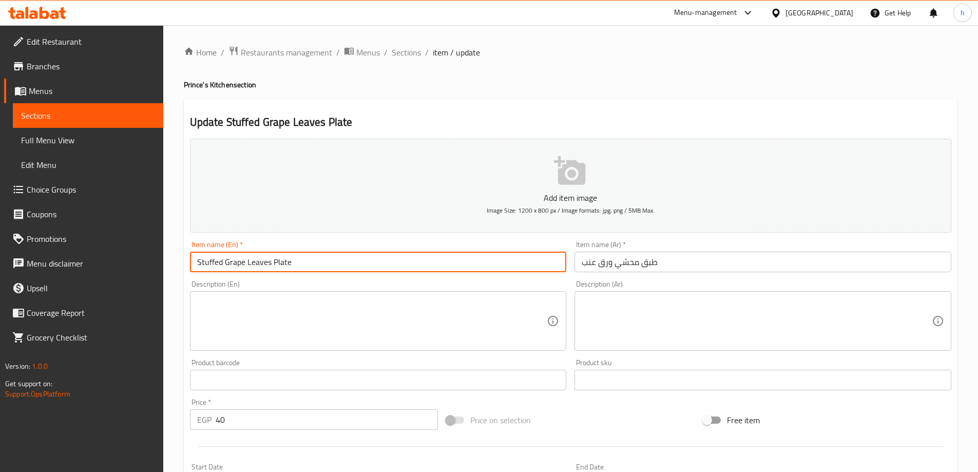
click at [210, 260] on input "Stuffed Grape Leaves Plate" at bounding box center [378, 262] width 377 height 21
paste input "Mahshi"
drag, startPoint x: 224, startPoint y: 260, endPoint x: 270, endPoint y: 262, distance: 46.2
click at [270, 262] on input "Mahshi Grape Leaves Plate" at bounding box center [378, 262] width 377 height 21
paste input "Vin"
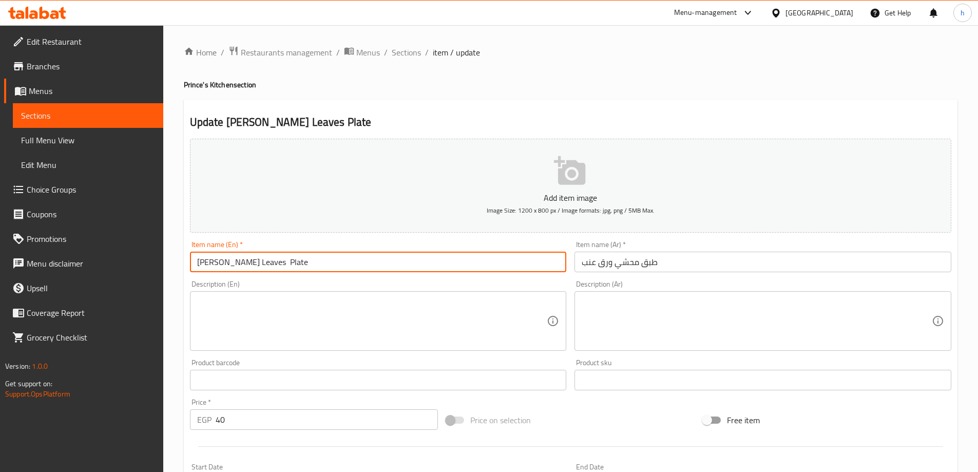
type input "[PERSON_NAME] Leaves Plate"
click at [378, 307] on textarea at bounding box center [372, 321] width 350 height 49
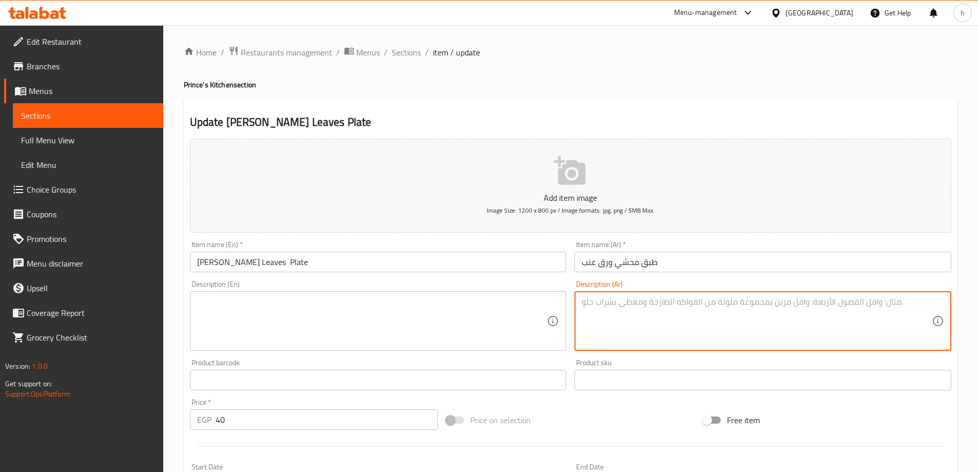
click at [789, 325] on textarea at bounding box center [757, 321] width 350 height 49
paste textarea "ورق عنب محشي باألرز والخضرة"
type textarea "ورق عنب محشي باألرز والخضرة"
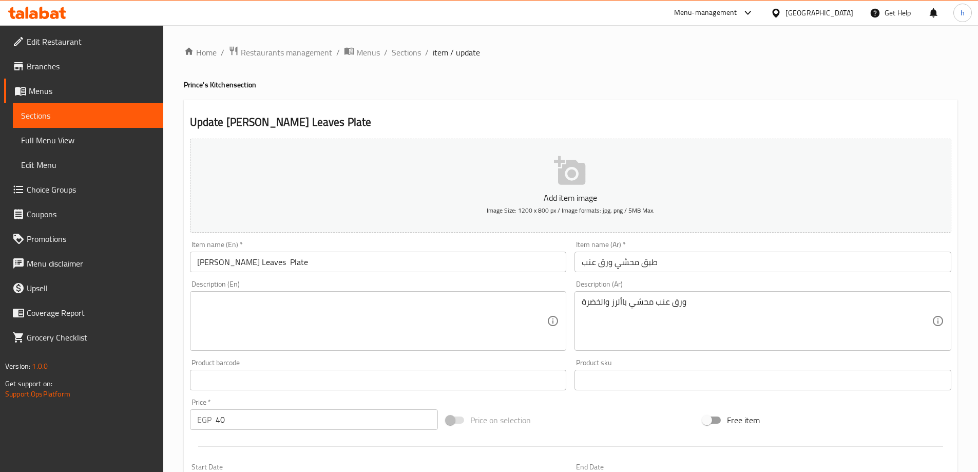
click at [532, 307] on textarea at bounding box center [372, 321] width 350 height 49
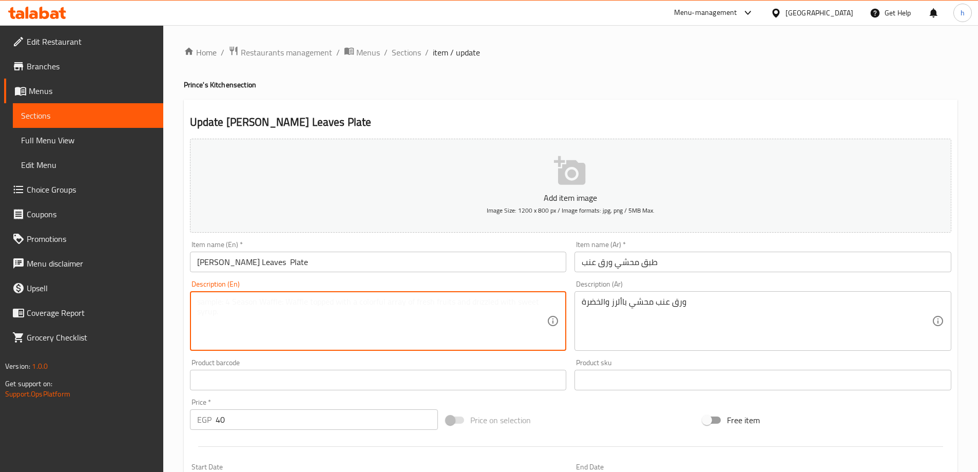
paste textarea "Grape leaves stuffed with rice and greens"
click at [214, 262] on input "[PERSON_NAME] Leaves Plate" at bounding box center [378, 262] width 377 height 21
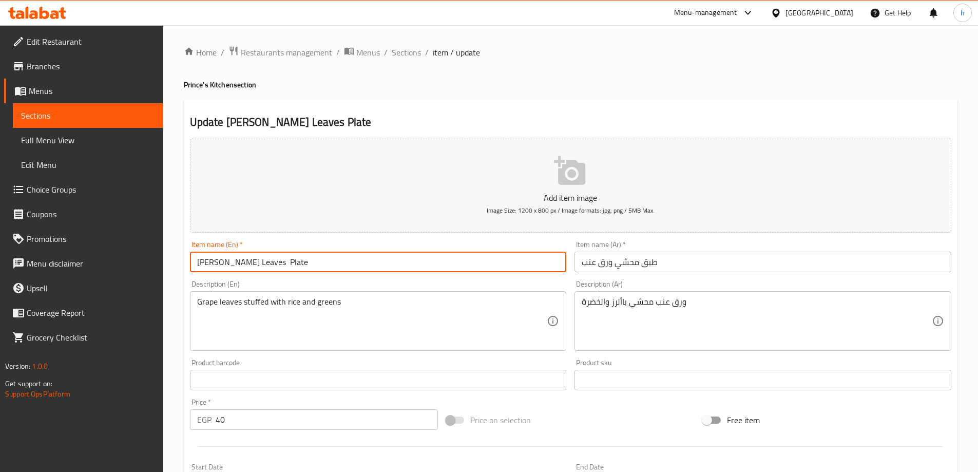
click at [214, 262] on input "[PERSON_NAME] Leaves Plate" at bounding box center [378, 262] width 377 height 21
click at [234, 263] on input "[PERSON_NAME] Leaves Plate" at bounding box center [378, 262] width 377 height 21
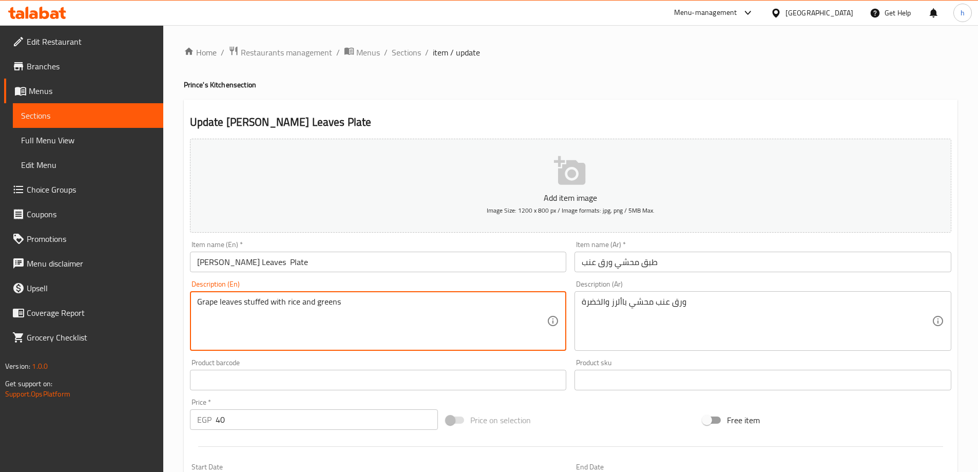
click at [205, 301] on textarea "Grape leaves stuffed with rice and greens" at bounding box center [372, 321] width 350 height 49
paste textarea "Vin"
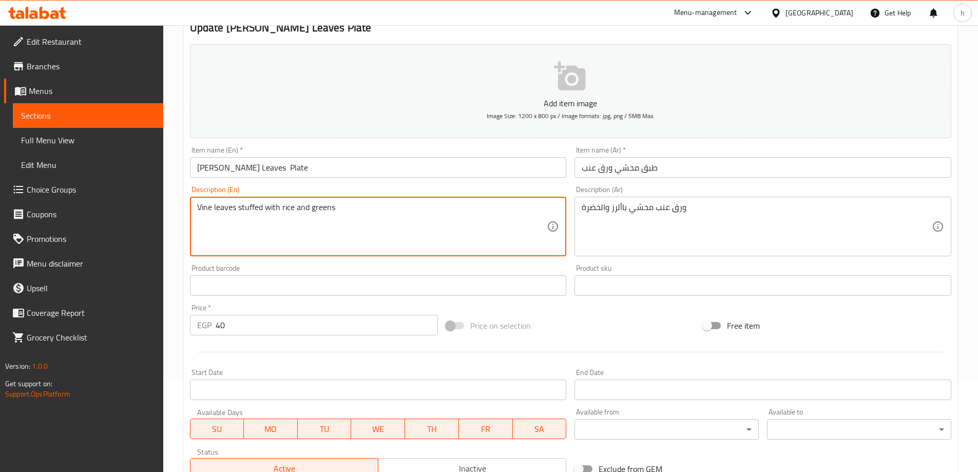
scroll to position [103, 0]
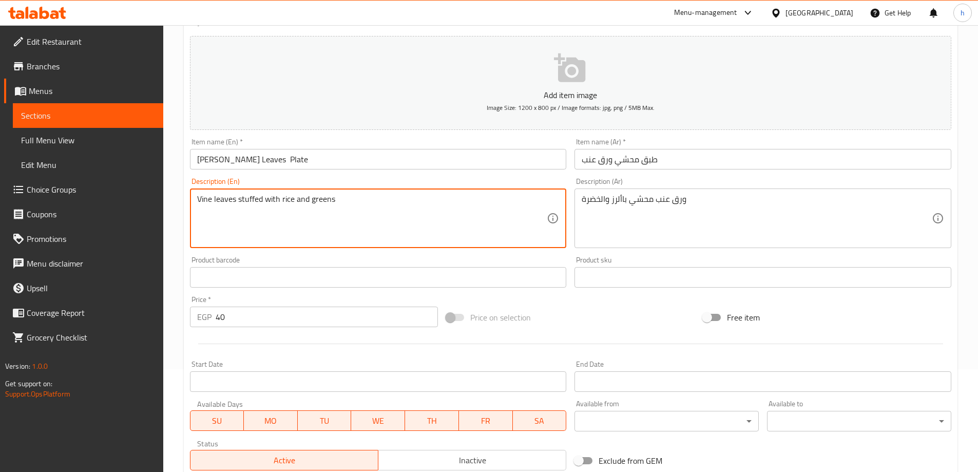
type textarea "Vine leaves stuffed with rice and greens"
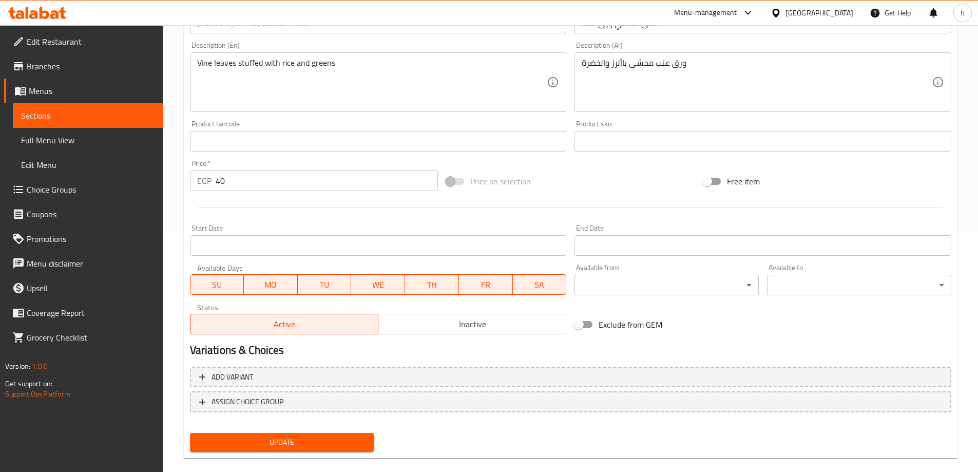
scroll to position [254, 0]
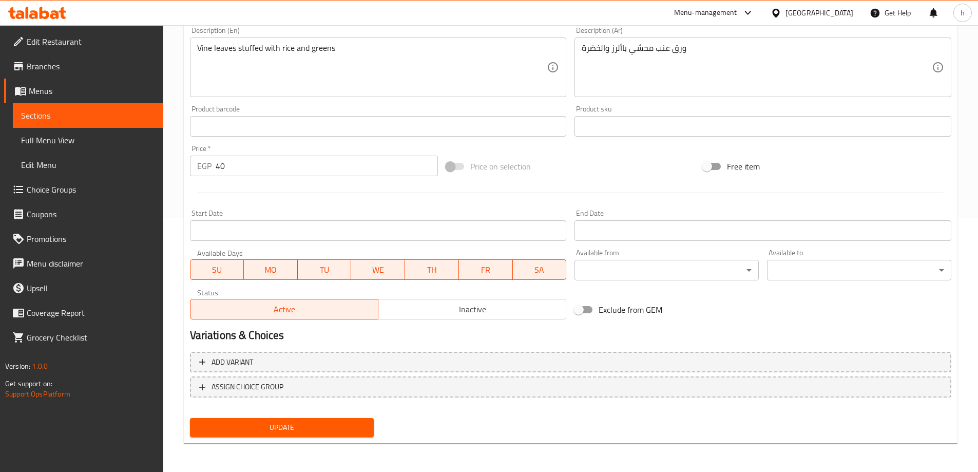
click at [357, 426] on span "Update" at bounding box center [282, 427] width 168 height 13
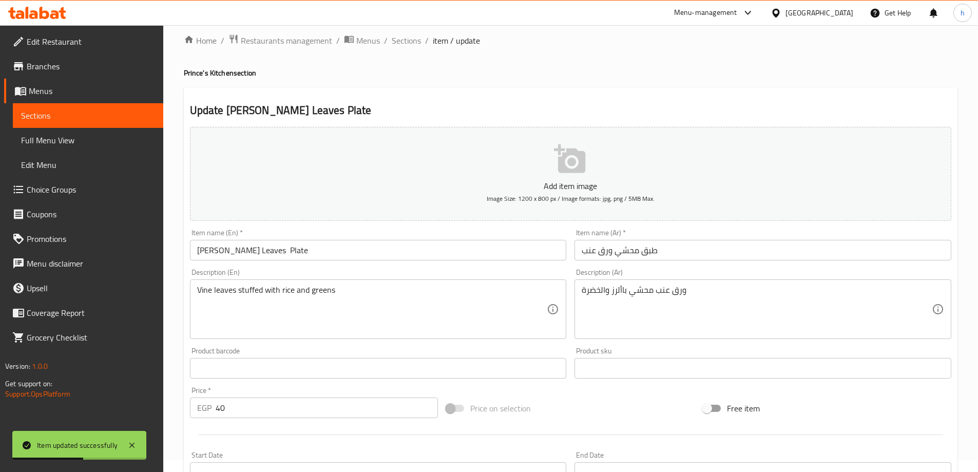
scroll to position [0, 0]
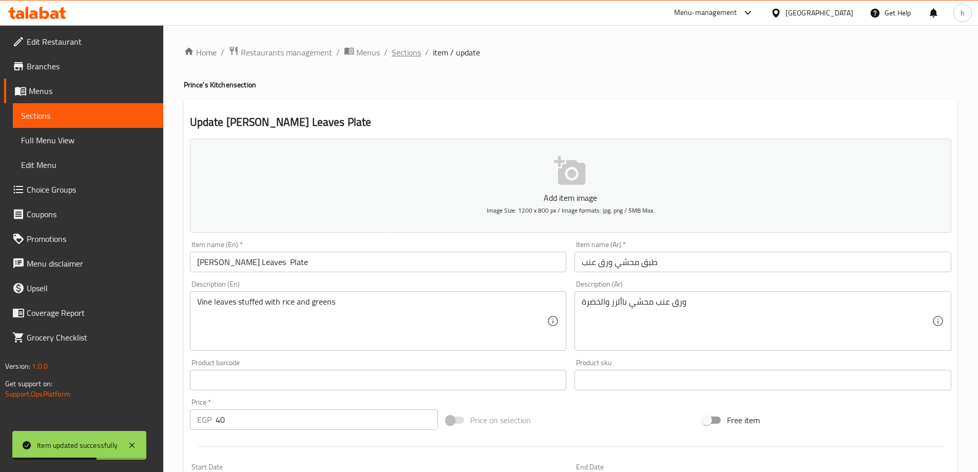
click at [402, 54] on span "Sections" at bounding box center [406, 52] width 29 height 12
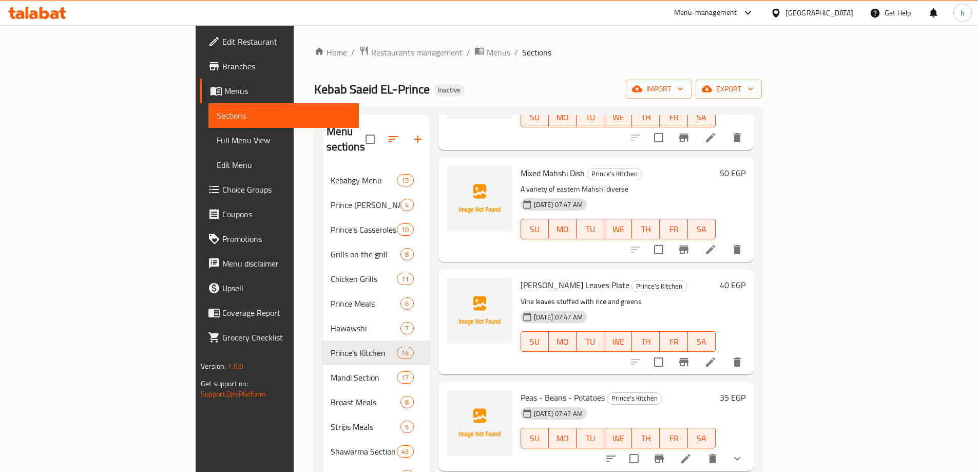
scroll to position [1027, 0]
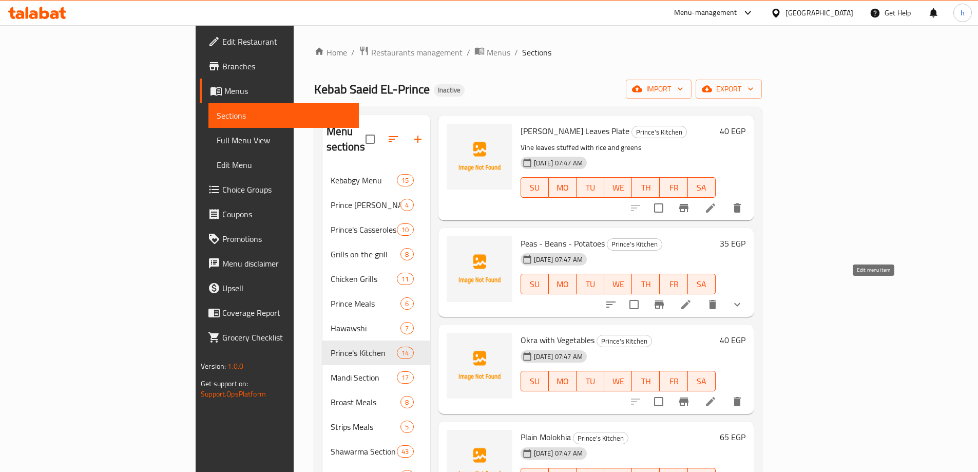
click at [692, 298] on icon at bounding box center [686, 304] width 12 height 12
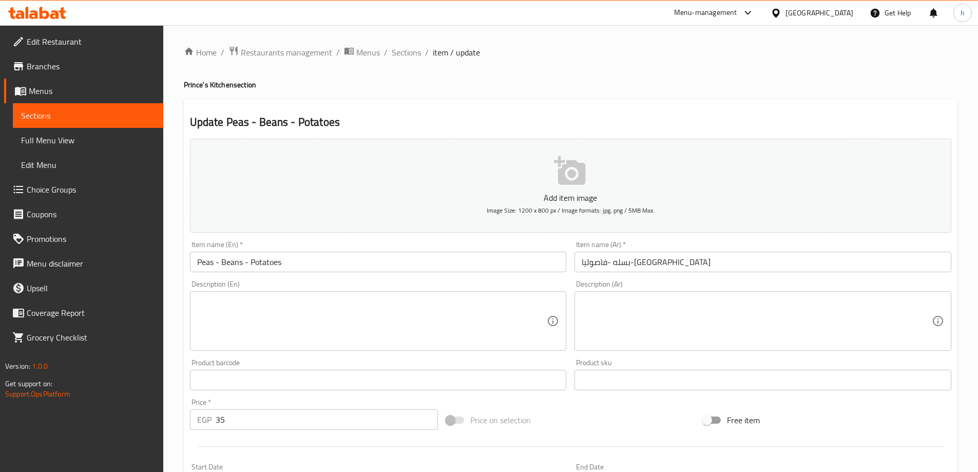
click at [204, 261] on input "Peas - Beans - Potatoes" at bounding box center [378, 262] width 377 height 21
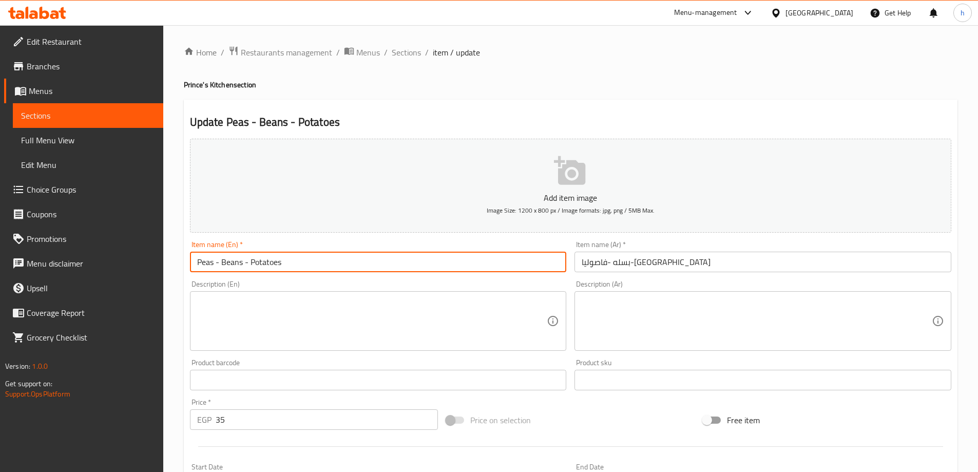
click at [652, 261] on input "بسله -فاصوليا-[GEOGRAPHIC_DATA]" at bounding box center [762, 262] width 377 height 21
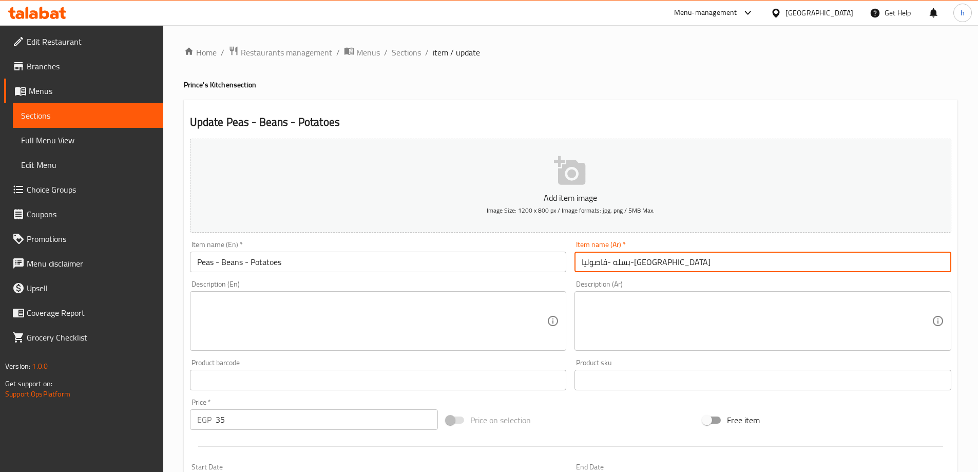
click at [652, 261] on input "بسله -فاصوليا-[GEOGRAPHIC_DATA]" at bounding box center [762, 262] width 377 height 21
click at [235, 250] on div "Item name (En)   * Peas - Beans - Potatoes Item name (En) *" at bounding box center [378, 256] width 377 height 31
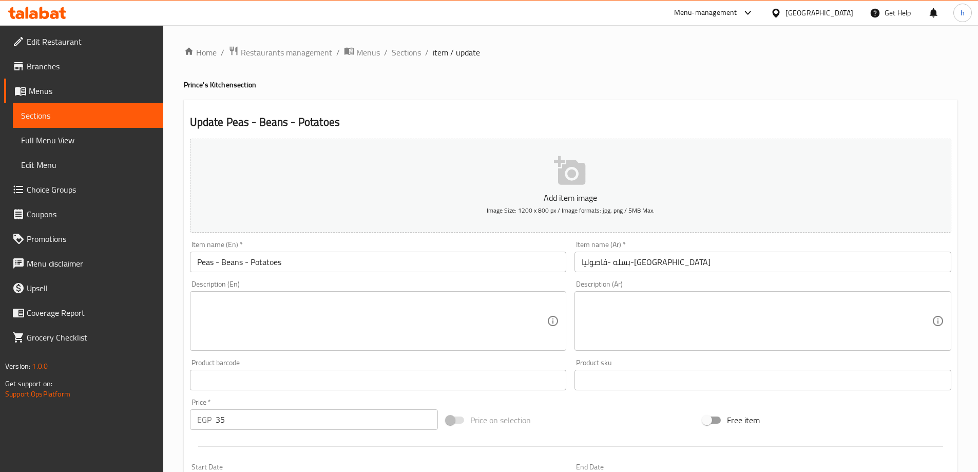
click at [236, 269] on input "Peas - Beans - Potatoes" at bounding box center [378, 262] width 377 height 21
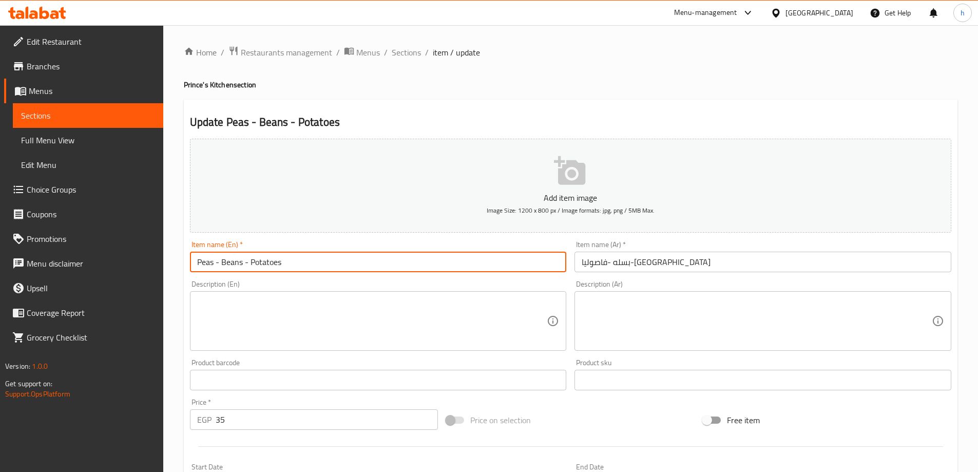
click at [236, 269] on input "Peas - Beans - Potatoes" at bounding box center [378, 262] width 377 height 21
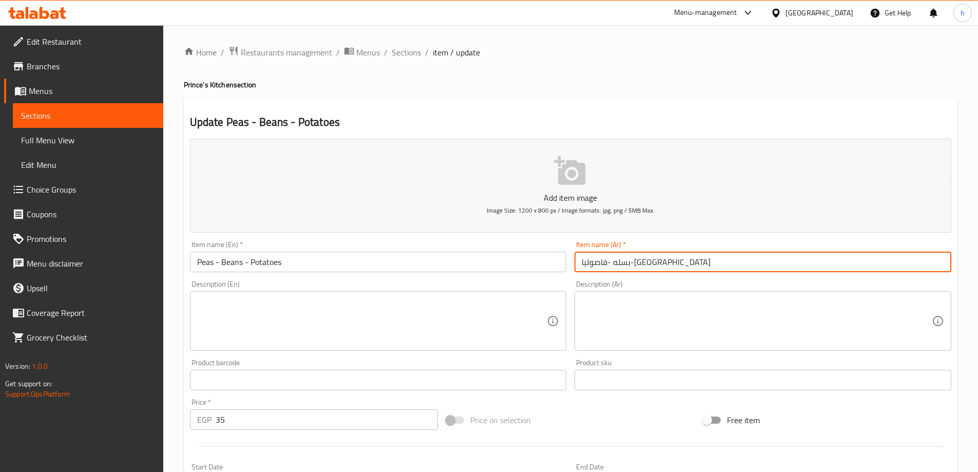
click at [621, 269] on input "بسله -فاصوليا-[GEOGRAPHIC_DATA]" at bounding box center [762, 262] width 377 height 21
click at [588, 265] on input "بسله -فاصوليا-[GEOGRAPHIC_DATA]" at bounding box center [762, 262] width 377 height 21
click at [288, 261] on input "Peas - Beans - Potatoes" at bounding box center [378, 262] width 377 height 21
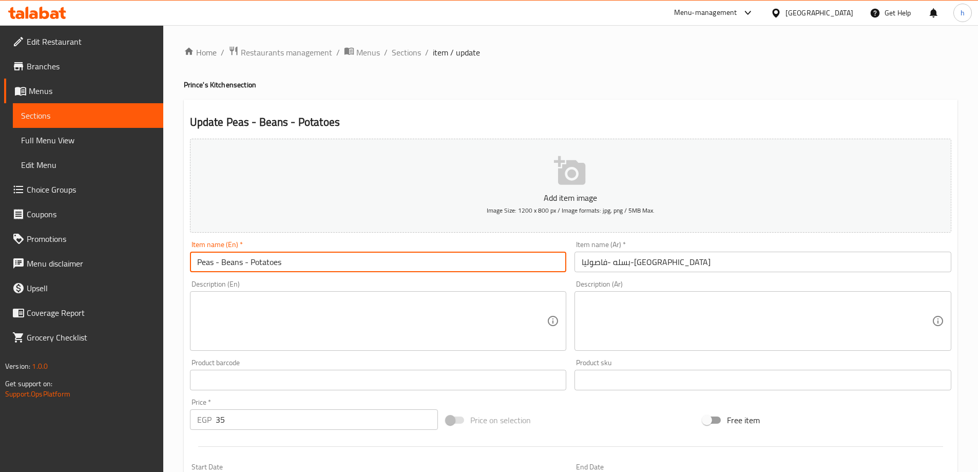
click at [288, 261] on input "Peas - Beans - Potatoes" at bounding box center [378, 262] width 377 height 21
click at [588, 262] on input "بسله -فاصوليا-[GEOGRAPHIC_DATA]" at bounding box center [762, 262] width 377 height 21
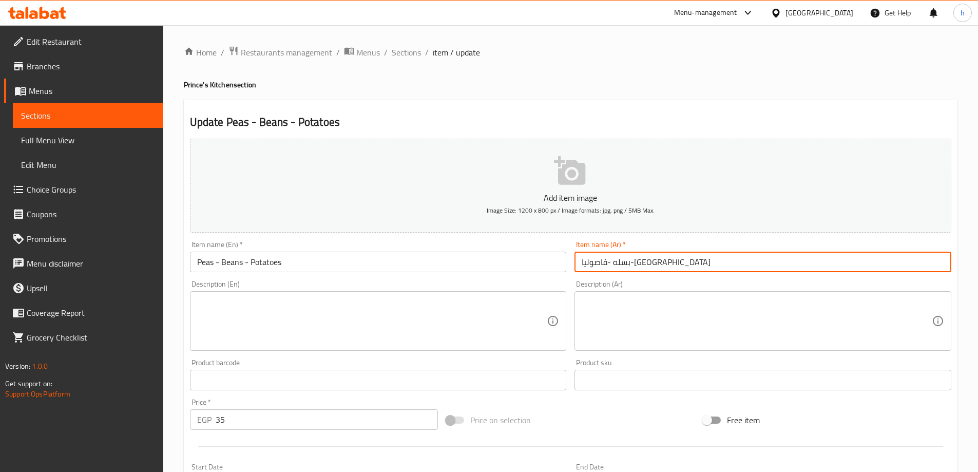
click at [588, 262] on input "بسله -فاصوليا-[GEOGRAPHIC_DATA]" at bounding box center [762, 262] width 377 height 21
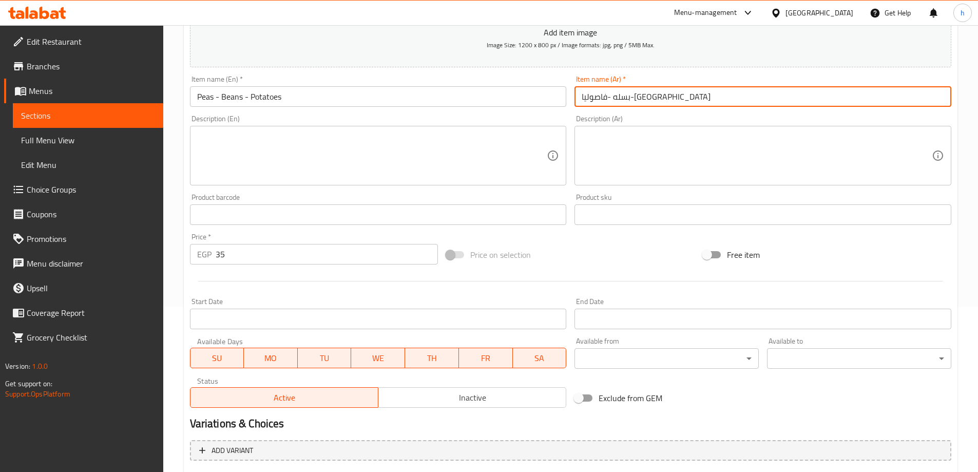
scroll to position [271, 0]
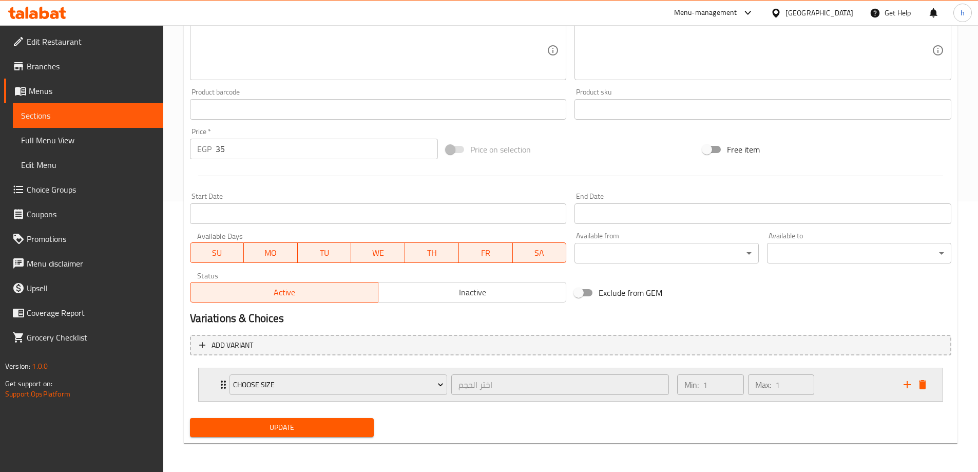
click at [214, 383] on div "Choose Size اختر الحجم ​ Min: 1 ​ Max: 1 ​" at bounding box center [571, 384] width 744 height 33
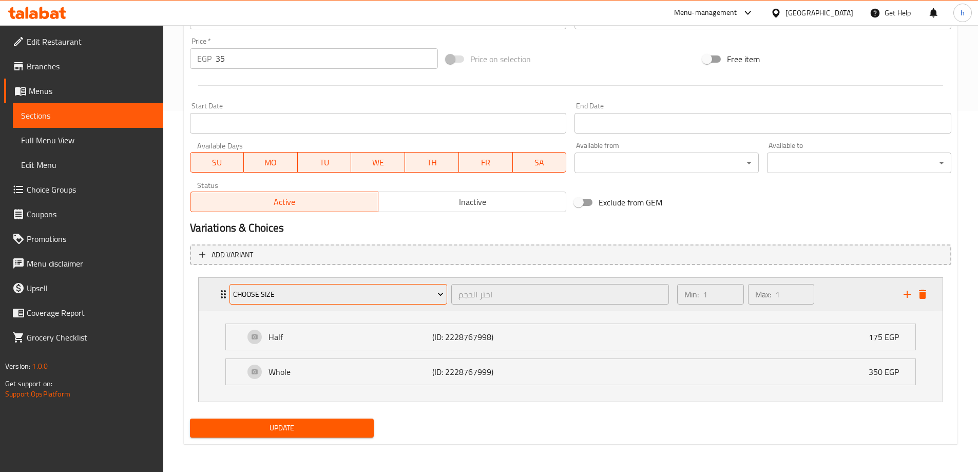
scroll to position [361, 0]
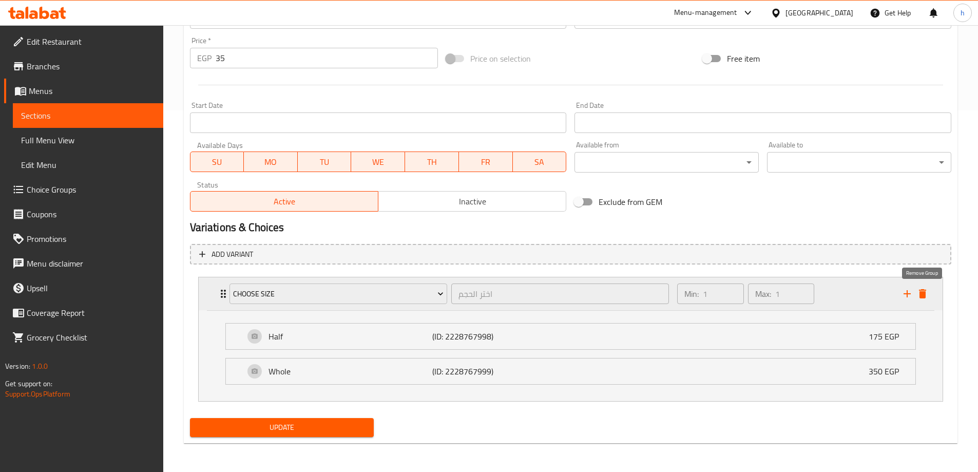
click at [923, 295] on icon "delete" at bounding box center [922, 293] width 7 height 9
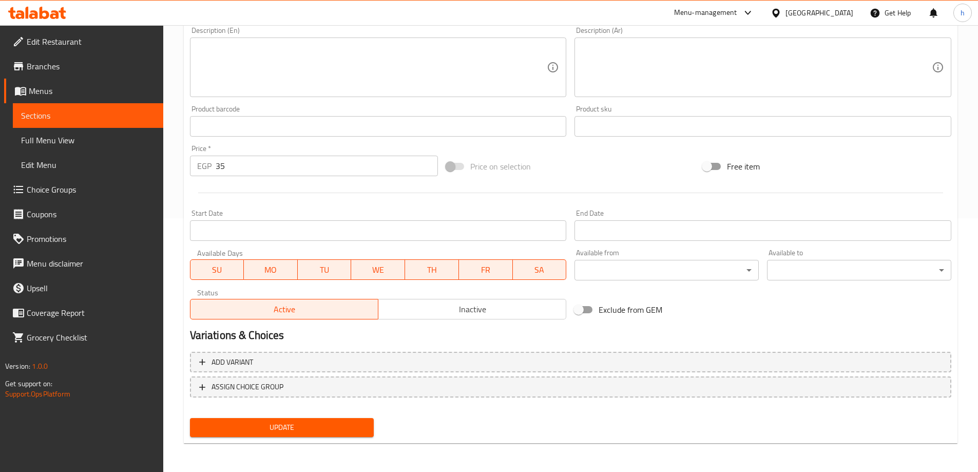
scroll to position [254, 0]
click at [327, 425] on span "Update" at bounding box center [282, 427] width 168 height 13
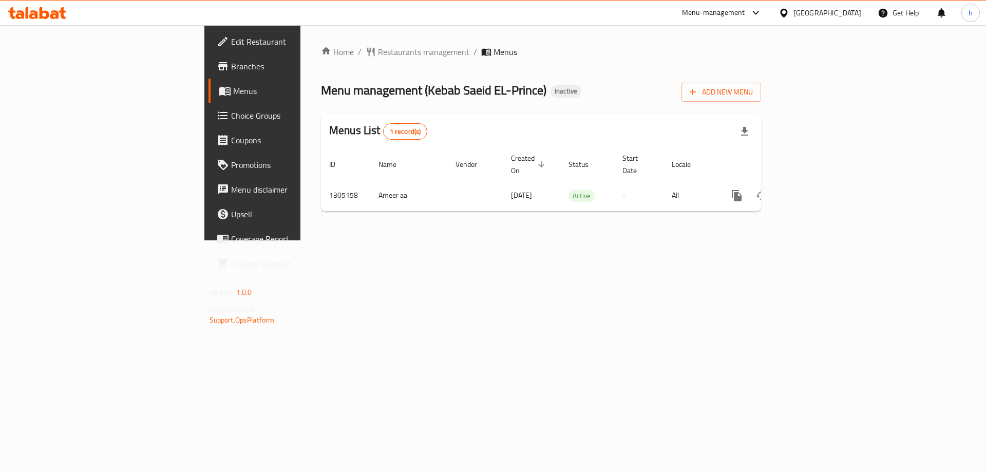
click at [231, 117] on span "Choice Groups" at bounding box center [296, 115] width 130 height 12
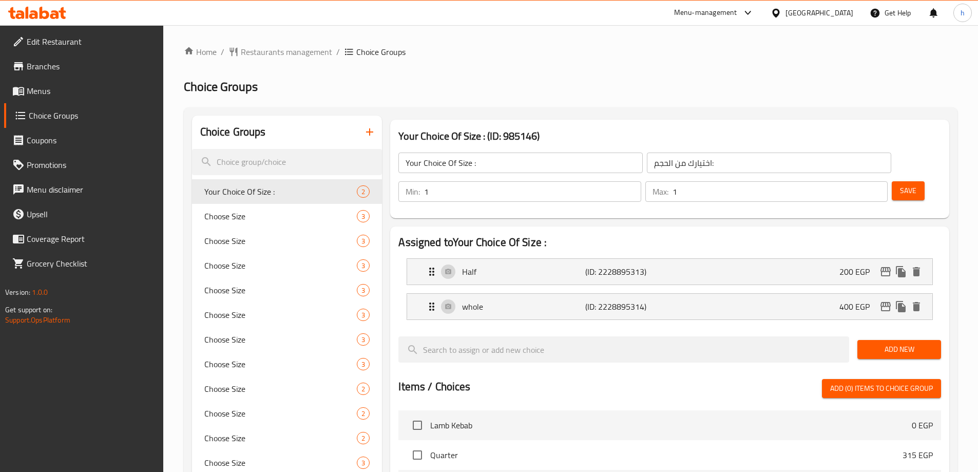
click at [370, 133] on icon "button" at bounding box center [369, 131] width 7 height 7
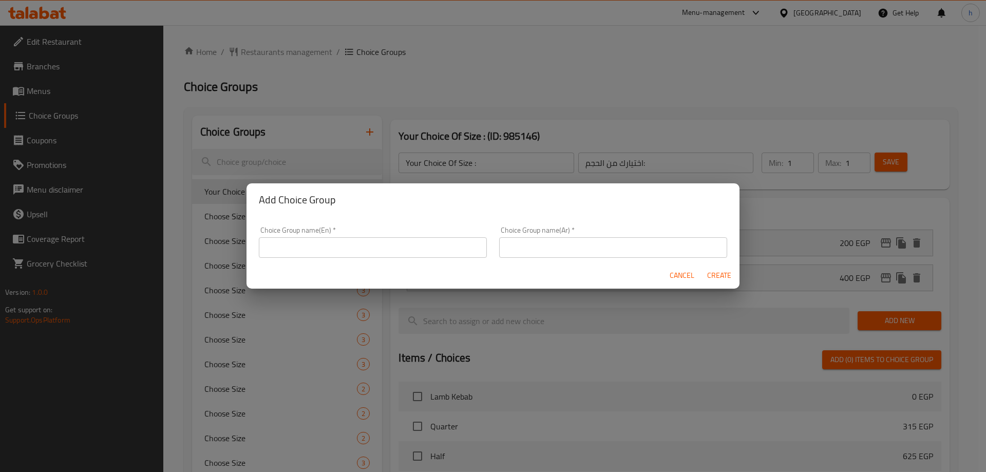
click at [394, 256] on input "text" at bounding box center [373, 247] width 228 height 21
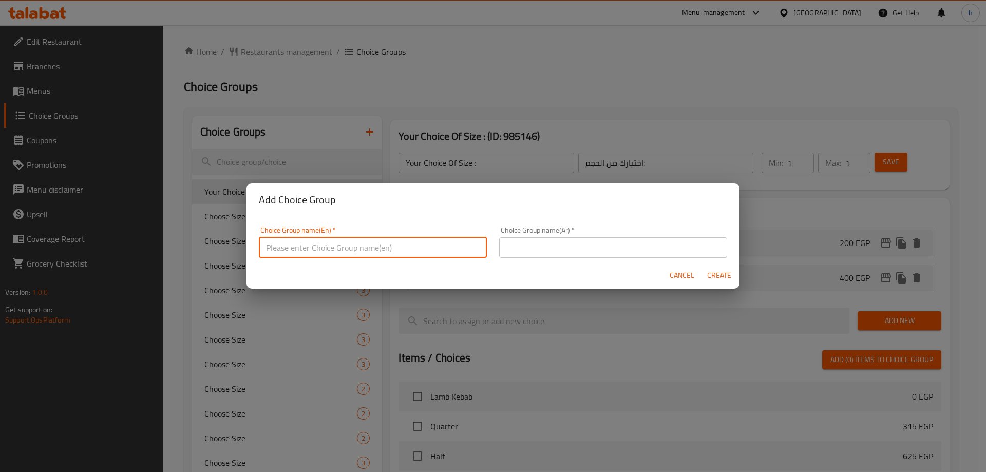
type input "Your Choice Of :"
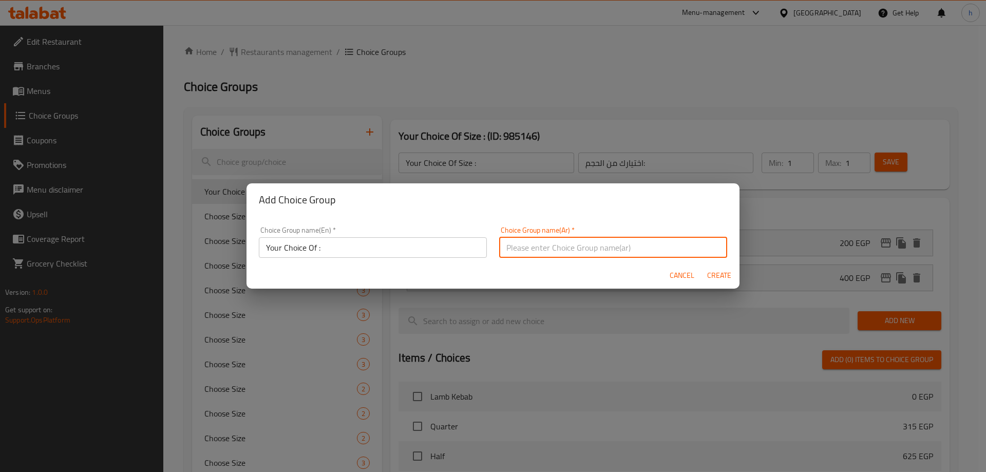
click at [575, 240] on input "text" at bounding box center [613, 247] width 228 height 21
type input "اختيارك من :"
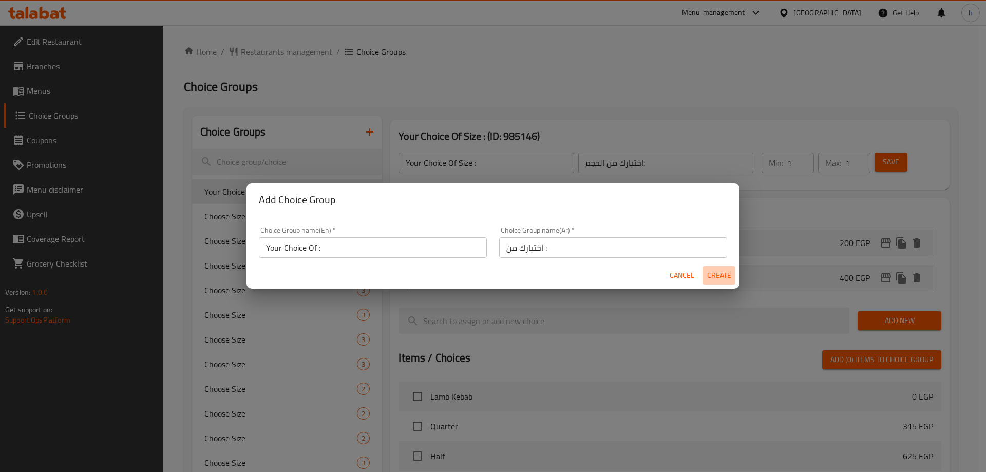
click at [713, 273] on span "Create" at bounding box center [718, 275] width 25 height 13
type input "Your Choice Of :"
type input "اختيارك من :"
type input "0"
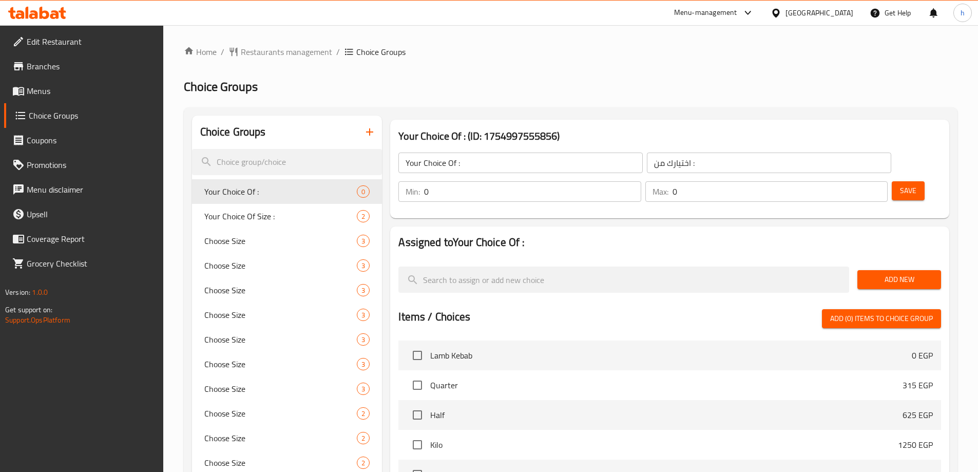
click at [641, 181] on input "0" at bounding box center [532, 191] width 217 height 21
type input "1"
click at [641, 181] on input "1" at bounding box center [532, 191] width 217 height 21
click at [862, 181] on input "0" at bounding box center [779, 191] width 215 height 21
type input "1"
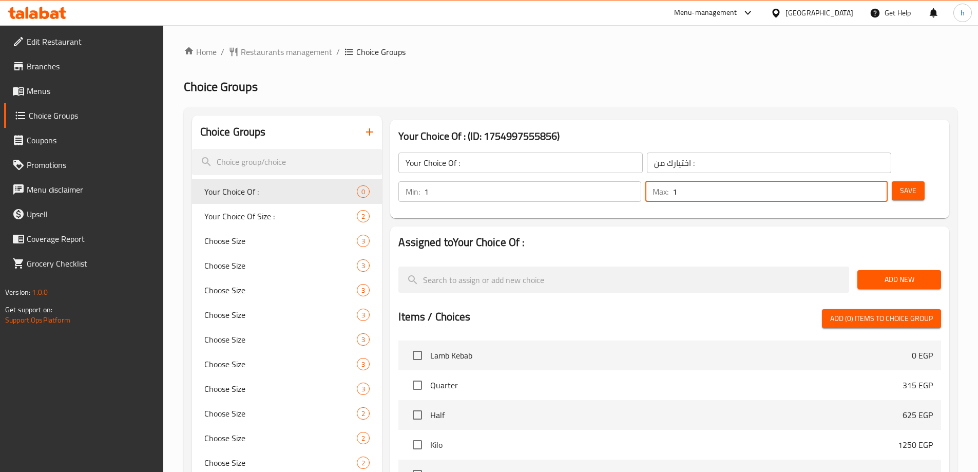
click at [862, 181] on input "1" at bounding box center [779, 191] width 215 height 21
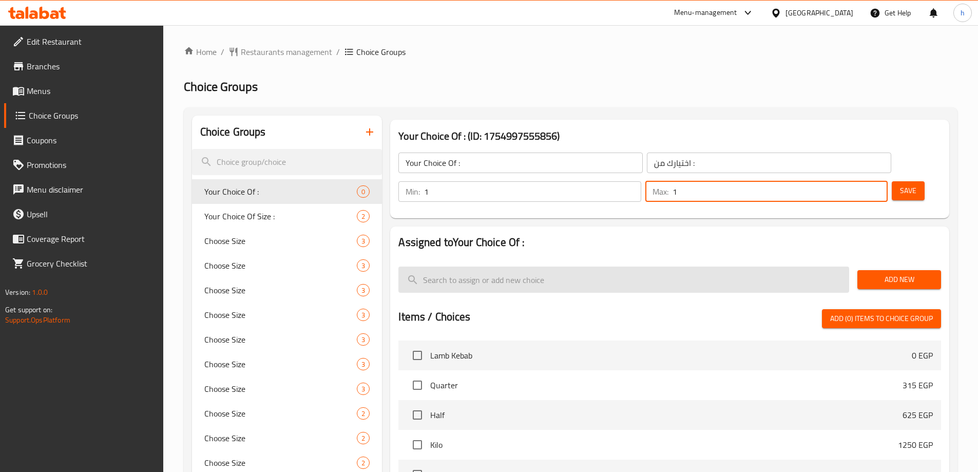
click at [801, 266] on input "search" at bounding box center [623, 279] width 451 height 26
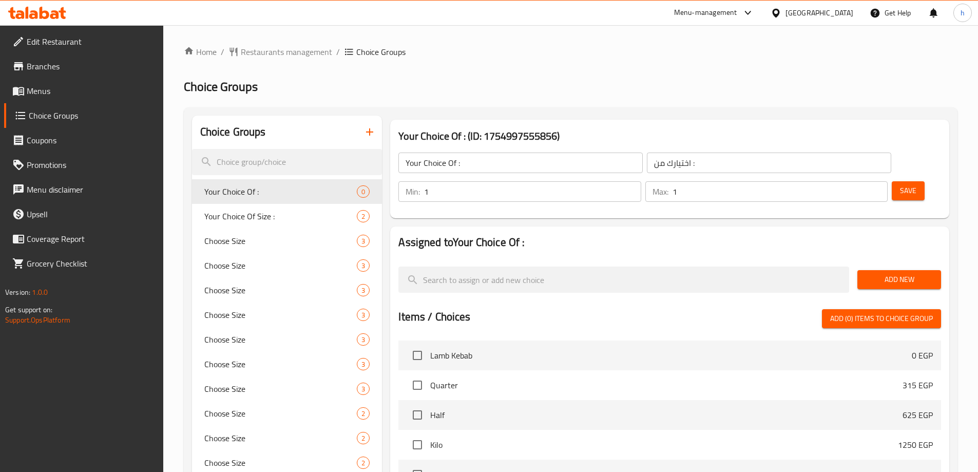
click at [893, 273] on span "Add New" at bounding box center [898, 279] width 67 height 13
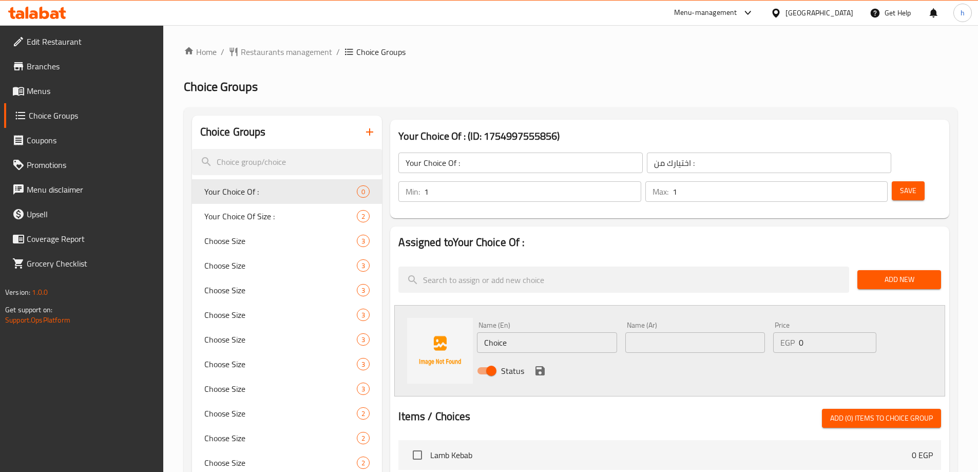
click at [516, 332] on input "Choice" at bounding box center [547, 342] width 140 height 21
paste input "Peas"
type input "Peas"
click at [680, 332] on input "text" at bounding box center [695, 342] width 140 height 21
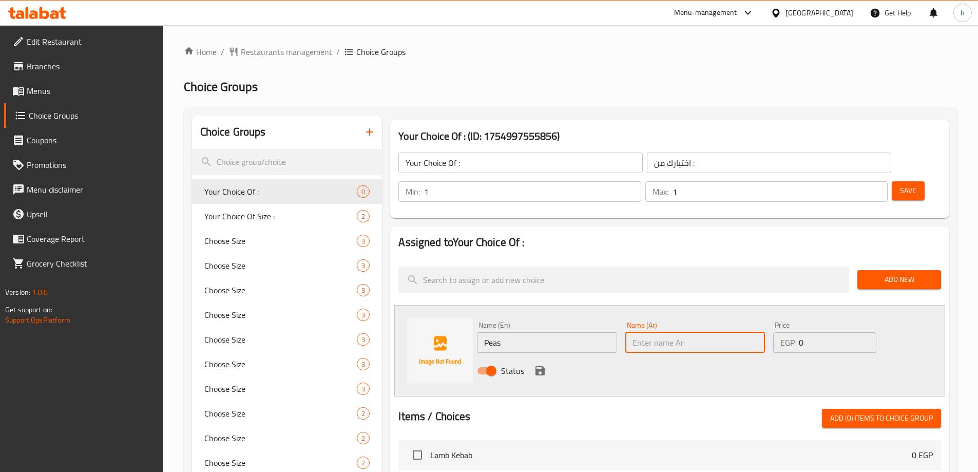
paste input "بسله"
type input "بسله"
click at [537, 366] on icon "save" at bounding box center [539, 370] width 9 height 9
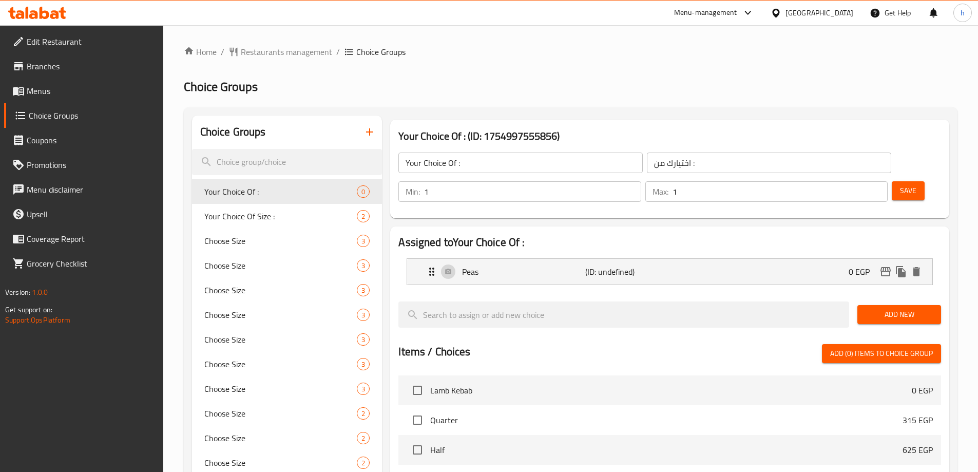
click at [918, 305] on button "Add New" at bounding box center [899, 314] width 84 height 19
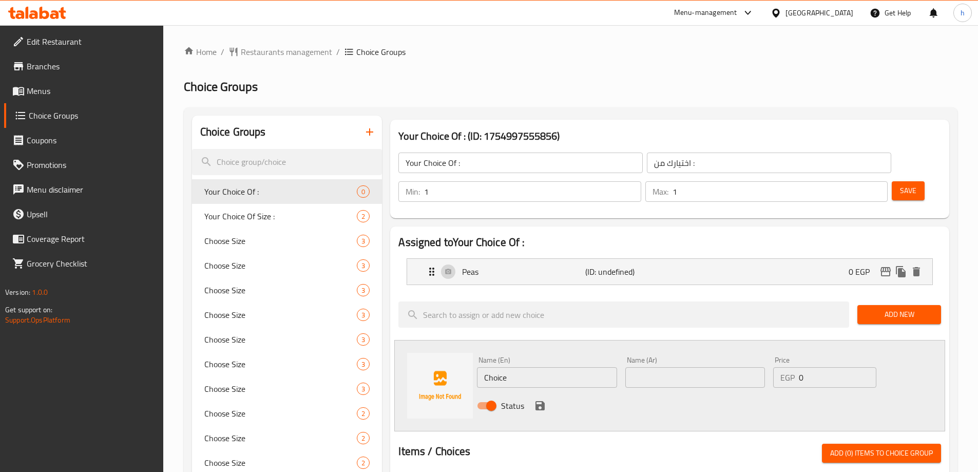
click at [529, 367] on input "Choice" at bounding box center [547, 377] width 140 height 21
click at [530, 367] on input "Choice" at bounding box center [547, 377] width 140 height 21
click at [529, 367] on input "Choice" at bounding box center [547, 377] width 140 height 21
paste input "Beans"
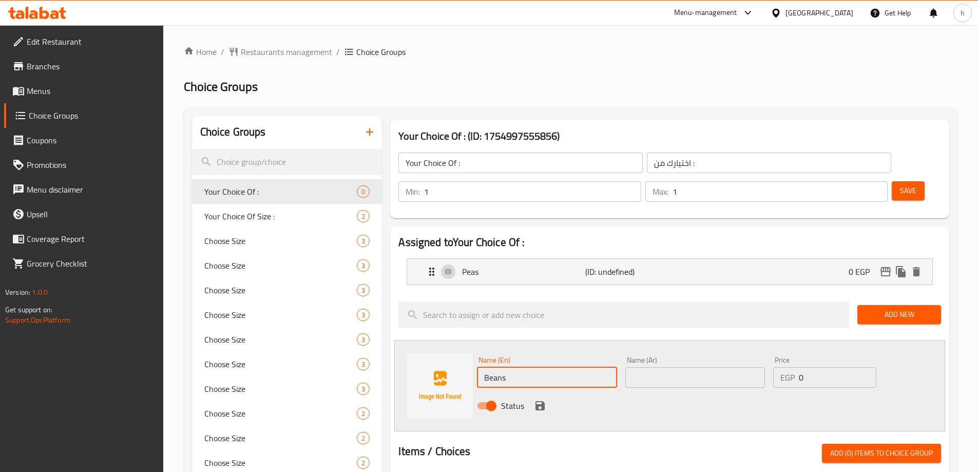
type input "Beans"
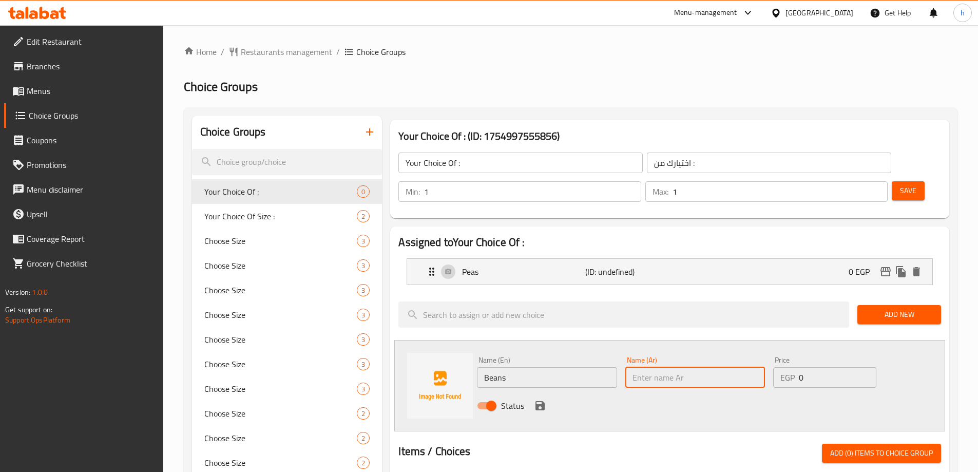
click at [675, 367] on input "text" at bounding box center [695, 377] width 140 height 21
paste input "فاصوليا"
click at [683, 367] on input "فاصوليا" at bounding box center [695, 377] width 140 height 21
type input "فاصوليا"
click at [706, 340] on div "Name (En) Beans Name (En) Name (Ar) فاصوليا Name (Ar) Price EGP 0 Price Status" at bounding box center [669, 385] width 551 height 91
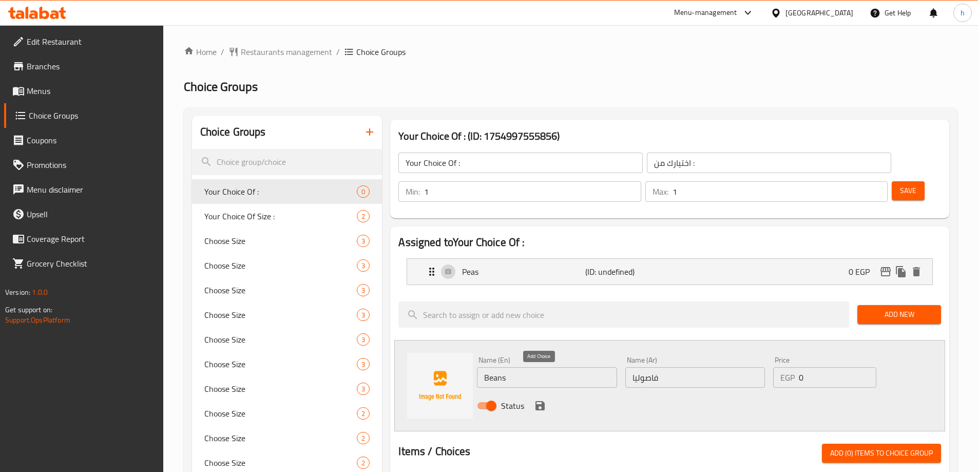
click at [541, 399] on icon "save" at bounding box center [540, 405] width 12 height 12
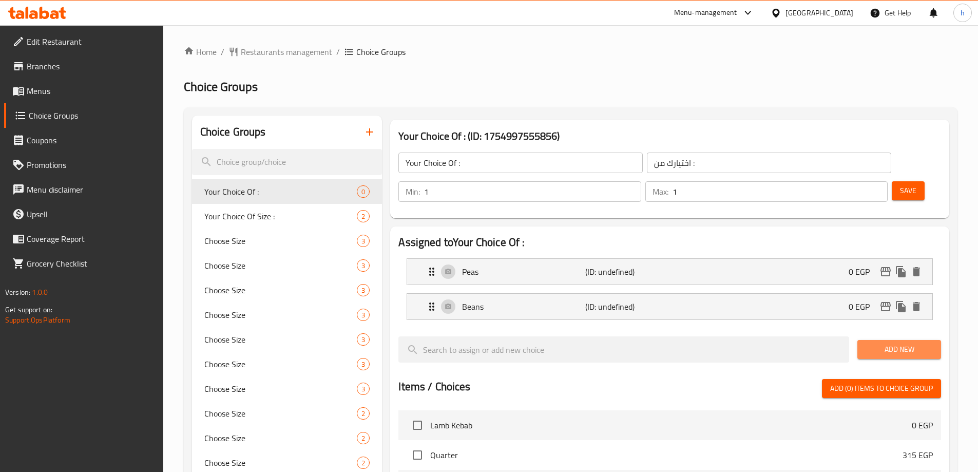
click at [883, 343] on span "Add New" at bounding box center [898, 349] width 67 height 13
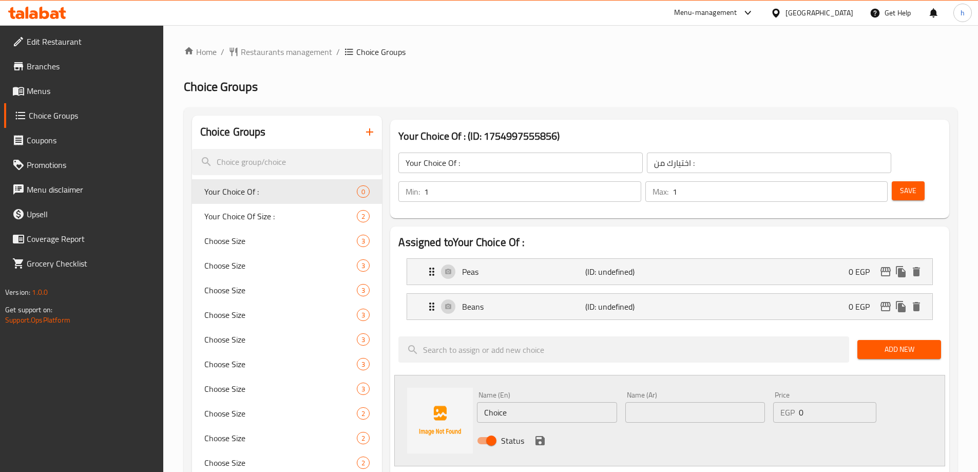
click at [565, 402] on input "Choice" at bounding box center [547, 412] width 140 height 21
paste input "Potatoes"
type input "Potatoes"
click at [656, 402] on input "text" at bounding box center [695, 412] width 140 height 21
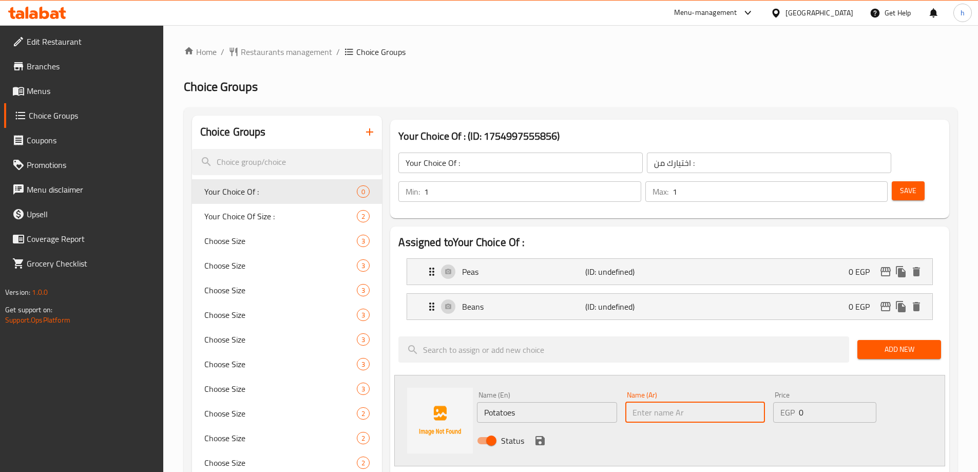
paste input "بطاطس"
type input "بطاطس"
drag, startPoint x: 540, startPoint y: 416, endPoint x: 547, endPoint y: 416, distance: 7.2
click at [540, 434] on icon "save" at bounding box center [540, 440] width 12 height 12
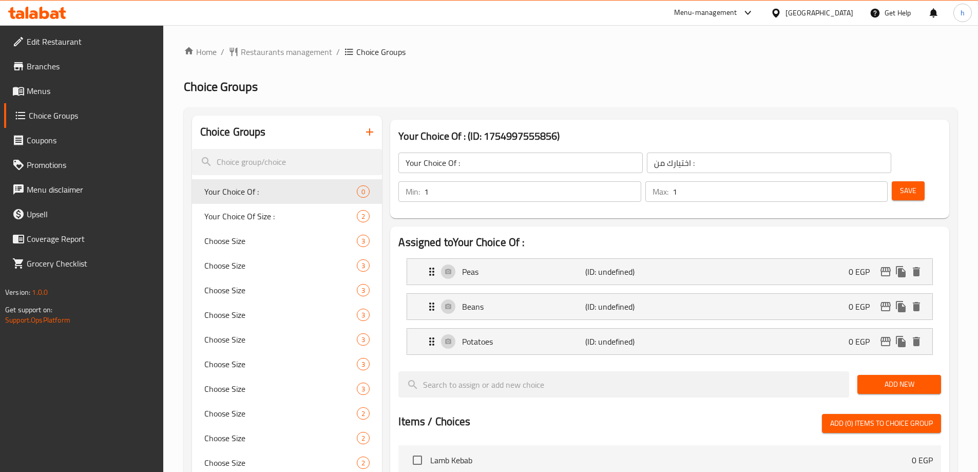
click at [900, 184] on span "Save" at bounding box center [908, 190] width 16 height 13
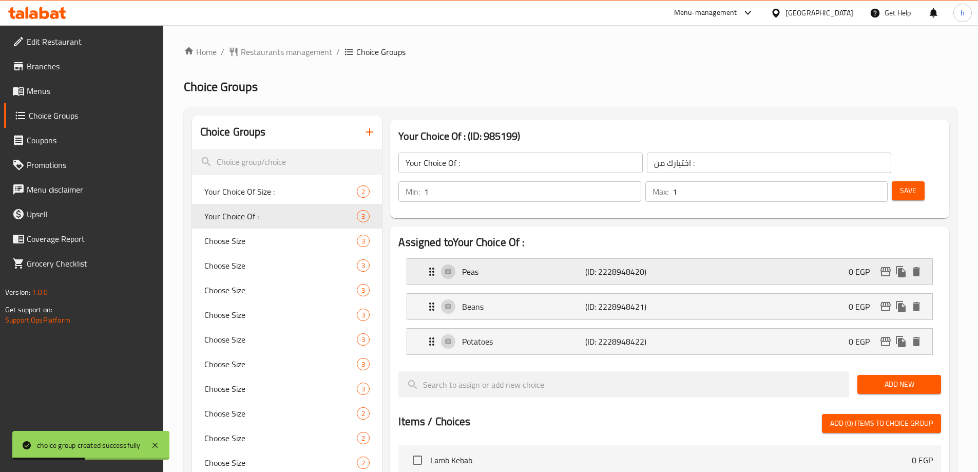
click at [567, 265] on p "Peas" at bounding box center [523, 271] width 123 height 12
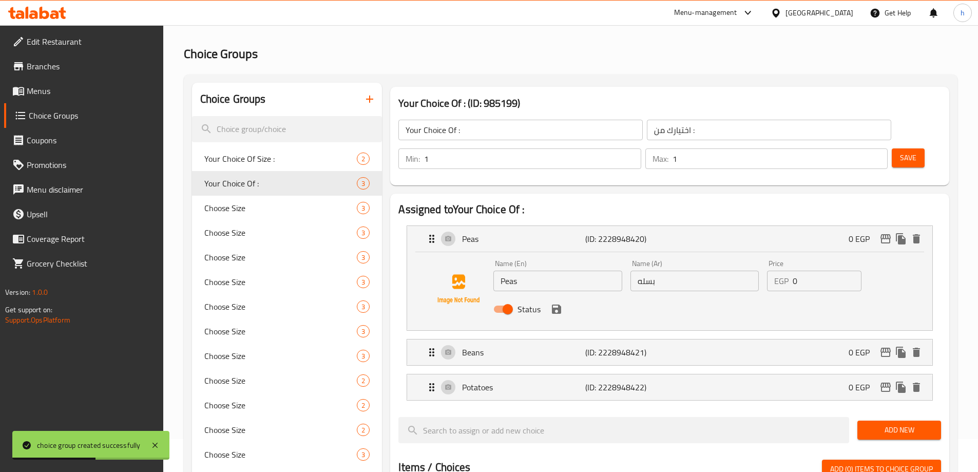
scroll to position [51, 0]
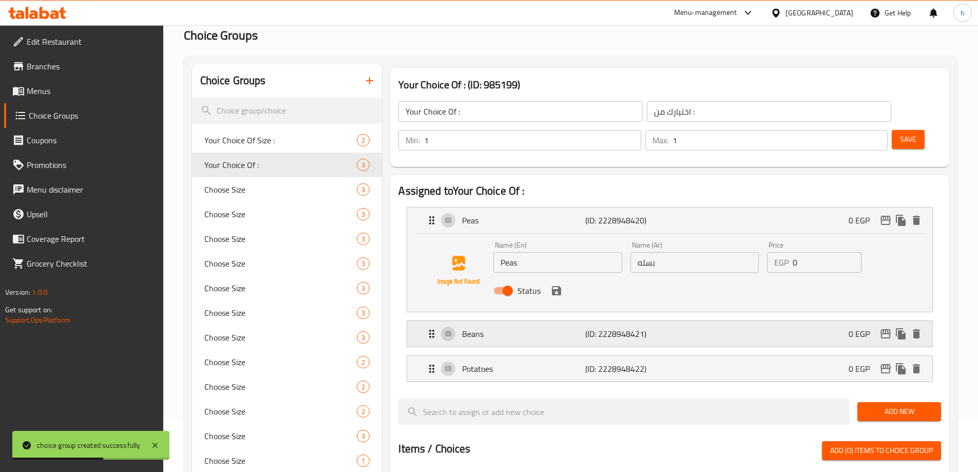
click at [550, 321] on div "Beans (ID: 2228948421) 0 EGP" at bounding box center [673, 334] width 494 height 26
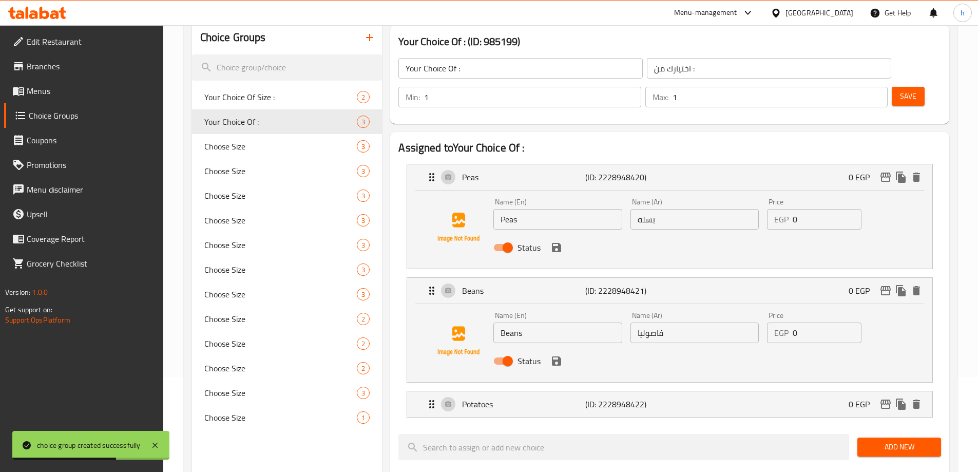
scroll to position [154, 0]
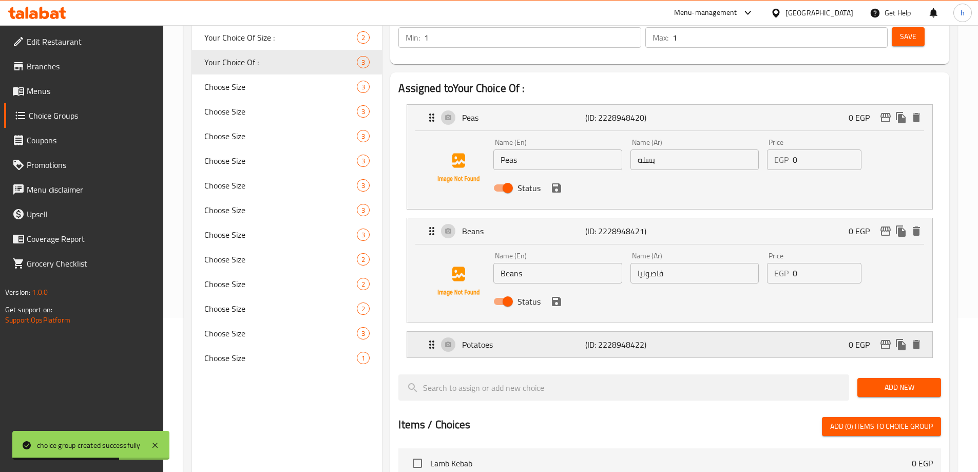
click at [558, 338] on p "Potatoes" at bounding box center [523, 344] width 123 height 12
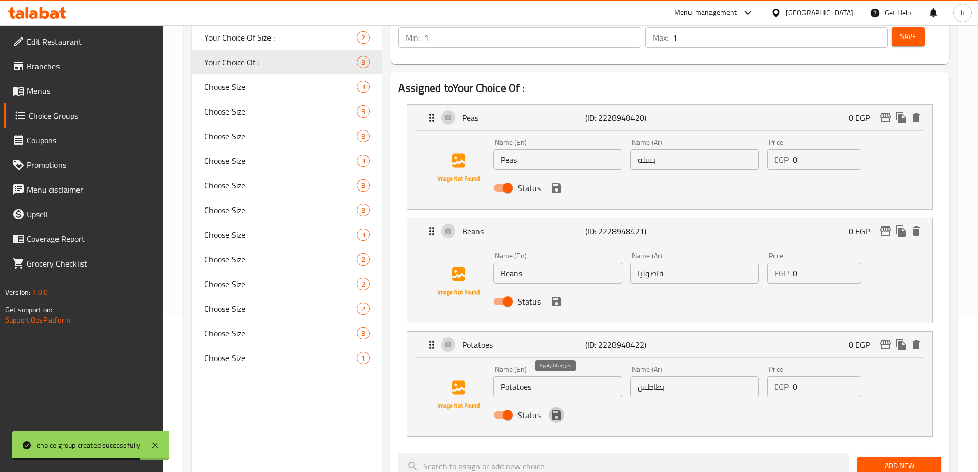
click at [558, 410] on icon "save" at bounding box center [556, 414] width 9 height 9
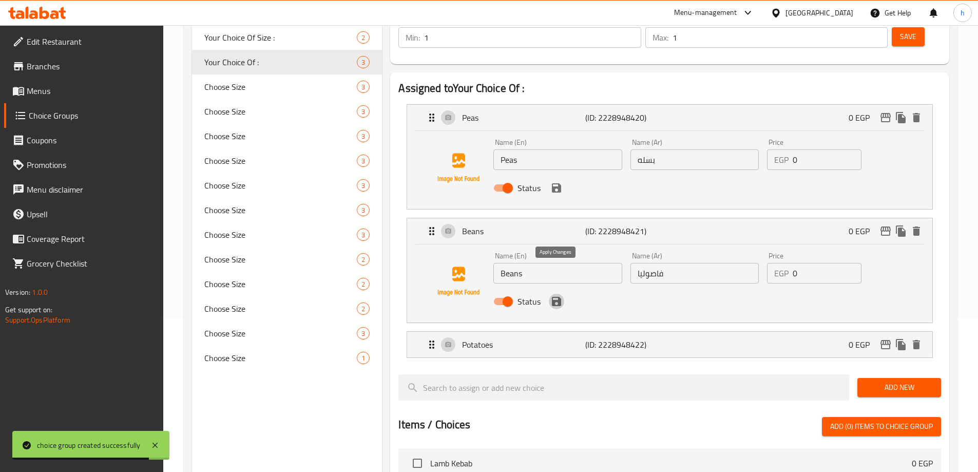
click at [554, 297] on icon "save" at bounding box center [556, 301] width 9 height 9
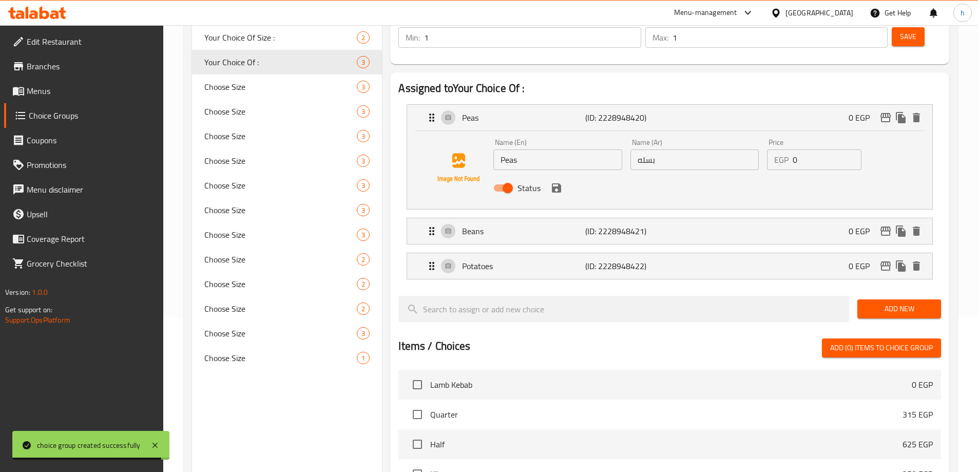
click at [558, 174] on div "Status" at bounding box center [694, 188] width 410 height 28
click at [556, 182] on icon "save" at bounding box center [556, 188] width 12 height 12
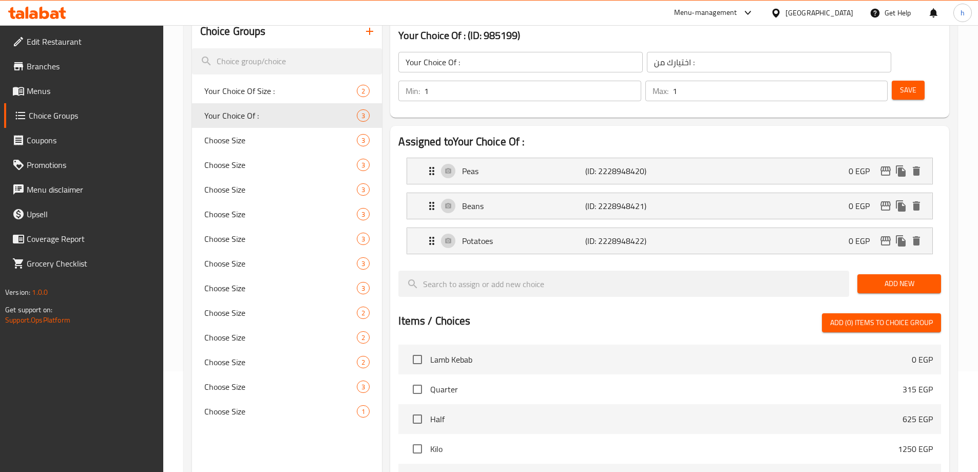
scroll to position [0, 0]
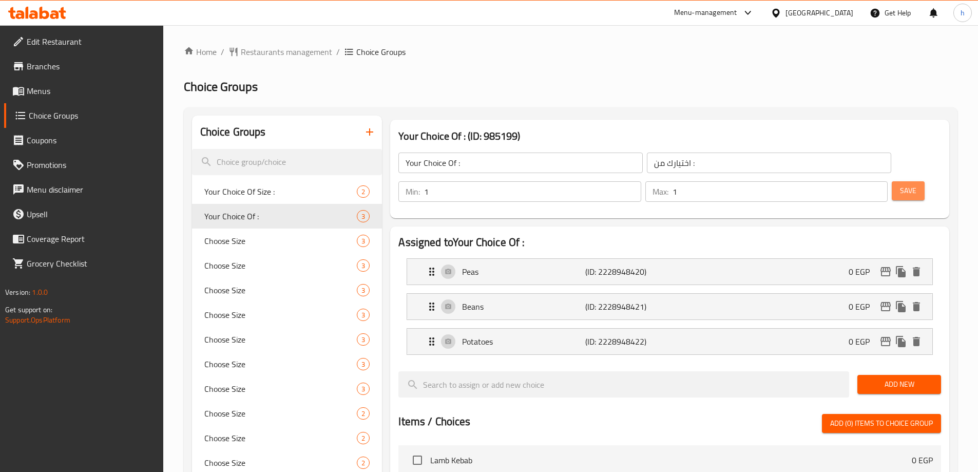
click at [892, 181] on button "Save" at bounding box center [908, 190] width 33 height 19
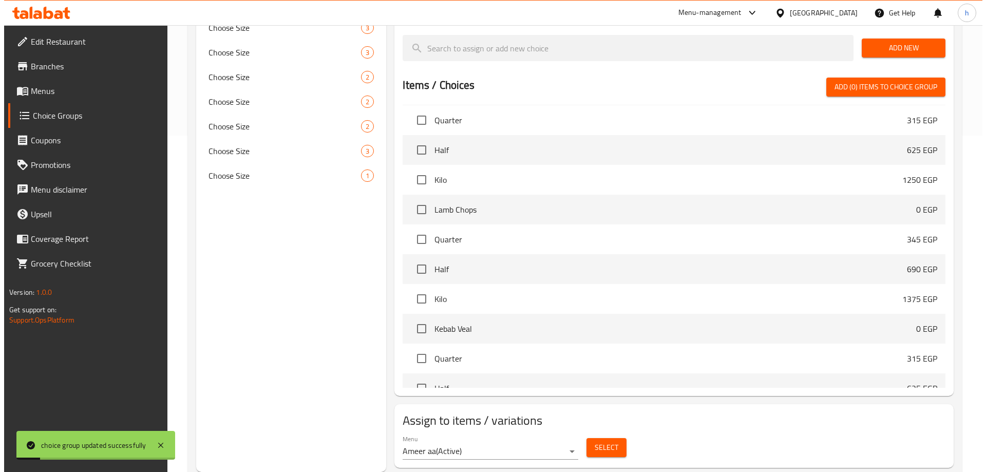
scroll to position [51, 0]
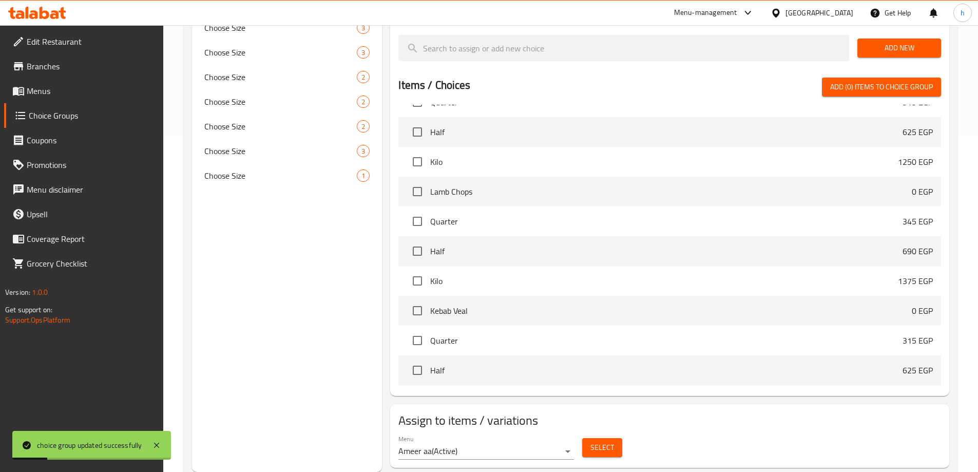
click at [598, 441] on span "Select" at bounding box center [602, 447] width 24 height 13
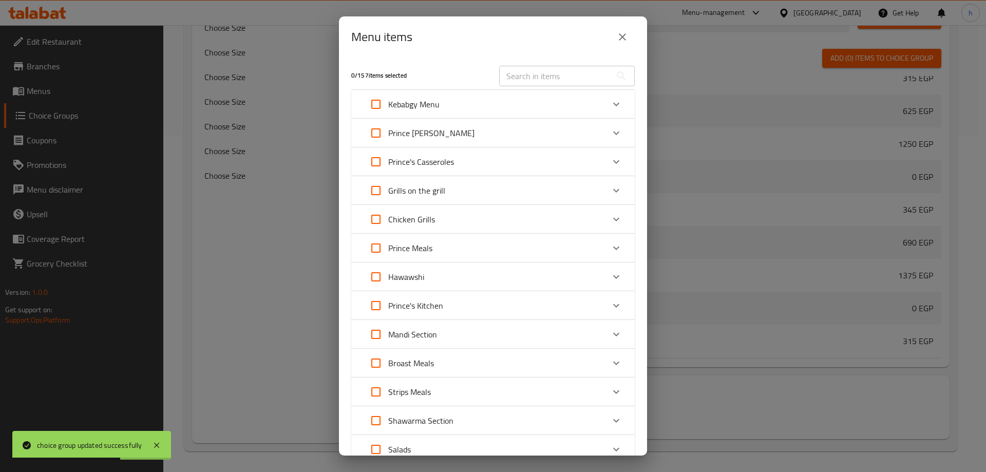
click at [483, 300] on div "Prince's Kitchen" at bounding box center [483, 305] width 240 height 25
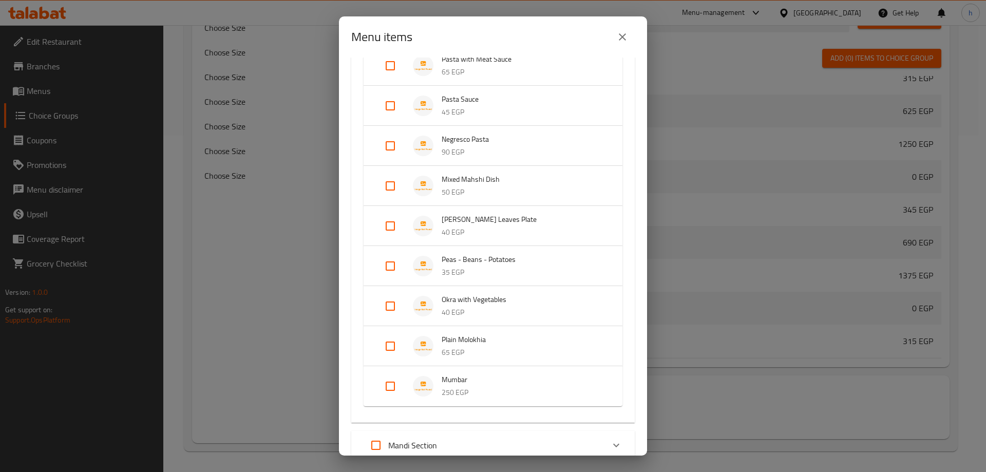
scroll to position [513, 0]
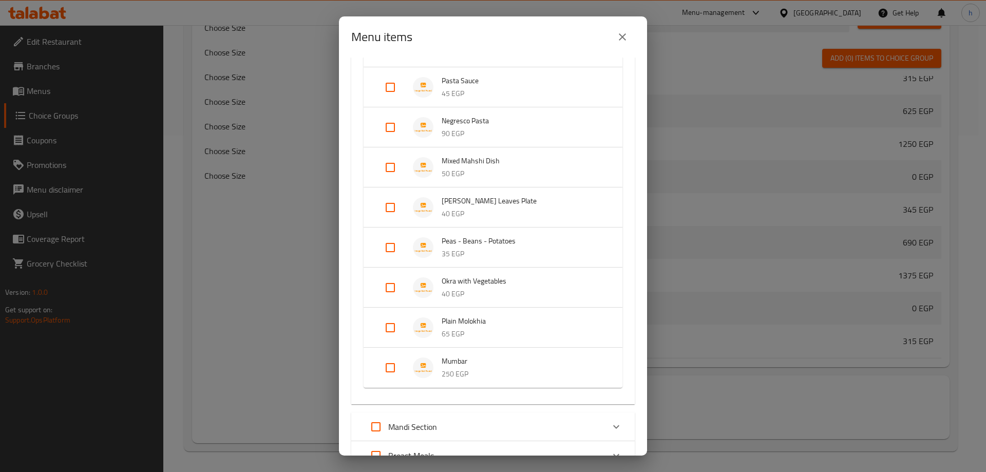
click at [391, 249] on input "Expand" at bounding box center [390, 247] width 25 height 25
checkbox input "true"
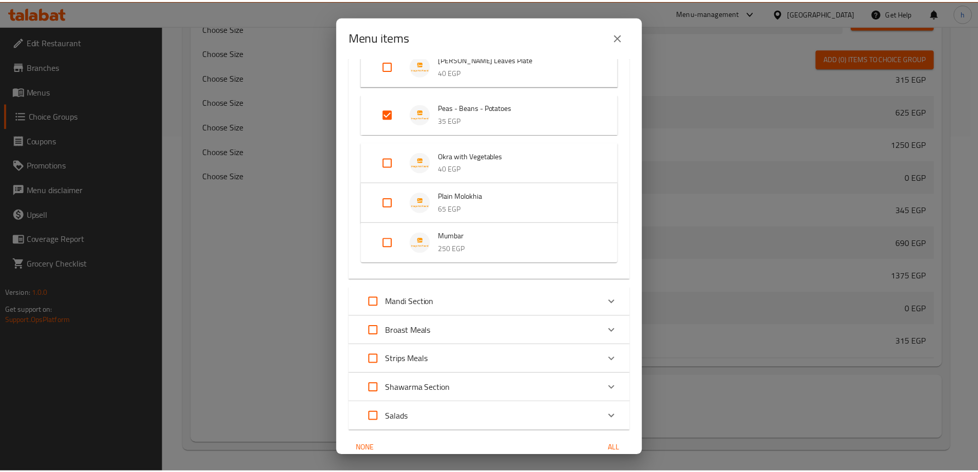
scroll to position [702, 0]
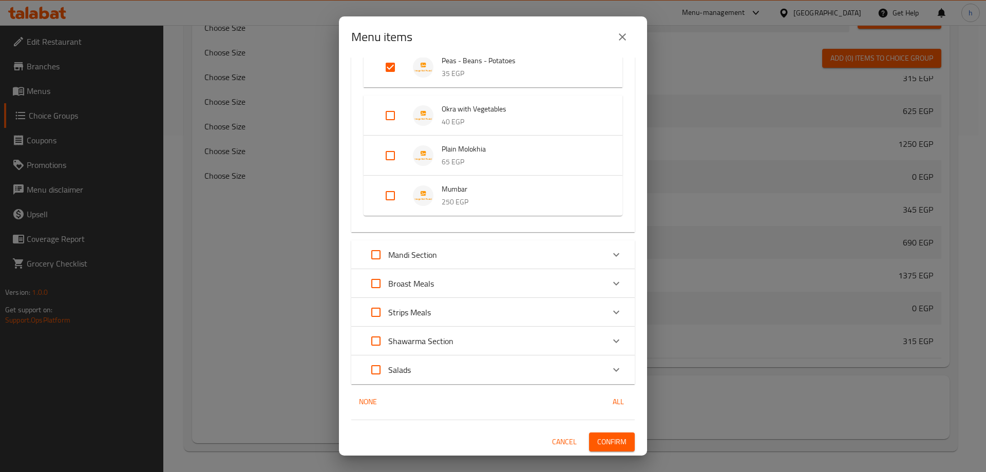
click at [620, 451] on div "1 / 157 items selected ​ Kebabgy Menu Lamb Kebab 0 EGP Choose size Quarter 315 …" at bounding box center [493, 256] width 308 height 398
click at [619, 446] on button "Confirm" at bounding box center [612, 441] width 46 height 19
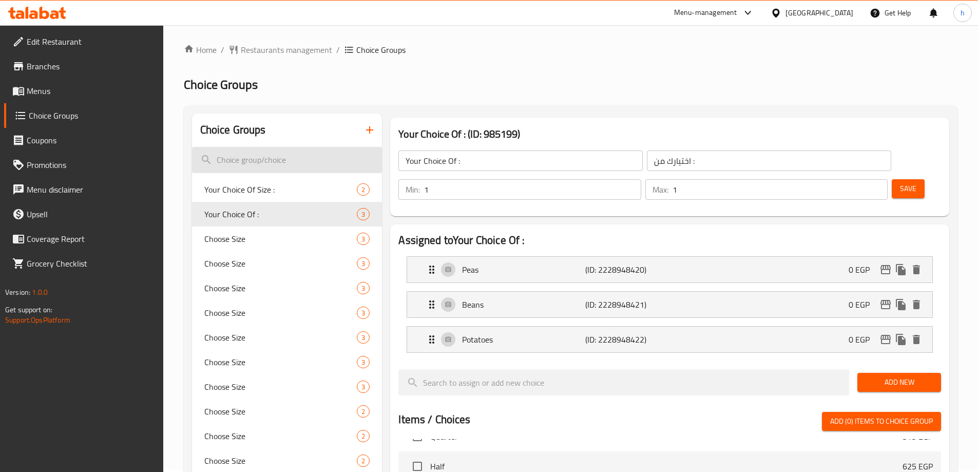
scroll to position [0, 0]
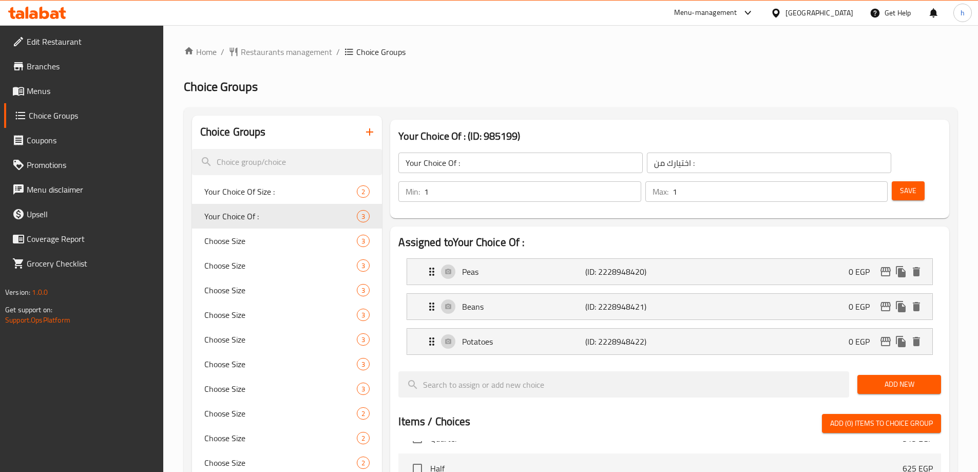
click at [101, 65] on span "Branches" at bounding box center [91, 66] width 128 height 12
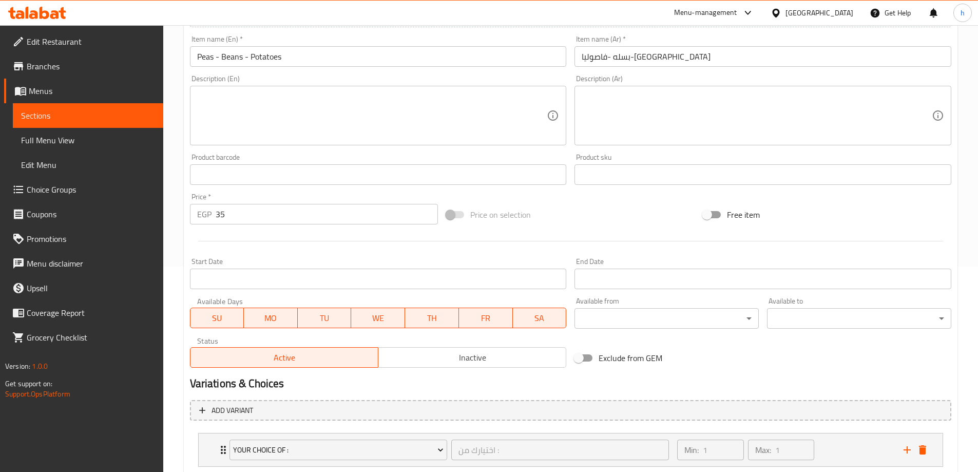
scroll to position [271, 0]
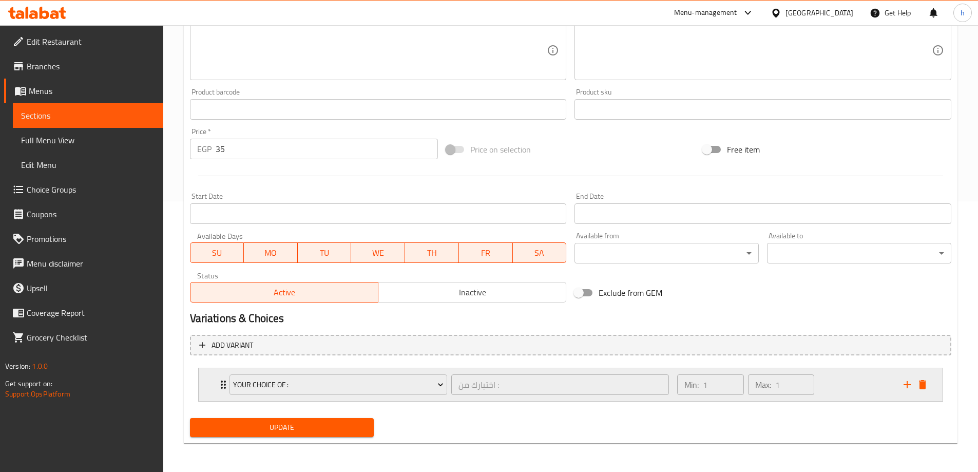
click at [221, 385] on icon "Expand" at bounding box center [223, 384] width 12 height 12
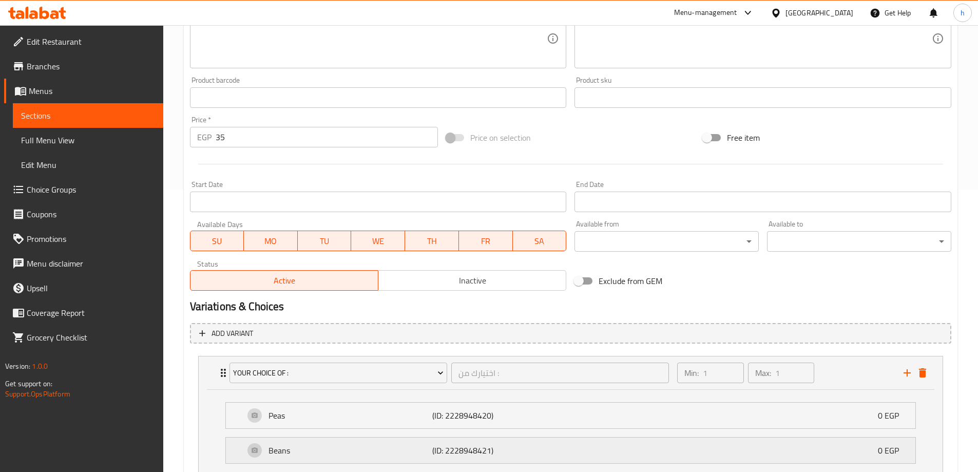
scroll to position [373, 0]
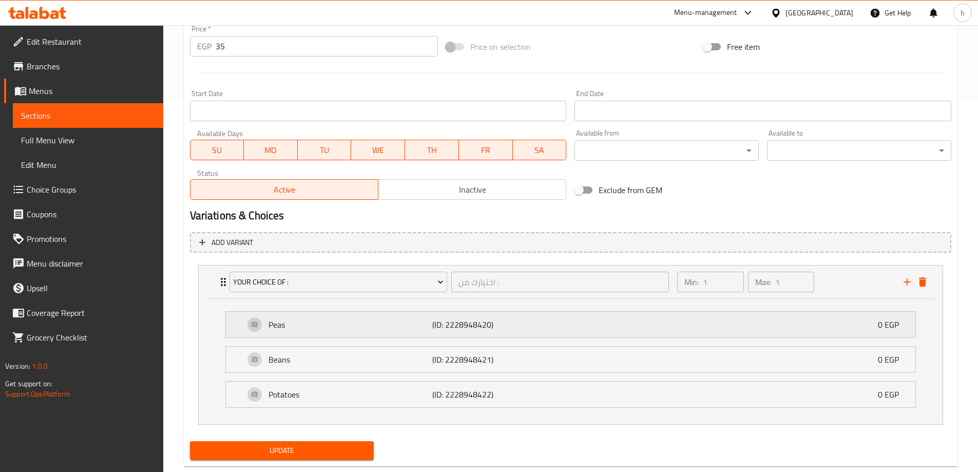
click at [236, 329] on div "Peas (ID: 2228948420) 0 EGP" at bounding box center [570, 325] width 689 height 26
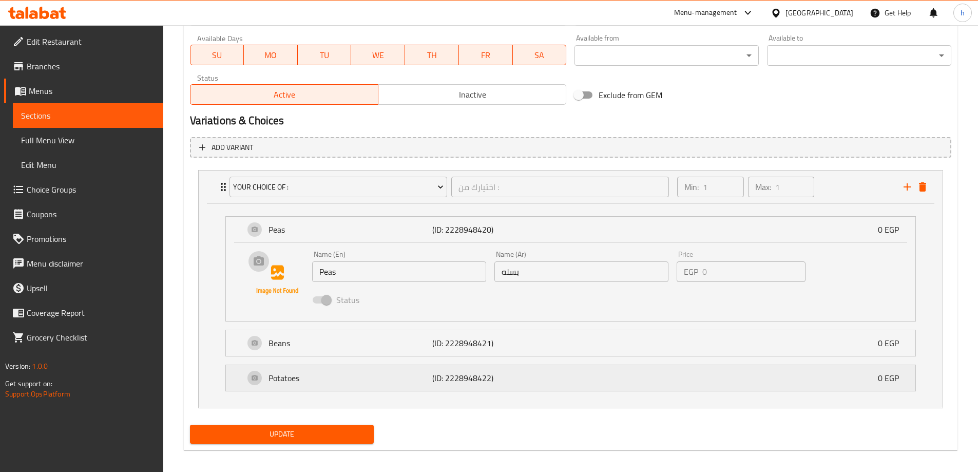
scroll to position [475, 0]
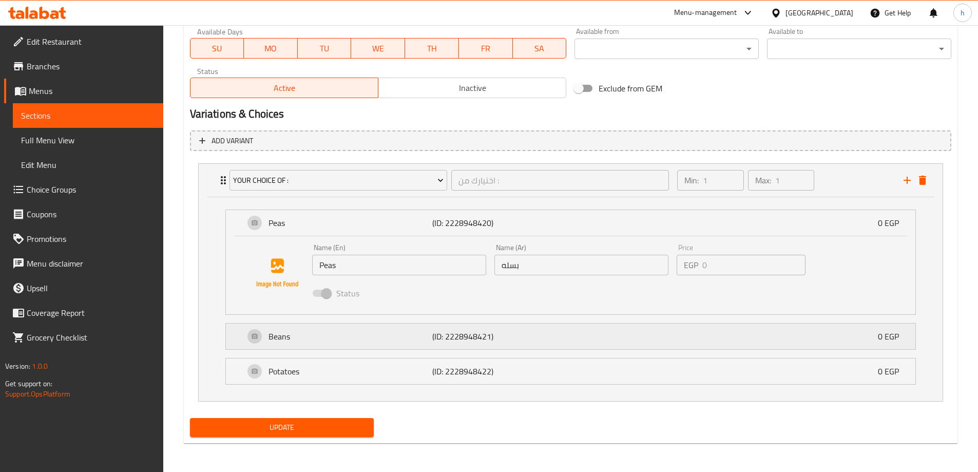
click at [264, 347] on div "Beans (ID: 2228948421) 0 EGP" at bounding box center [573, 336] width 659 height 26
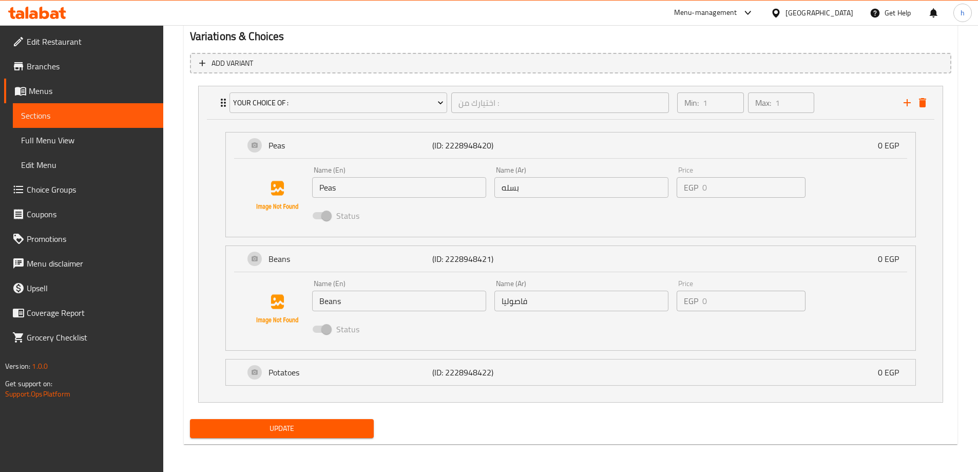
scroll to position [553, 0]
click at [255, 387] on li "Potatoes (ID: 2228948422) 0 EGP Name (En) Potatoes Name (En) Name (Ar) بطاطس Na…" at bounding box center [570, 371] width 707 height 35
click at [306, 374] on p "Potatoes" at bounding box center [350, 371] width 164 height 12
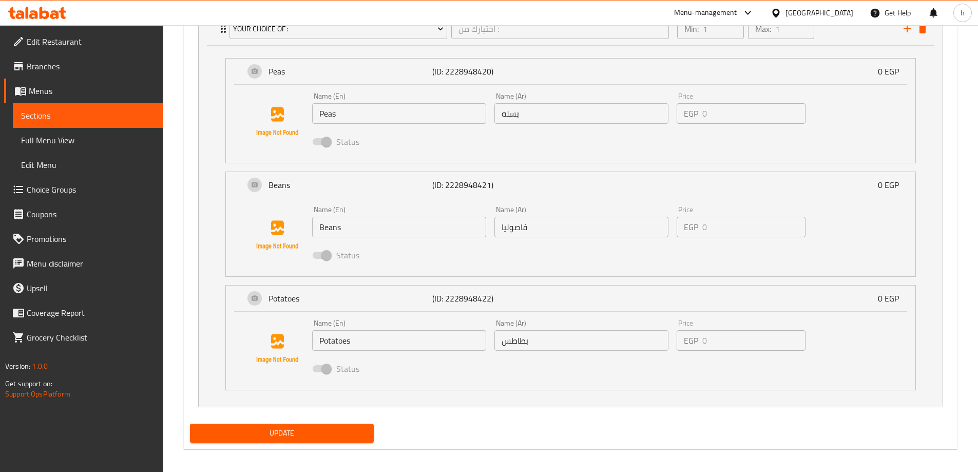
scroll to position [632, 0]
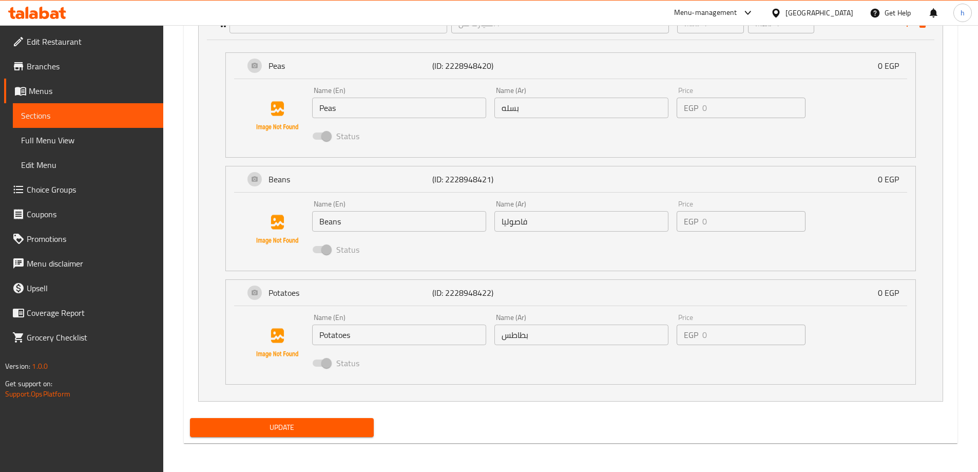
click at [312, 424] on span "Update" at bounding box center [282, 427] width 168 height 13
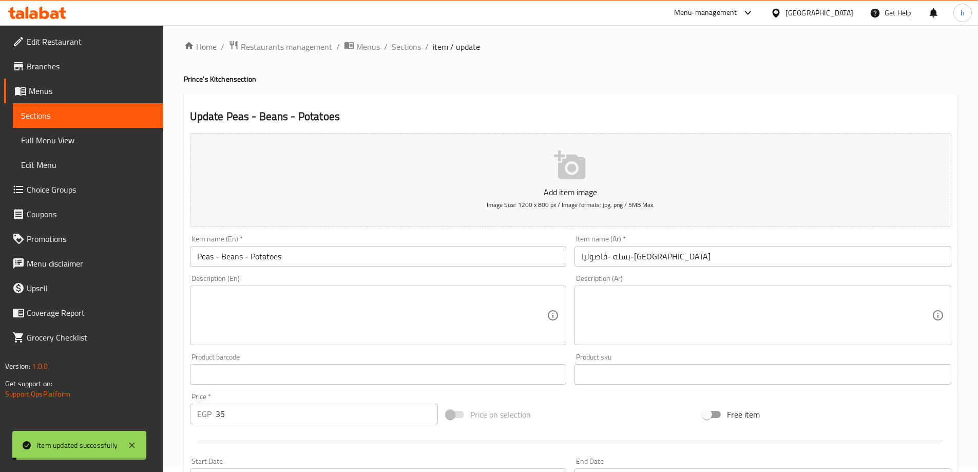
scroll to position [0, 0]
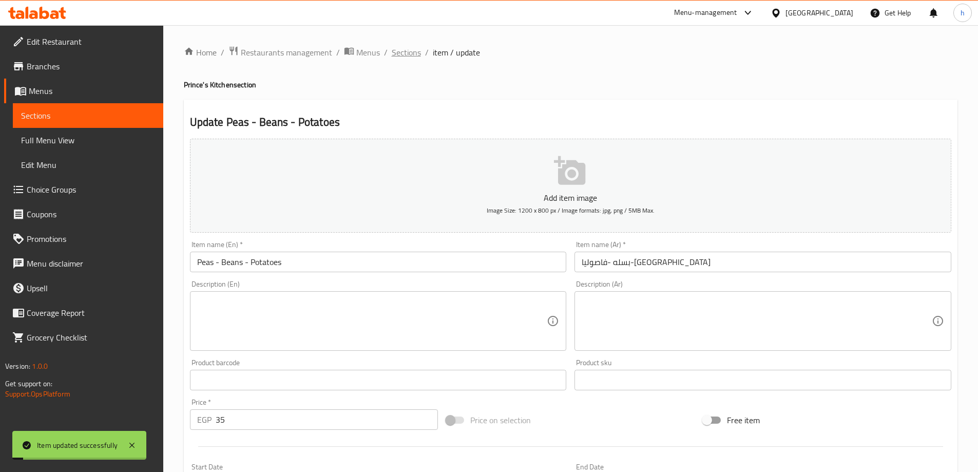
click at [410, 52] on span "Sections" at bounding box center [406, 52] width 29 height 12
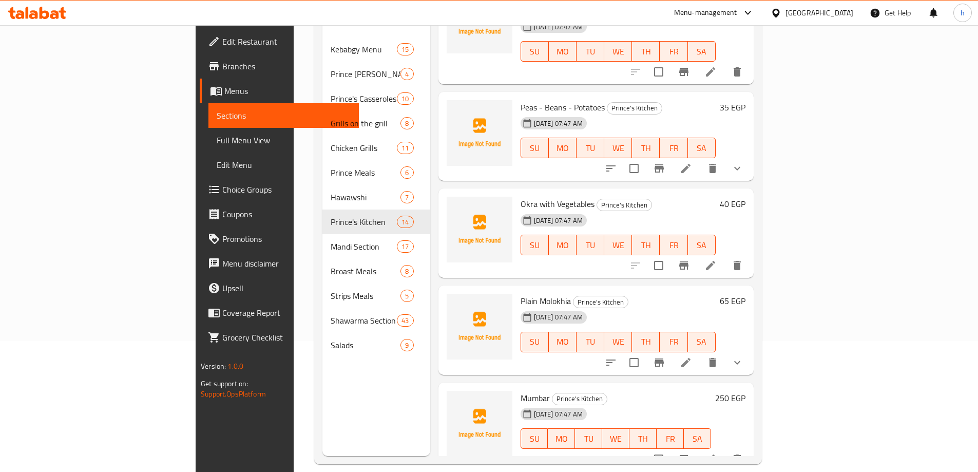
scroll to position [144, 0]
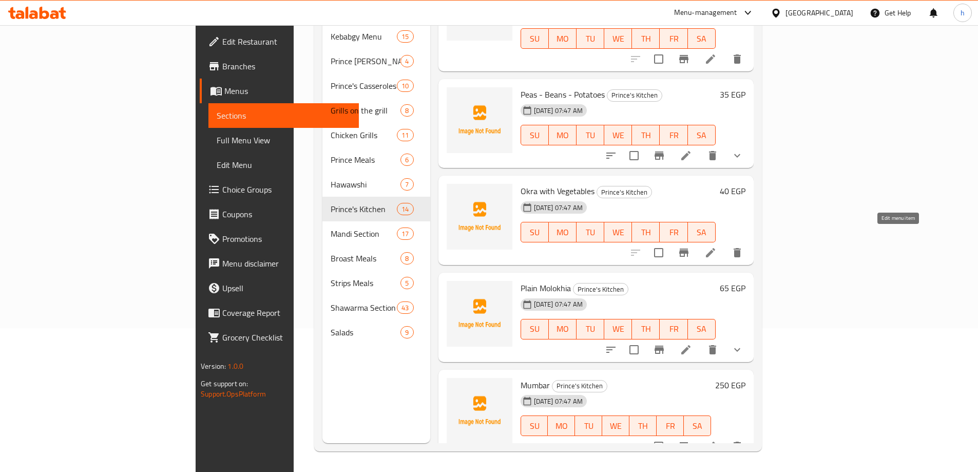
click at [717, 246] on icon at bounding box center [710, 252] width 12 height 12
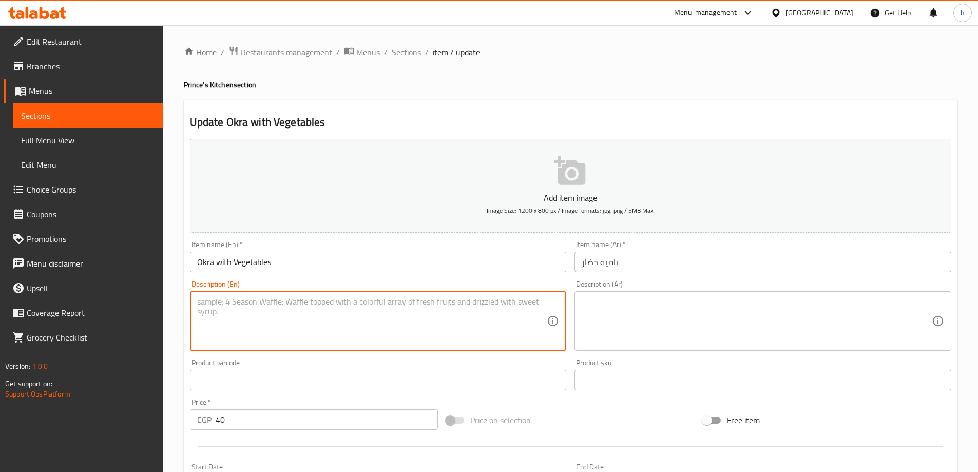
click at [328, 310] on textarea at bounding box center [372, 321] width 350 height 49
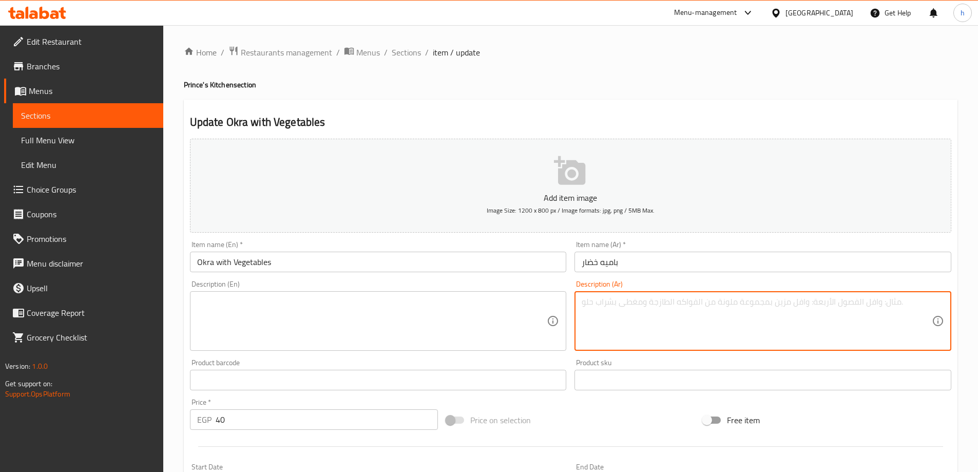
paste textarea "بامية بالصلصة والبهارات"
type textarea "بامية بالصلصة والبهارات"
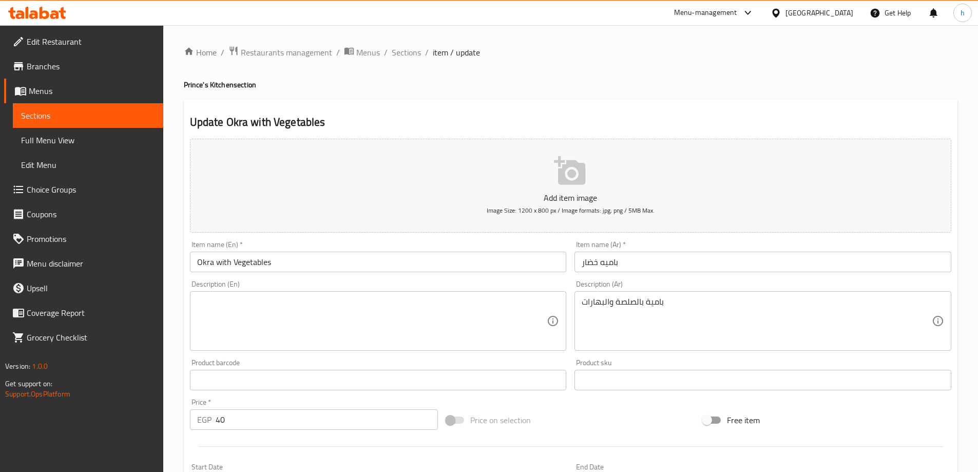
click at [389, 308] on textarea at bounding box center [372, 321] width 350 height 49
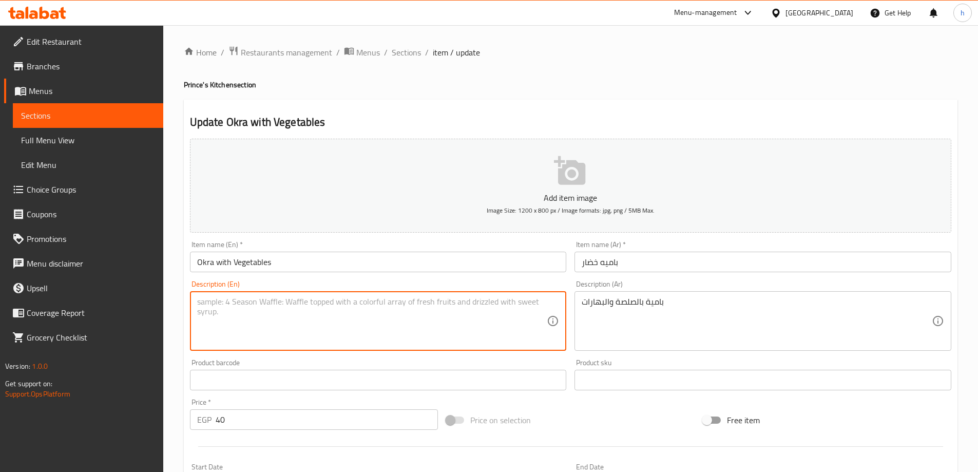
paste textarea "Okra with sauce and spices"
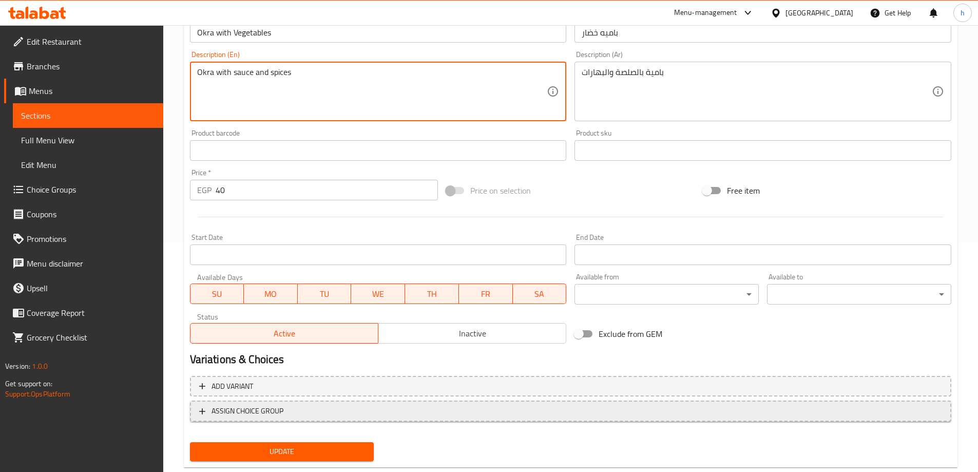
scroll to position [254, 0]
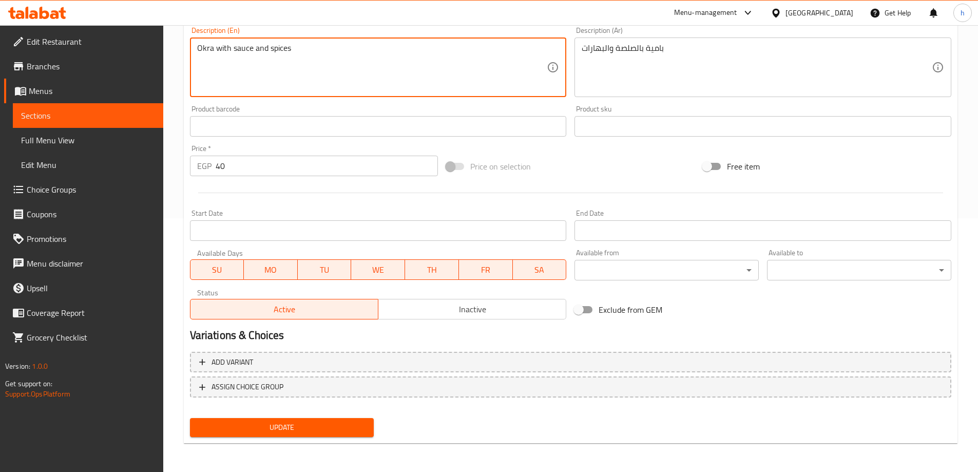
type textarea "Okra with sauce and spices"
click at [359, 433] on span "Update" at bounding box center [282, 427] width 168 height 13
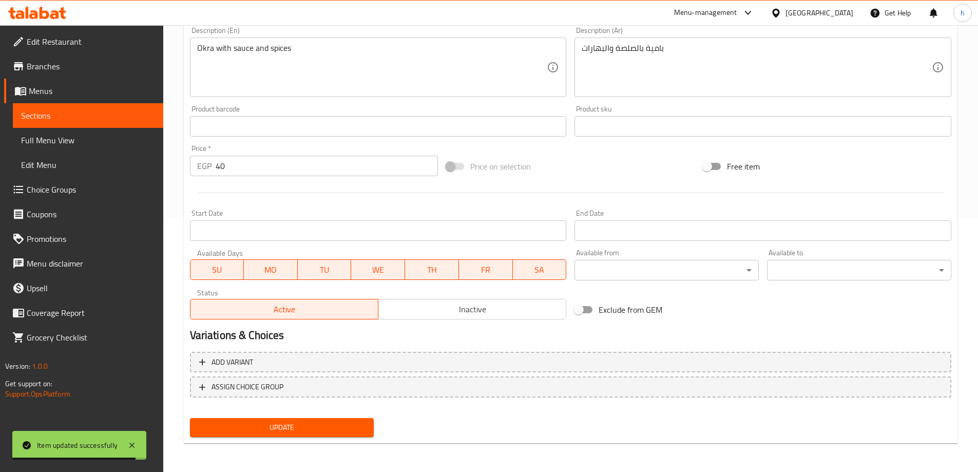
click at [357, 436] on button "Update" at bounding box center [282, 427] width 184 height 19
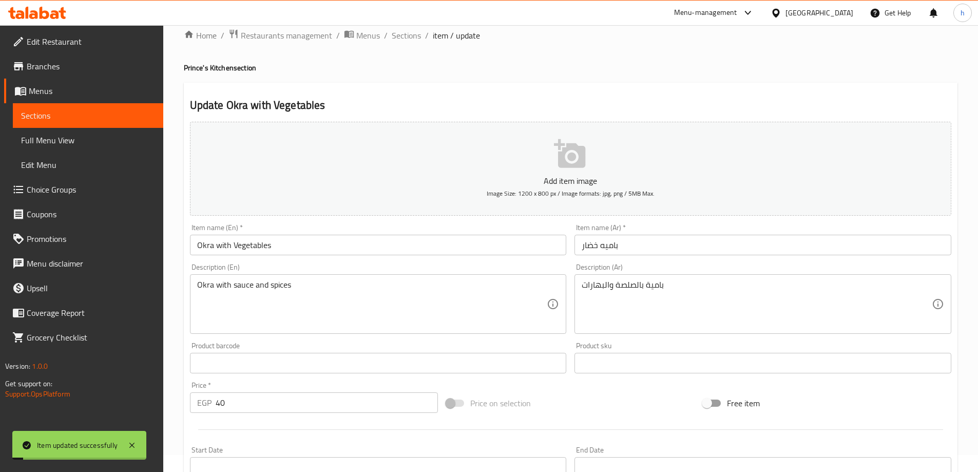
scroll to position [0, 0]
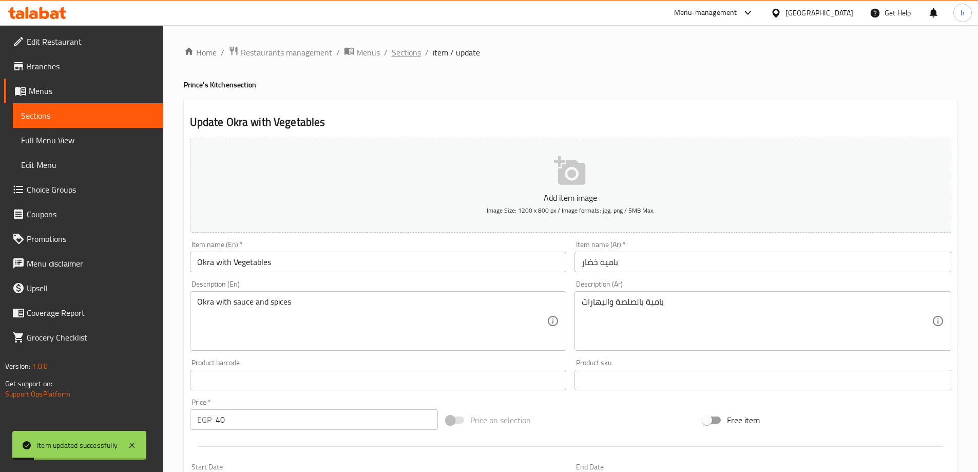
click at [406, 46] on span "Sections" at bounding box center [406, 52] width 29 height 12
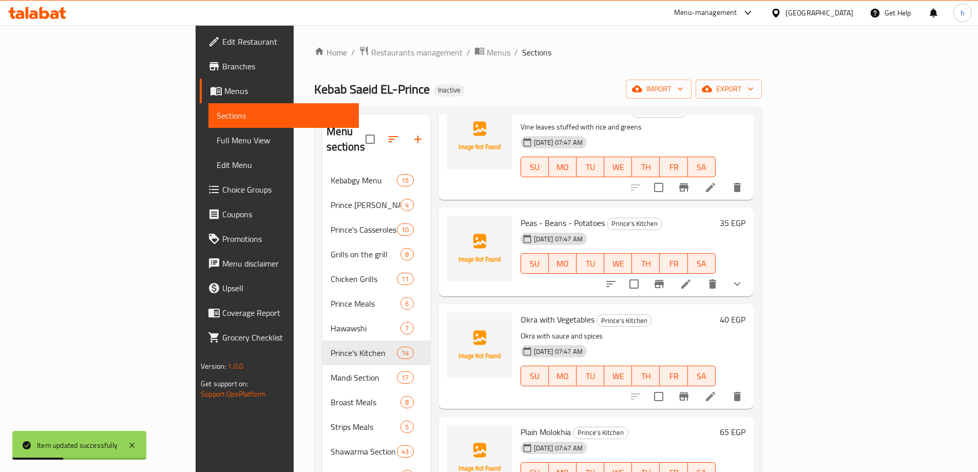
scroll to position [144, 0]
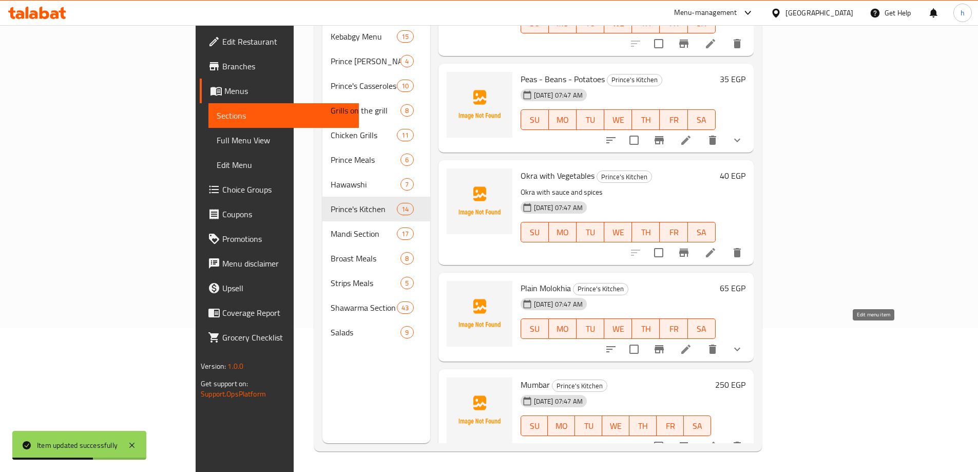
click at [690, 344] on icon at bounding box center [685, 348] width 9 height 9
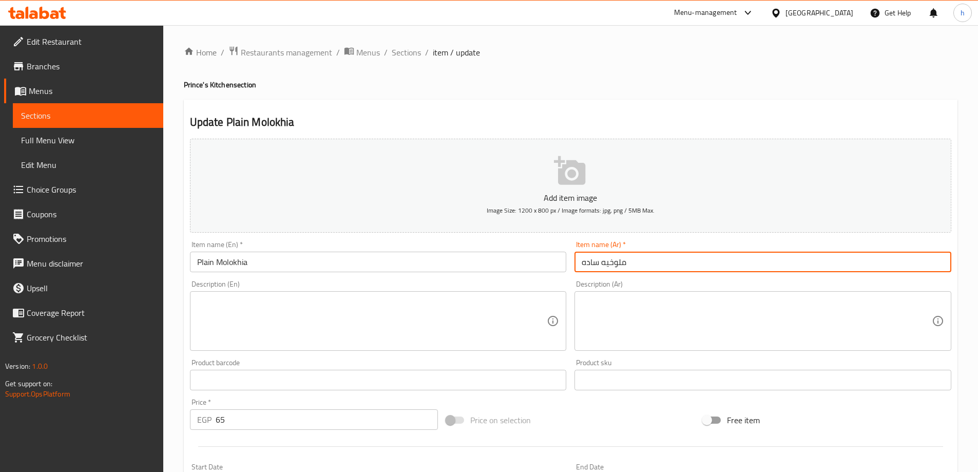
click at [619, 261] on input "ملوخيه ساده" at bounding box center [762, 262] width 377 height 21
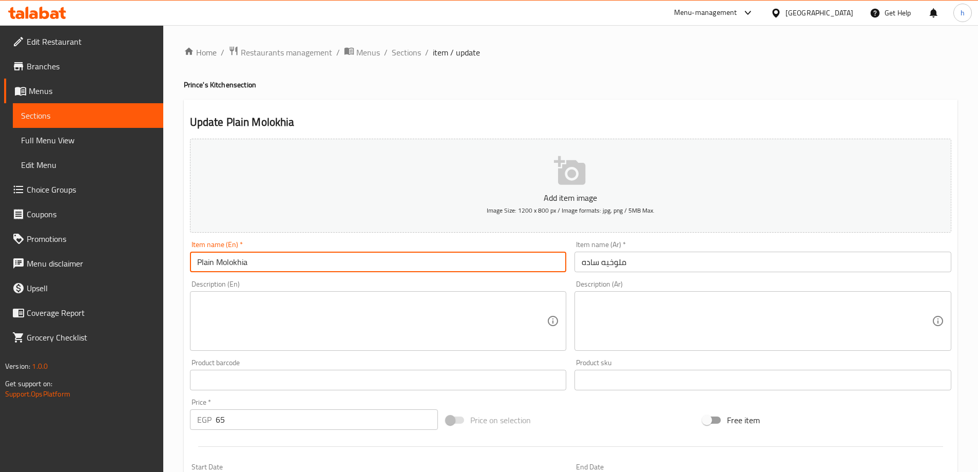
click at [245, 262] on input "Plain Molokhia" at bounding box center [378, 262] width 377 height 21
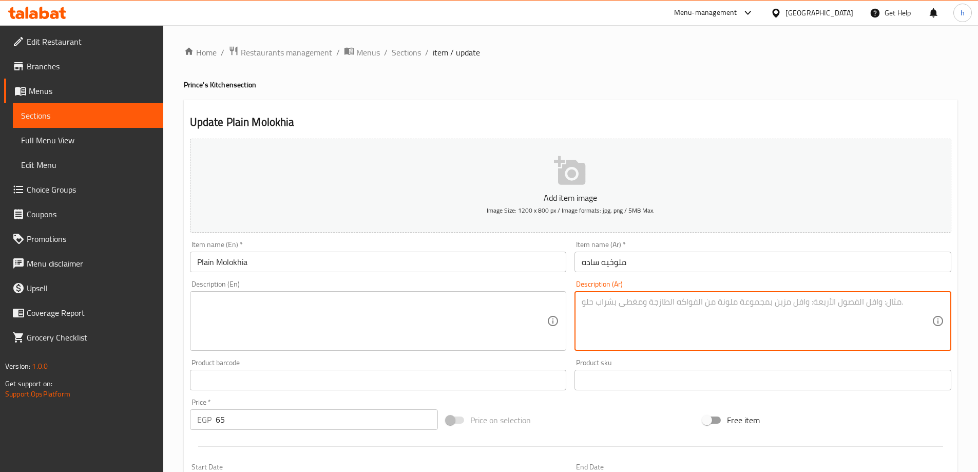
click at [699, 332] on textarea at bounding box center [757, 321] width 350 height 49
click at [701, 319] on textarea at bounding box center [757, 321] width 350 height 49
paste textarea "ملوخية خضراء طازجة بالمرق"
type textarea "ملوخية خضراء طازجة بالمرق"
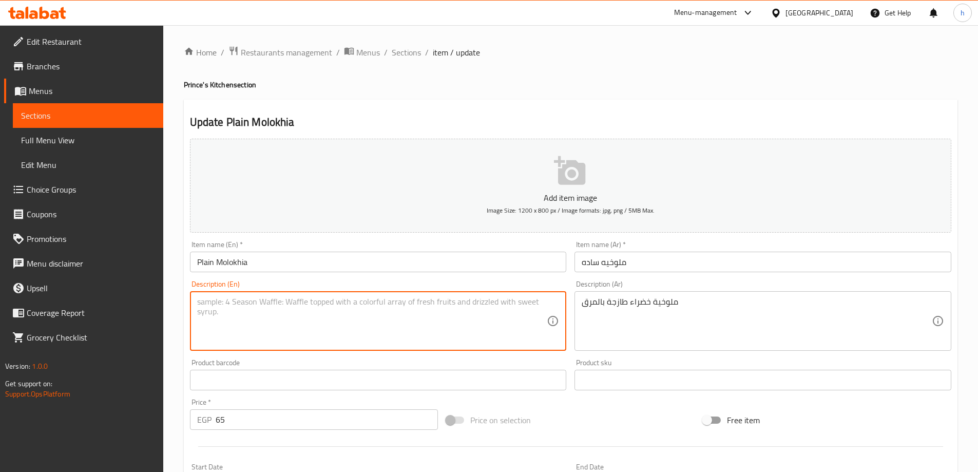
paste textarea "Fresh green molokhiya with broth"
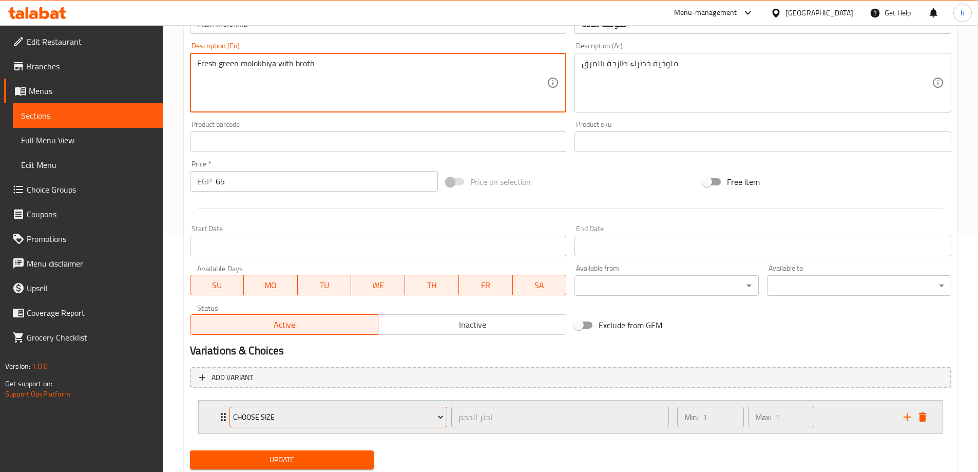
scroll to position [271, 0]
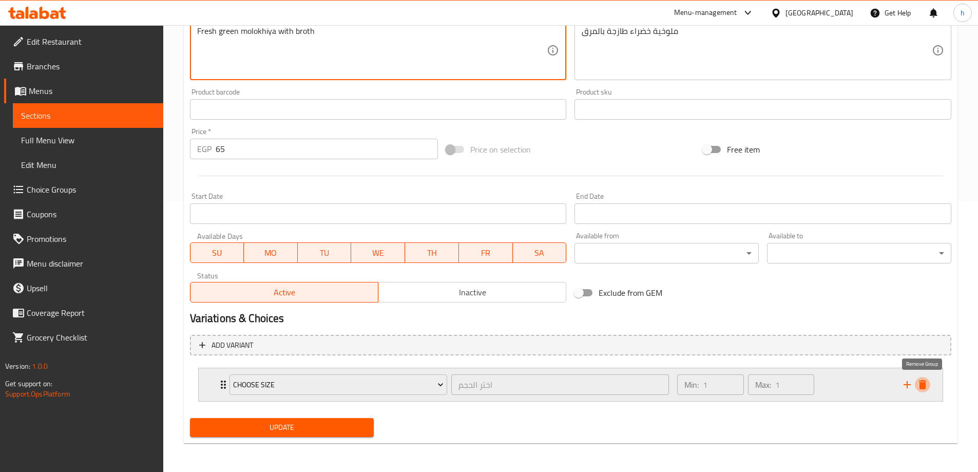
click at [921, 388] on icon "delete" at bounding box center [922, 384] width 7 height 9
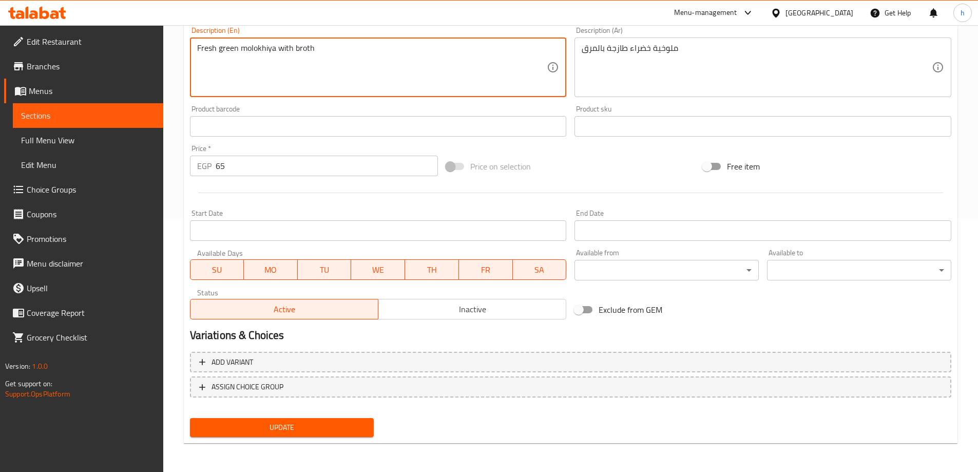
type textarea "Fresh green molokhiya with broth"
click at [345, 435] on button "Update" at bounding box center [282, 427] width 184 height 19
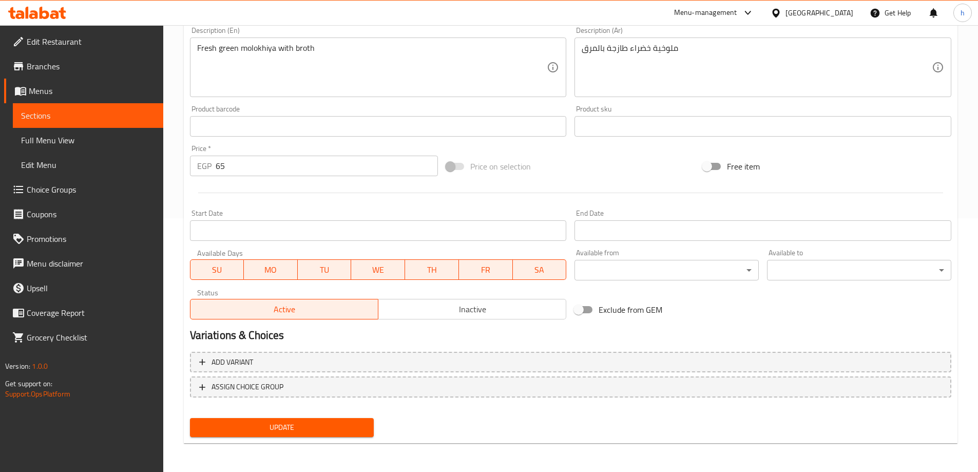
click at [356, 415] on div "Update" at bounding box center [282, 427] width 192 height 27
click at [347, 429] on span "Update" at bounding box center [282, 427] width 168 height 13
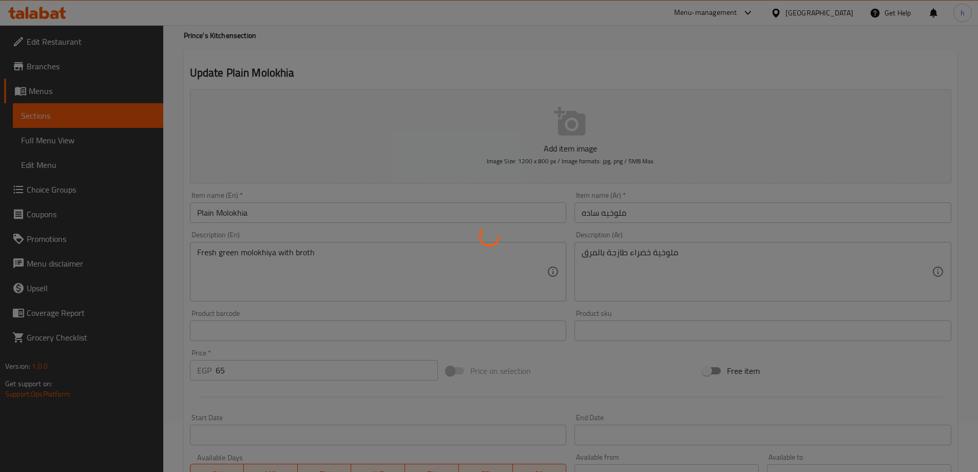
scroll to position [0, 0]
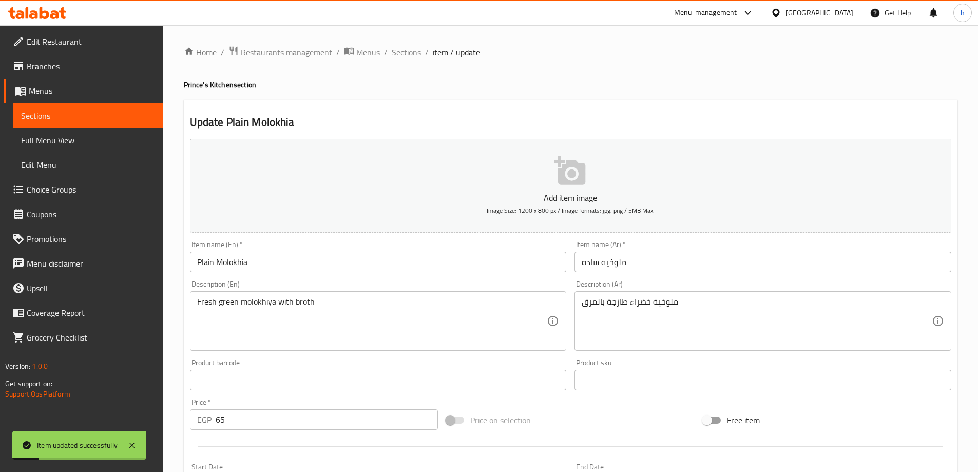
click at [408, 55] on span "Sections" at bounding box center [406, 52] width 29 height 12
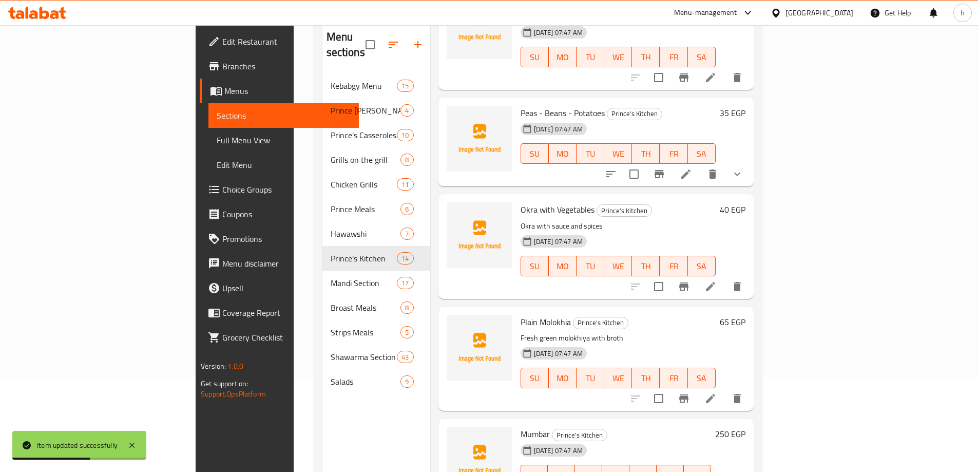
scroll to position [144, 0]
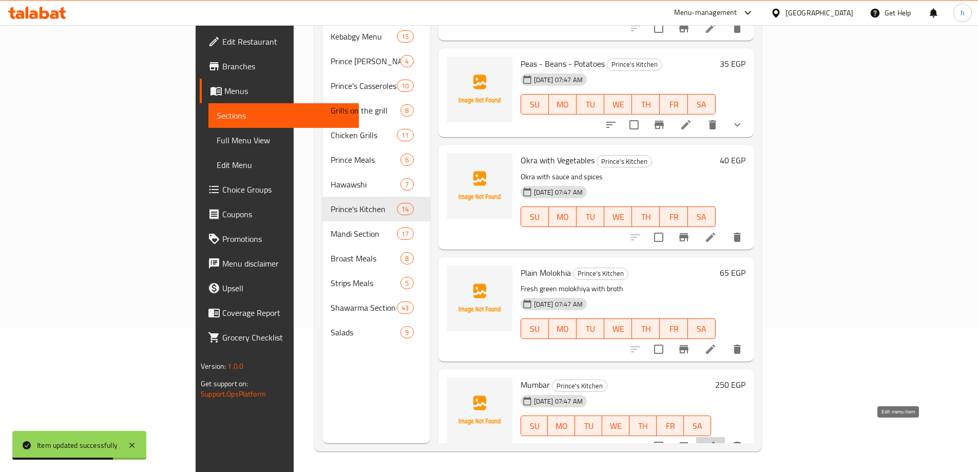
click at [717, 440] on icon at bounding box center [710, 446] width 12 height 12
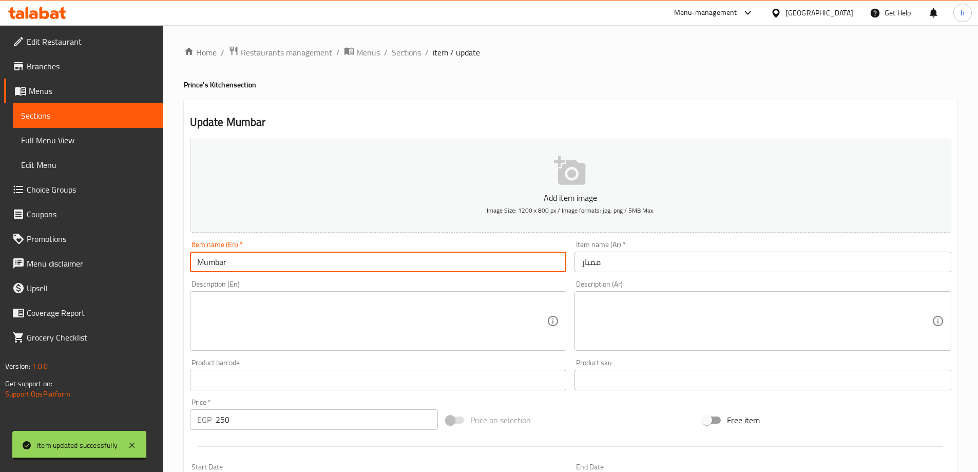
click at [207, 263] on input "Mumbar" at bounding box center [378, 262] width 377 height 21
type input "Mombar"
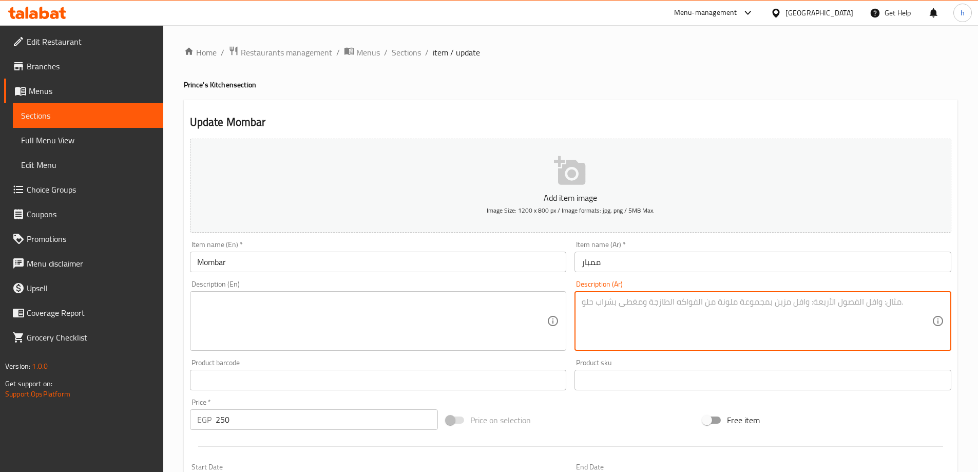
click at [601, 309] on textarea at bounding box center [757, 321] width 350 height 49
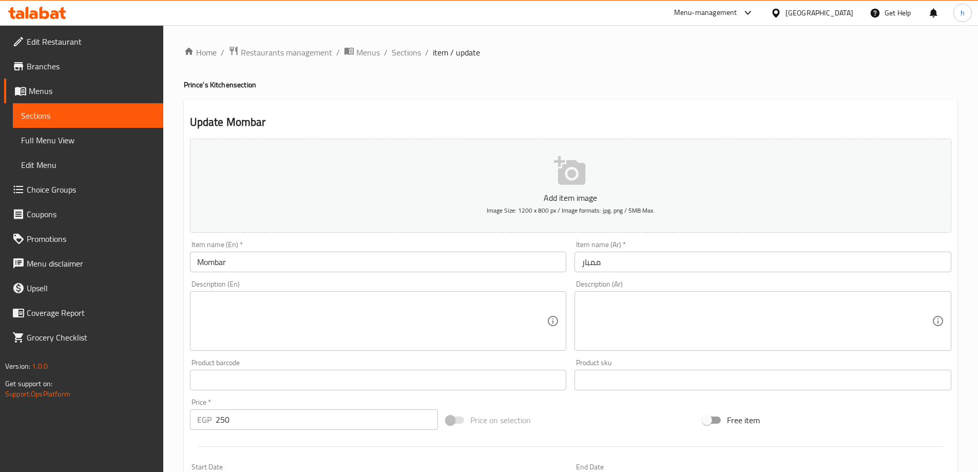
click at [709, 309] on textarea at bounding box center [757, 321] width 350 height 49
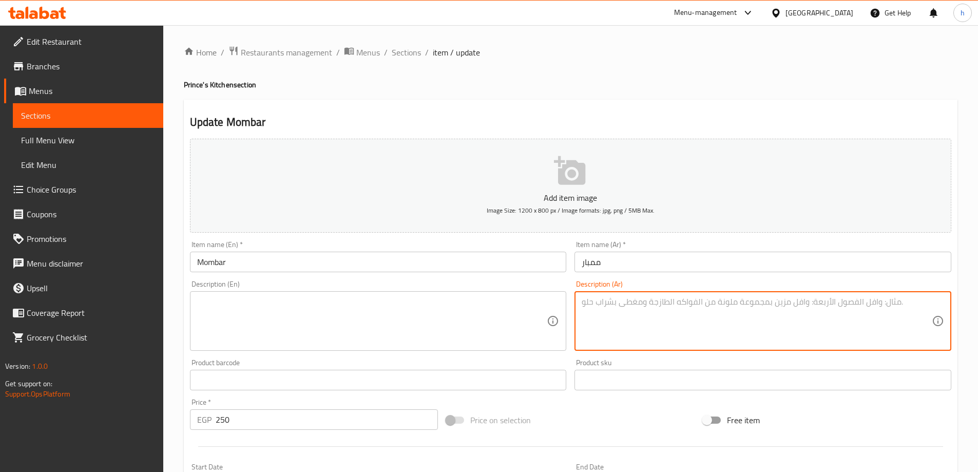
paste textarea "أمعاء محشوة باألرز والخضرة"
type textarea "أمعاء محشوة باألرز والخضرة"
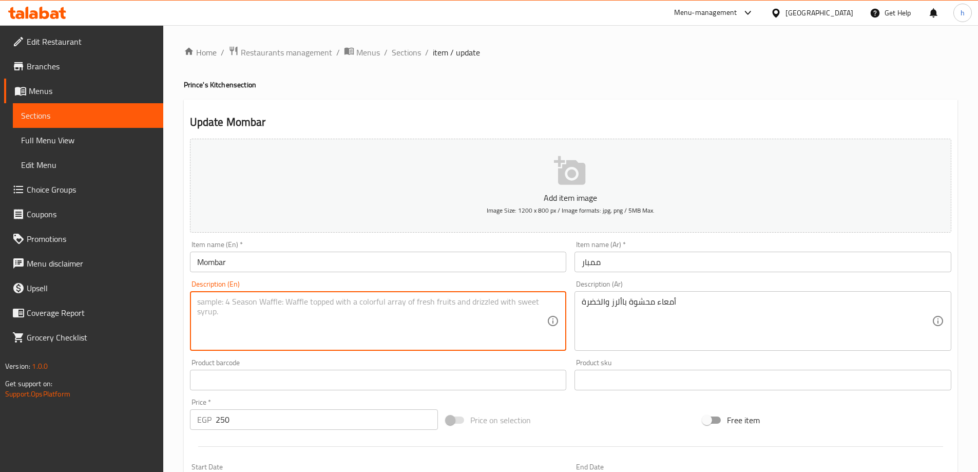
paste textarea "Bowels stuffed with rice and greenes"
click at [209, 303] on textarea "Bowels stuffed with rice and greenes" at bounding box center [372, 321] width 350 height 49
type textarea "Bowels stuffed with rice and greenes"
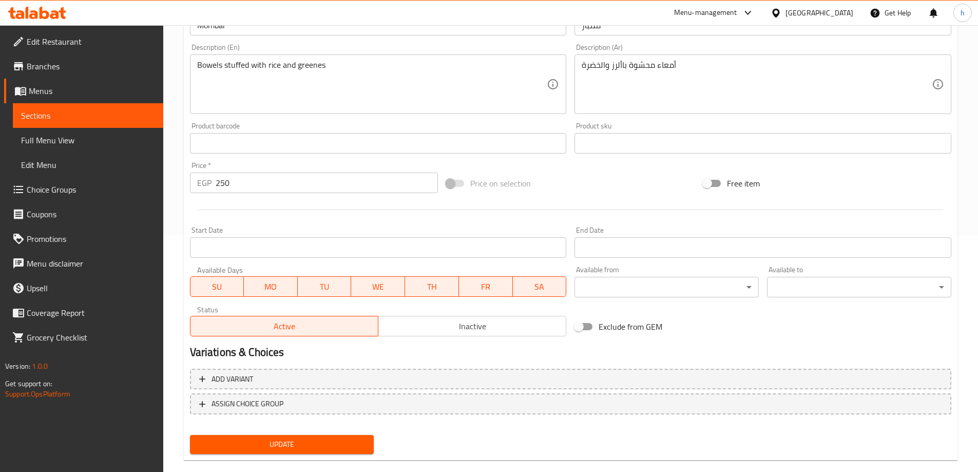
scroll to position [254, 0]
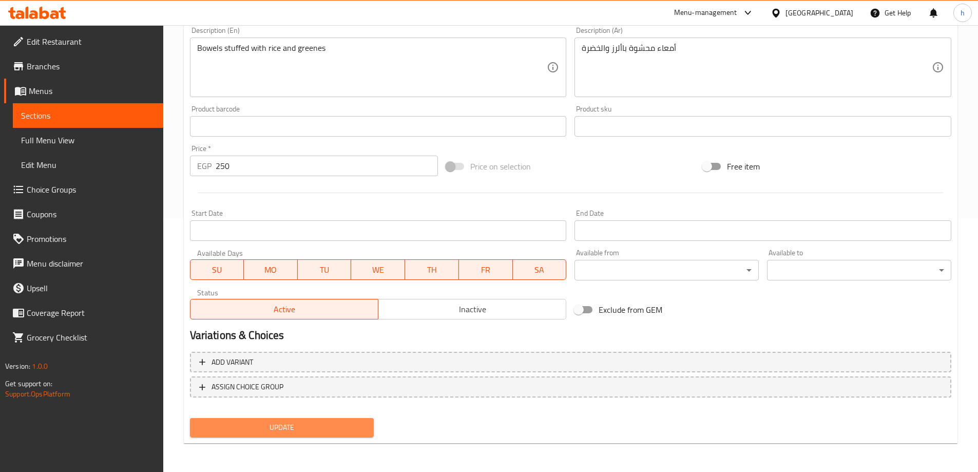
click at [292, 430] on span "Update" at bounding box center [282, 427] width 168 height 13
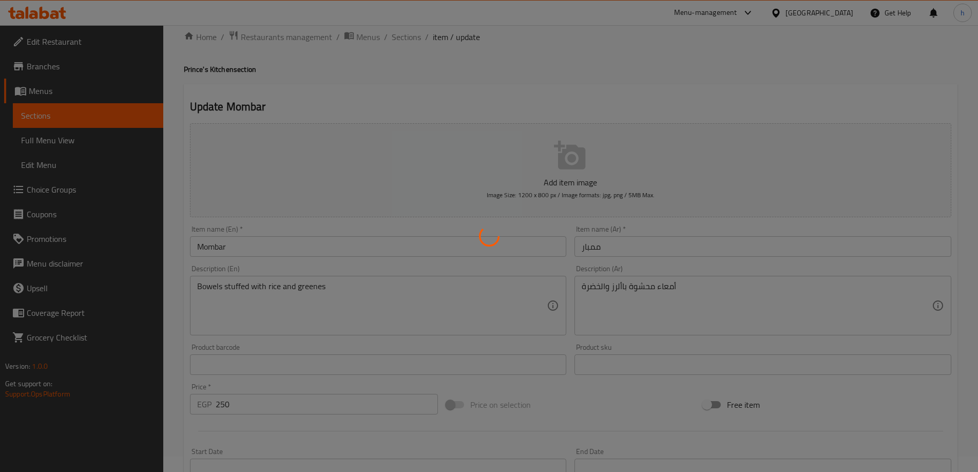
scroll to position [0, 0]
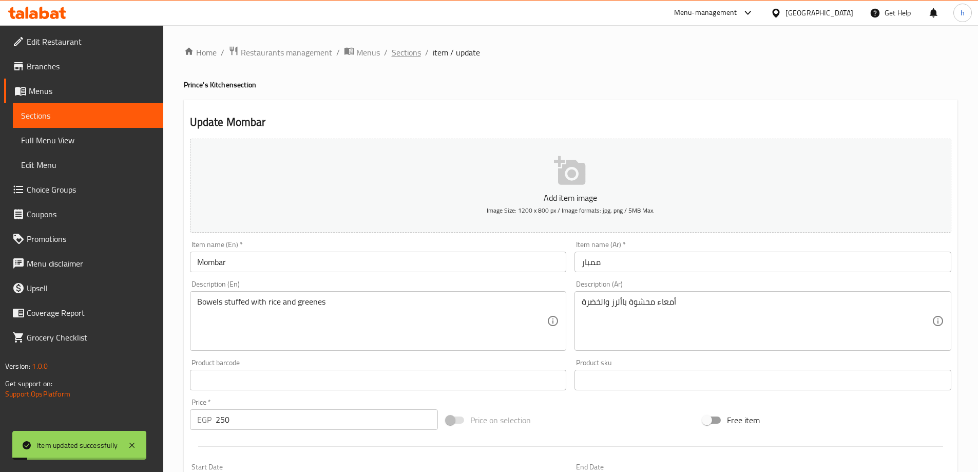
click at [400, 48] on span "Sections" at bounding box center [406, 52] width 29 height 12
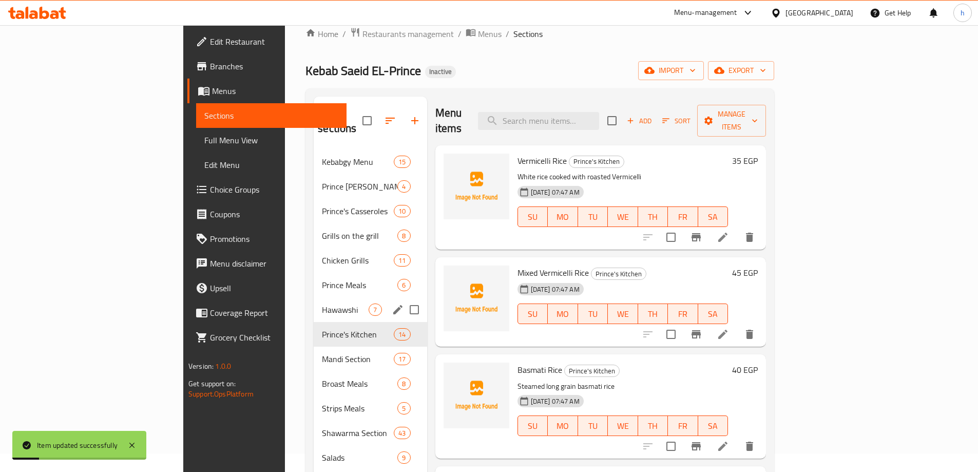
scroll to position [51, 0]
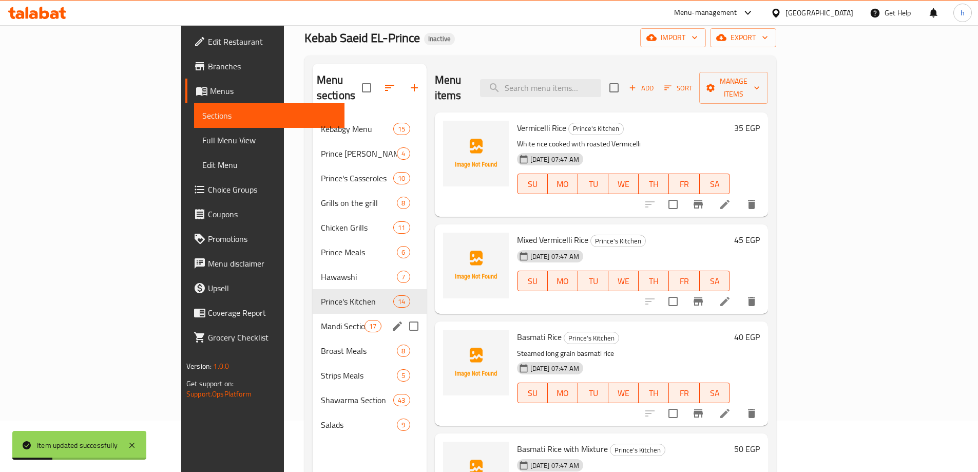
click at [403, 315] on input "Menu sections" at bounding box center [414, 326] width 22 height 22
checkbox input "true"
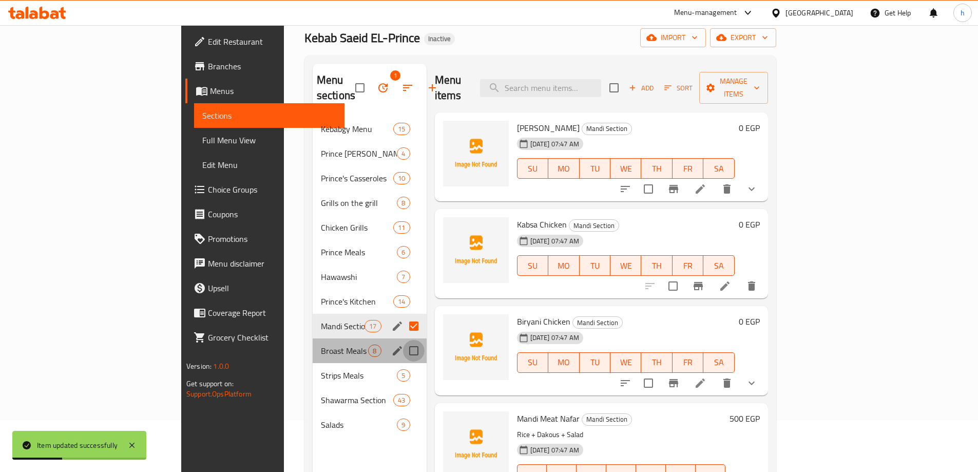
click at [403, 340] on input "Menu sections" at bounding box center [414, 351] width 22 height 22
checkbox input "true"
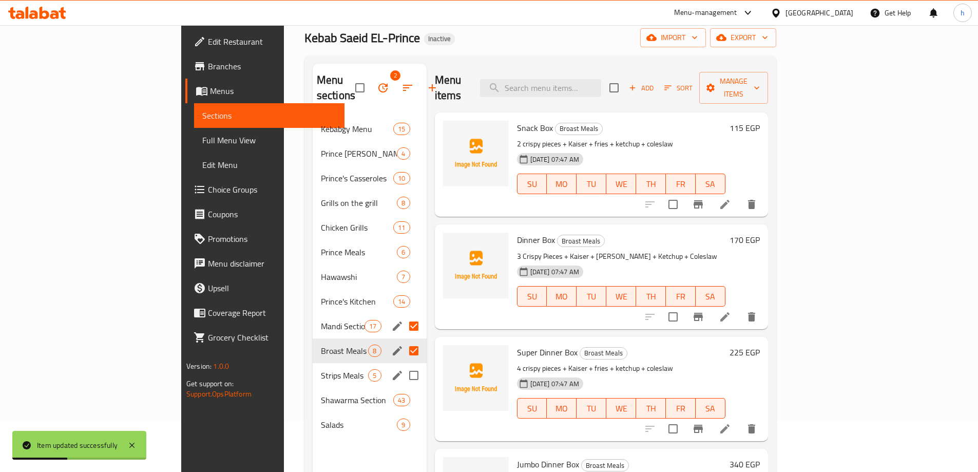
click at [403, 364] on input "Menu sections" at bounding box center [414, 375] width 22 height 22
checkbox input "true"
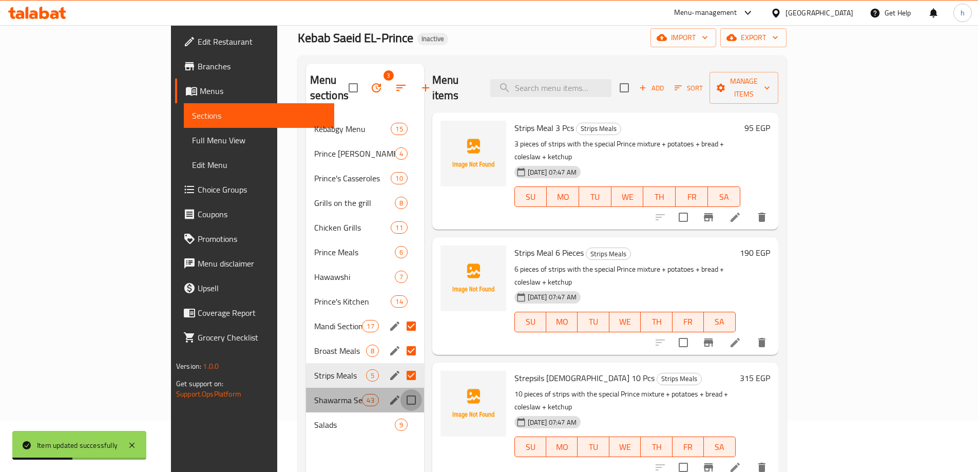
click at [400, 389] on input "Menu sections" at bounding box center [411, 400] width 22 height 22
checkbox input "true"
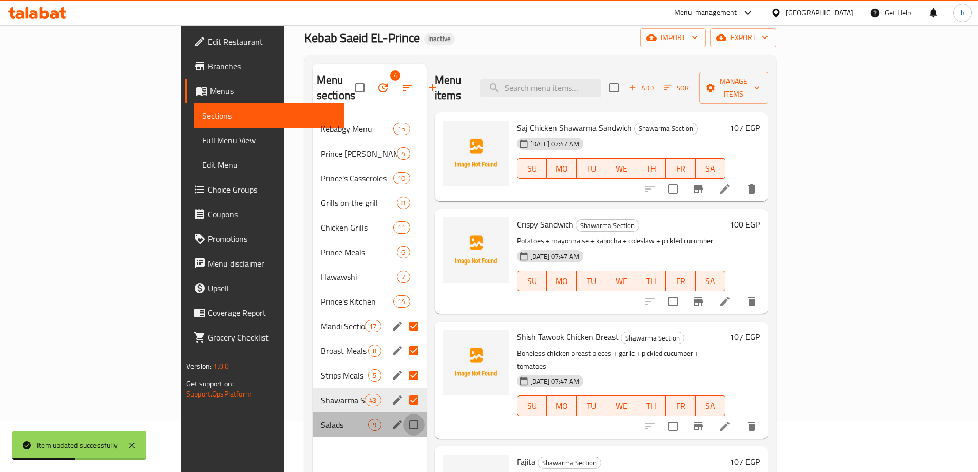
click at [403, 414] on input "Menu sections" at bounding box center [414, 425] width 22 height 22
checkbox input "true"
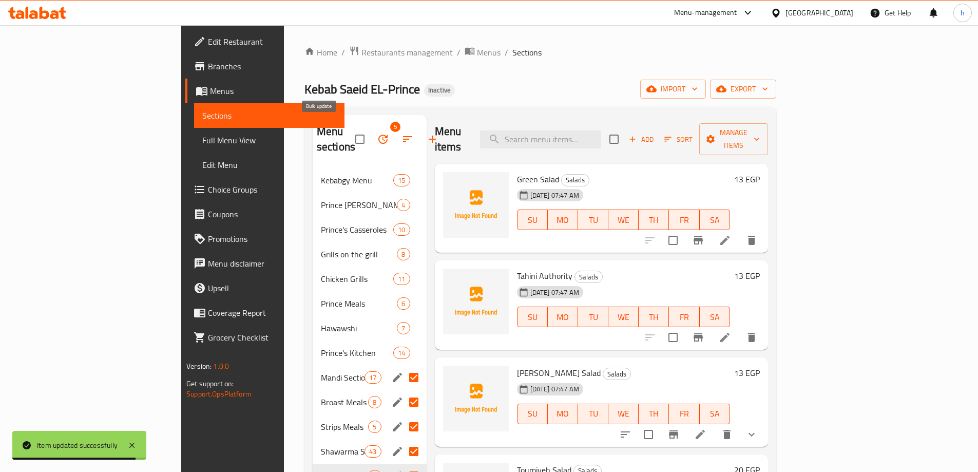
click at [371, 127] on button "button" at bounding box center [383, 139] width 25 height 25
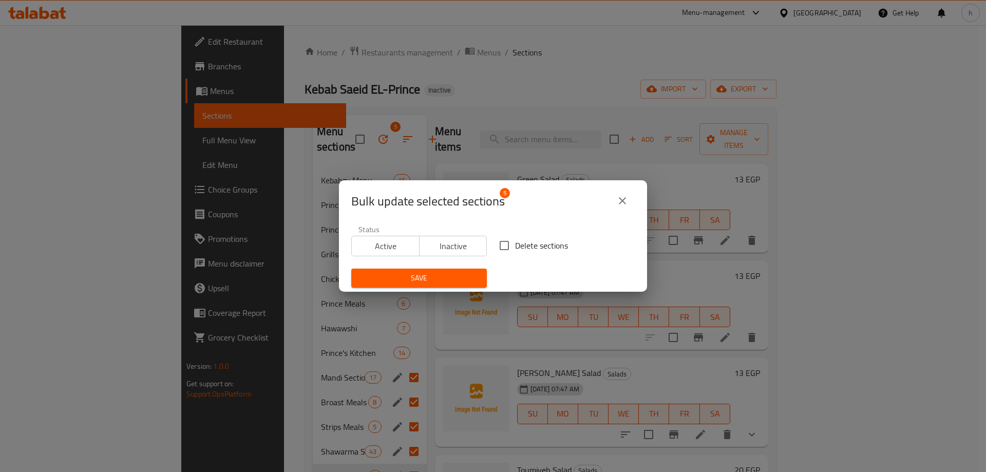
click at [493, 251] on input "Delete sections" at bounding box center [504, 246] width 22 height 22
checkbox input "true"
click at [448, 279] on span "Save" at bounding box center [418, 278] width 119 height 13
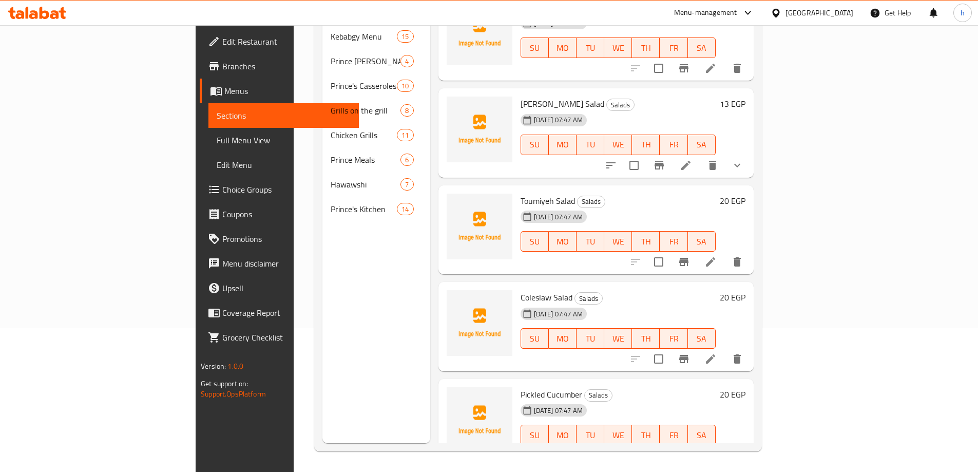
scroll to position [117, 0]
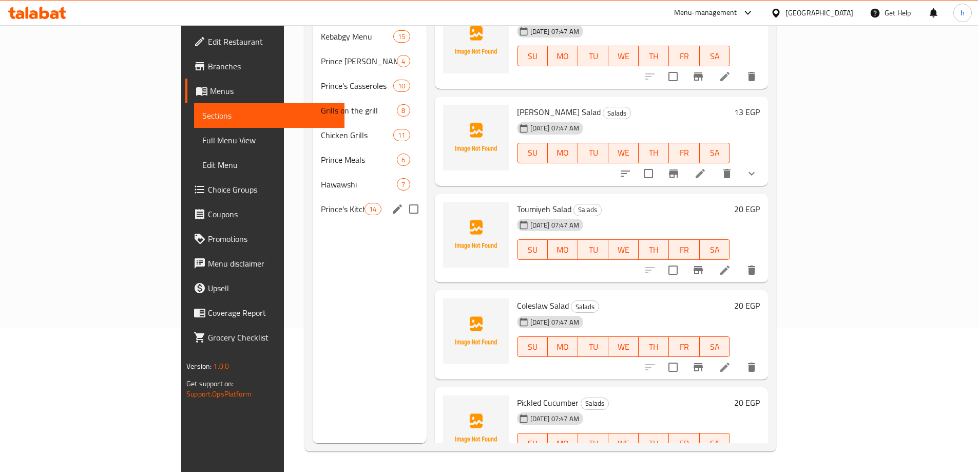
click at [321, 203] on span "Prince's Kitchen" at bounding box center [343, 209] width 44 height 12
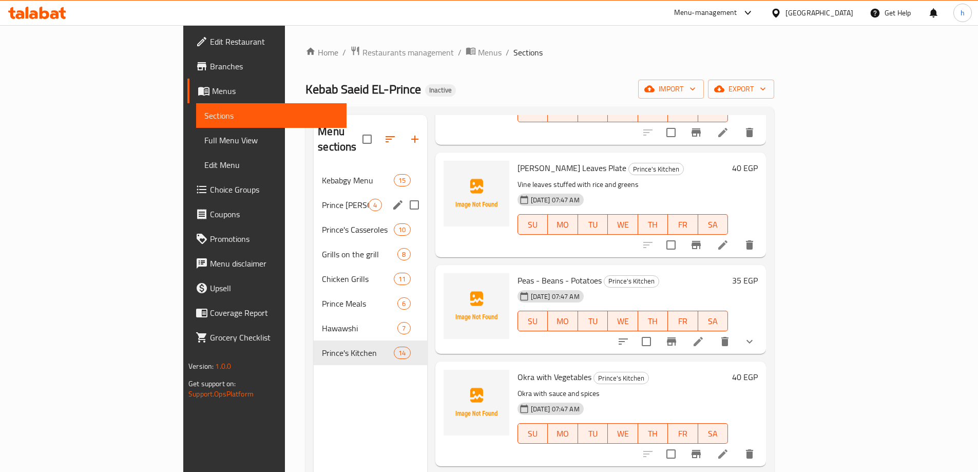
click at [334, 195] on div "Prince Trays 4" at bounding box center [370, 204] width 113 height 25
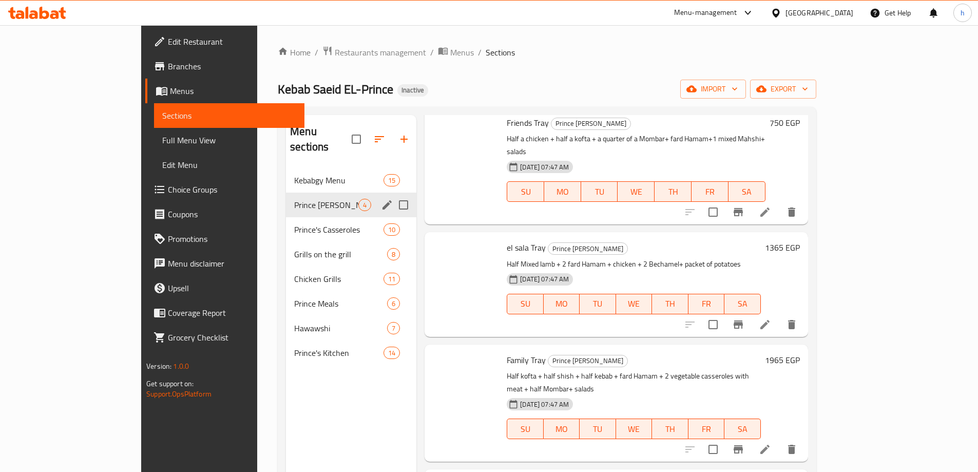
scroll to position [3, 0]
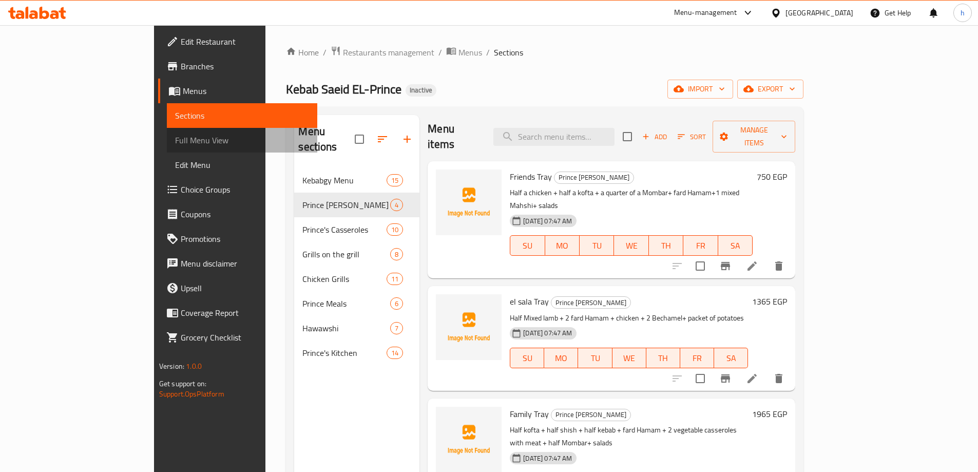
click at [175, 143] on span "Full Menu View" at bounding box center [242, 140] width 134 height 12
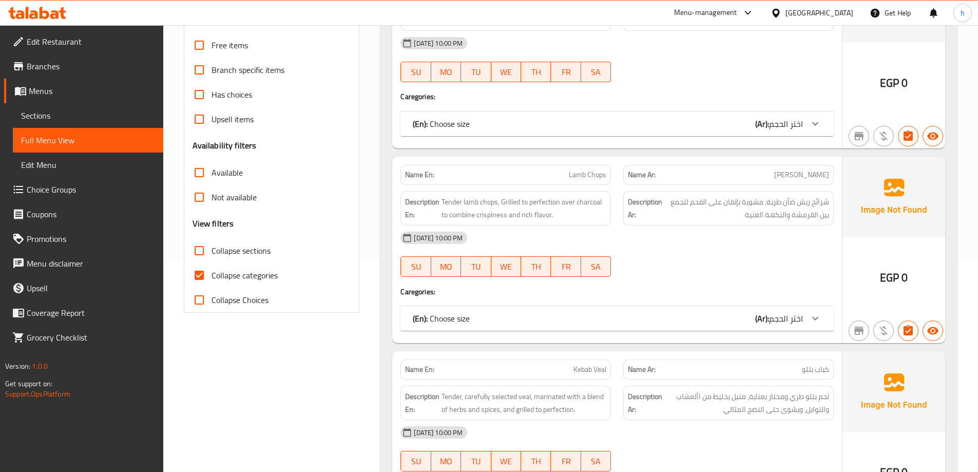
scroll to position [308, 0]
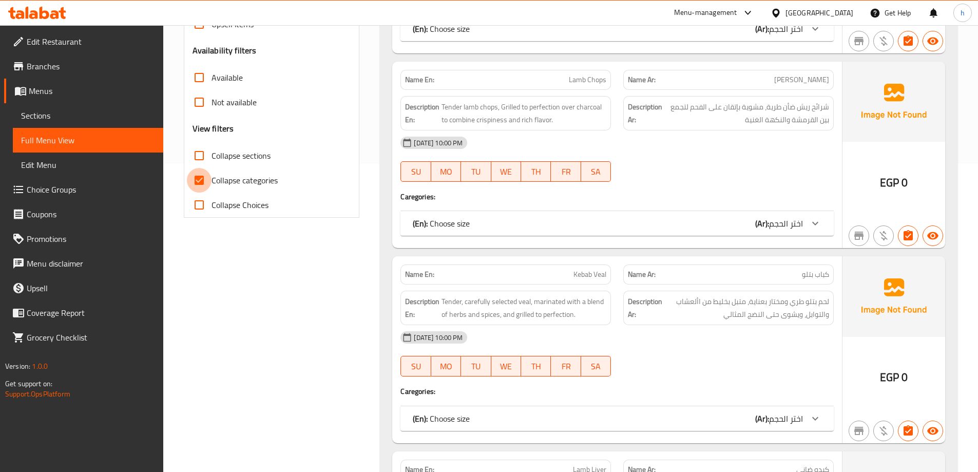
click at [197, 168] on input "Collapse categories" at bounding box center [199, 180] width 25 height 25
checkbox input "false"
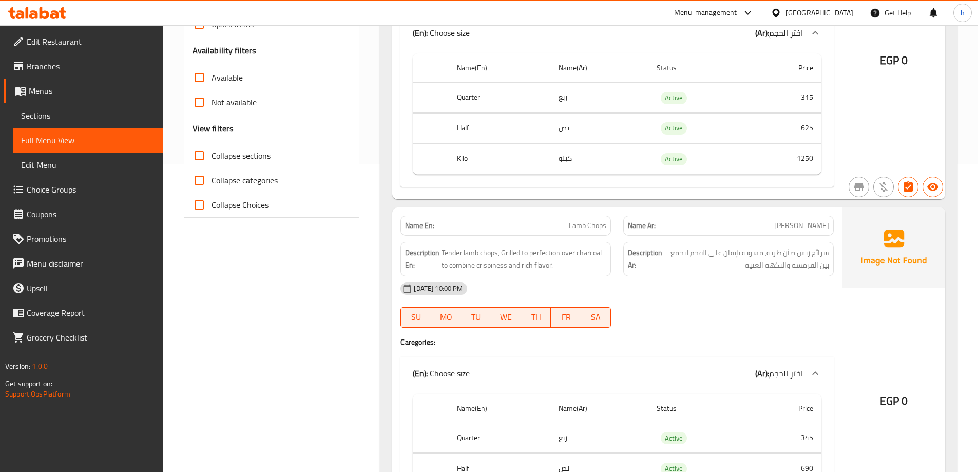
click at [197, 157] on input "Collapse sections" at bounding box center [199, 155] width 25 height 25
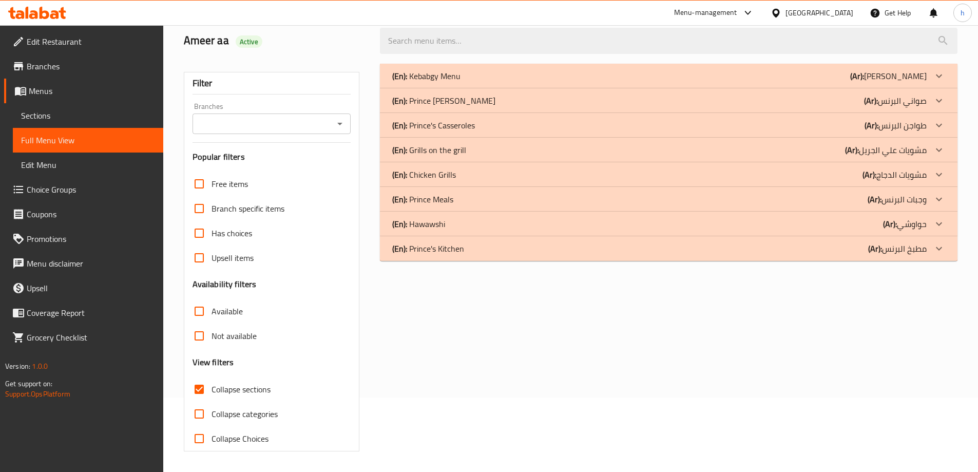
scroll to position [74, 0]
click at [556, 84] on div "(En): Kebabgy Menu (Ar): منيو كبابجي" at bounding box center [668, 76] width 577 height 25
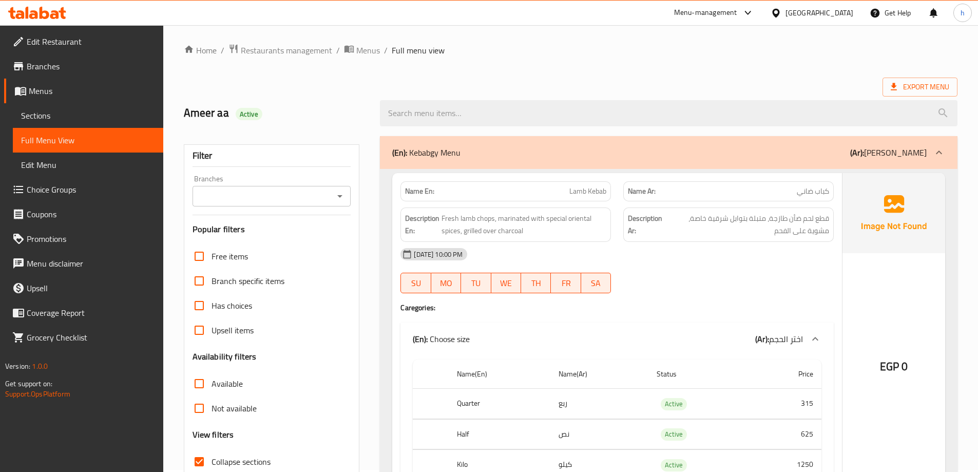
scroll to position [0, 0]
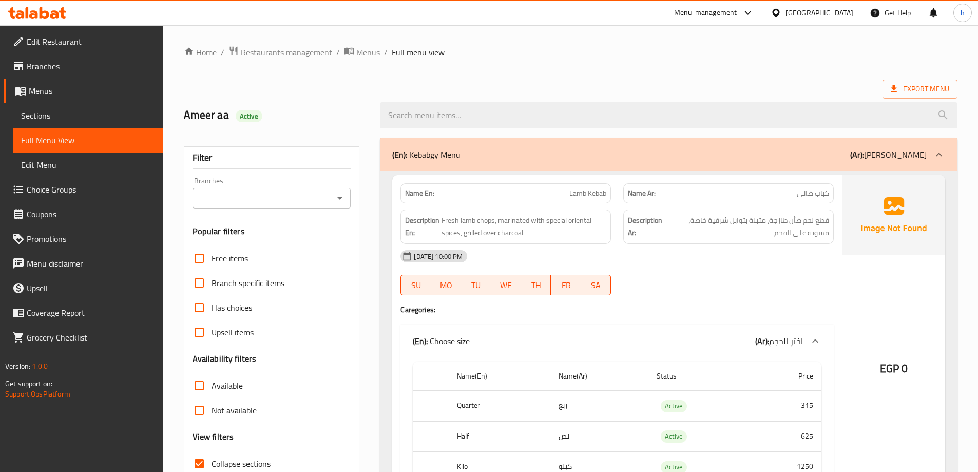
click at [784, 168] on div "(En): Kebabgy Menu (Ar): منيو كبابجي" at bounding box center [668, 154] width 577 height 33
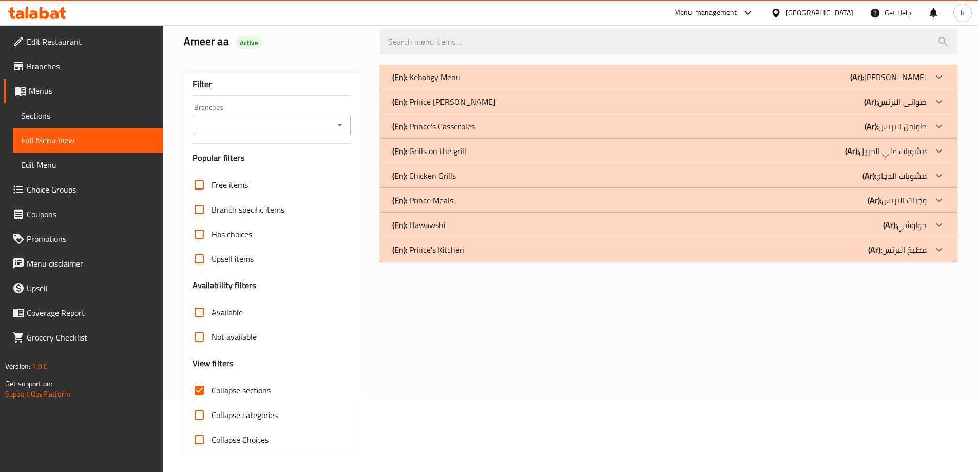
scroll to position [74, 0]
click at [203, 390] on input "Collapse sections" at bounding box center [199, 389] width 25 height 25
checkbox input "false"
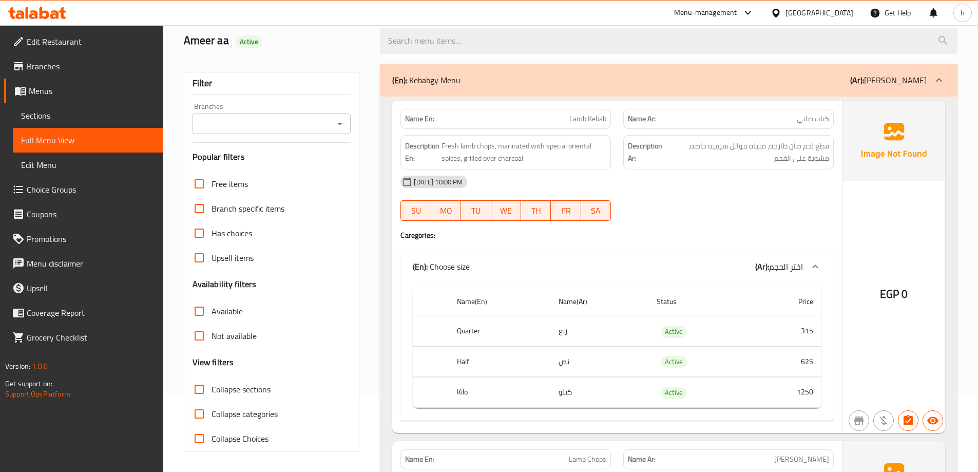
click at [891, 84] on p "(Ar): منيو كبابجي" at bounding box center [888, 80] width 76 height 12
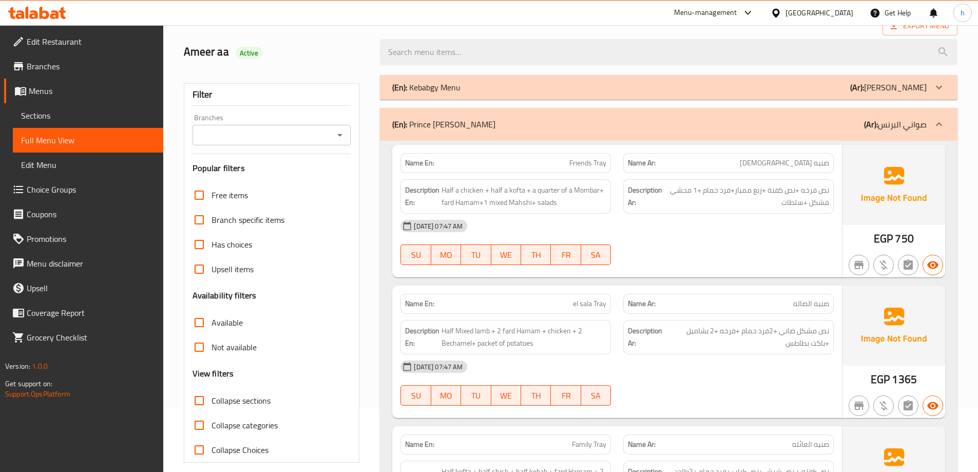
scroll to position [0, 0]
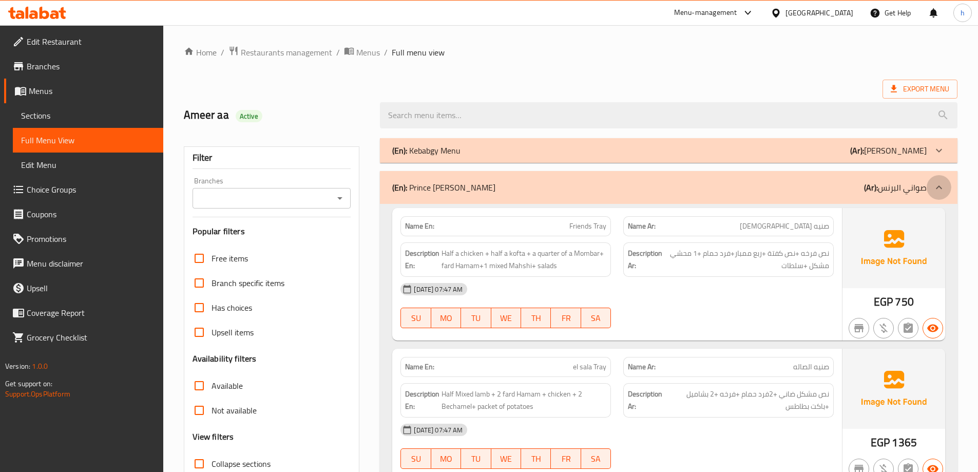
click at [936, 187] on icon at bounding box center [939, 187] width 12 height 12
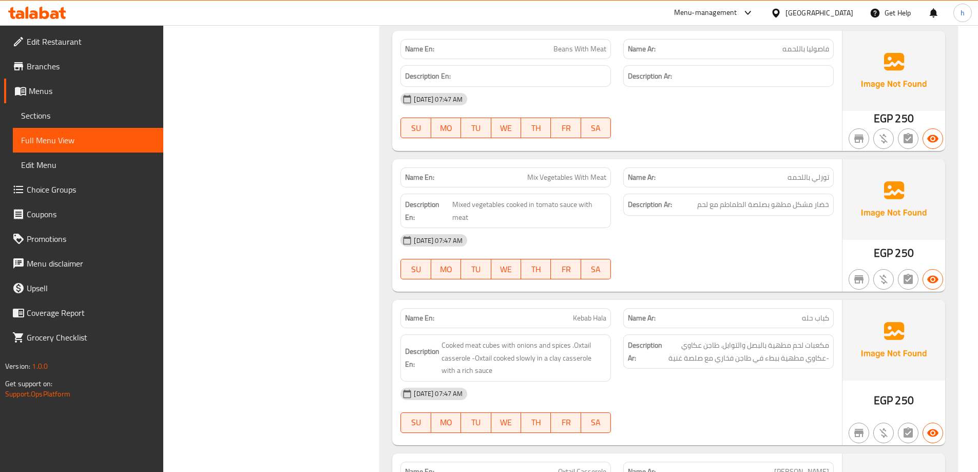
scroll to position [821, 0]
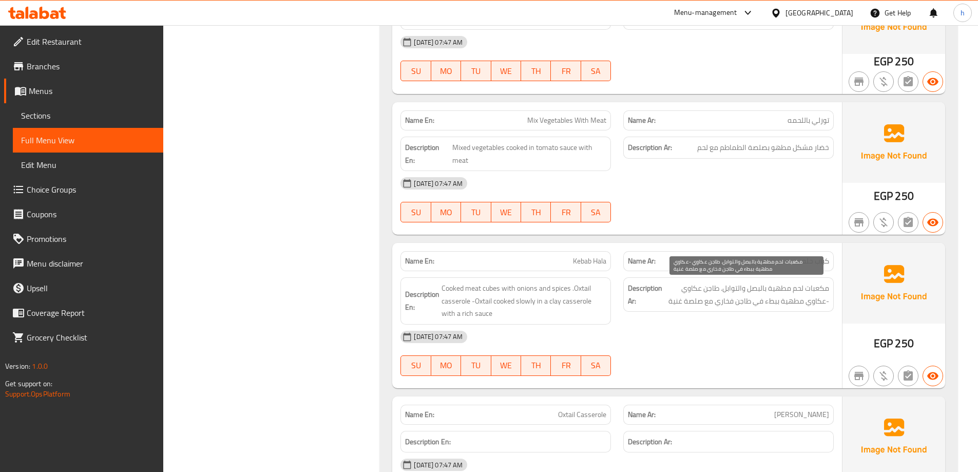
click at [813, 301] on span "مكعبات لحم مطهية بالبصل والتوابل. طاجن عكاوي -عكاوي مطهية ببطء في طاجن فخاري مع…" at bounding box center [746, 294] width 165 height 25
drag, startPoint x: 830, startPoint y: 299, endPoint x: 664, endPoint y: 317, distance: 166.7
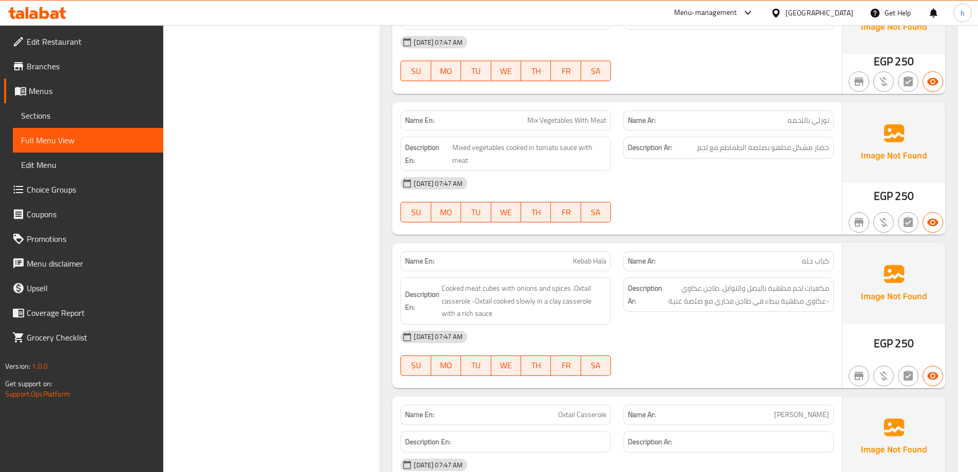
click at [664, 317] on div "Description Ar: مكعبات لحم مطهية بالبصل والتوابل. طاجن عكاوي -عكاوي مطهية ببطء …" at bounding box center [728, 301] width 223 height 60
copy span "-عكاوي مطهية ببطء في طاجن فخاري مع صلصة غنية"
drag, startPoint x: 573, startPoint y: 287, endPoint x: 601, endPoint y: 310, distance: 36.1
click at [601, 310] on span "Cooked meat cubes with onions and spices .Oxtail casserole -Oxtail cooked slowl…" at bounding box center [523, 301] width 165 height 38
copy span "Oxtail casserole -Oxtail cooked slowly in a clay casserole with a rich sauce"
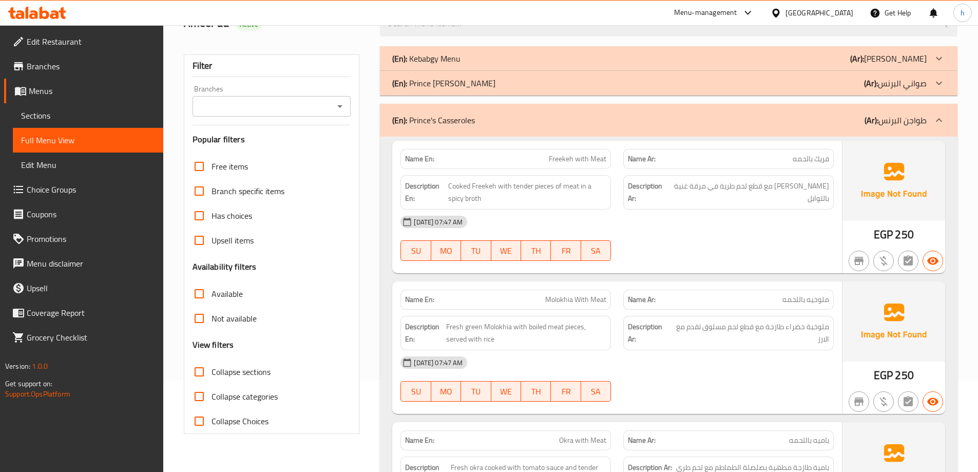
scroll to position [0, 0]
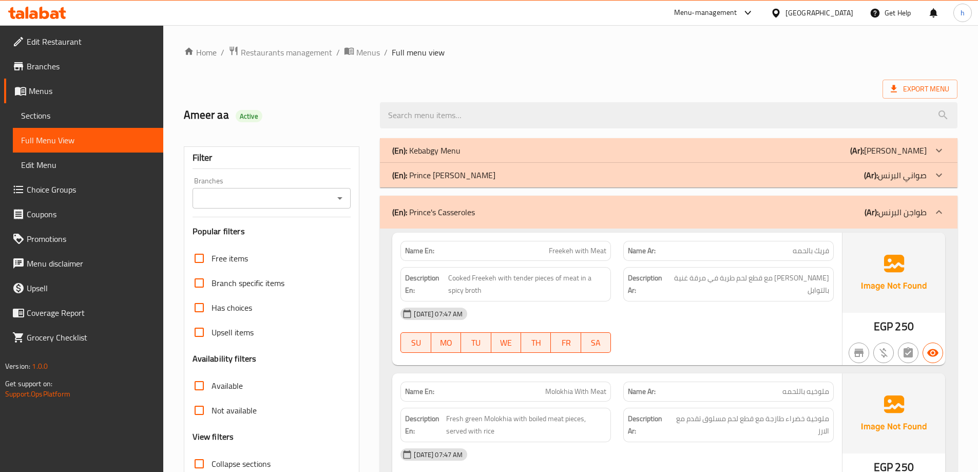
click at [887, 211] on p "(Ar): طواجن البرنس" at bounding box center [895, 212] width 62 height 12
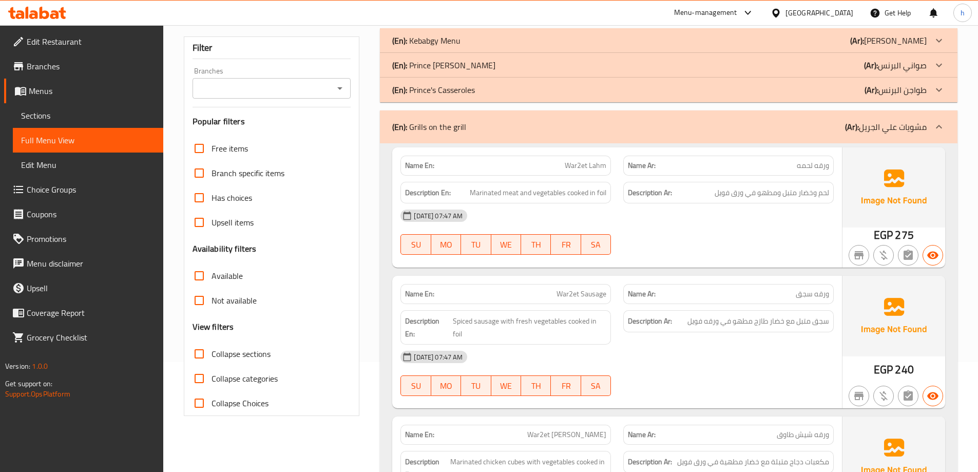
scroll to position [154, 0]
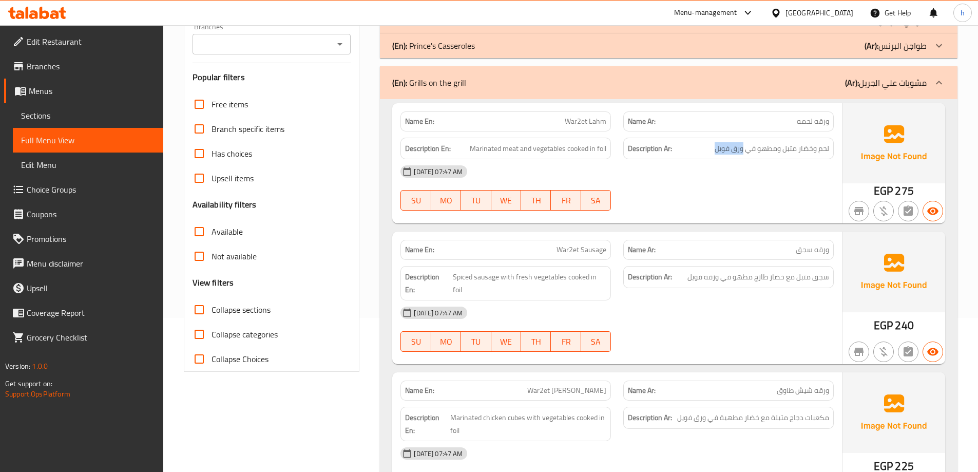
drag, startPoint x: 742, startPoint y: 148, endPoint x: 702, endPoint y: 149, distance: 40.6
click at [702, 149] on h6 "Description Ar: لحم وخضار متبل ومطهو في ورق فويل" at bounding box center [728, 148] width 201 height 13
copy span "ورق فويل"
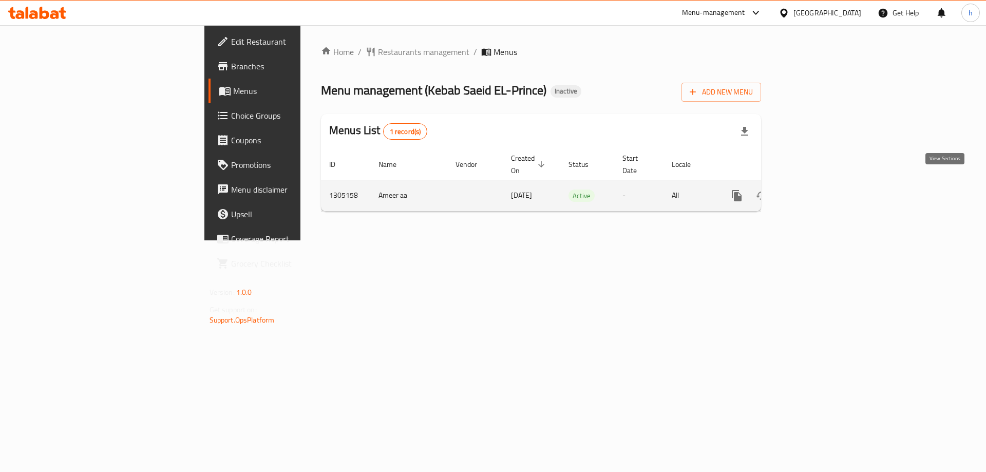
click at [817, 189] on icon "enhanced table" at bounding box center [810, 195] width 12 height 12
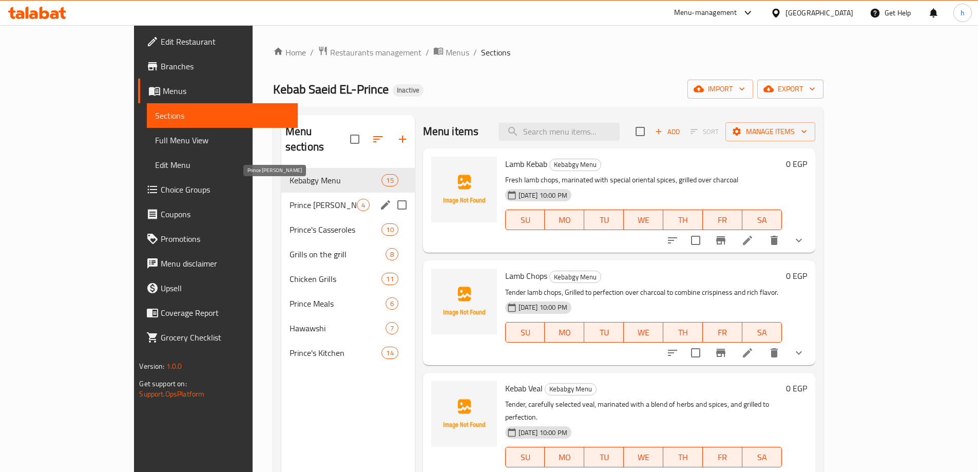
click at [296, 199] on span "Prince [PERSON_NAME]" at bounding box center [322, 205] width 67 height 12
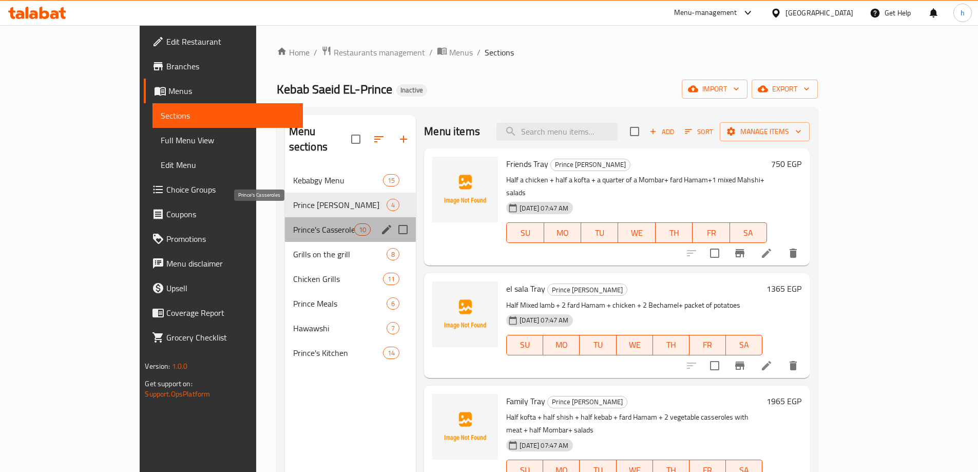
click at [293, 223] on span "Prince's Casseroles" at bounding box center [323, 229] width 61 height 12
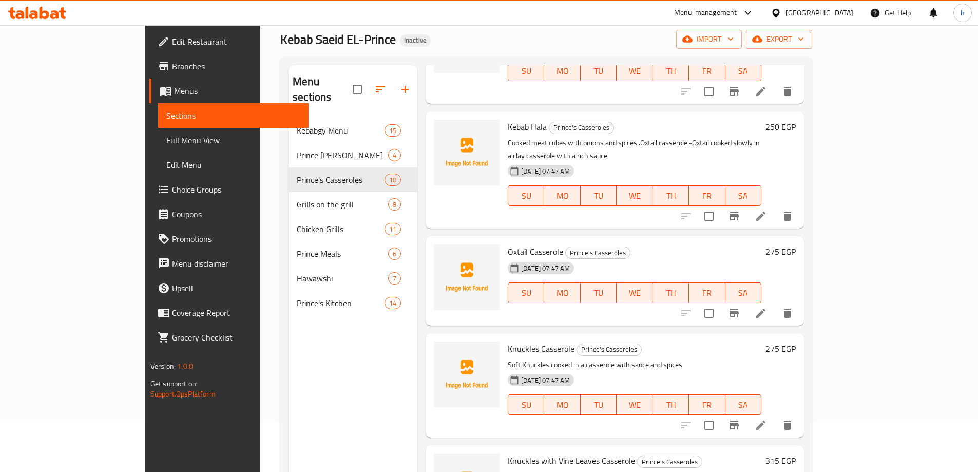
scroll to position [51, 0]
click at [767, 305] on icon at bounding box center [761, 311] width 12 height 12
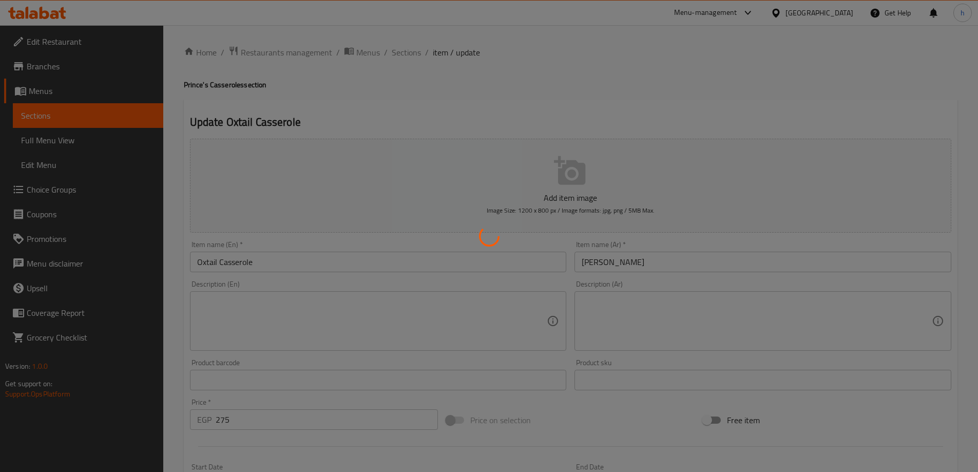
drag, startPoint x: 617, startPoint y: 301, endPoint x: 584, endPoint y: 301, distance: 33.9
click at [584, 301] on div at bounding box center [489, 236] width 978 height 472
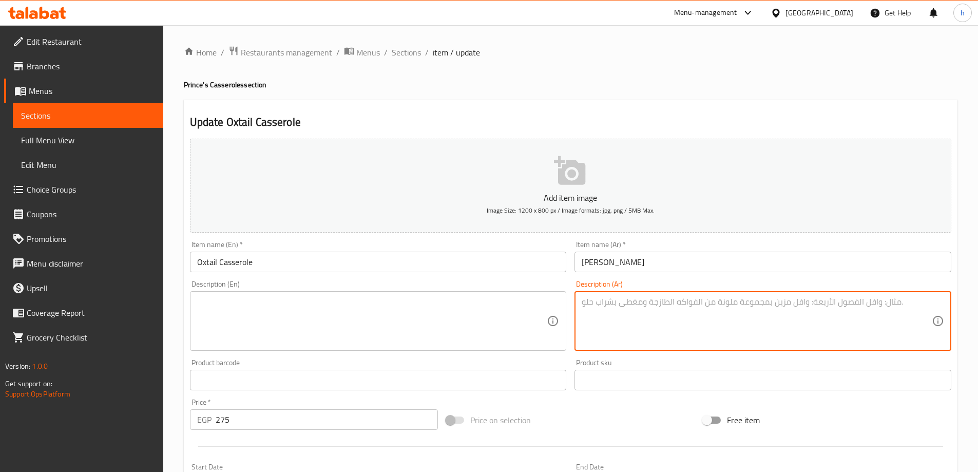
click at [636, 302] on textarea at bounding box center [757, 321] width 350 height 49
paste textarea "-عكاوي مطهية ببطء في طاجن فخاري مع صلصة غنية"
drag, startPoint x: 586, startPoint y: 301, endPoint x: 580, endPoint y: 301, distance: 6.2
click at [580, 301] on div "-عكاوي مطهية ببطء في طاجن فخاري مع صلصة غنية Description (Ar)" at bounding box center [762, 321] width 377 height 60
type textarea "عكاوي مطهية ببطء في طاجن فخاري مع صلصة غنية"
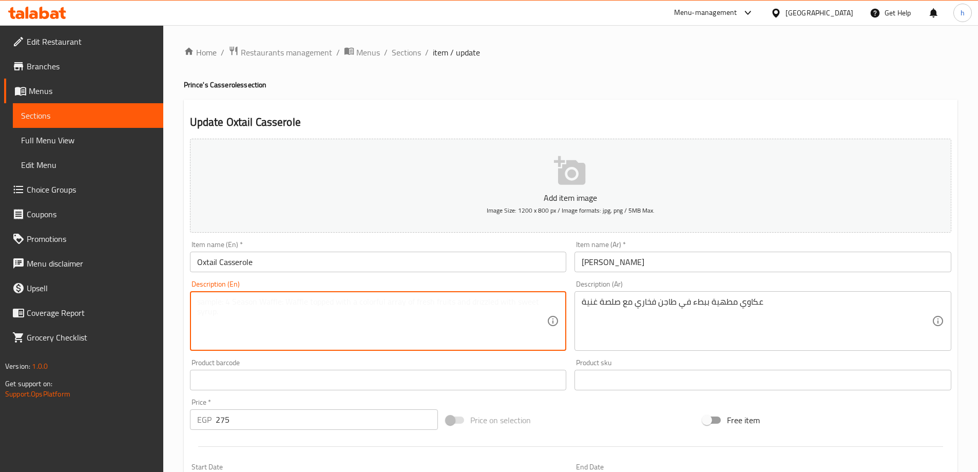
paste textarea "Oxtail casserole -Oxtail cooked slowly in a clay casserole with a rich sauce"
drag, startPoint x: 255, startPoint y: 301, endPoint x: 181, endPoint y: 299, distance: 73.4
click at [181, 299] on div "Home / Restaurants management / Menus / Sections / item / update Prince's Casse…" at bounding box center [570, 375] width 815 height 700
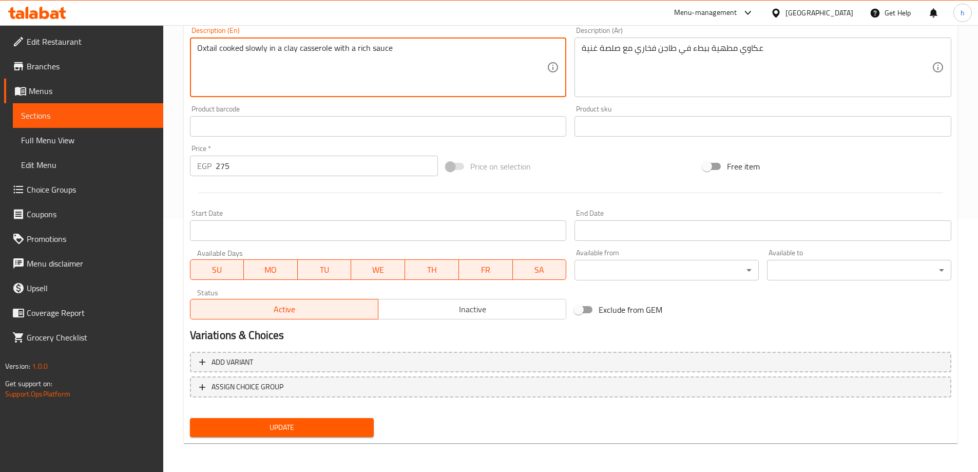
type textarea "Oxtail cooked slowly in a clay casserole with a rich sauce"
click at [343, 418] on button "Update" at bounding box center [282, 427] width 184 height 19
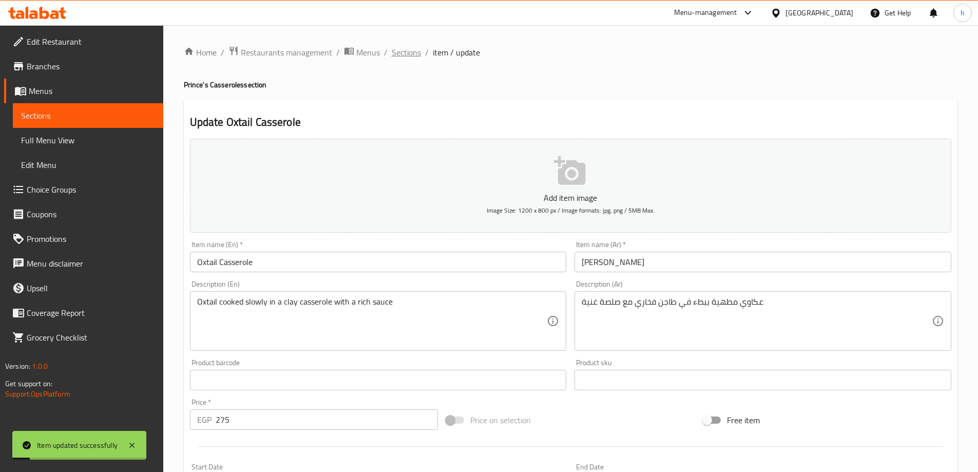
click at [416, 51] on span "Sections" at bounding box center [406, 52] width 29 height 12
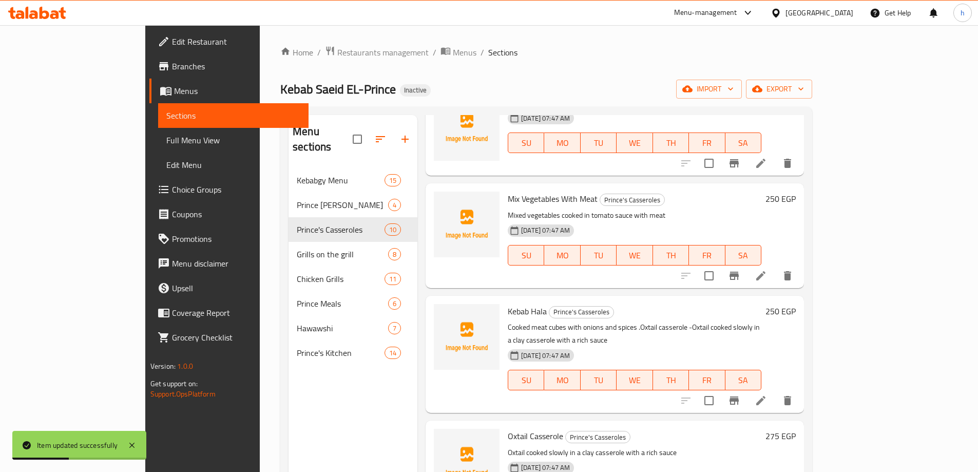
scroll to position [513, 0]
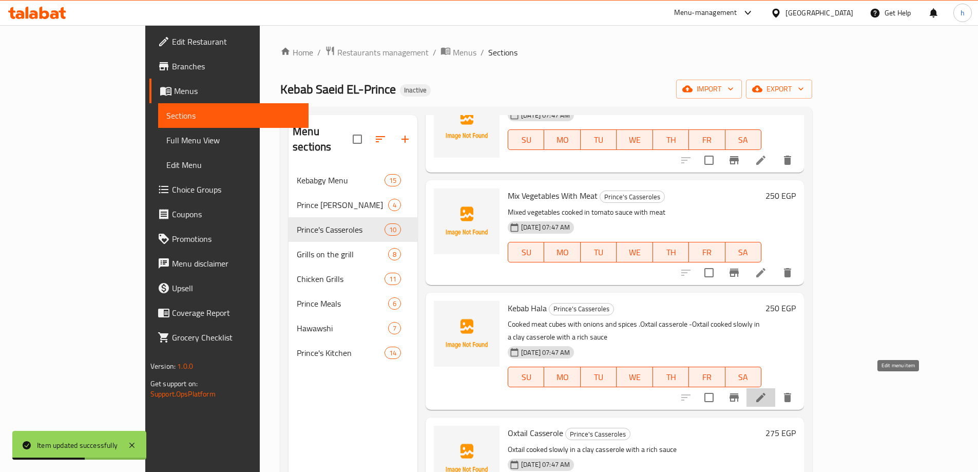
click at [767, 391] on icon at bounding box center [761, 397] width 12 height 12
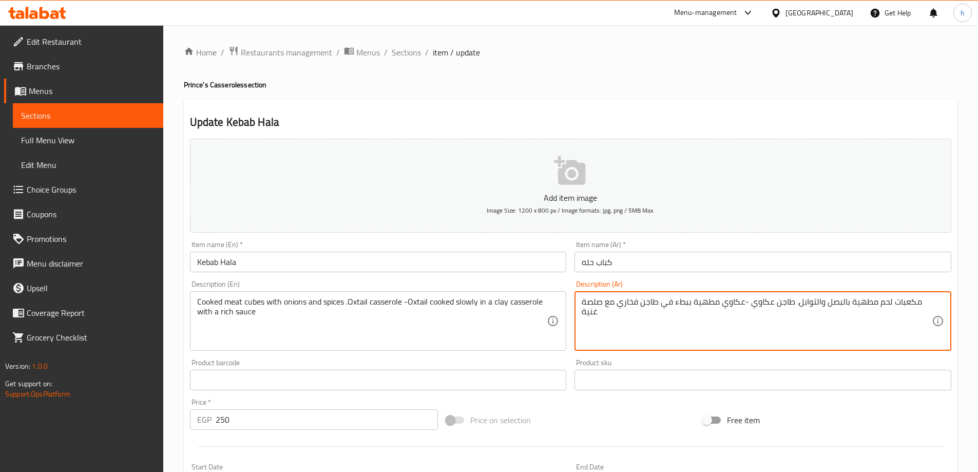
drag, startPoint x: 797, startPoint y: 301, endPoint x: 595, endPoint y: 315, distance: 202.2
type textarea "مكعبات لحم مطهية بالبصل والتوابل"
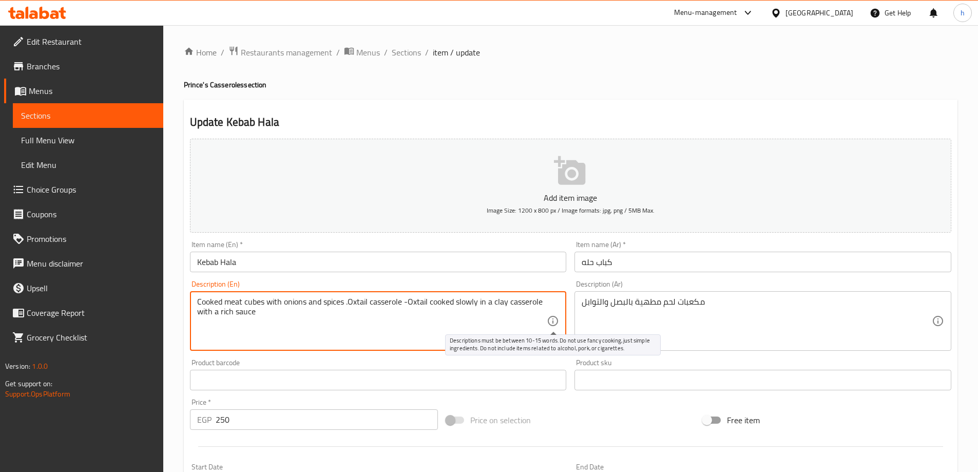
drag, startPoint x: 347, startPoint y: 297, endPoint x: 549, endPoint y: 318, distance: 202.8
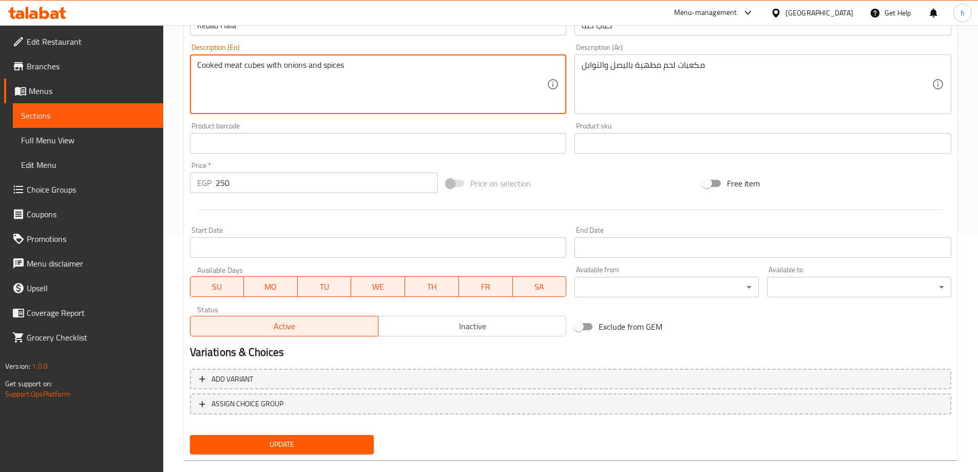
scroll to position [254, 0]
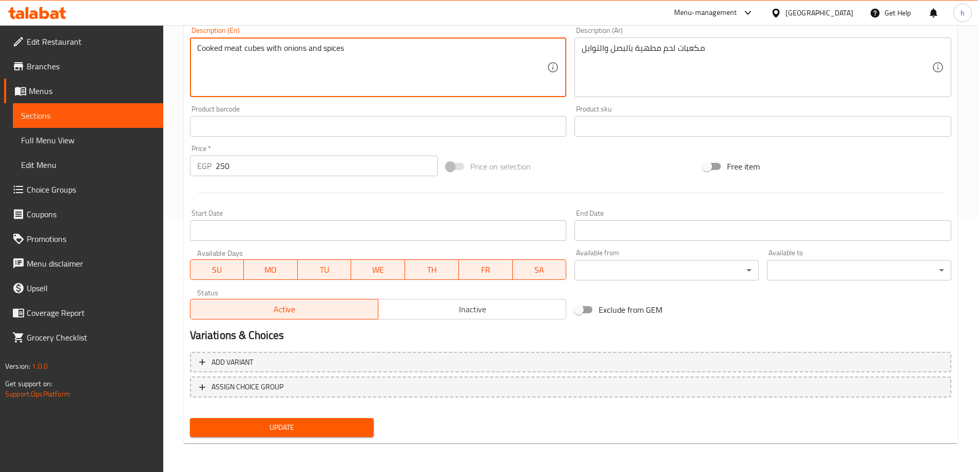
type textarea "Cooked meat cubes with onions and spices"
drag, startPoint x: 302, startPoint y: 423, endPoint x: 332, endPoint y: 400, distance: 38.4
click at [302, 423] on span "Update" at bounding box center [282, 427] width 168 height 13
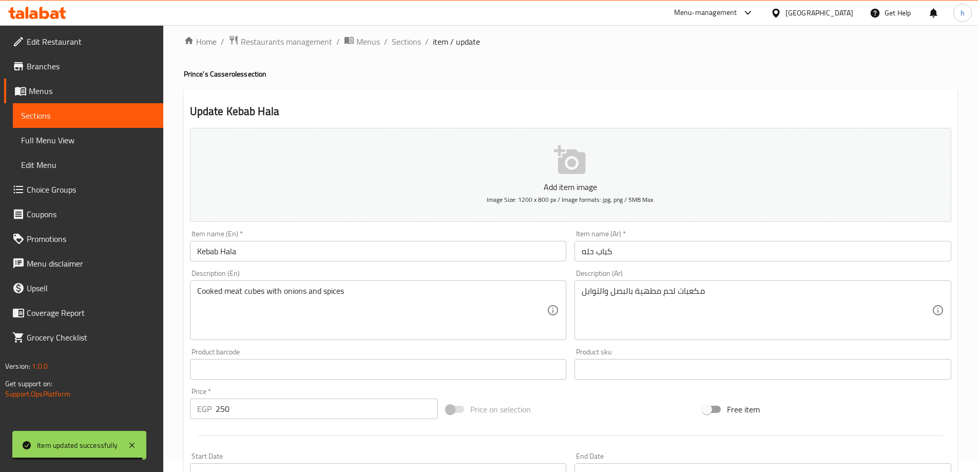
scroll to position [0, 0]
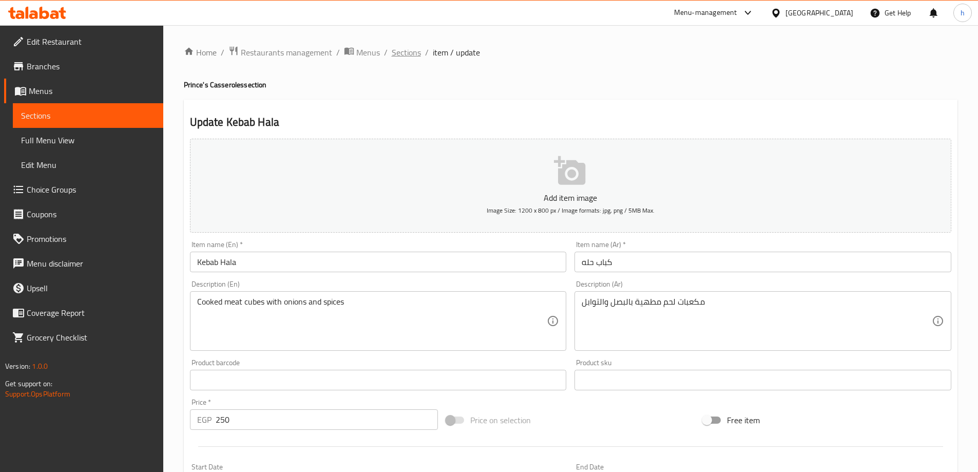
click at [404, 53] on span "Sections" at bounding box center [406, 52] width 29 height 12
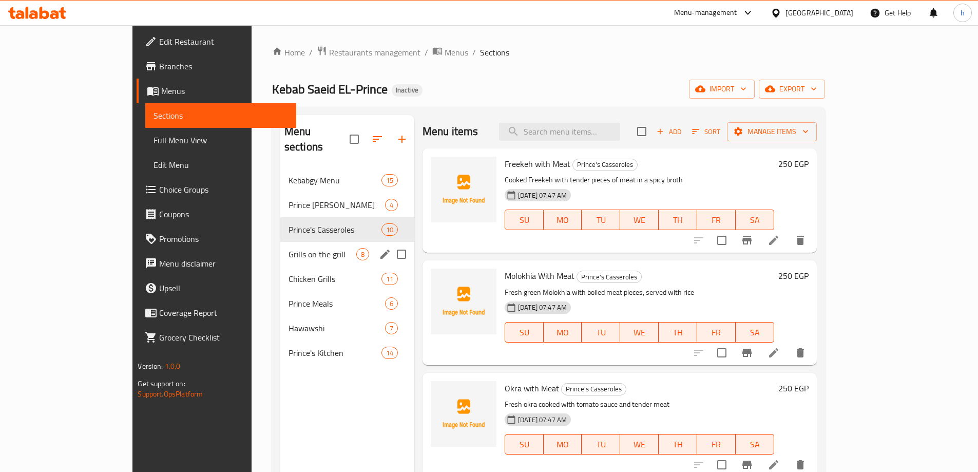
click at [314, 247] on div "Grills on the grill 8" at bounding box center [347, 254] width 134 height 25
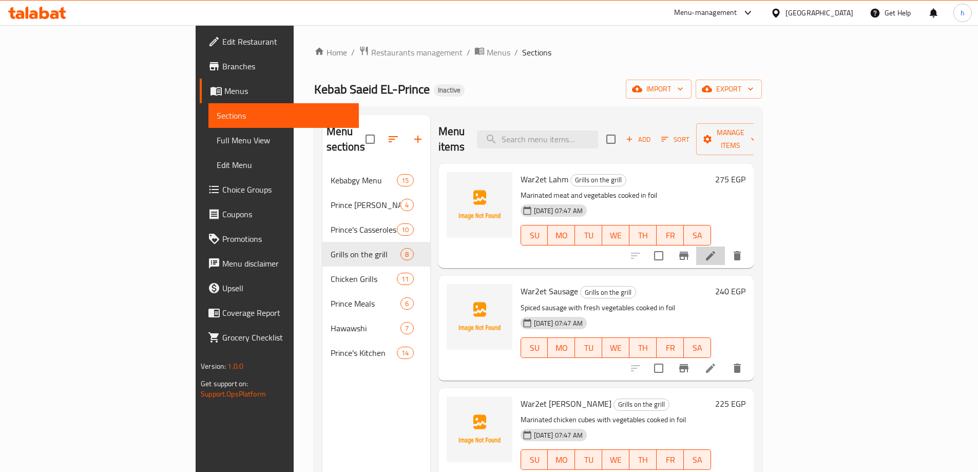
click at [725, 246] on li at bounding box center [710, 255] width 29 height 18
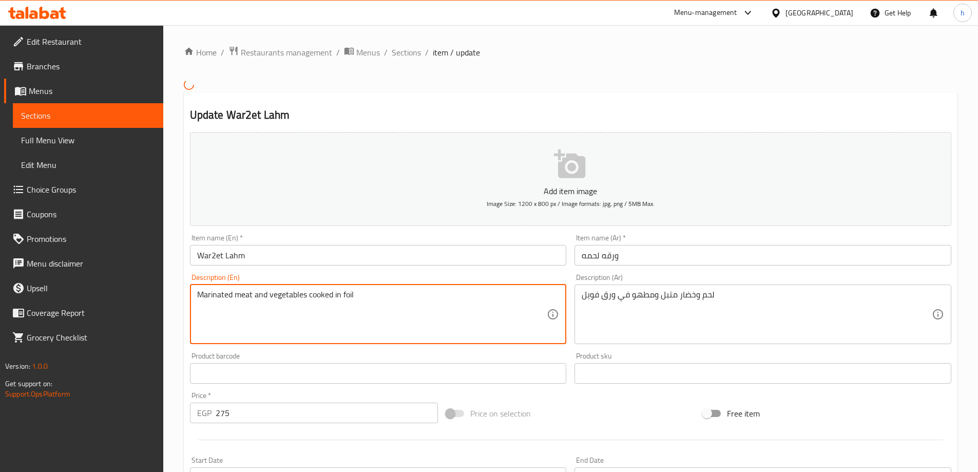
drag, startPoint x: 343, startPoint y: 293, endPoint x: 368, endPoint y: 292, distance: 24.1
paste textarea "paper"
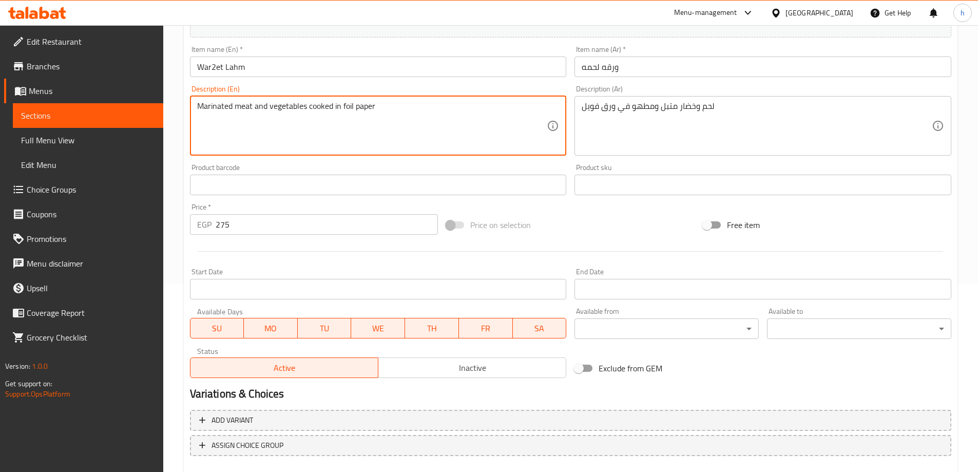
scroll to position [247, 0]
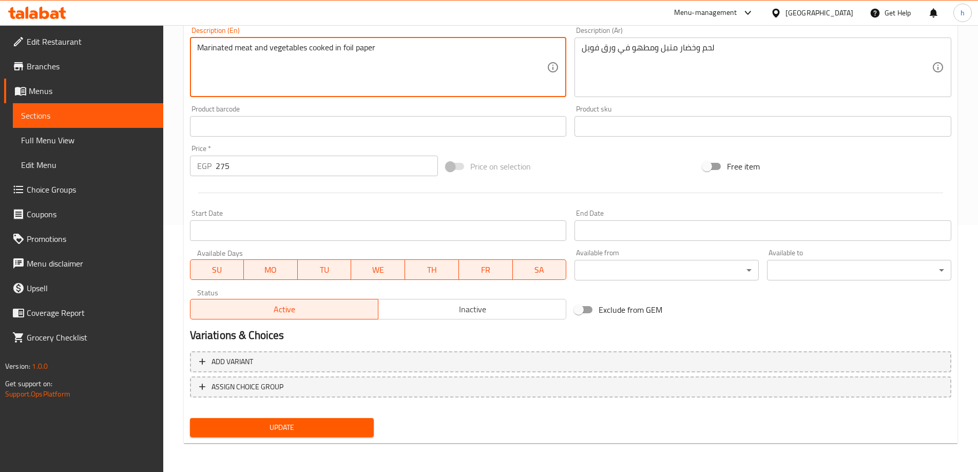
type textarea "Marinated meat and vegetables cooked in foil paper"
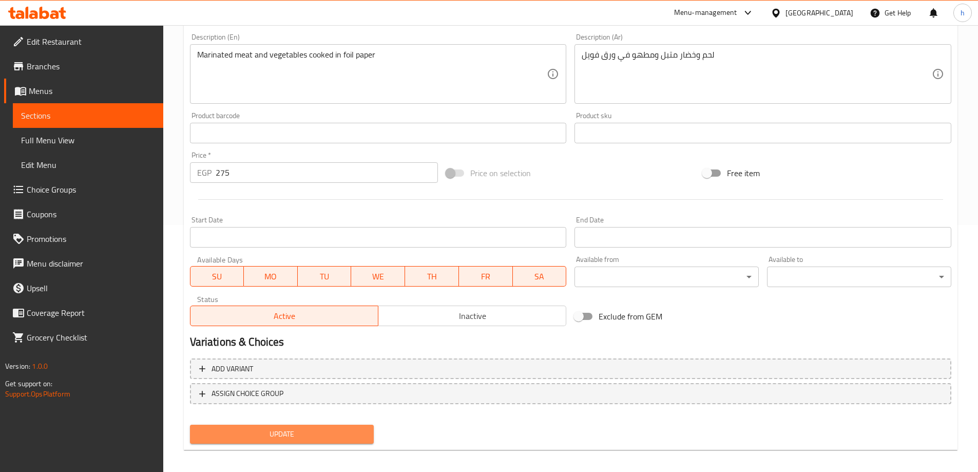
click at [359, 426] on button "Update" at bounding box center [282, 433] width 184 height 19
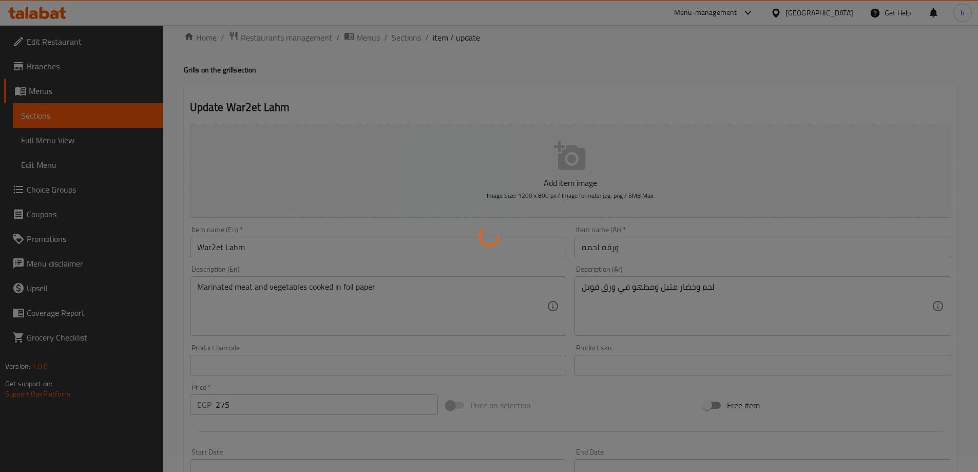
scroll to position [0, 0]
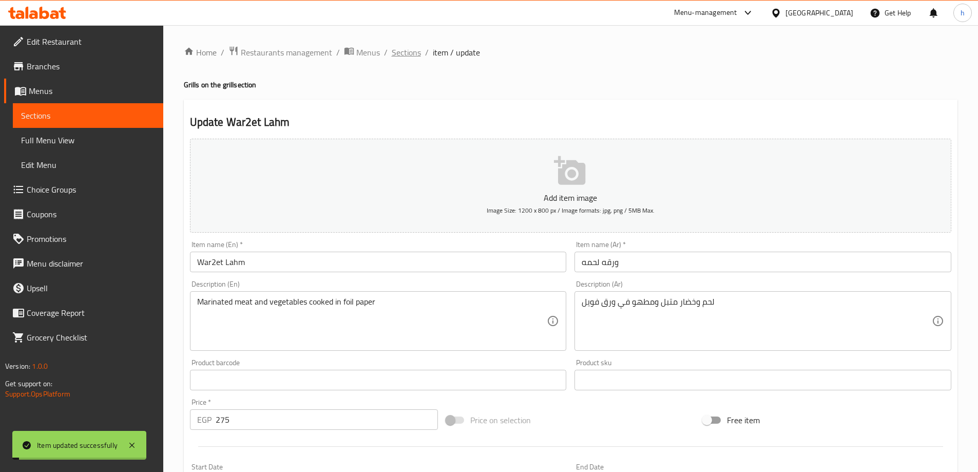
click at [404, 47] on span "Sections" at bounding box center [406, 52] width 29 height 12
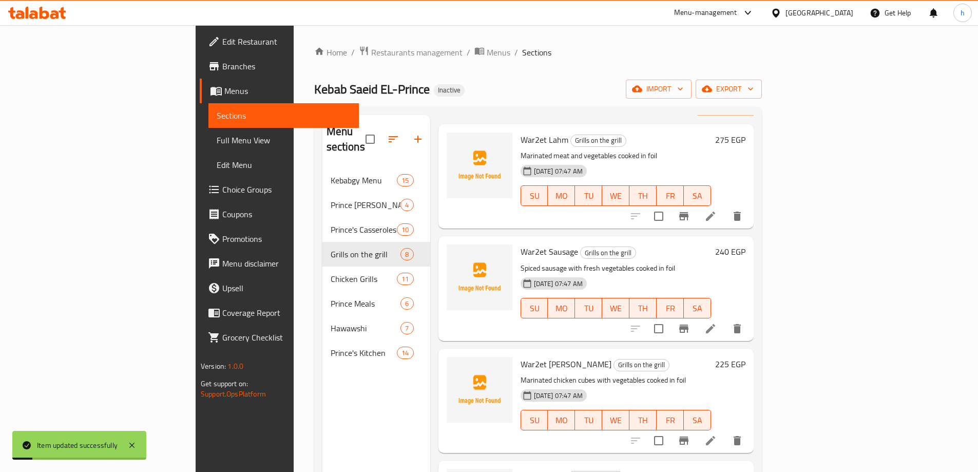
scroll to position [51, 0]
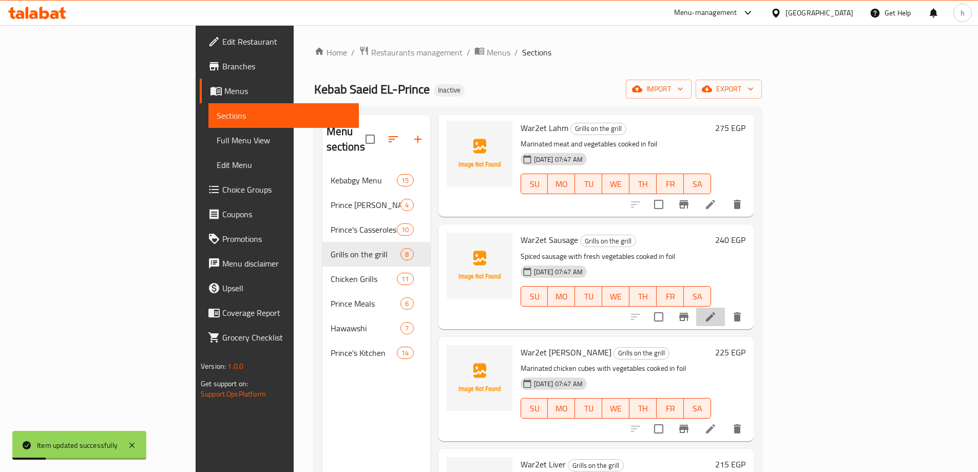
click at [725, 307] on li at bounding box center [710, 316] width 29 height 18
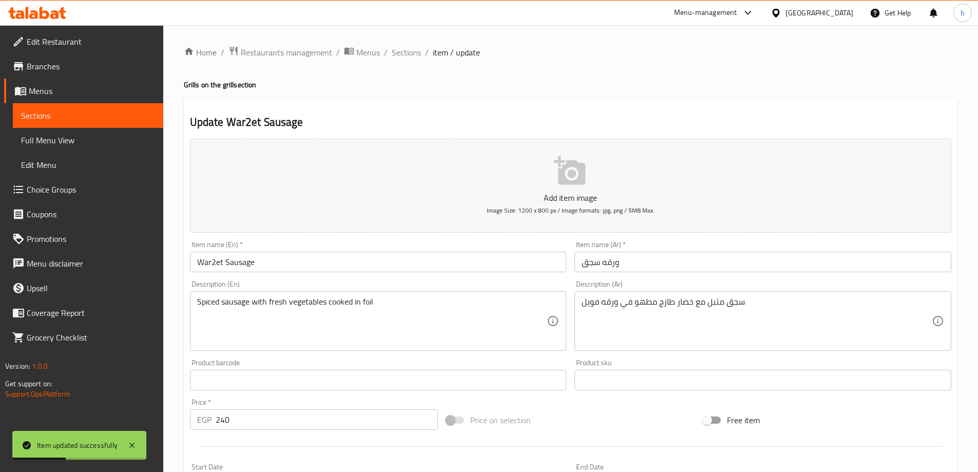
drag, startPoint x: 362, startPoint y: 302, endPoint x: 392, endPoint y: 301, distance: 30.3
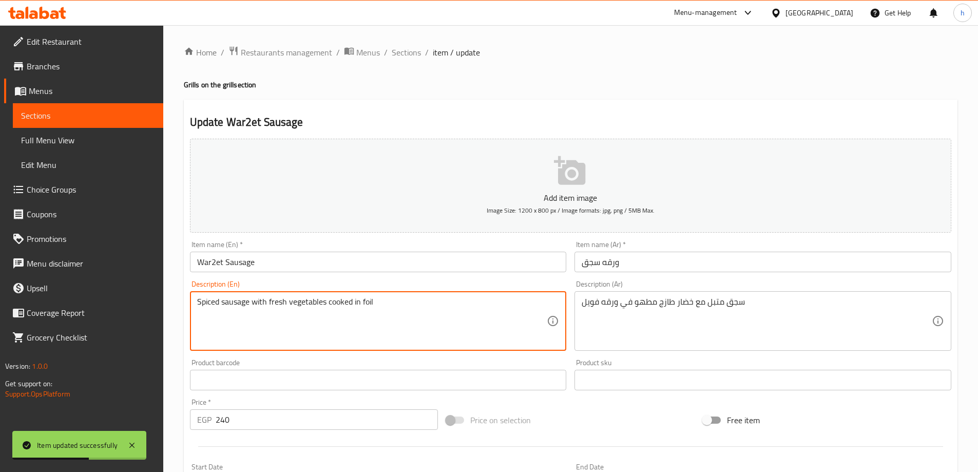
paste textarea "paper"
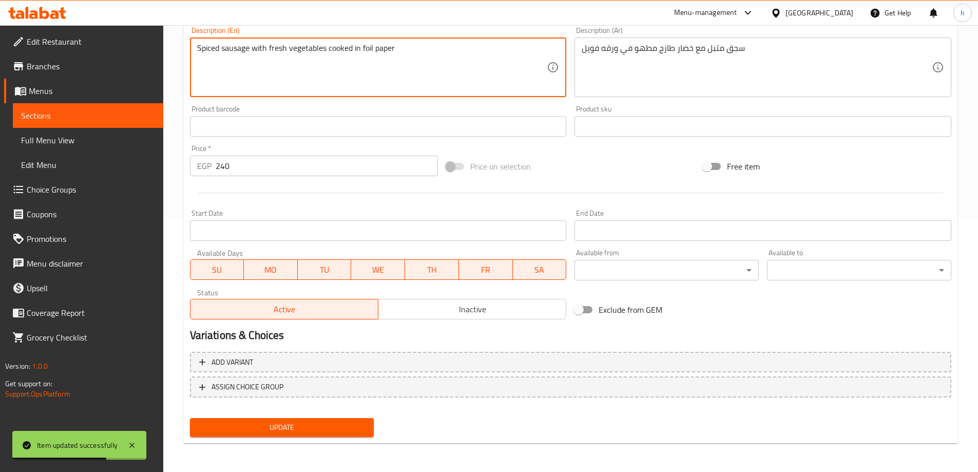
type textarea "Spiced sausage with fresh vegetables cooked in foil paper"
click at [332, 420] on button "Update" at bounding box center [282, 427] width 184 height 19
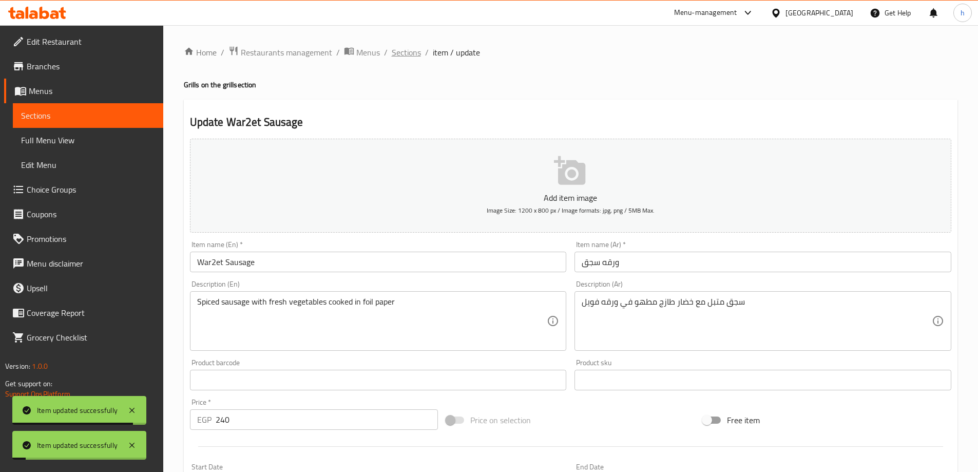
click at [413, 46] on span "Sections" at bounding box center [406, 52] width 29 height 12
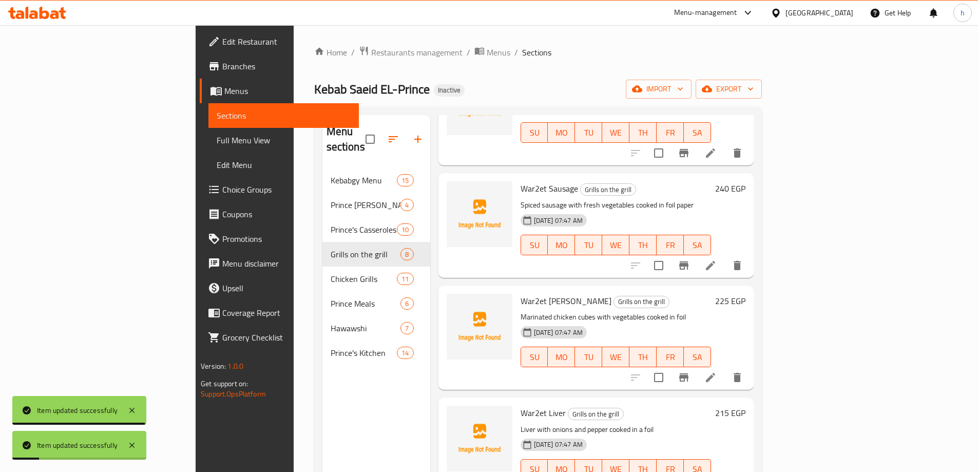
scroll to position [205, 0]
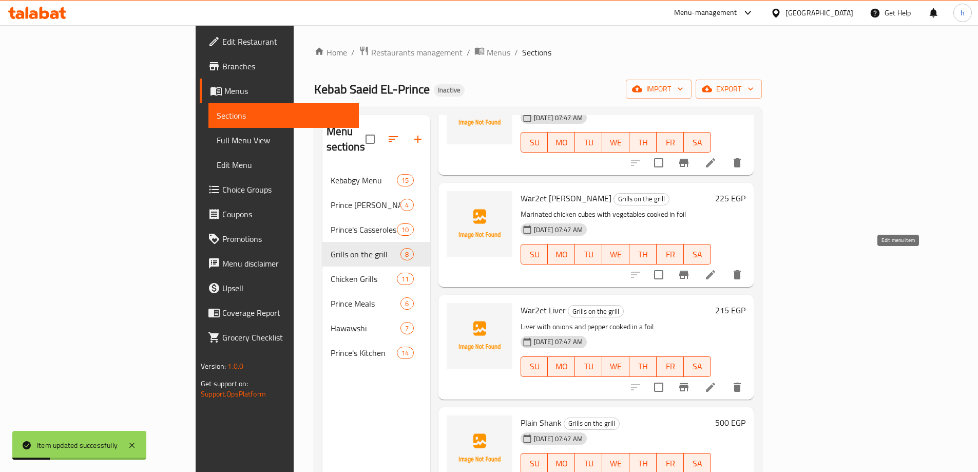
click at [715, 270] on icon at bounding box center [710, 274] width 9 height 9
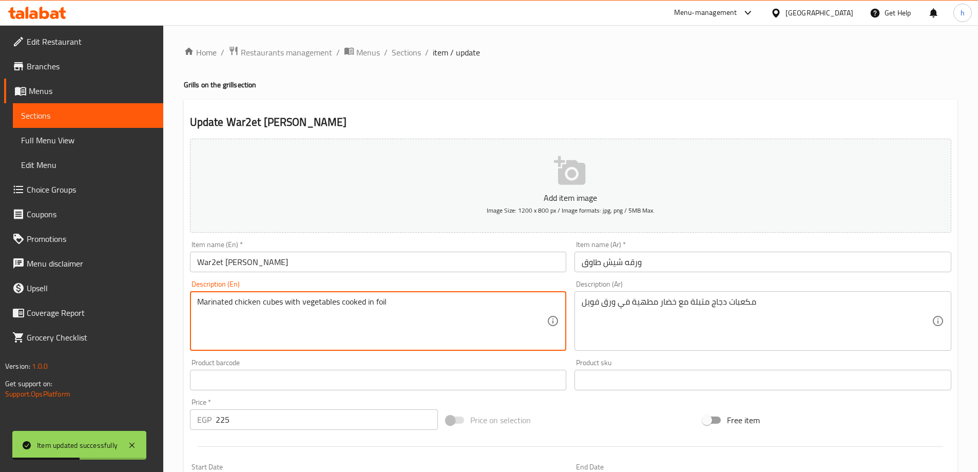
drag, startPoint x: 375, startPoint y: 302, endPoint x: 396, endPoint y: 300, distance: 21.1
click at [396, 300] on textarea "Marinated chicken cubes with vegetables cooked in foil" at bounding box center [372, 321] width 350 height 49
paste textarea "paper"
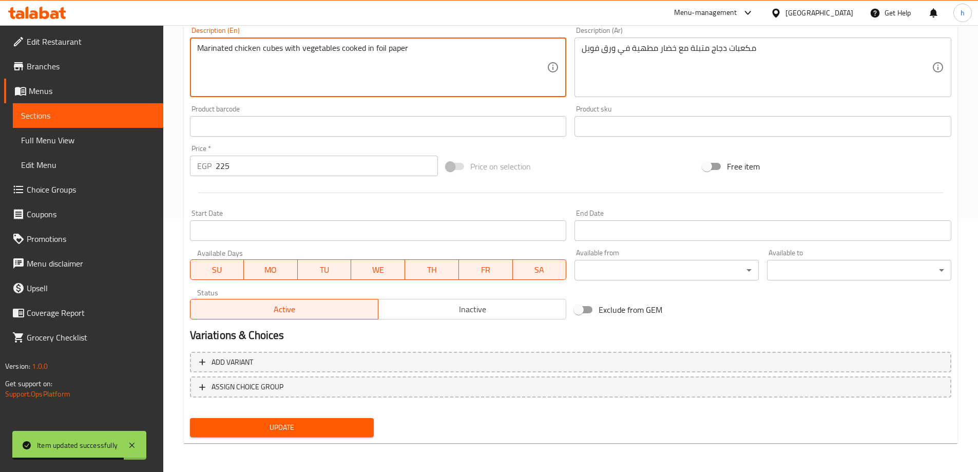
type textarea "Marinated chicken cubes with vegetables cooked in foil paper"
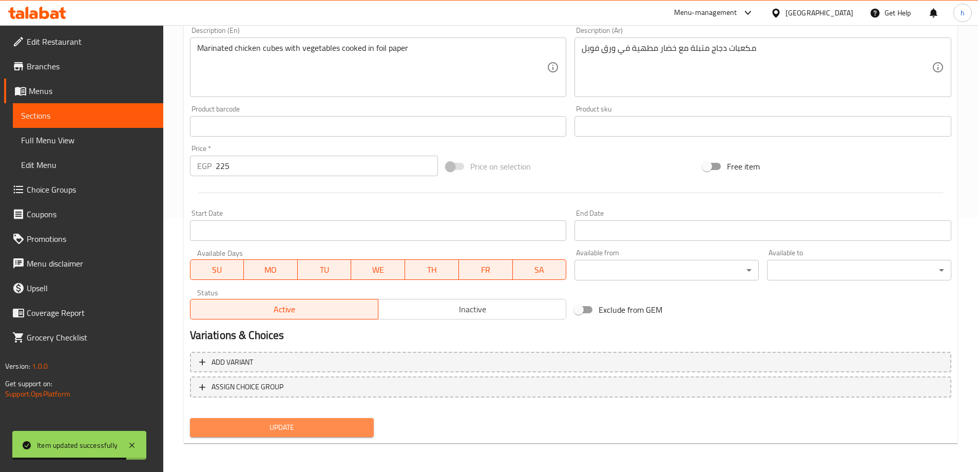
click at [321, 434] on button "Update" at bounding box center [282, 427] width 184 height 19
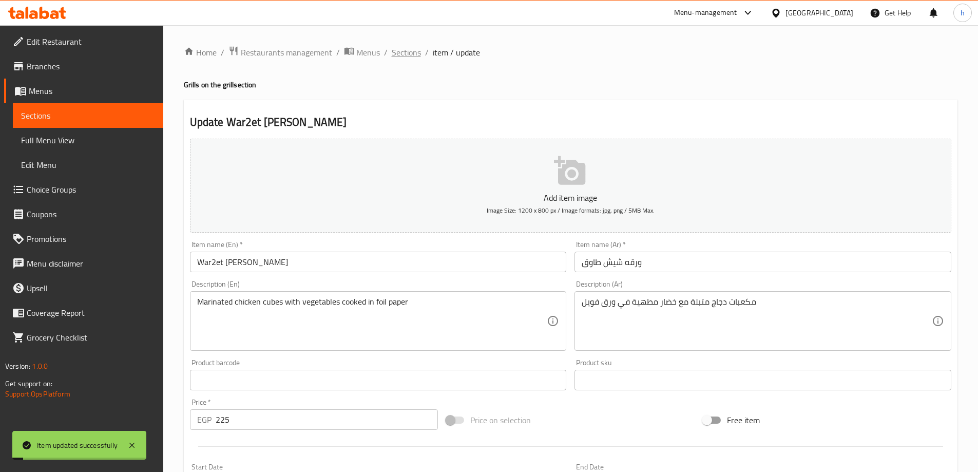
click at [409, 48] on span "Sections" at bounding box center [406, 52] width 29 height 12
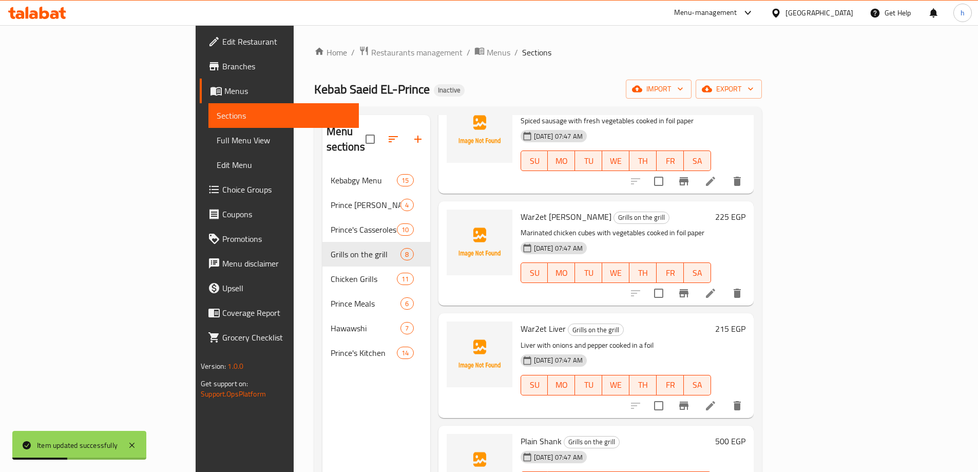
scroll to position [205, 0]
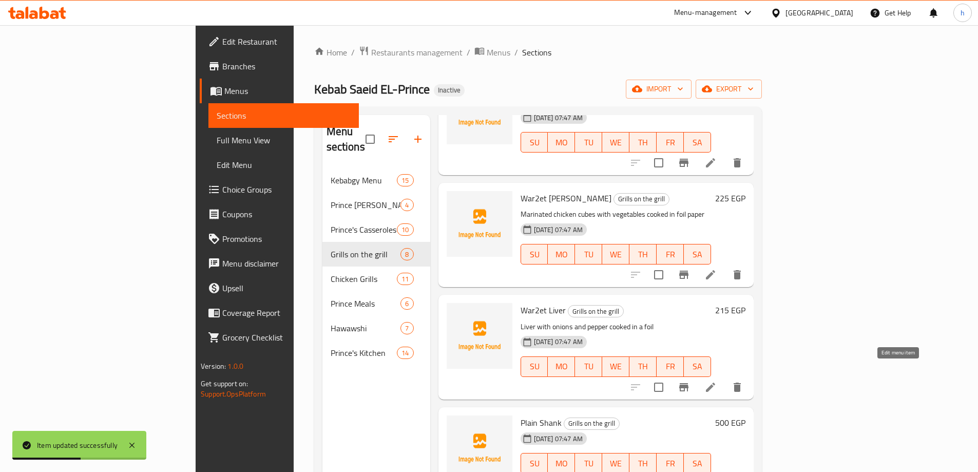
click at [715, 382] on icon at bounding box center [710, 386] width 9 height 9
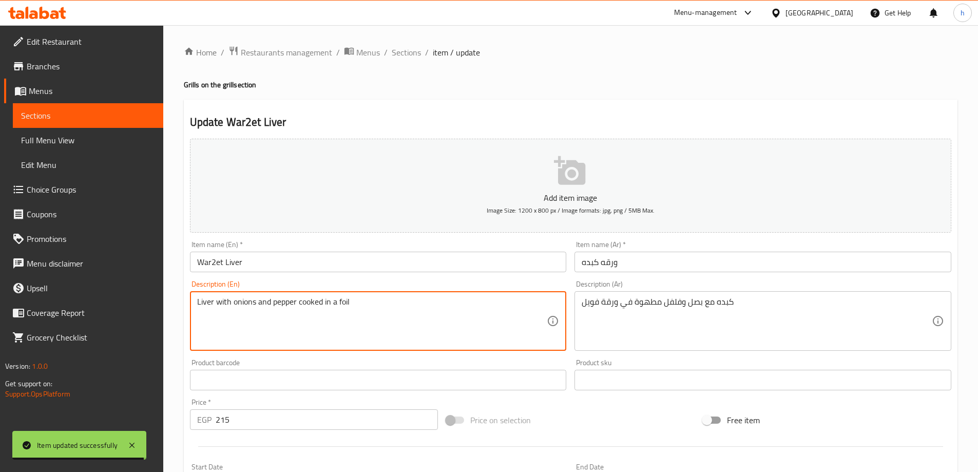
drag, startPoint x: 339, startPoint y: 301, endPoint x: 365, endPoint y: 303, distance: 26.7
paste textarea "paper"
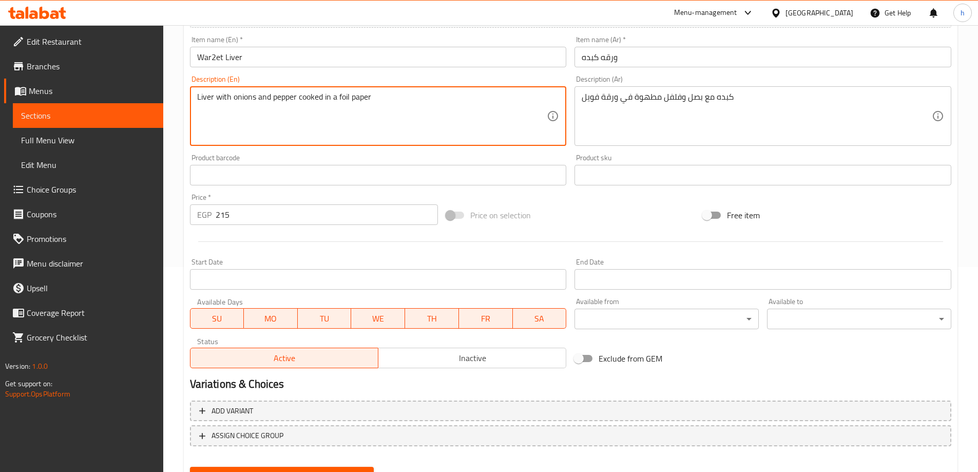
scroll to position [254, 0]
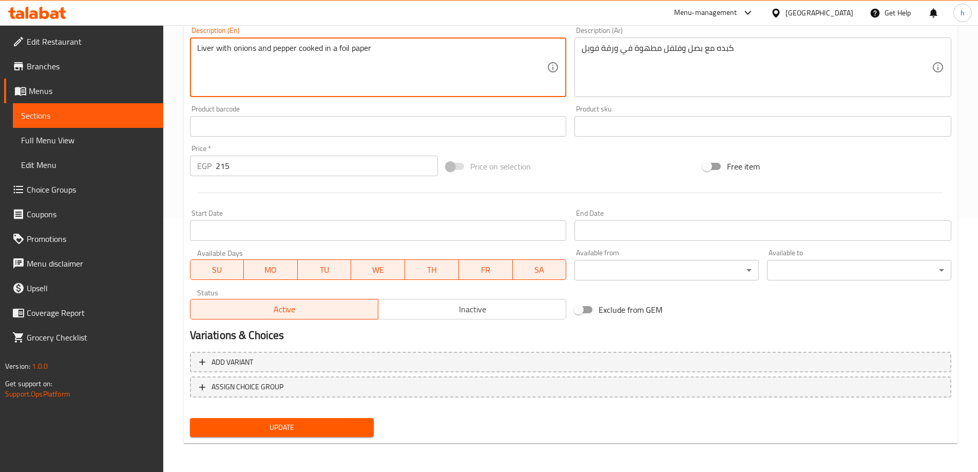
type textarea "Liver with onions and pepper cooked in a foil paper"
click at [335, 430] on span "Update" at bounding box center [282, 427] width 168 height 13
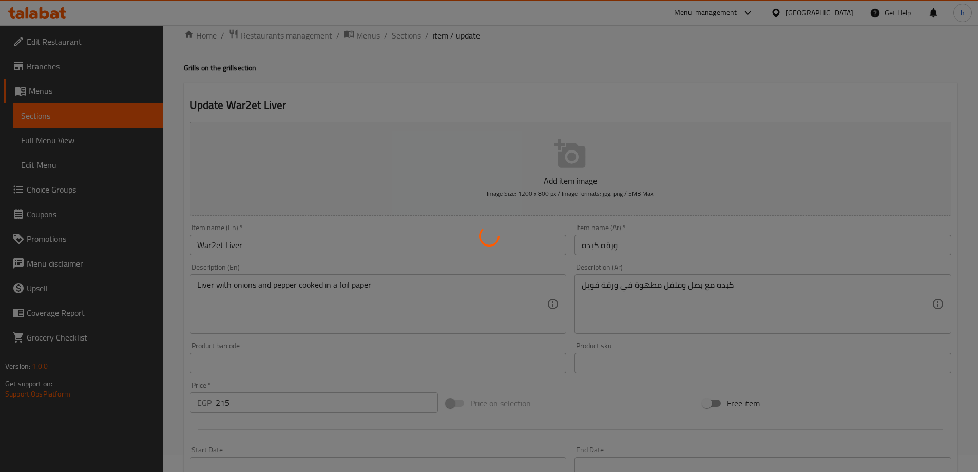
scroll to position [0, 0]
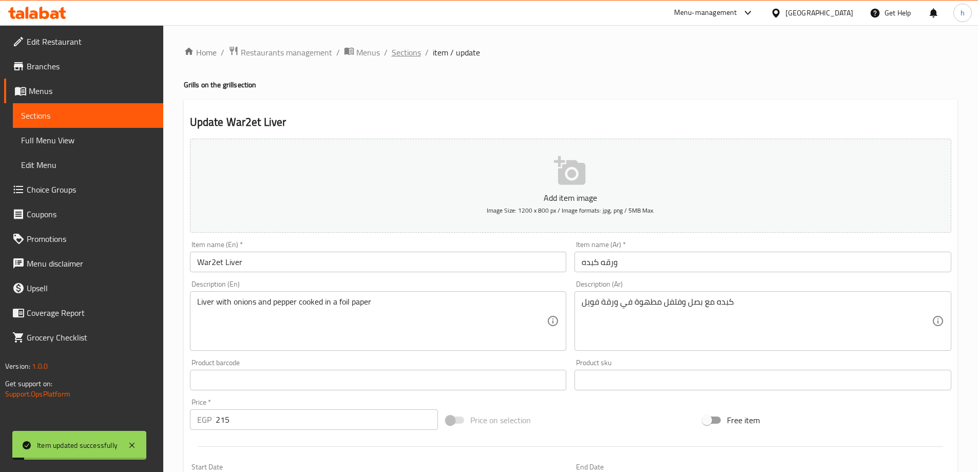
click at [416, 51] on span "Sections" at bounding box center [406, 52] width 29 height 12
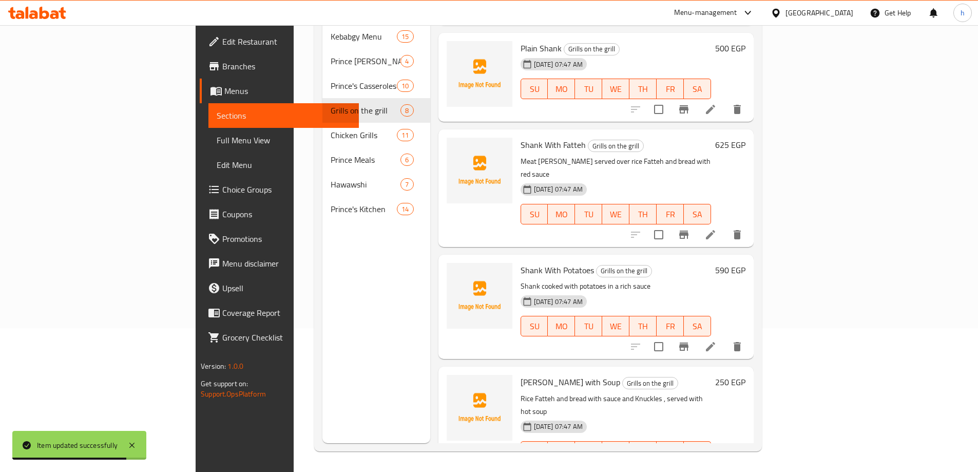
scroll to position [333, 0]
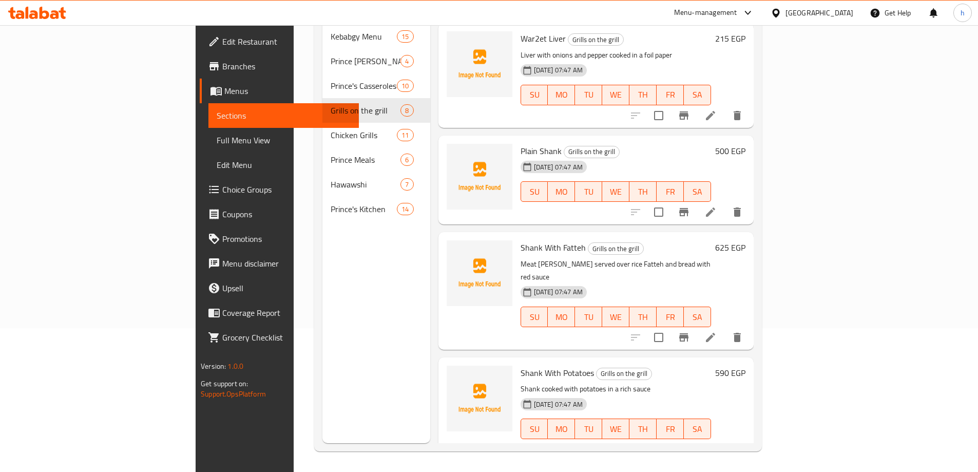
click at [222, 193] on span "Choice Groups" at bounding box center [286, 189] width 128 height 12
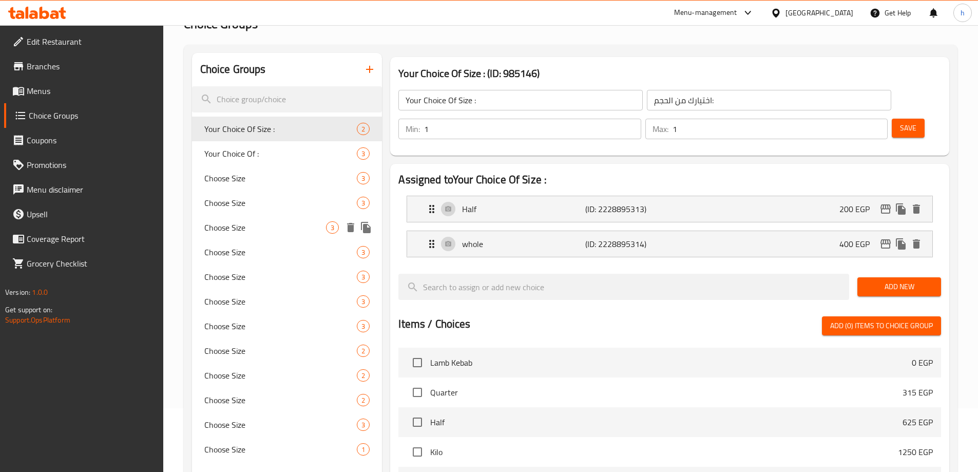
scroll to position [154, 0]
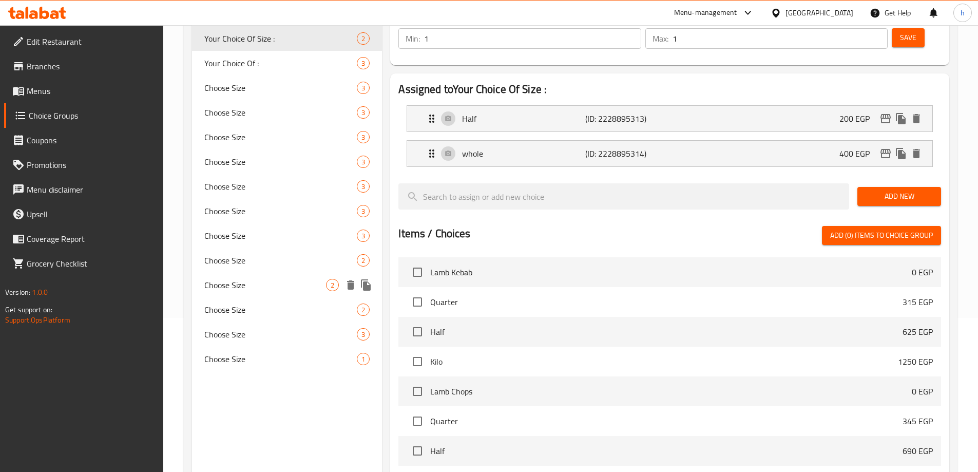
click at [280, 273] on div "Choose Size 2" at bounding box center [287, 285] width 190 height 25
type input "Choose Size"
type input "اختر الحجم"
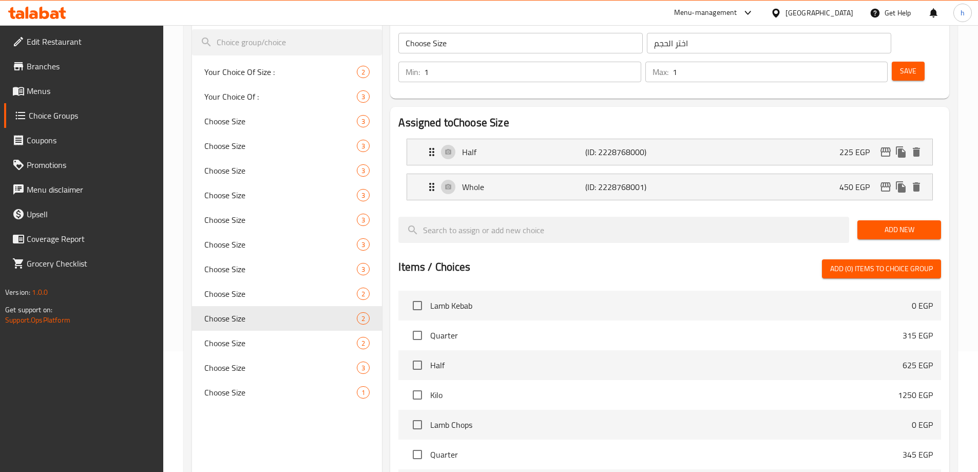
scroll to position [103, 0]
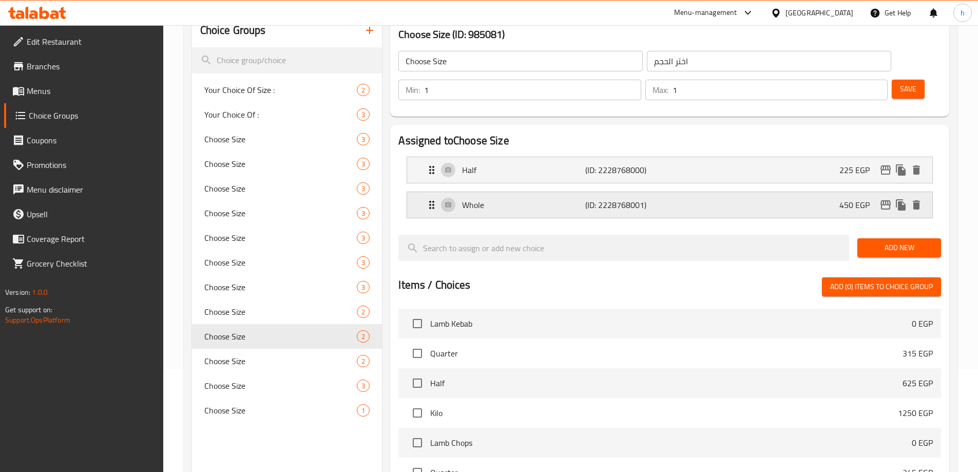
click at [571, 199] on p "Whole" at bounding box center [523, 205] width 123 height 12
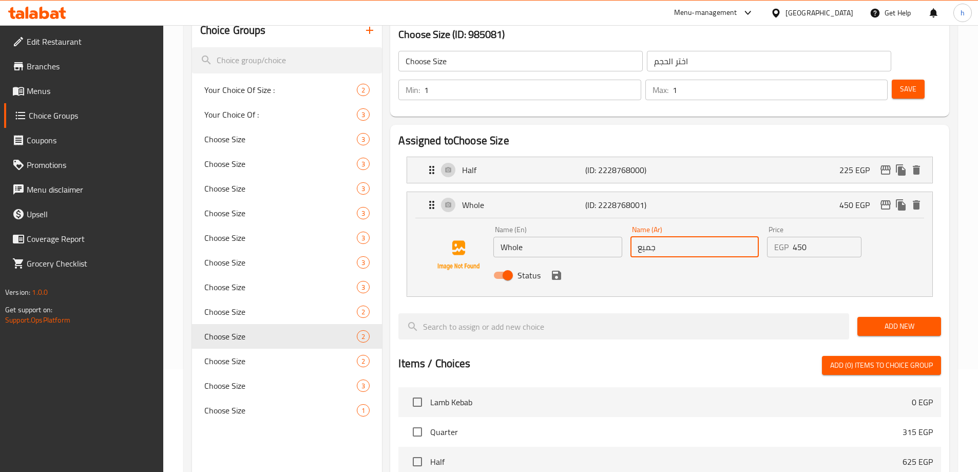
click at [656, 237] on input "جميع" at bounding box center [694, 247] width 128 height 21
type input ";"
type input "كامله"
click at [549, 267] on button "save" at bounding box center [556, 274] width 15 height 15
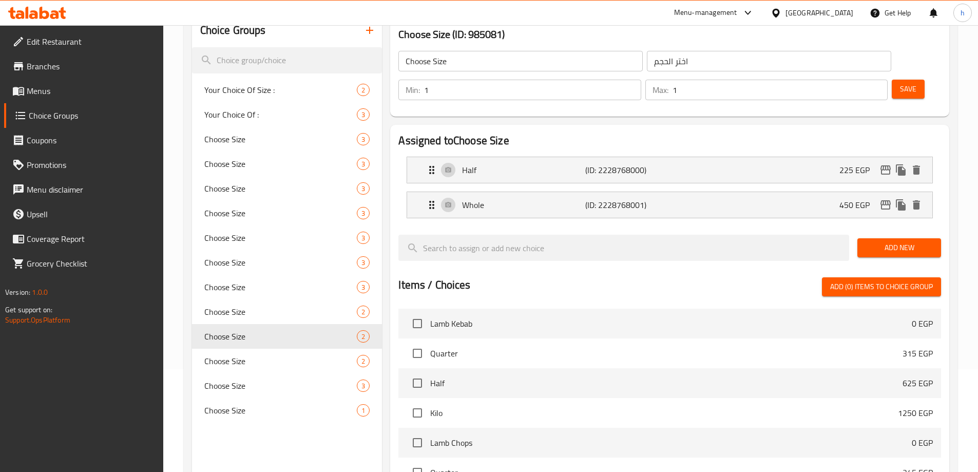
click at [900, 83] on span "Save" at bounding box center [908, 89] width 16 height 13
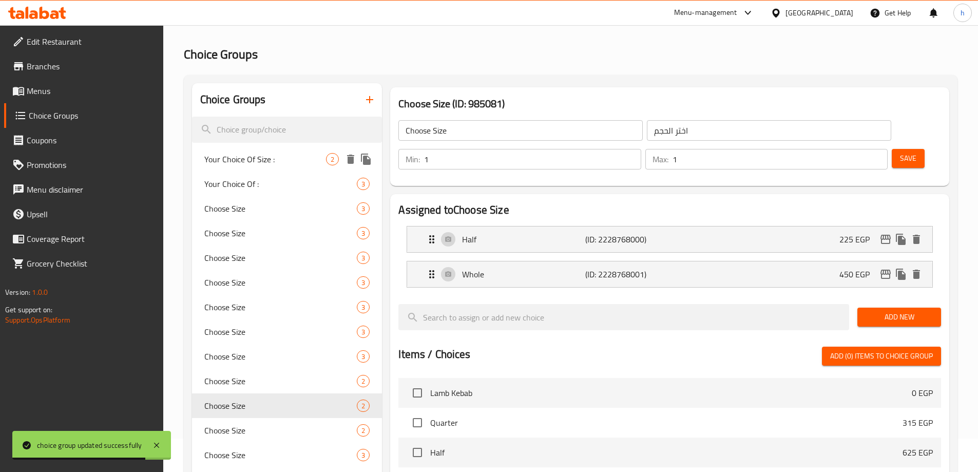
scroll to position [0, 0]
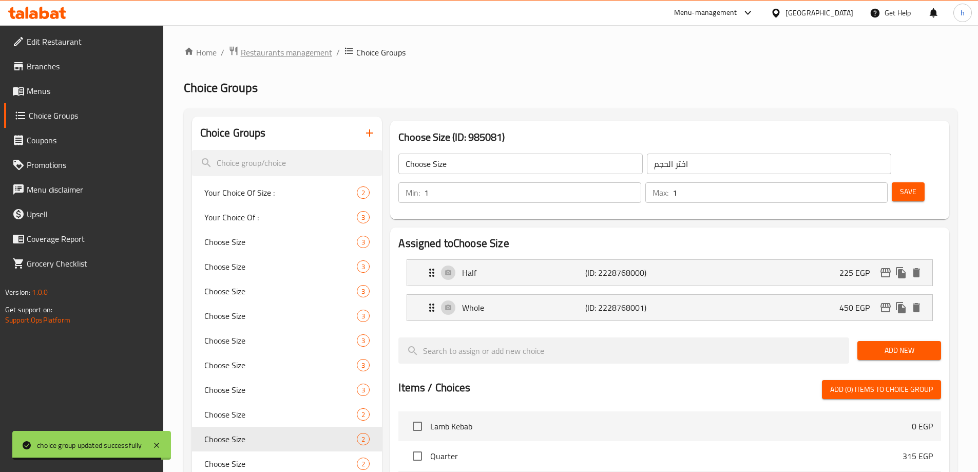
click at [325, 53] on span "Restaurants management" at bounding box center [286, 52] width 91 height 12
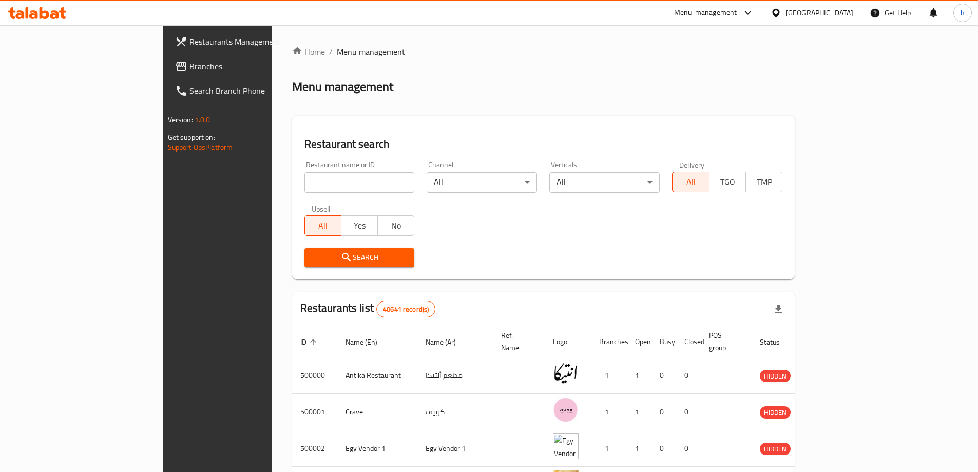
click at [189, 69] on span "Branches" at bounding box center [253, 66] width 128 height 12
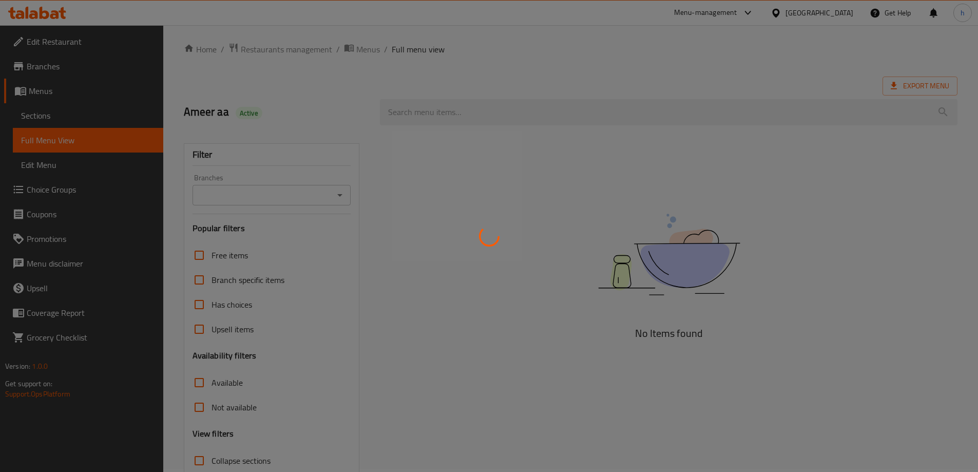
scroll to position [74, 0]
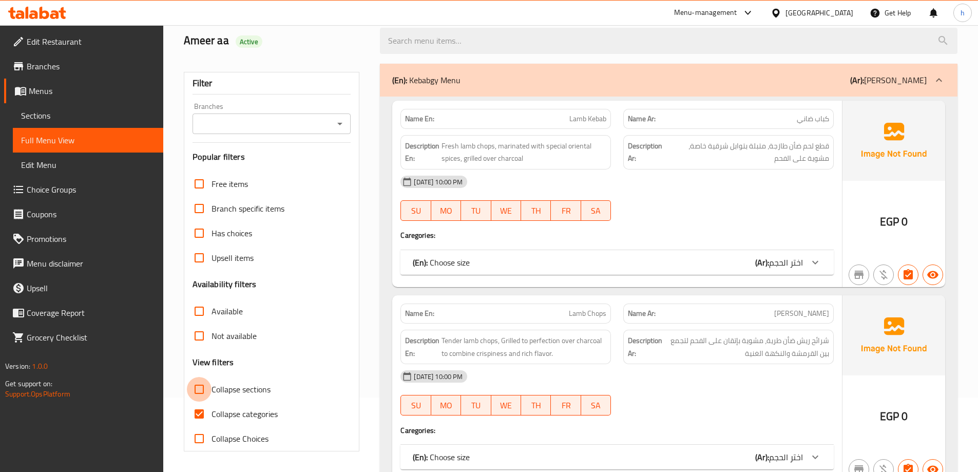
click at [201, 388] on input "Collapse sections" at bounding box center [199, 389] width 25 height 25
checkbox input "true"
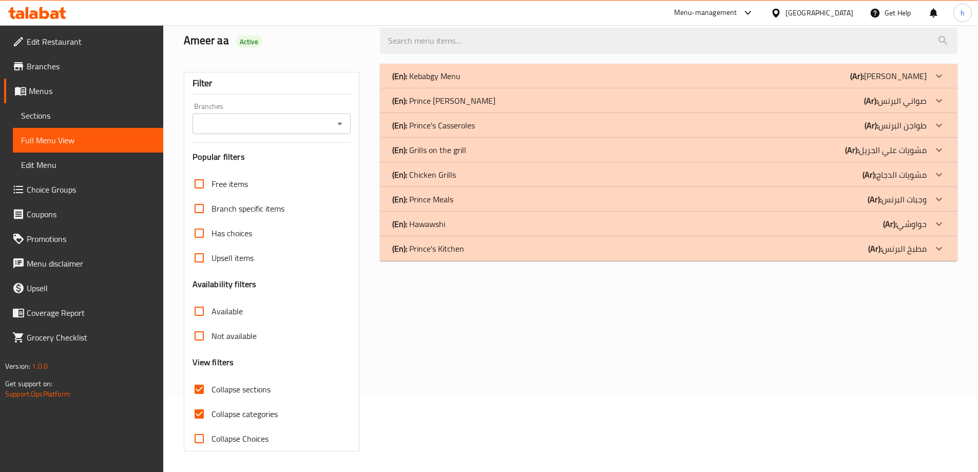
click at [204, 411] on input "Collapse categories" at bounding box center [199, 413] width 25 height 25
checkbox input "false"
click at [836, 82] on div "(En): Prince's Casseroles (Ar): طواجن البرنس" at bounding box center [659, 76] width 534 height 12
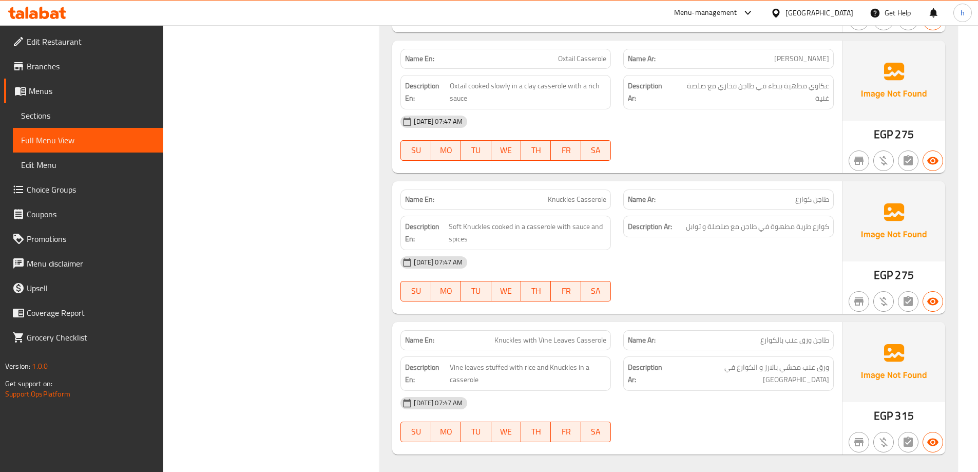
scroll to position [1307, 0]
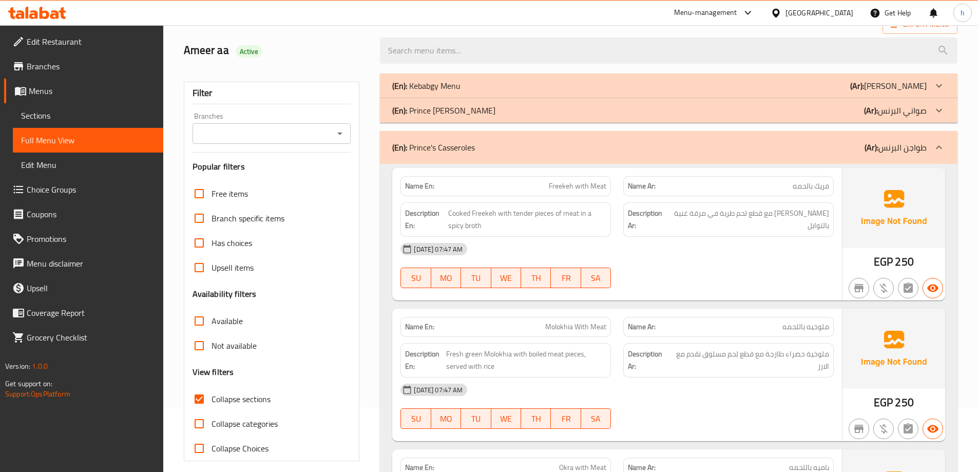
scroll to position [0, 0]
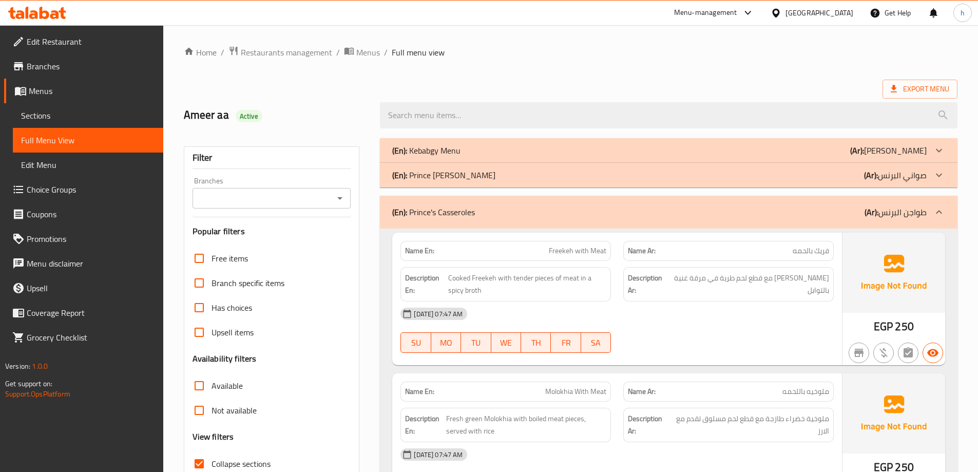
click at [887, 214] on p "(Ar): طواجن البرنس" at bounding box center [895, 212] width 62 height 12
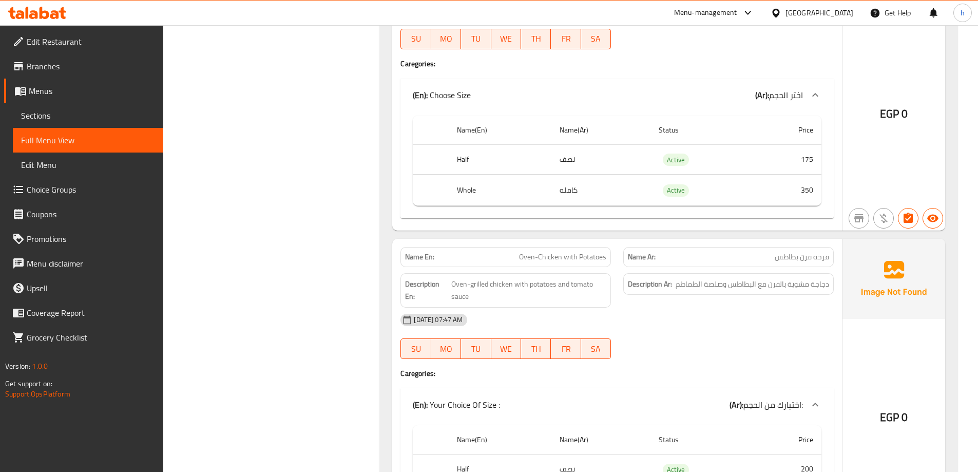
scroll to position [1232, 0]
drag, startPoint x: 558, startPoint y: 414, endPoint x: 559, endPoint y: 407, distance: 7.7
click at [559, 407] on div "(En): Your Choice Of Size : (Ar): اختيارك من الحجم: Name(En) Name(Ar) Status Pr…" at bounding box center [616, 458] width 433 height 140
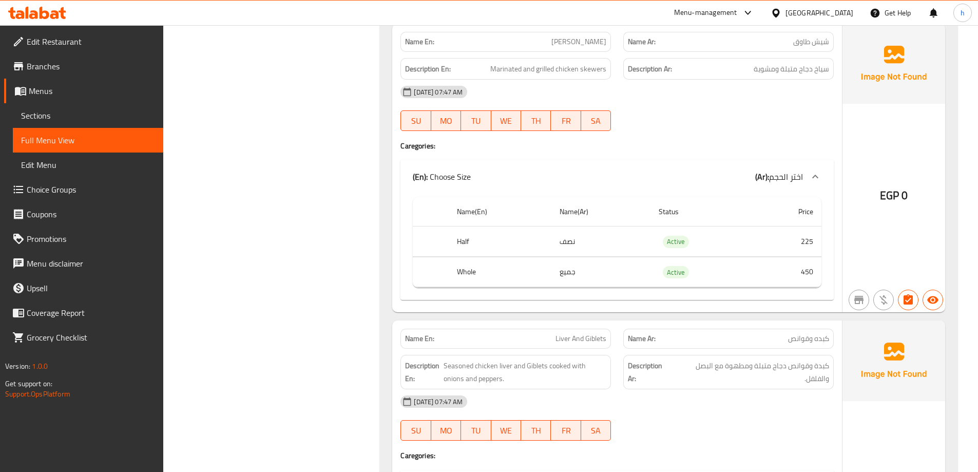
scroll to position [2002, 0]
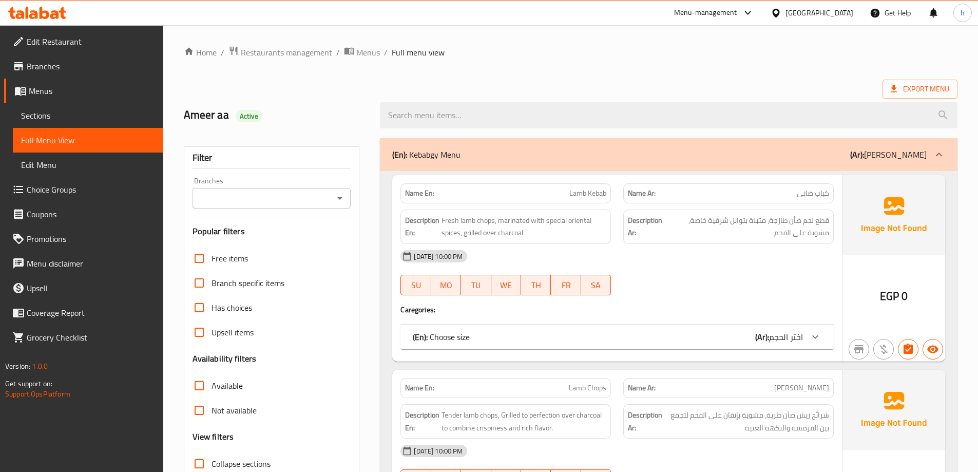
scroll to position [205, 0]
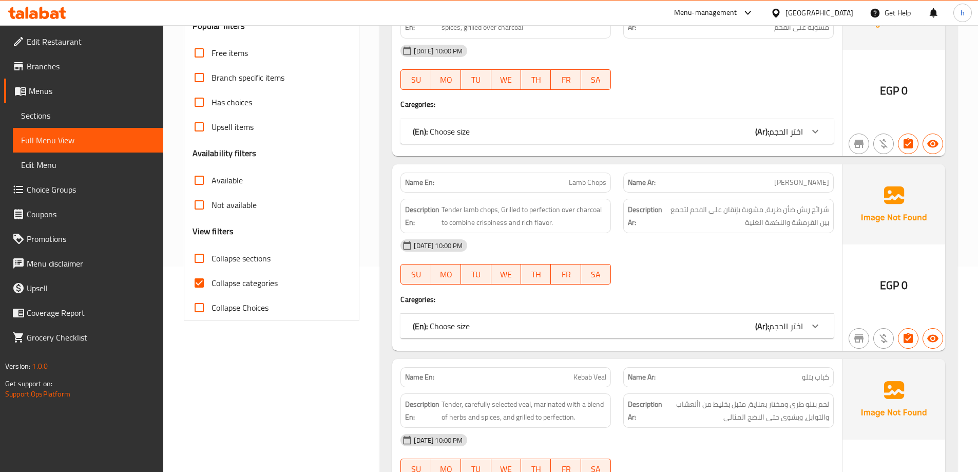
drag, startPoint x: 206, startPoint y: 286, endPoint x: 206, endPoint y: 275, distance: 11.8
click at [206, 286] on input "Collapse categories" at bounding box center [199, 283] width 25 height 25
checkbox input "false"
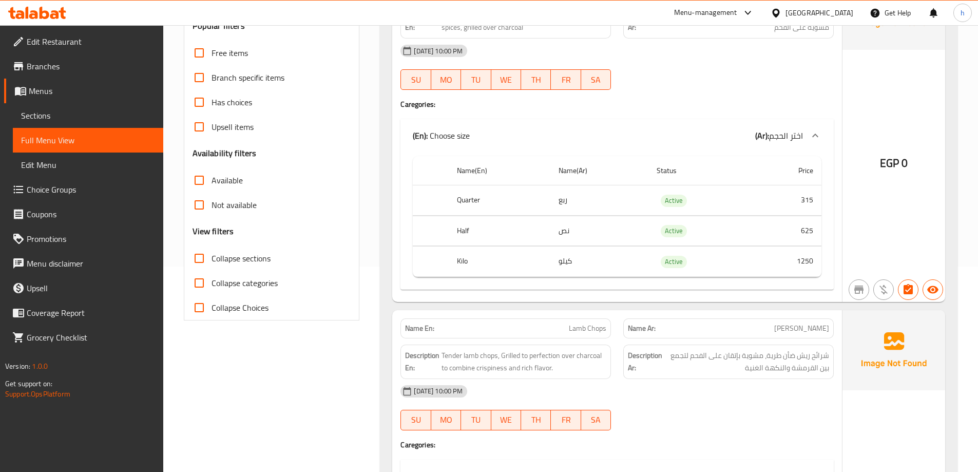
click at [204, 257] on input "Collapse sections" at bounding box center [199, 258] width 25 height 25
checkbox input "true"
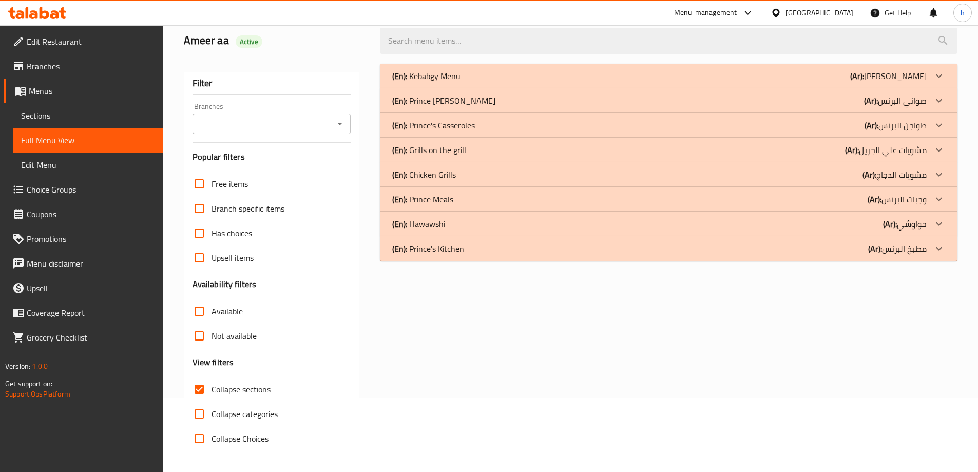
scroll to position [74, 0]
click at [923, 82] on p "(Ar): مشويات الدجاج" at bounding box center [888, 76] width 76 height 12
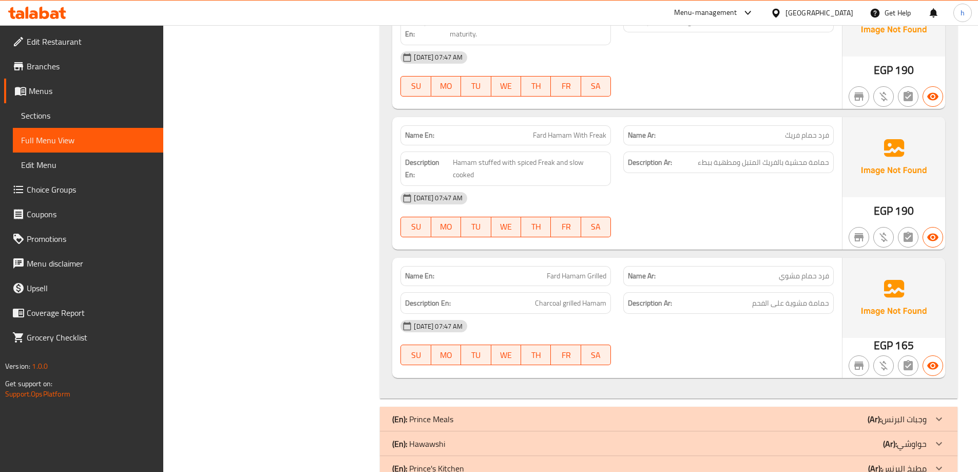
scroll to position [2724, 0]
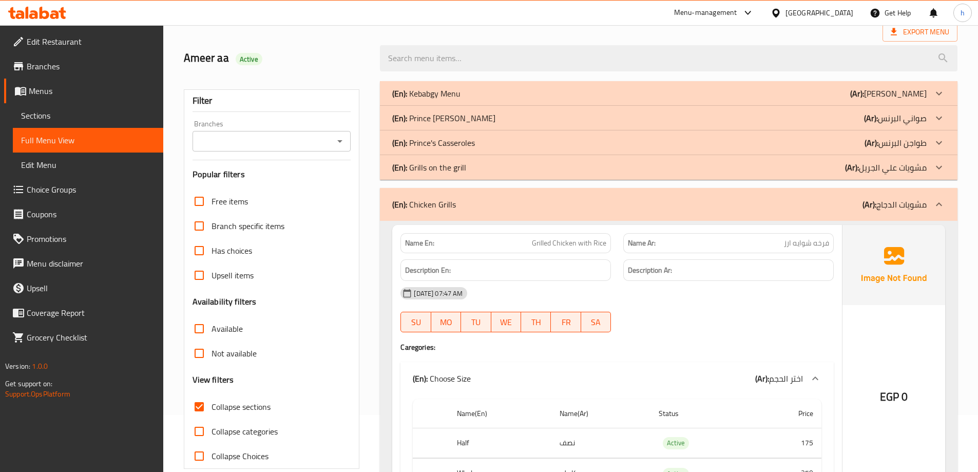
scroll to position [0, 0]
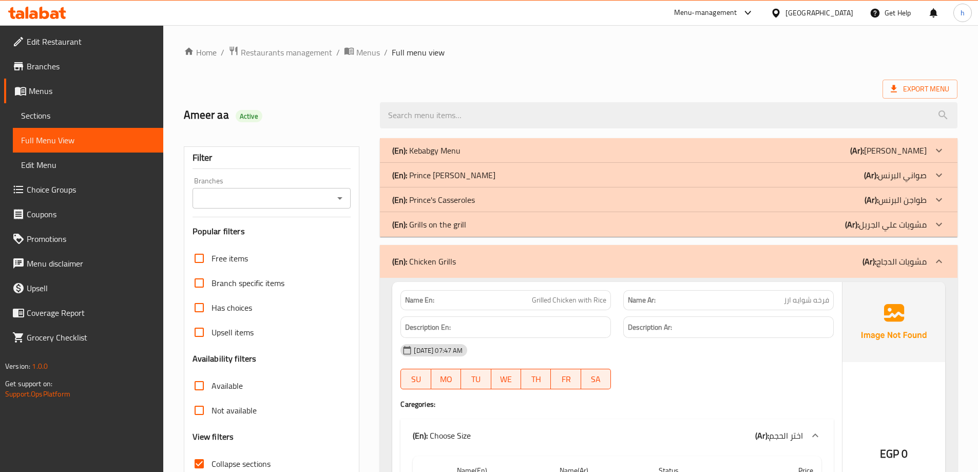
click at [915, 269] on div "(En): Chicken Grills (Ar): مشويات الدجاج" at bounding box center [668, 261] width 577 height 33
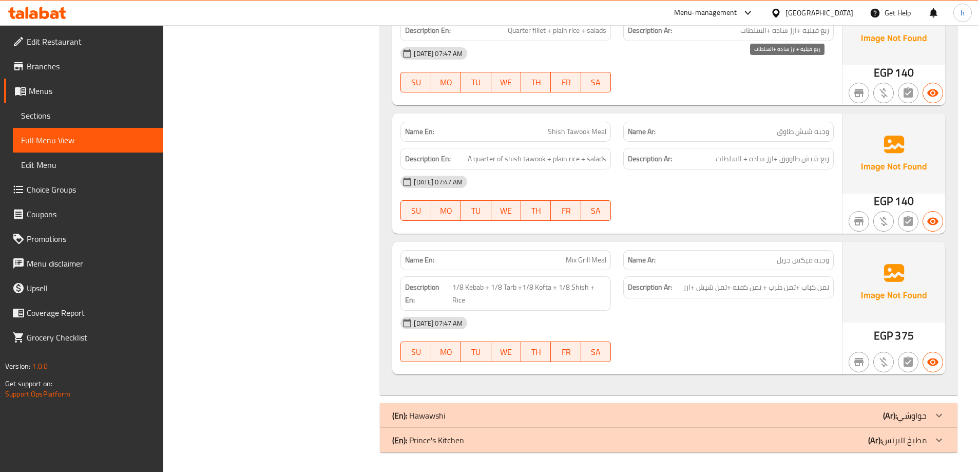
scroll to position [720, 0]
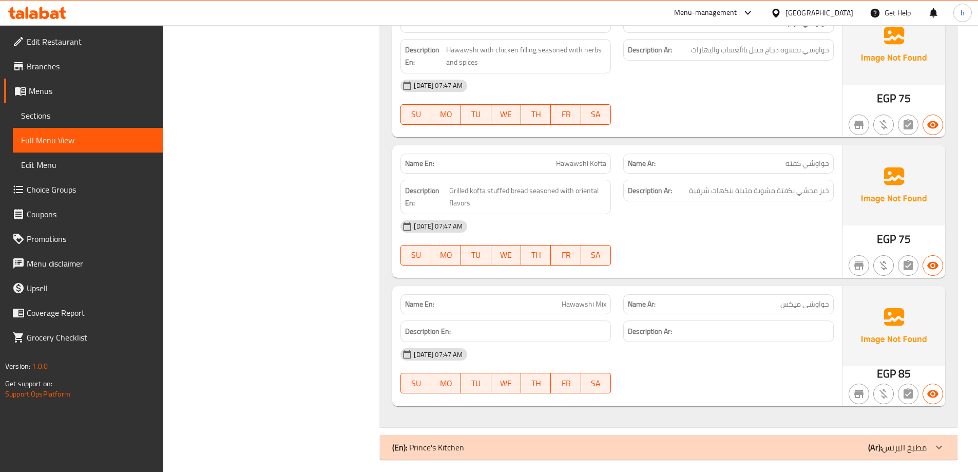
scroll to position [1713, 0]
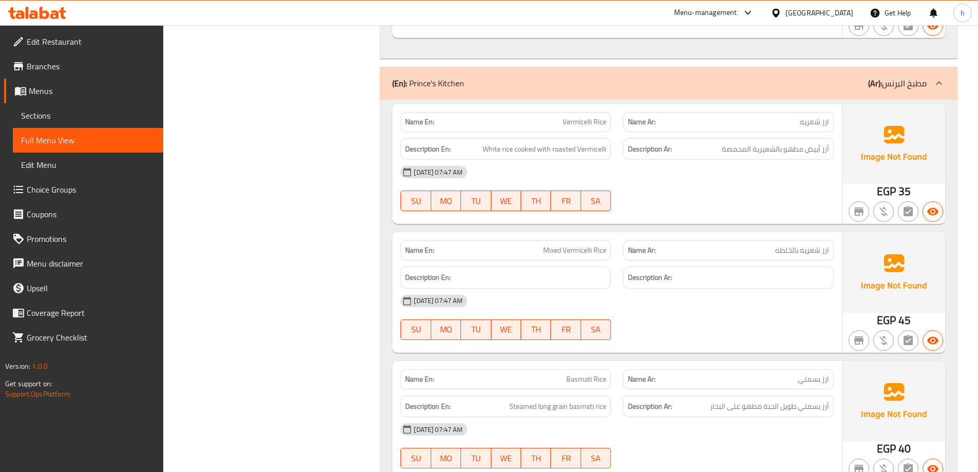
scroll to position [2073, 0]
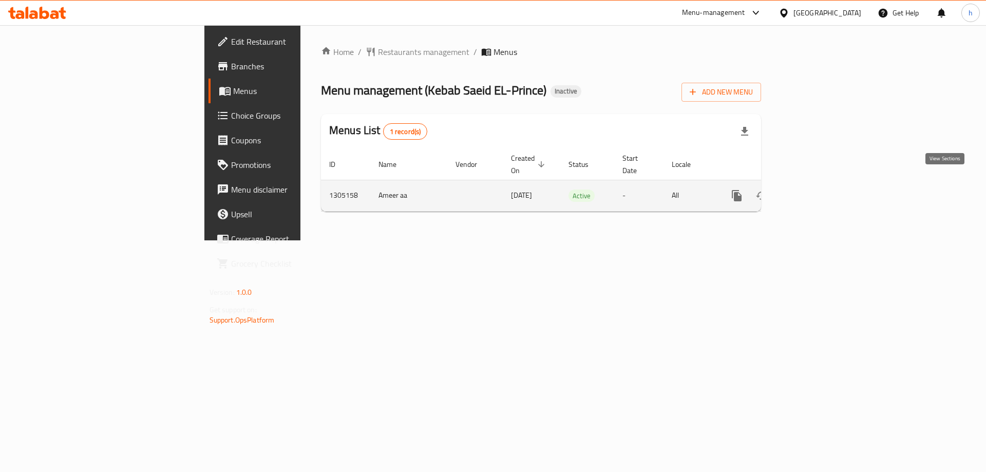
click at [817, 189] on icon "enhanced table" at bounding box center [810, 195] width 12 height 12
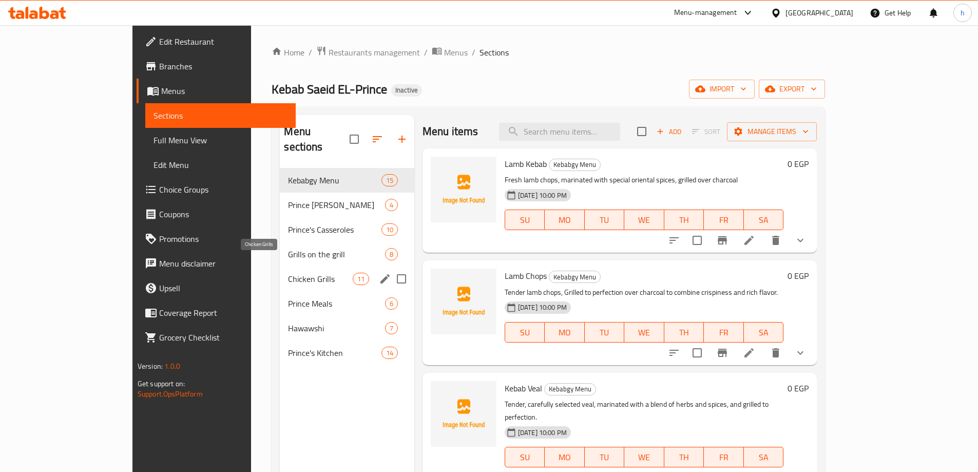
click at [288, 273] on span "Chicken Grills" at bounding box center [320, 279] width 64 height 12
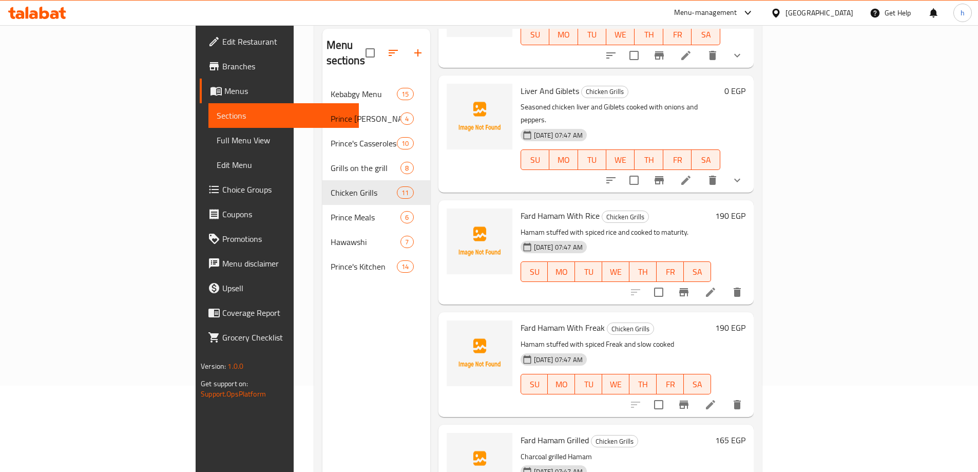
scroll to position [144, 0]
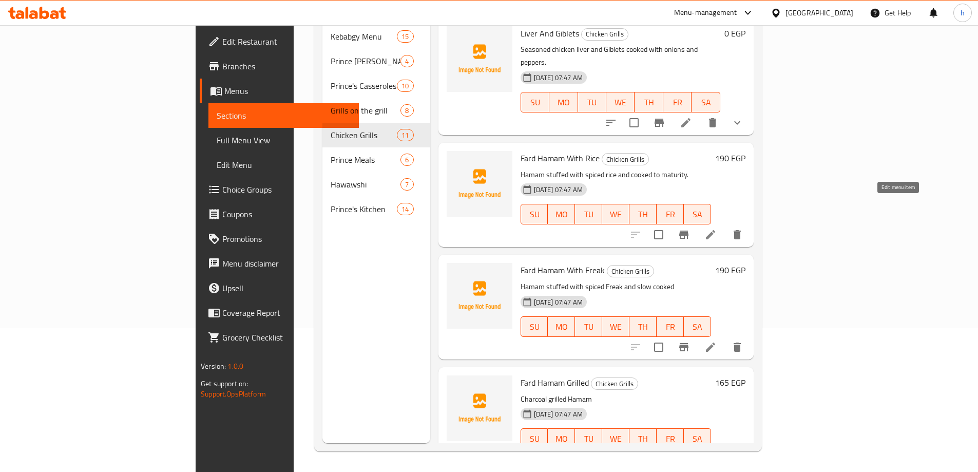
click at [715, 230] on icon at bounding box center [710, 234] width 9 height 9
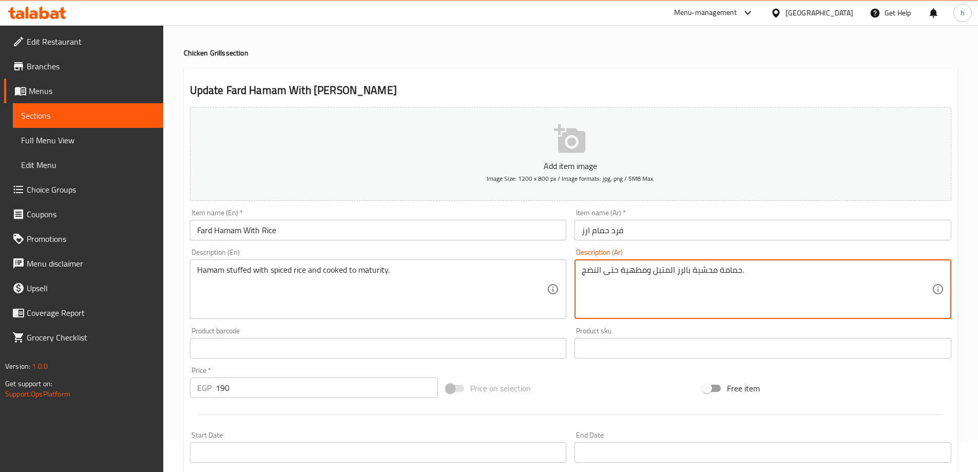
scroll to position [205, 0]
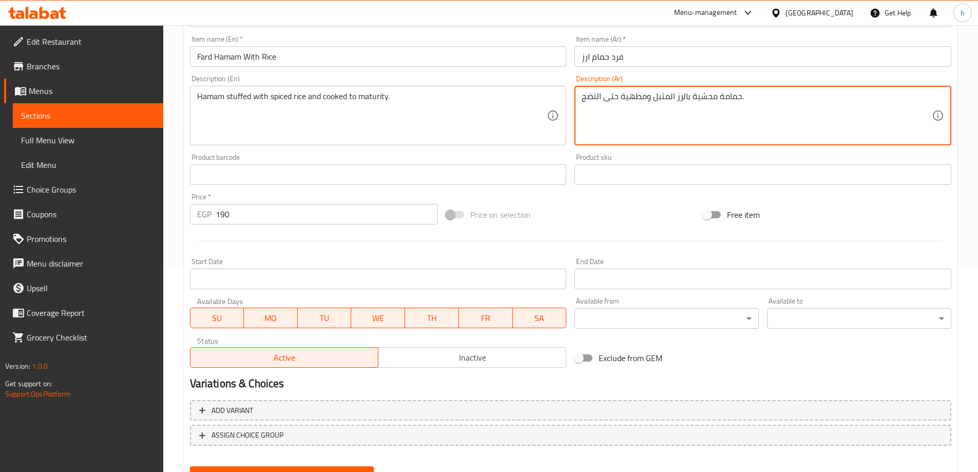
click at [681, 95] on textarea "حمامة محشية بالرز المتبل ومطهية حتى النضج." at bounding box center [757, 115] width 350 height 49
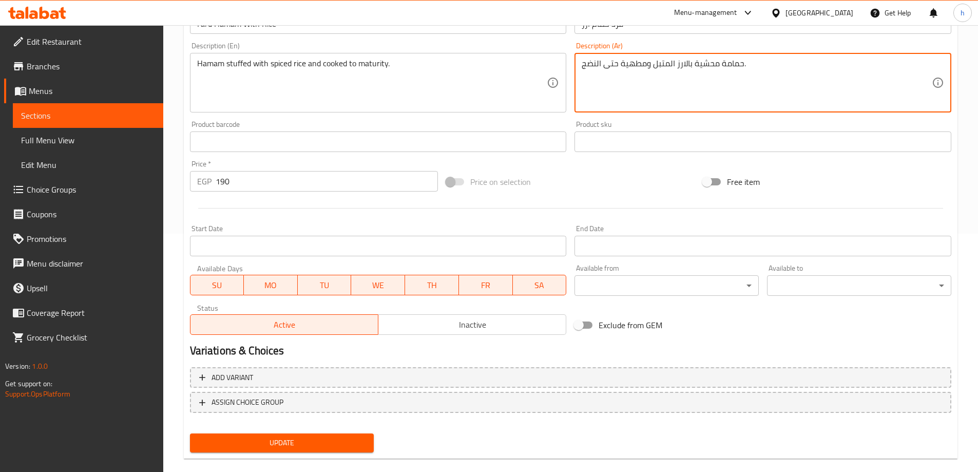
scroll to position [254, 0]
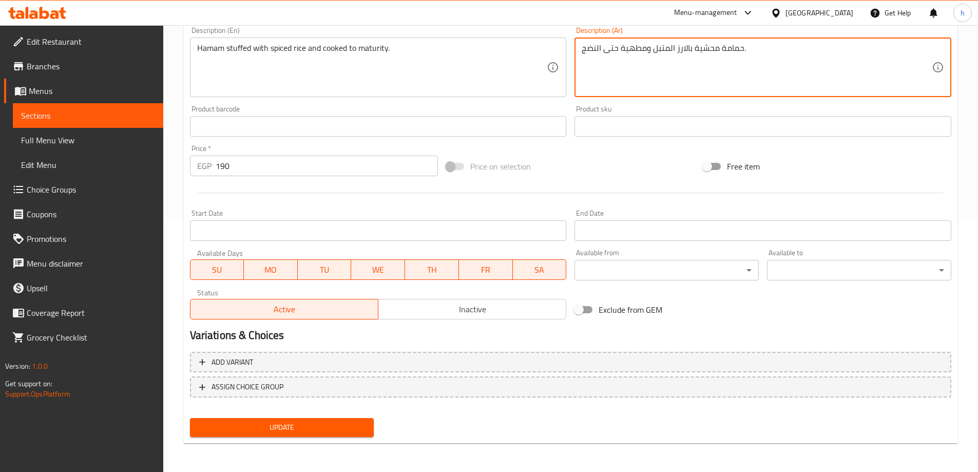
type textarea "حمامة محشية بالارز المتبل ومطهية حتى النضج."
click at [370, 432] on button "Update" at bounding box center [282, 427] width 184 height 19
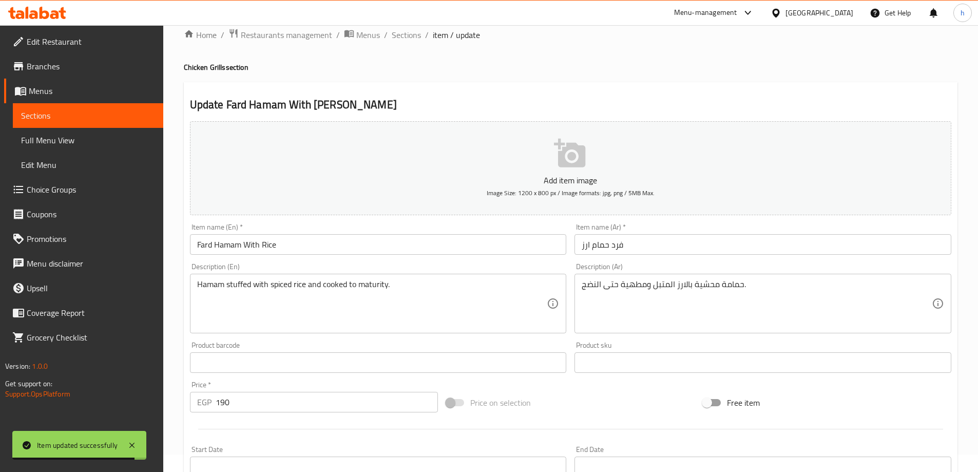
scroll to position [0, 0]
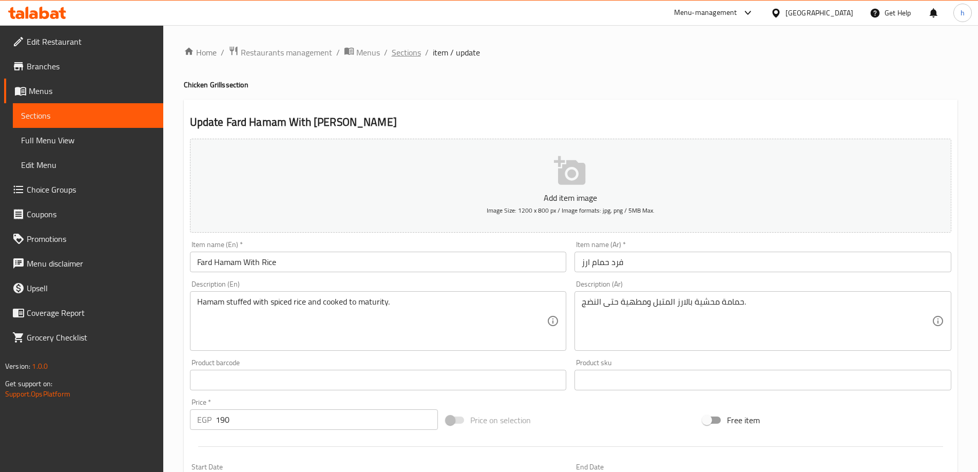
click at [404, 57] on span "Sections" at bounding box center [406, 52] width 29 height 12
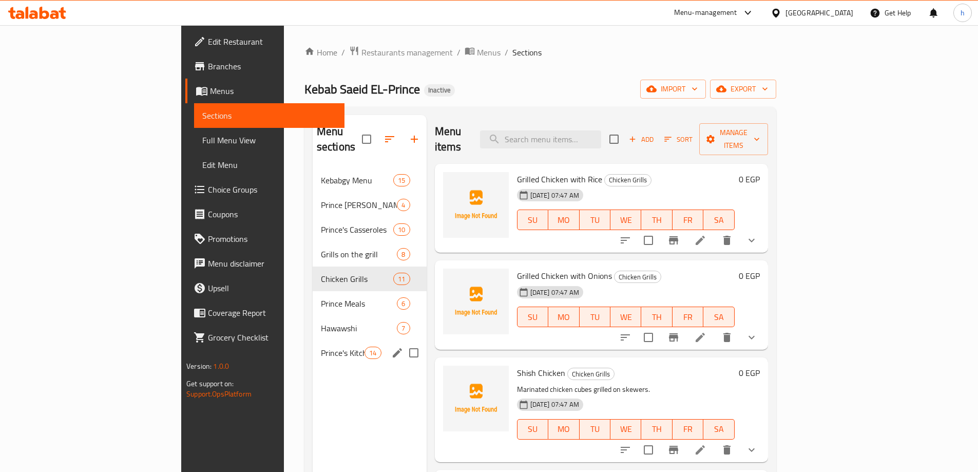
click at [313, 340] on div "Prince's Kitchen 14" at bounding box center [370, 352] width 114 height 25
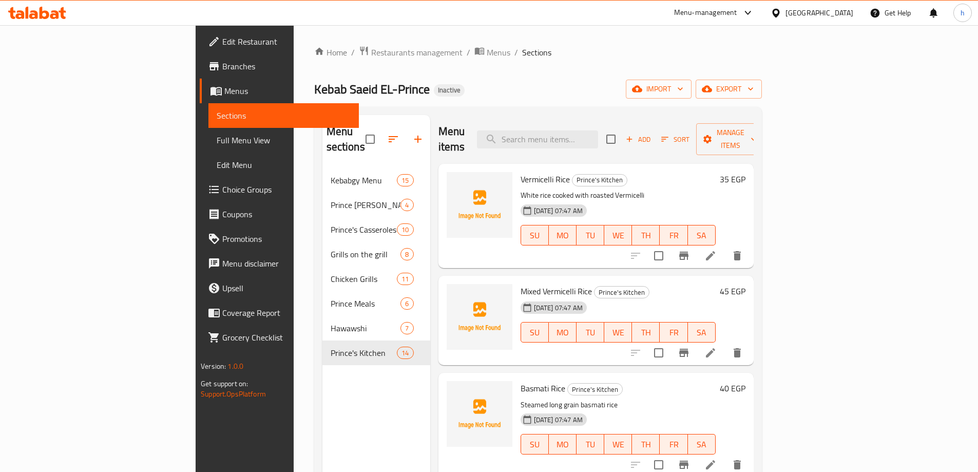
scroll to position [51, 0]
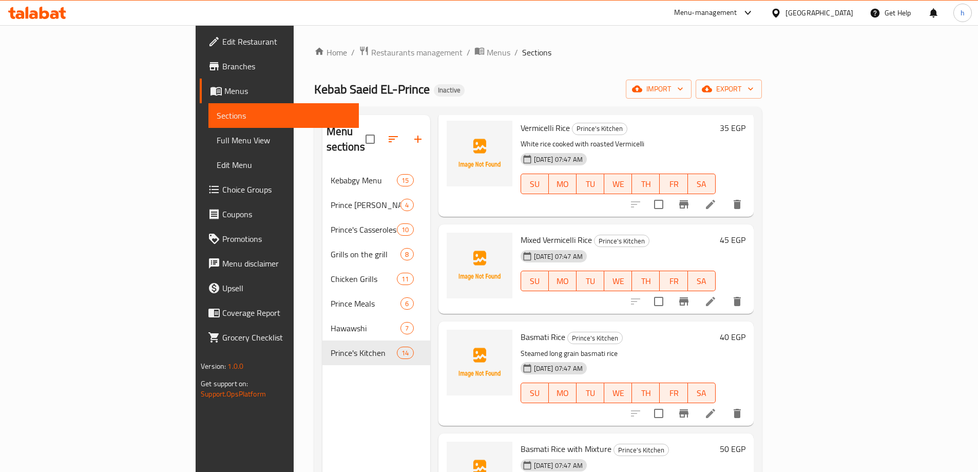
click at [725, 292] on li at bounding box center [710, 301] width 29 height 18
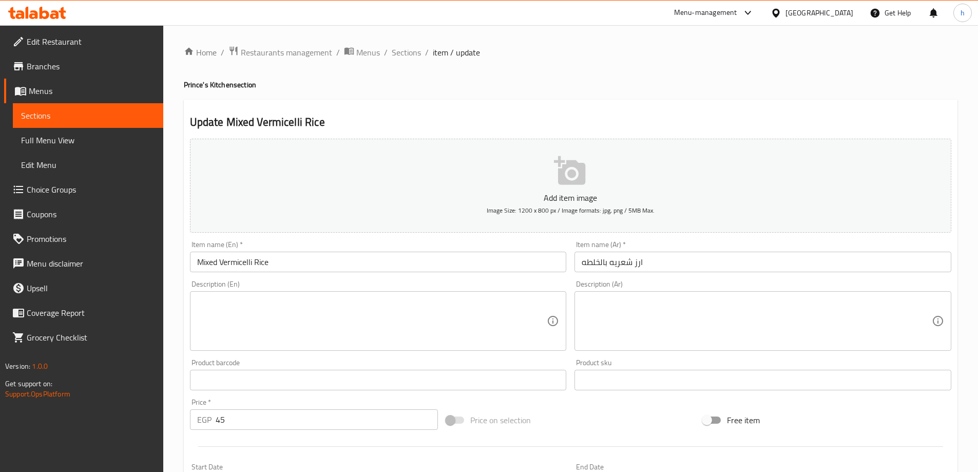
click at [211, 260] on input "Mixed Vermicelli Rice" at bounding box center [378, 262] width 377 height 21
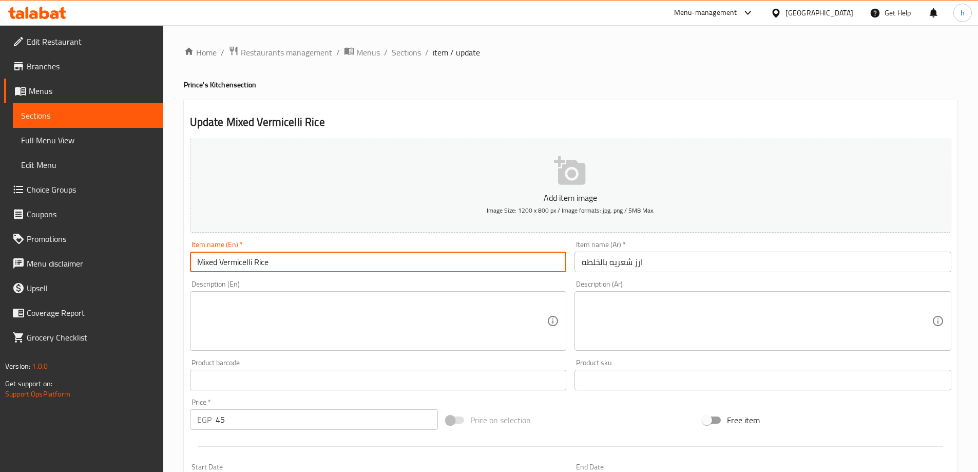
click at [211, 260] on input "Mixed Vermicelli Rice" at bounding box center [378, 262] width 377 height 21
paste input "Khalta"
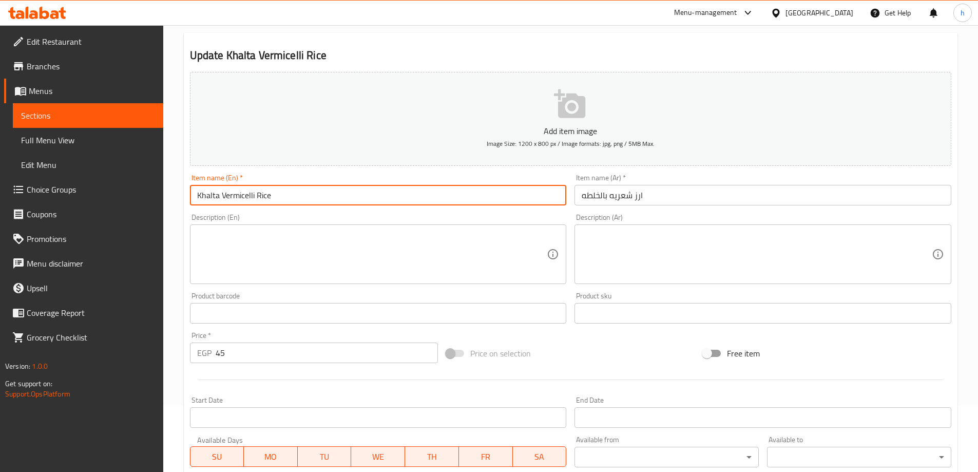
scroll to position [254, 0]
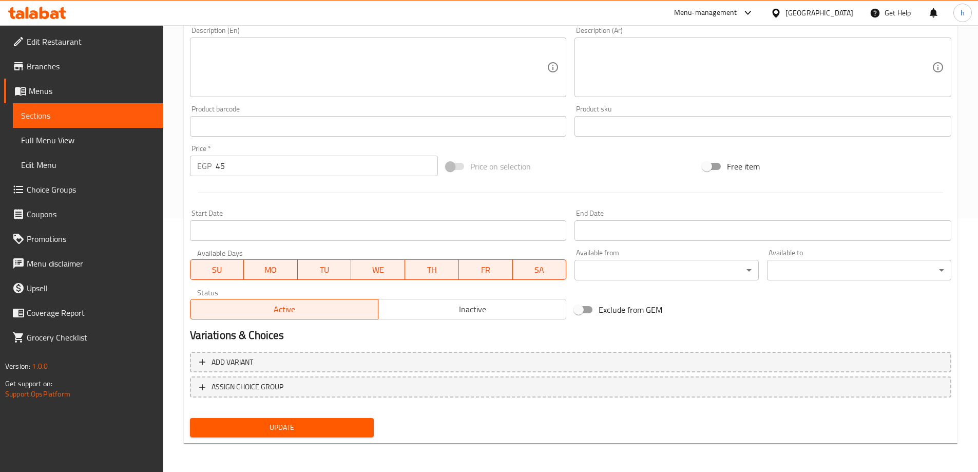
type input "Khalta Vermicelli Rice"
click at [354, 427] on span "Update" at bounding box center [282, 427] width 168 height 13
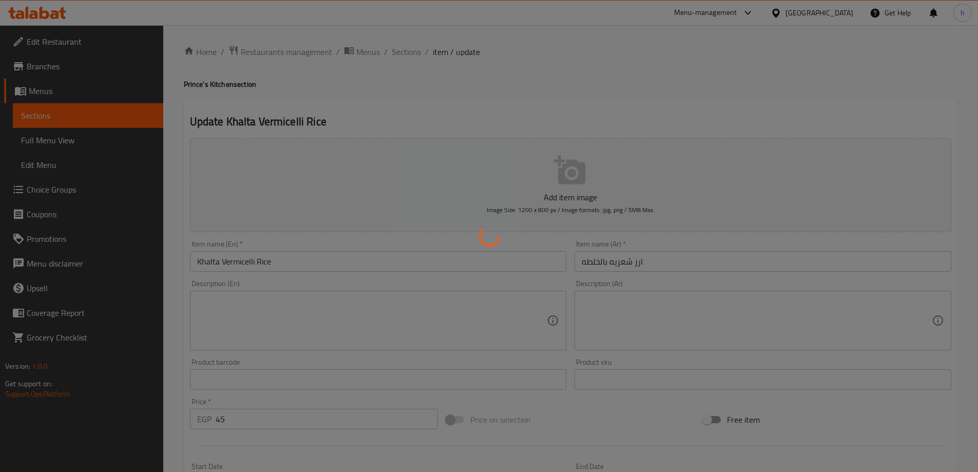
scroll to position [0, 0]
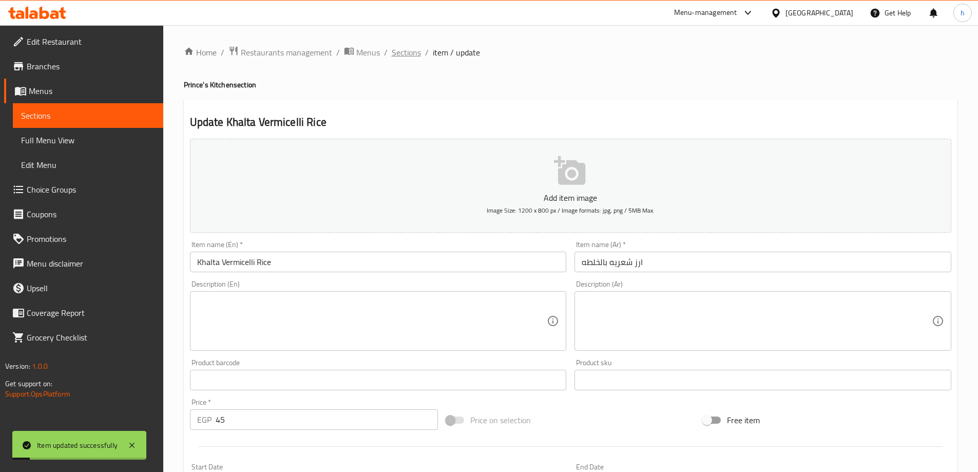
click at [400, 53] on span "Sections" at bounding box center [406, 52] width 29 height 12
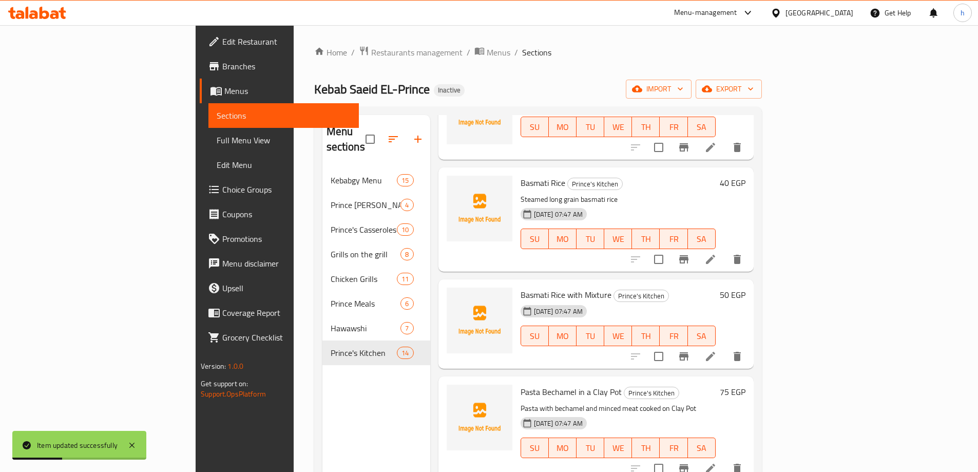
scroll to position [257, 0]
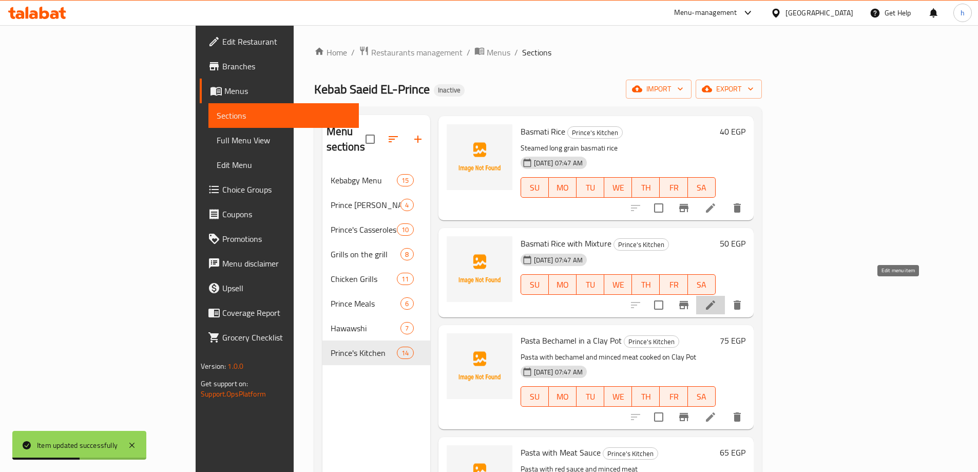
click at [717, 299] on icon at bounding box center [710, 305] width 12 height 12
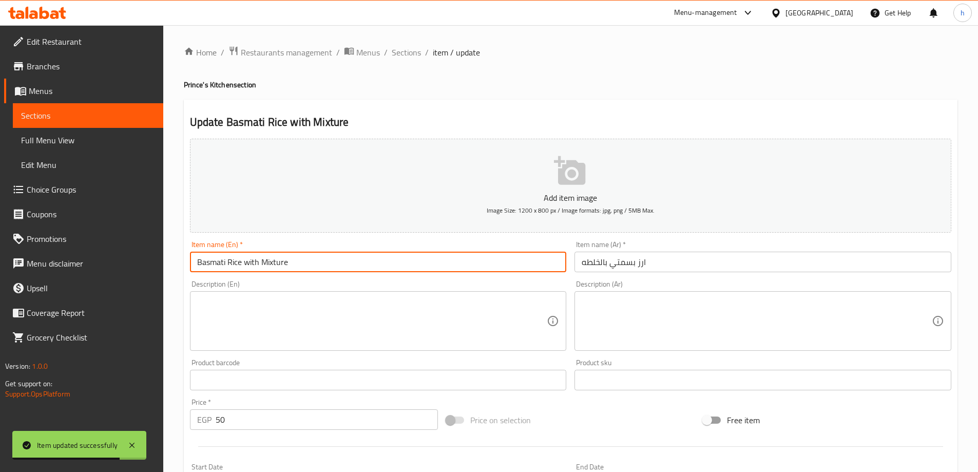
drag, startPoint x: 245, startPoint y: 262, endPoint x: 329, endPoint y: 261, distance: 83.7
click at [326, 261] on input "Basmati Rice with Mixture" at bounding box center [378, 262] width 377 height 21
paste input "Khalta"
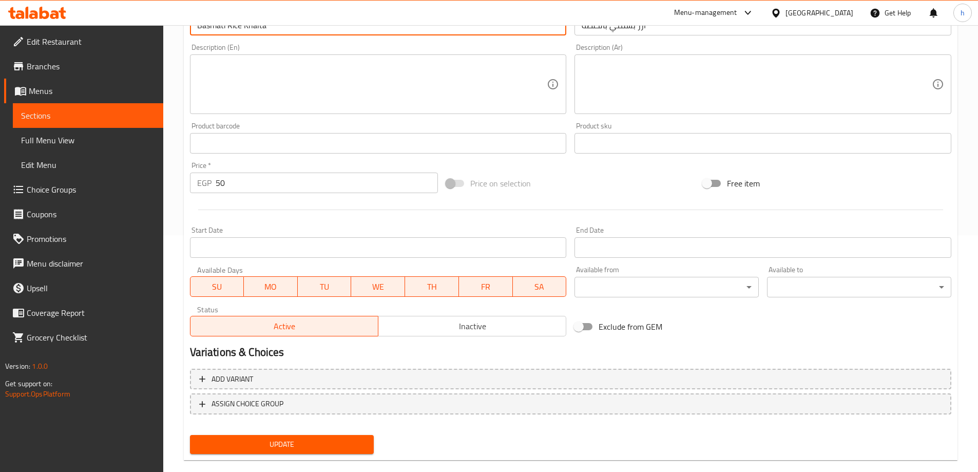
scroll to position [254, 0]
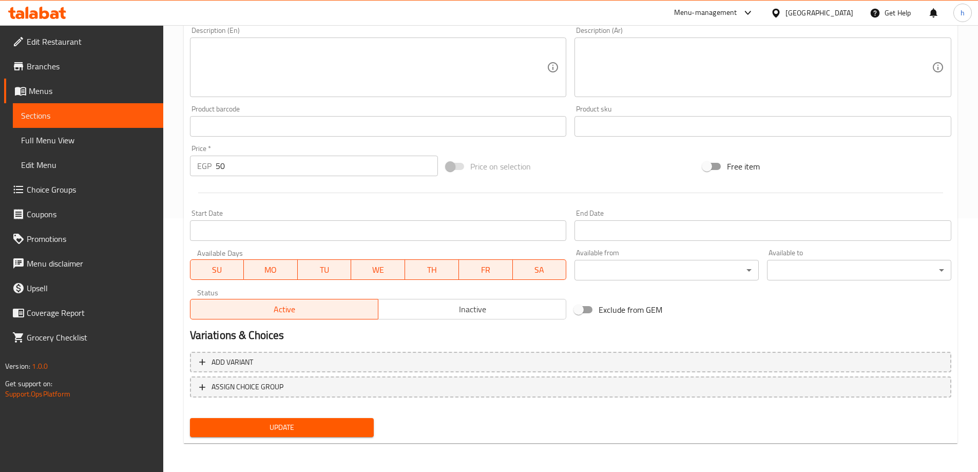
type input "Basmati Rice Khalta"
click at [335, 440] on div "Update" at bounding box center [282, 427] width 192 height 27
click at [339, 436] on button "Update" at bounding box center [282, 427] width 184 height 19
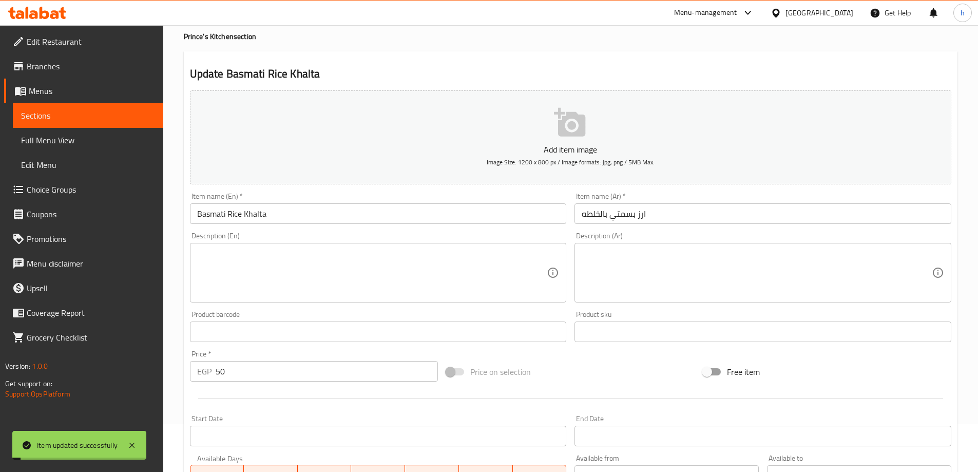
scroll to position [0, 0]
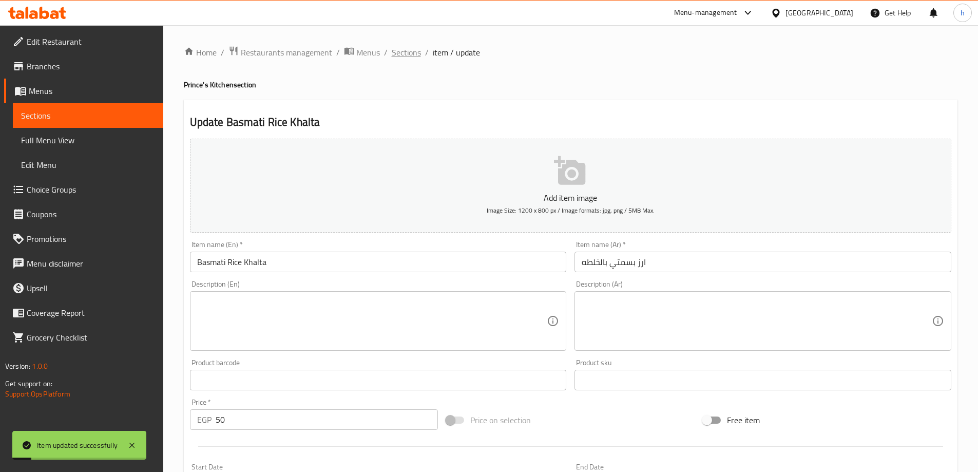
click at [408, 52] on span "Sections" at bounding box center [406, 52] width 29 height 12
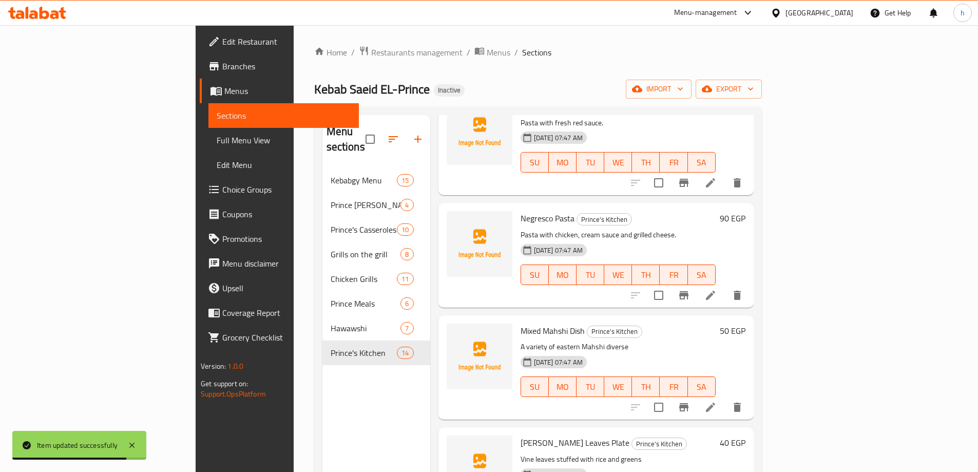
scroll to position [719, 0]
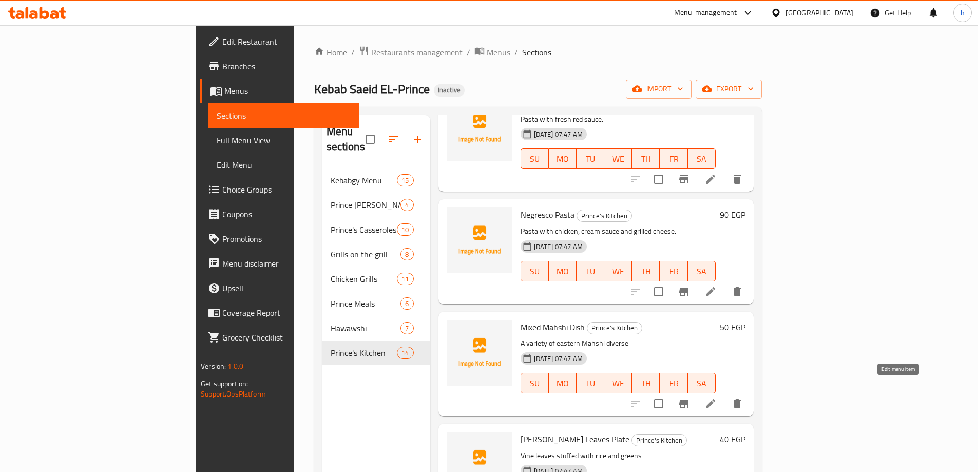
click at [717, 397] on icon at bounding box center [710, 403] width 12 height 12
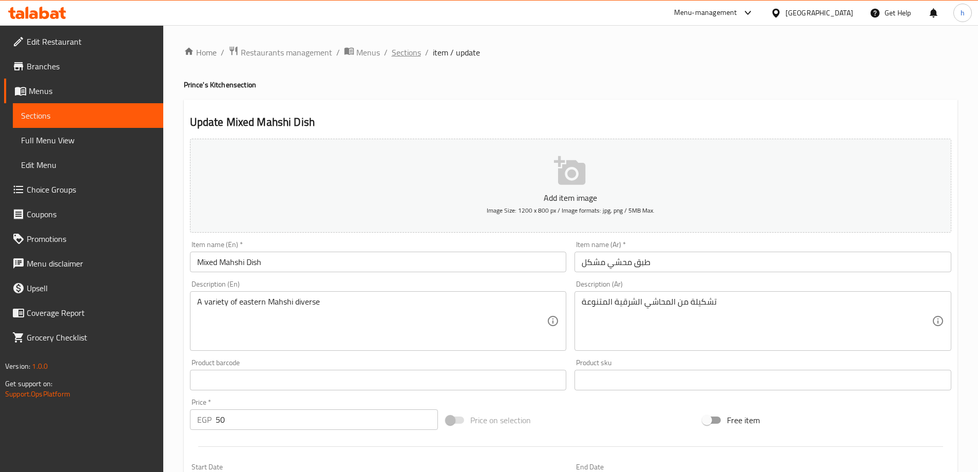
click at [402, 50] on span "Sections" at bounding box center [406, 52] width 29 height 12
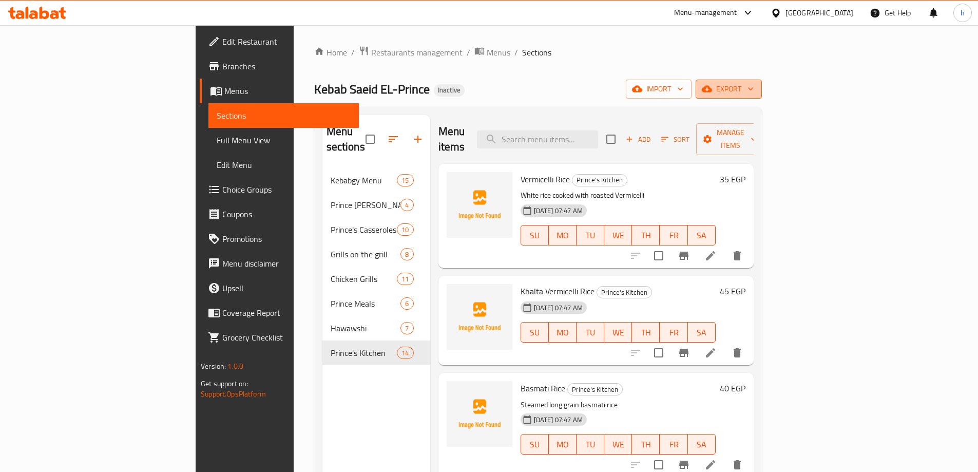
click at [762, 81] on button "export" at bounding box center [729, 89] width 66 height 19
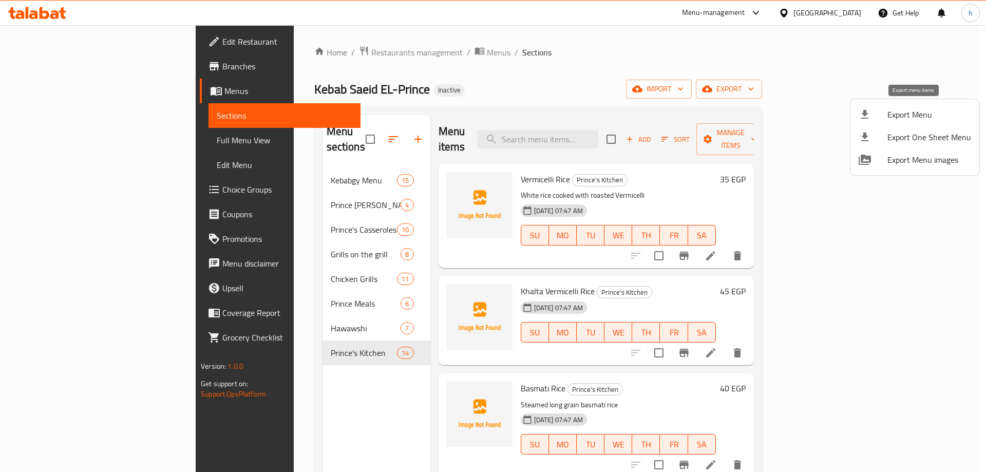
click at [901, 121] on span "Export Menu" at bounding box center [929, 114] width 84 height 12
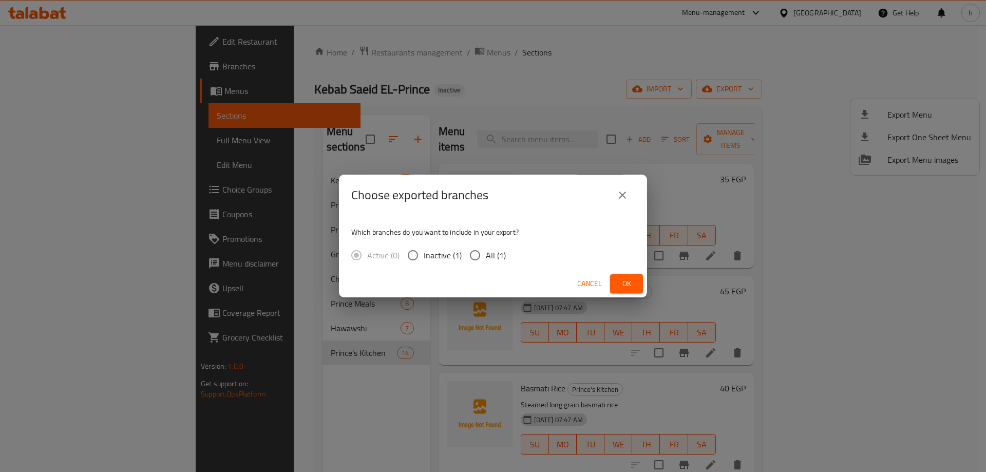
click at [477, 250] on input "All (1)" at bounding box center [475, 255] width 22 height 22
radio input "true"
click at [635, 284] on button "Ok" at bounding box center [626, 283] width 33 height 19
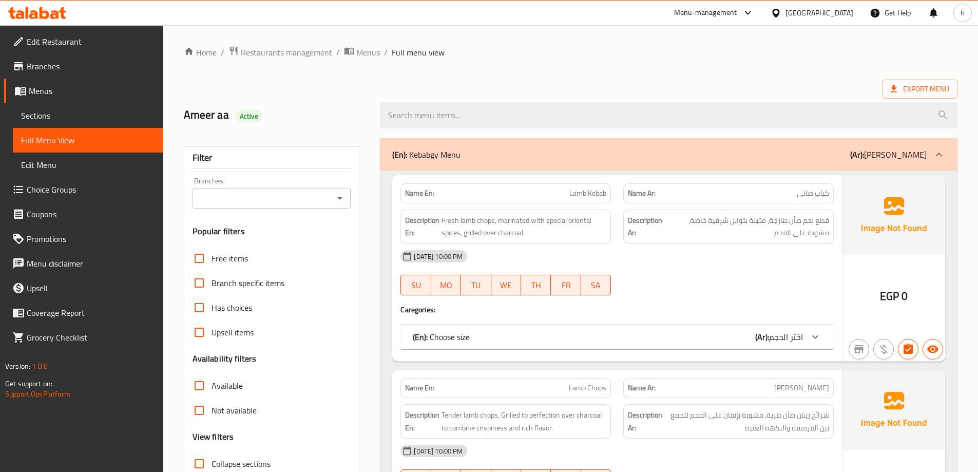
scroll to position [74, 0]
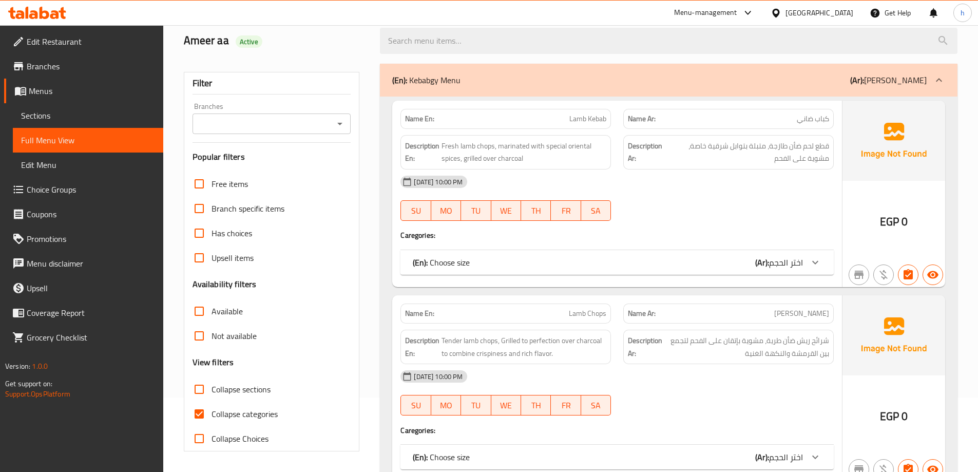
click at [202, 415] on input "Collapse categories" at bounding box center [199, 413] width 25 height 25
checkbox input "false"
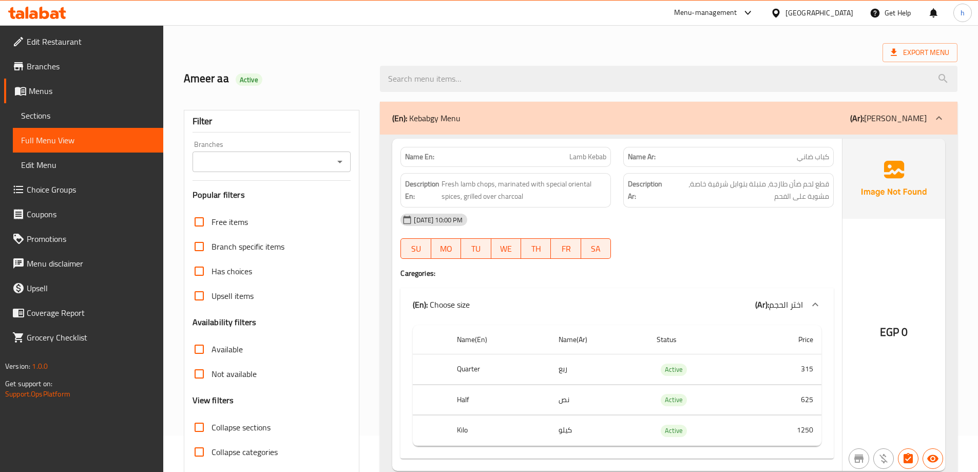
scroll to position [0, 0]
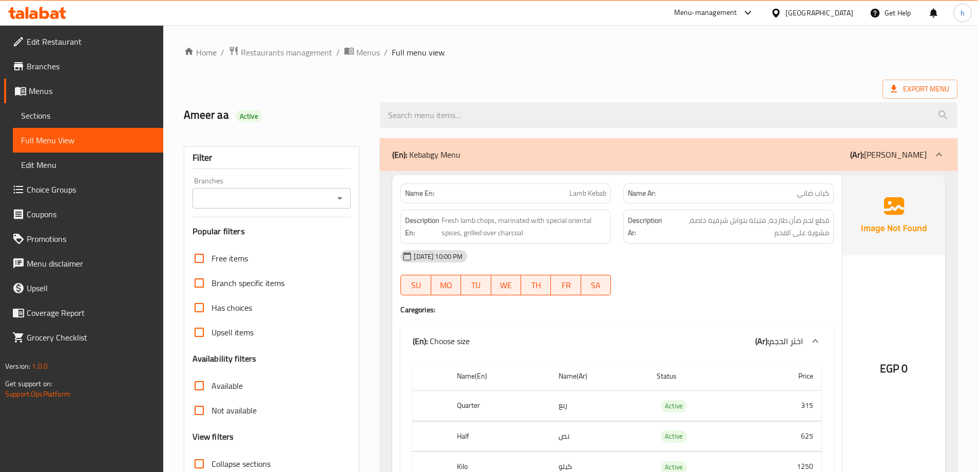
click at [789, 82] on div "Export Menu" at bounding box center [571, 89] width 774 height 19
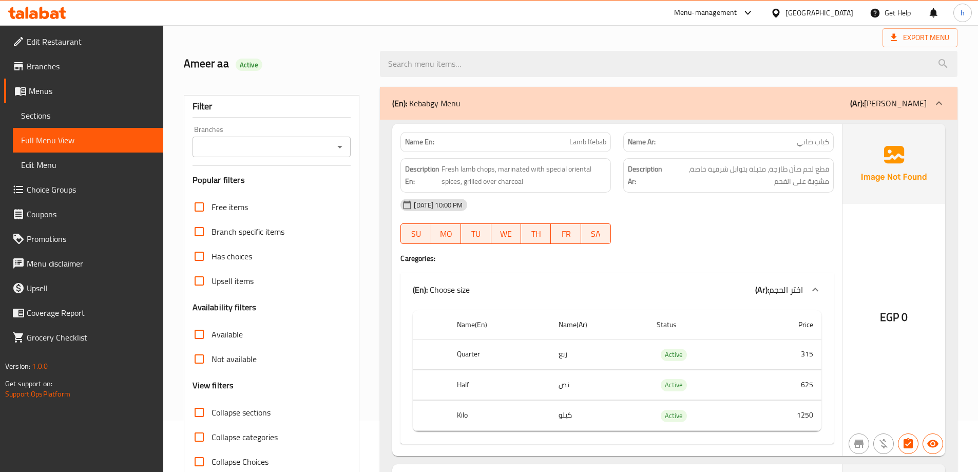
scroll to position [205, 0]
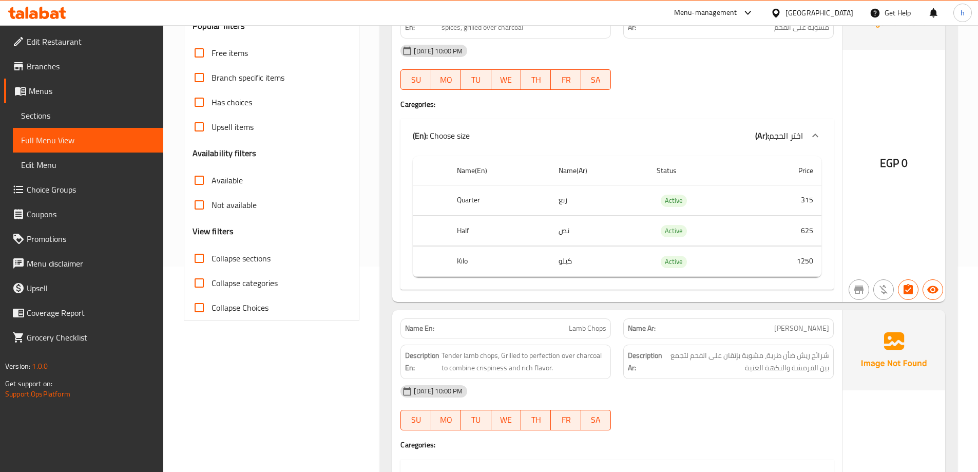
click at [200, 255] on input "Collapse sections" at bounding box center [199, 258] width 25 height 25
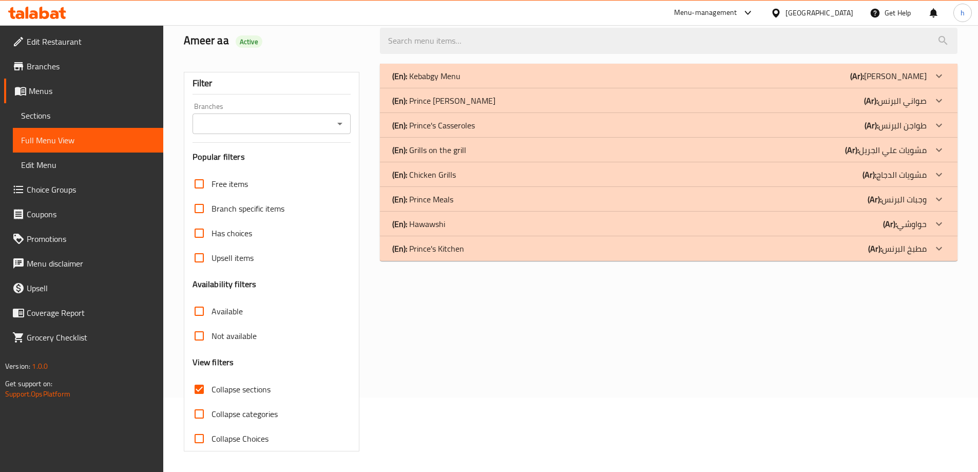
scroll to position [74, 0]
click at [930, 88] on div "(En): Prince's Kitchen (Ar): مطبخ البرنس" at bounding box center [668, 76] width 577 height 25
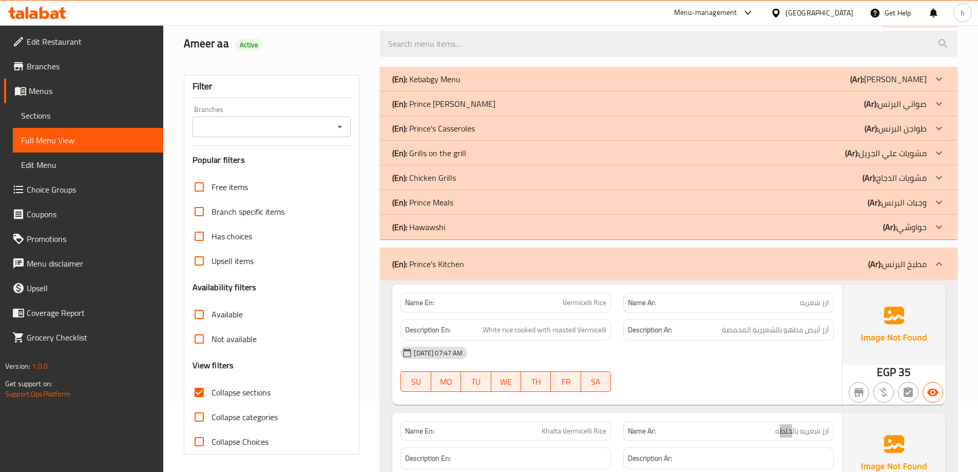
scroll to position [194, 0]
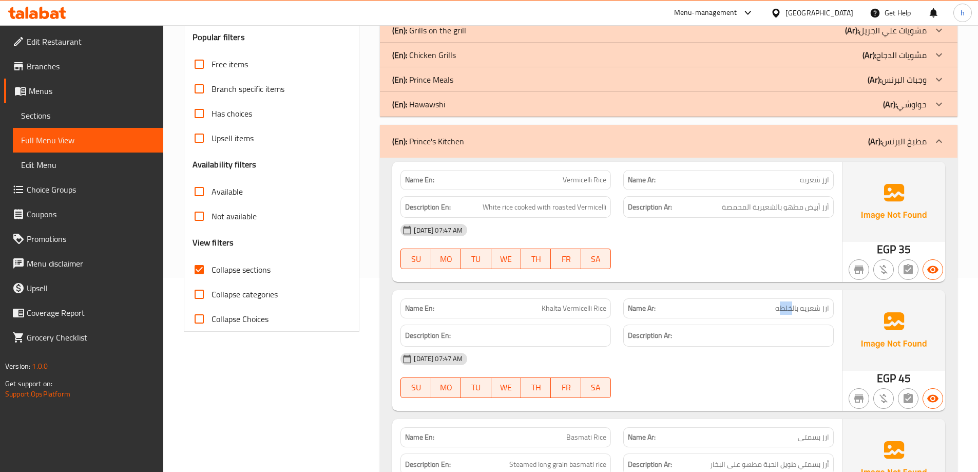
click at [202, 274] on input "Collapse sections" at bounding box center [199, 269] width 25 height 25
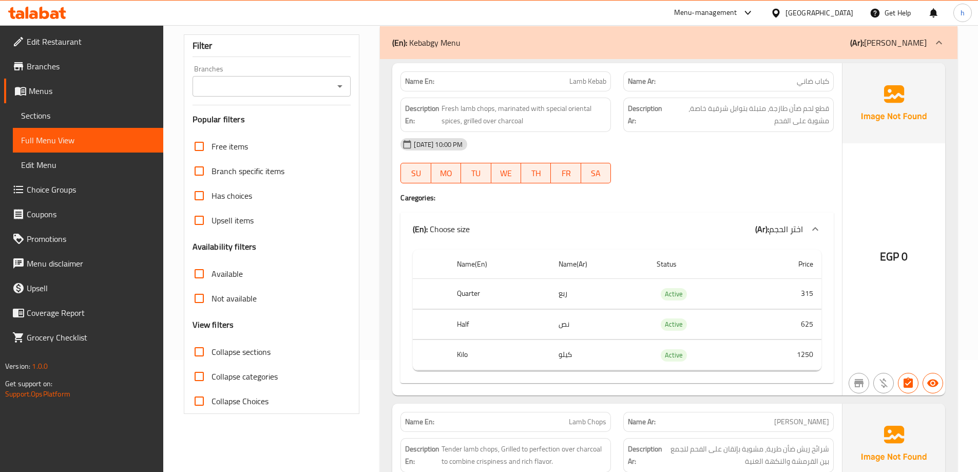
scroll to position [0, 0]
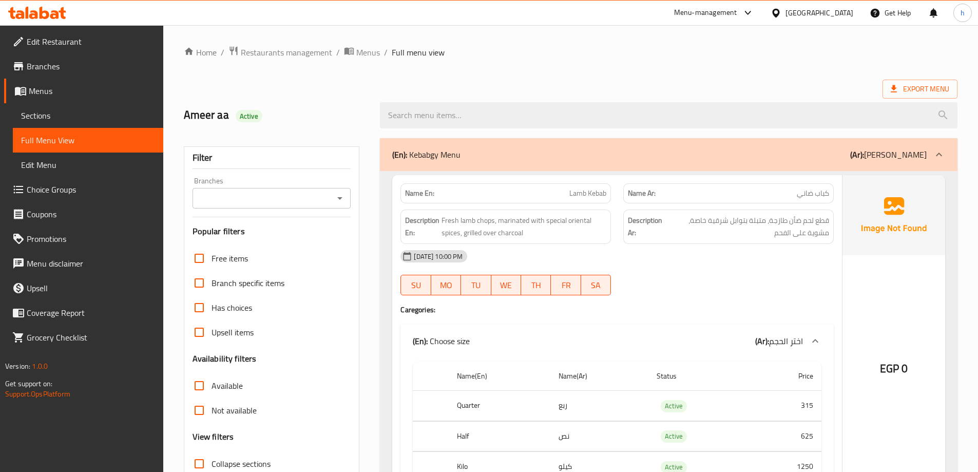
click at [887, 151] on p "(Ar): [PERSON_NAME]" at bounding box center [888, 154] width 76 height 12
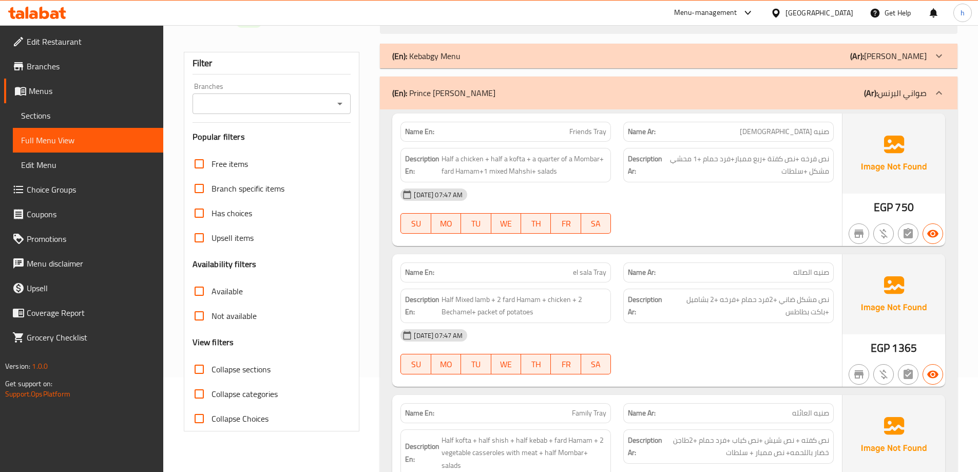
scroll to position [103, 0]
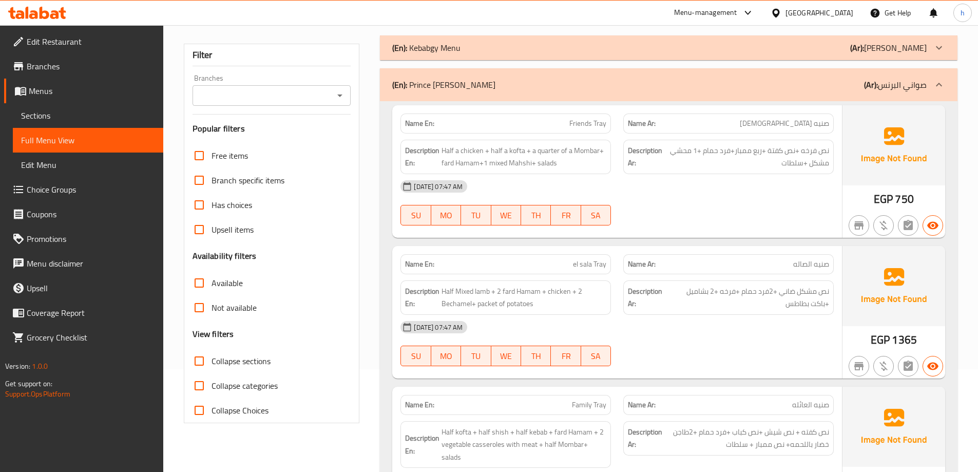
click at [201, 362] on input "Collapse sections" at bounding box center [199, 361] width 25 height 25
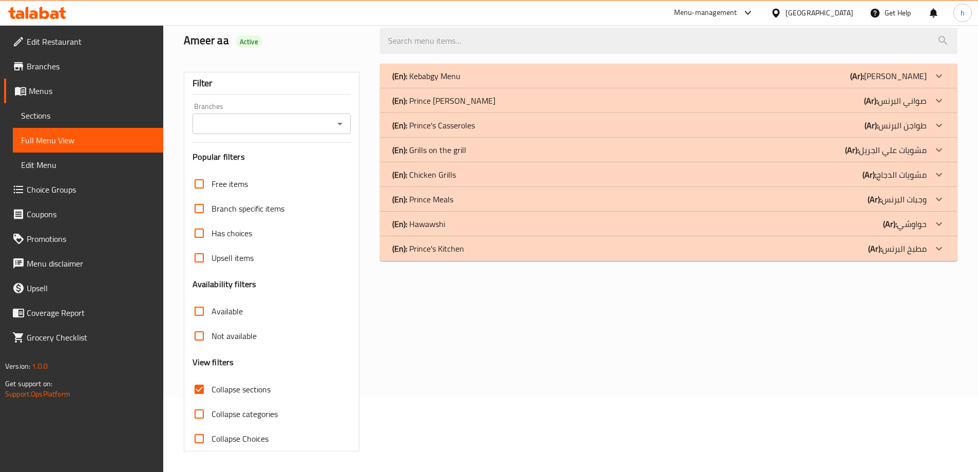
scroll to position [74, 0]
drag, startPoint x: 411, startPoint y: 102, endPoint x: 455, endPoint y: 102, distance: 44.1
click at [443, 82] on p "(En): Prince [PERSON_NAME]" at bounding box center [426, 76] width 68 height 12
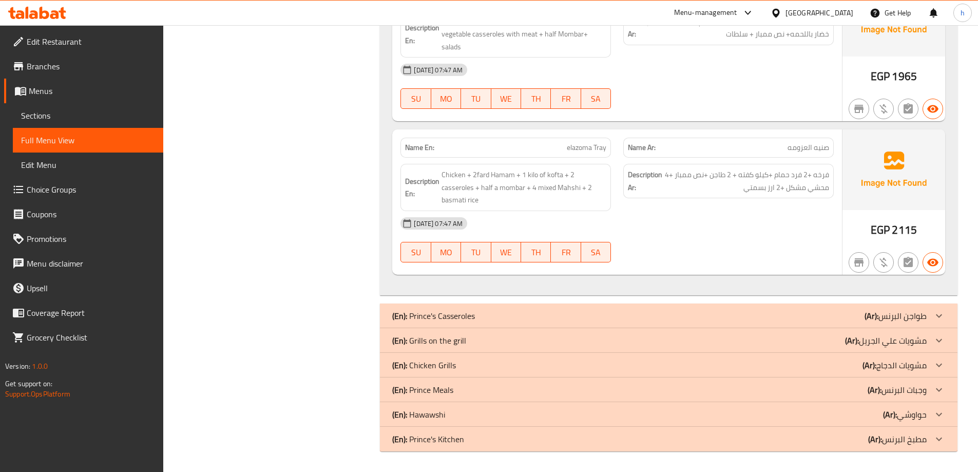
scroll to position [256, 0]
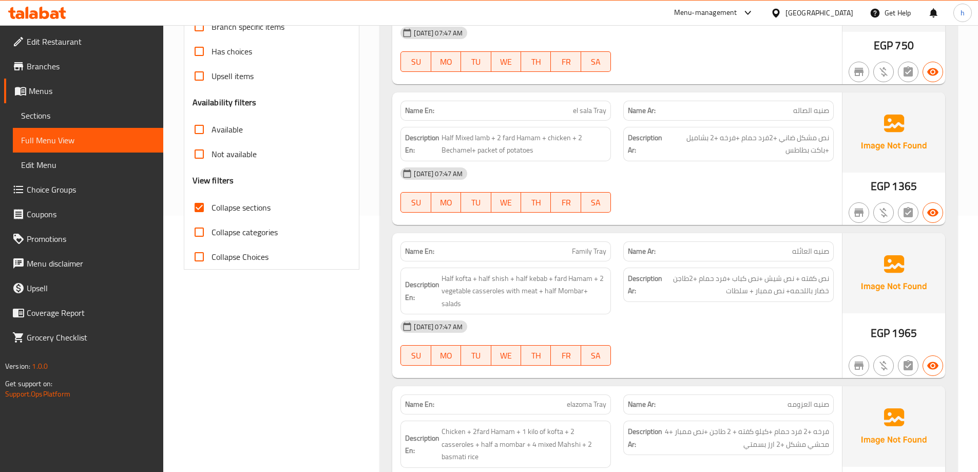
click at [199, 211] on input "Collapse sections" at bounding box center [199, 207] width 25 height 25
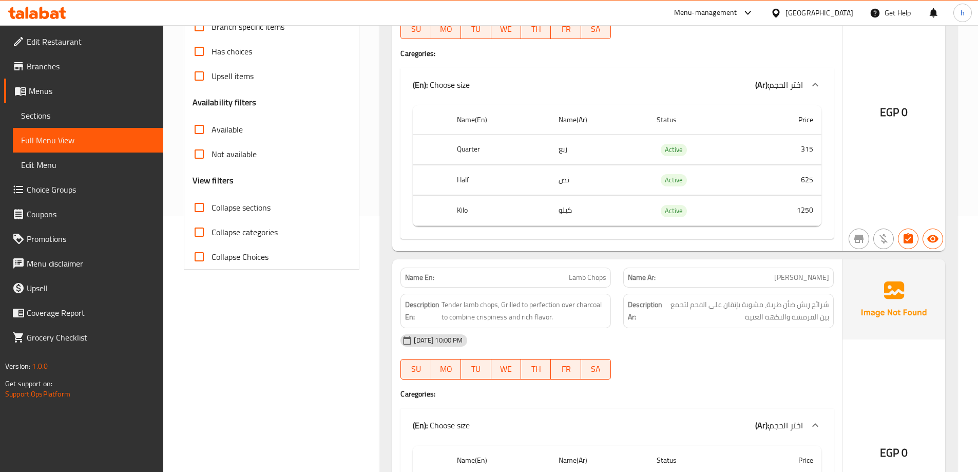
click at [199, 211] on input "Collapse sections" at bounding box center [199, 207] width 25 height 25
checkbox input "true"
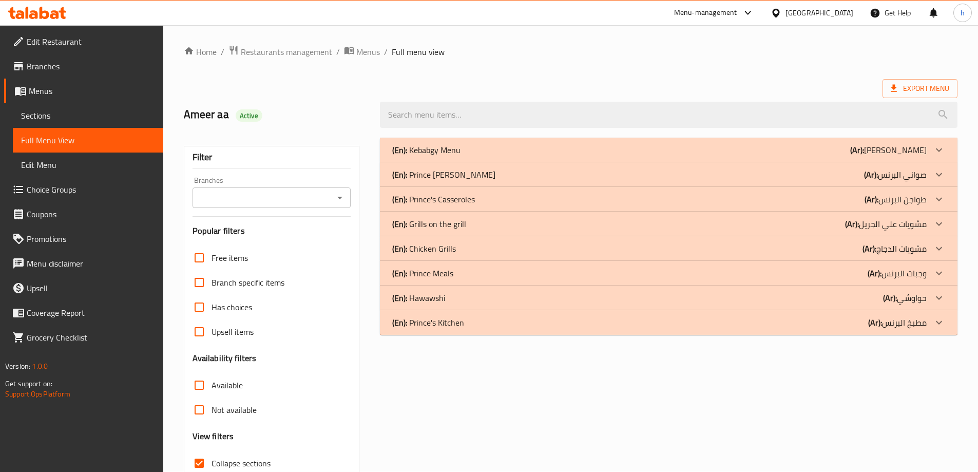
scroll to position [0, 0]
drag, startPoint x: 929, startPoint y: 174, endPoint x: 763, endPoint y: 179, distance: 165.9
click at [782, 163] on div "(En): Prince [PERSON_NAME] (Ar): صواني البرنس" at bounding box center [668, 150] width 577 height 25
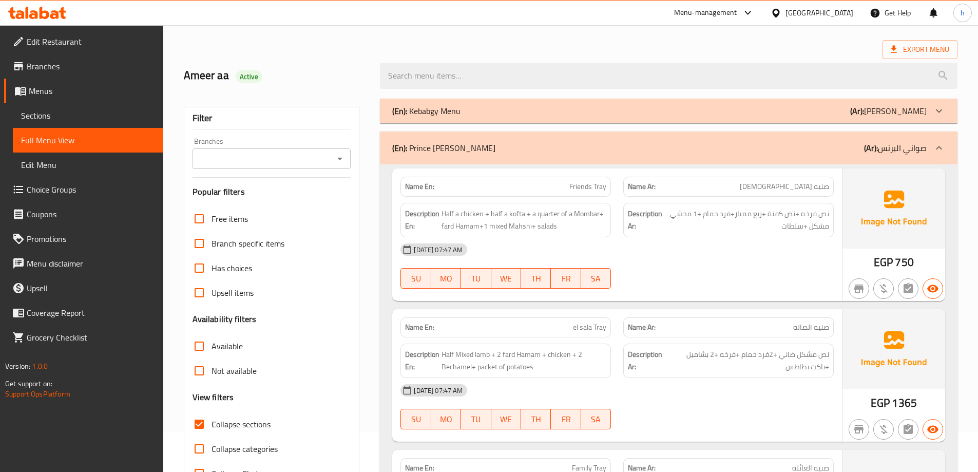
scroll to position [51, 0]
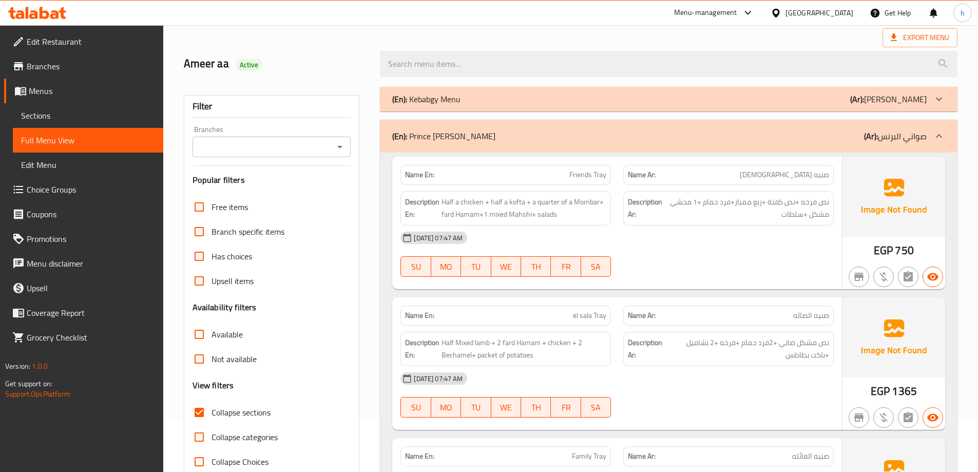
drag, startPoint x: 923, startPoint y: 99, endPoint x: 674, endPoint y: 141, distance: 252.9
